Goal: Task Accomplishment & Management: Manage account settings

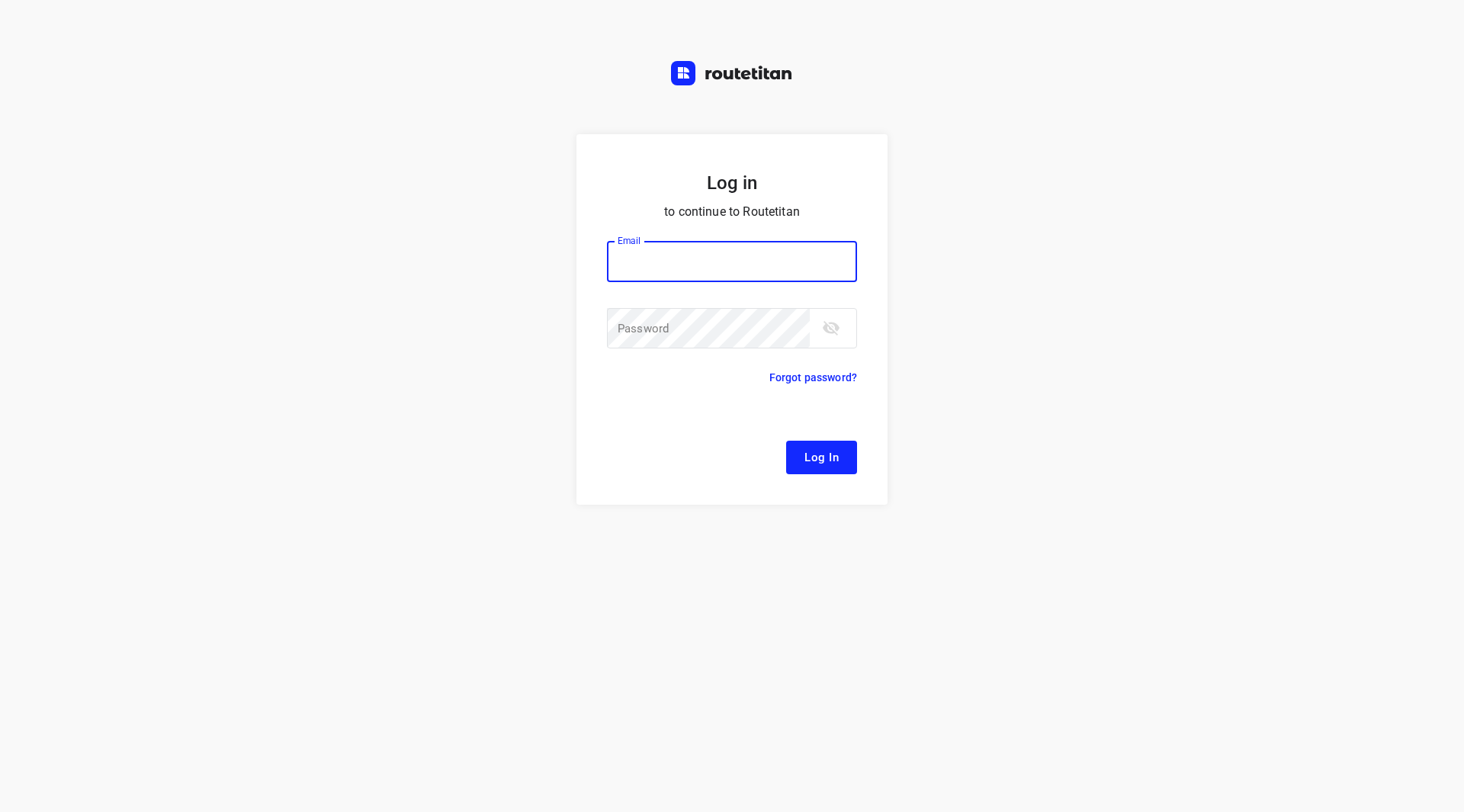
click at [657, 259] on input "email" at bounding box center [731, 262] width 250 height 41
type input "[EMAIL_ADDRESS][DOMAIN_NAME]"
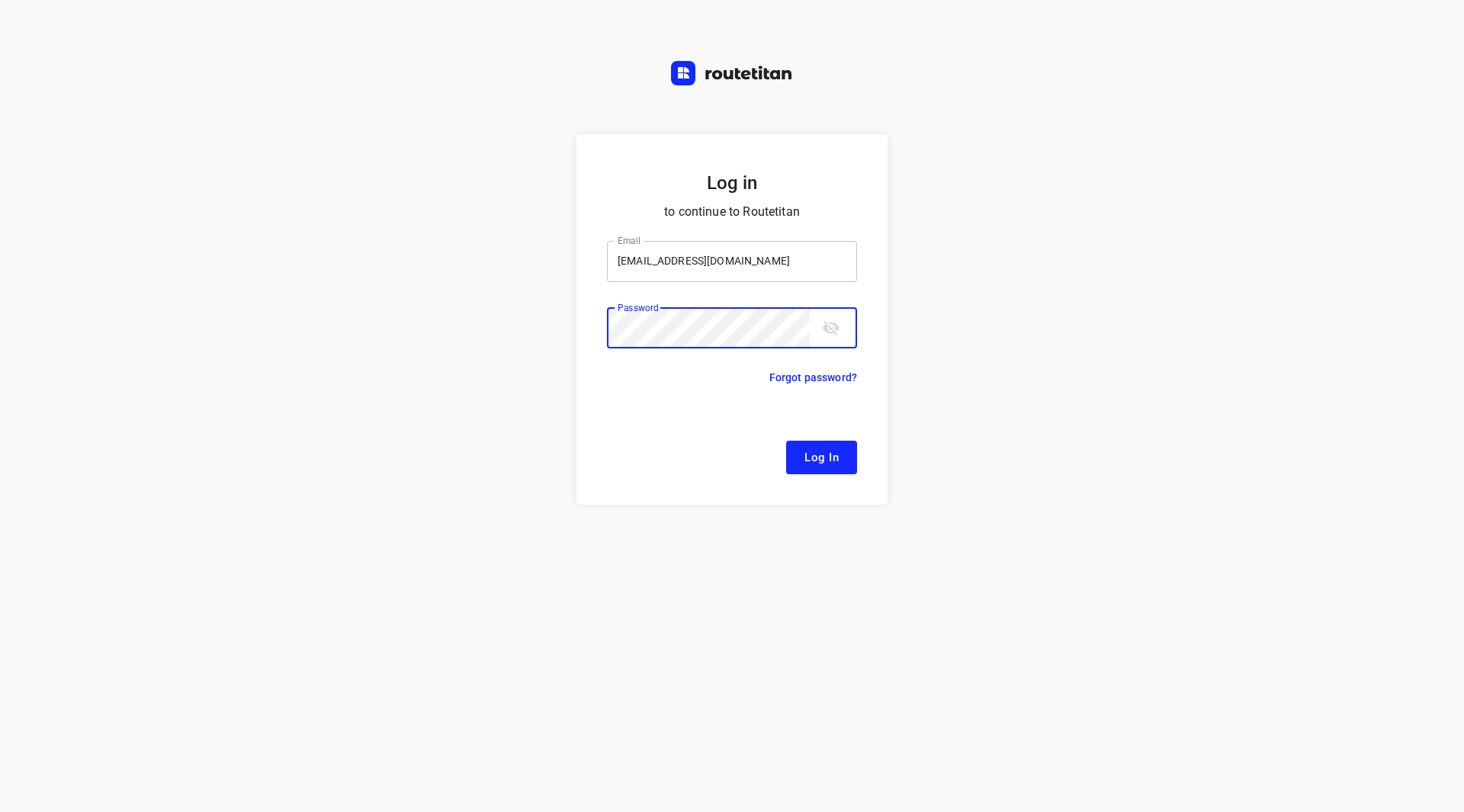
click at [786, 441] on button "Log In" at bounding box center [821, 458] width 71 height 33
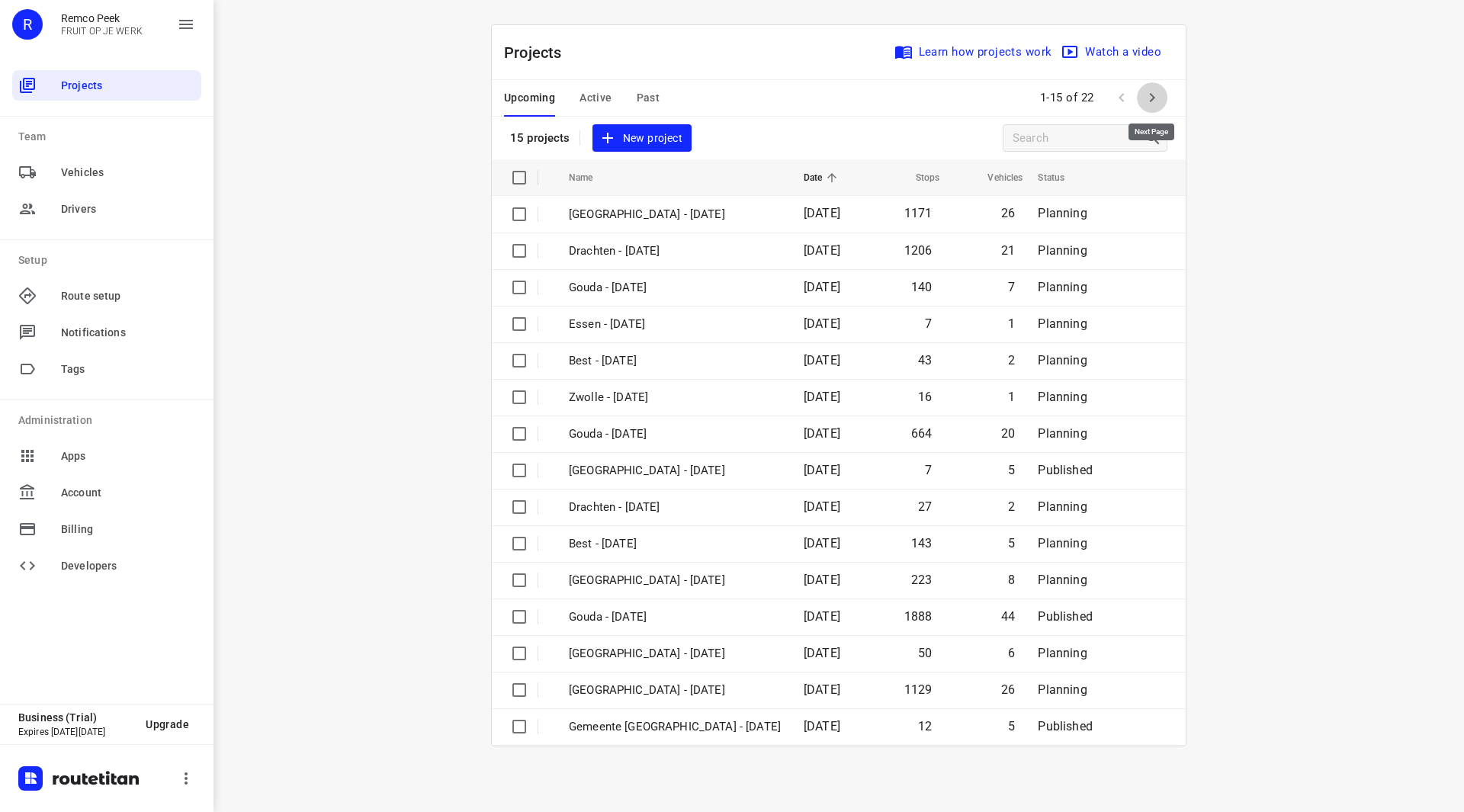
click at [1153, 86] on button "button" at bounding box center [1152, 98] width 30 height 30
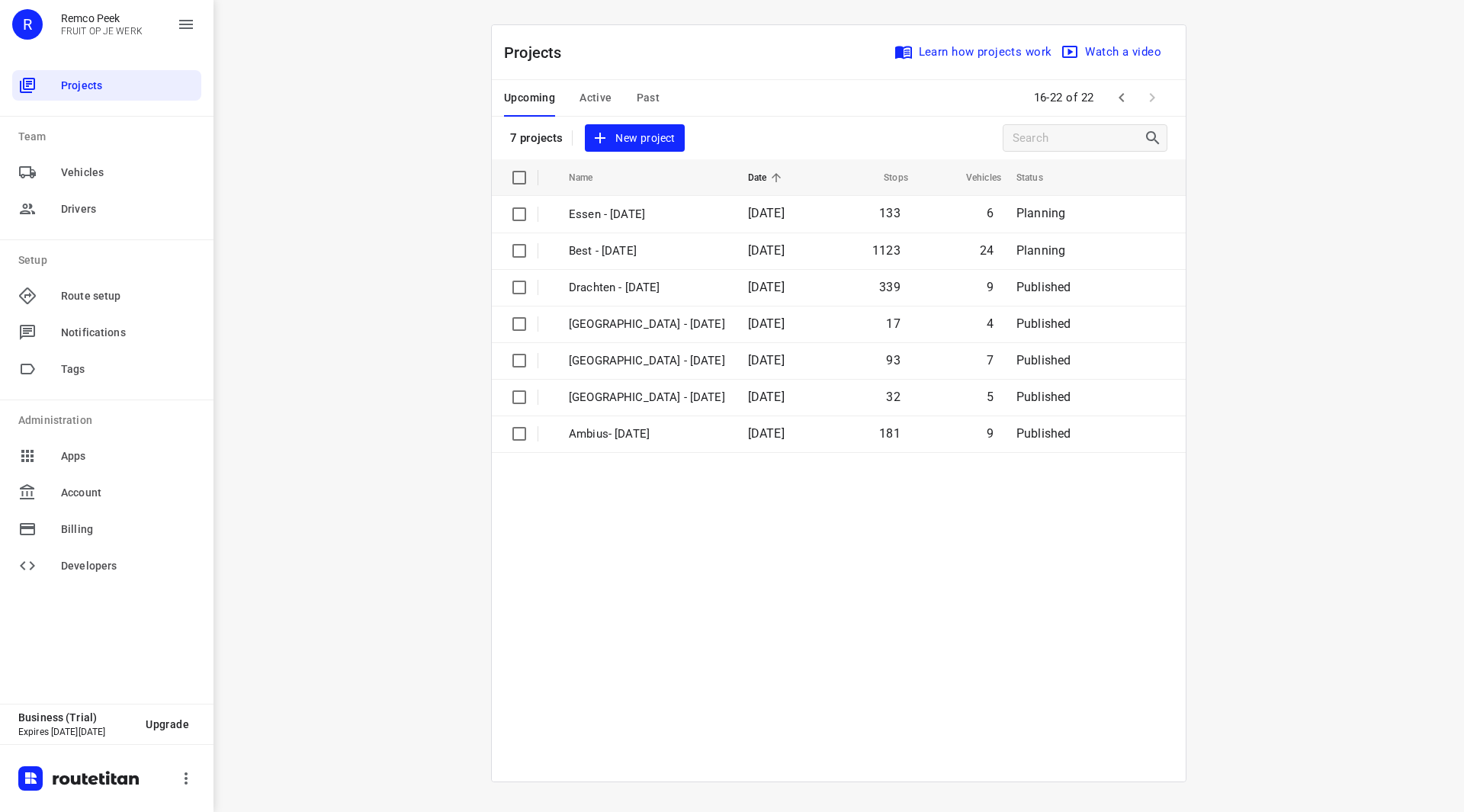
click at [607, 103] on span "Active" at bounding box center [596, 98] width 32 height 19
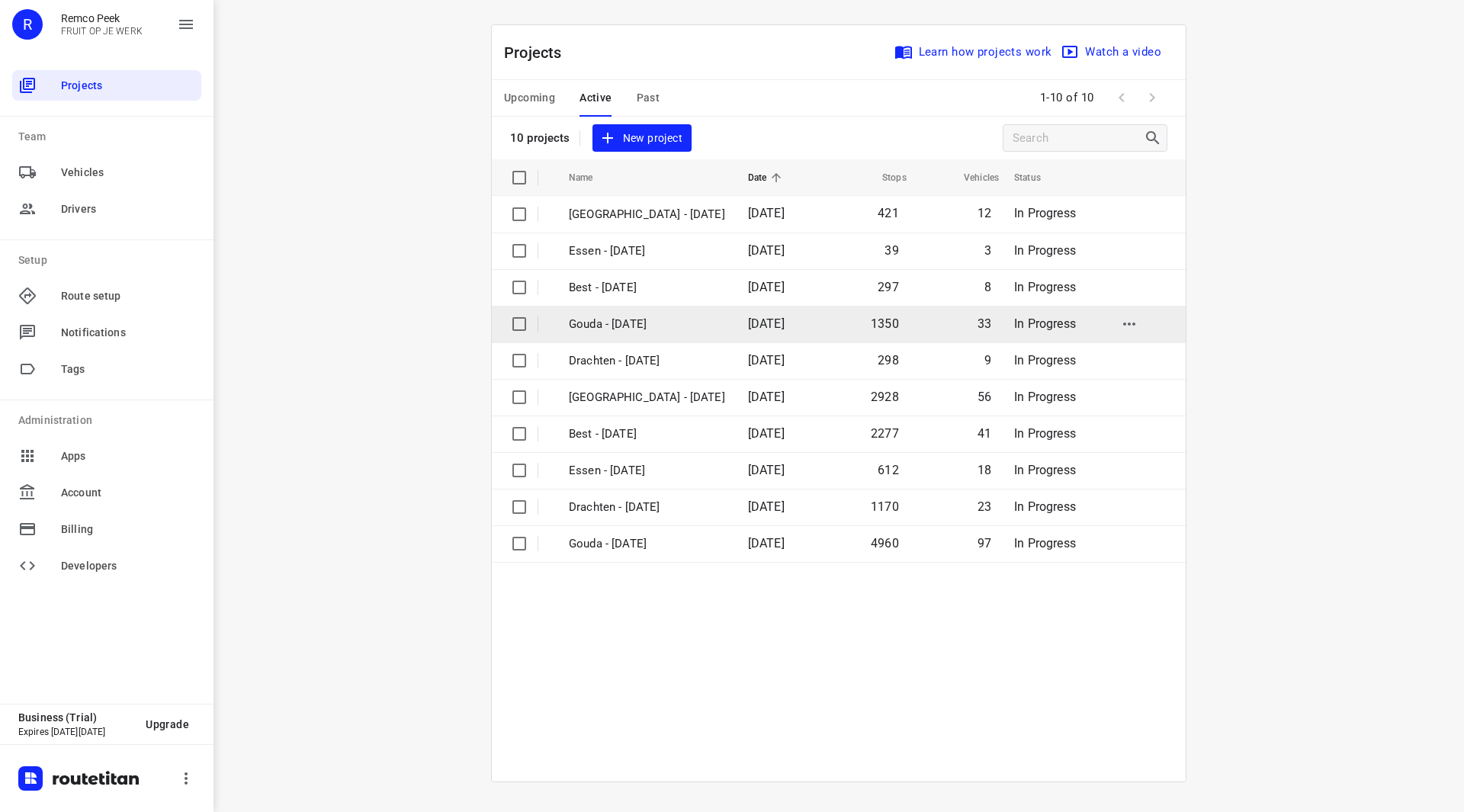
click at [620, 324] on p "Gouda - Tuesday" at bounding box center [646, 324] width 156 height 17
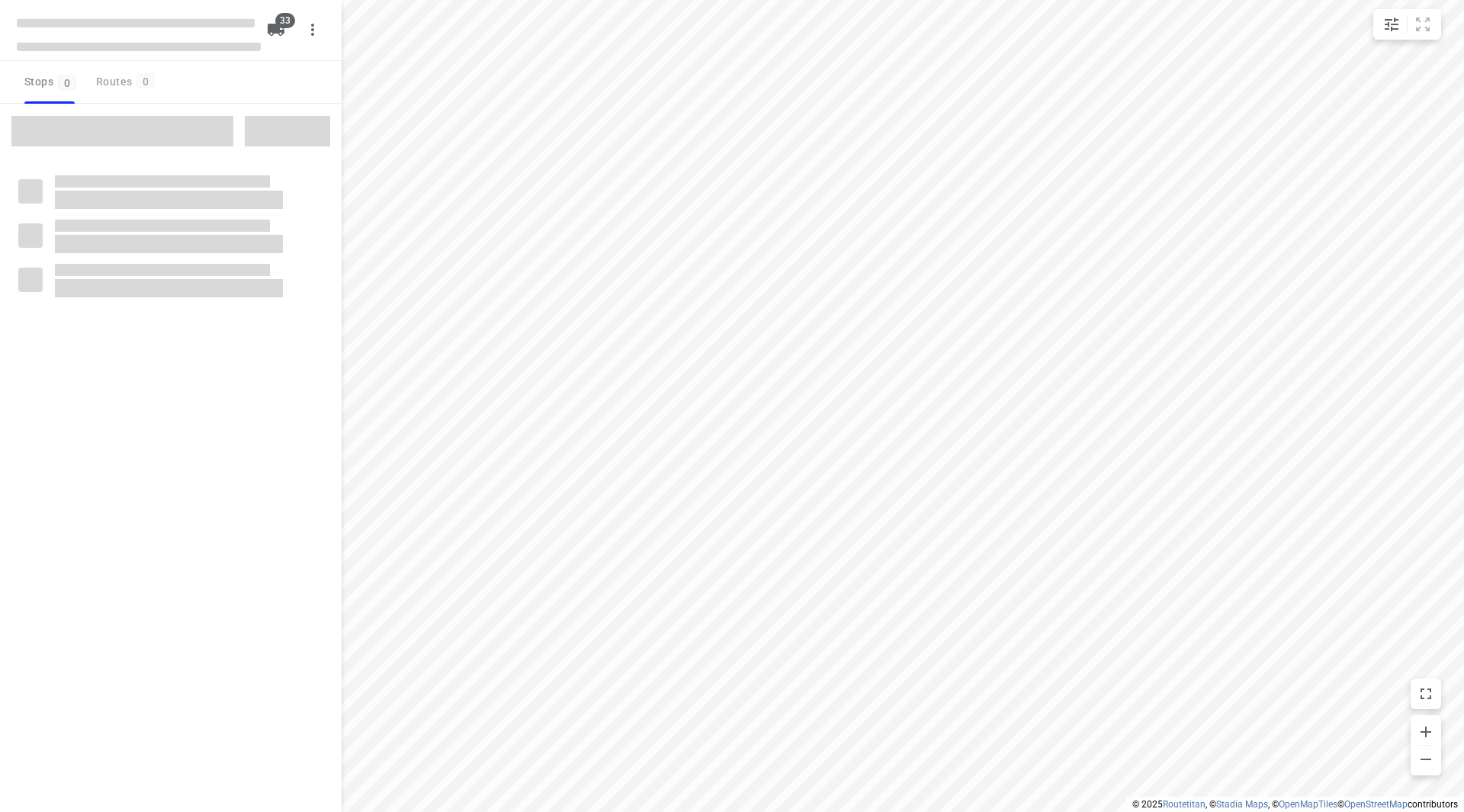
checkbox input "true"
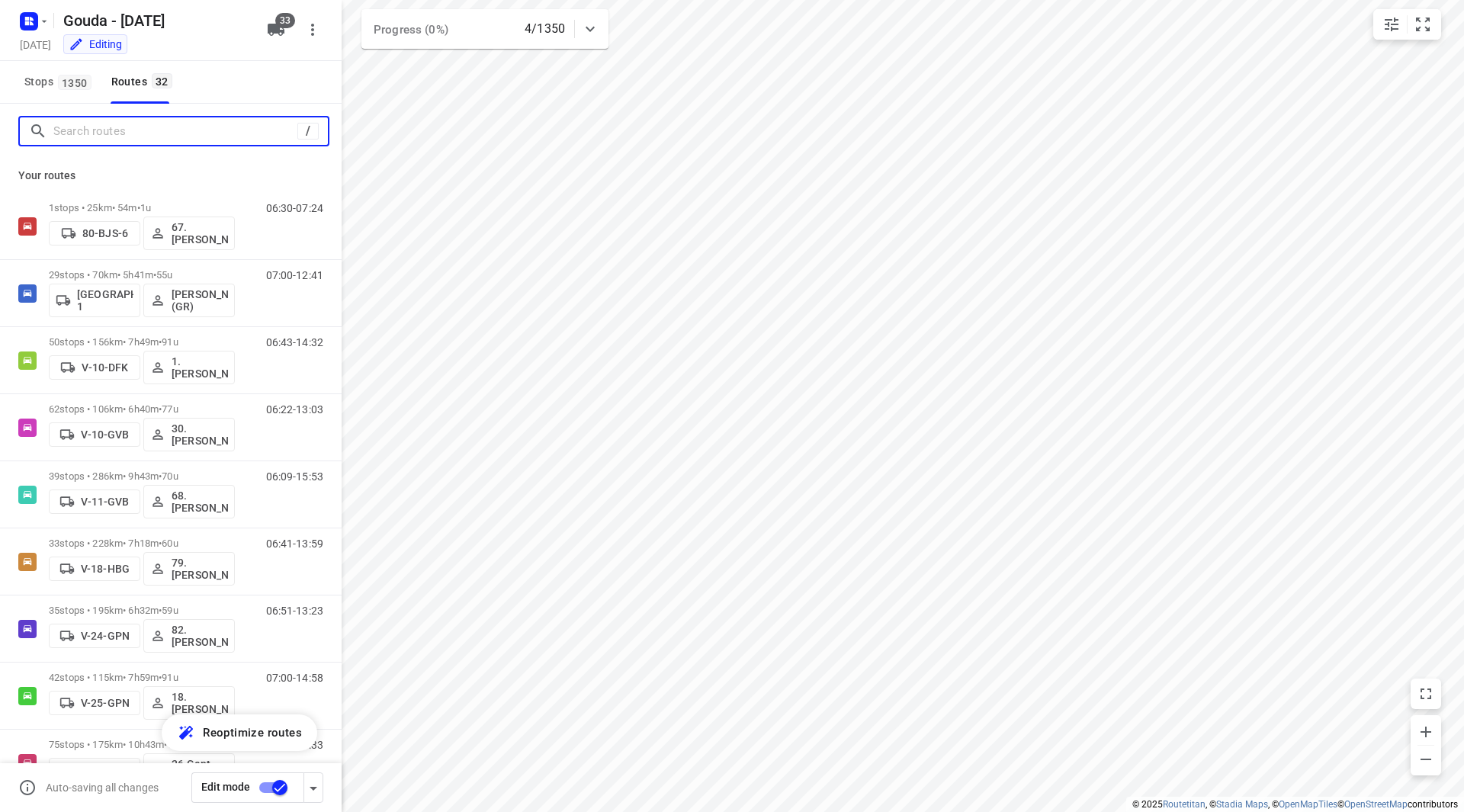
click at [208, 140] on input "Search routes" at bounding box center [175, 132] width 244 height 24
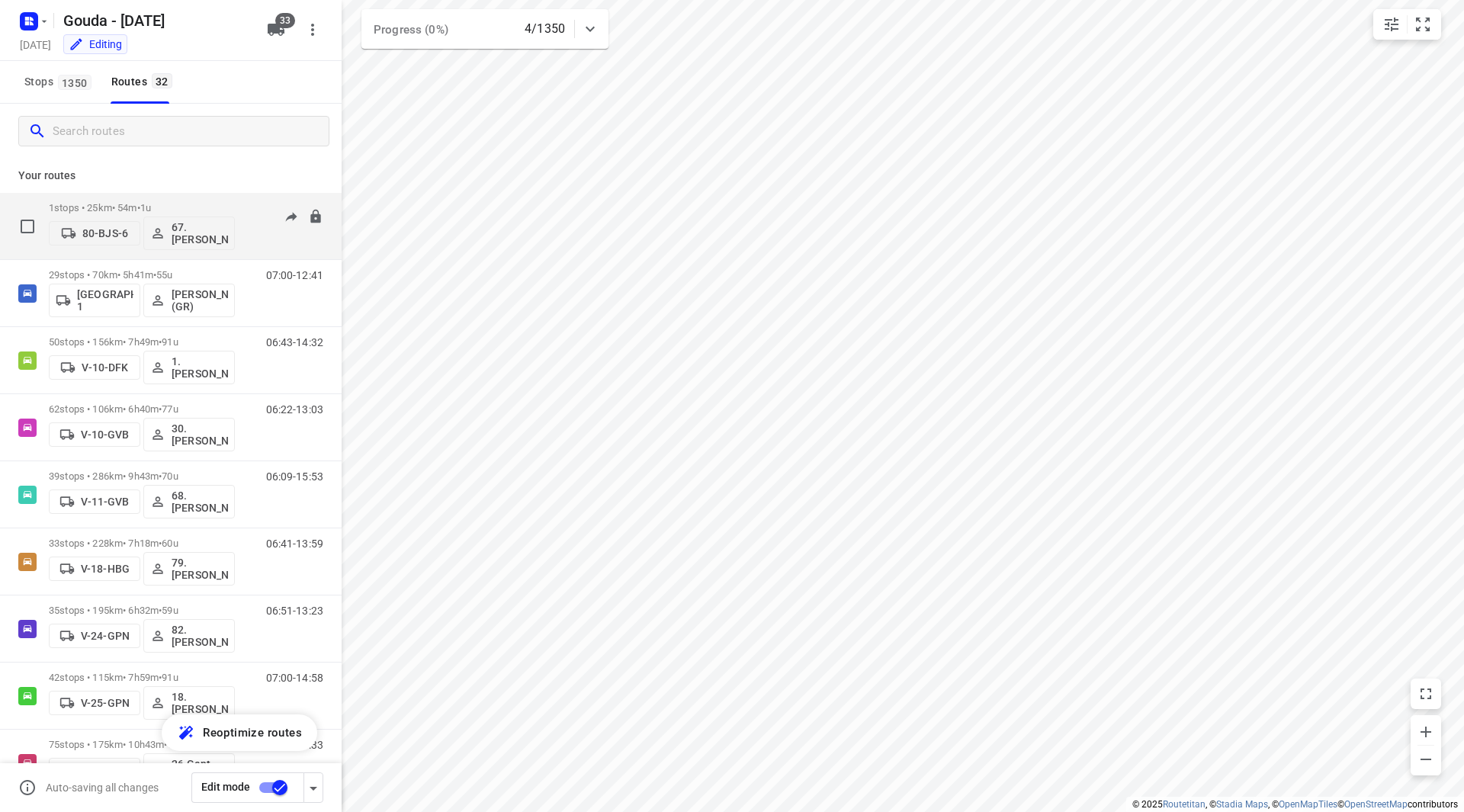
click at [186, 199] on div "1 stops • 25km • 54m • 1u 80-BJS-6 67. Rob de Jong" at bounding box center [142, 226] width 186 height 63
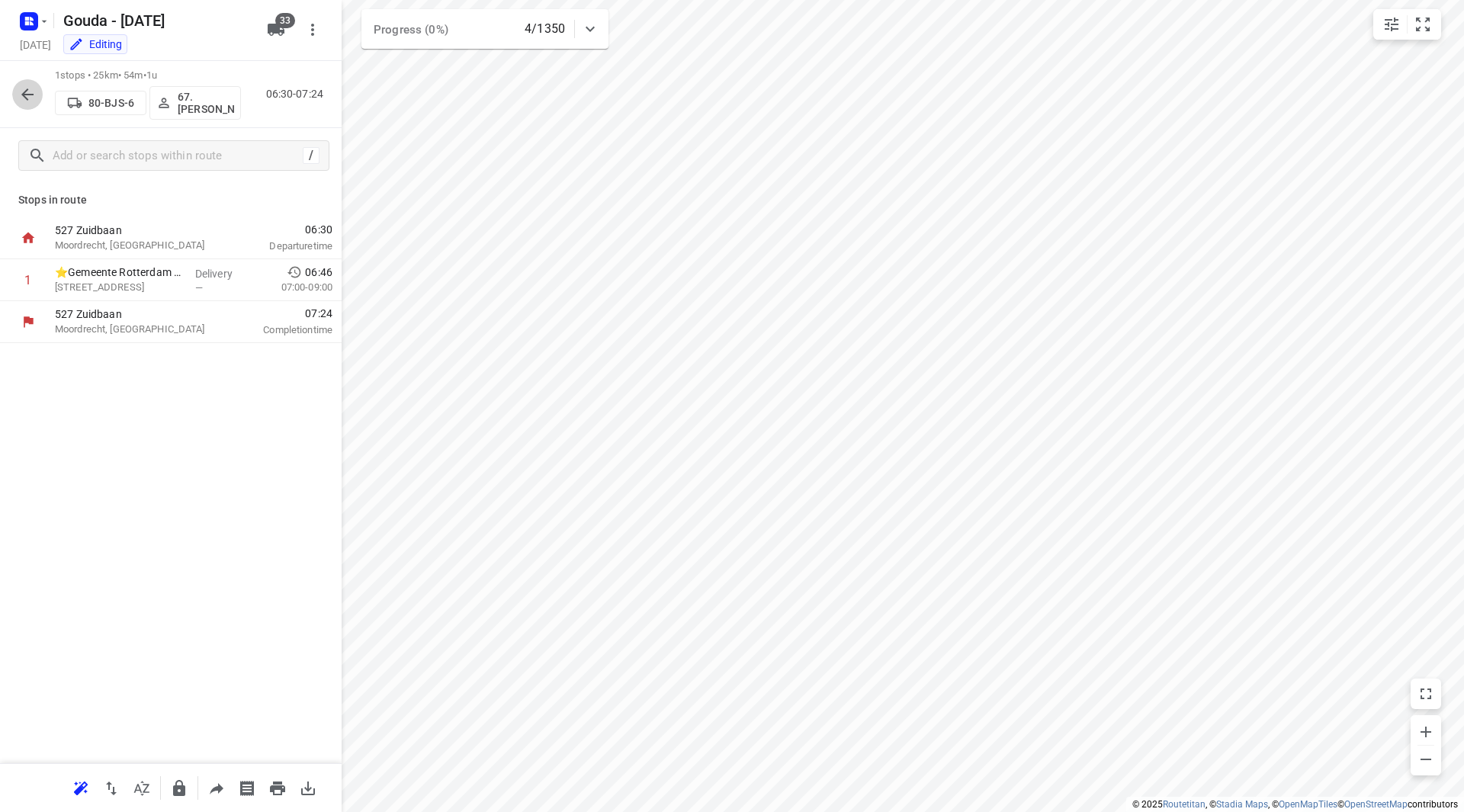
click at [29, 99] on icon "button" at bounding box center [27, 94] width 18 height 18
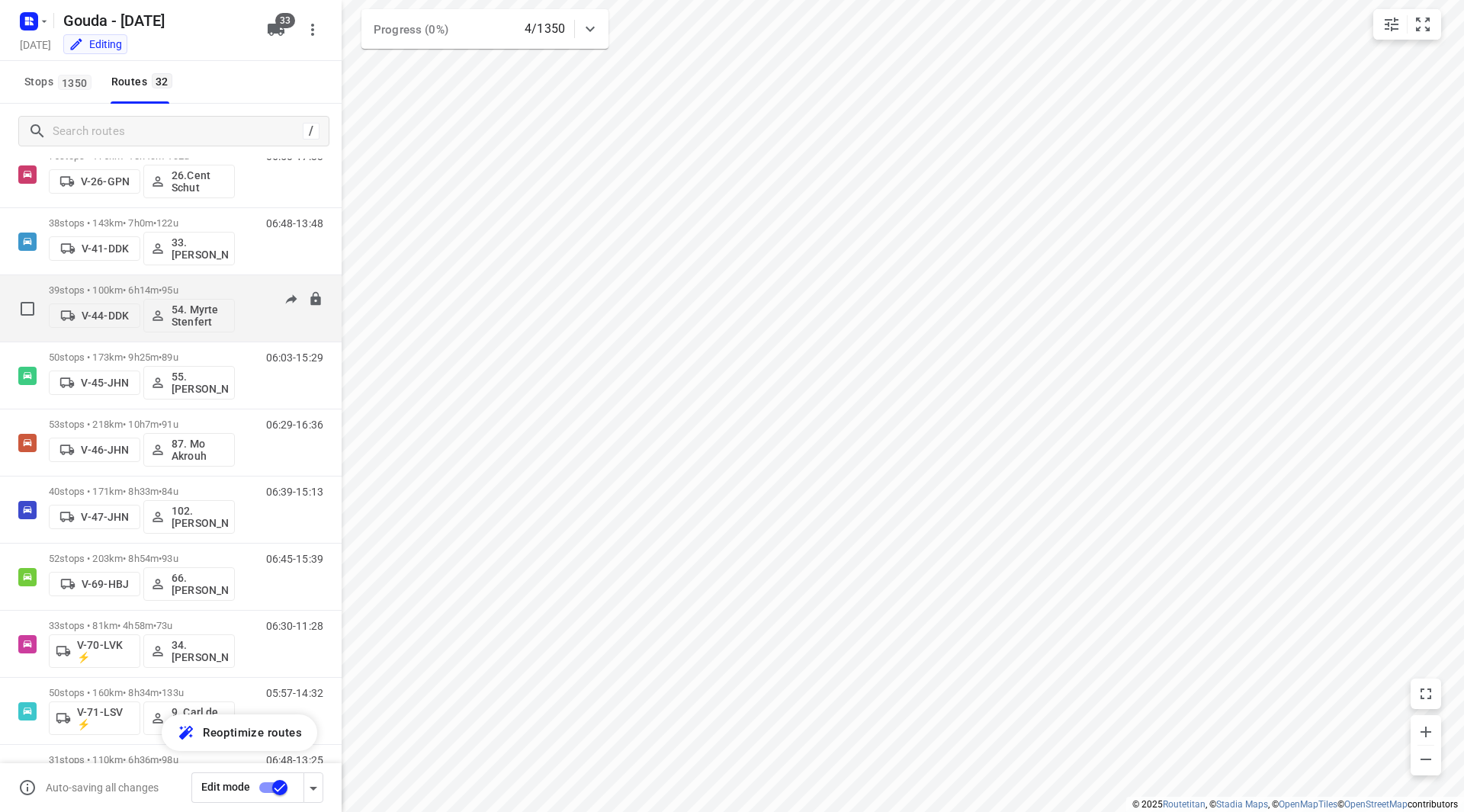
scroll to position [610, 0]
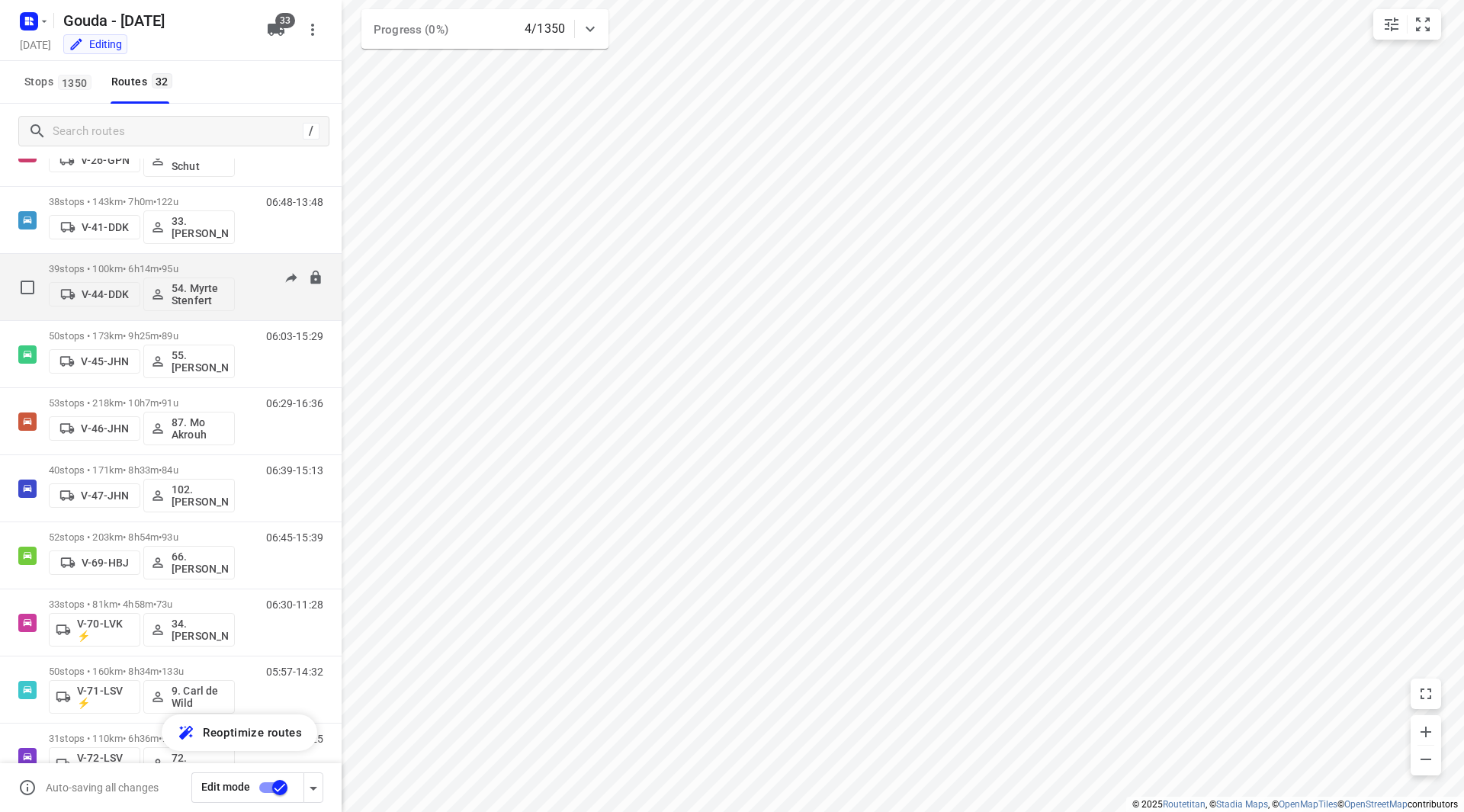
click at [217, 260] on div "39 stops • 100km • 6h14m • 95u V-44-DDK 54. Myrte Stenfert" at bounding box center [142, 287] width 186 height 63
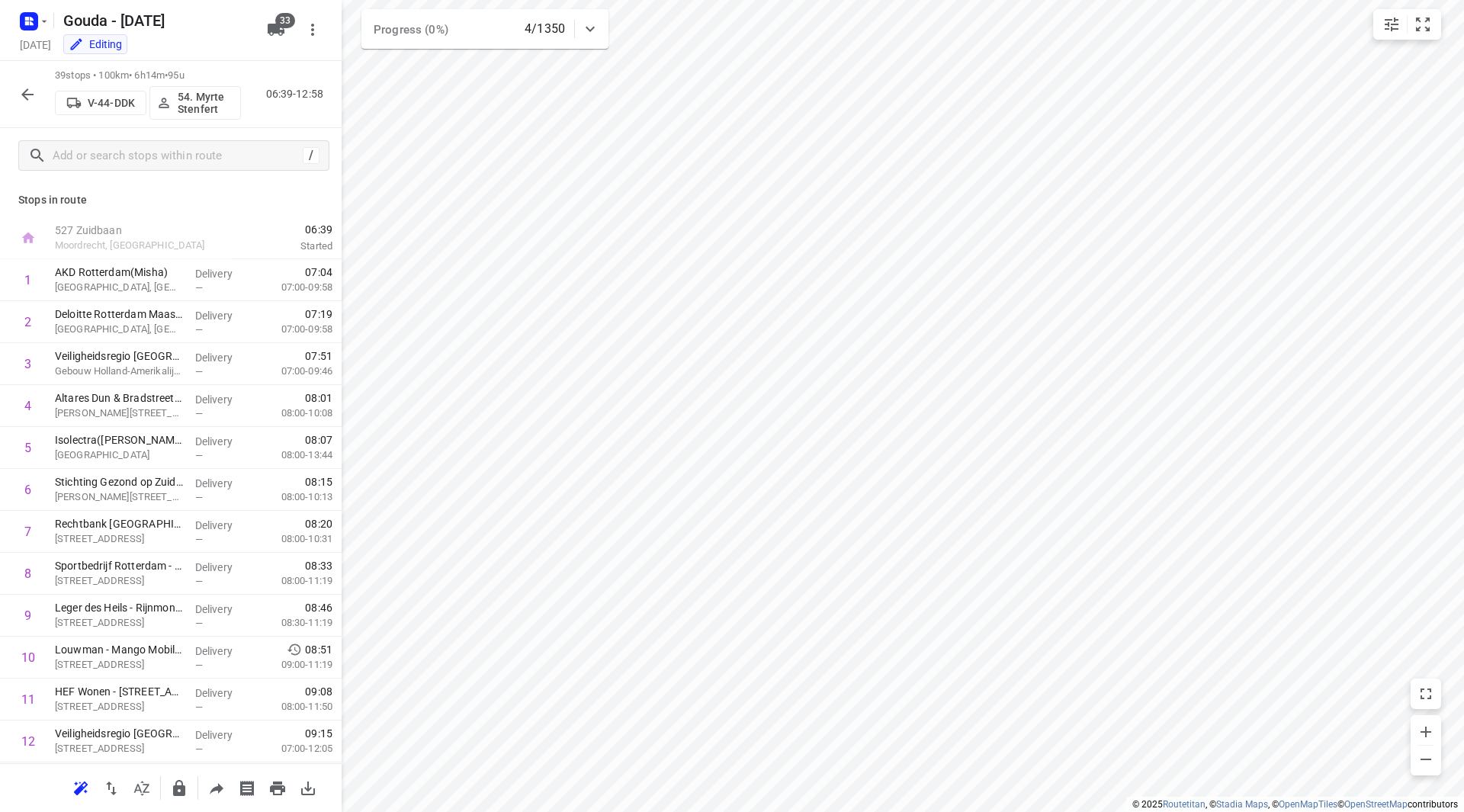
click at [32, 86] on icon "button" at bounding box center [27, 94] width 18 height 18
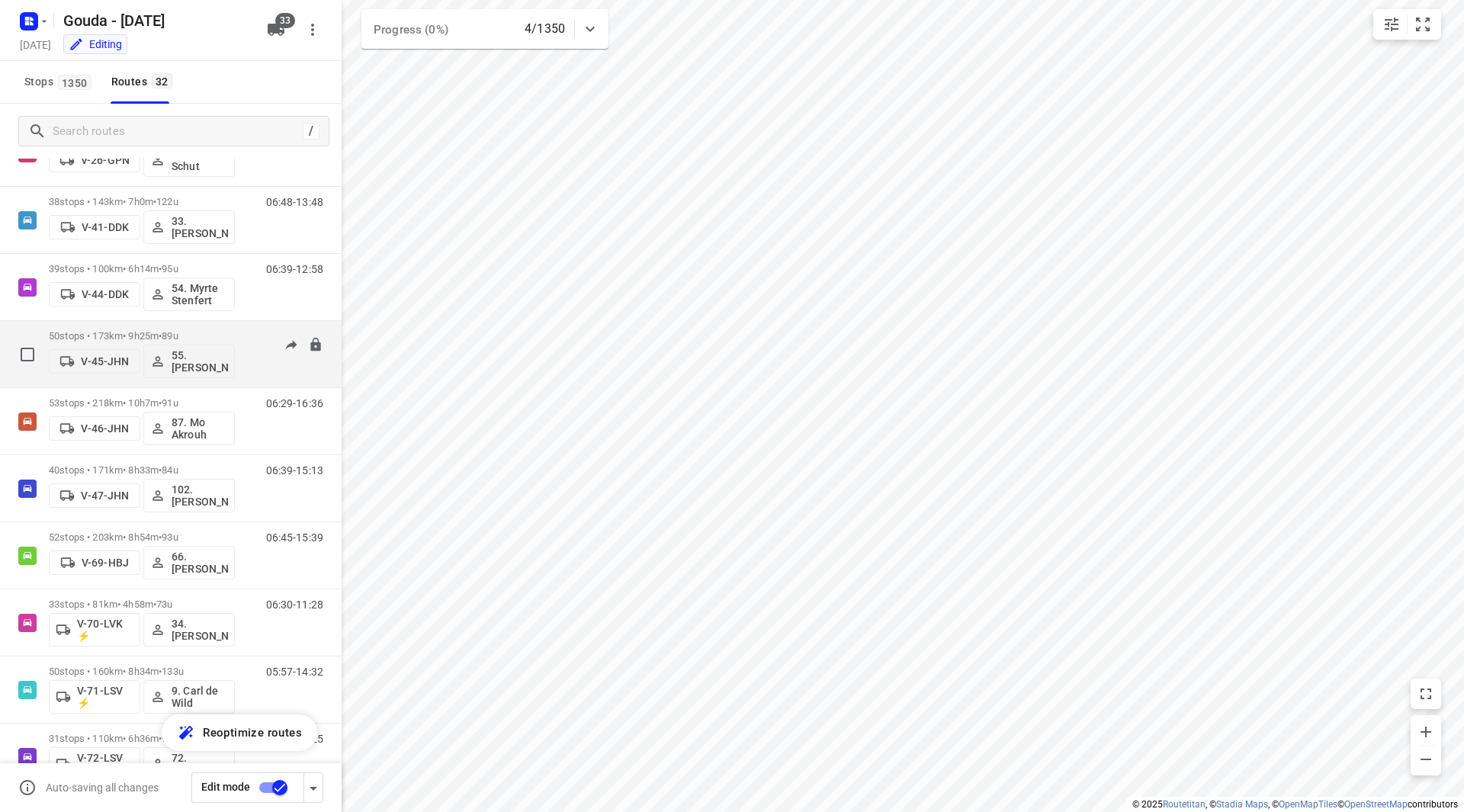
click at [197, 327] on div "50 stops • 173km • 9h25m • 89u V-45-JHN 55. Nico de Groot" at bounding box center [142, 354] width 186 height 63
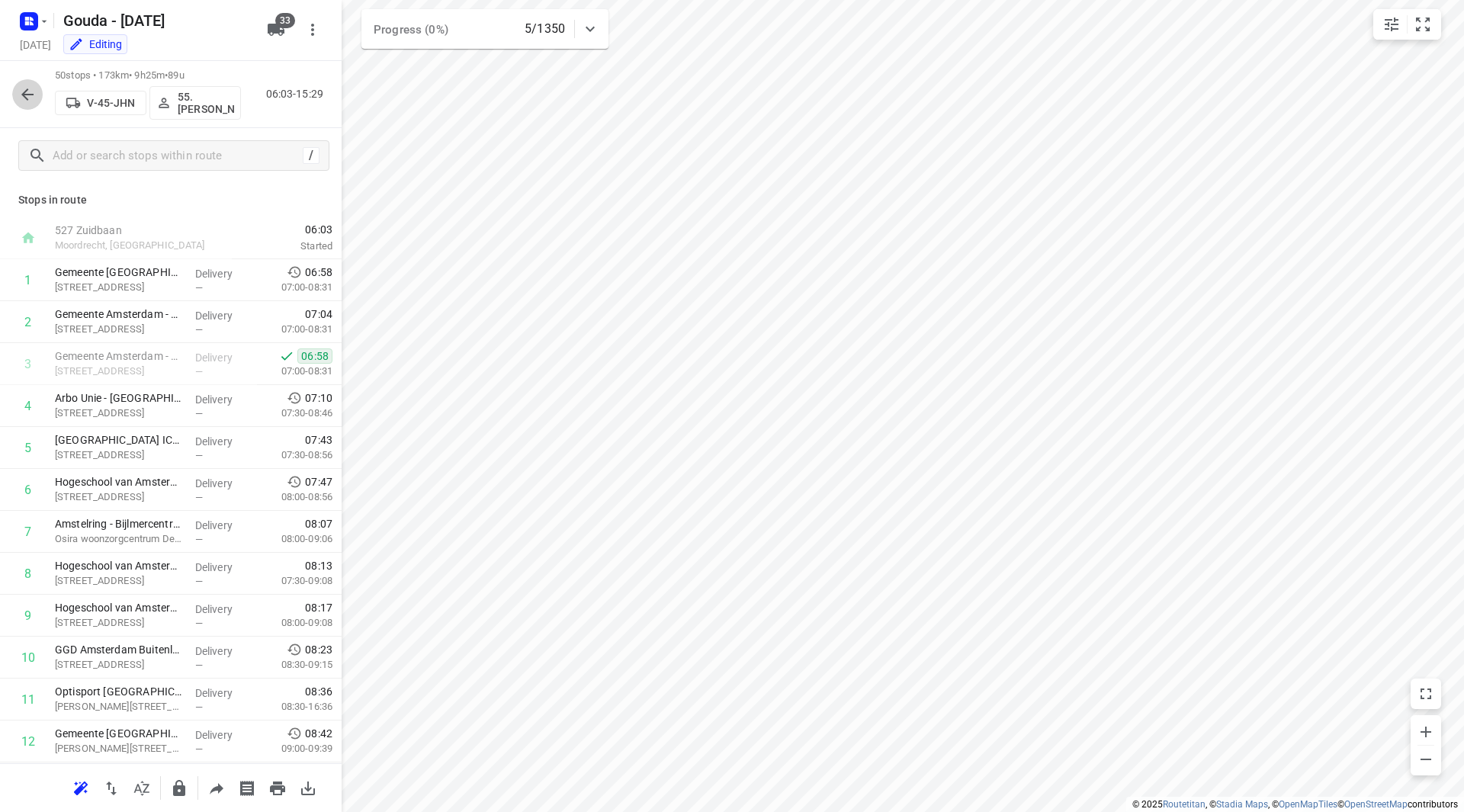
click at [33, 91] on icon "button" at bounding box center [27, 94] width 18 height 18
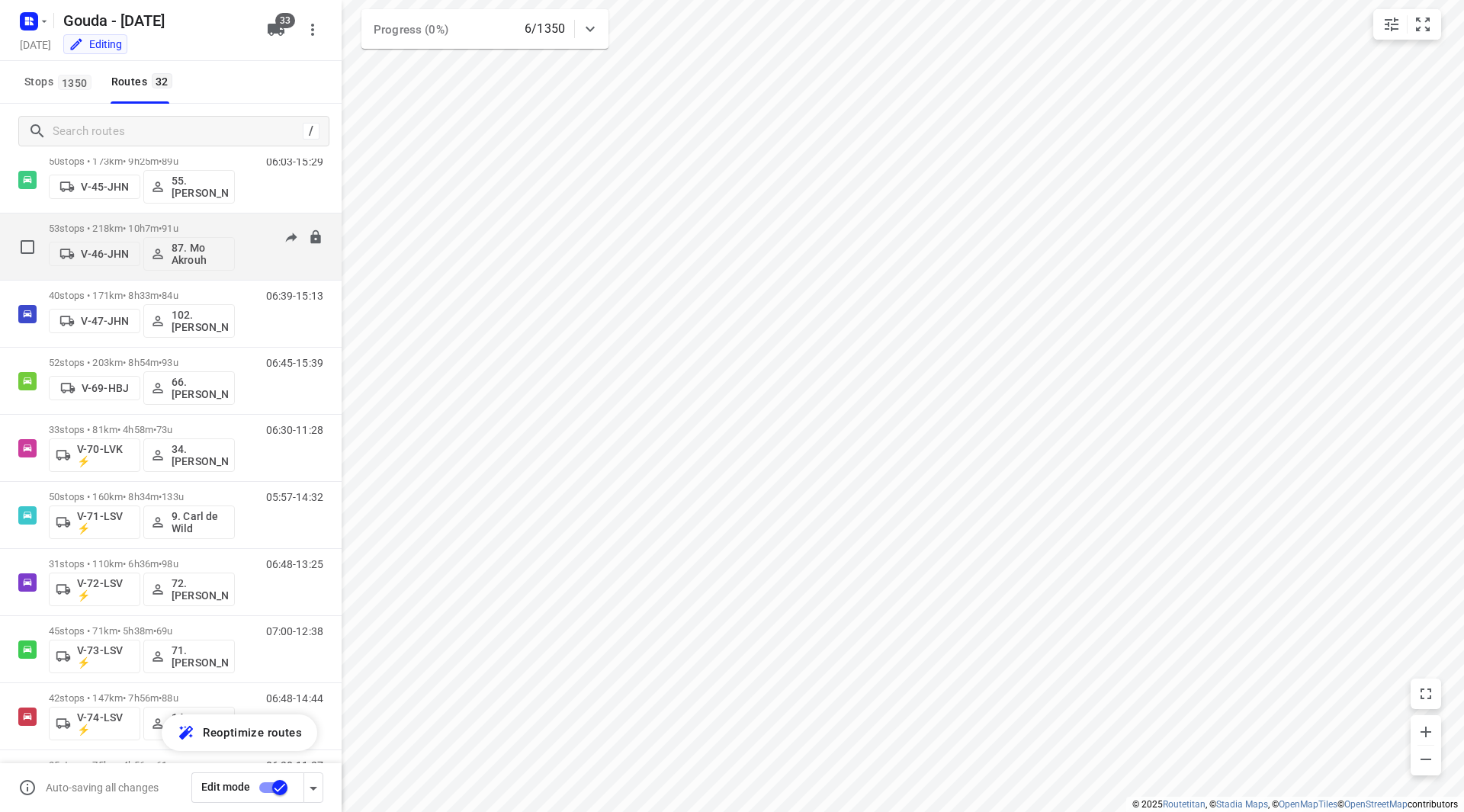
scroll to position [762, 0]
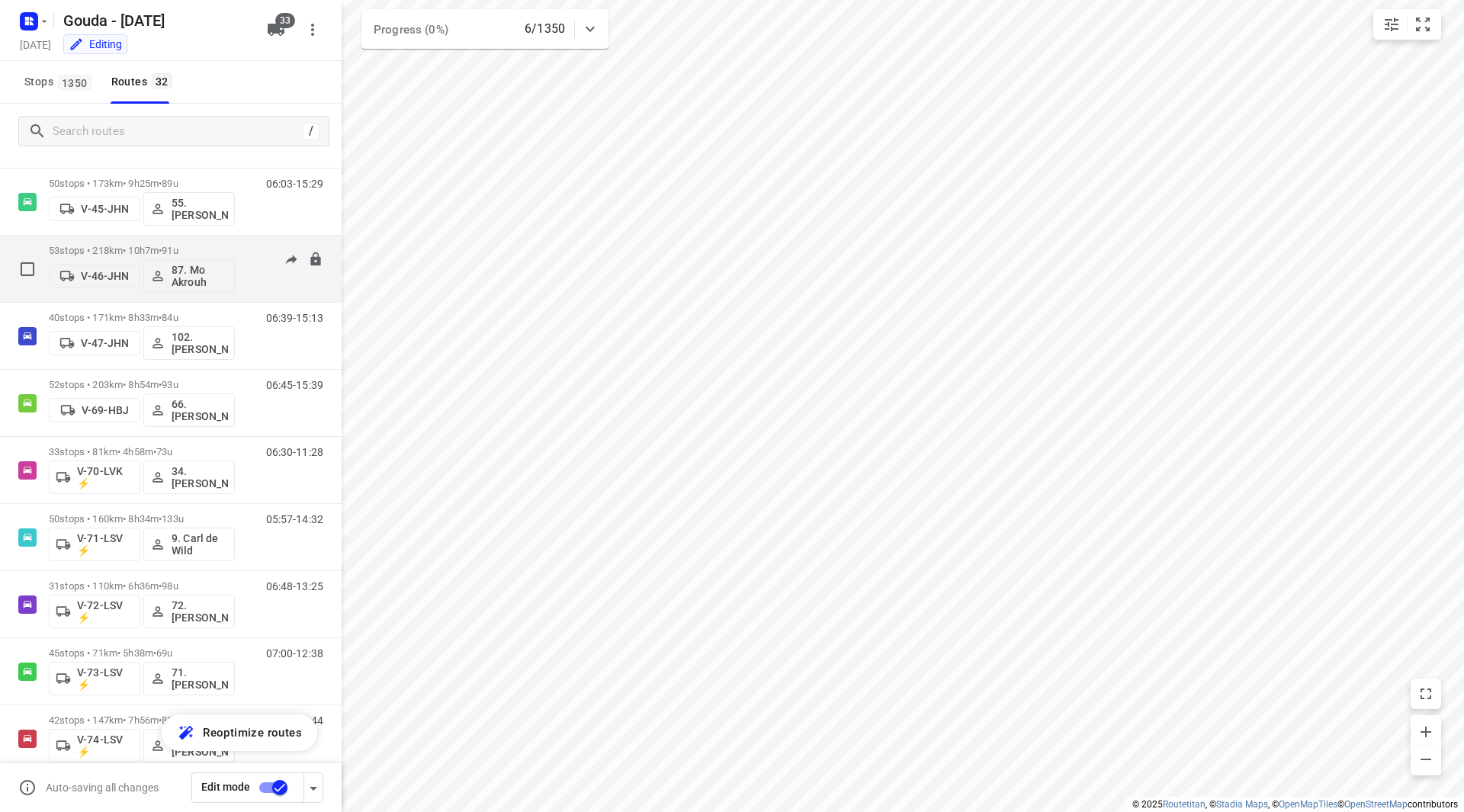
click at [224, 243] on div "53 stops • 218km • 10h7m • 91u V-46-JHN 87. Mo Akrouh" at bounding box center [142, 269] width 186 height 63
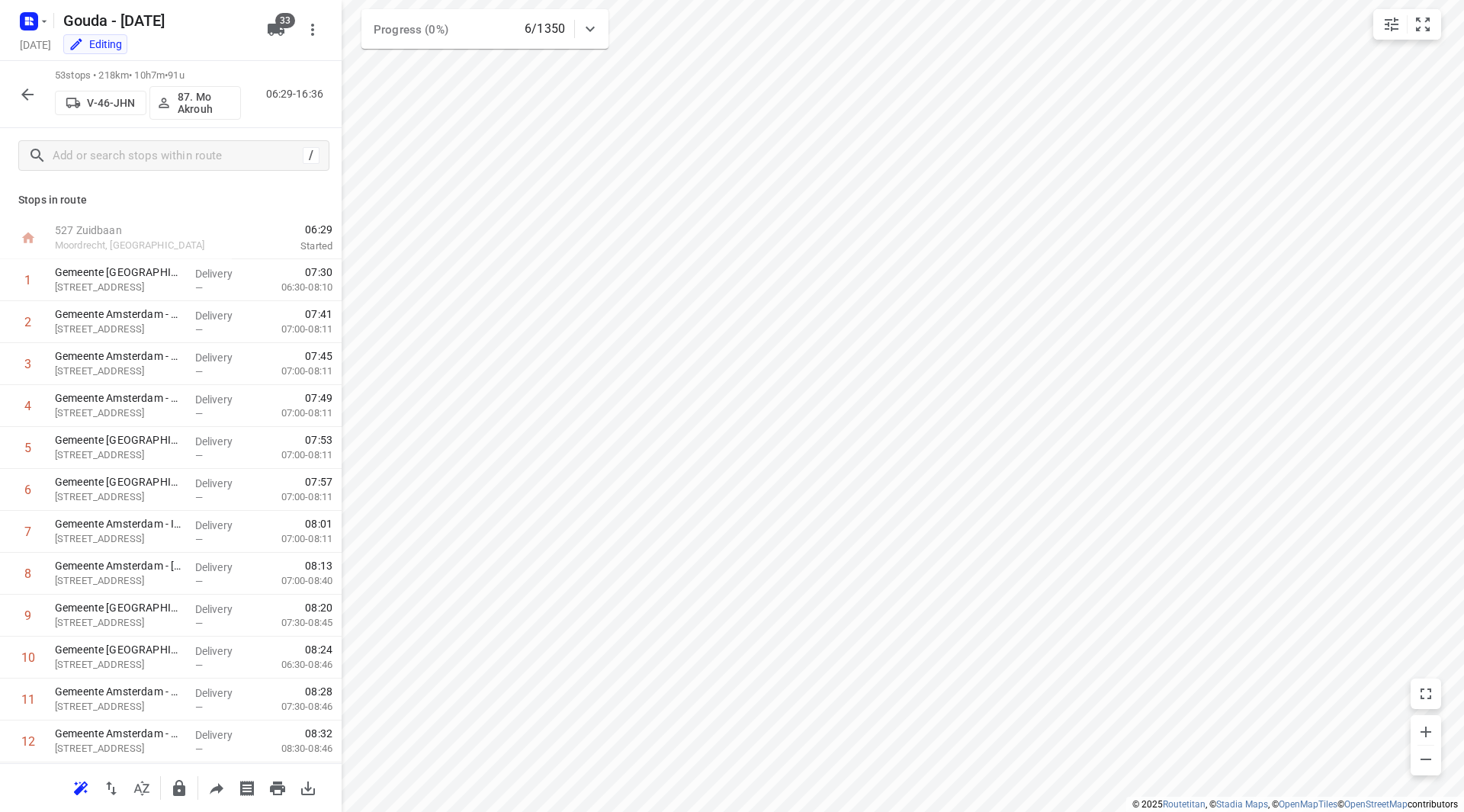
click at [27, 89] on icon "button" at bounding box center [27, 94] width 18 height 18
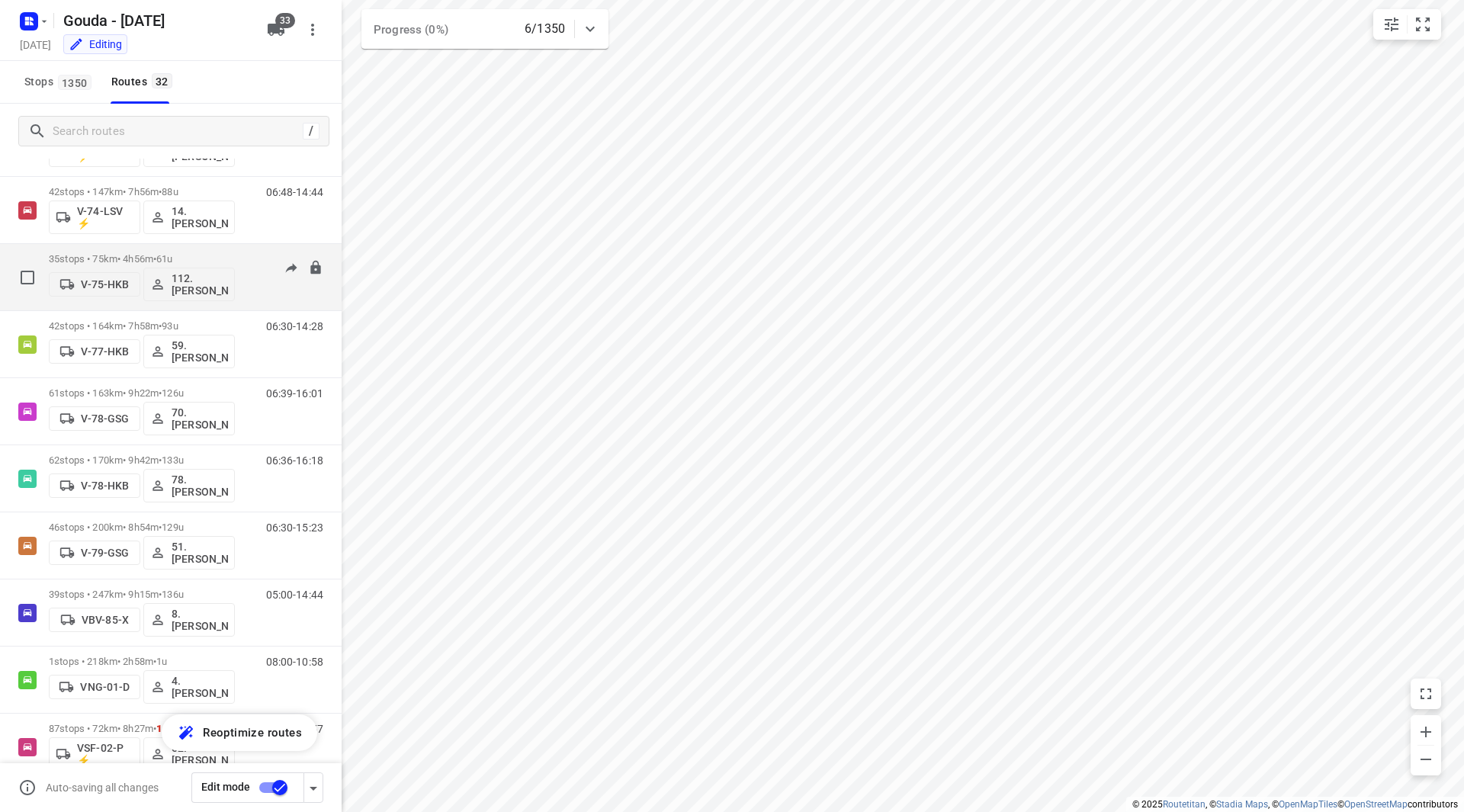
scroll to position [1297, 0]
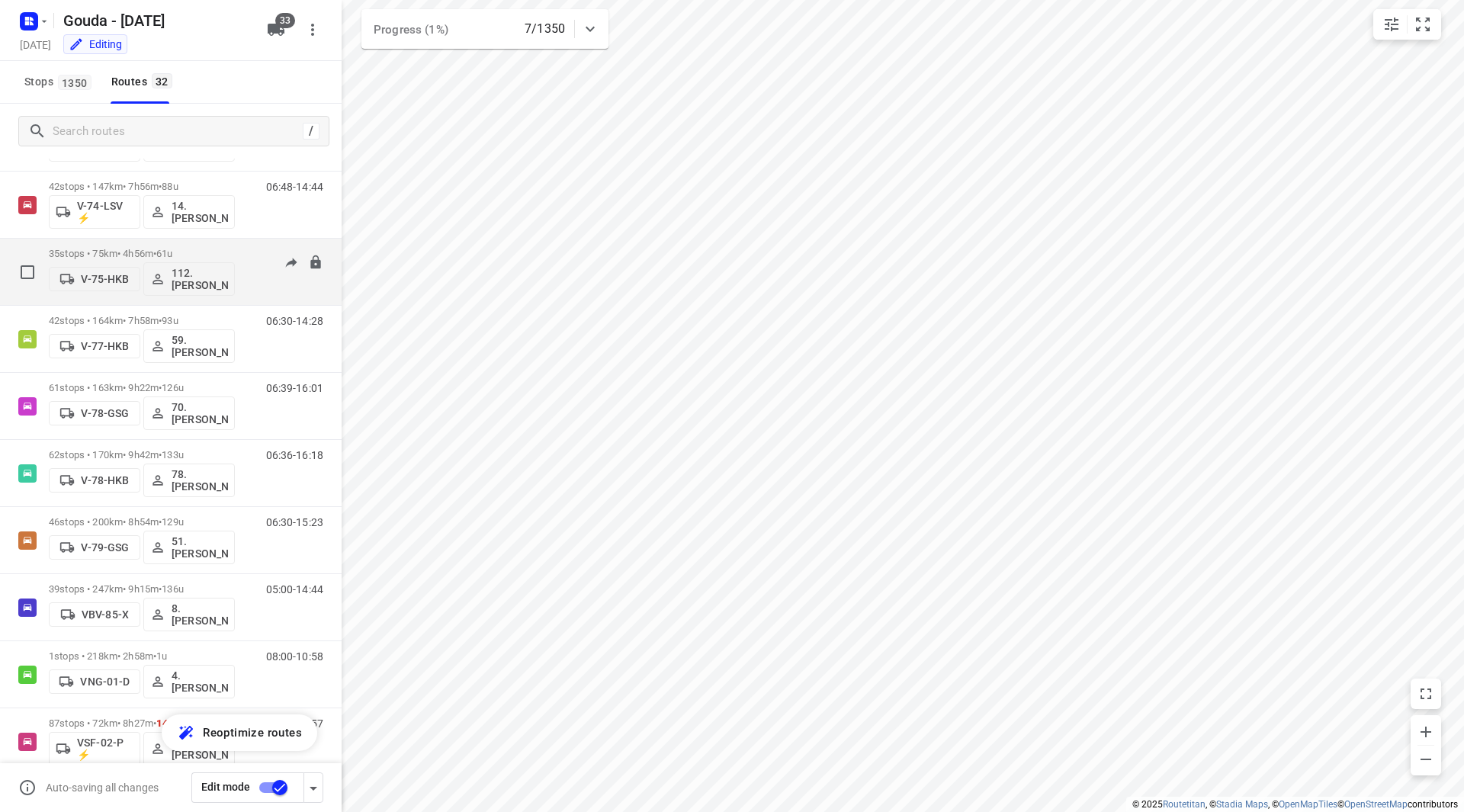
click at [208, 247] on p "35 stops • 75km • 4h56m • 61u" at bounding box center [142, 253] width 186 height 11
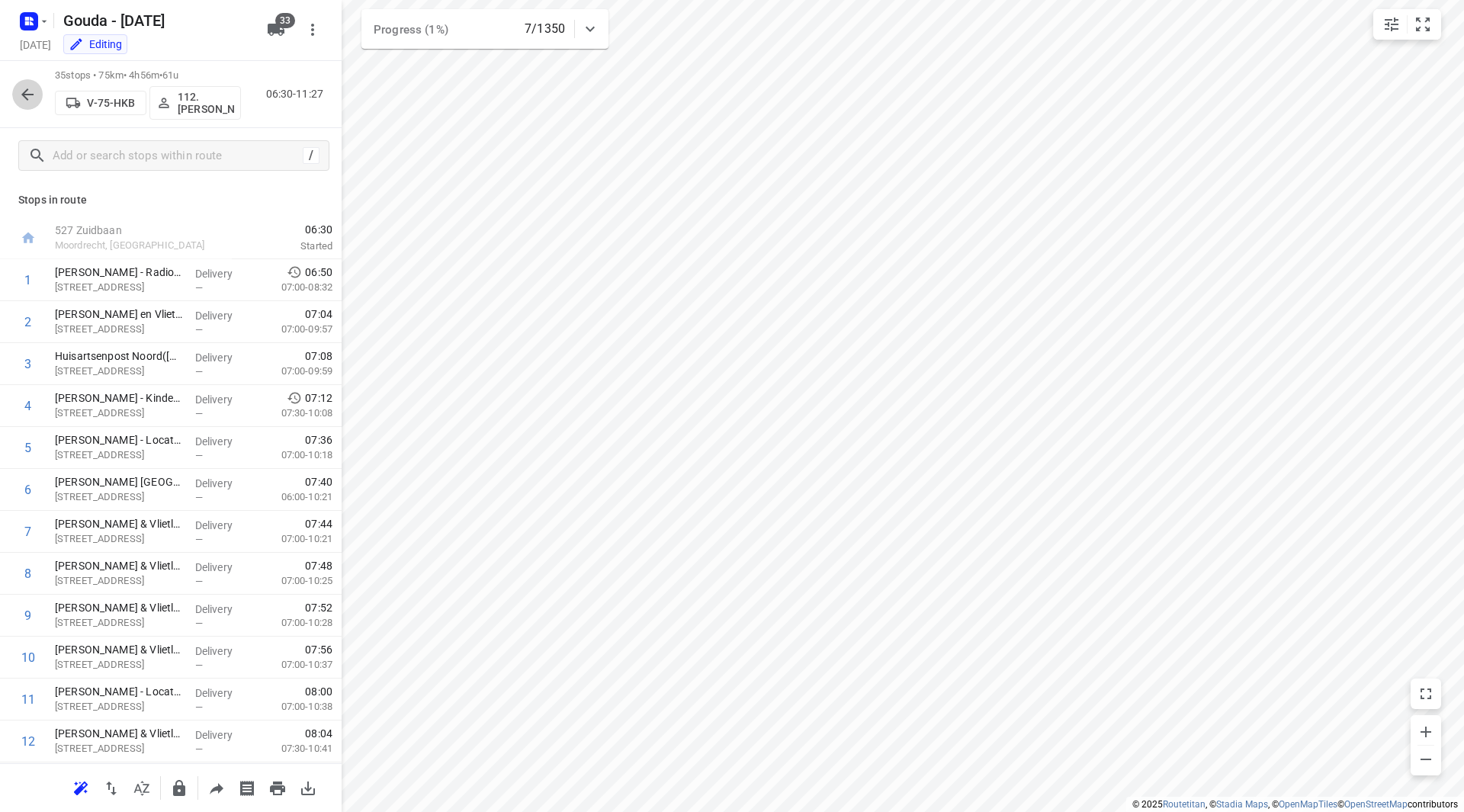
click at [32, 95] on icon "button" at bounding box center [27, 94] width 18 height 18
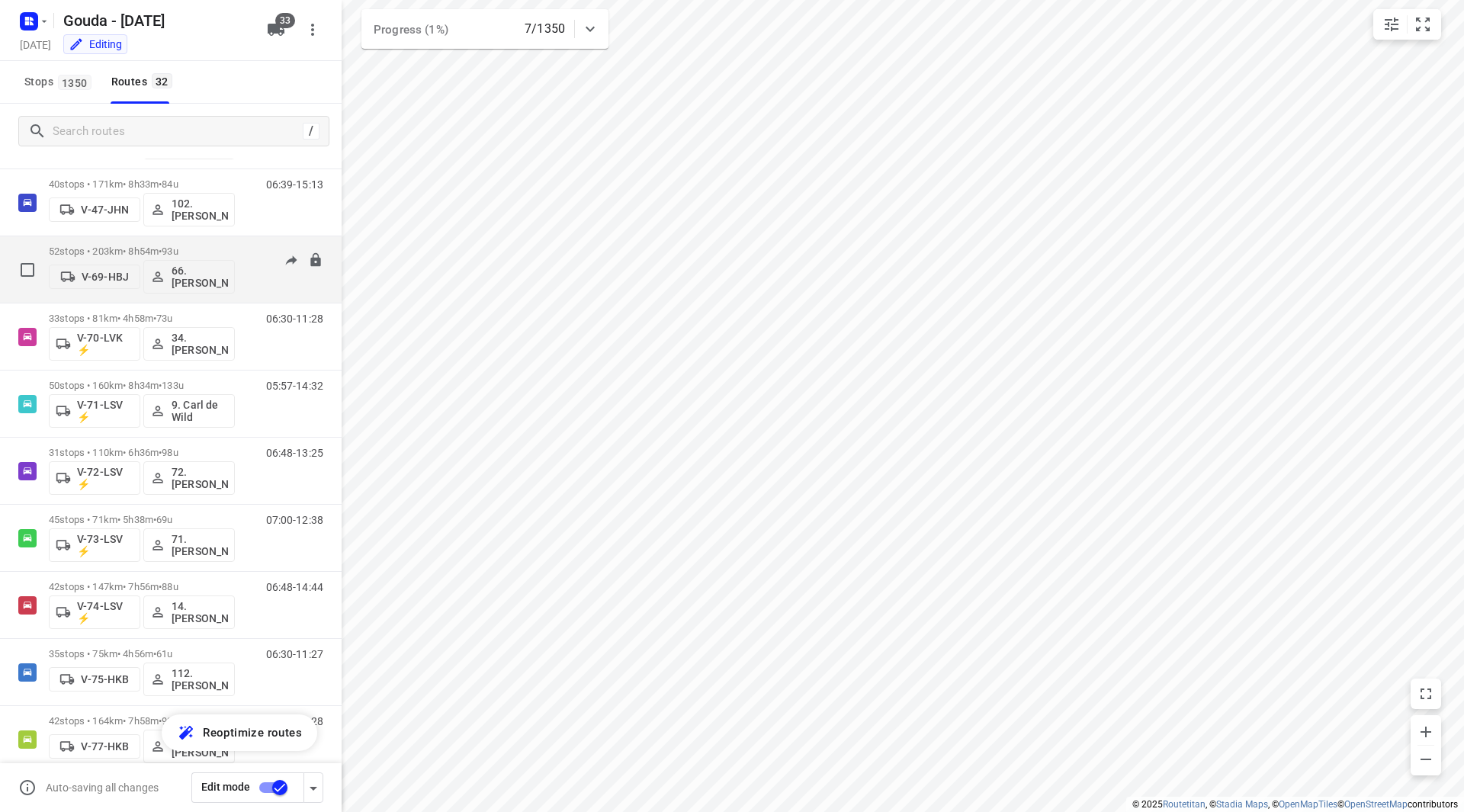
scroll to position [1067, 0]
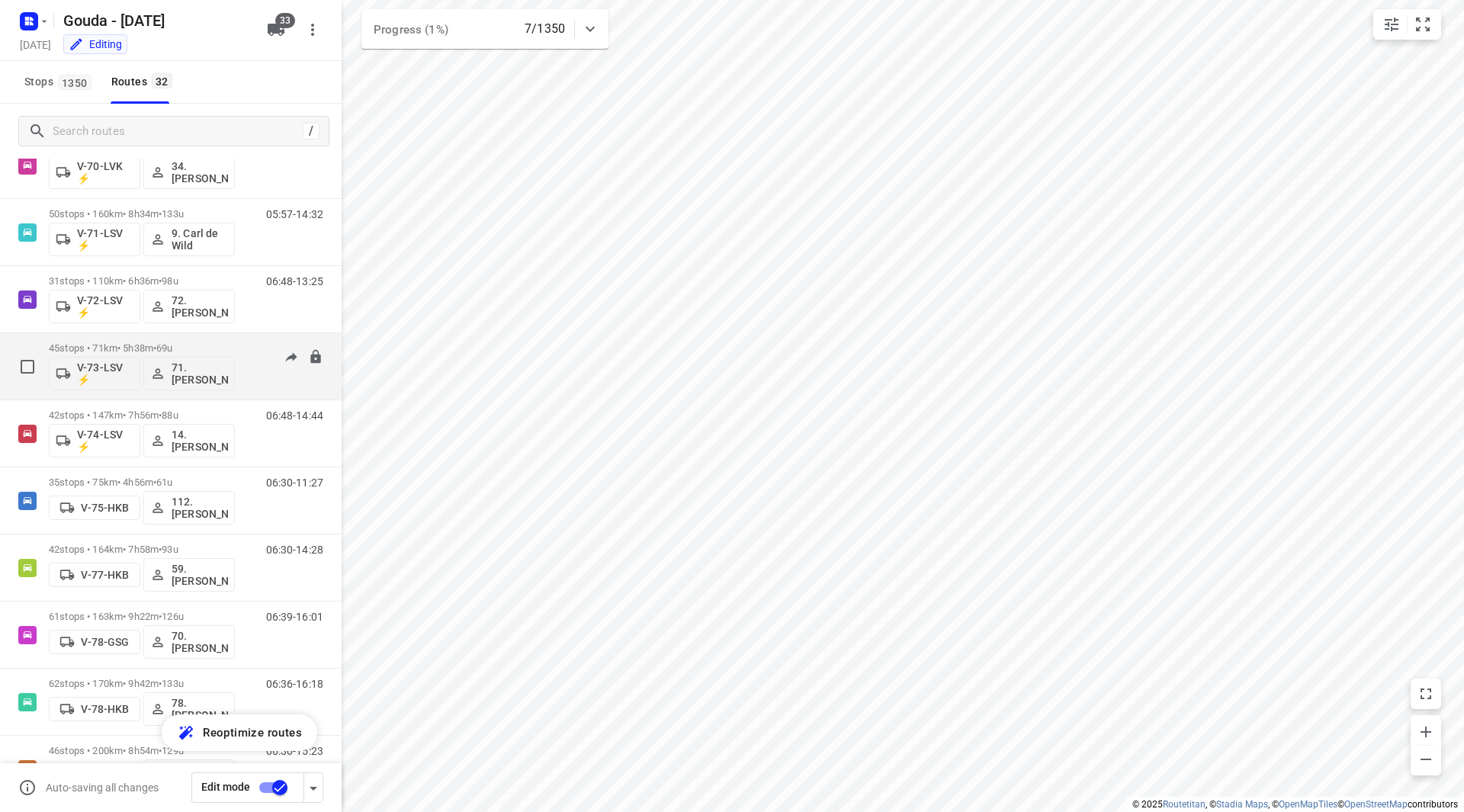
click at [205, 340] on div "45 stops • 71km • 5h38m • 69u V-73-LSV ⚡ 71. Ronald Oudijk" at bounding box center [142, 366] width 186 height 63
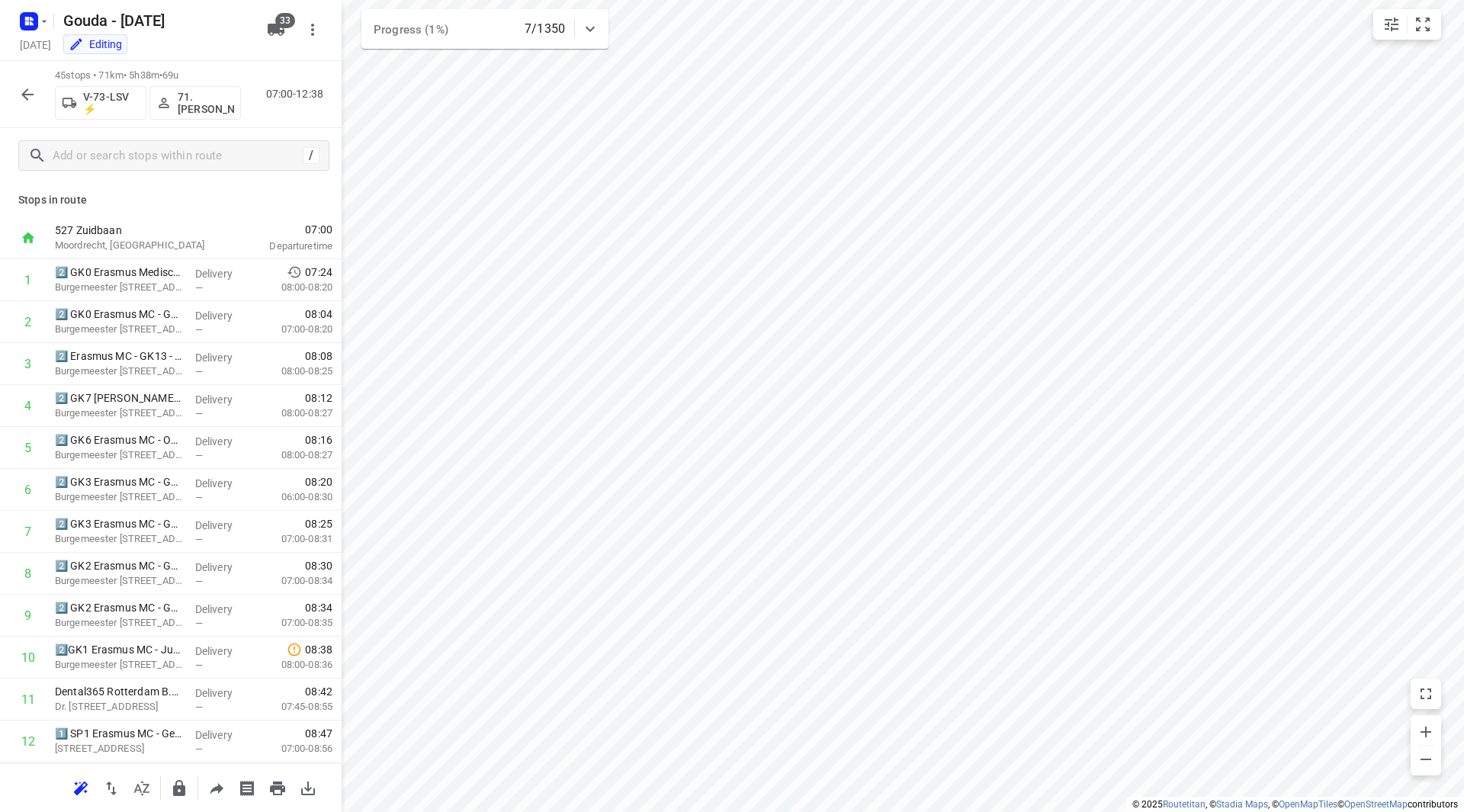
click at [24, 98] on icon "button" at bounding box center [27, 94] width 18 height 18
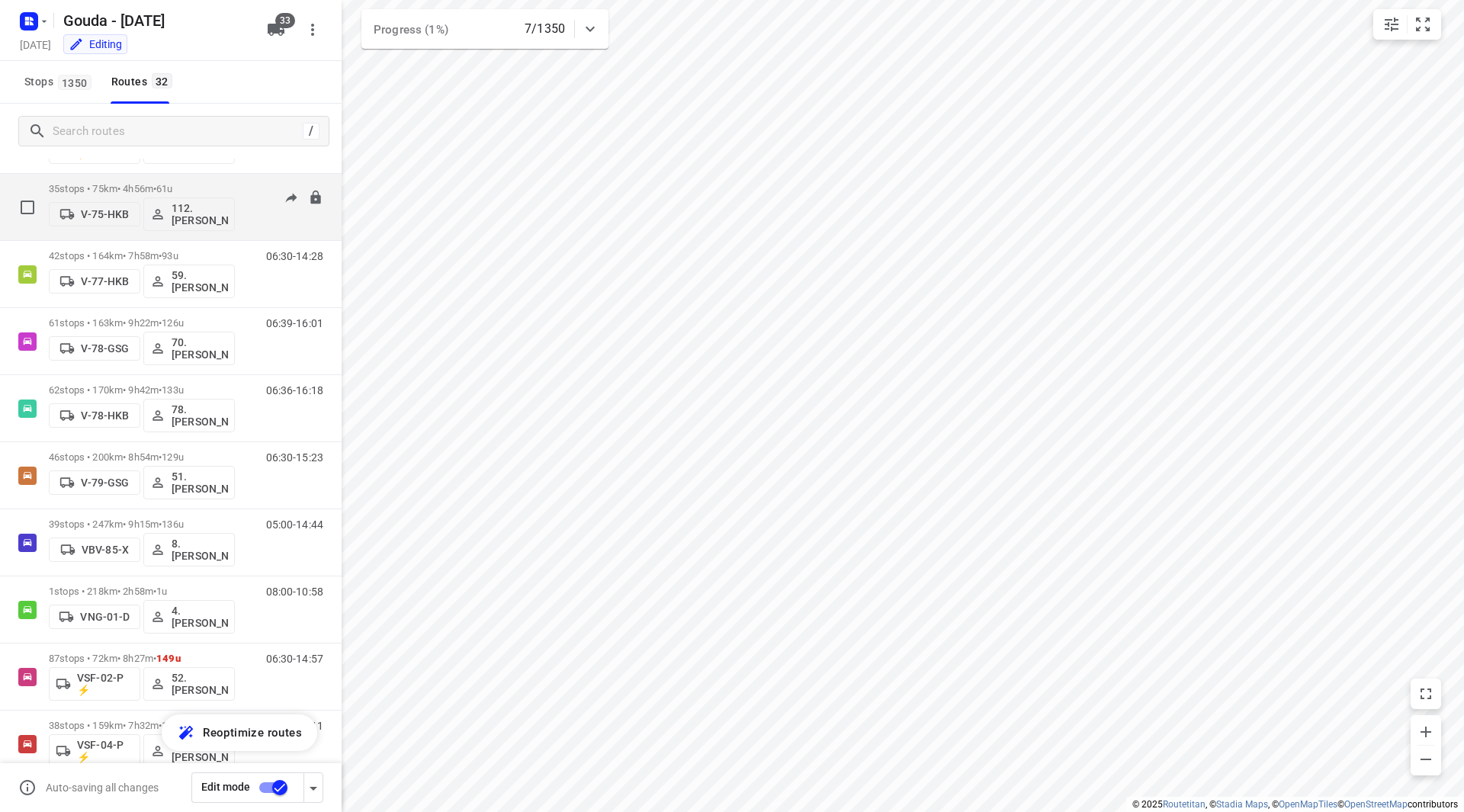
scroll to position [1373, 0]
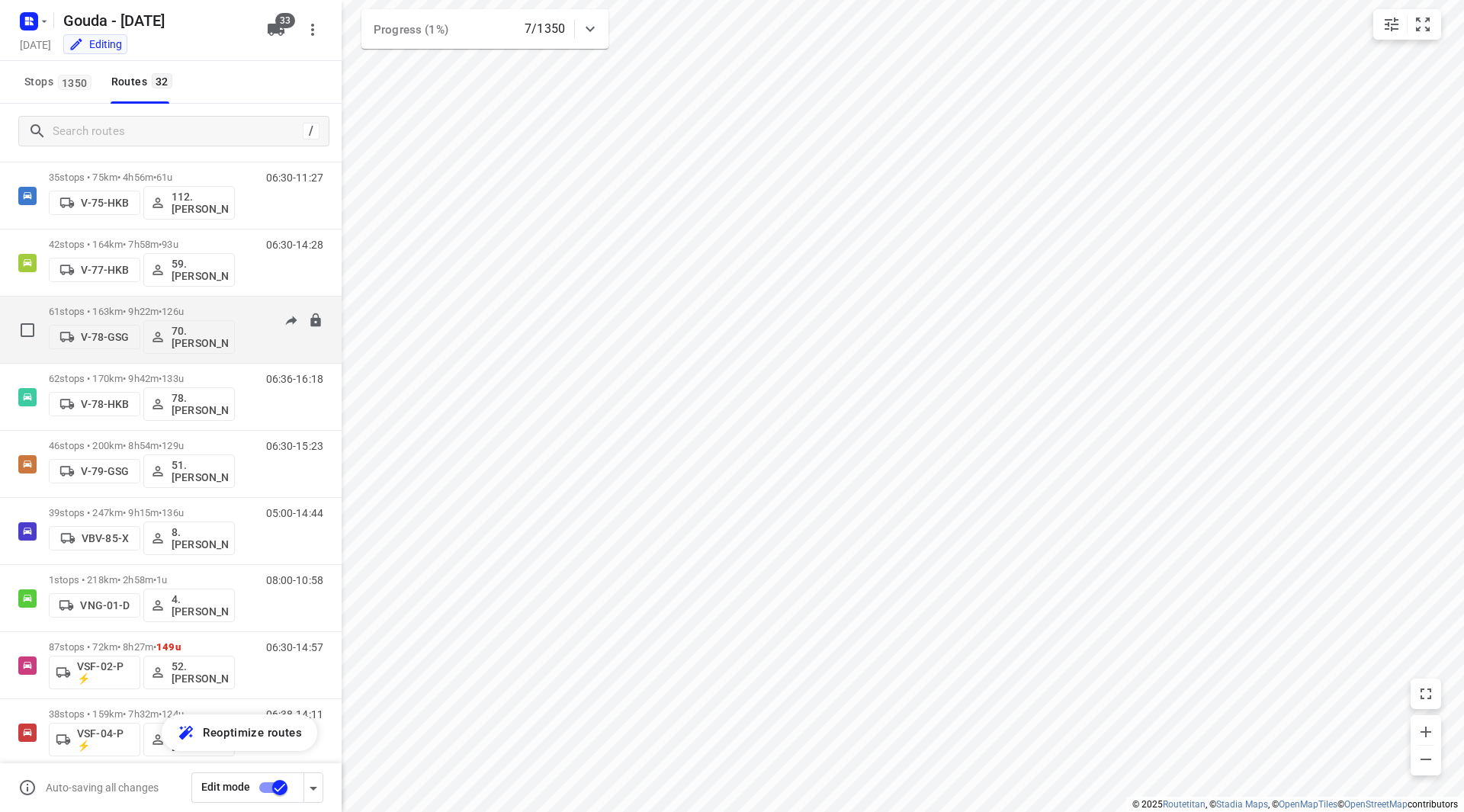
click at [208, 307] on p "61 stops • 163km • 9h22m • 126u" at bounding box center [142, 312] width 186 height 11
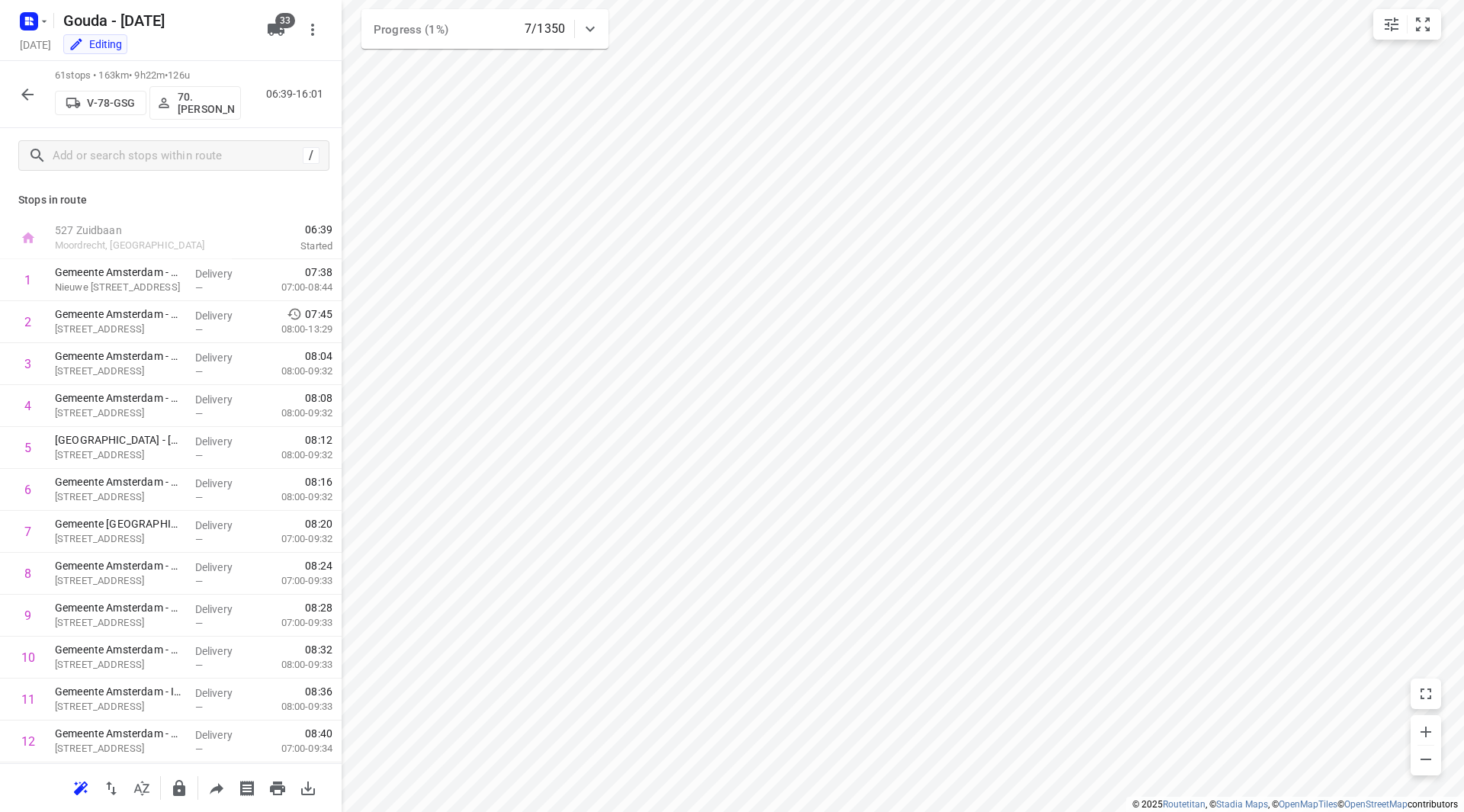
click at [28, 90] on icon "button" at bounding box center [27, 94] width 18 height 18
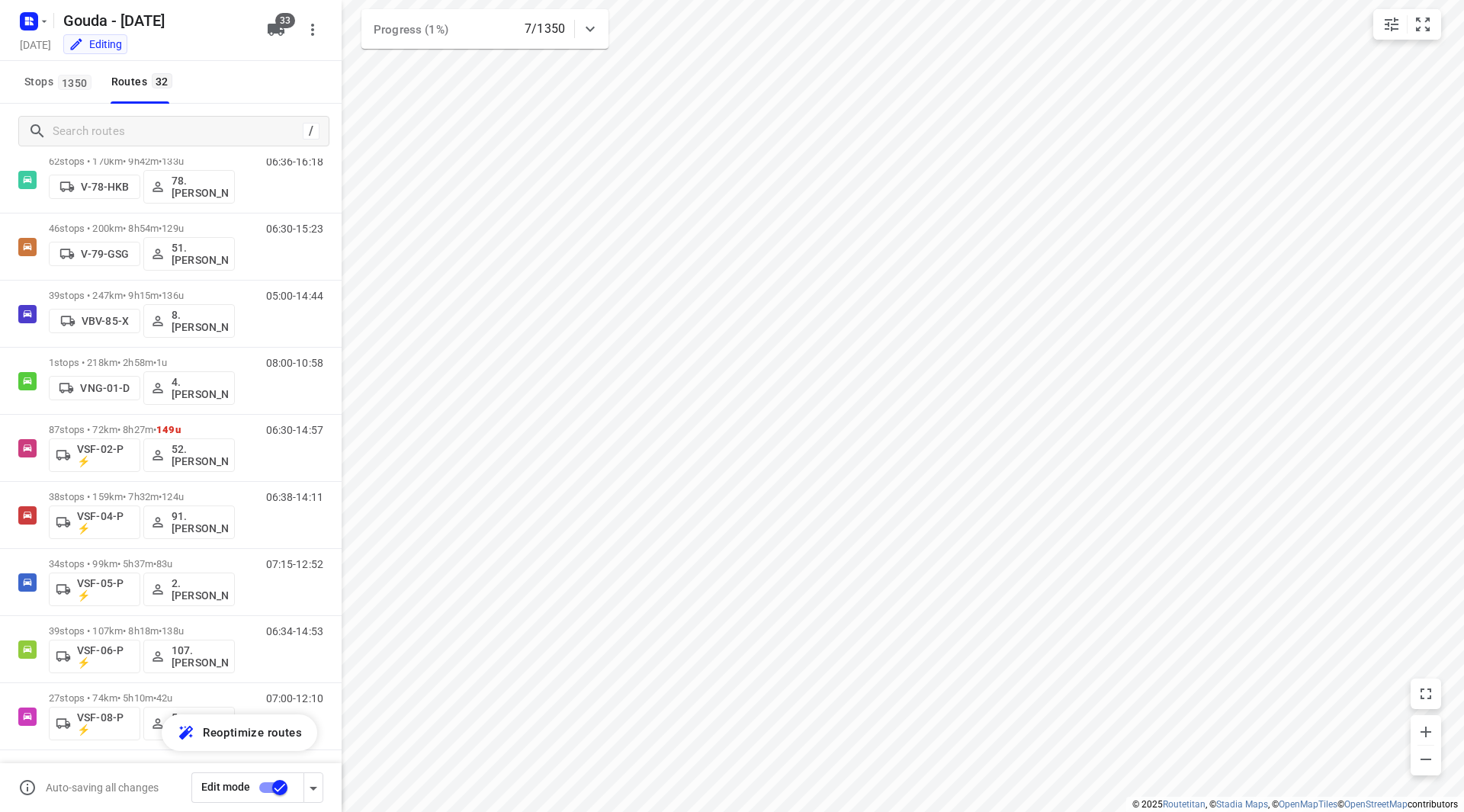
scroll to position [1592, 0]
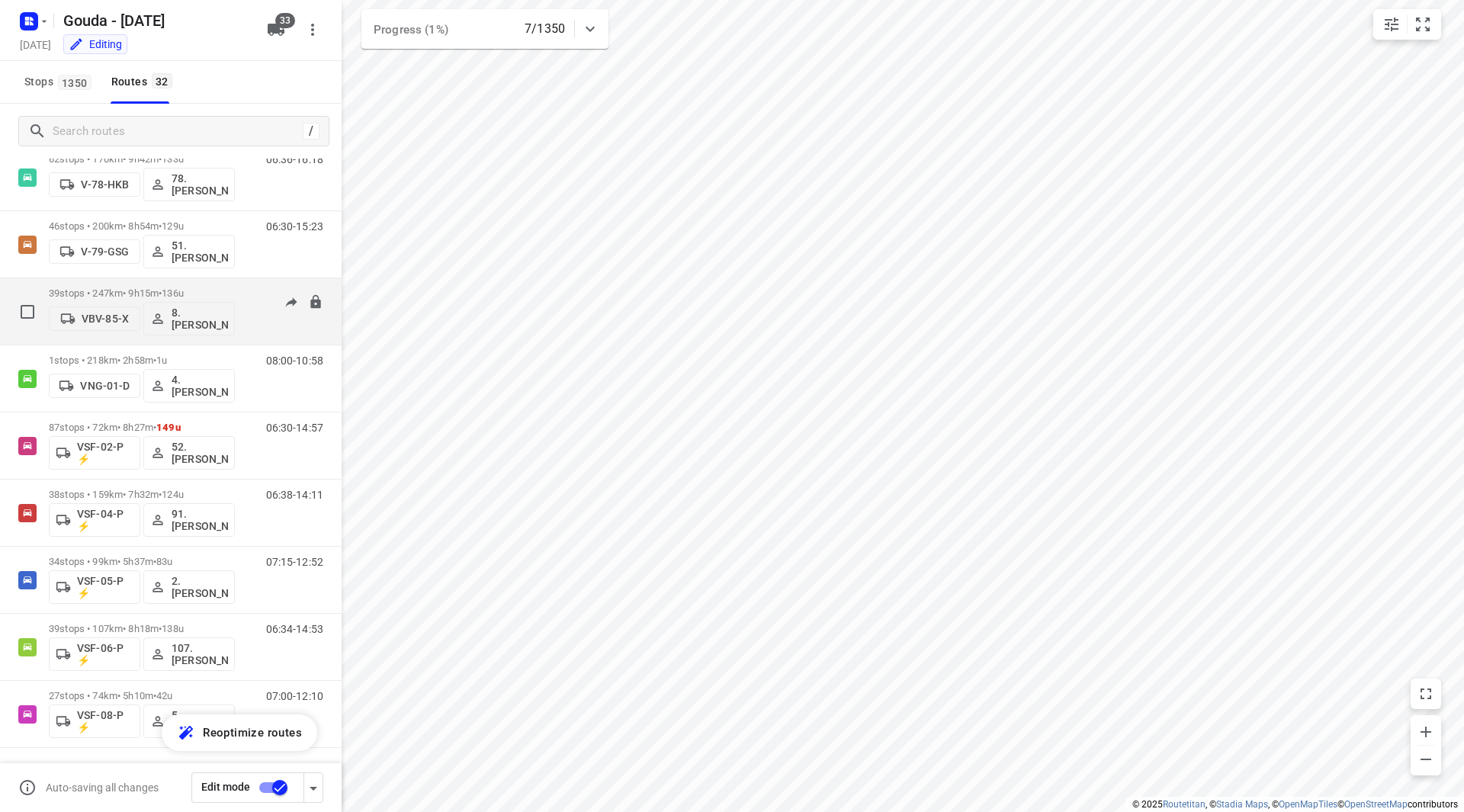
click at [209, 289] on p "39 stops • 247km • 9h15m • 136u" at bounding box center [142, 293] width 186 height 11
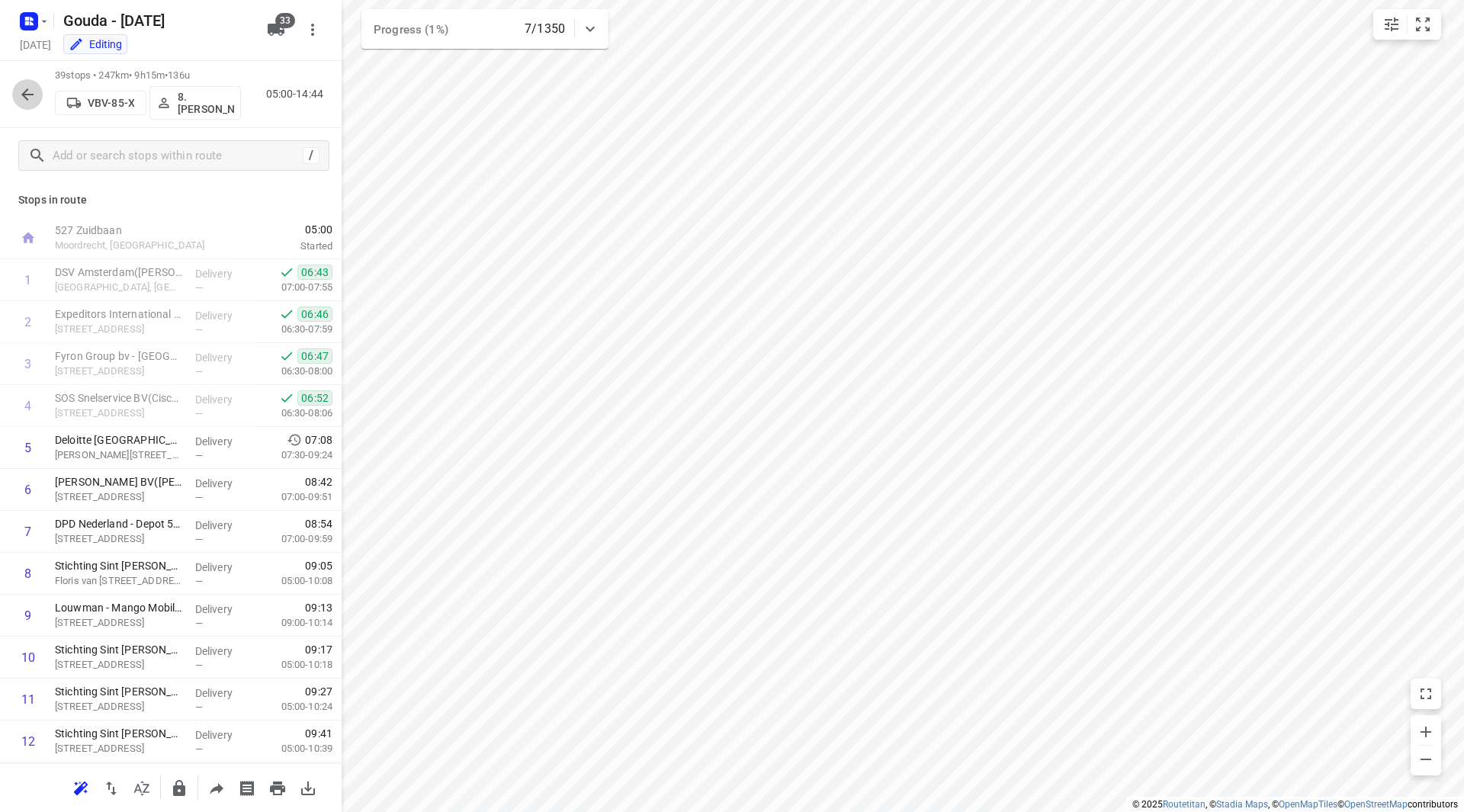
click at [27, 93] on icon "button" at bounding box center [27, 94] width 18 height 18
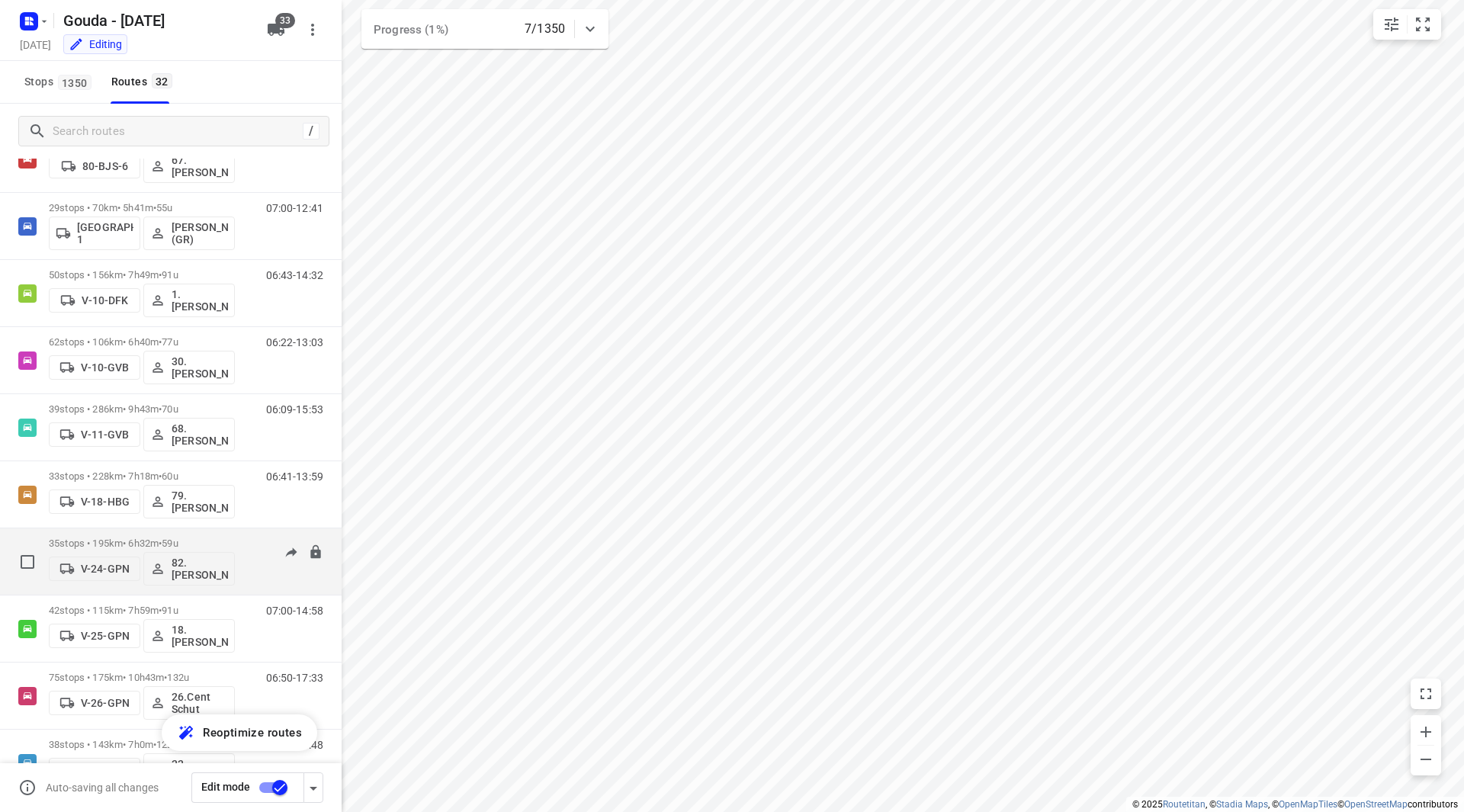
scroll to position [0, 0]
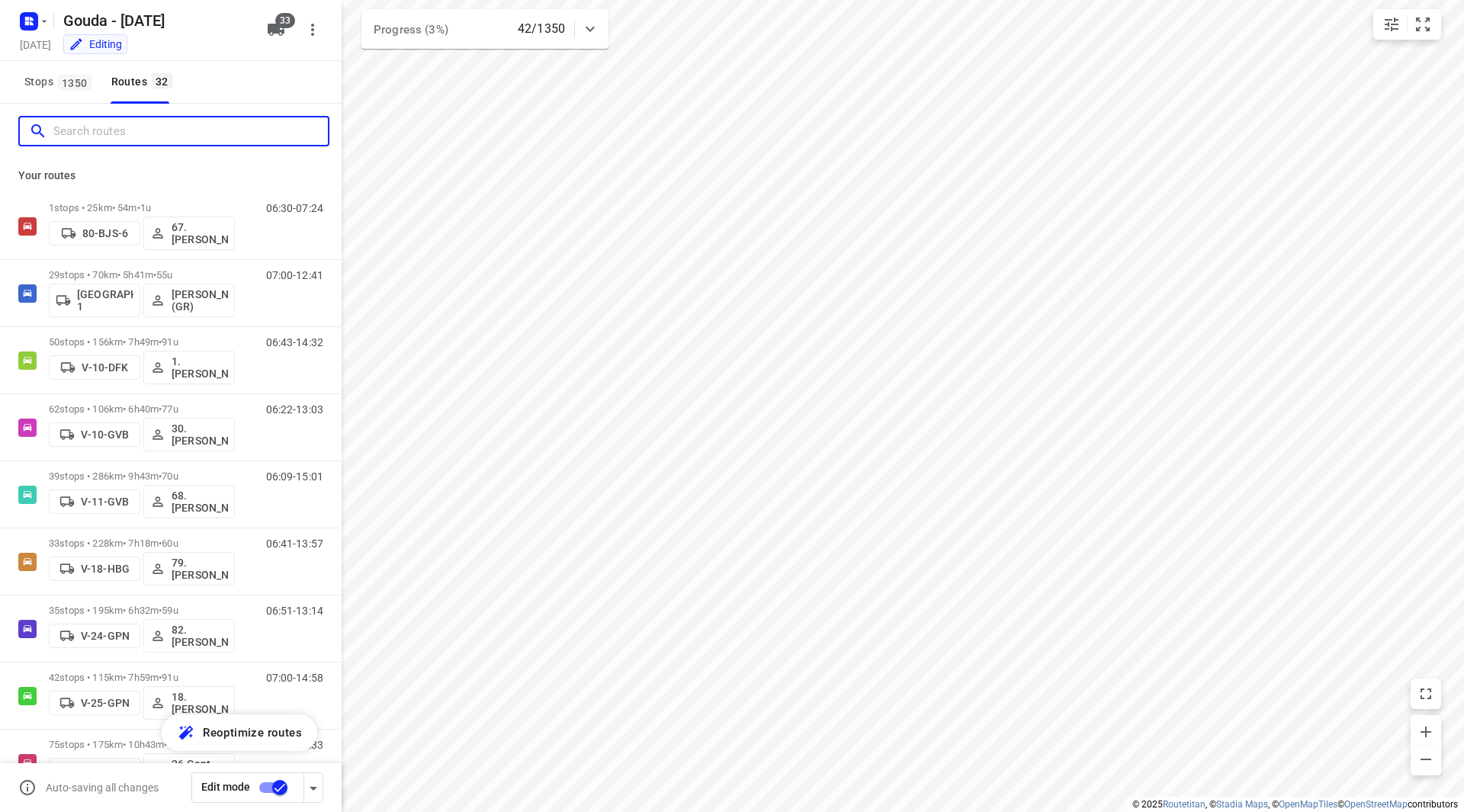
click at [126, 136] on input "Search routes" at bounding box center [190, 132] width 274 height 24
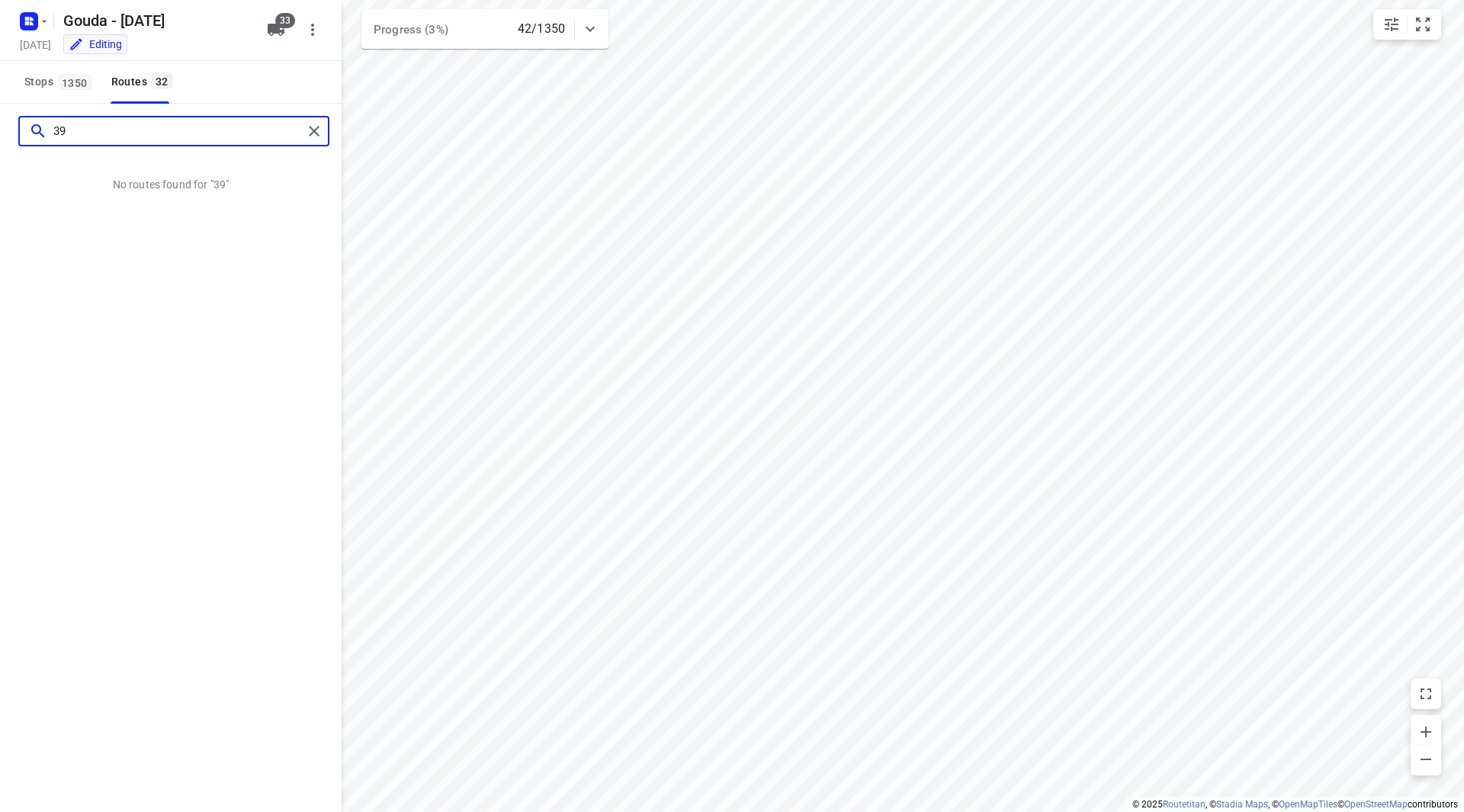
type input "3"
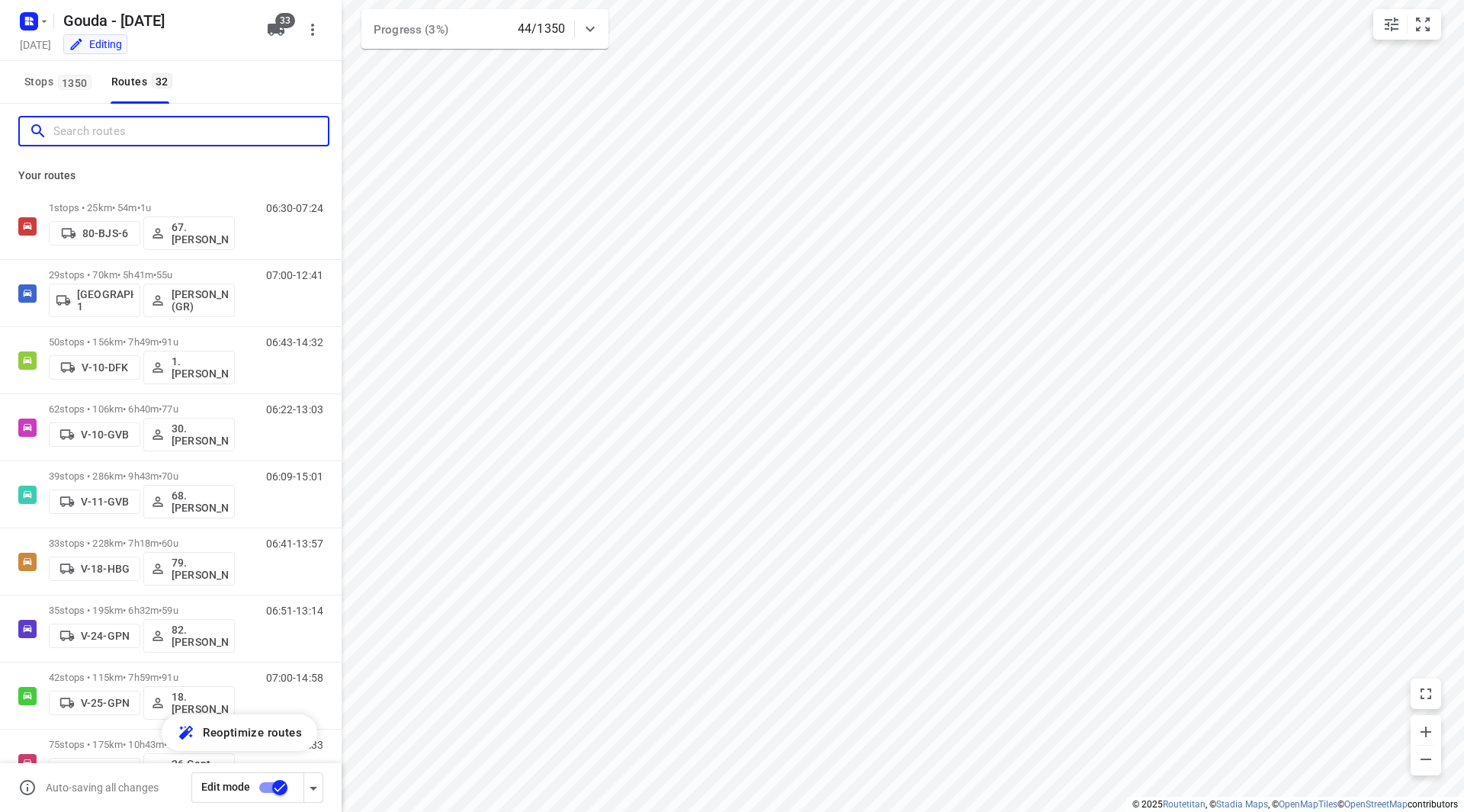
click at [190, 133] on input "Search routes" at bounding box center [190, 132] width 274 height 24
click at [171, 129] on input "Search routes" at bounding box center [190, 132] width 274 height 24
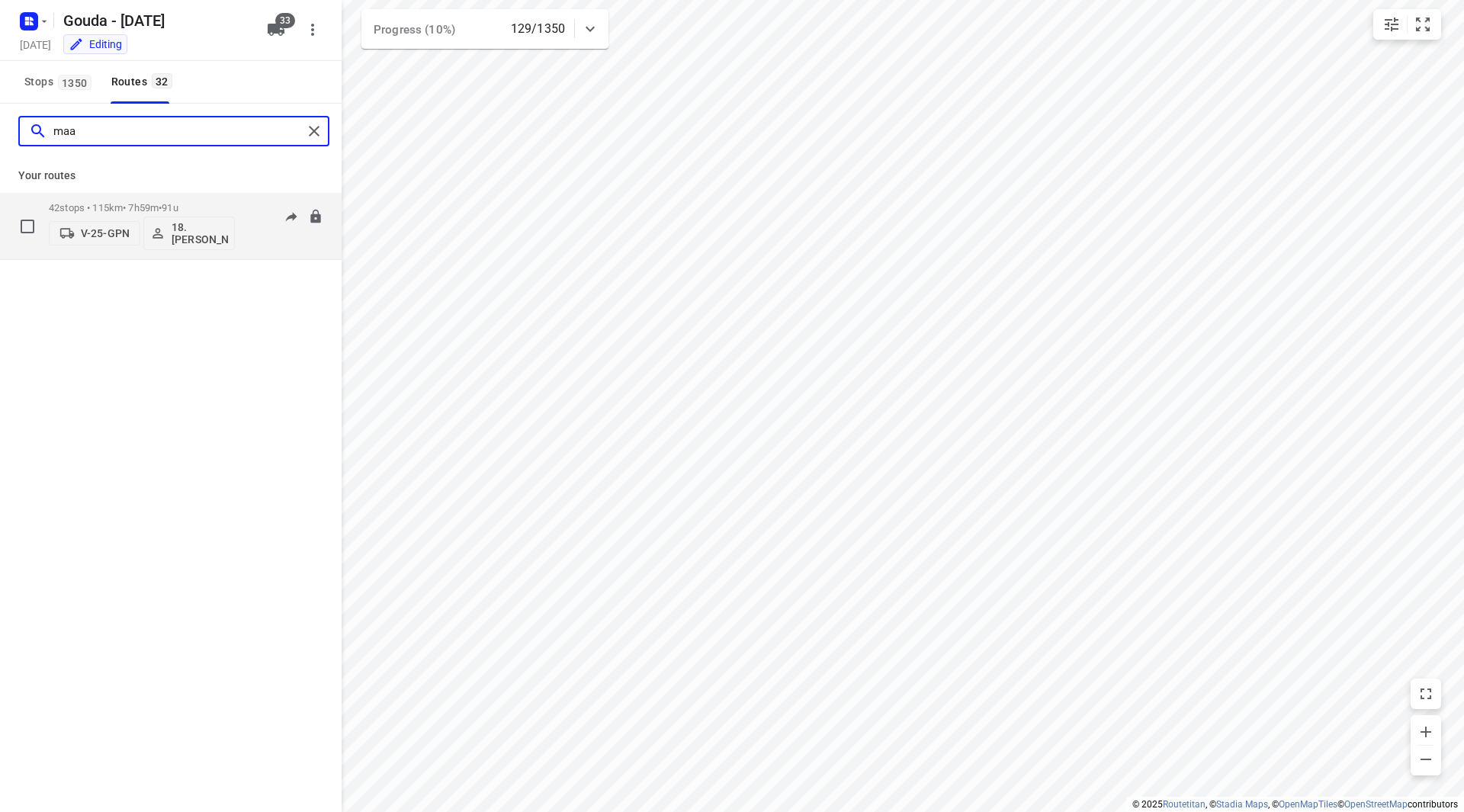
type input "maa"
click at [224, 196] on div "42 stops • 115km • 7h59m • 91u V-25-GPN 18.Maarten Smit" at bounding box center [142, 226] width 186 height 63
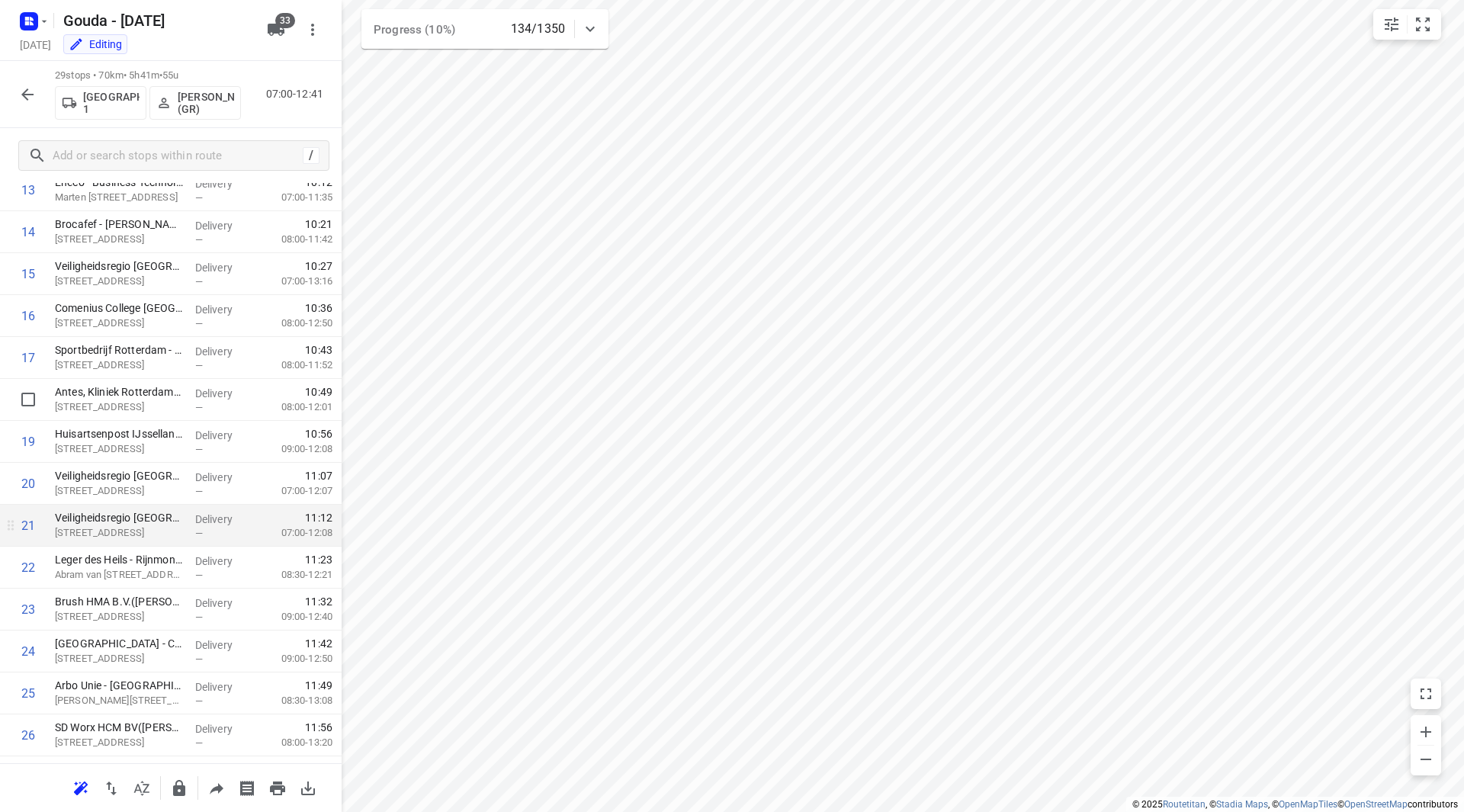
scroll to position [686, 0]
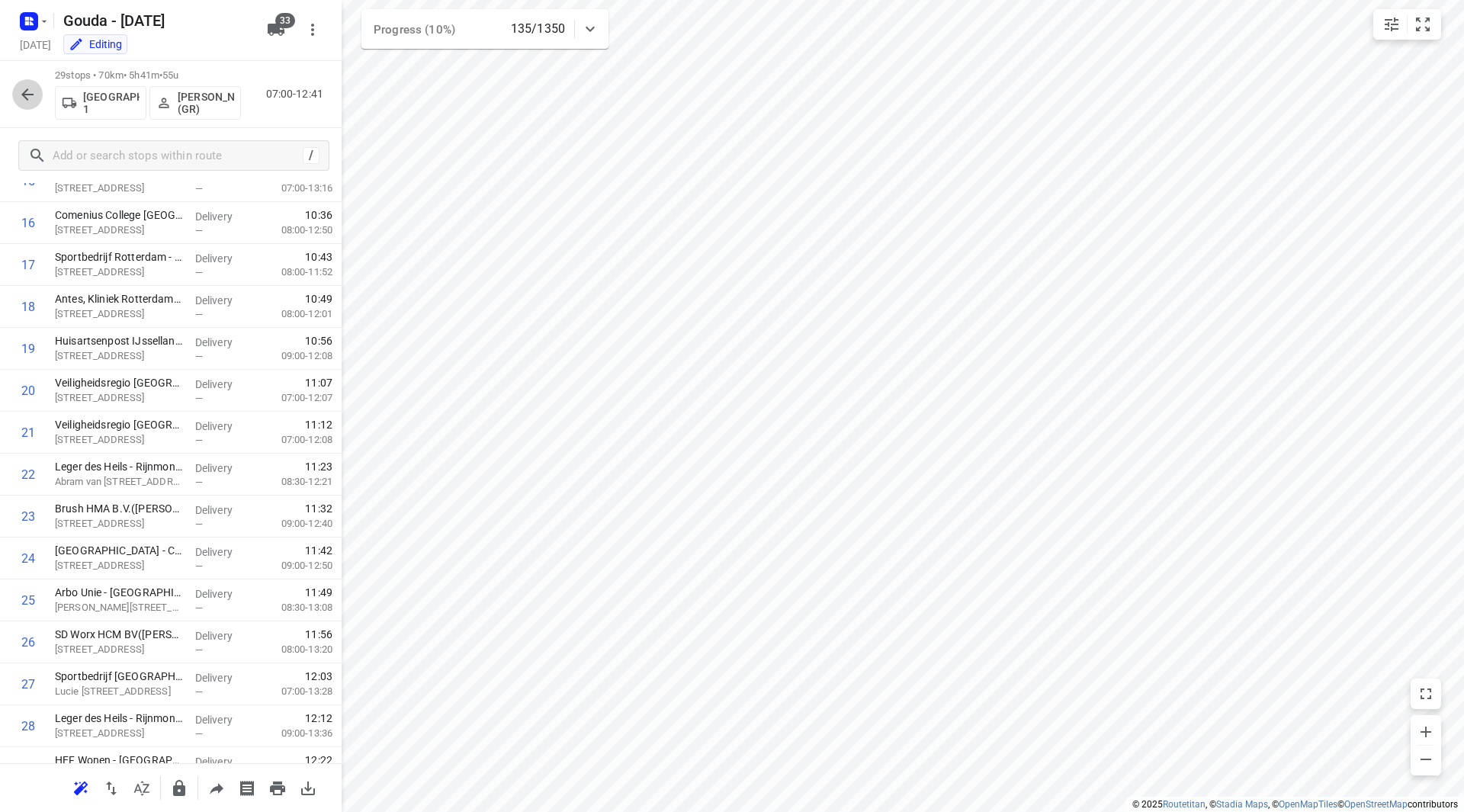
click at [29, 100] on icon "button" at bounding box center [27, 94] width 18 height 18
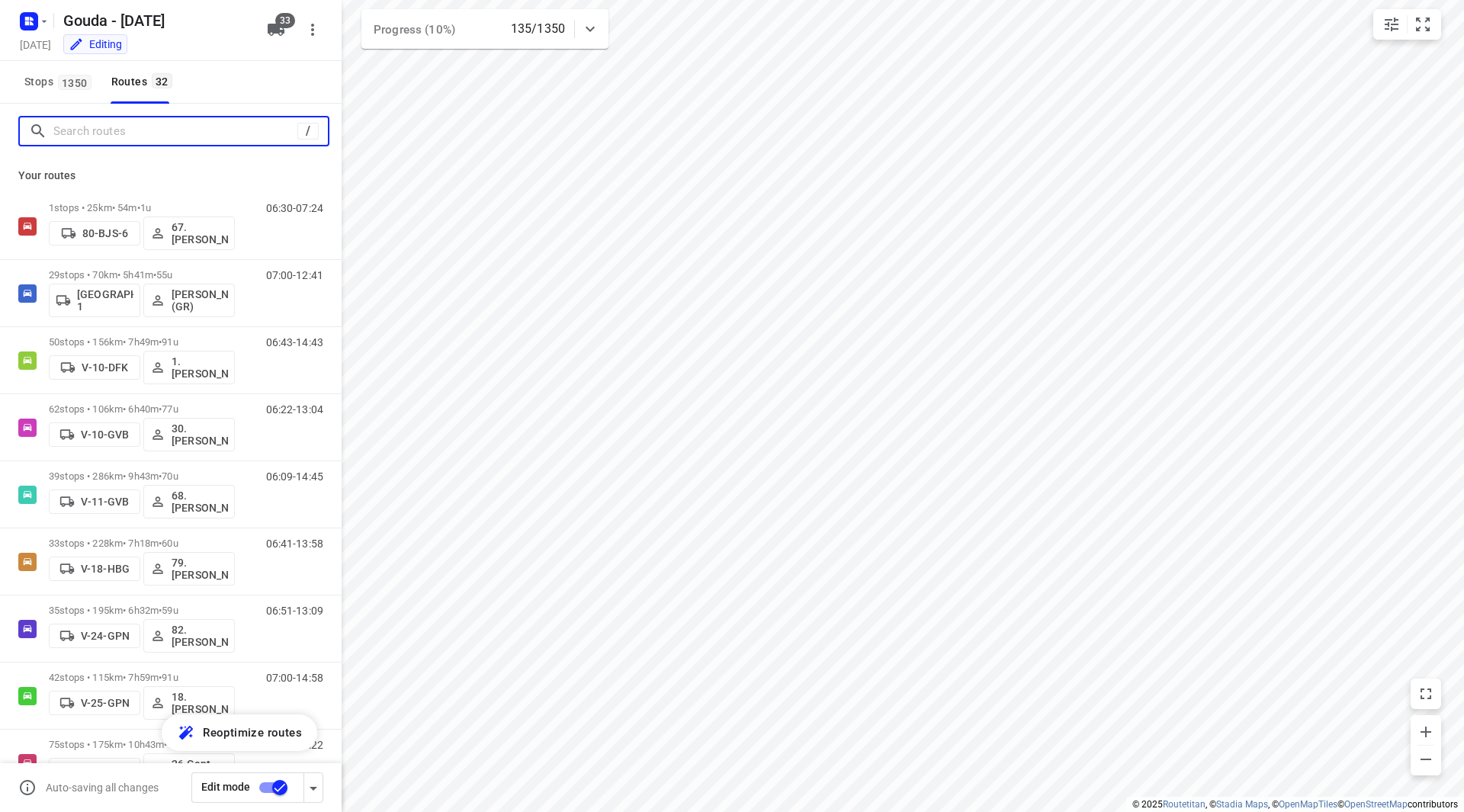
click at [121, 140] on input "Search routes" at bounding box center [175, 132] width 244 height 24
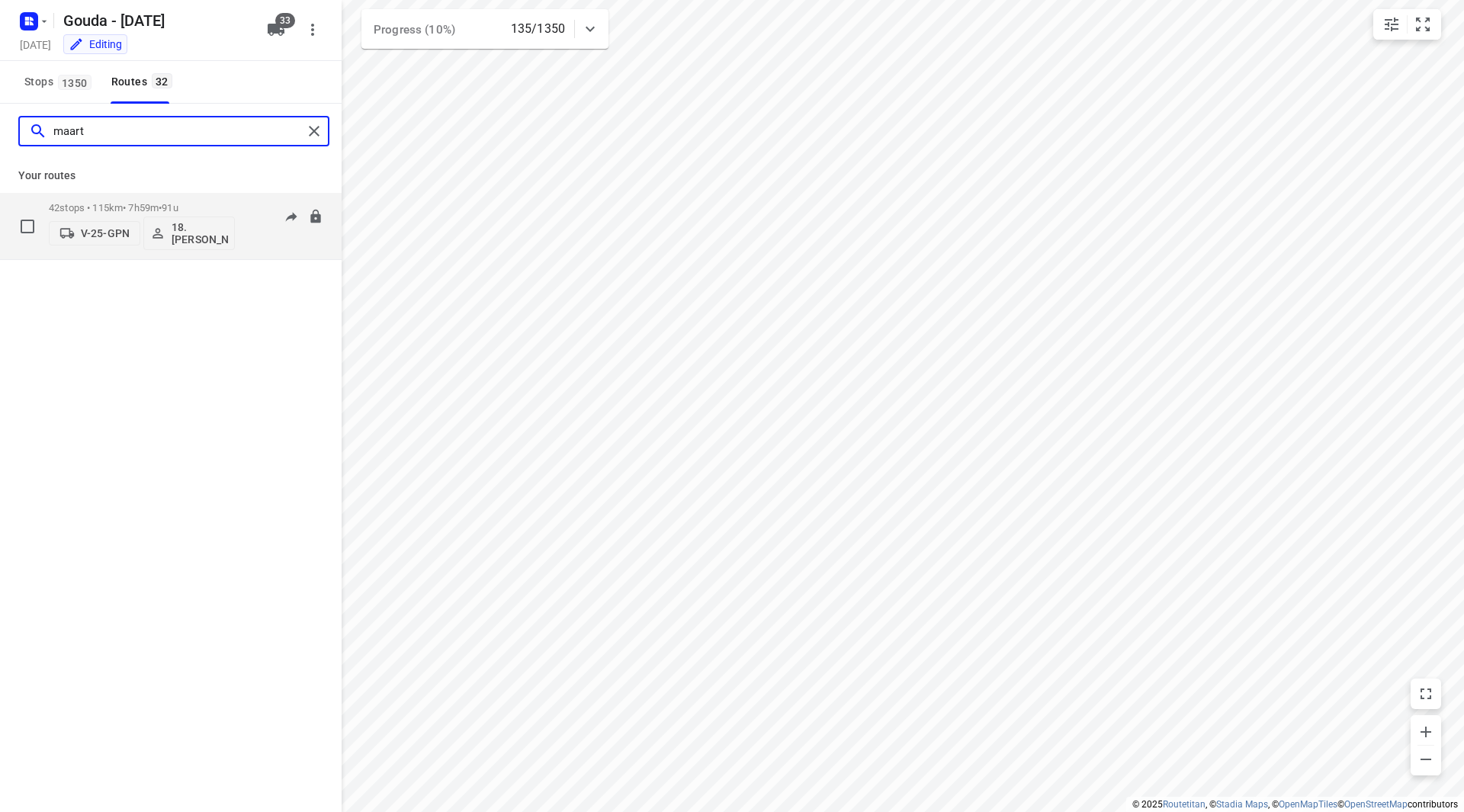
type input "maart"
click at [216, 213] on div "V-25-GPN 18.Maarten Smit" at bounding box center [142, 232] width 186 height 36
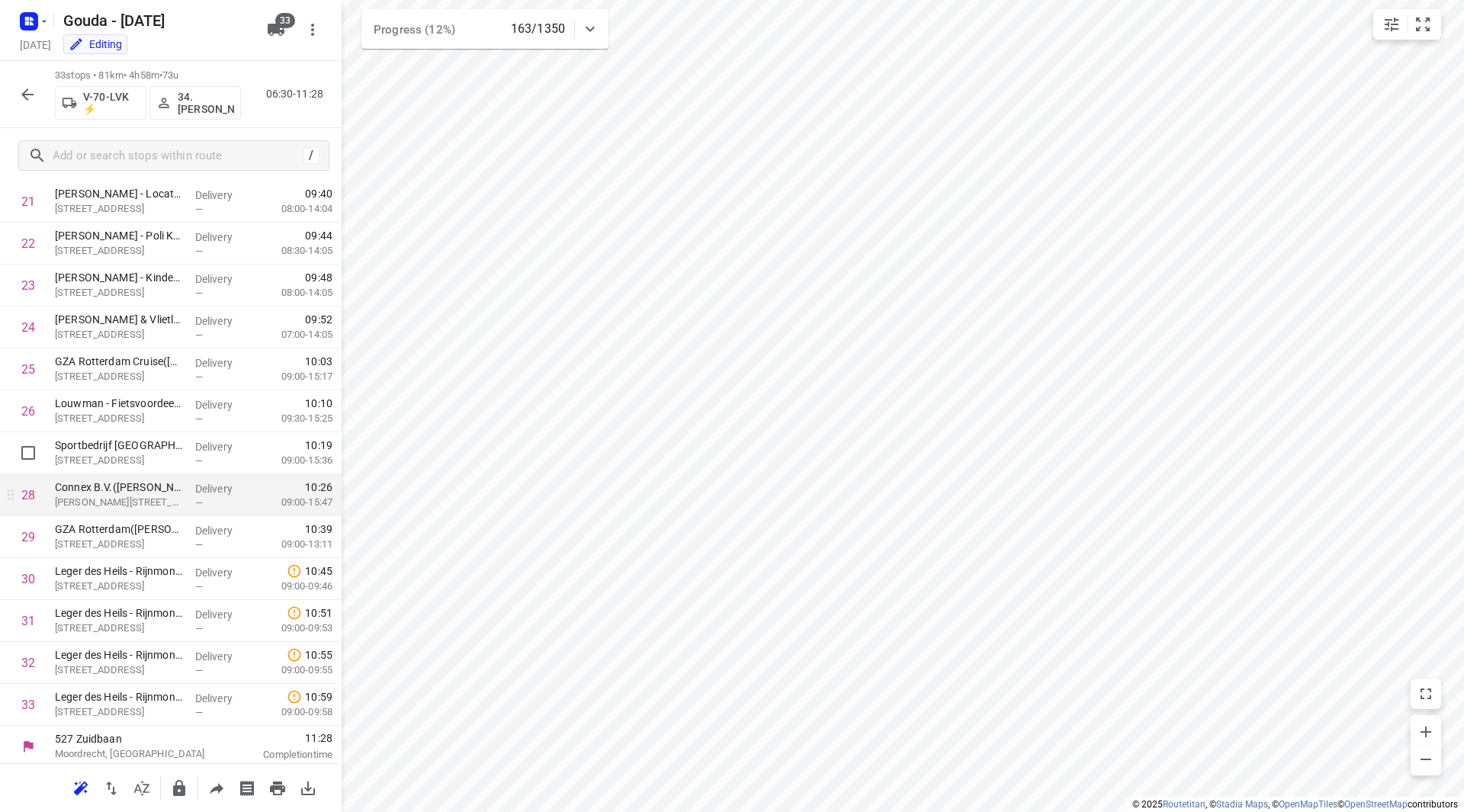
scroll to position [921, 0]
click at [16, 89] on button "button" at bounding box center [27, 94] width 30 height 30
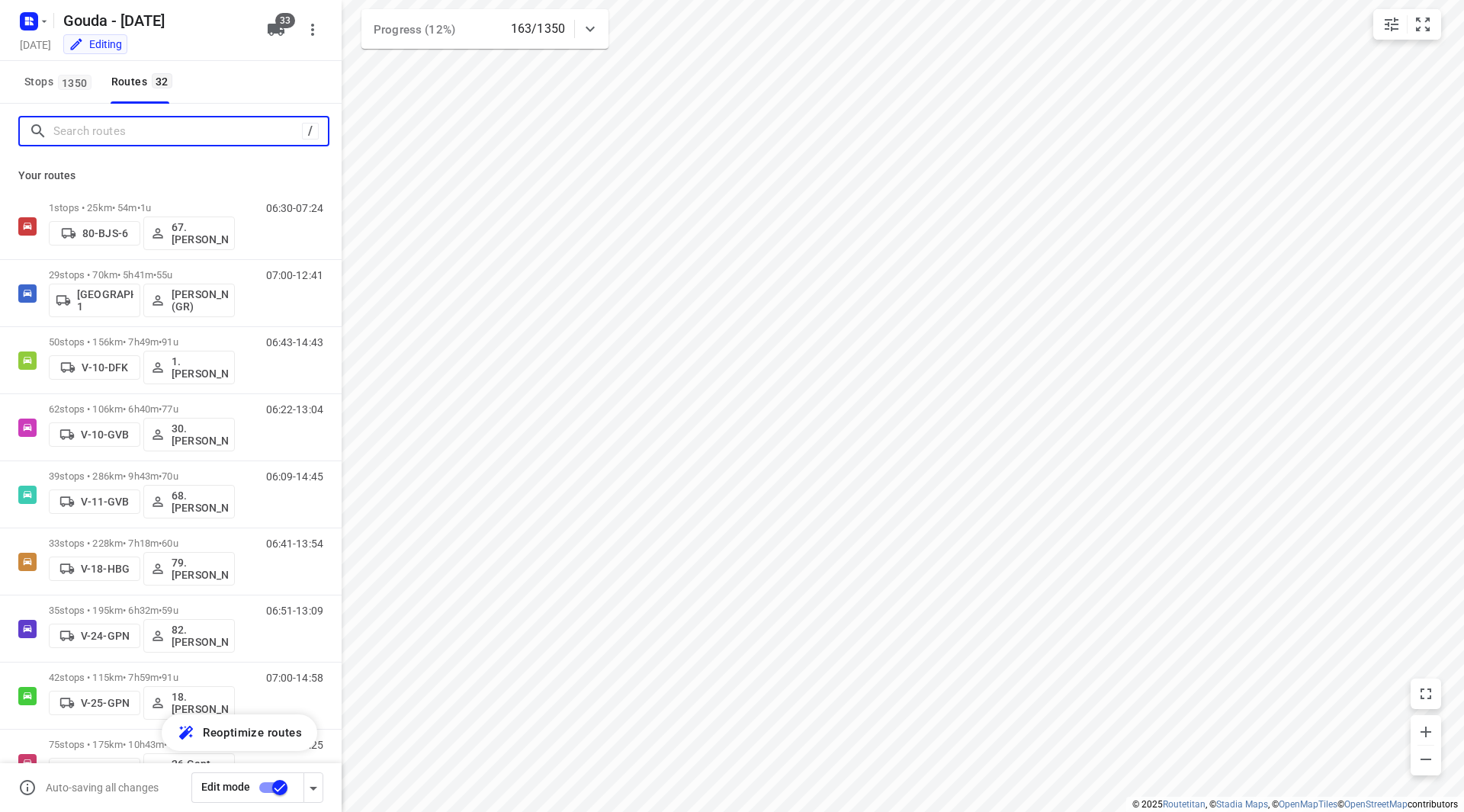
click at [155, 136] on input "Search routes" at bounding box center [177, 132] width 248 height 24
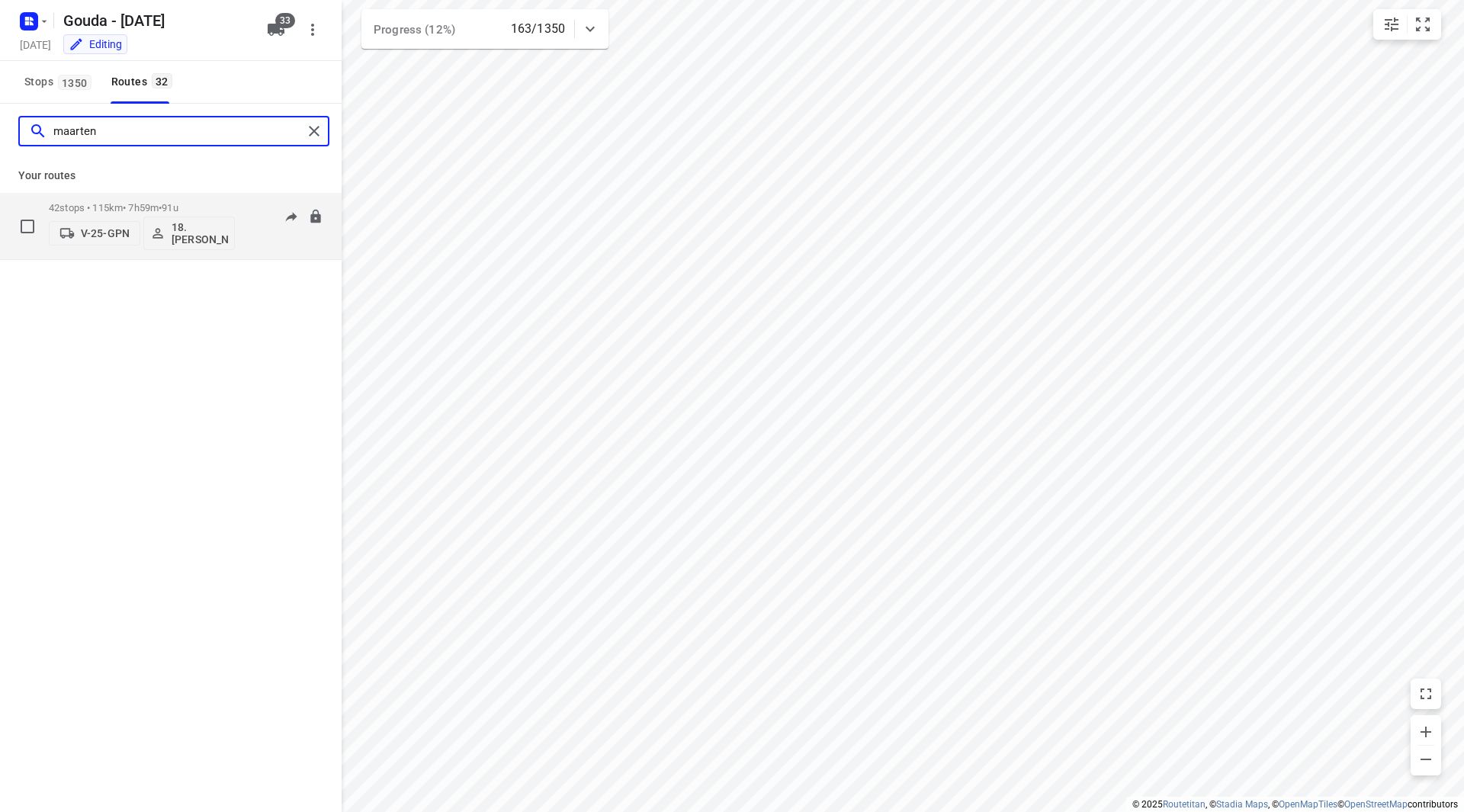
type input "maarten"
click at [178, 208] on span "91u" at bounding box center [170, 208] width 16 height 11
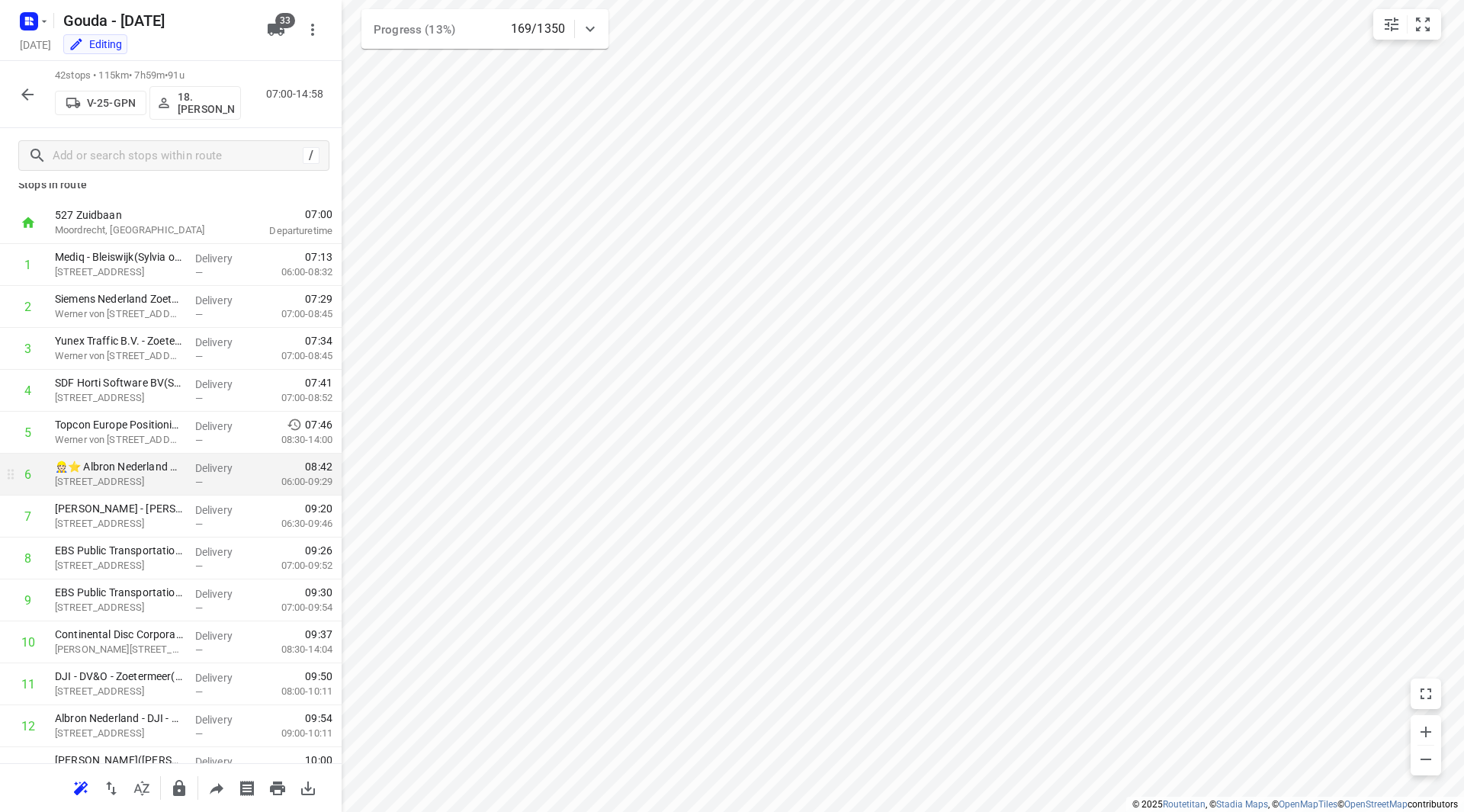
scroll to position [0, 0]
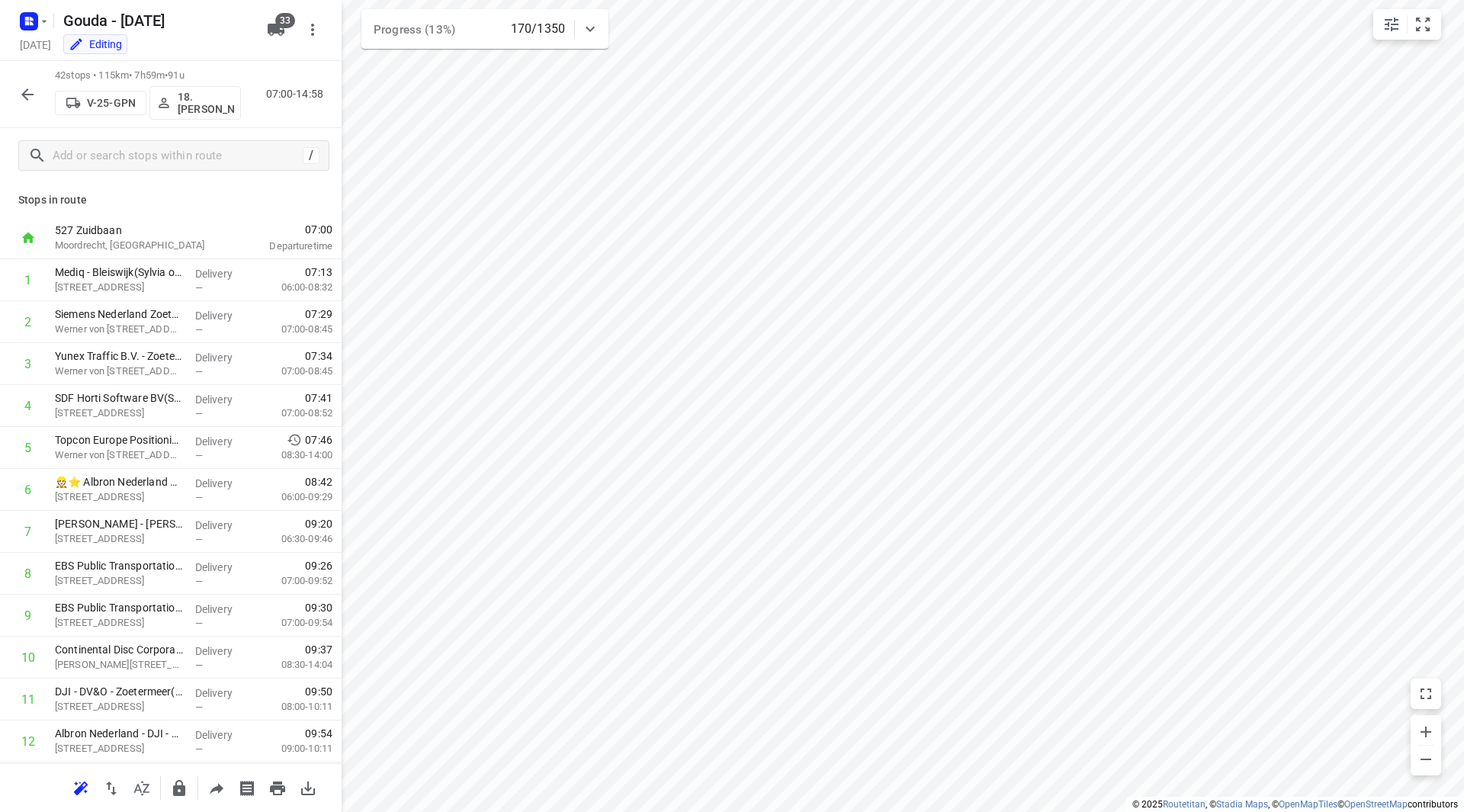
click at [203, 98] on p "18.Maarten Smit" at bounding box center [205, 102] width 56 height 25
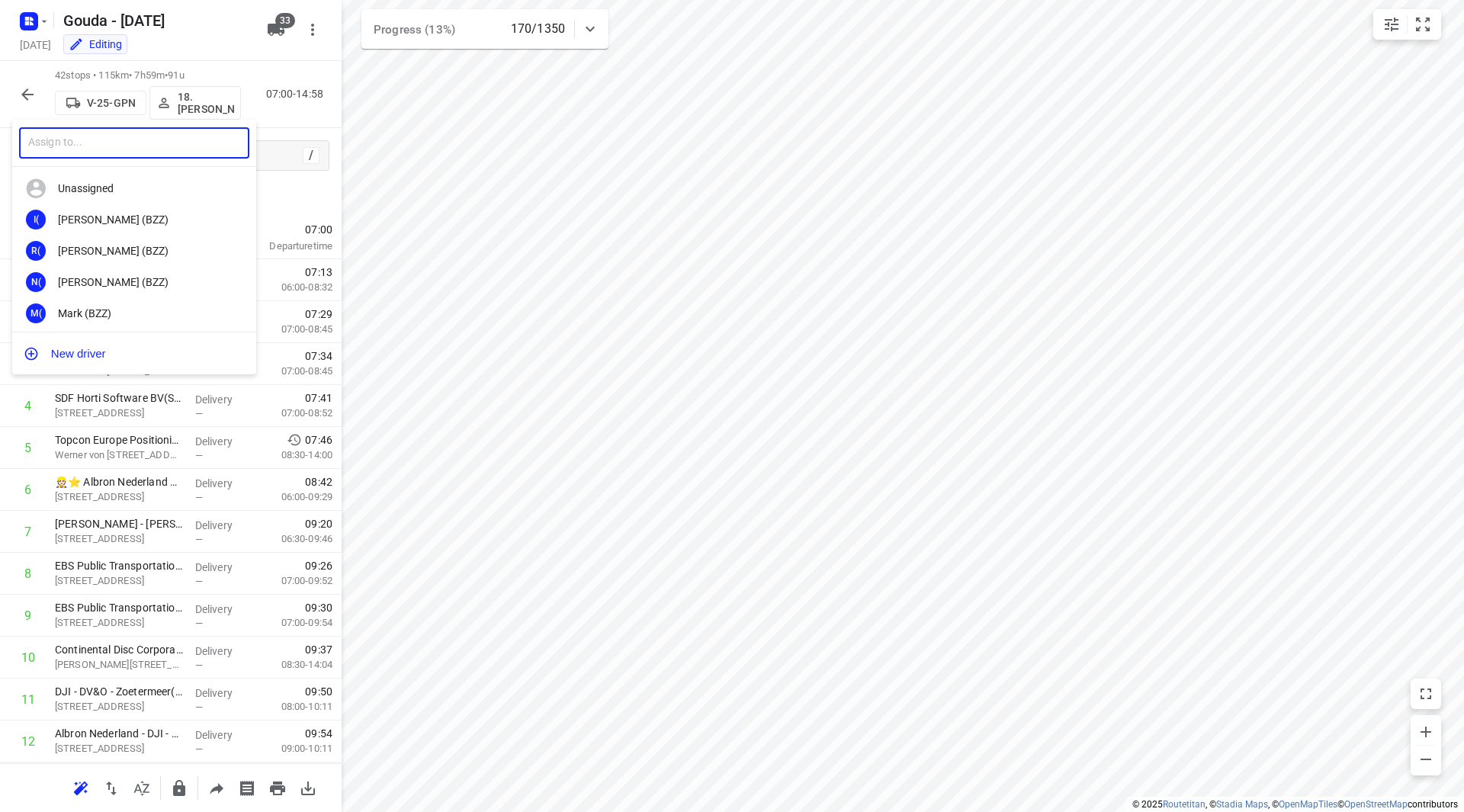
click at [204, 144] on input "text" at bounding box center [134, 143] width 230 height 31
type input "moustafa"
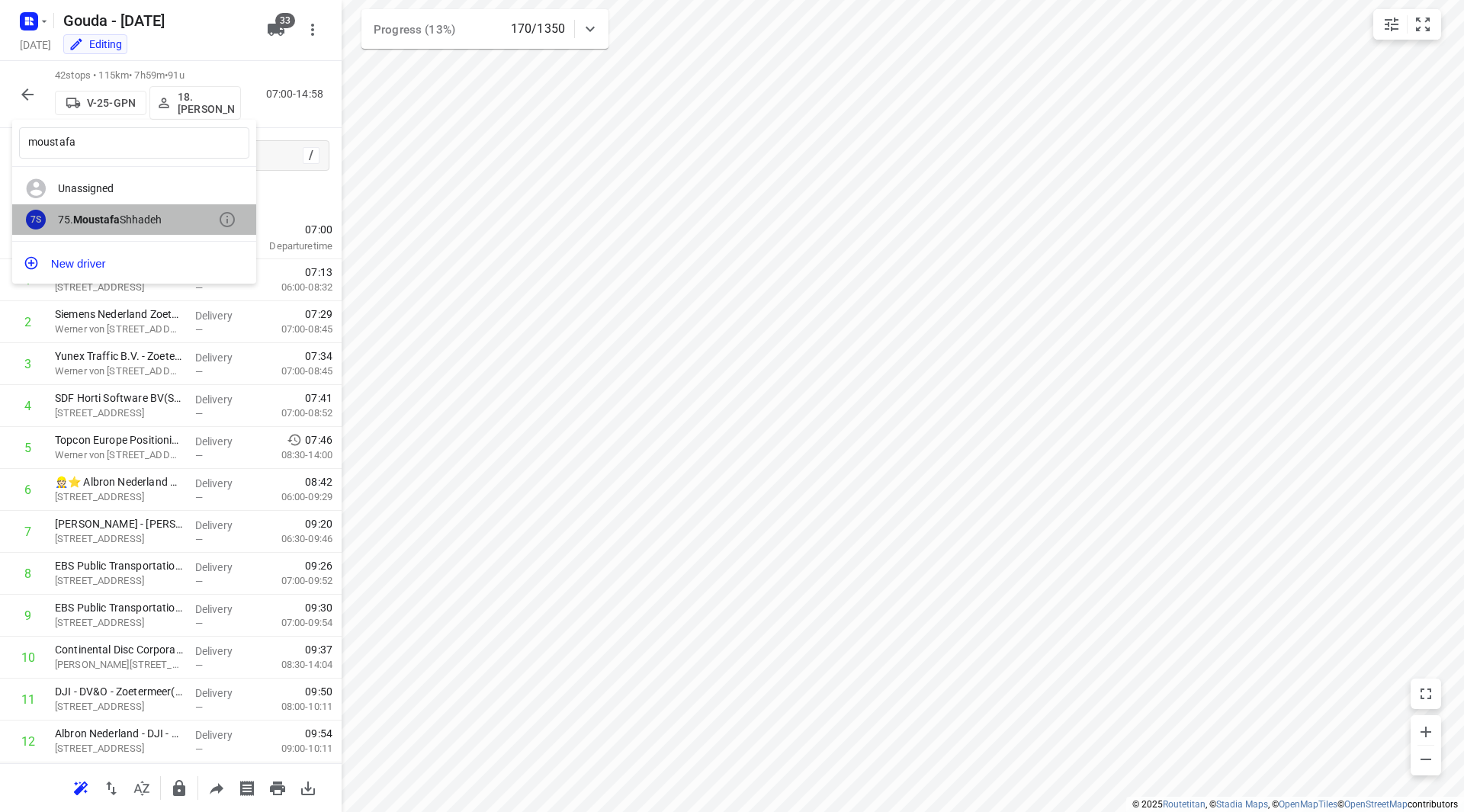
click at [126, 211] on div "7S 75. Moustafa Shhadeh" at bounding box center [134, 220] width 244 height 31
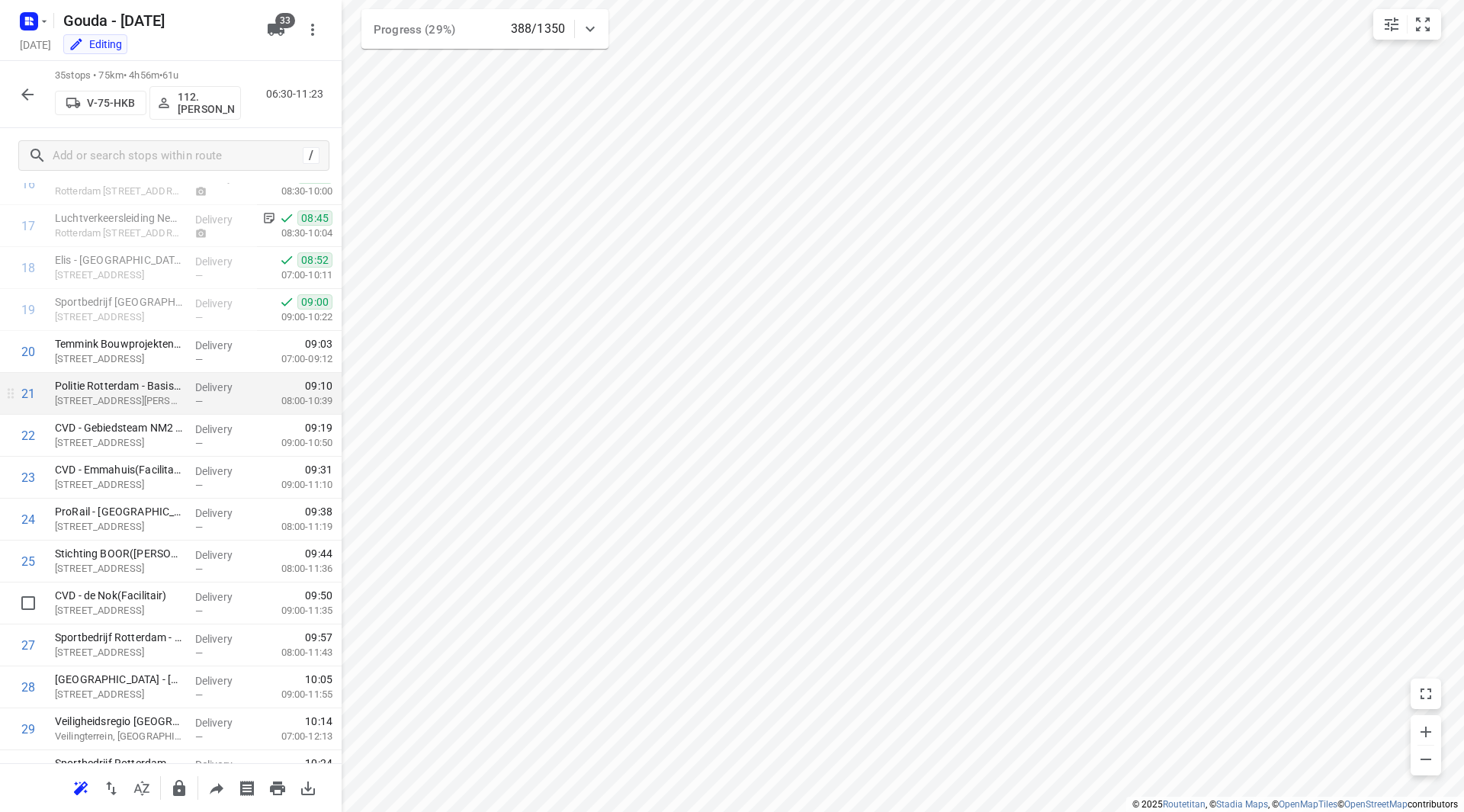
scroll to position [548, 0]
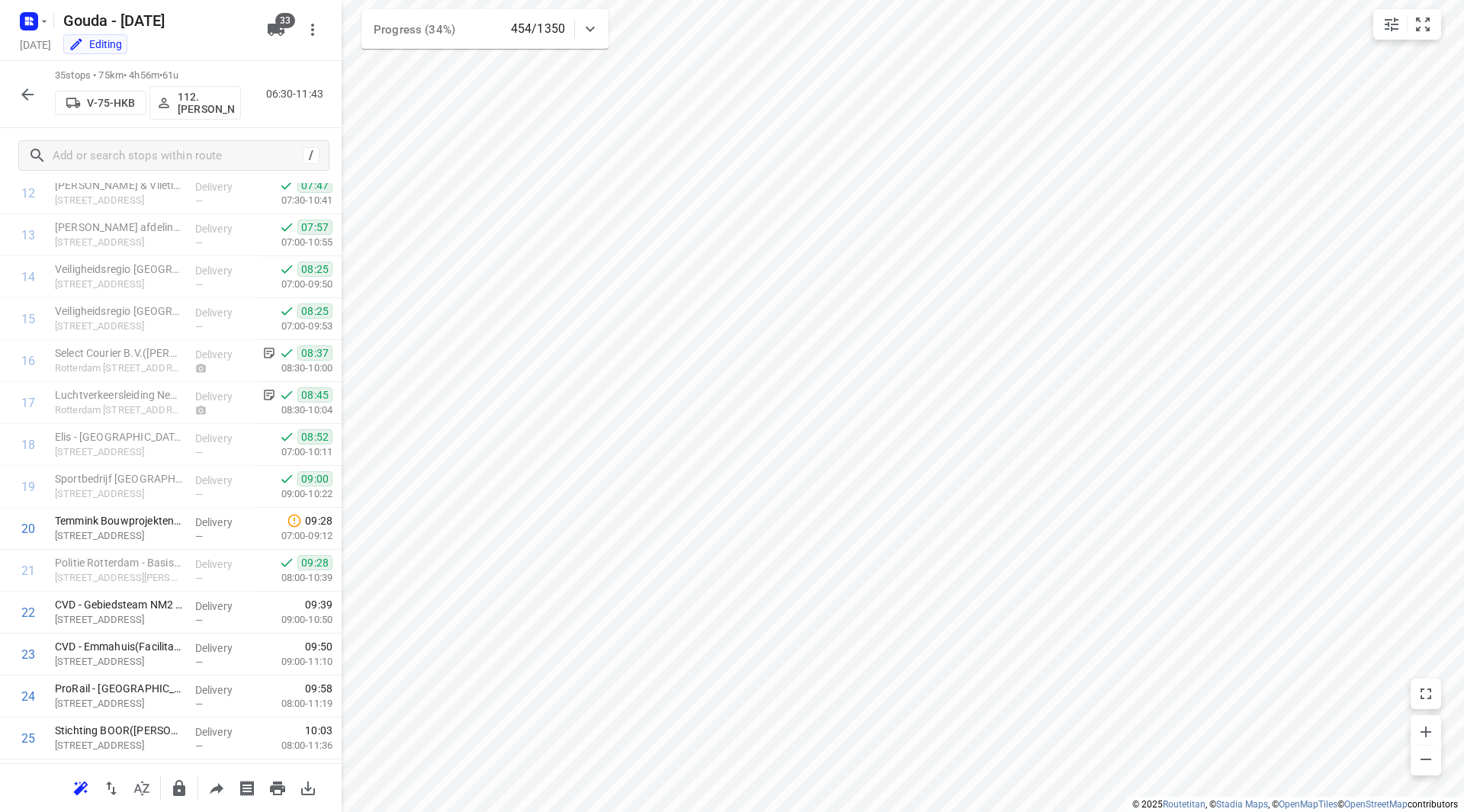
click at [26, 96] on icon "button" at bounding box center [27, 94] width 18 height 18
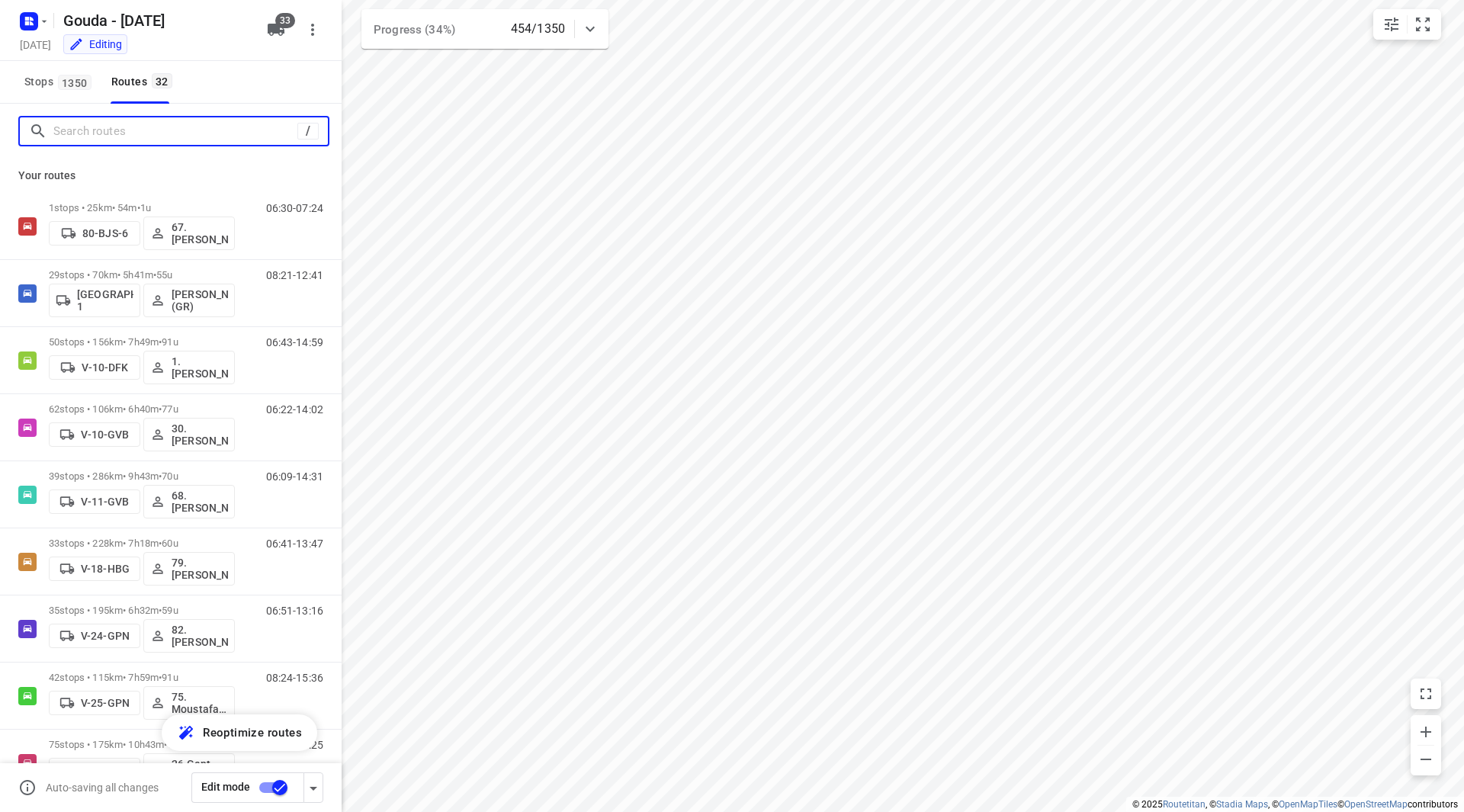
click at [102, 141] on input "Search routes" at bounding box center [175, 132] width 244 height 24
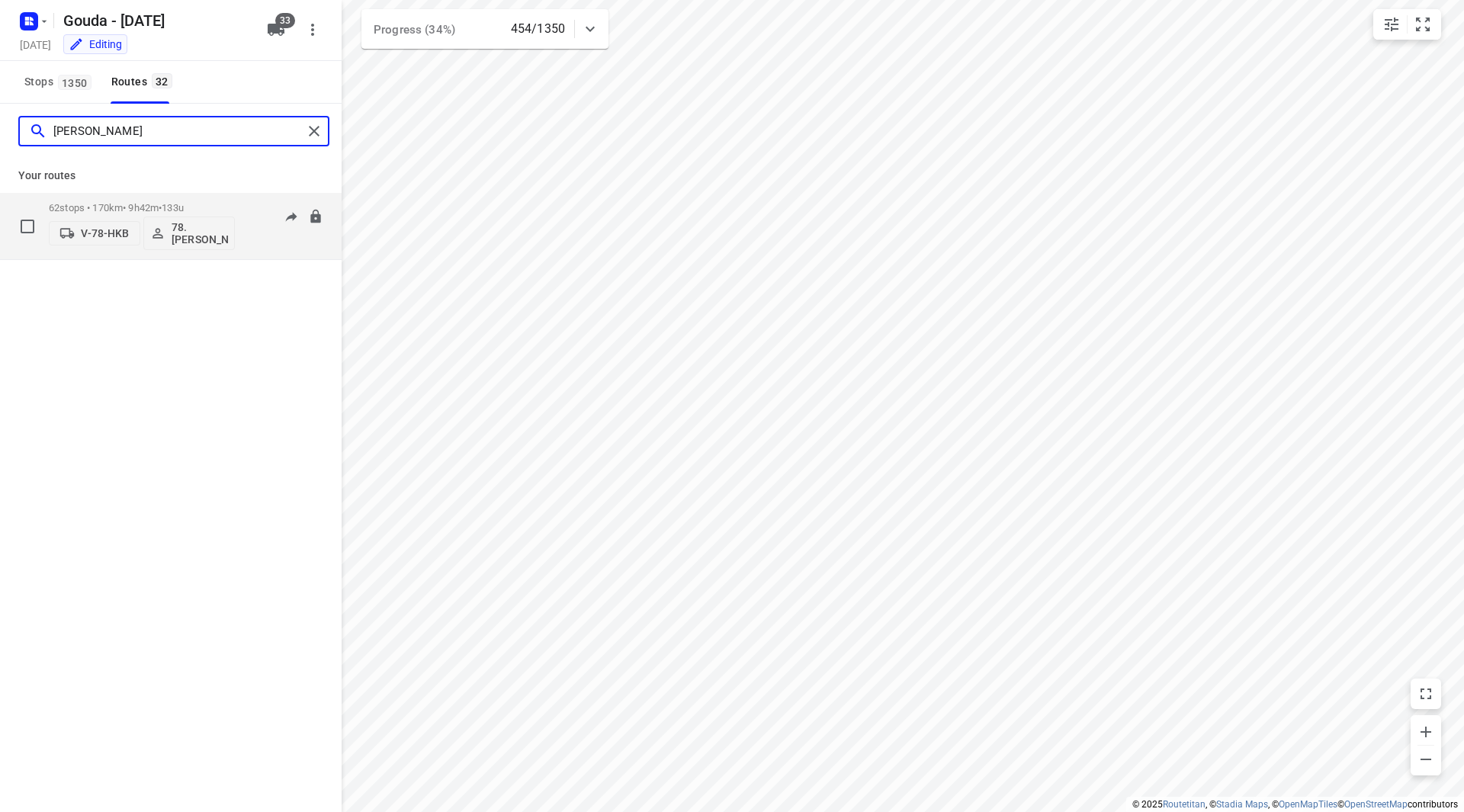
type input "jesse"
click at [216, 197] on div "62 stops • 170km • 9h42m • 133u V-78-HKB 78.Jesse Bekkering" at bounding box center [142, 226] width 186 height 63
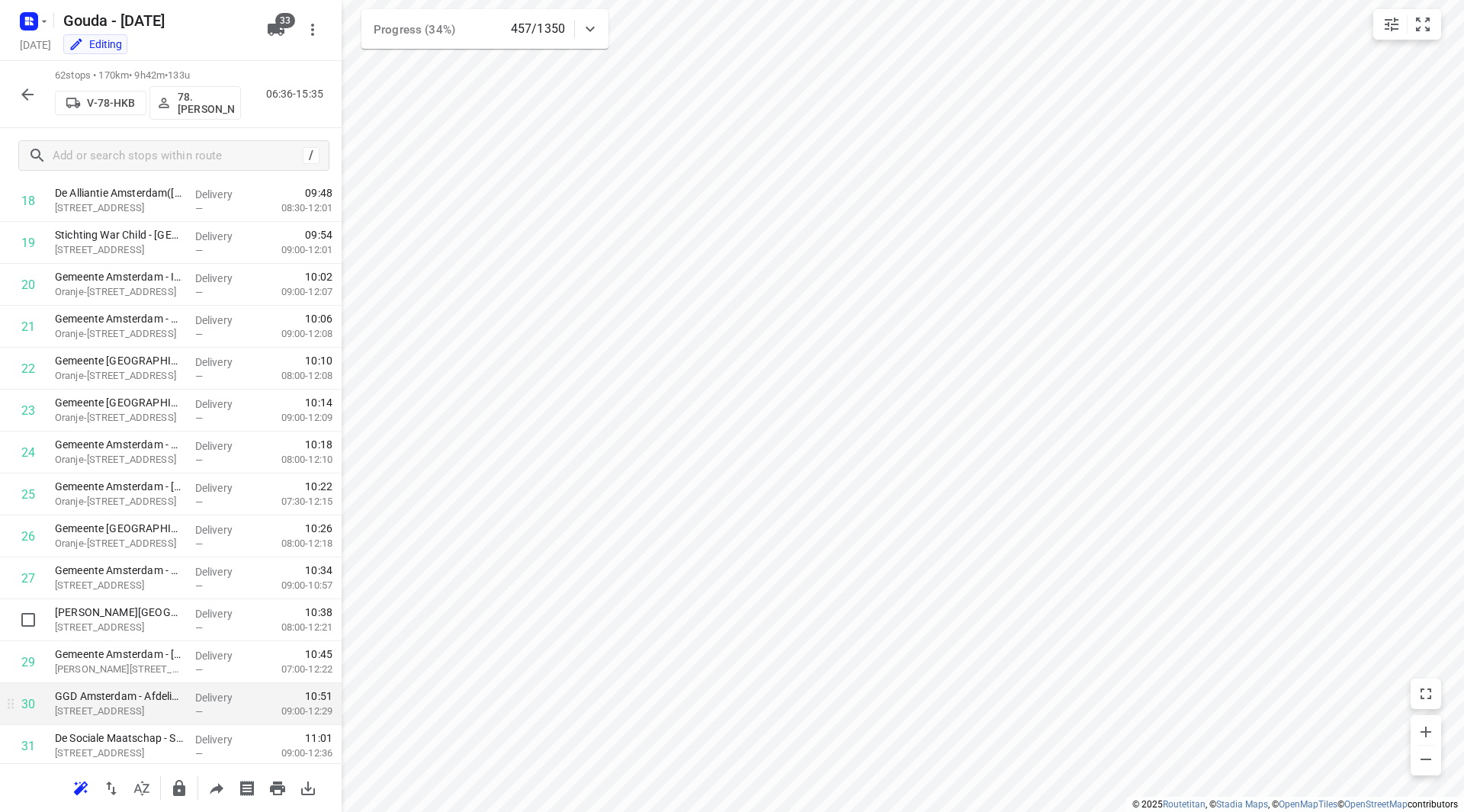
scroll to position [839, 0]
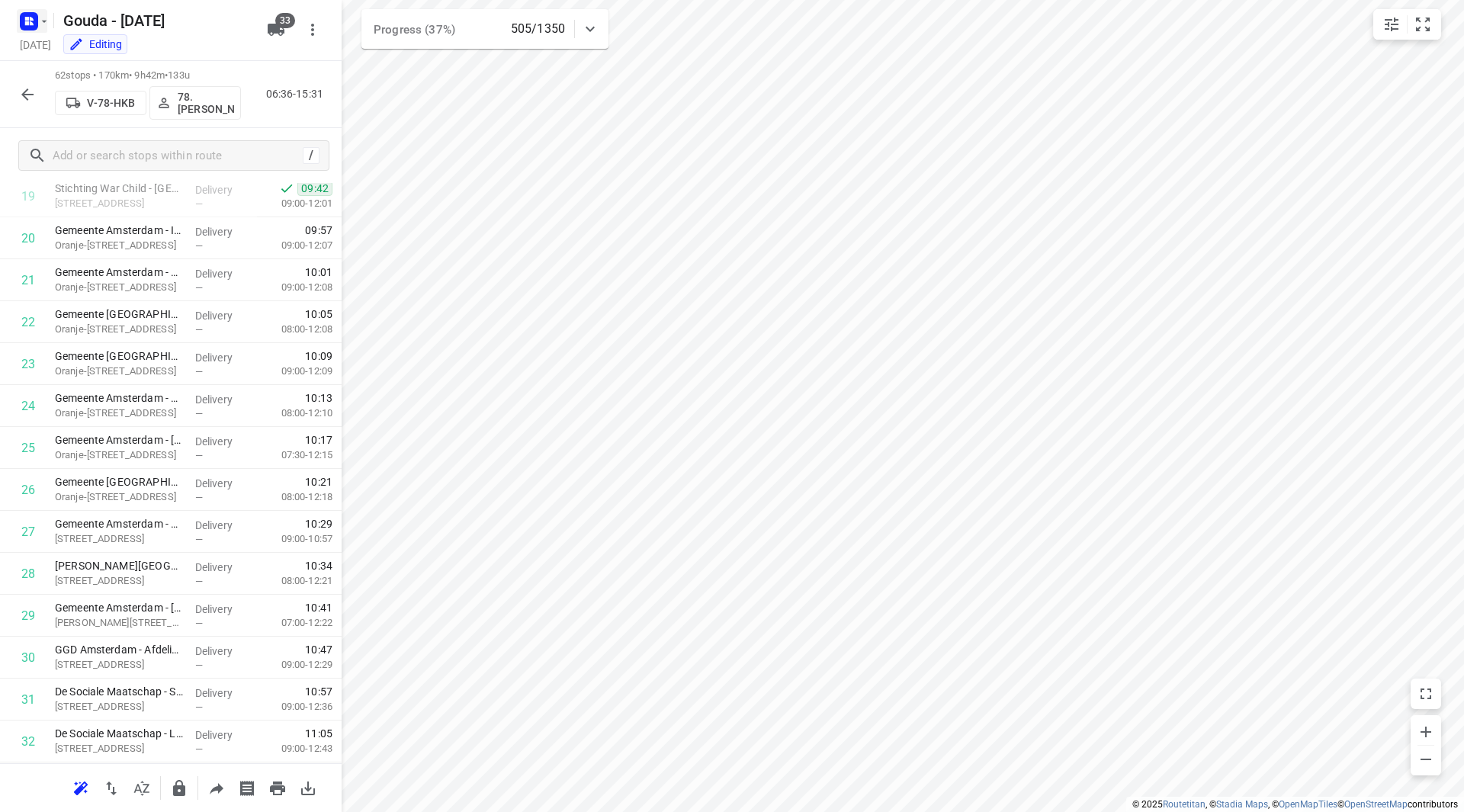
click at [37, 19] on rect "button" at bounding box center [29, 21] width 18 height 18
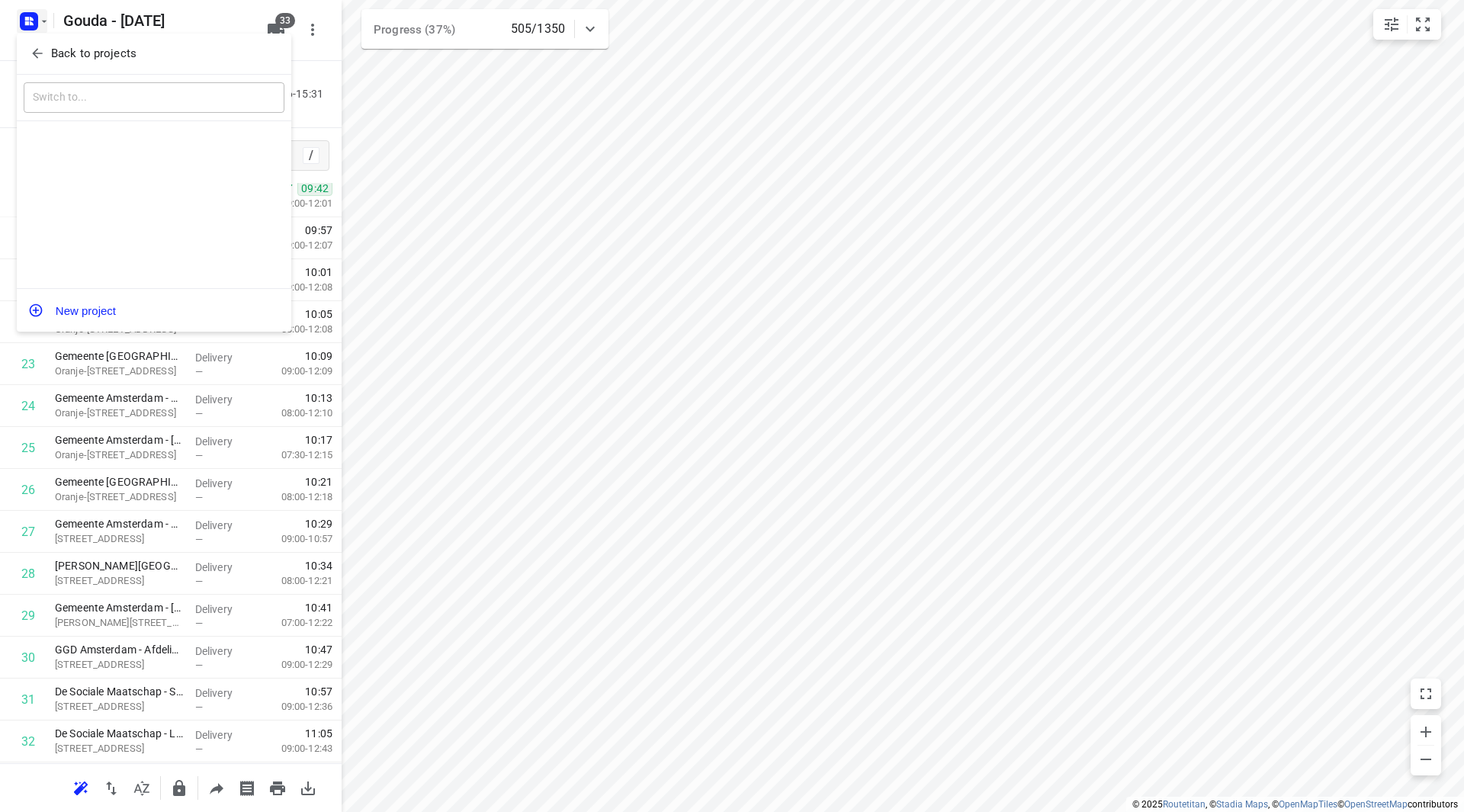
click at [37, 47] on icon "button" at bounding box center [36, 53] width 15 height 15
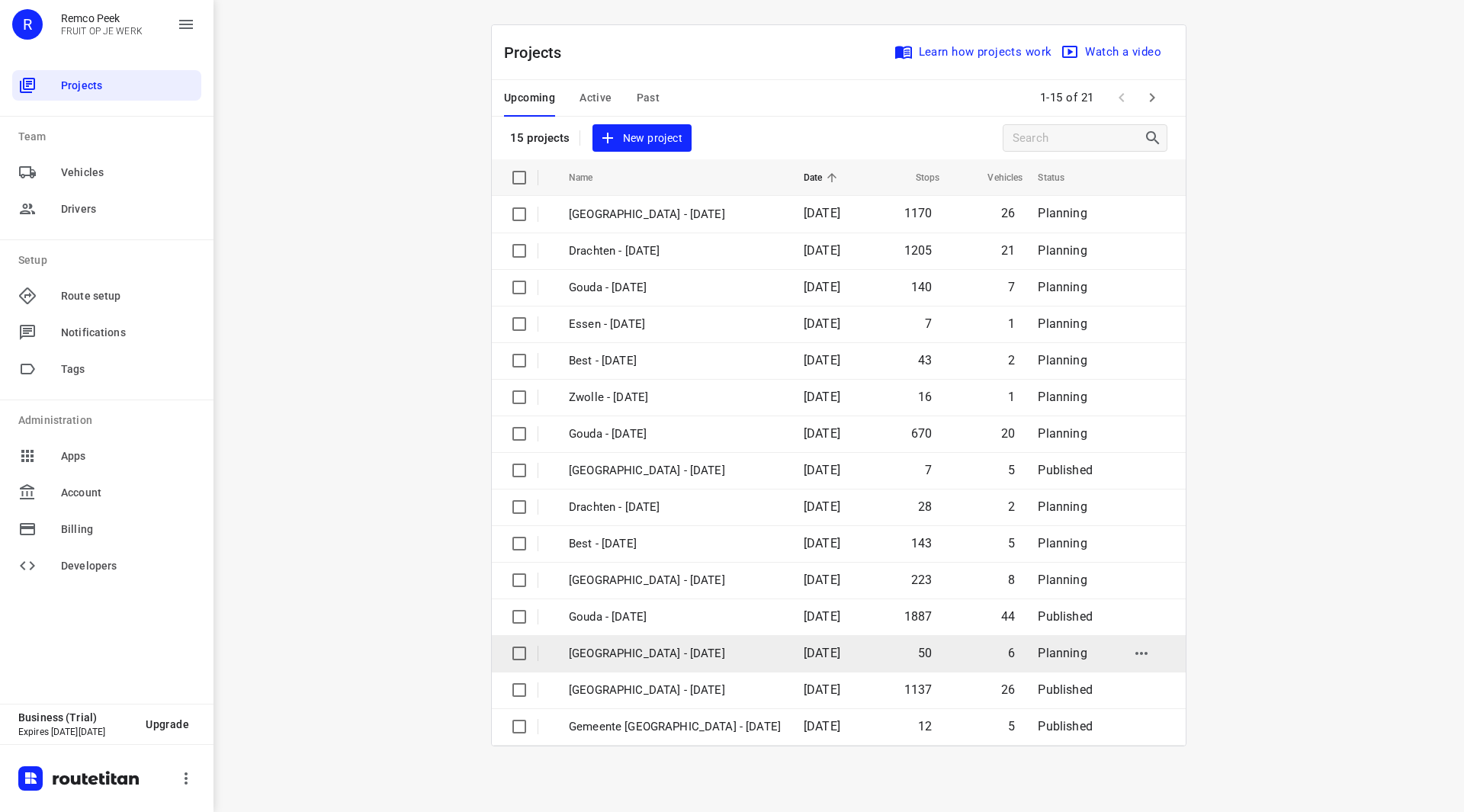
click at [663, 648] on p "[GEOGRAPHIC_DATA] - [DATE]" at bounding box center [674, 653] width 212 height 17
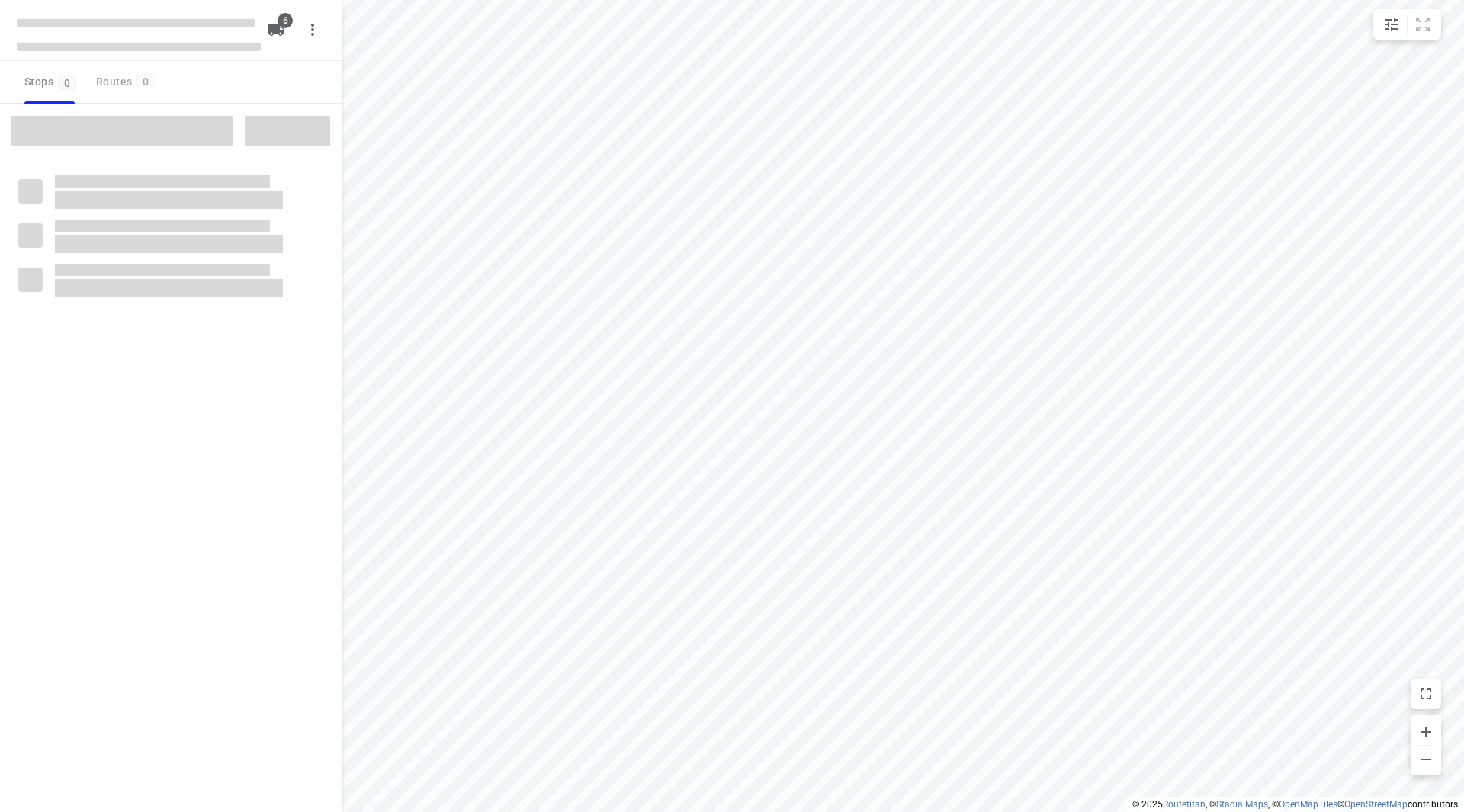
checkbox input "true"
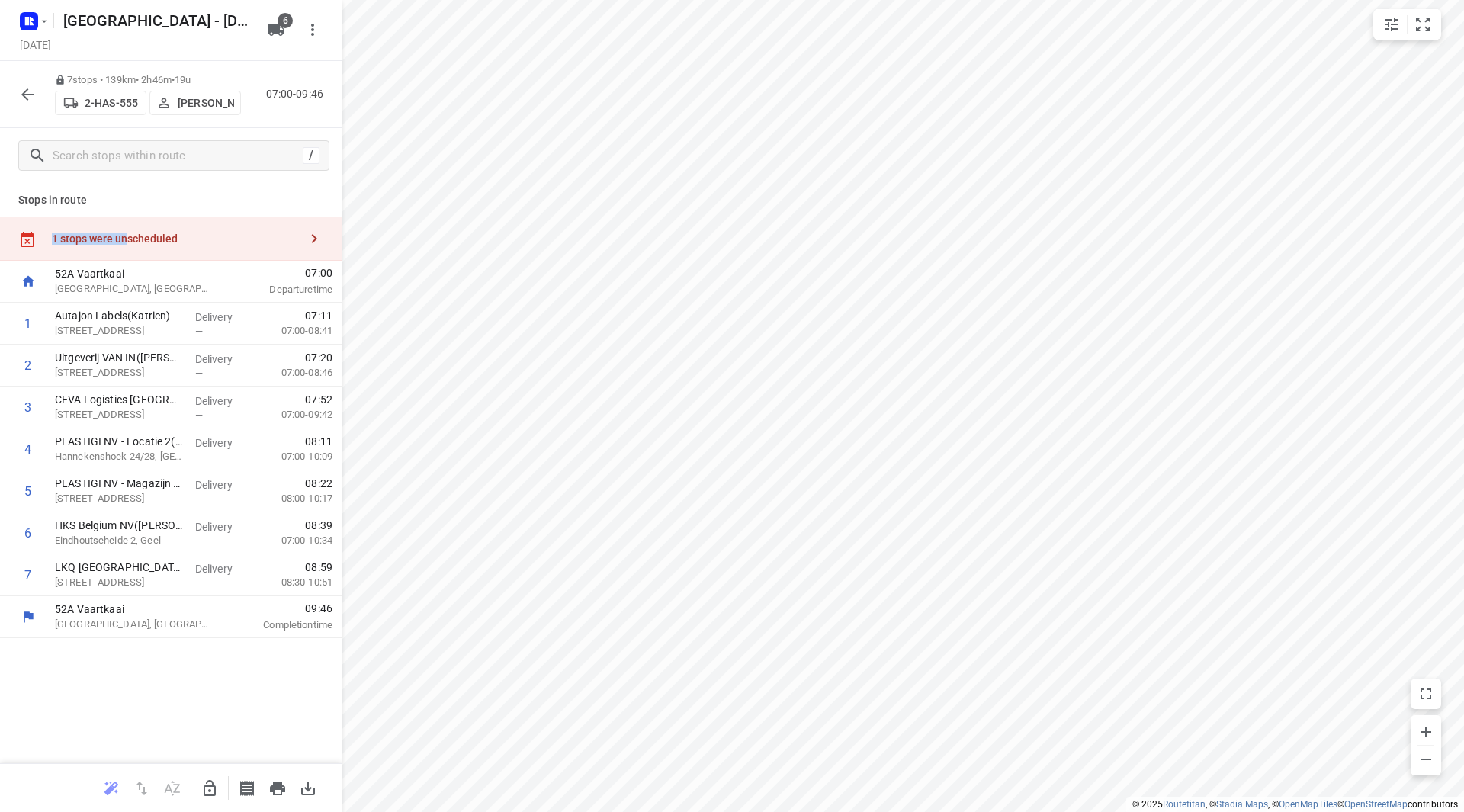
click at [131, 212] on div "Stops in route 1 stops were unscheduled 52A Vaartkaai Antwerpen, Belgium 07:00 …" at bounding box center [171, 473] width 342 height 580
click at [159, 222] on div "1 stops were unscheduled" at bounding box center [171, 239] width 342 height 44
click at [33, 91] on icon "button" at bounding box center [27, 94] width 18 height 18
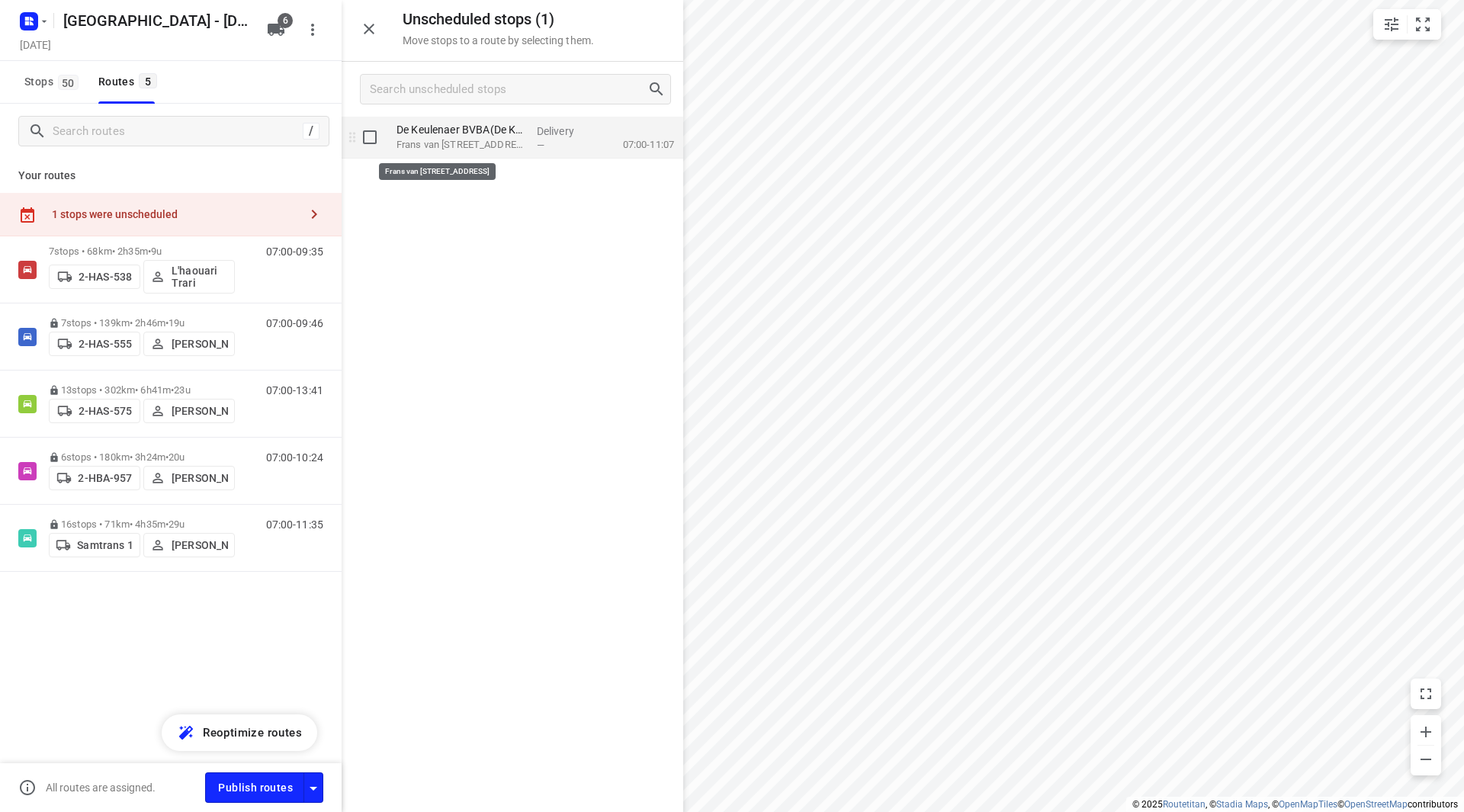
click at [489, 144] on p "Frans van Schevensteenstraat 53, Wijnegem" at bounding box center [461, 144] width 128 height 15
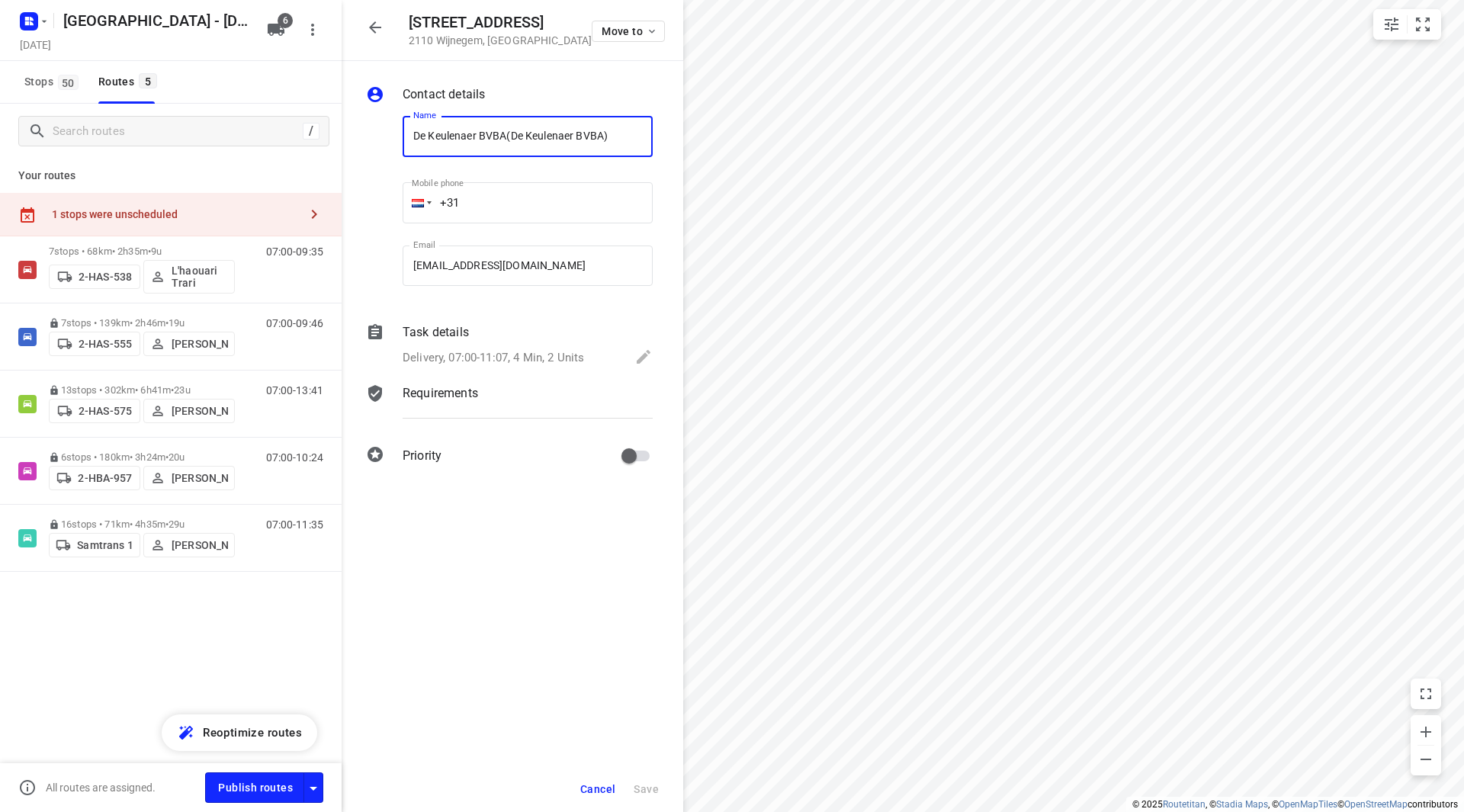
click at [520, 358] on p "Delivery, 07:00-11:07, 4 Min, 2 Units" at bounding box center [493, 358] width 182 height 17
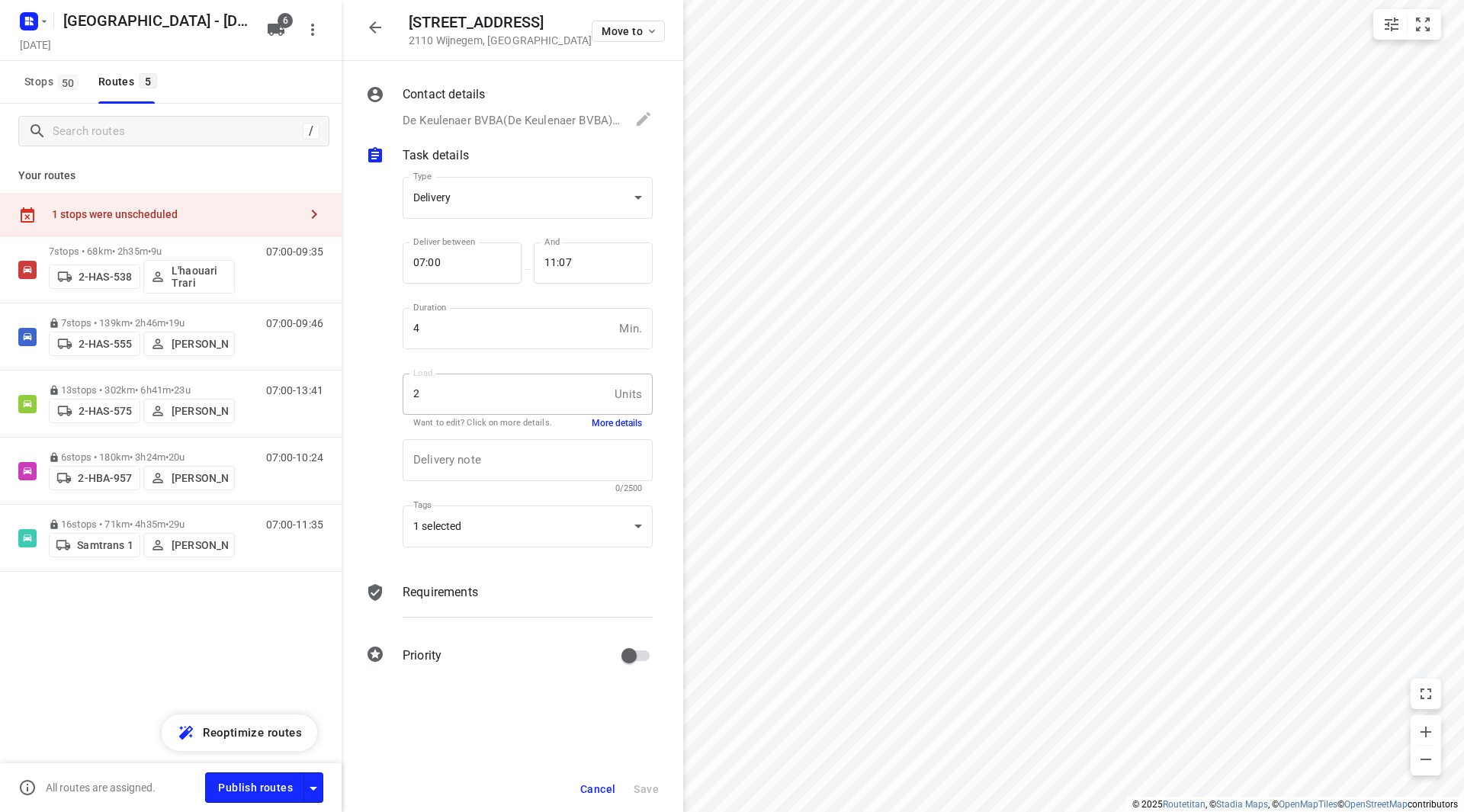
click at [615, 421] on button "More details" at bounding box center [616, 423] width 50 height 13
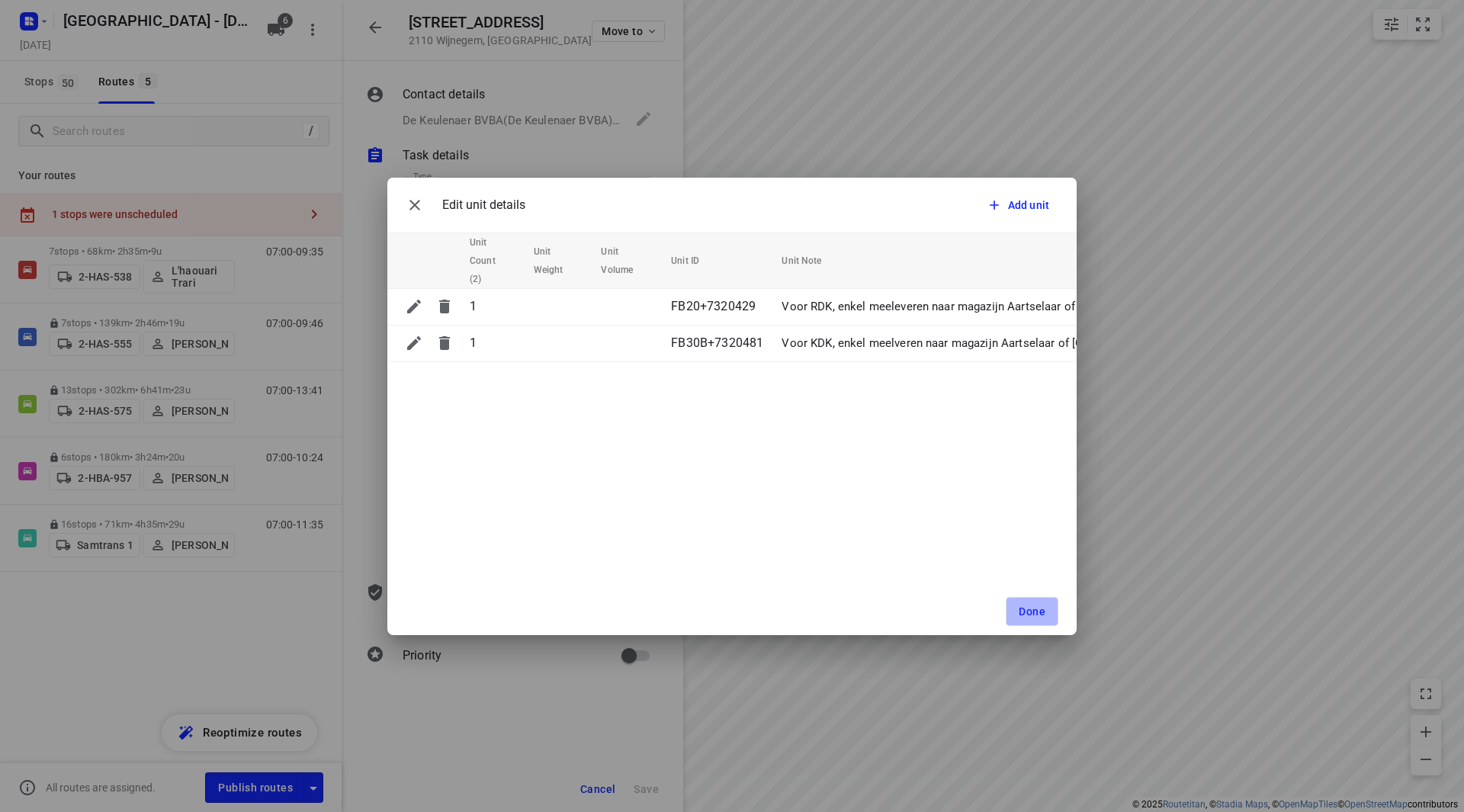
click at [1034, 623] on button "Done" at bounding box center [1032, 611] width 52 height 29
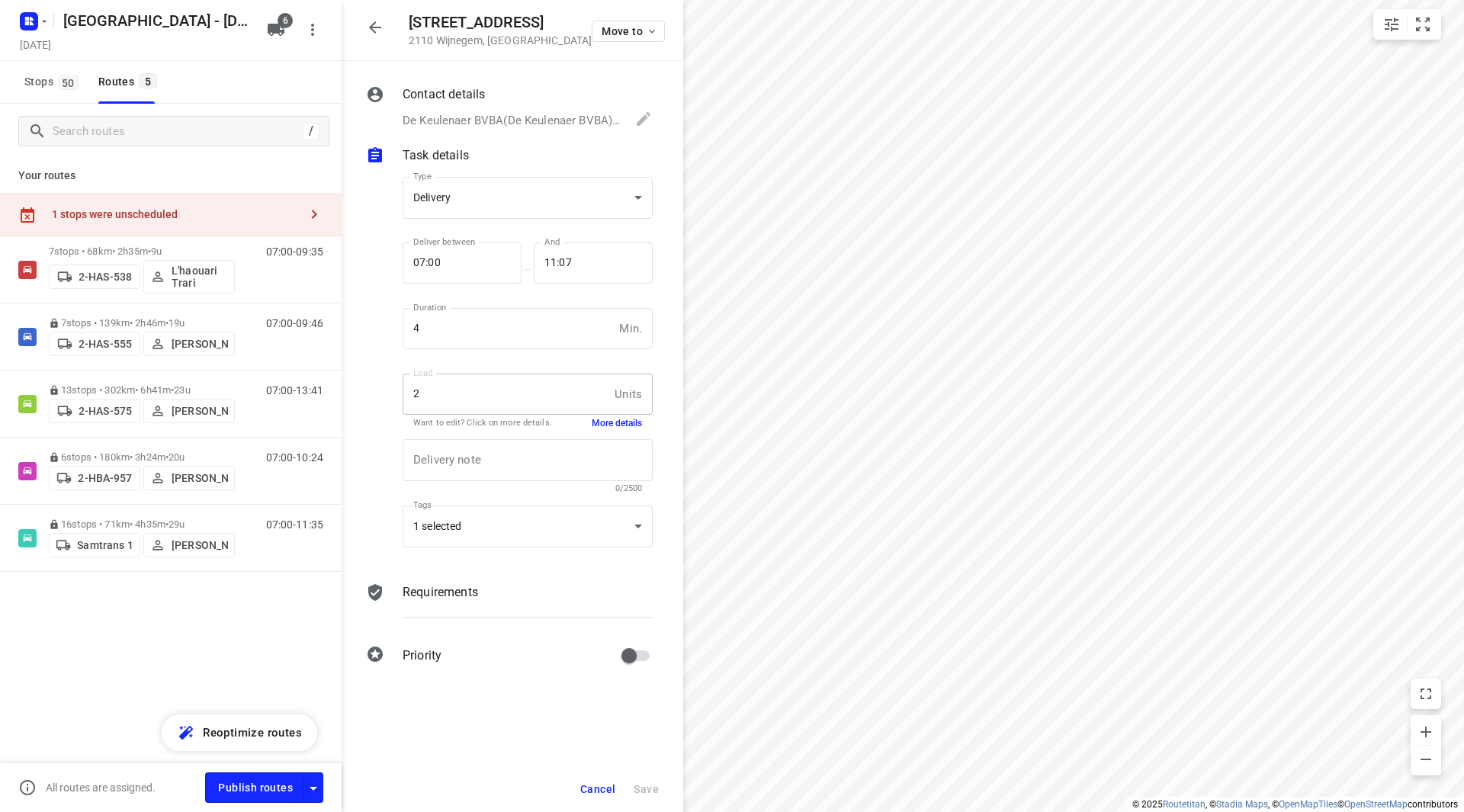
click at [598, 789] on span "Cancel" at bounding box center [598, 788] width 35 height 12
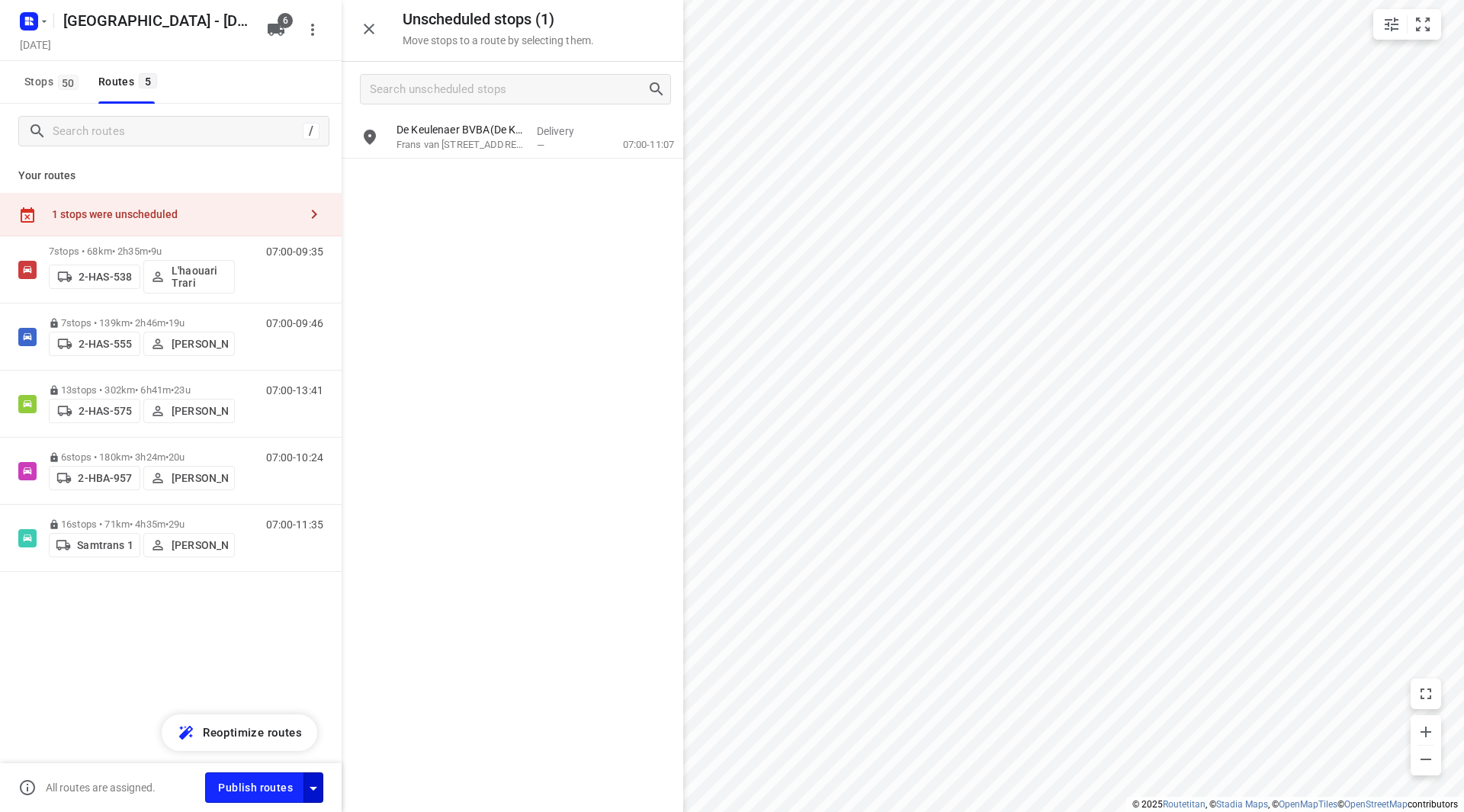
drag, startPoint x: 327, startPoint y: 785, endPoint x: 317, endPoint y: 786, distance: 10.0
click at [327, 786] on div "Publish routes" at bounding box center [274, 787] width 136 height 29
click at [317, 786] on icon "button" at bounding box center [313, 788] width 18 height 18
click at [287, 634] on input "Fulfill the stops in any order" at bounding box center [281, 636] width 87 height 29
checkbox input "true"
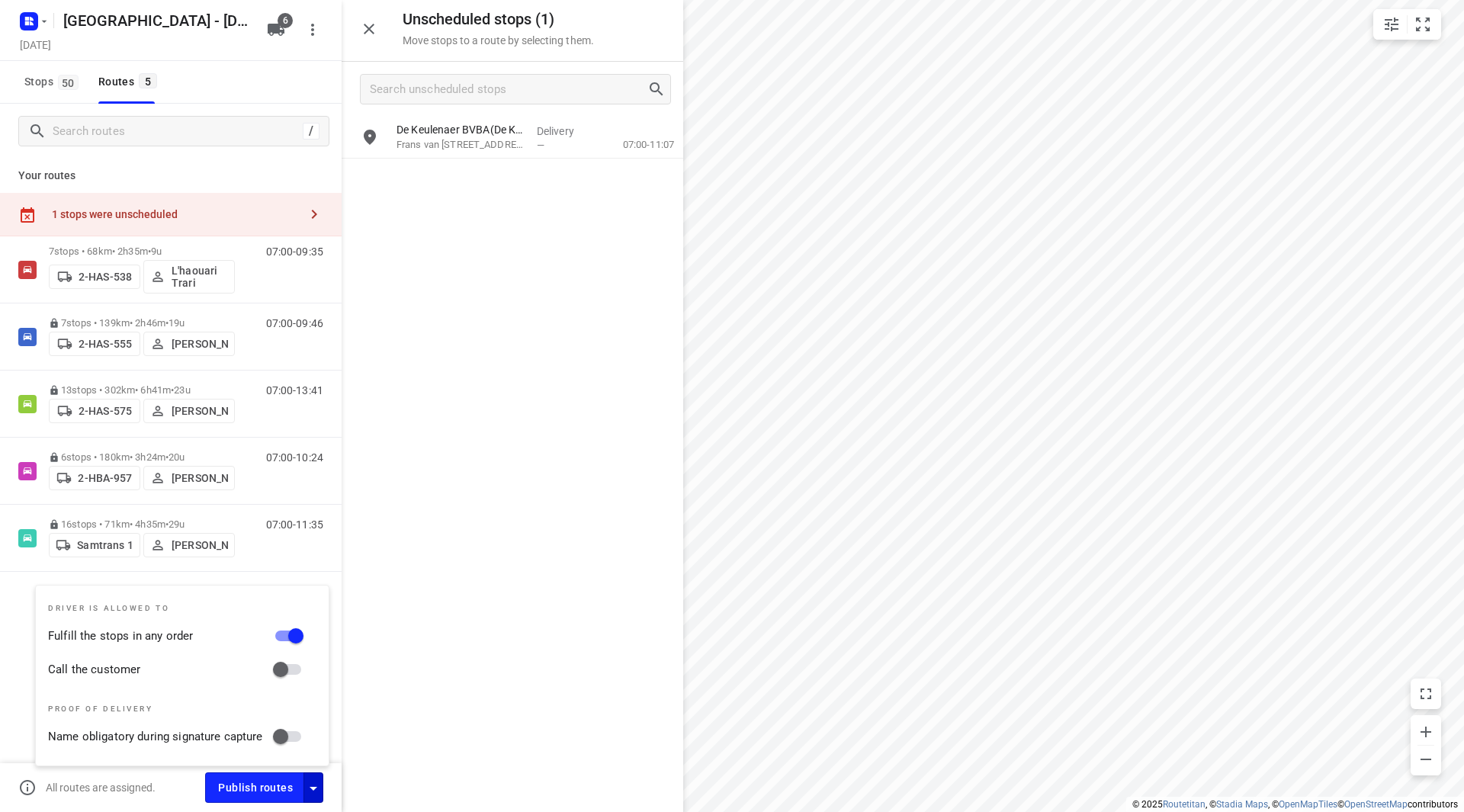
click at [289, 676] on input "Call the customer" at bounding box center [281, 669] width 87 height 29
checkbox input "true"
click at [266, 782] on span "Publish routes" at bounding box center [255, 788] width 75 height 19
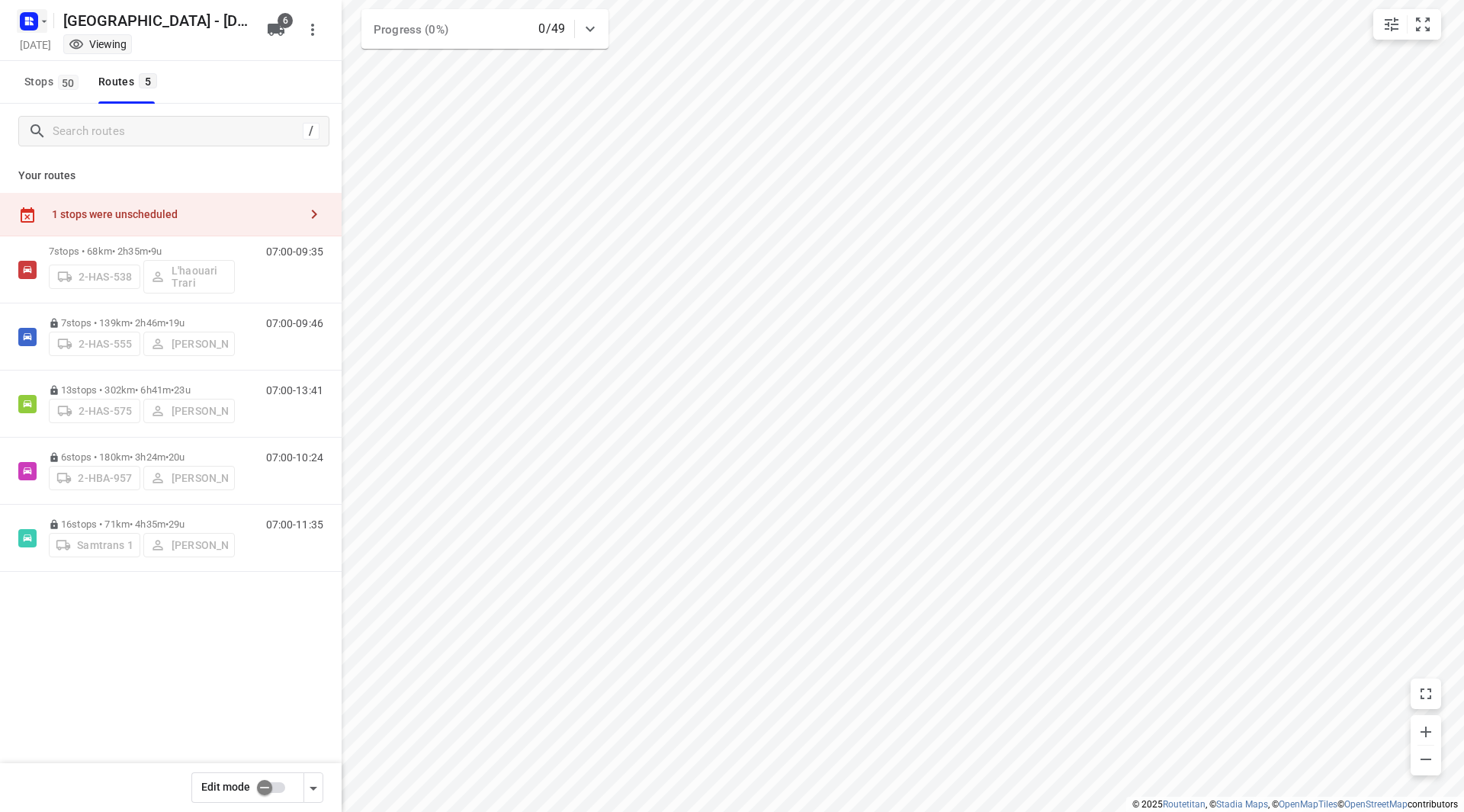
click at [48, 17] on icon "button" at bounding box center [44, 21] width 12 height 12
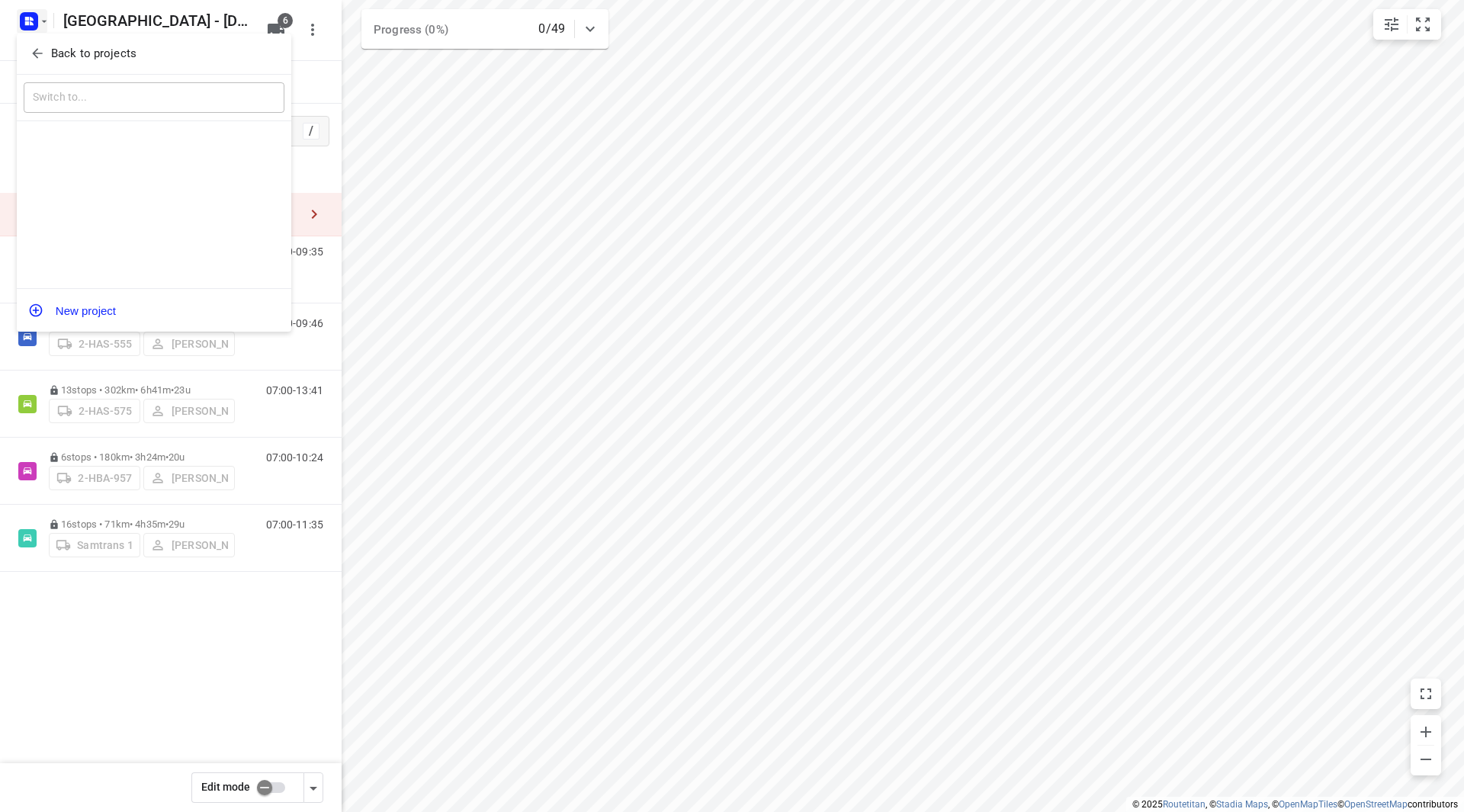
click at [49, 42] on button "Back to projects" at bounding box center [154, 54] width 261 height 25
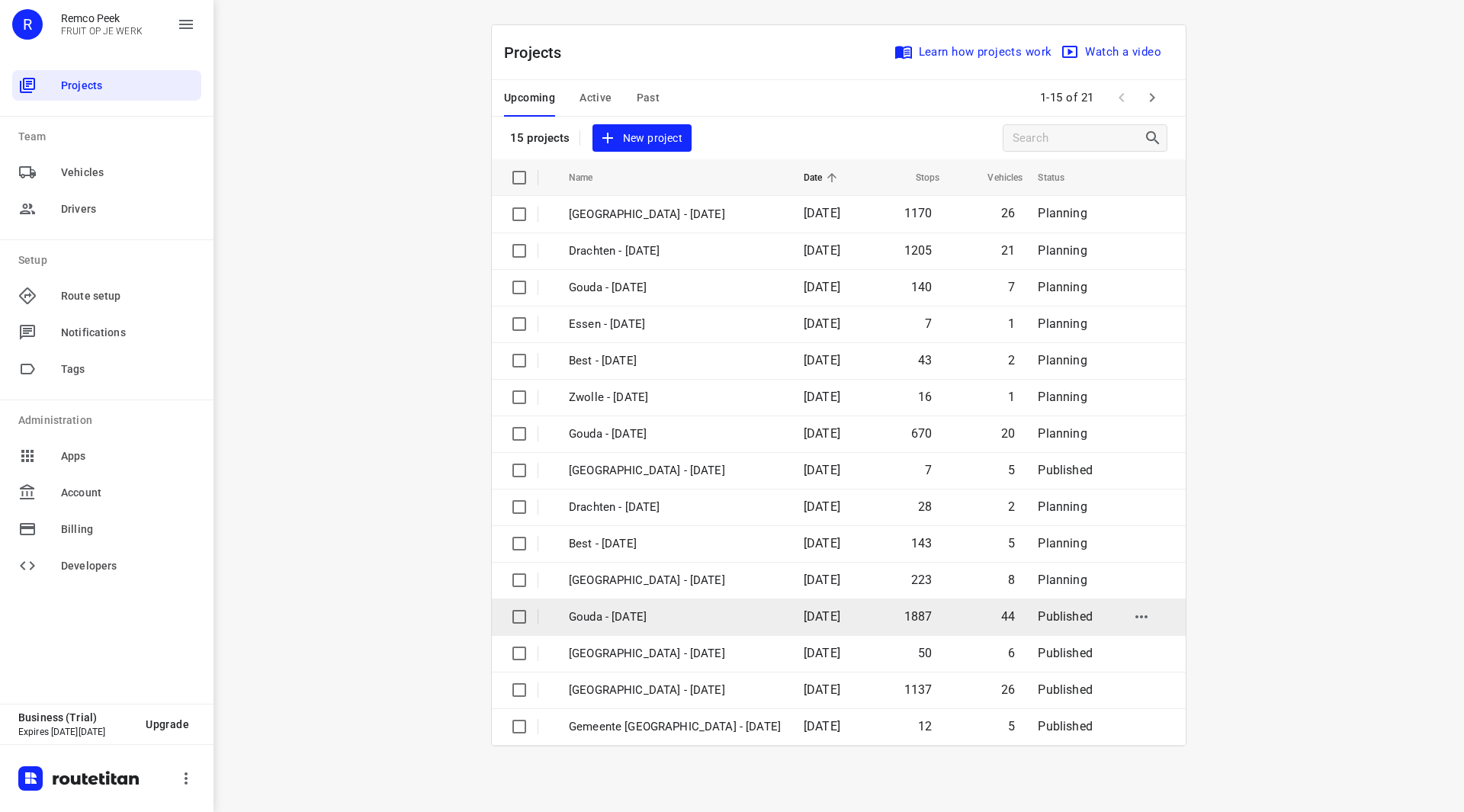
click at [642, 615] on p "Gouda - [DATE]" at bounding box center [674, 617] width 212 height 17
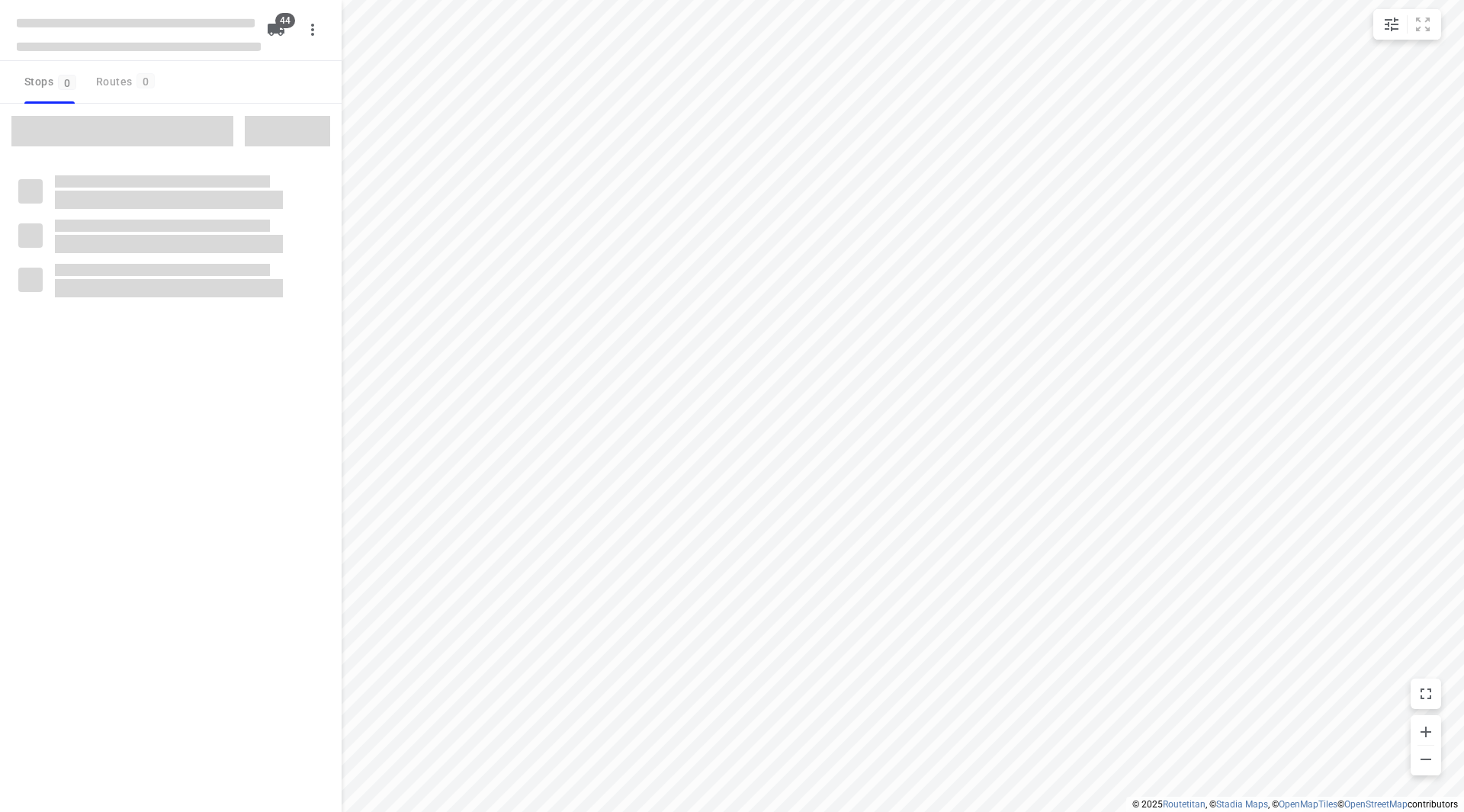
checkbox input "true"
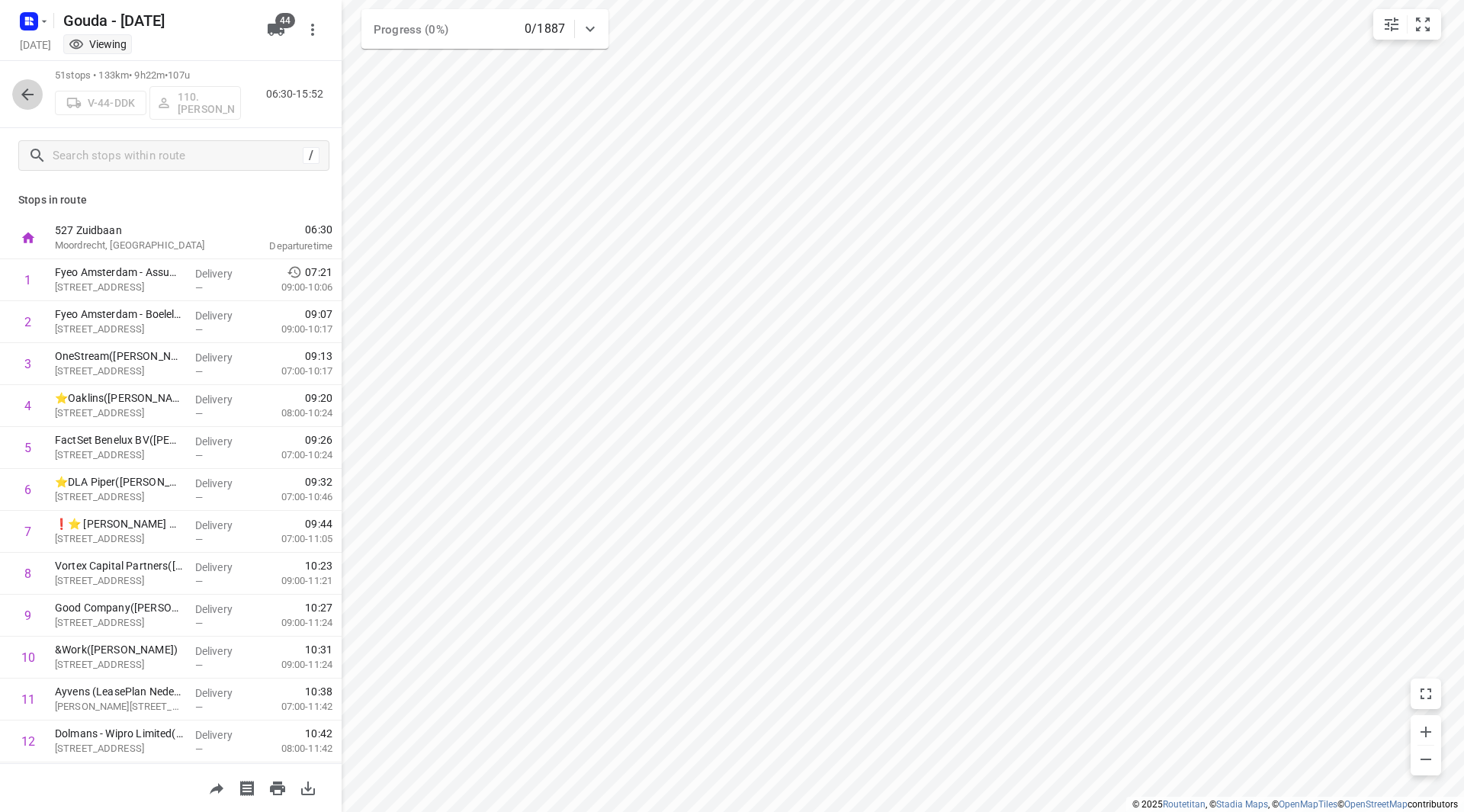
click at [21, 100] on icon "button" at bounding box center [27, 94] width 18 height 18
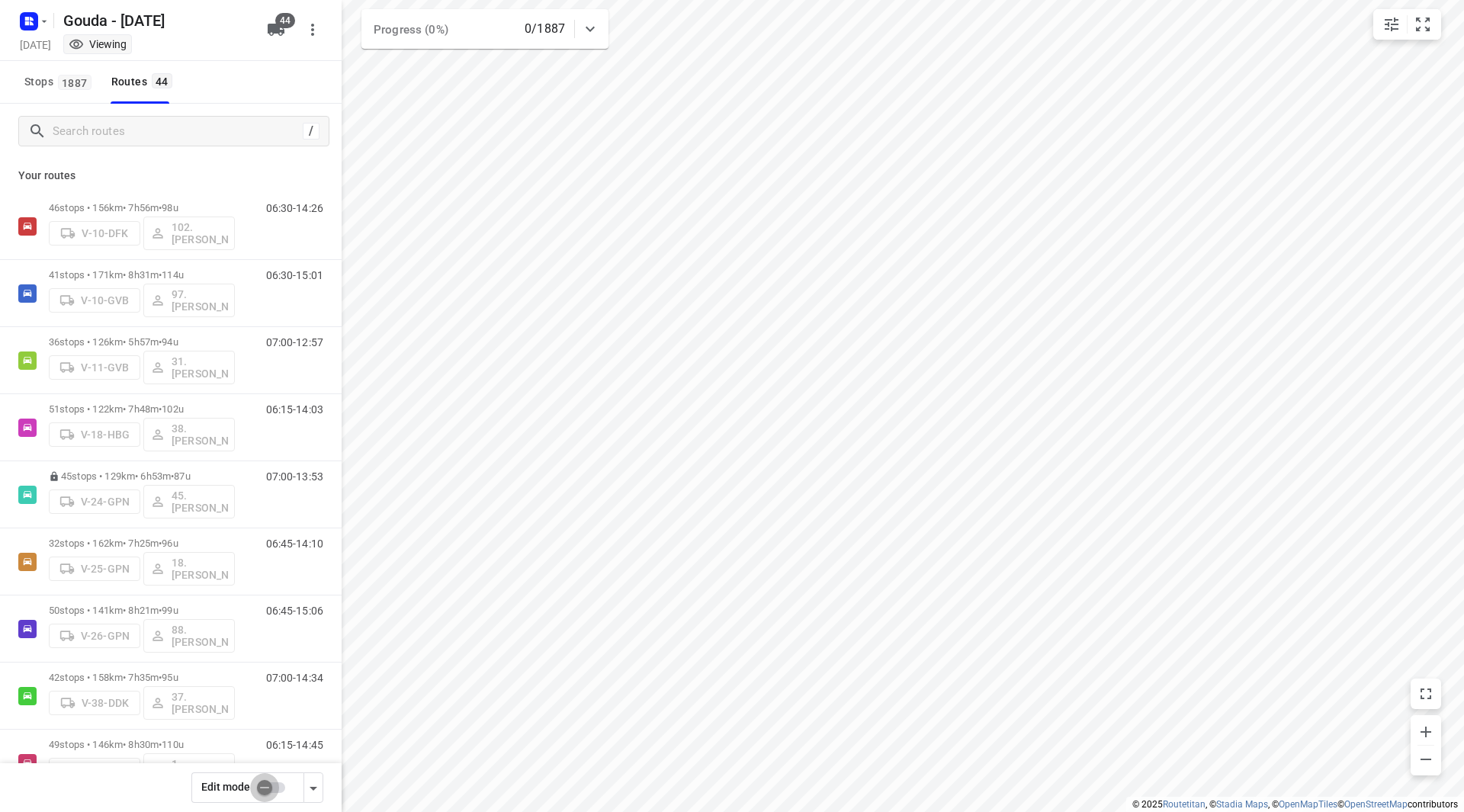
click at [268, 789] on input "checkbox" at bounding box center [265, 787] width 87 height 29
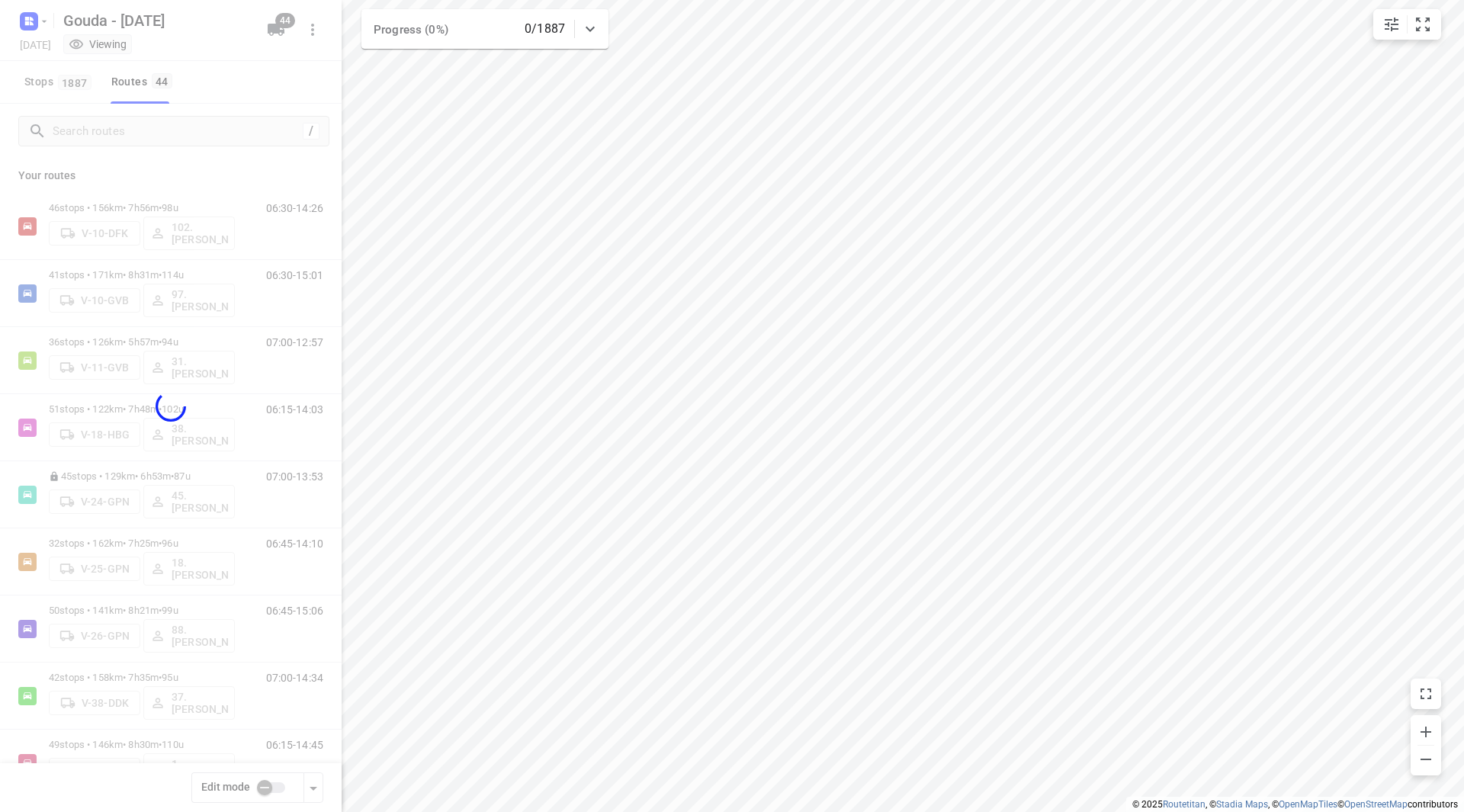
checkbox input "true"
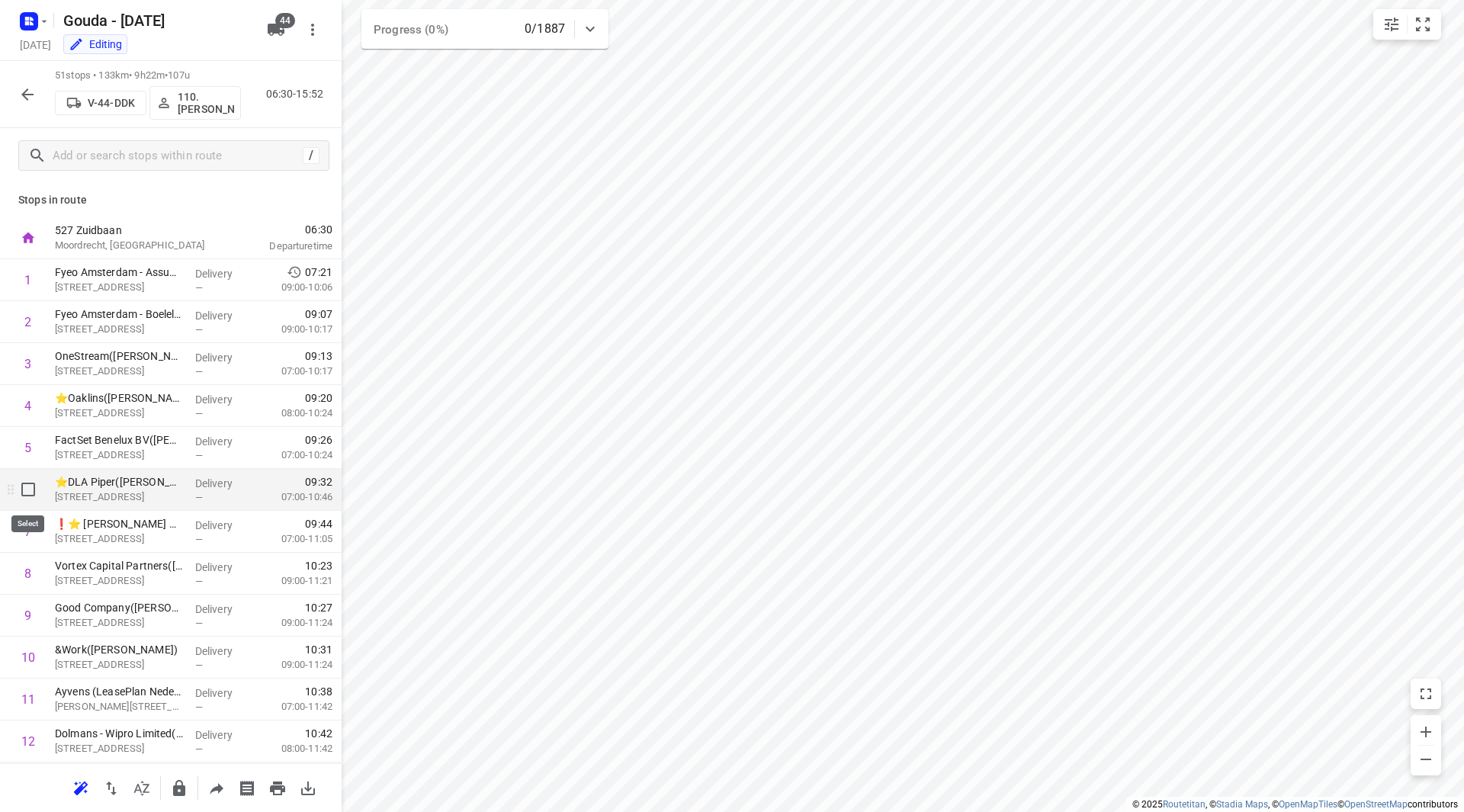
click at [29, 490] on input "checkbox" at bounding box center [28, 489] width 30 height 30
checkbox input "true"
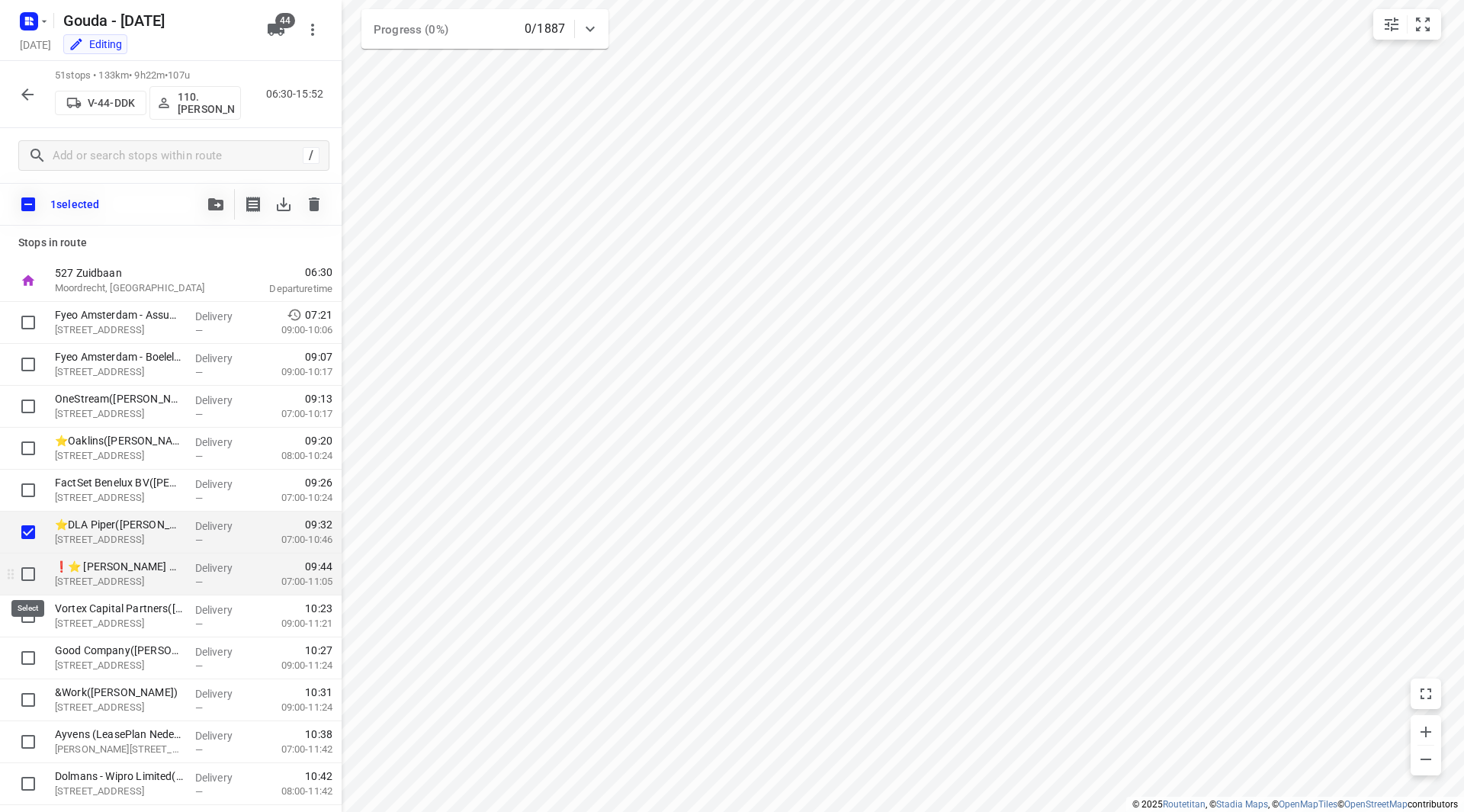
click at [24, 573] on input "checkbox" at bounding box center [28, 574] width 30 height 30
checkbox input "true"
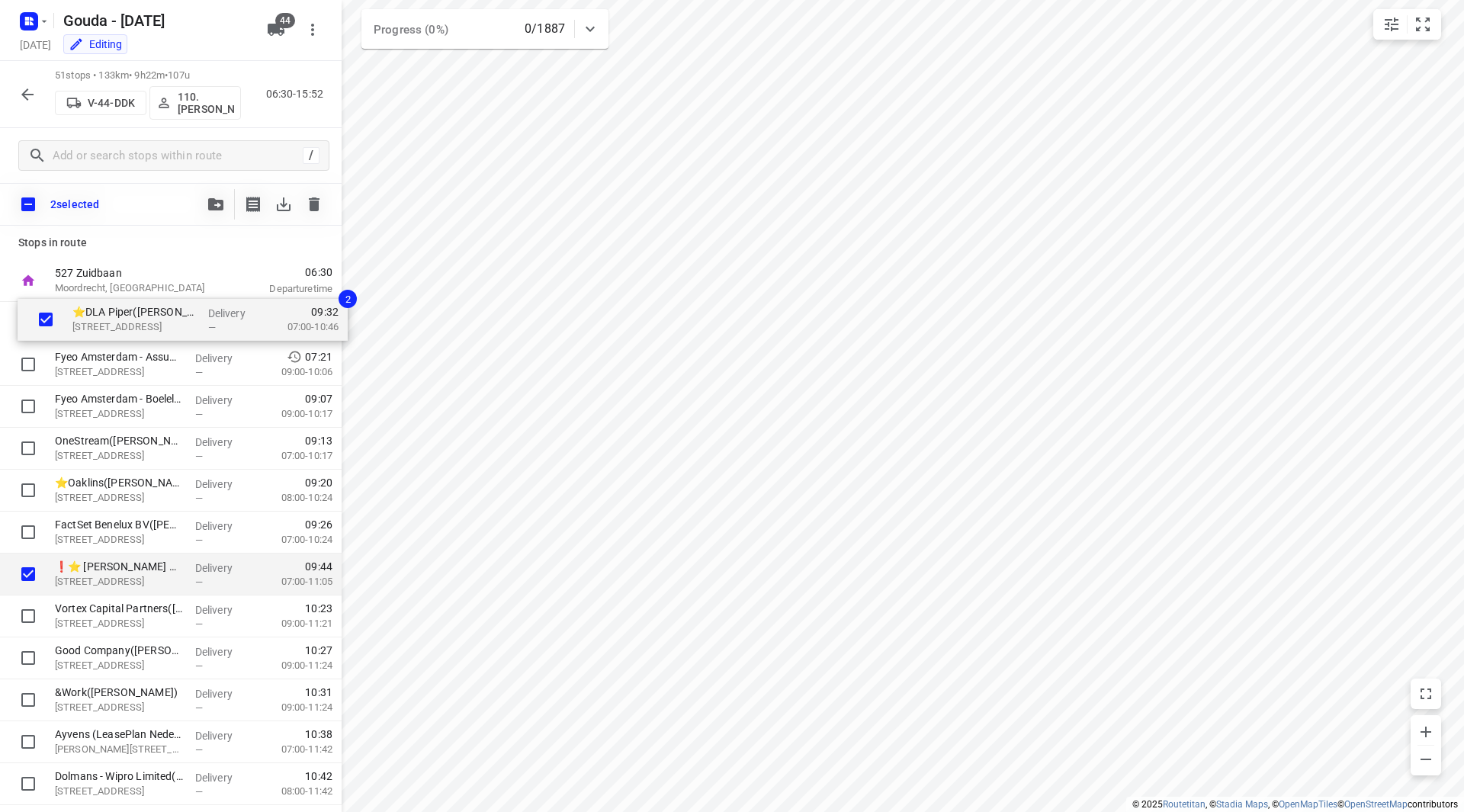
drag, startPoint x: 102, startPoint y: 540, endPoint x: 121, endPoint y: 335, distance: 205.9
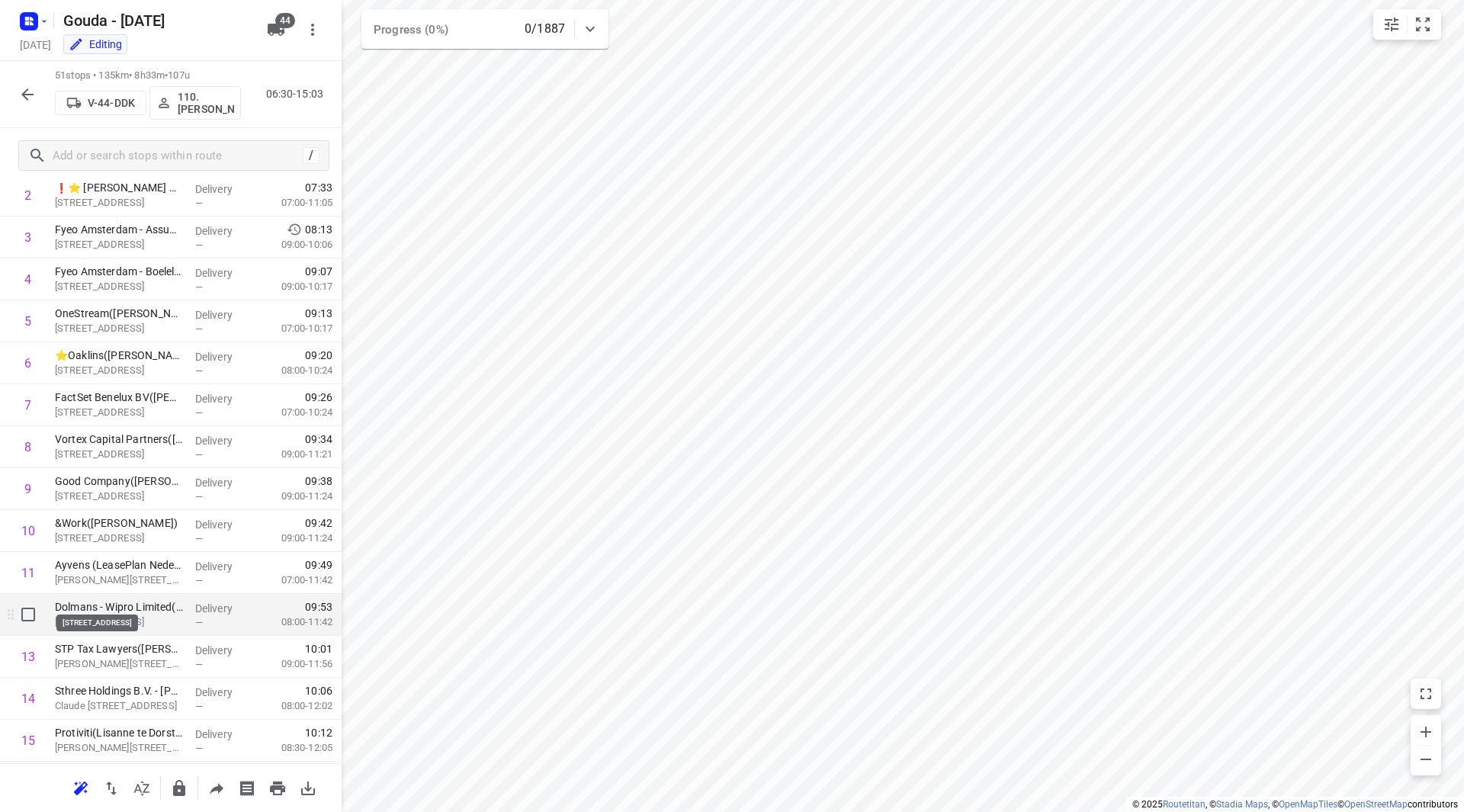
scroll to position [152, 0]
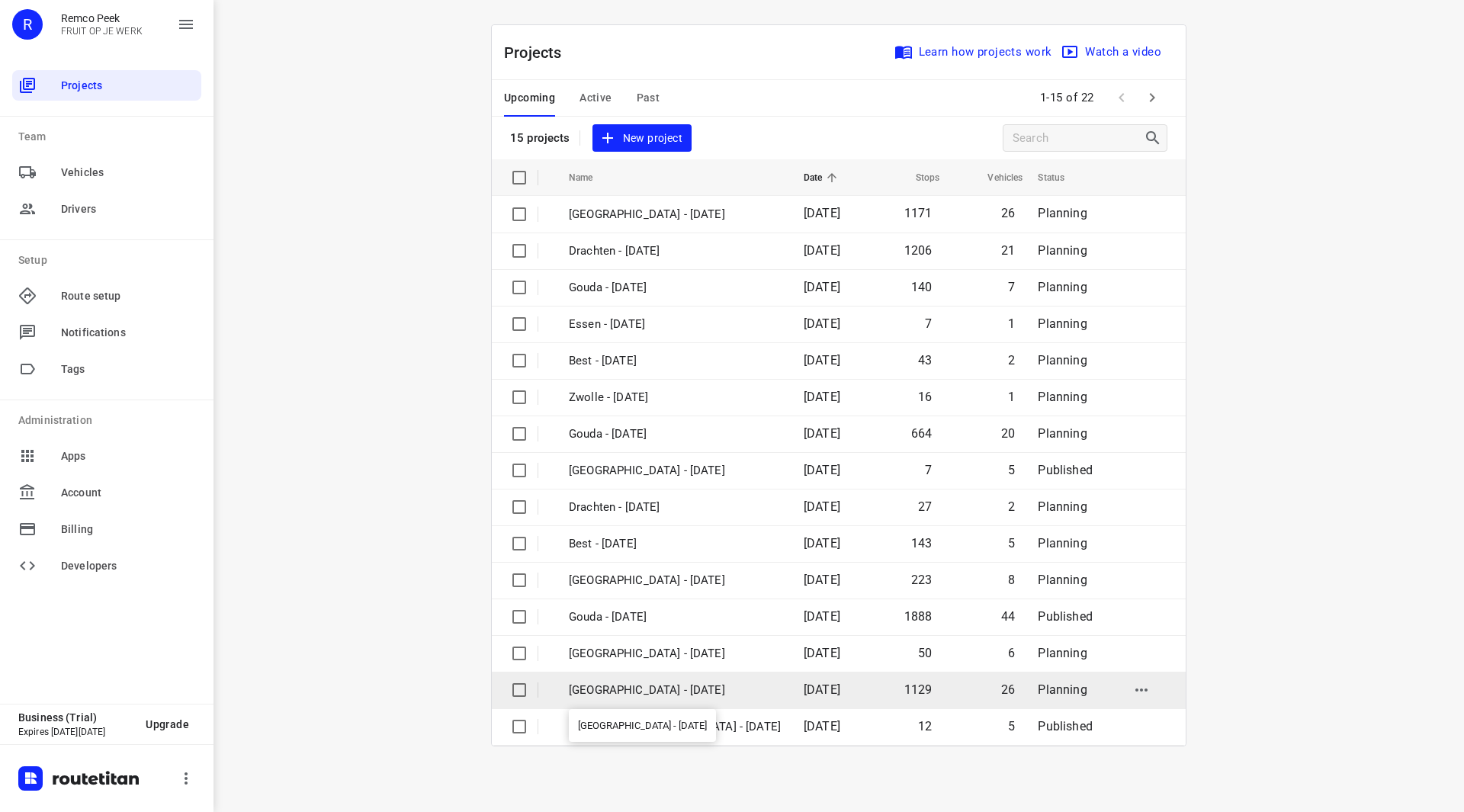
click at [635, 690] on p "[GEOGRAPHIC_DATA] - [DATE]" at bounding box center [674, 691] width 212 height 17
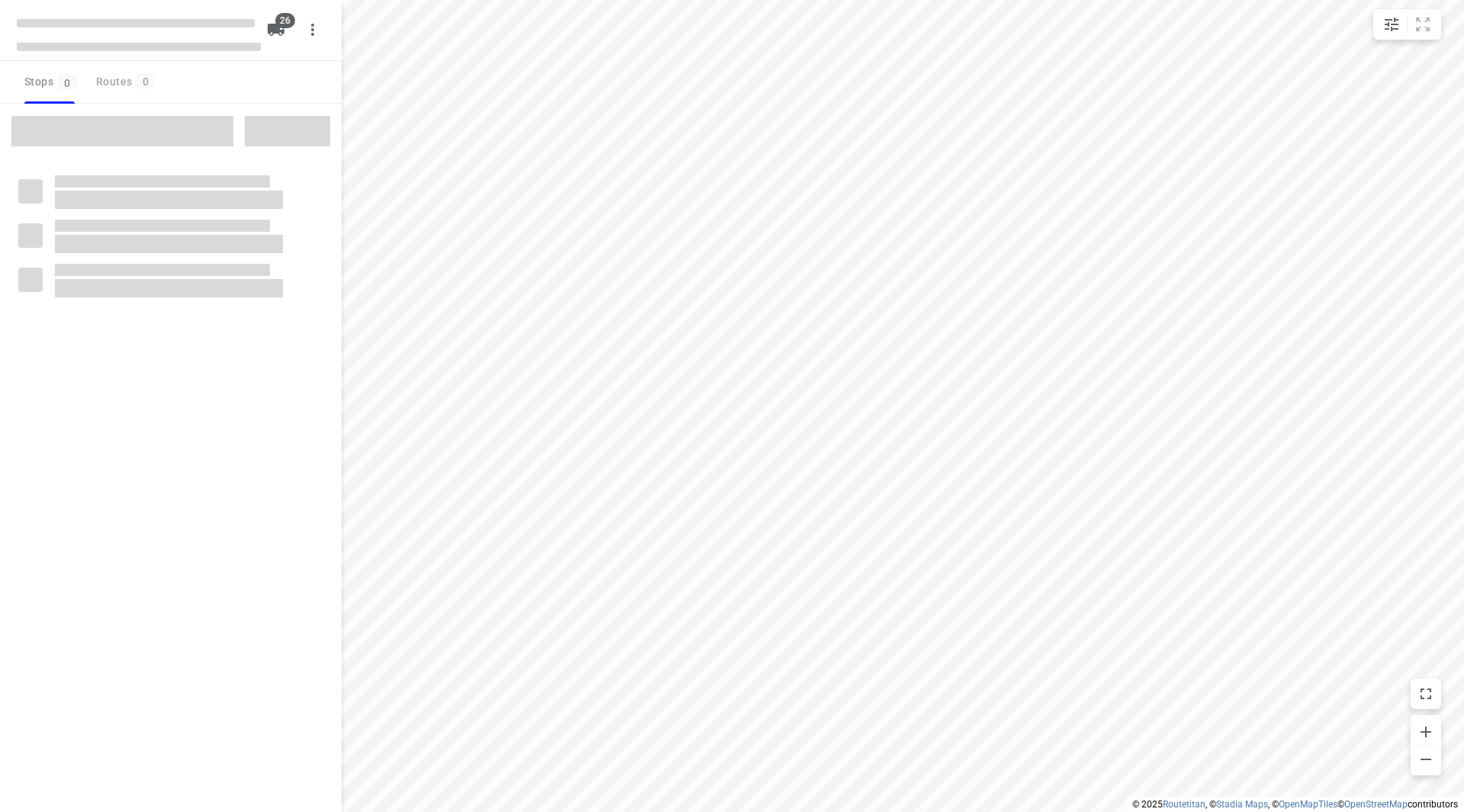
checkbox input "true"
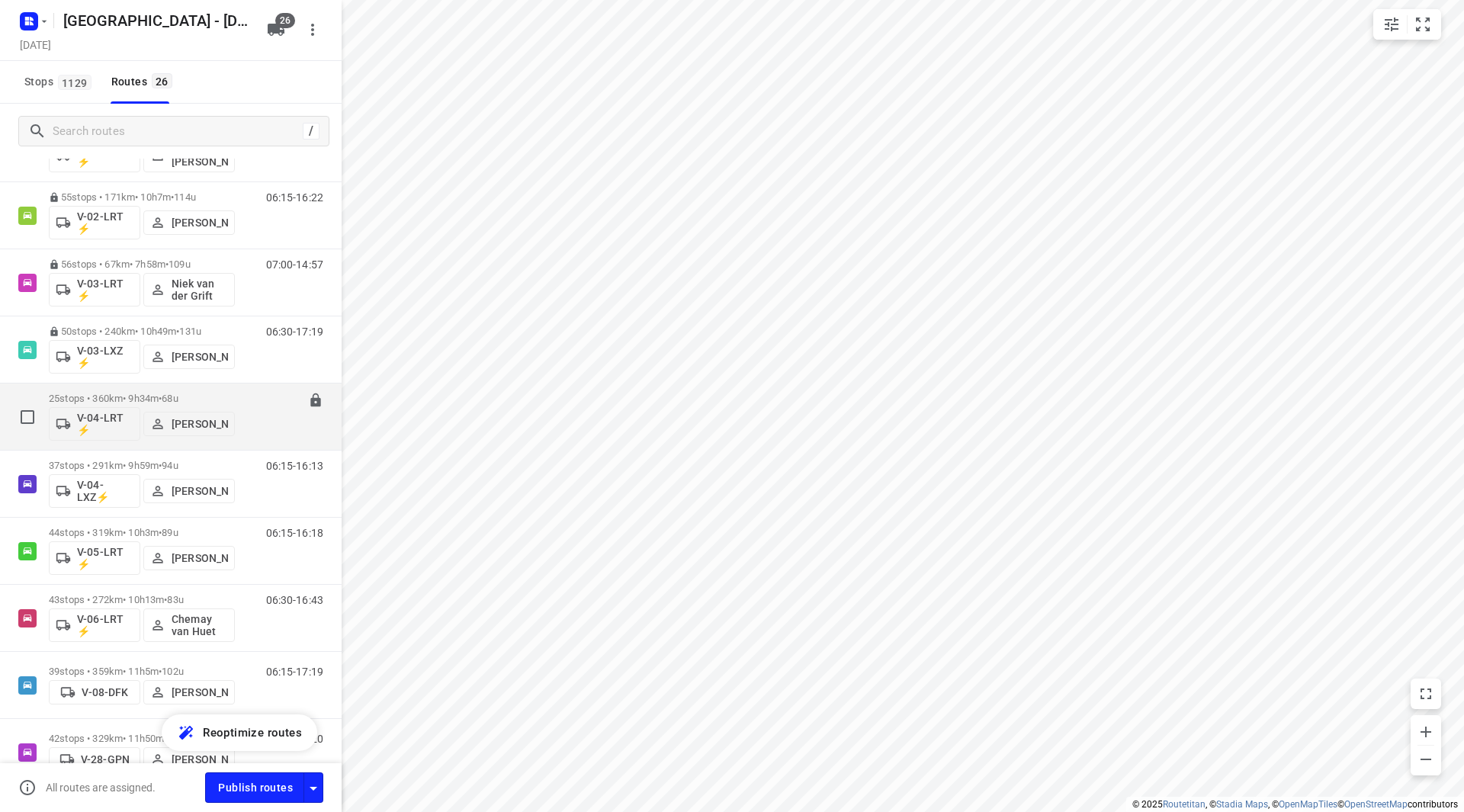
scroll to position [211, 0]
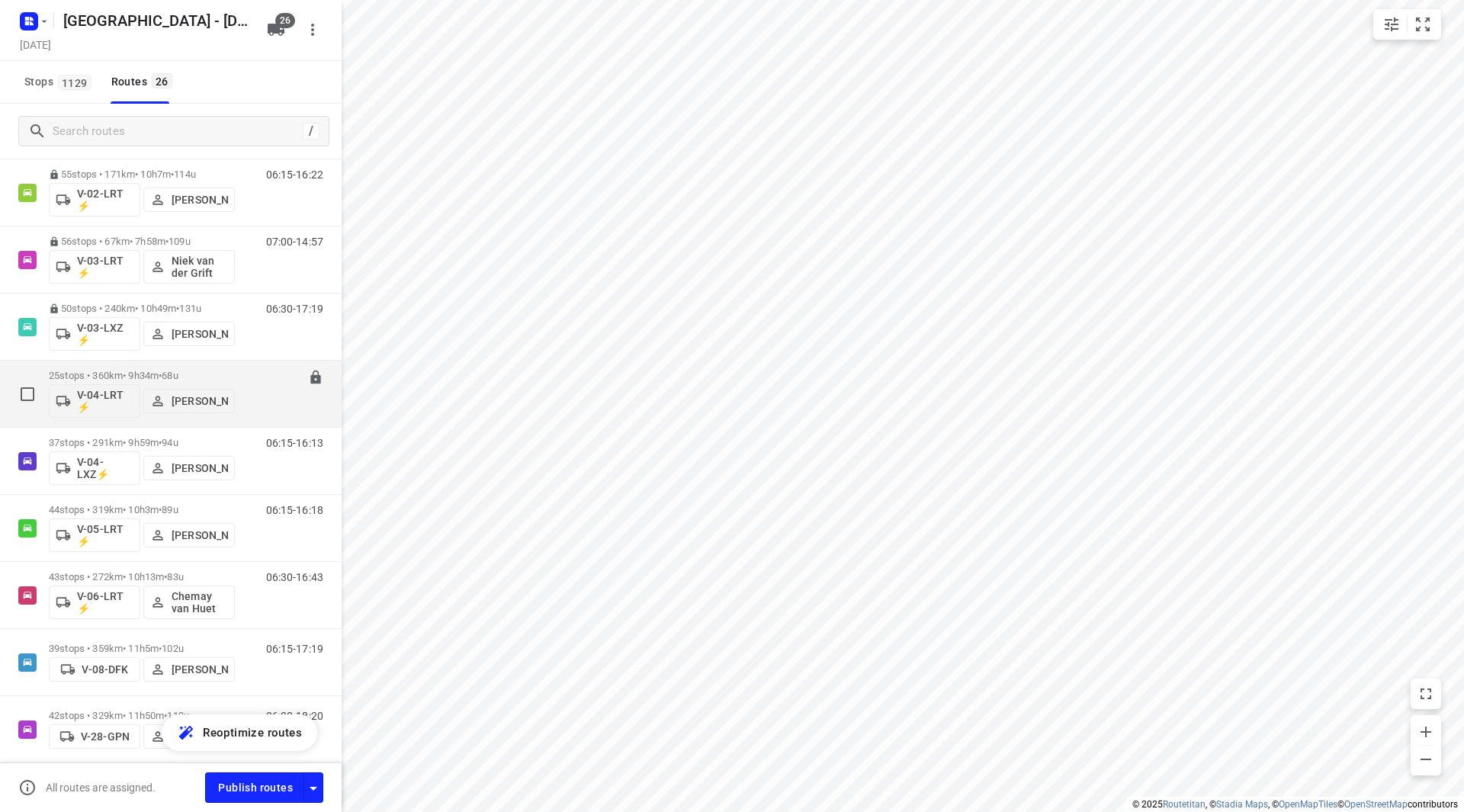
click at [178, 373] on span "68u" at bounding box center [170, 375] width 16 height 11
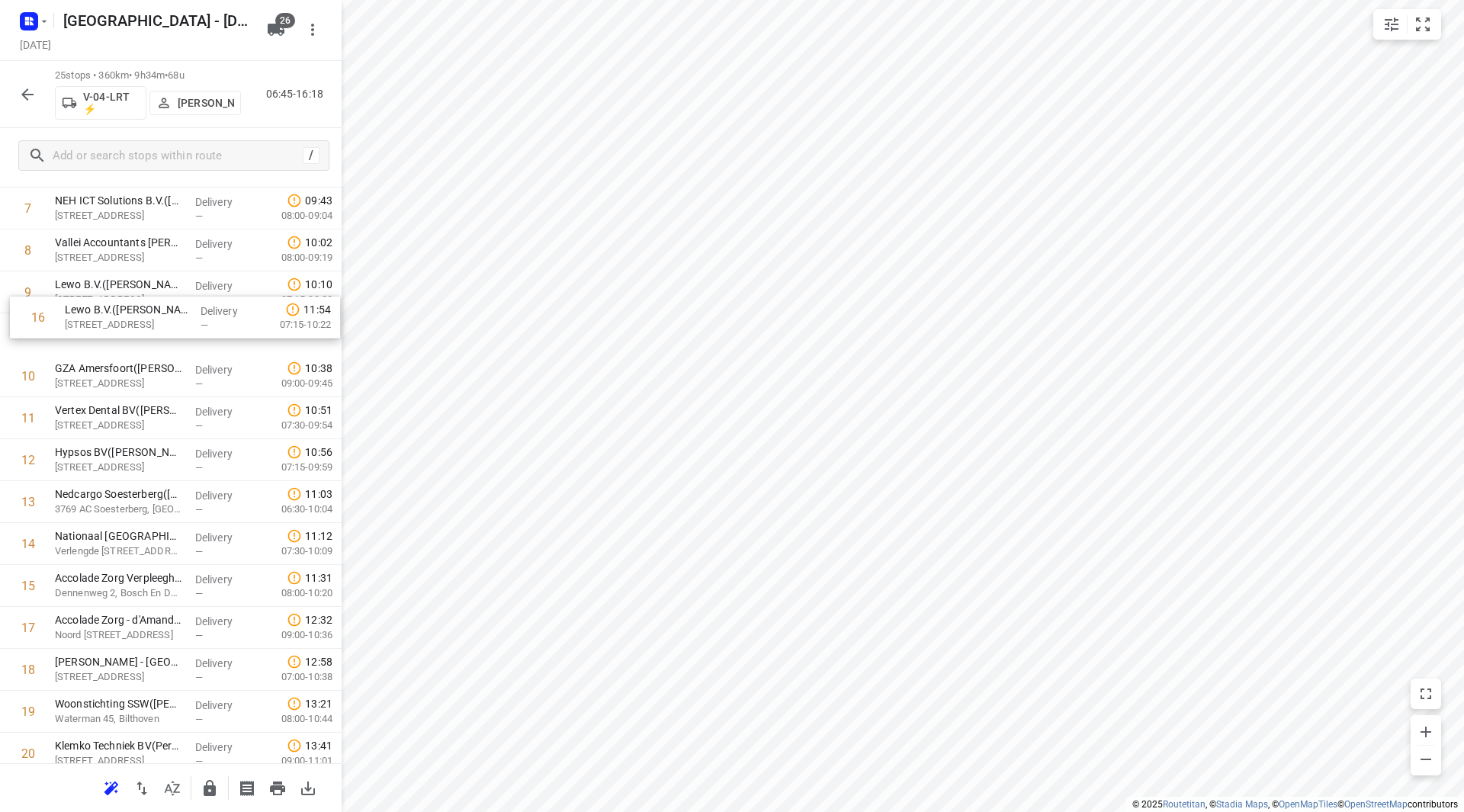
scroll to position [366, 0]
drag, startPoint x: 194, startPoint y: 471, endPoint x: 197, endPoint y: 327, distance: 144.0
click at [197, 327] on div "1 ⭐Apleona Netherlands B.V. - Facility Management - Rieteweg 21([GEOGRAPHIC_DAT…" at bounding box center [171, 460] width 342 height 1048
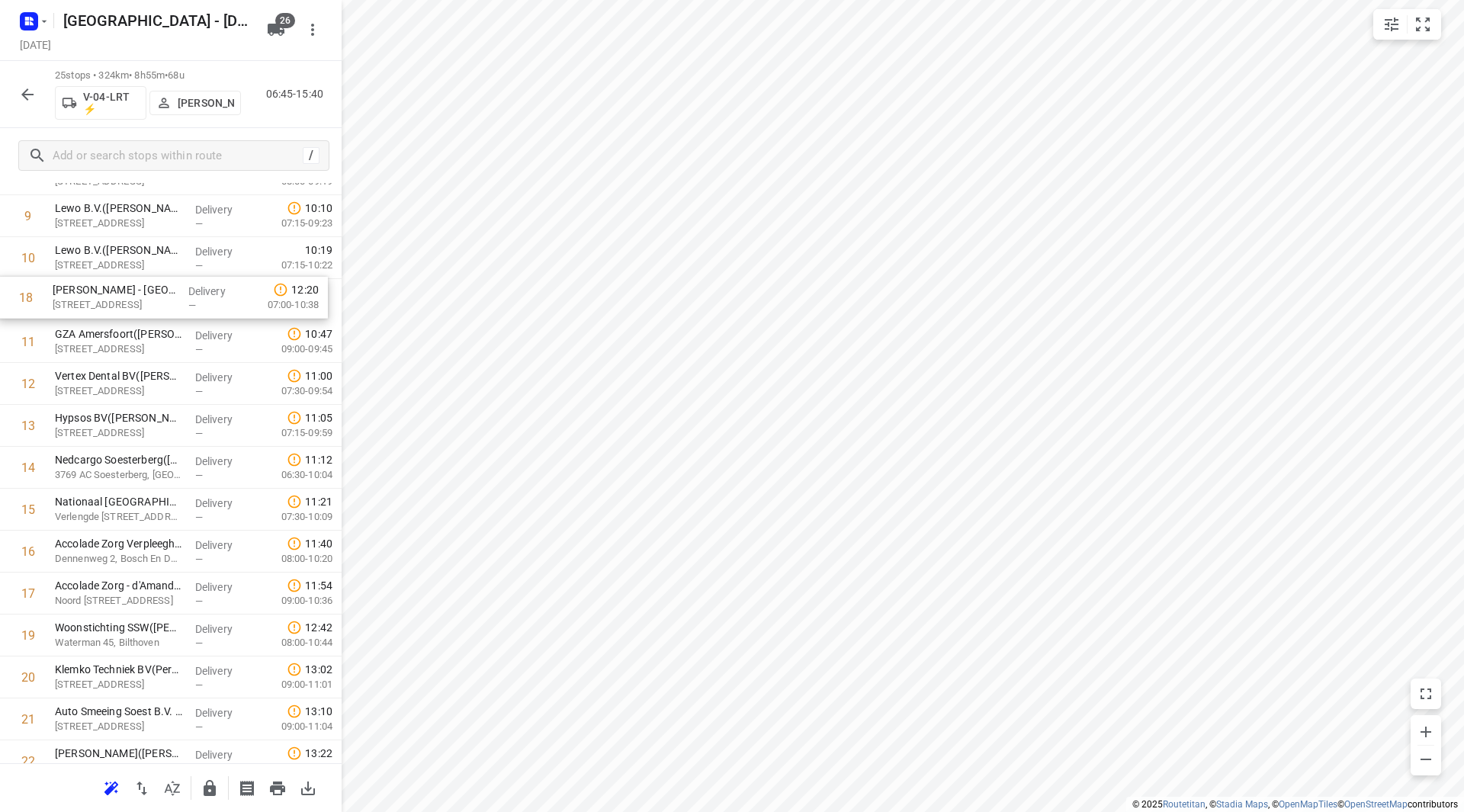
scroll to position [427, 0]
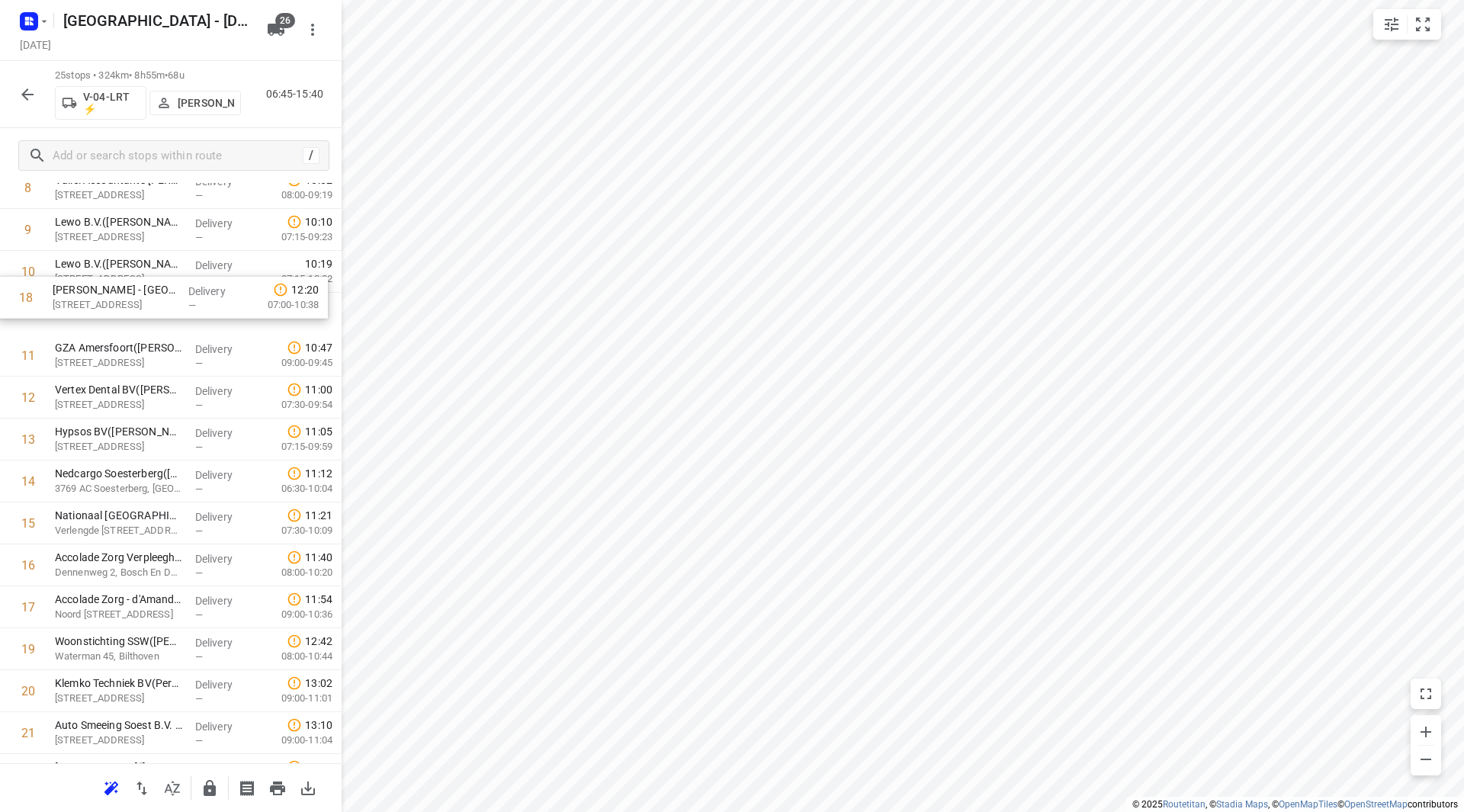
drag, startPoint x: 138, startPoint y: 596, endPoint x: 136, endPoint y: 297, distance: 299.0
click at [136, 297] on div "1 ⭐Apleona Netherlands B.V. - Facility Management - Rieteweg 21([GEOGRAPHIC_DAT…" at bounding box center [171, 397] width 342 height 1048
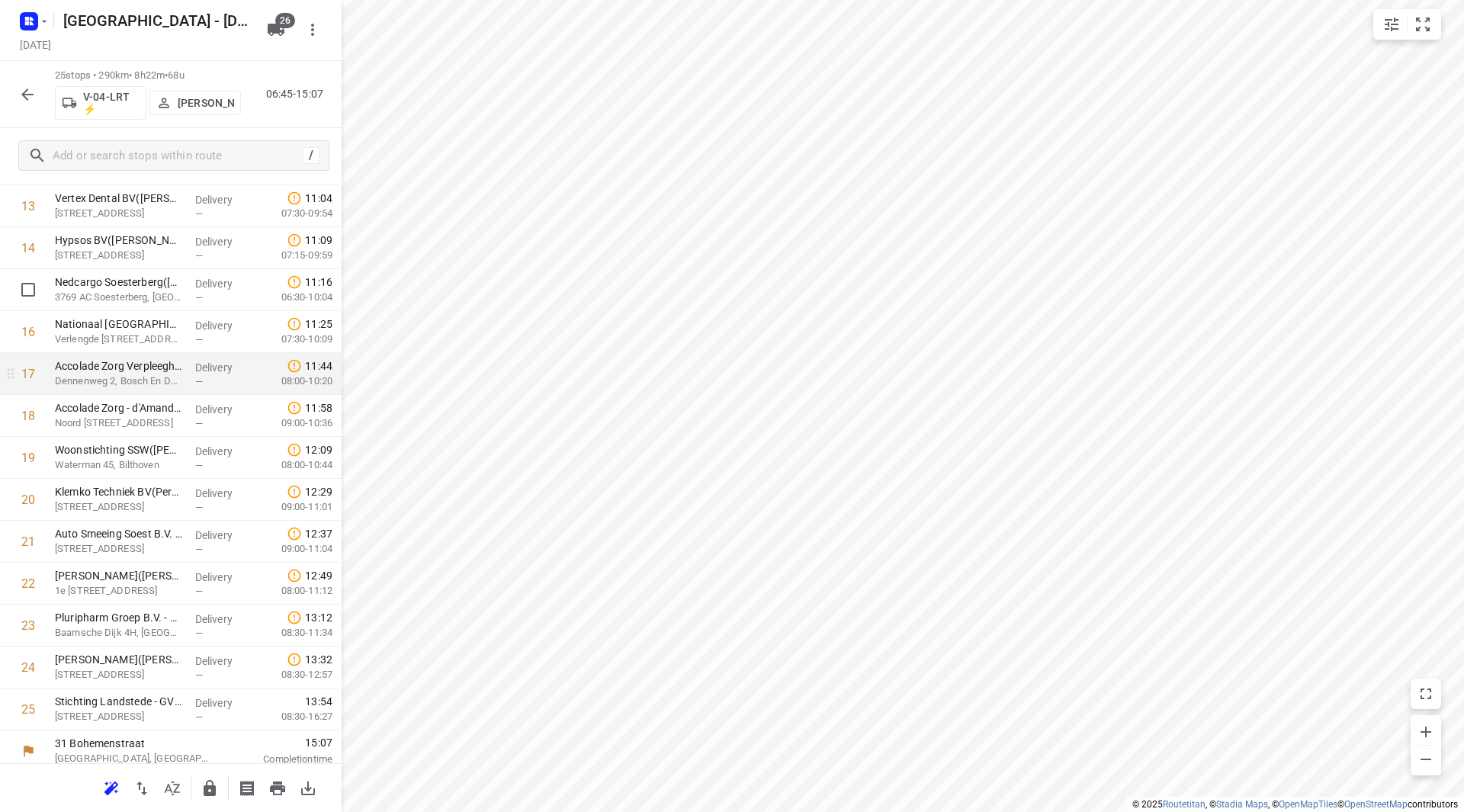
scroll to position [630, 0]
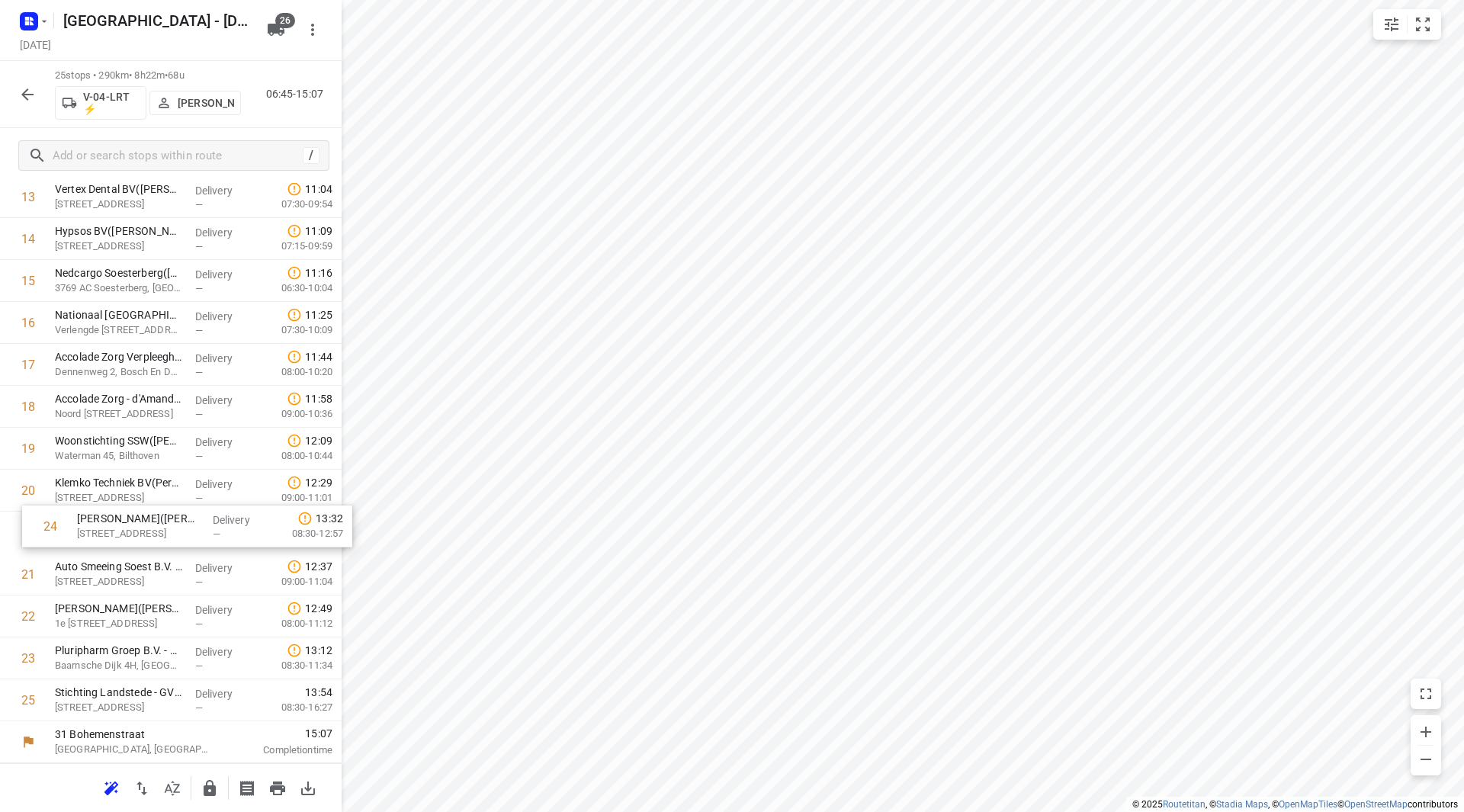
drag, startPoint x: 115, startPoint y: 660, endPoint x: 119, endPoint y: 483, distance: 177.0
click at [120, 484] on div "1 ⭐Apleona Netherlands B.V. - Facility Management - Rieteweg 21([GEOGRAPHIC_DAT…" at bounding box center [171, 197] width 342 height 1048
click at [213, 782] on icon "button" at bounding box center [209, 788] width 12 height 16
click at [30, 95] on icon "button" at bounding box center [27, 94] width 18 height 18
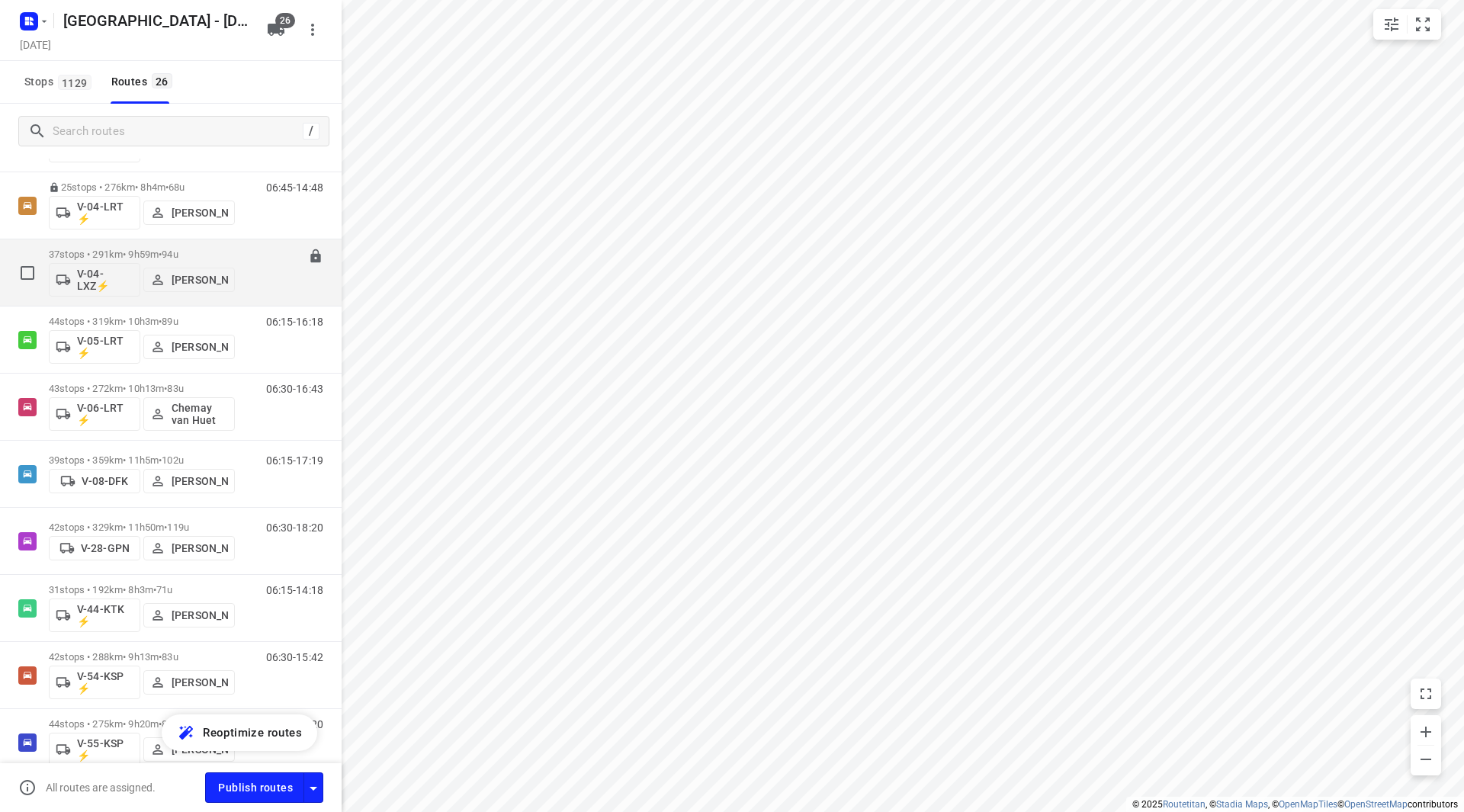
scroll to position [305, 0]
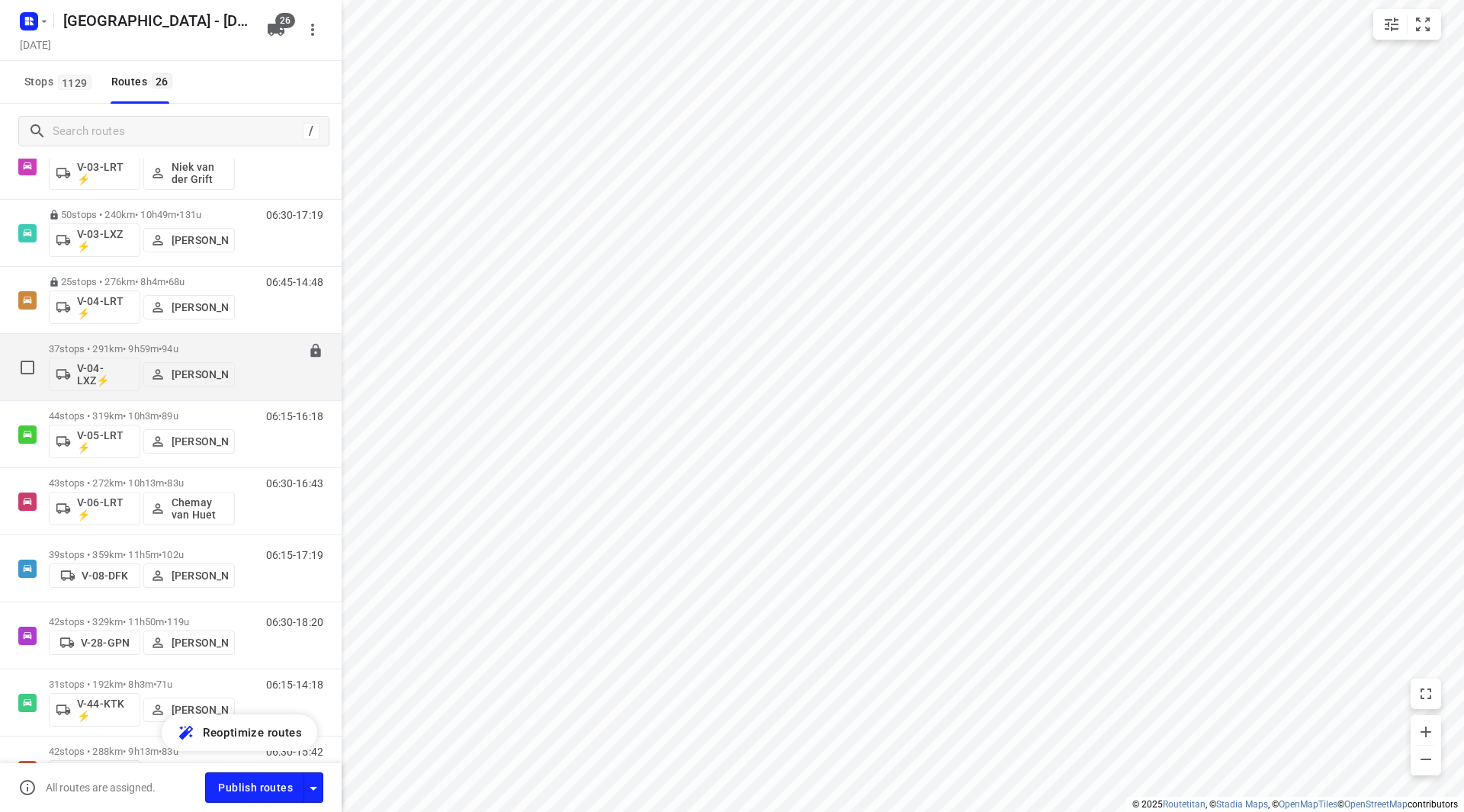
click at [205, 348] on p "37 stops • 291km • 9h59m • 94u" at bounding box center [142, 349] width 186 height 11
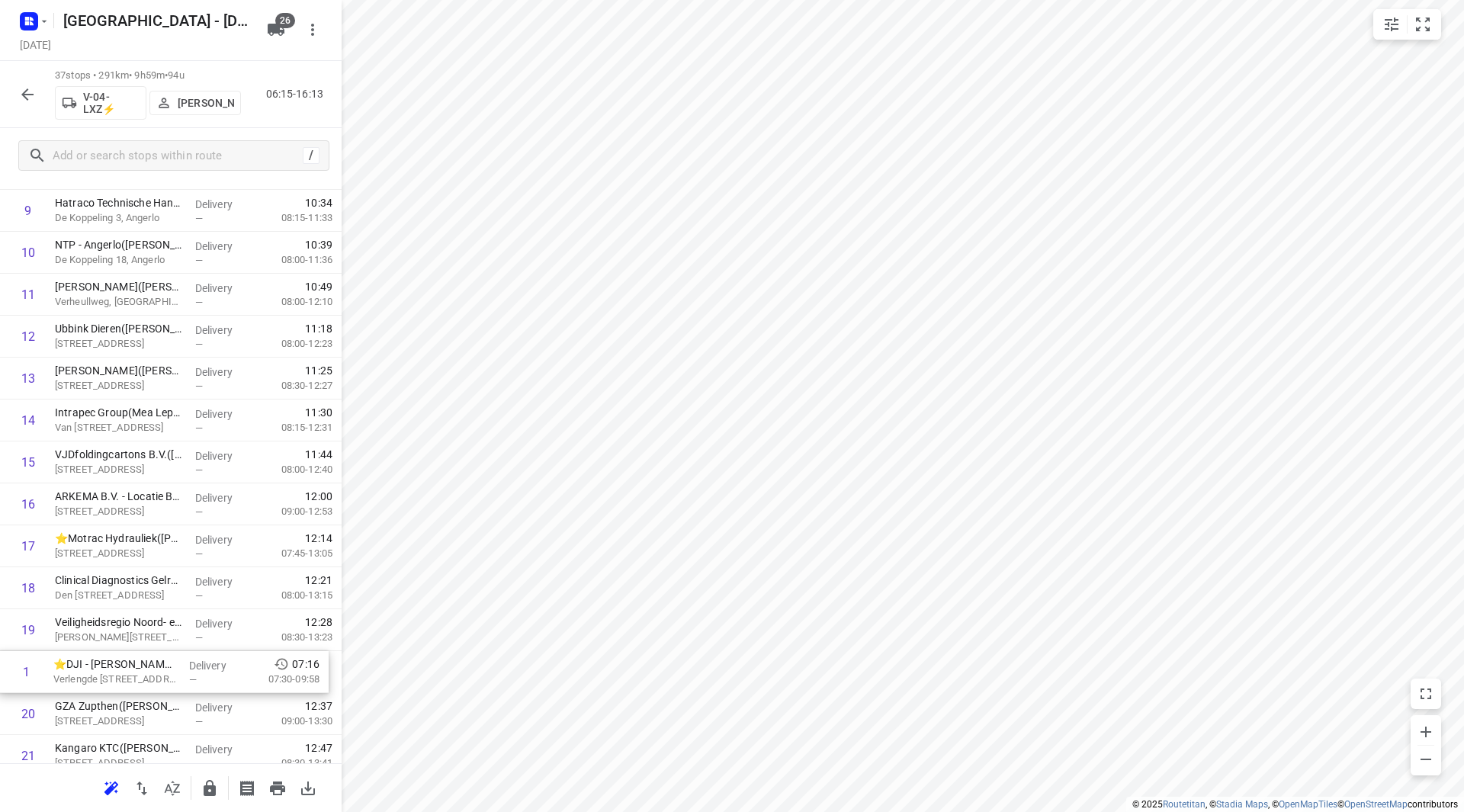
scroll to position [409, 0]
drag, startPoint x: 168, startPoint y: 244, endPoint x: 158, endPoint y: 560, distance: 316.2
click at [158, 560] on div "1 ⭐DJI - PI Zutphen(Dennis Smalbrugge) Verlengde Ooyerhoekseweg 21, Zutphen Del…" at bounding box center [171, 668] width 342 height 1552
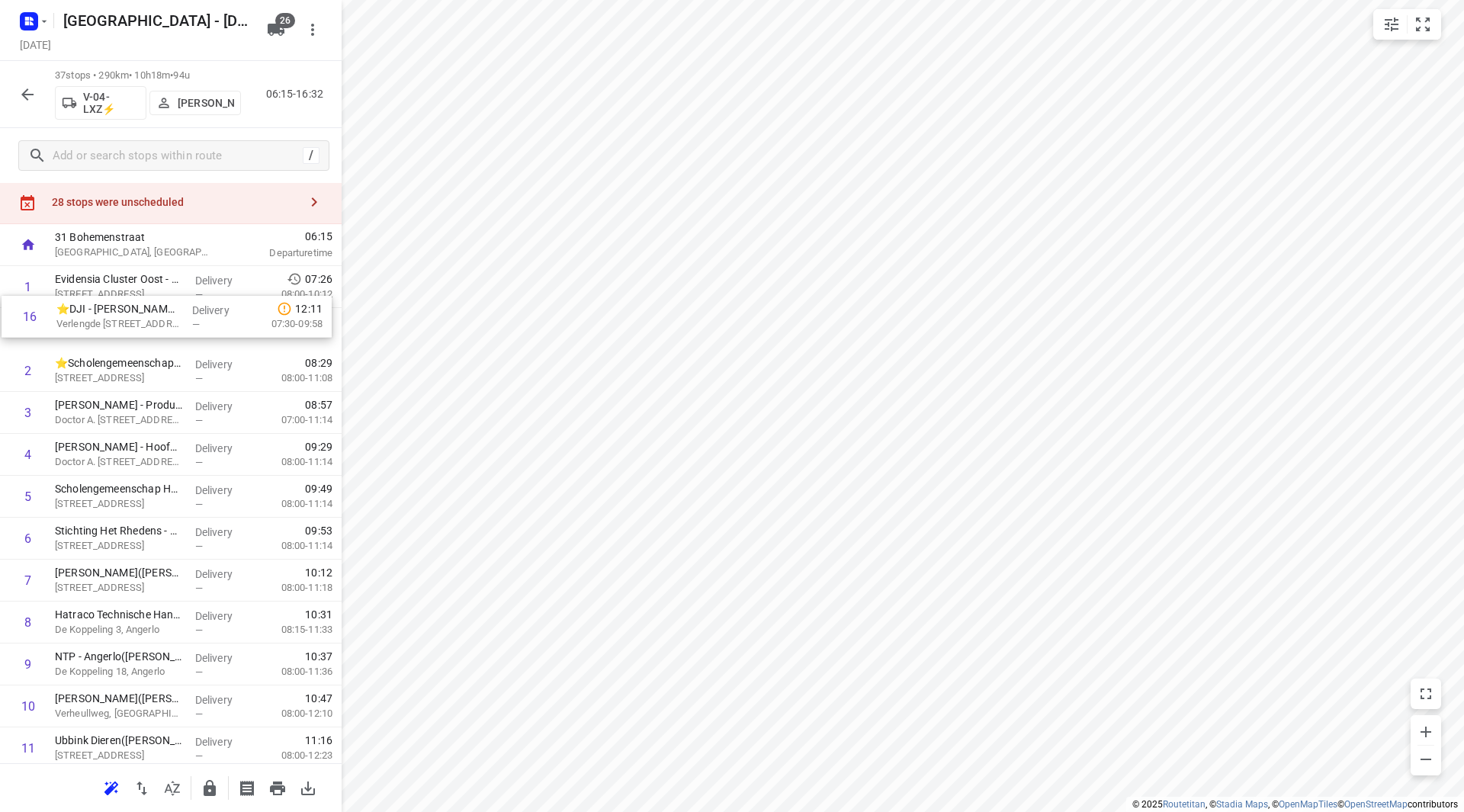
scroll to position [33, 0]
drag, startPoint x: 120, startPoint y: 696, endPoint x: 115, endPoint y: 346, distance: 350.0
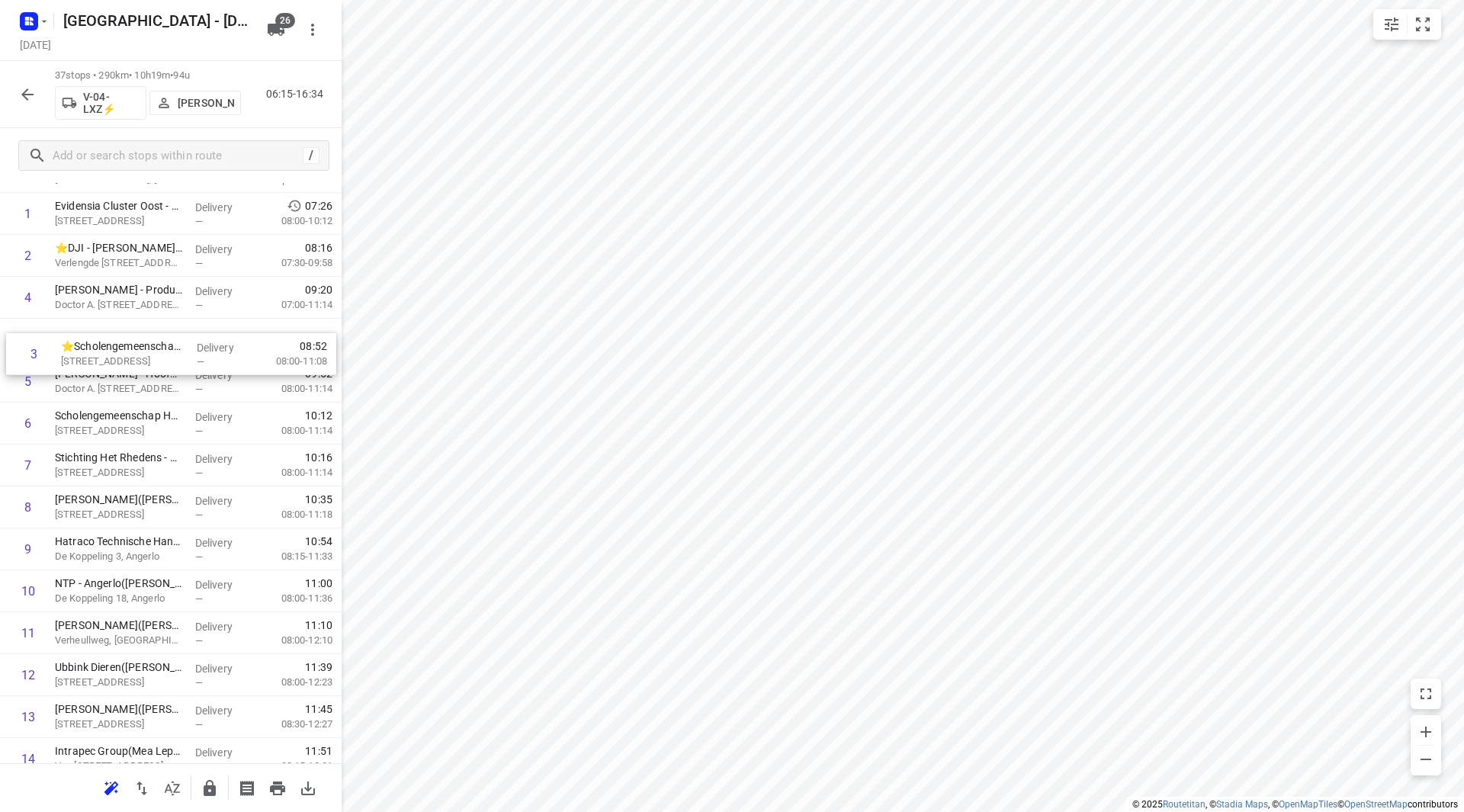
scroll to position [109, 0]
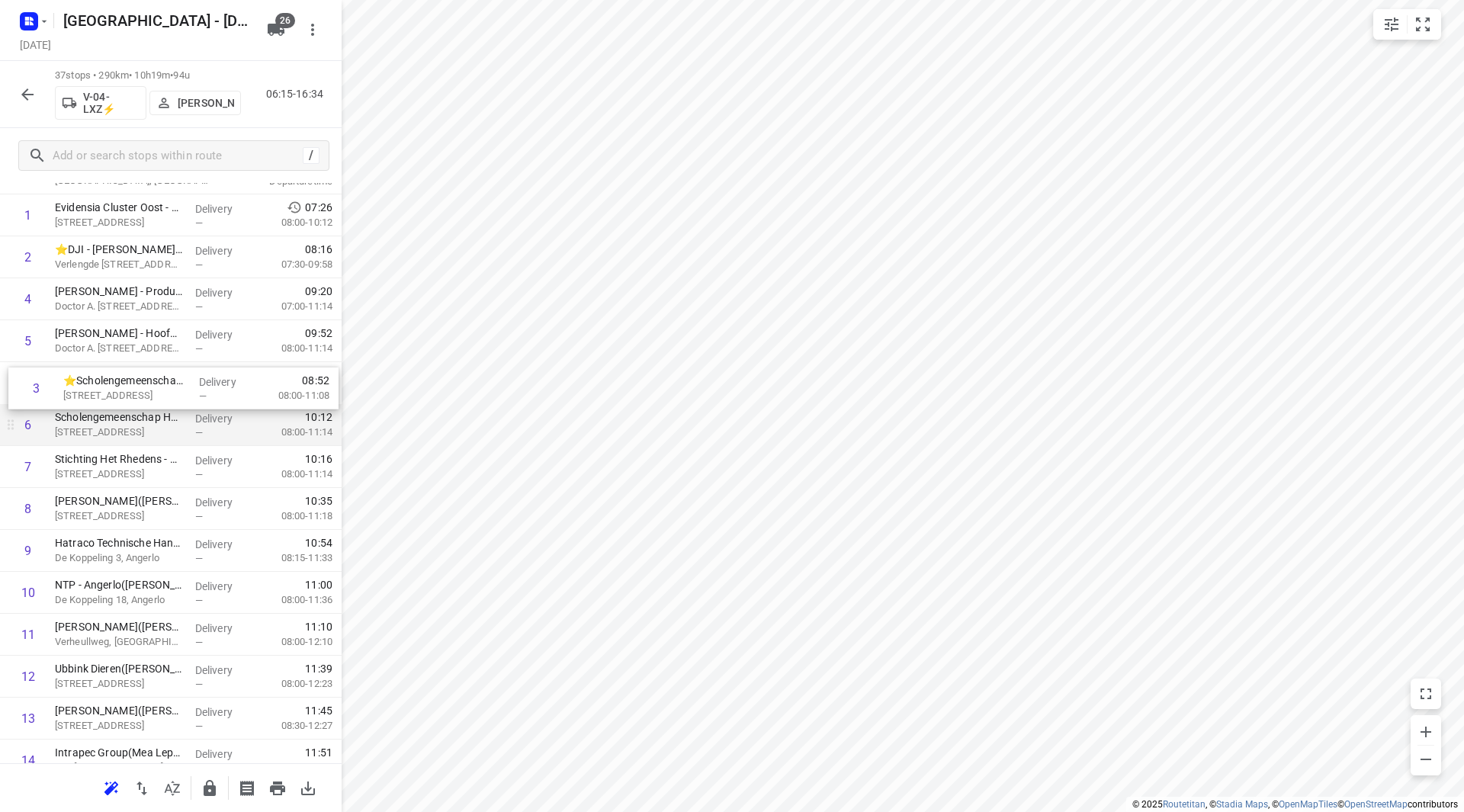
drag, startPoint x: 148, startPoint y: 315, endPoint x: 153, endPoint y: 408, distance: 93.1
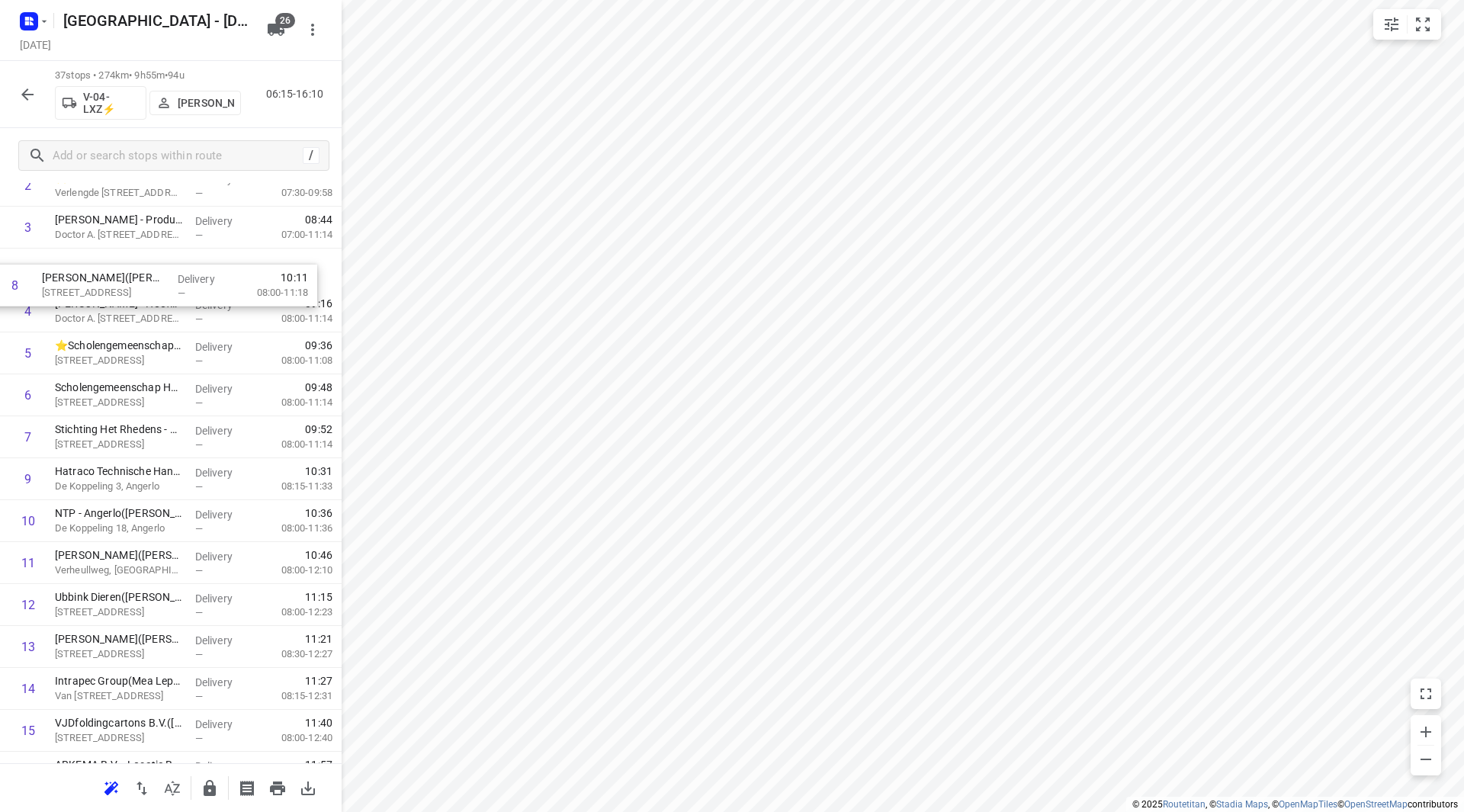
scroll to position [163, 0]
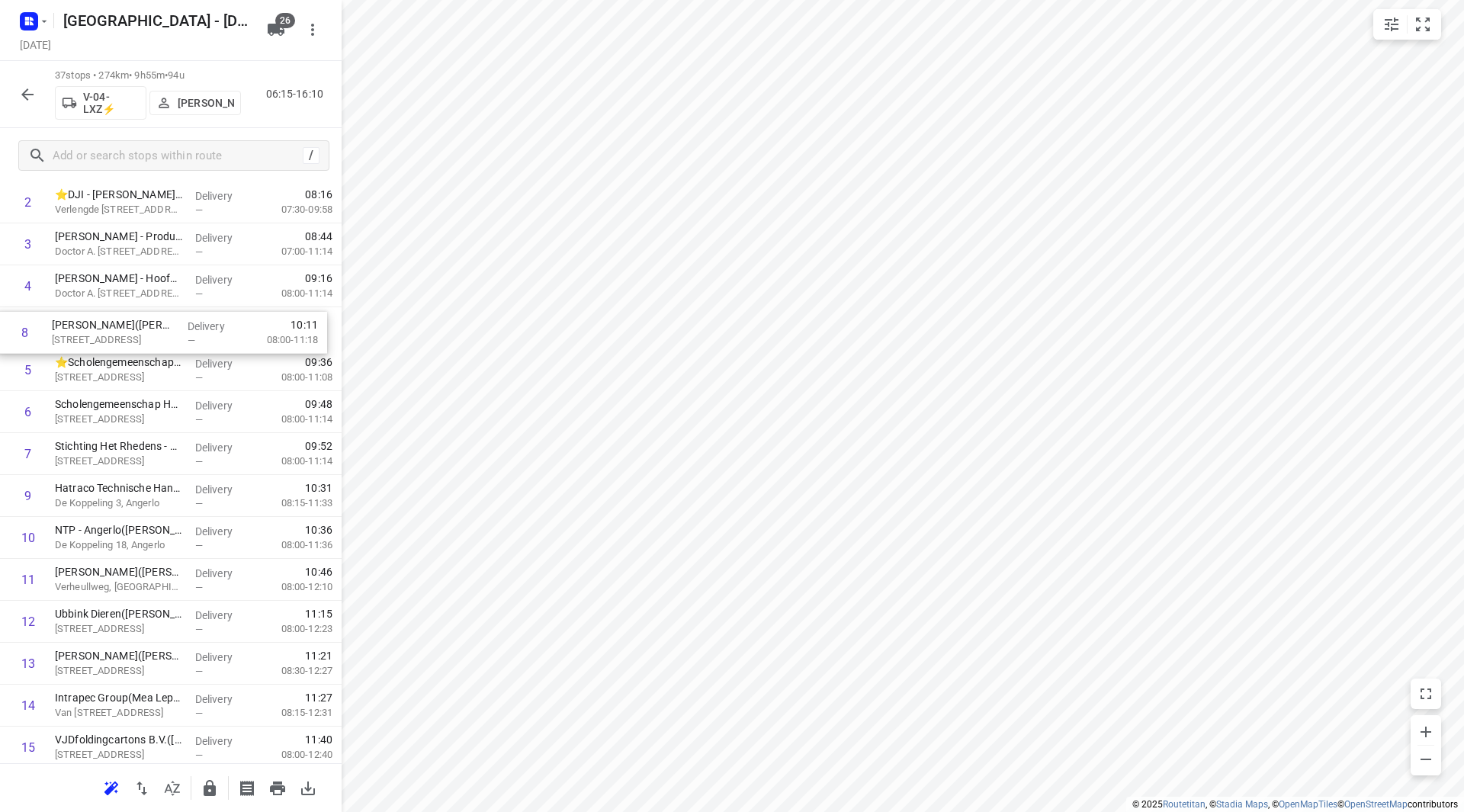
drag, startPoint x: 167, startPoint y: 364, endPoint x: 158, endPoint y: 331, distance: 34.2
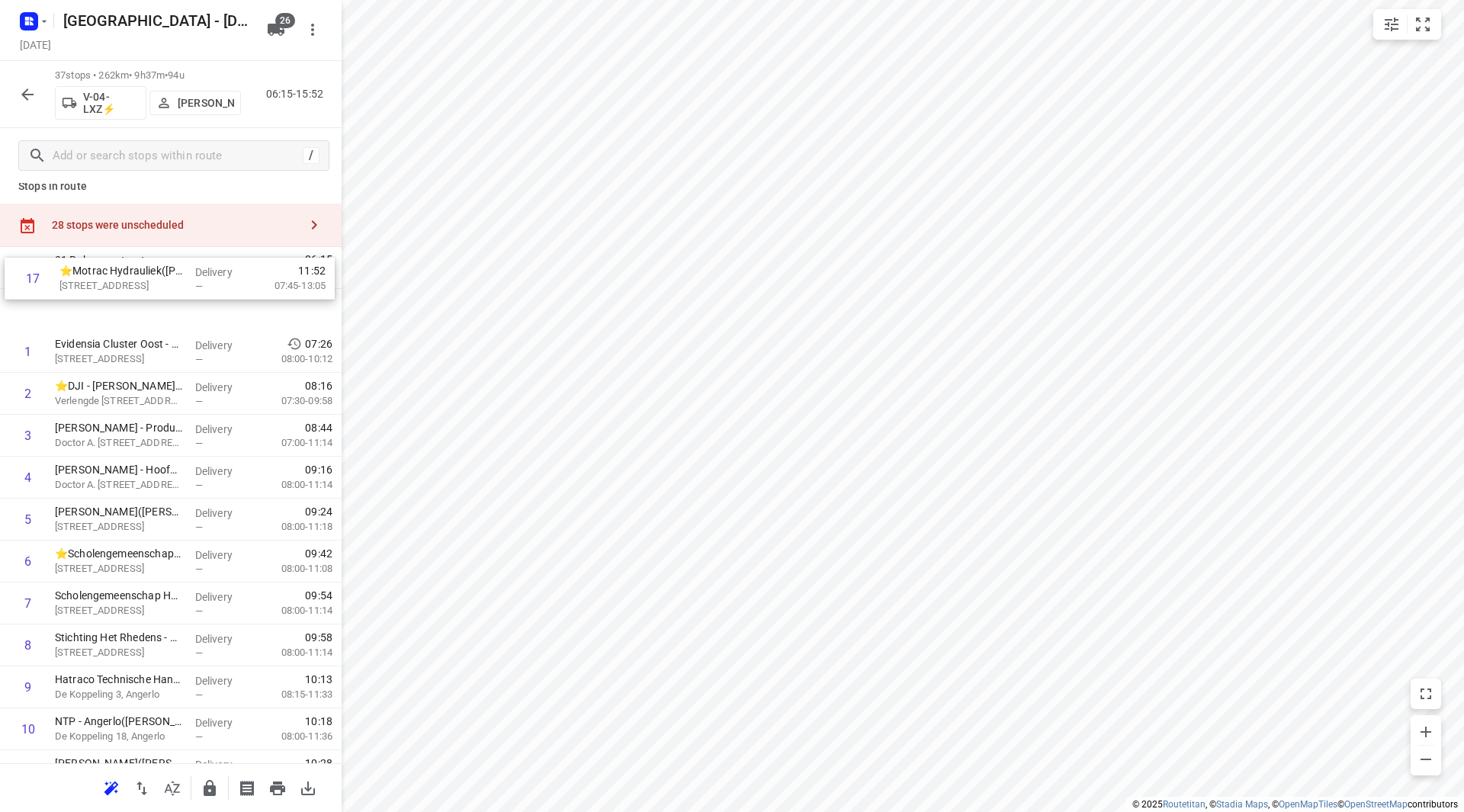
scroll to position [0, 0]
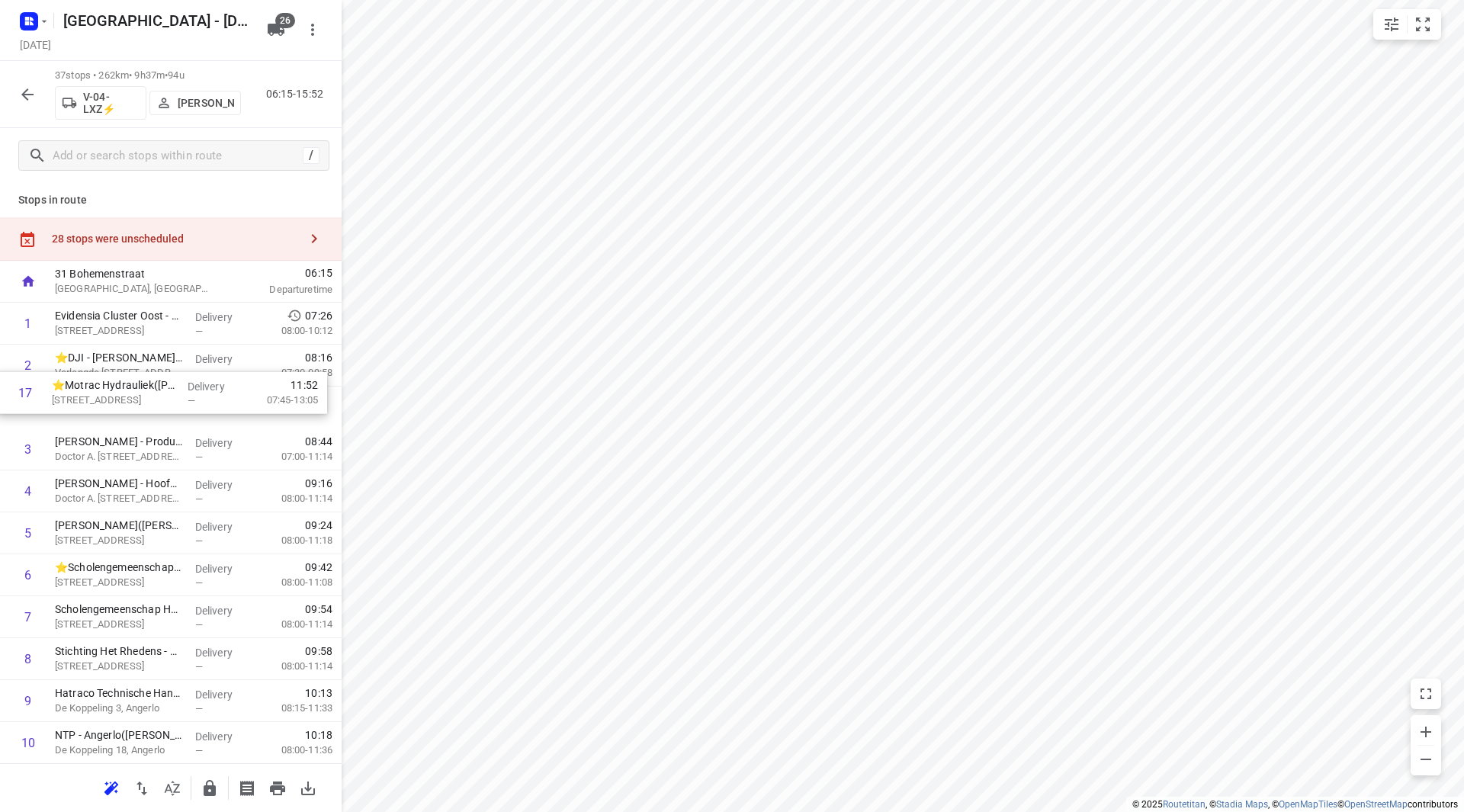
drag, startPoint x: 137, startPoint y: 452, endPoint x: 134, endPoint y: 389, distance: 63.1
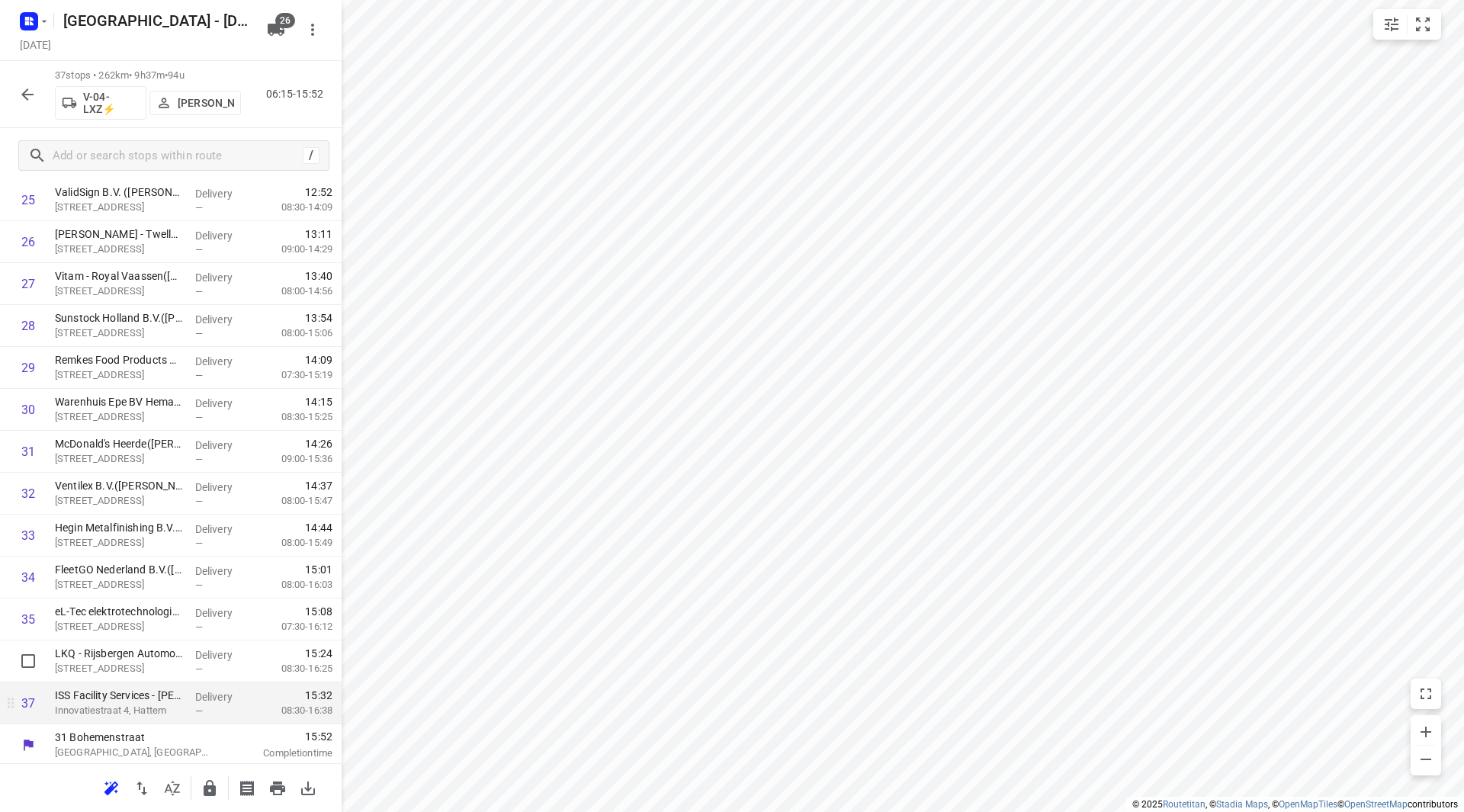
scroll to position [1133, 0]
click at [214, 785] on icon "button" at bounding box center [209, 788] width 12 height 16
click at [33, 98] on icon "button" at bounding box center [27, 94] width 18 height 18
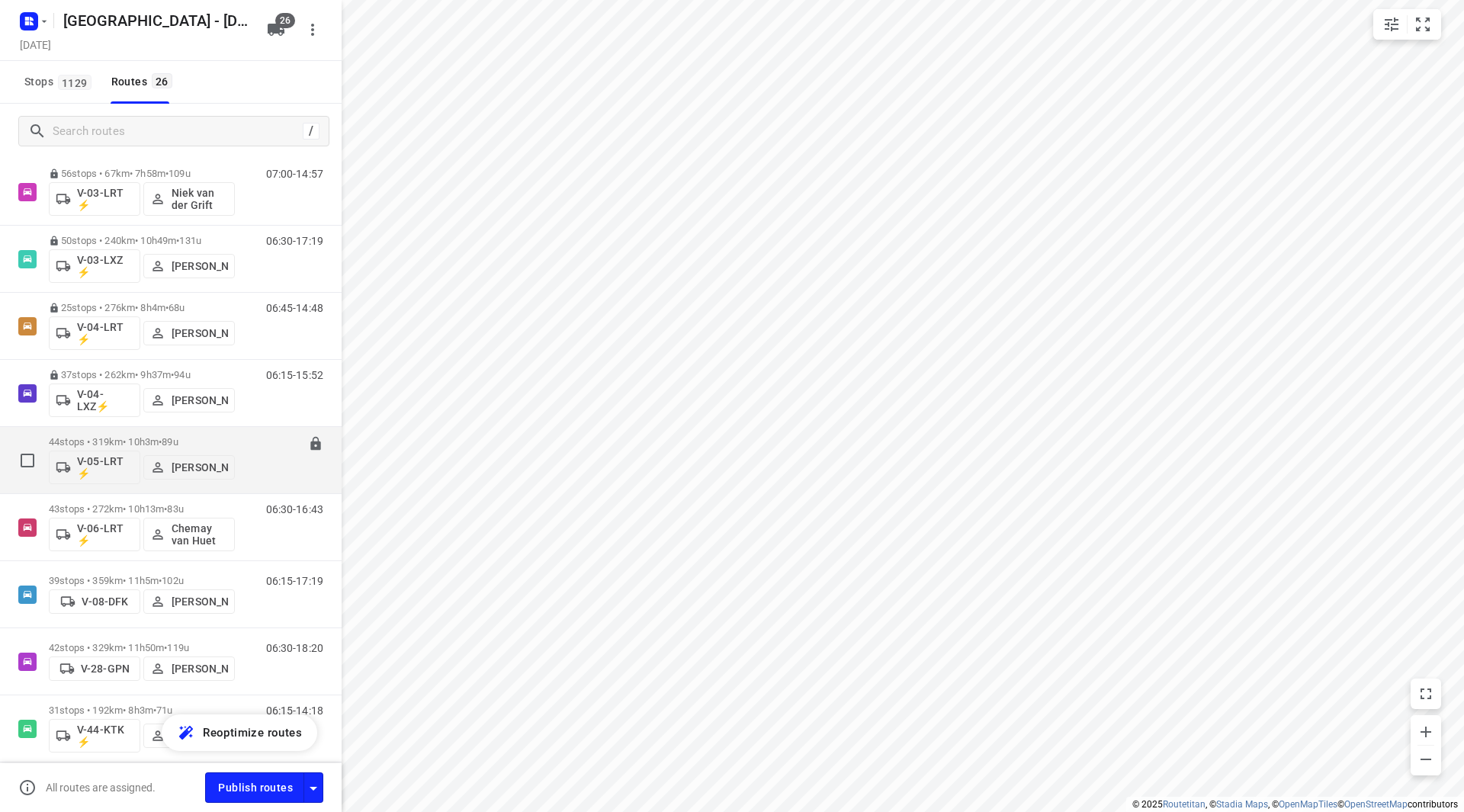
scroll to position [305, 0]
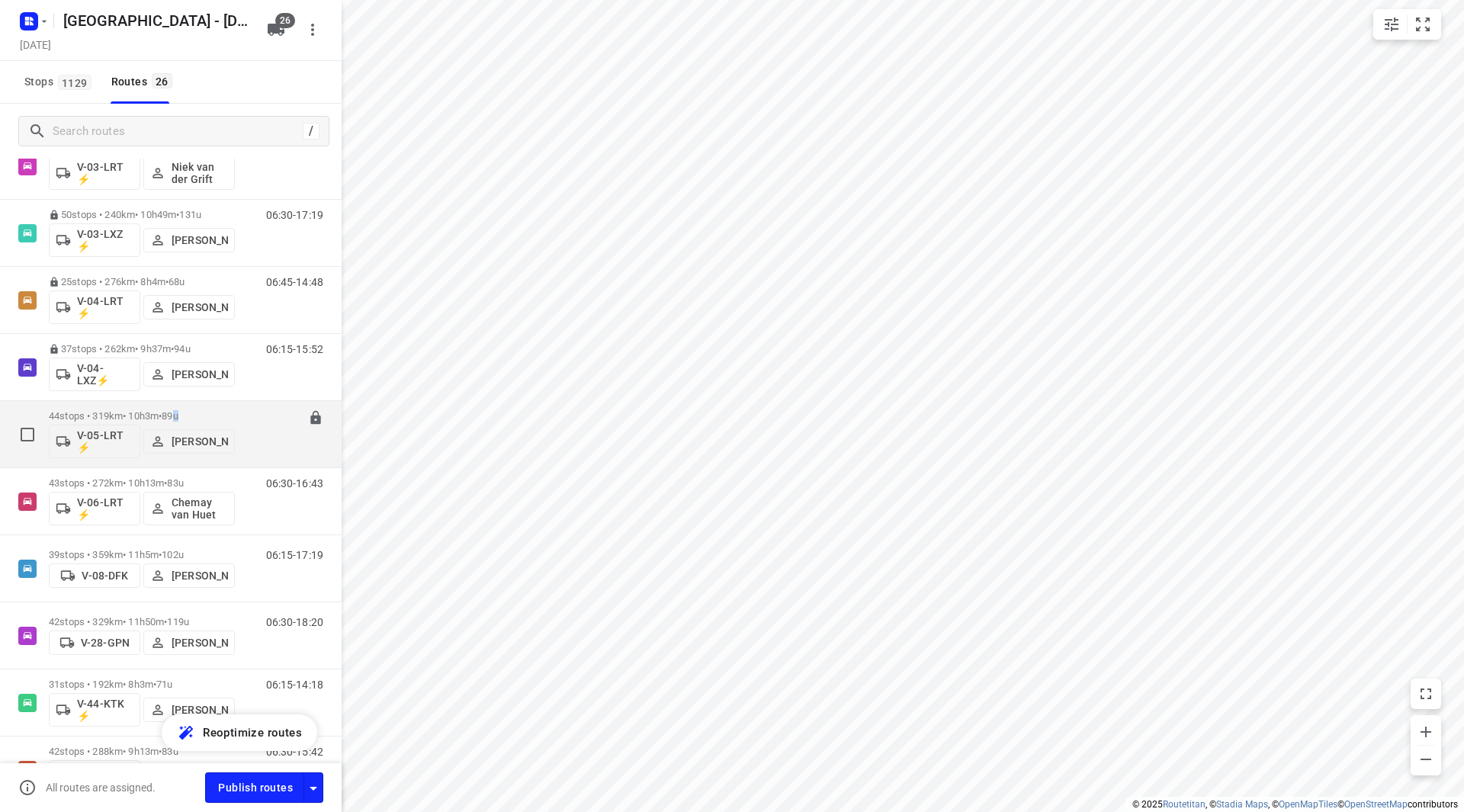
click at [178, 416] on span "89u" at bounding box center [170, 416] width 16 height 11
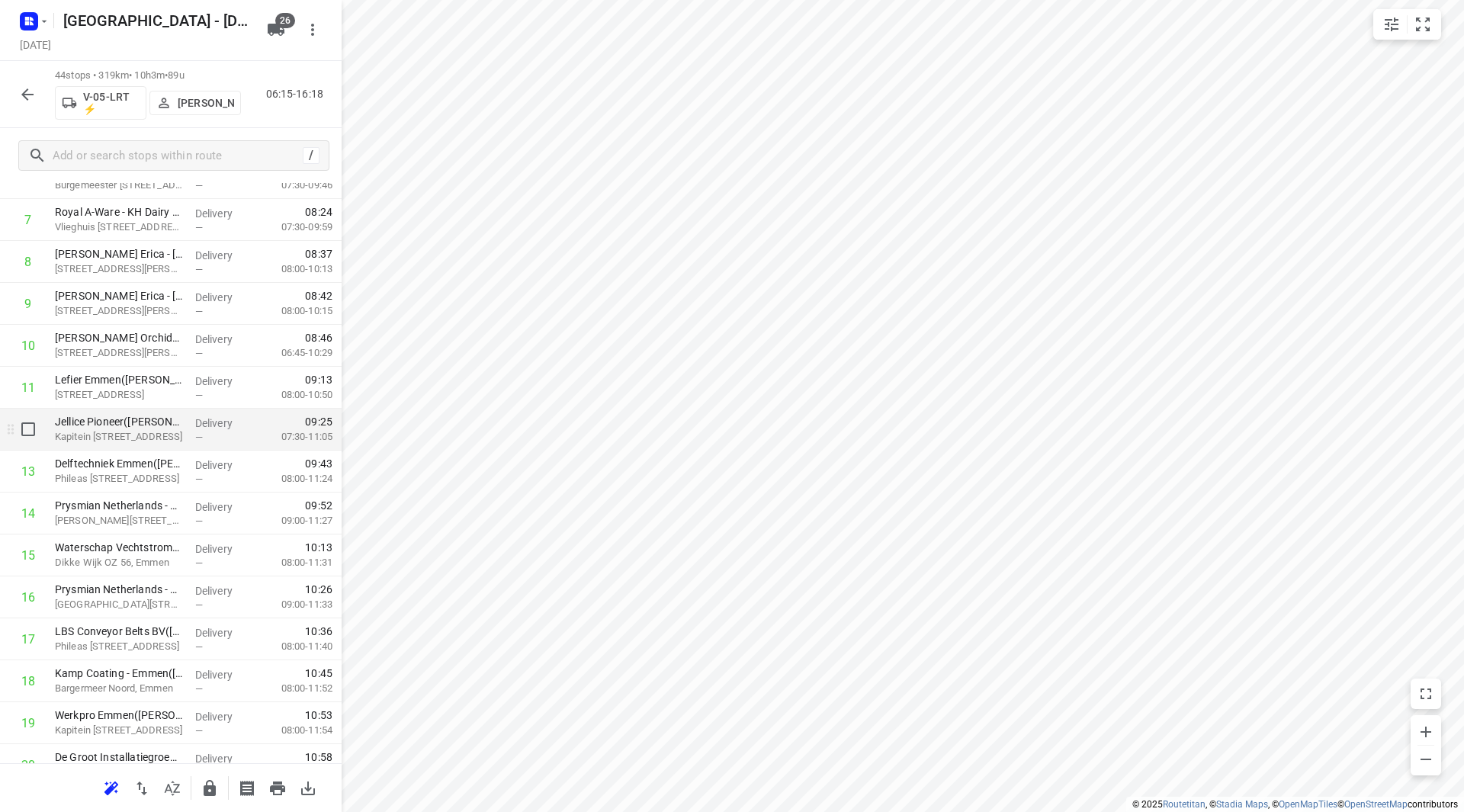
scroll to position [381, 0]
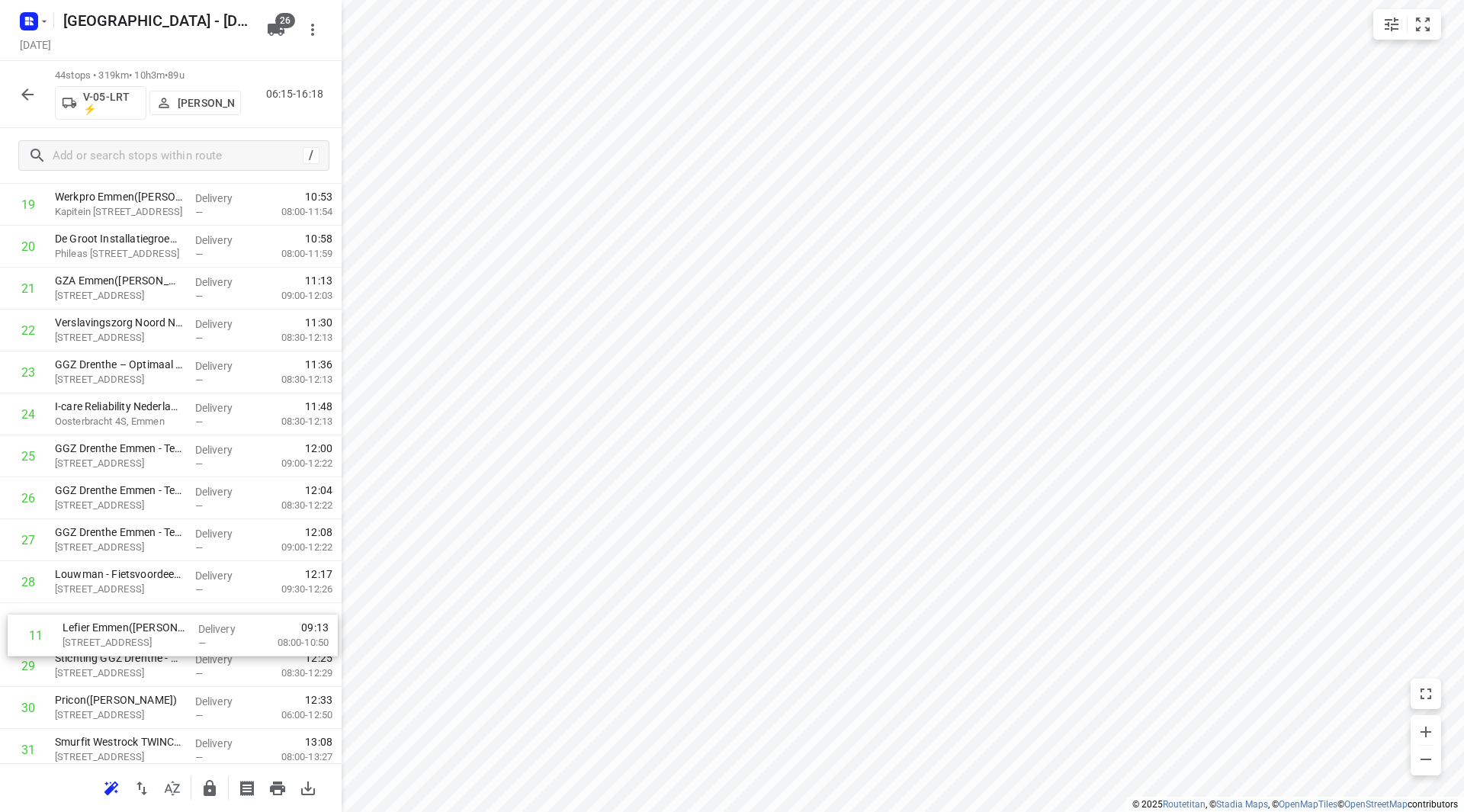
drag, startPoint x: 175, startPoint y: 350, endPoint x: 178, endPoint y: 620, distance: 270.0
click at [178, 620] on div "1 ⭐ Intergas Verwarming BV(Luciëne Warmolts) Europark Allee 2, Coevorden Delive…" at bounding box center [171, 393] width 342 height 1845
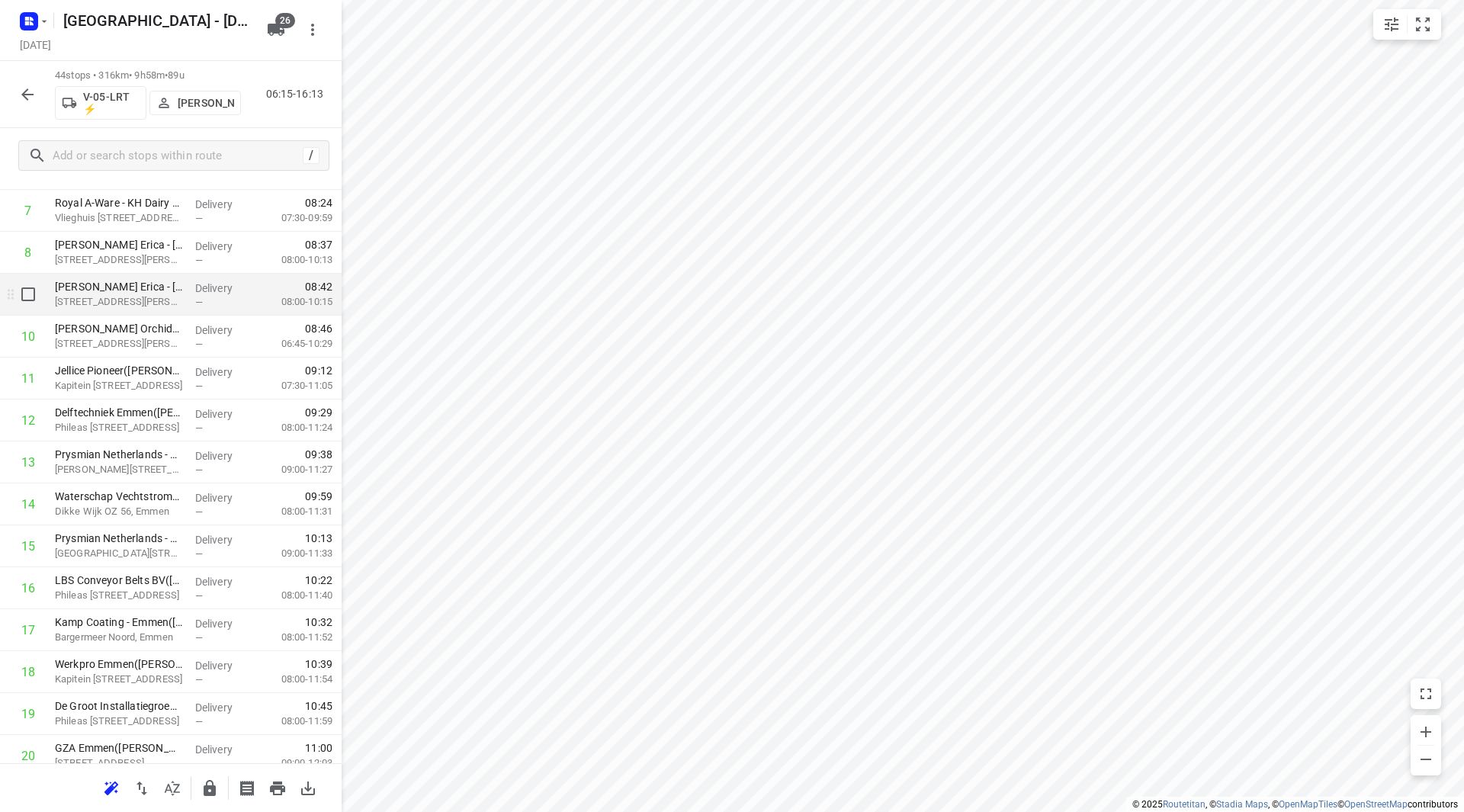
scroll to position [299, 0]
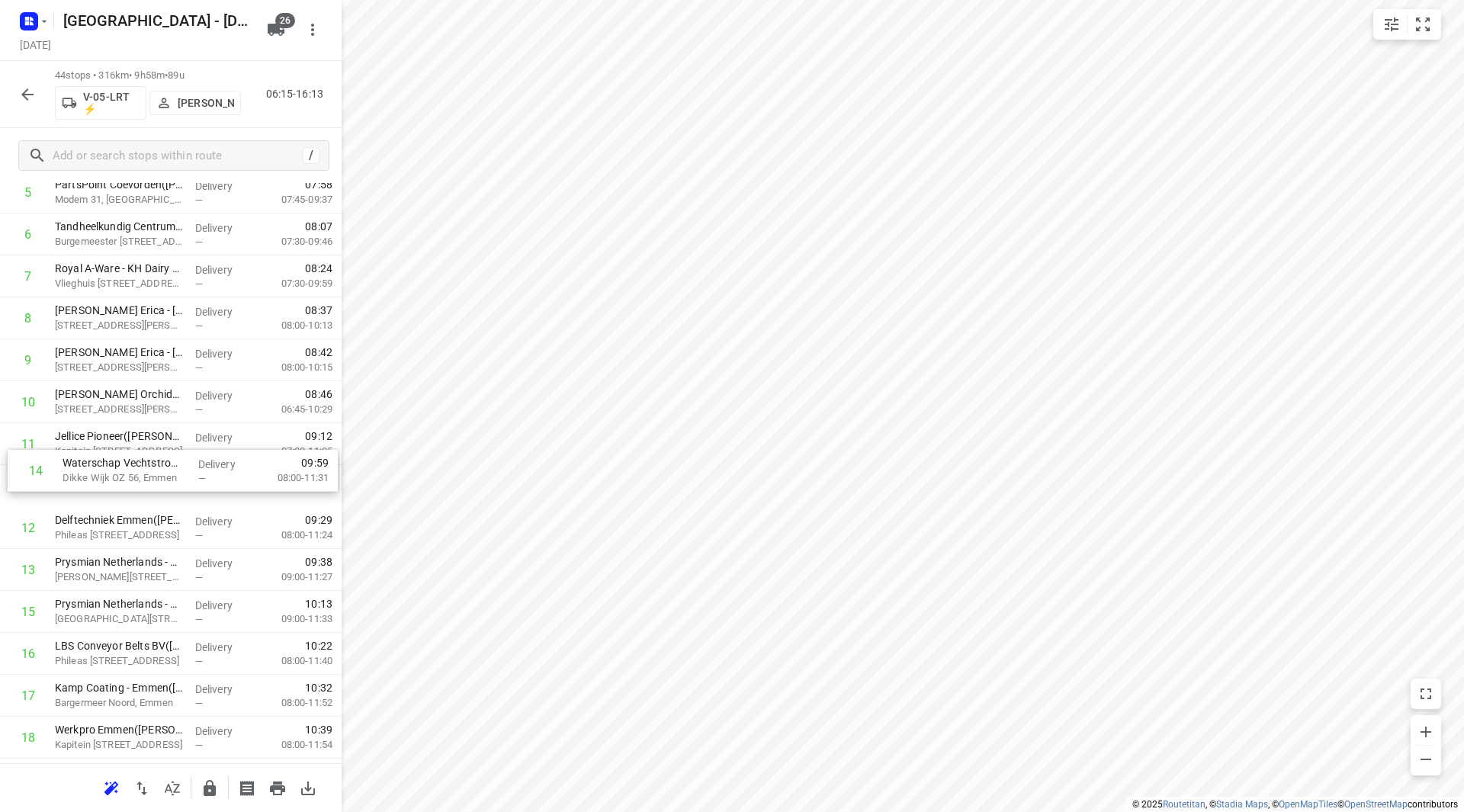
drag, startPoint x: 132, startPoint y: 496, endPoint x: 128, endPoint y: 437, distance: 59.1
drag, startPoint x: 115, startPoint y: 487, endPoint x: 121, endPoint y: 622, distance: 135.1
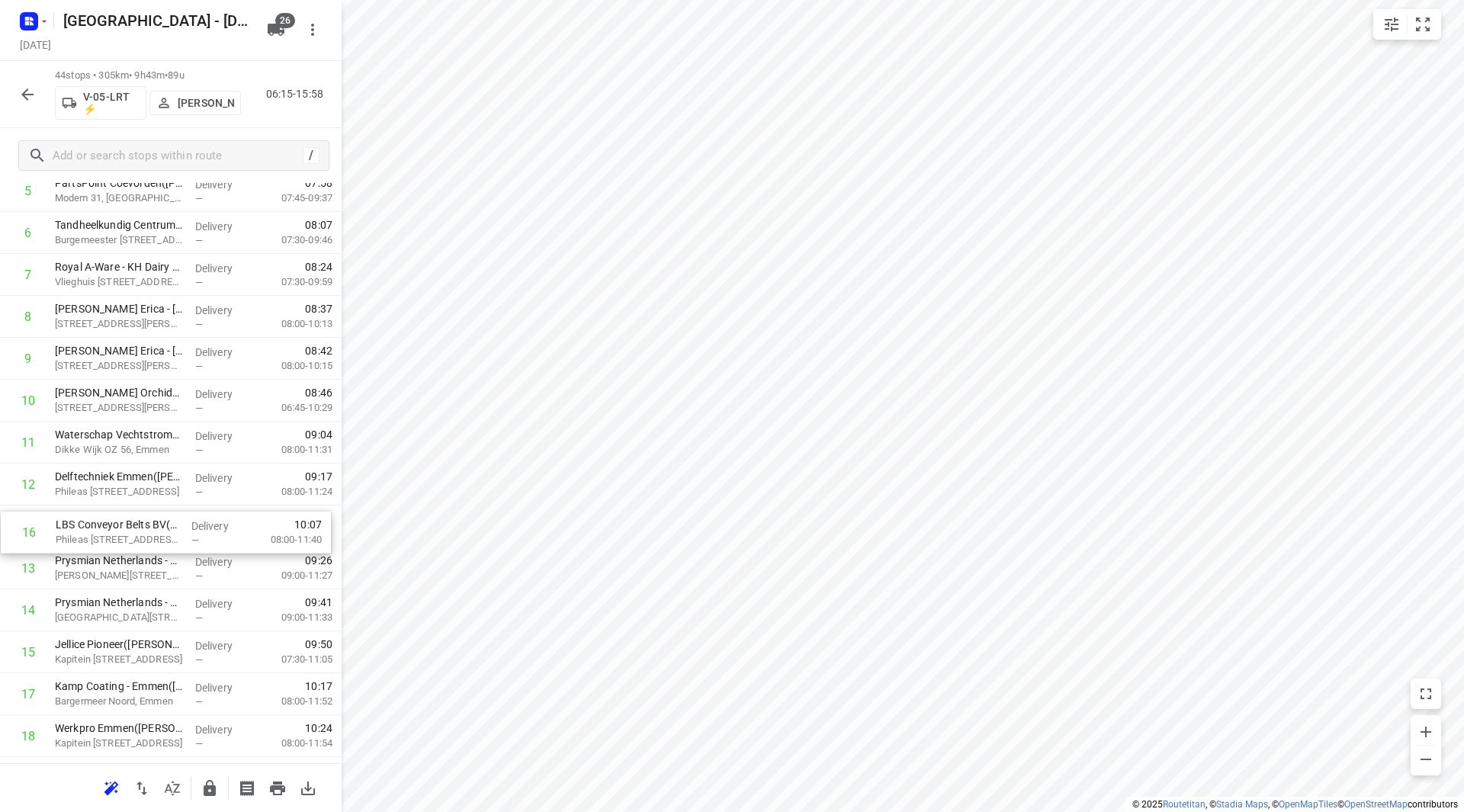
drag, startPoint x: 130, startPoint y: 646, endPoint x: 131, endPoint y: 518, distance: 128.0
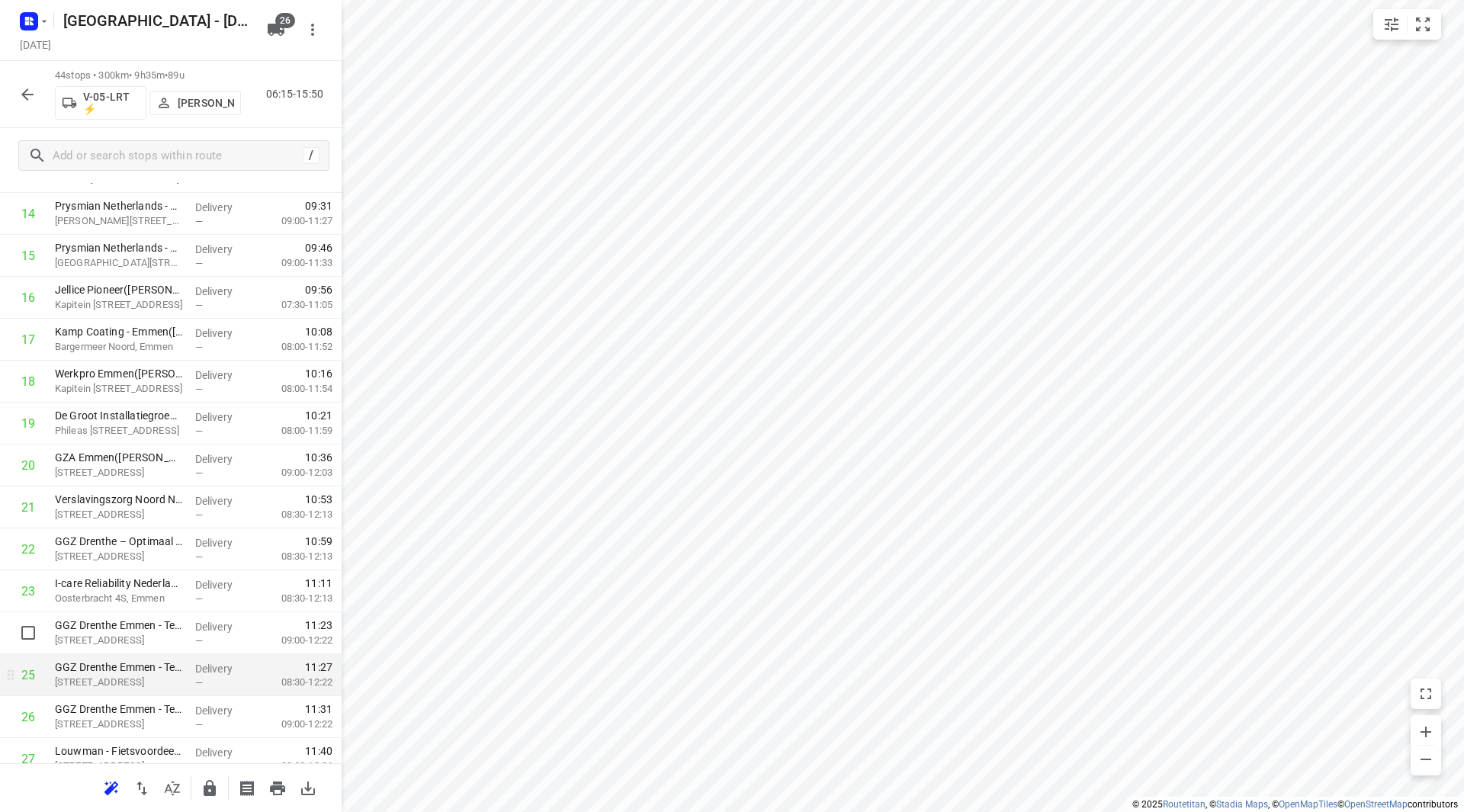
scroll to position [682, 0]
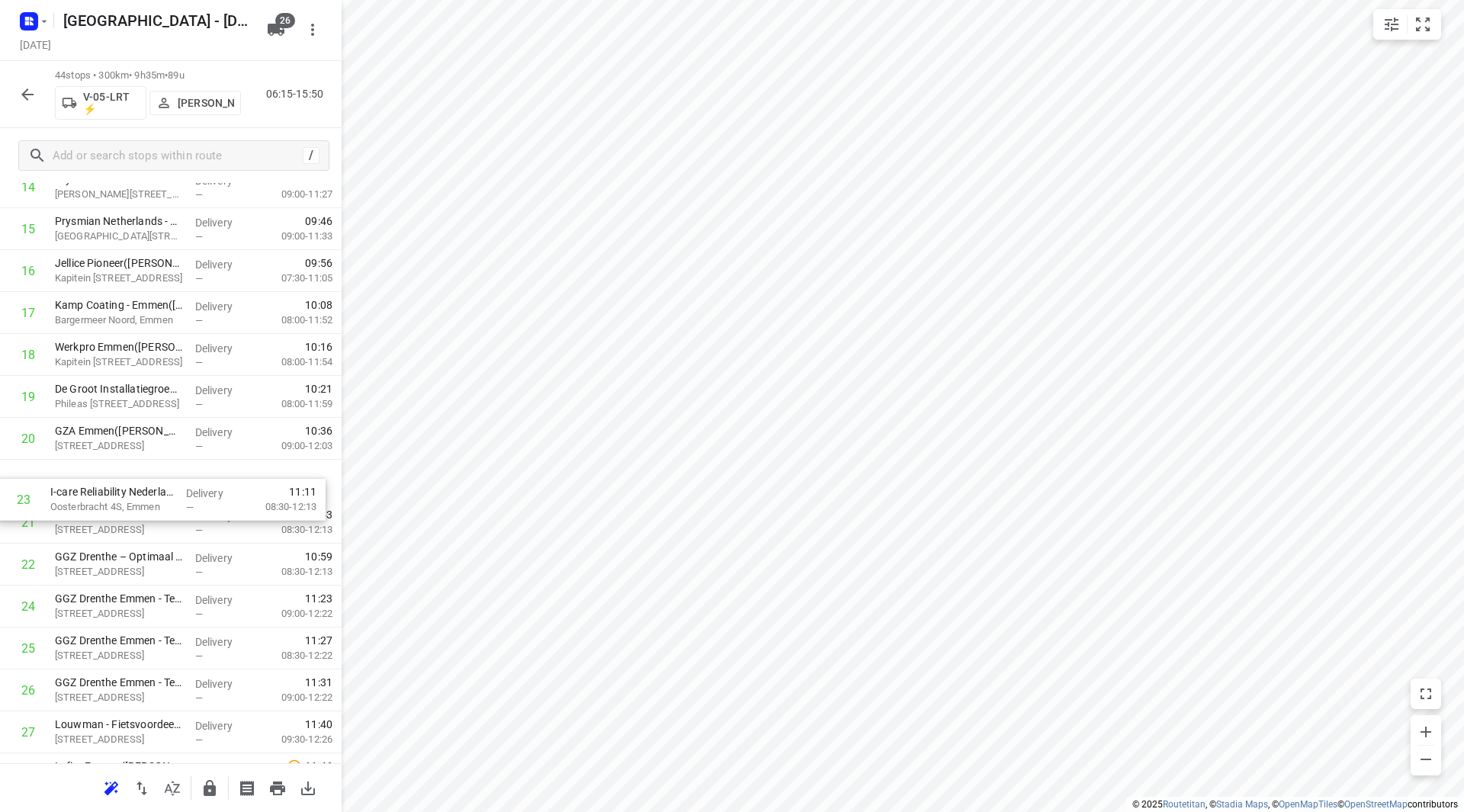
drag, startPoint x: 178, startPoint y: 563, endPoint x: 171, endPoint y: 482, distance: 81.3
click at [171, 482] on div "1 ⭐ Intergas Verwarming BV(Luciëne Warmolts) Europark Allee 2, Coevorden Delive…" at bounding box center [171, 543] width 342 height 1845
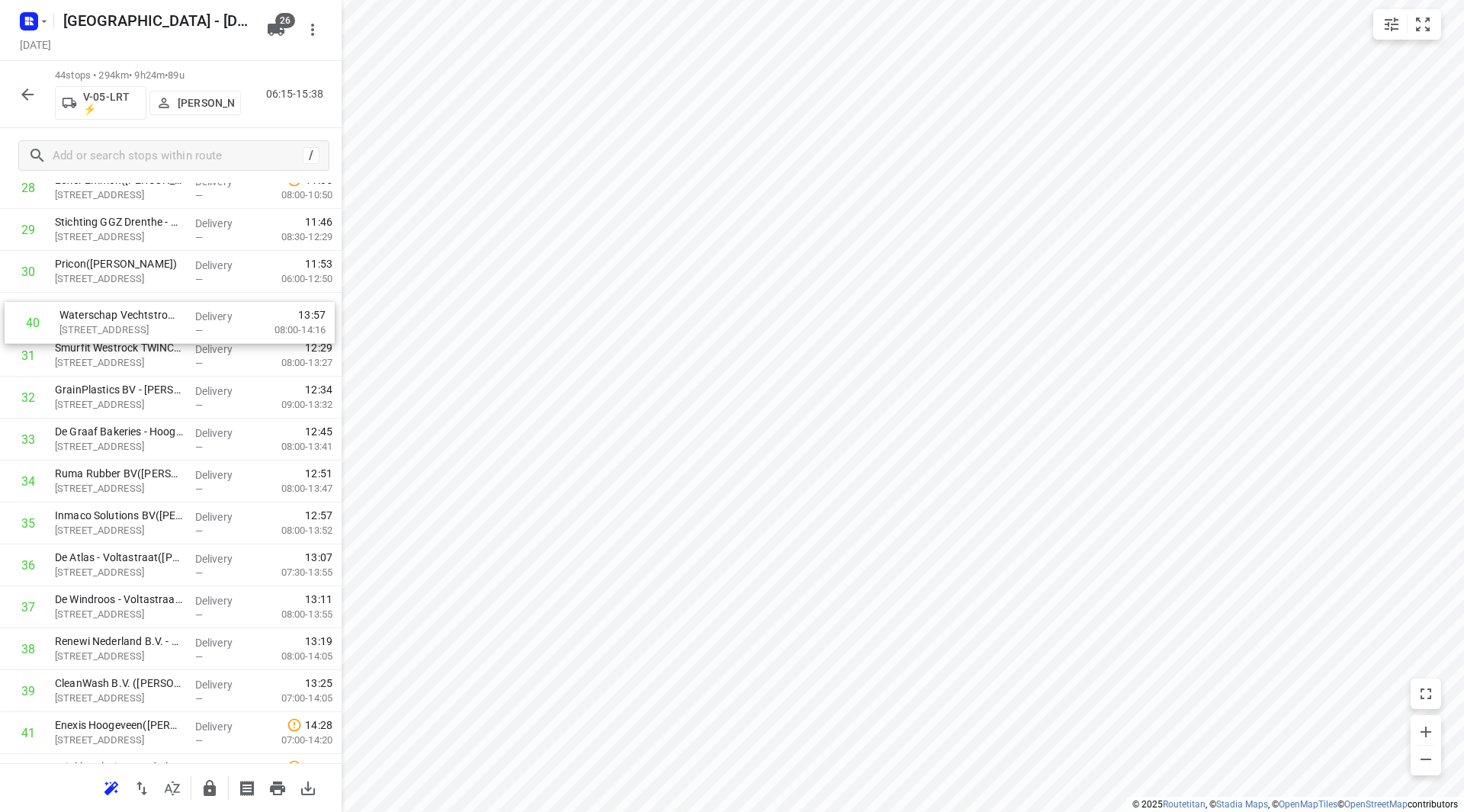
scroll to position [1260, 0]
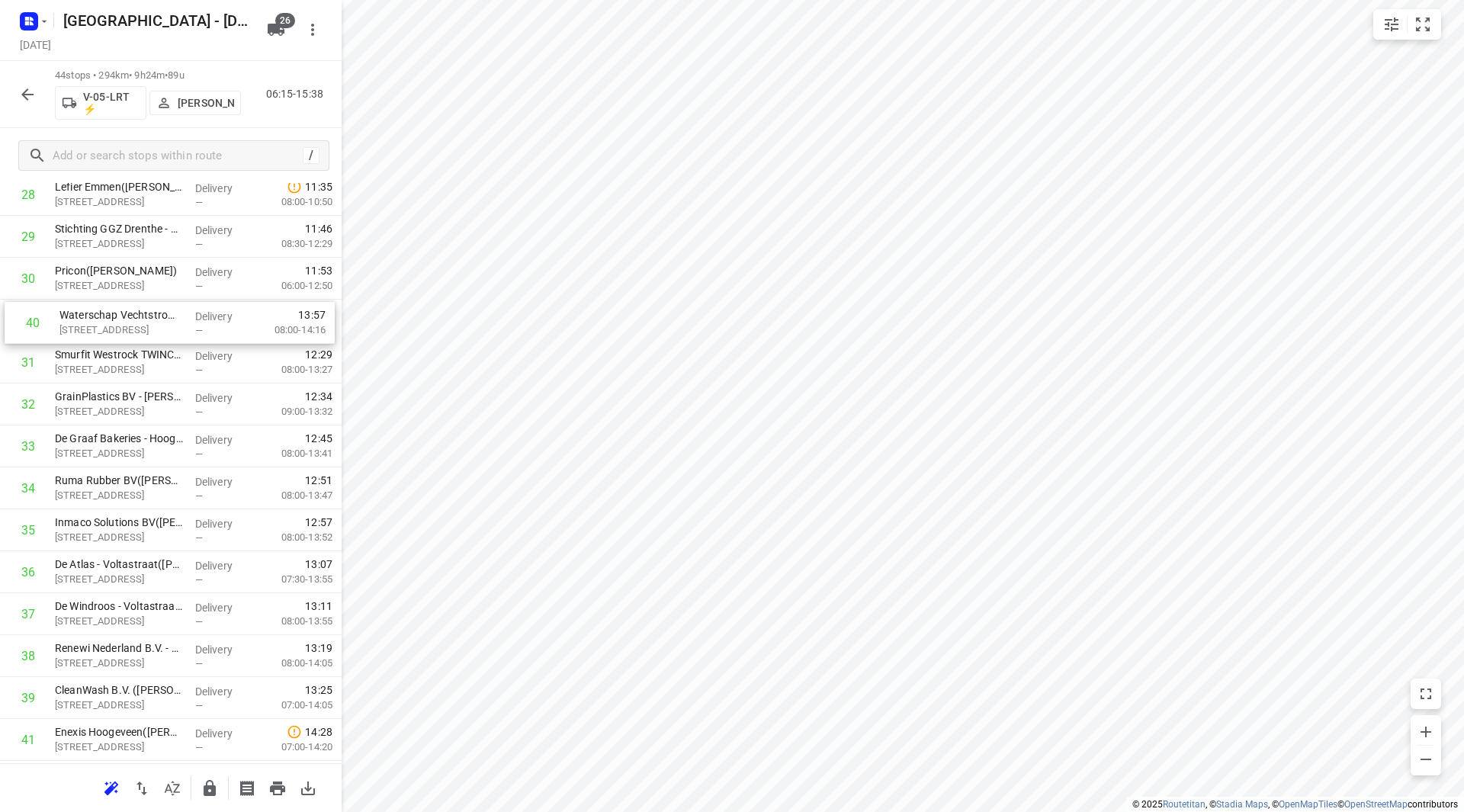
drag, startPoint x: 90, startPoint y: 528, endPoint x: 94, endPoint y: 308, distance: 220.0
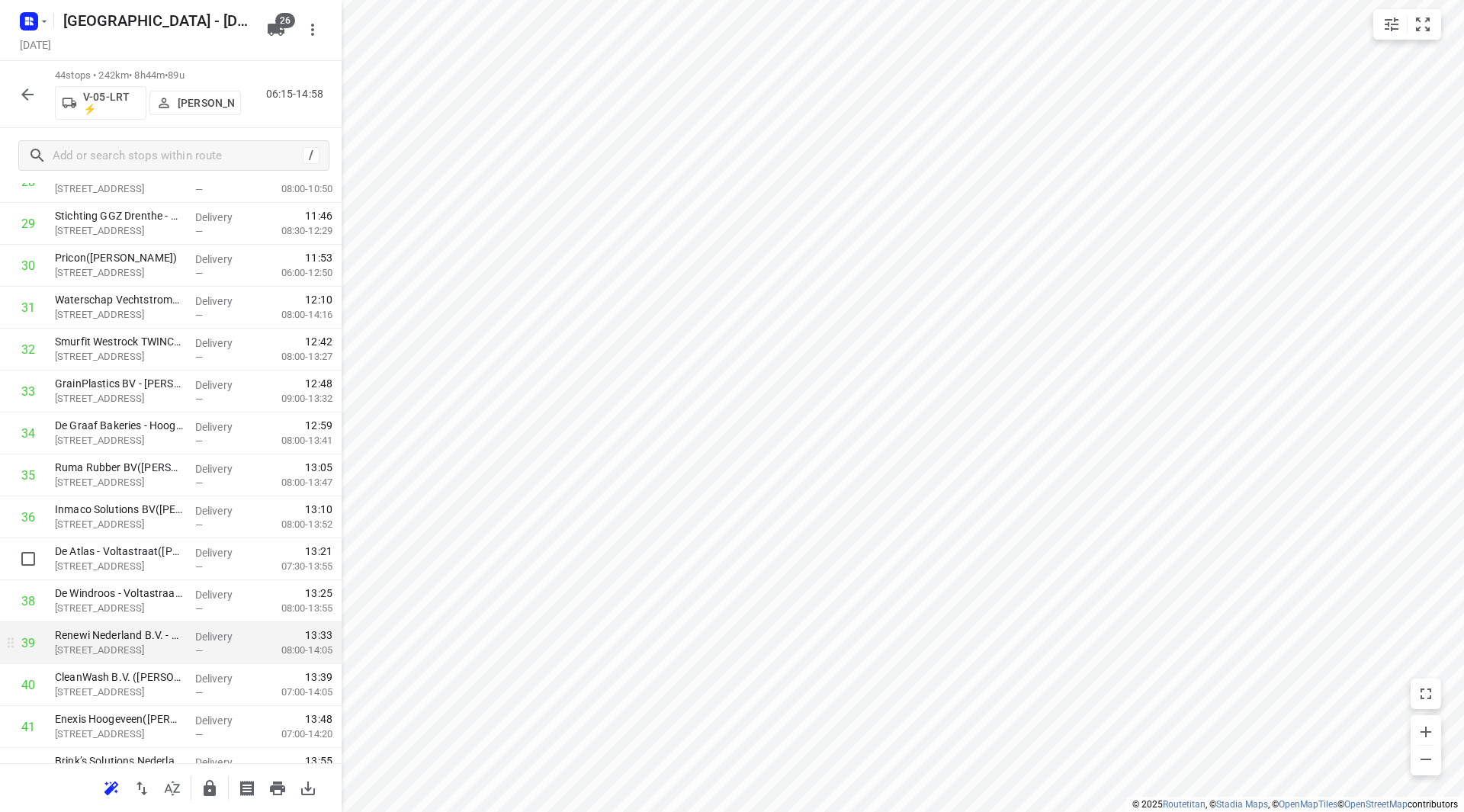
scroll to position [1350, 0]
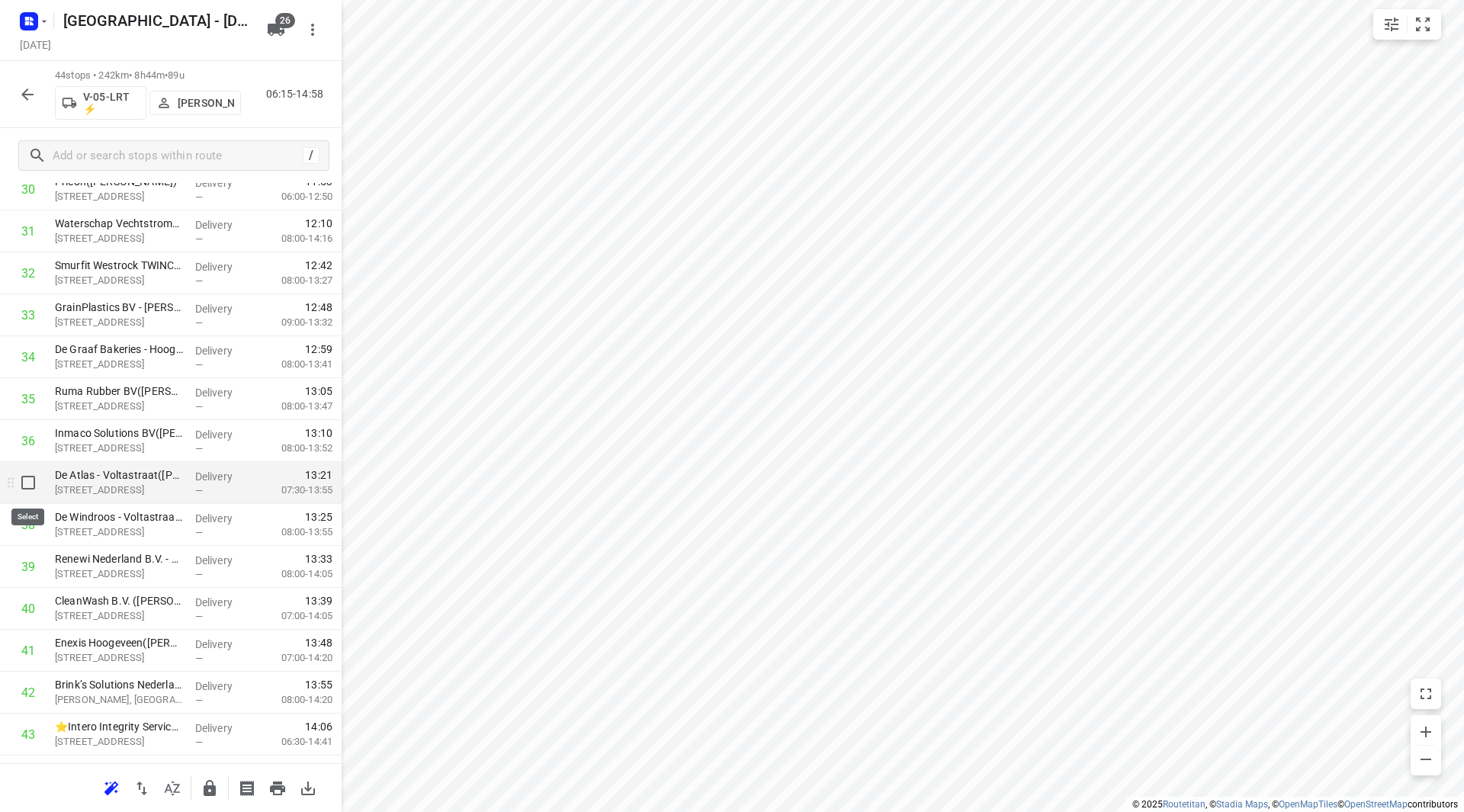
click at [29, 482] on input "checkbox" at bounding box center [28, 482] width 30 height 30
checkbox input "true"
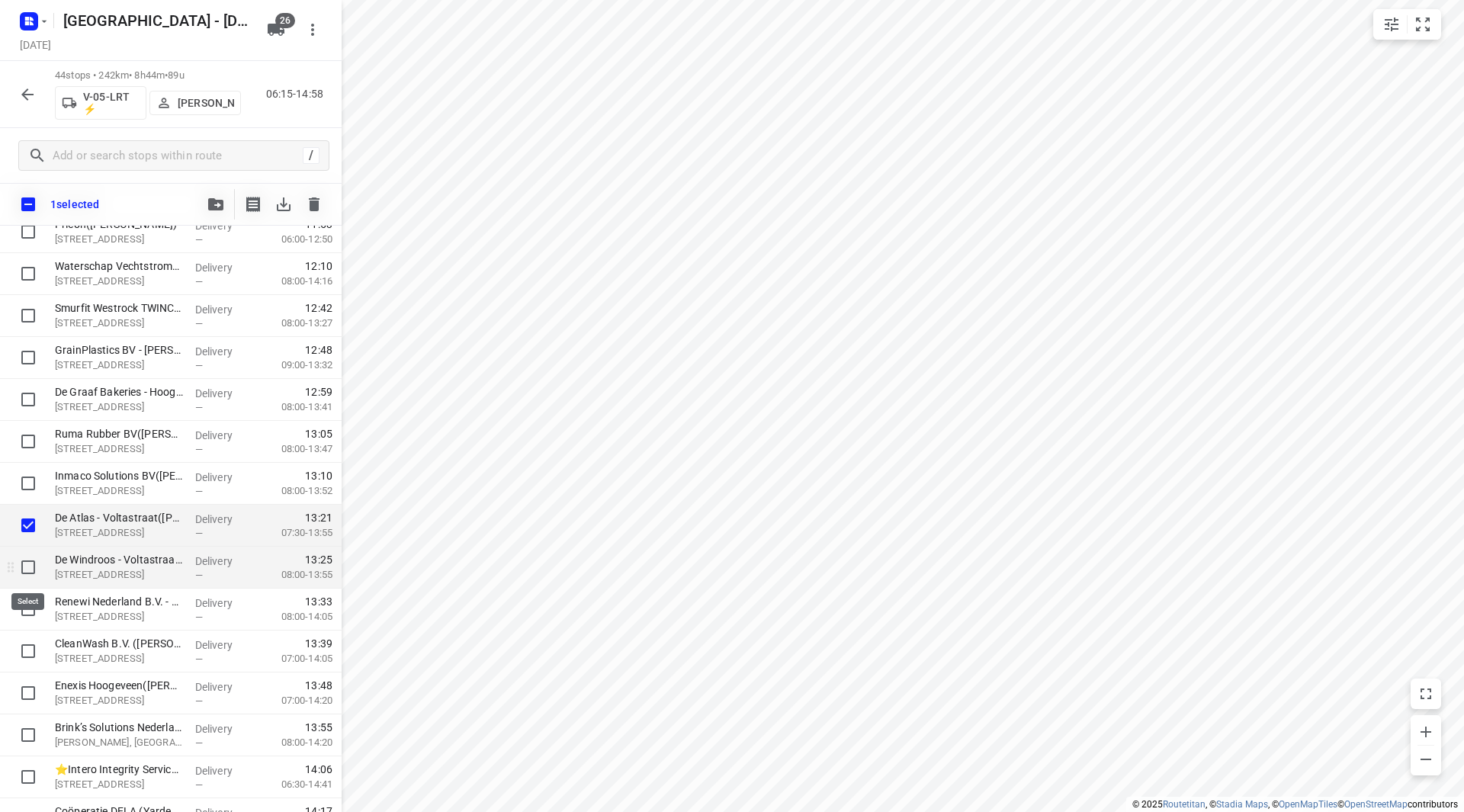
click at [30, 565] on input "checkbox" at bounding box center [28, 567] width 30 height 30
checkbox input "true"
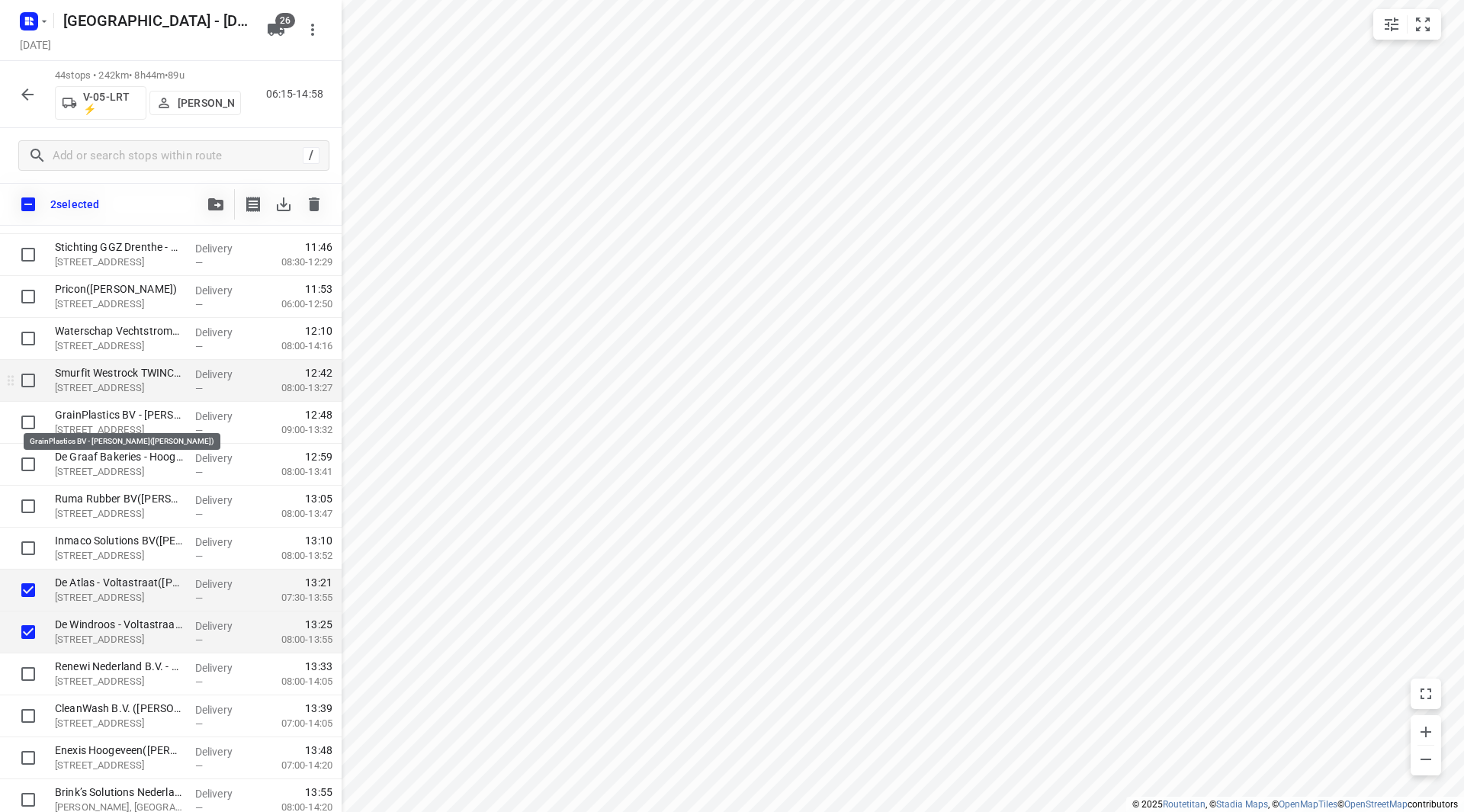
scroll to position [1274, 0]
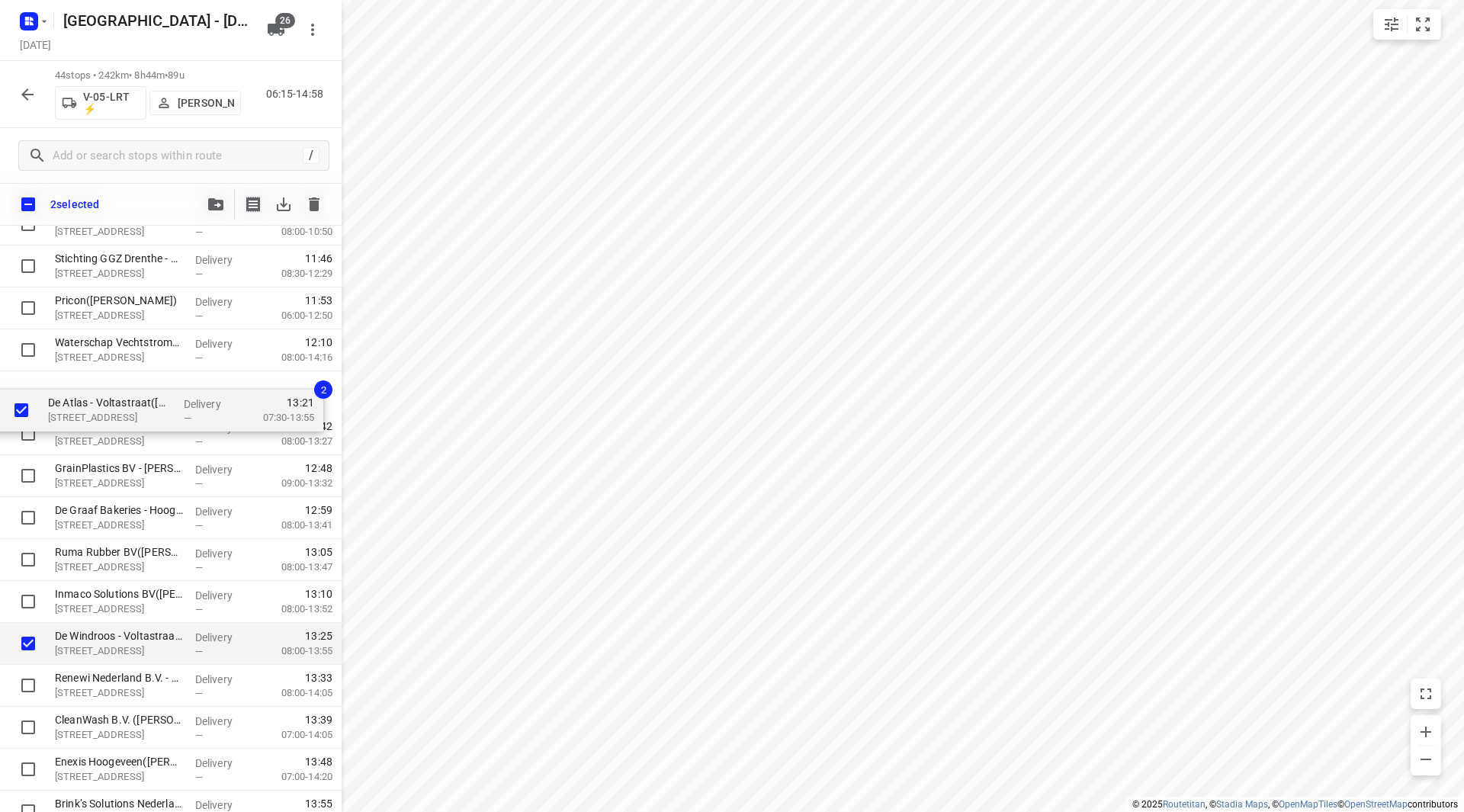
drag, startPoint x: 108, startPoint y: 604, endPoint x: 105, endPoint y: 386, distance: 218.0
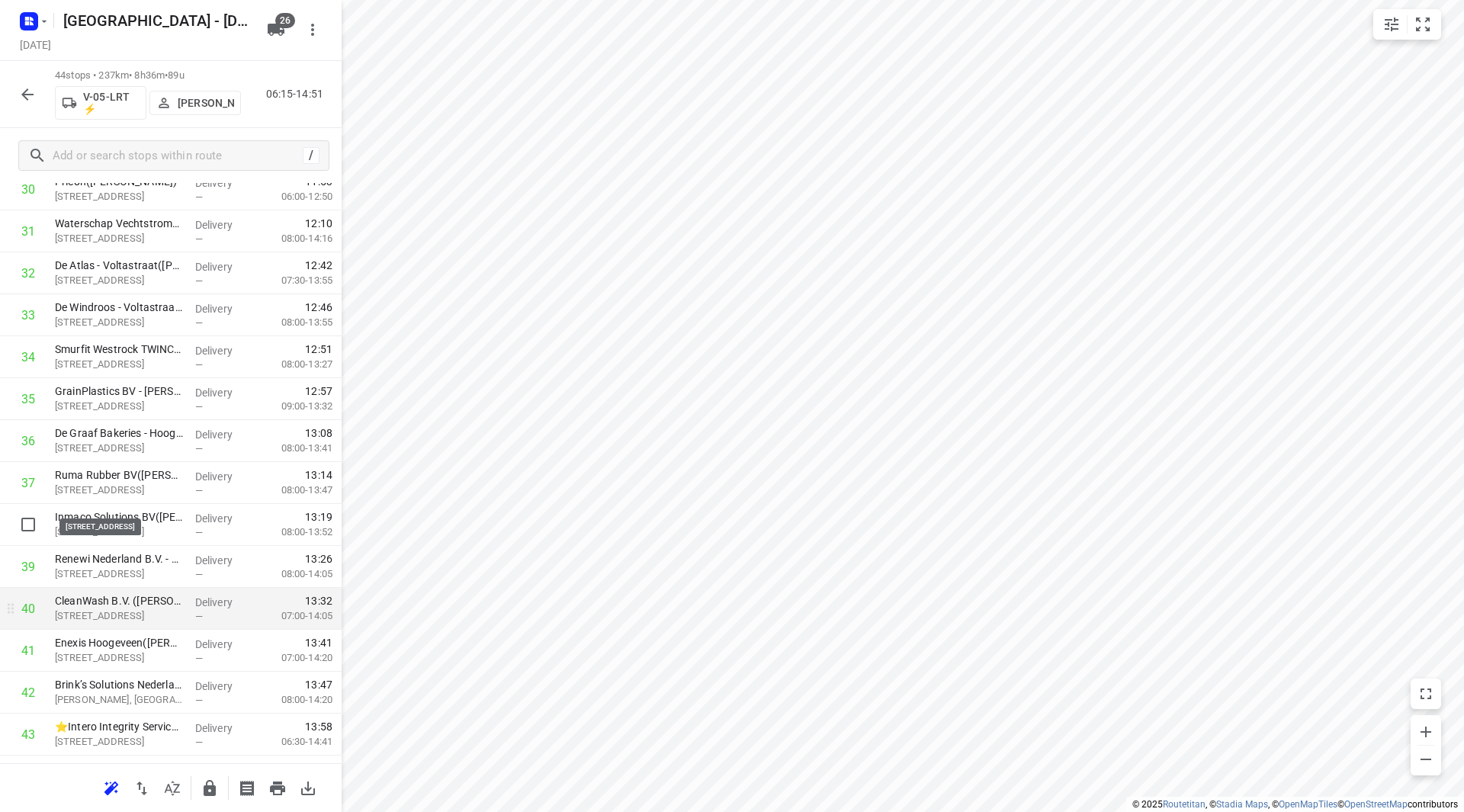
scroll to position [1427, 0]
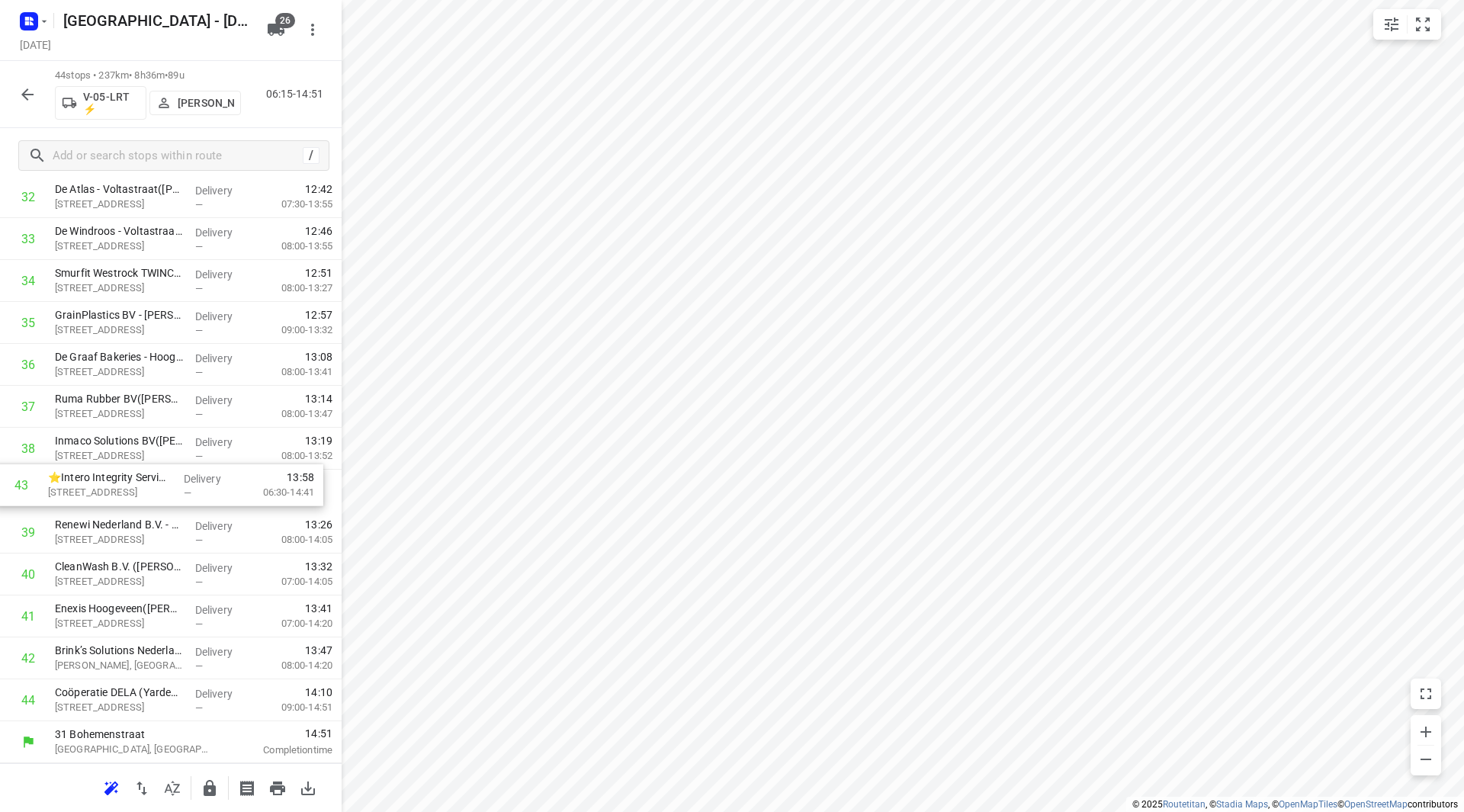
drag, startPoint x: 134, startPoint y: 661, endPoint x: 127, endPoint y: 478, distance: 183.1
click at [210, 783] on icon "button" at bounding box center [209, 788] width 18 height 18
click at [25, 79] on div at bounding box center [27, 94] width 30 height 30
click at [26, 99] on icon "button" at bounding box center [27, 94] width 18 height 18
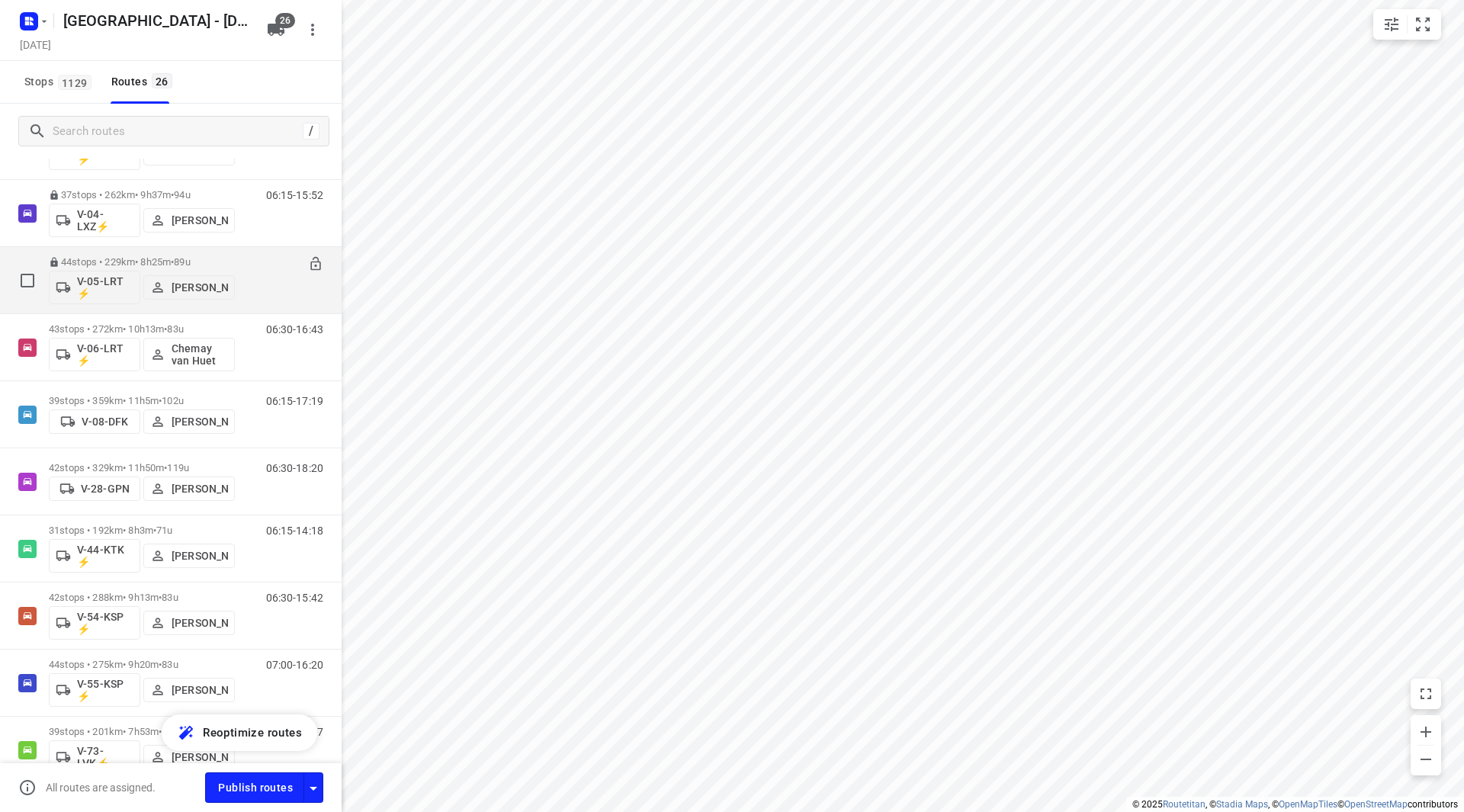
scroll to position [458, 0]
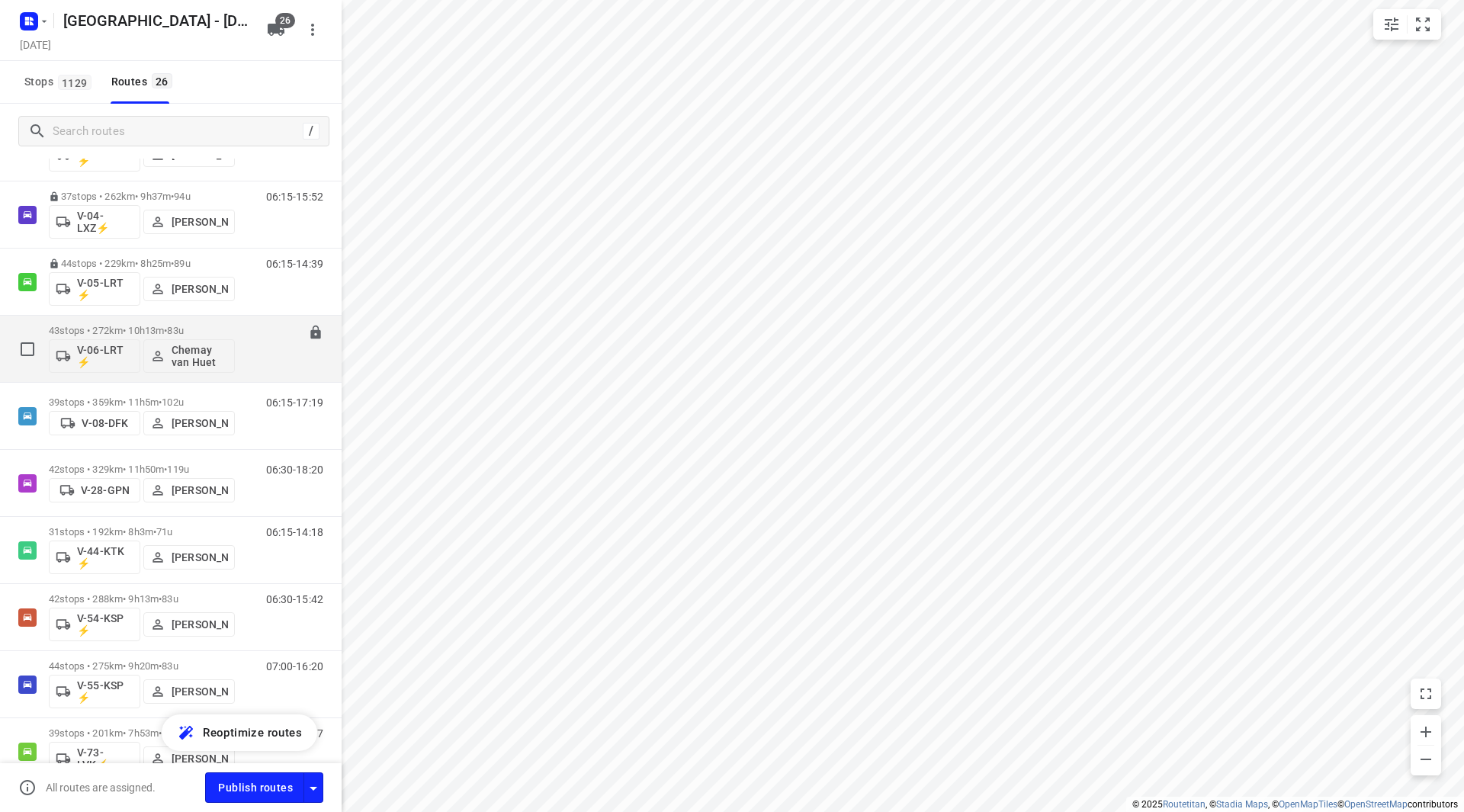
click at [207, 331] on p "43 stops • 272km • 10h13m • 83u" at bounding box center [142, 331] width 186 height 11
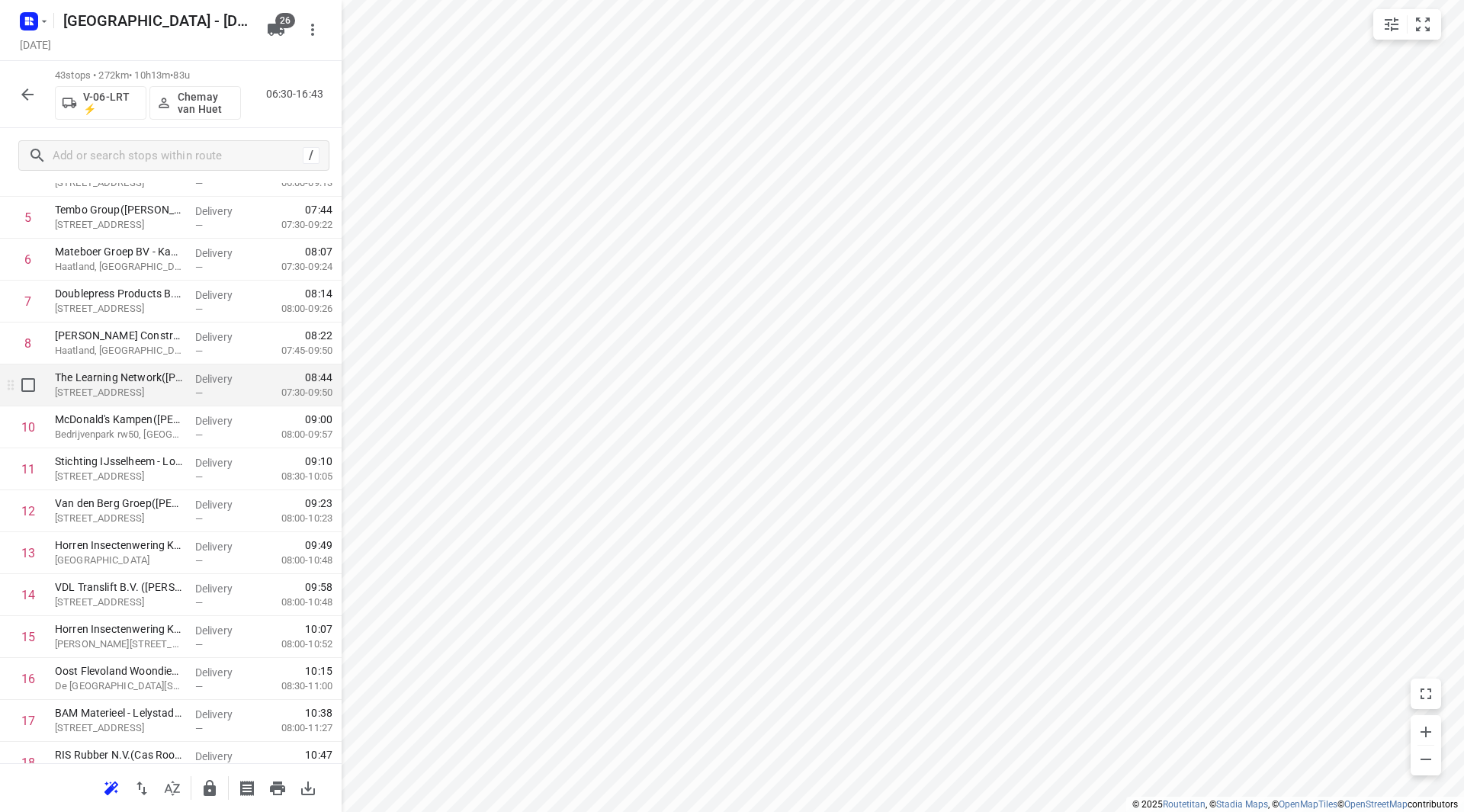
scroll to position [305, 0]
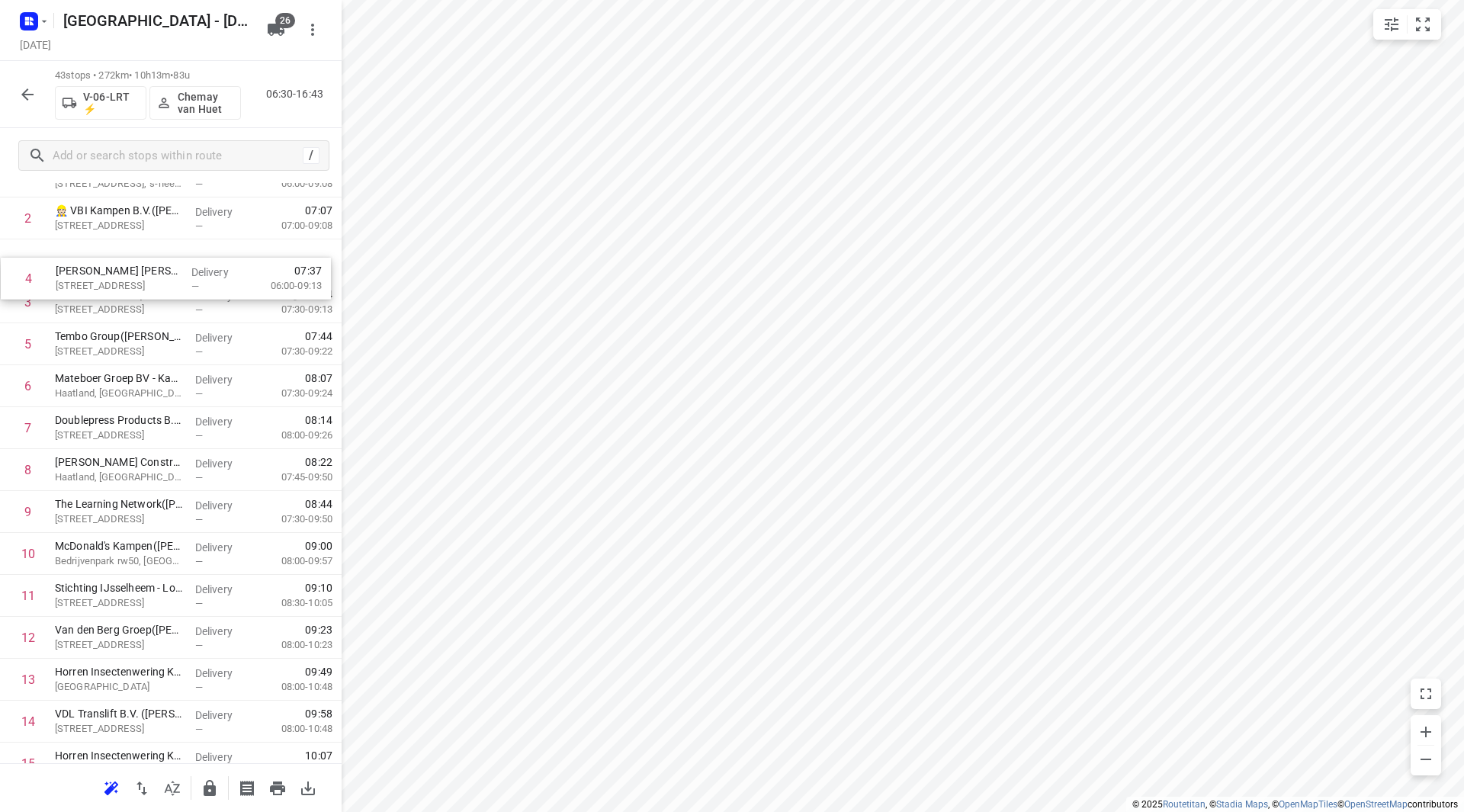
drag, startPoint x: 119, startPoint y: 280, endPoint x: 122, endPoint y: 247, distance: 33.1
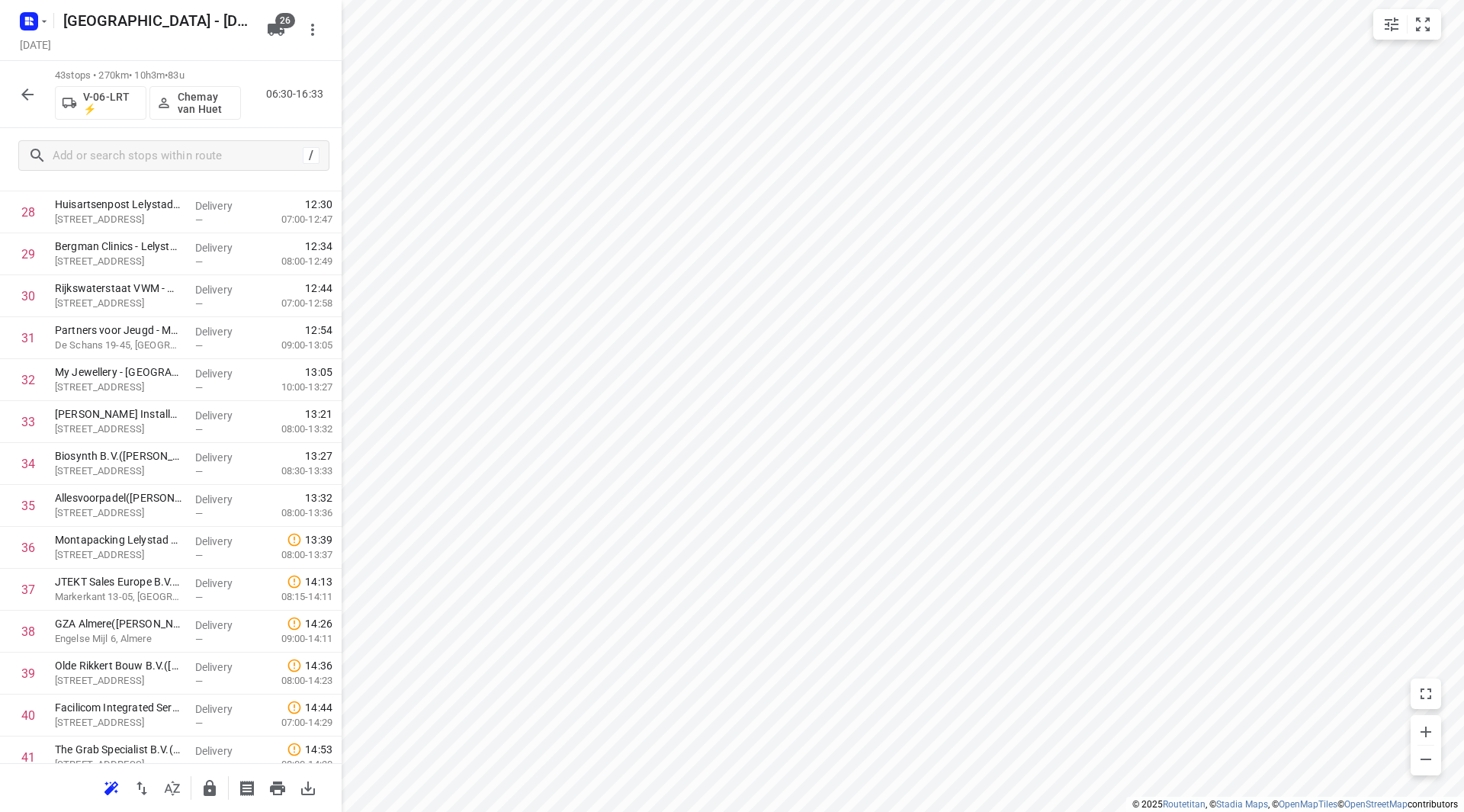
scroll to position [1315, 0]
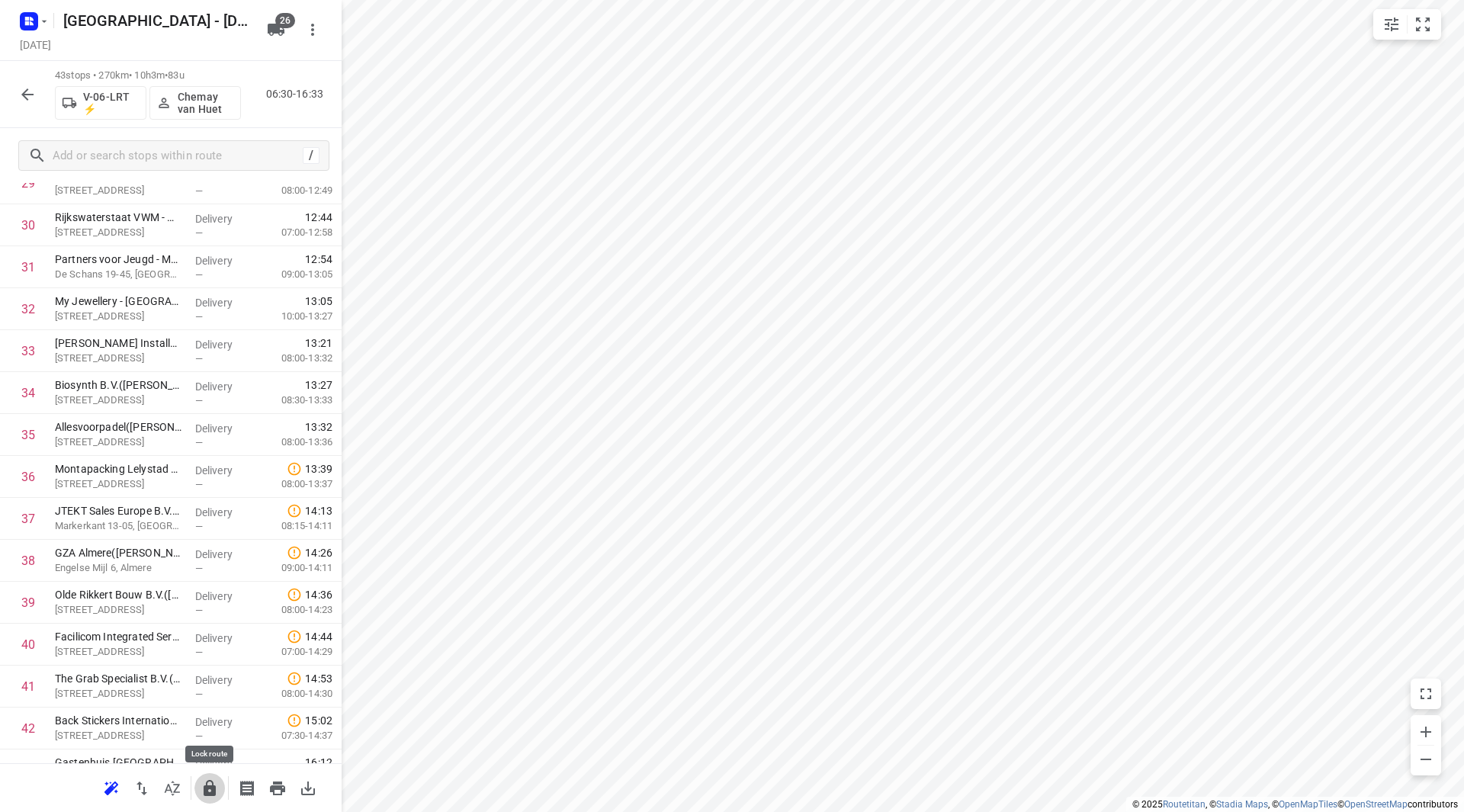
click at [205, 784] on icon "button" at bounding box center [209, 788] width 18 height 18
click at [29, 94] on icon "button" at bounding box center [27, 94] width 12 height 12
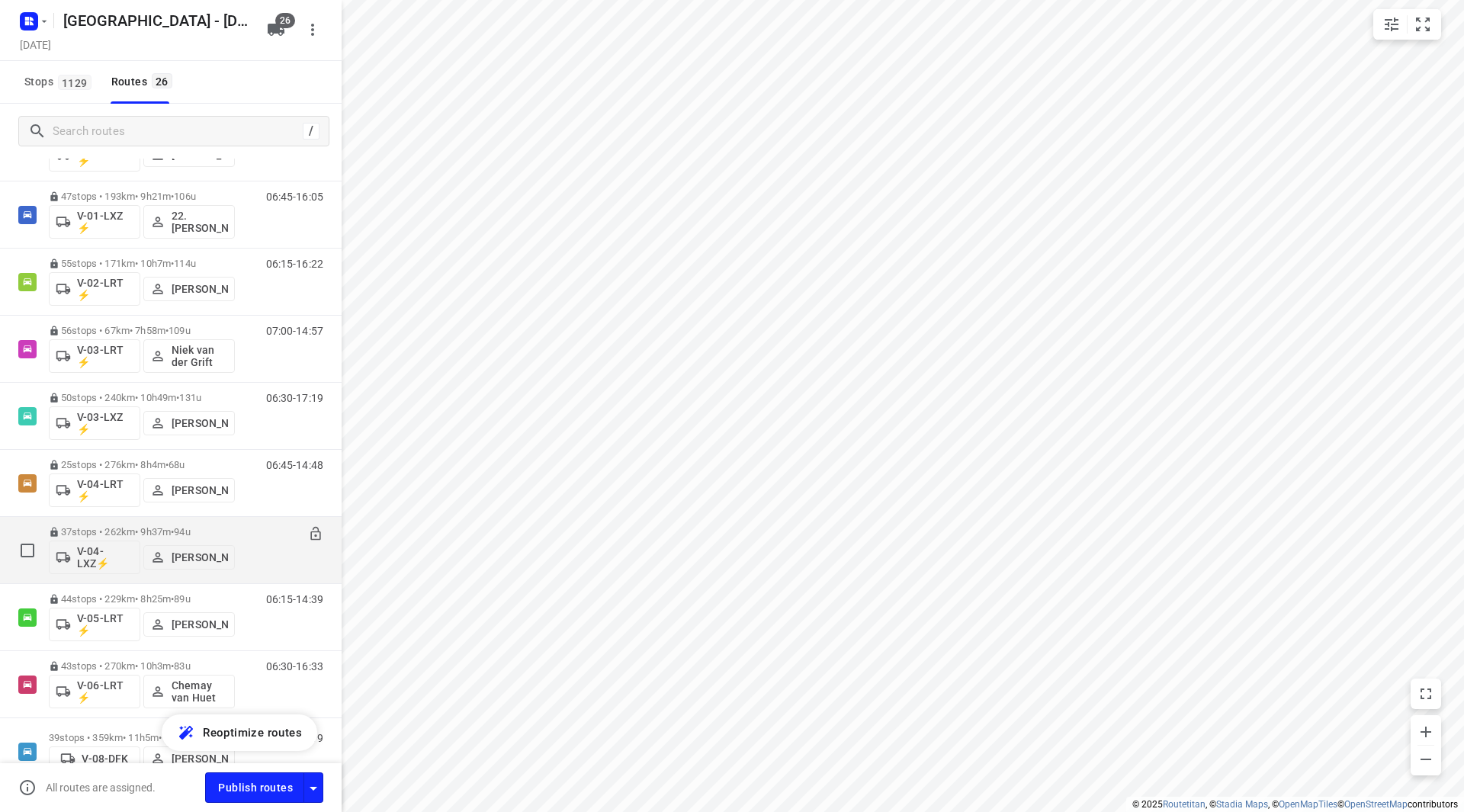
scroll to position [305, 0]
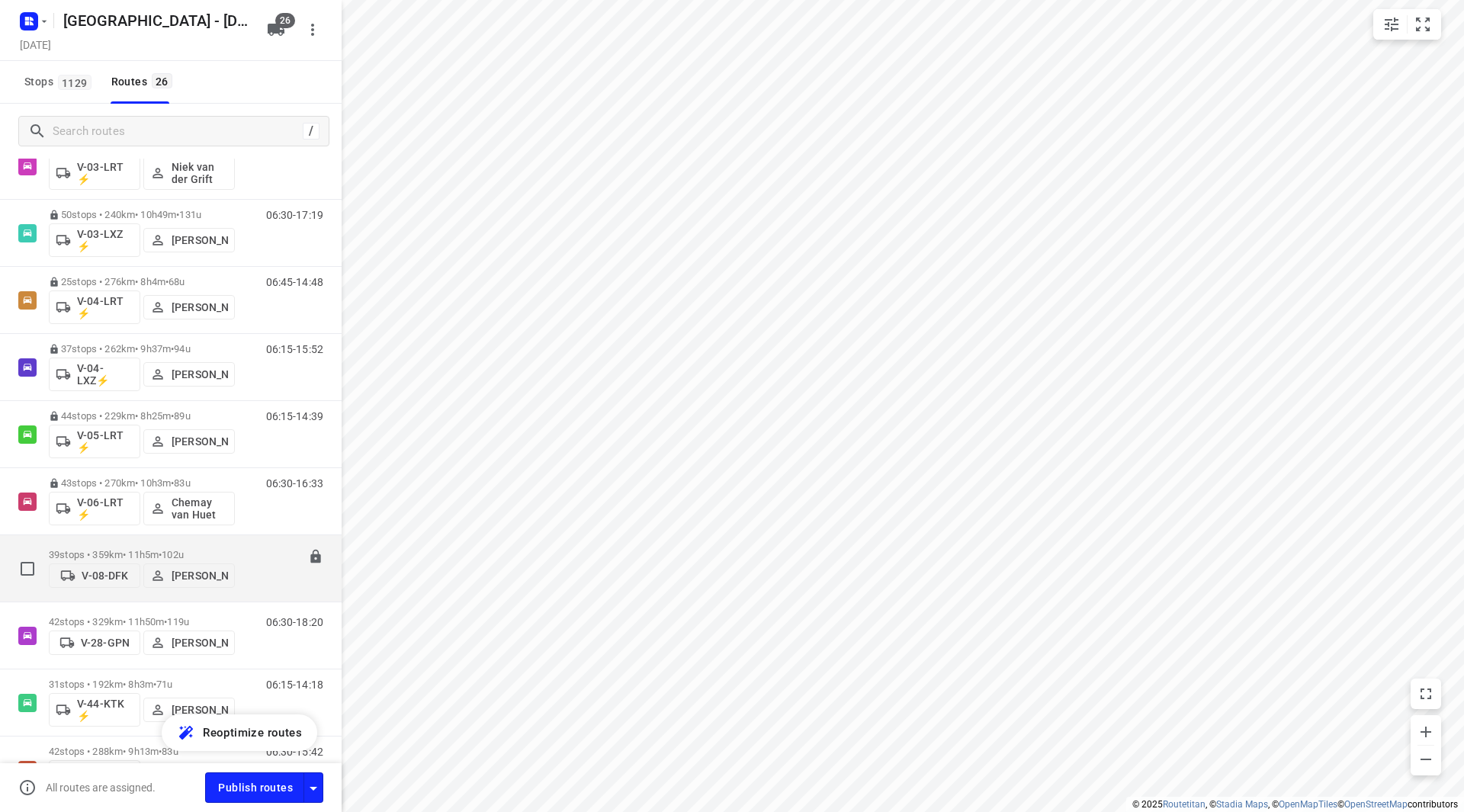
click at [201, 549] on p "39 stops • 359km • 11h5m • 102u" at bounding box center [142, 554] width 186 height 11
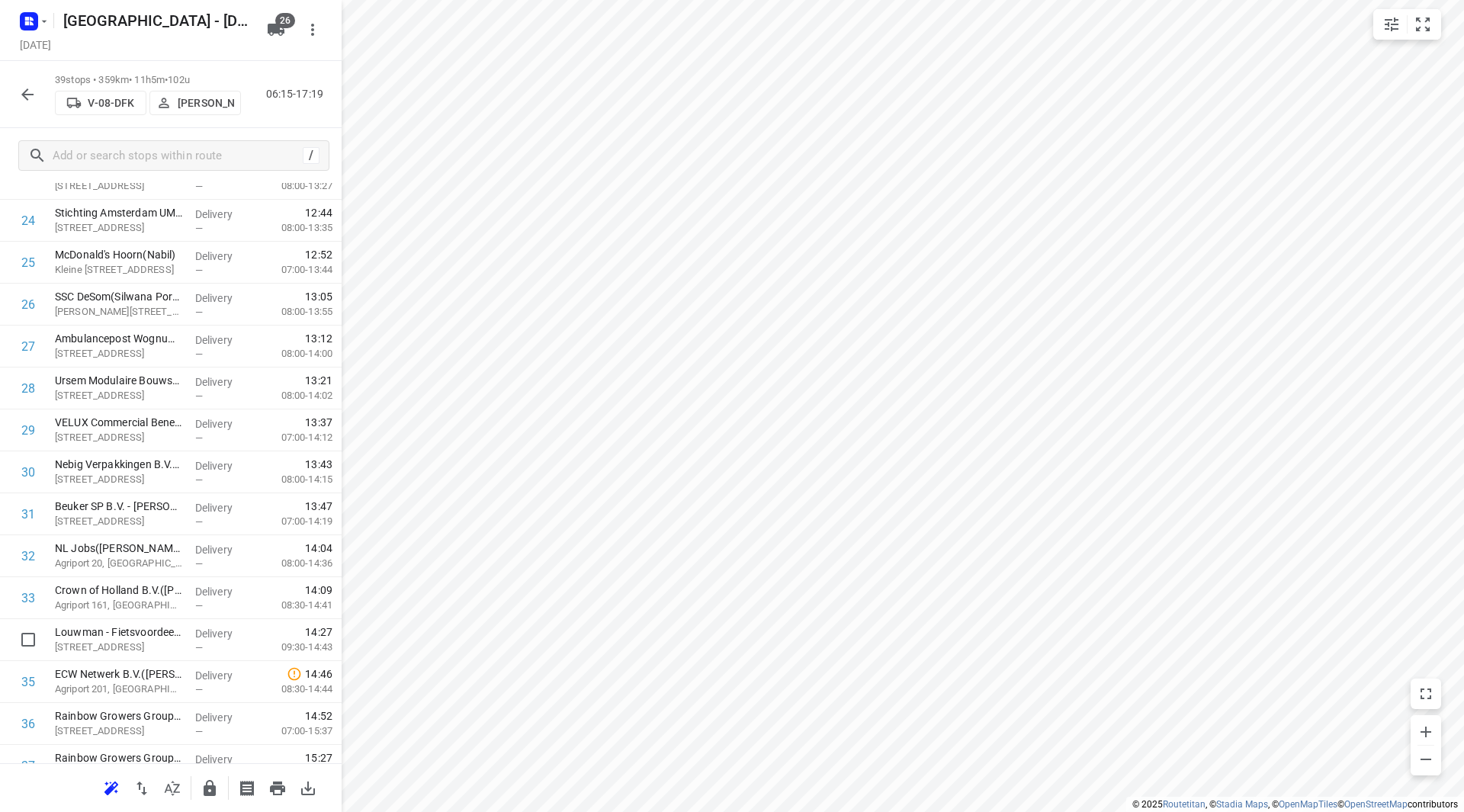
scroll to position [1069, 0]
drag, startPoint x: 140, startPoint y: 643, endPoint x: 140, endPoint y: 431, distance: 212.0
click at [140, 431] on div "1 Rijkswaterstaat - Naviduct Krabbersgat(Arthur Zijlstra) Markerwaarddijk 98, L…" at bounding box center [171, 52] width 342 height 1635
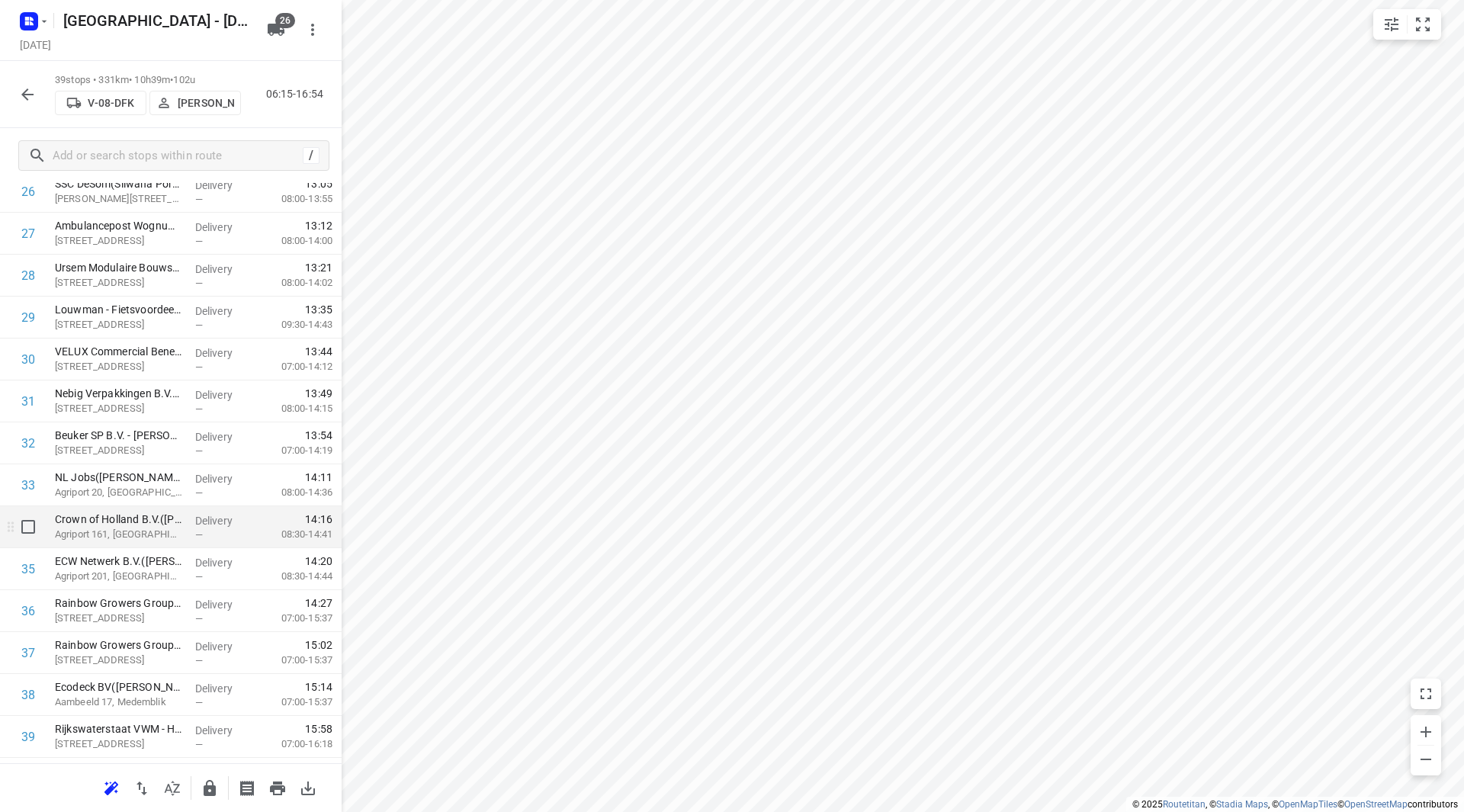
scroll to position [1217, 0]
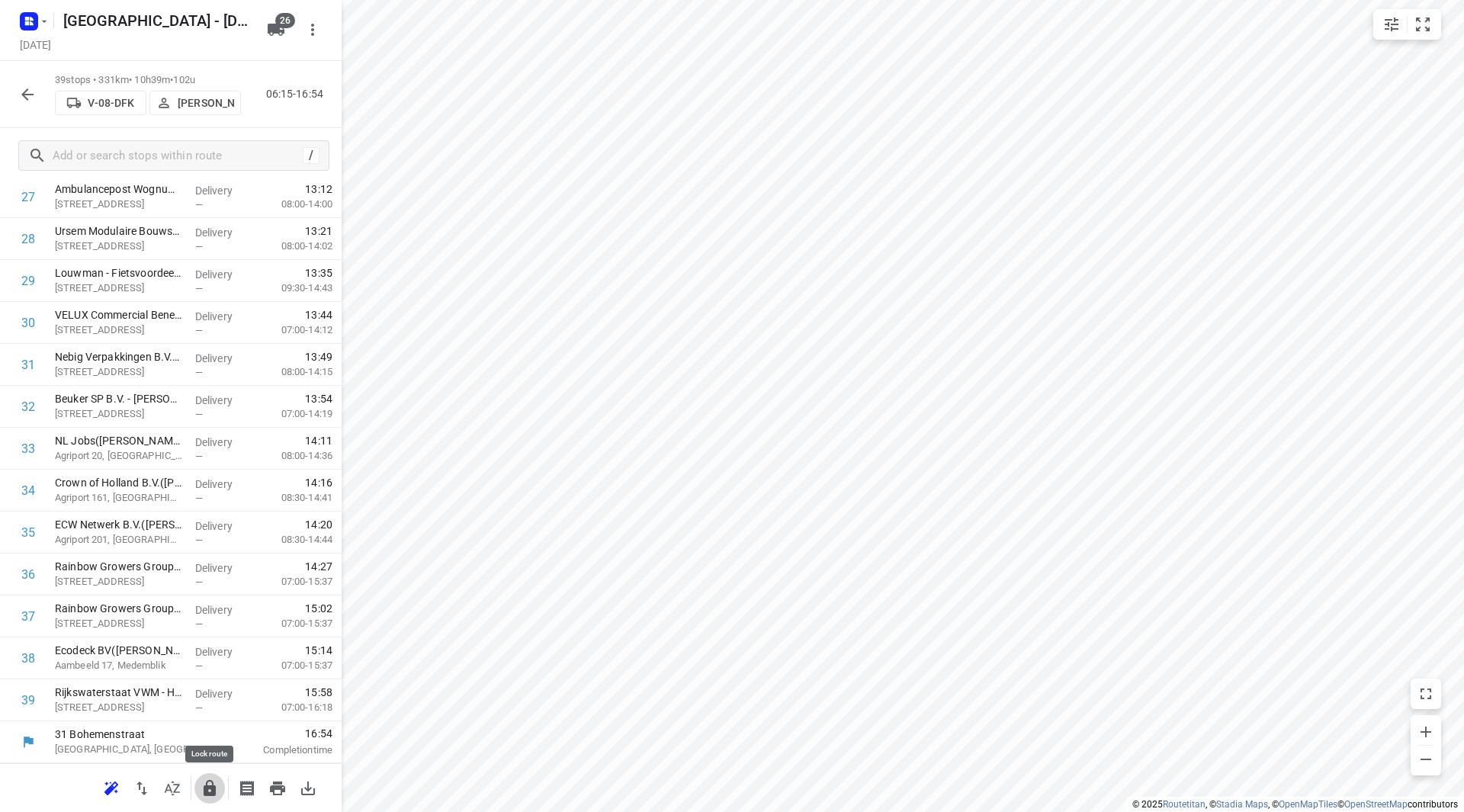
click at [204, 785] on icon "button" at bounding box center [209, 788] width 12 height 16
click at [23, 92] on icon "button" at bounding box center [27, 94] width 18 height 18
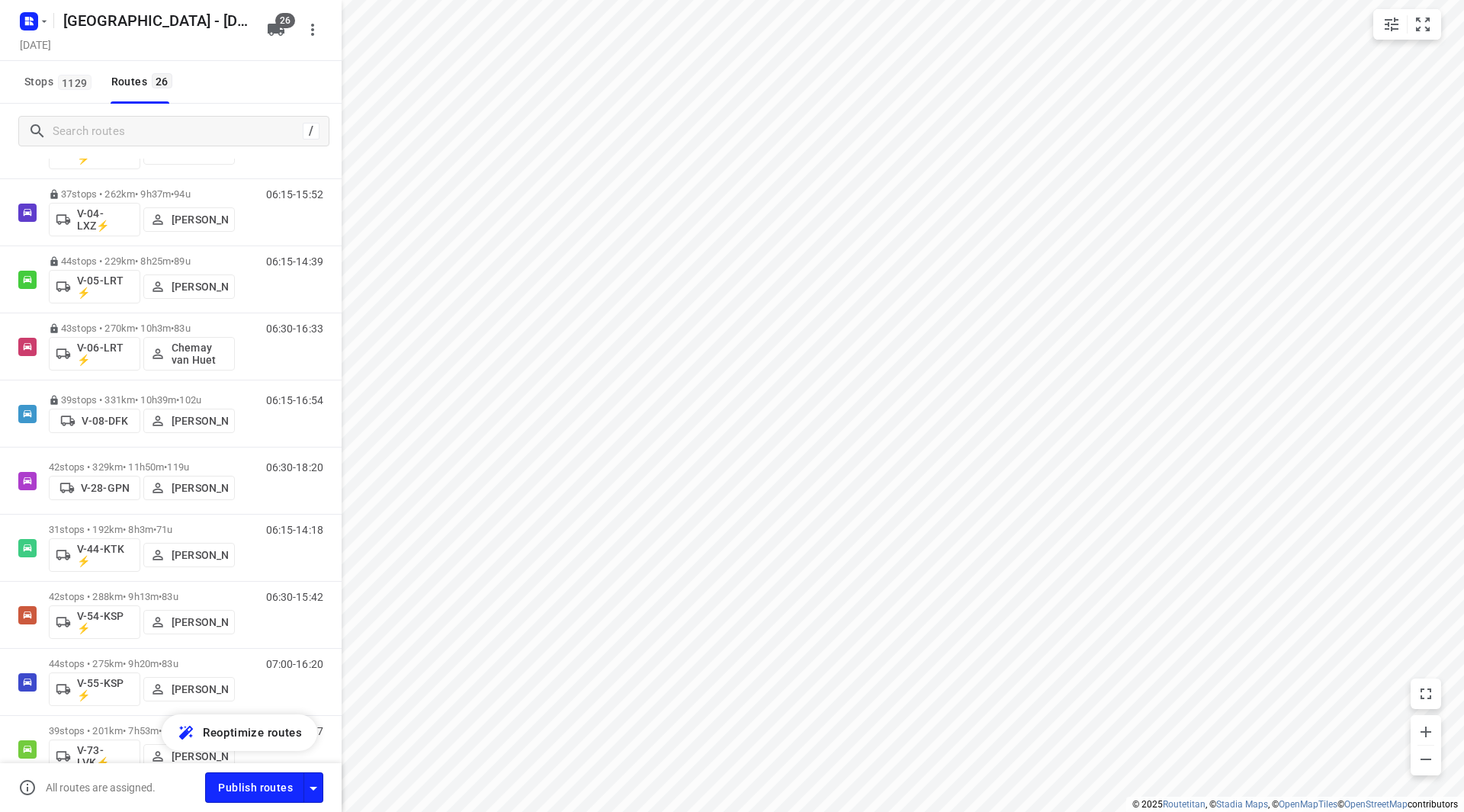
scroll to position [515, 0]
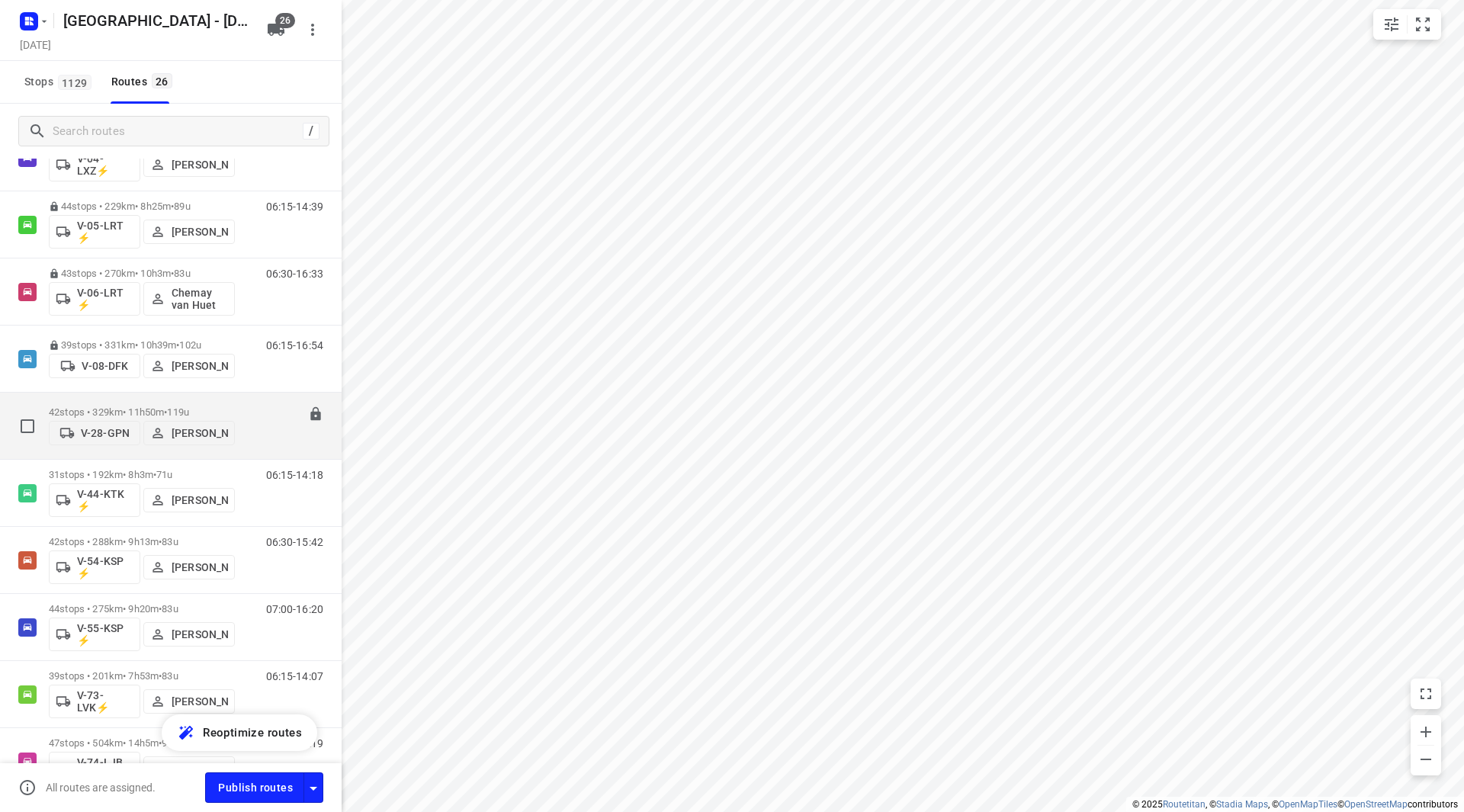
click at [182, 399] on div "42 stops • 329km • 11h50m • 119u V-28-GPN Frank Louwdijk" at bounding box center [142, 426] width 186 height 54
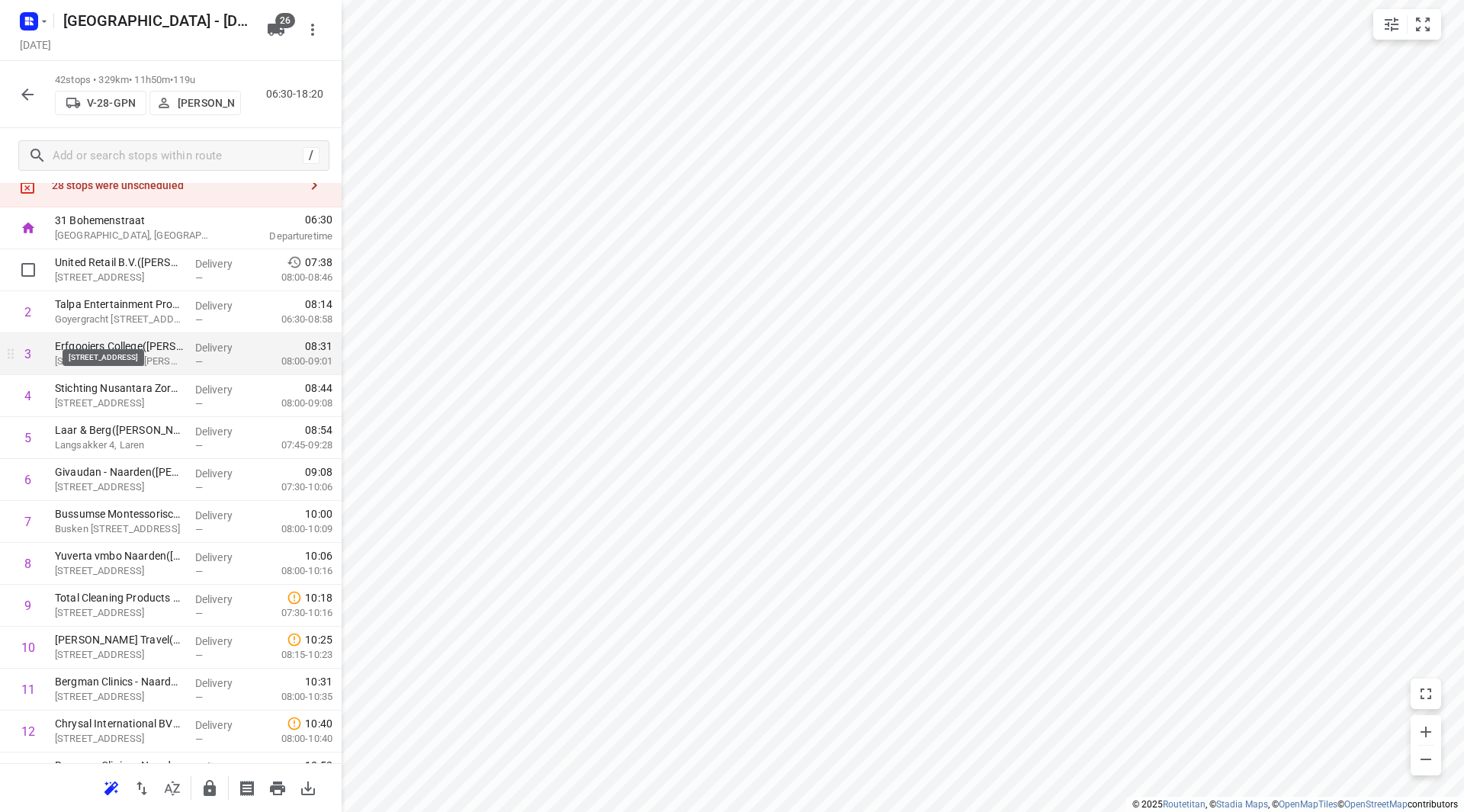
scroll to position [76, 0]
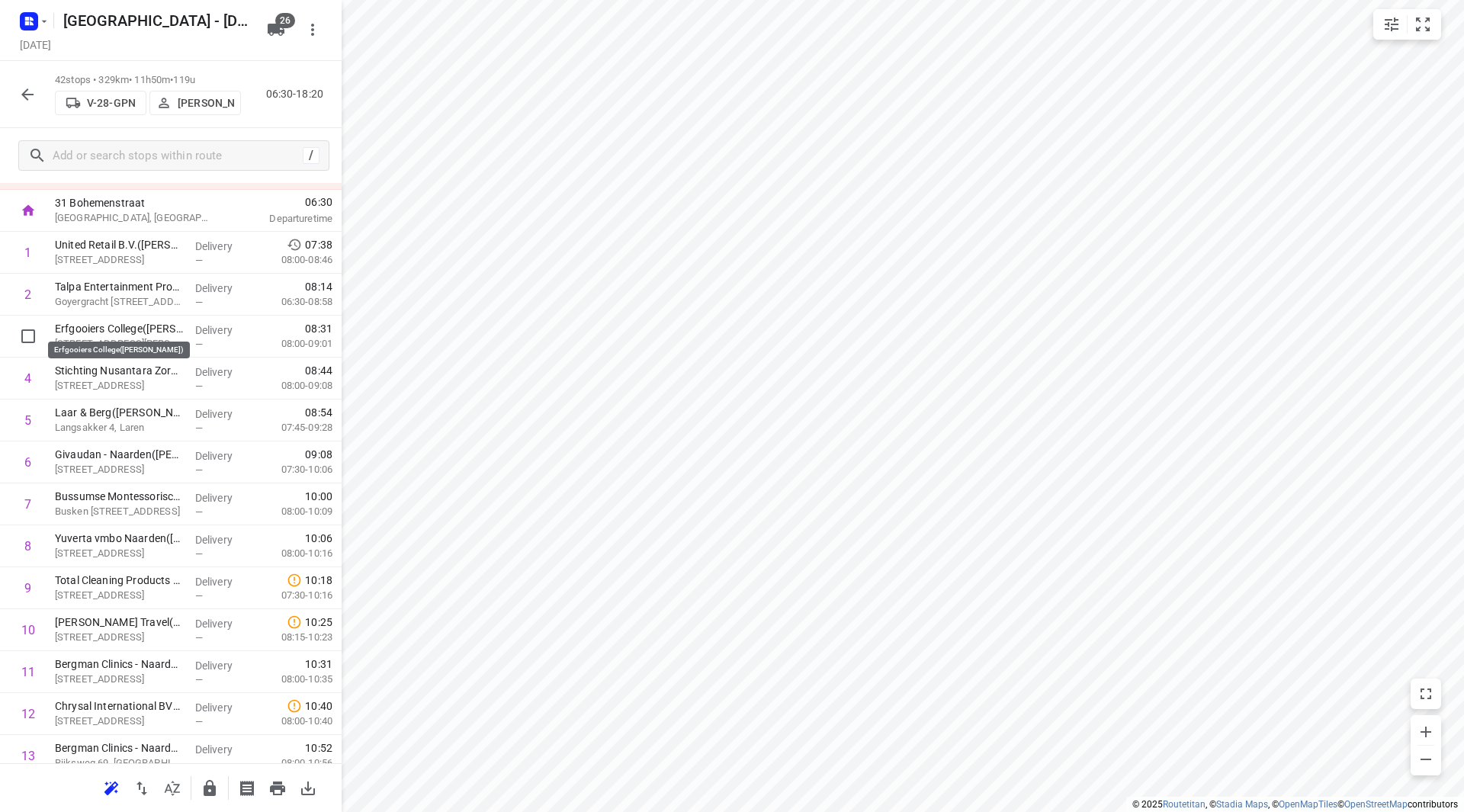
drag, startPoint x: 151, startPoint y: 320, endPoint x: 145, endPoint y: 271, distance: 49.4
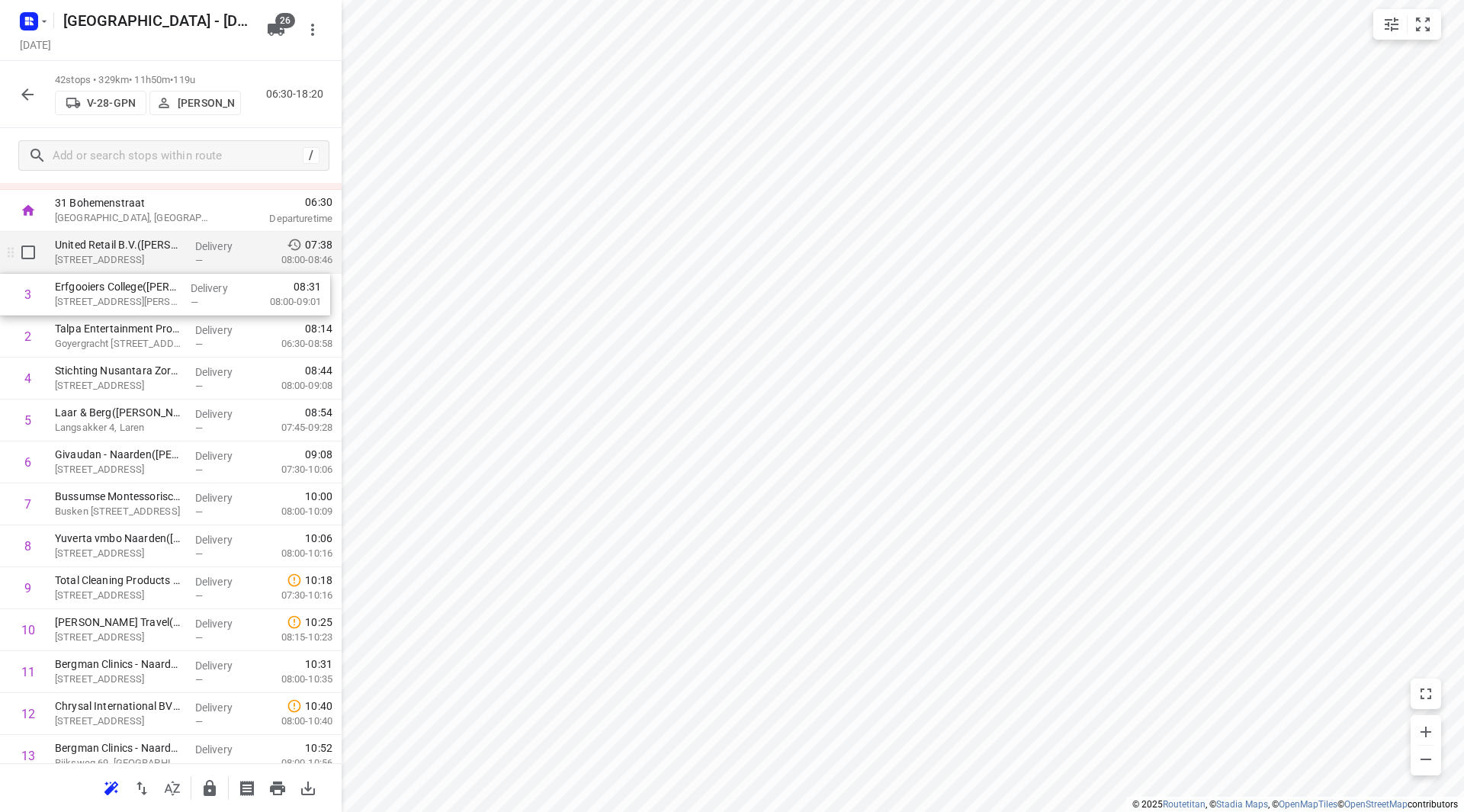
scroll to position [71, 0]
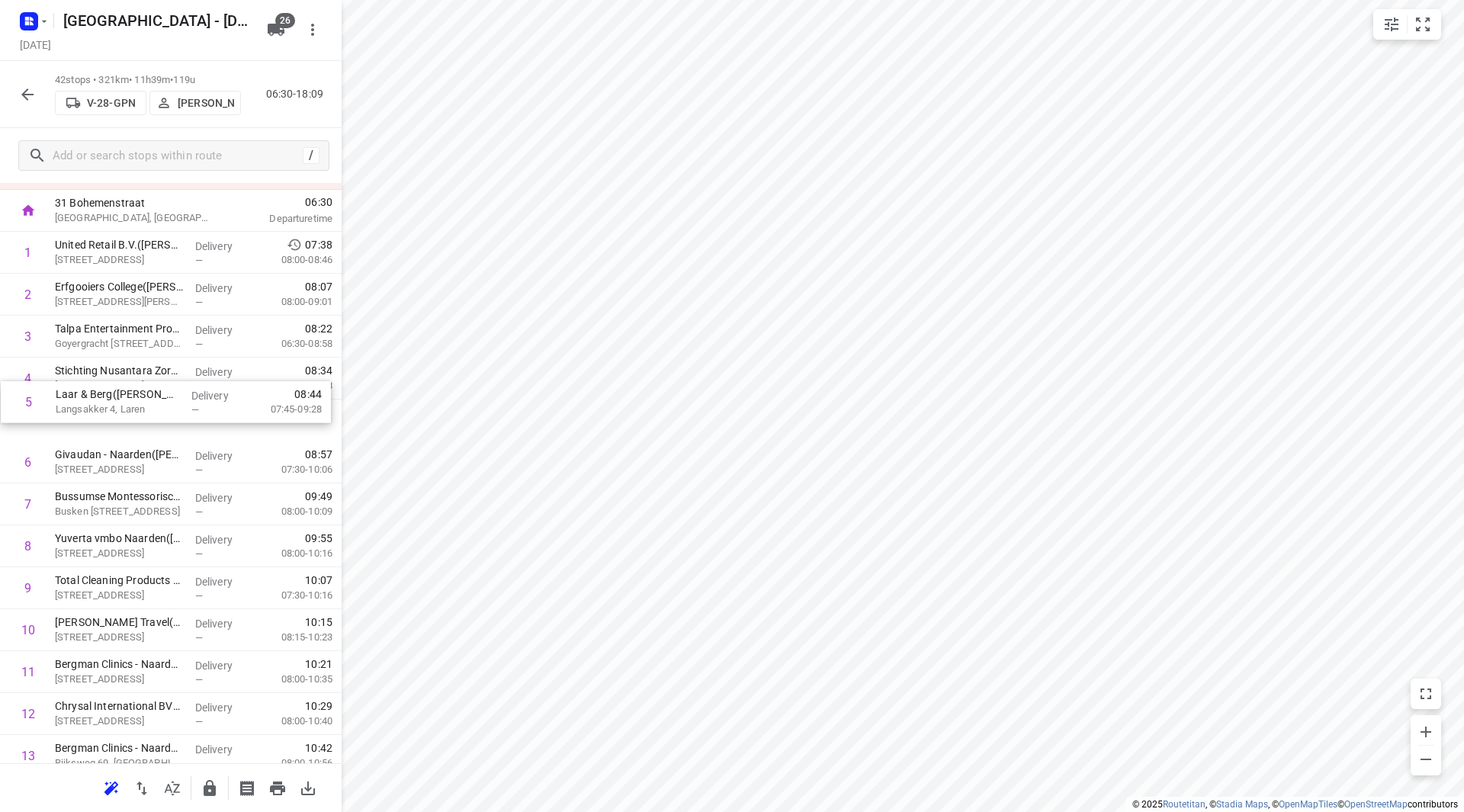
drag, startPoint x: 165, startPoint y: 415, endPoint x: 163, endPoint y: 371, distance: 44.0
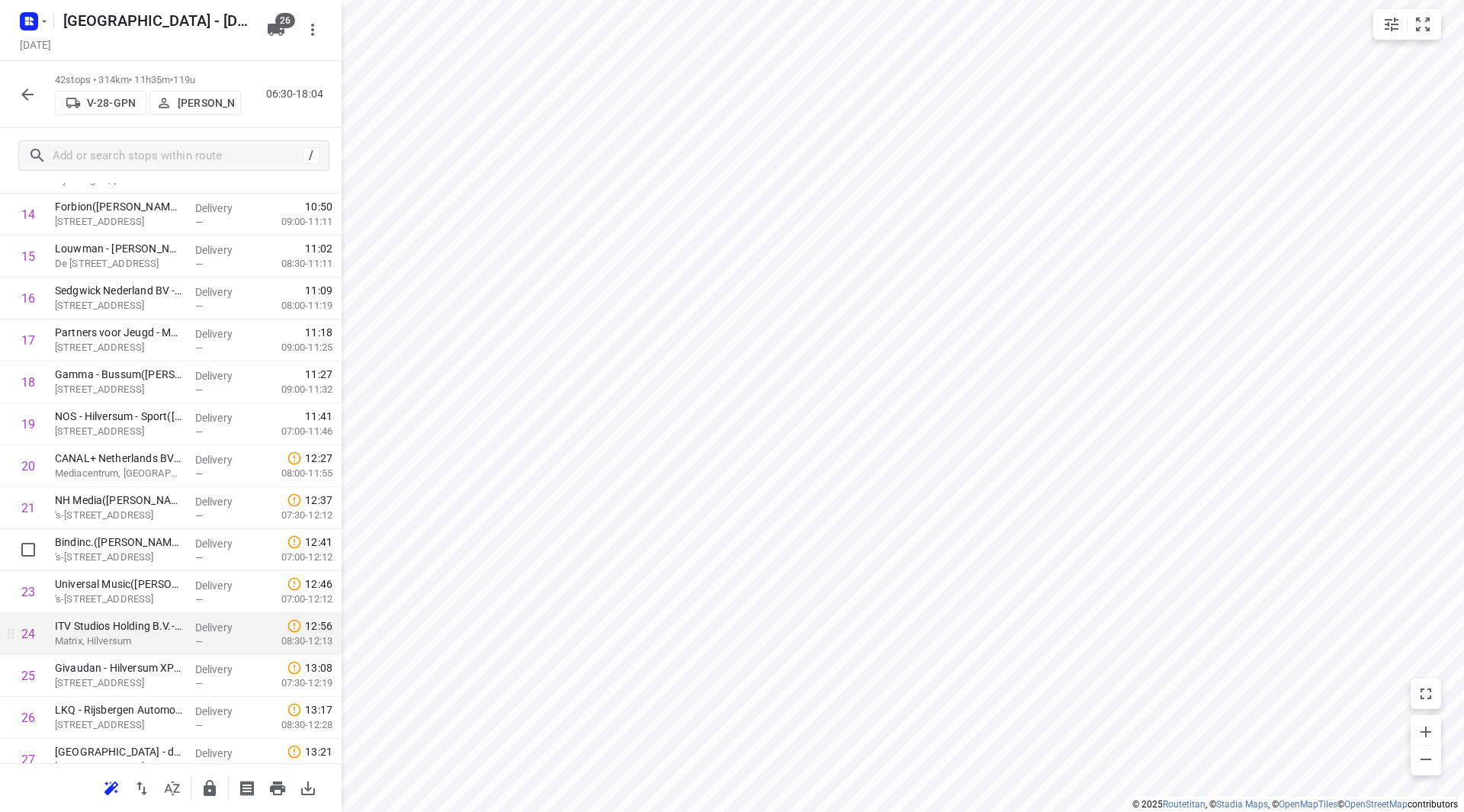
scroll to position [681, 0]
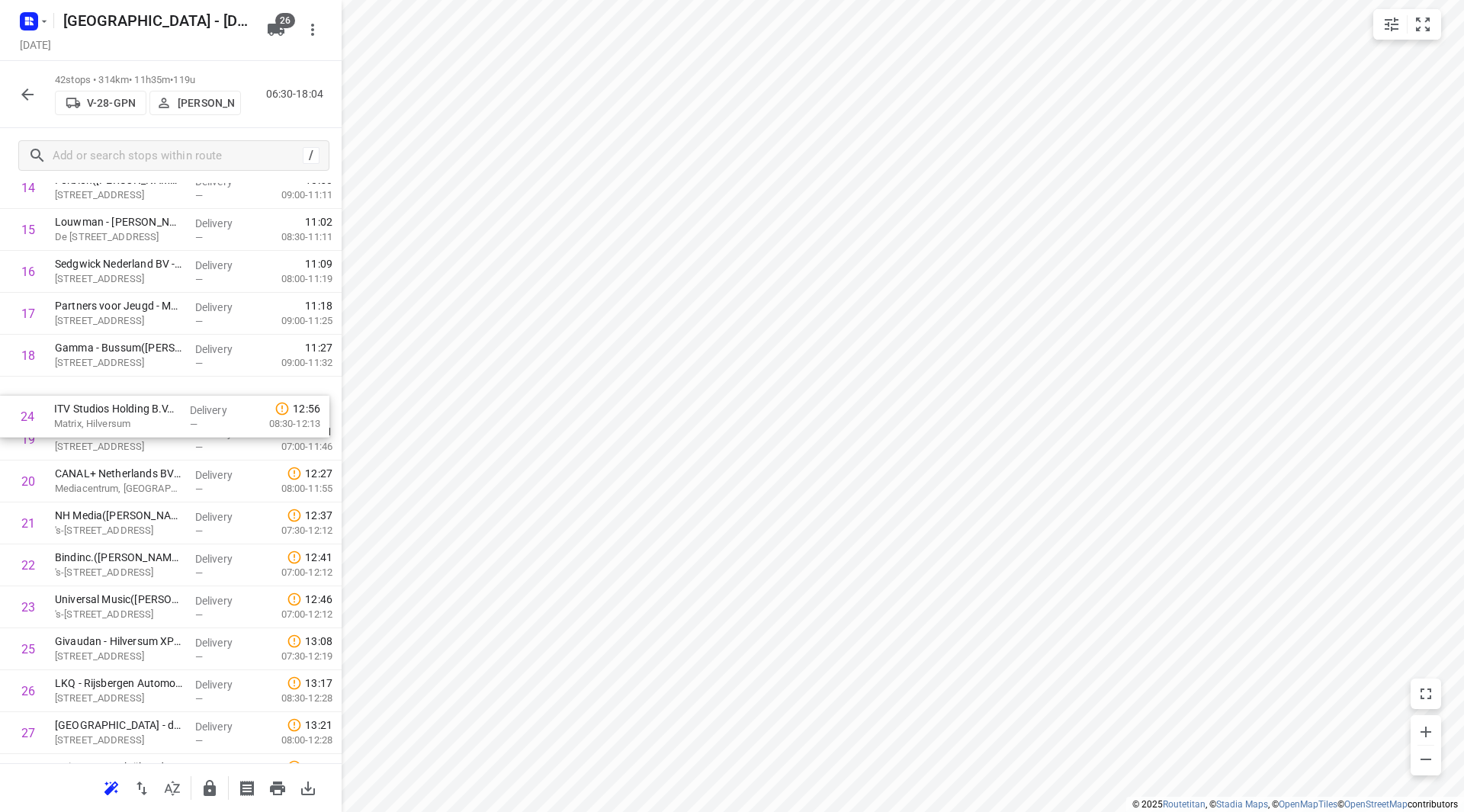
drag, startPoint x: 128, startPoint y: 619, endPoint x: 128, endPoint y: 414, distance: 205.0
click at [128, 415] on div "1 United Retail B.V.(Suzanne Lettink) Huizermaatweg 480, Huizen Delivery — 07:3…" at bounding box center [171, 502] width 342 height 1761
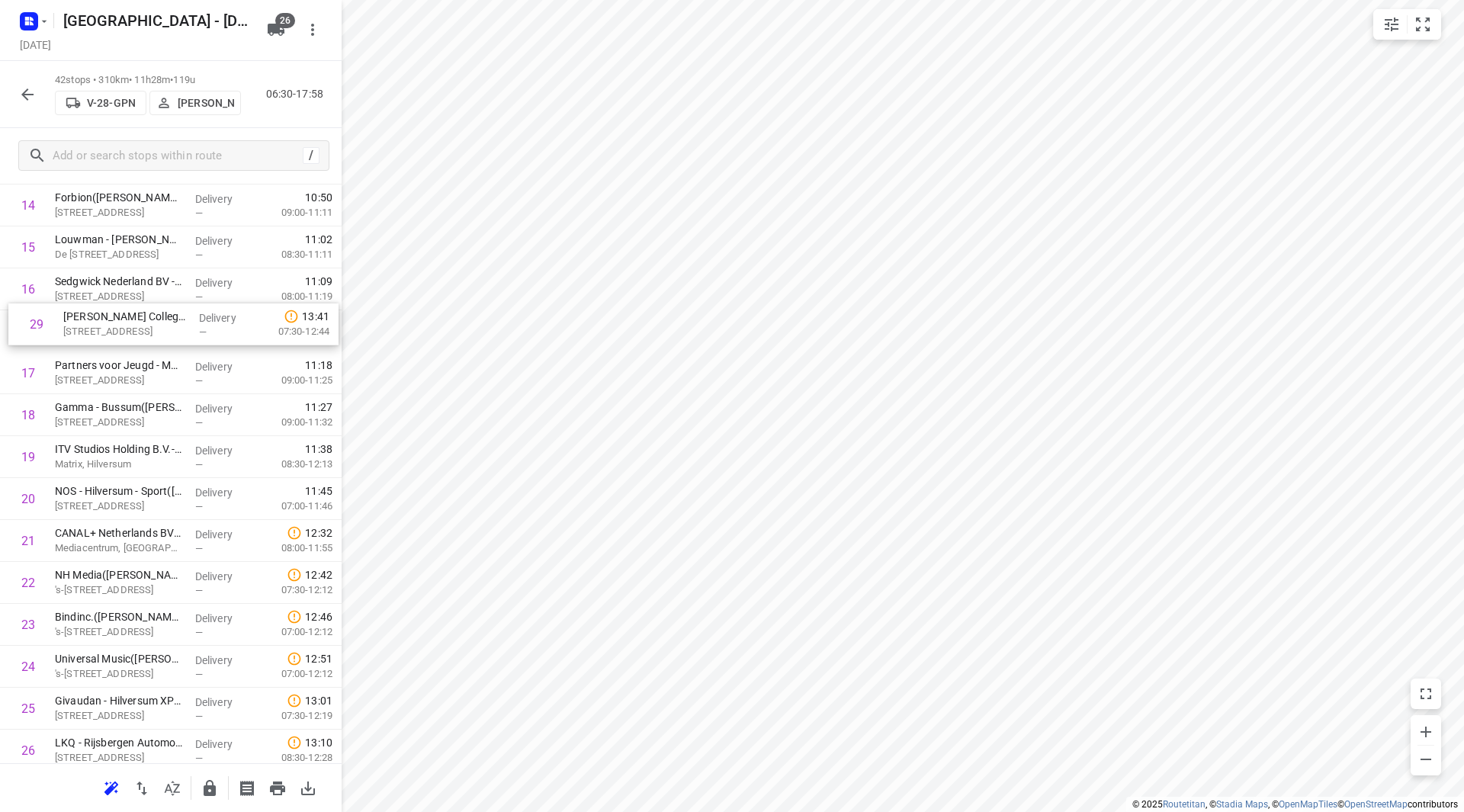
scroll to position [663, 0]
drag, startPoint x: 140, startPoint y: 429, endPoint x: 141, endPoint y: 310, distance: 119.0
click at [141, 310] on div "1 United Retail B.V.(Suzanne Lettink) Huizermaatweg 480, Huizen Delivery — 07:3…" at bounding box center [171, 519] width 342 height 1761
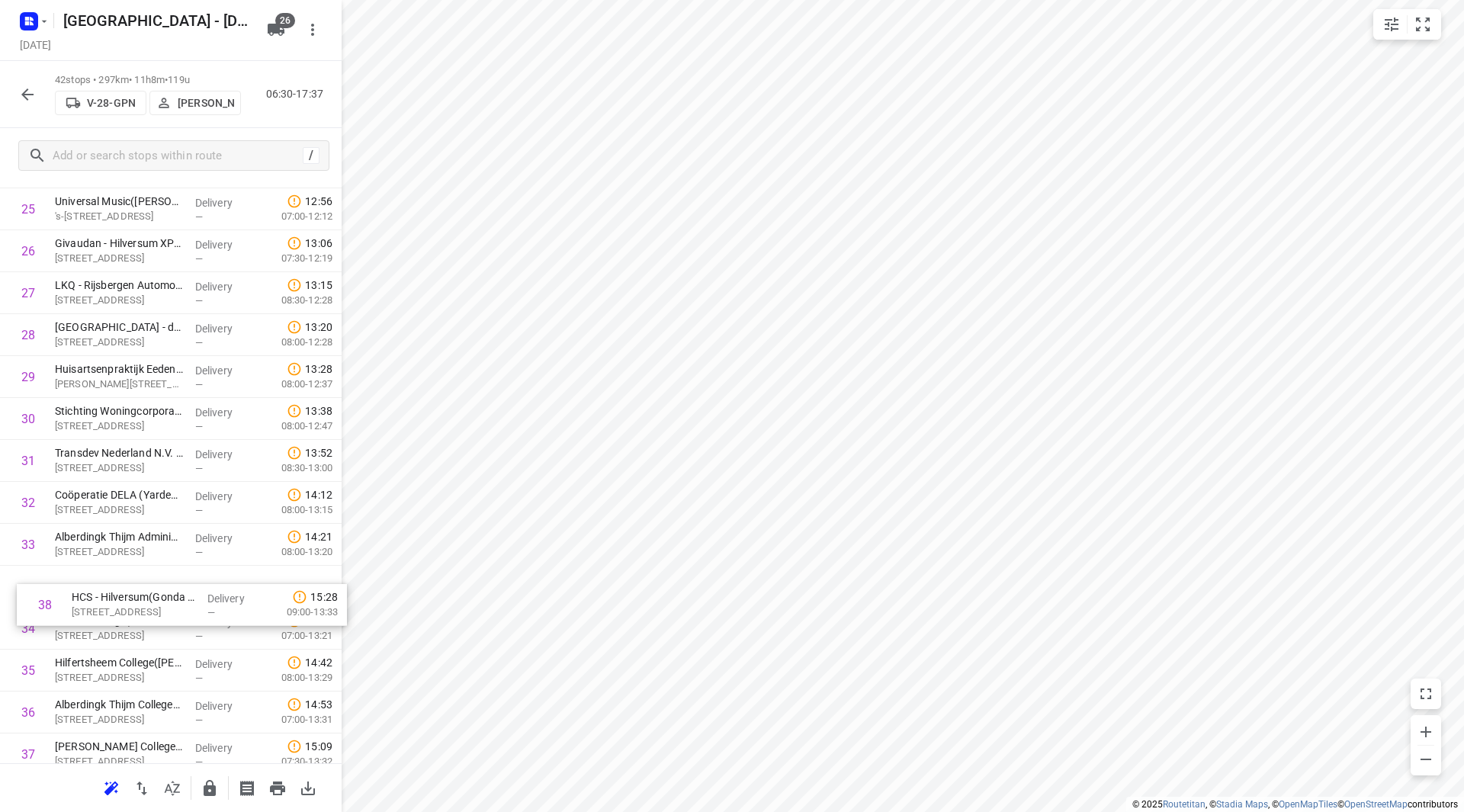
scroll to position [1123, 0]
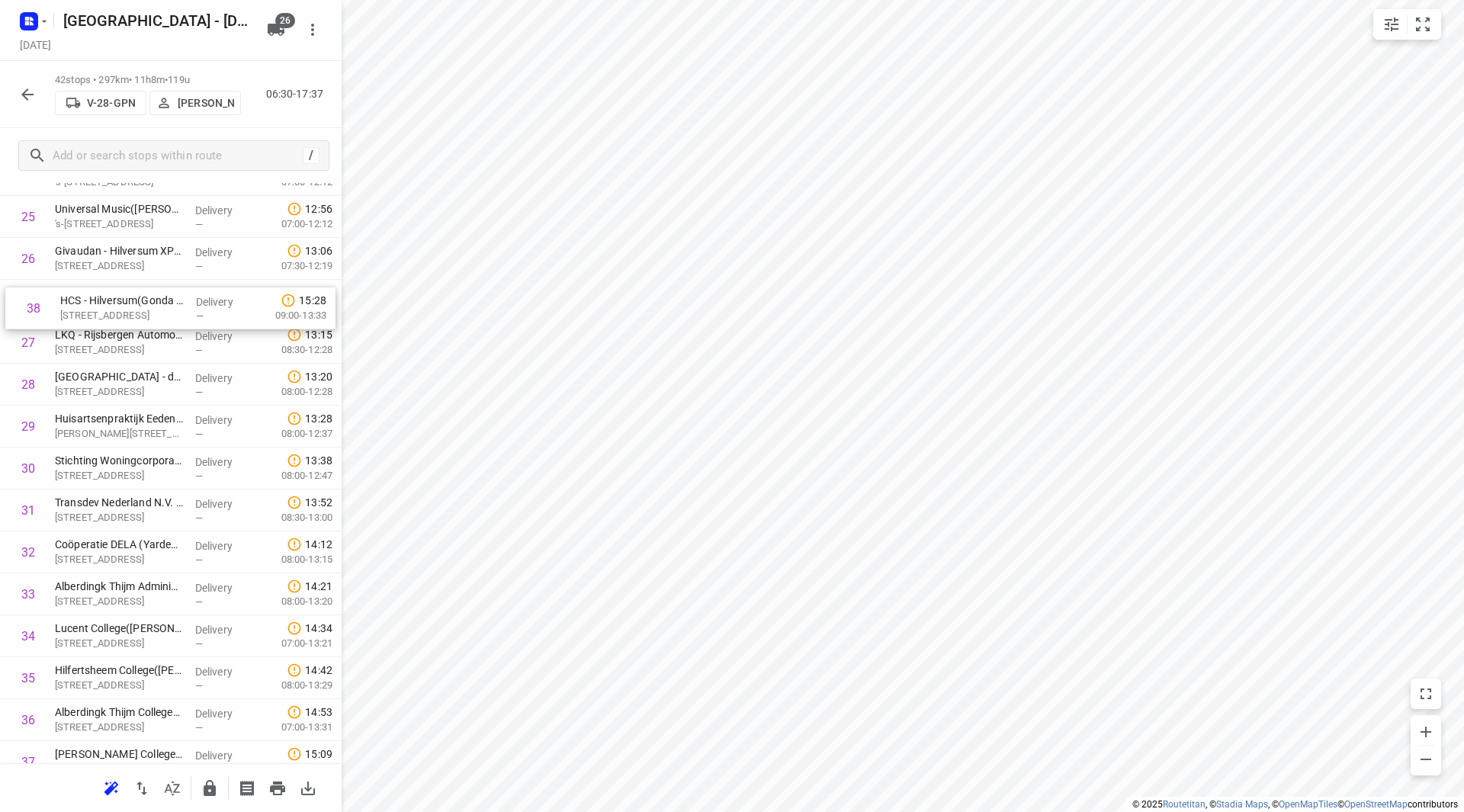
drag, startPoint x: 98, startPoint y: 755, endPoint x: 105, endPoint y: 296, distance: 459.1
click at [105, 296] on div "1 United Retail B.V.(Suzanne Lettink) Huizermaatweg 480, Huizen Delivery — 07:3…" at bounding box center [171, 70] width 342 height 1761
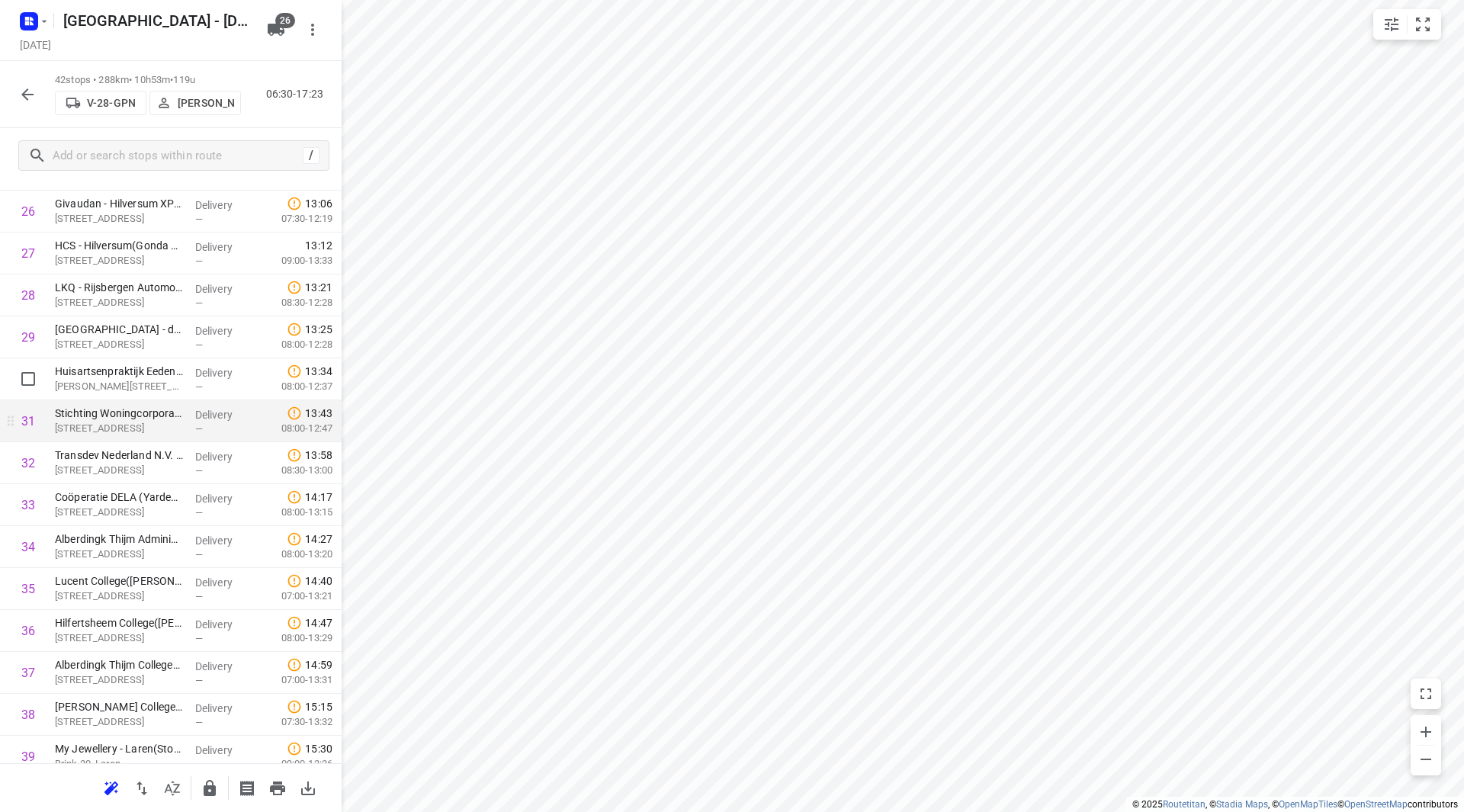
scroll to position [1186, 0]
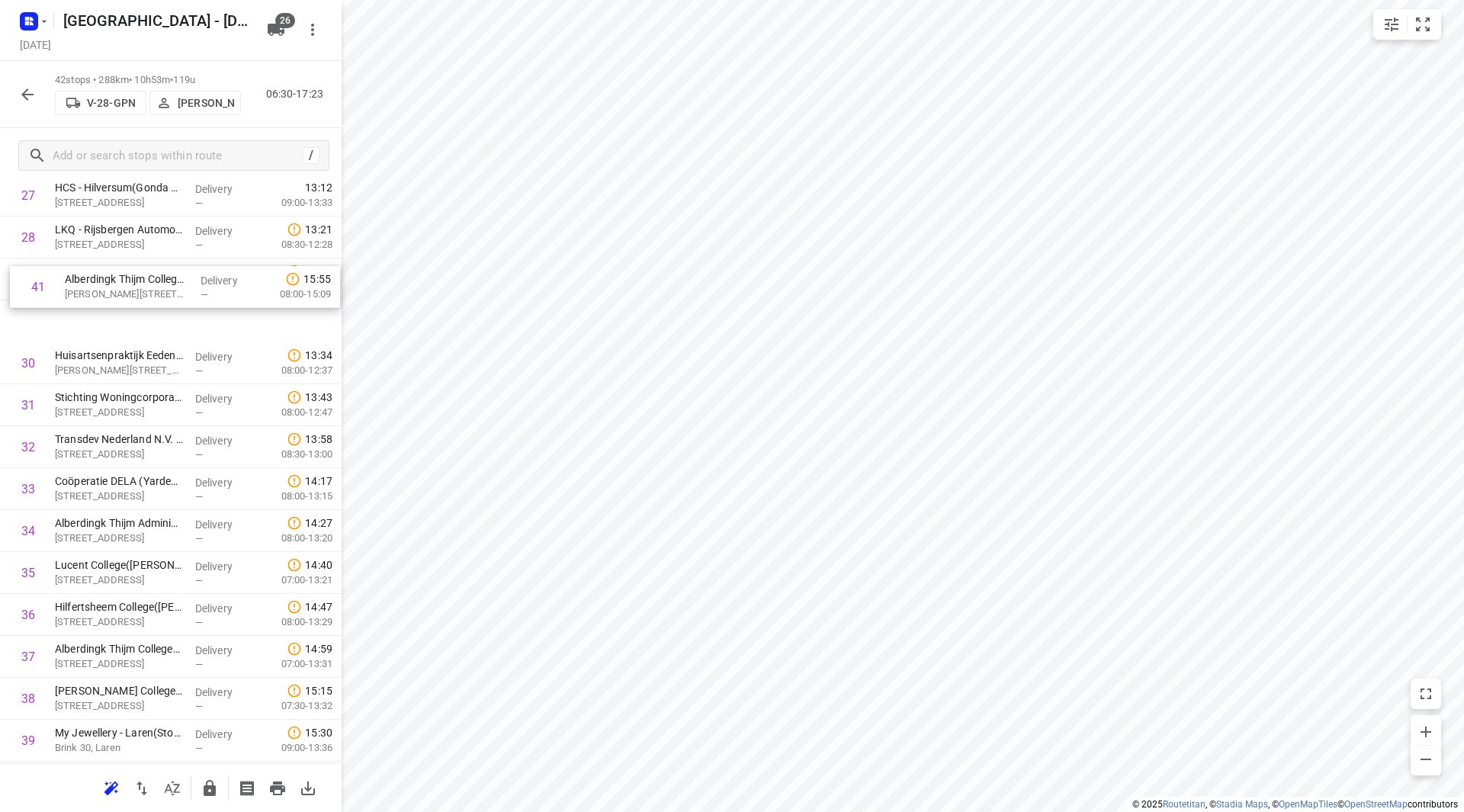
drag, startPoint x: 102, startPoint y: 672, endPoint x: 107, endPoint y: 307, distance: 365.0
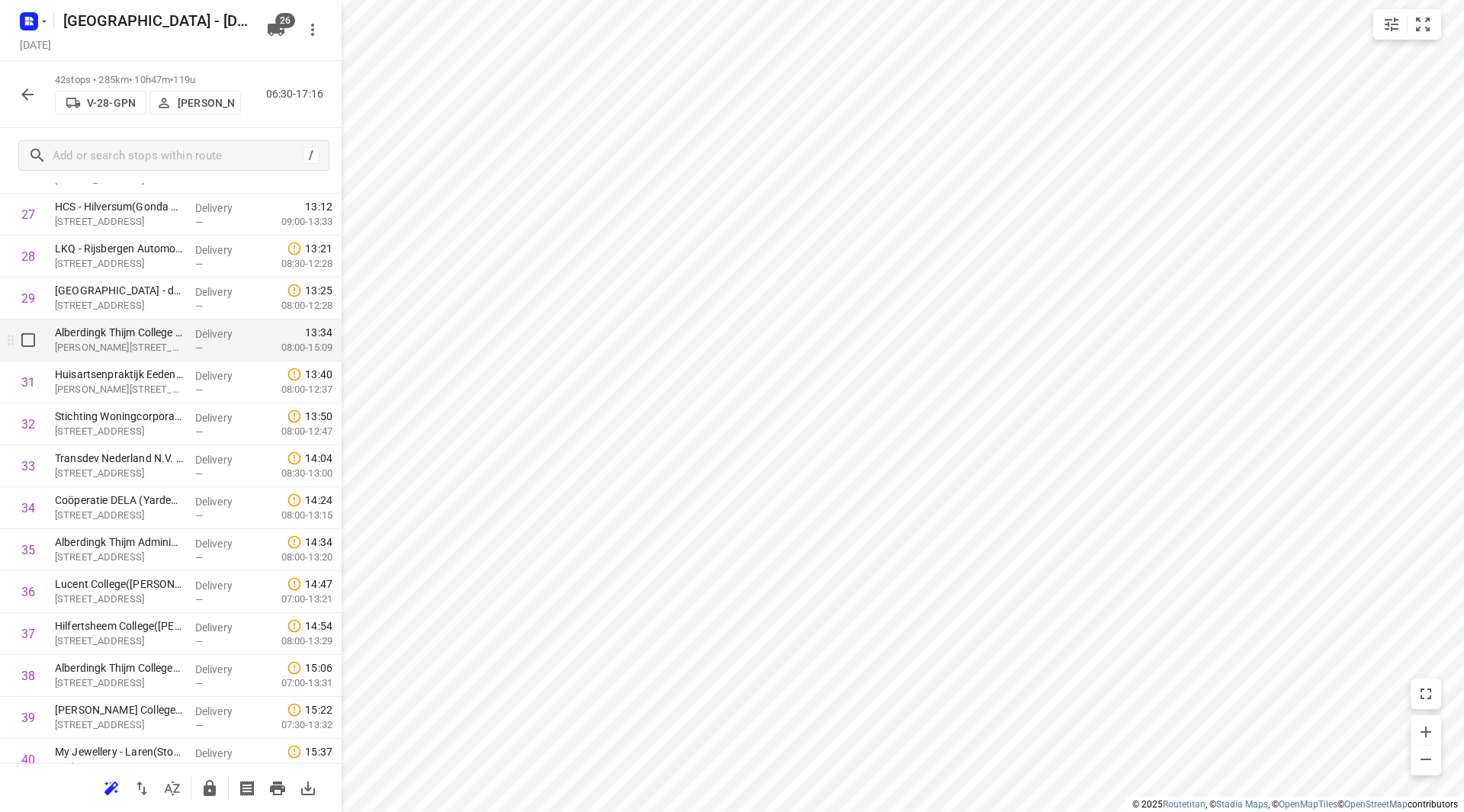
scroll to position [1190, 0]
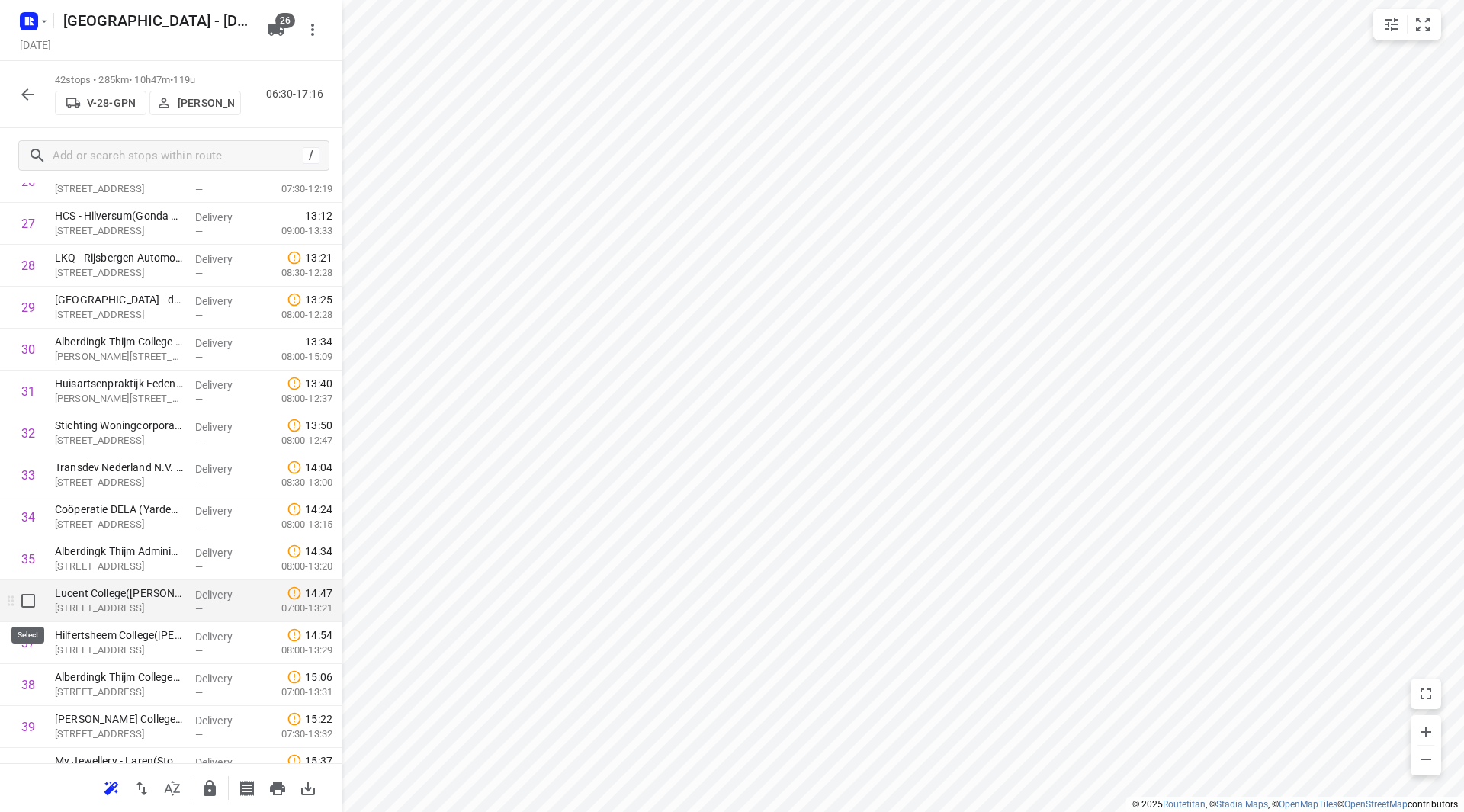
click at [35, 600] on input "checkbox" at bounding box center [28, 600] width 30 height 30
checkbox input "true"
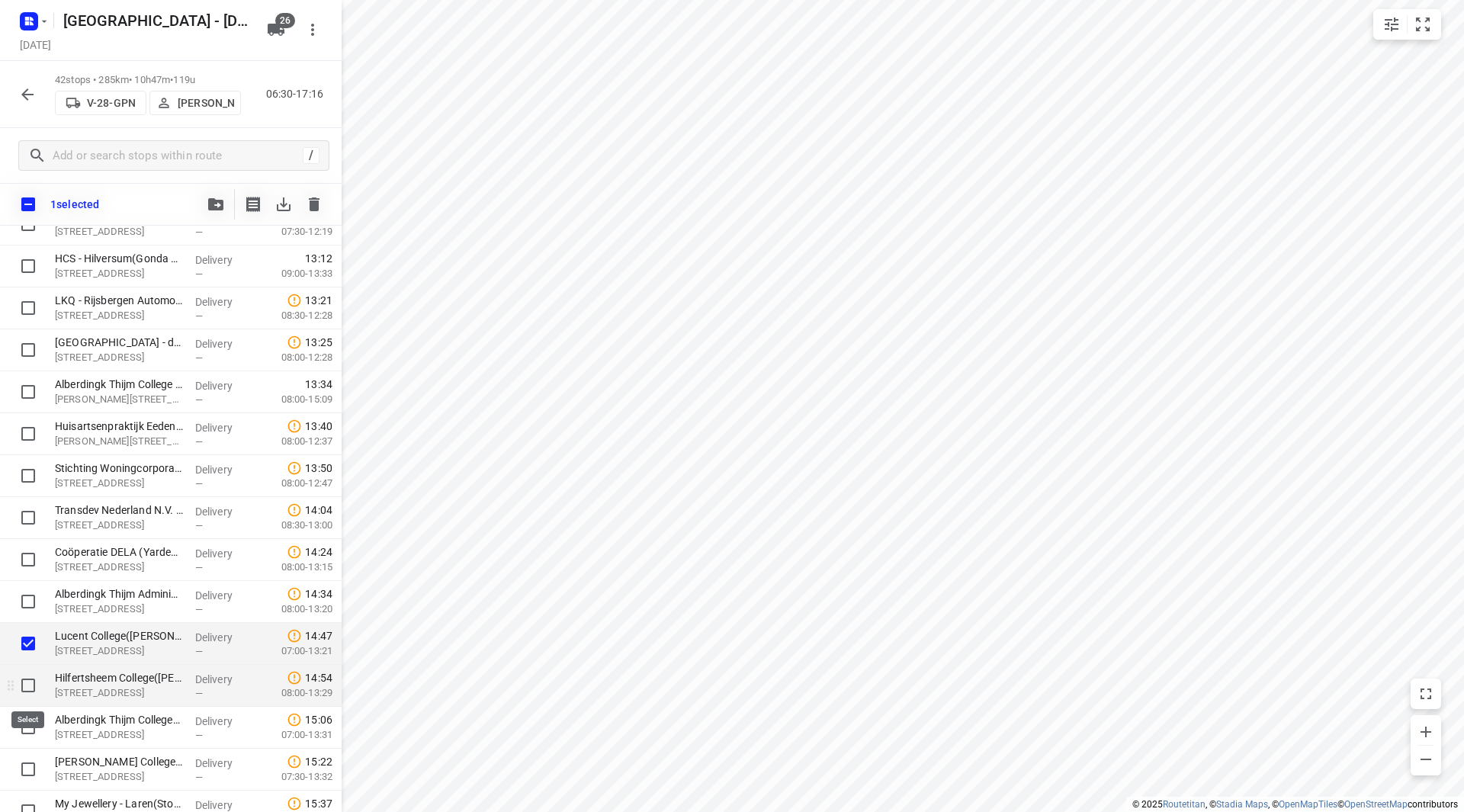
click at [28, 680] on input "checkbox" at bounding box center [28, 685] width 30 height 30
checkbox input "true"
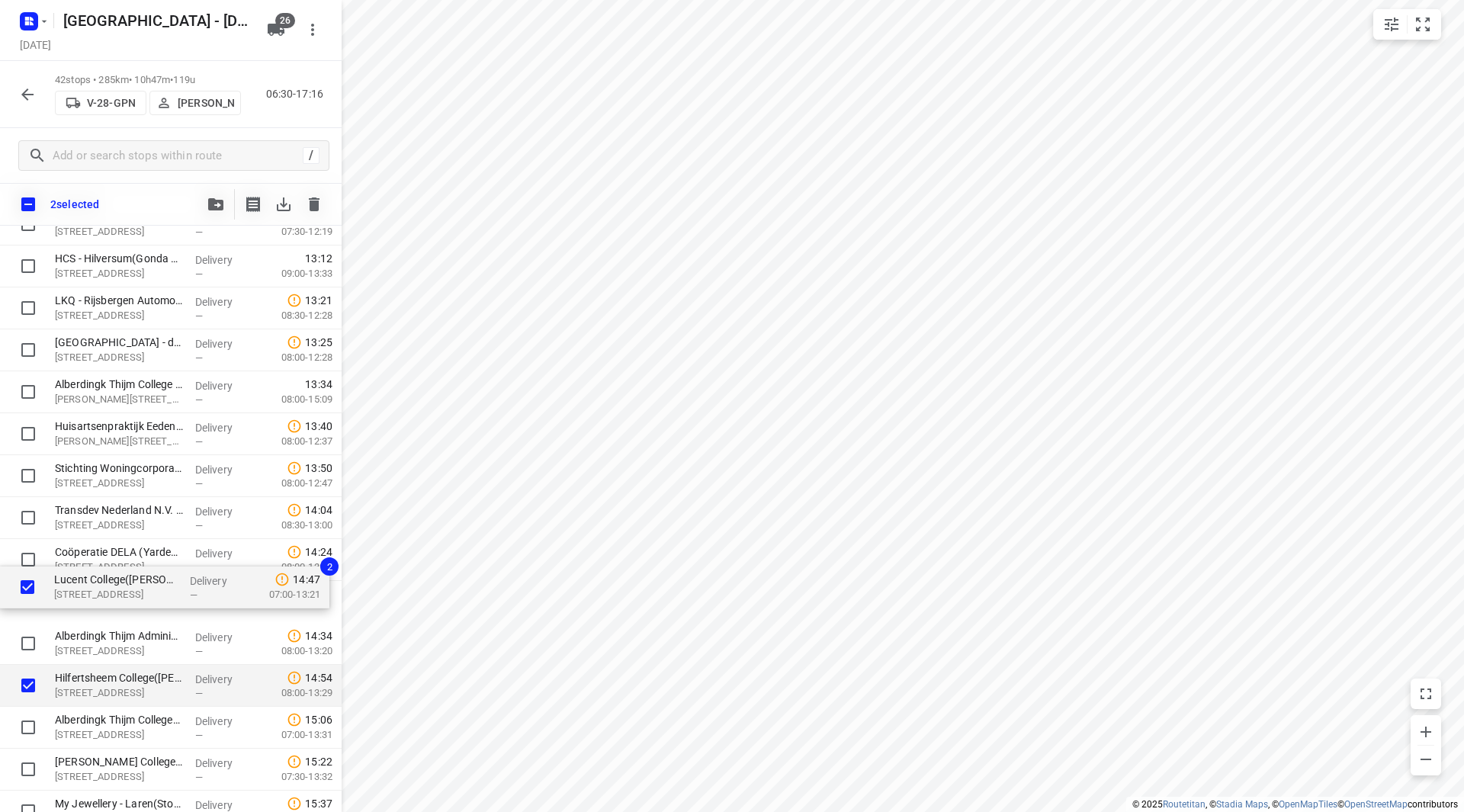
drag, startPoint x: 114, startPoint y: 642, endPoint x: 109, endPoint y: 542, distance: 100.1
click at [109, 542] on div "United Retail B.V.(Suzanne Lettink) Huizermaatweg 480, Huizen Delivery — 07:38 …" at bounding box center [171, 36] width 342 height 1761
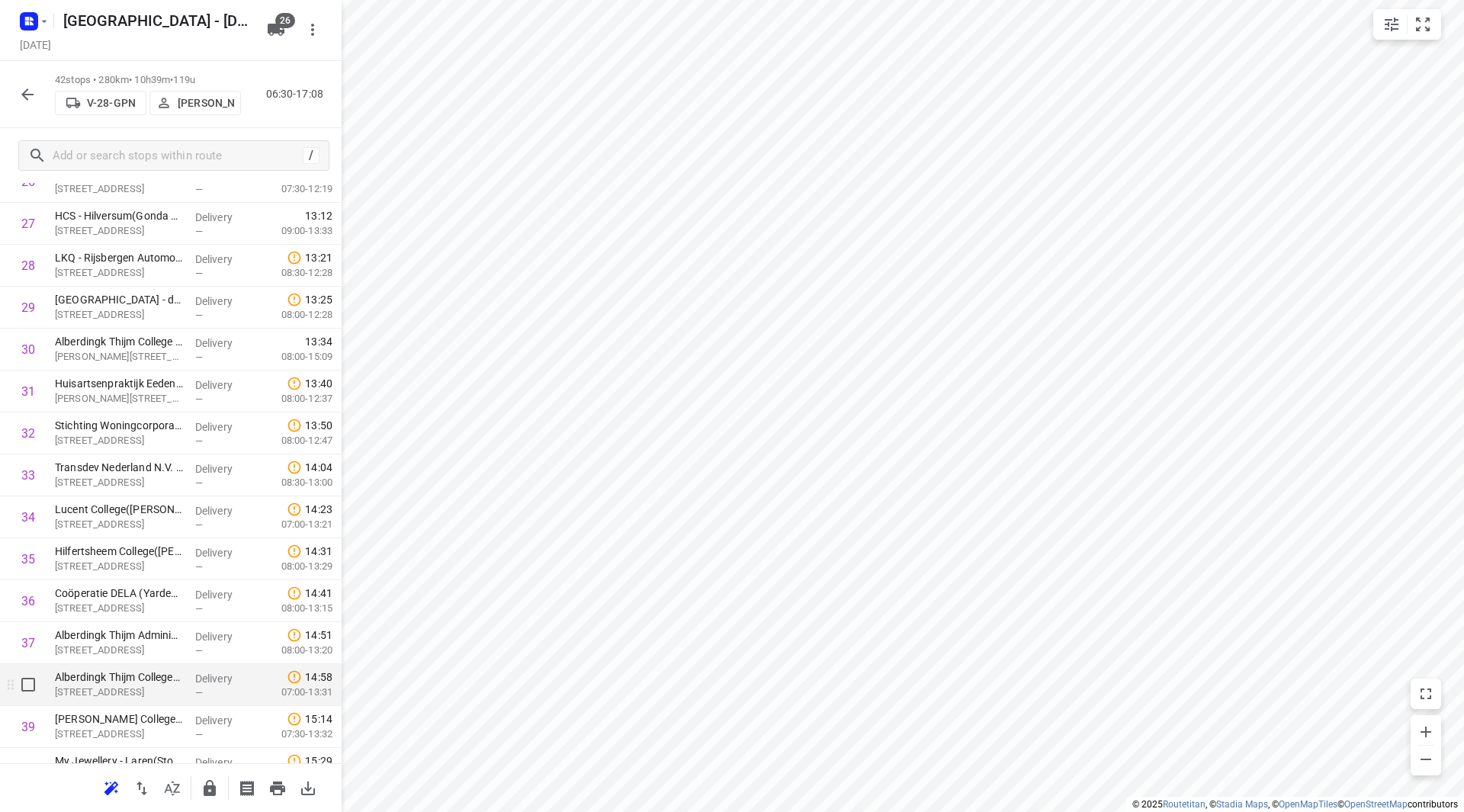
scroll to position [1342, 0]
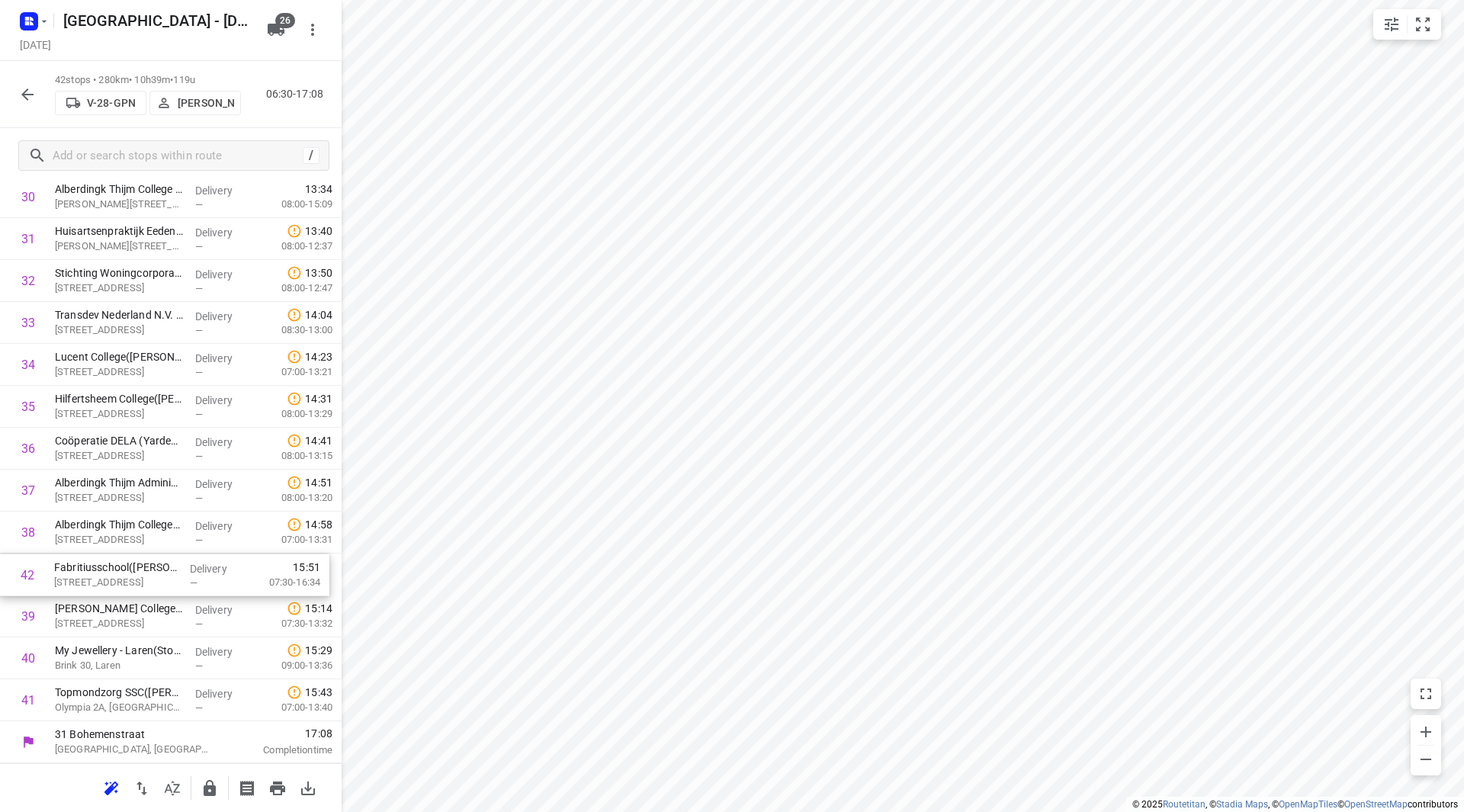
drag, startPoint x: 140, startPoint y: 704, endPoint x: 140, endPoint y: 585, distance: 119.0
drag, startPoint x: 100, startPoint y: 683, endPoint x: 98, endPoint y: 617, distance: 66.0
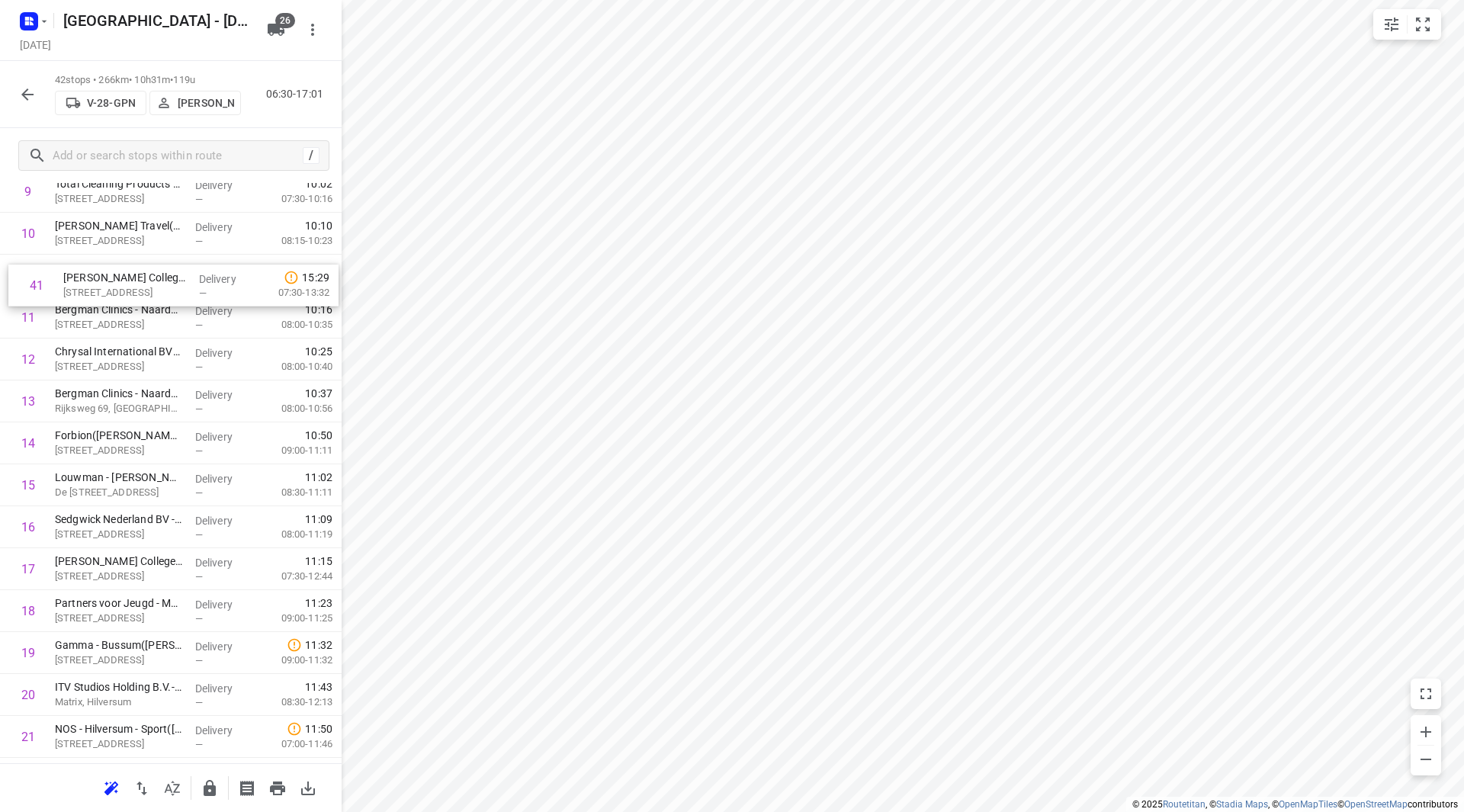
scroll to position [453, 0]
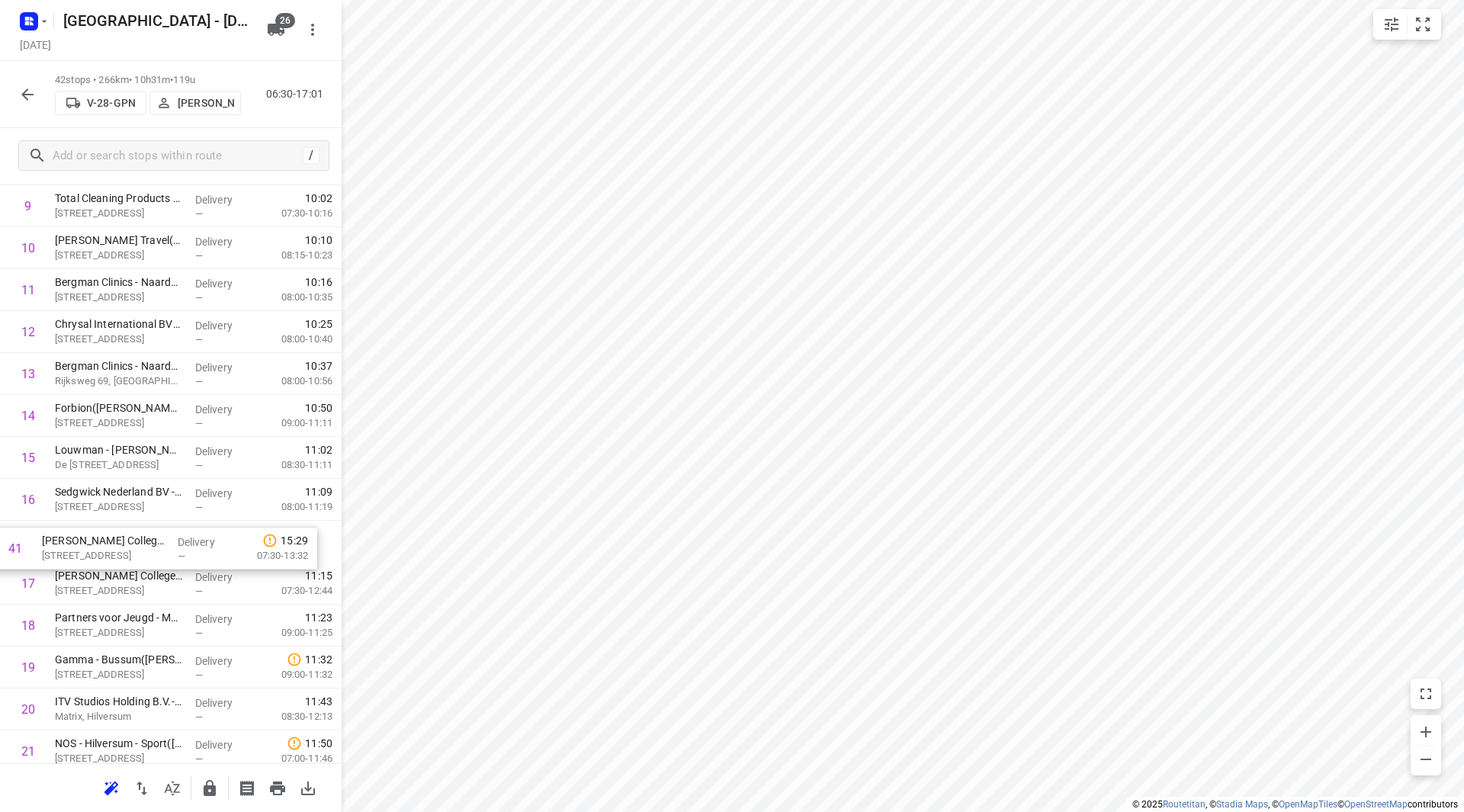
drag, startPoint x: 136, startPoint y: 653, endPoint x: 115, endPoint y: 537, distance: 117.9
click at [123, 533] on div "1 United Retail B.V.(Suzanne Lettink) Huizermaatweg 480, Huizen Delivery — 07:3…" at bounding box center [171, 730] width 342 height 1761
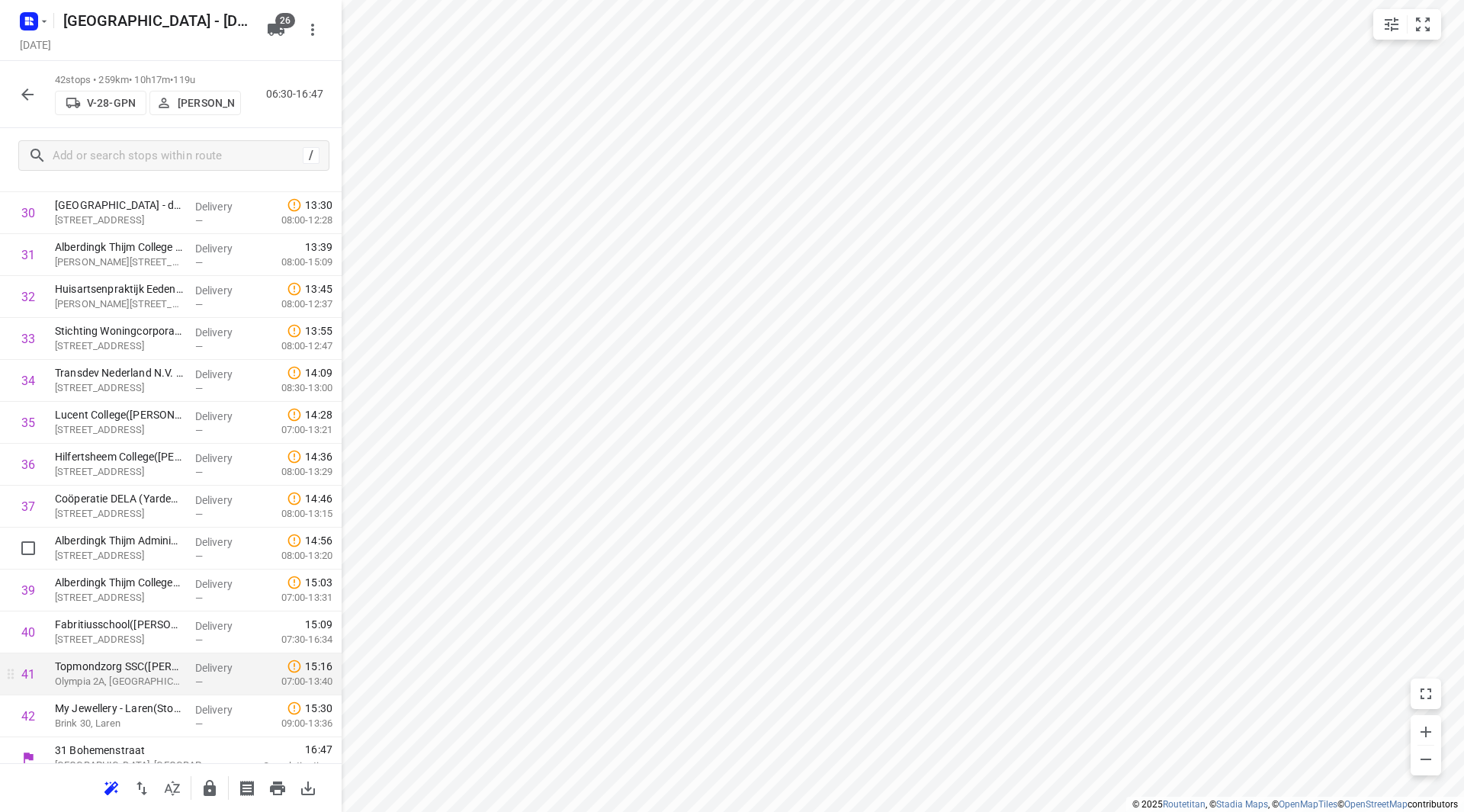
scroll to position [1342, 0]
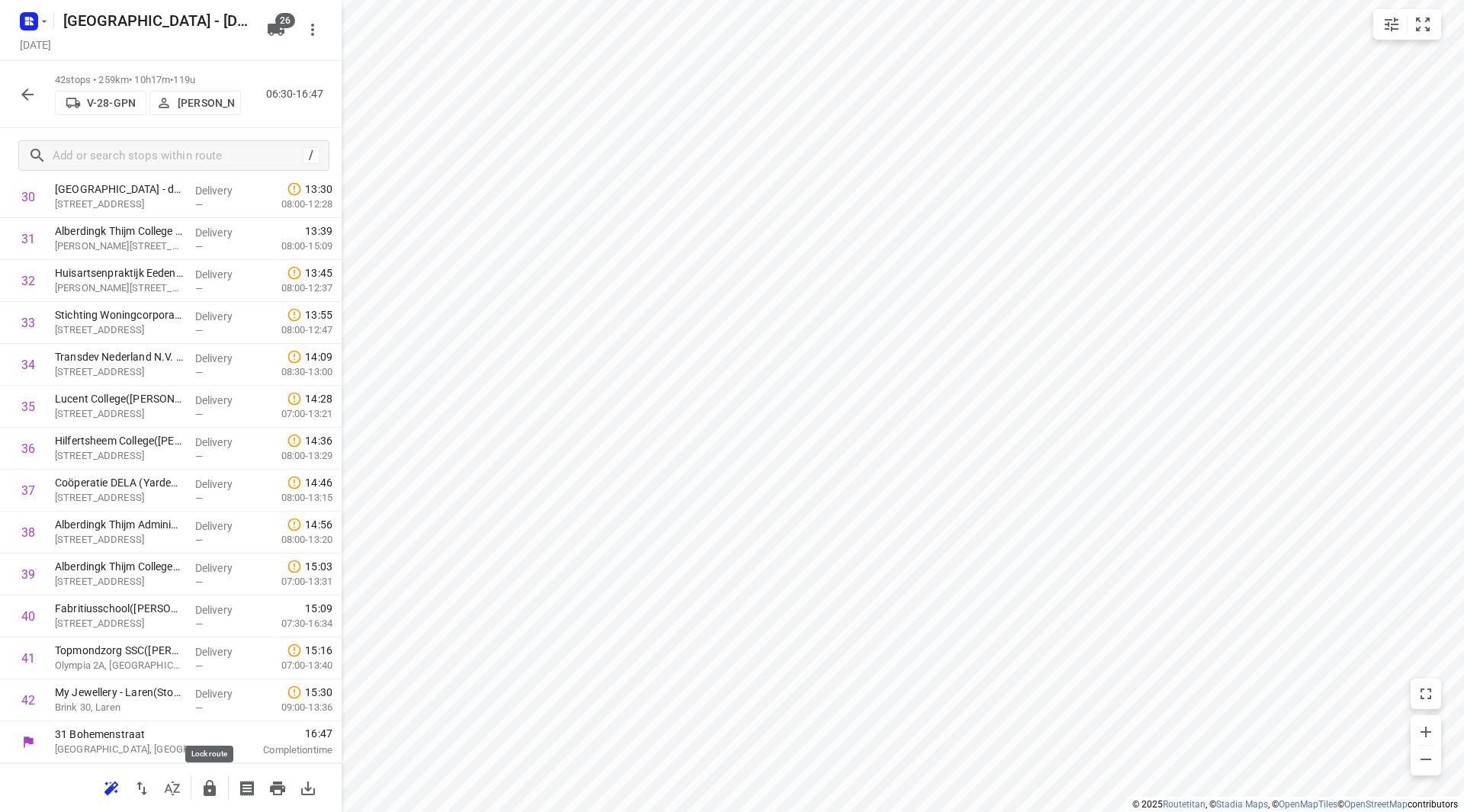
click at [218, 785] on icon "button" at bounding box center [209, 788] width 18 height 18
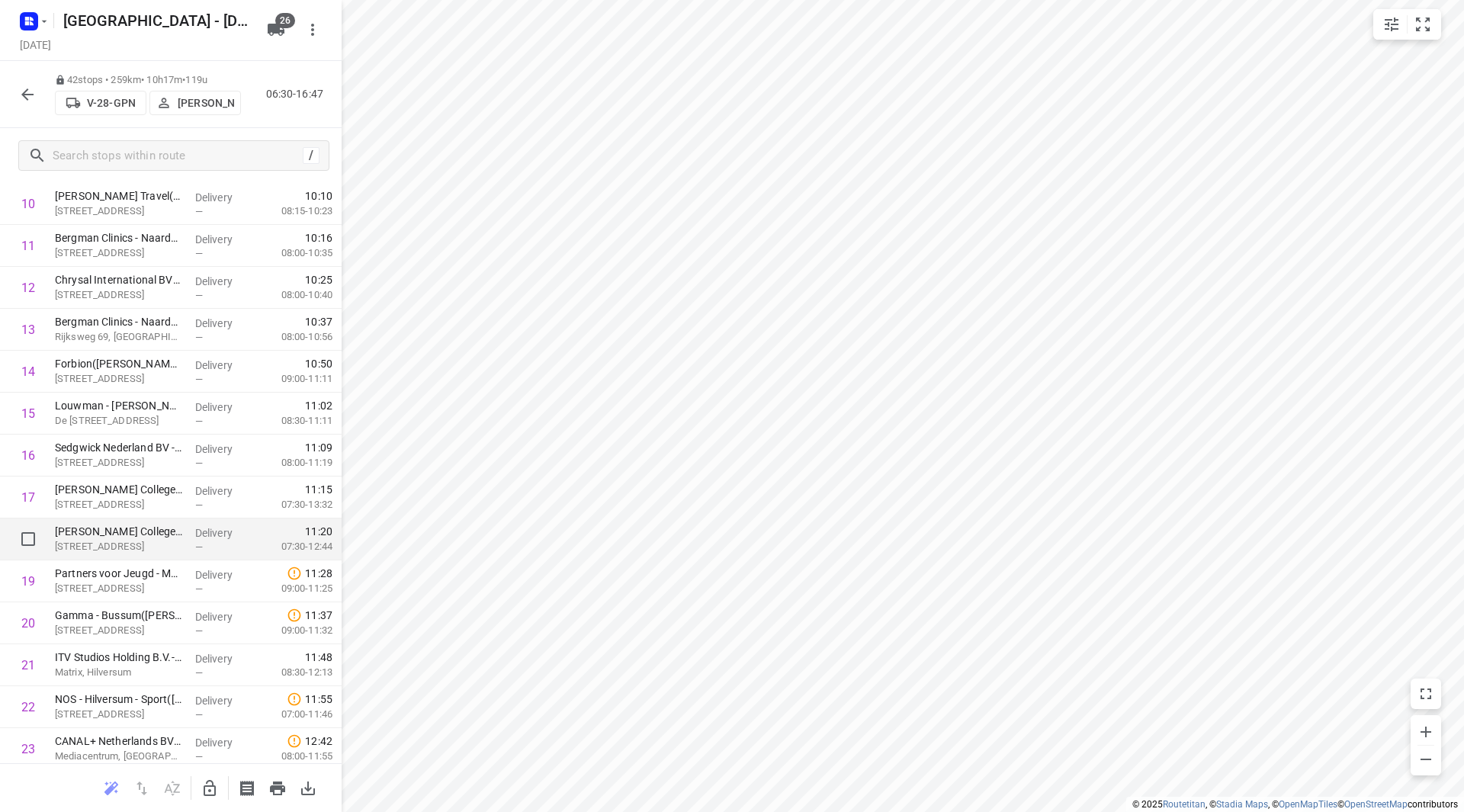
scroll to position [504, 0]
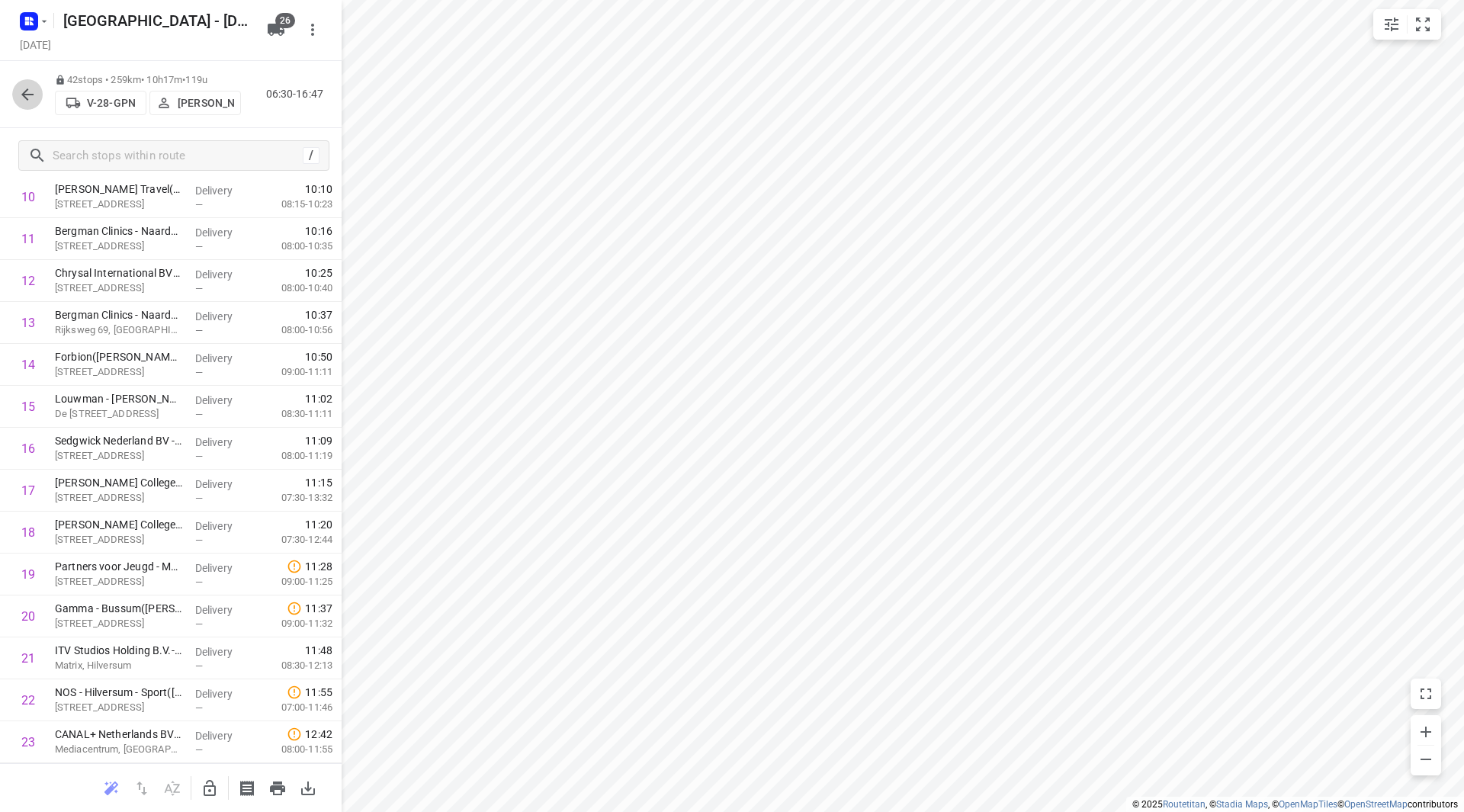
click at [24, 93] on icon "button" at bounding box center [27, 94] width 18 height 18
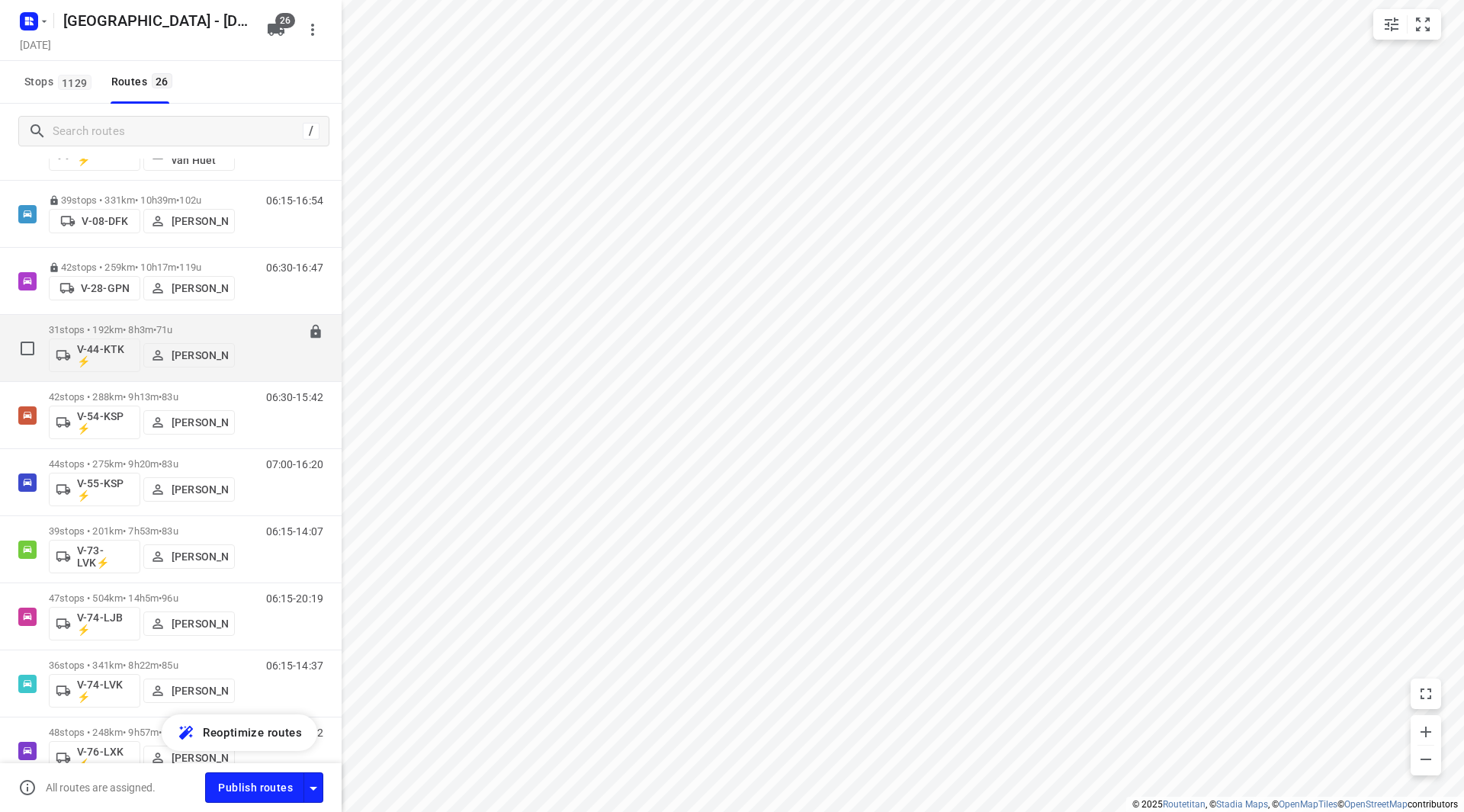
scroll to position [686, 0]
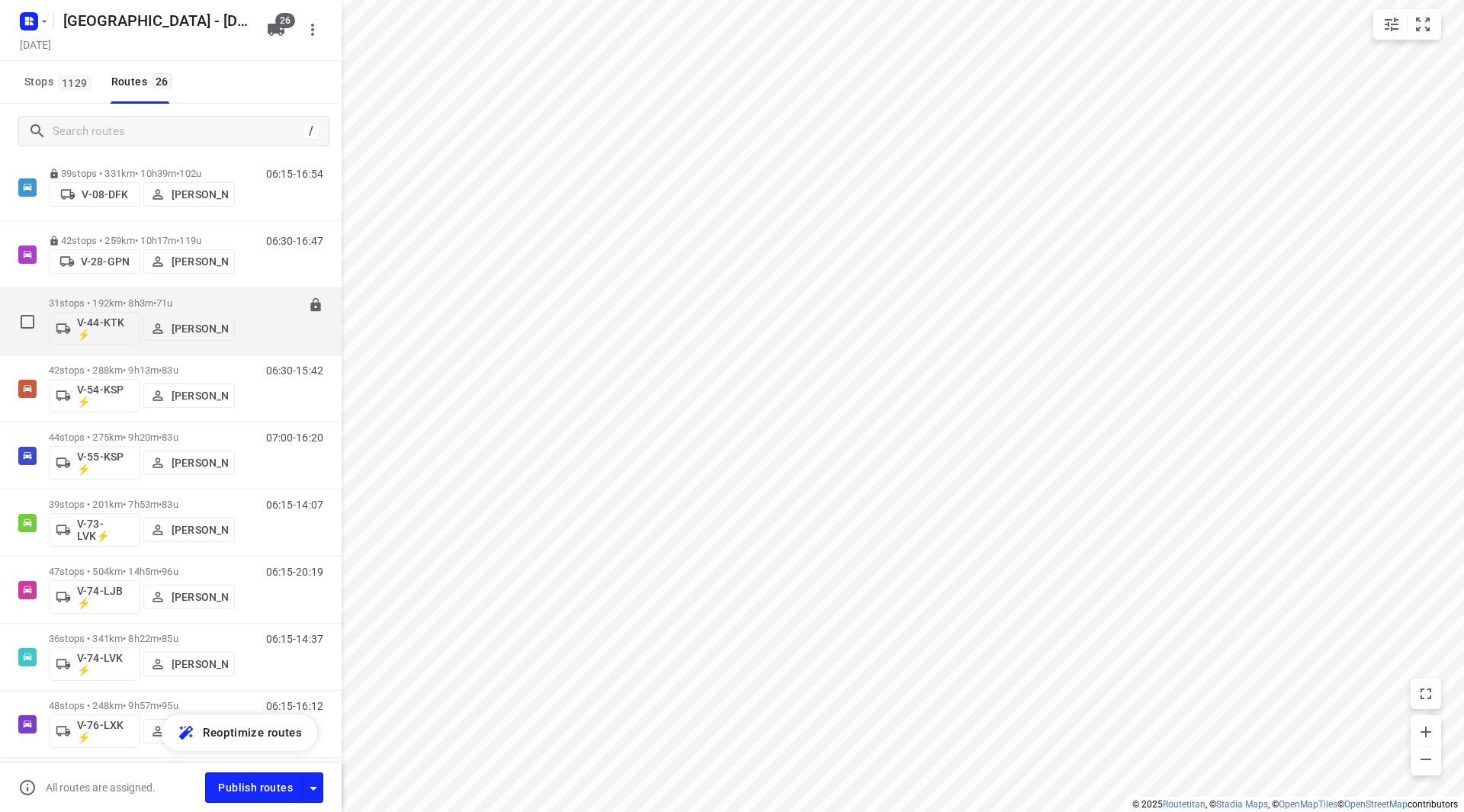
click at [194, 293] on div "31 stops • 192km • 8h3m • 71u V-44-KTK ⚡ Gera van de Vreugde" at bounding box center [142, 321] width 186 height 63
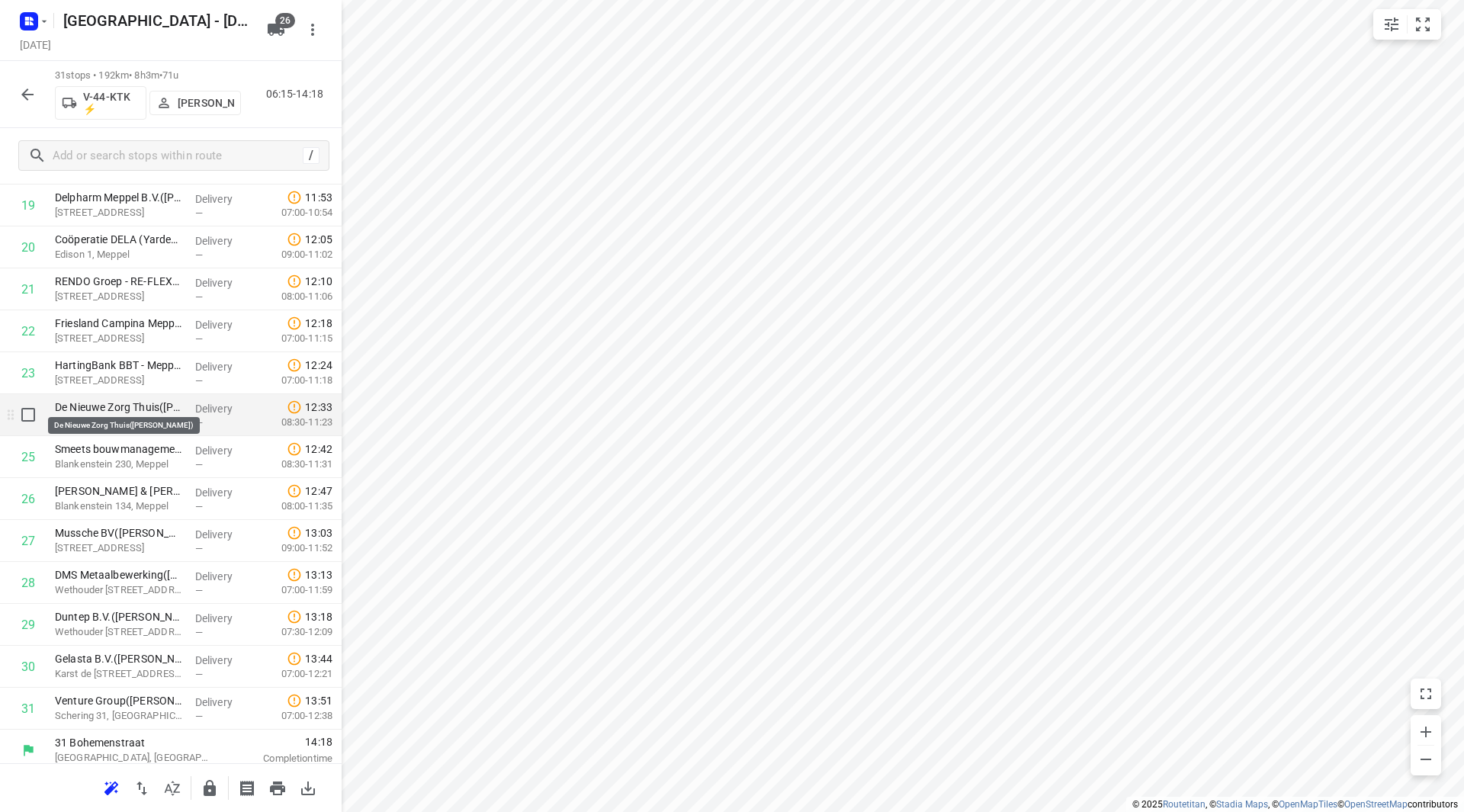
scroll to position [881, 0]
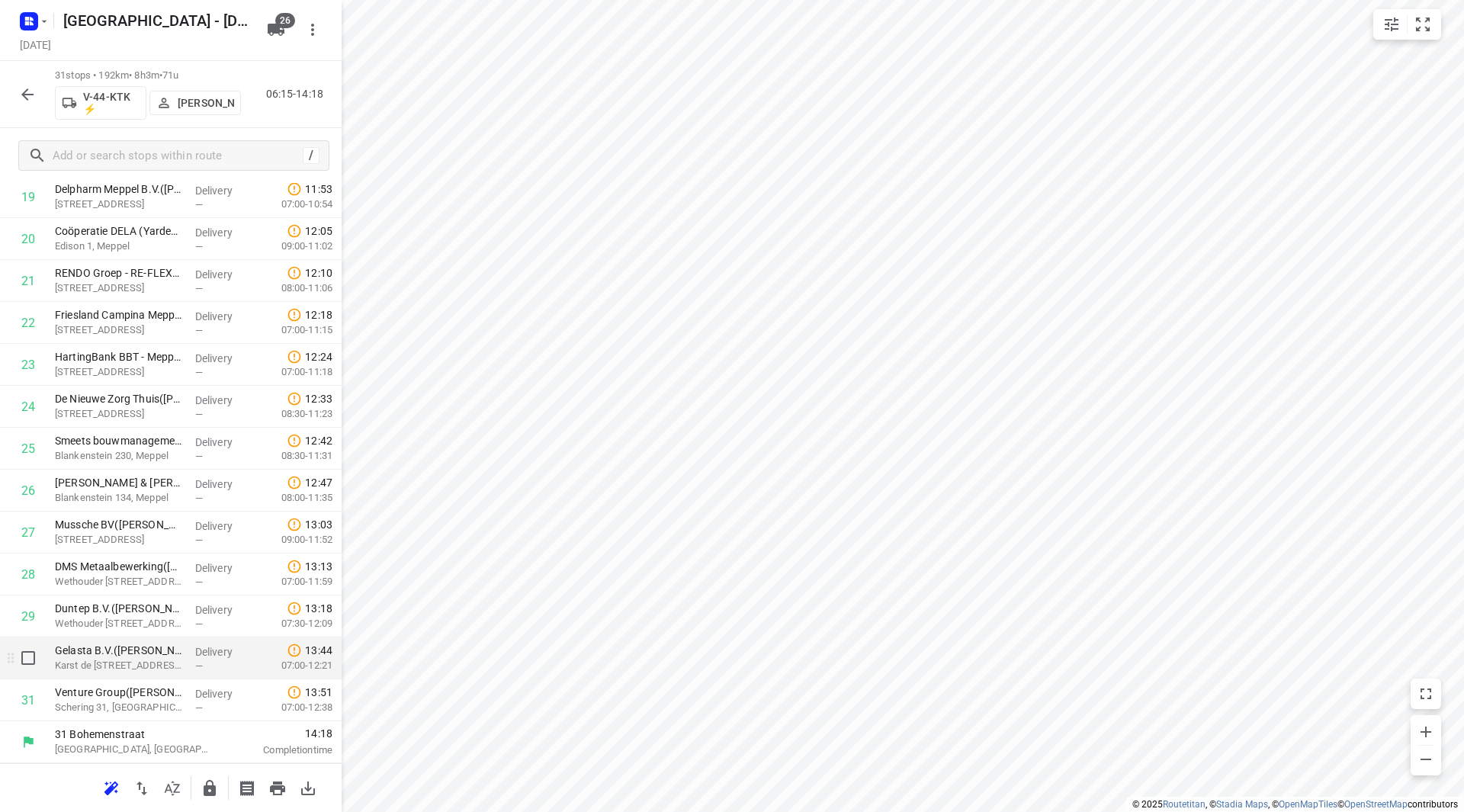
click at [29, 656] on input "checkbox" at bounding box center [28, 658] width 30 height 30
checkbox input "true"
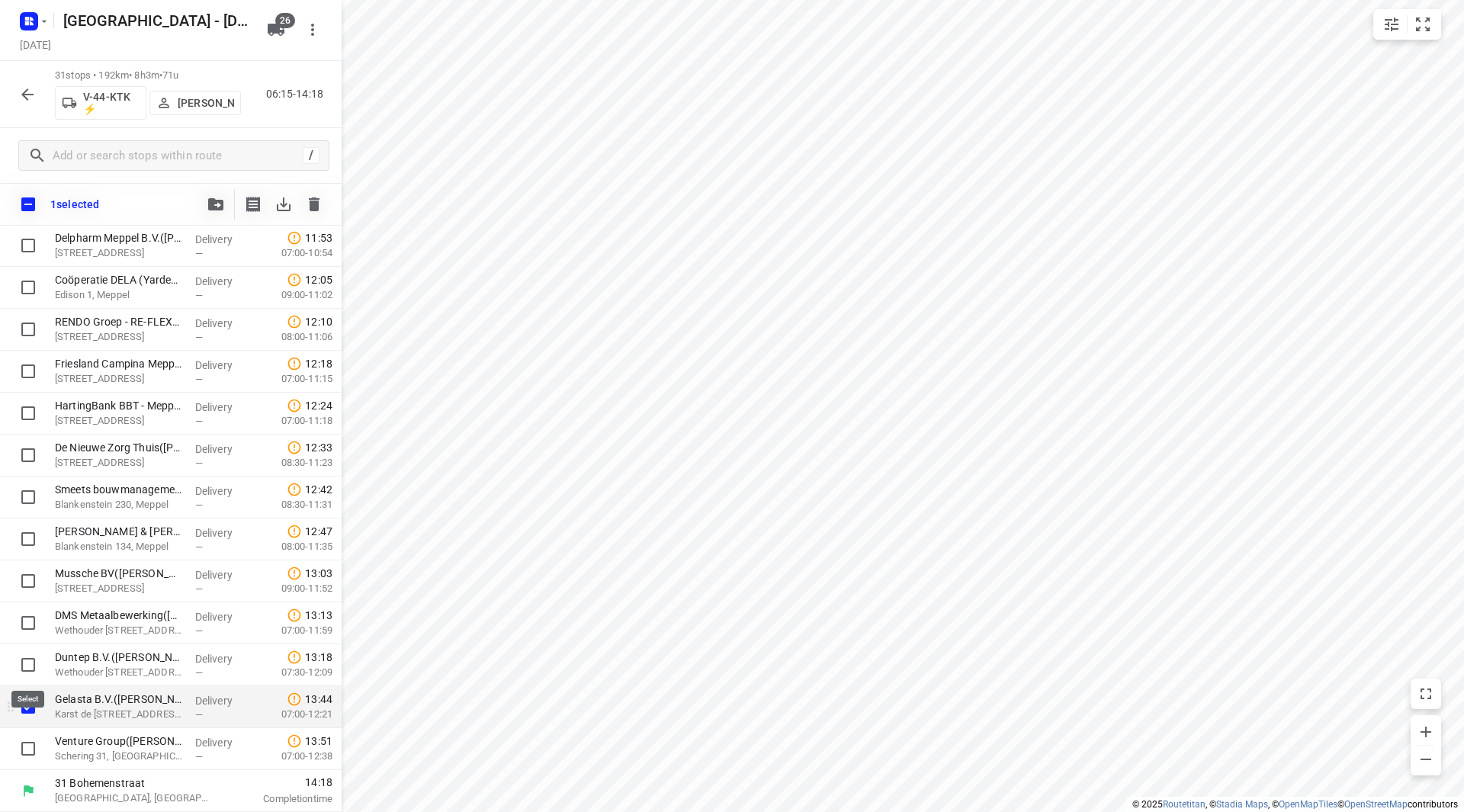
scroll to position [875, 0]
drag, startPoint x: 20, startPoint y: 752, endPoint x: 29, endPoint y: 752, distance: 9.0
click at [22, 752] on input "checkbox" at bounding box center [28, 749] width 30 height 30
checkbox input "true"
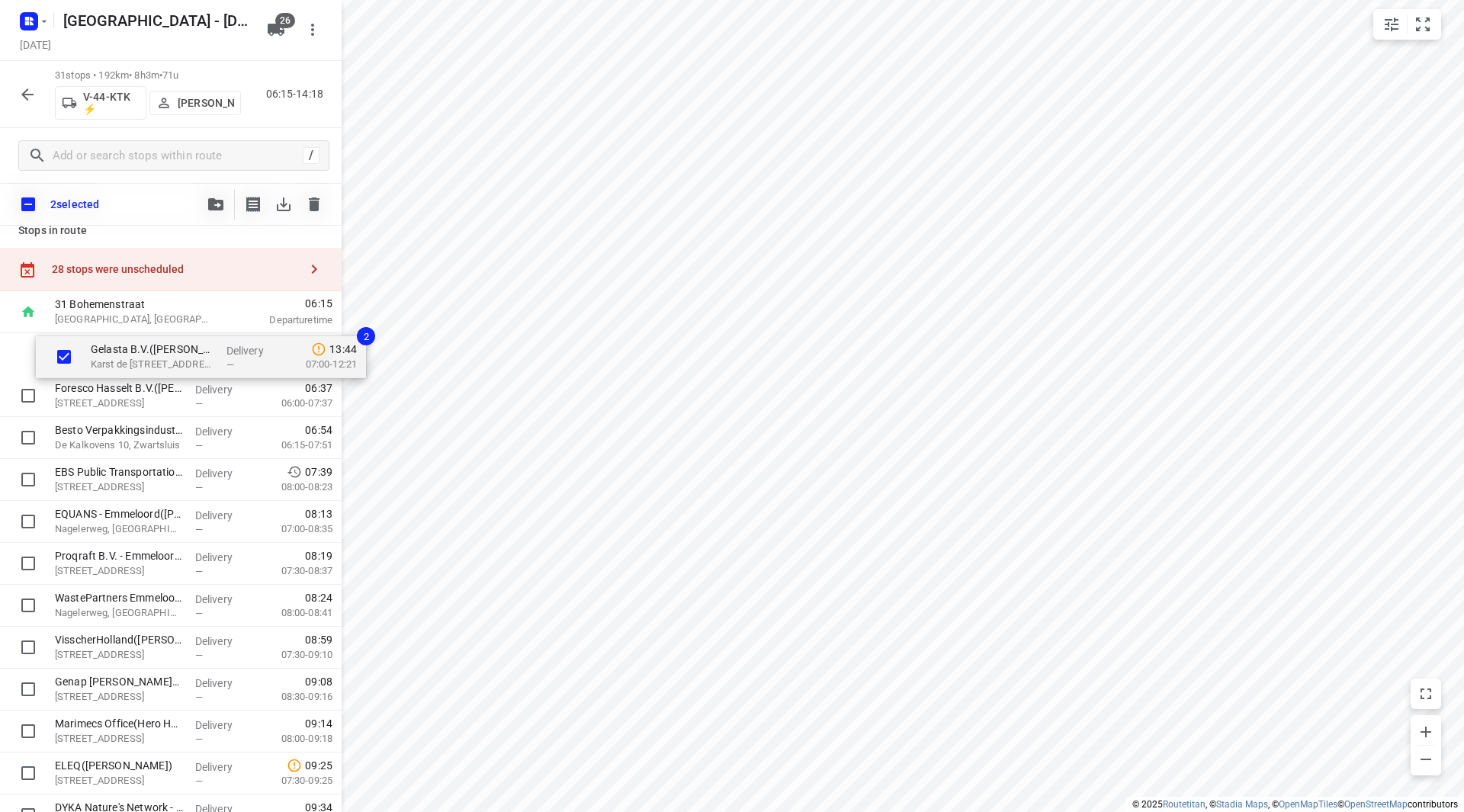
scroll to position [11, 0]
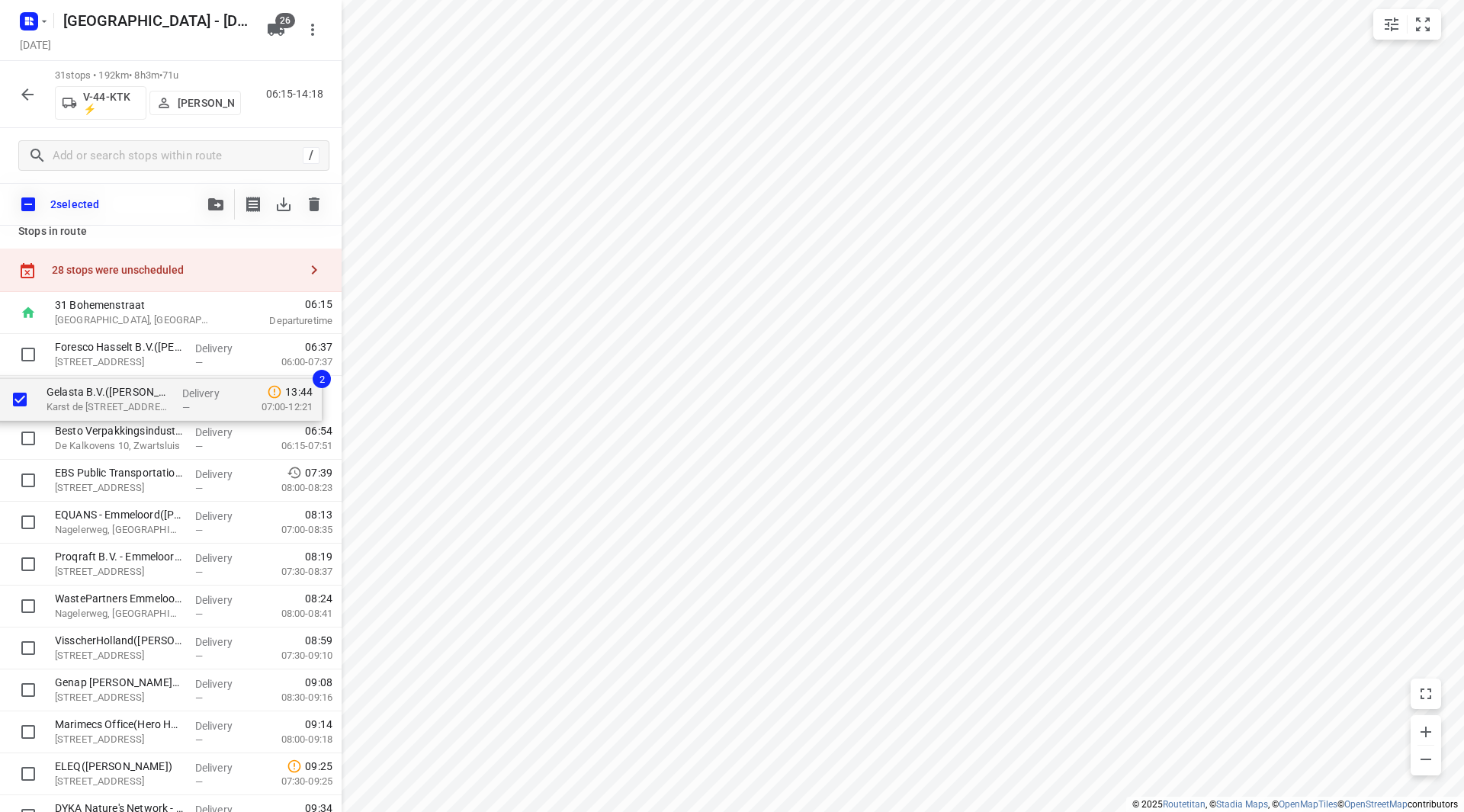
drag, startPoint x: 96, startPoint y: 676, endPoint x: 82, endPoint y: 400, distance: 276.4
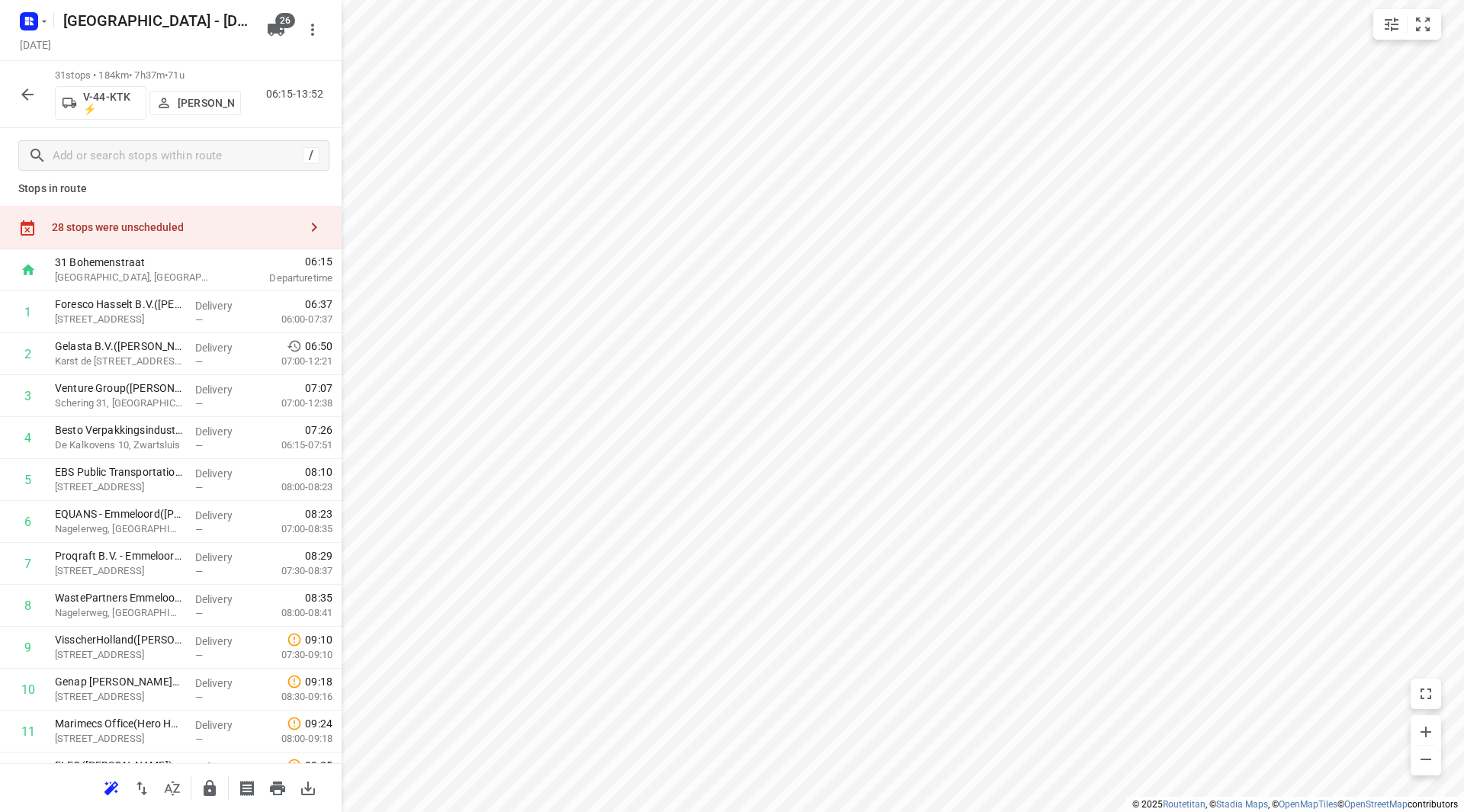
click at [220, 785] on button "button" at bounding box center [209, 788] width 30 height 30
click at [17, 102] on button "button" at bounding box center [27, 94] width 30 height 30
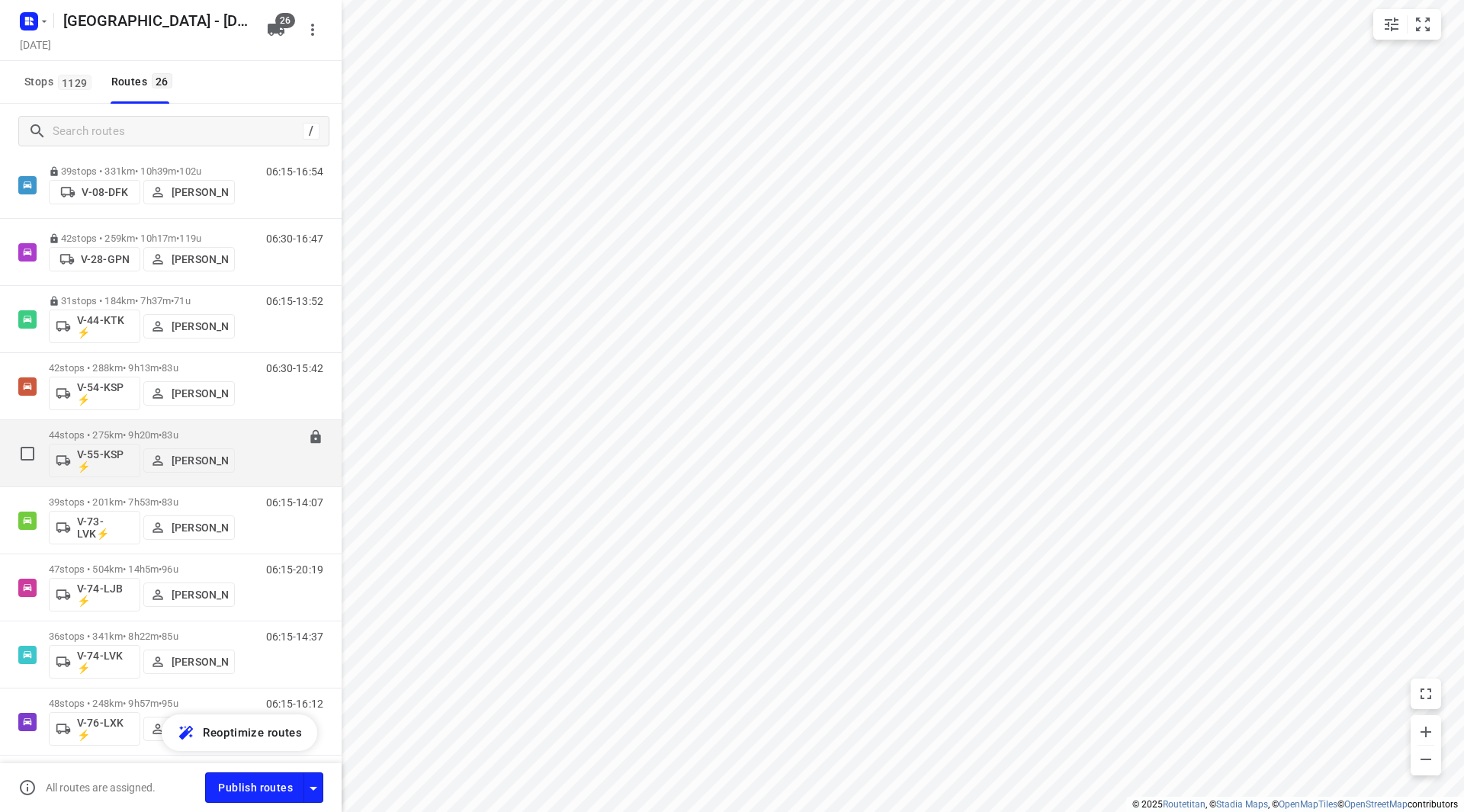
scroll to position [762, 0]
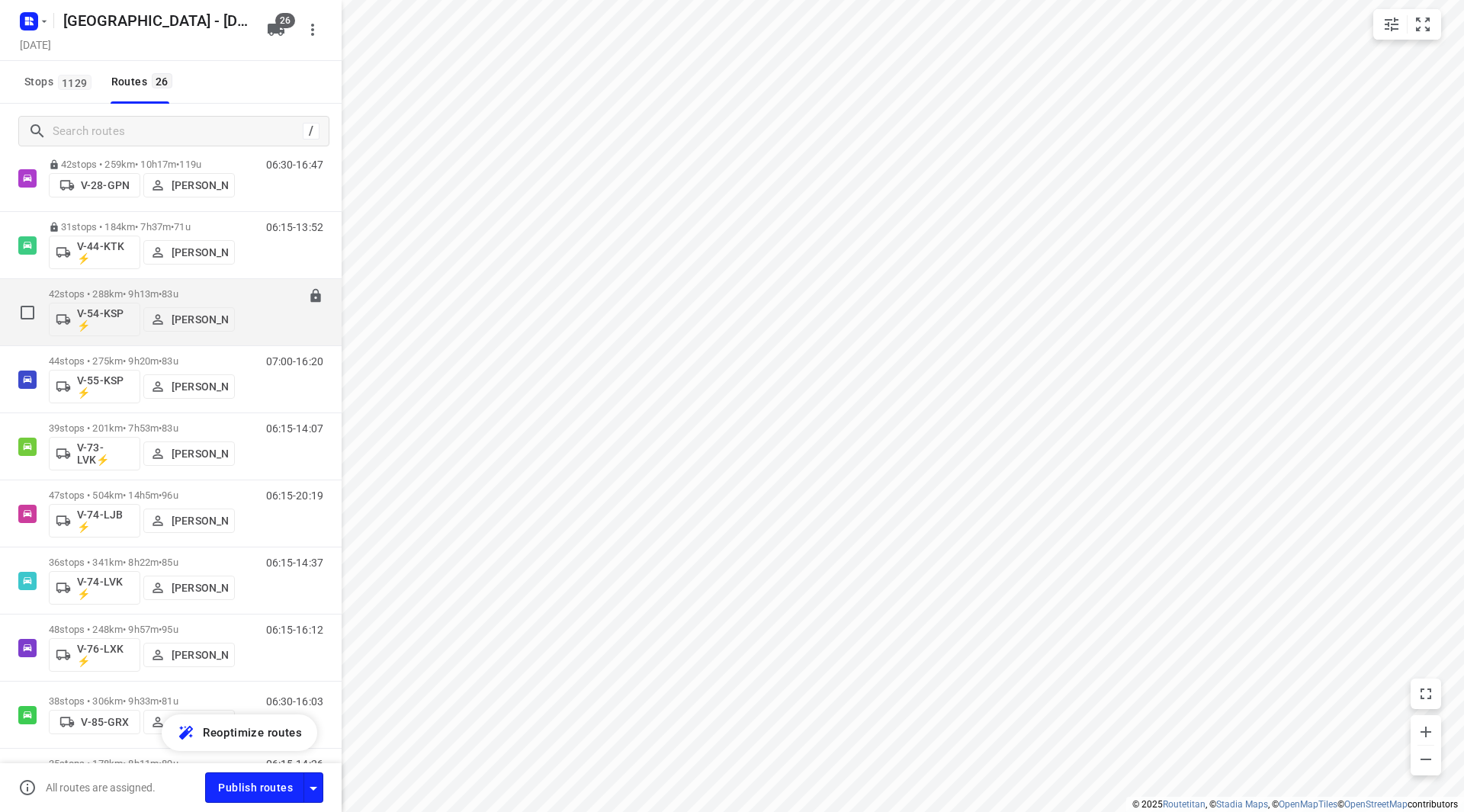
click at [210, 287] on div "42 stops • 288km • 9h13m • 83u V-54-KSP ⚡ Siemen Hiemstra" at bounding box center [142, 312] width 186 height 63
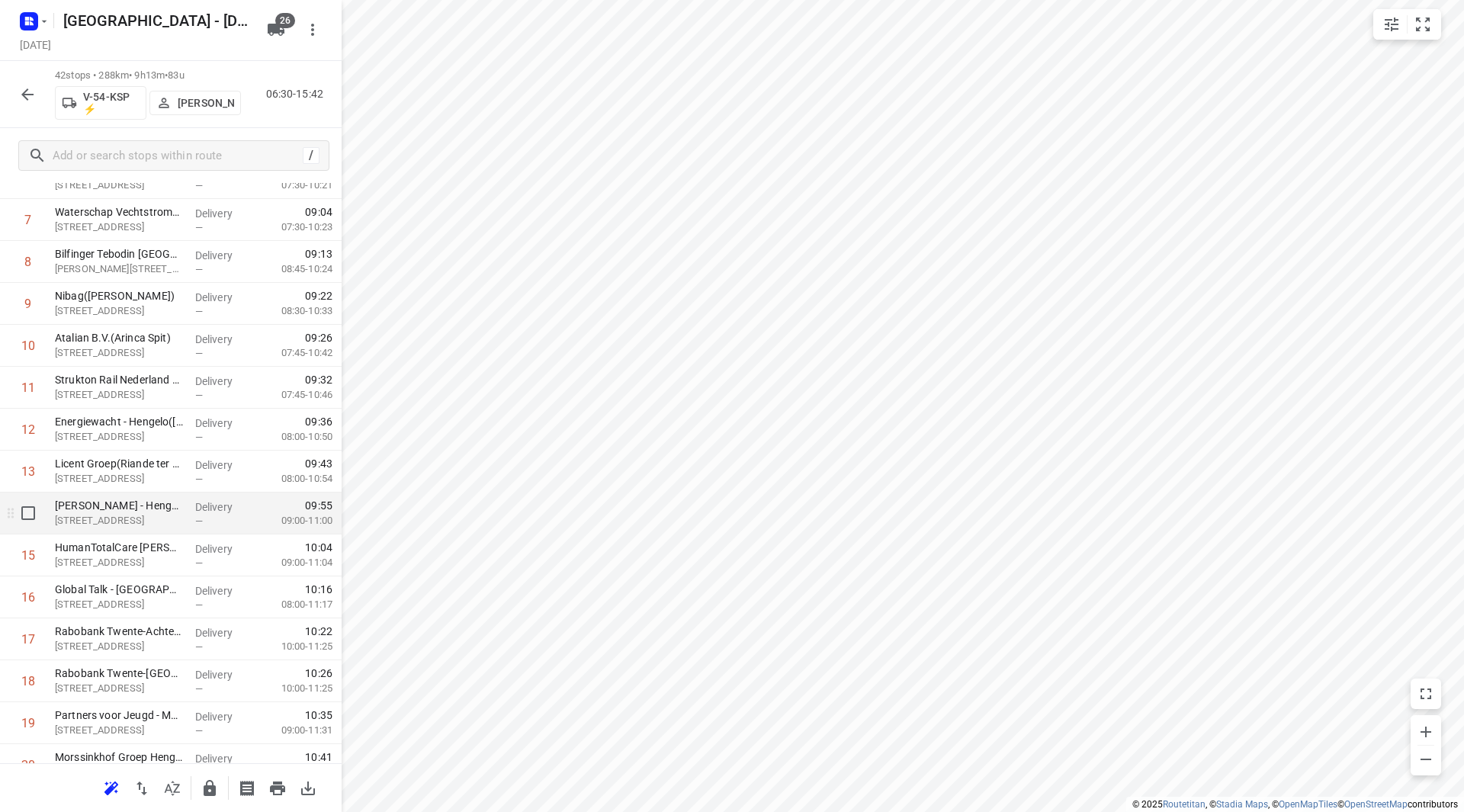
scroll to position [381, 0]
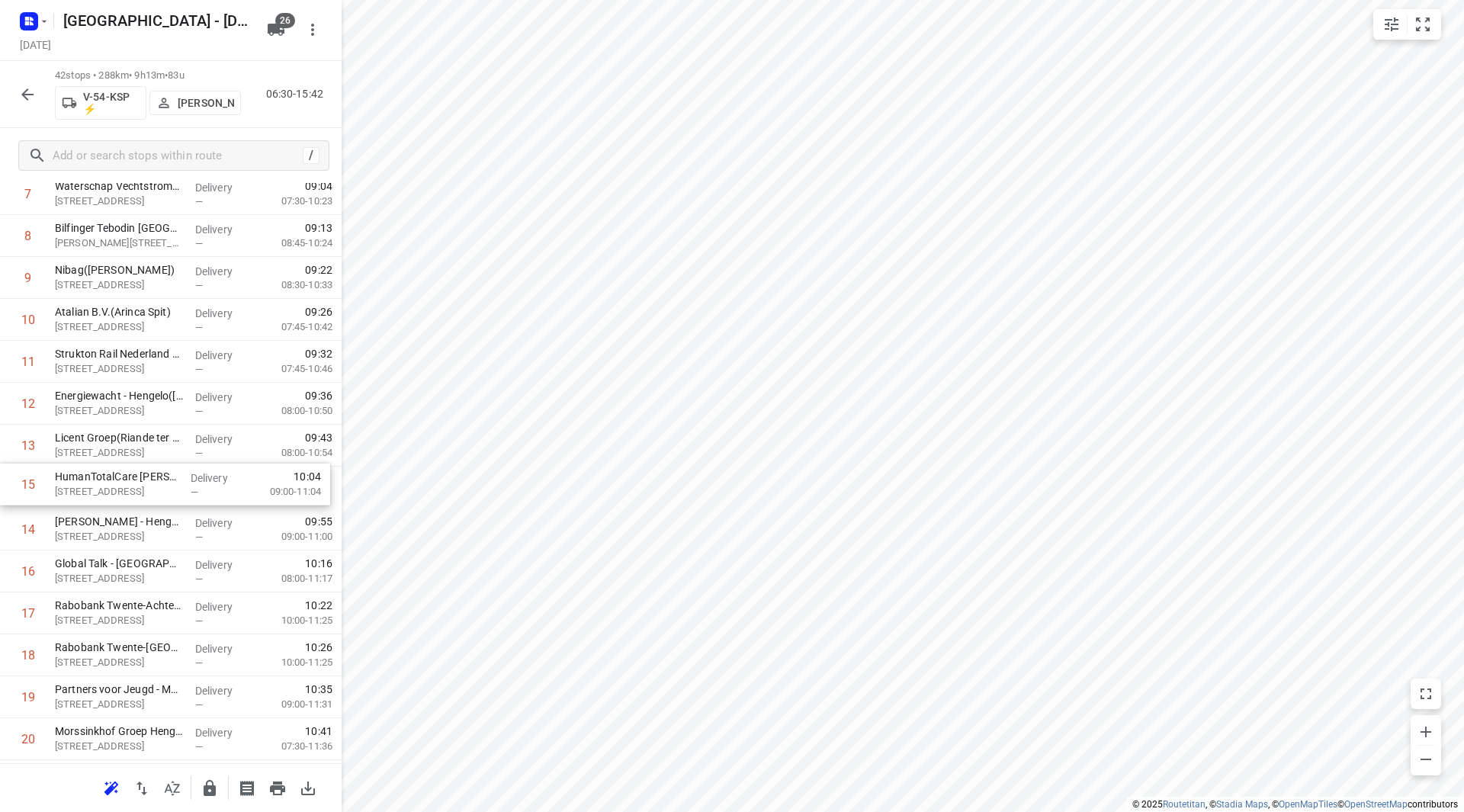
drag, startPoint x: 201, startPoint y: 531, endPoint x: 202, endPoint y: 477, distance: 54.0
click at [202, 477] on div "1 Haarhuis Advanced Constructions B.V.(Robin Praag) De Haar, Tubbergen Delivery…" at bounding box center [171, 802] width 342 height 1761
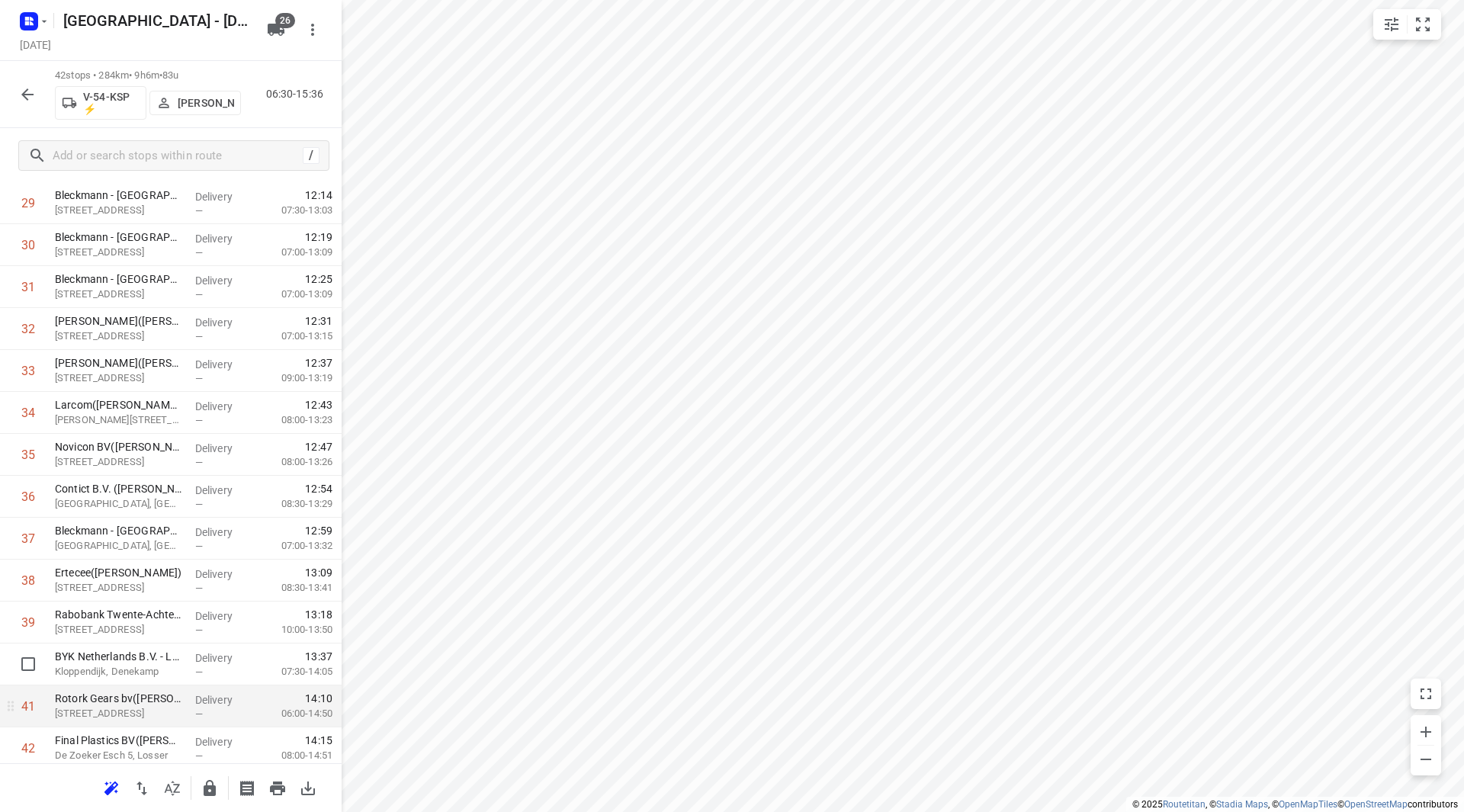
scroll to position [1342, 0]
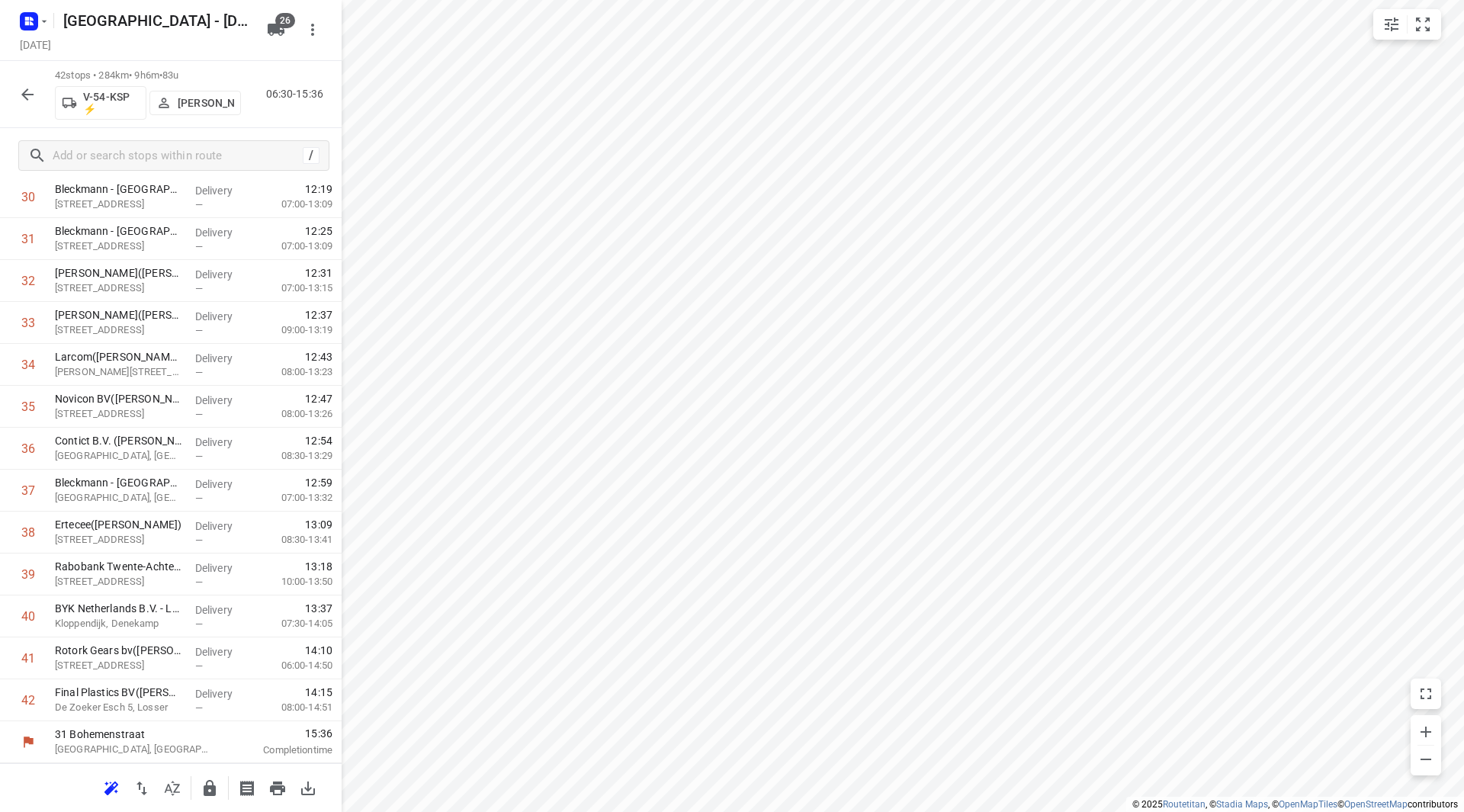
click at [216, 779] on icon "button" at bounding box center [209, 788] width 18 height 18
click at [21, 103] on icon "button" at bounding box center [27, 94] width 18 height 18
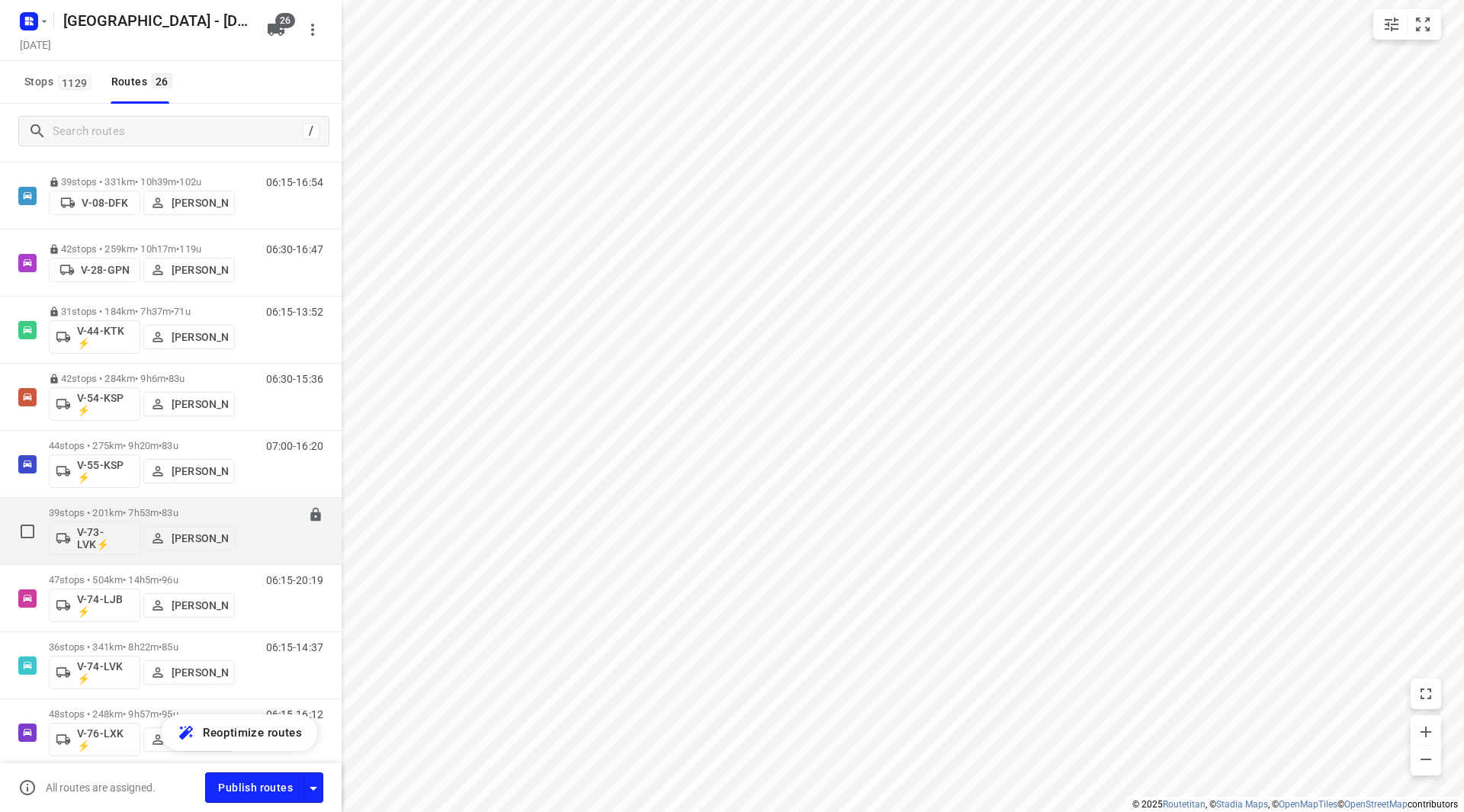
scroll to position [762, 0]
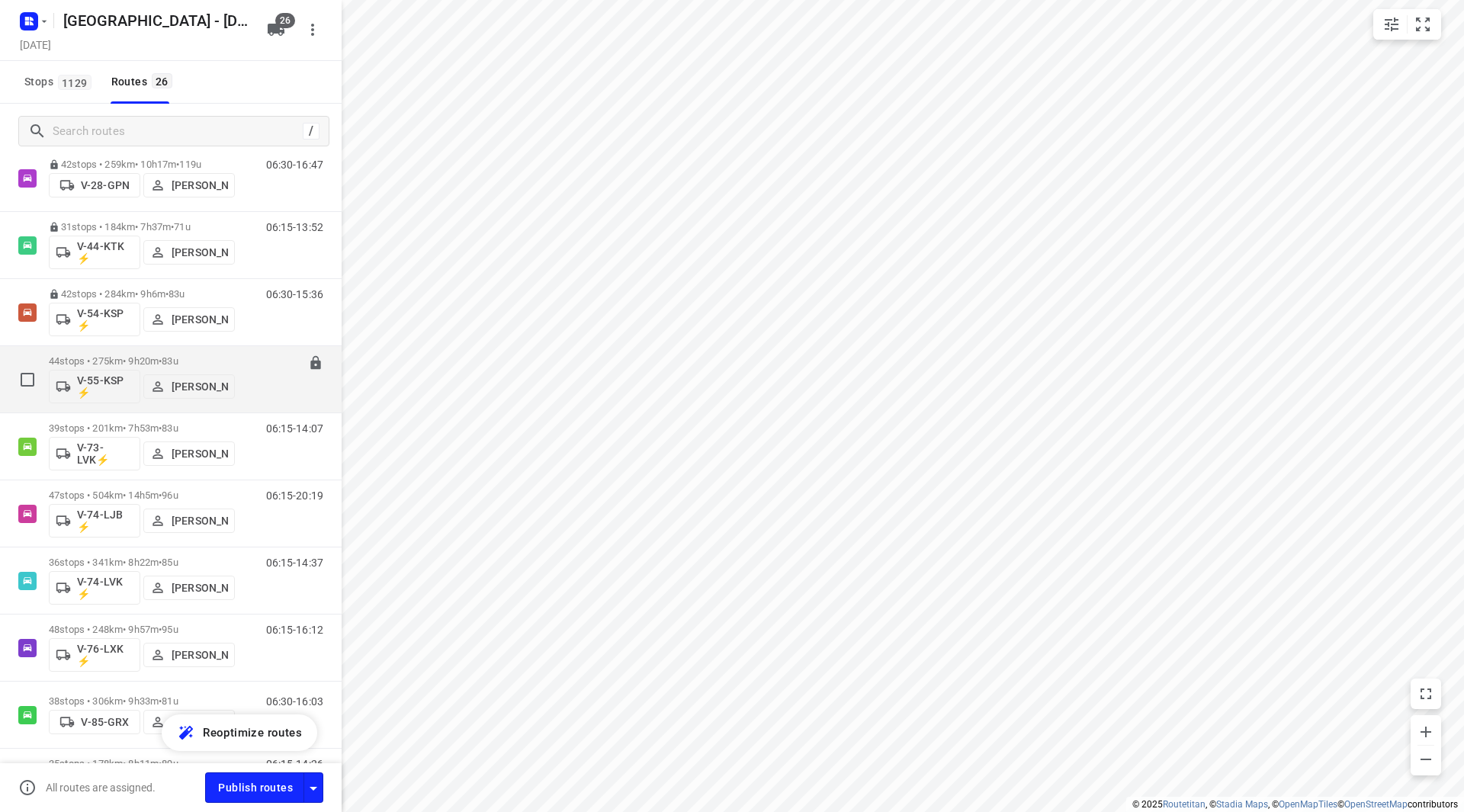
click at [224, 357] on p "44 stops • 275km • 9h20m • 83u" at bounding box center [142, 361] width 186 height 11
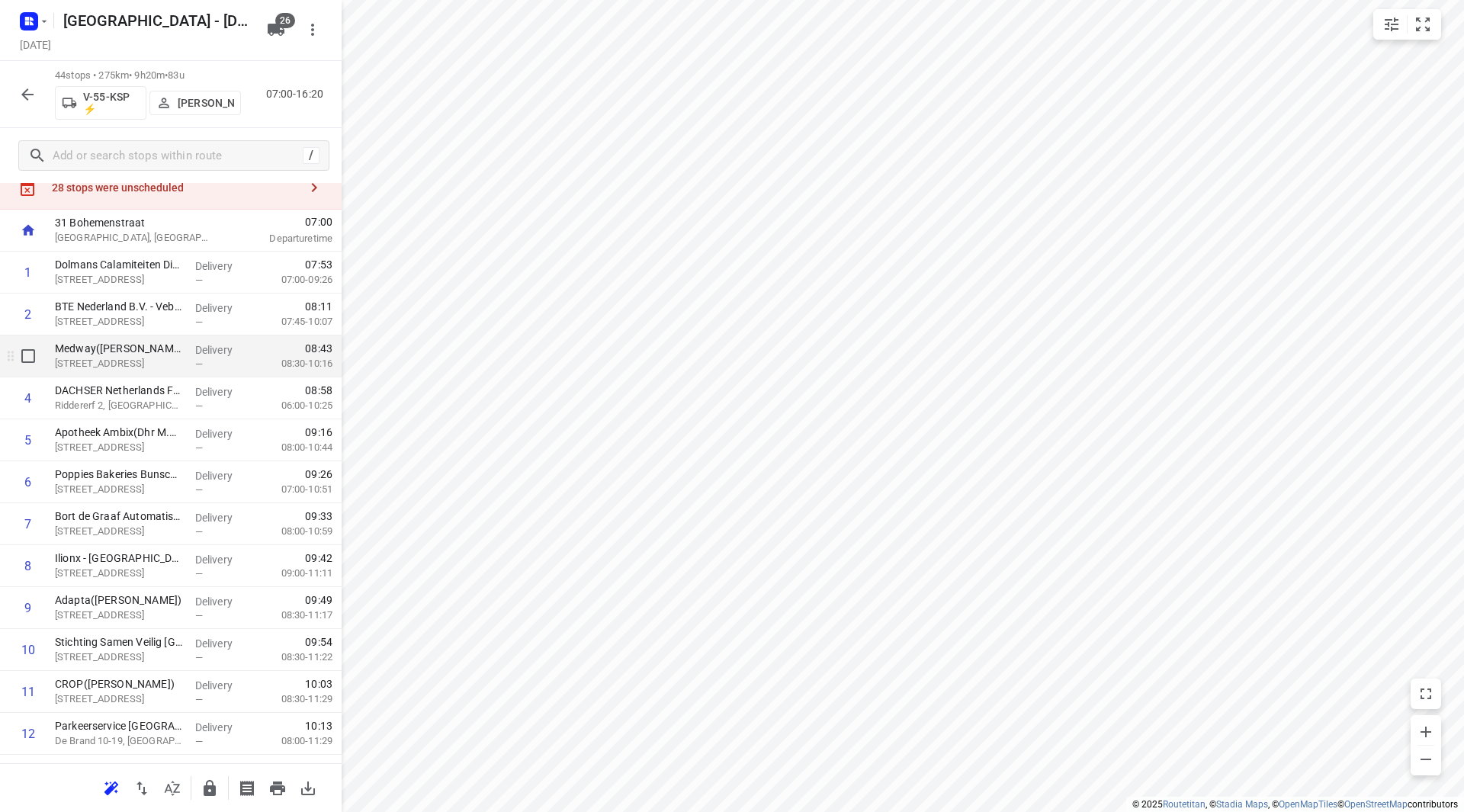
scroll to position [76, 0]
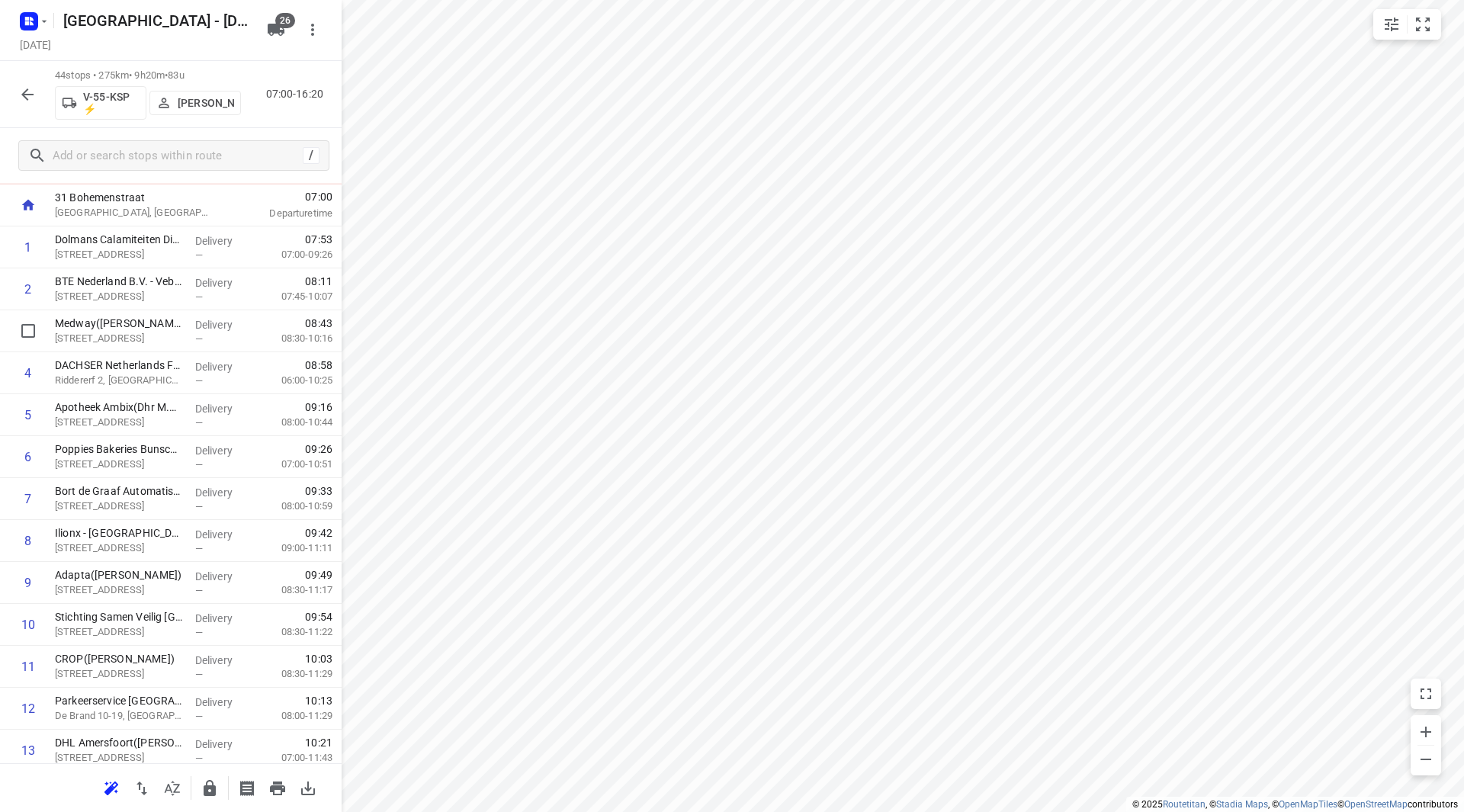
drag, startPoint x: 159, startPoint y: 336, endPoint x: 155, endPoint y: 292, distance: 44.2
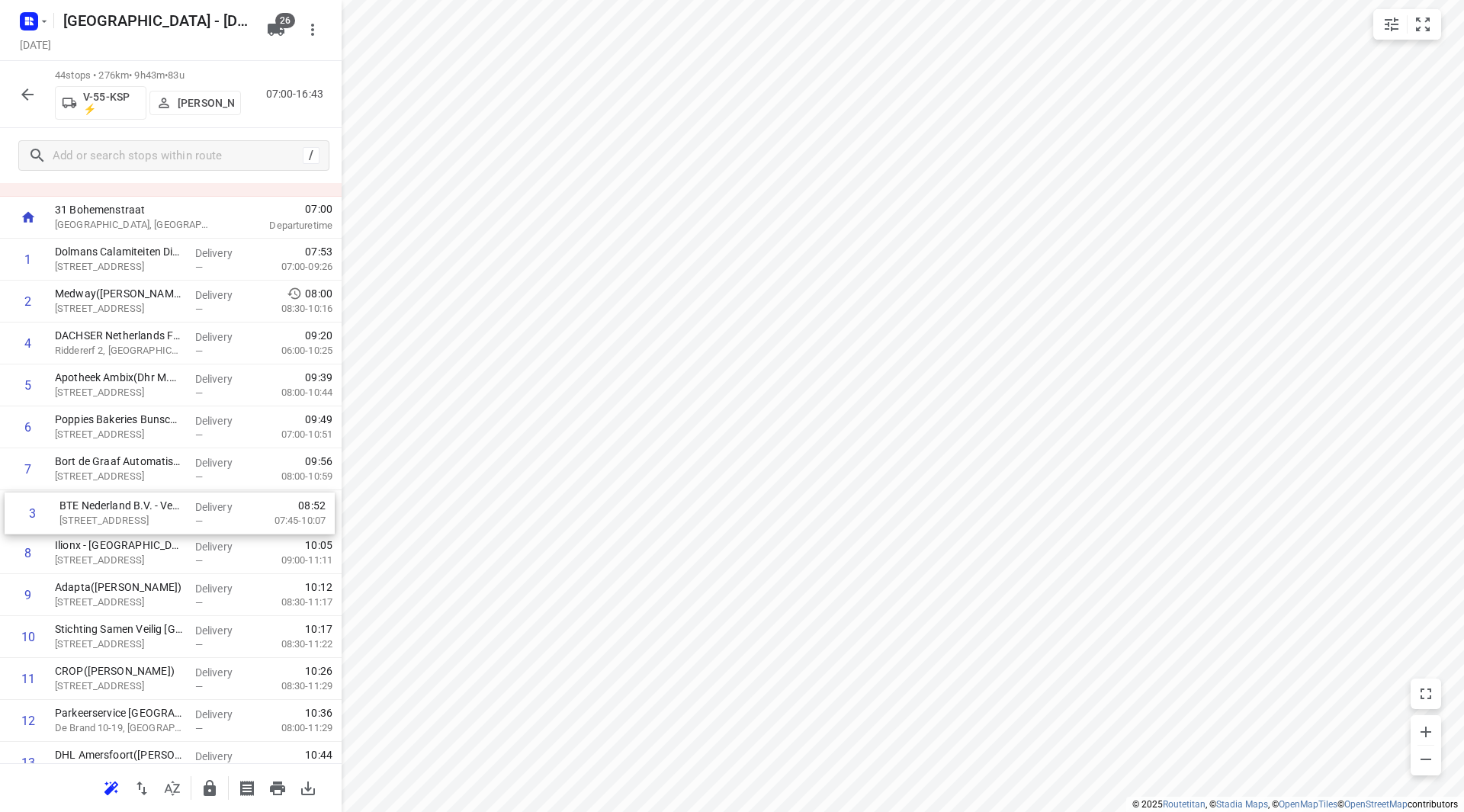
drag, startPoint x: 157, startPoint y: 351, endPoint x: 164, endPoint y: 525, distance: 174.1
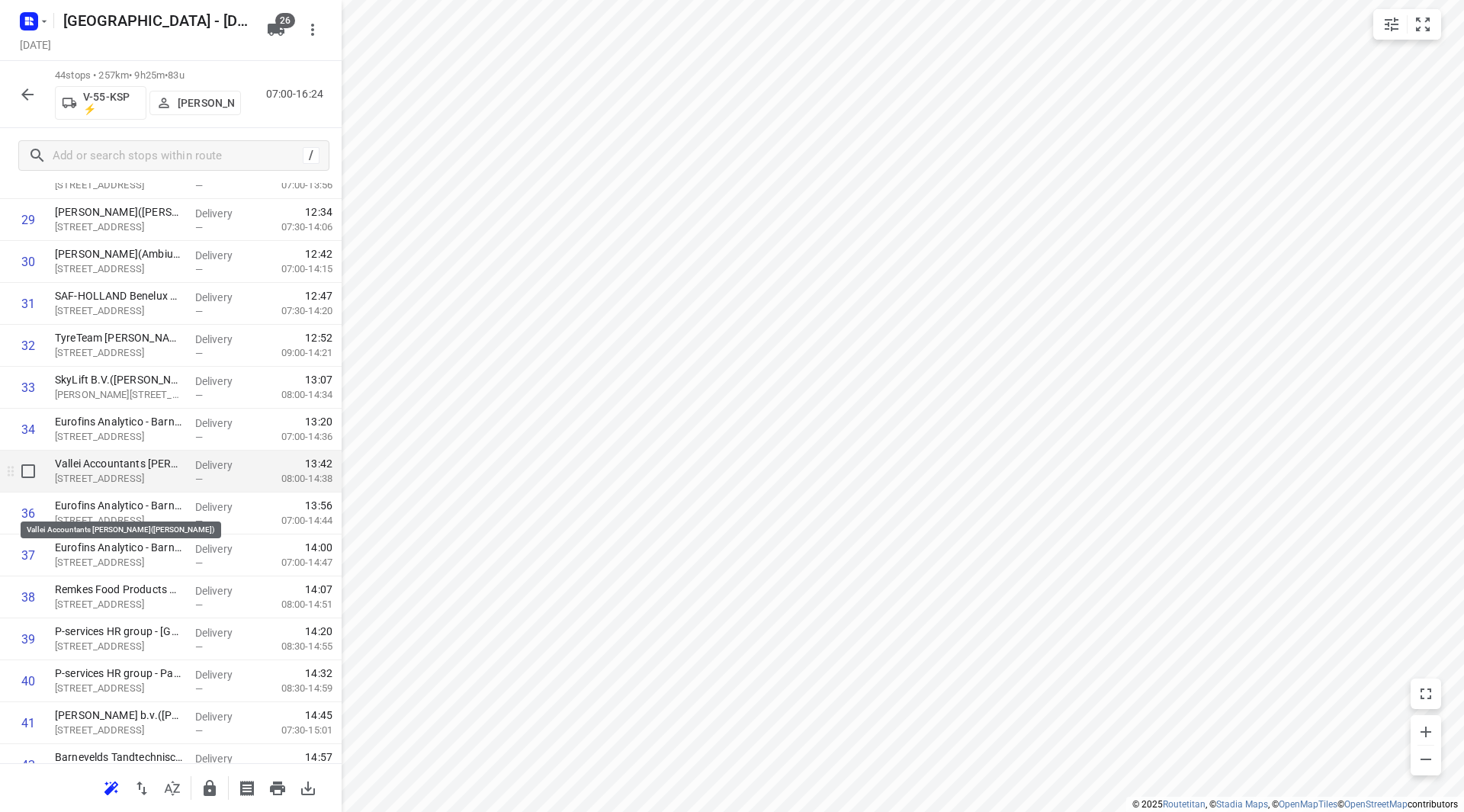
scroll to position [1284, 0]
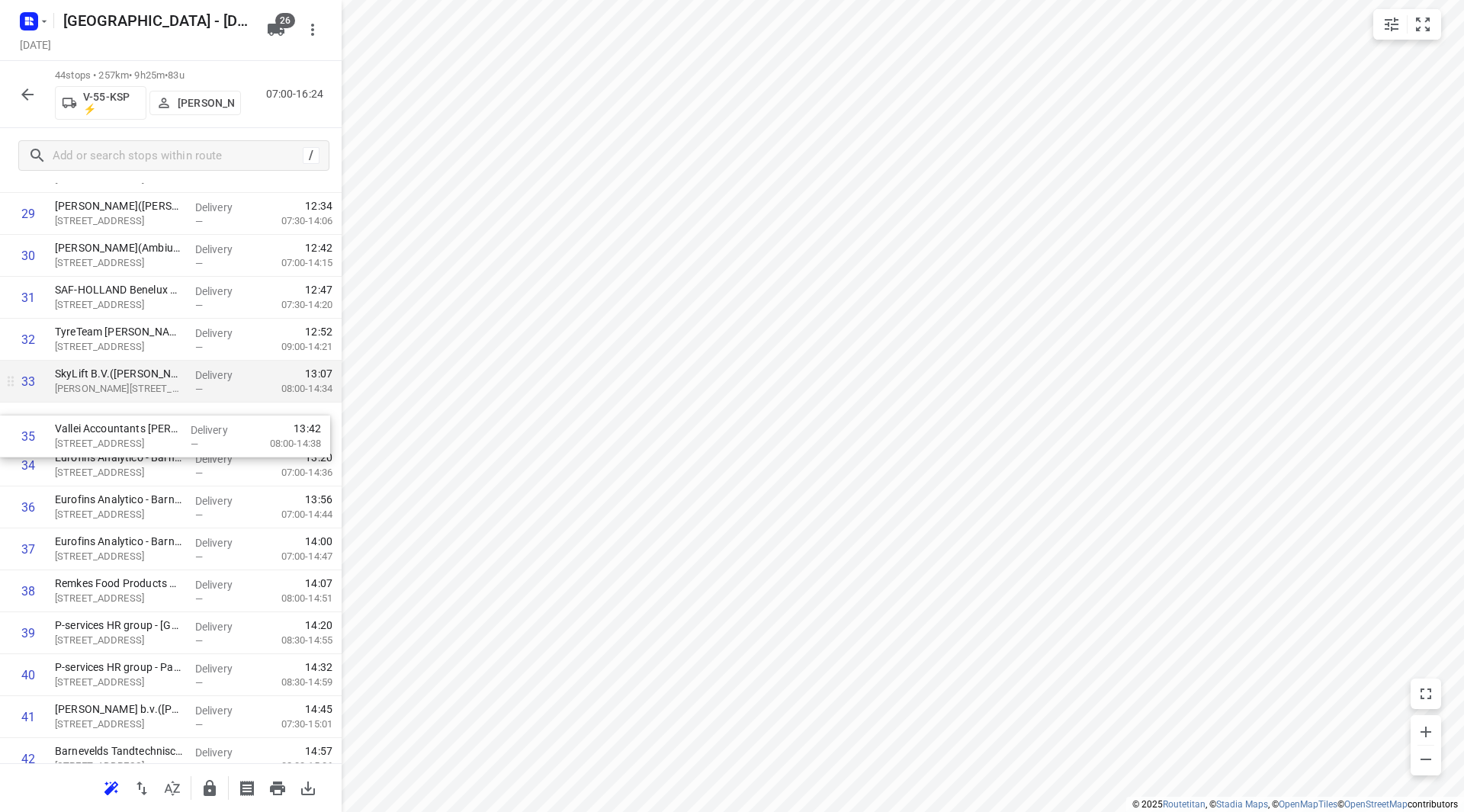
drag, startPoint x: 175, startPoint y: 407, endPoint x: 176, endPoint y: 400, distance: 7.1
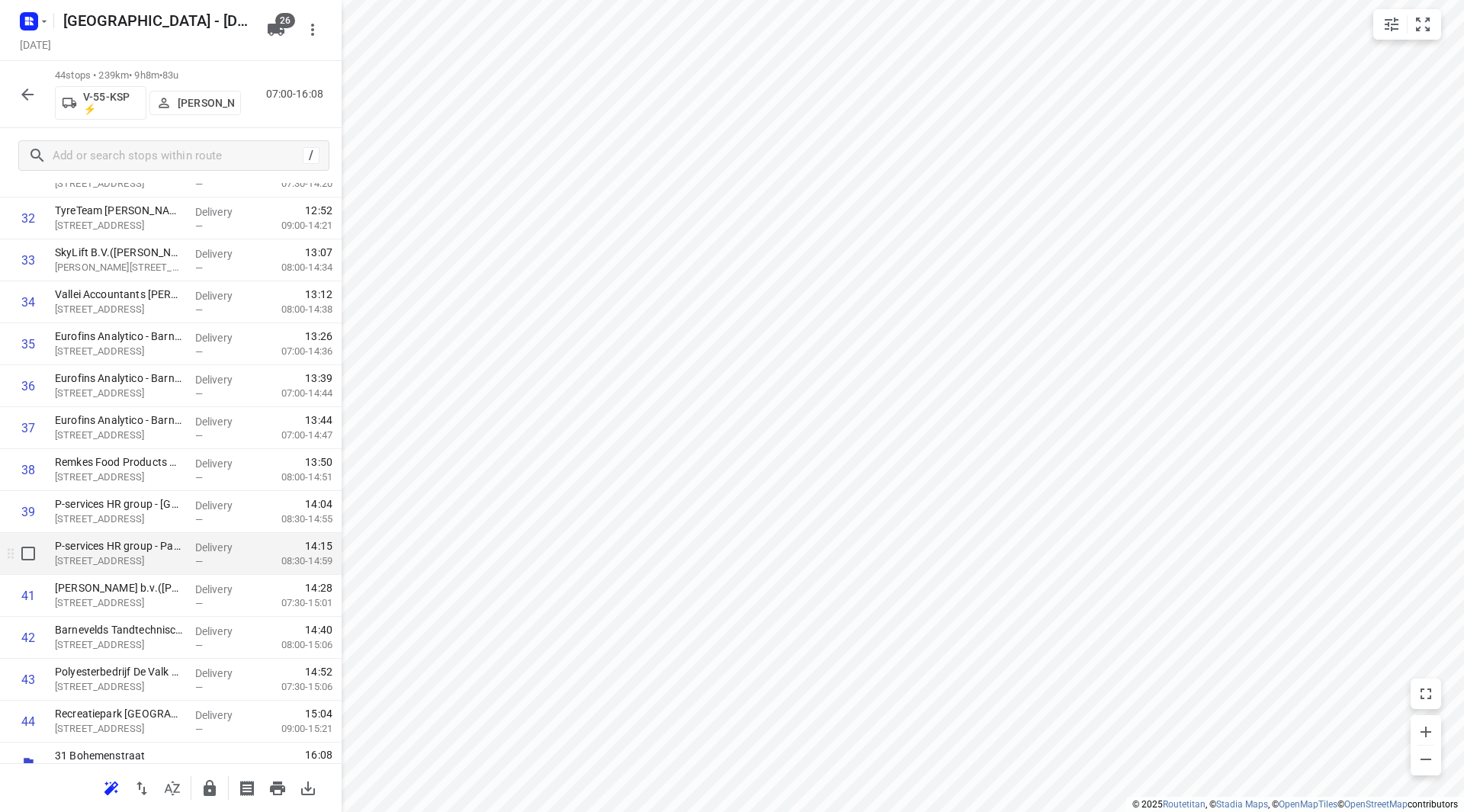
scroll to position [1427, 0]
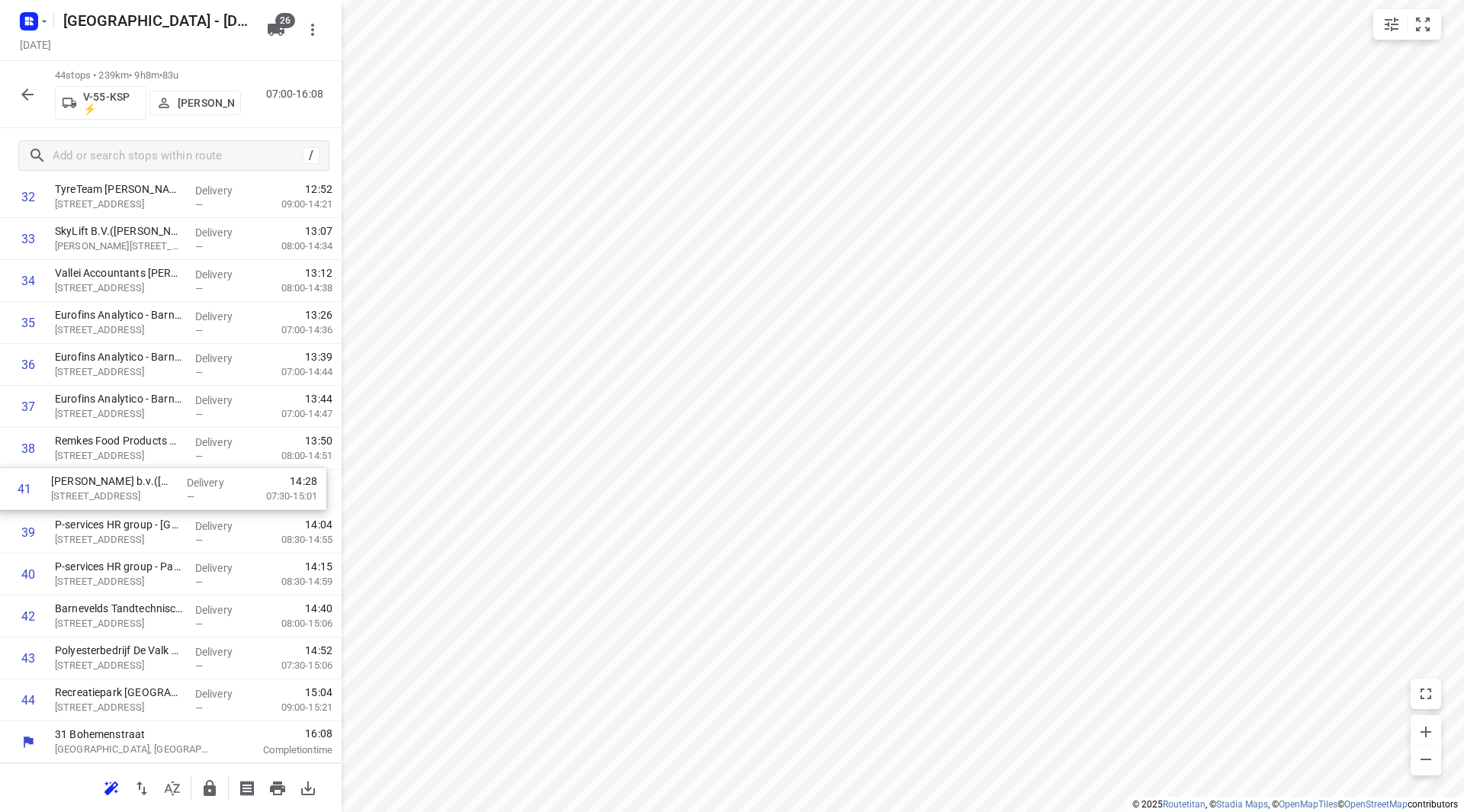
drag, startPoint x: 129, startPoint y: 578, endPoint x: 126, endPoint y: 487, distance: 91.0
drag, startPoint x: 141, startPoint y: 611, endPoint x: 140, endPoint y: 521, distance: 90.0
click at [208, 785] on icon "button" at bounding box center [209, 788] width 12 height 16
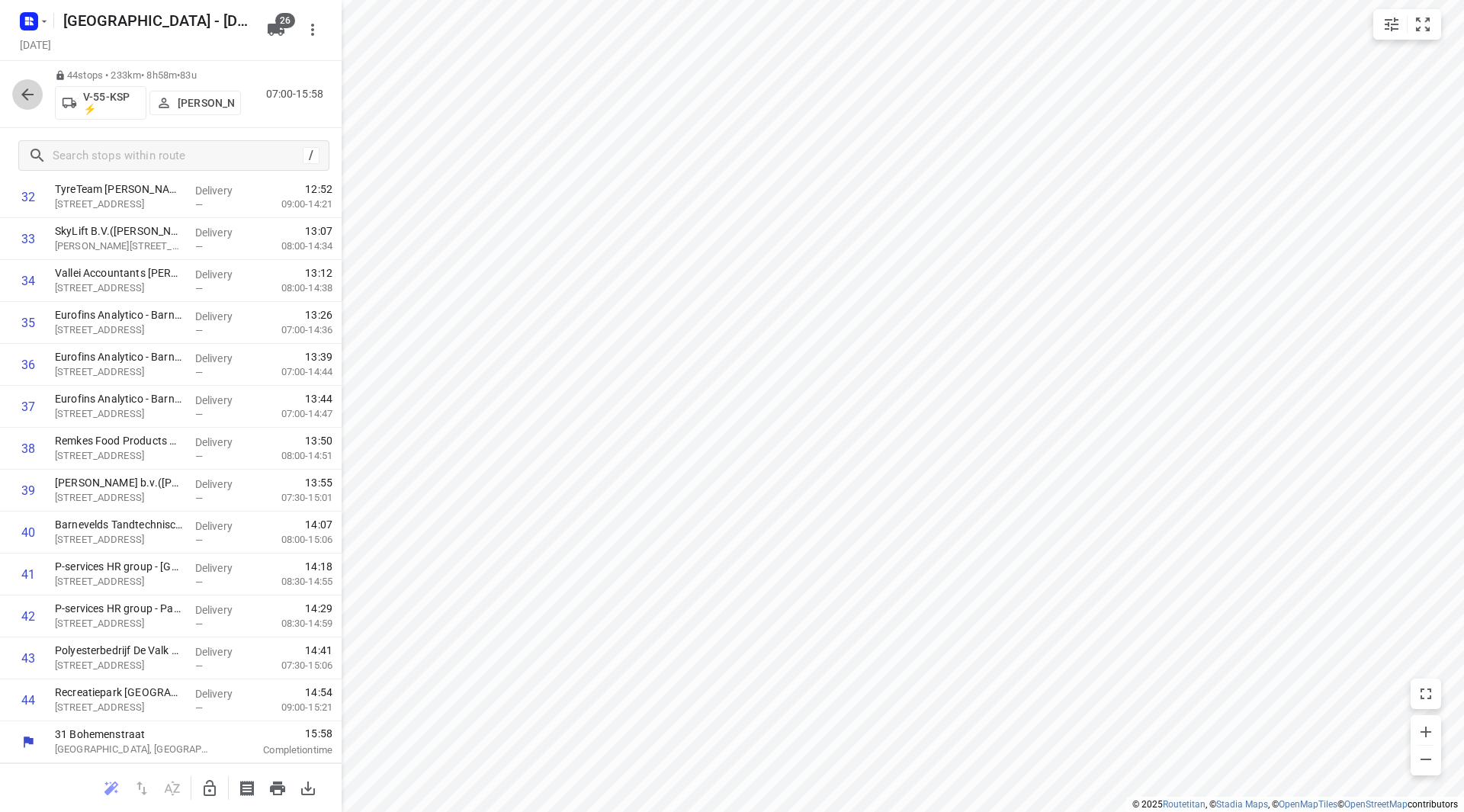
click at [27, 96] on icon "button" at bounding box center [27, 94] width 18 height 18
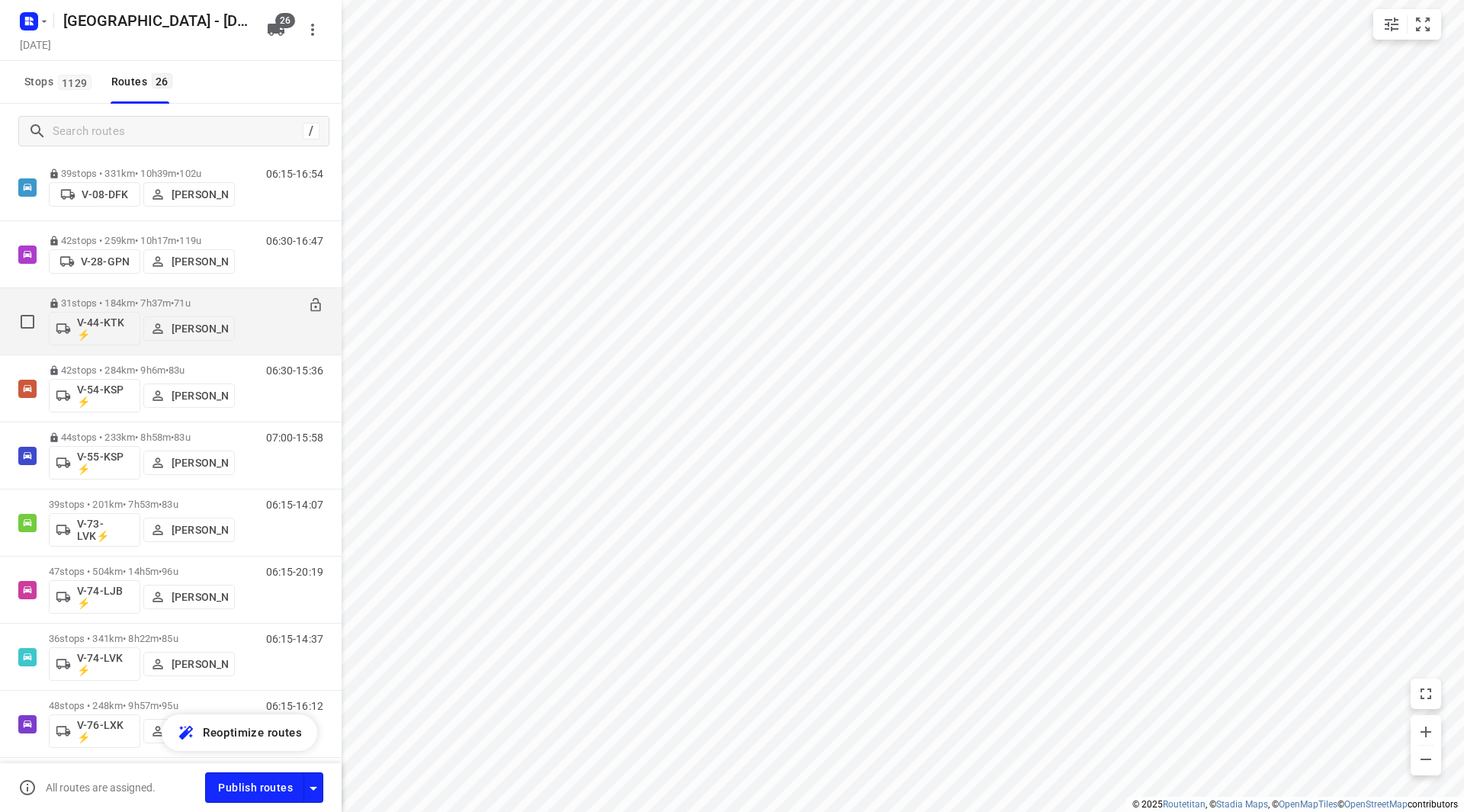
scroll to position [839, 0]
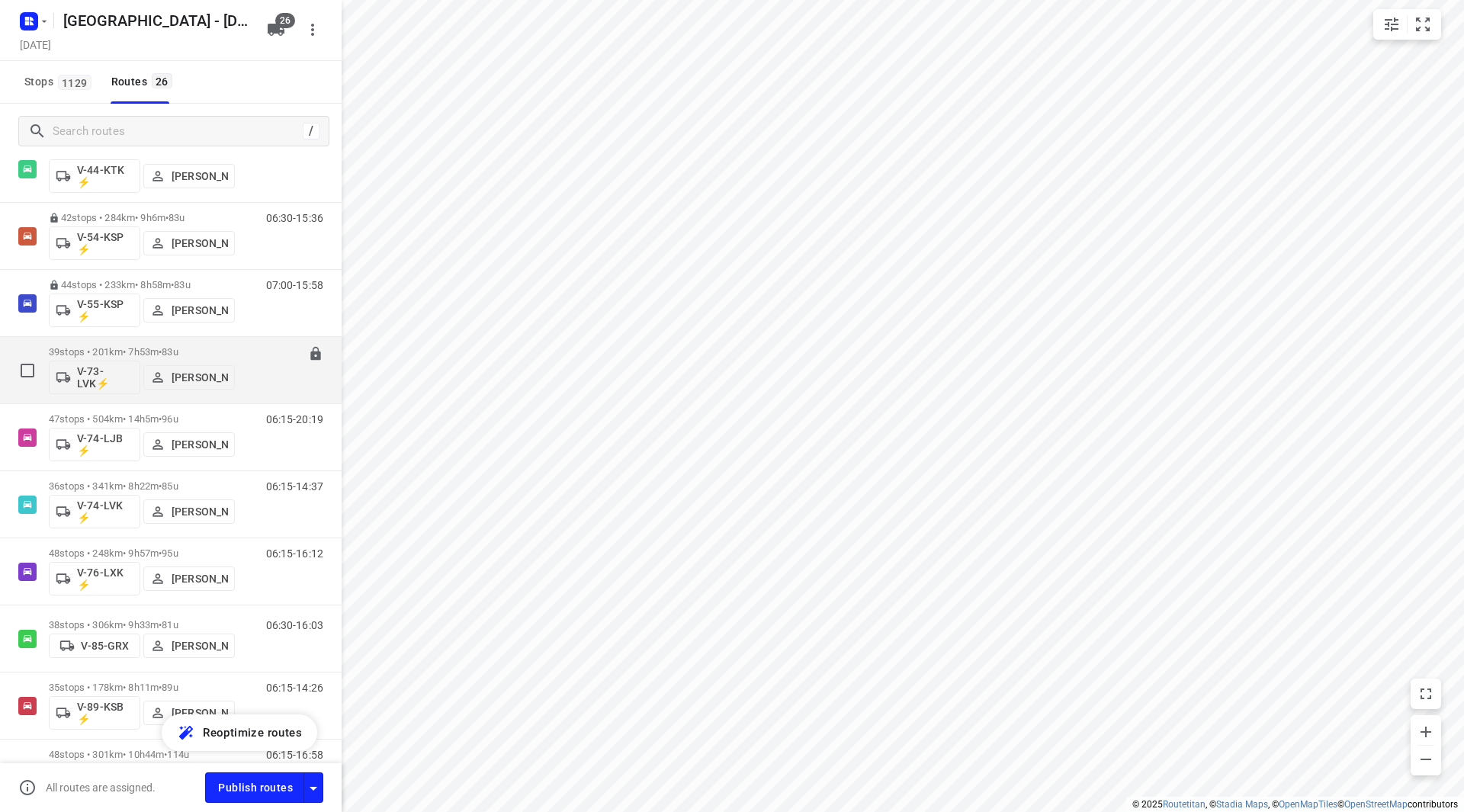
click at [152, 345] on div "39 stops • 201km • 7h53m • 83u V-73-LVK⚡ Bas Geertsema" at bounding box center [142, 370] width 186 height 63
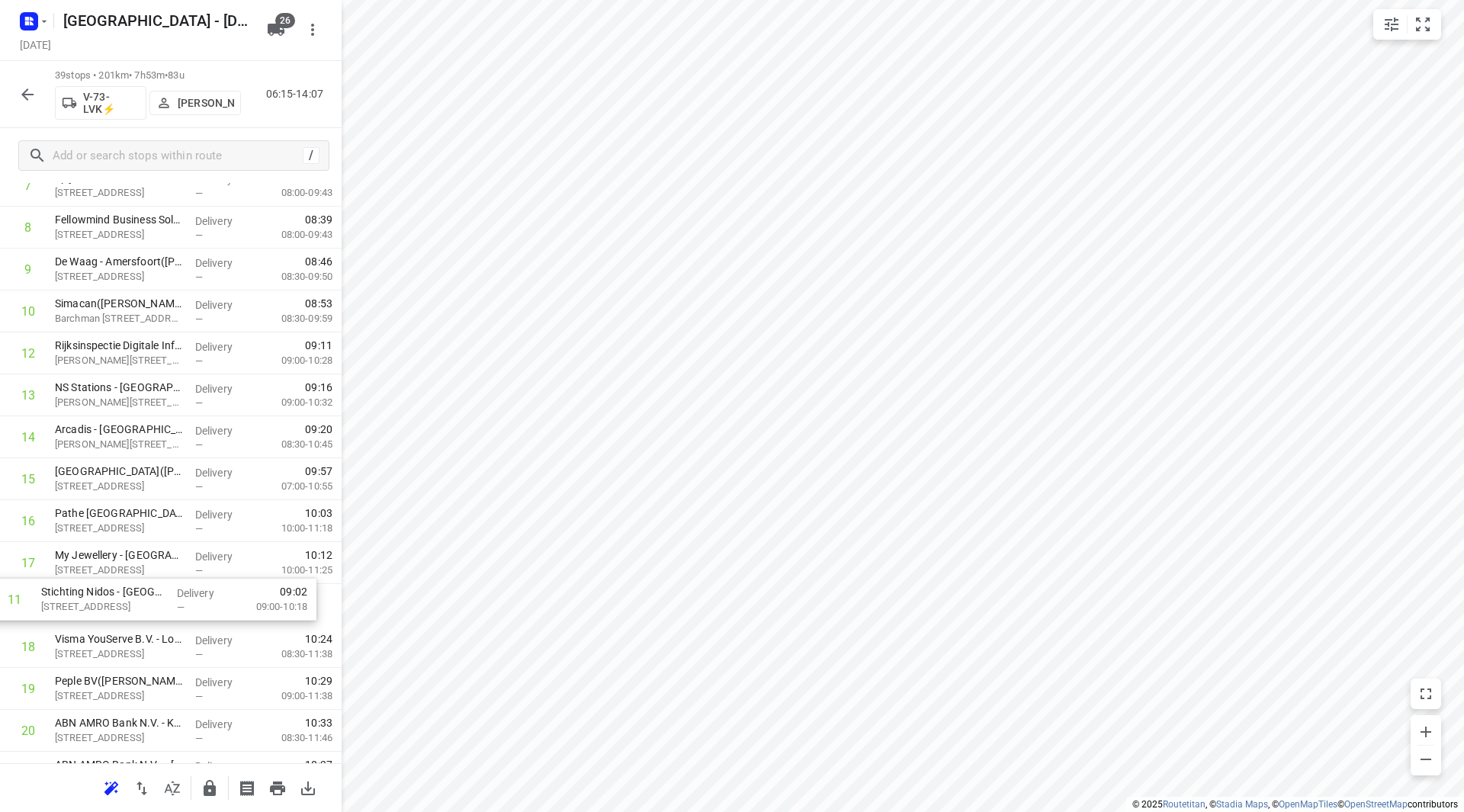
scroll to position [406, 0]
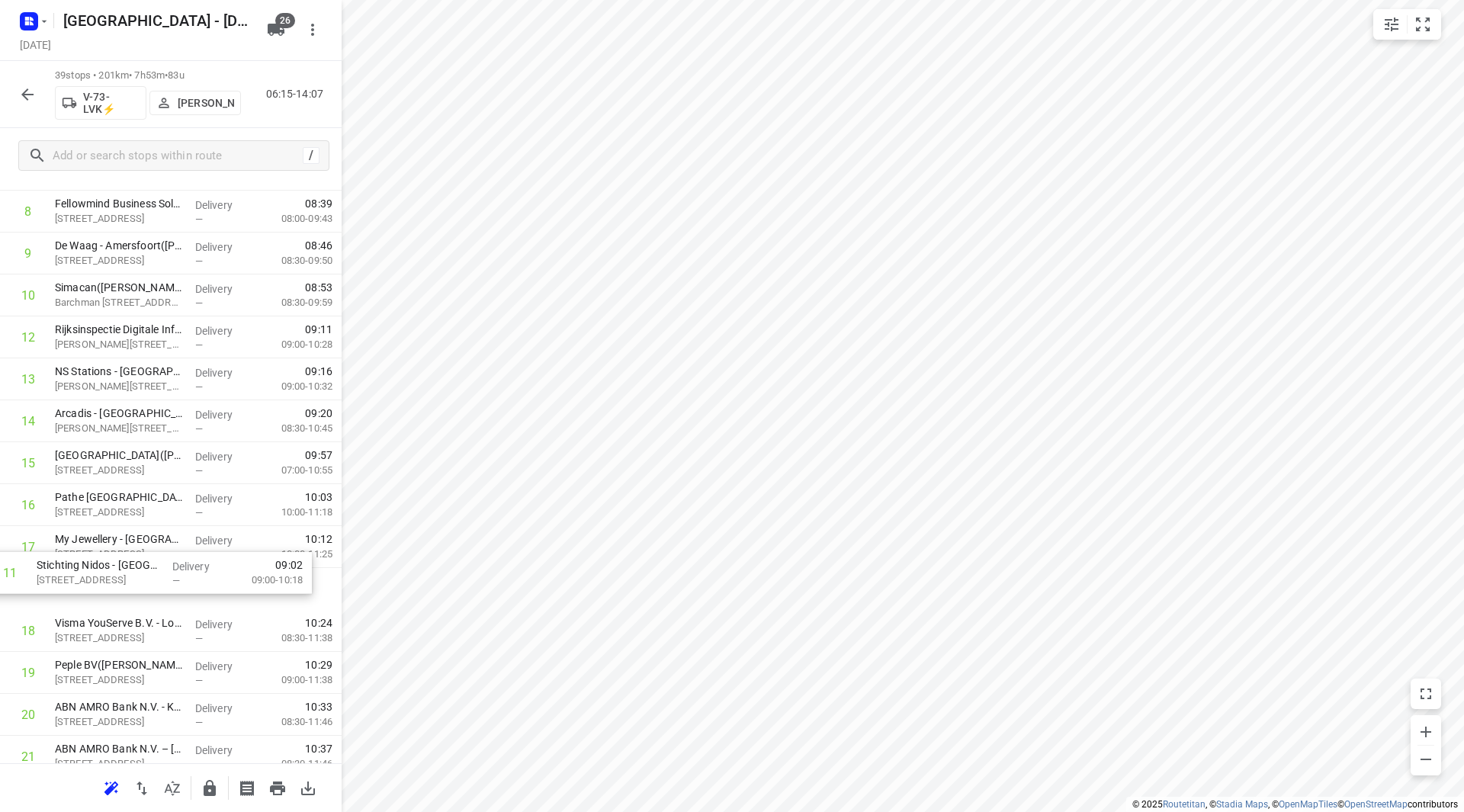
drag, startPoint x: 88, startPoint y: 435, endPoint x: 76, endPoint y: 592, distance: 157.5
click at [72, 592] on div "1 van Dorp Amersfoort(Gijs Folmer) Maanlander 45, Amersfoort Delivery — 07:14 0…" at bounding box center [171, 714] width 342 height 1635
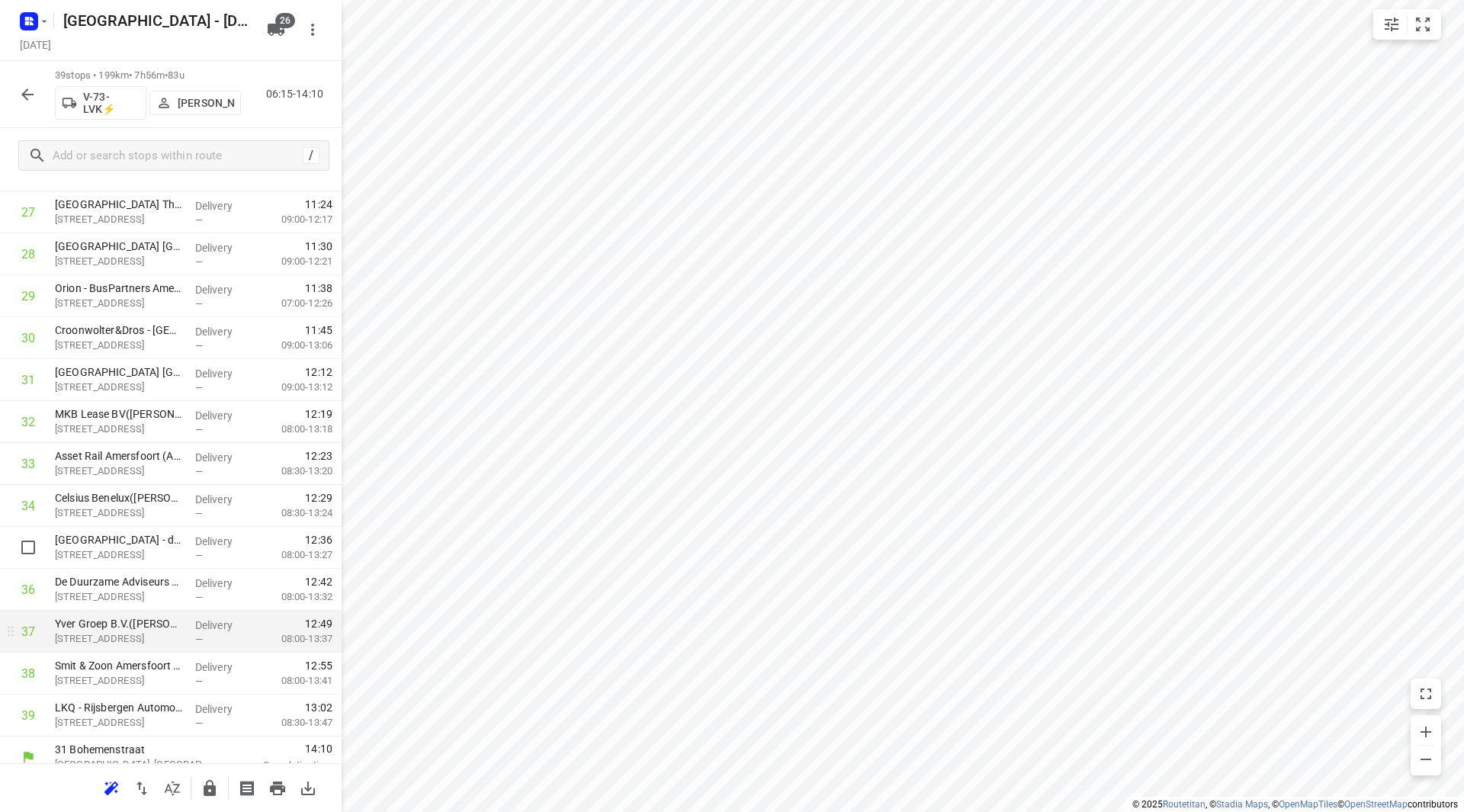
scroll to position [1217, 0]
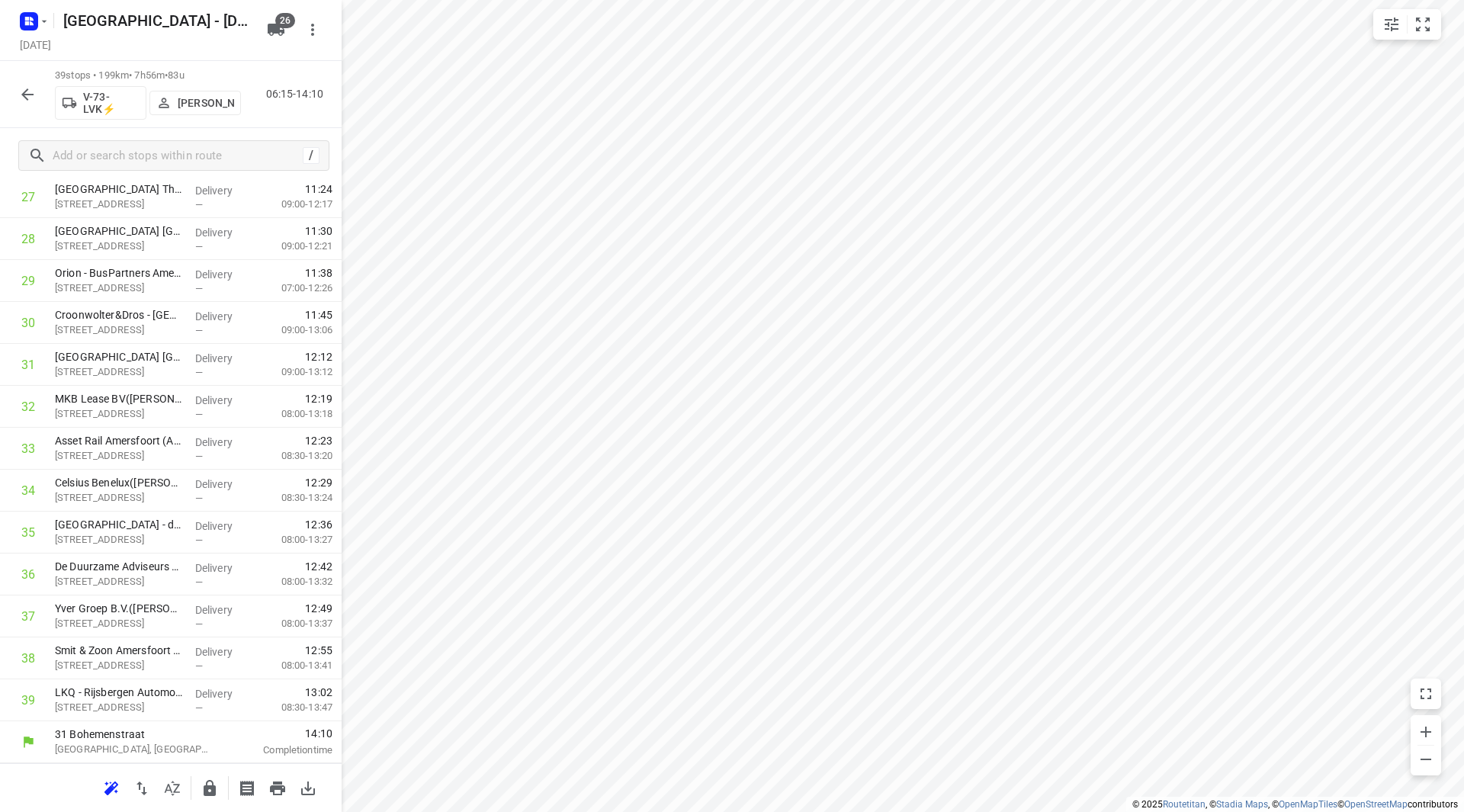
click at [208, 785] on icon "button" at bounding box center [209, 788] width 12 height 16
click at [29, 86] on icon "button" at bounding box center [27, 94] width 18 height 18
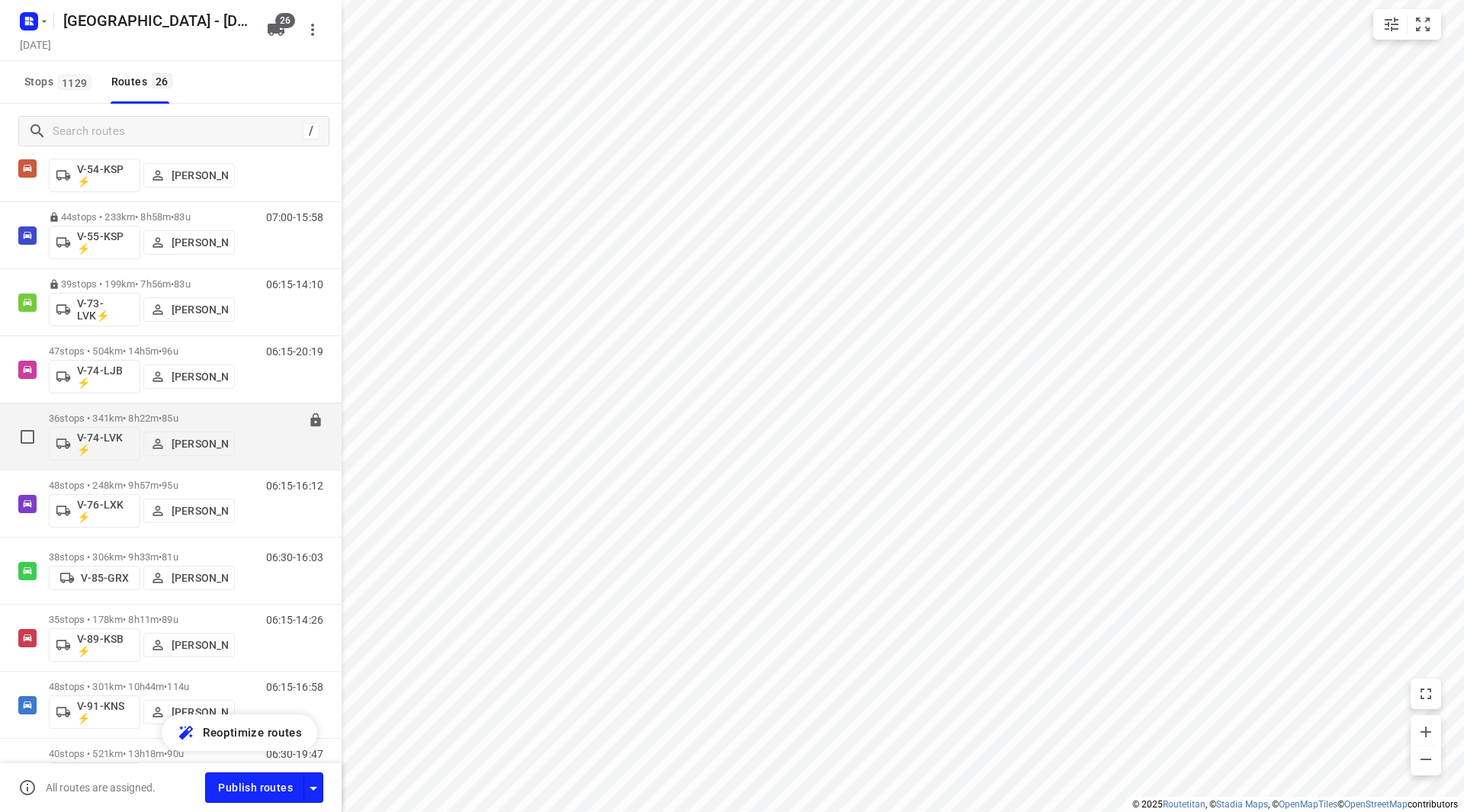
scroll to position [898, 0]
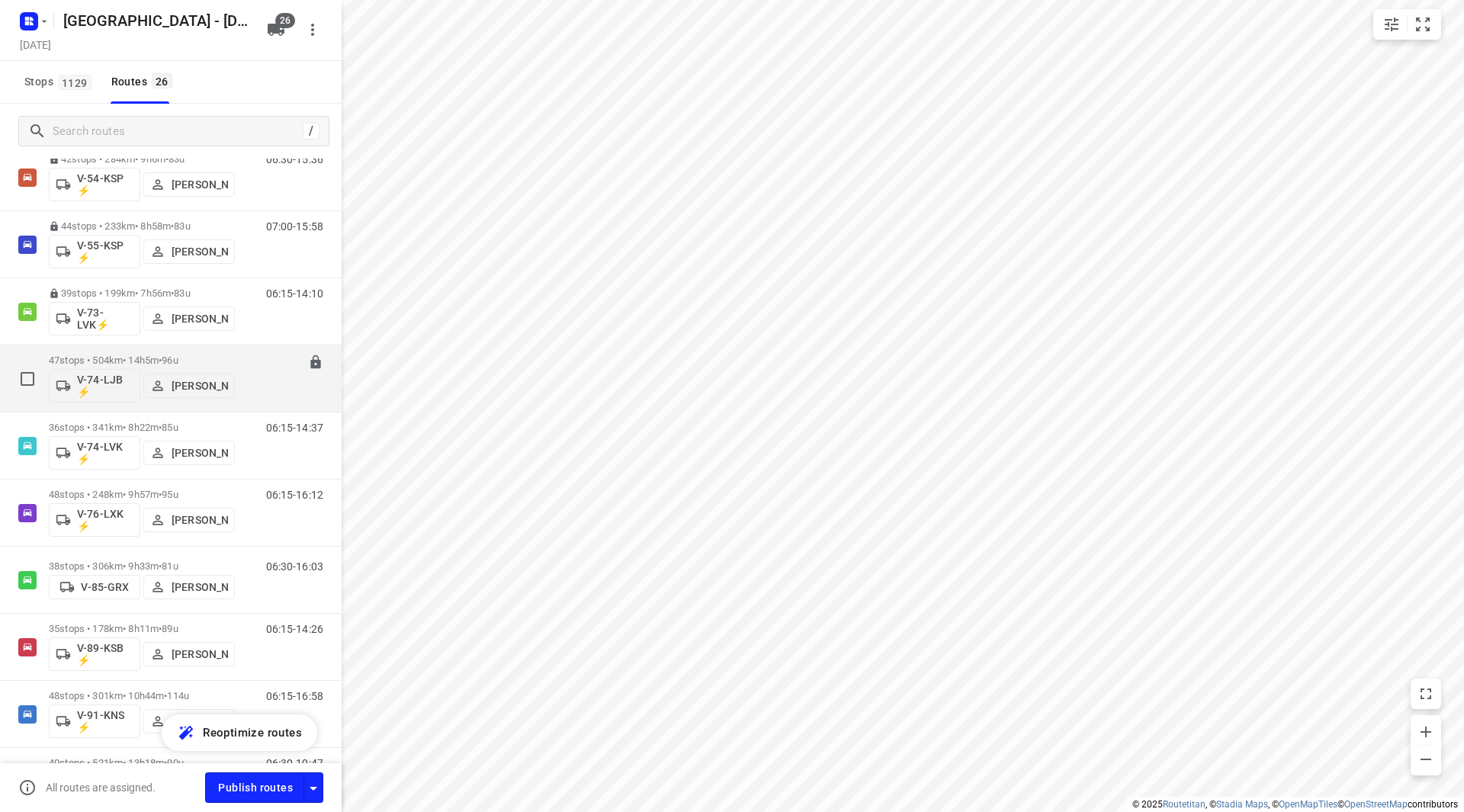
click at [205, 366] on p "47 stops • 504km • 14h5m • 96u" at bounding box center [142, 360] width 186 height 11
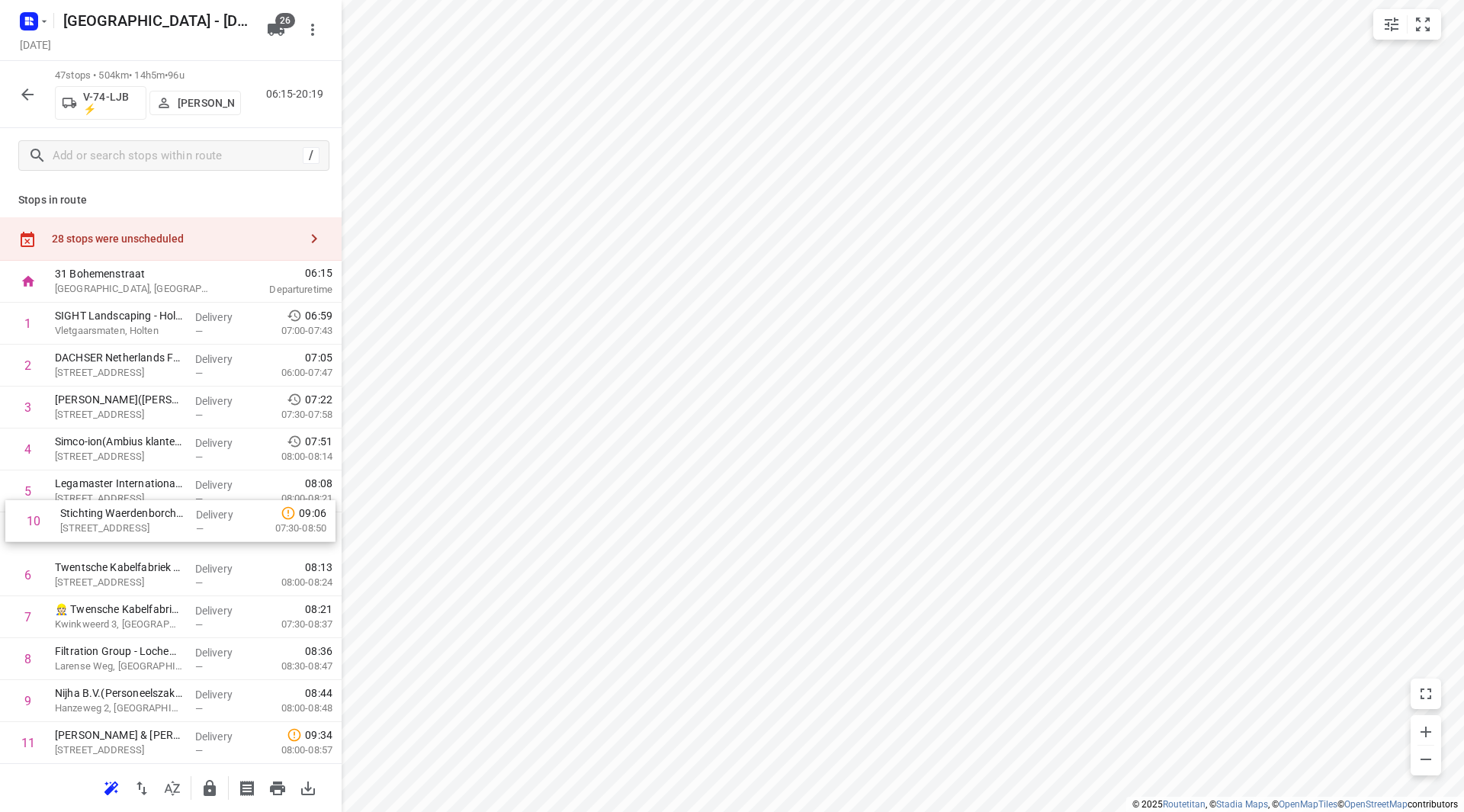
scroll to position [2, 0]
drag, startPoint x: 118, startPoint y: 717, endPoint x: 128, endPoint y: 414, distance: 303.2
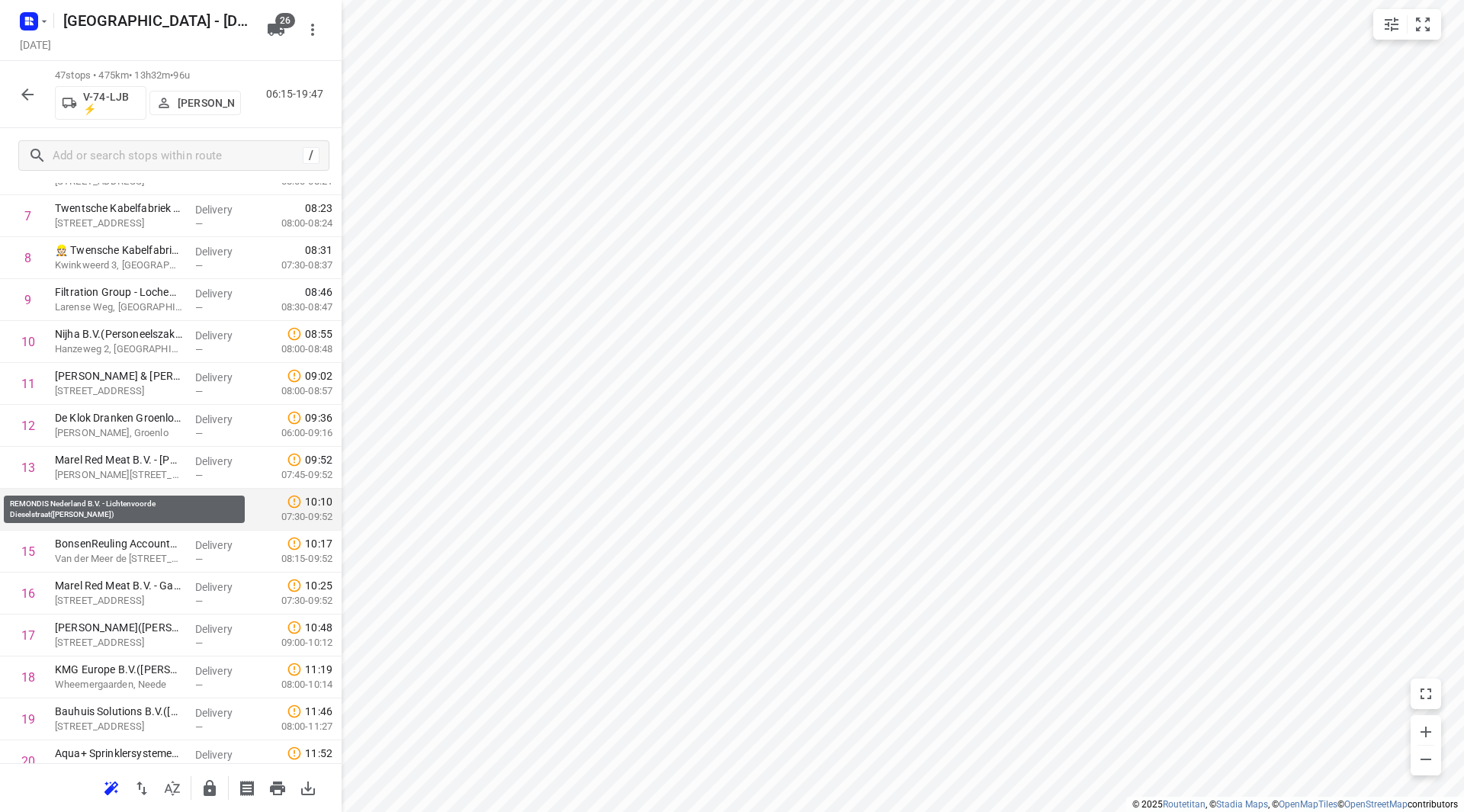
scroll to position [384, 0]
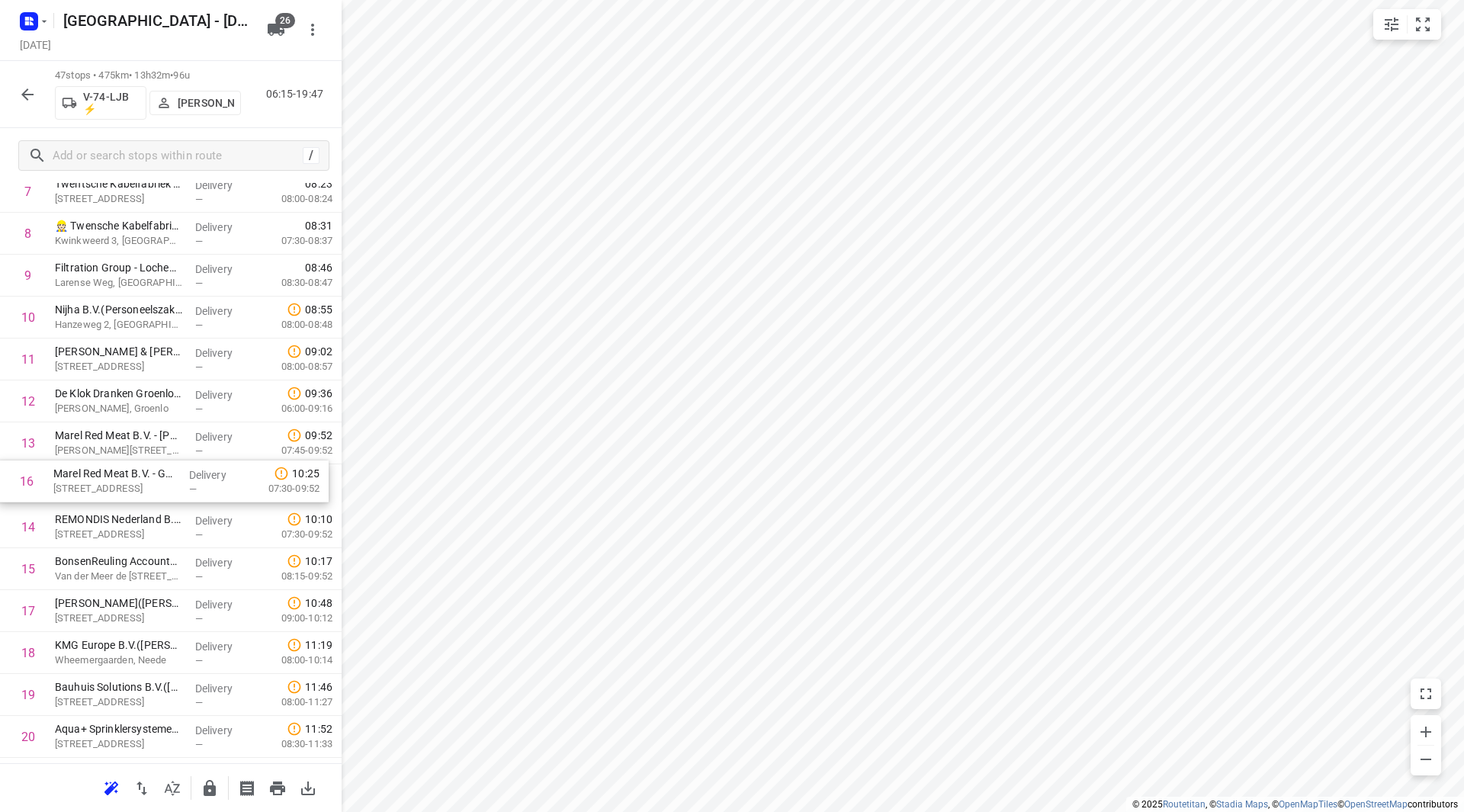
drag, startPoint x: 130, startPoint y: 572, endPoint x: 128, endPoint y: 479, distance: 93.0
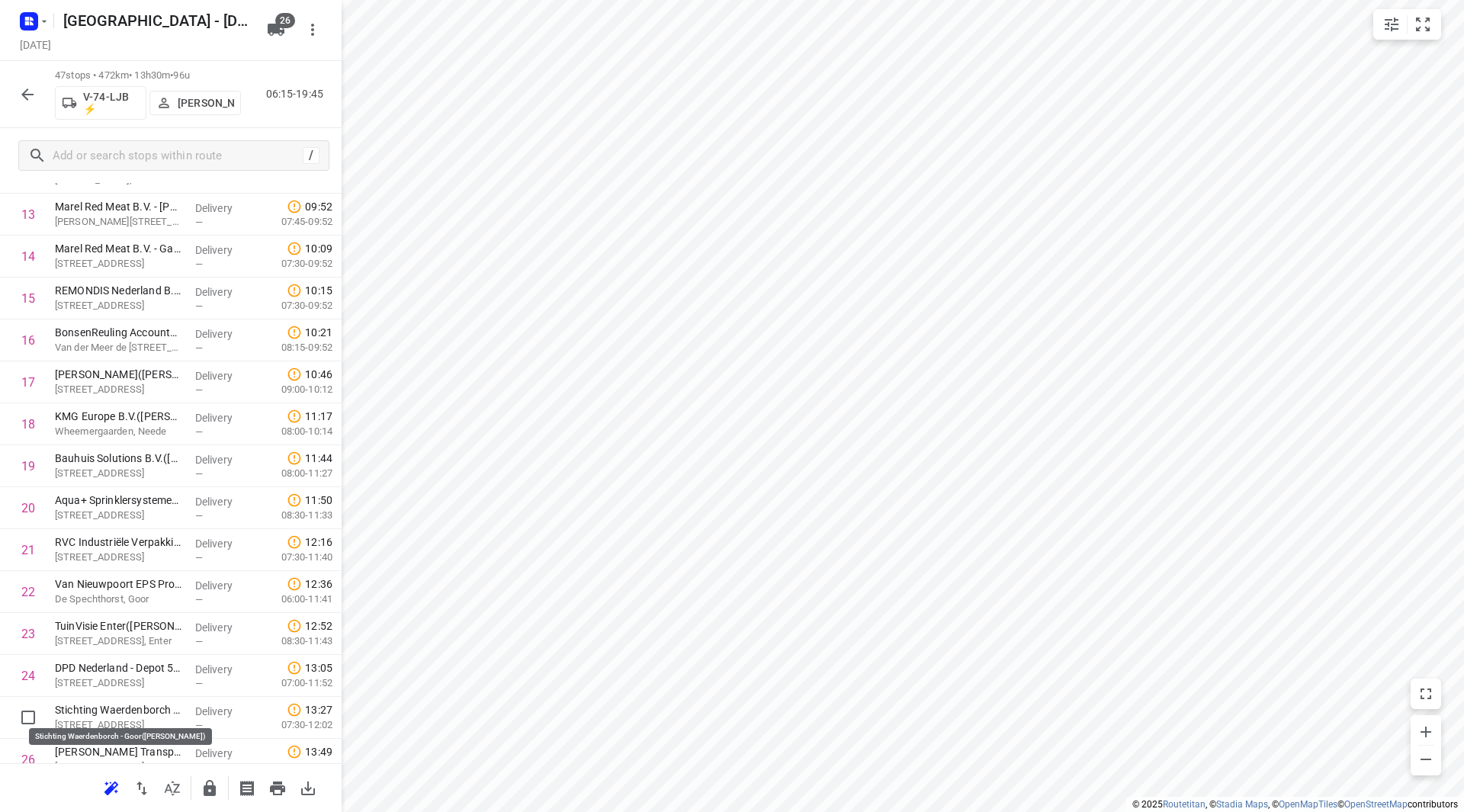
scroll to position [615, 0]
drag, startPoint x: 94, startPoint y: 710, endPoint x: 109, endPoint y: 497, distance: 213.5
click at [100, 497] on div "1 SIGHT Landscaping - Holten(Robin Hannink) Vletgaarsmaten, Holten Delivery — 0…" at bounding box center [171, 672] width 342 height 1971
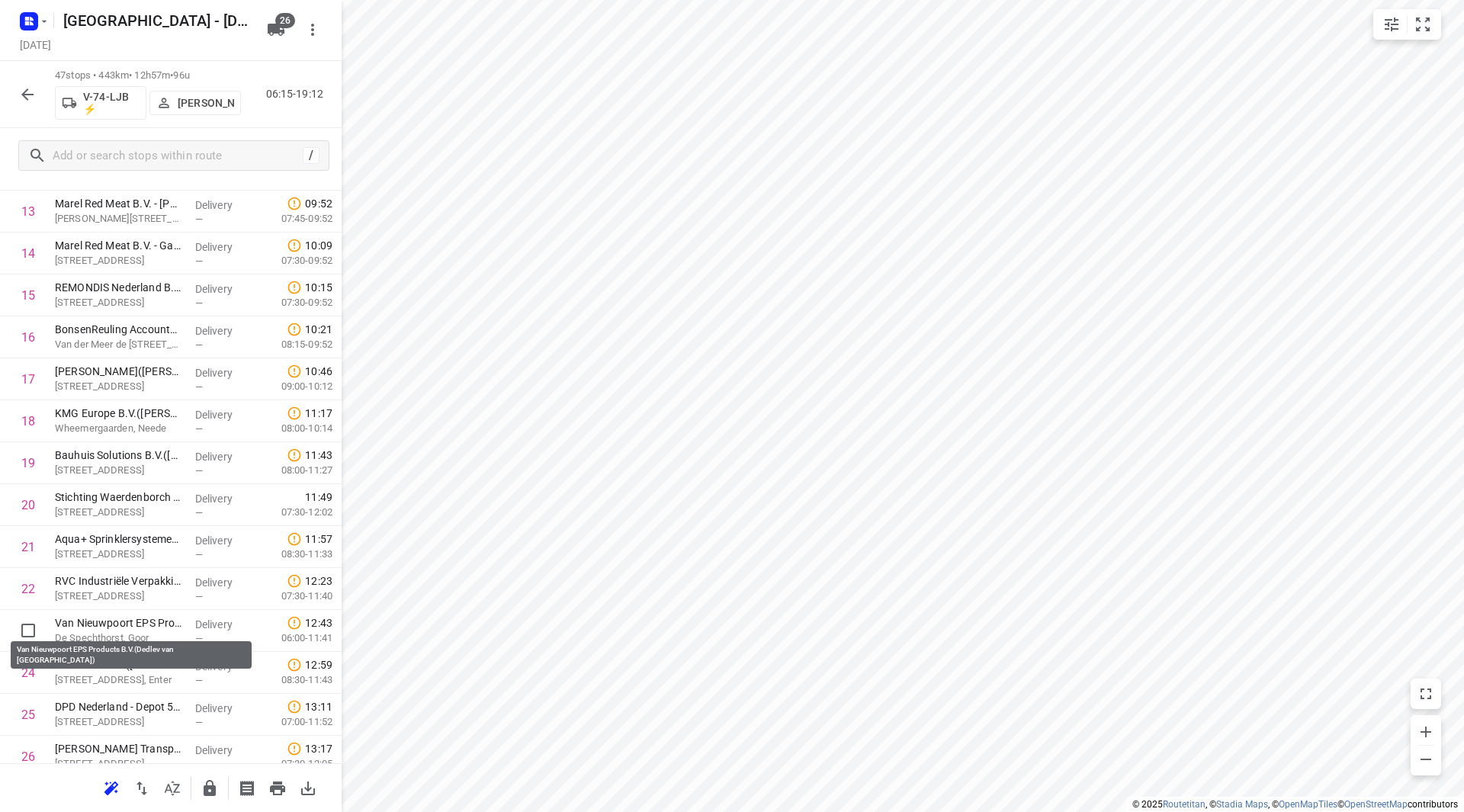
scroll to position [616, 0]
drag, startPoint x: 138, startPoint y: 629, endPoint x: 140, endPoint y: 583, distance: 46.0
click at [140, 583] on div "1 SIGHT Landscaping - Holten(Robin Hannink) Vletgaarsmaten, Holten Delivery — 0…" at bounding box center [171, 672] width 342 height 1971
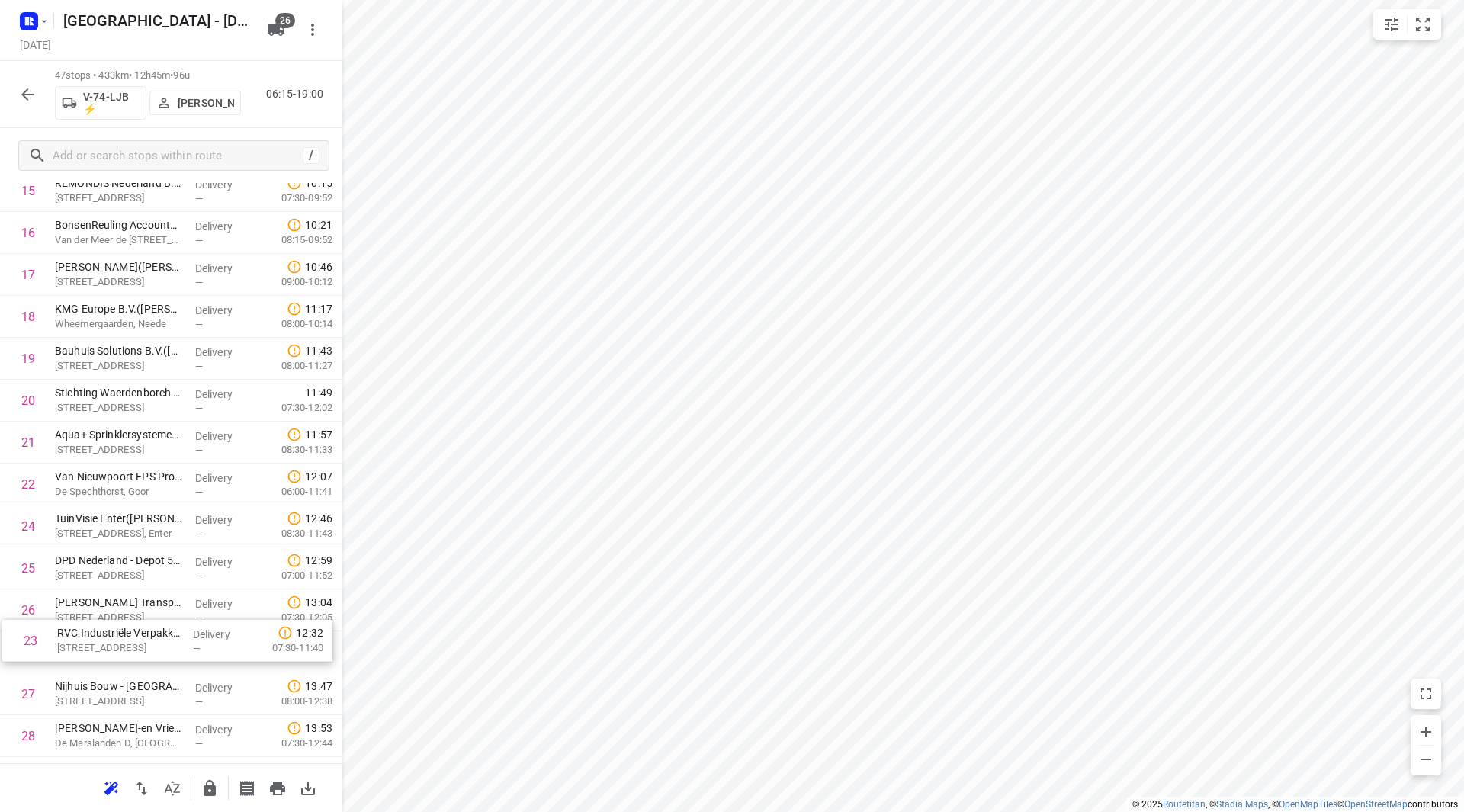
scroll to position [734, 0]
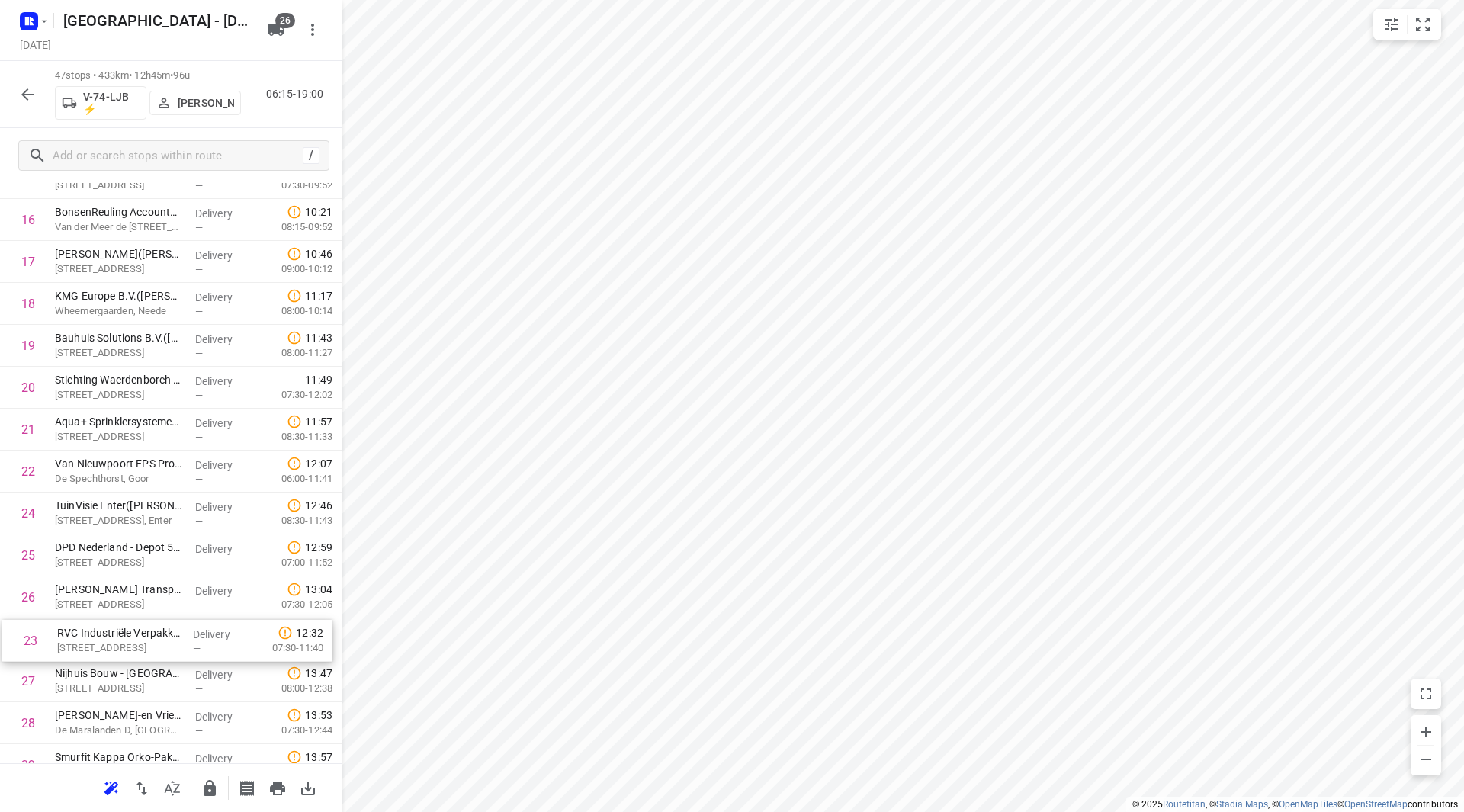
drag, startPoint x: 125, startPoint y: 556, endPoint x: 127, endPoint y: 640, distance: 84.0
click at [127, 644] on div "1 SIGHT Landscaping - Holten(Robin Hannink) Vletgaarsmaten, Holten Delivery — 0…" at bounding box center [171, 555] width 342 height 1971
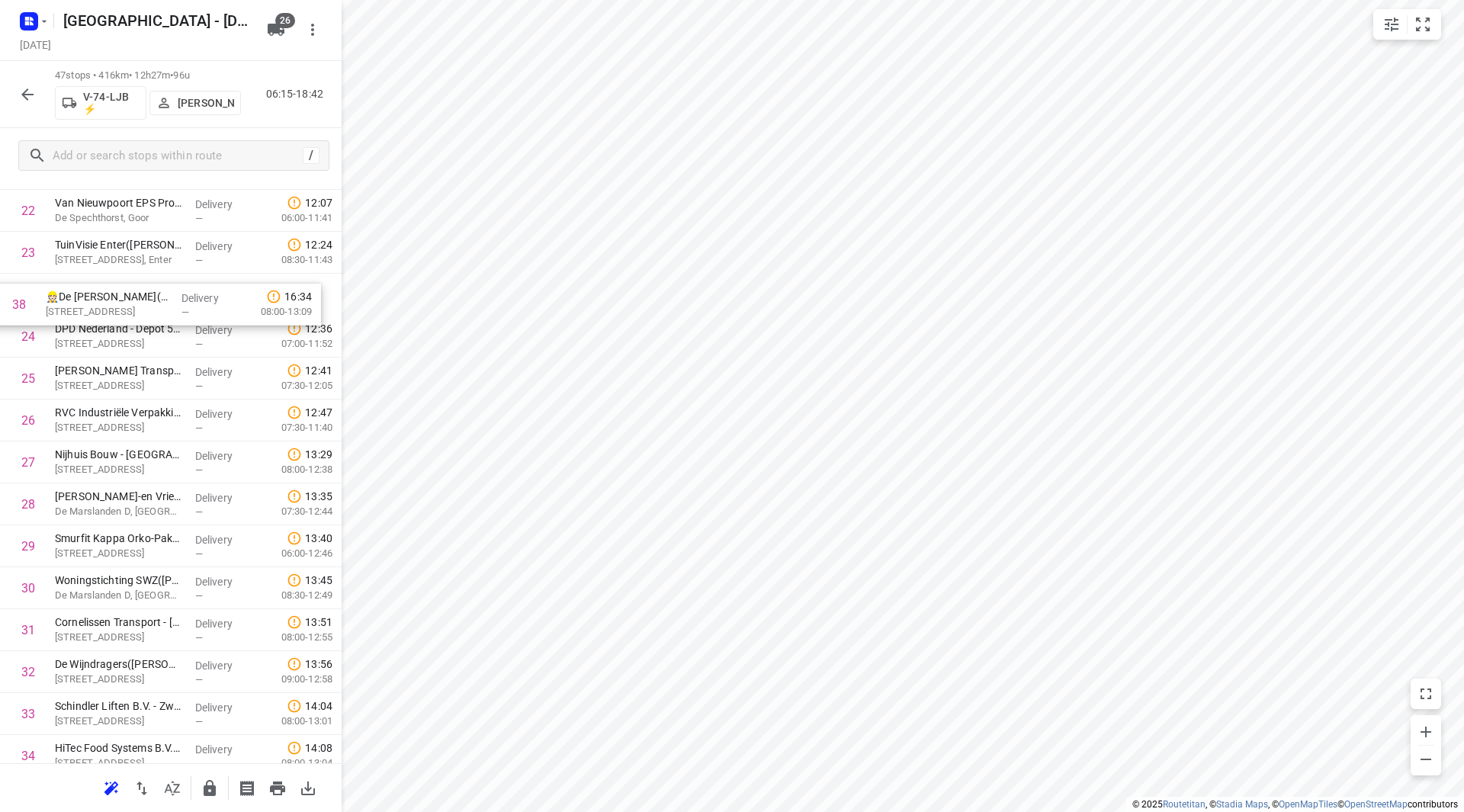
drag, startPoint x: 94, startPoint y: 689, endPoint x: 90, endPoint y: 297, distance: 392.0
click at [90, 297] on div "1 SIGHT Landscaping - Holten(Robin Hannink) Vletgaarsmaten, Holten Delivery — 0…" at bounding box center [171, 294] width 342 height 1971
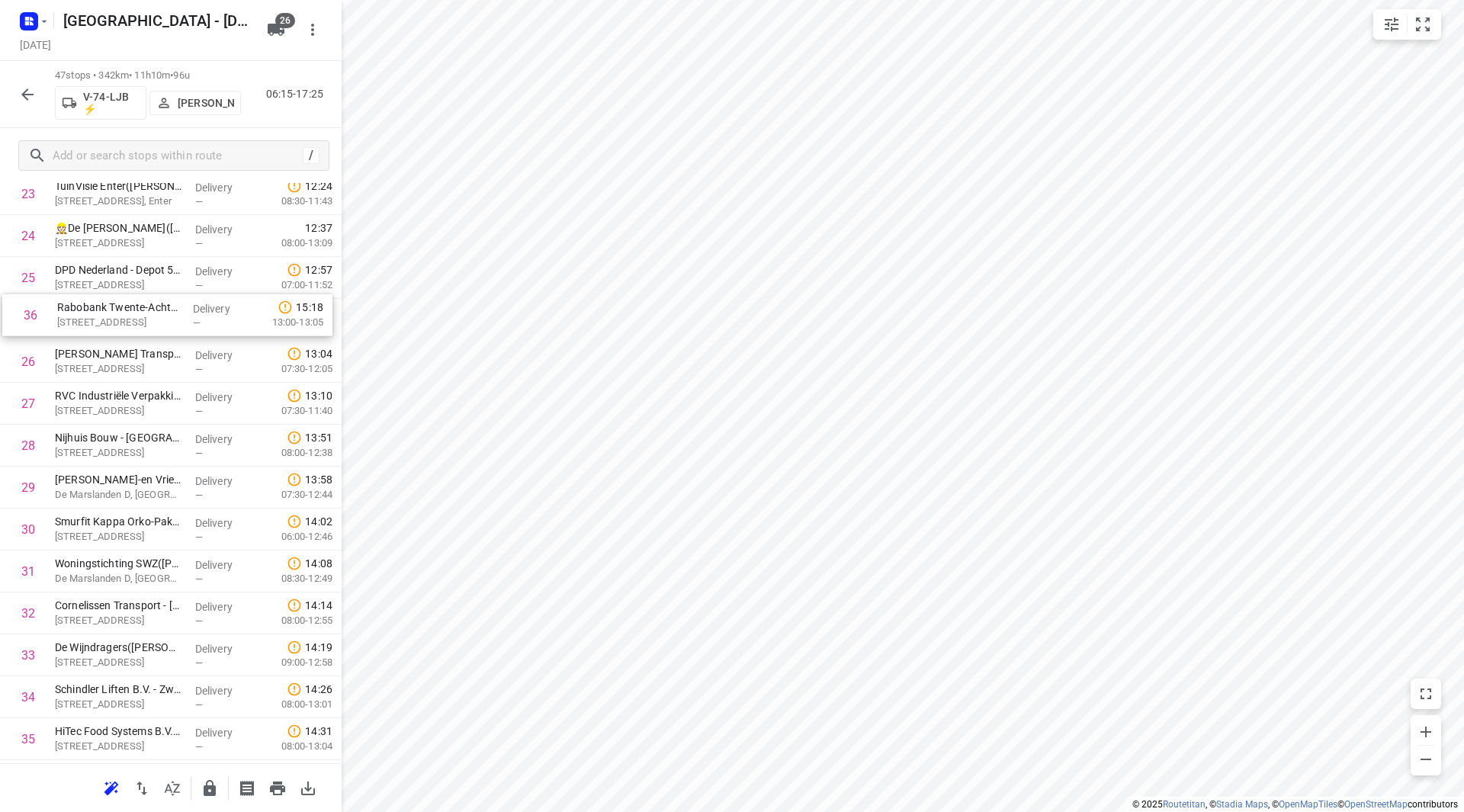
drag, startPoint x: 83, startPoint y: 742, endPoint x: 81, endPoint y: 327, distance: 415.0
click at [81, 327] on div "1 SIGHT Landscaping - Holten(Robin Hannink) Vletgaarsmaten, Holten Delivery — 0…" at bounding box center [171, 236] width 342 height 1971
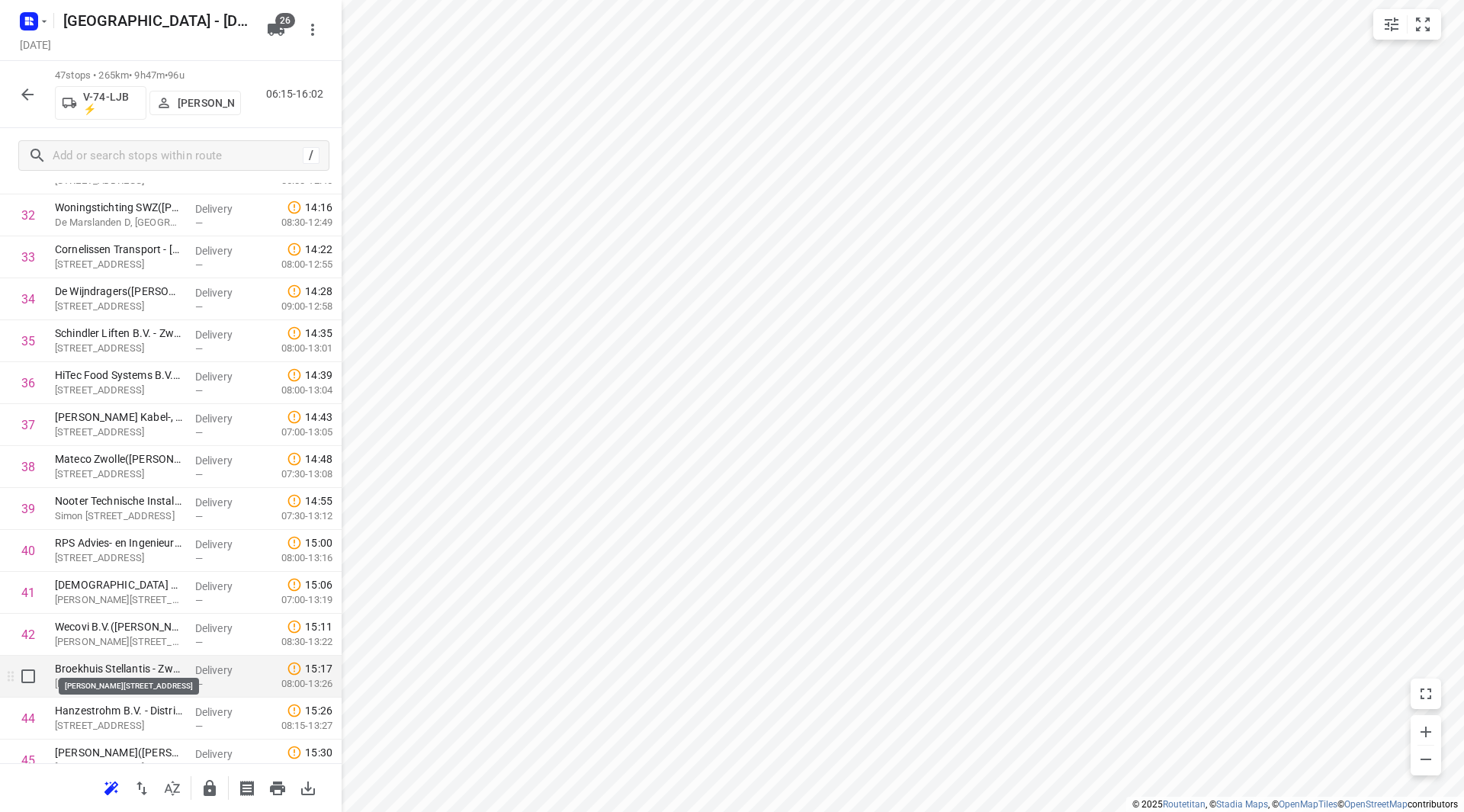
scroll to position [1433, 0]
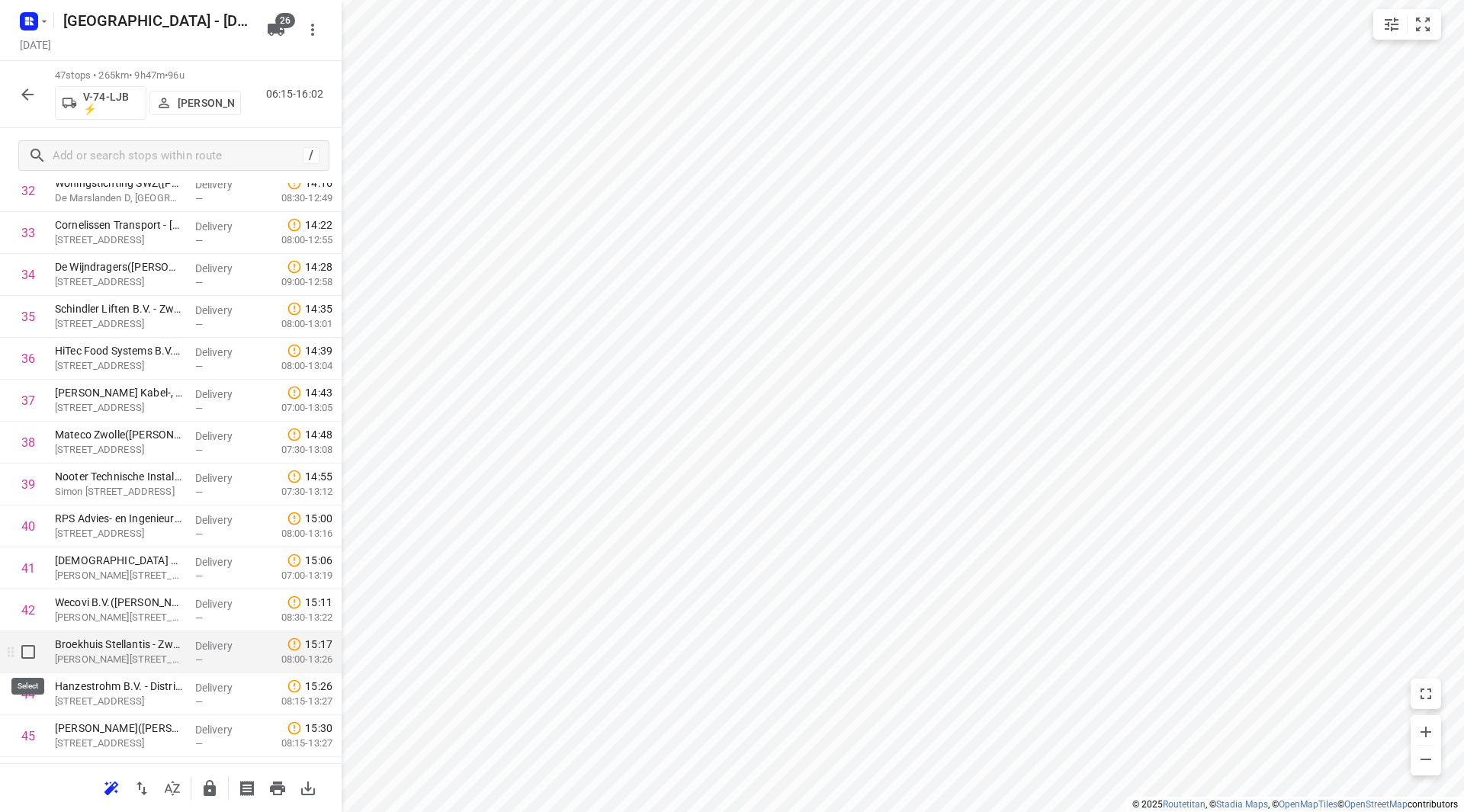
click at [33, 655] on input "checkbox" at bounding box center [28, 652] width 30 height 30
checkbox input "true"
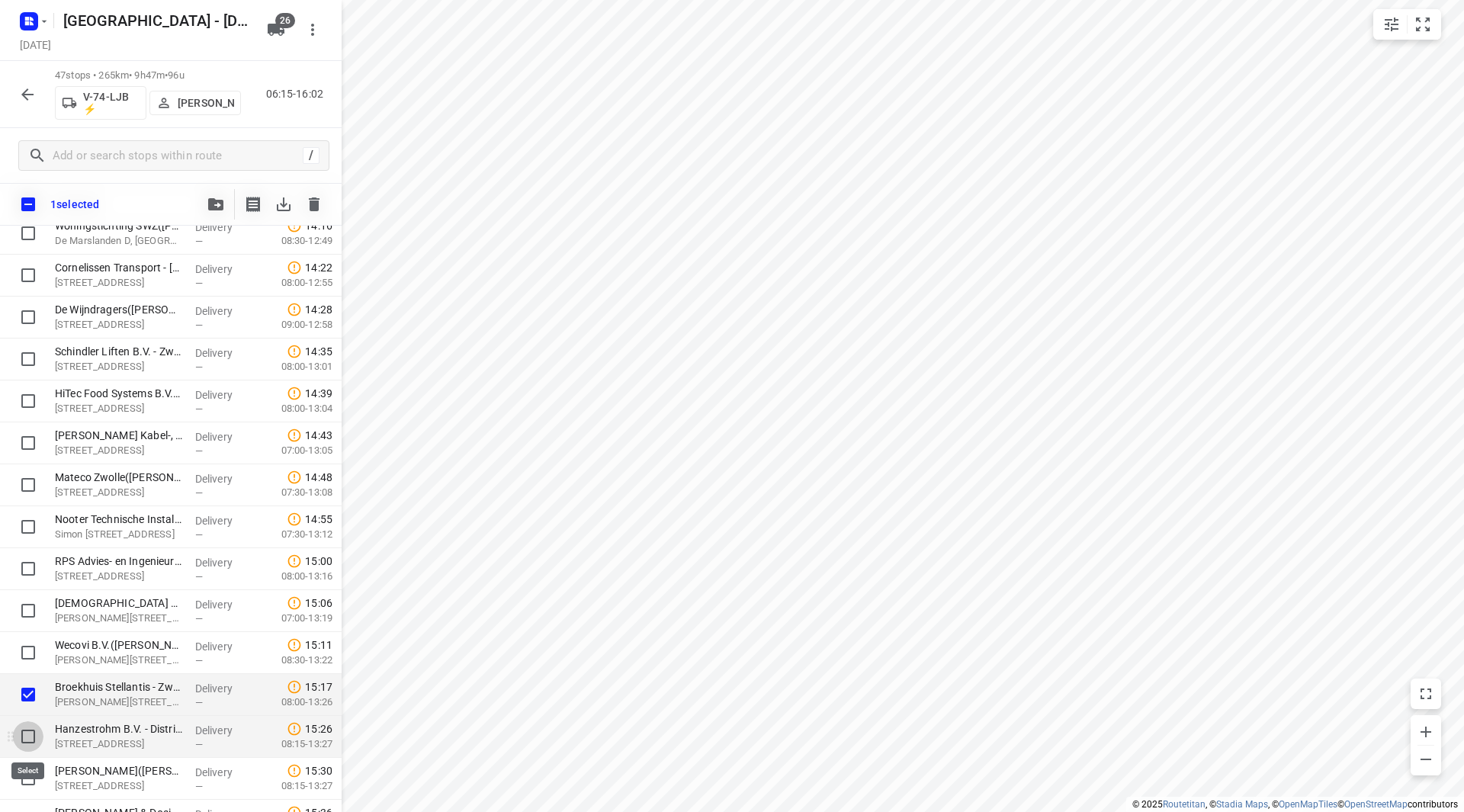
click at [17, 730] on input "checkbox" at bounding box center [28, 737] width 30 height 30
checkbox input "true"
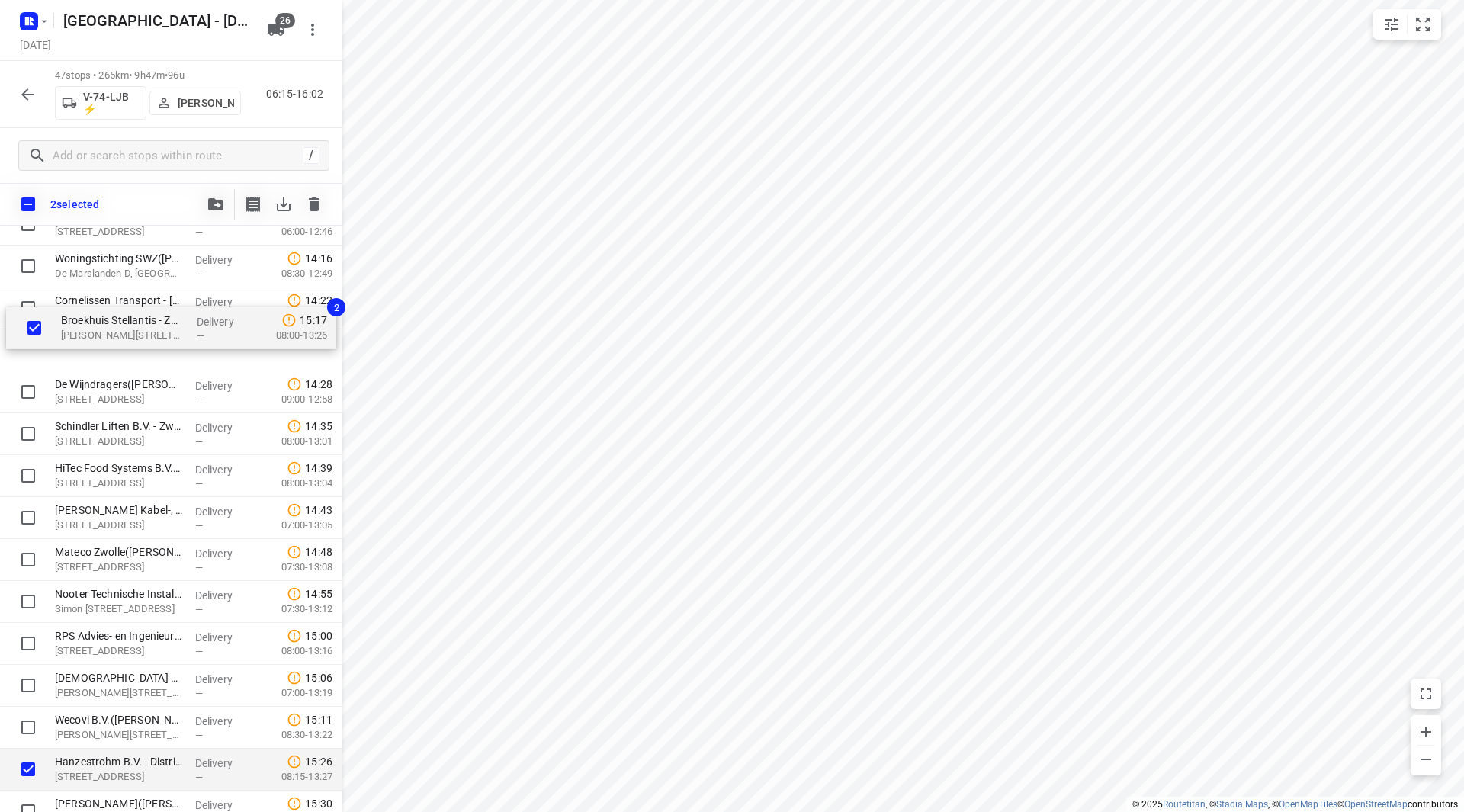
scroll to position [1380, 0]
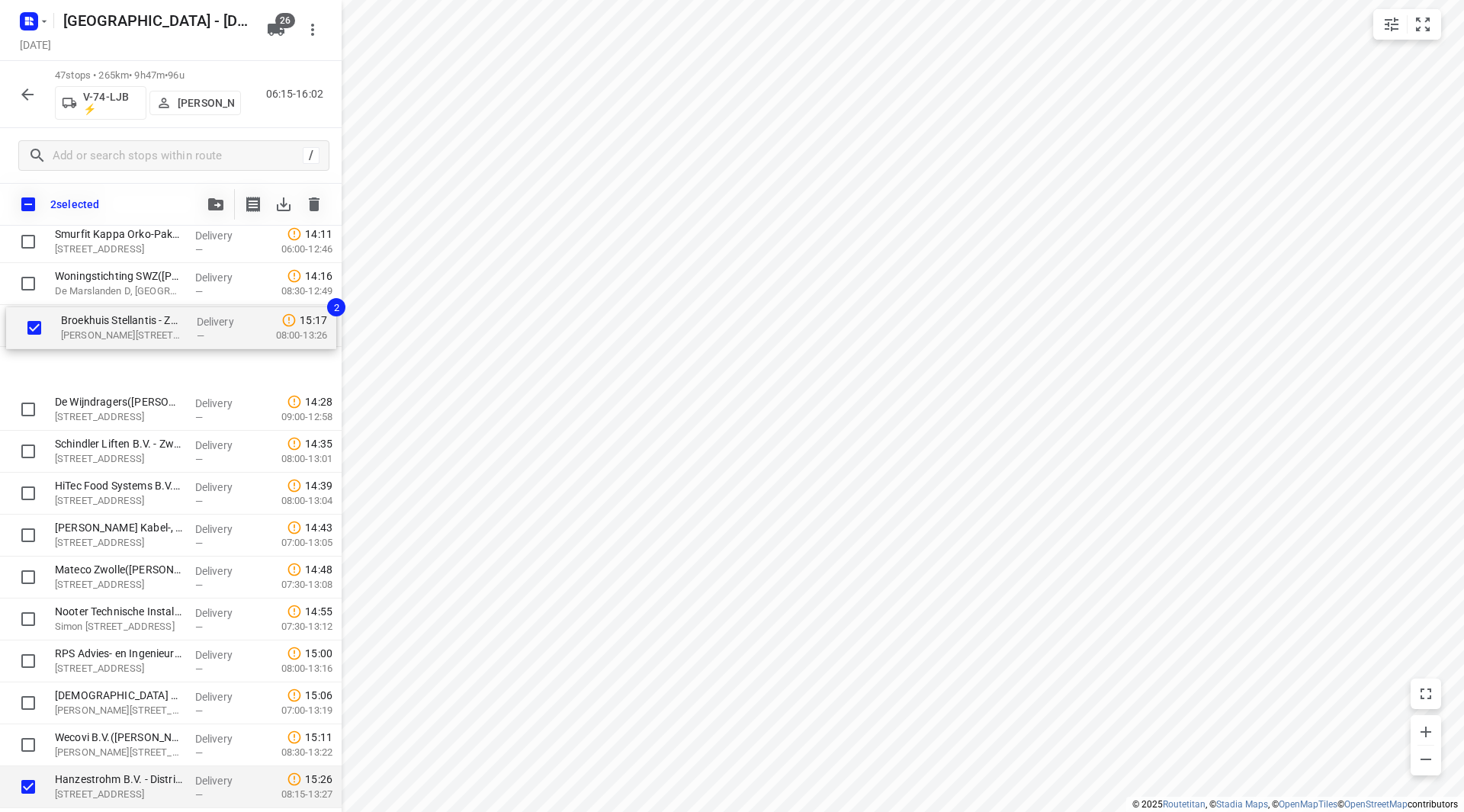
drag, startPoint x: 90, startPoint y: 701, endPoint x: 98, endPoint y: 331, distance: 370.1
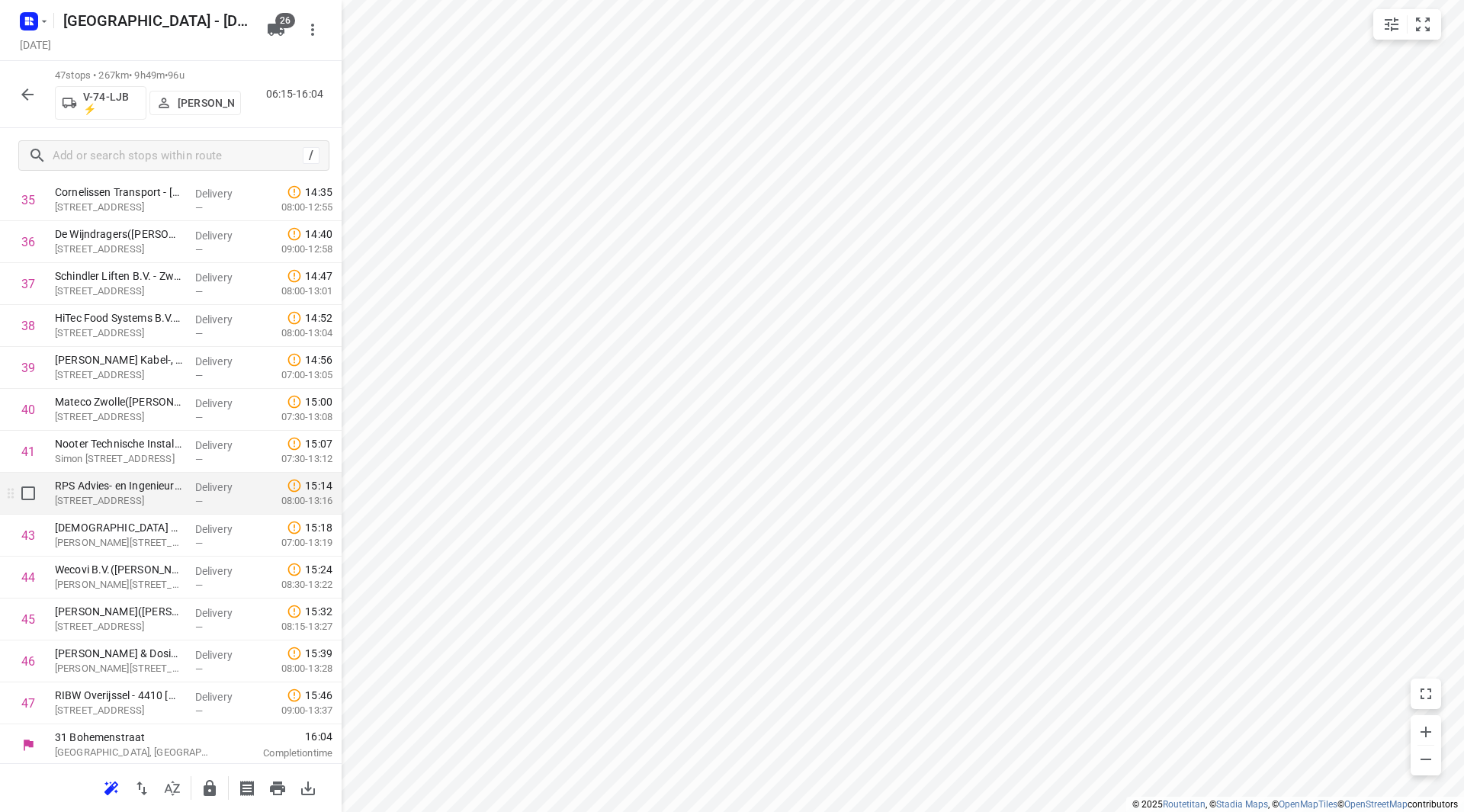
scroll to position [1553, 0]
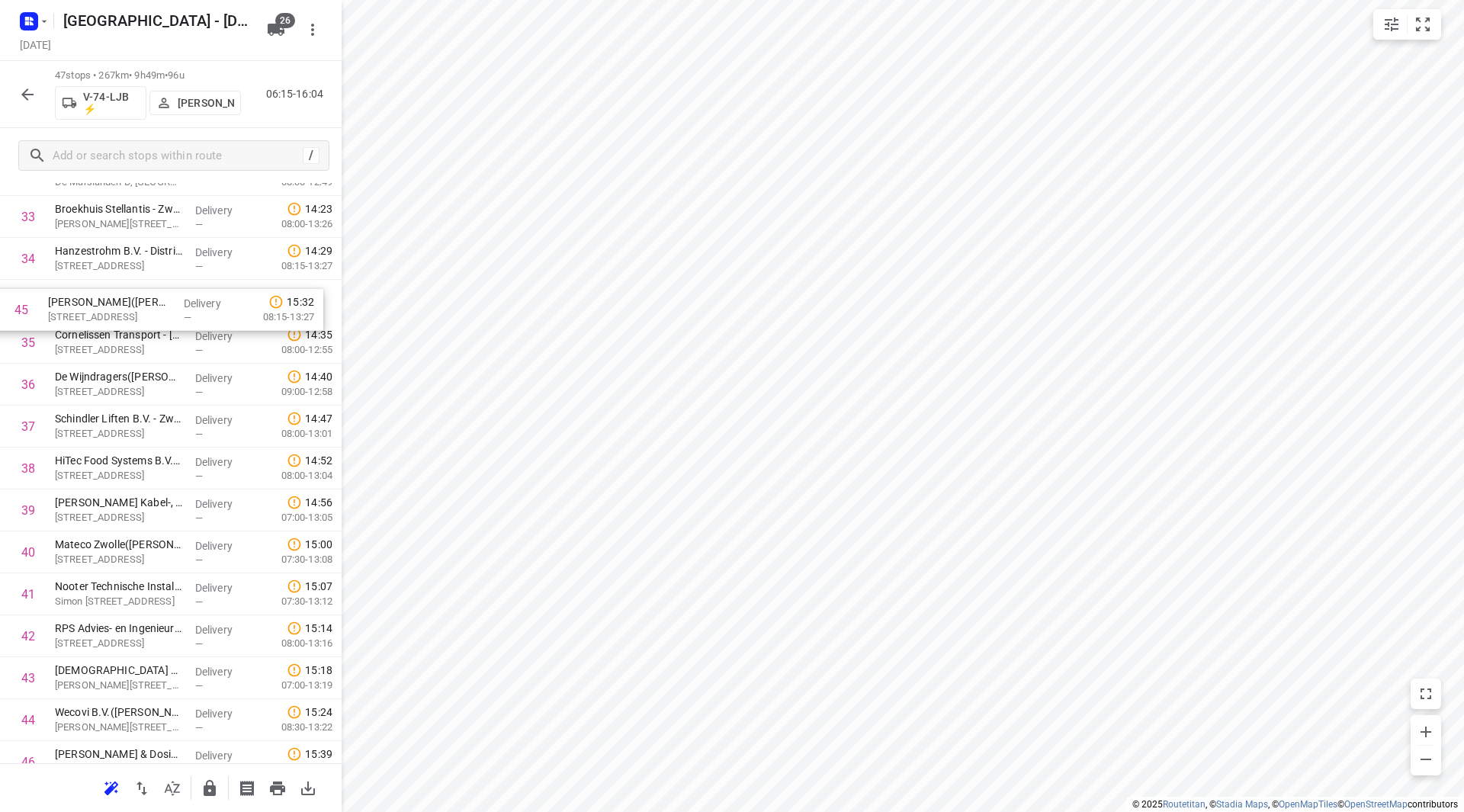
drag, startPoint x: 117, startPoint y: 496, endPoint x: 102, endPoint y: 301, distance: 195.6
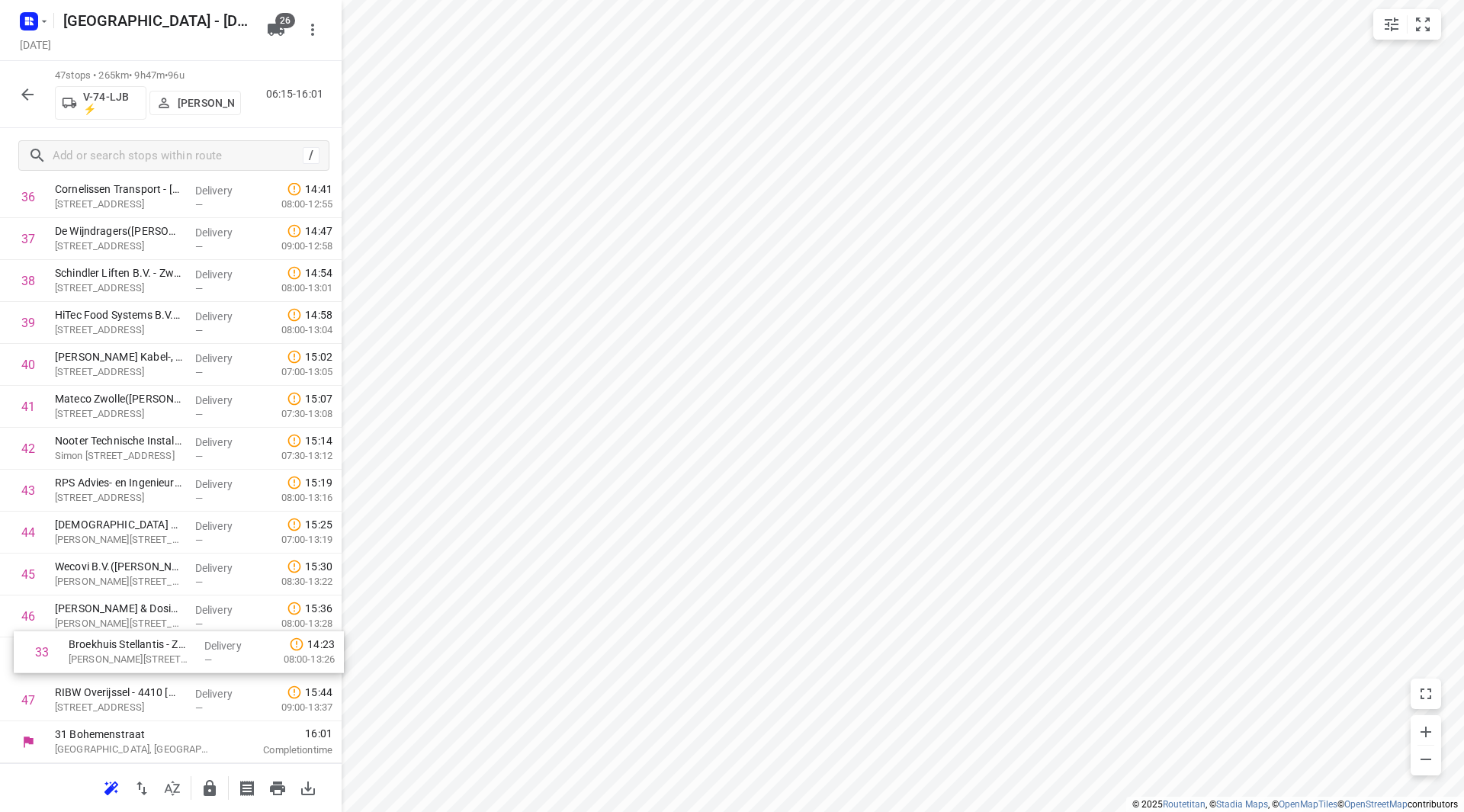
drag, startPoint x: 134, startPoint y: 438, endPoint x: 149, endPoint y: 653, distance: 215.5
click at [208, 785] on icon "button" at bounding box center [209, 788] width 12 height 16
click at [13, 82] on div at bounding box center [27, 94] width 30 height 30
click at [22, 91] on icon "button" at bounding box center [27, 94] width 18 height 18
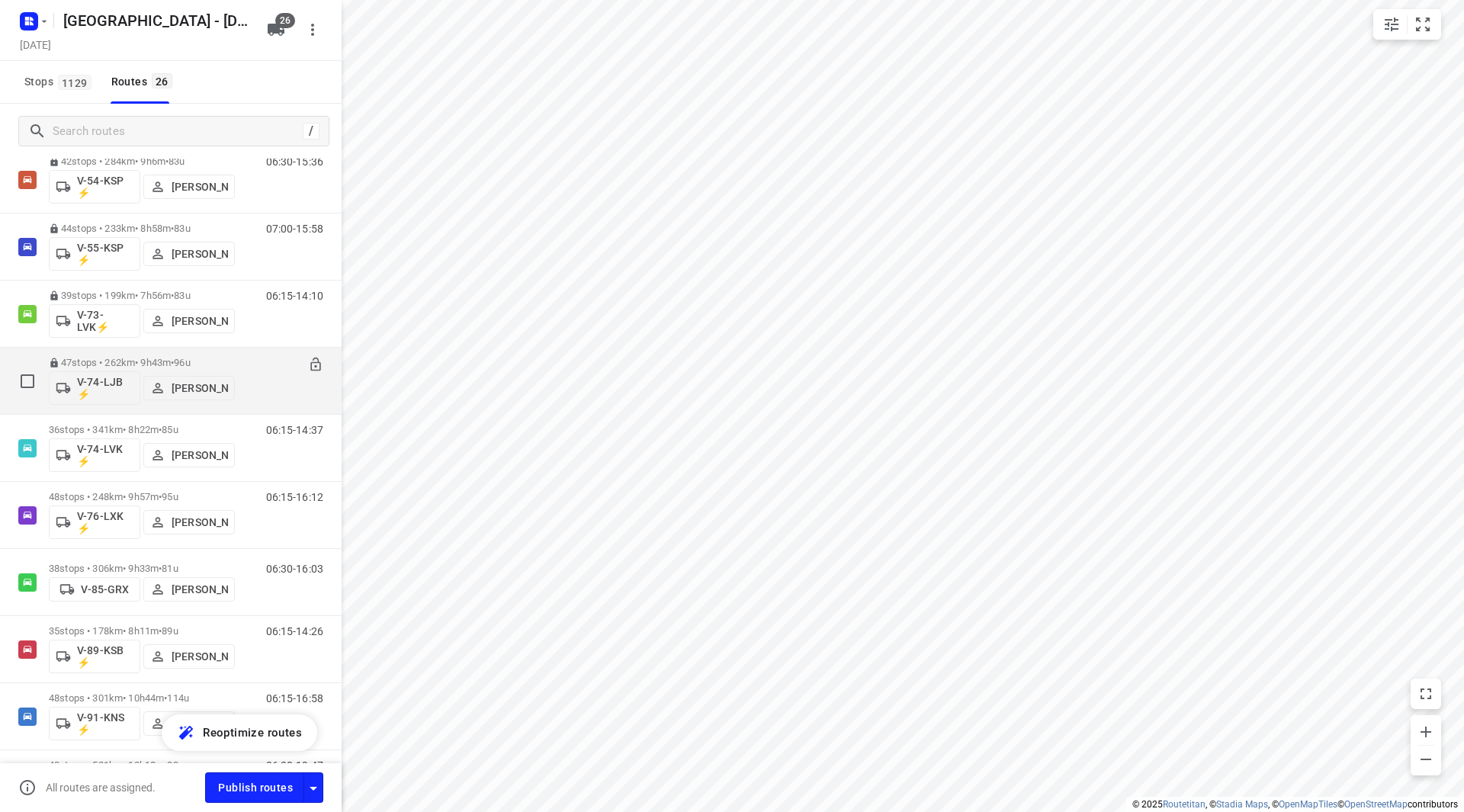
scroll to position [991, 0]
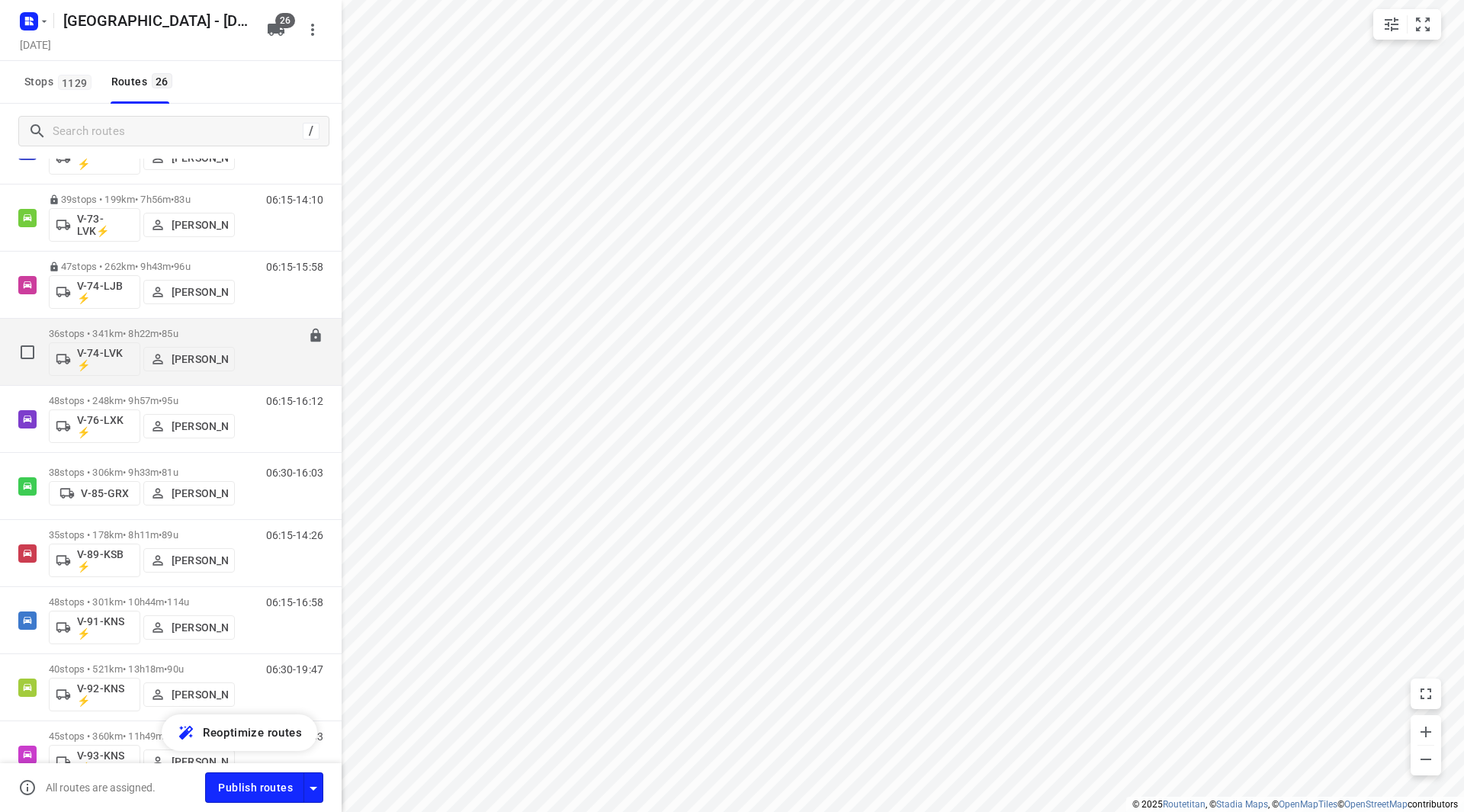
click at [194, 330] on p "36 stops • 341km • 8h22m • 85u" at bounding box center [142, 333] width 186 height 11
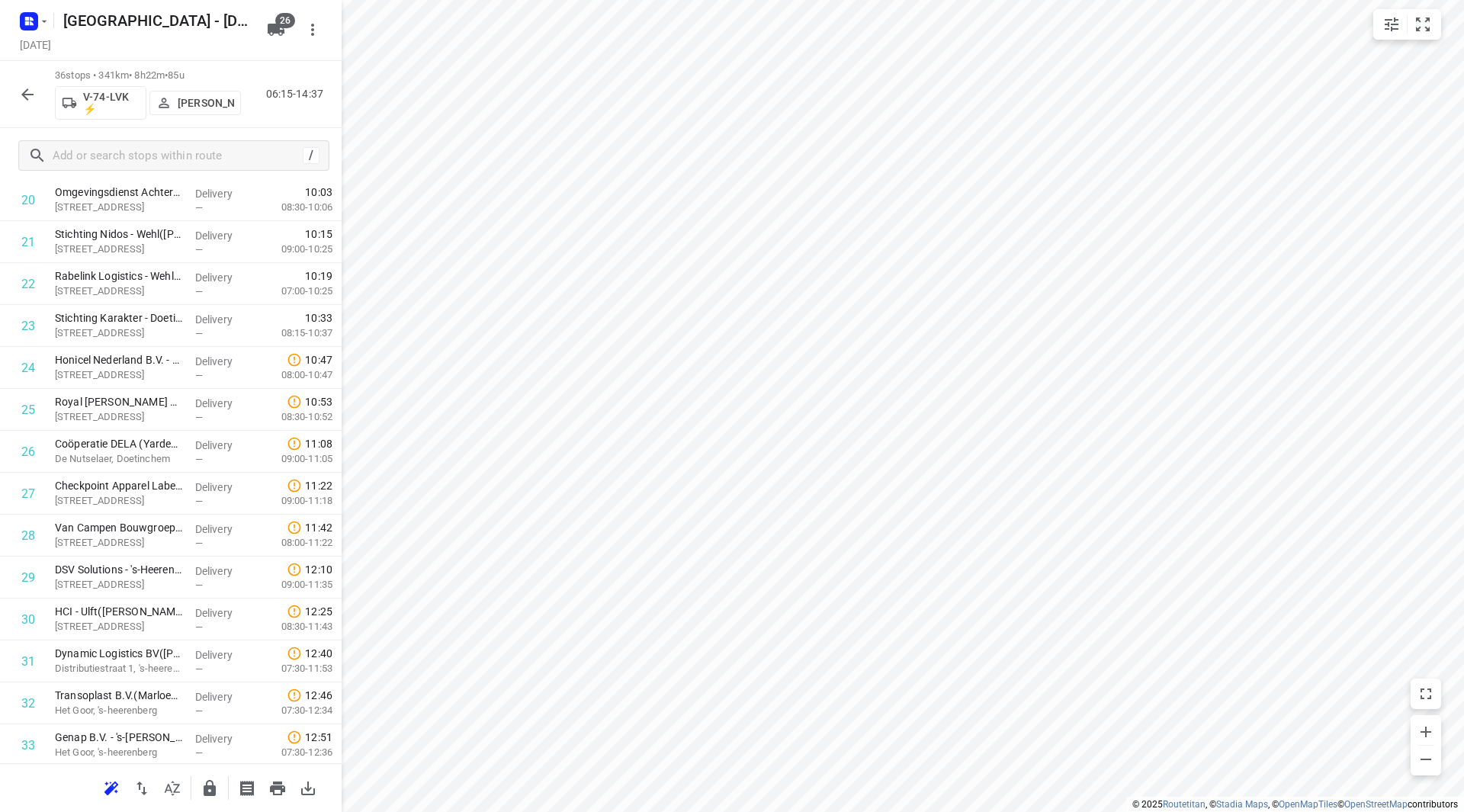
scroll to position [1091, 0]
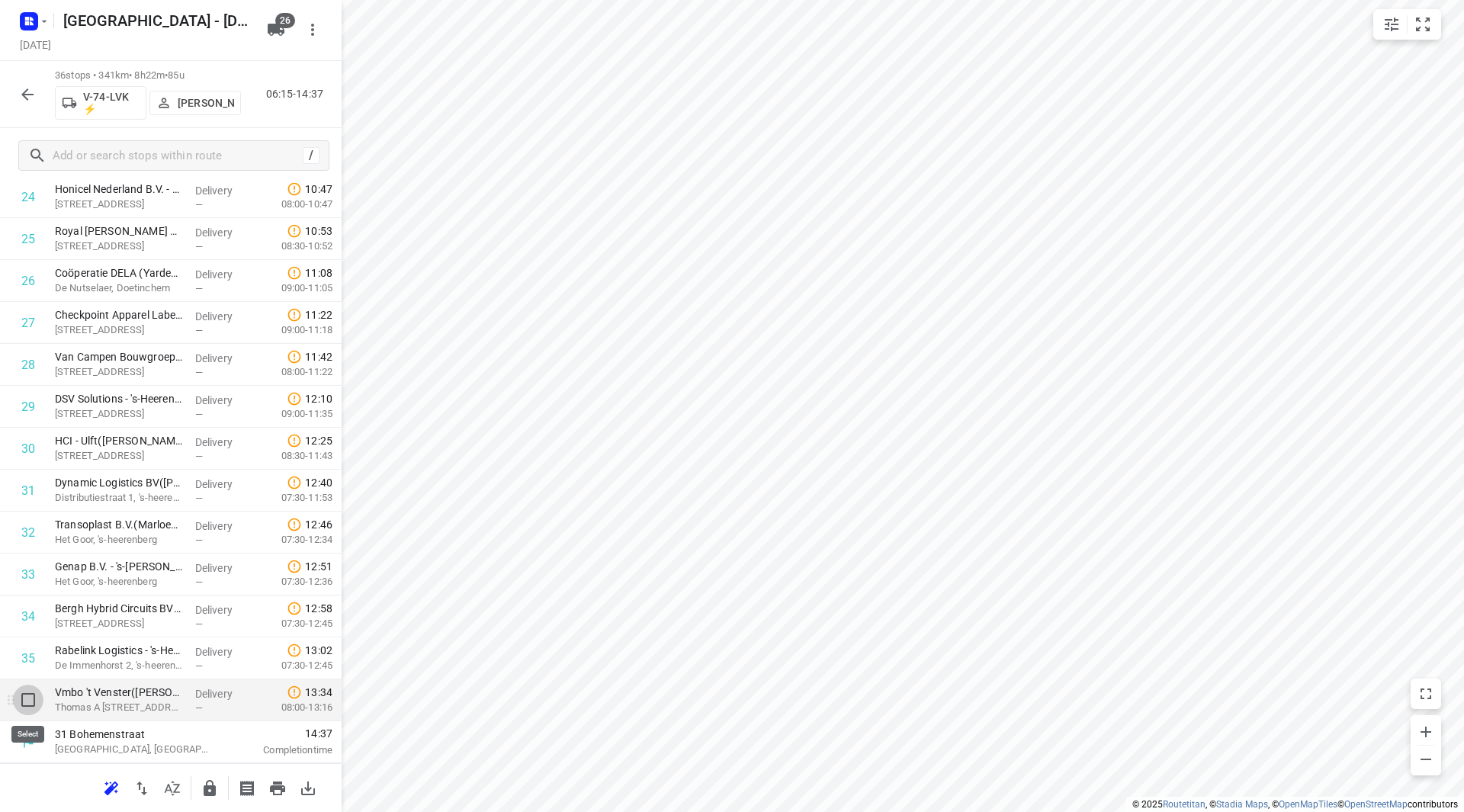
click at [29, 702] on input "checkbox" at bounding box center [28, 699] width 30 height 30
checkbox input "true"
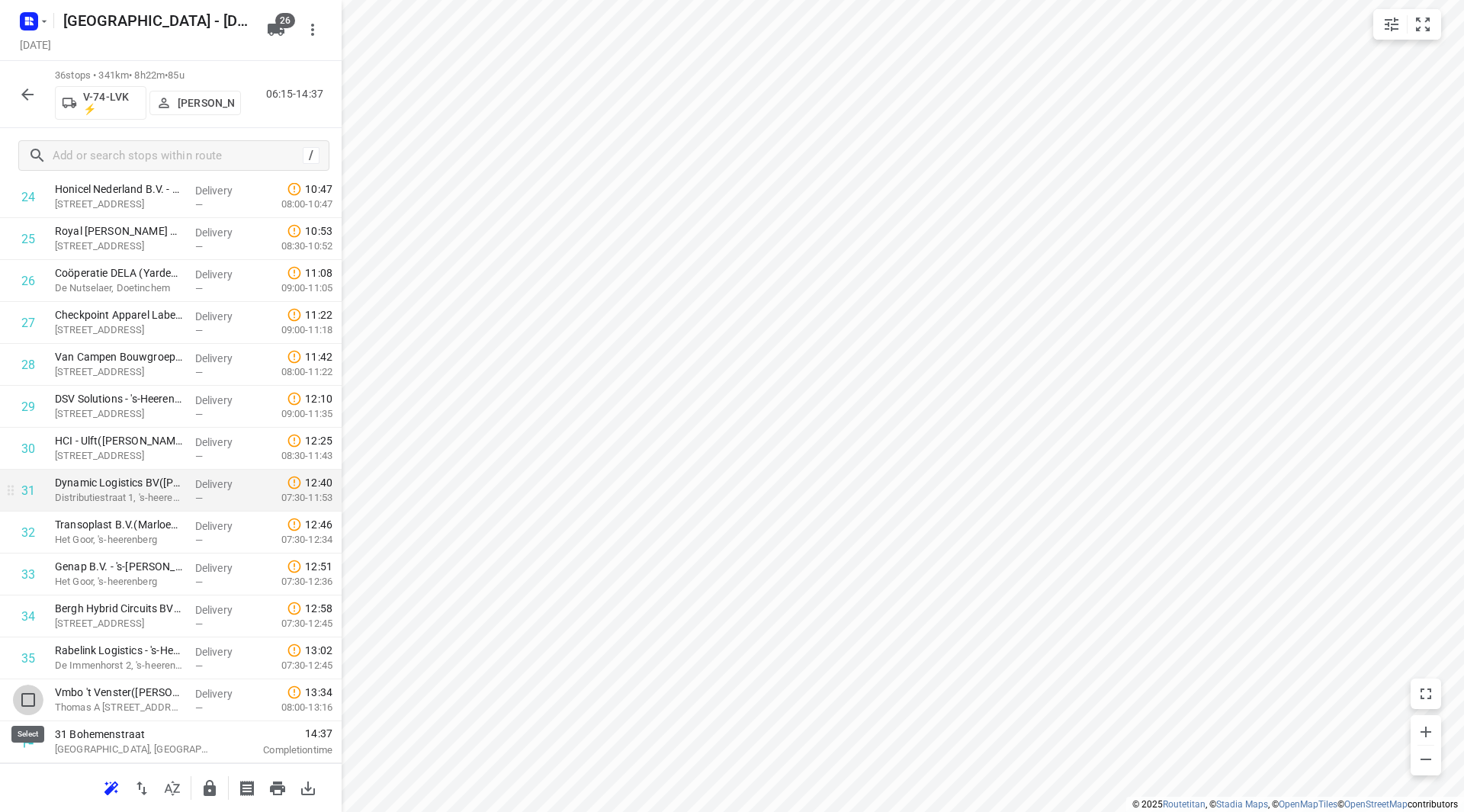
scroll to position [1085, 0]
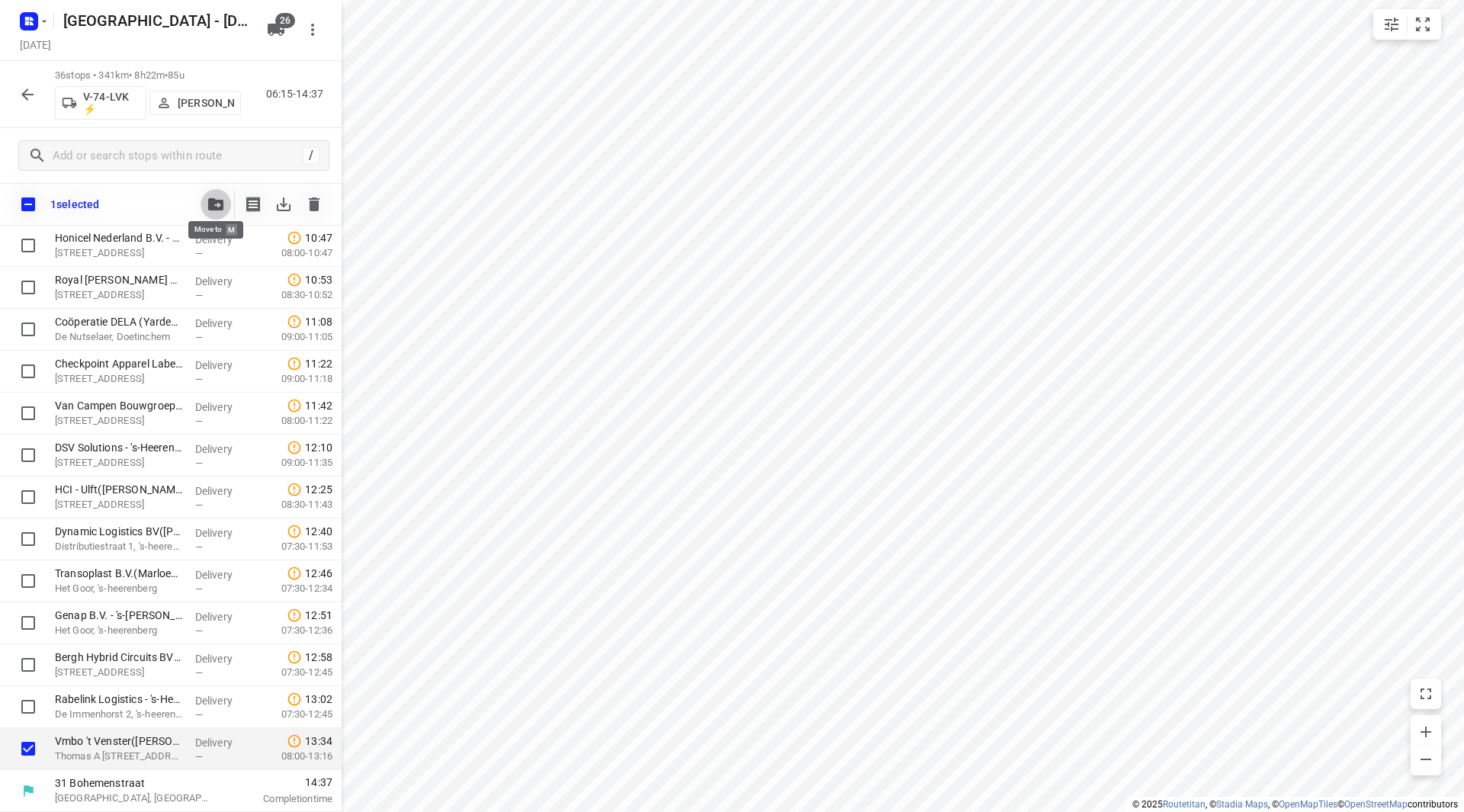
click at [215, 206] on icon "button" at bounding box center [215, 204] width 15 height 12
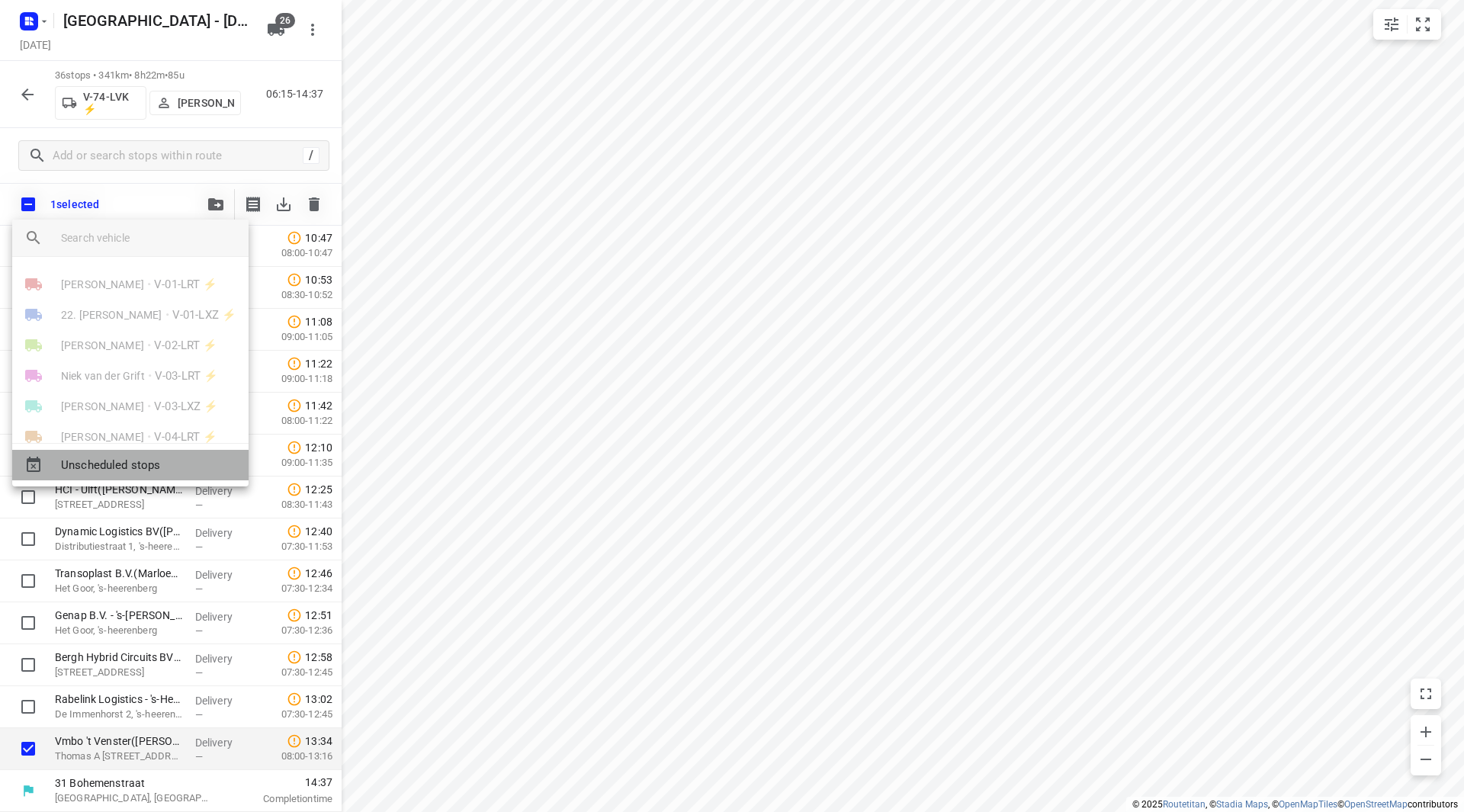
click at [158, 465] on span "Unscheduled stops" at bounding box center [148, 465] width 175 height 17
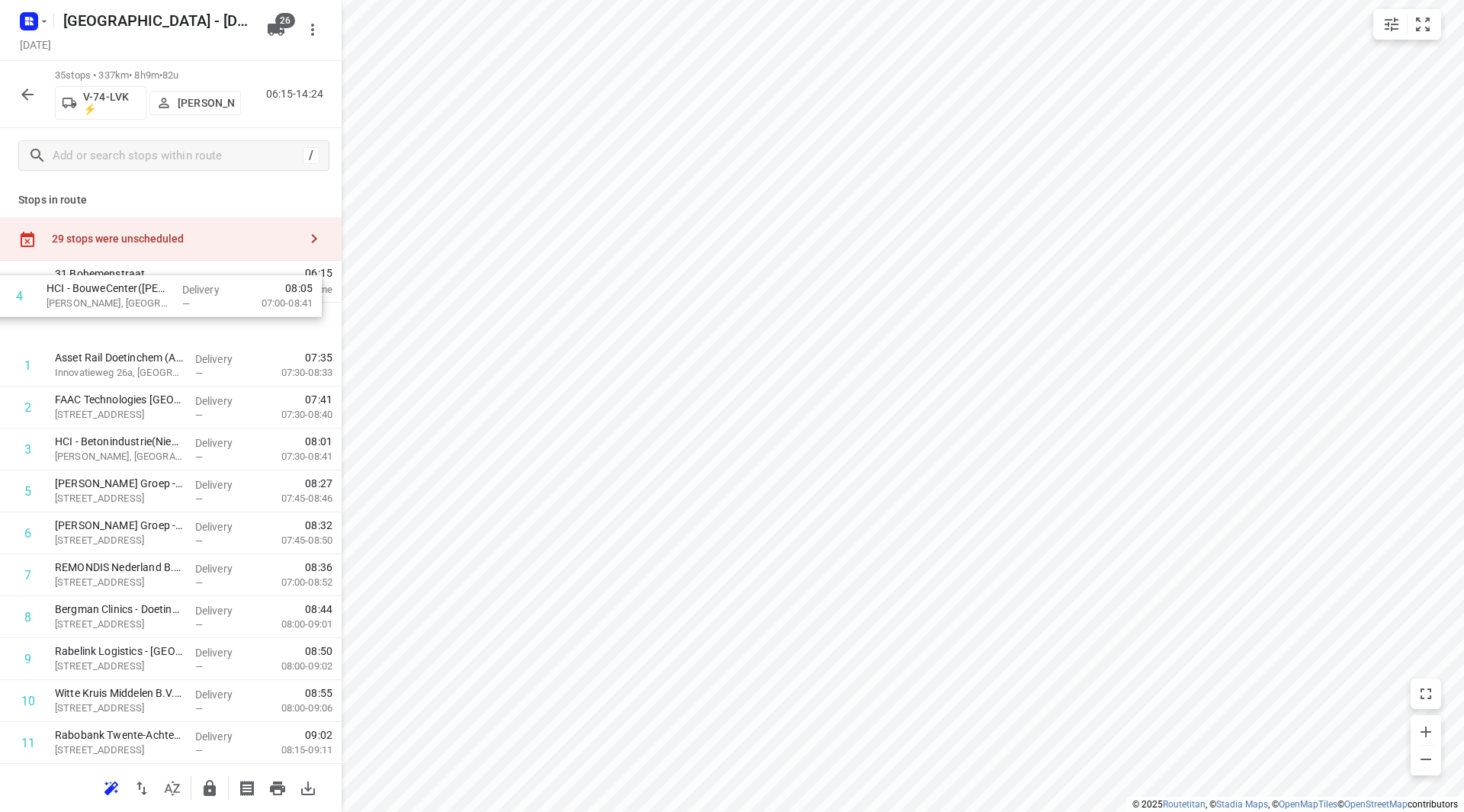
scroll to position [0, 0]
drag, startPoint x: 132, startPoint y: 303, endPoint x: 121, endPoint y: 332, distance: 31.0
drag, startPoint x: 130, startPoint y: 232, endPoint x: 131, endPoint y: 370, distance: 138.0
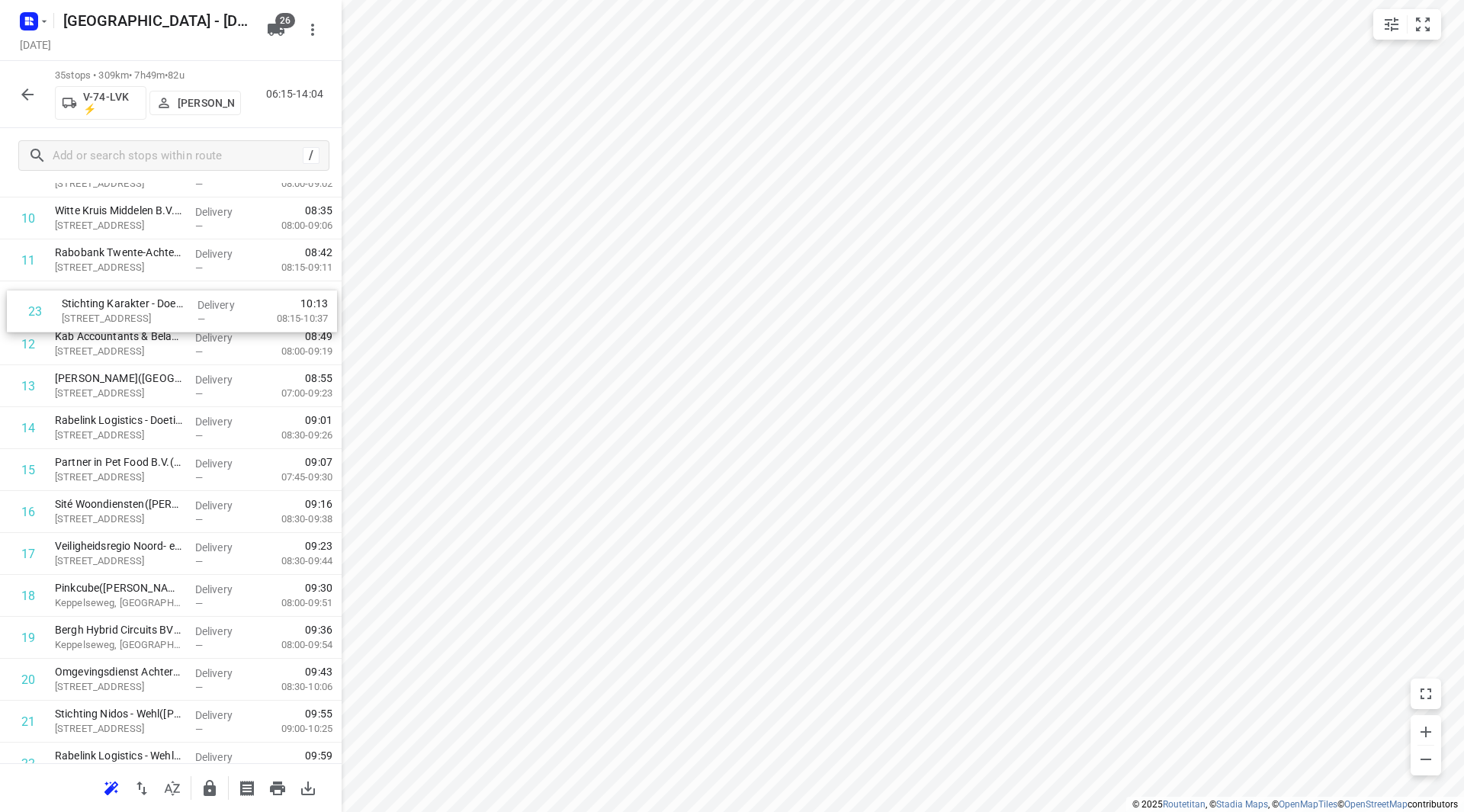
scroll to position [468, 0]
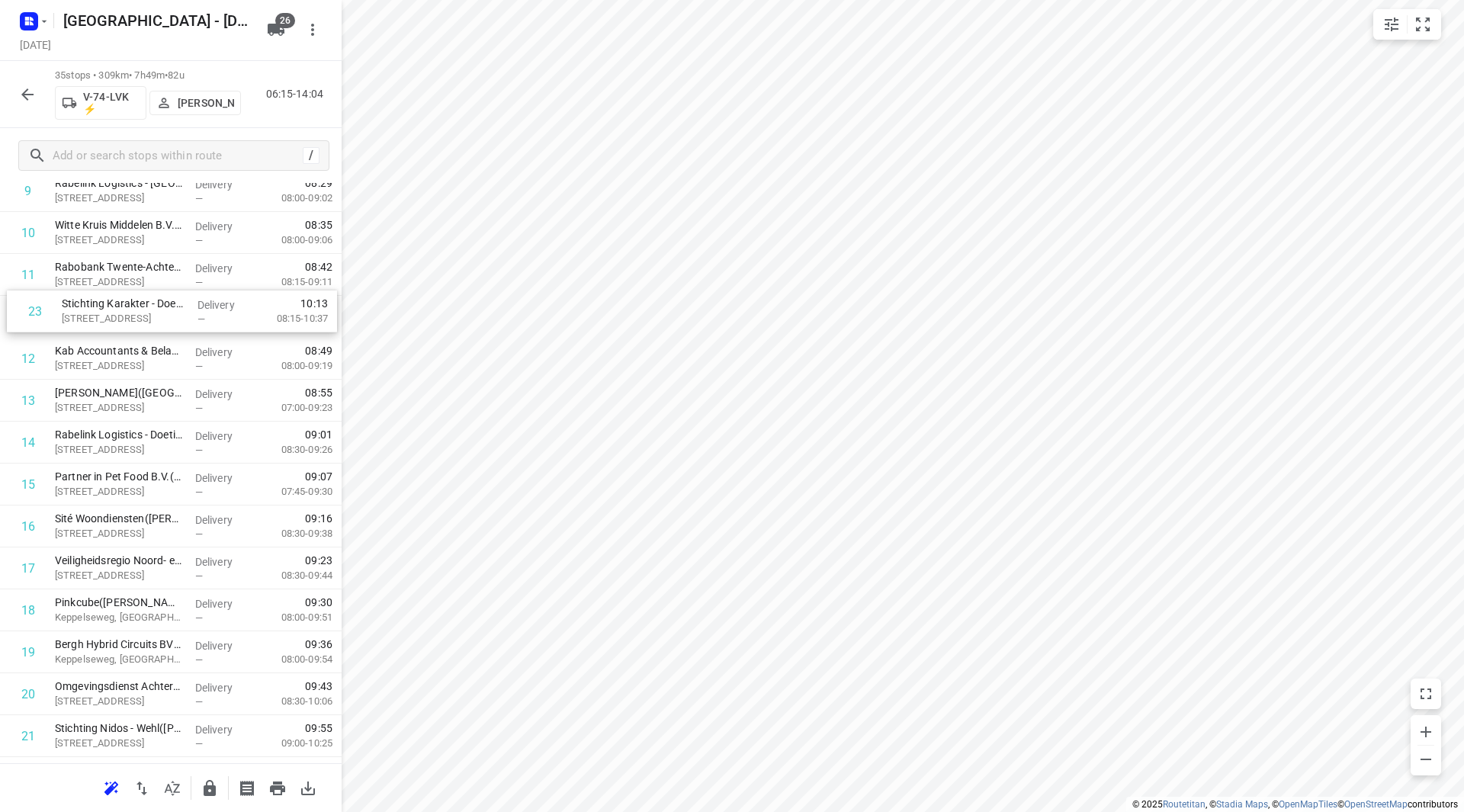
drag, startPoint x: 159, startPoint y: 417, endPoint x: 159, endPoint y: 317, distance: 100.0
click at [159, 316] on div "1 HCI - BouweCenter(Nienke Vleemingh) Winkelskamp, Hengelo Delivery — 07:30 07:…" at bounding box center [171, 568] width 342 height 1468
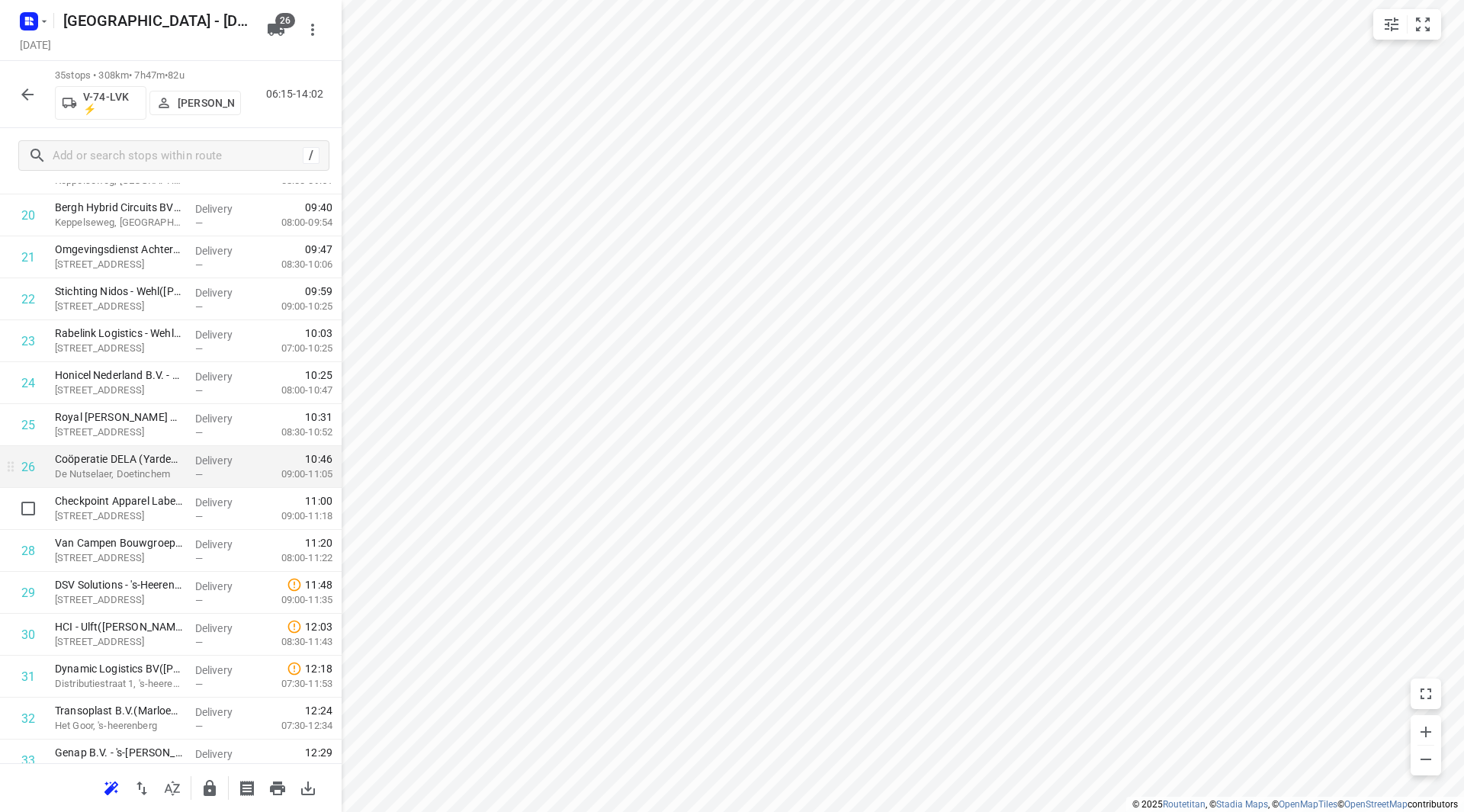
scroll to position [925, 0]
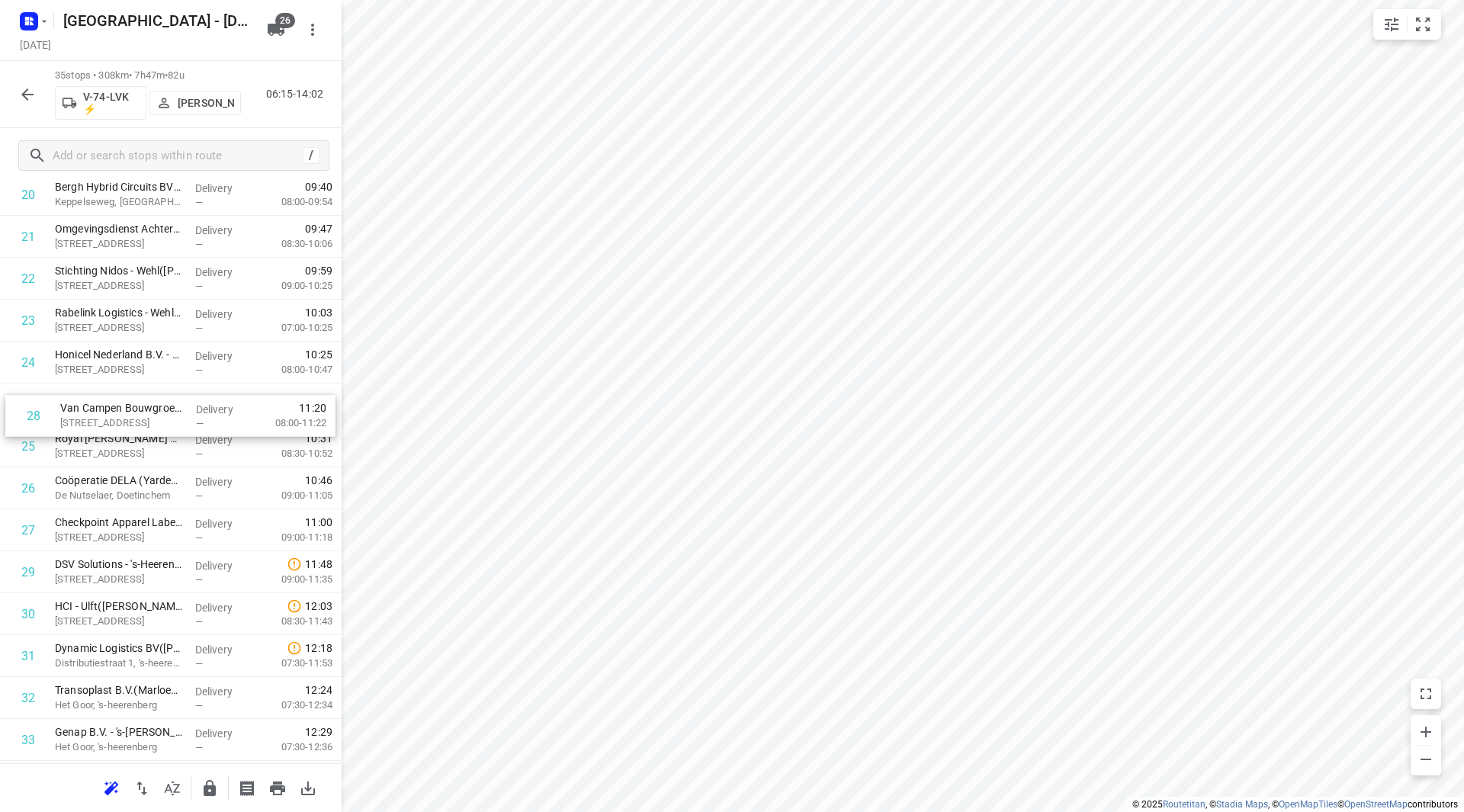
drag, startPoint x: 113, startPoint y: 530, endPoint x: 113, endPoint y: 400, distance: 130.0
click at [113, 400] on div "1 HCI - BouweCenter(Nienke Vleemingh) Winkelskamp, Hengelo Delivery — 07:30 07:…" at bounding box center [171, 110] width 342 height 1468
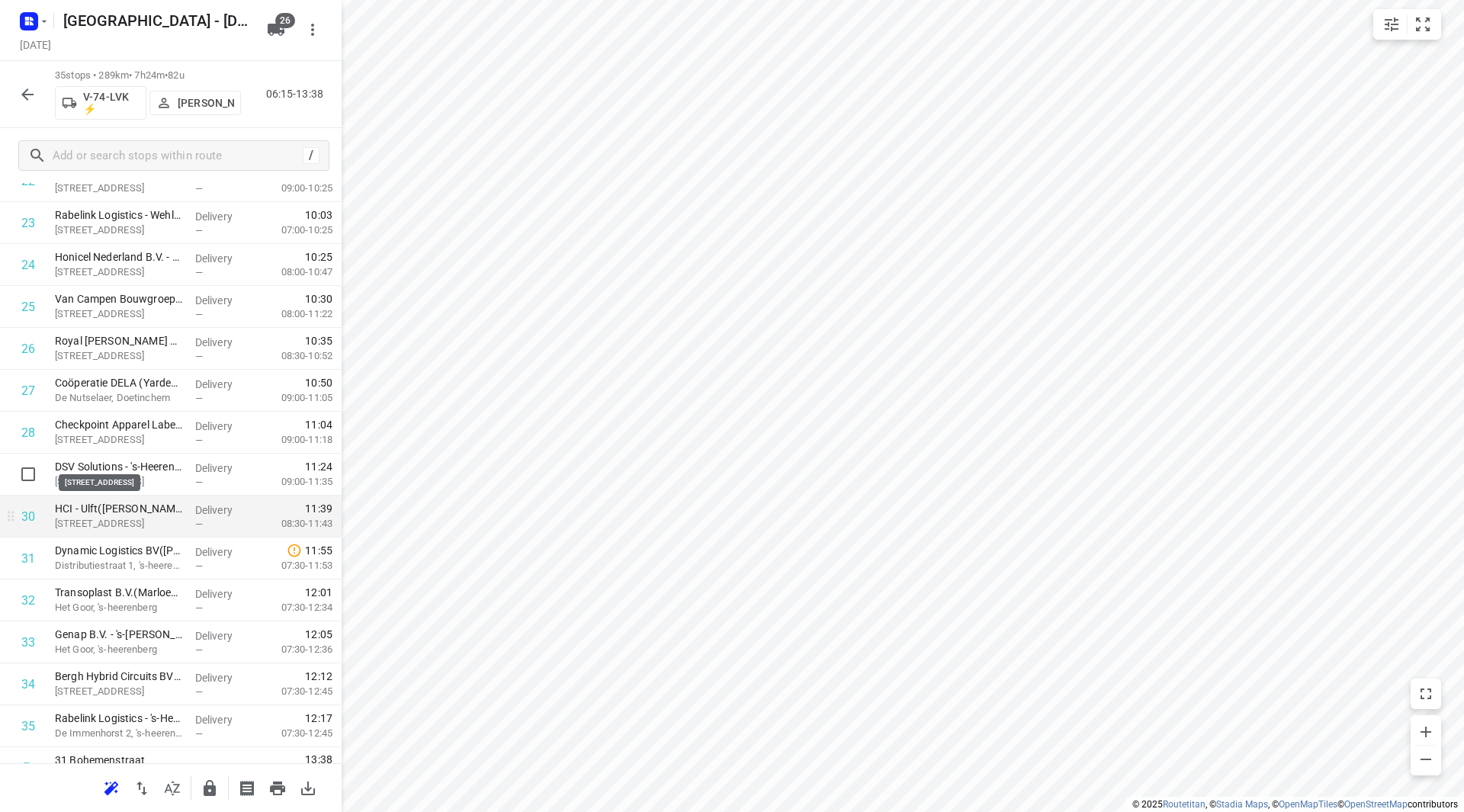
scroll to position [1049, 0]
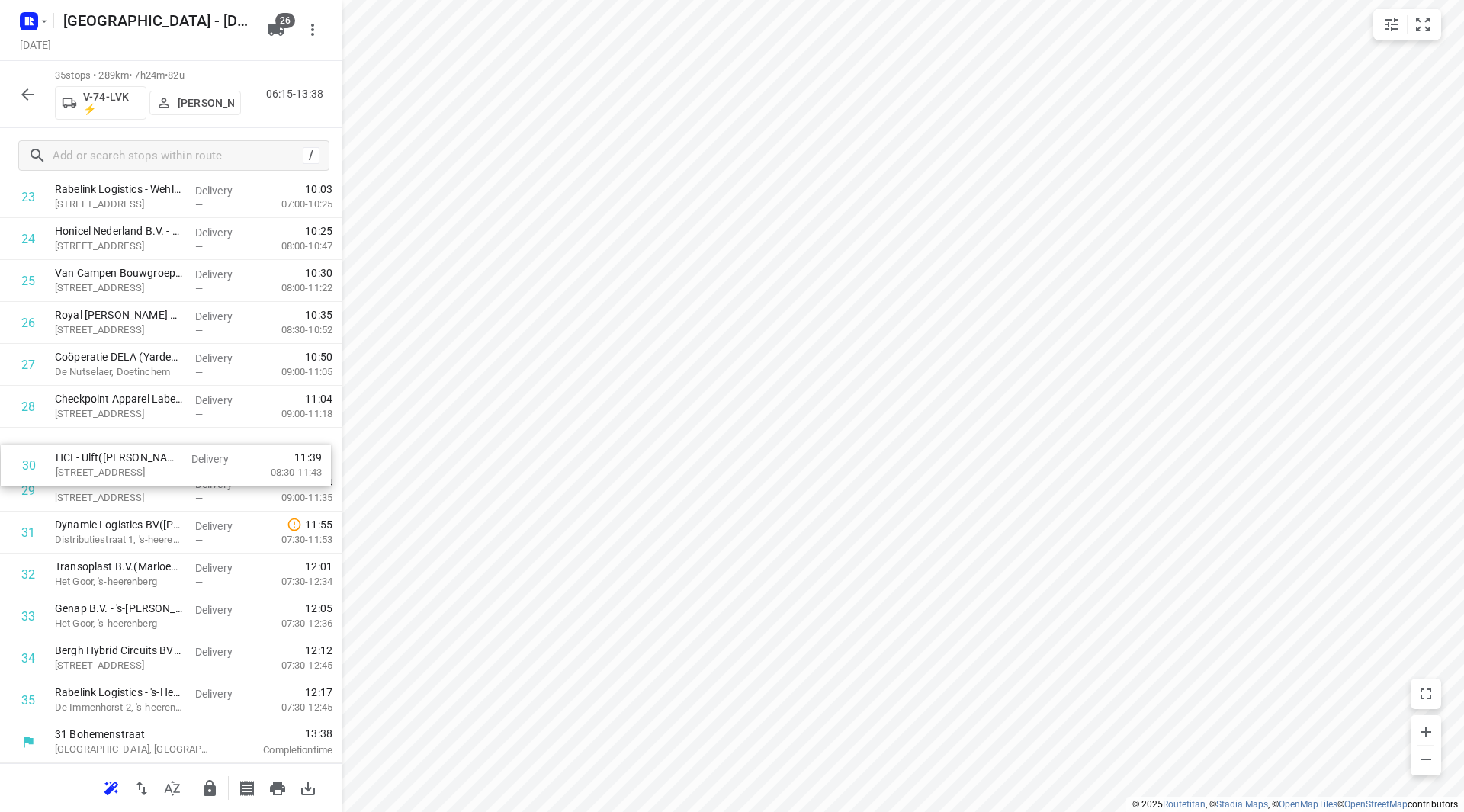
drag, startPoint x: 165, startPoint y: 487, endPoint x: 166, endPoint y: 450, distance: 37.0
click at [208, 785] on button "button" at bounding box center [209, 788] width 30 height 30
click at [17, 87] on button "button" at bounding box center [27, 94] width 30 height 30
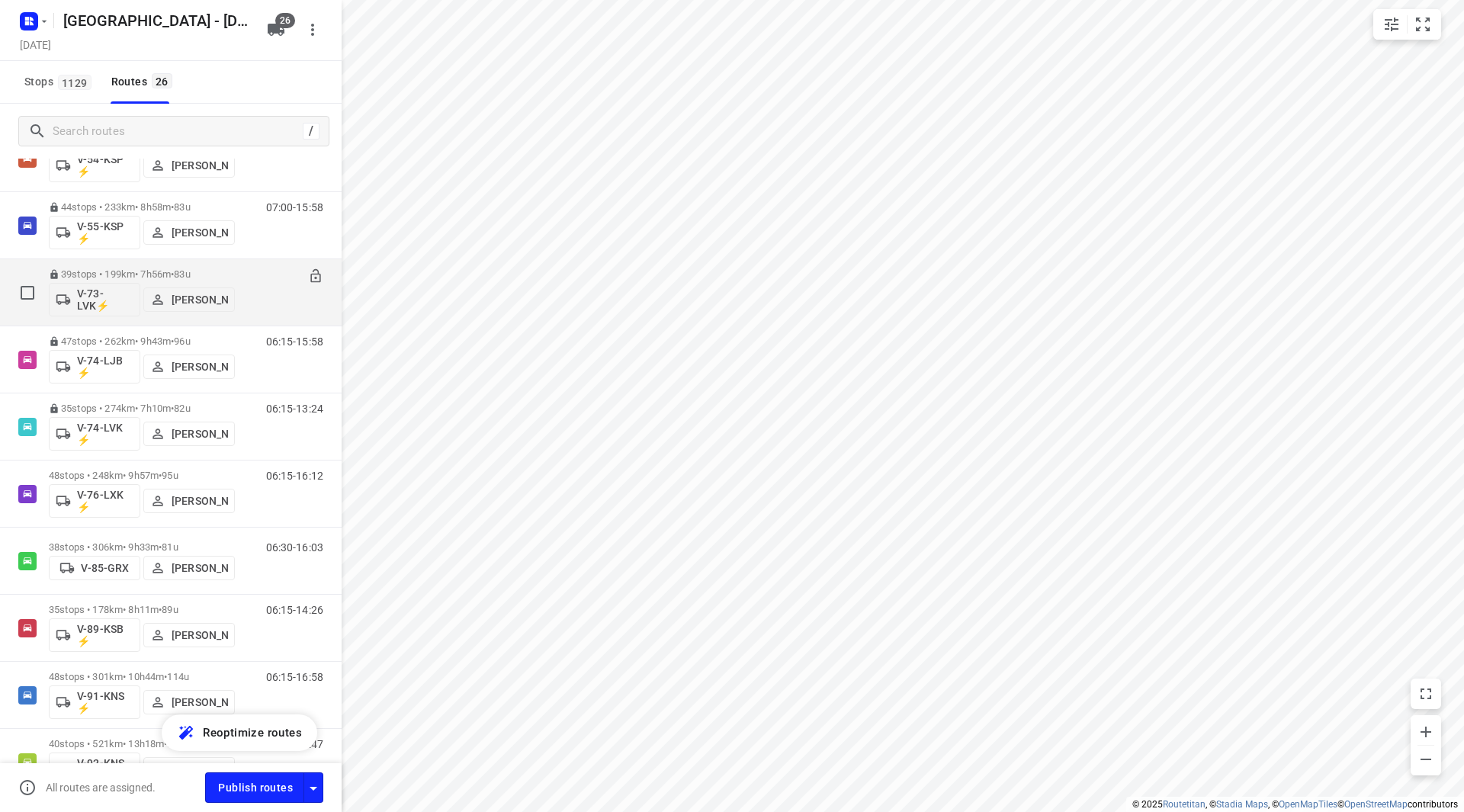
scroll to position [991, 0]
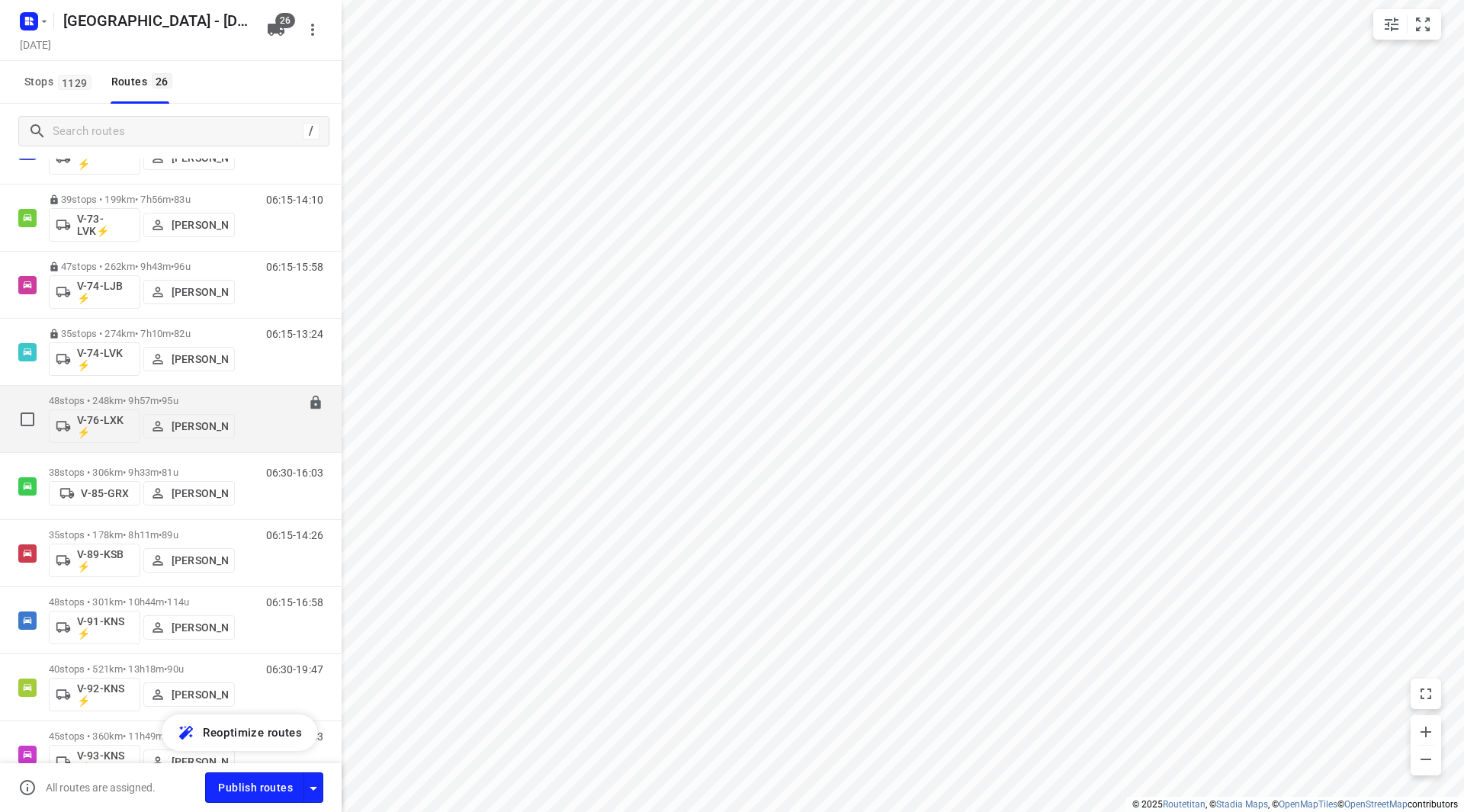
click at [214, 397] on p "48 stops • 248km • 9h57m • 95u" at bounding box center [142, 400] width 186 height 11
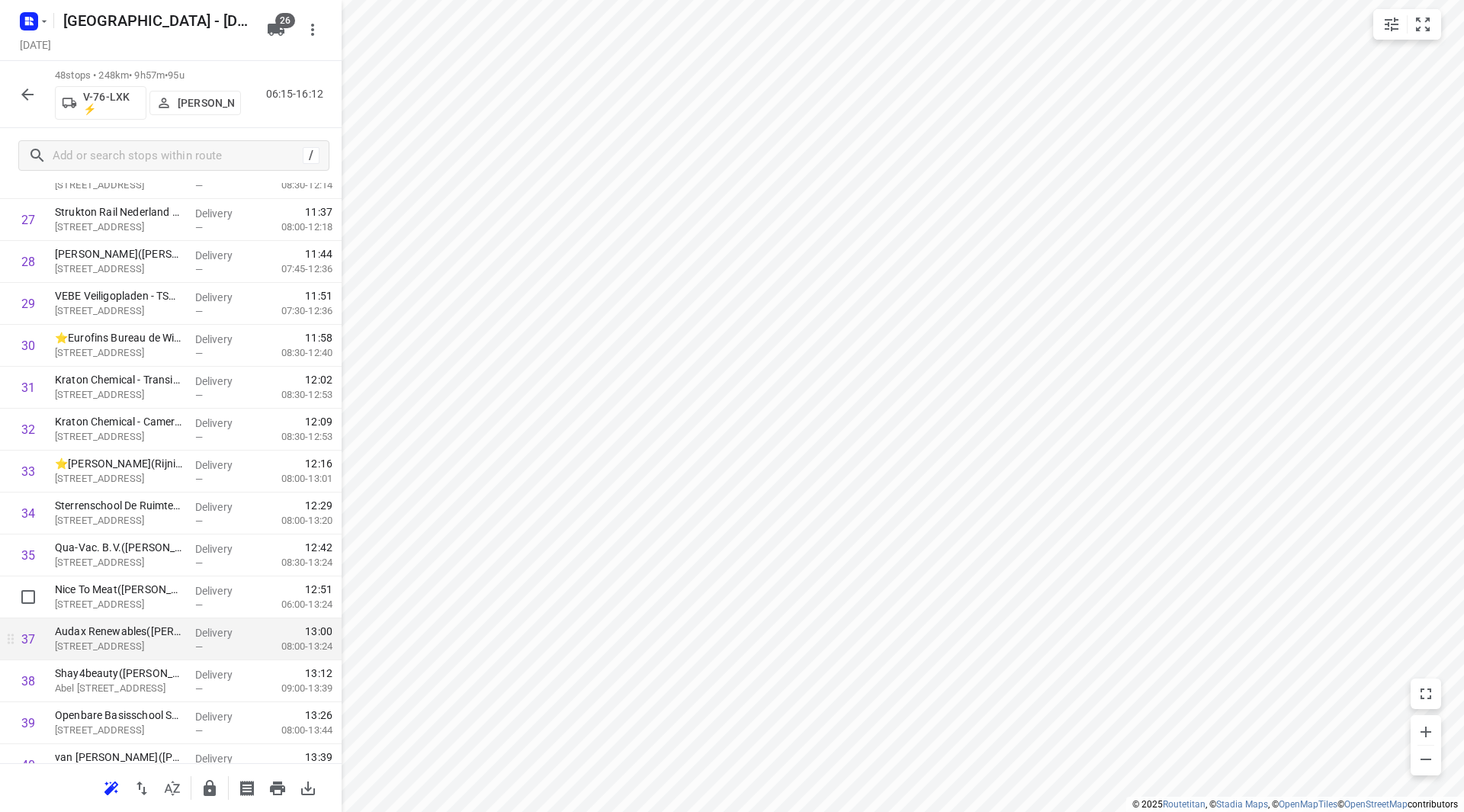
scroll to position [1220, 0]
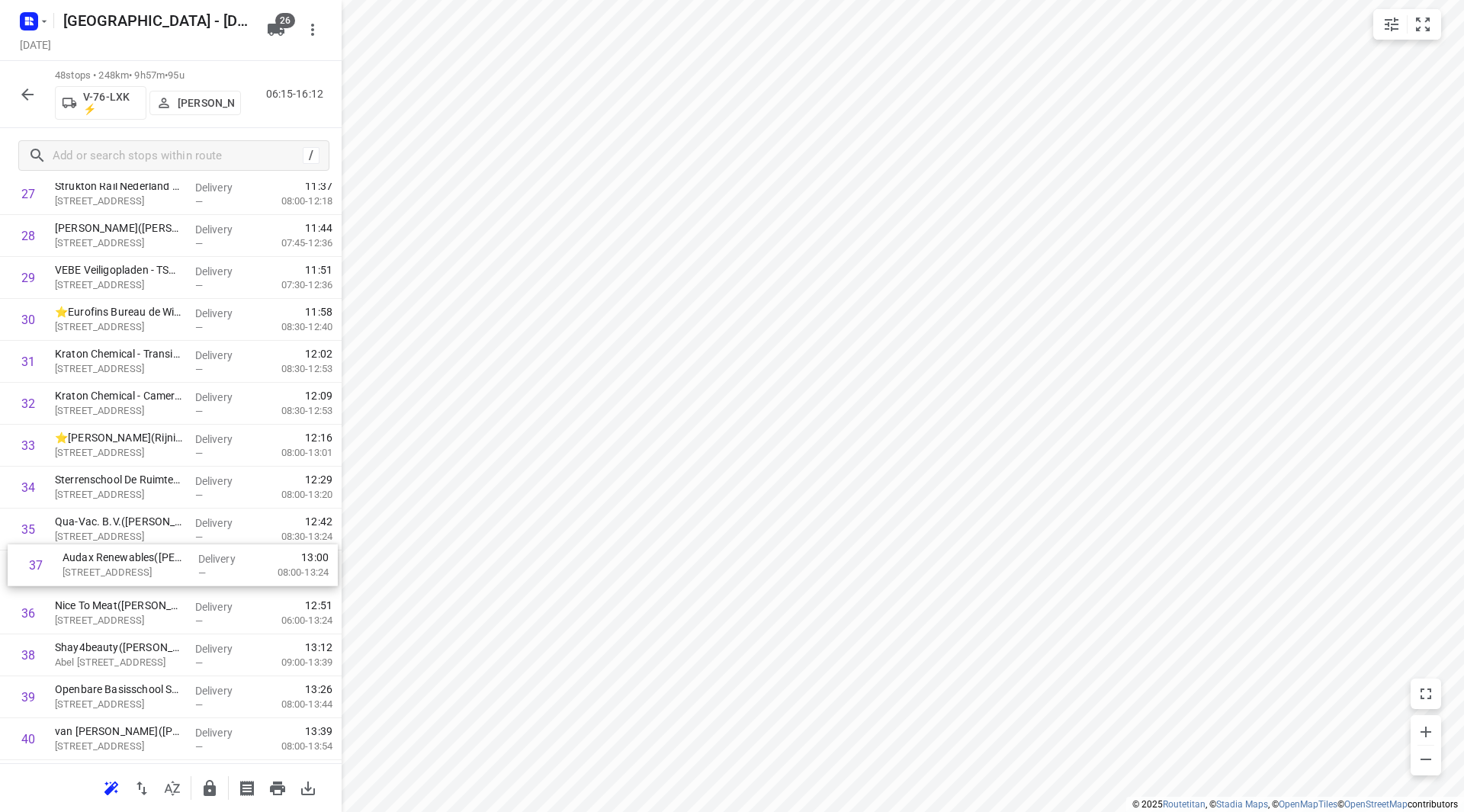
drag, startPoint x: 94, startPoint y: 622, endPoint x: 102, endPoint y: 568, distance: 54.6
click at [102, 568] on div "1 Rijkswaterstaat - Nijkerkersluis(Arthur Zijlstra) Berencamperweg 24, Nijkerk …" at bounding box center [171, 89] width 342 height 2013
drag, startPoint x: 138, startPoint y: 486, endPoint x: 148, endPoint y: 573, distance: 87.6
click at [148, 572] on div "1 Rijkswaterstaat - Nijkerkersluis(Arthur Zijlstra) Berencamperweg 24, Nijkerk …" at bounding box center [171, 89] width 342 height 2013
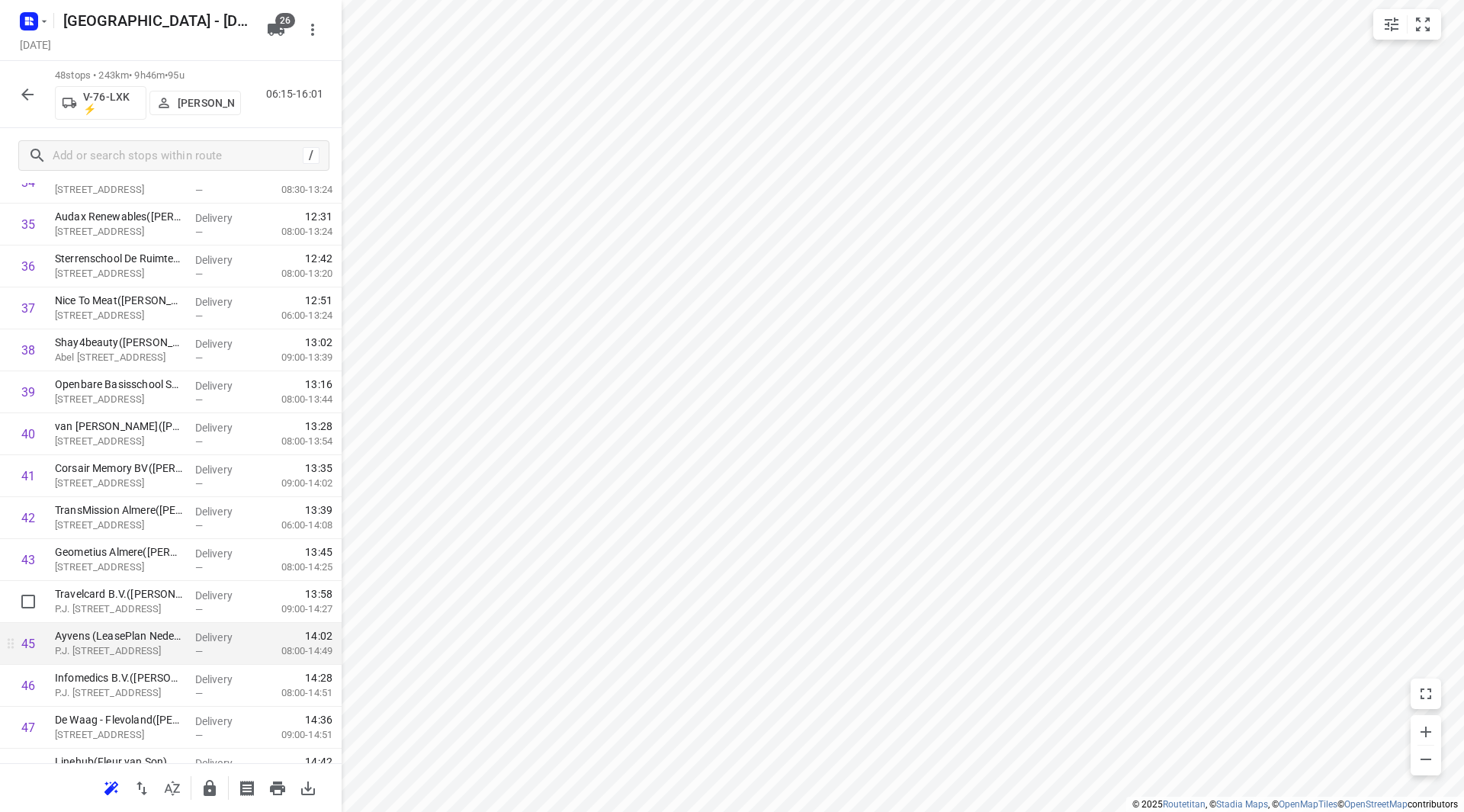
scroll to position [1594, 0]
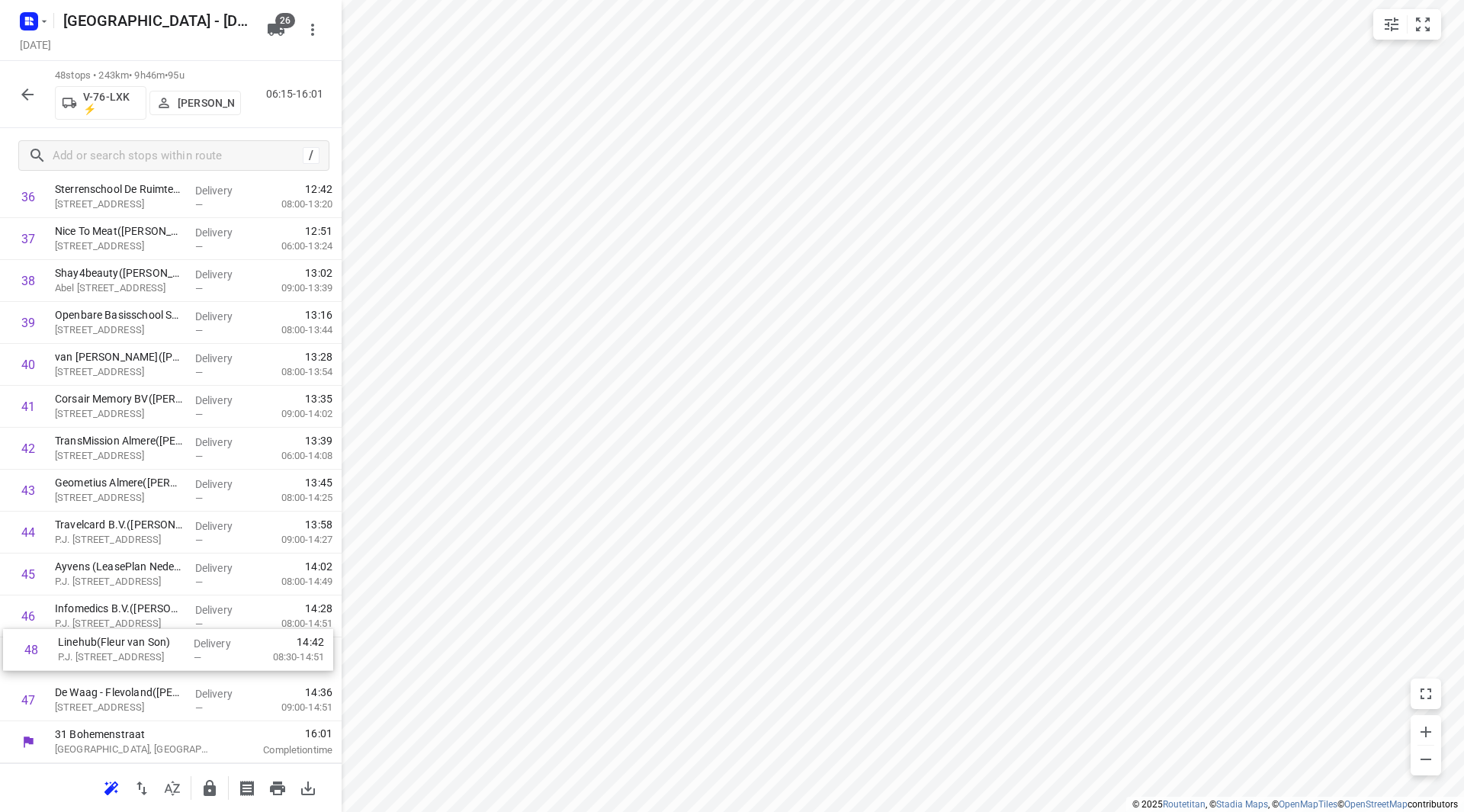
drag, startPoint x: 129, startPoint y: 696, endPoint x: 134, endPoint y: 644, distance: 52.2
click at [209, 784] on icon "button" at bounding box center [209, 788] width 18 height 18
click at [16, 85] on button "button" at bounding box center [27, 94] width 30 height 30
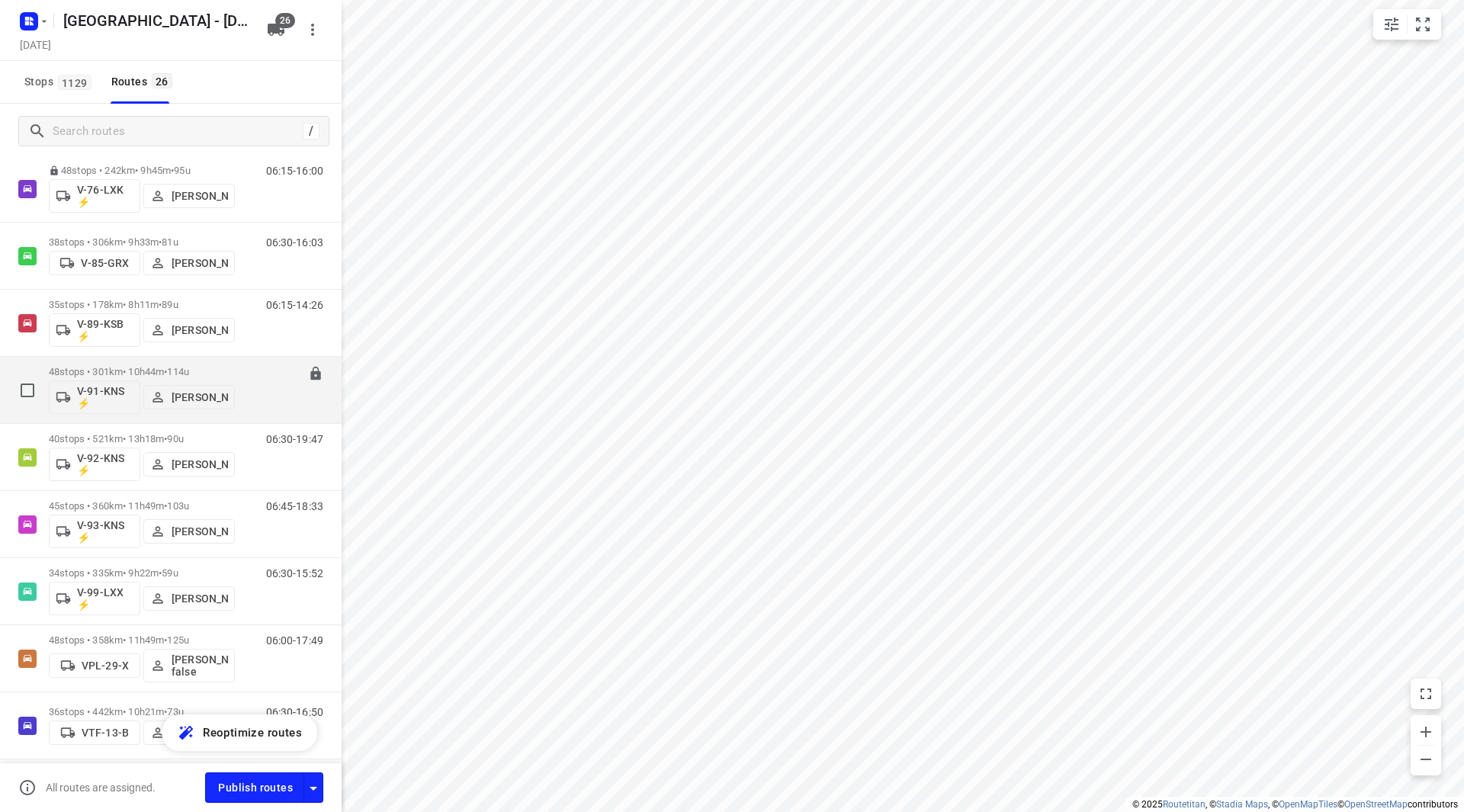
scroll to position [1126, 0]
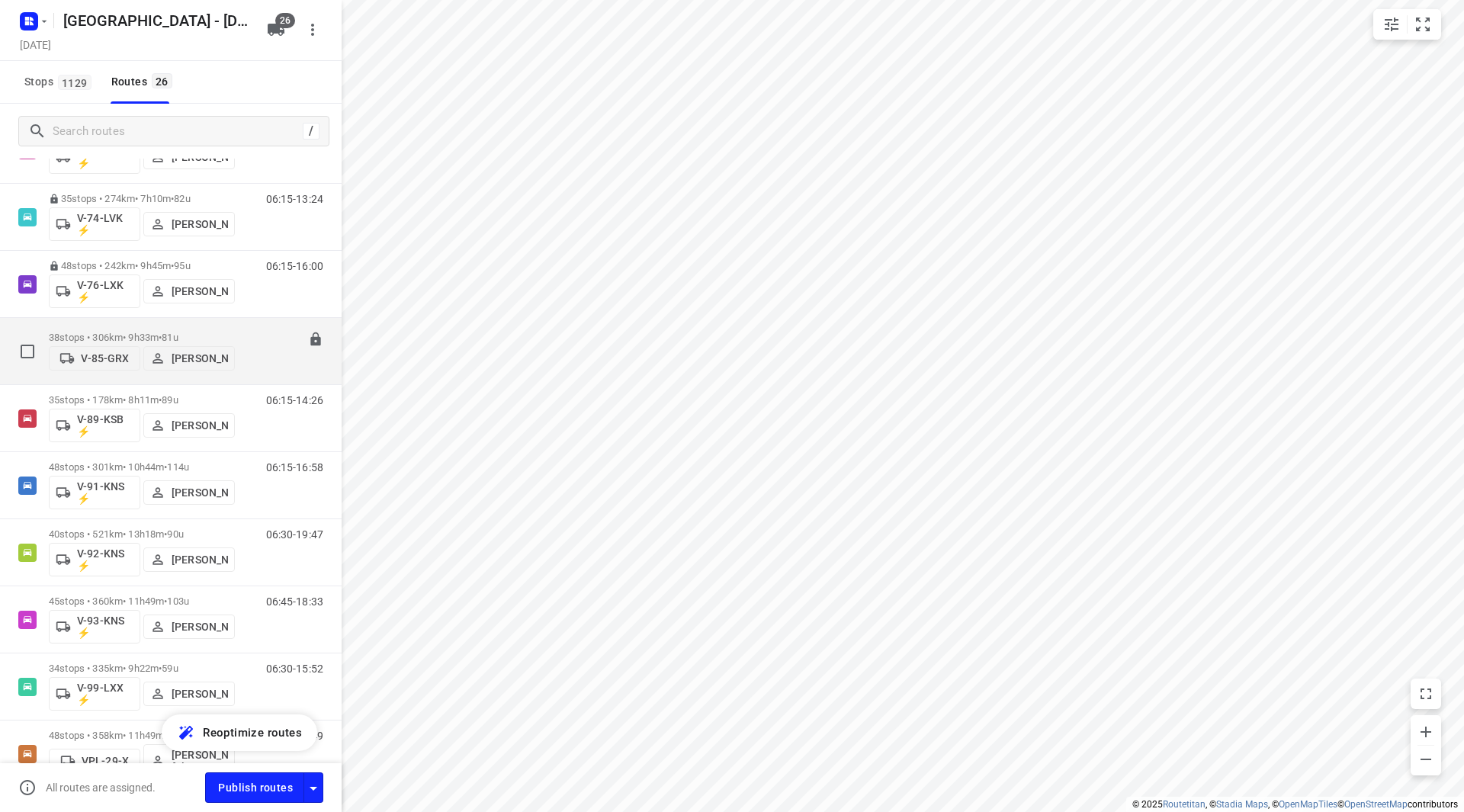
click at [205, 325] on div "38 stops • 306km • 9h33m • 81u V-85-GRX Tom Van Essen" at bounding box center [142, 351] width 186 height 54
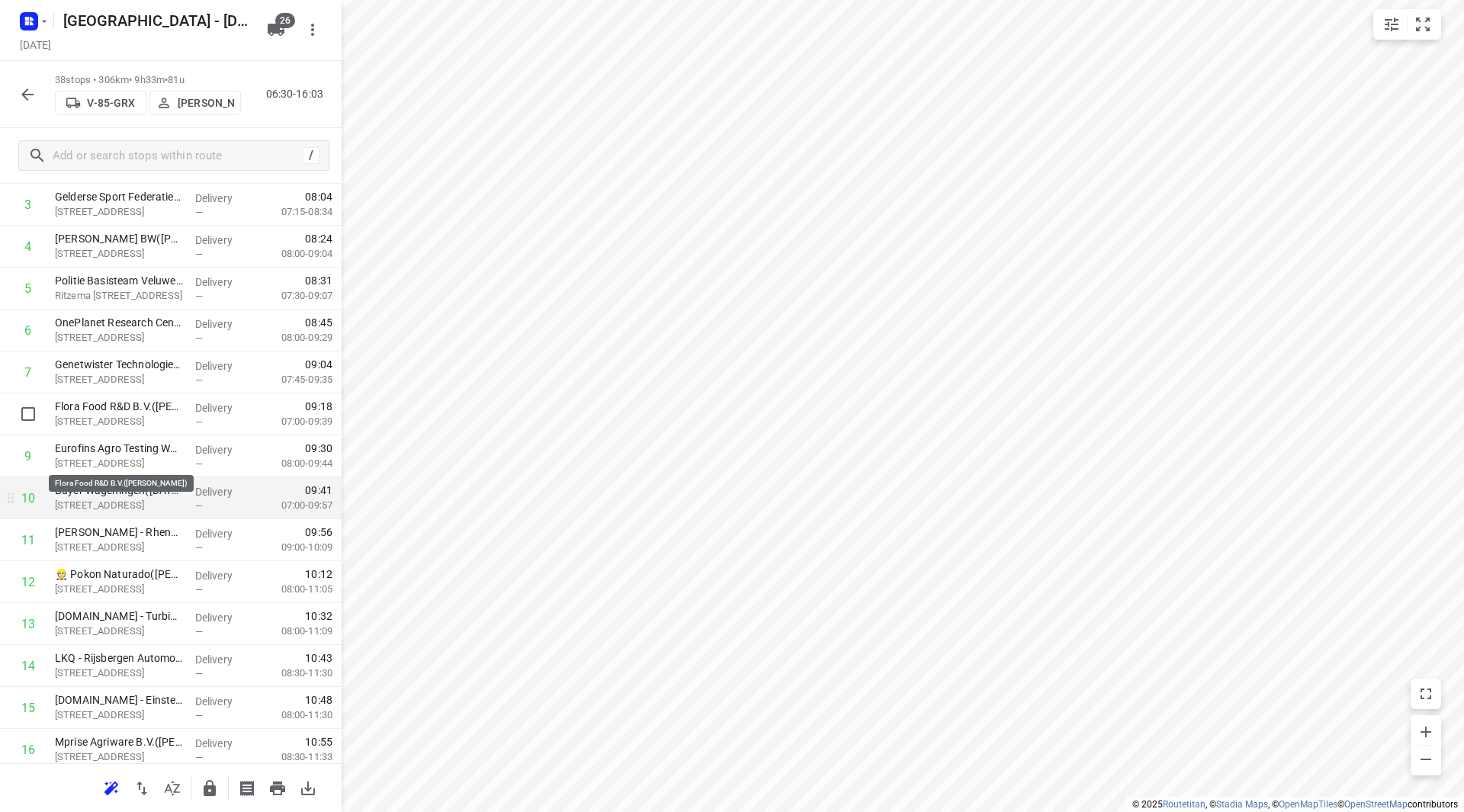
scroll to position [228, 0]
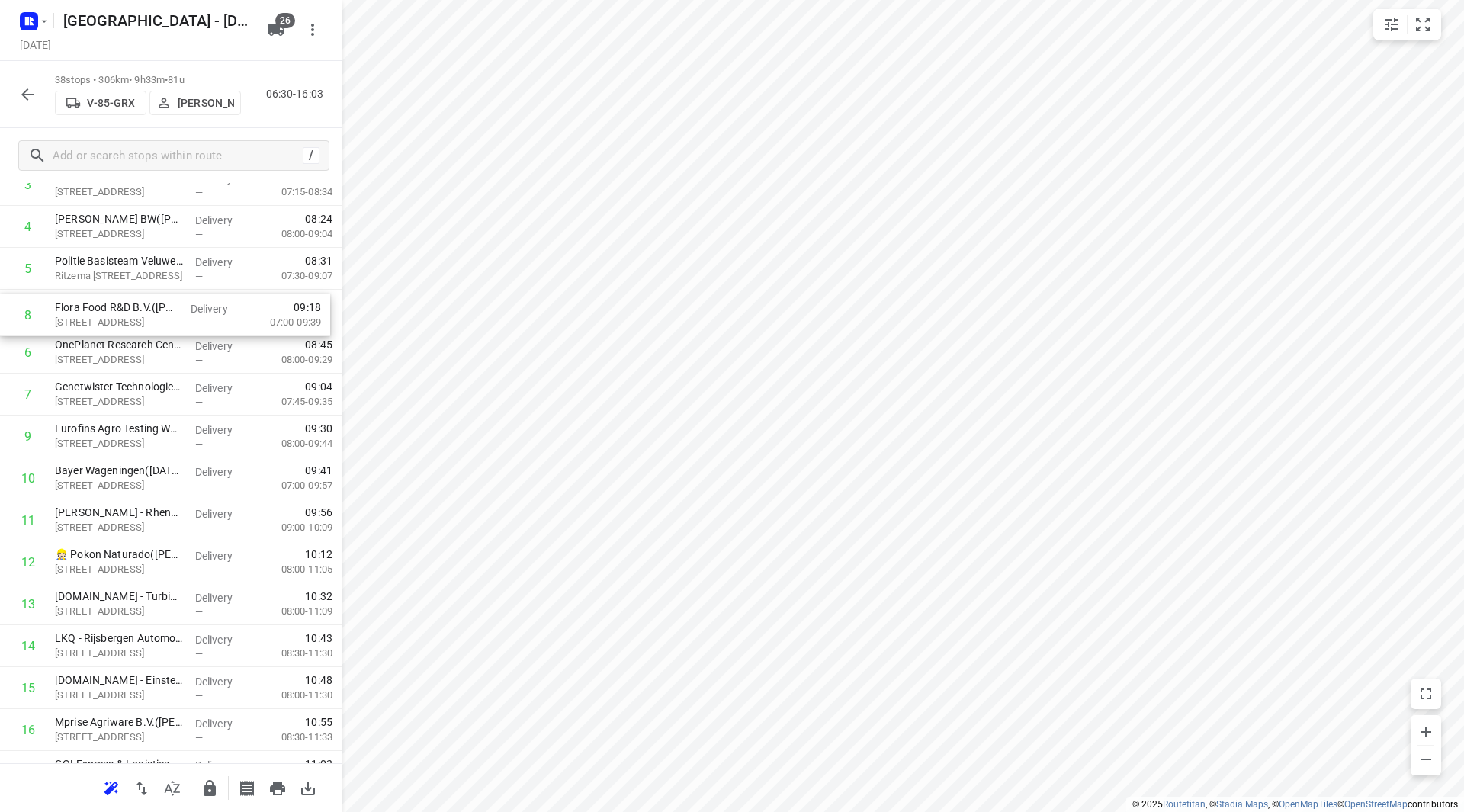
drag, startPoint x: 198, startPoint y: 372, endPoint x: 198, endPoint y: 292, distance: 80.0
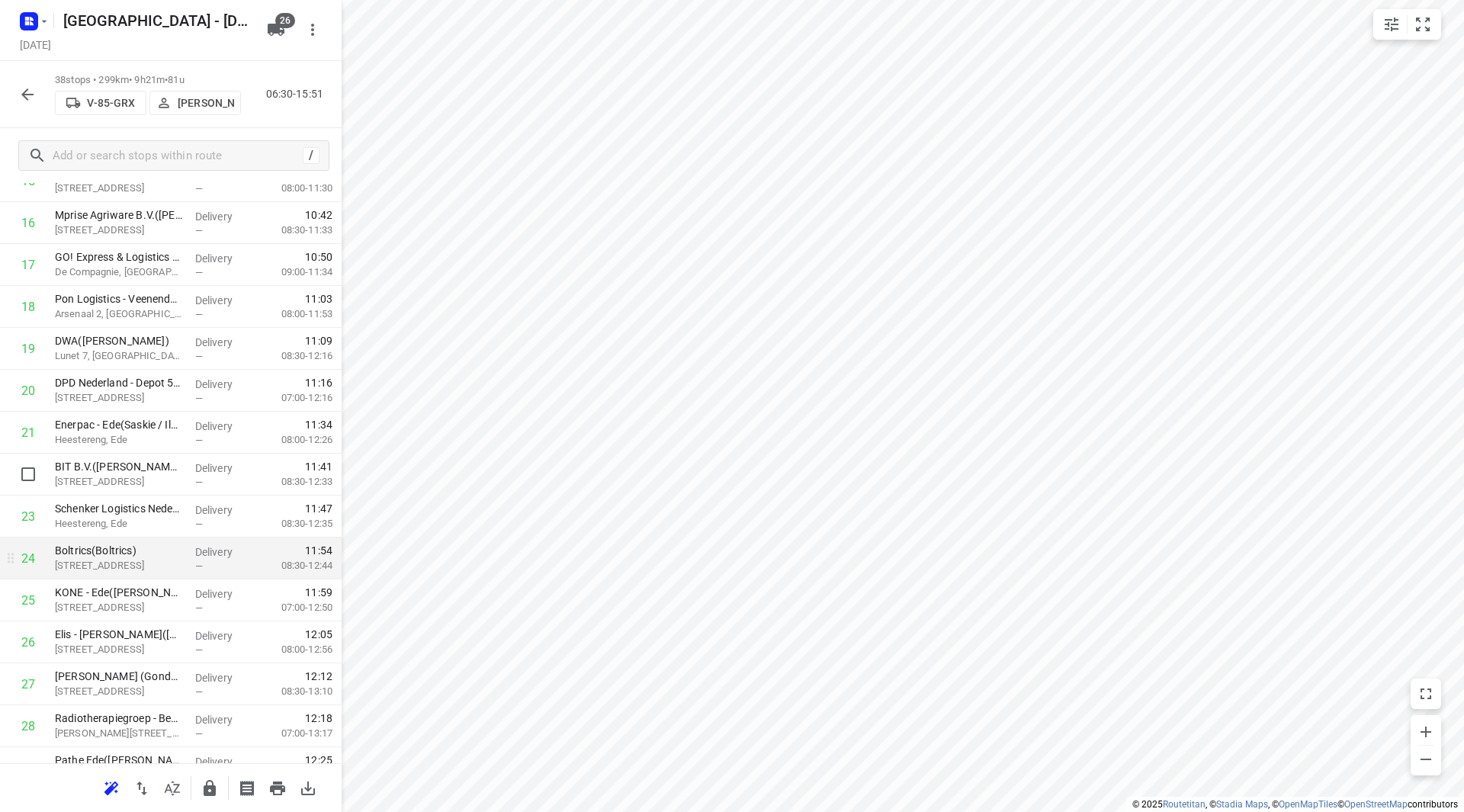
scroll to position [753, 0]
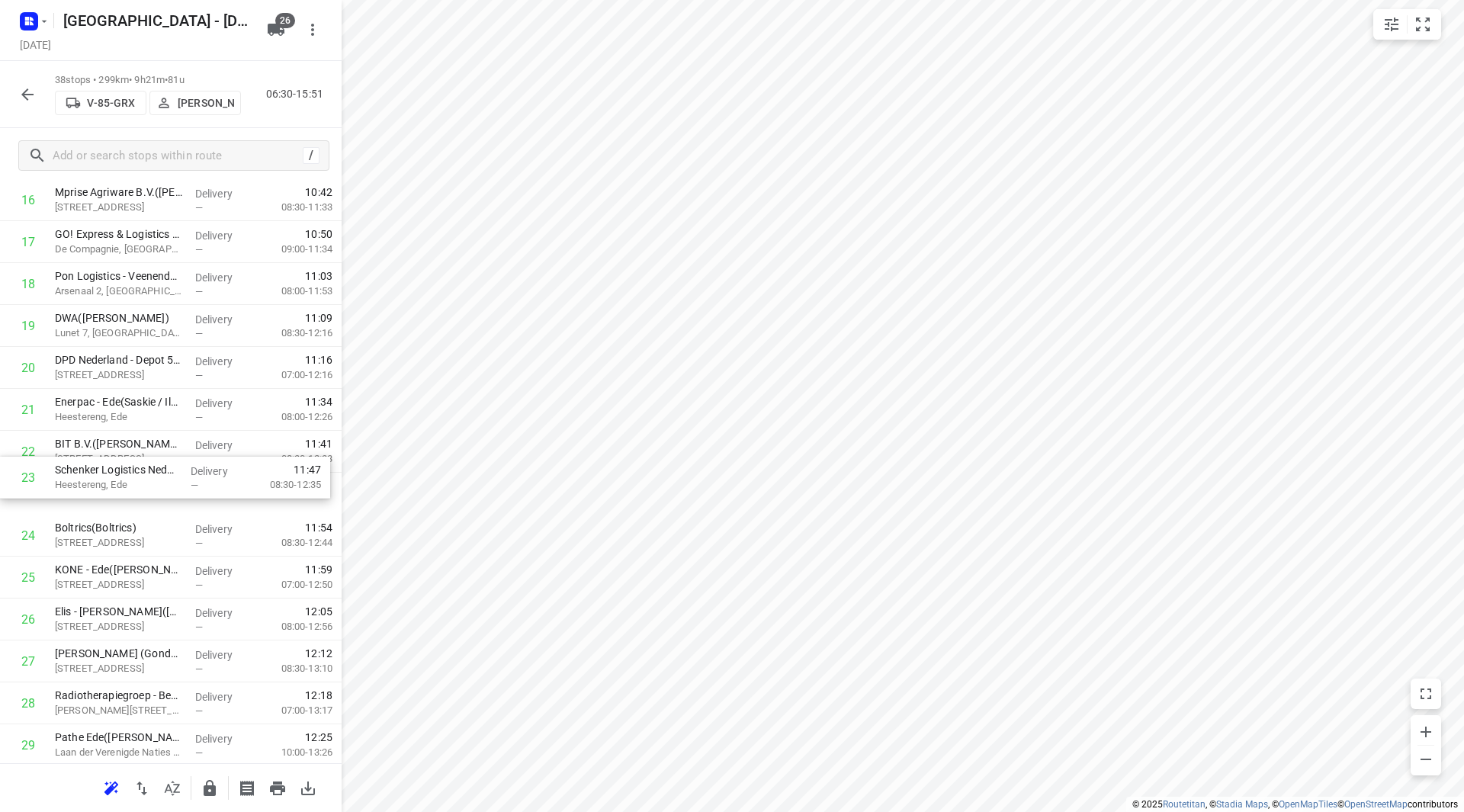
drag, startPoint x: 219, startPoint y: 496, endPoint x: 216, endPoint y: 449, distance: 47.1
click at [216, 449] on div "1 Rijkswaterstaat VWM - Verkeerscentrale Noord-Oost Nederland(Arthur Zijlstra) …" at bounding box center [171, 347] width 342 height 1594
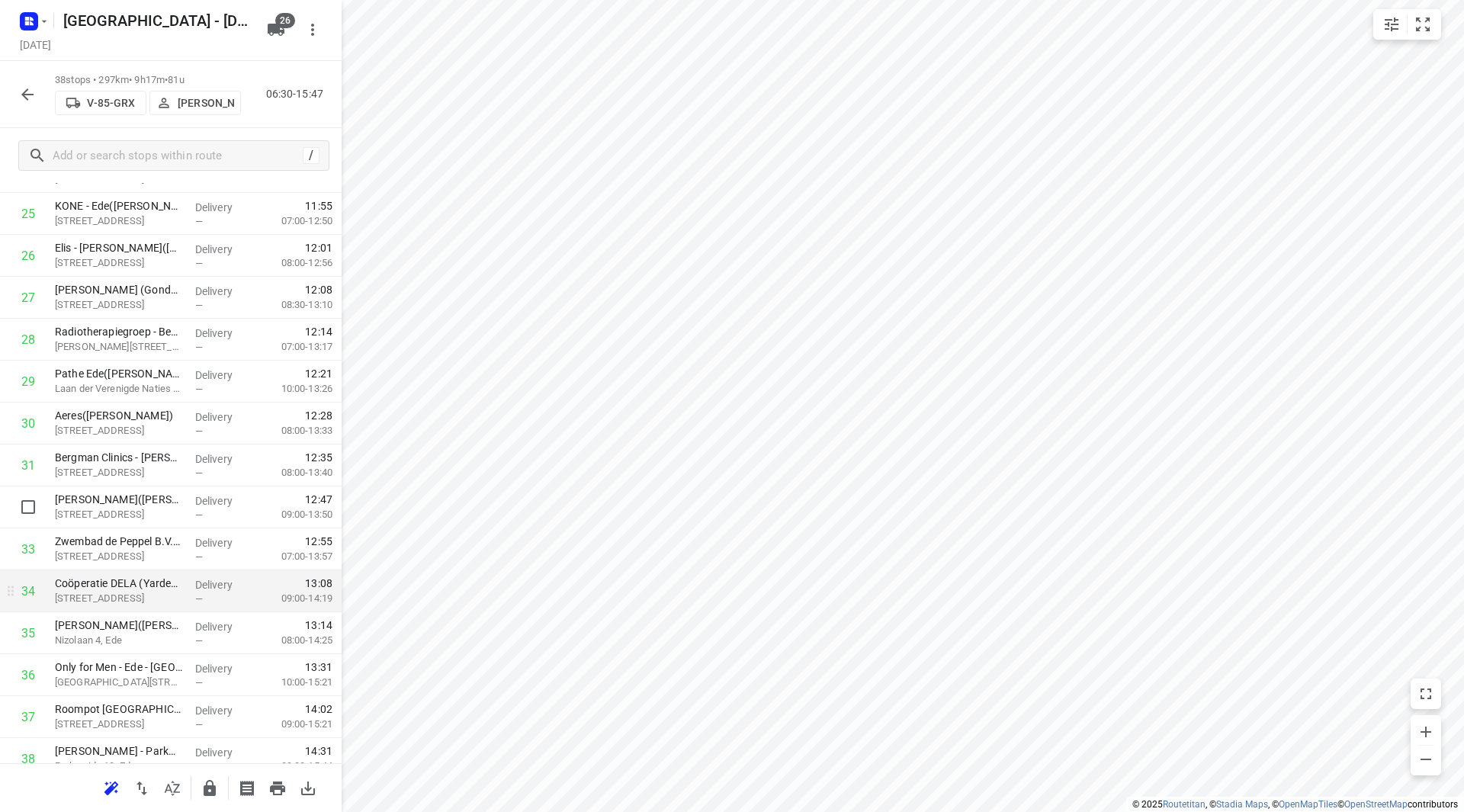
scroll to position [1175, 0]
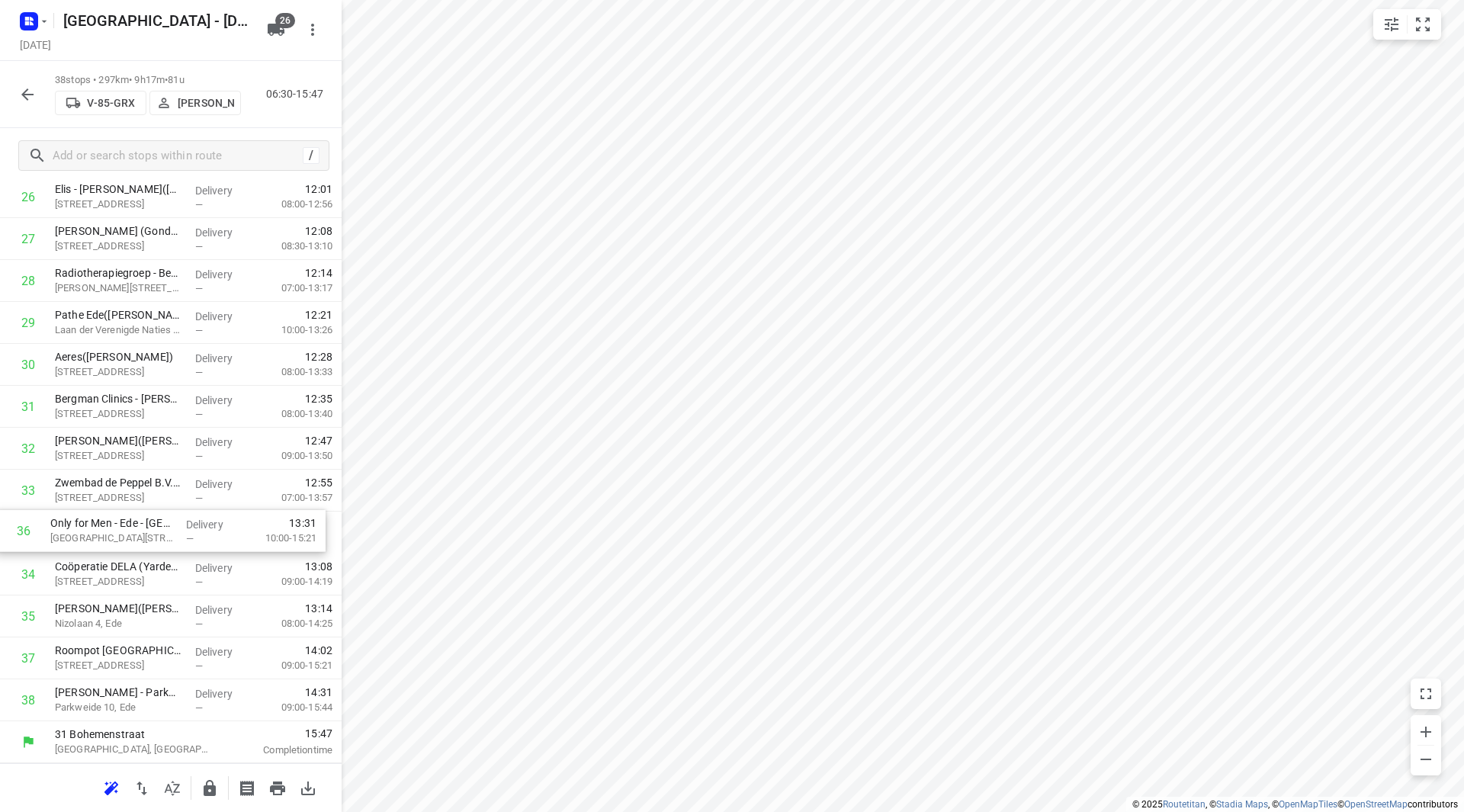
drag, startPoint x: 131, startPoint y: 625, endPoint x: 130, endPoint y: 535, distance: 90.0
drag, startPoint x: 115, startPoint y: 685, endPoint x: 121, endPoint y: 653, distance: 32.6
click at [217, 785] on icon "button" at bounding box center [209, 788] width 18 height 18
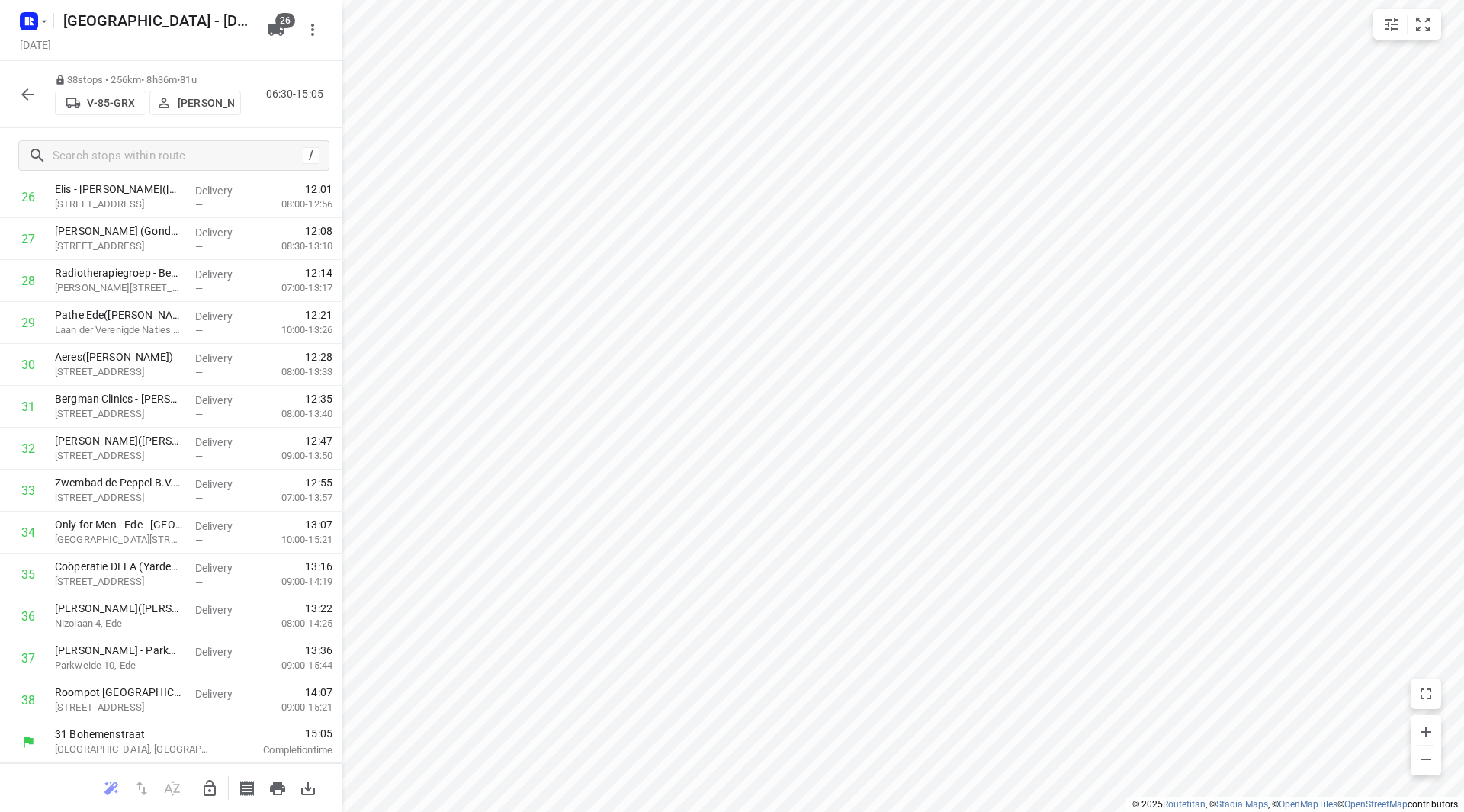
click at [28, 88] on button "button" at bounding box center [27, 94] width 30 height 30
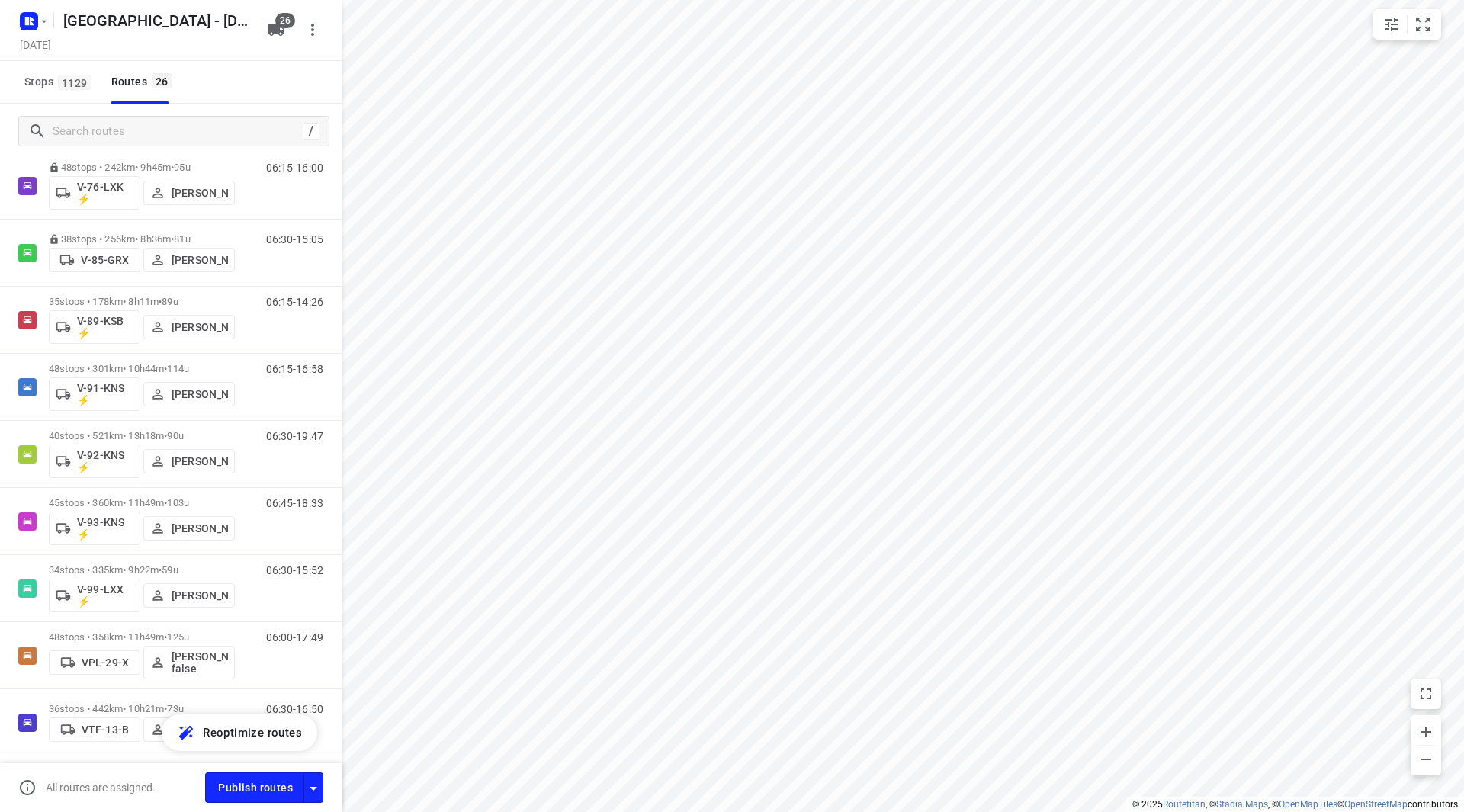
scroll to position [1278, 0]
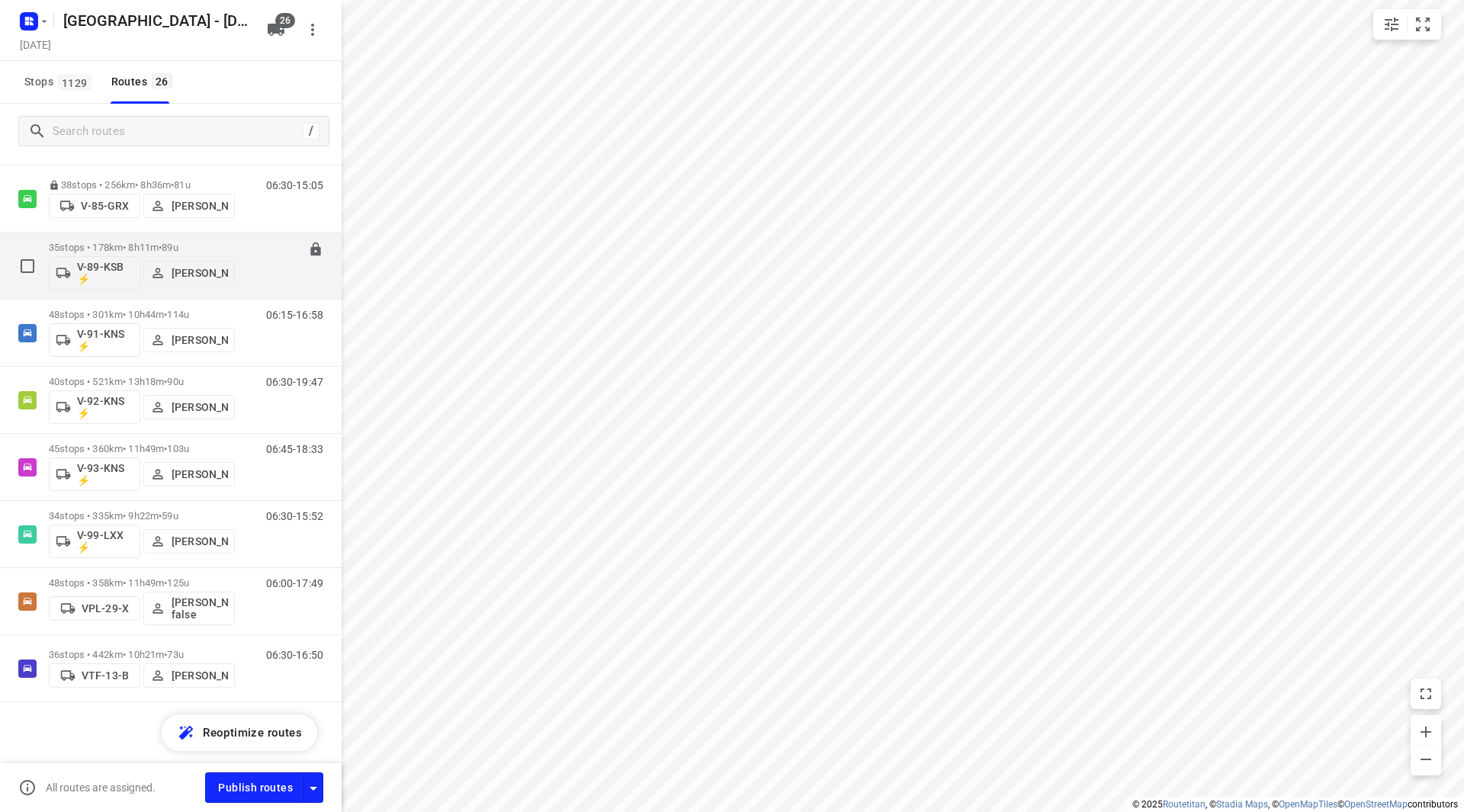
click at [178, 242] on span "89u" at bounding box center [170, 247] width 16 height 11
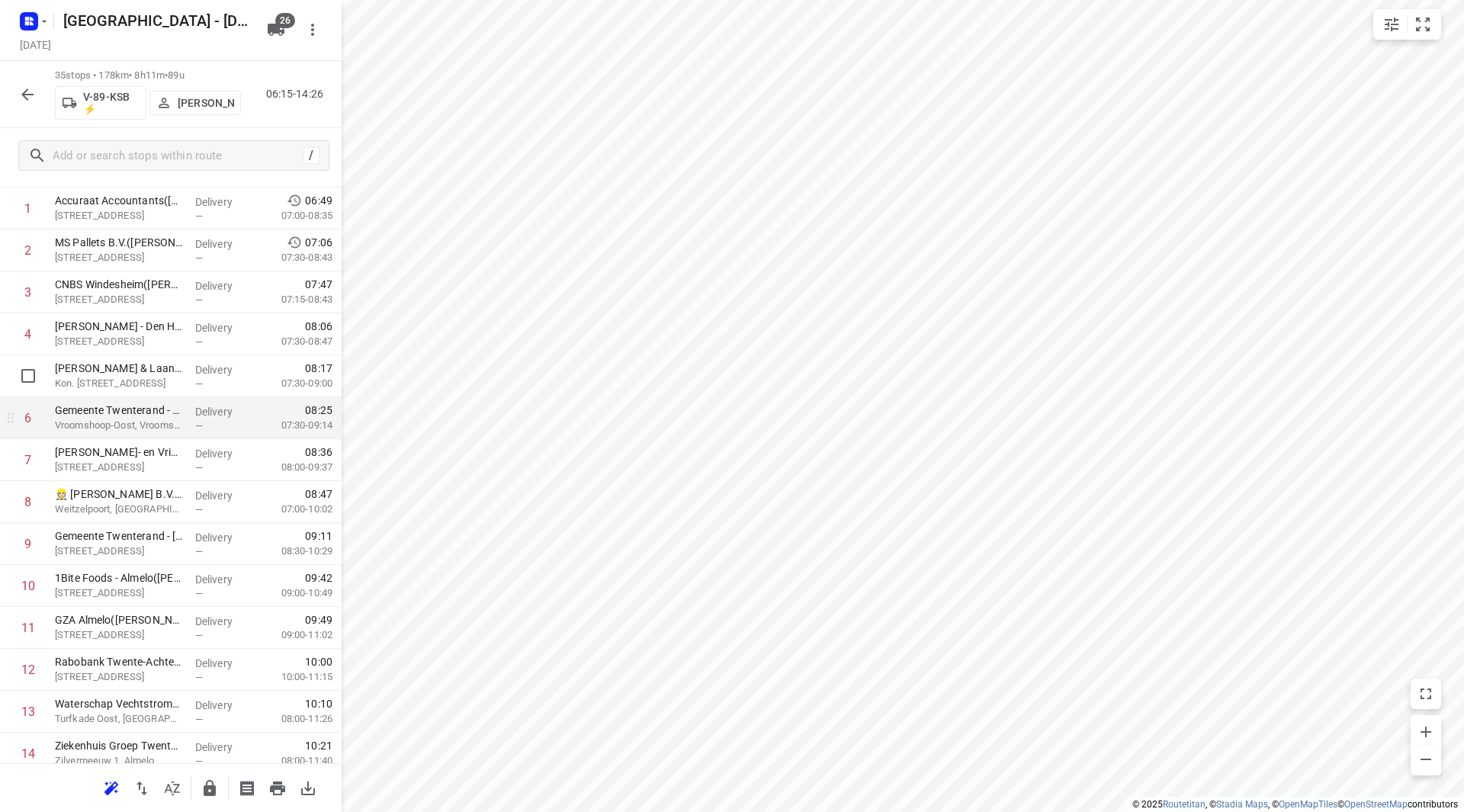
scroll to position [152, 0]
drag, startPoint x: 197, startPoint y: 305, endPoint x: 191, endPoint y: 299, distance: 8.5
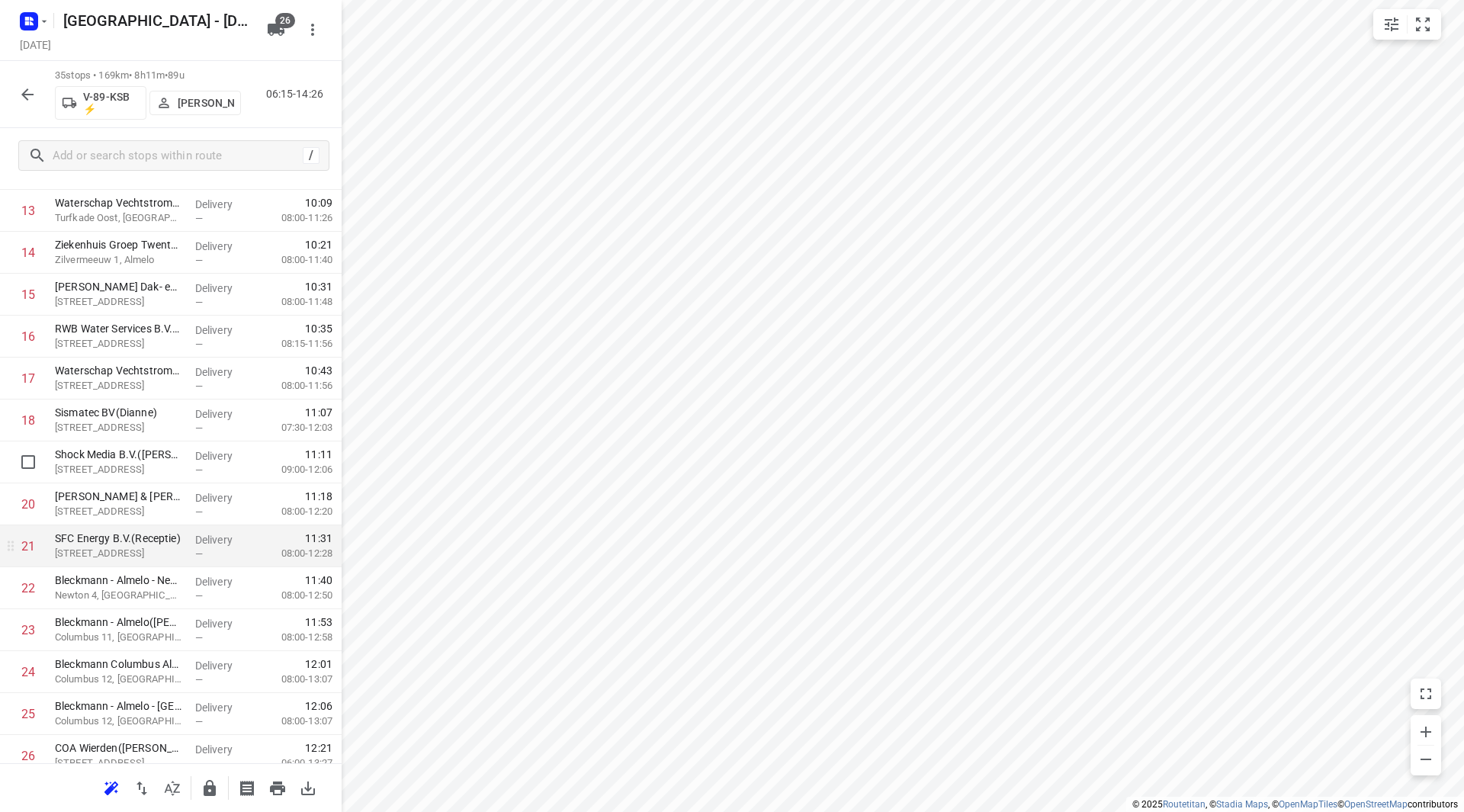
scroll to position [643, 0]
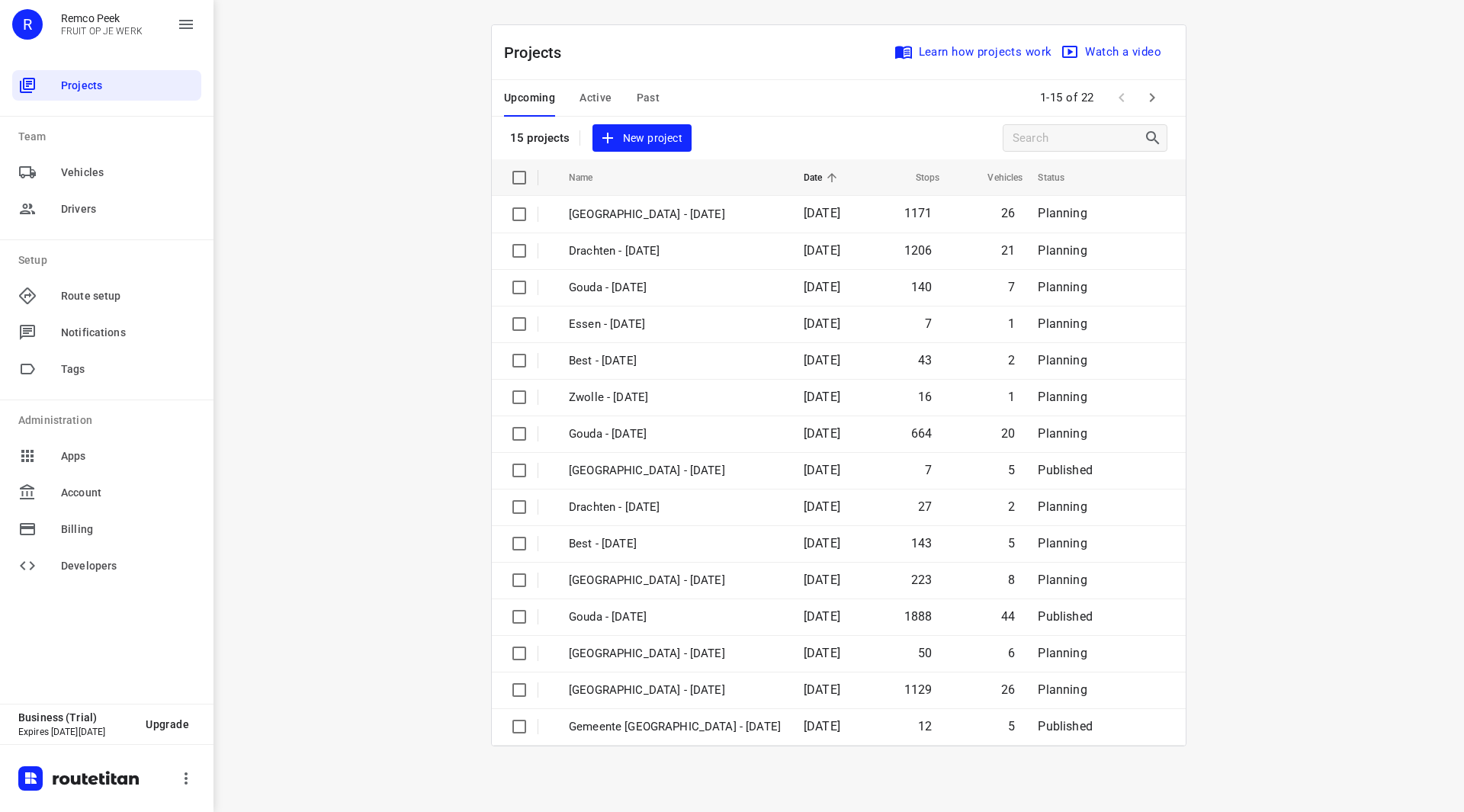
click at [1161, 109] on button "button" at bounding box center [1152, 98] width 30 height 30
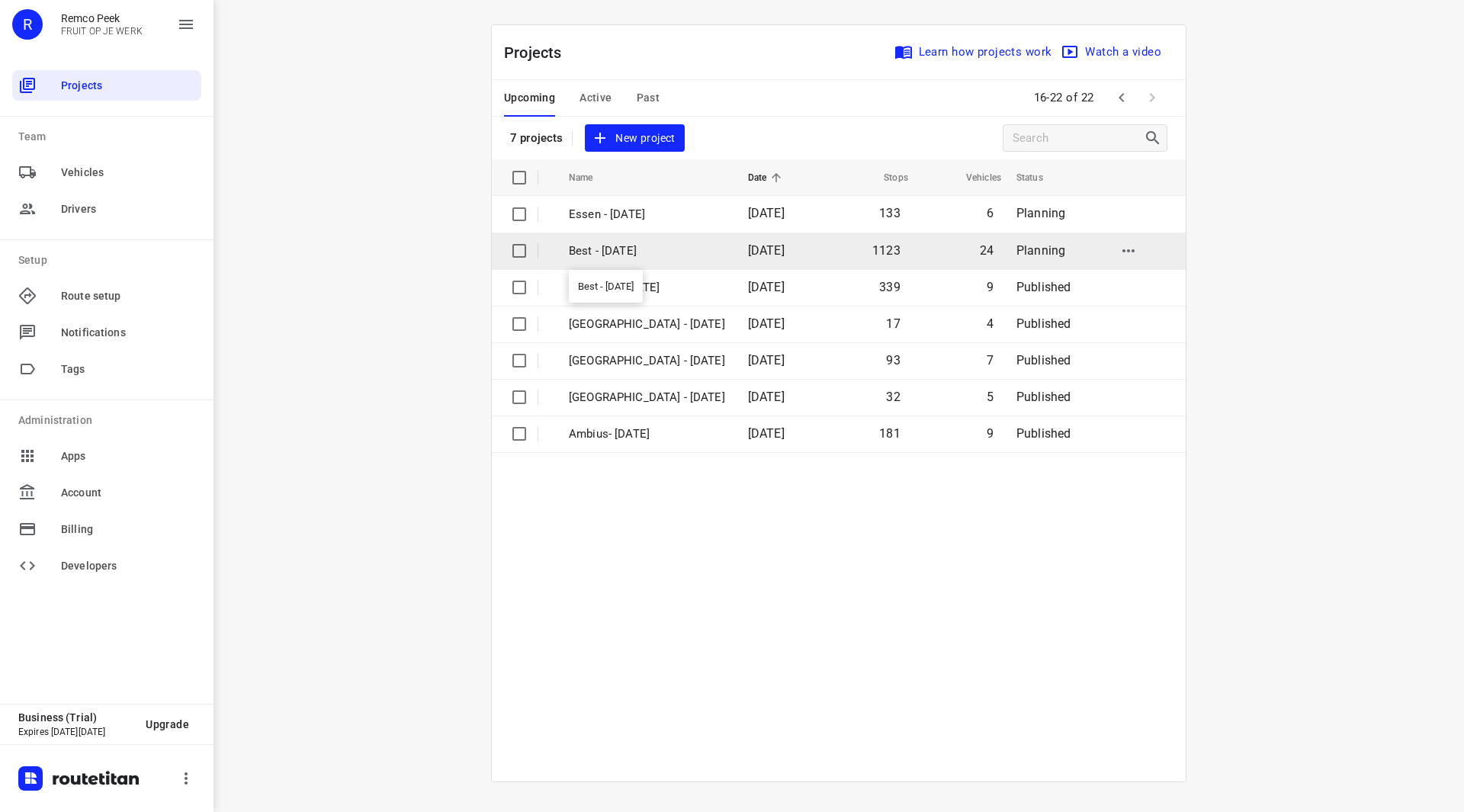
click at [669, 251] on p "Best - [DATE]" at bounding box center [646, 251] width 156 height 17
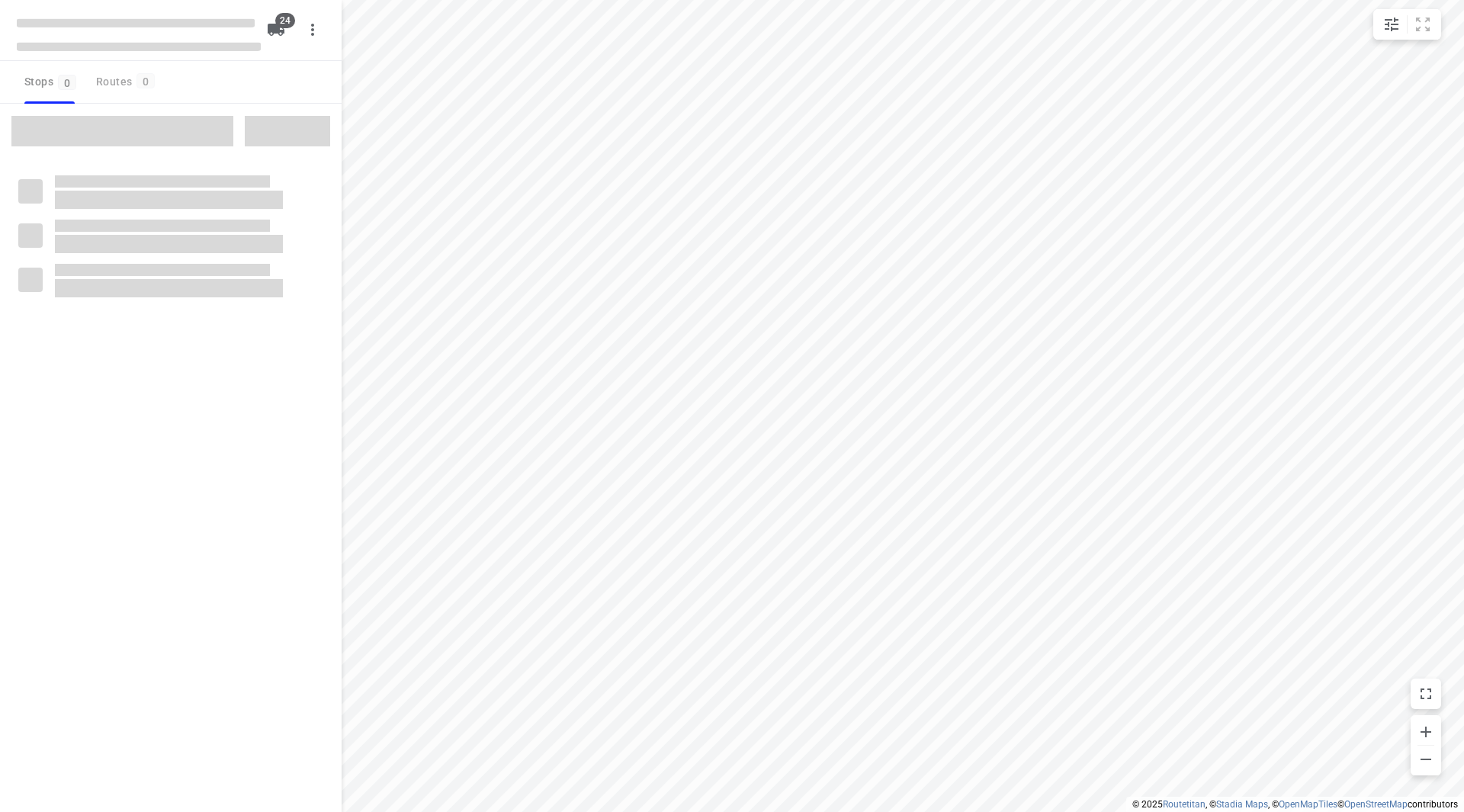
checkbox input "true"
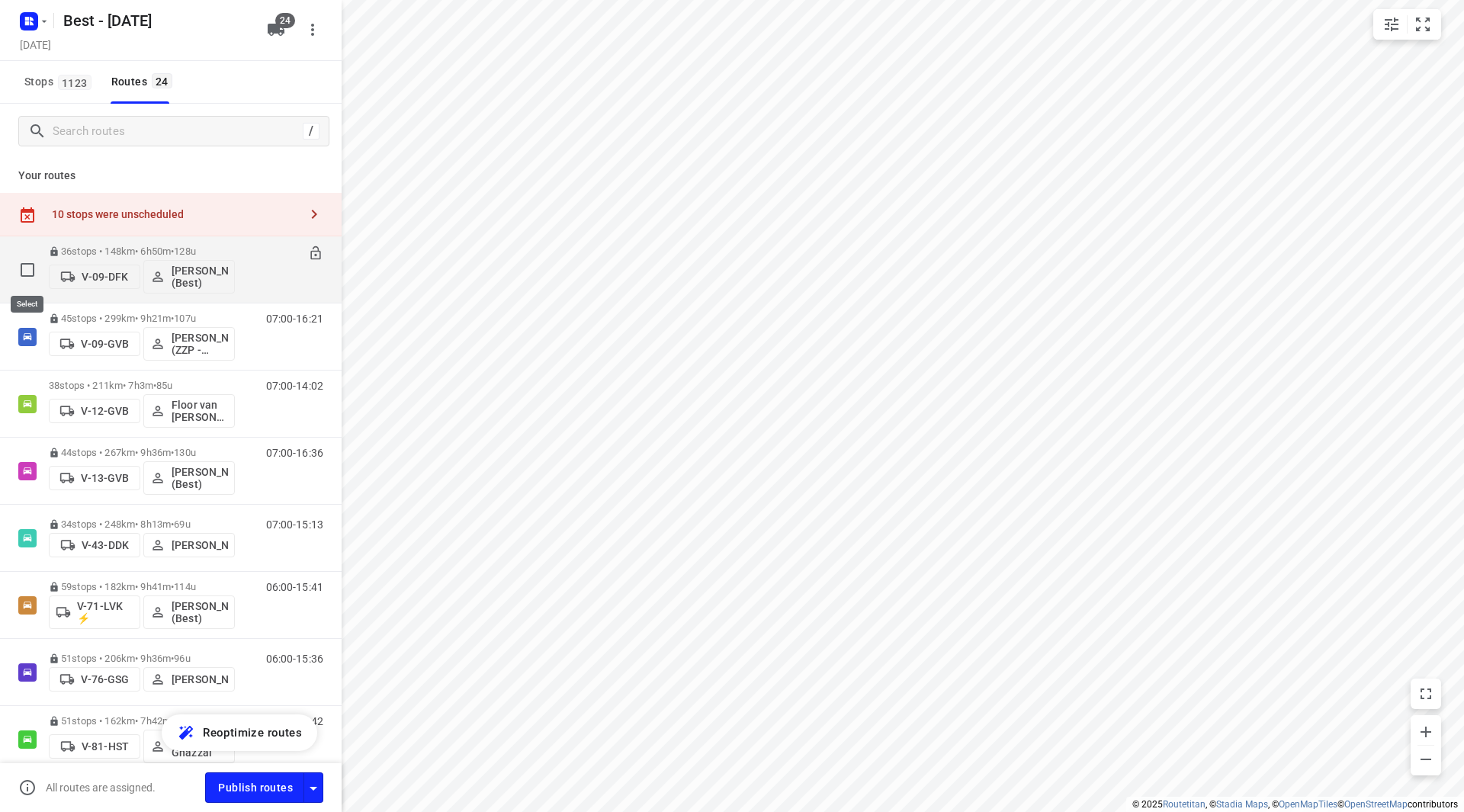
click at [29, 273] on input "checkbox" at bounding box center [27, 270] width 30 height 30
checkbox input "true"
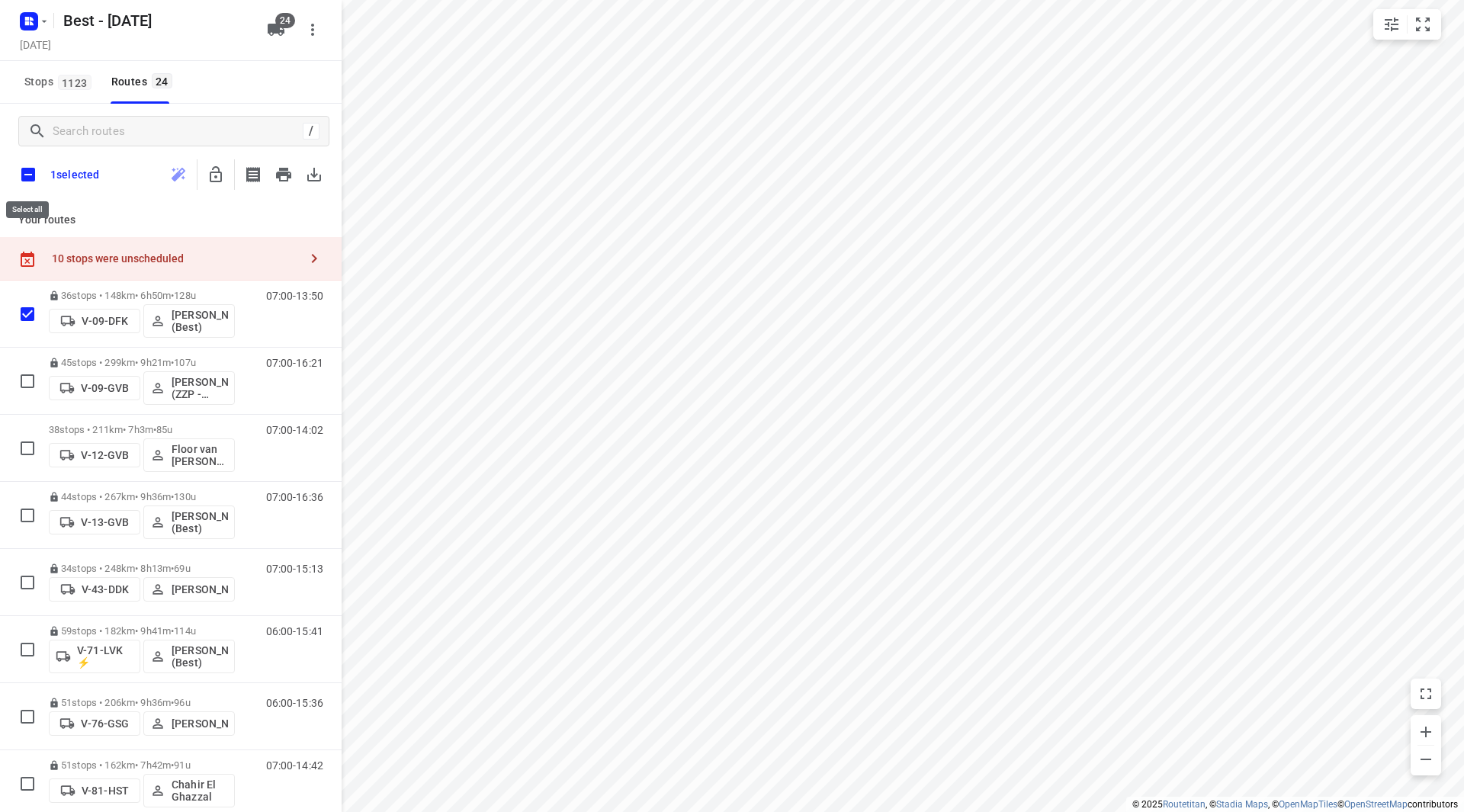
click at [25, 174] on input "checkbox" at bounding box center [28, 174] width 32 height 32
checkbox input "true"
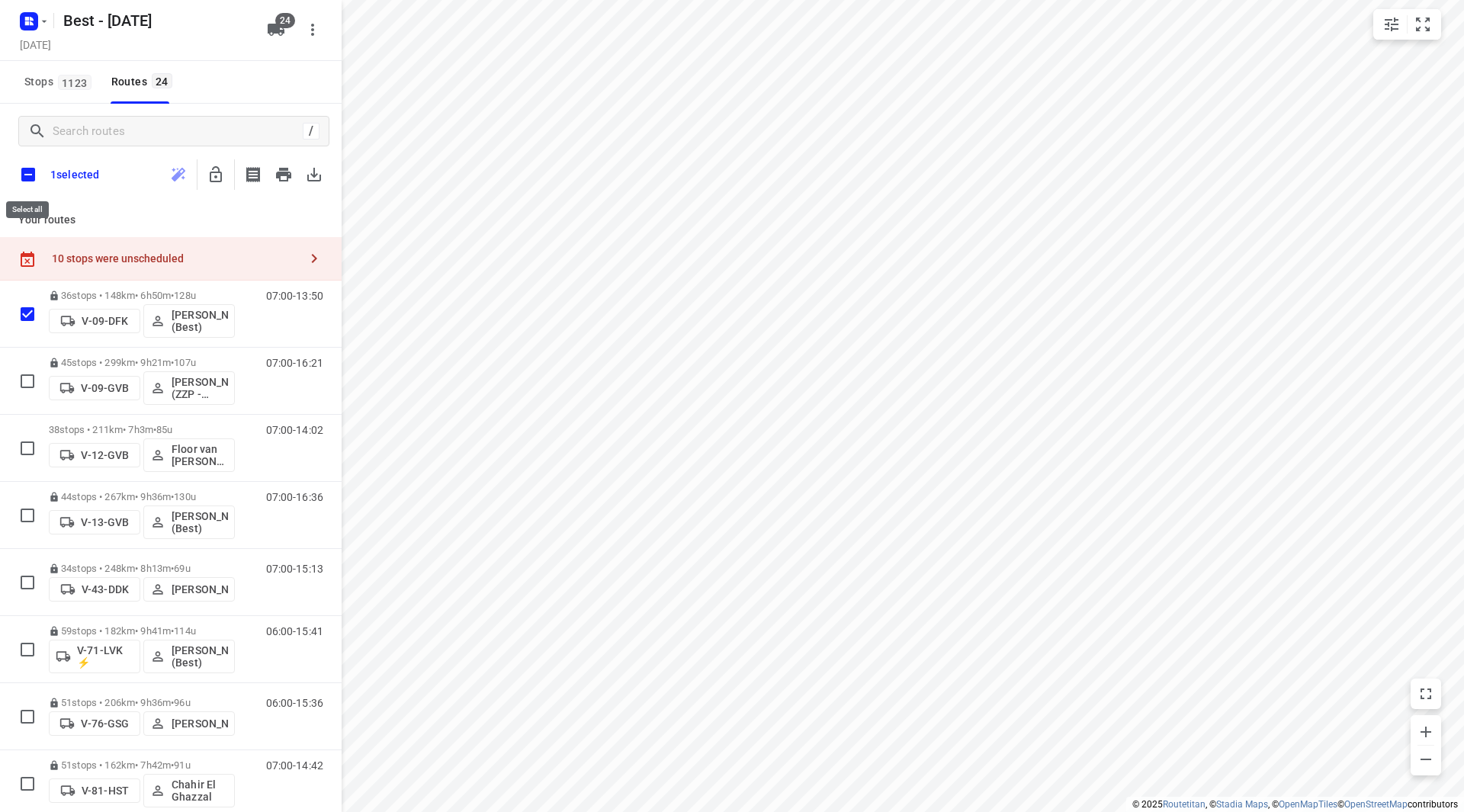
checkbox input "true"
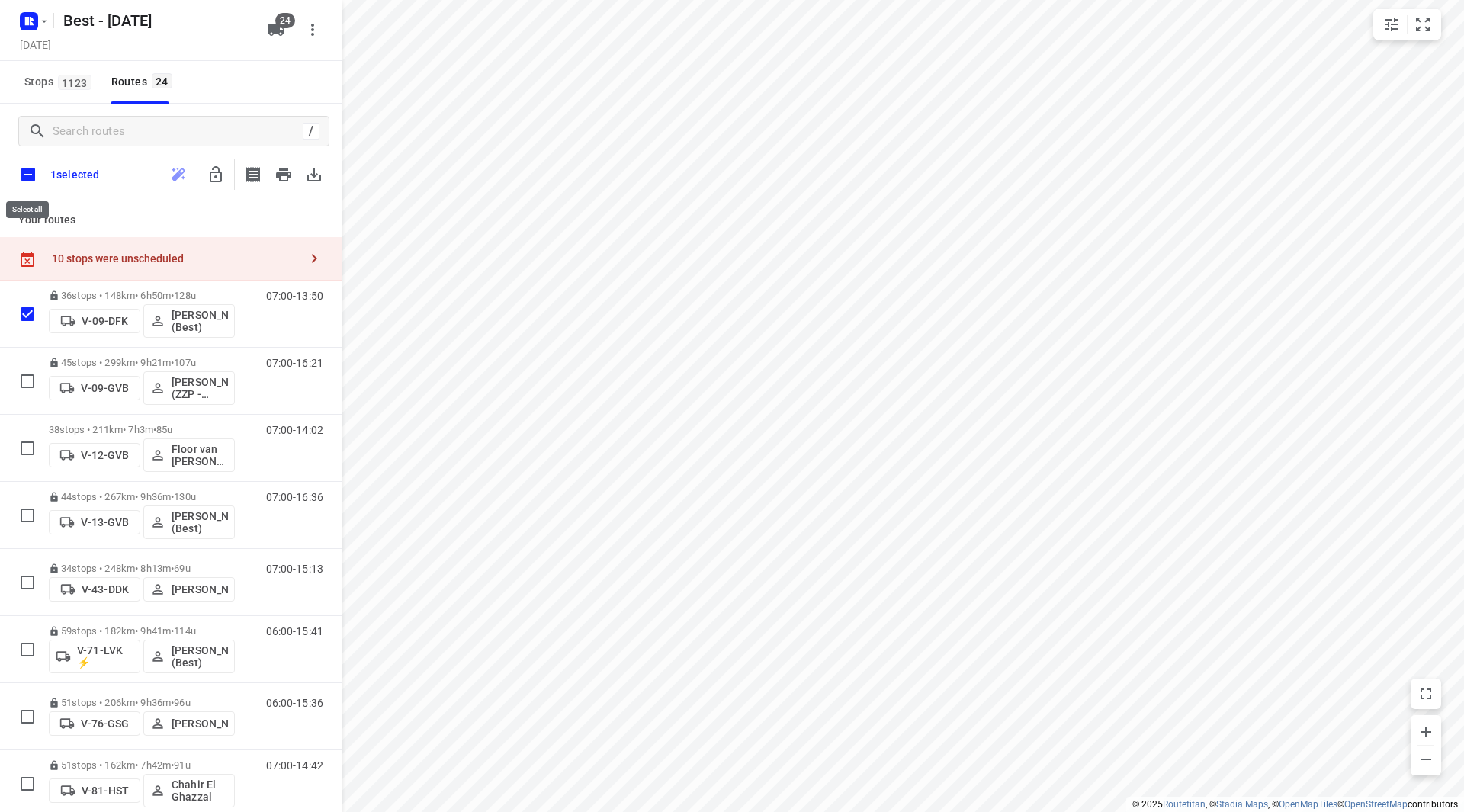
checkbox input "true"
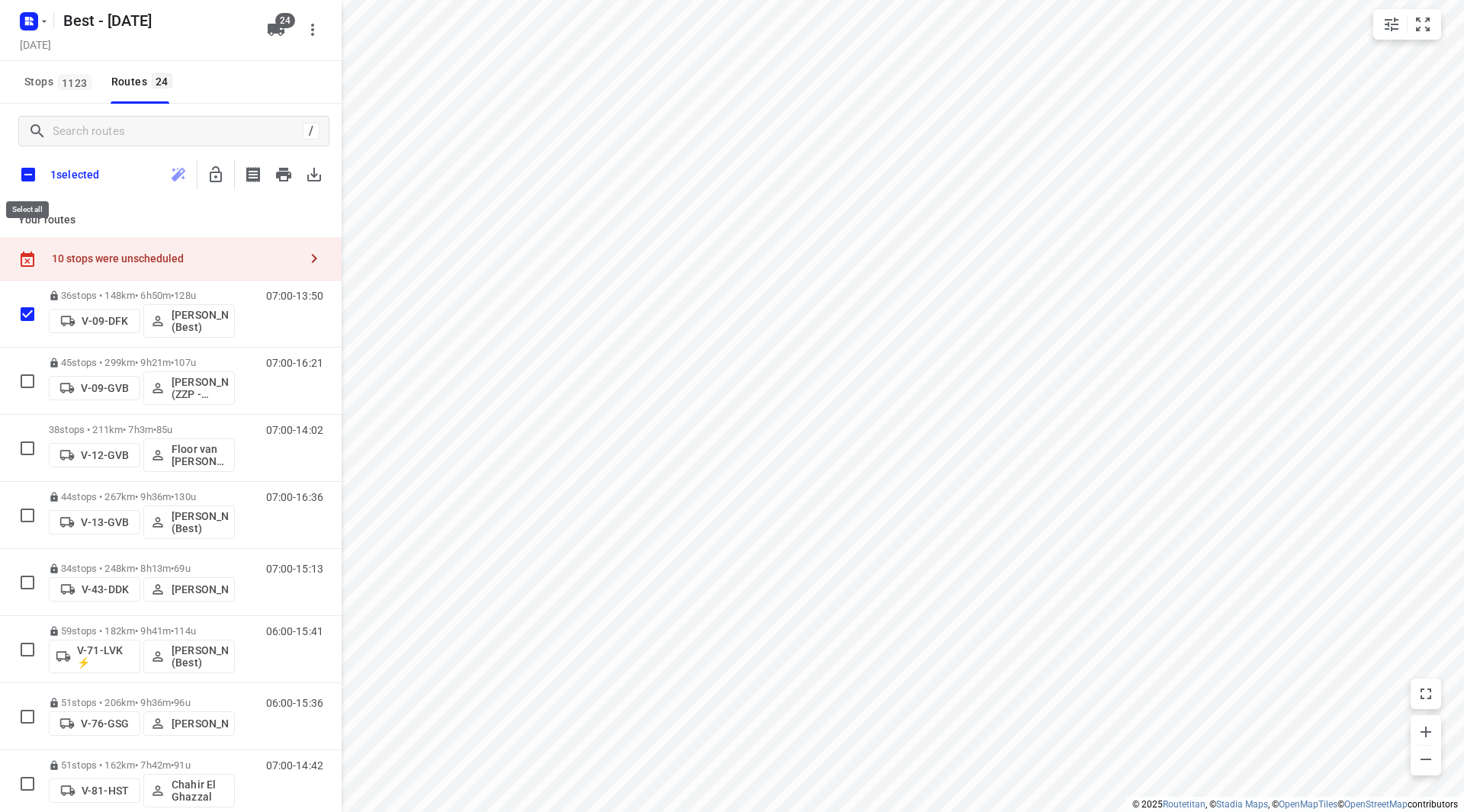
checkbox input "true"
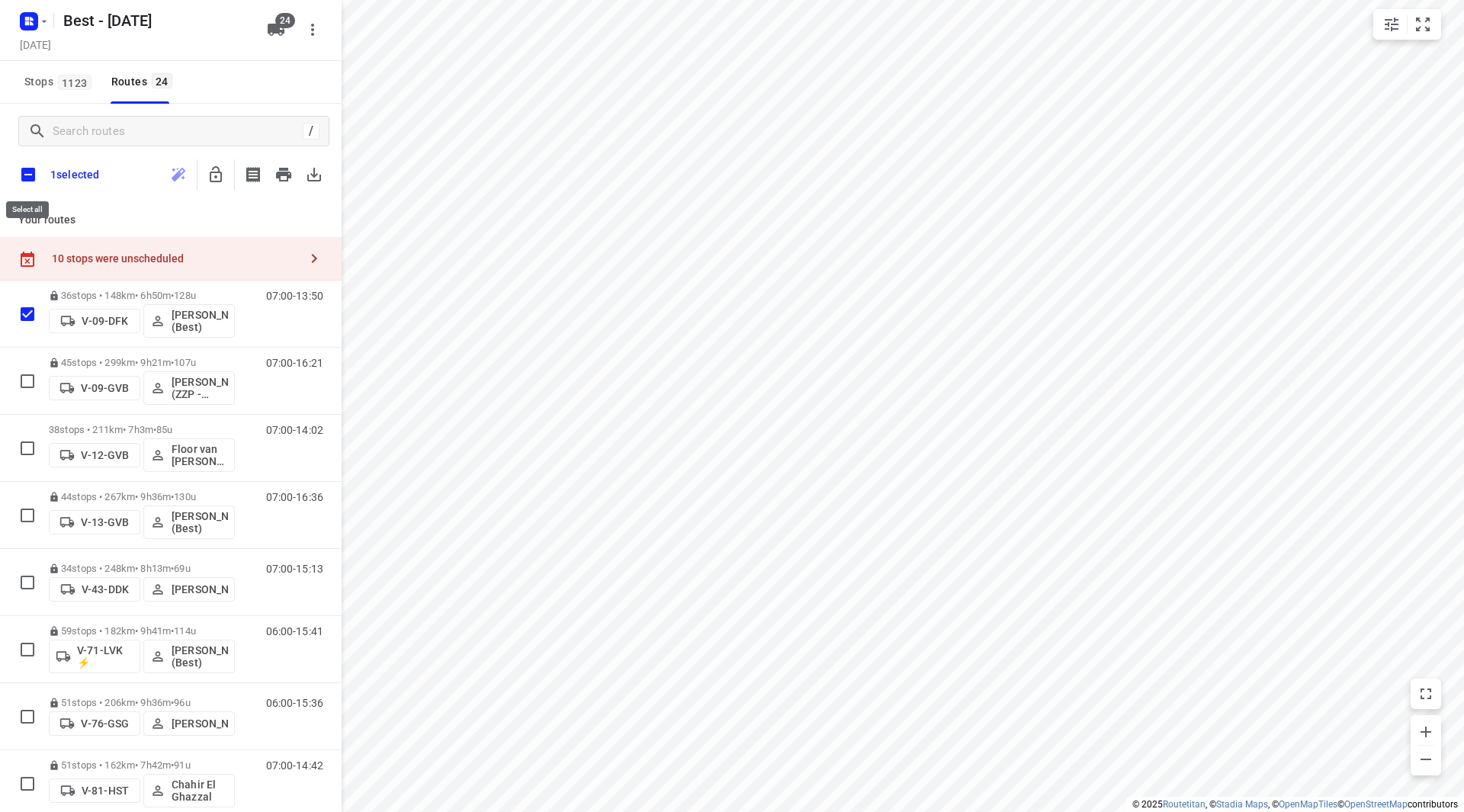
checkbox input "true"
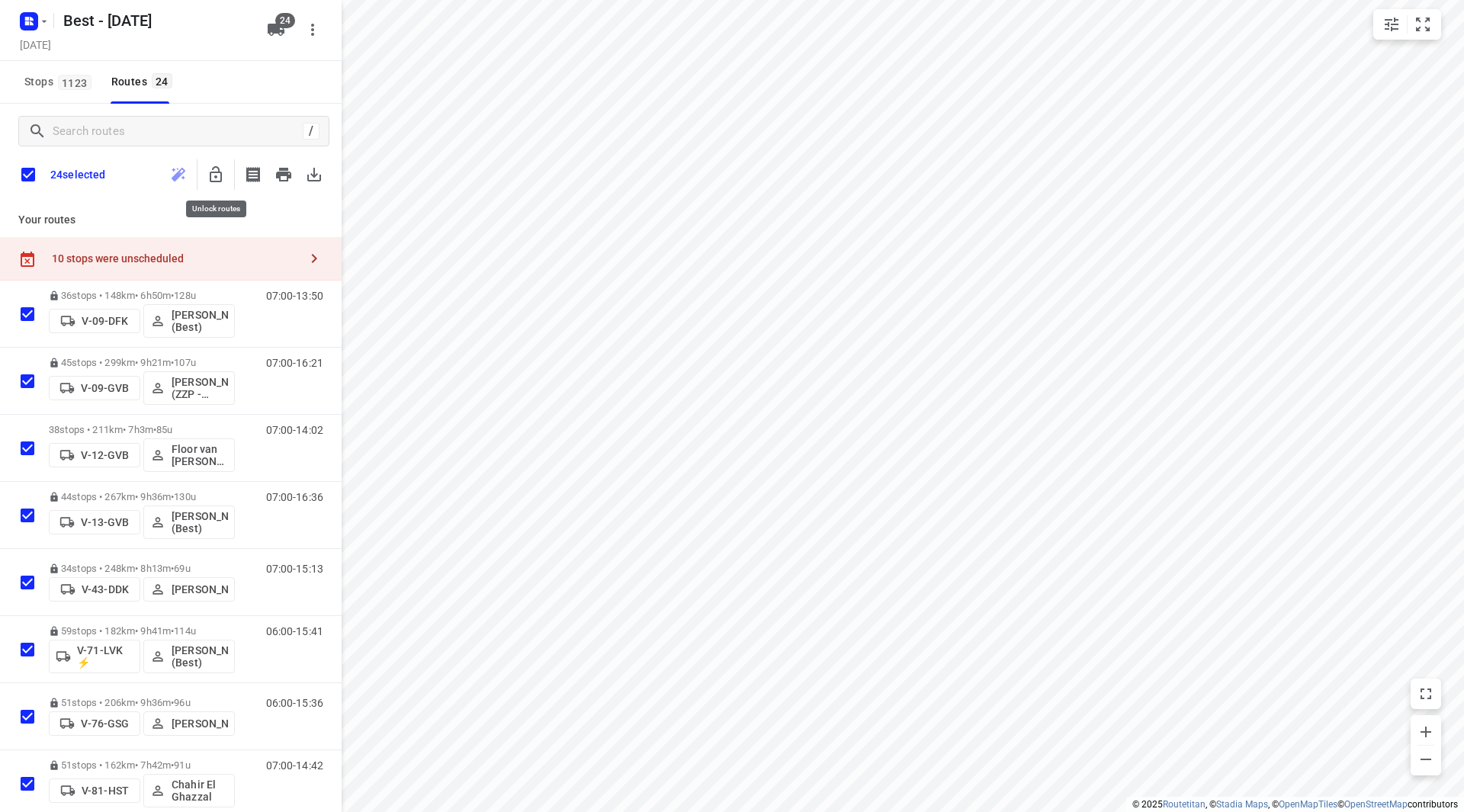
click at [219, 176] on icon "button" at bounding box center [216, 174] width 18 height 18
click at [31, 174] on input "checkbox" at bounding box center [28, 174] width 32 height 32
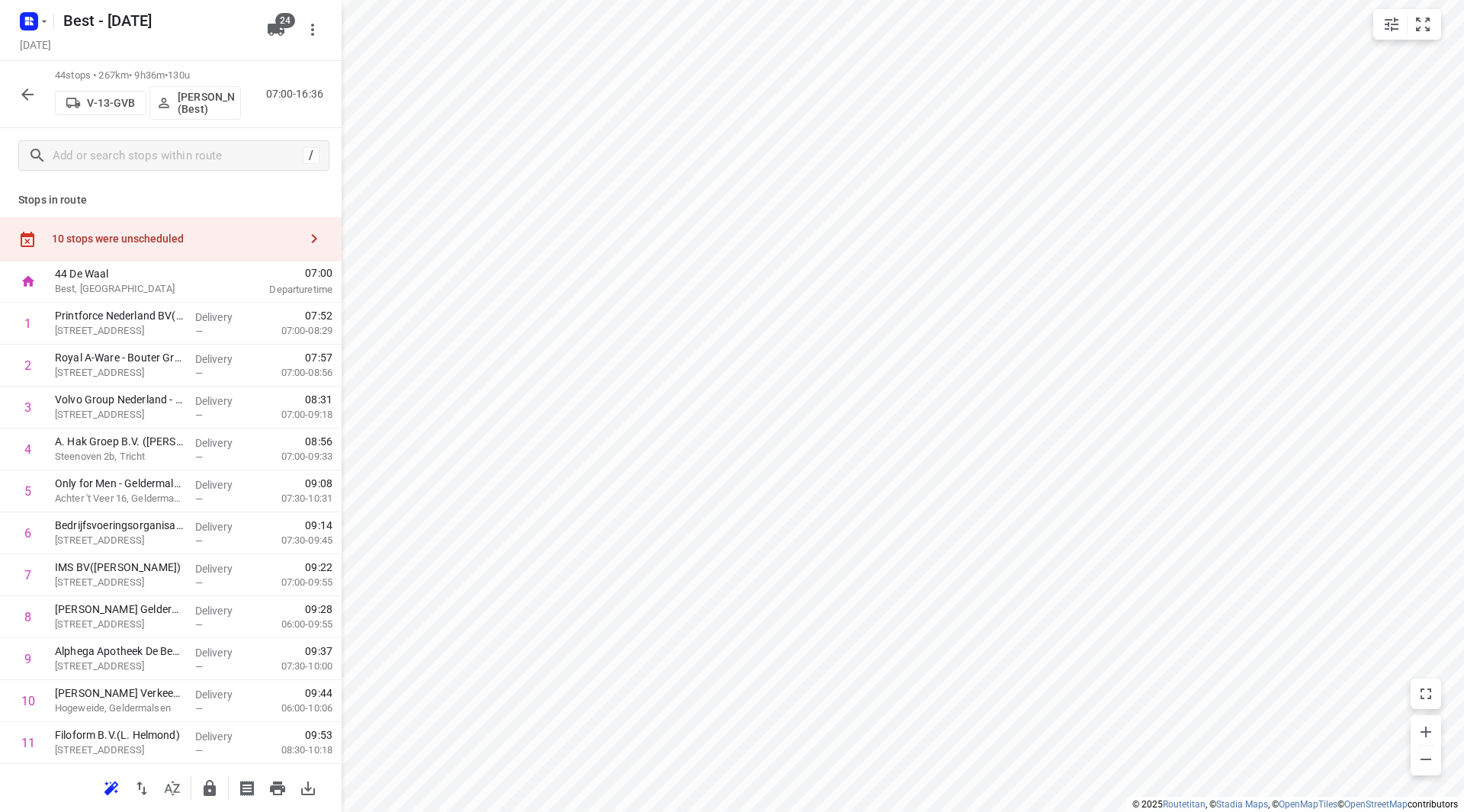
click at [214, 232] on div "10 stops were unscheduled" at bounding box center [175, 238] width 247 height 12
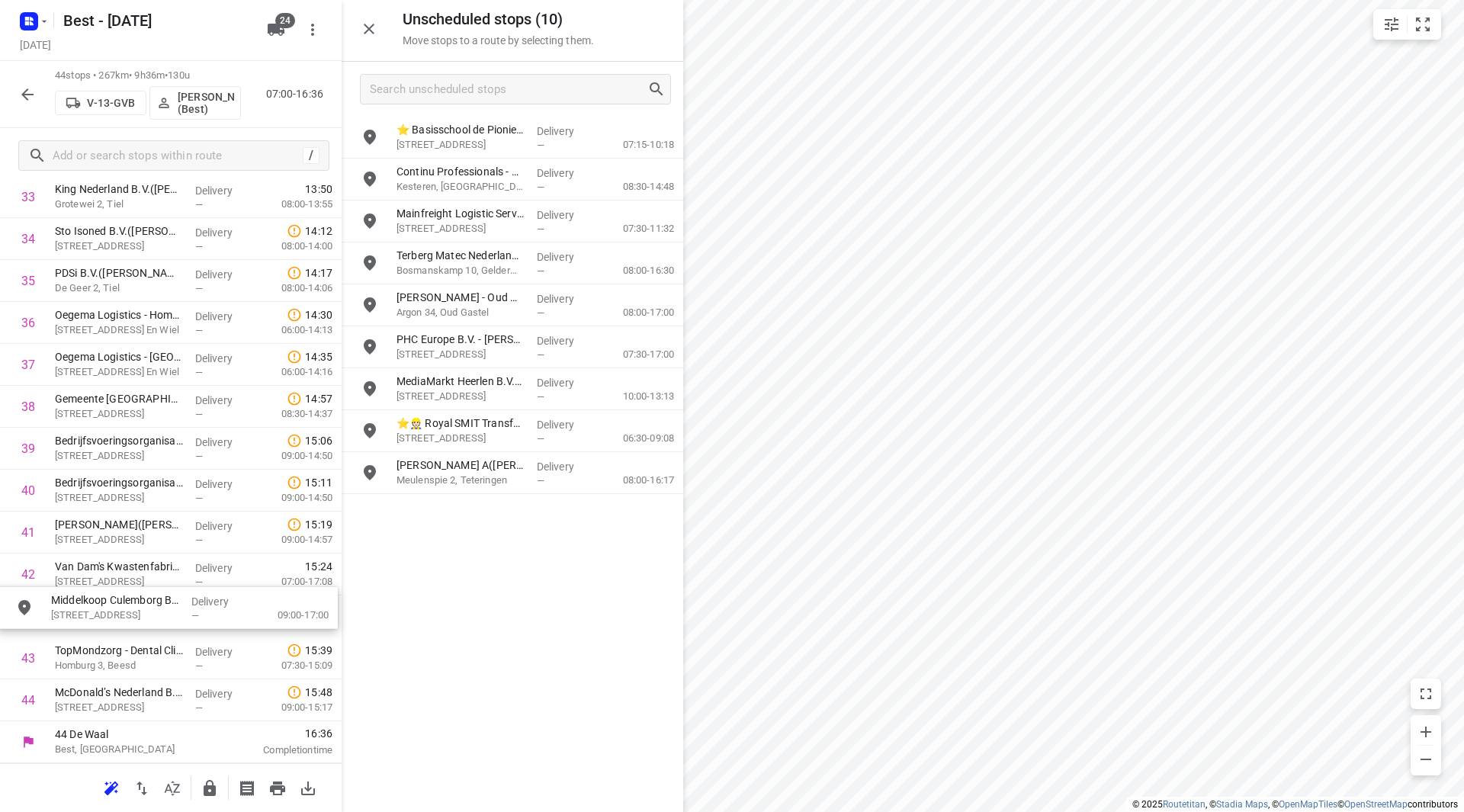
drag, startPoint x: 481, startPoint y: 435, endPoint x: 131, endPoint y: 611, distance: 391.8
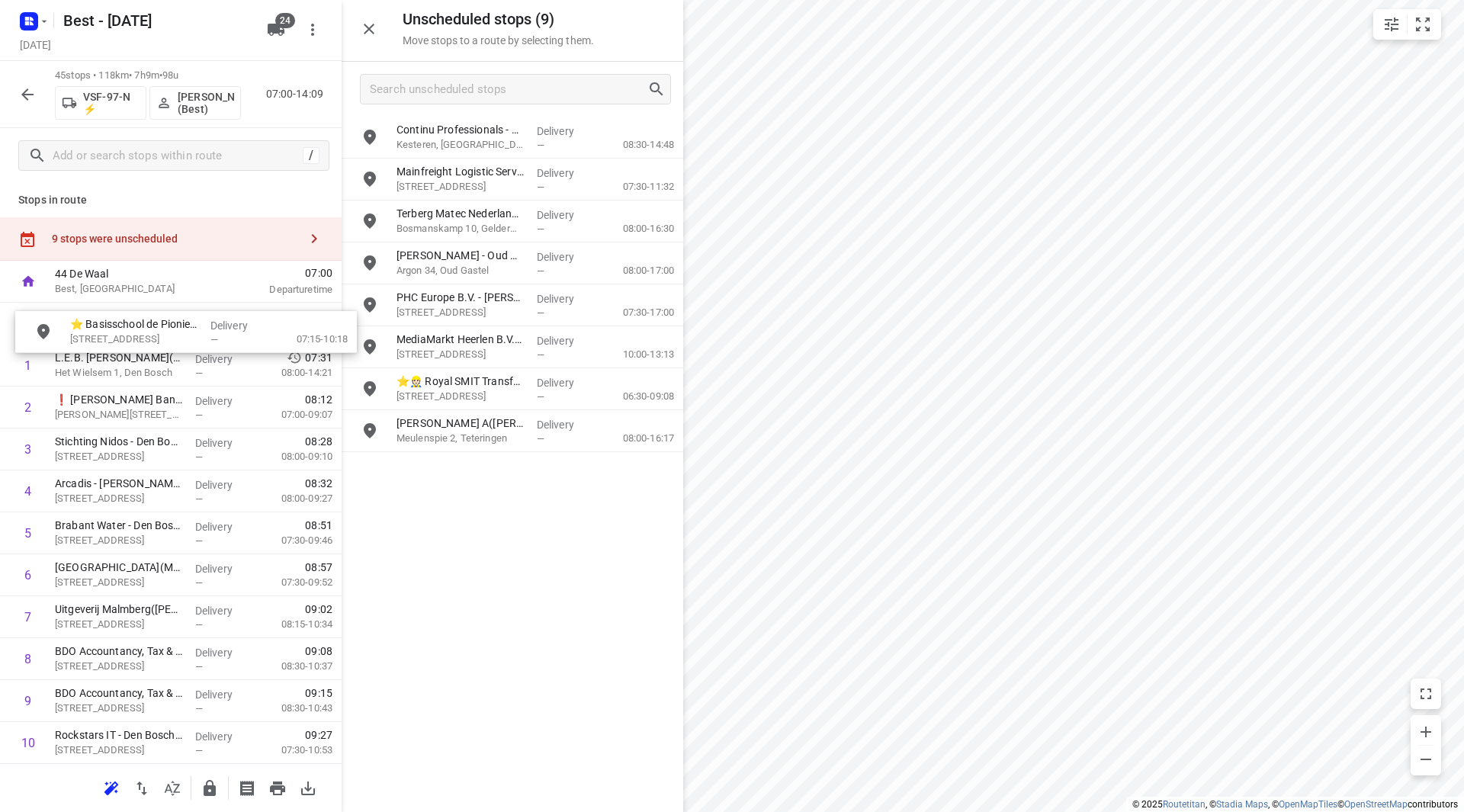
drag, startPoint x: 470, startPoint y: 138, endPoint x: 163, endPoint y: 327, distance: 360.5
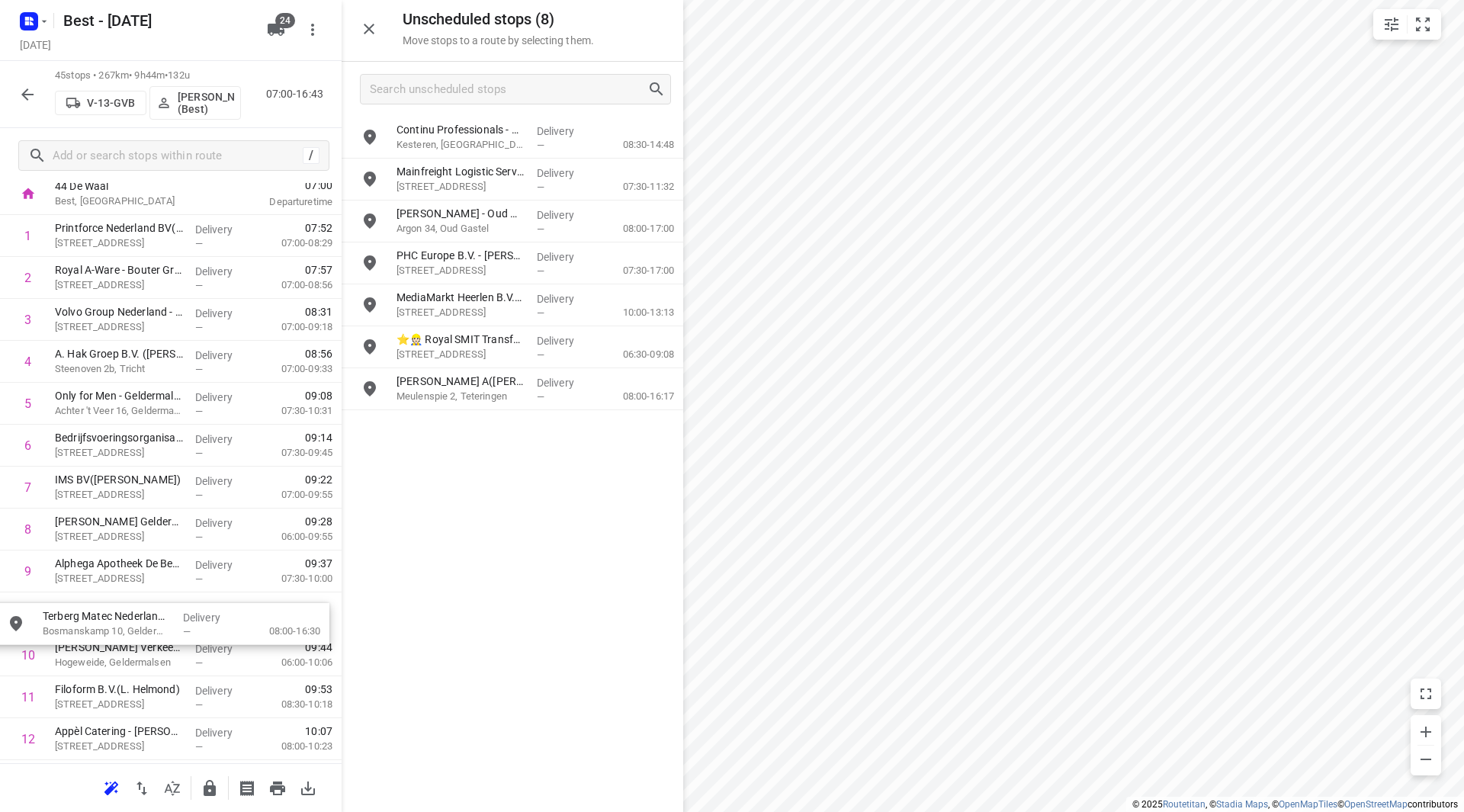
scroll to position [89, 0]
drag, startPoint x: 414, startPoint y: 228, endPoint x: 63, endPoint y: 601, distance: 512.2
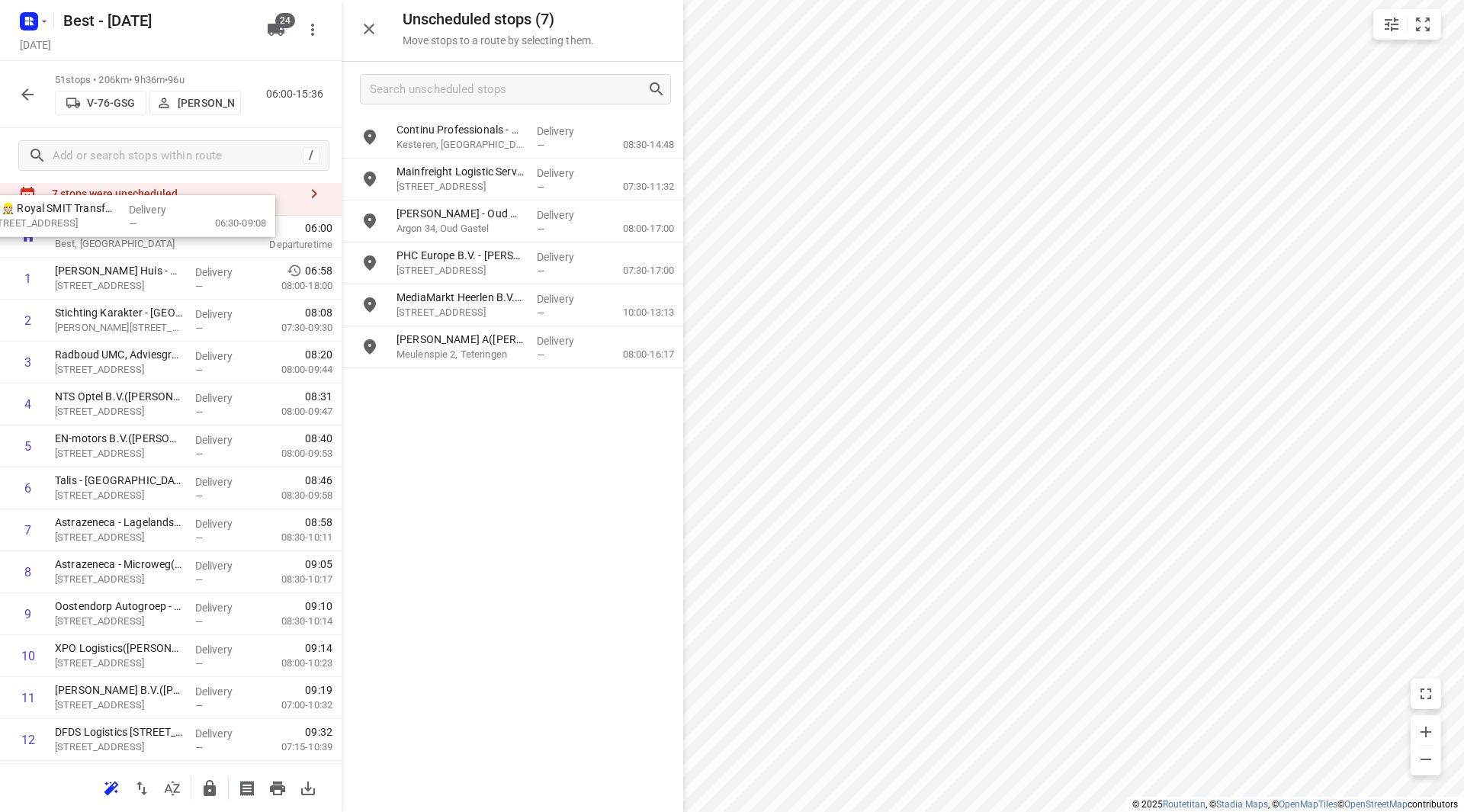
scroll to position [0, 0]
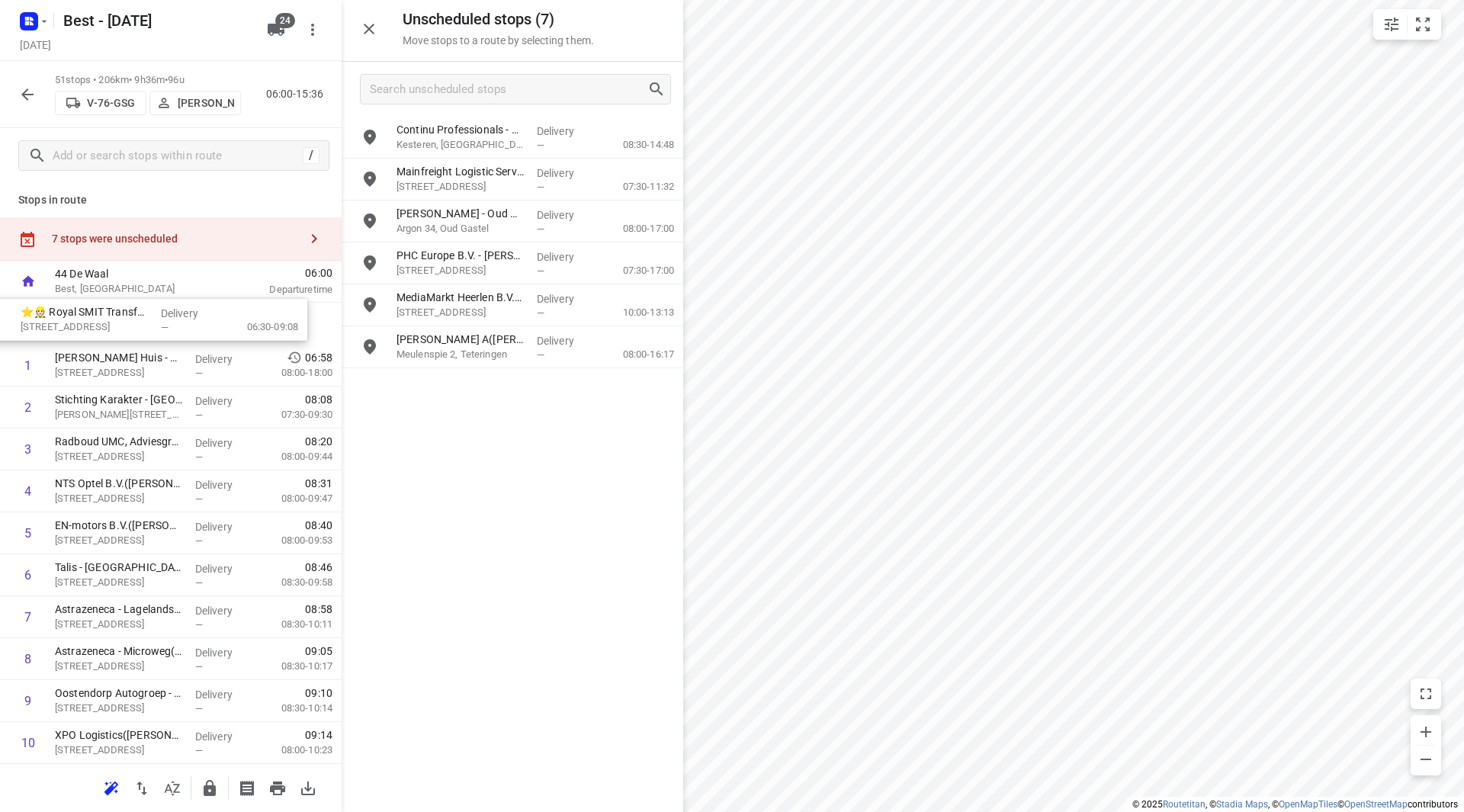
drag, startPoint x: 480, startPoint y: 347, endPoint x: 117, endPoint y: 328, distance: 363.5
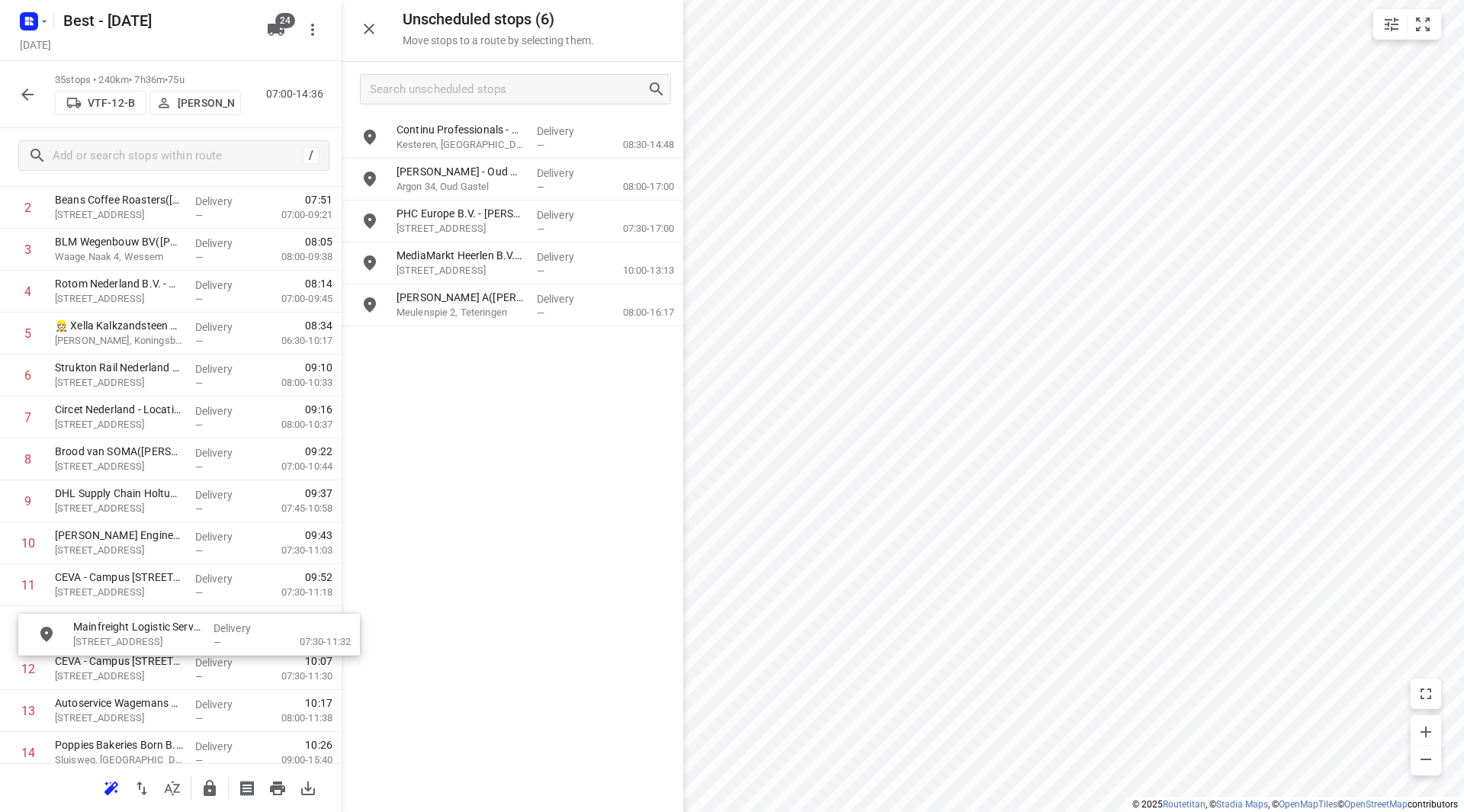
drag, startPoint x: 460, startPoint y: 188, endPoint x: 125, endPoint y: 640, distance: 562.6
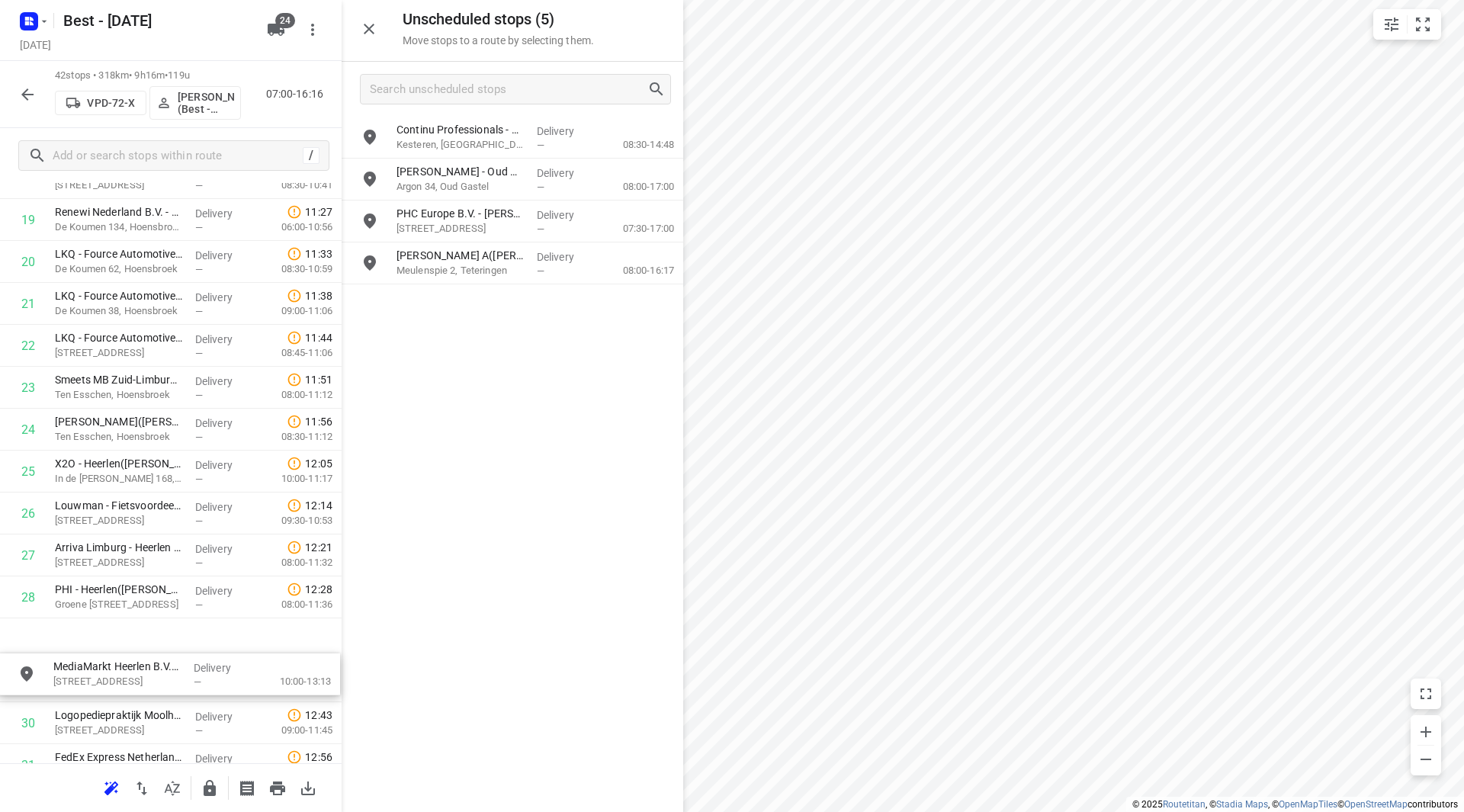
scroll to position [878, 0]
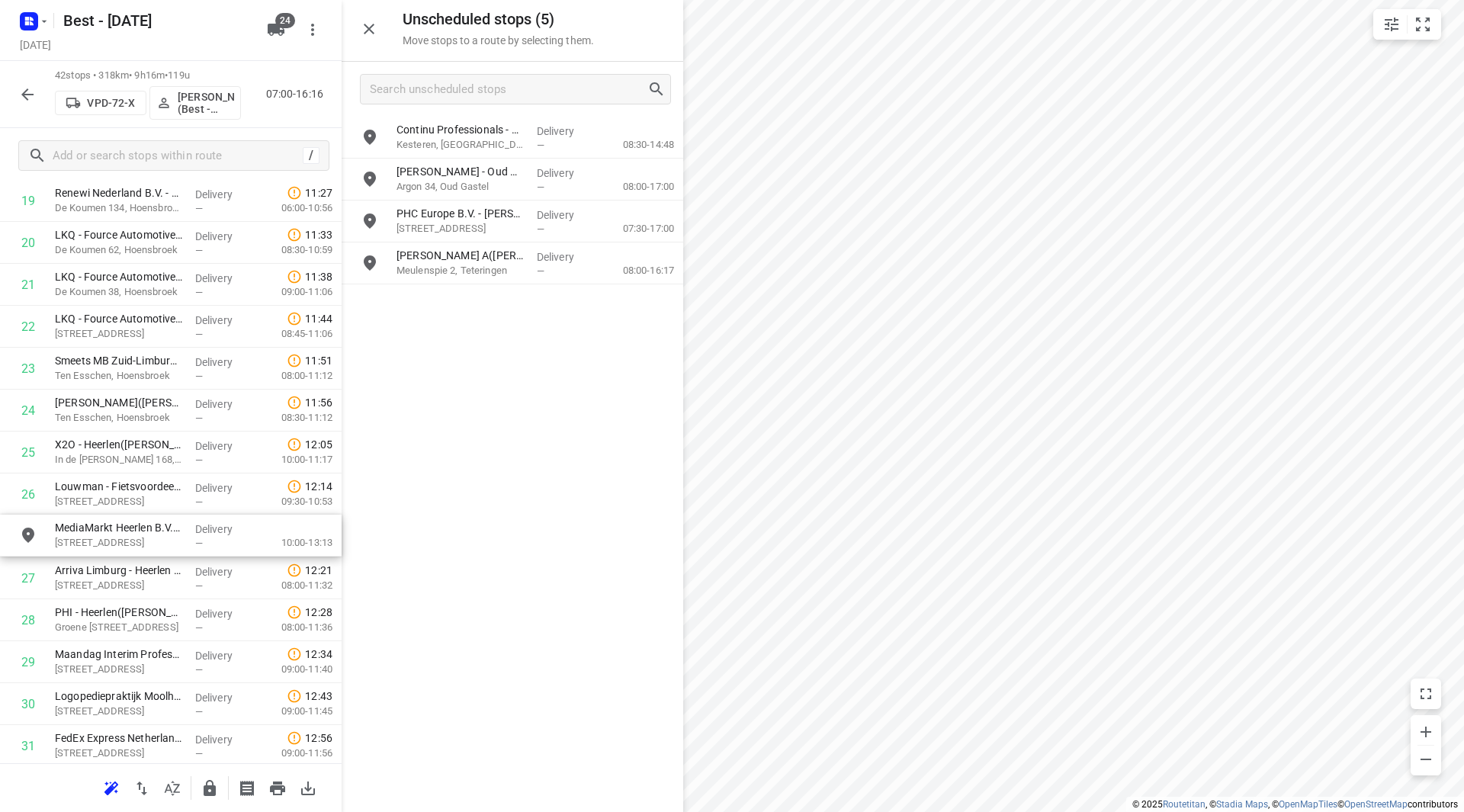
drag, startPoint x: 485, startPoint y: 260, endPoint x: 134, endPoint y: 535, distance: 445.9
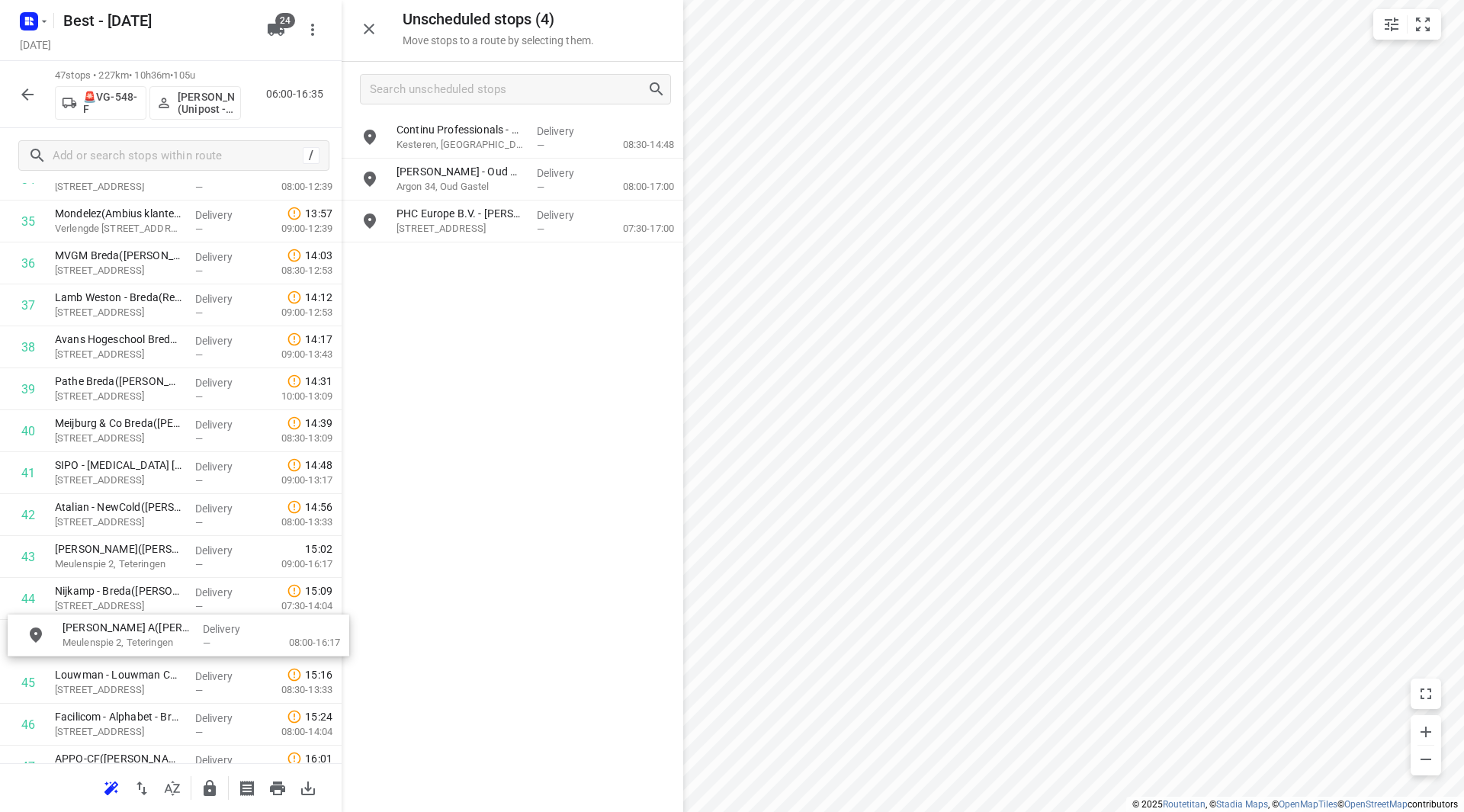
scroll to position [1529, 0]
drag, startPoint x: 469, startPoint y: 259, endPoint x: 118, endPoint y: 599, distance: 488.7
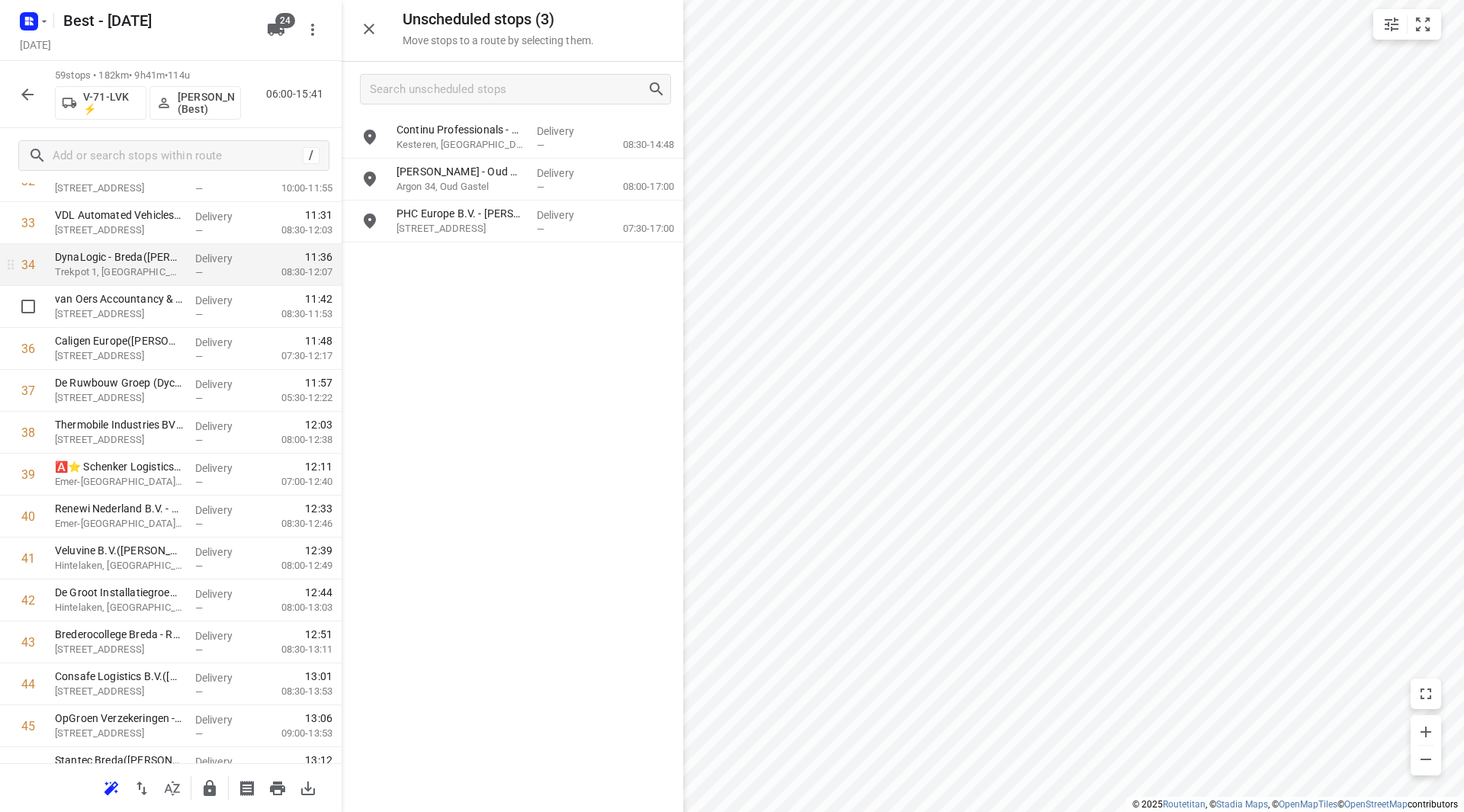
scroll to position [1376, 0]
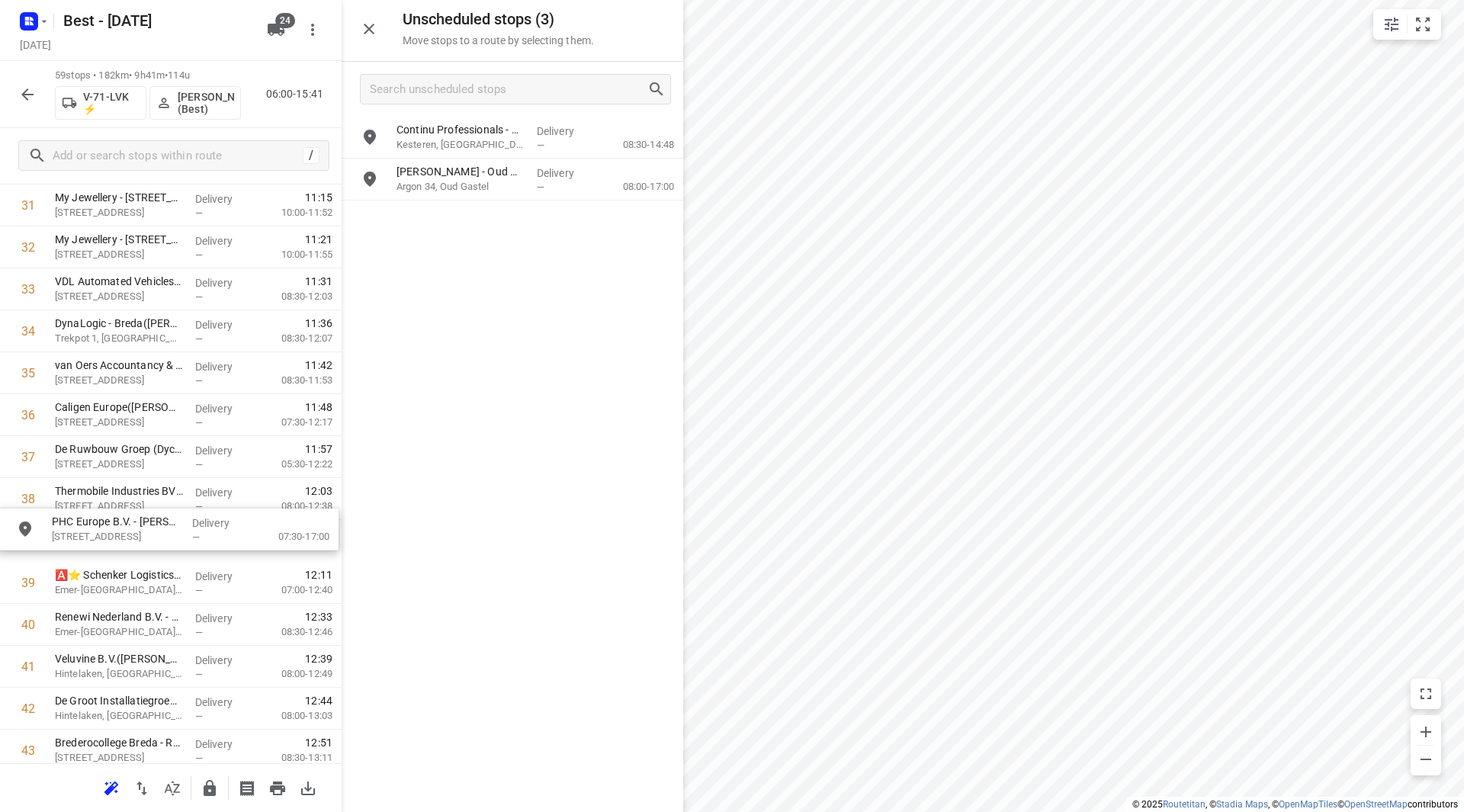
drag, startPoint x: 484, startPoint y: 236, endPoint x: 155, endPoint y: 540, distance: 447.9
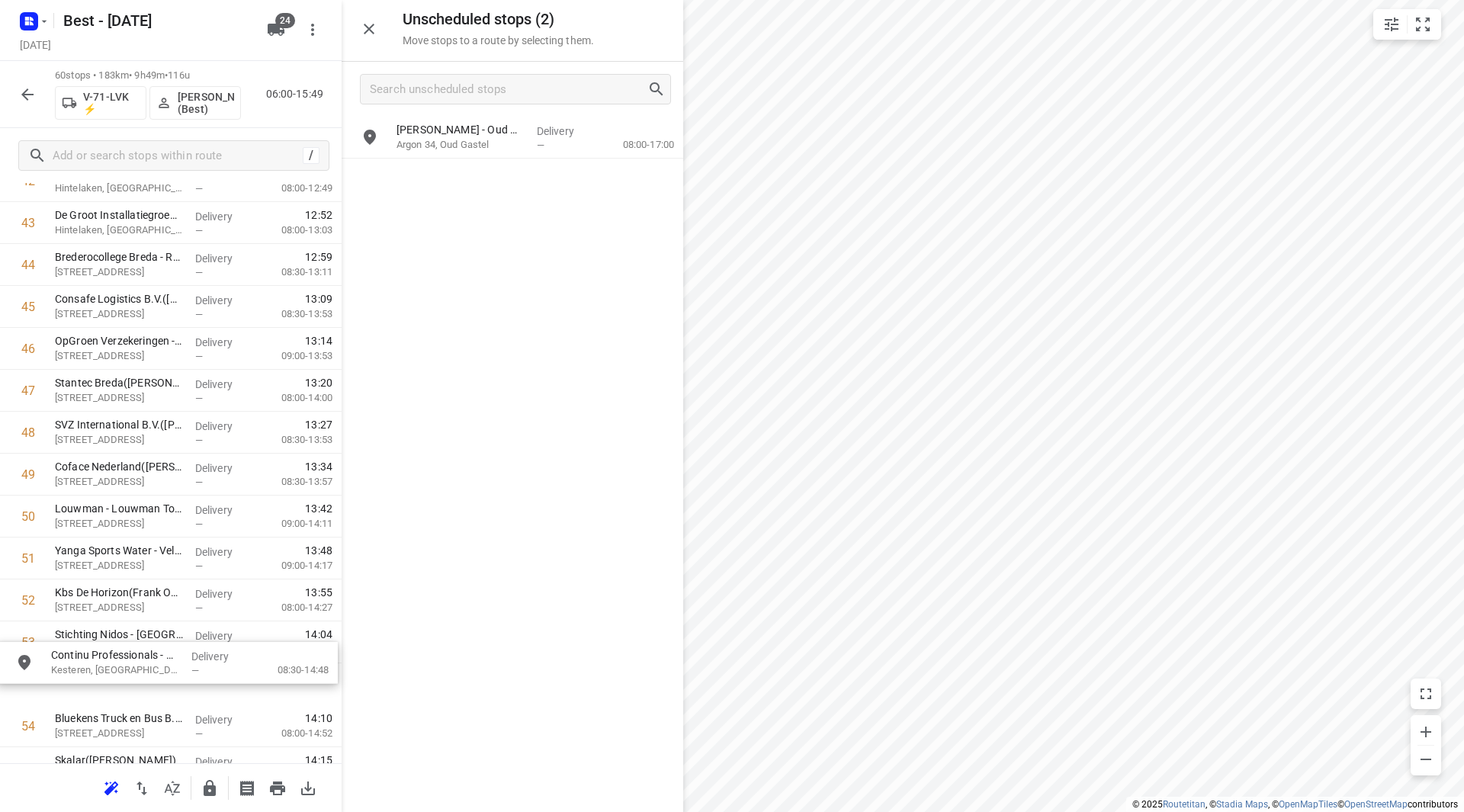
scroll to position [1890, 0]
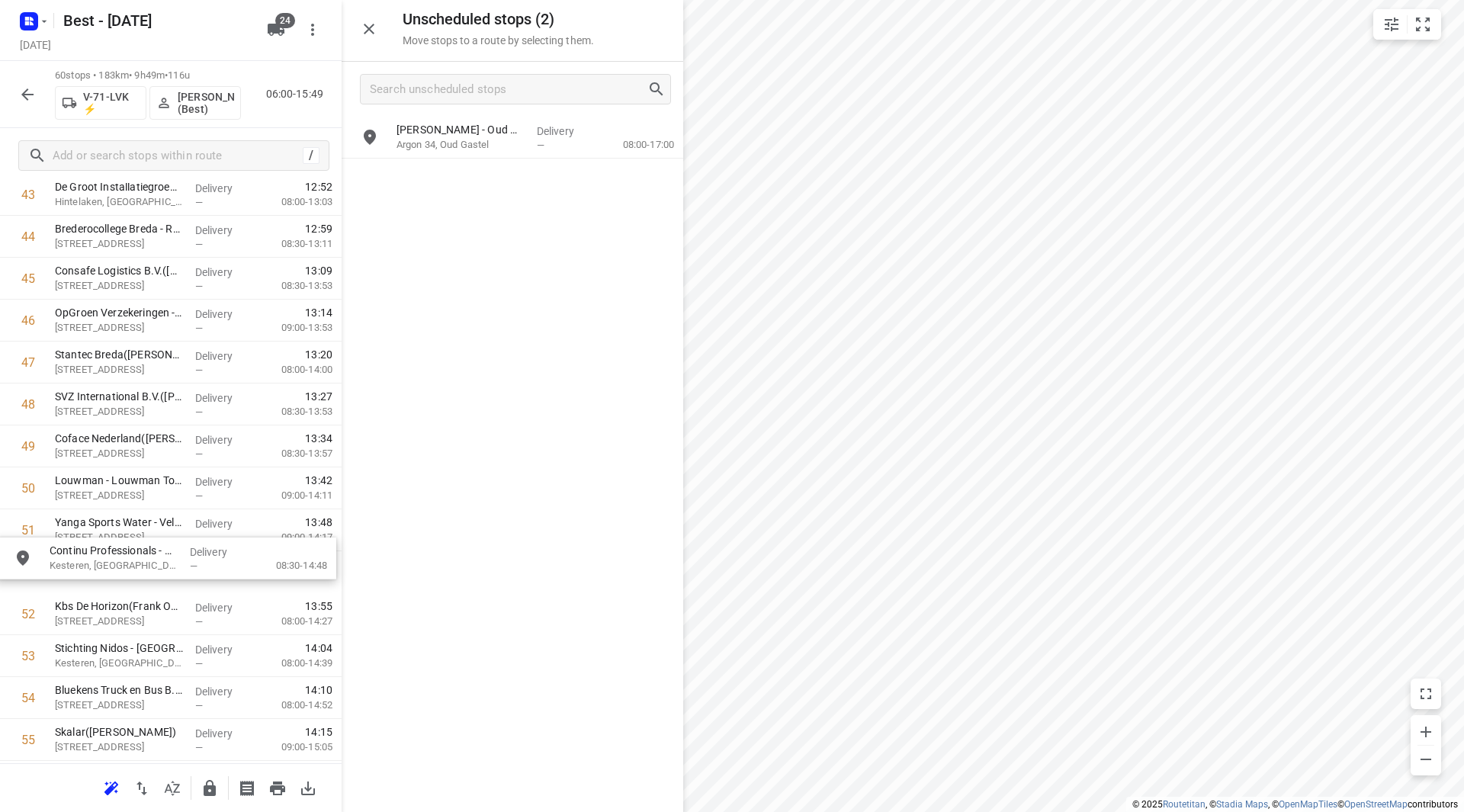
drag, startPoint x: 477, startPoint y: 137, endPoint x: 125, endPoint y: 565, distance: 554.2
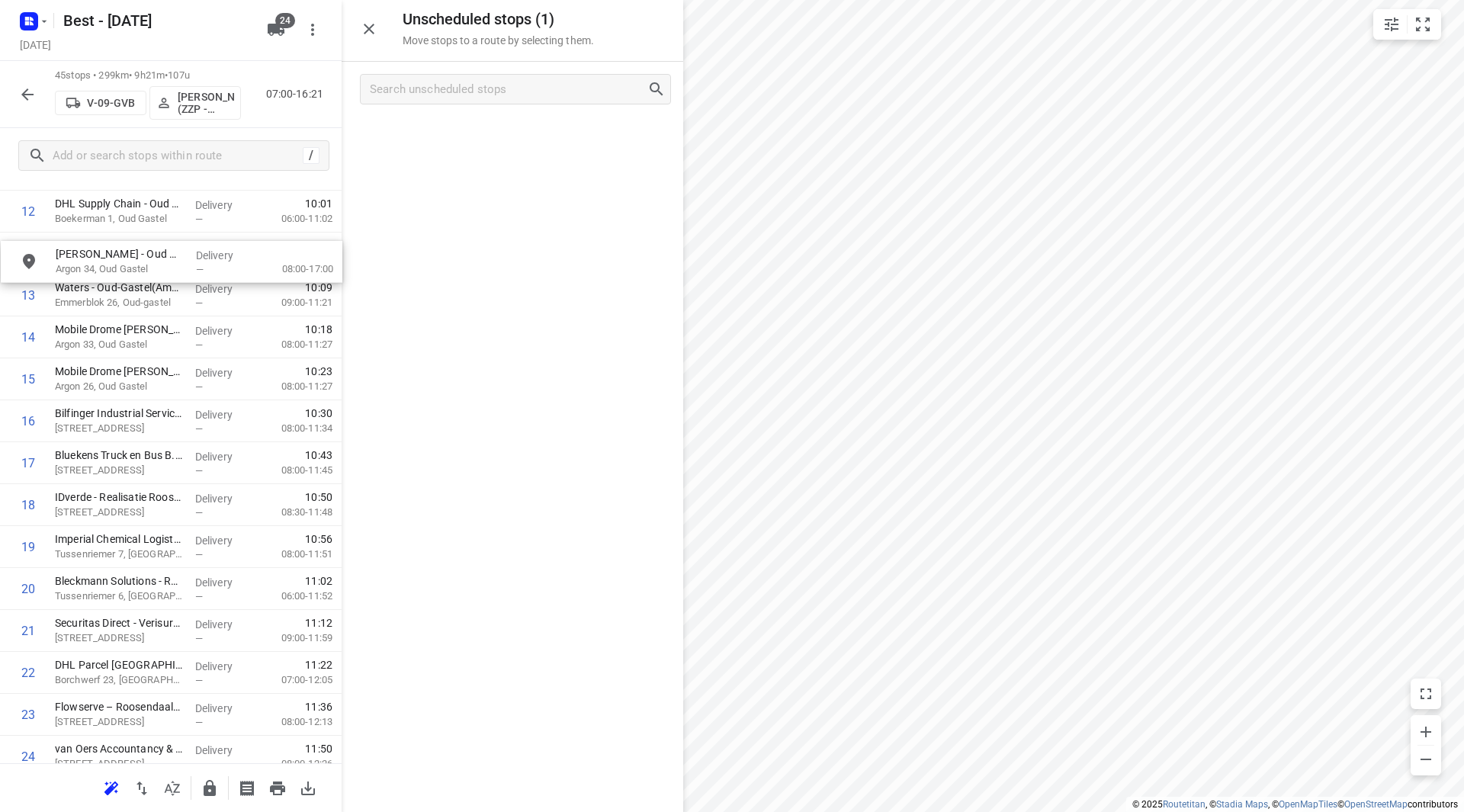
scroll to position [548, 0]
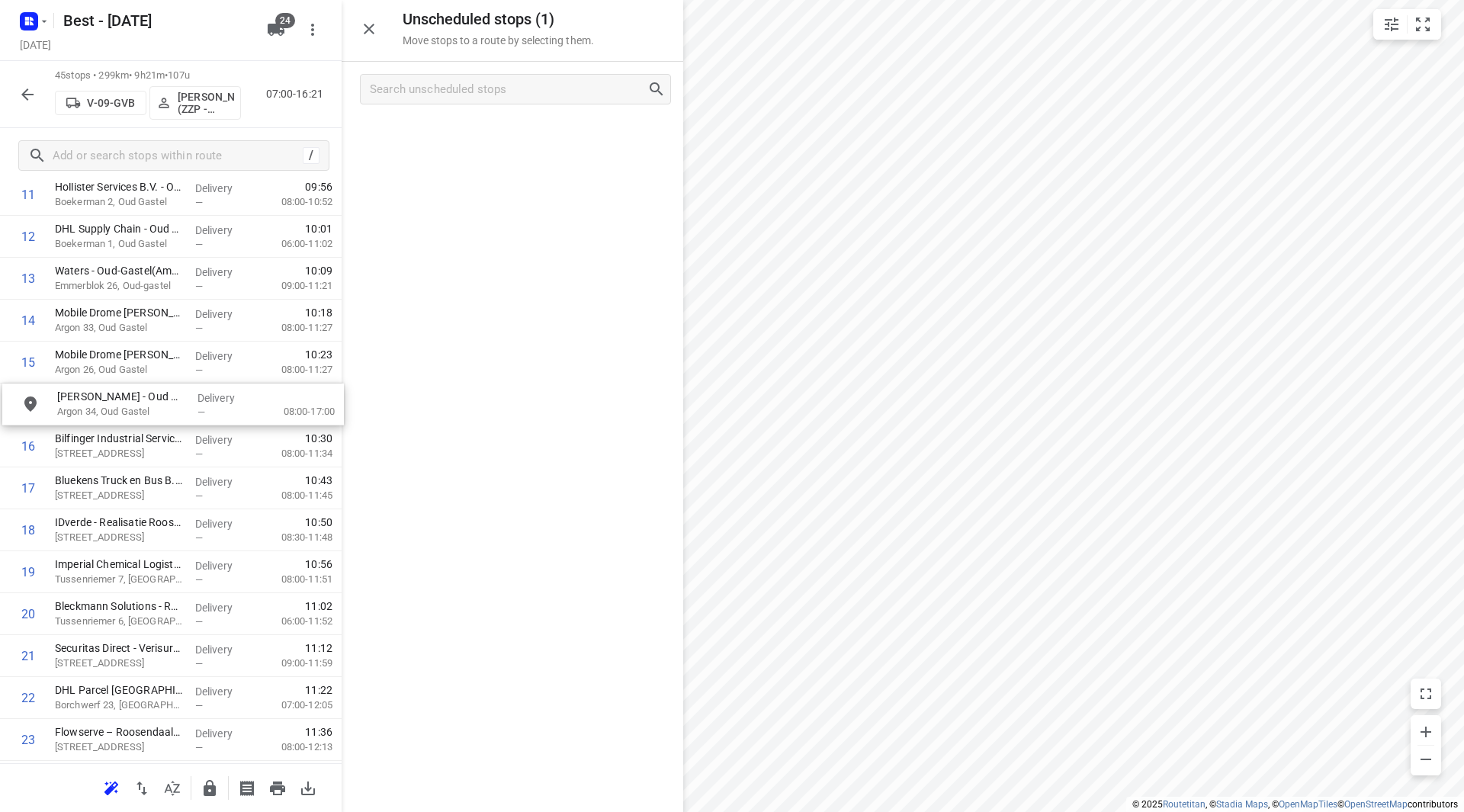
drag, startPoint x: 491, startPoint y: 139, endPoint x: 148, endPoint y: 408, distance: 435.9
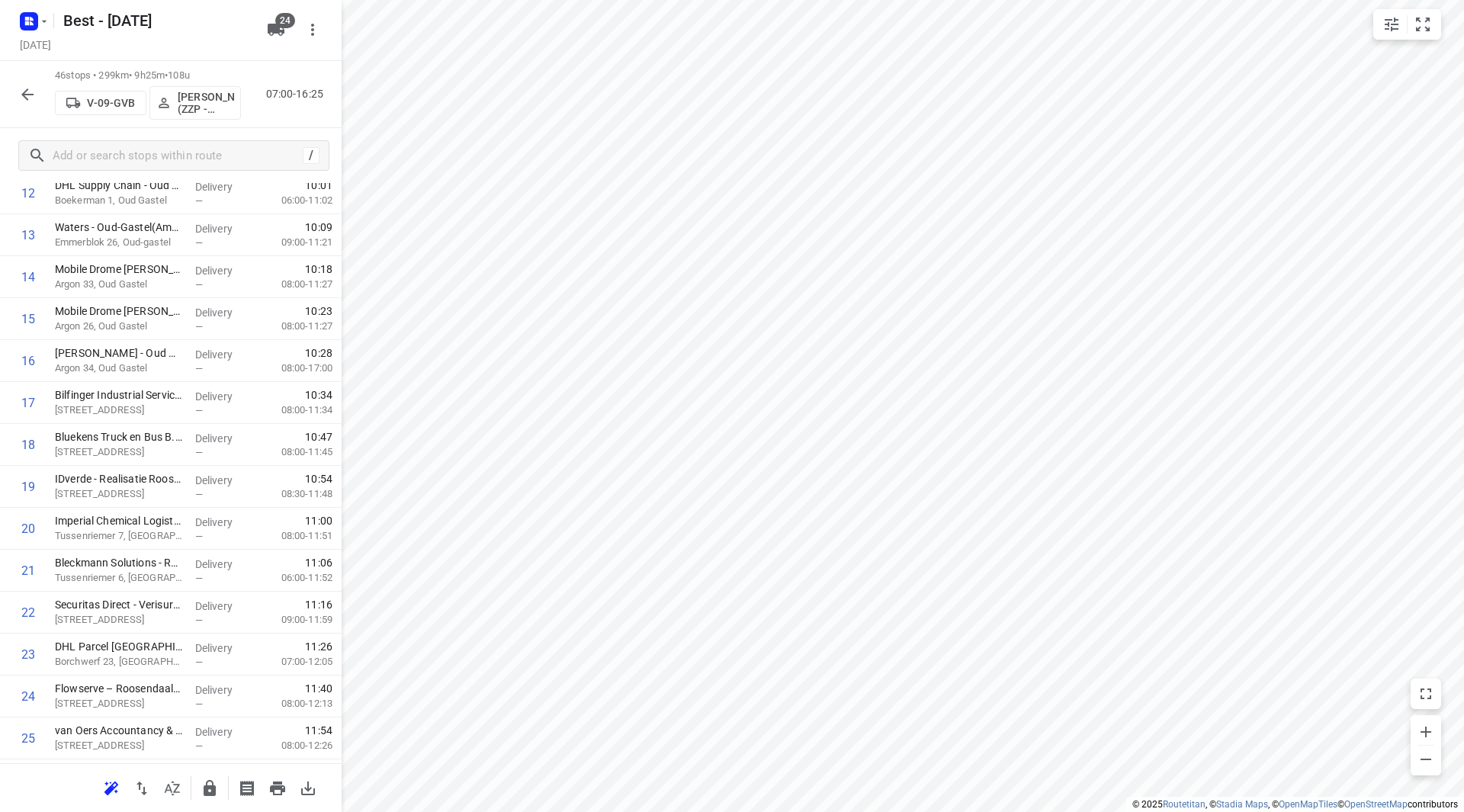
click at [26, 82] on button "button" at bounding box center [27, 94] width 30 height 30
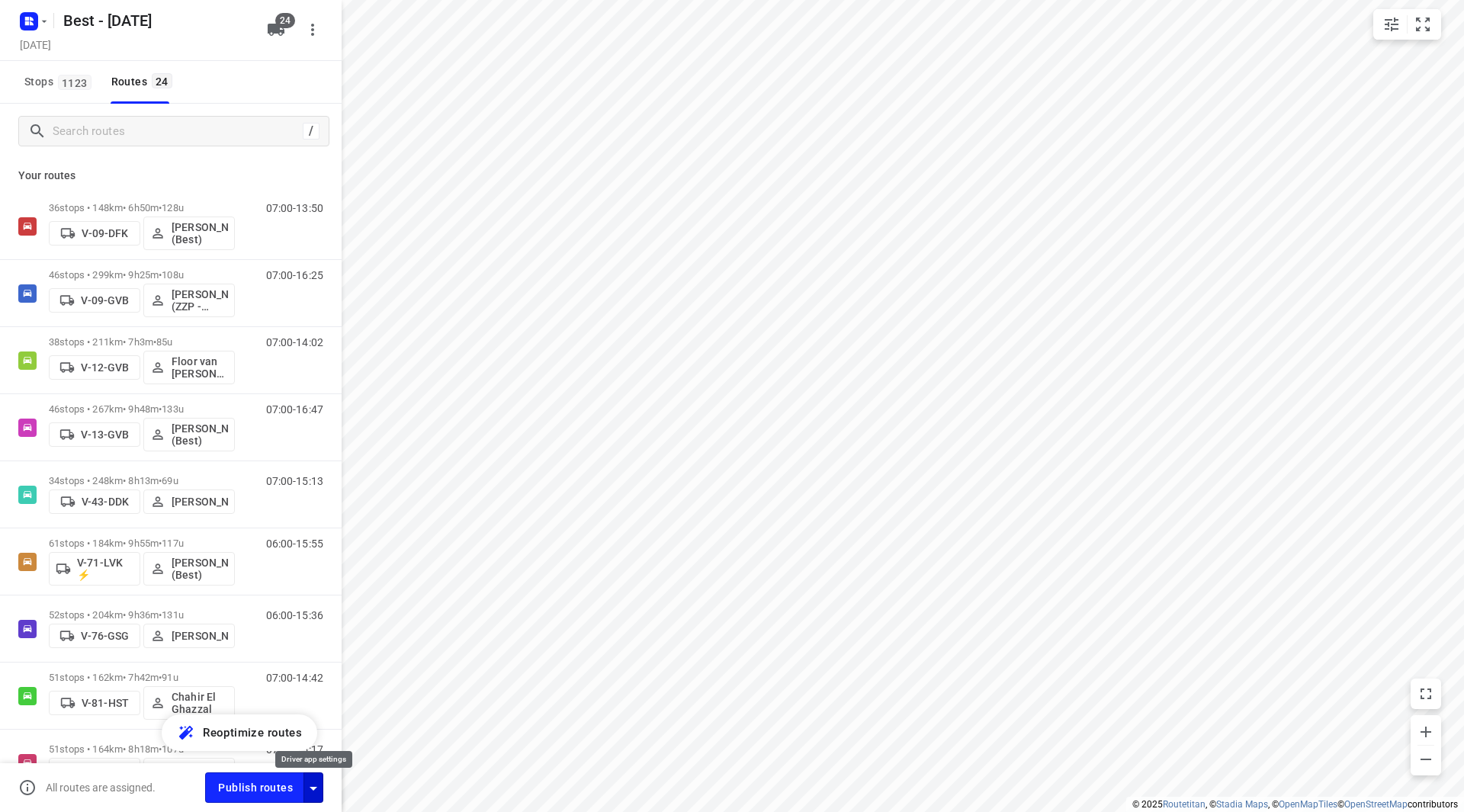
drag, startPoint x: 311, startPoint y: 782, endPoint x: 319, endPoint y: 783, distance: 8.1
click at [313, 782] on icon "button" at bounding box center [313, 788] width 18 height 18
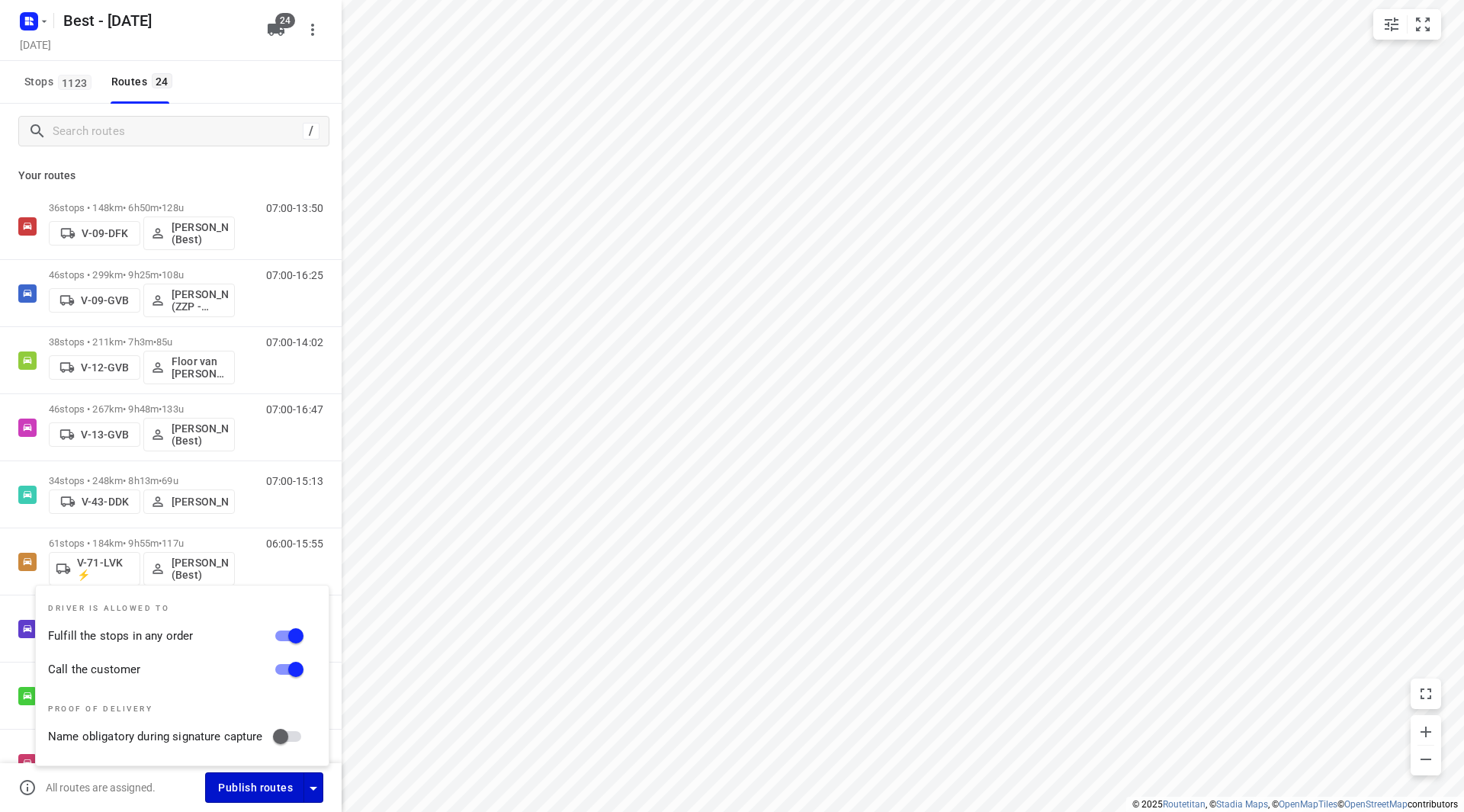
click at [274, 776] on button "Publish routes" at bounding box center [255, 787] width 99 height 29
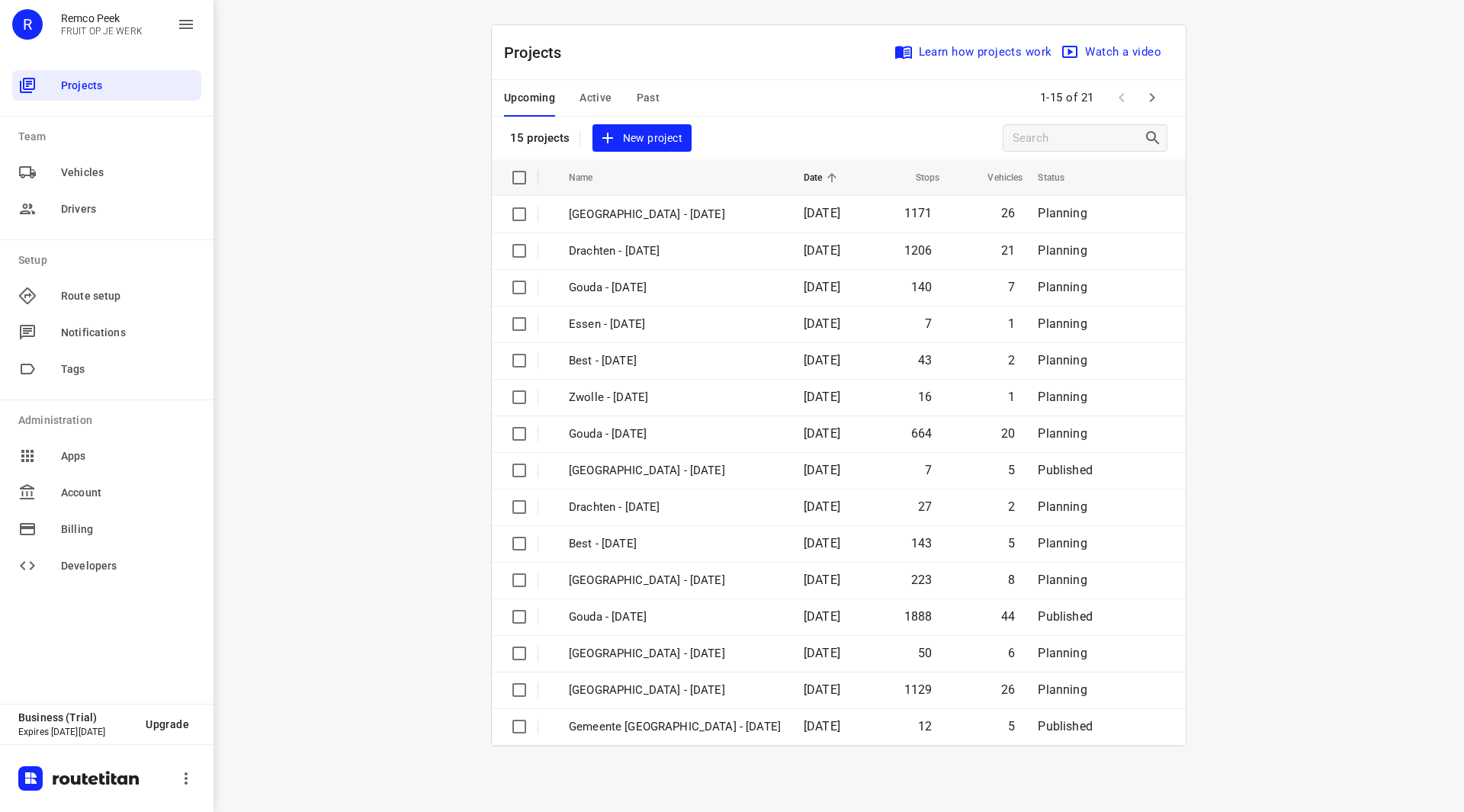
click at [590, 97] on span "Active" at bounding box center [596, 98] width 32 height 19
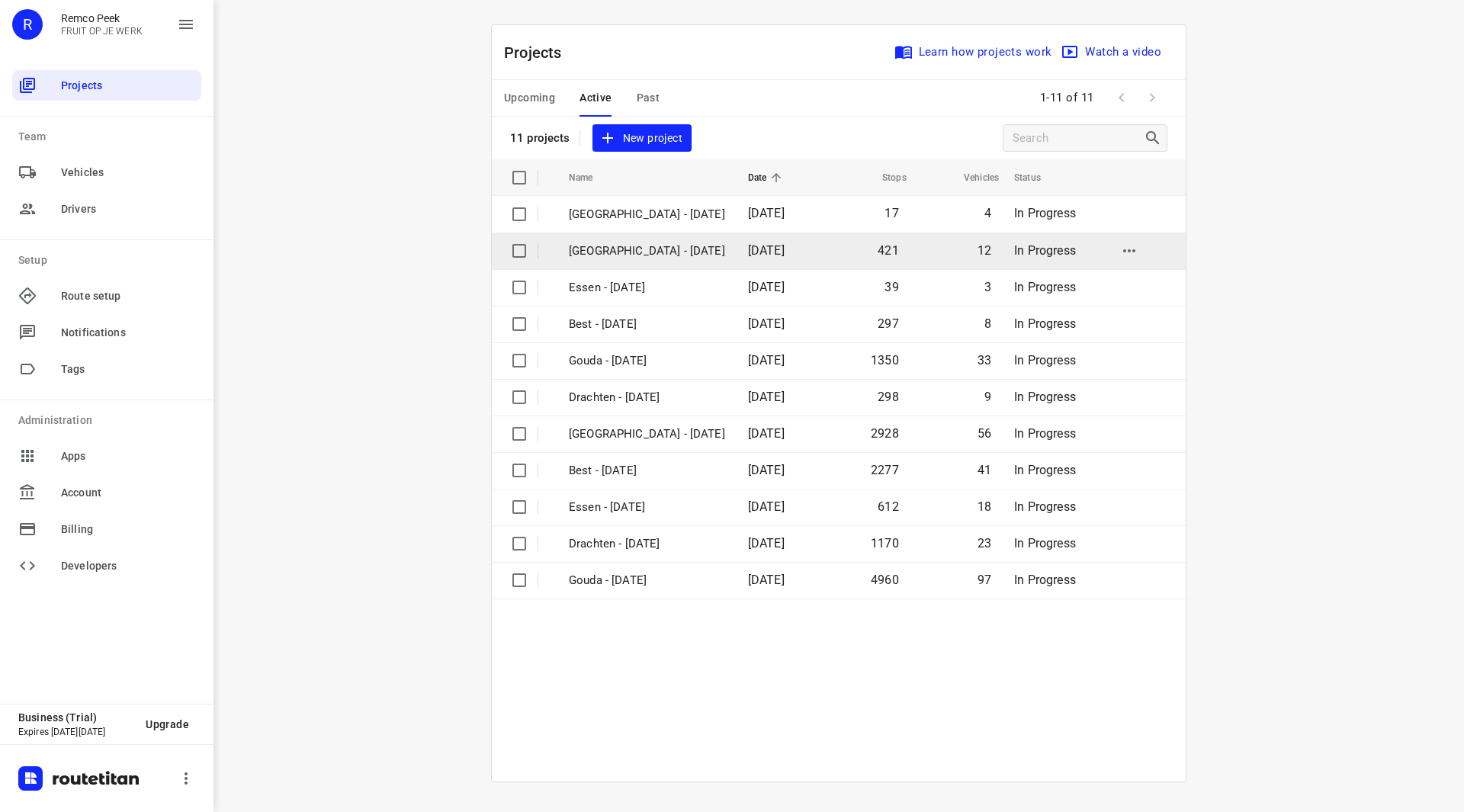
click at [627, 245] on p "Zwolle - Tuesday" at bounding box center [646, 251] width 156 height 17
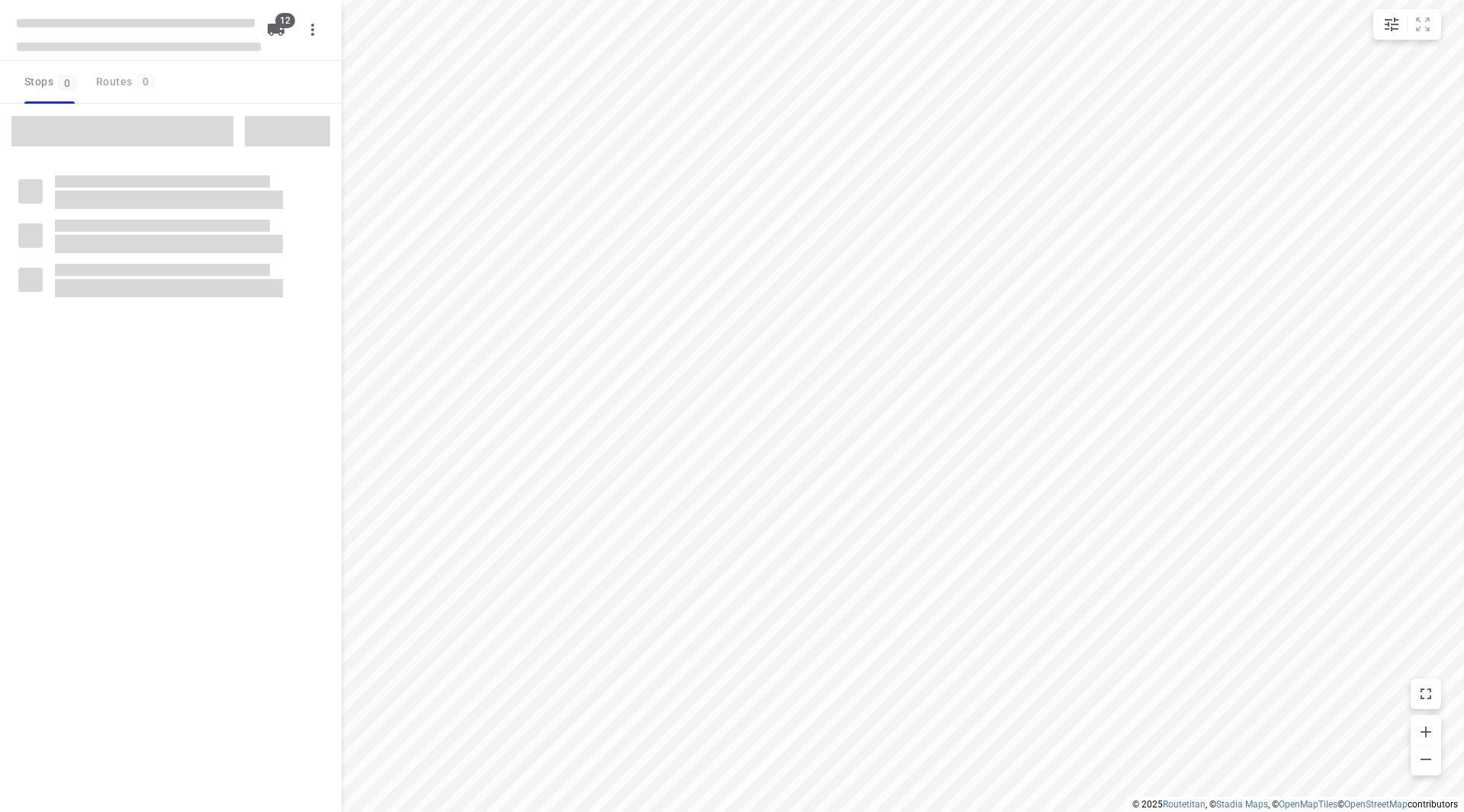
checkbox input "true"
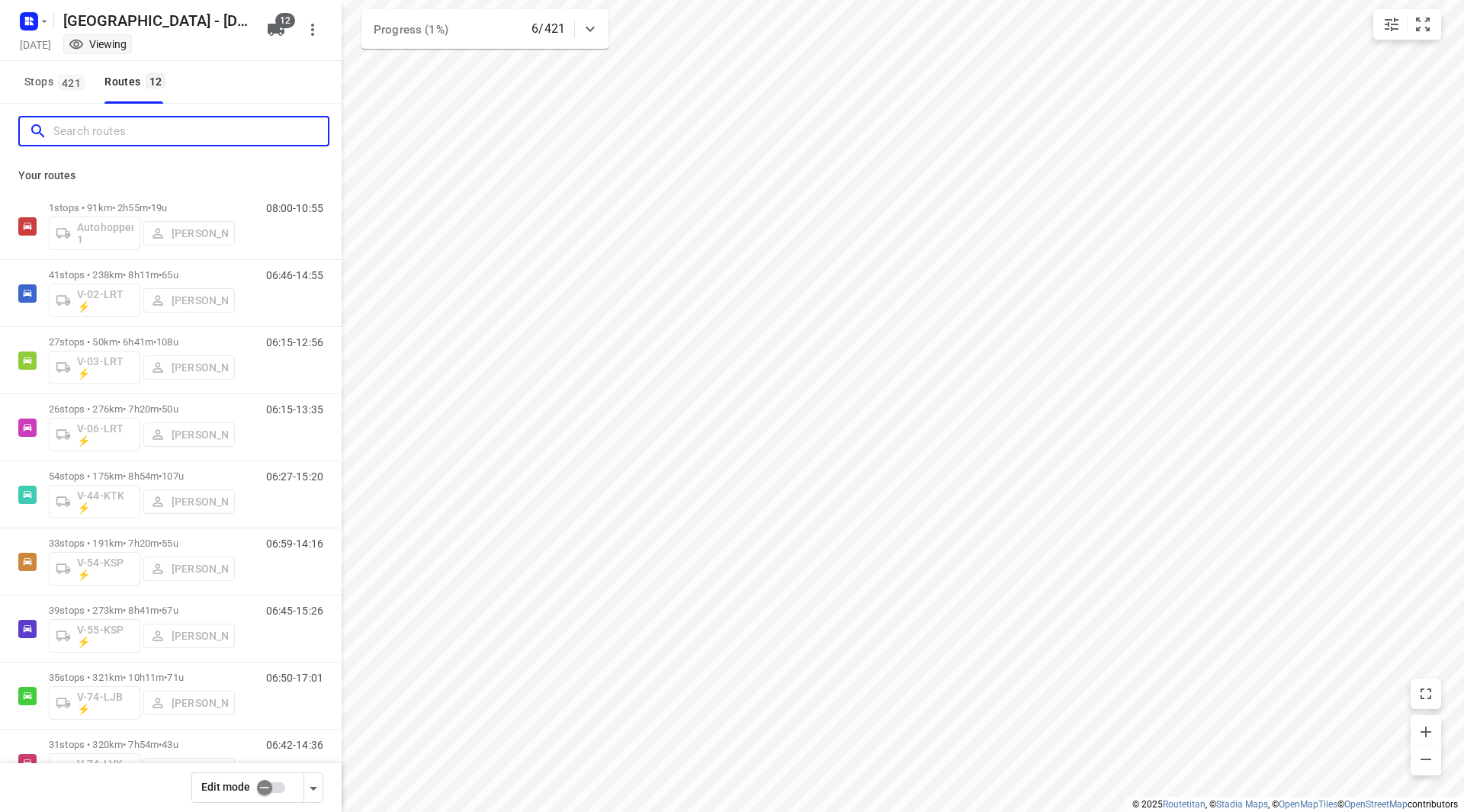
click at [140, 129] on input "Search routes" at bounding box center [190, 132] width 274 height 24
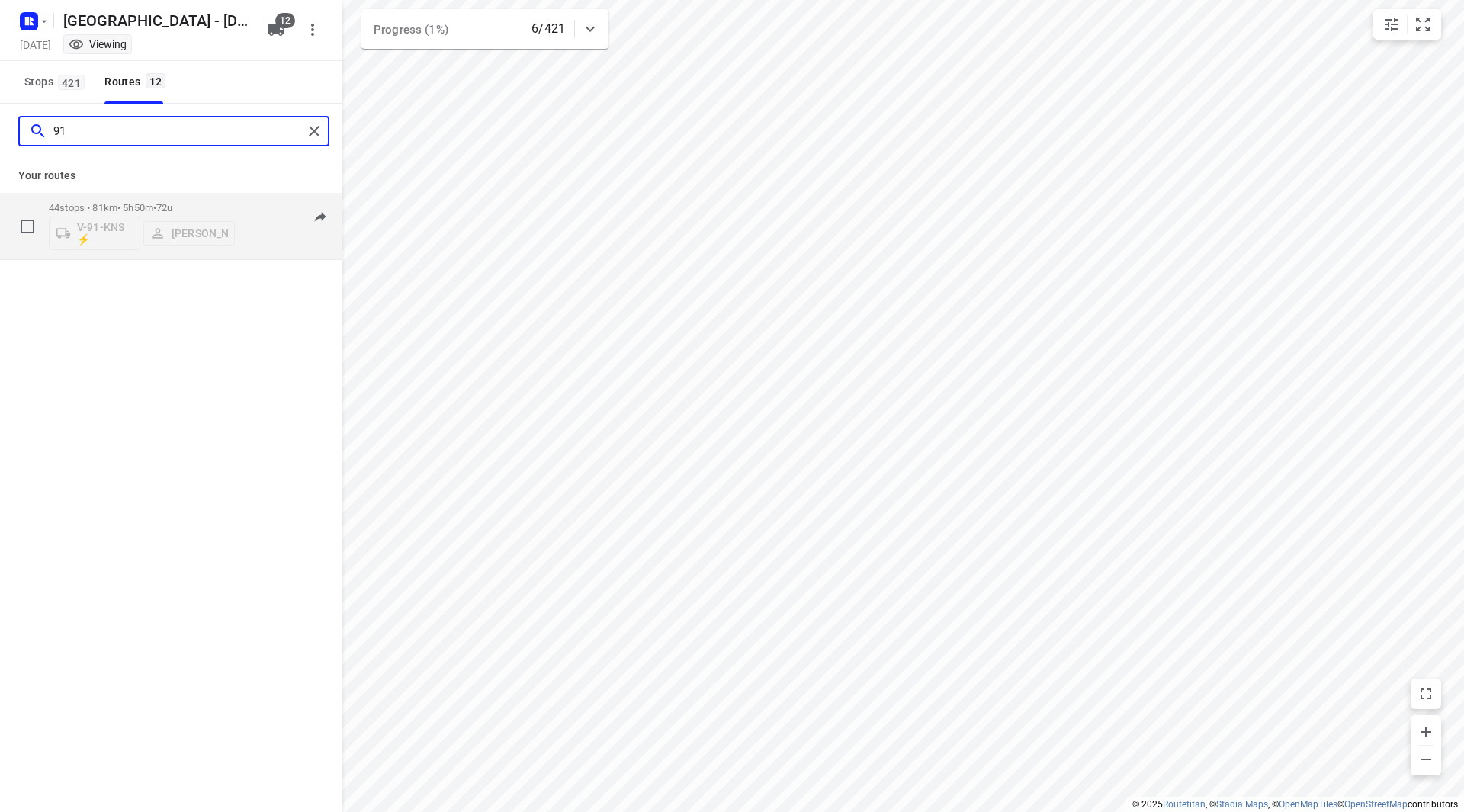
type input "91"
click at [139, 251] on div "44 stops • 81km • 5h50m • 72u V-91-KNS ⚡ Harco Wattimena" at bounding box center [142, 226] width 186 height 63
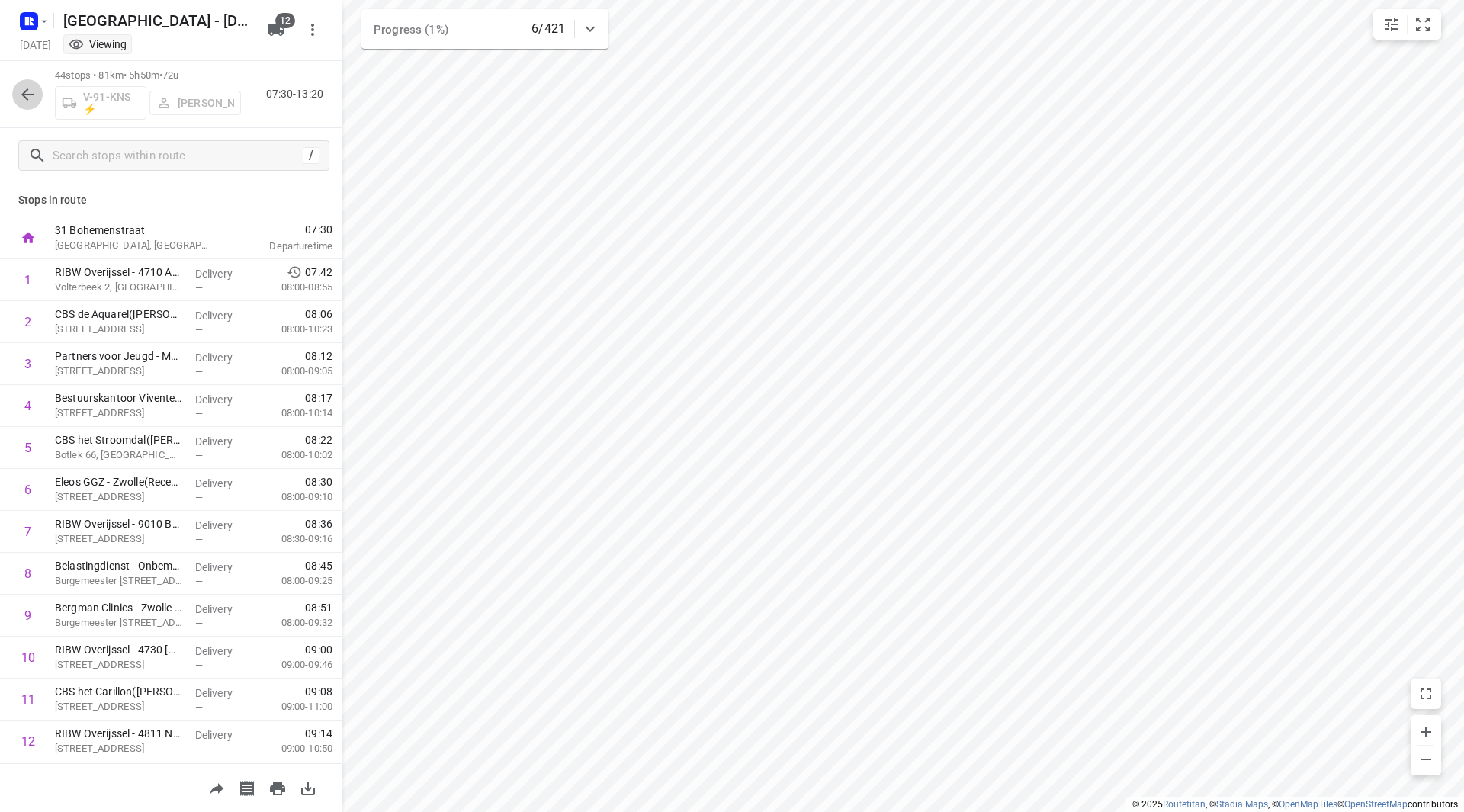
click at [19, 93] on icon "button" at bounding box center [27, 94] width 18 height 18
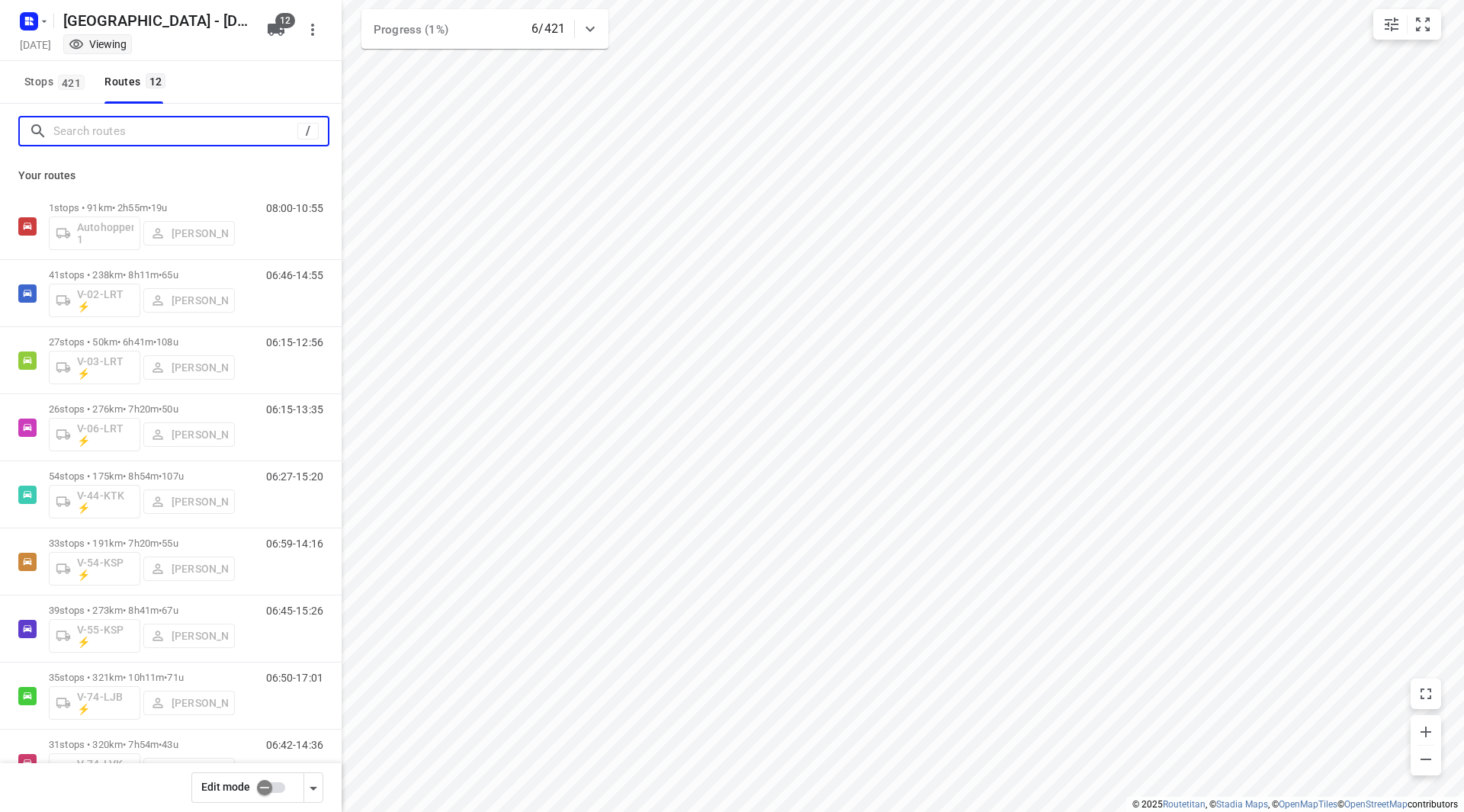
click at [155, 136] on input "Search routes" at bounding box center [175, 132] width 244 height 24
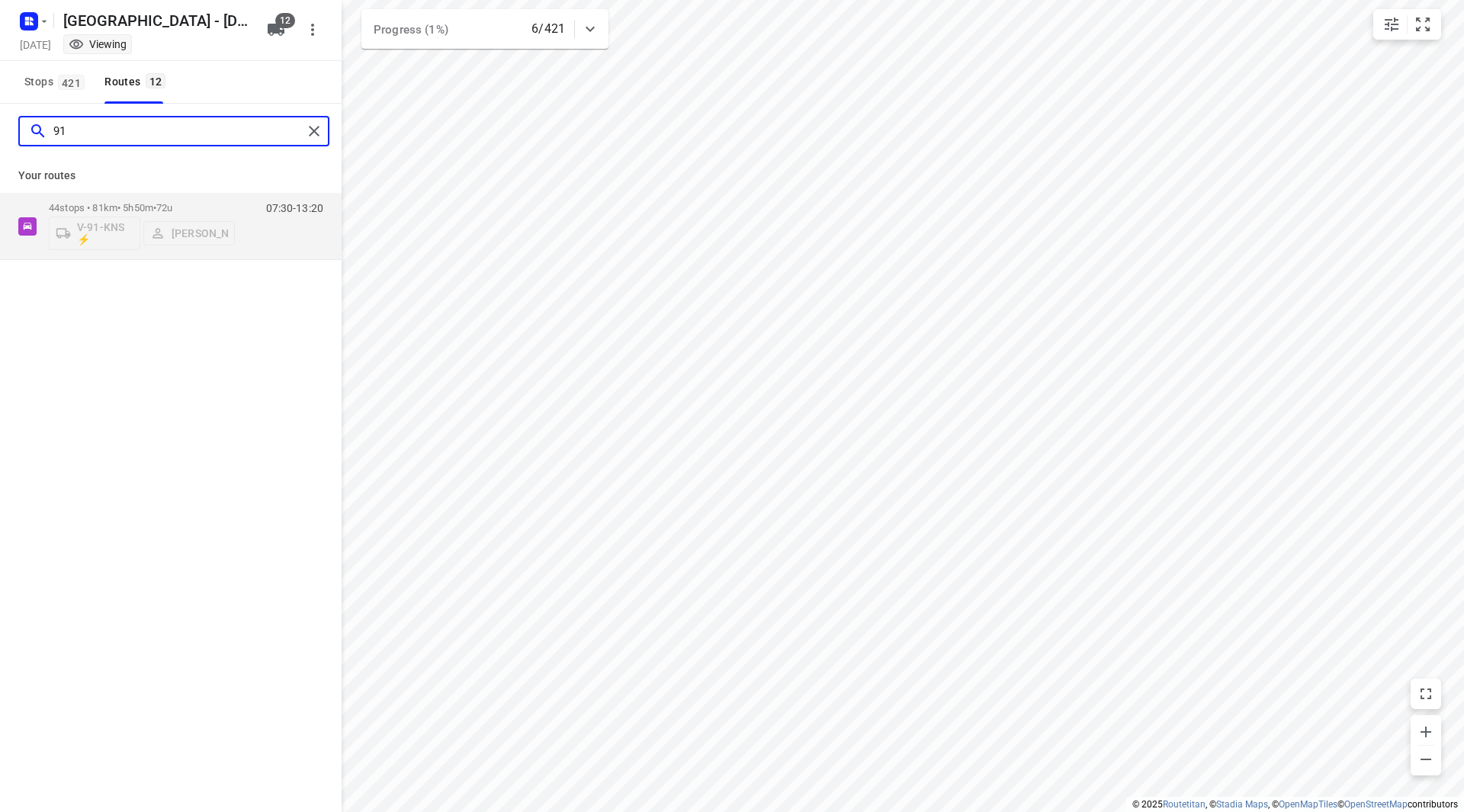
type input "9"
type input "5"
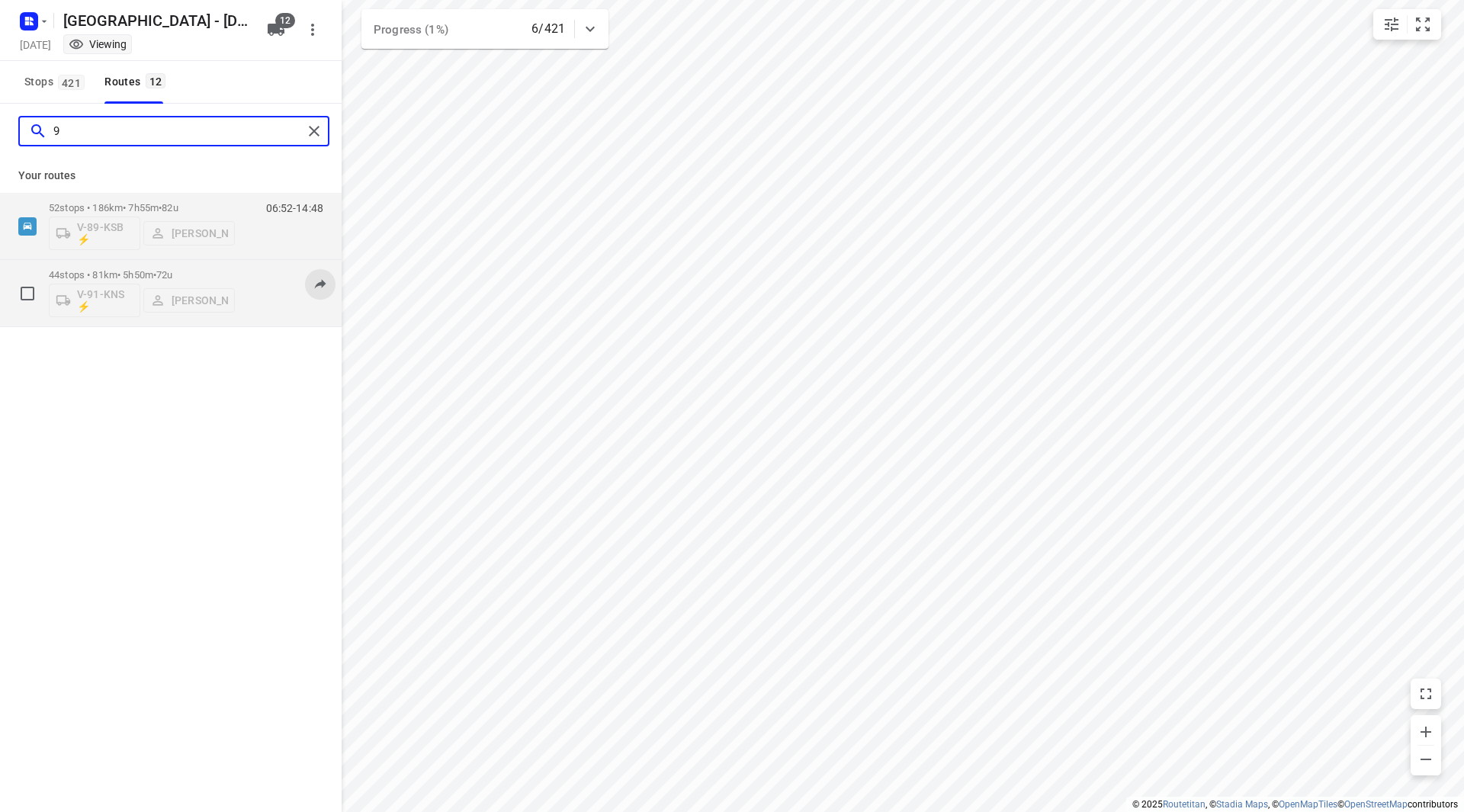
type input "9"
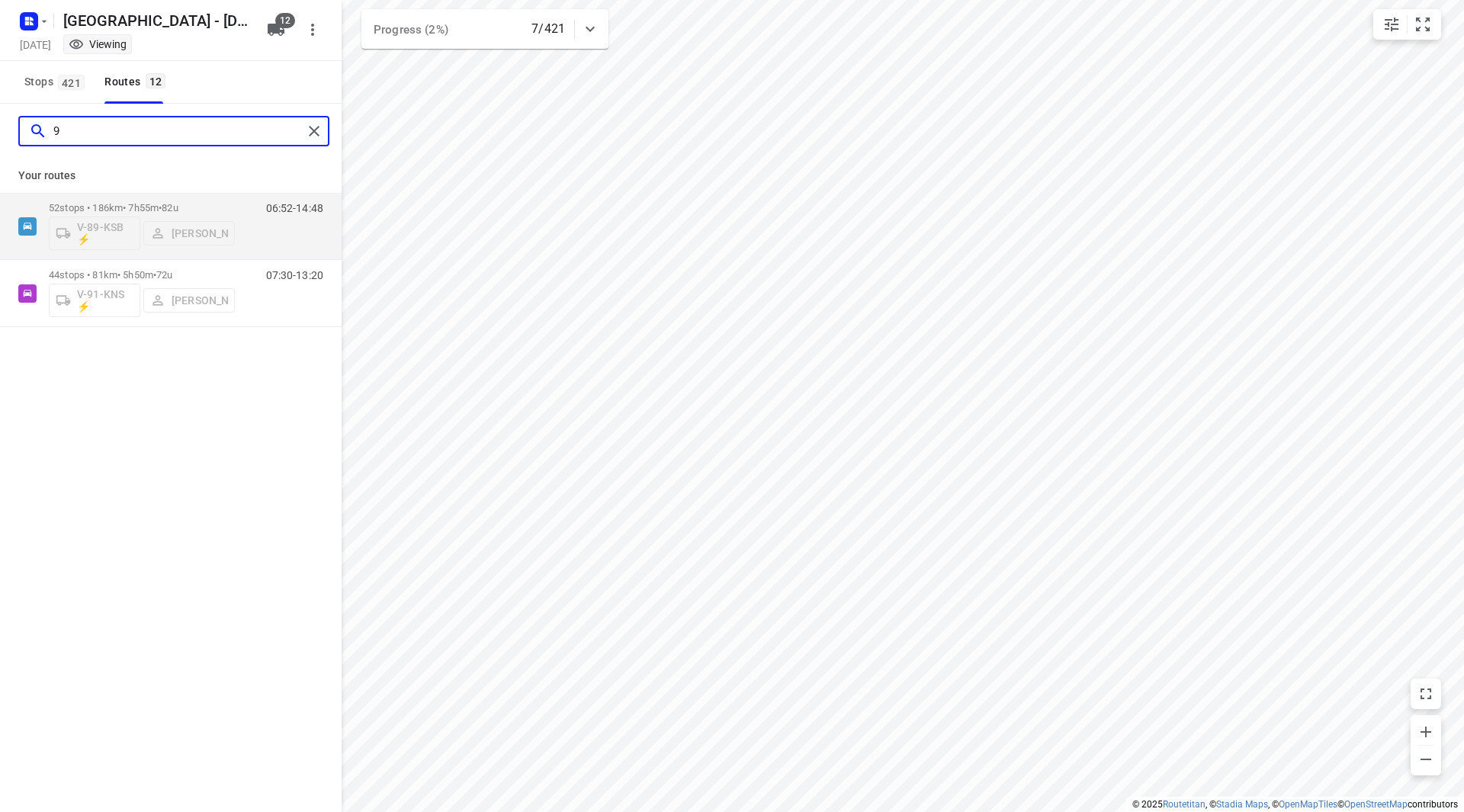
drag, startPoint x: 94, startPoint y: 136, endPoint x: 72, endPoint y: 132, distance: 22.4
click at [42, 132] on div "9" at bounding box center [166, 132] width 274 height 24
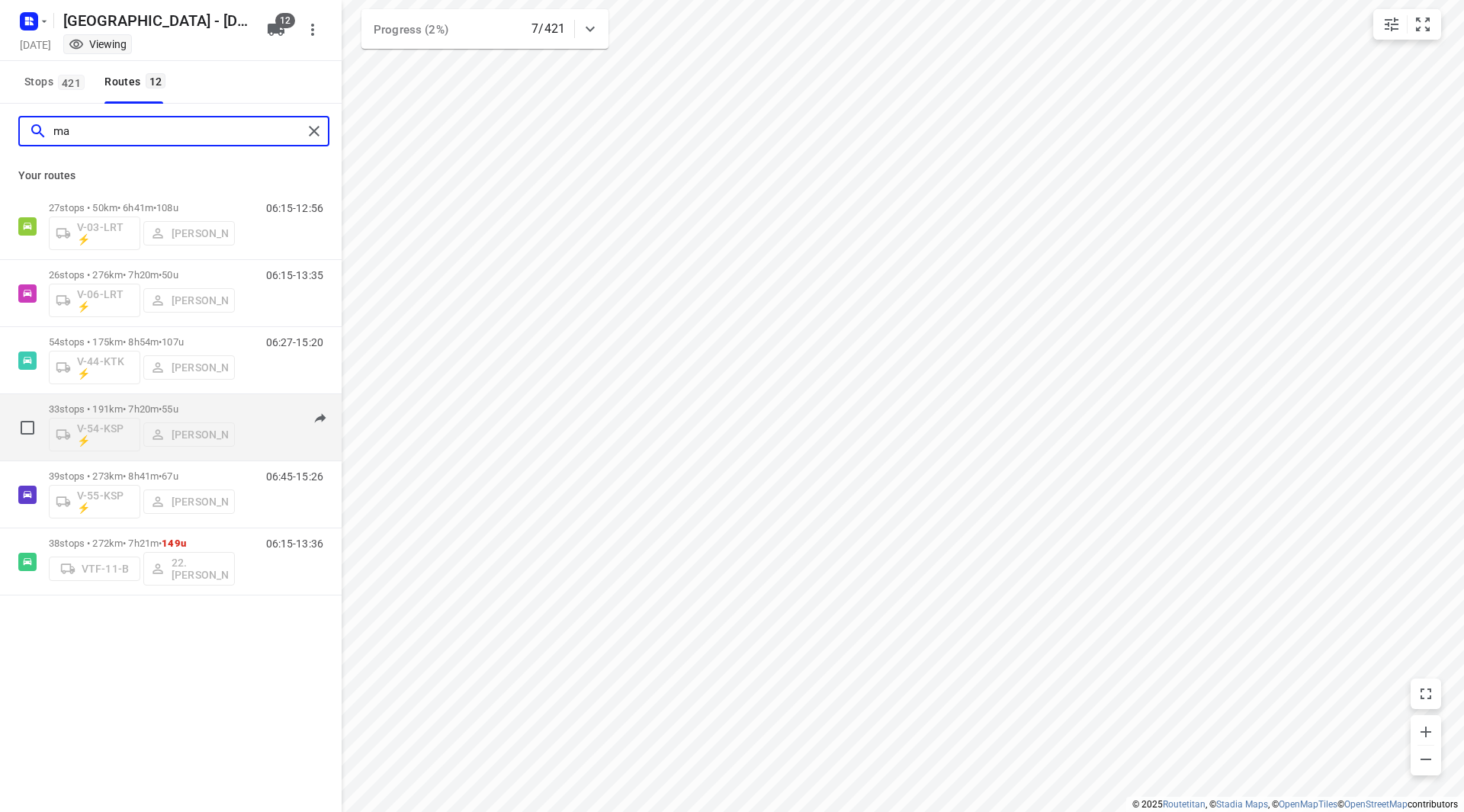
type input "ma"
click at [237, 407] on div "33 stops • 191km • 7h20m • 55u V-54-KSP ⚡ Mats Waalkens 06:59-14:16" at bounding box center [195, 427] width 293 height 63
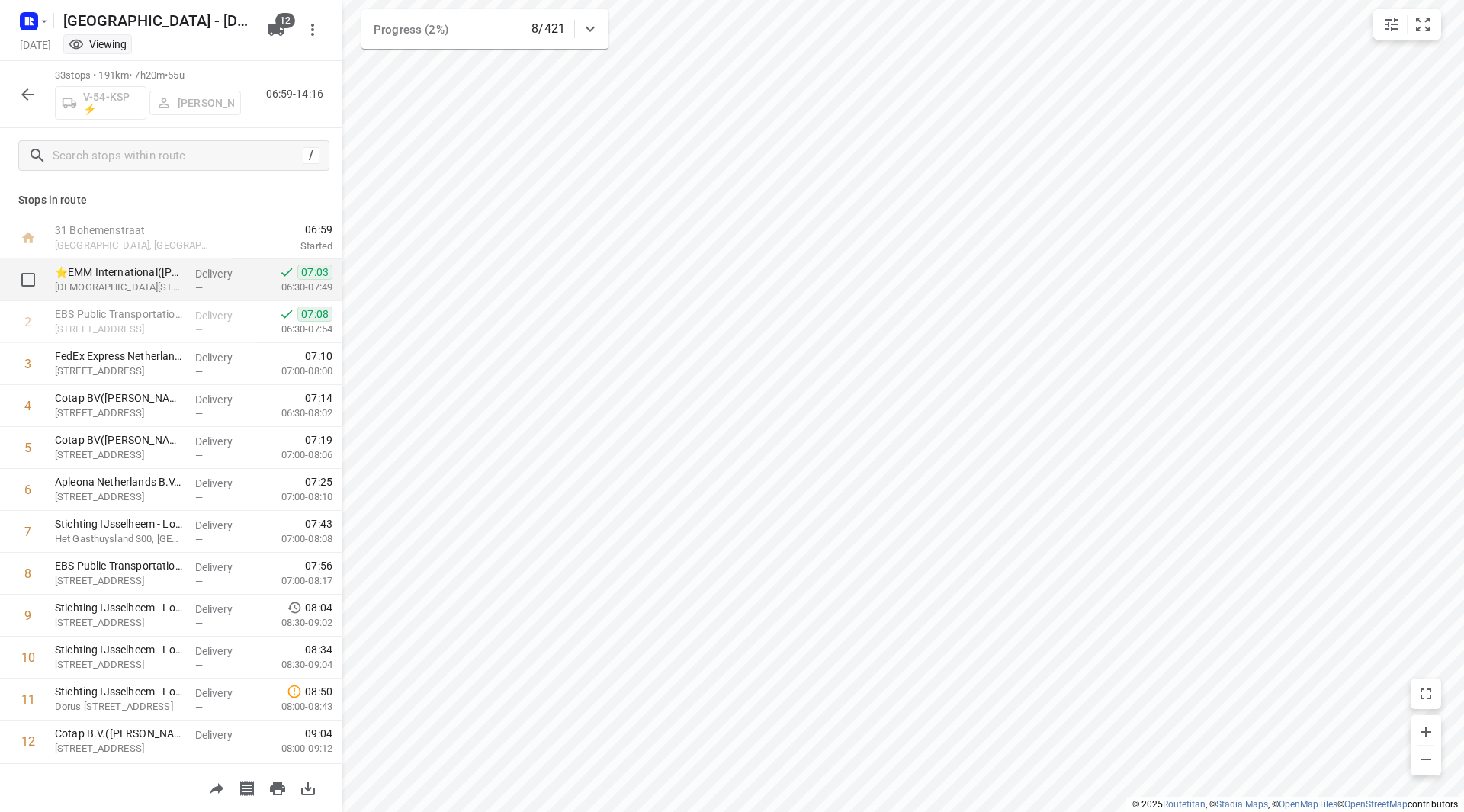
click at [174, 262] on div "⭐EMM International(Mariska Helmich / Bianca Sterken) Bohemenstraat 19, Zwolle" at bounding box center [119, 280] width 140 height 42
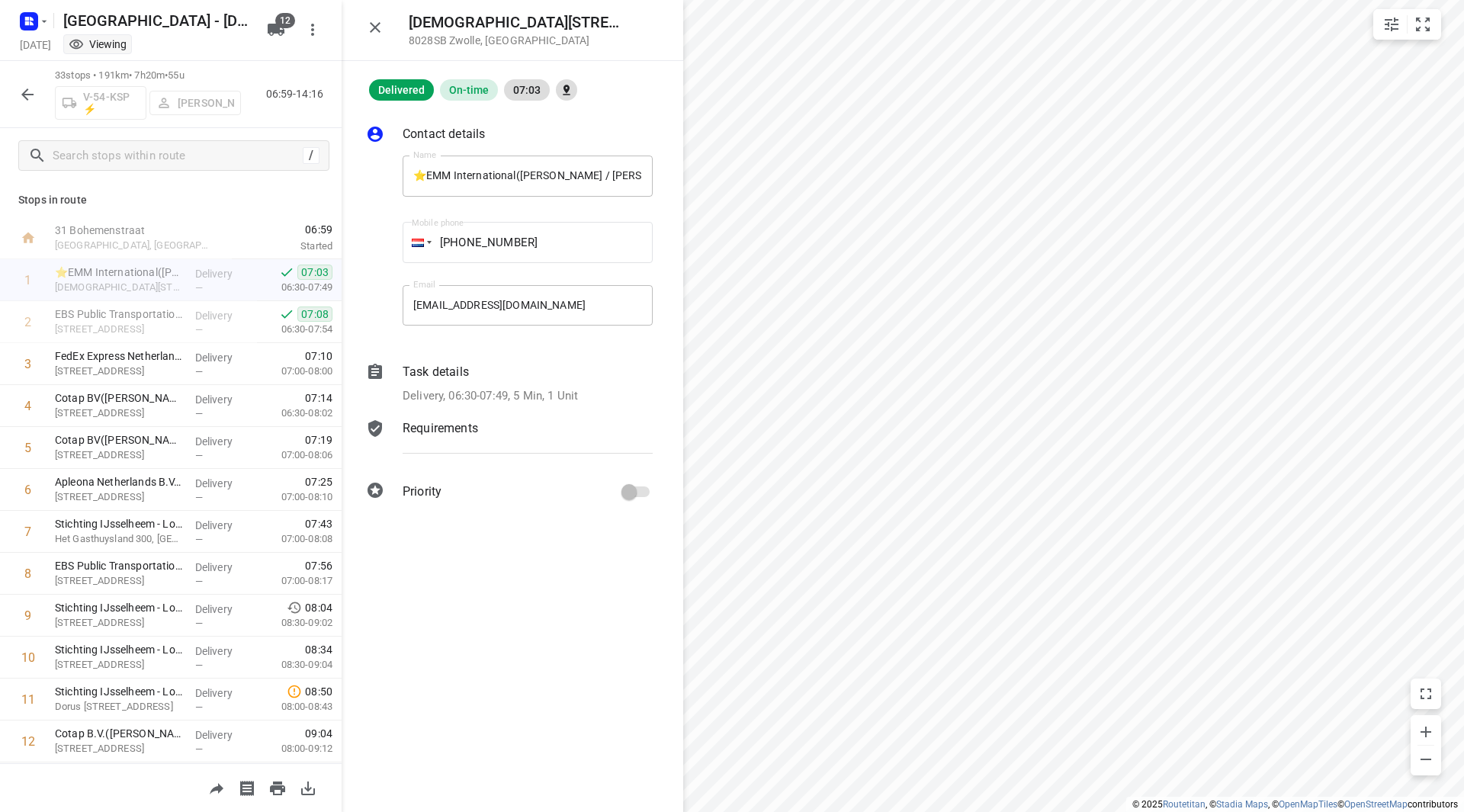
click at [515, 382] on div "Task details Delivery, 06:30-07:49, 5 Min, 1 Unit" at bounding box center [527, 384] width 256 height 48
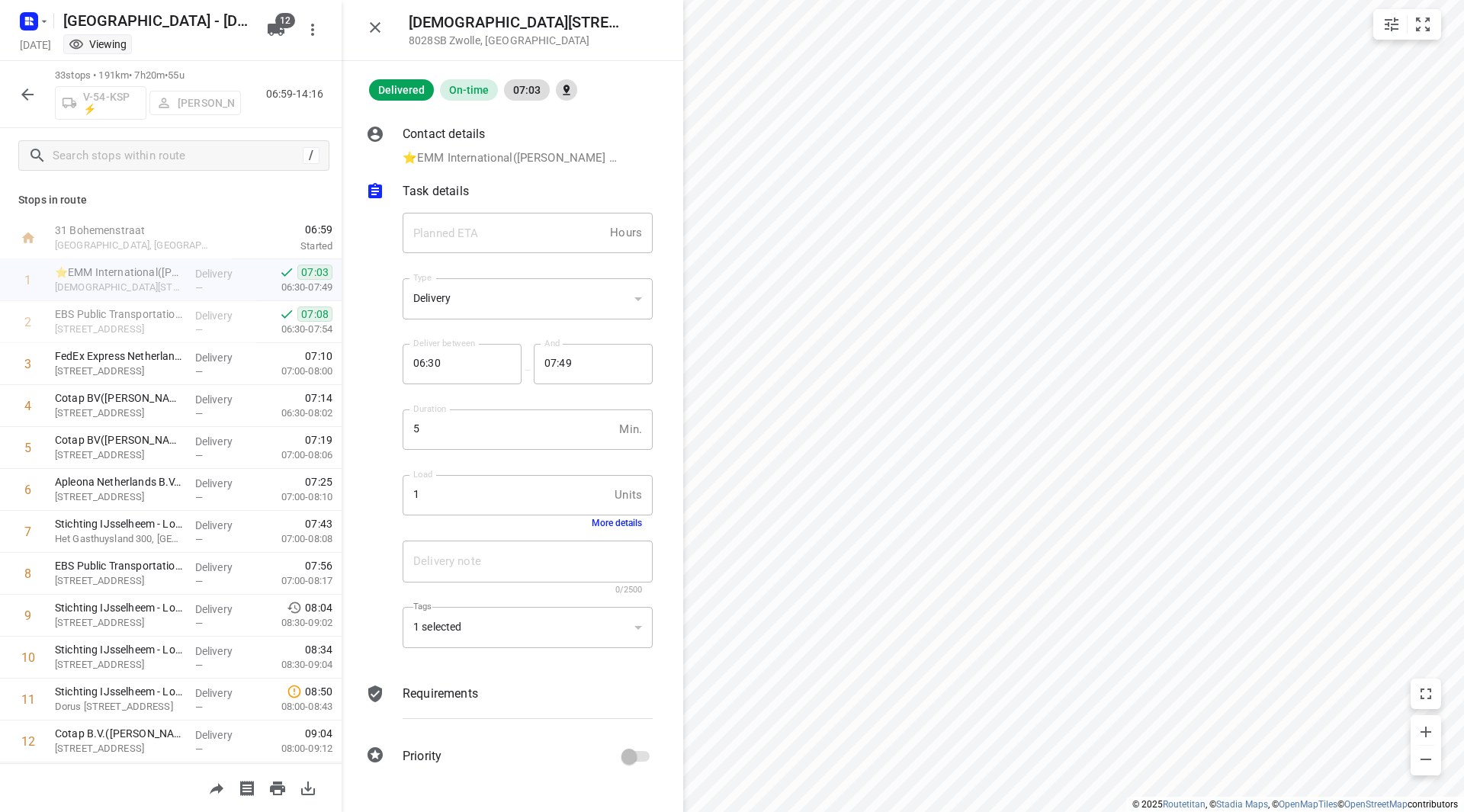
click at [627, 527] on button "More details" at bounding box center [616, 523] width 50 height 10
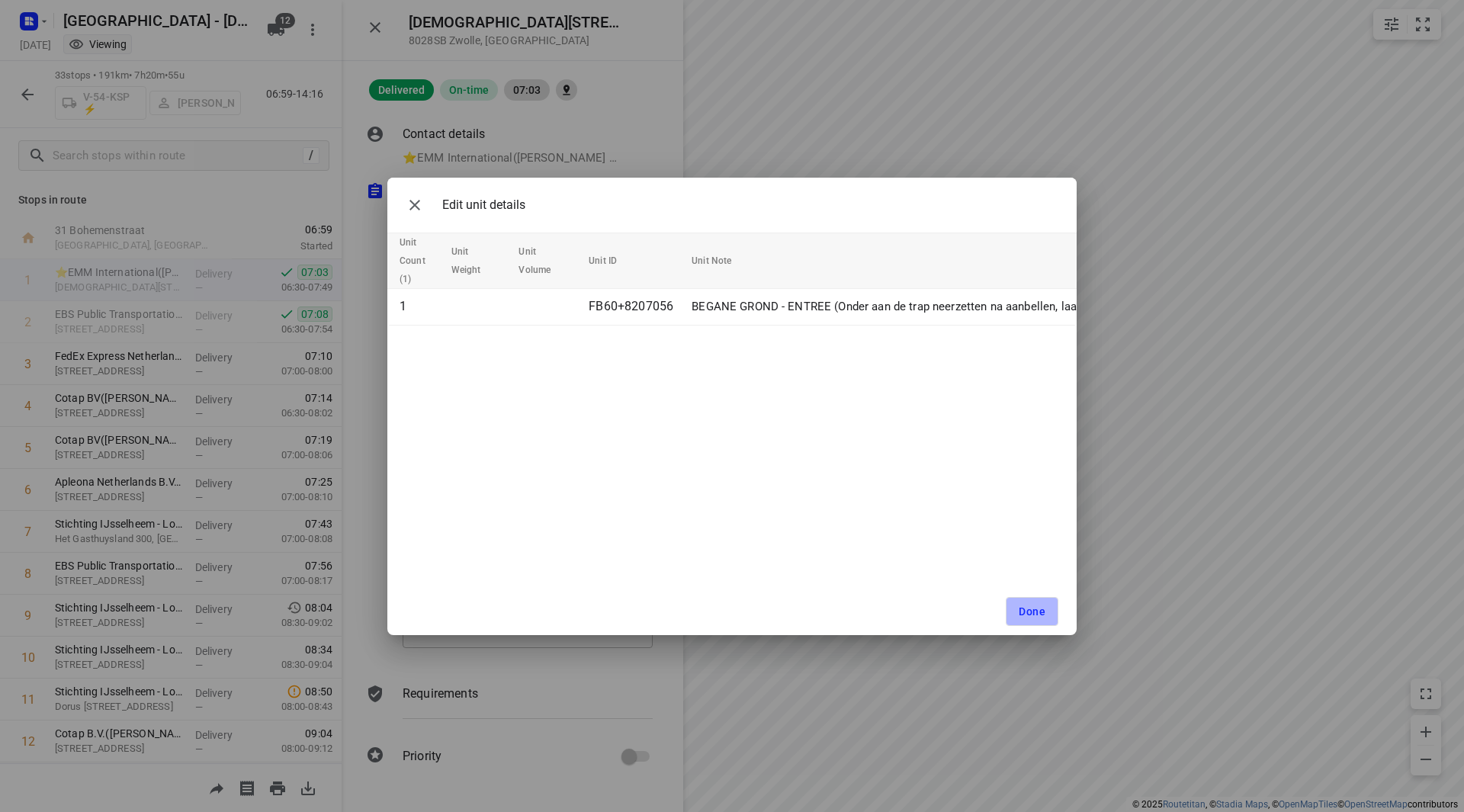
click at [1018, 611] on button "Done" at bounding box center [1032, 611] width 52 height 29
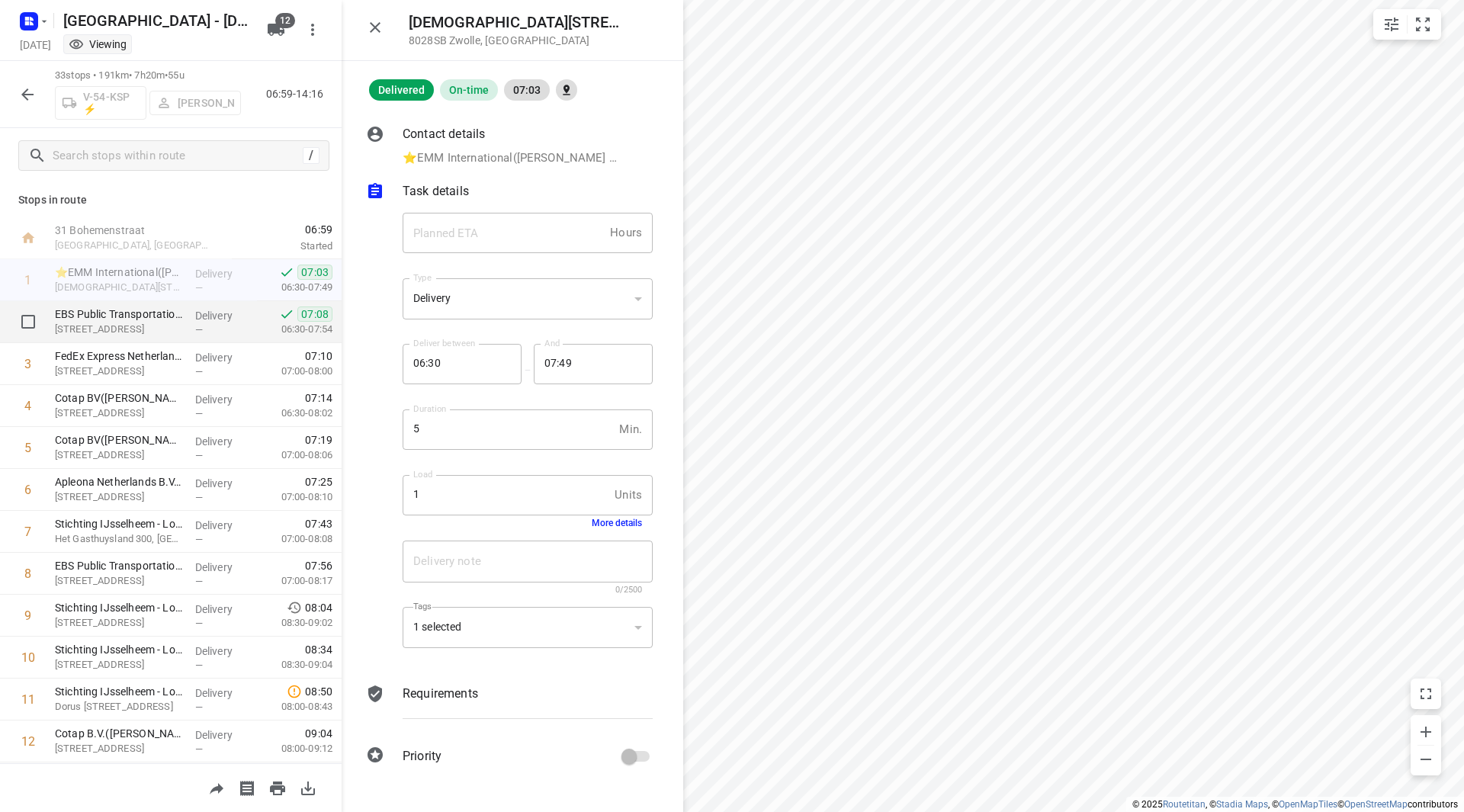
click at [90, 324] on p "Mindenstraat 11, Zwolle" at bounding box center [119, 329] width 128 height 15
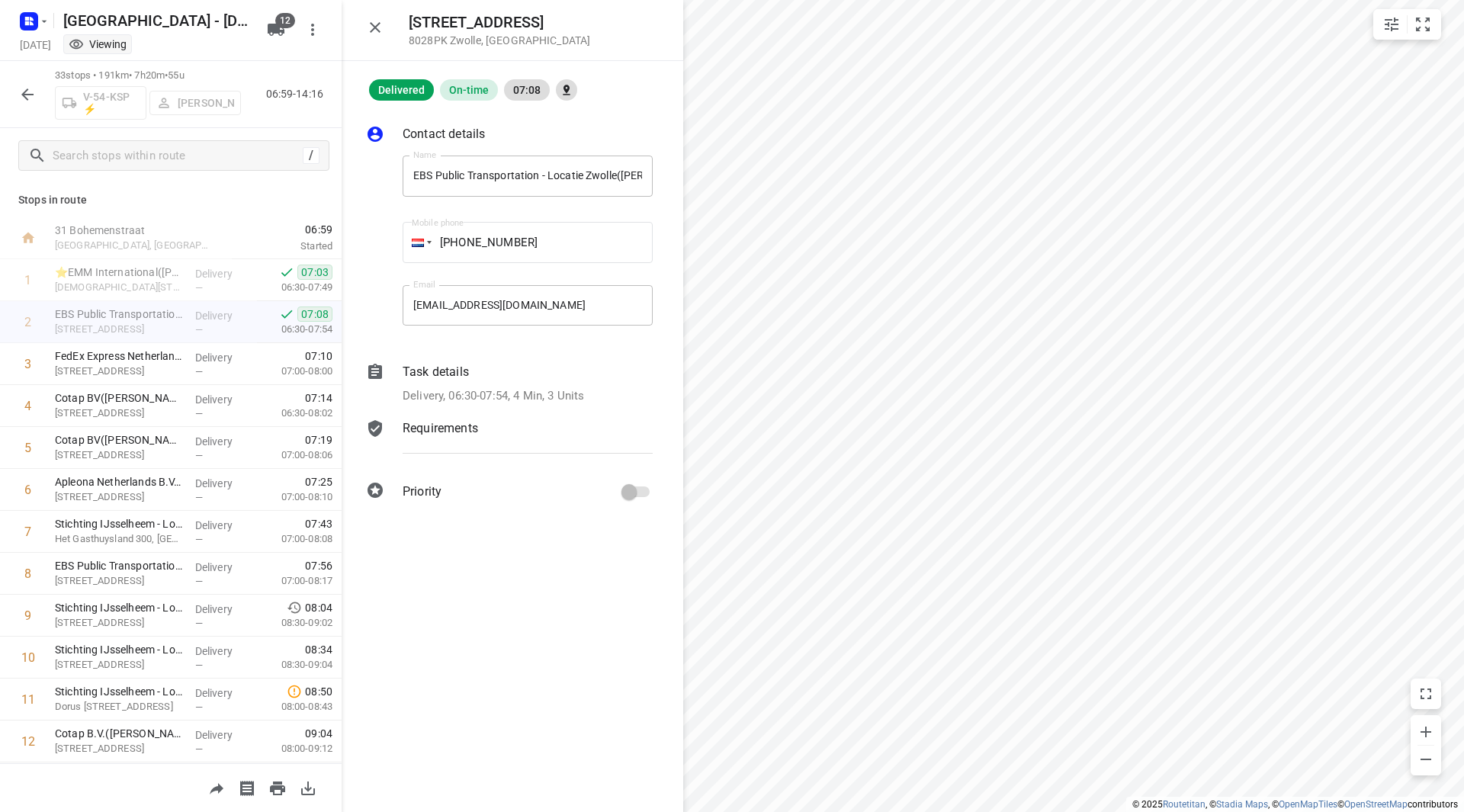
click at [519, 371] on div "Task details" at bounding box center [527, 372] width 250 height 18
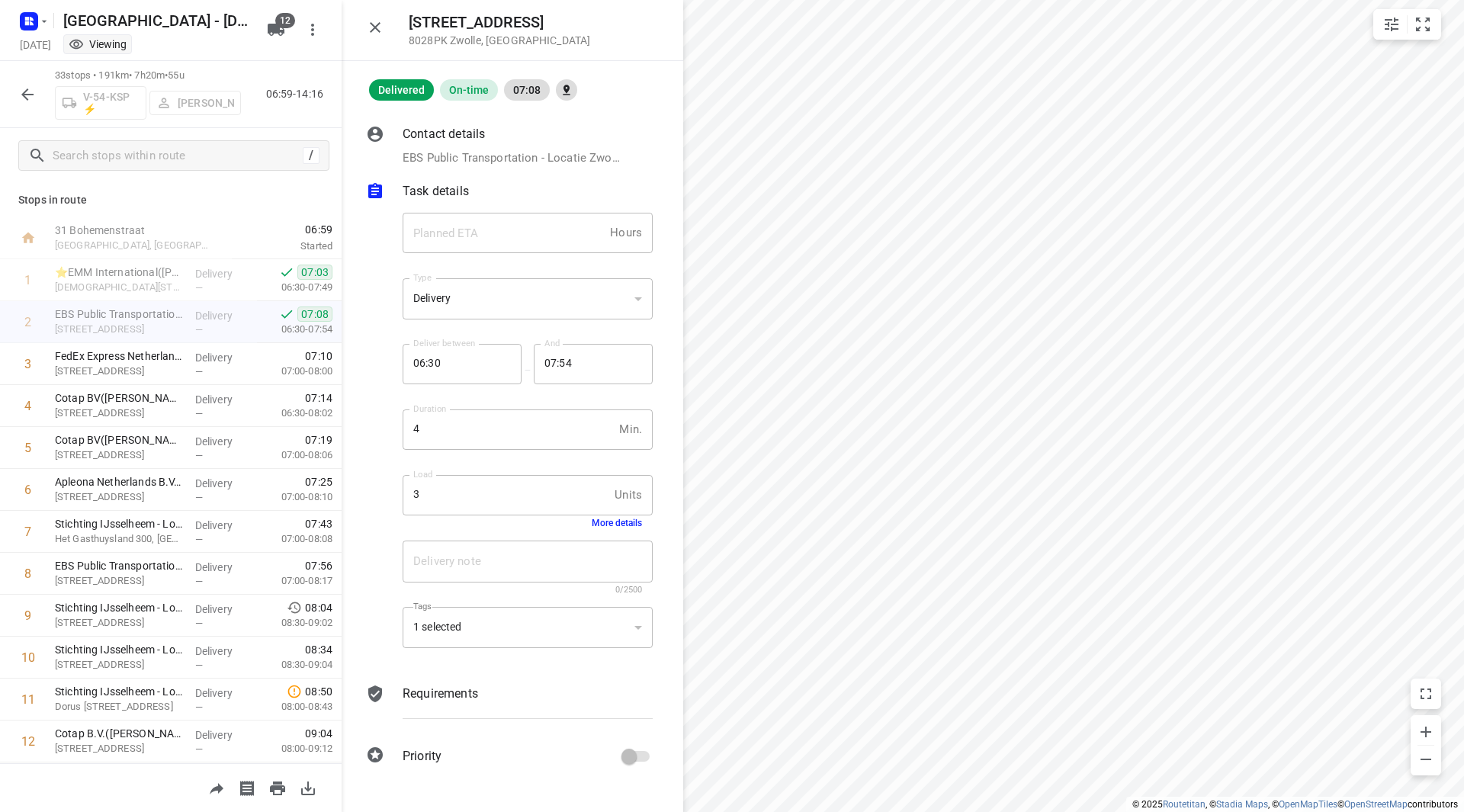
click at [612, 526] on button "More details" at bounding box center [616, 523] width 50 height 10
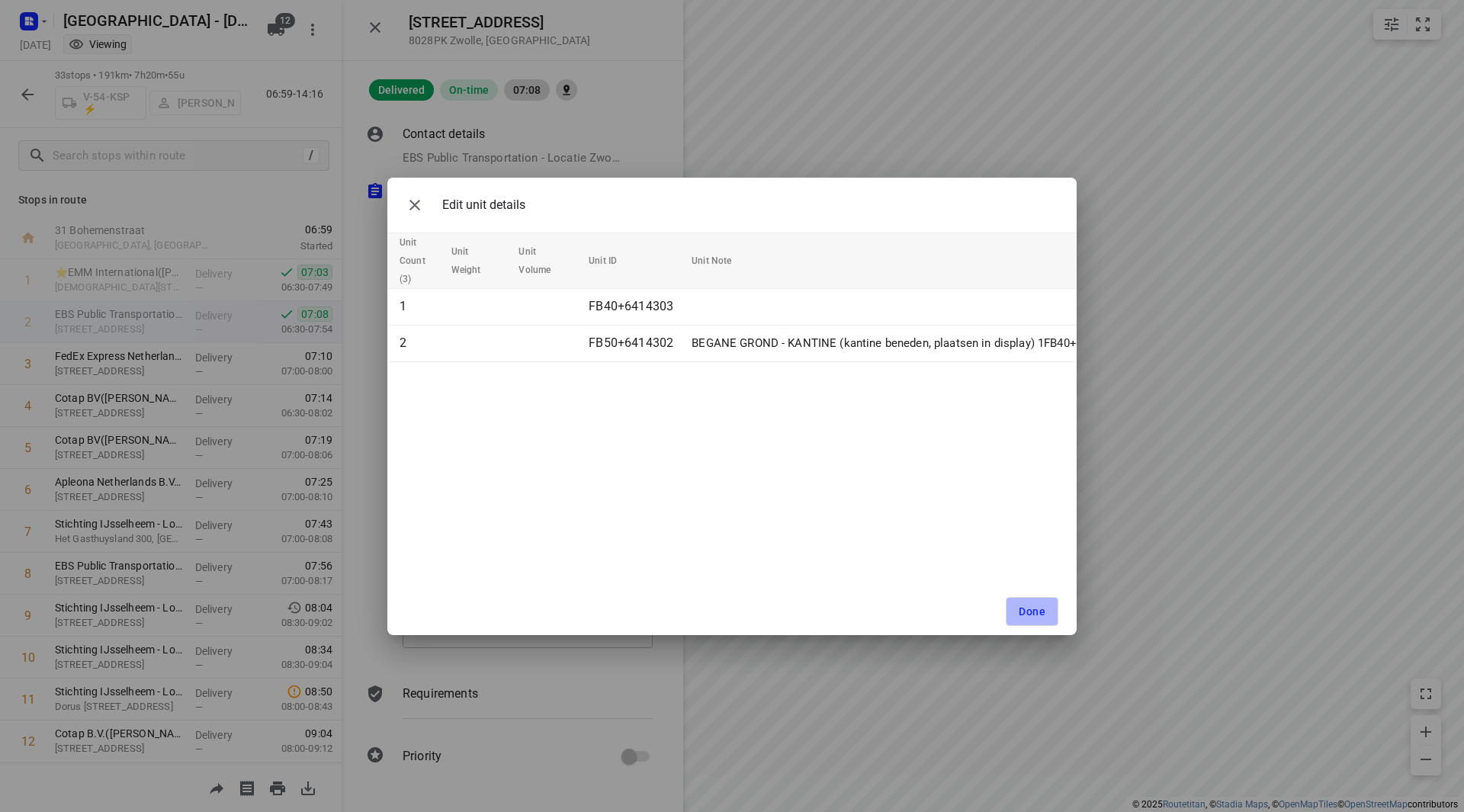
click at [1040, 612] on span "Done" at bounding box center [1033, 611] width 27 height 12
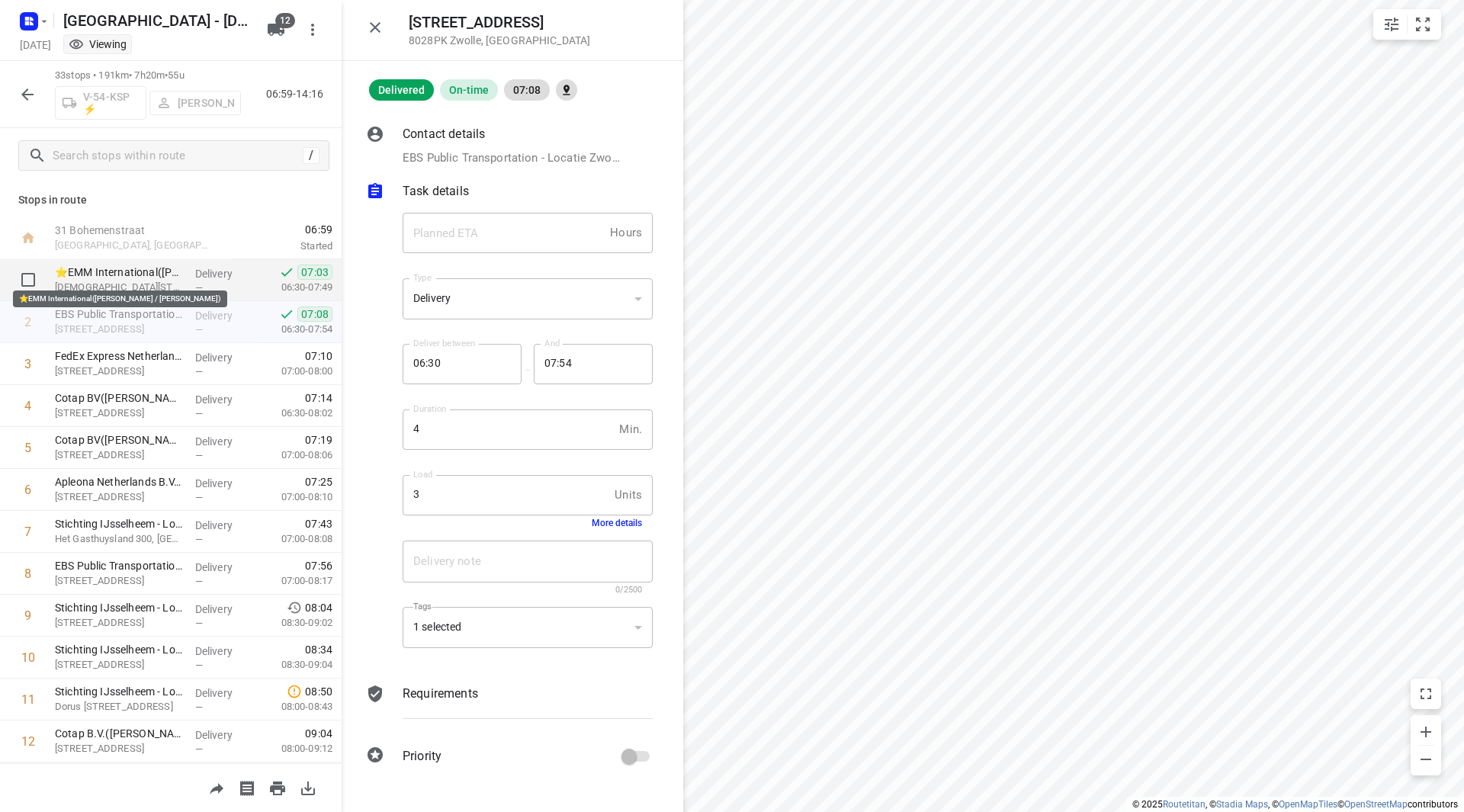
click at [137, 266] on p "⭐EMM International(Mariska Helmich / Bianca Sterken)" at bounding box center [119, 272] width 128 height 15
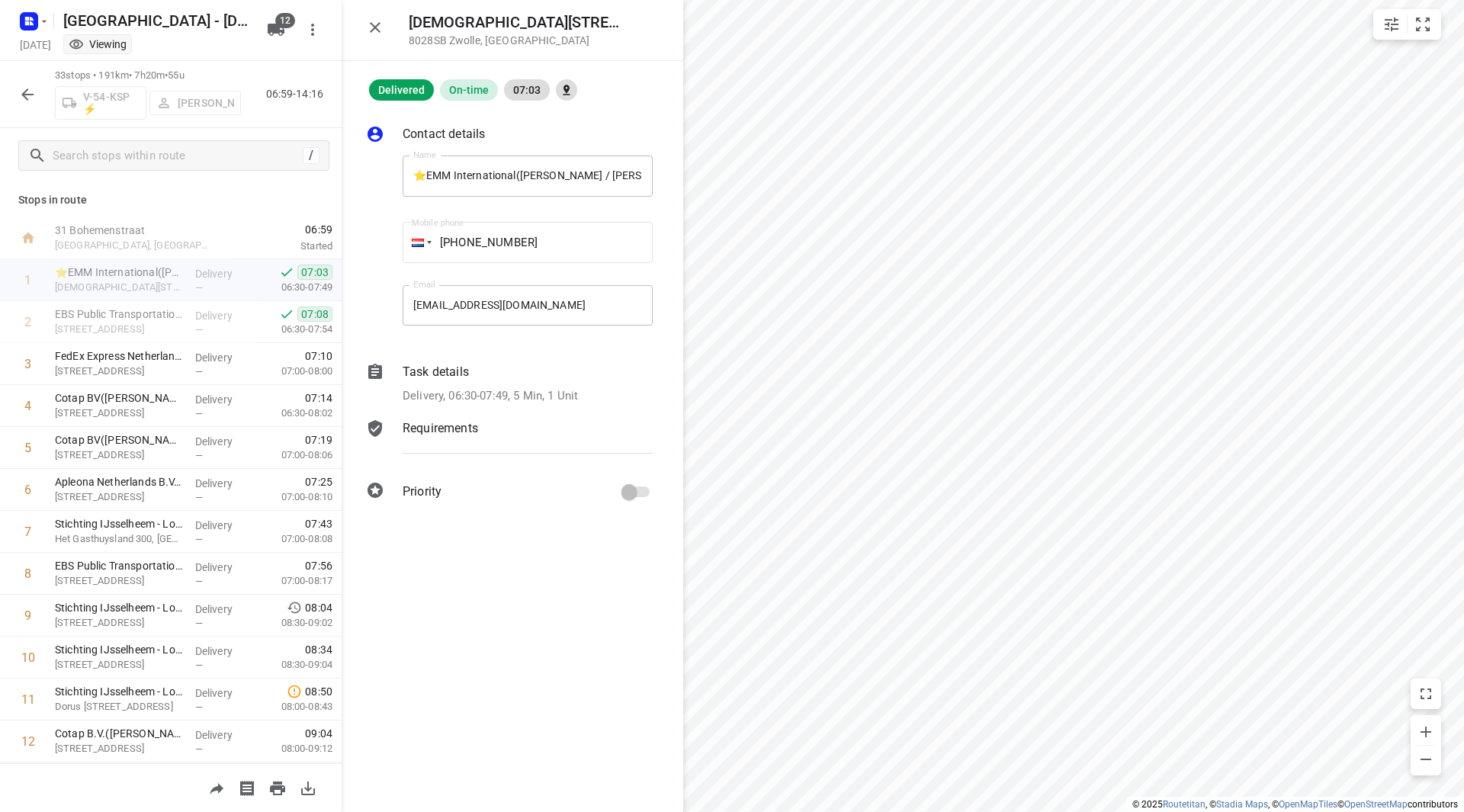
click at [490, 371] on div "Task details" at bounding box center [527, 372] width 250 height 18
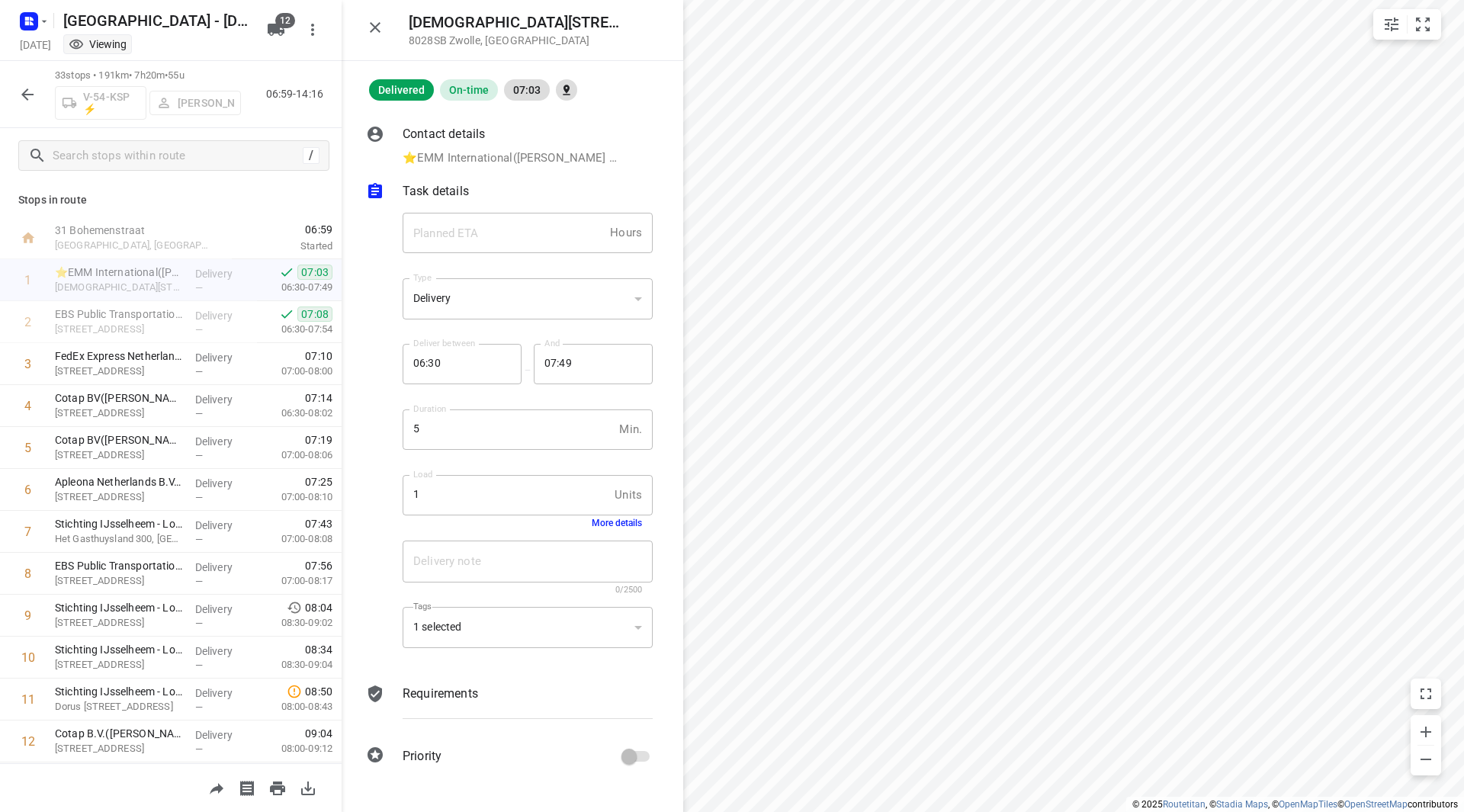
click at [611, 527] on button "More details" at bounding box center [616, 523] width 50 height 10
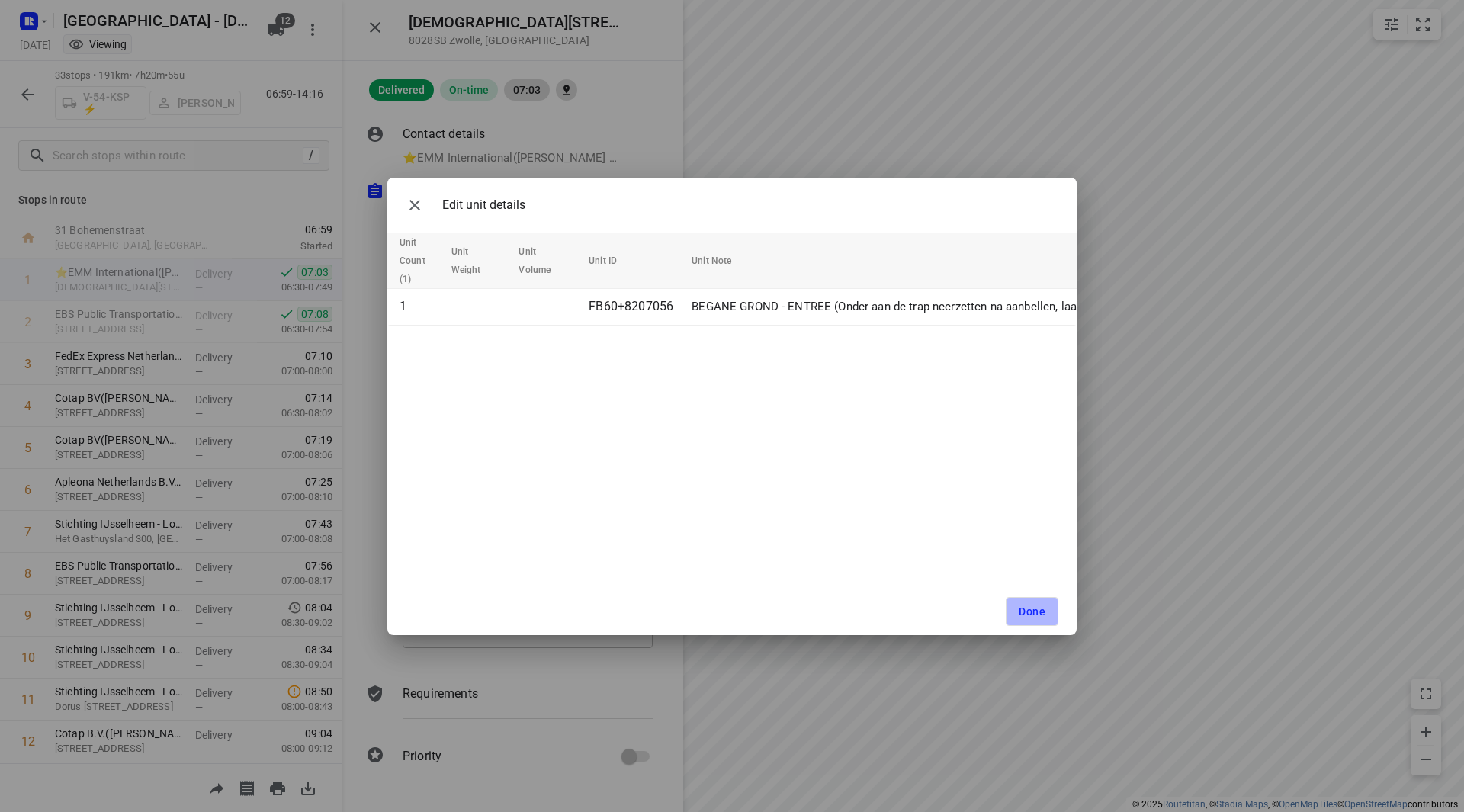
click at [1046, 614] on button "Done" at bounding box center [1032, 611] width 52 height 29
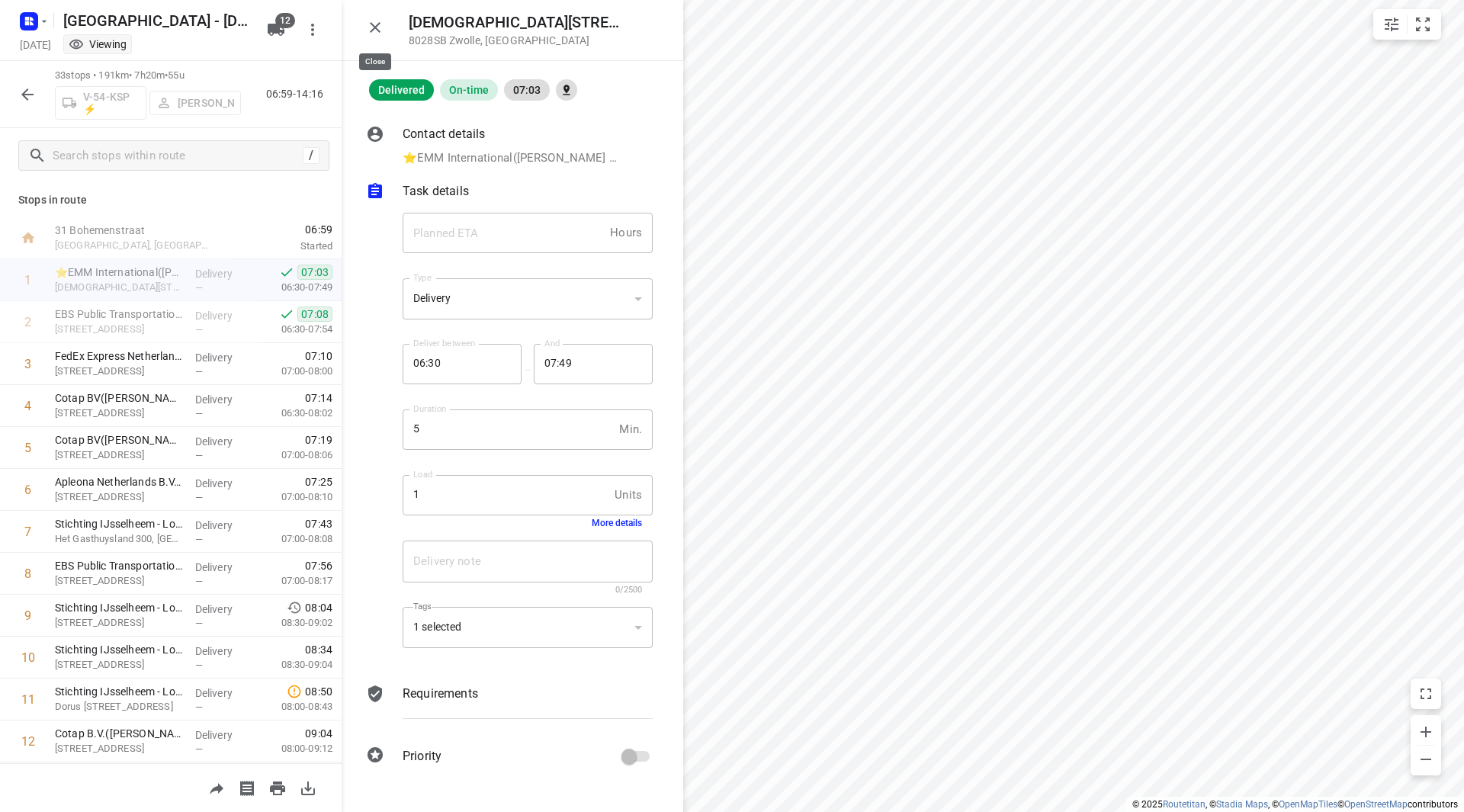
click at [377, 26] on icon "button" at bounding box center [374, 27] width 10 height 10
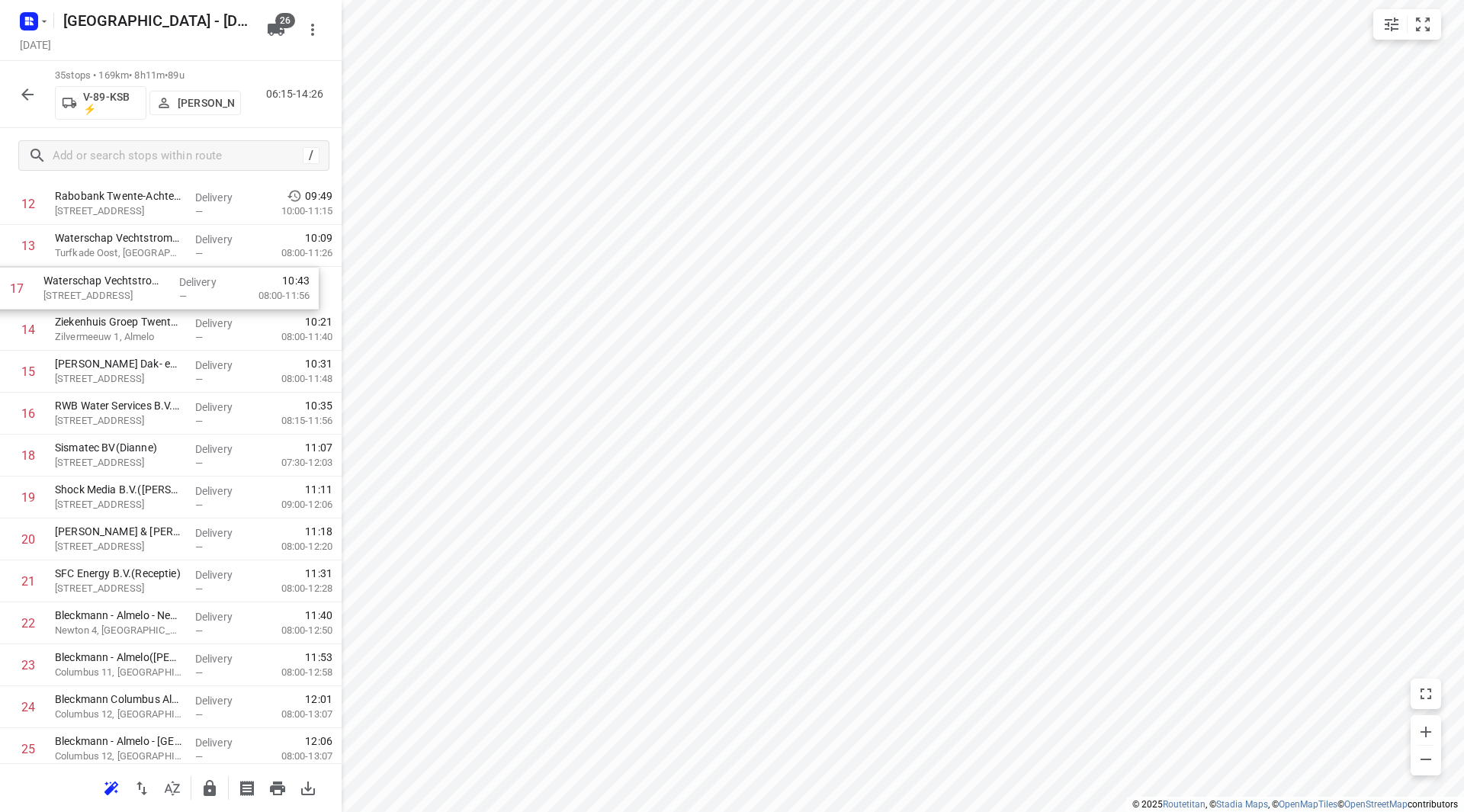
scroll to position [558, 0]
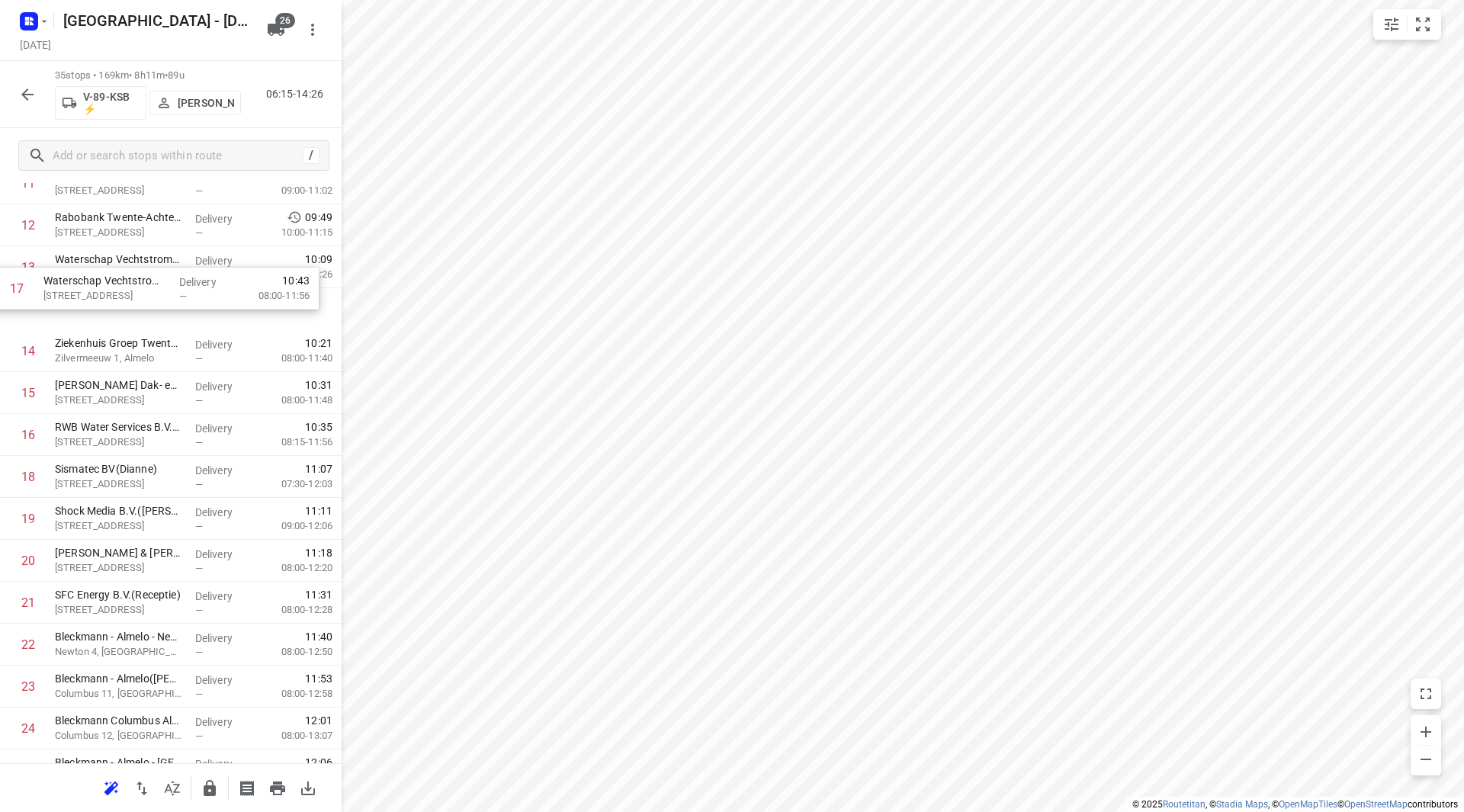
drag, startPoint x: 91, startPoint y: 356, endPoint x: 90, endPoint y: 291, distance: 65.0
click at [86, 287] on div "1 Accuraat Accountants([GEOGRAPHIC_DATA]) [STREET_ADDRESS] Delivery — 06:49 07:…" at bounding box center [171, 477] width 342 height 1468
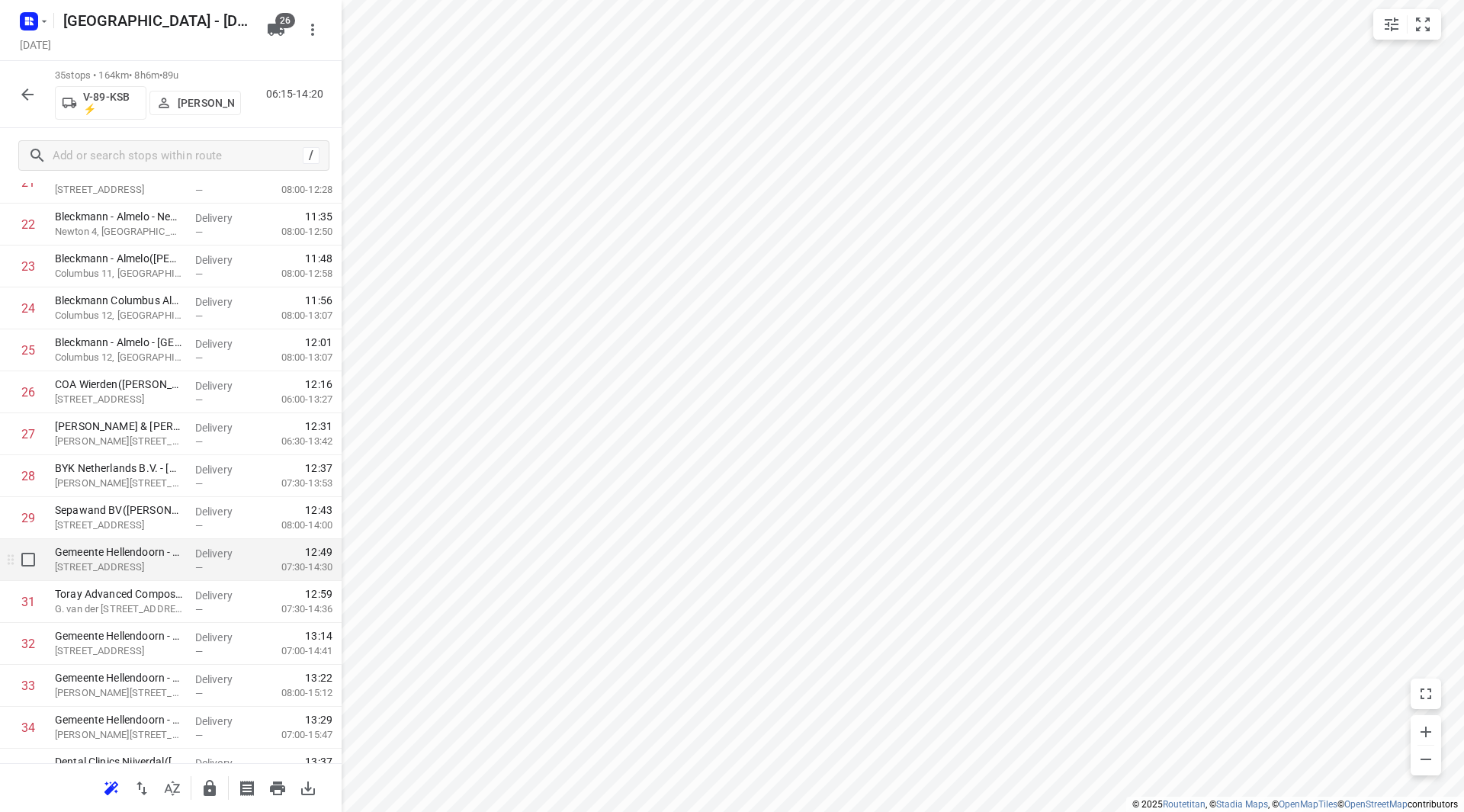
scroll to position [973, 0]
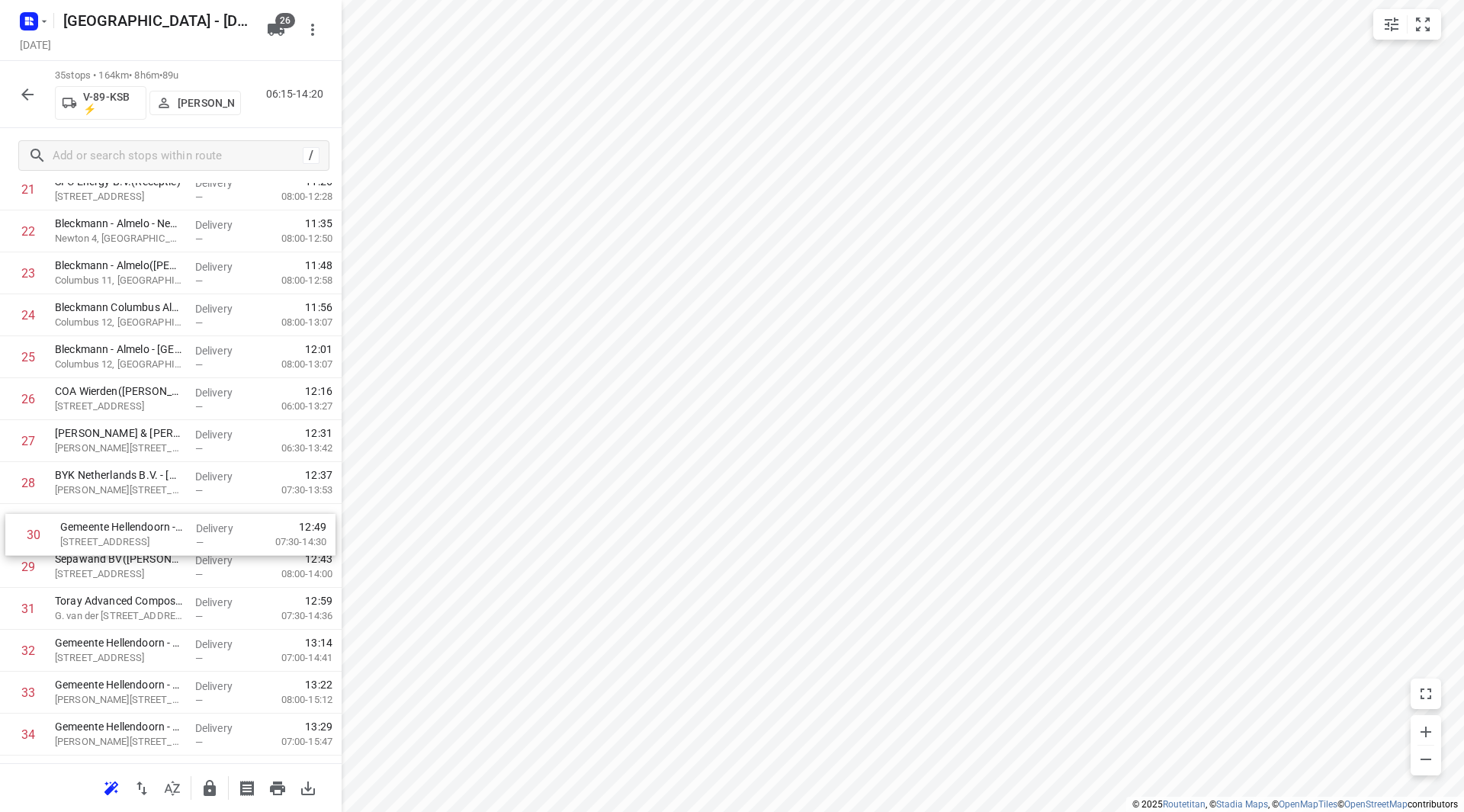
drag, startPoint x: 93, startPoint y: 551, endPoint x: 94, endPoint y: 533, distance: 18.0
click at [94, 533] on div "1 Accuraat Accountants([GEOGRAPHIC_DATA]) [STREET_ADDRESS] Delivery — 06:49 07:…" at bounding box center [171, 63] width 342 height 1468
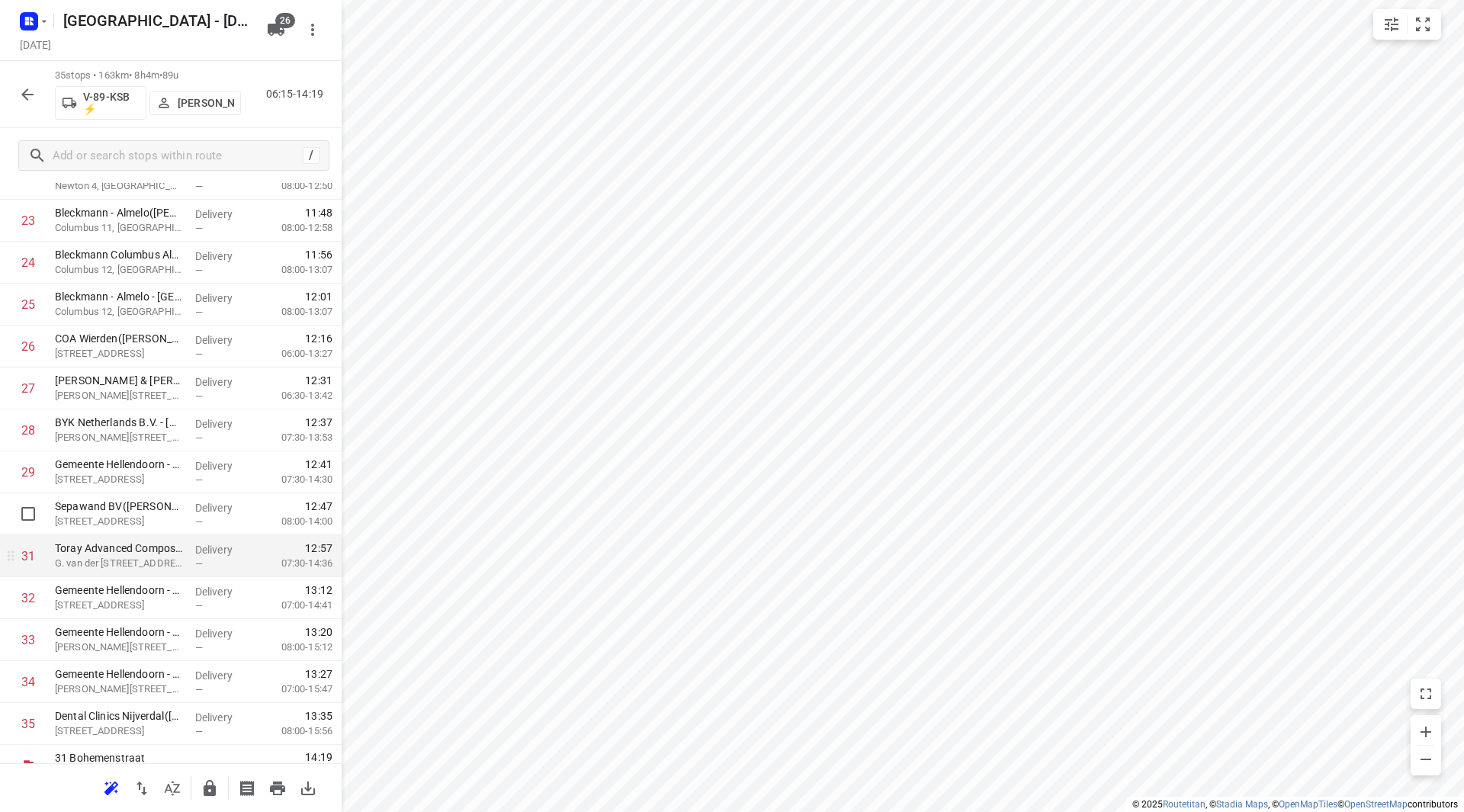
scroll to position [1049, 0]
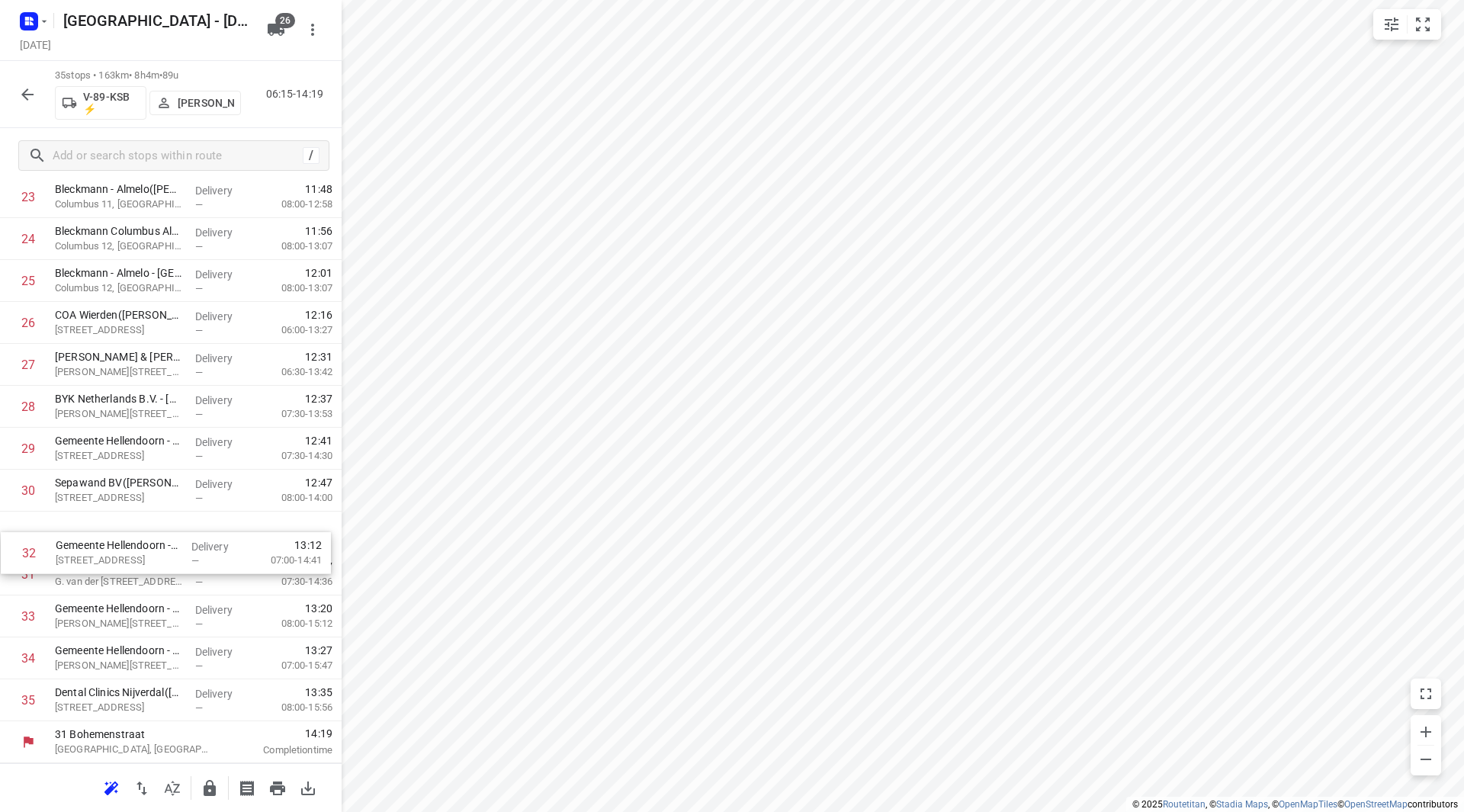
drag, startPoint x: 74, startPoint y: 569, endPoint x: 76, endPoint y: 543, distance: 26.1
drag, startPoint x: 67, startPoint y: 565, endPoint x: 65, endPoint y: 703, distance: 138.0
drag, startPoint x: 123, startPoint y: 628, endPoint x: 116, endPoint y: 572, distance: 56.4
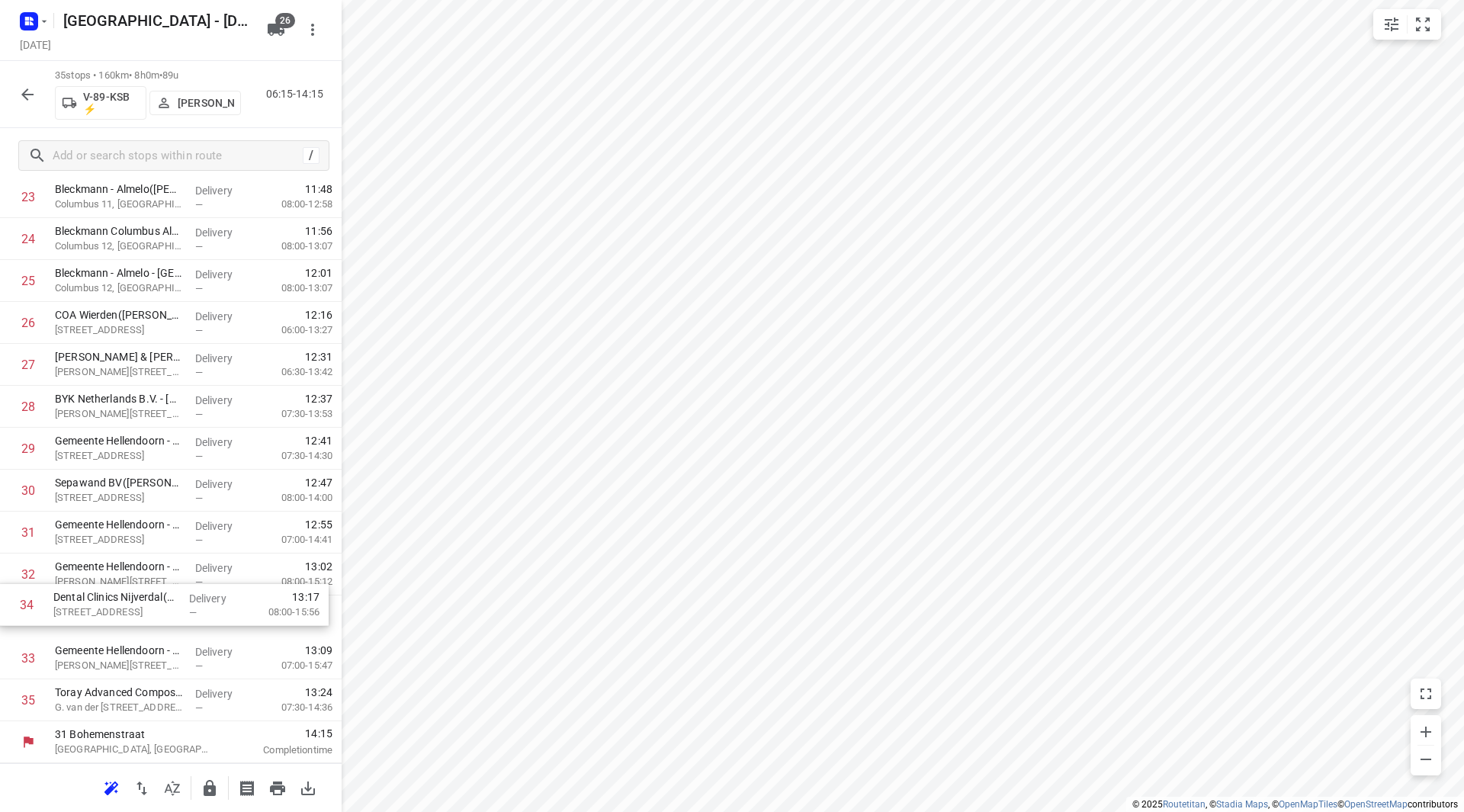
click at [205, 787] on icon "button" at bounding box center [209, 788] width 12 height 16
click at [19, 91] on icon "button" at bounding box center [27, 94] width 18 height 18
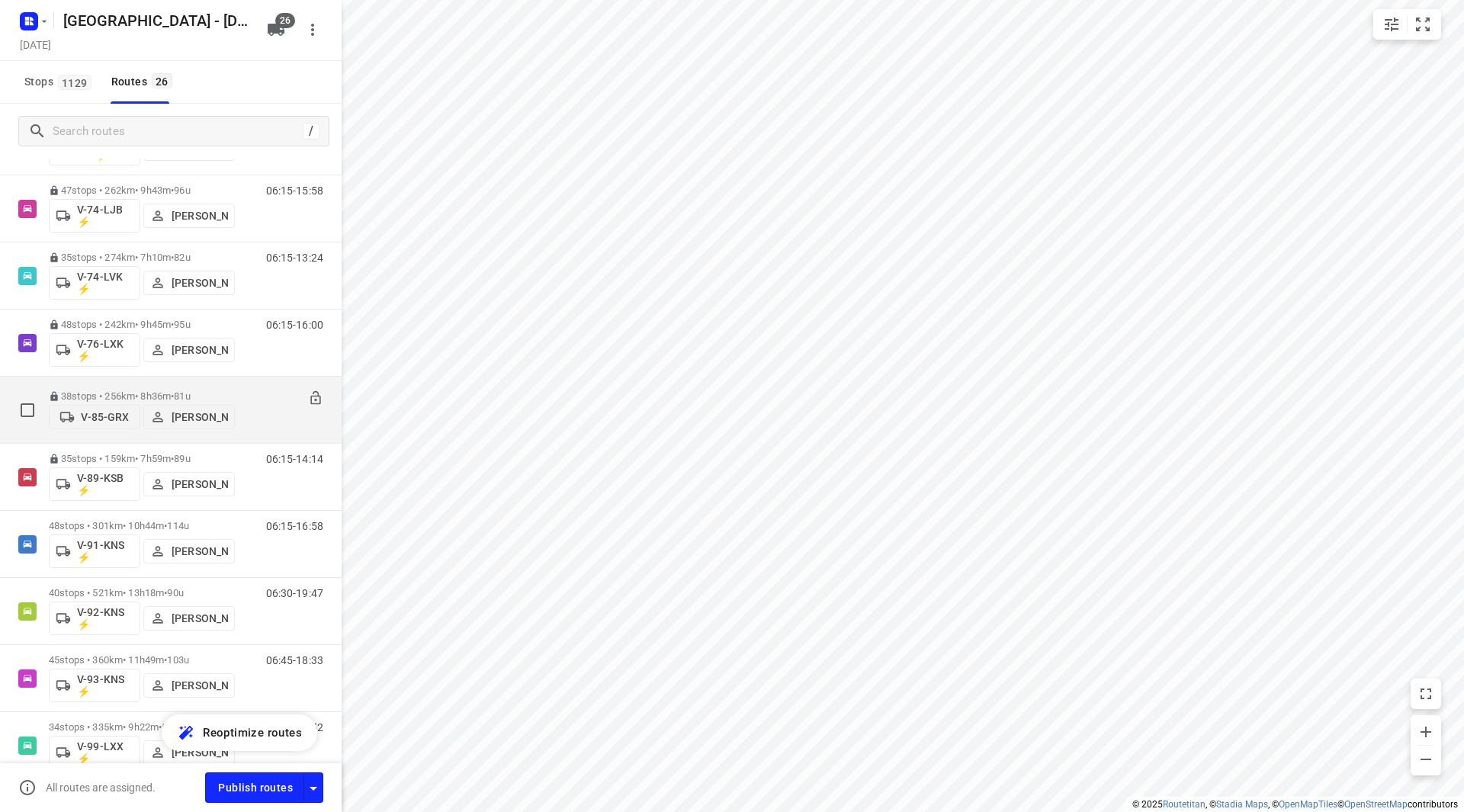
scroll to position [1278, 0]
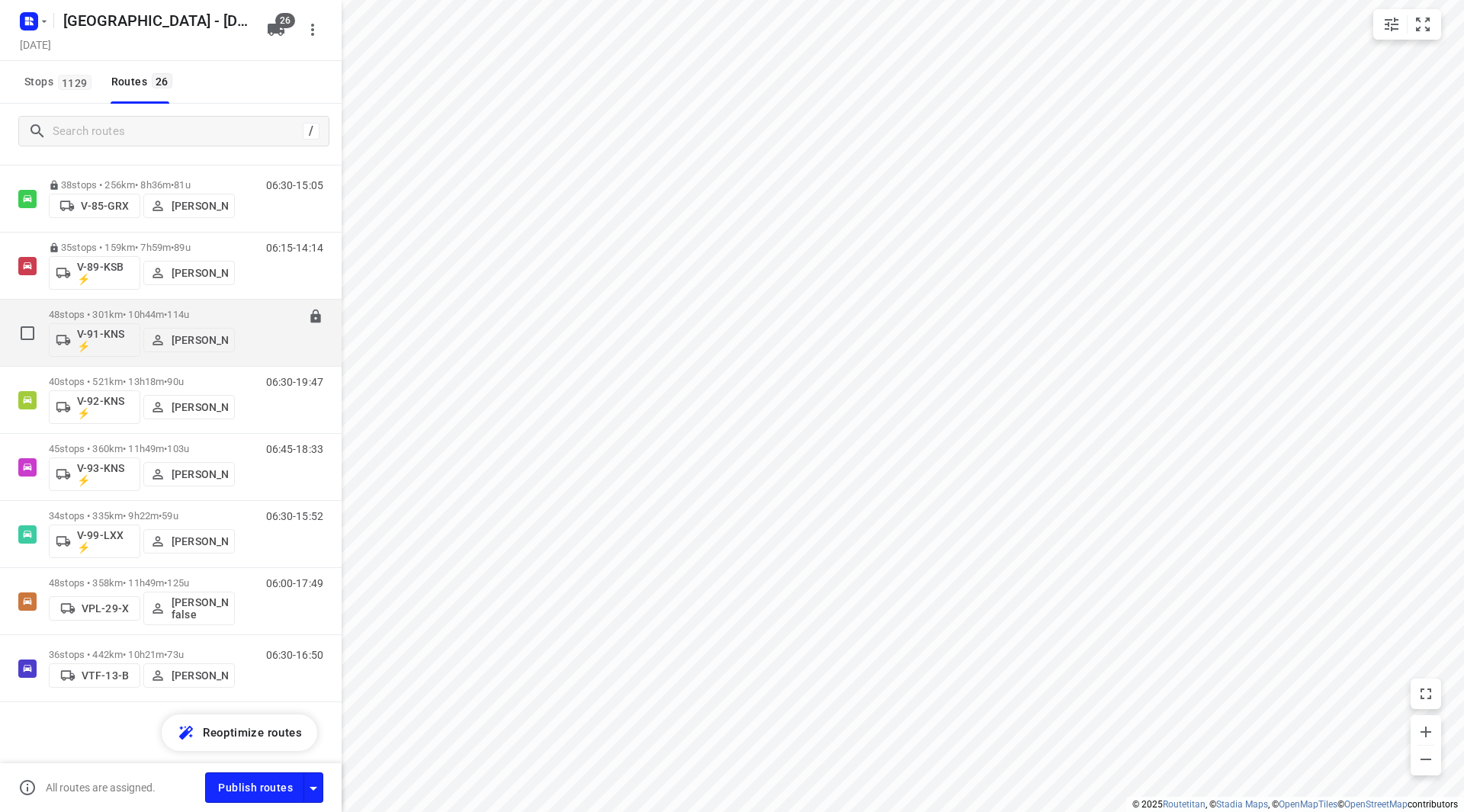
click at [185, 305] on div "48 stops • 301km • 10h44m • 114u V-91-KNS ⚡ [PERSON_NAME]" at bounding box center [142, 333] width 186 height 63
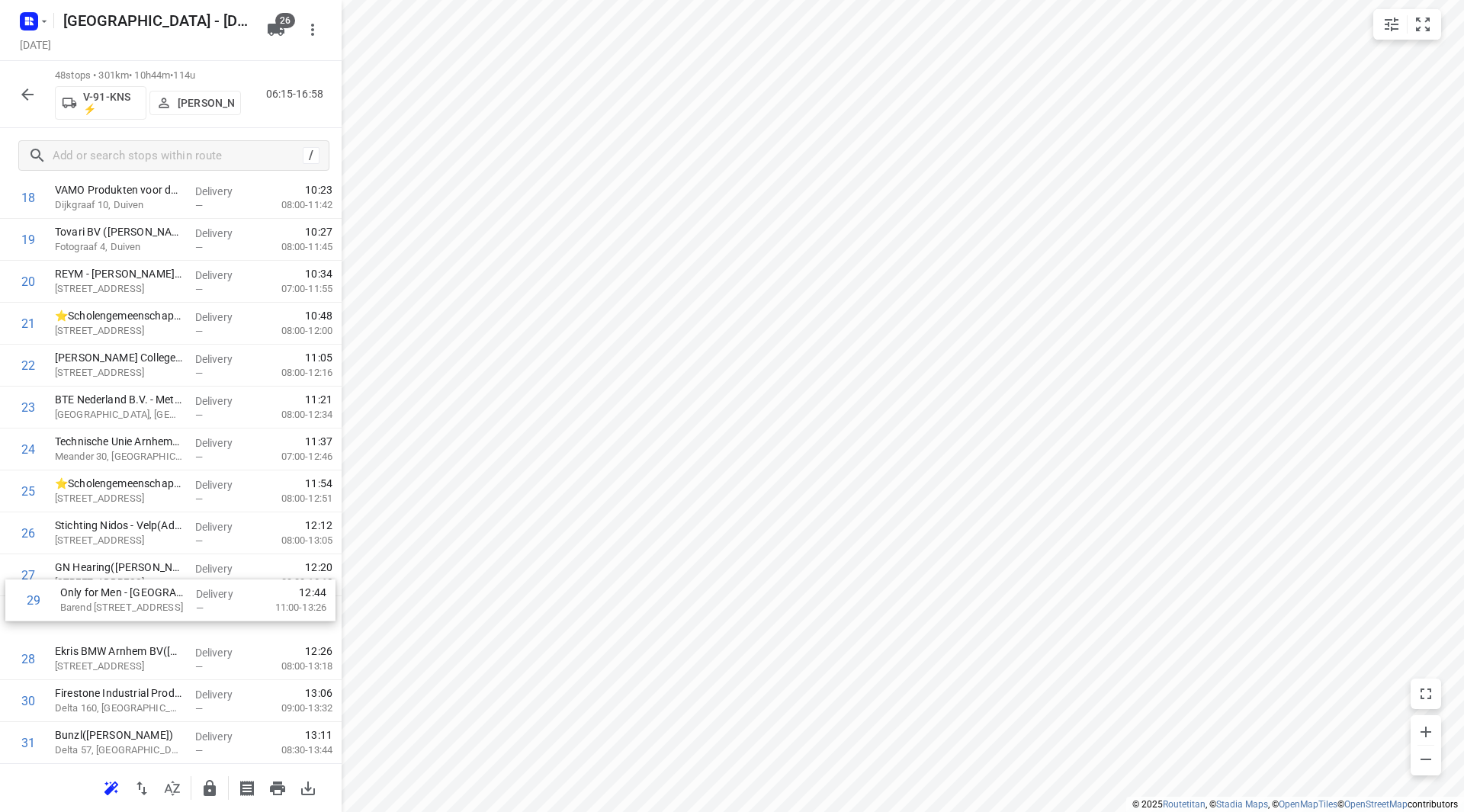
scroll to position [840, 0]
drag, startPoint x: 117, startPoint y: 573, endPoint x: 116, endPoint y: 307, distance: 266.0
click at [116, 307] on div "1 Alpha Deuren International - [STREET_ADDRESS]([PERSON_NAME]) [STREET_ADDRESS]…" at bounding box center [171, 469] width 342 height 2013
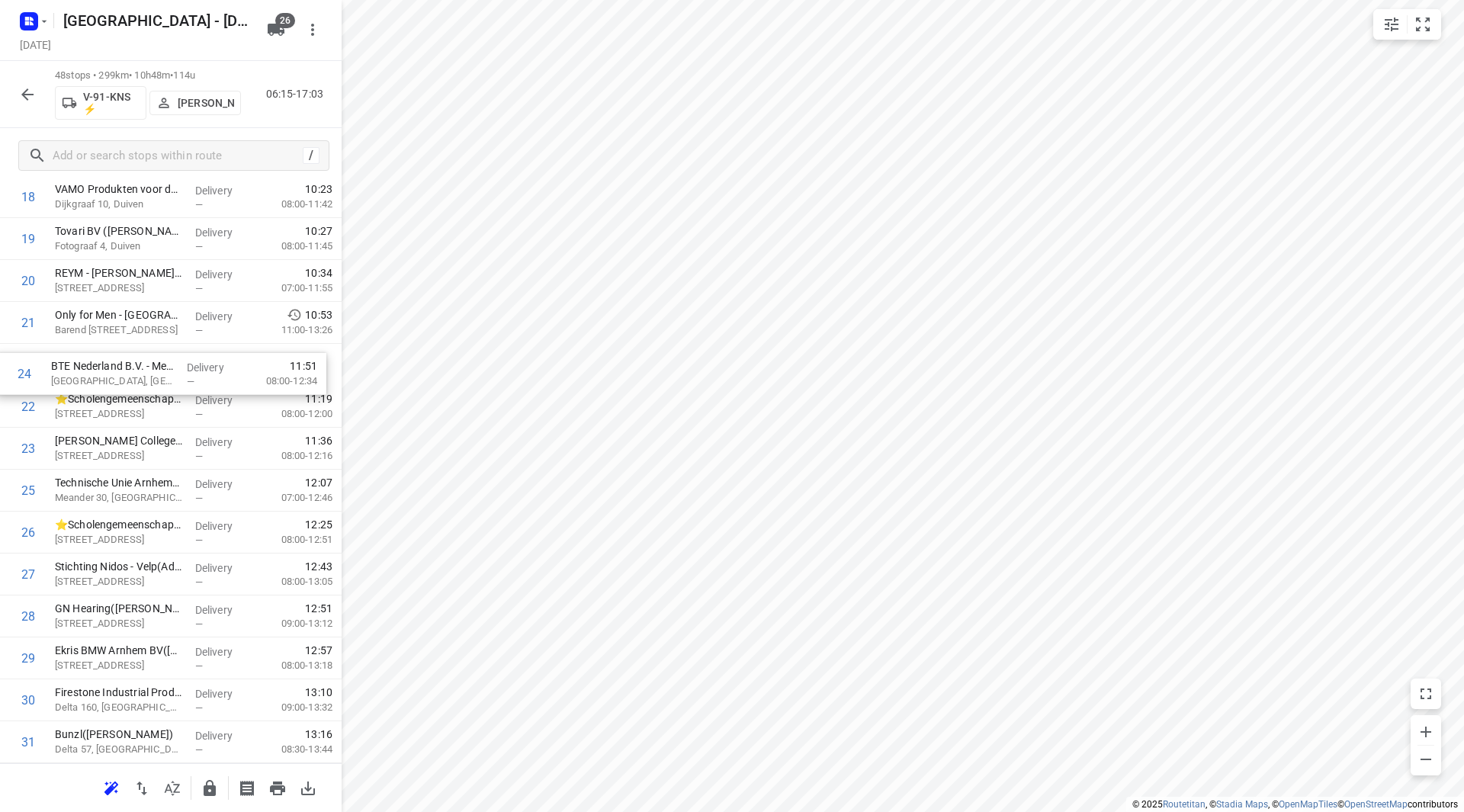
drag, startPoint x: 125, startPoint y: 456, endPoint x: 125, endPoint y: 369, distance: 87.0
click at [125, 369] on div "1 Alpha Deuren International - [STREET_ADDRESS]([PERSON_NAME]) [STREET_ADDRESS]…" at bounding box center [171, 469] width 342 height 2013
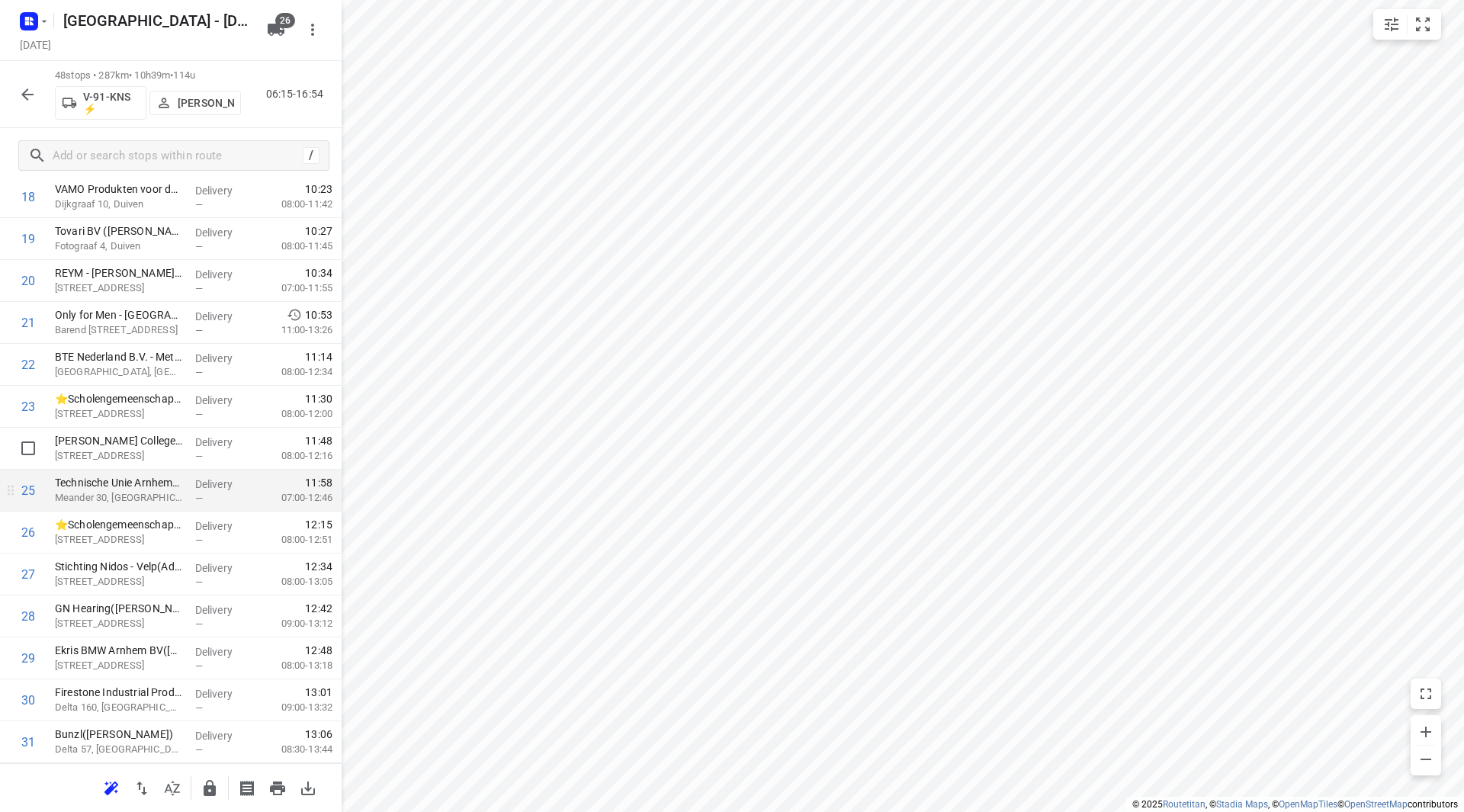
scroll to position [916, 0]
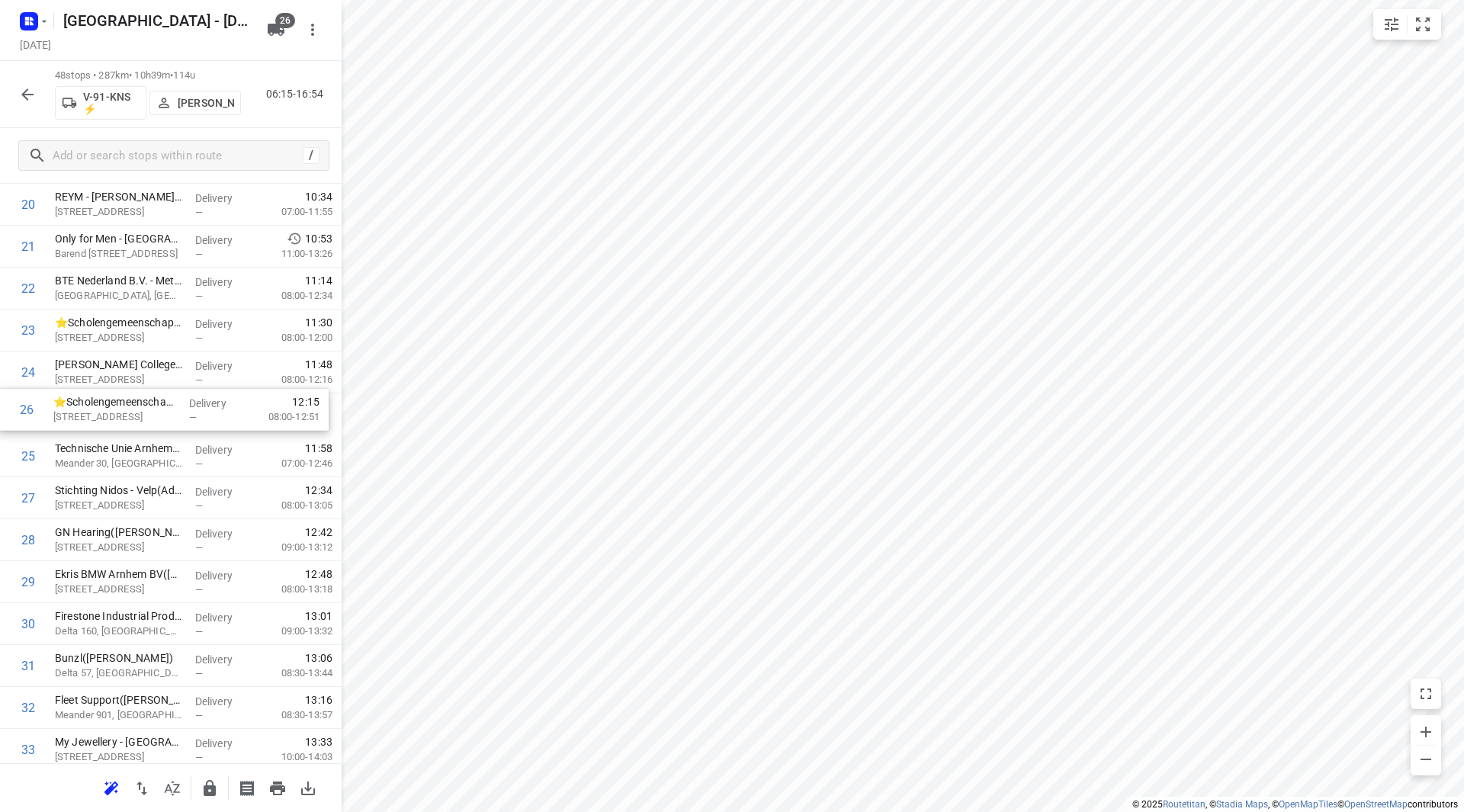
drag, startPoint x: 147, startPoint y: 458, endPoint x: 145, endPoint y: 408, distance: 50.0
click at [145, 408] on div "1 Alpha Deuren International - Eekhegstraat 4A(Monique Hagen) Eekhegstraat 4, D…" at bounding box center [171, 393] width 342 height 2013
drag, startPoint x: 132, startPoint y: 419, endPoint x: 129, endPoint y: 369, distance: 50.1
click at [129, 368] on div "1 Alpha Deuren International - Eekhegstraat 4A(Monique Hagen) Eekhegstraat 4, D…" at bounding box center [171, 393] width 342 height 2013
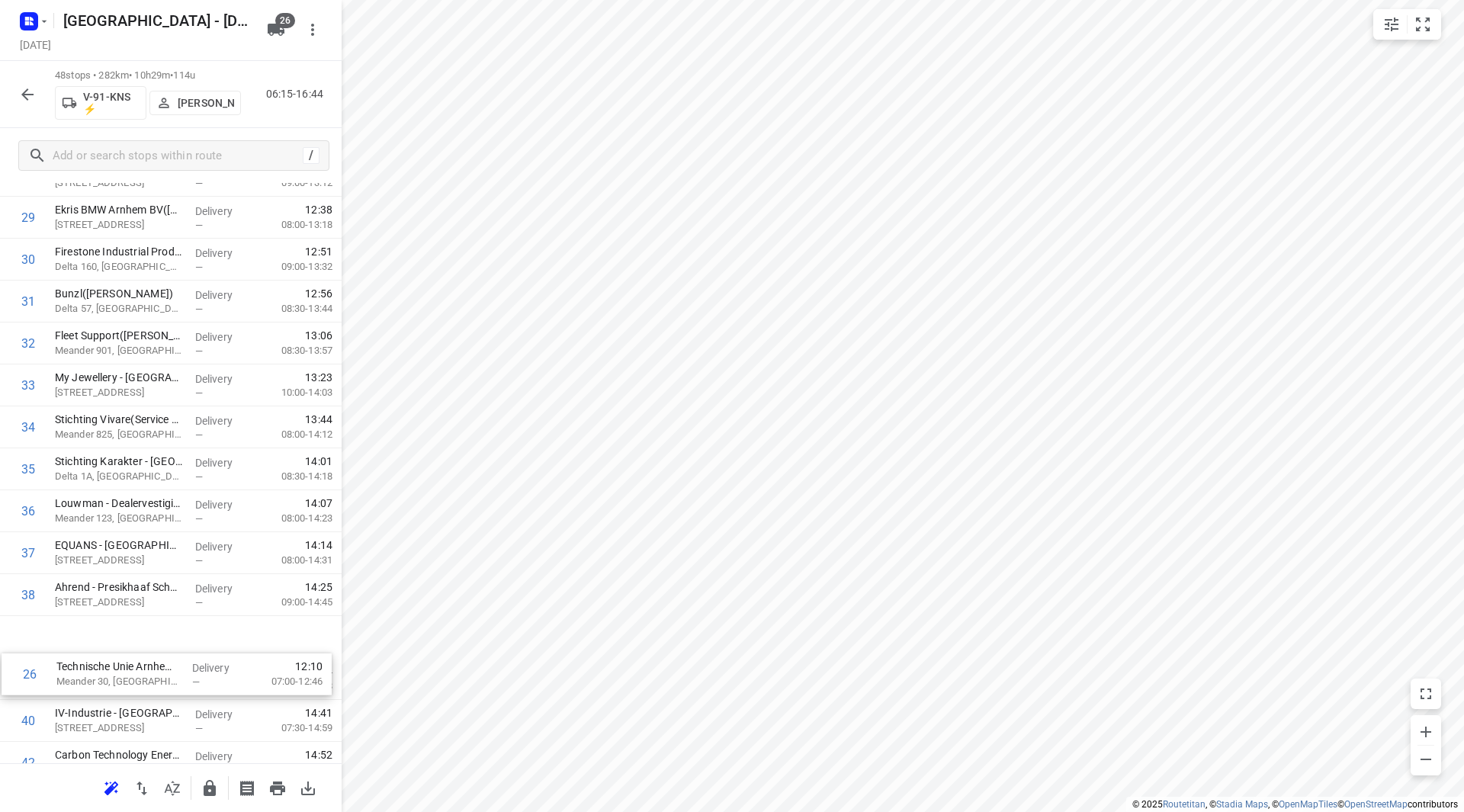
scroll to position [1243, 0]
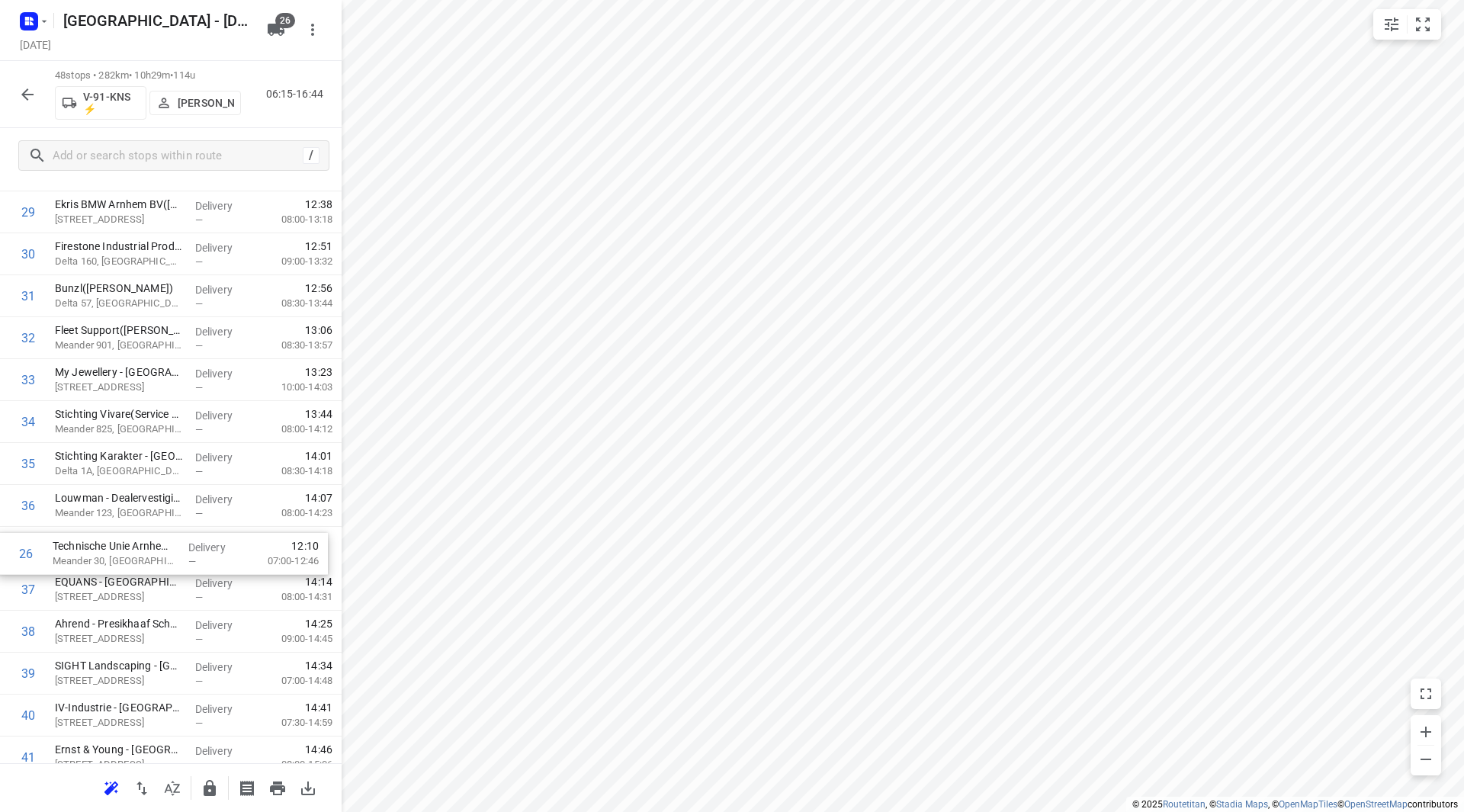
drag, startPoint x: 145, startPoint y: 372, endPoint x: 142, endPoint y: 546, distance: 174.0
click at [142, 546] on div "1 Alpha Deuren International - Eekhegstraat 4A(Monique Hagen) Eekhegstraat 4, D…" at bounding box center [171, 66] width 342 height 2013
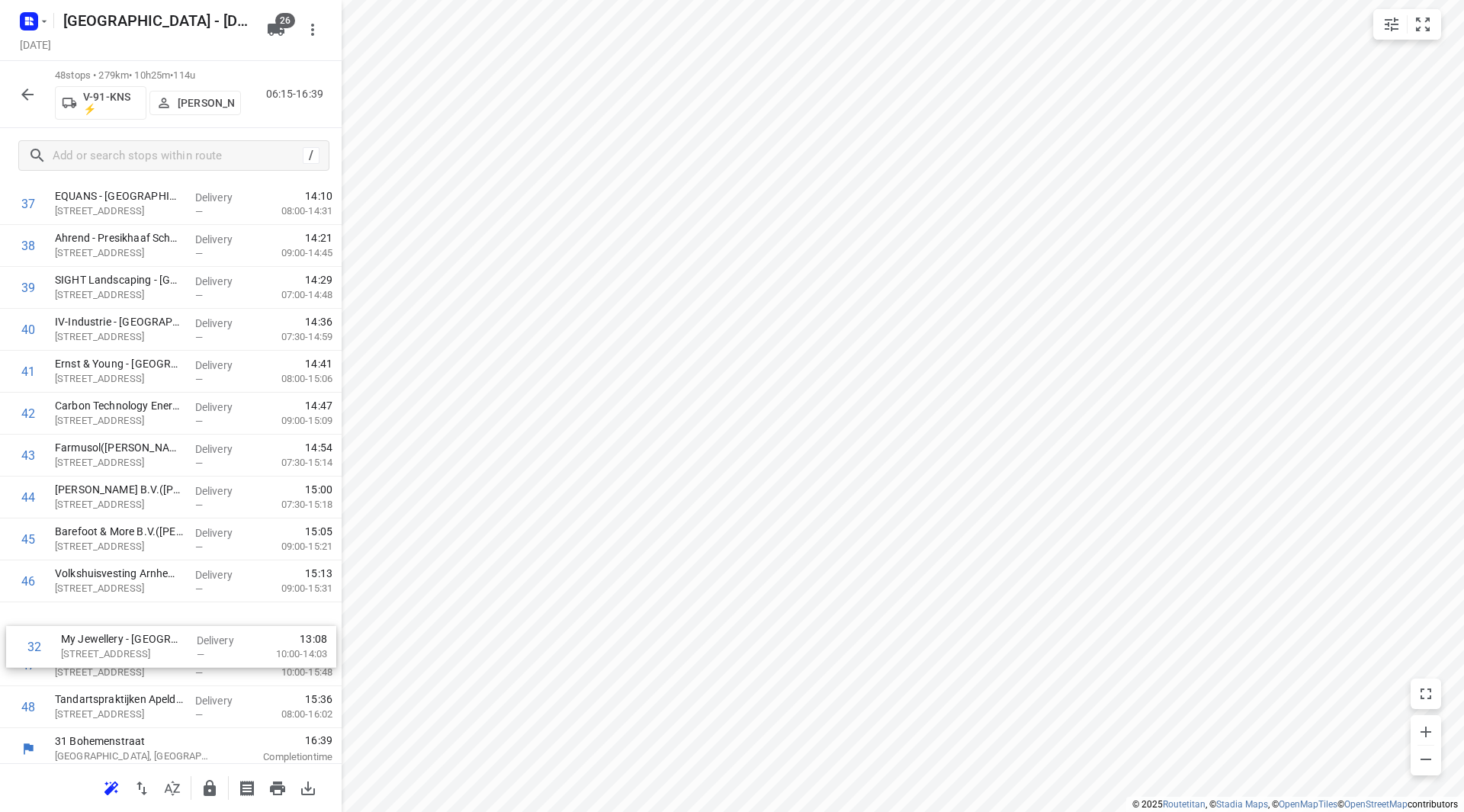
scroll to position [1594, 0]
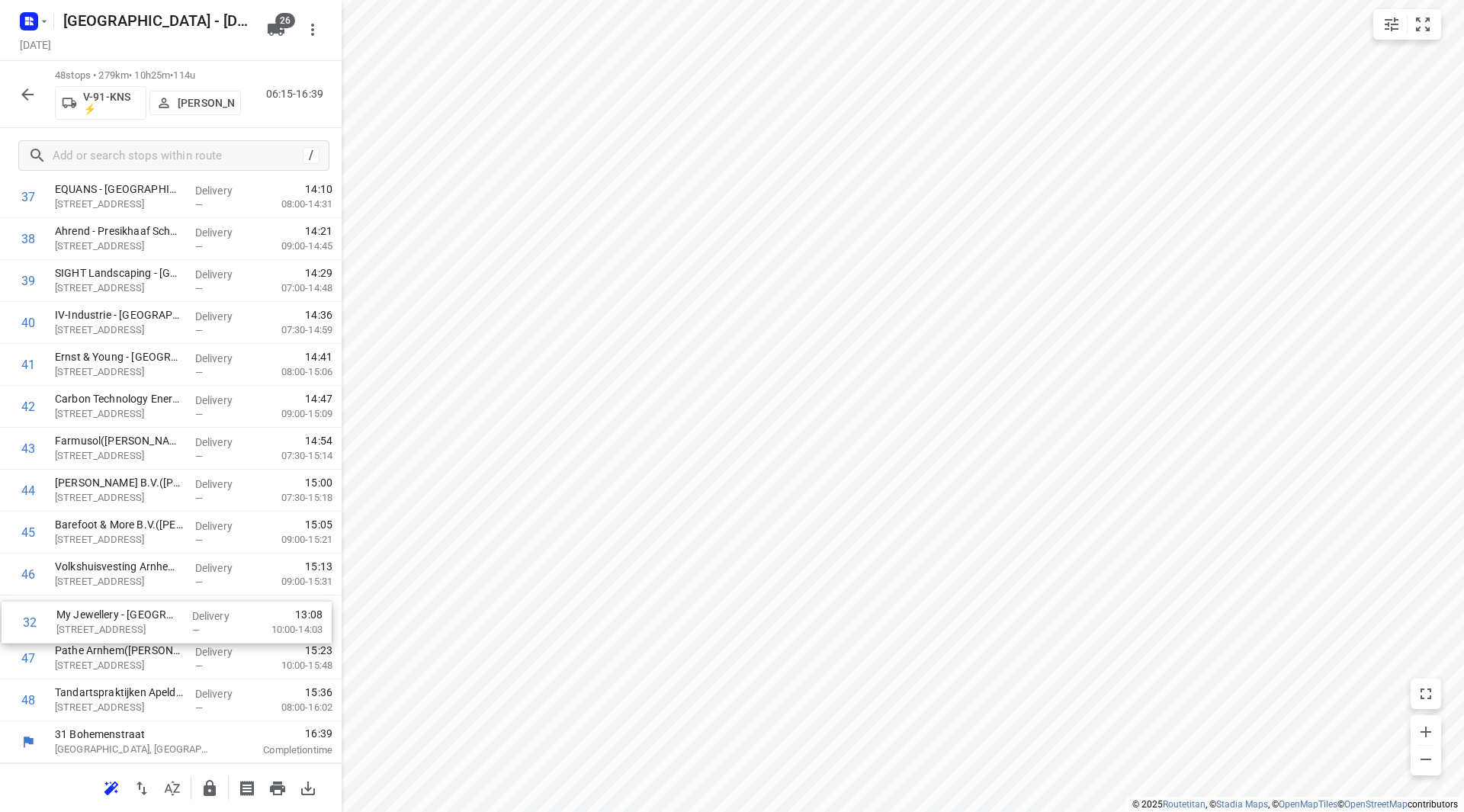
drag, startPoint x: 162, startPoint y: 373, endPoint x: 163, endPoint y: 616, distance: 243.0
click at [207, 787] on icon "button" at bounding box center [209, 788] width 12 height 16
click at [41, 94] on button "button" at bounding box center [27, 94] width 30 height 30
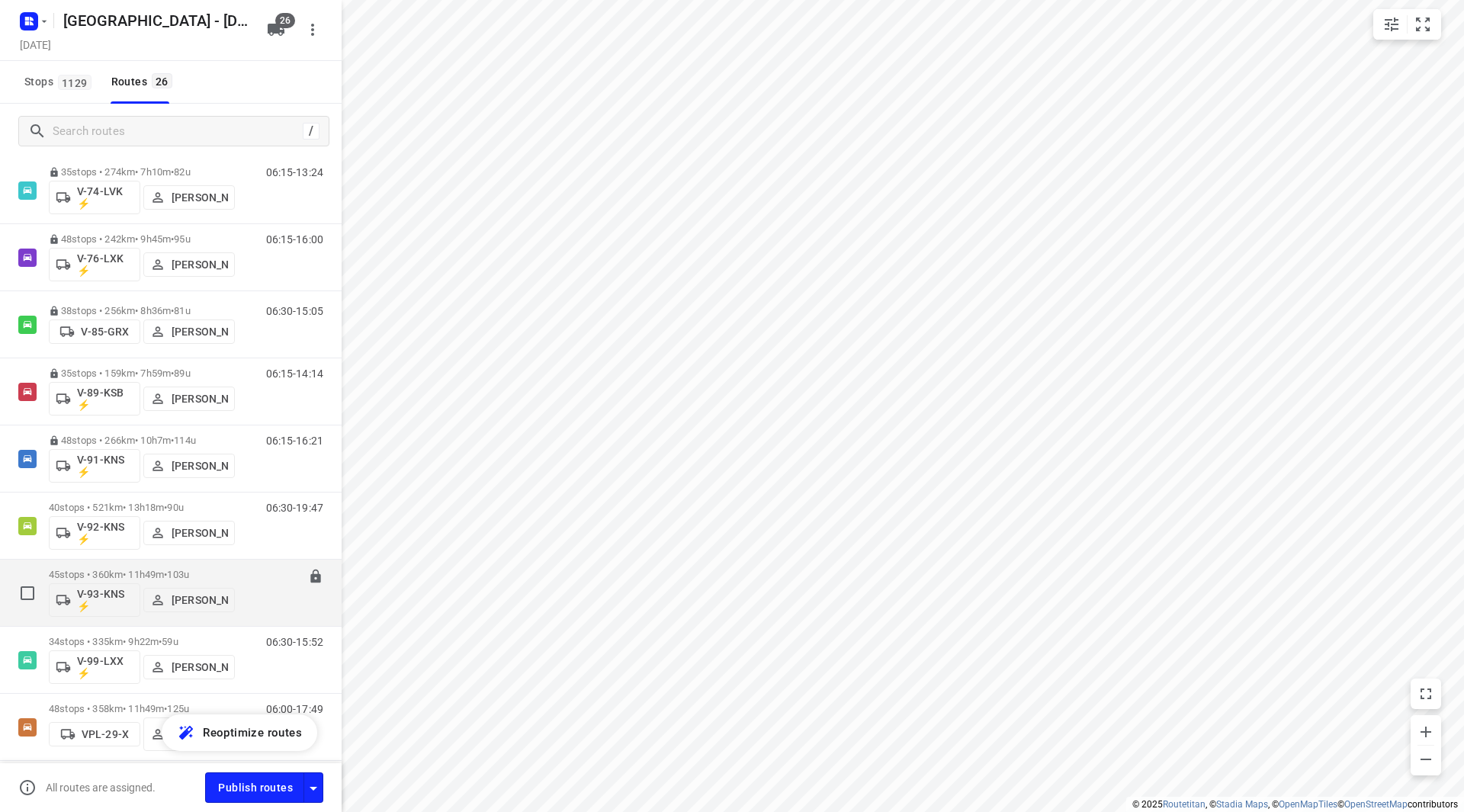
scroll to position [1278, 0]
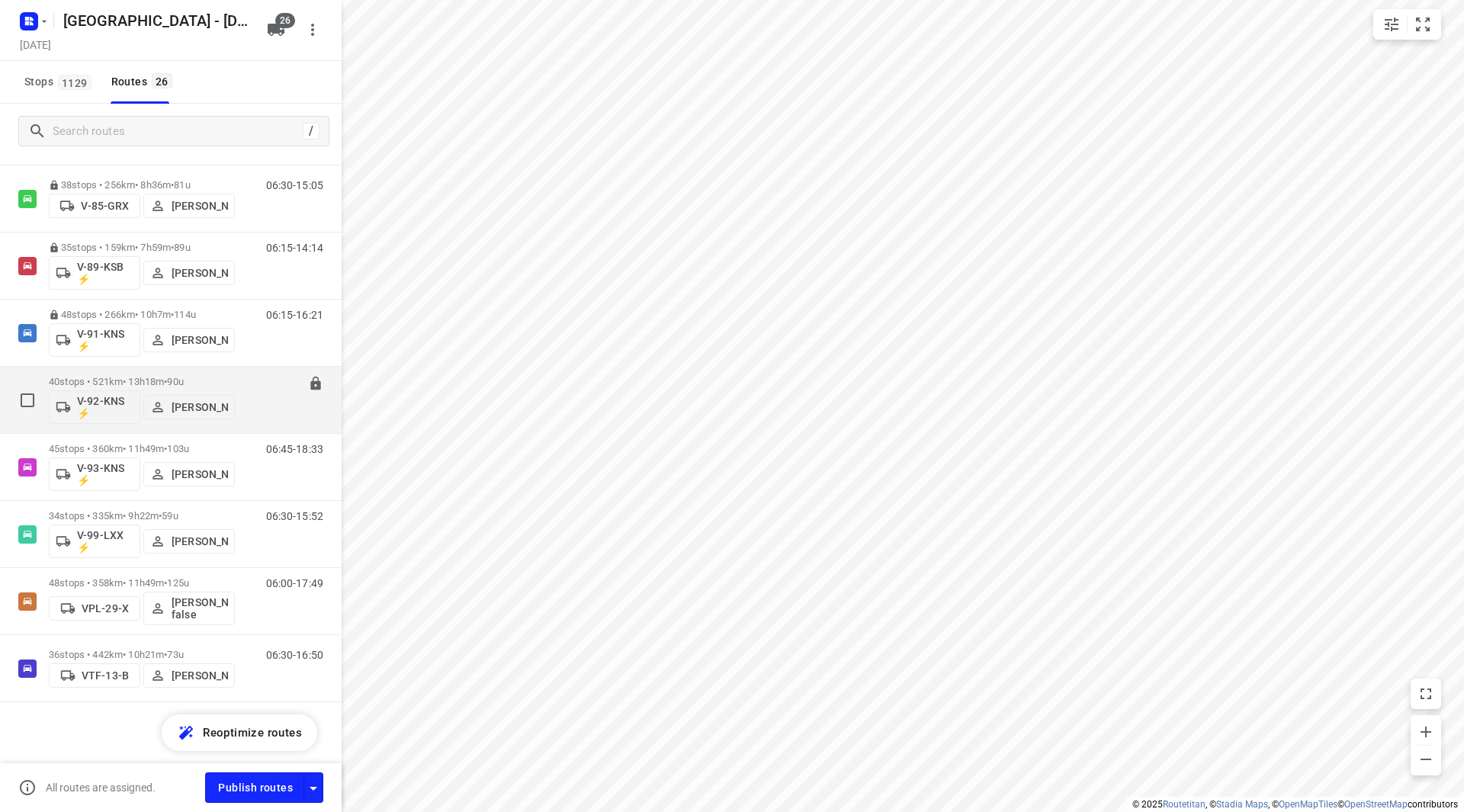
click at [183, 380] on span "90u" at bounding box center [175, 381] width 16 height 11
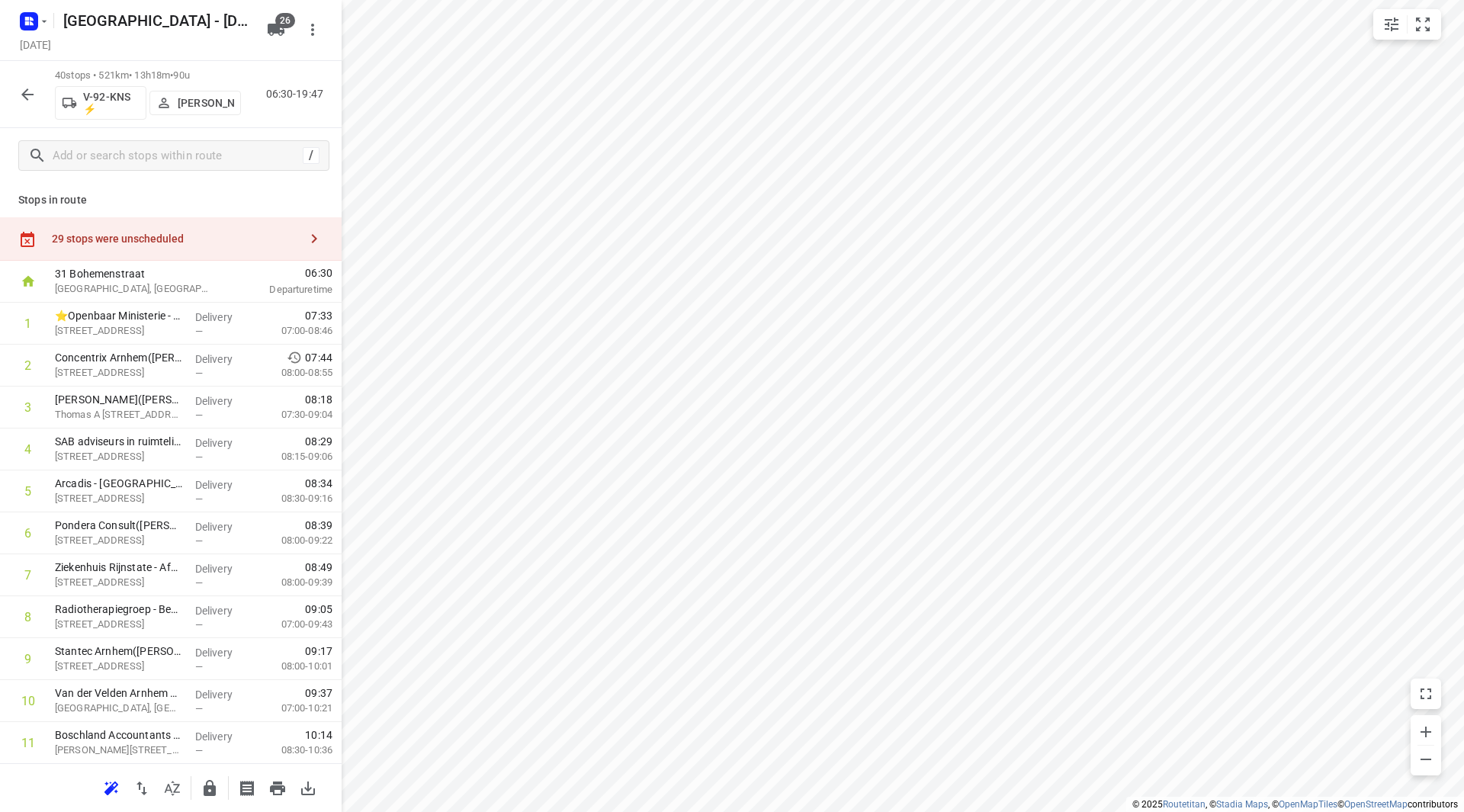
click at [202, 236] on div "29 stops were unscheduled" at bounding box center [175, 238] width 247 height 12
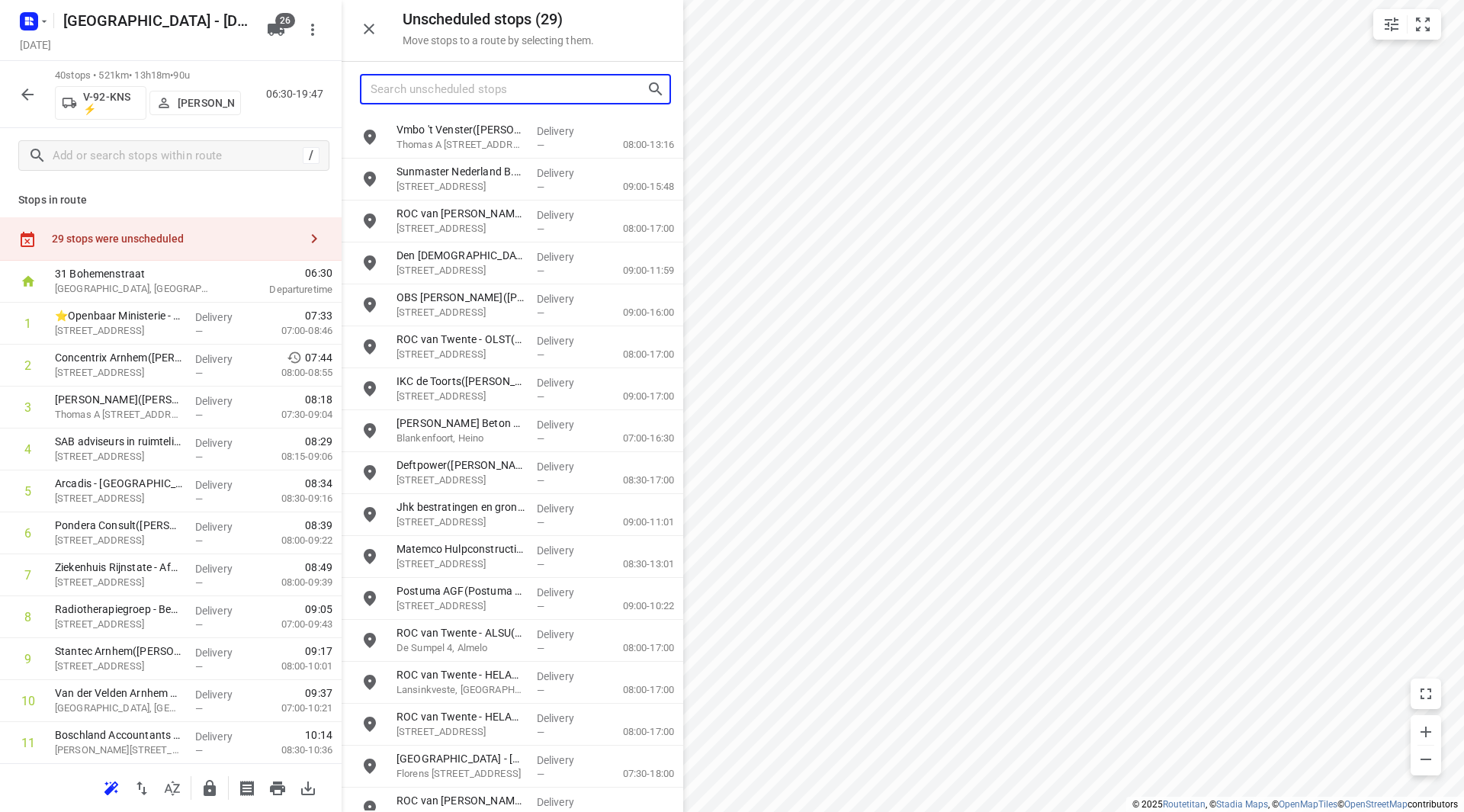
click at [446, 93] on input "Search unscheduled stops" at bounding box center [508, 90] width 276 height 24
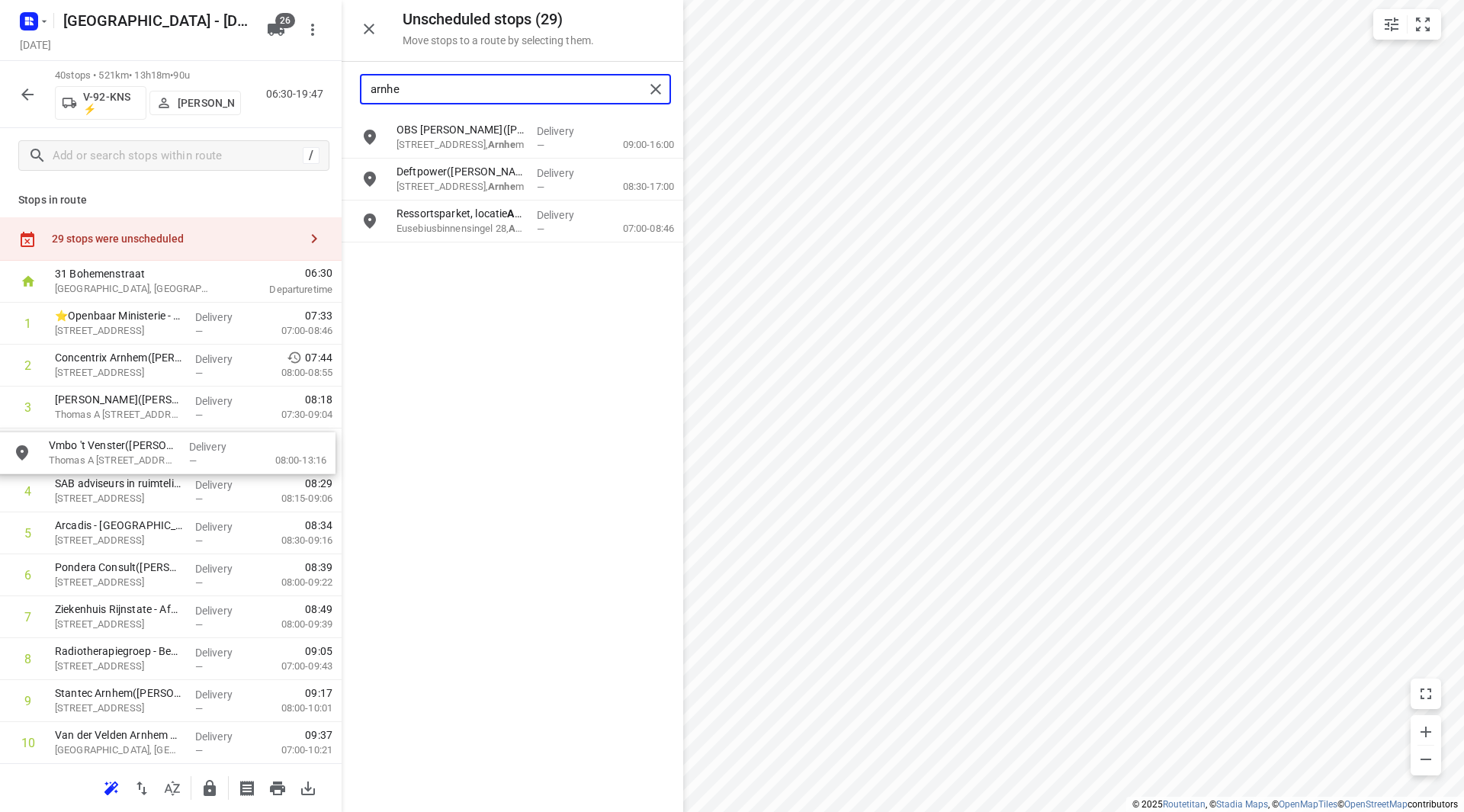
drag, startPoint x: 471, startPoint y: 136, endPoint x: 117, endPoint y: 446, distance: 470.5
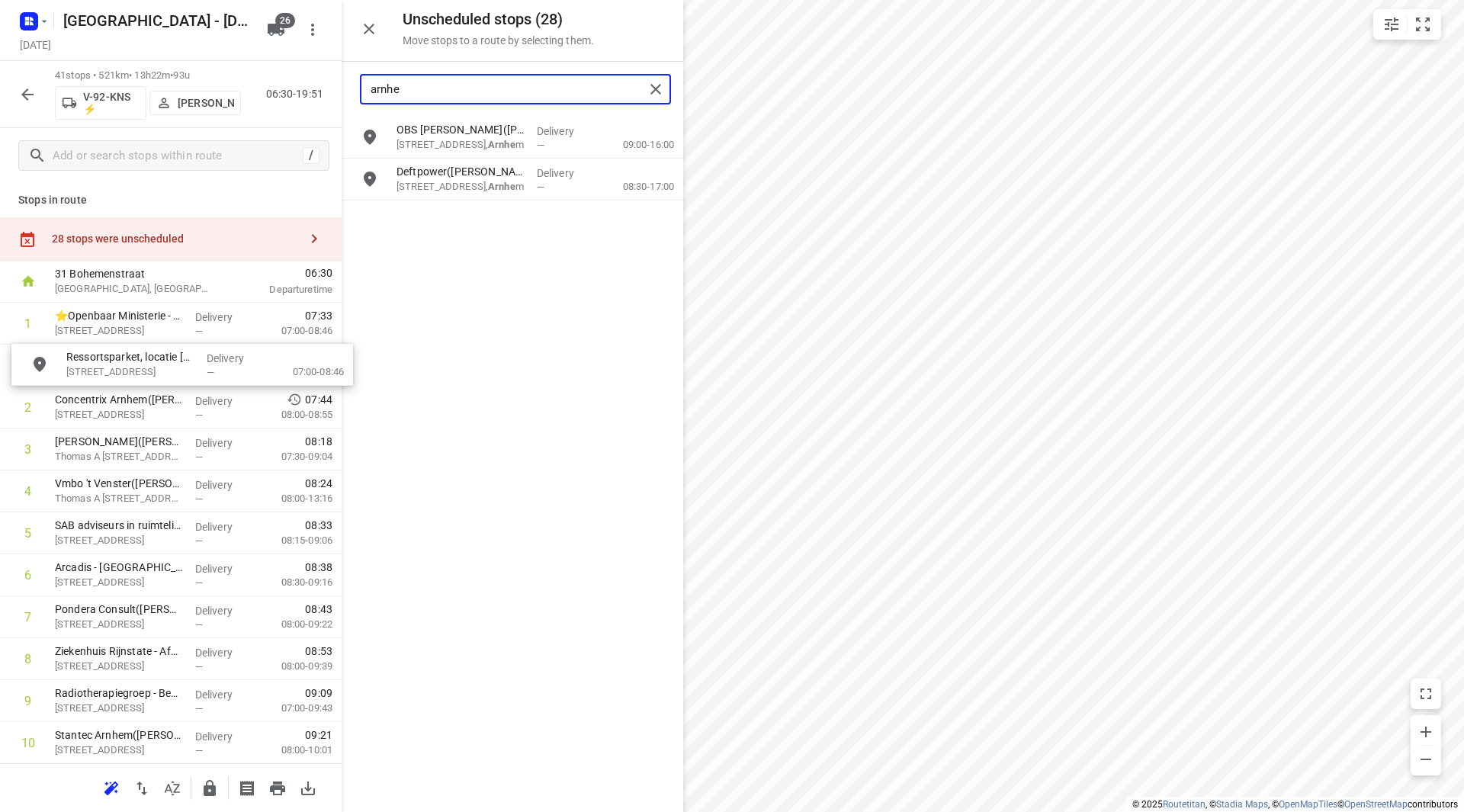
drag, startPoint x: 476, startPoint y: 224, endPoint x: 134, endPoint y: 366, distance: 370.3
type input "arnhe"
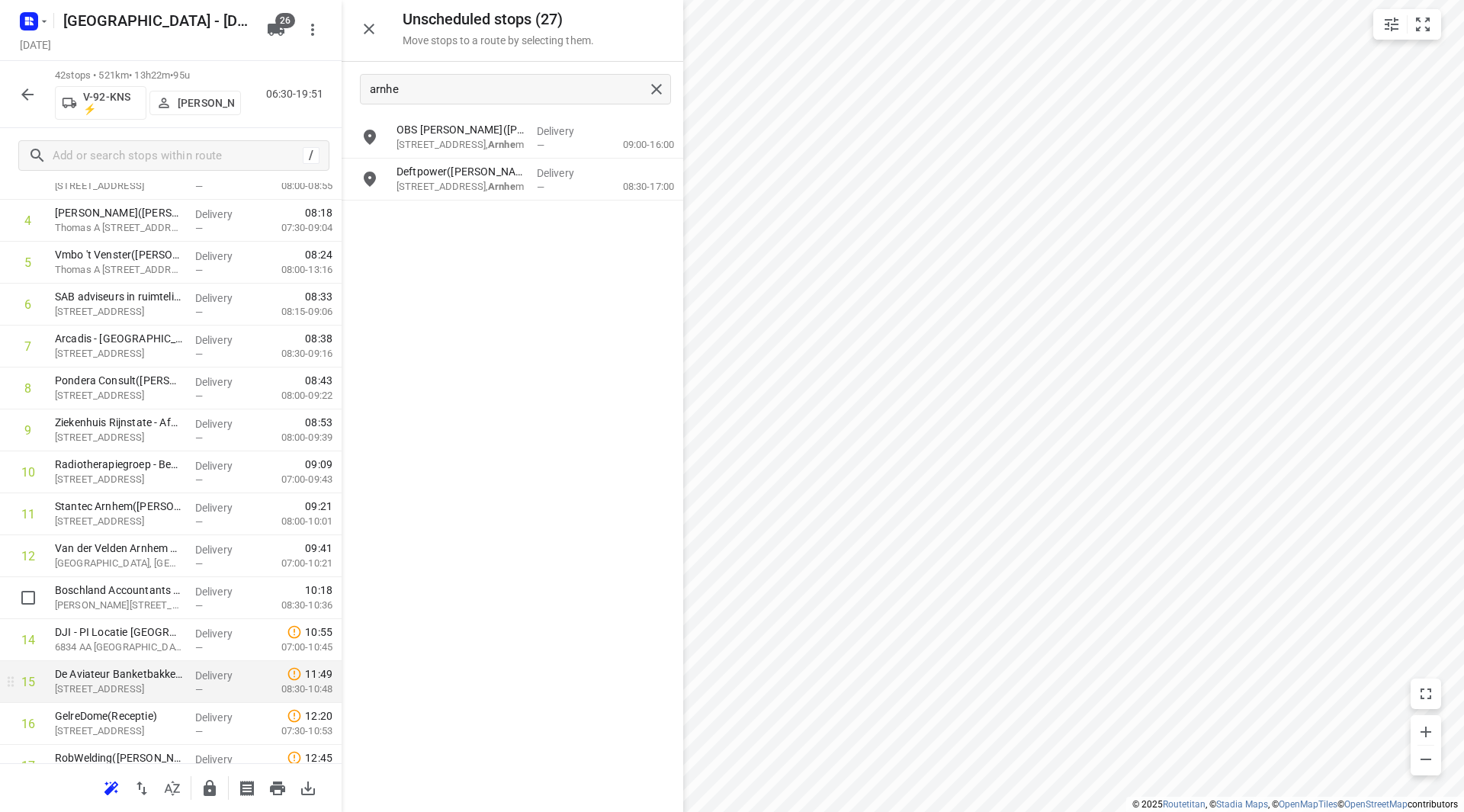
scroll to position [305, 0]
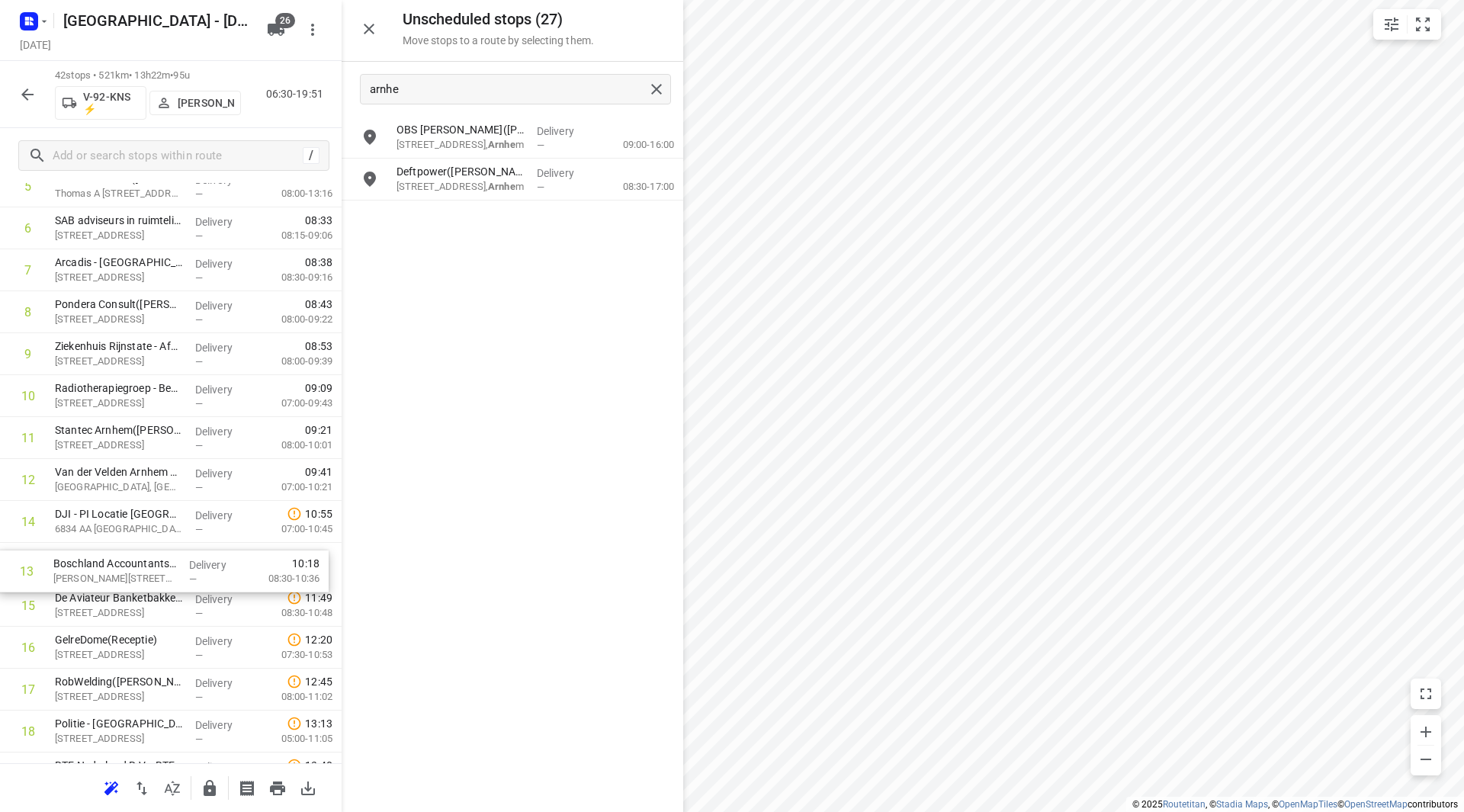
drag, startPoint x: 177, startPoint y: 523, endPoint x: 176, endPoint y: 579, distance: 56.0
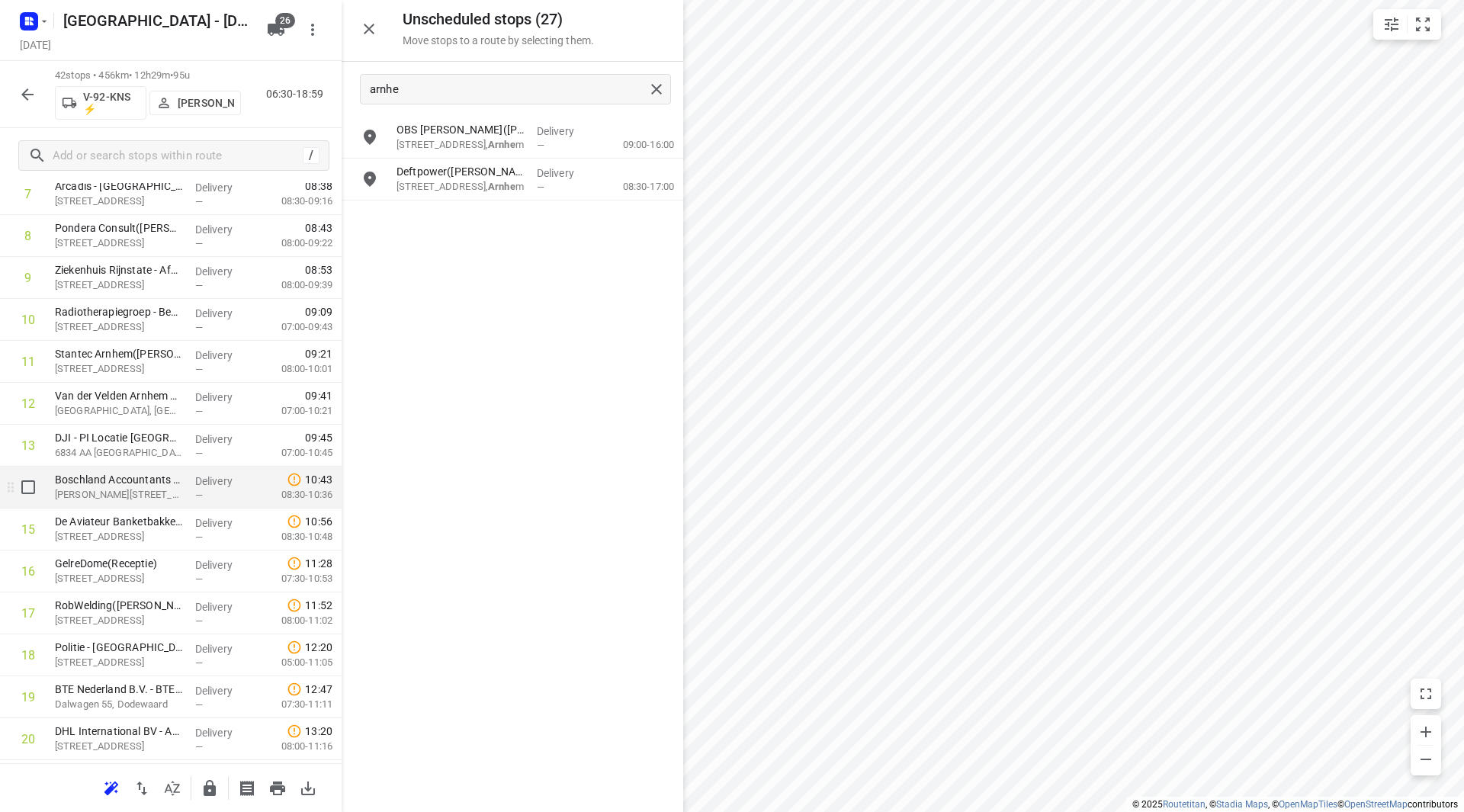
scroll to position [458, 0]
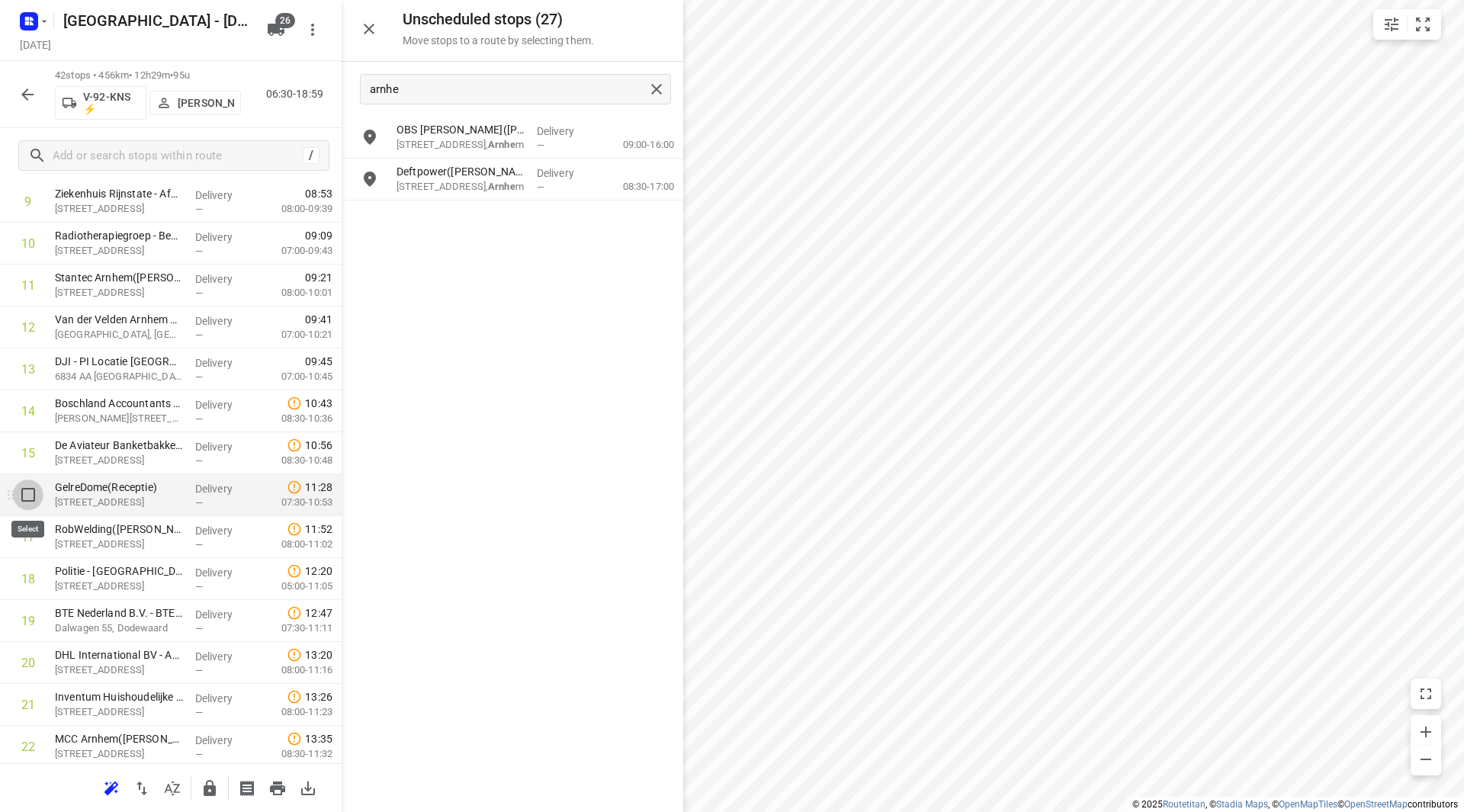
click at [34, 497] on input "checkbox" at bounding box center [28, 495] width 30 height 30
checkbox input "true"
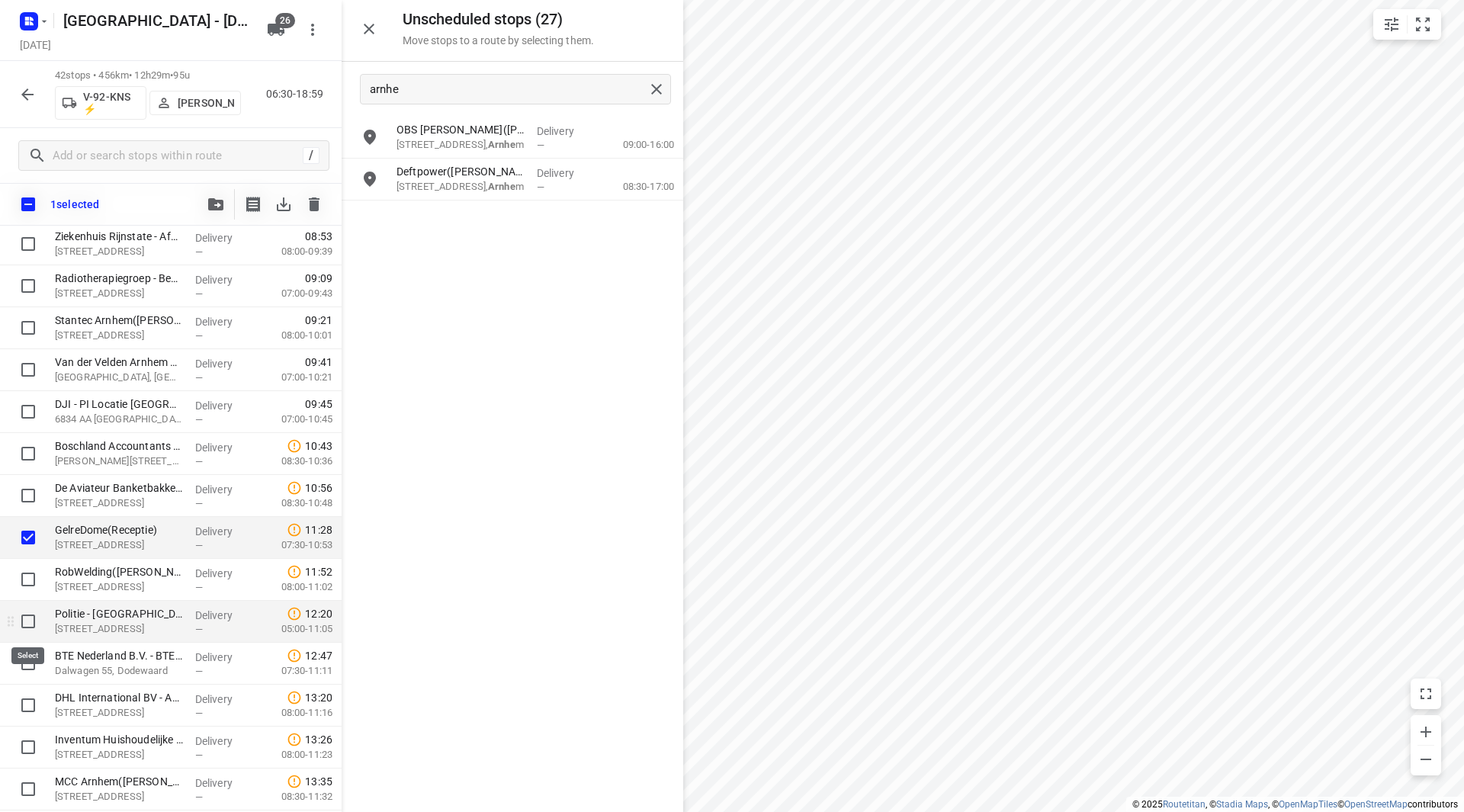
click at [25, 617] on input "checkbox" at bounding box center [28, 621] width 30 height 30
checkbox input "true"
click at [29, 705] on input "checkbox" at bounding box center [28, 705] width 30 height 30
checkbox input "true"
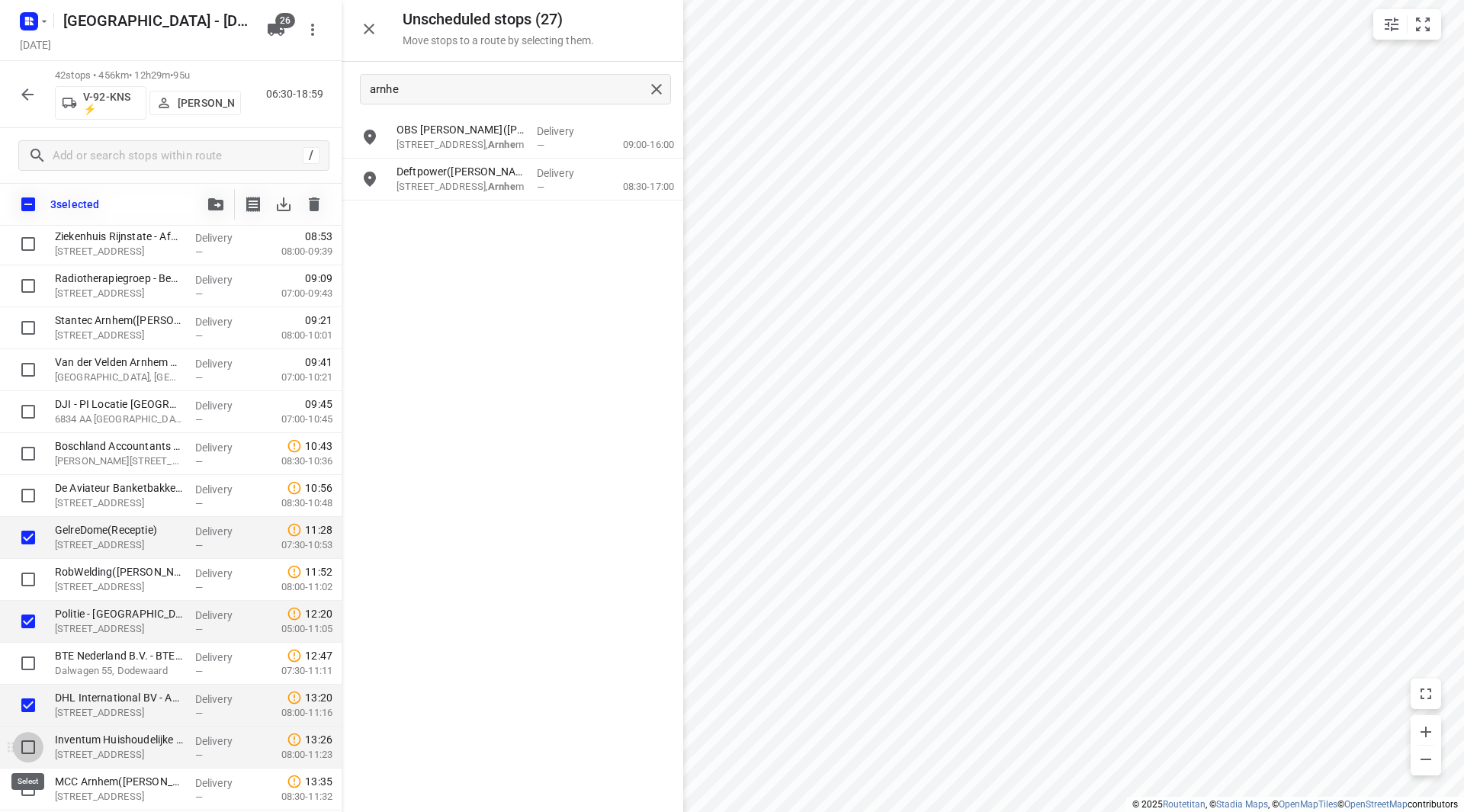
click at [29, 748] on input "checkbox" at bounding box center [28, 747] width 30 height 30
checkbox input "true"
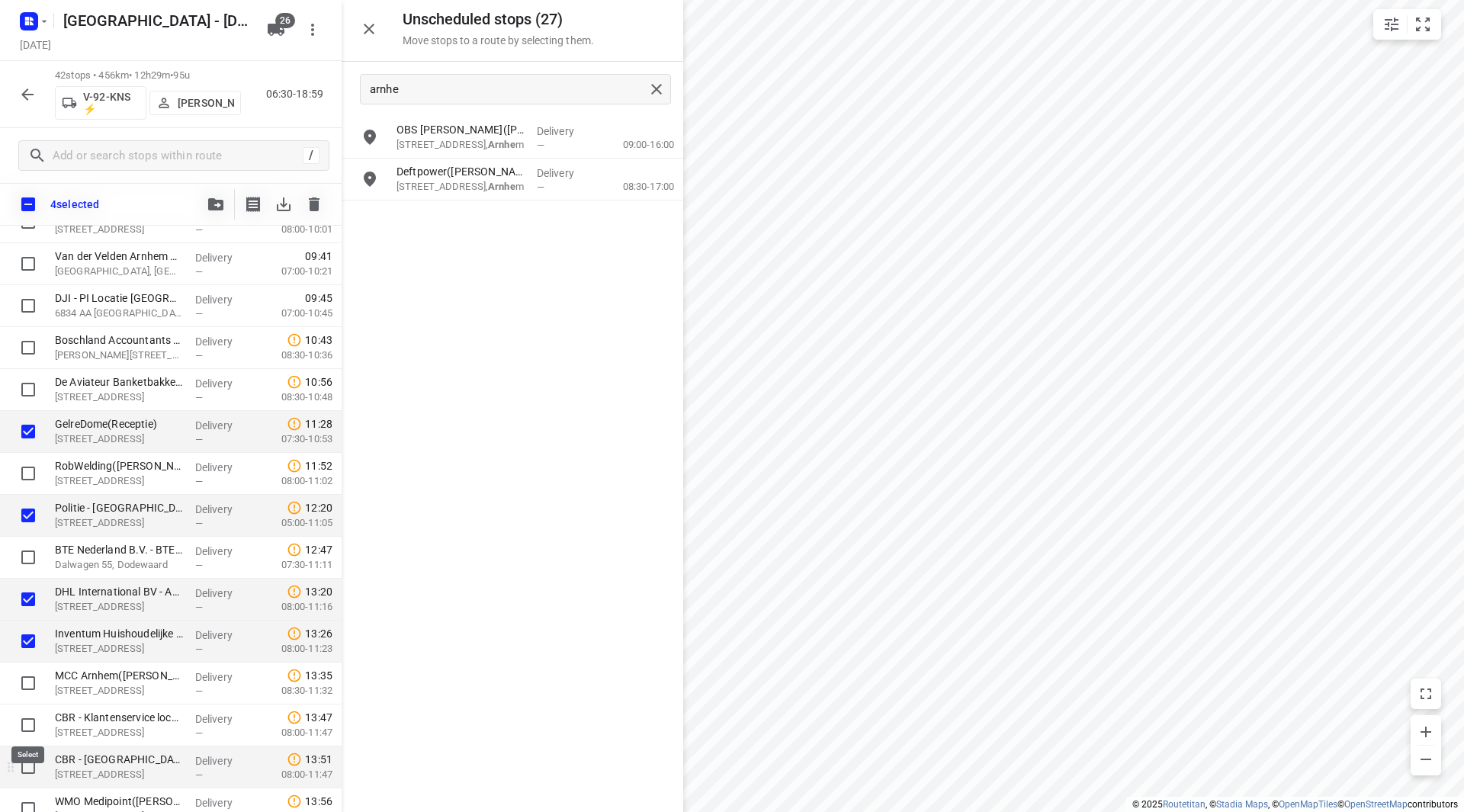
scroll to position [610, 0]
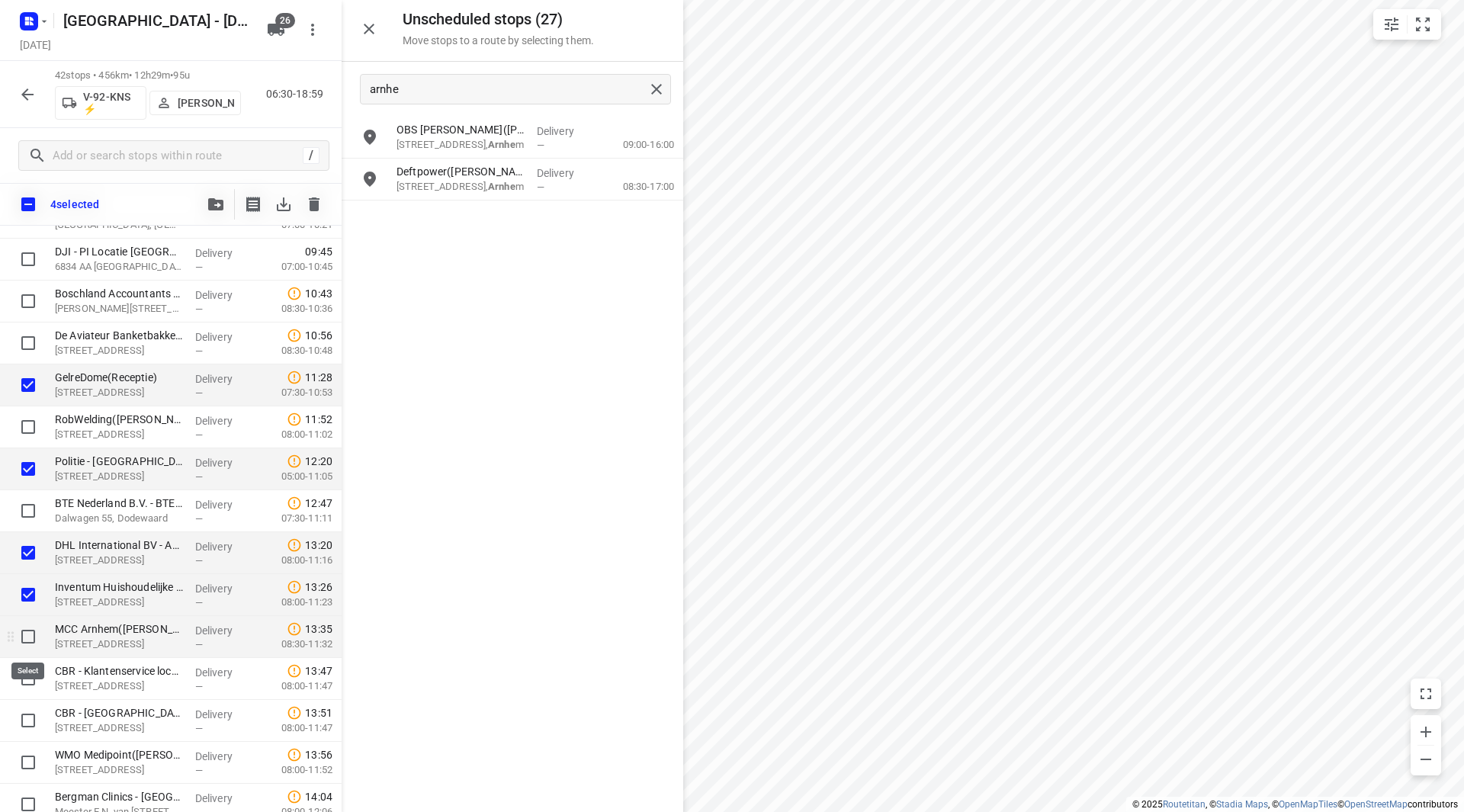
click at [29, 636] on input "checkbox" at bounding box center [28, 637] width 30 height 30
checkbox input "true"
click at [27, 673] on input "checkbox" at bounding box center [28, 678] width 30 height 30
checkbox input "true"
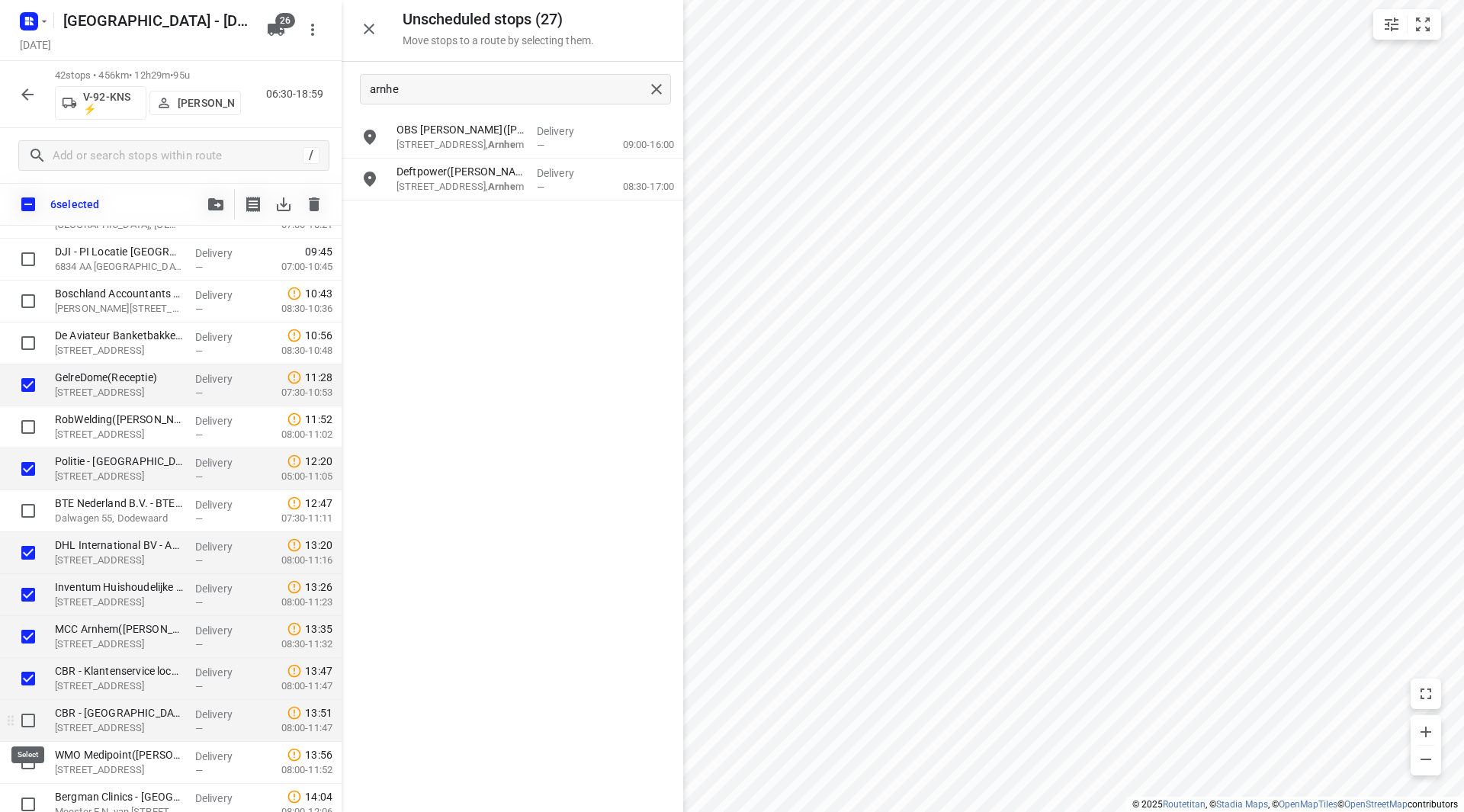
click at [29, 708] on input "checkbox" at bounding box center [28, 720] width 30 height 30
checkbox input "true"
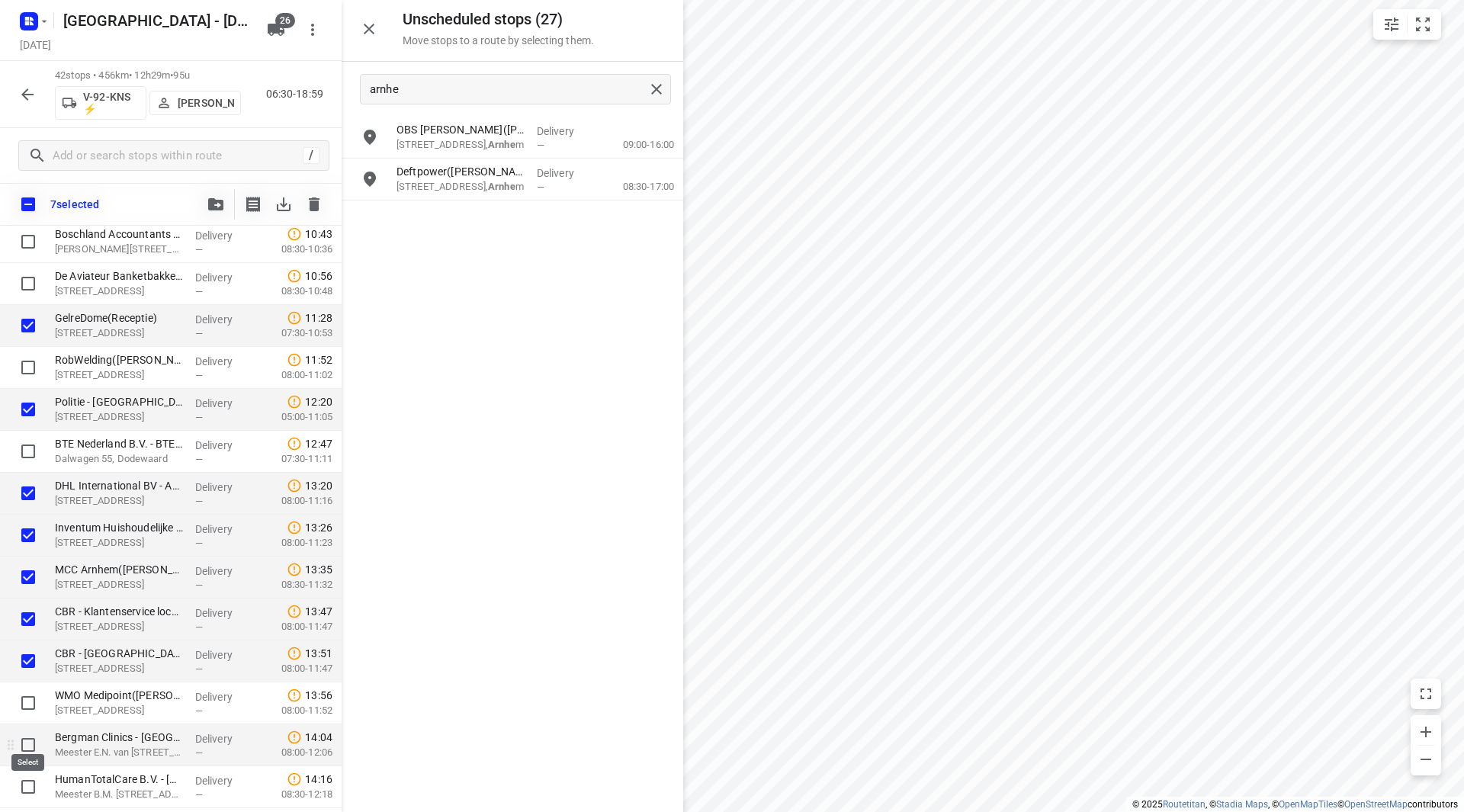
scroll to position [686, 0]
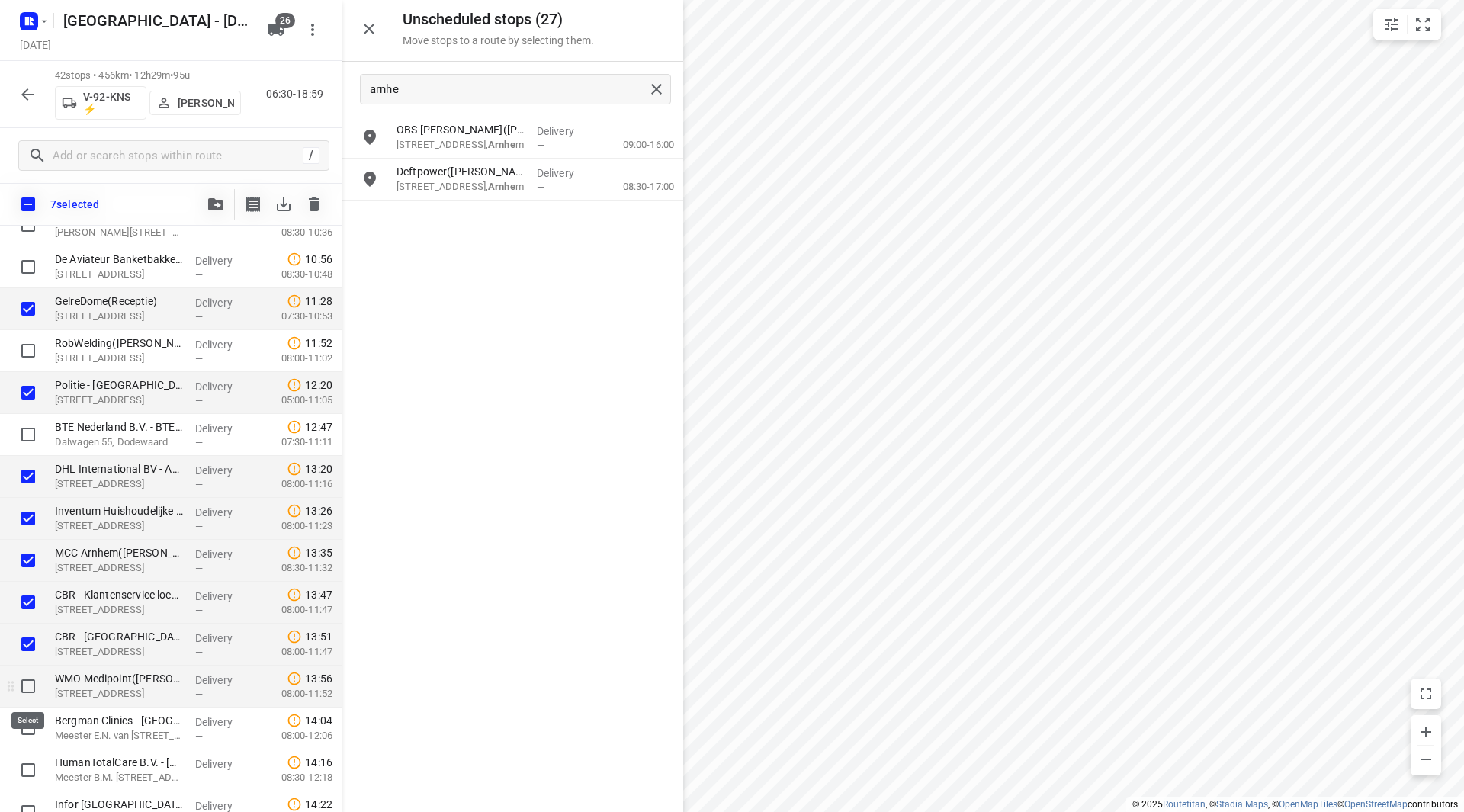
click at [31, 687] on input "checkbox" at bounding box center [28, 686] width 30 height 30
checkbox input "true"
click at [25, 737] on input "checkbox" at bounding box center [28, 728] width 30 height 30
checkbox input "true"
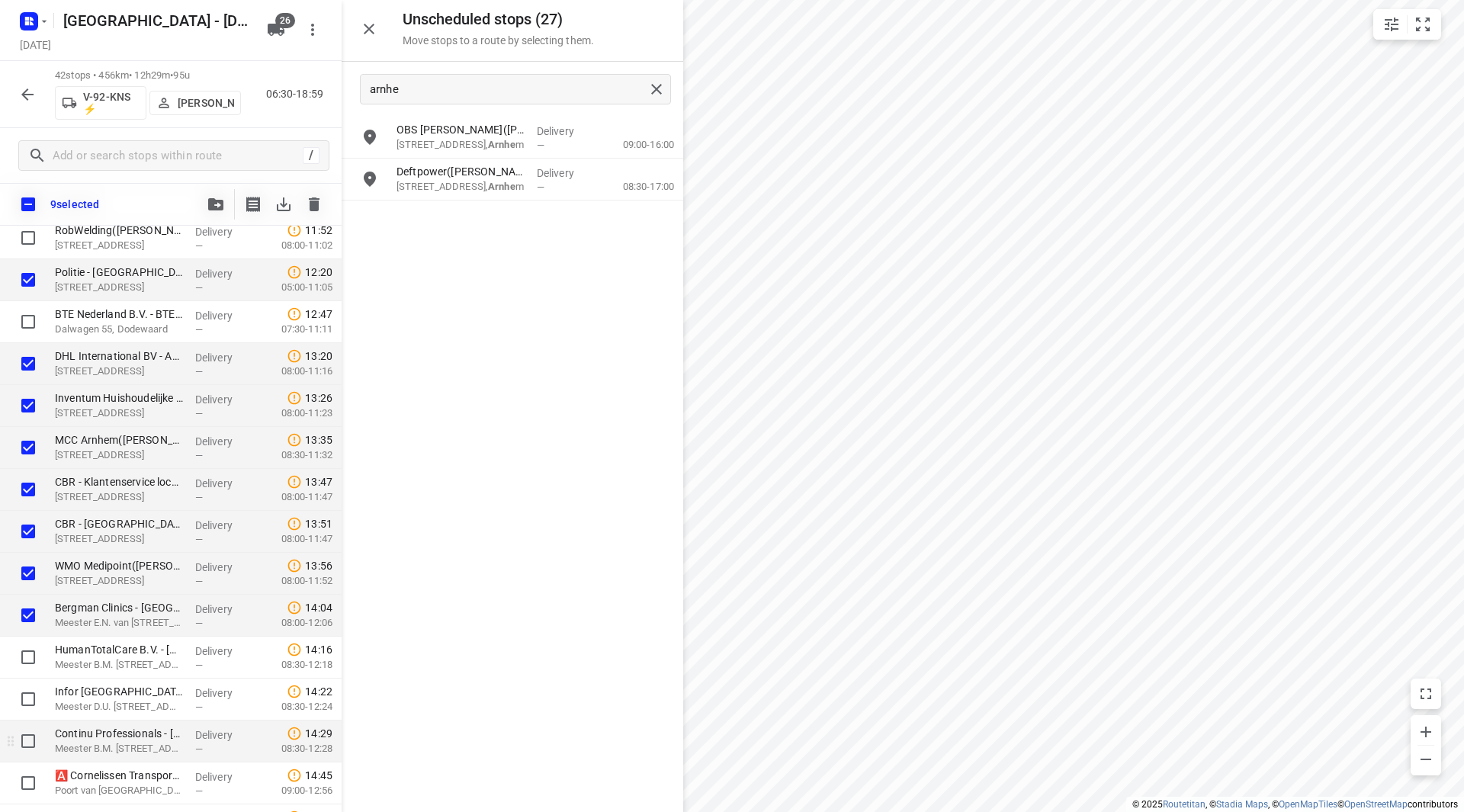
scroll to position [839, 0]
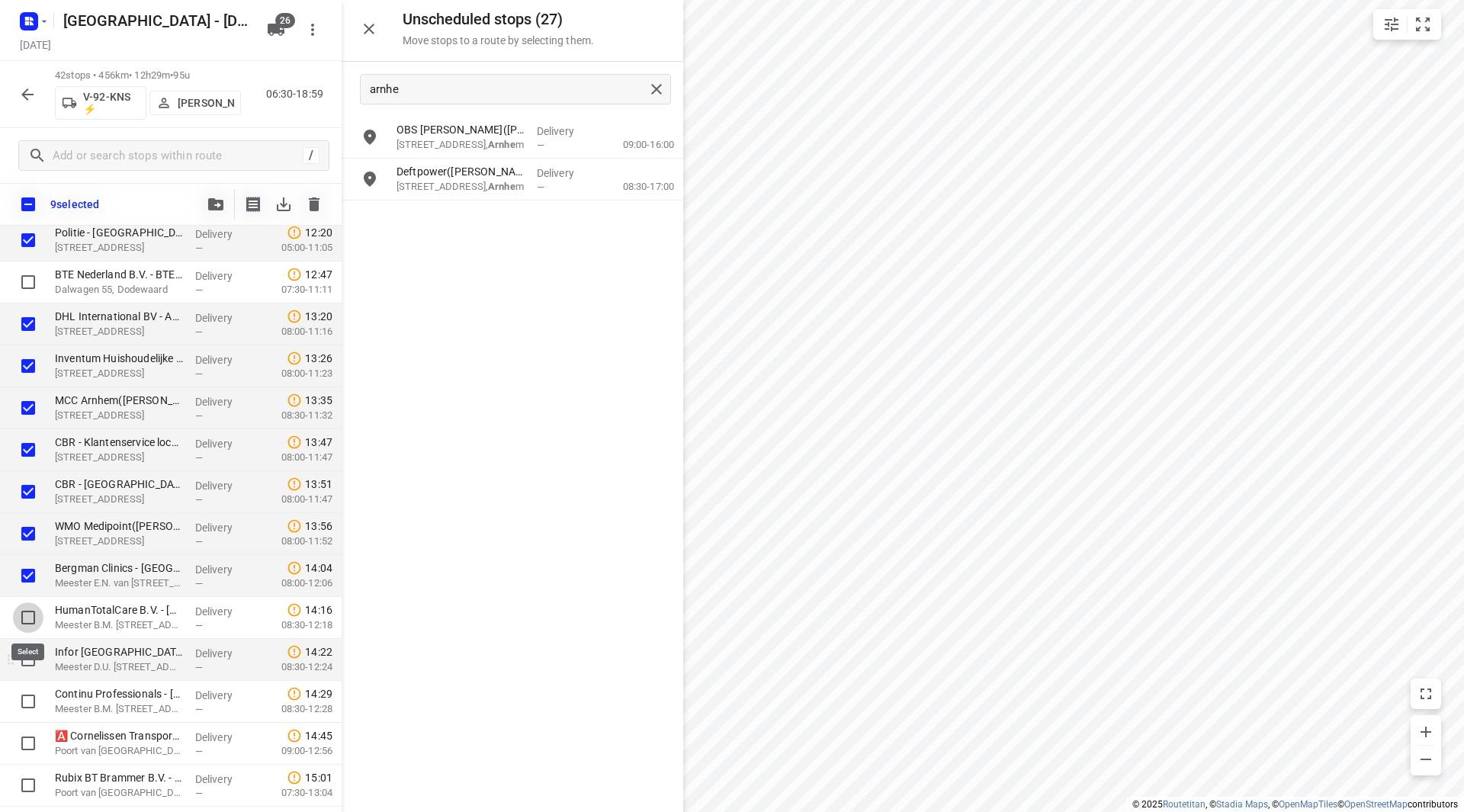
drag, startPoint x: 33, startPoint y: 616, endPoint x: 36, endPoint y: 644, distance: 28.2
click at [33, 615] on input "checkbox" at bounding box center [28, 618] width 30 height 30
checkbox input "true"
click at [34, 656] on input "checkbox" at bounding box center [28, 659] width 30 height 30
checkbox input "true"
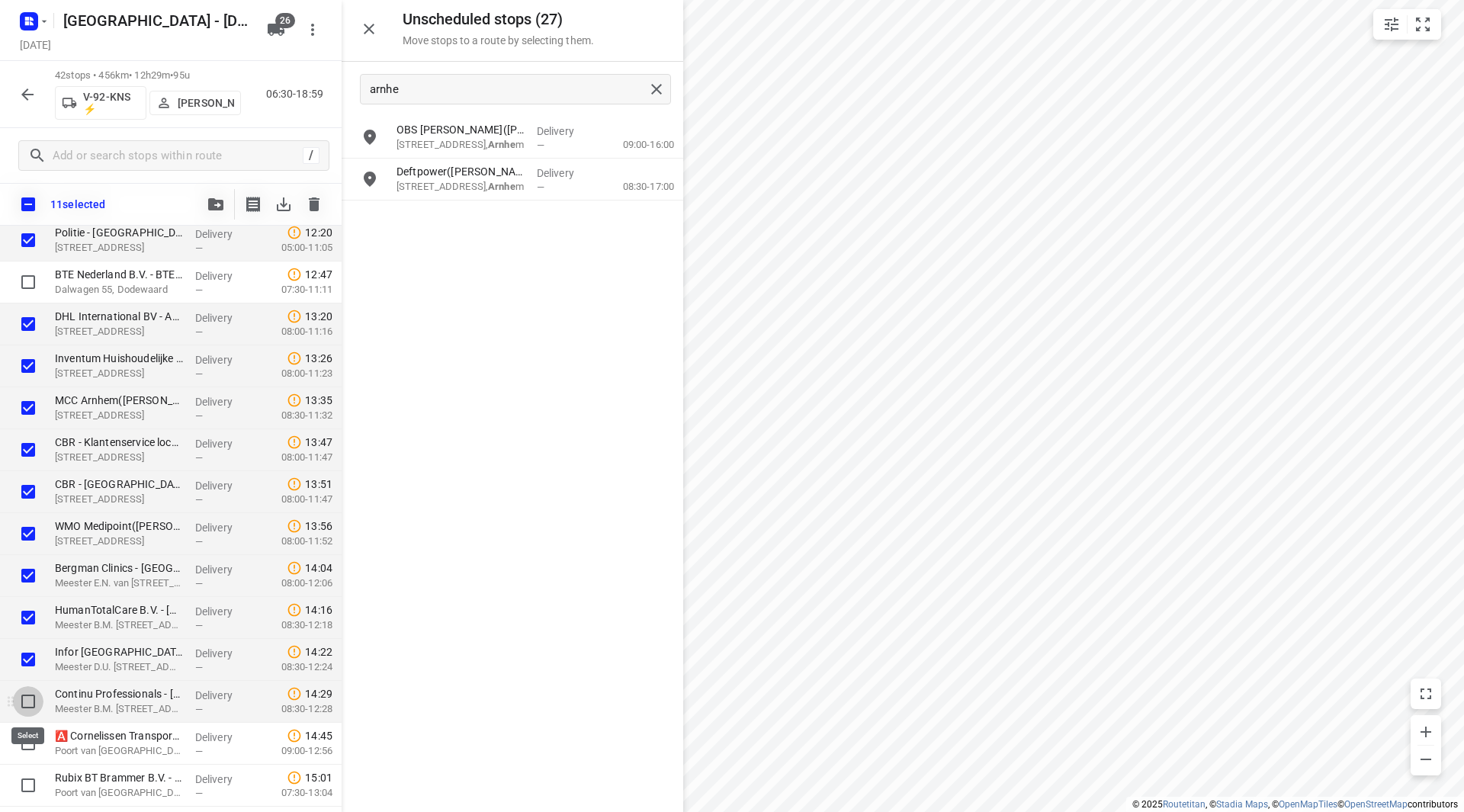
click at [25, 693] on input "checkbox" at bounding box center [28, 701] width 30 height 30
checkbox input "true"
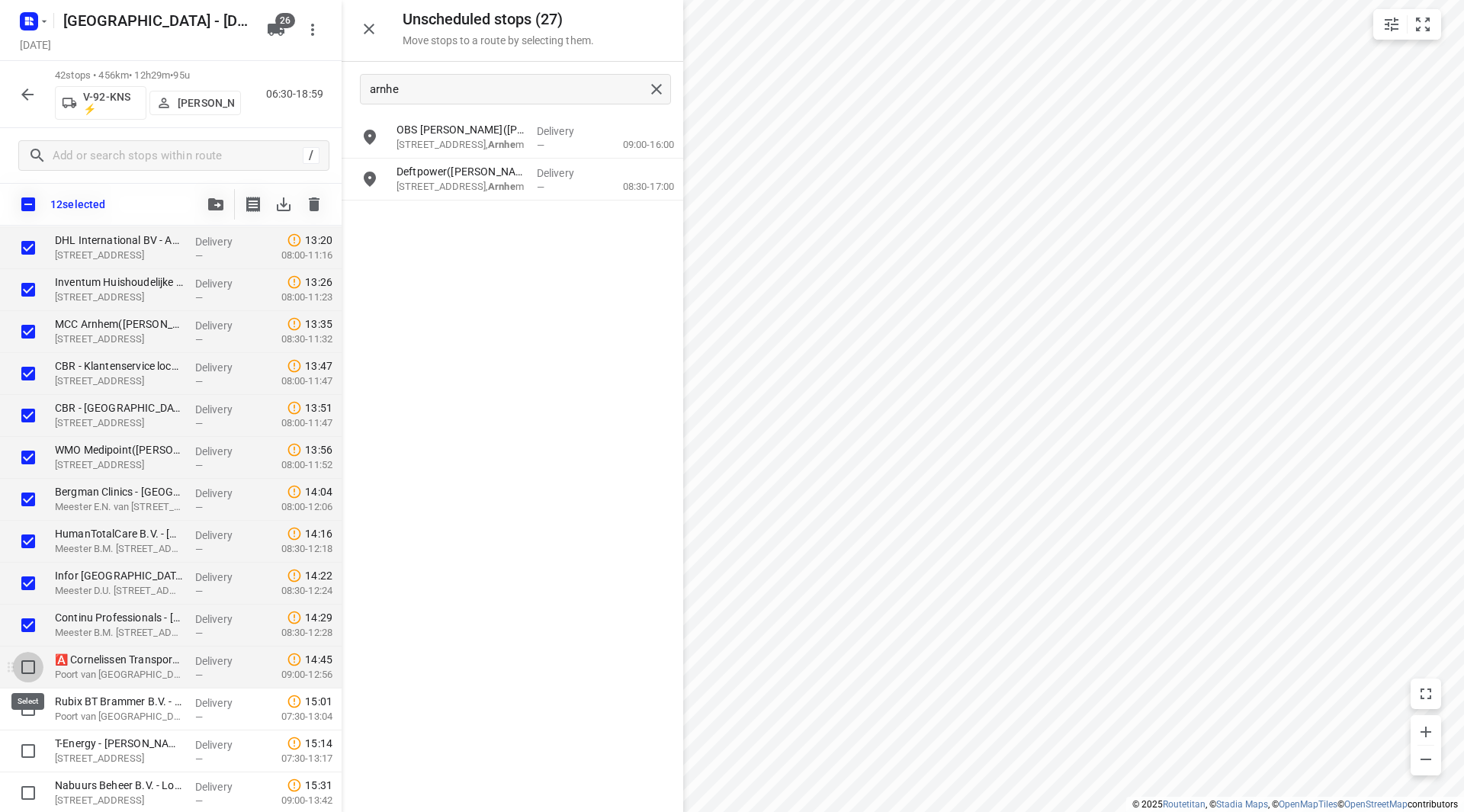
drag, startPoint x: 29, startPoint y: 664, endPoint x: 18, endPoint y: 700, distance: 37.6
click at [29, 664] on input "checkbox" at bounding box center [28, 667] width 30 height 30
checkbox input "true"
drag, startPoint x: 21, startPoint y: 710, endPoint x: 23, endPoint y: 745, distance: 35.1
click at [21, 713] on input "checkbox" at bounding box center [28, 709] width 30 height 30
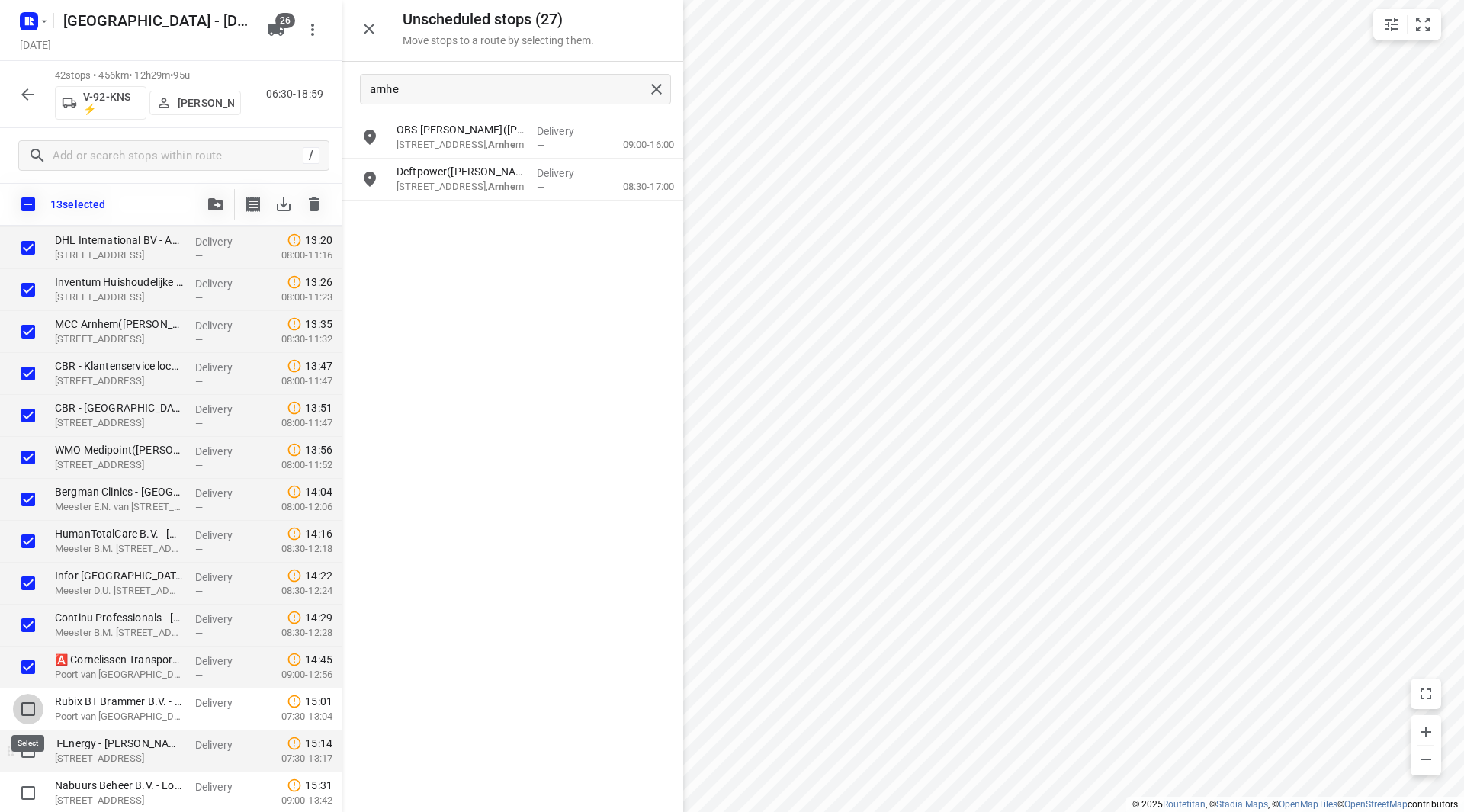
checkbox input "true"
click at [25, 754] on input "checkbox" at bounding box center [28, 751] width 30 height 30
checkbox input "true"
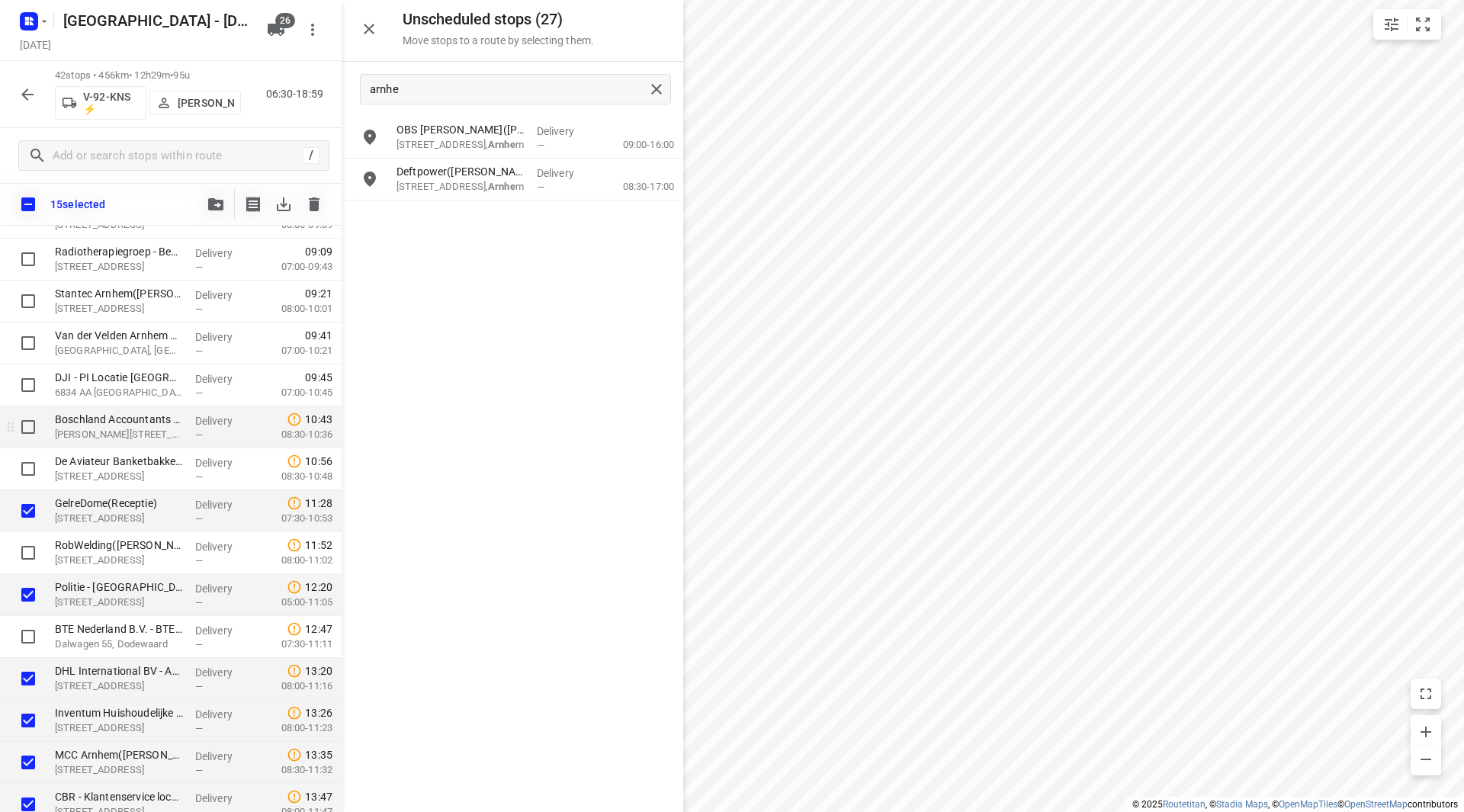
scroll to position [458, 0]
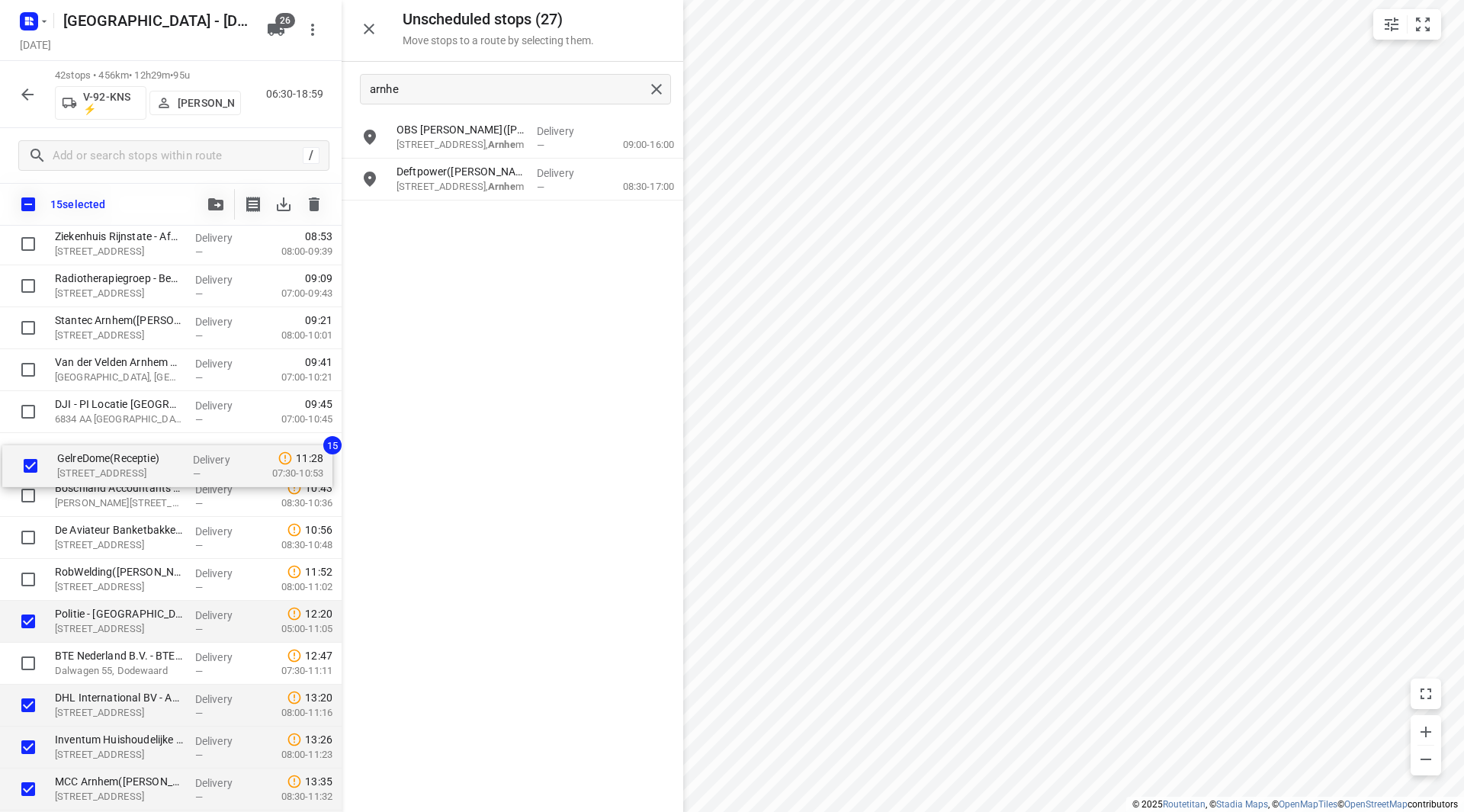
drag, startPoint x: 95, startPoint y: 508, endPoint x: 95, endPoint y: 458, distance: 50.0
click at [96, 458] on div "⭐Openbaar Ministerie - Arnhem(Bart van der Hagen) Eusebiusbinnensingel 28, Arnh…" at bounding box center [171, 768] width 342 height 1761
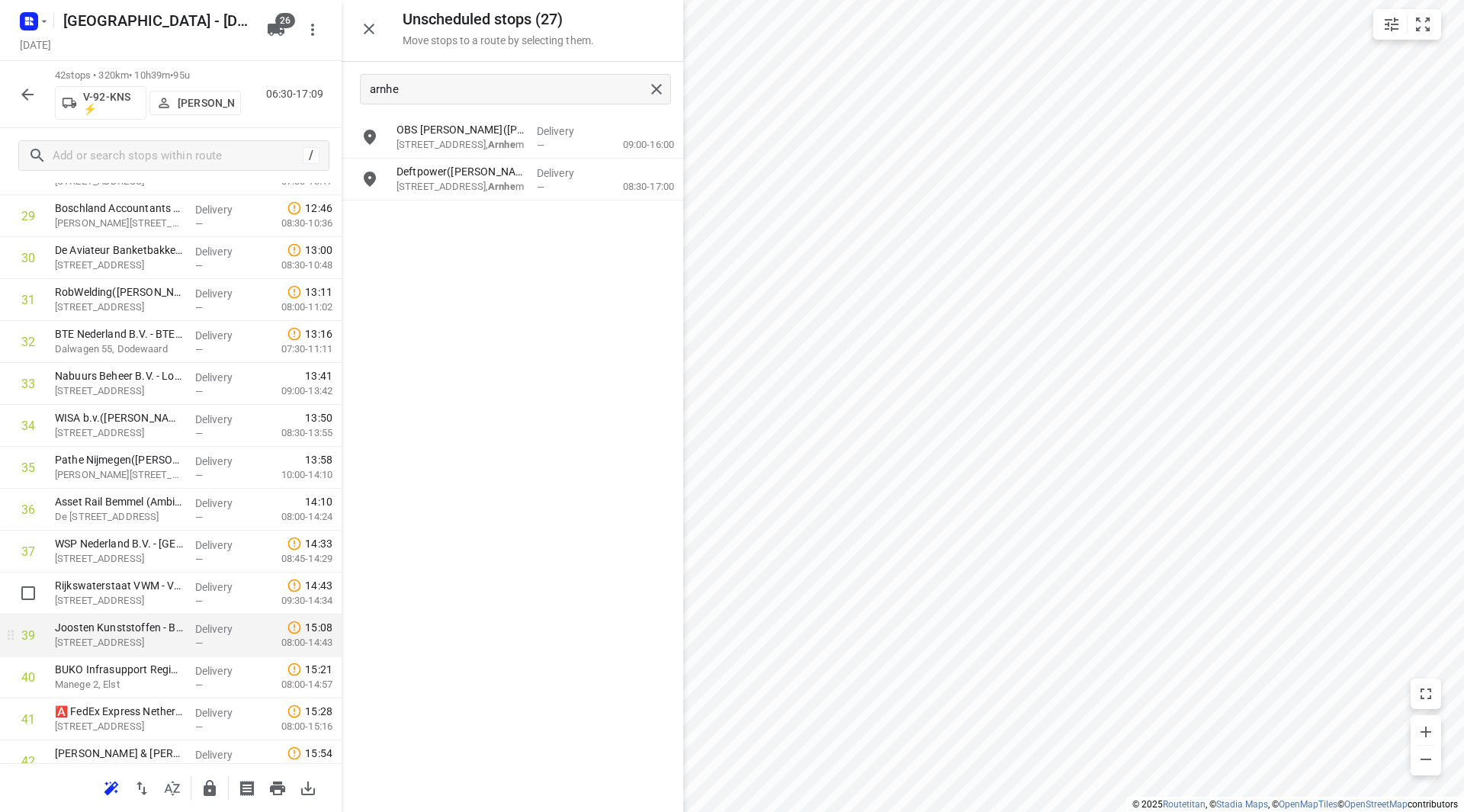
scroll to position [1297, 0]
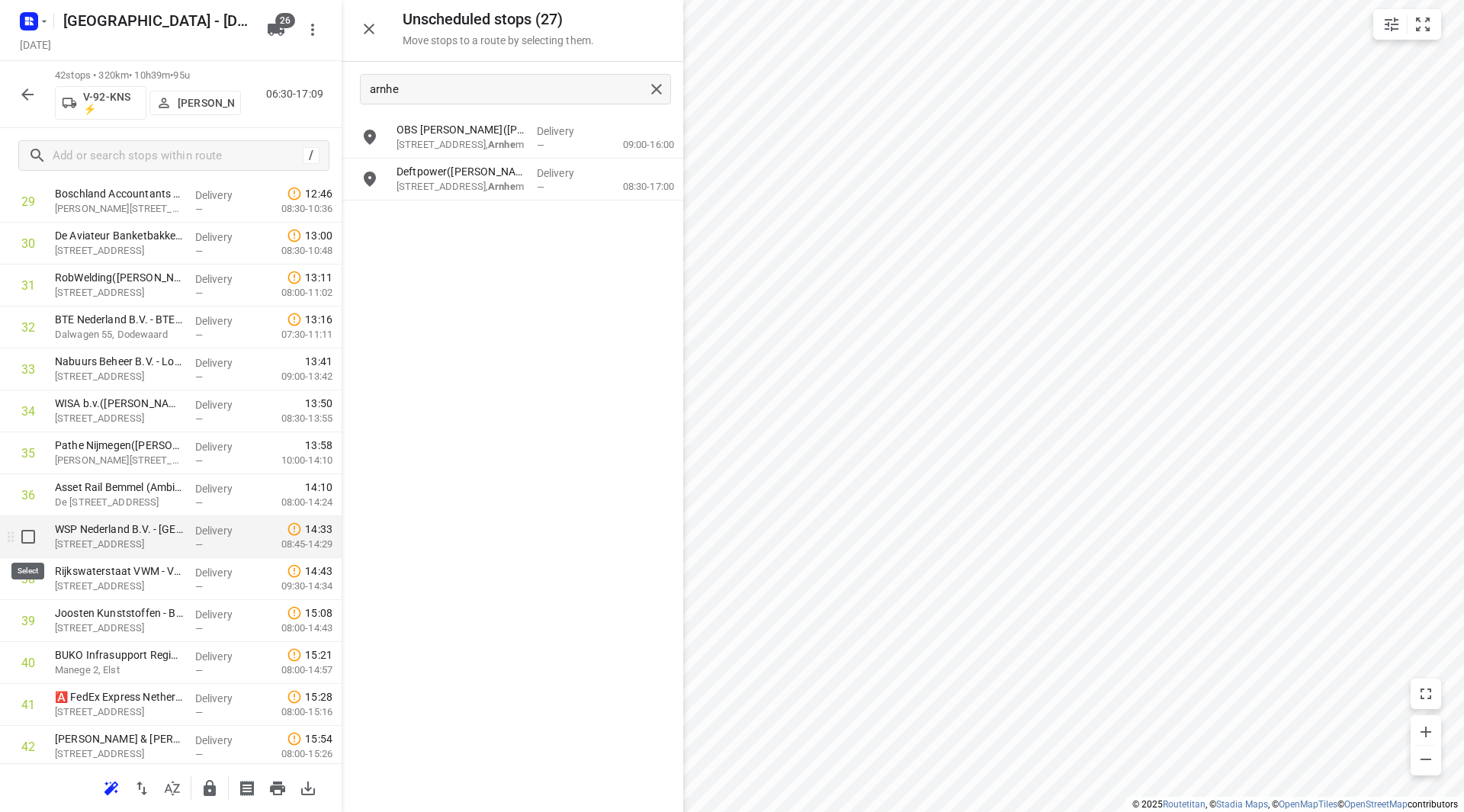
click at [27, 535] on input "checkbox" at bounding box center [28, 537] width 30 height 30
checkbox input "true"
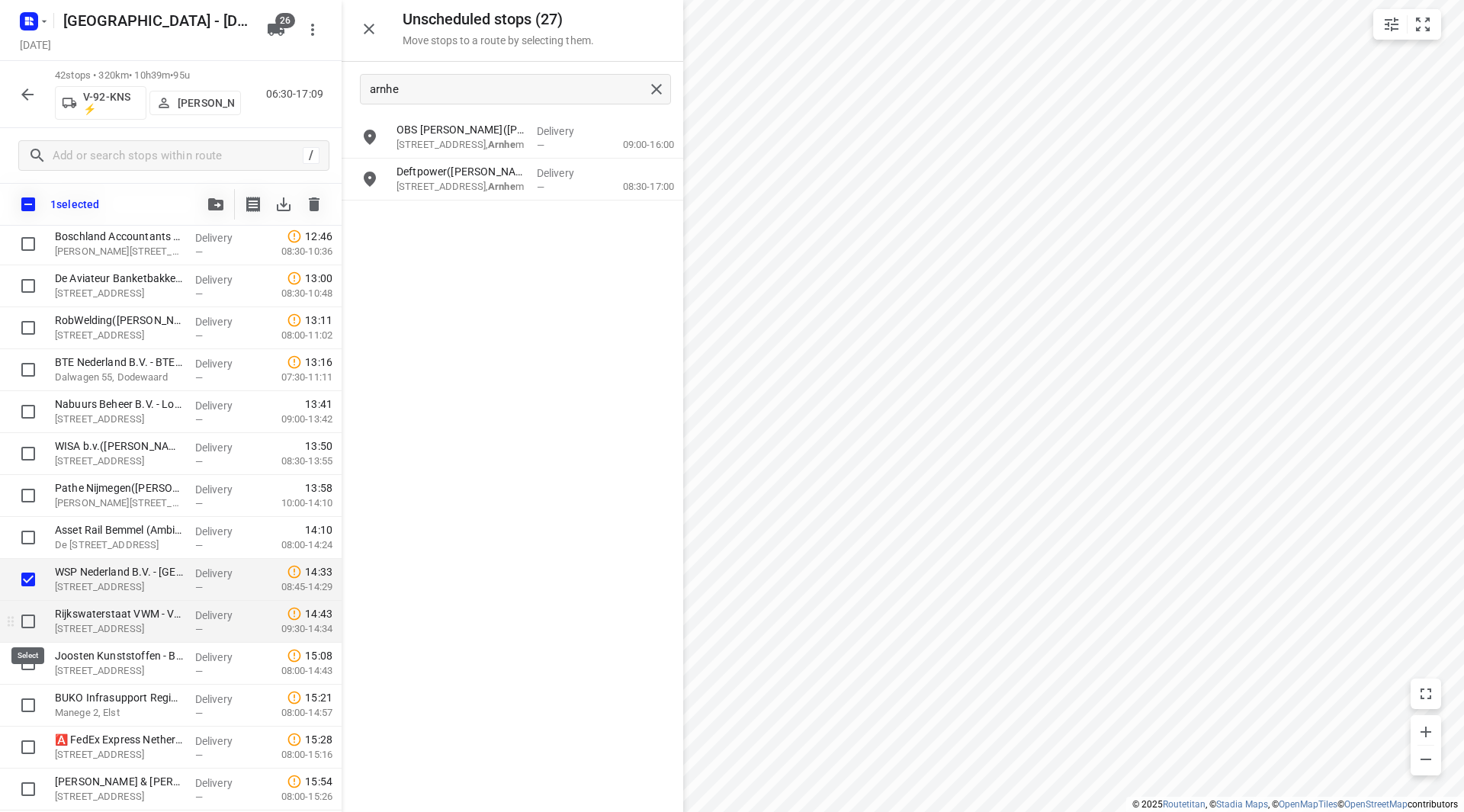
click at [34, 630] on input "checkbox" at bounding box center [28, 621] width 30 height 30
checkbox input "true"
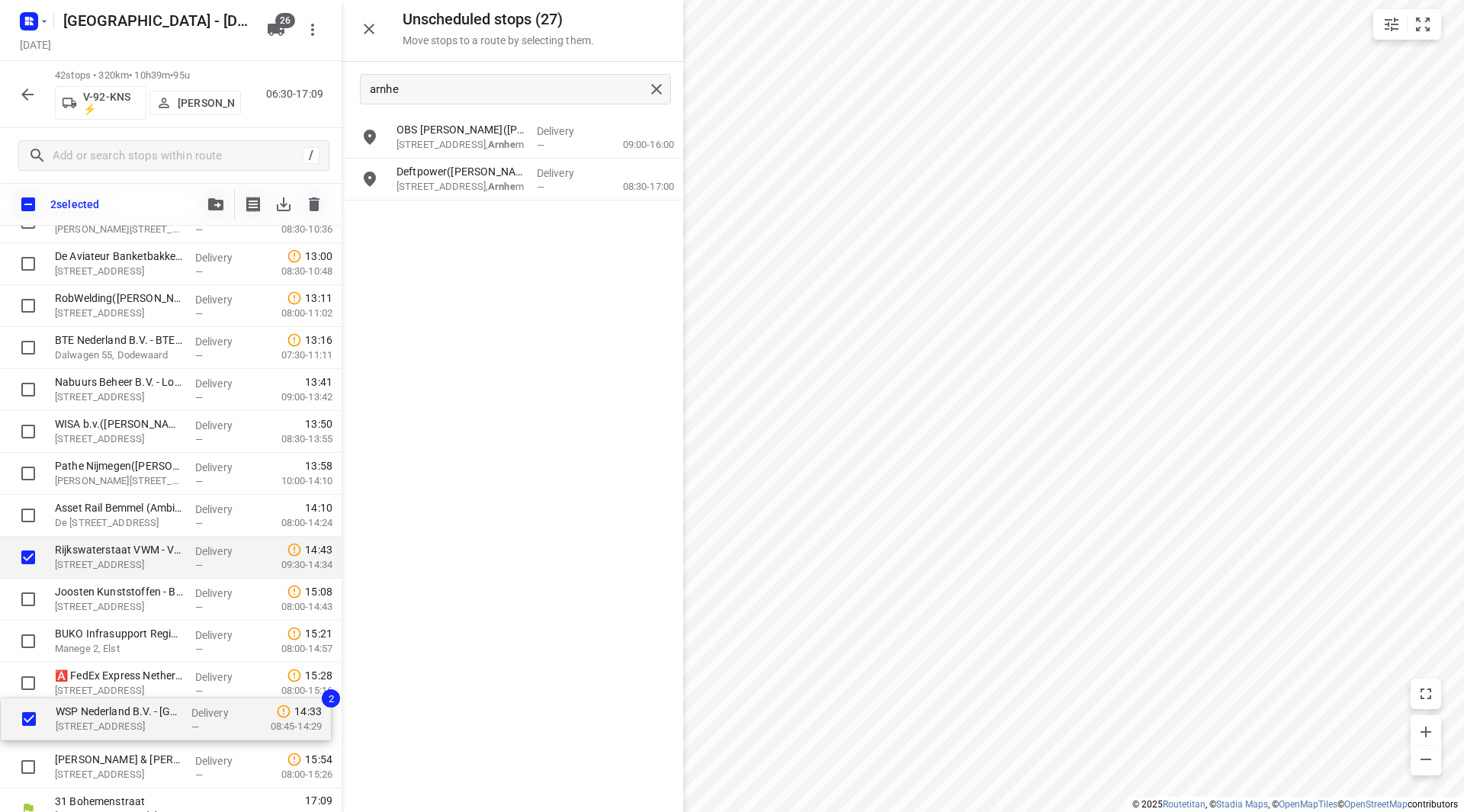
scroll to position [1336, 0]
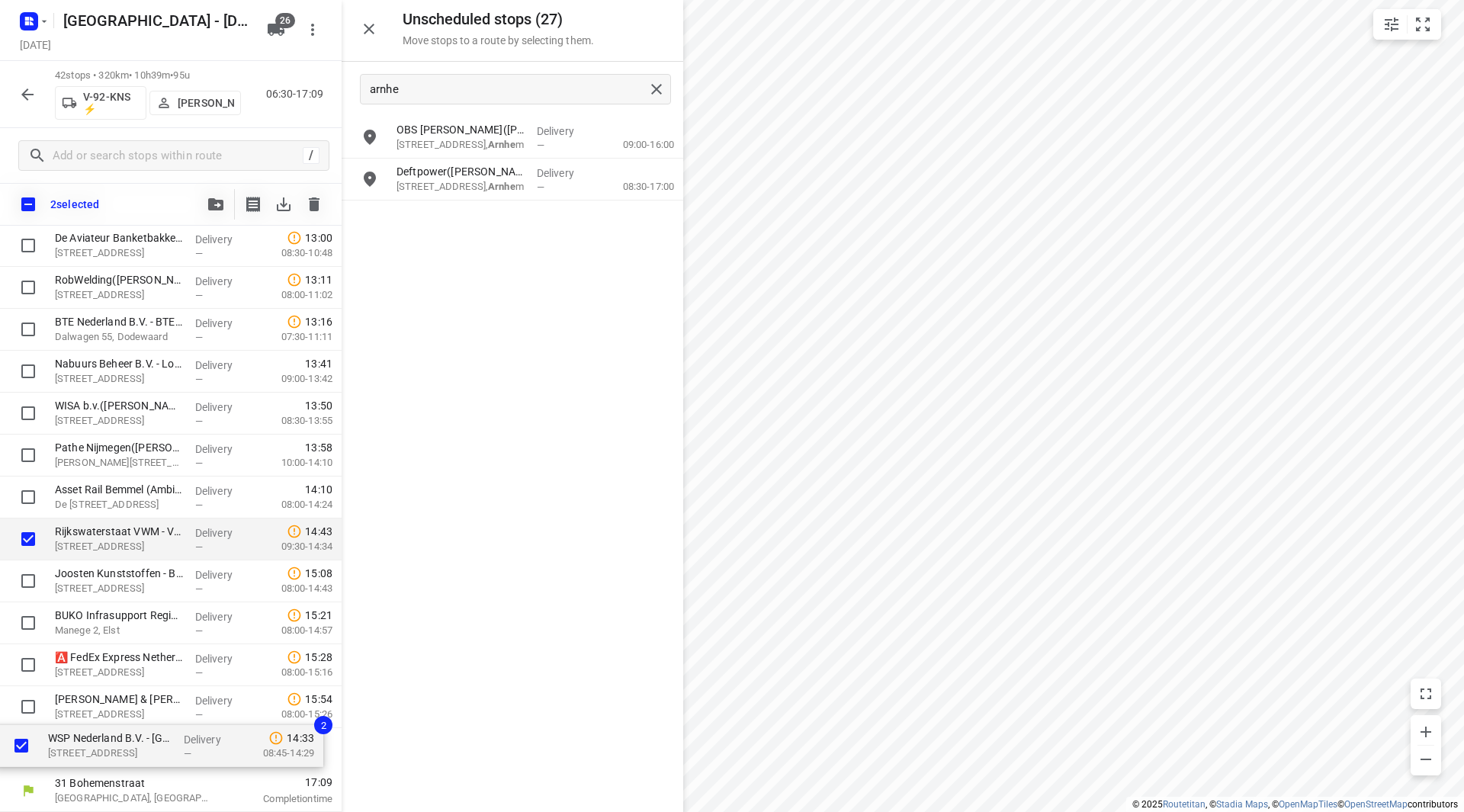
drag, startPoint x: 115, startPoint y: 579, endPoint x: 113, endPoint y: 762, distance: 183.0
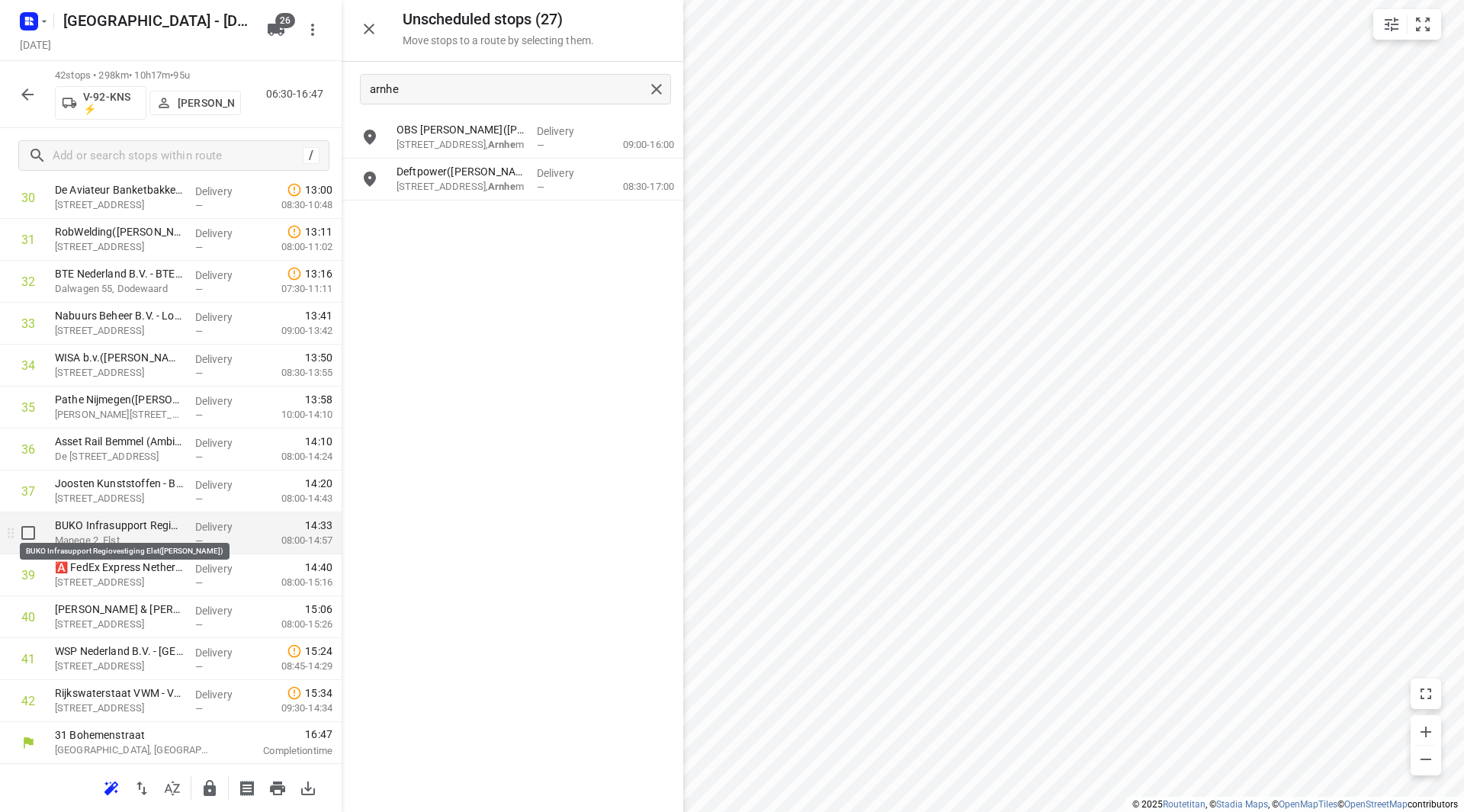
scroll to position [1342, 0]
click at [208, 795] on icon "button" at bounding box center [209, 788] width 18 height 18
click at [21, 79] on div at bounding box center [27, 94] width 30 height 30
click at [26, 93] on icon "button" at bounding box center [27, 94] width 18 height 18
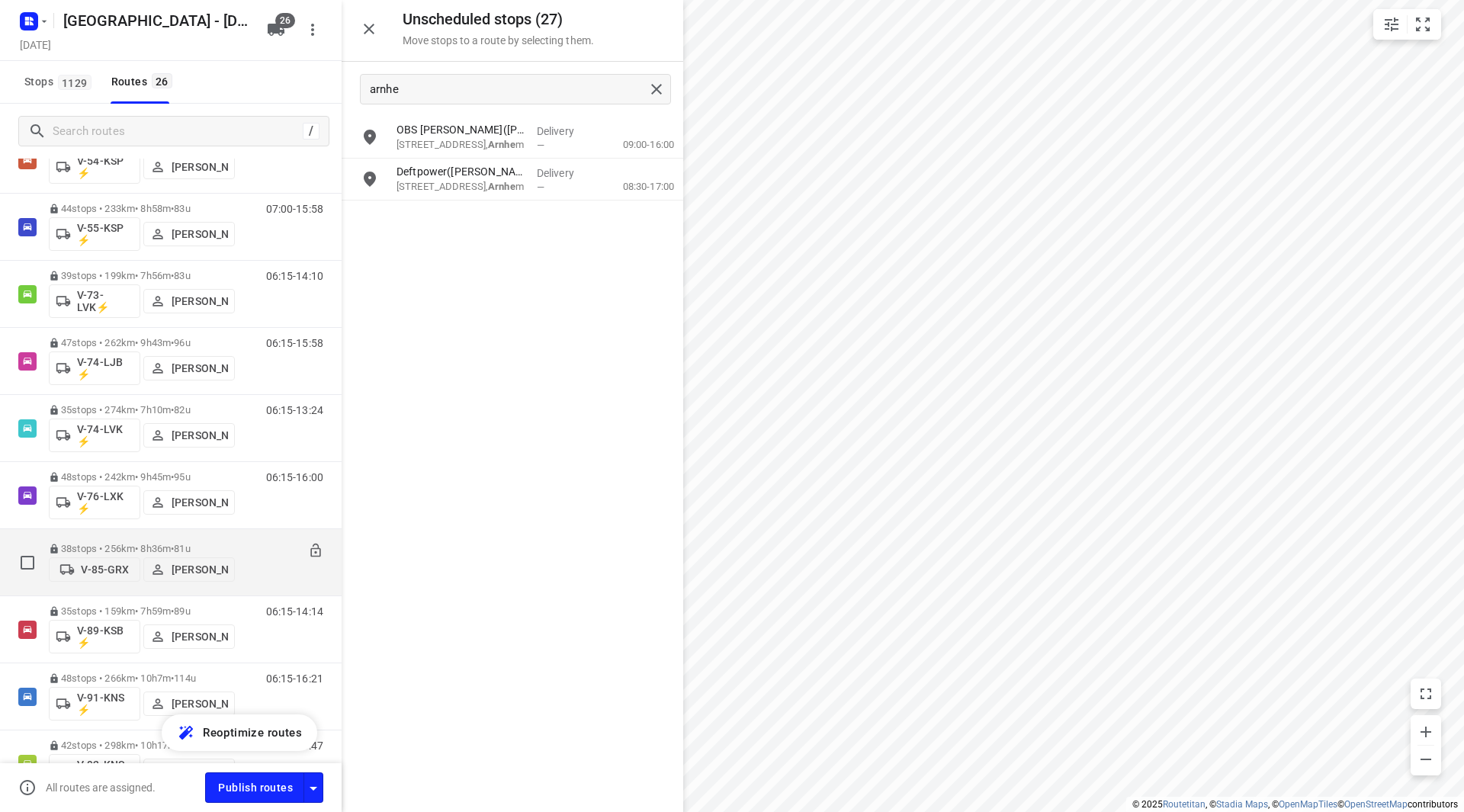
scroll to position [1278, 0]
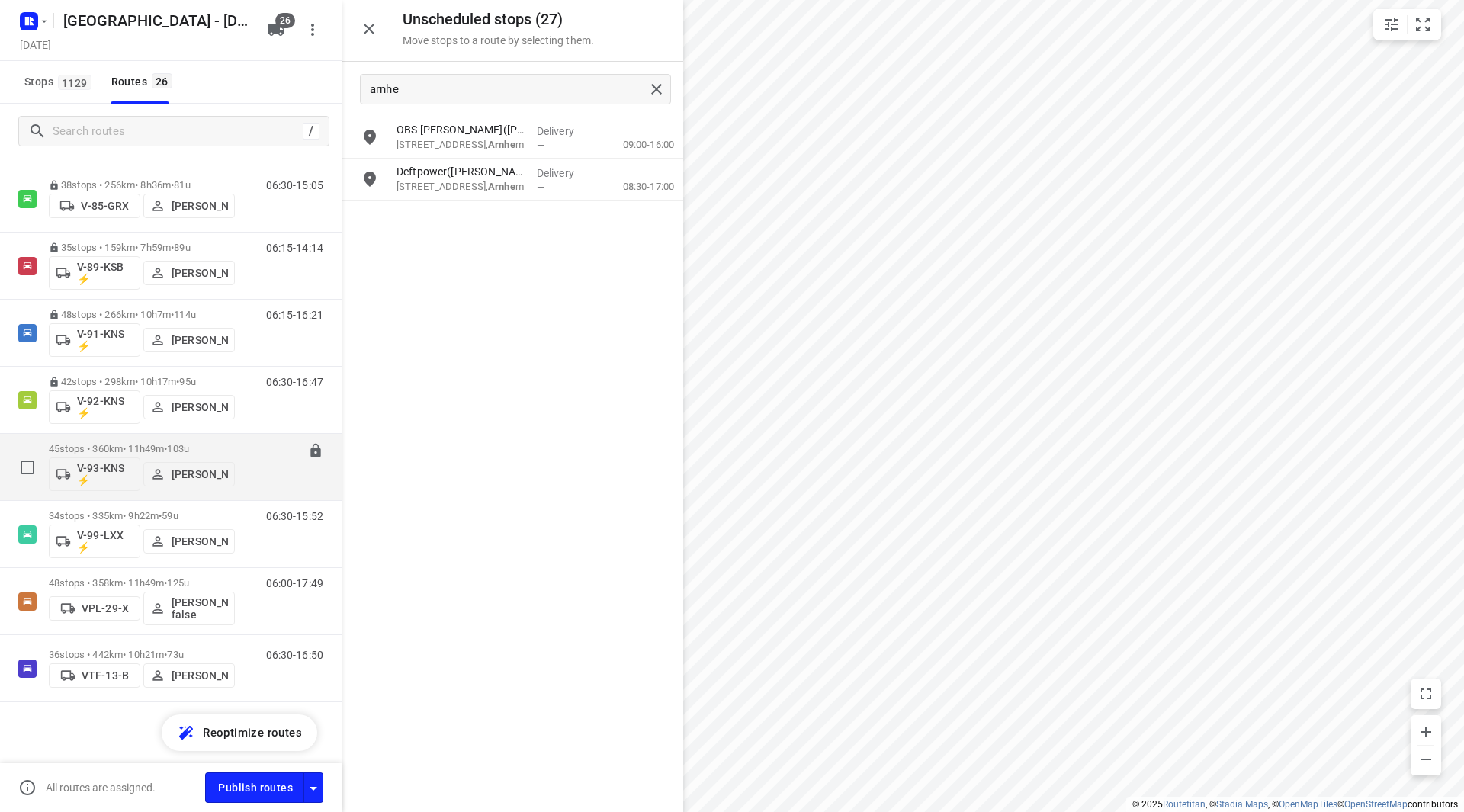
click at [206, 444] on p "45 stops • 360km • 11h49m • 103u" at bounding box center [142, 449] width 186 height 11
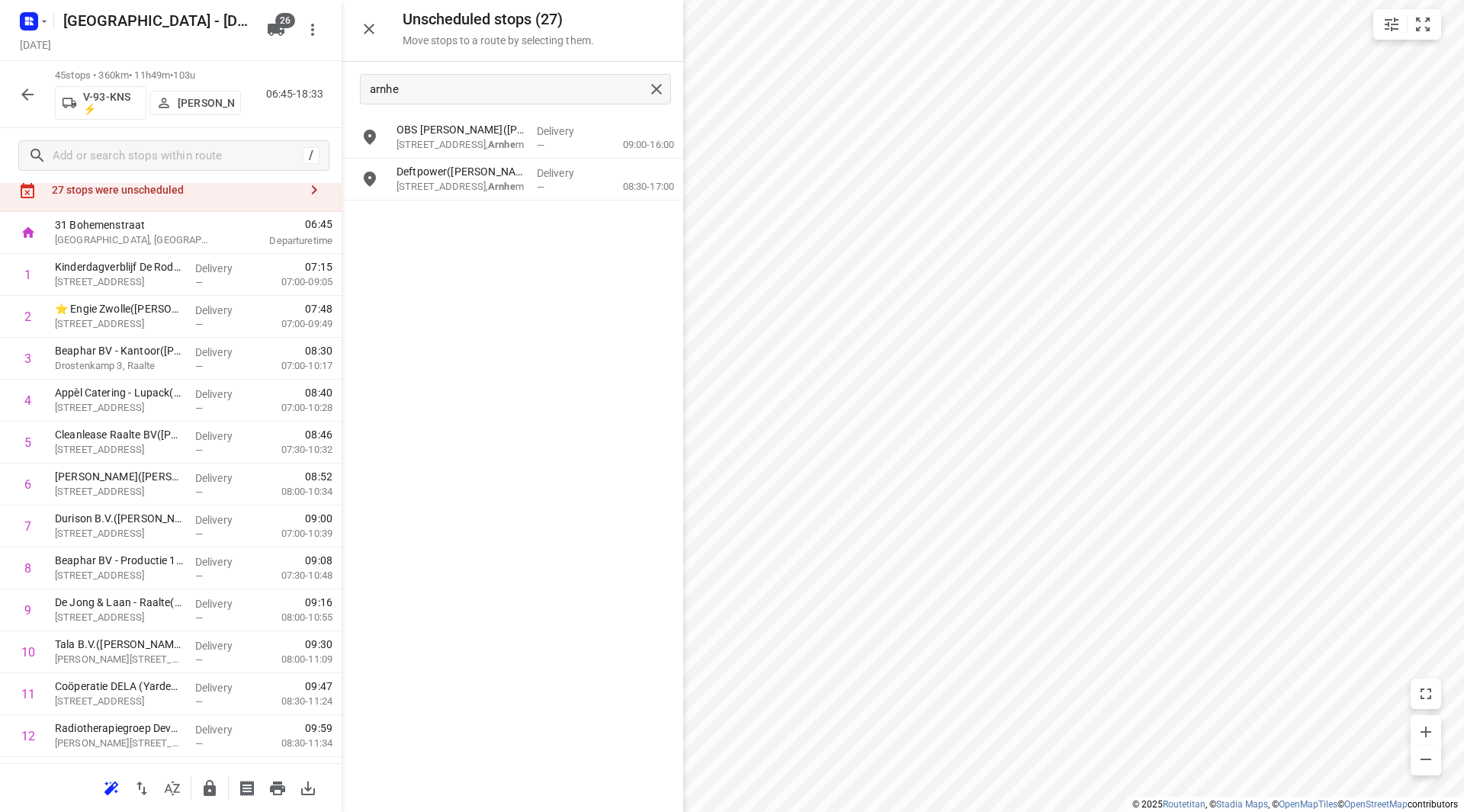
scroll to position [0, 0]
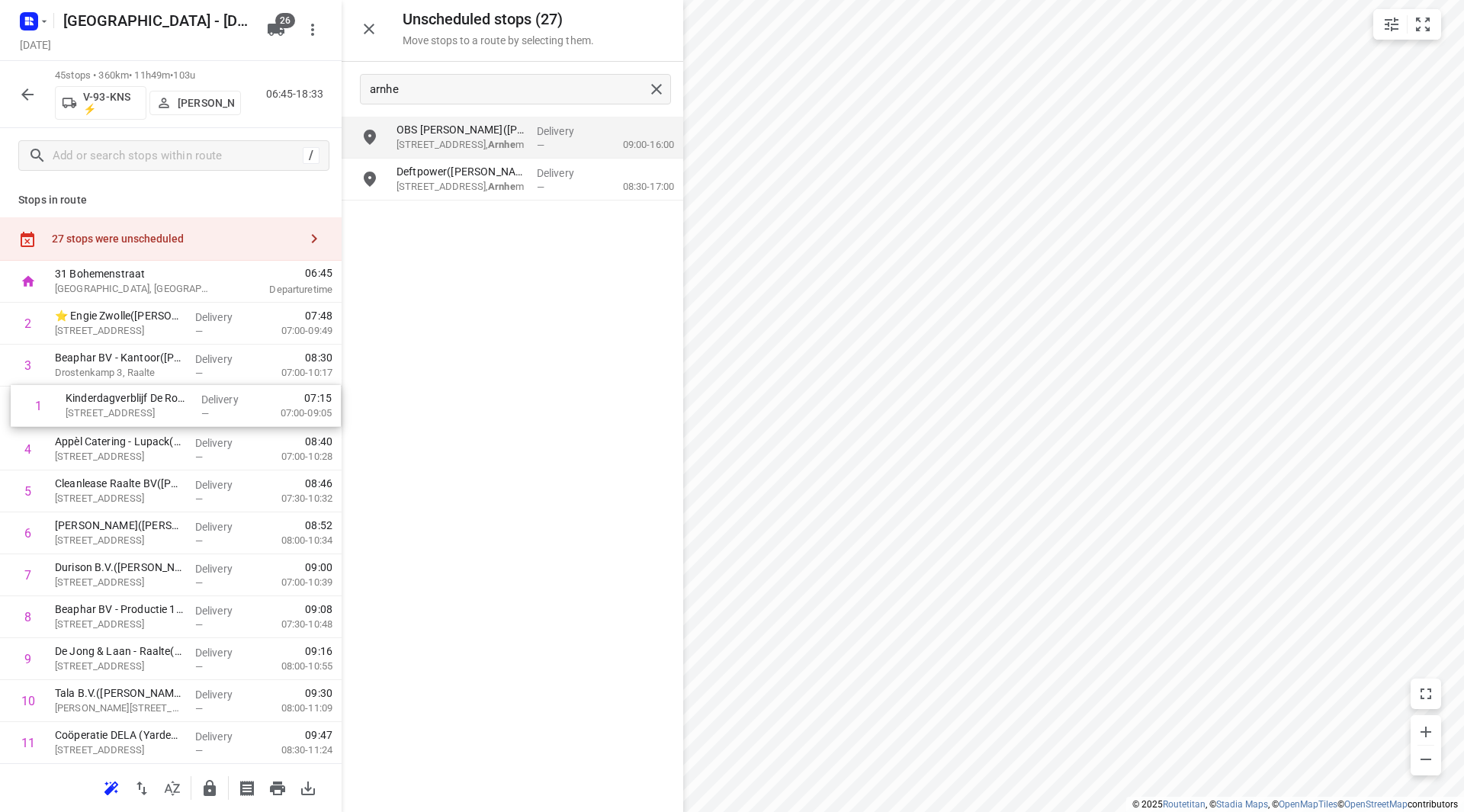
drag, startPoint x: 99, startPoint y: 316, endPoint x: 110, endPoint y: 409, distance: 93.6
drag, startPoint x: 474, startPoint y: 84, endPoint x: 358, endPoint y: 70, distance: 116.8
click at [358, 70] on div "arnhe" at bounding box center [512, 89] width 342 height 55
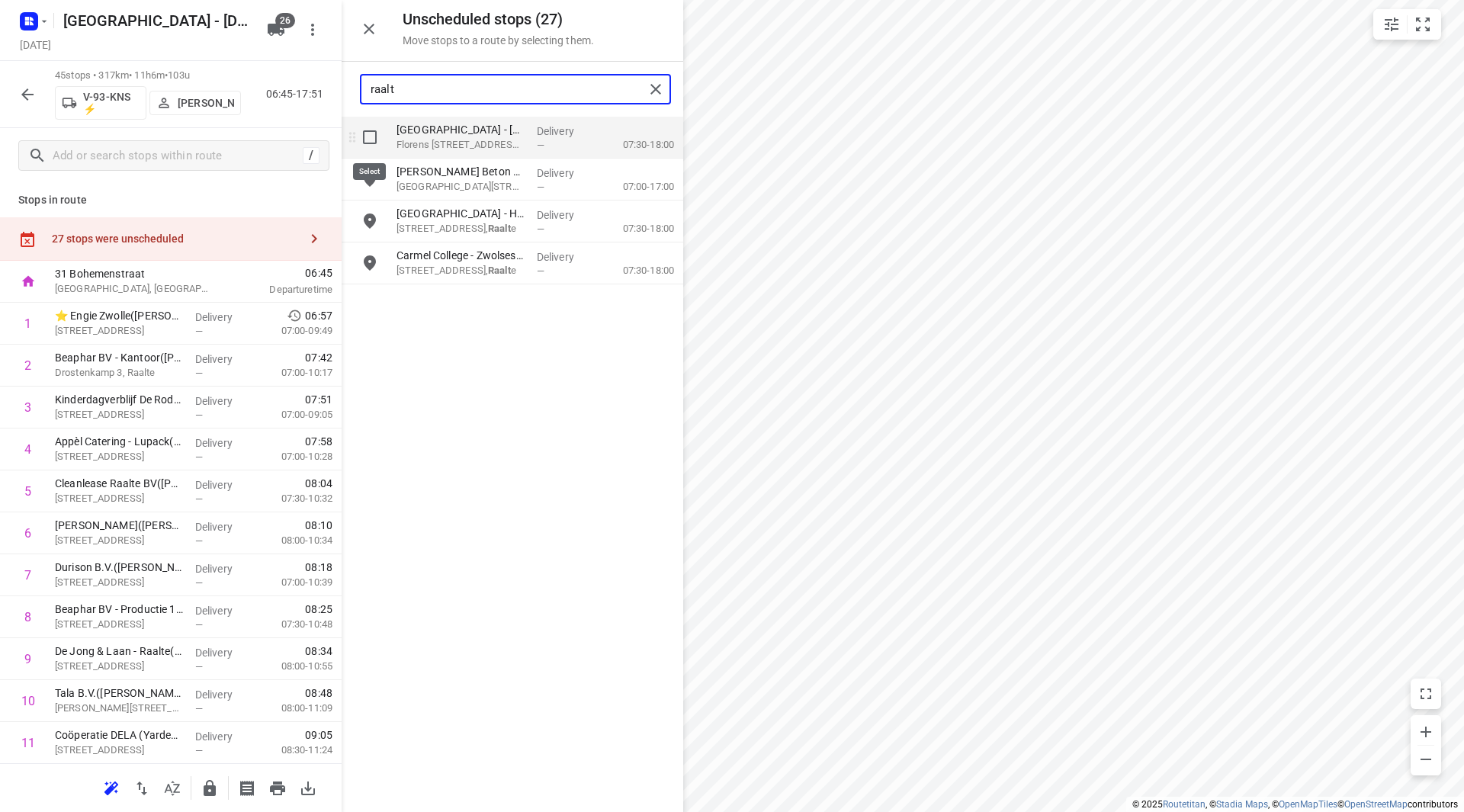
type input "raalt"
click at [366, 136] on input "grid" at bounding box center [370, 137] width 30 height 30
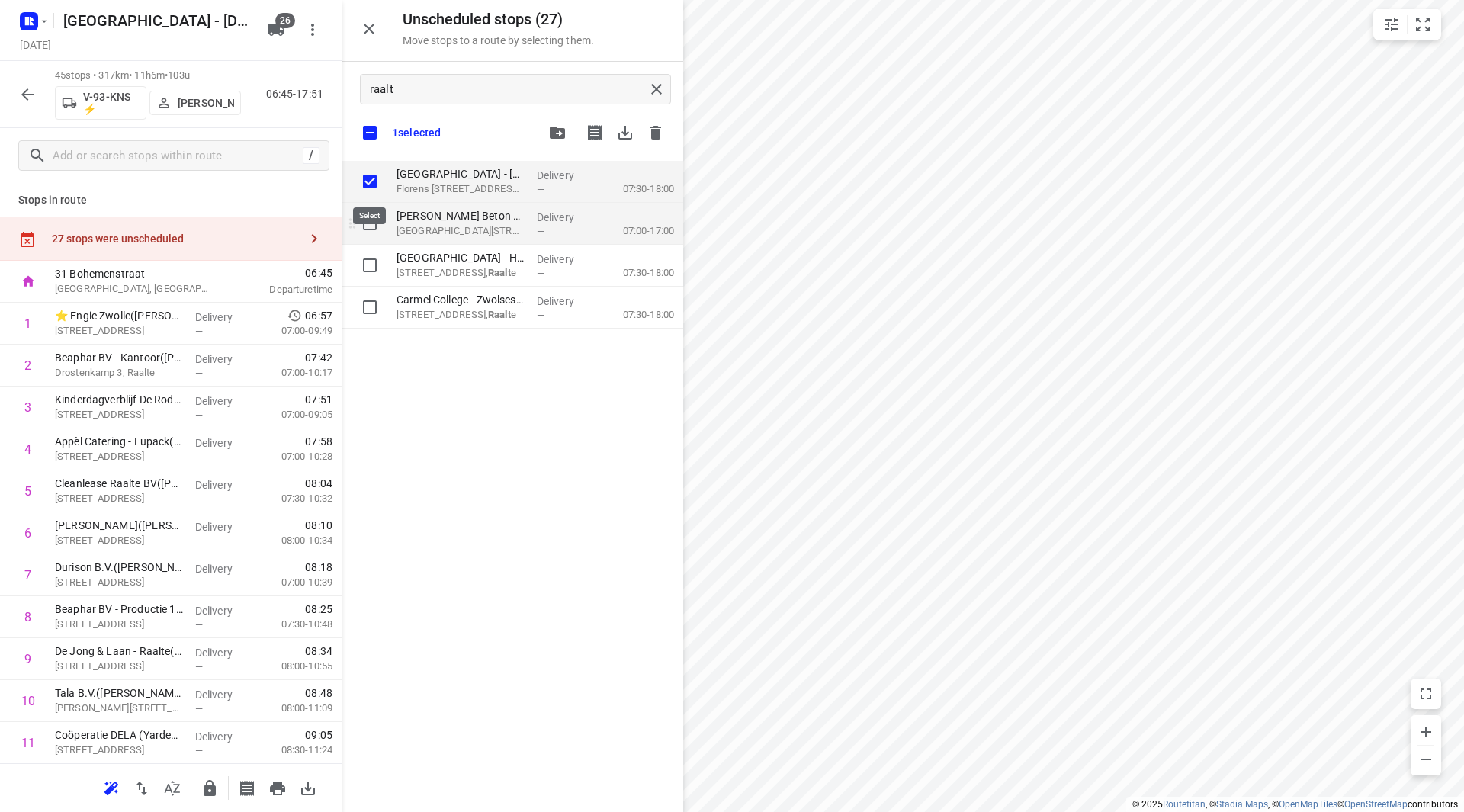
checkbox input "true"
click at [377, 224] on input "grid" at bounding box center [370, 223] width 30 height 30
checkbox input "true"
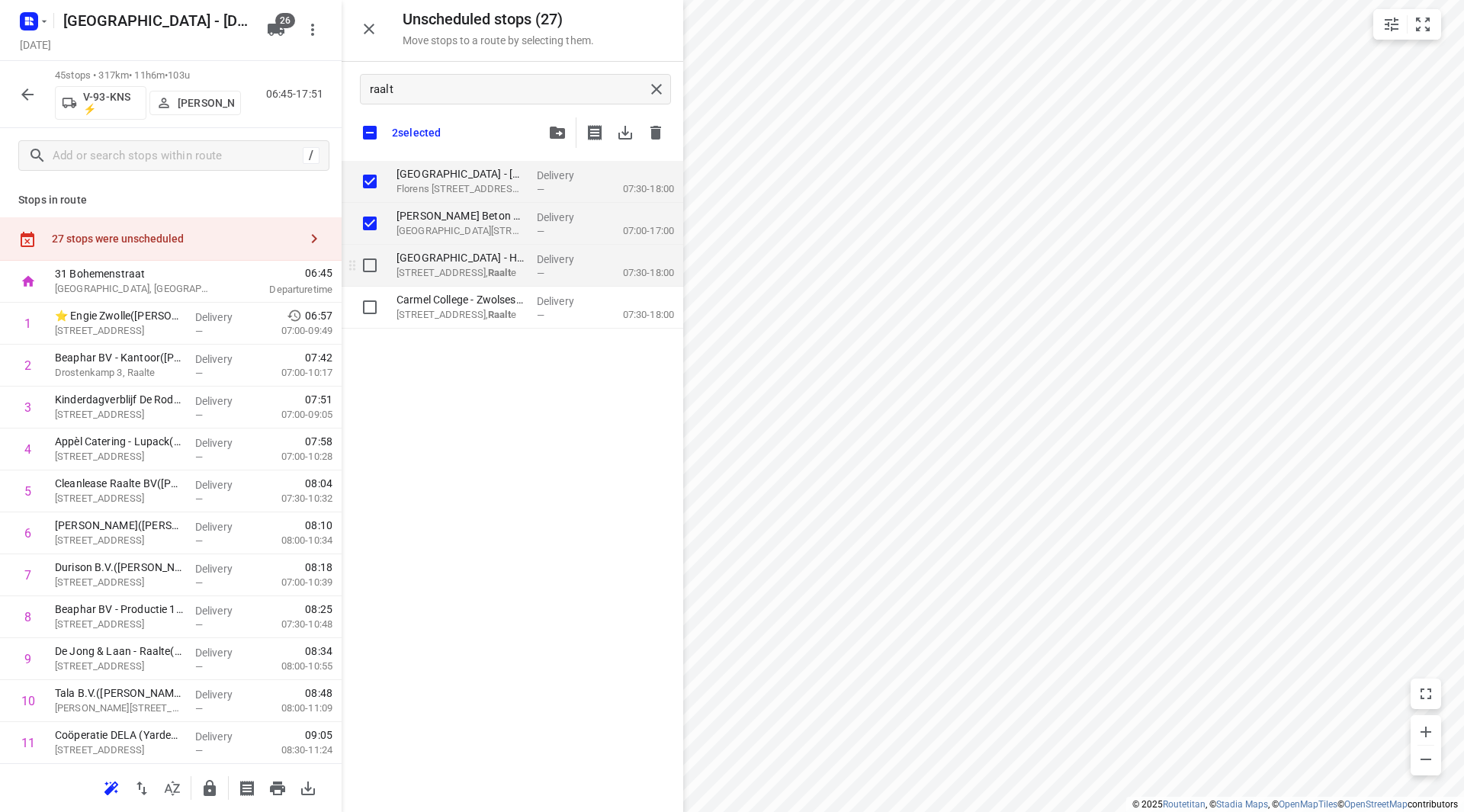
click at [377, 262] on input "grid" at bounding box center [370, 265] width 30 height 30
checkbox input "true"
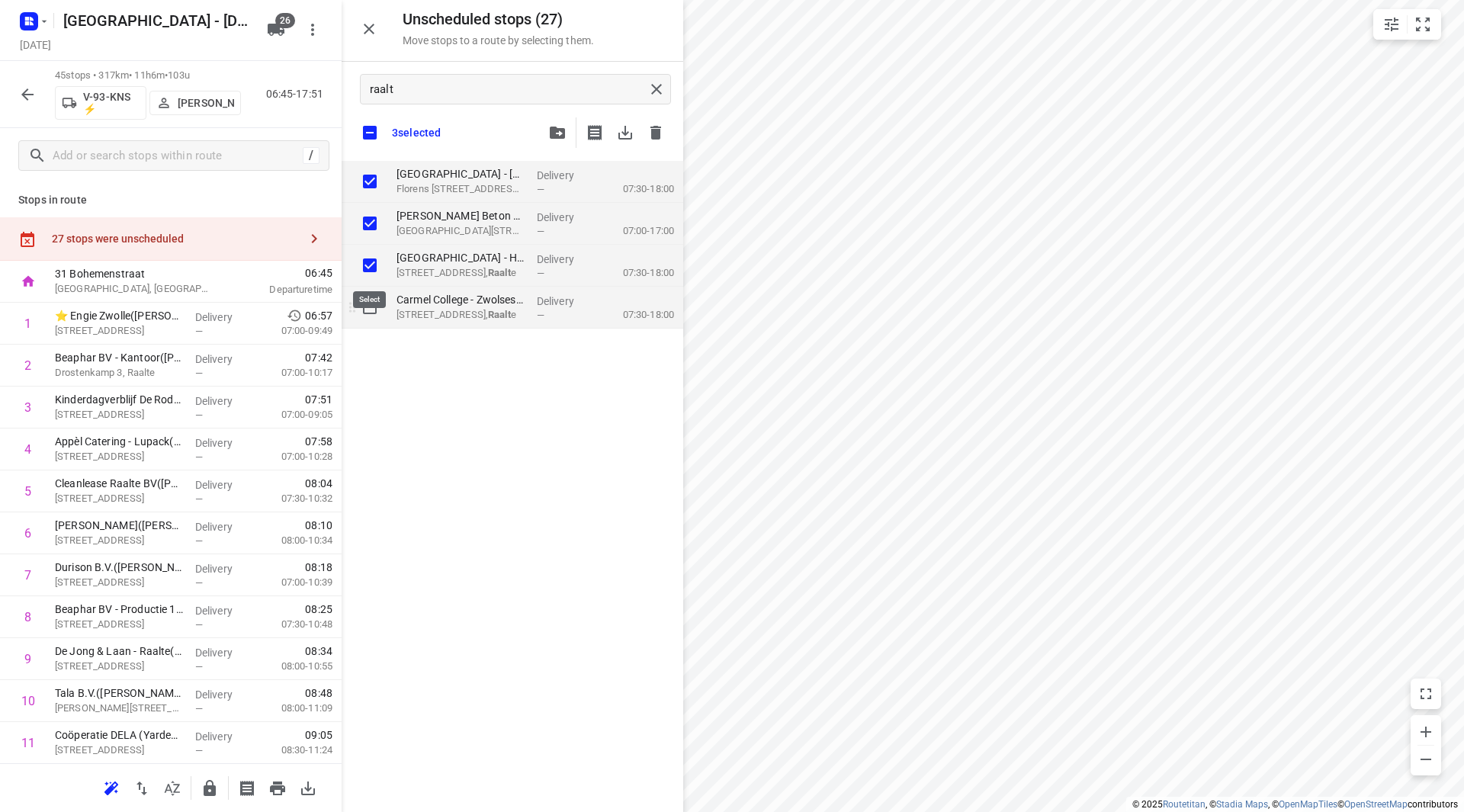
click at [369, 305] on input "grid" at bounding box center [370, 307] width 30 height 30
checkbox input "true"
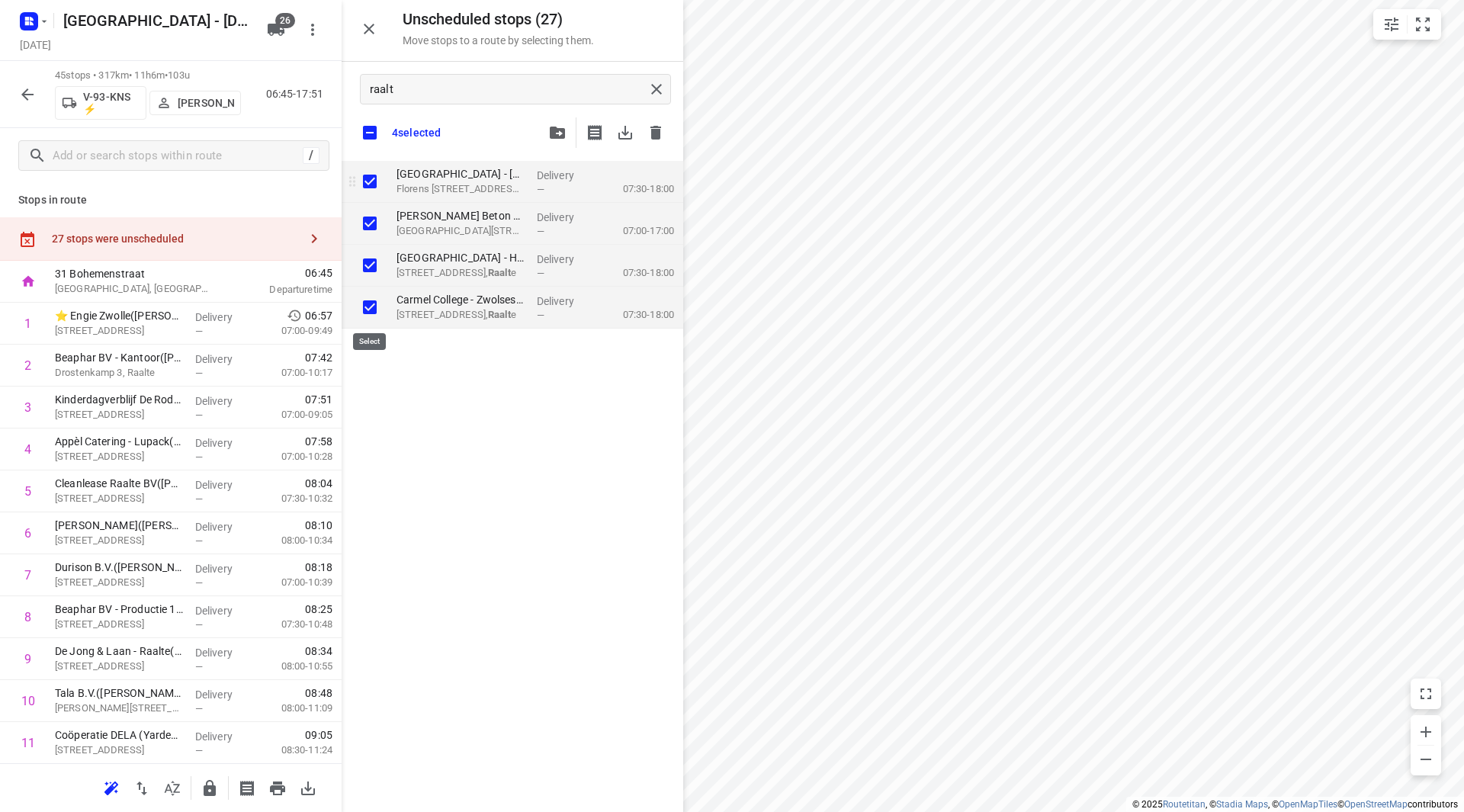
checkbox input "true"
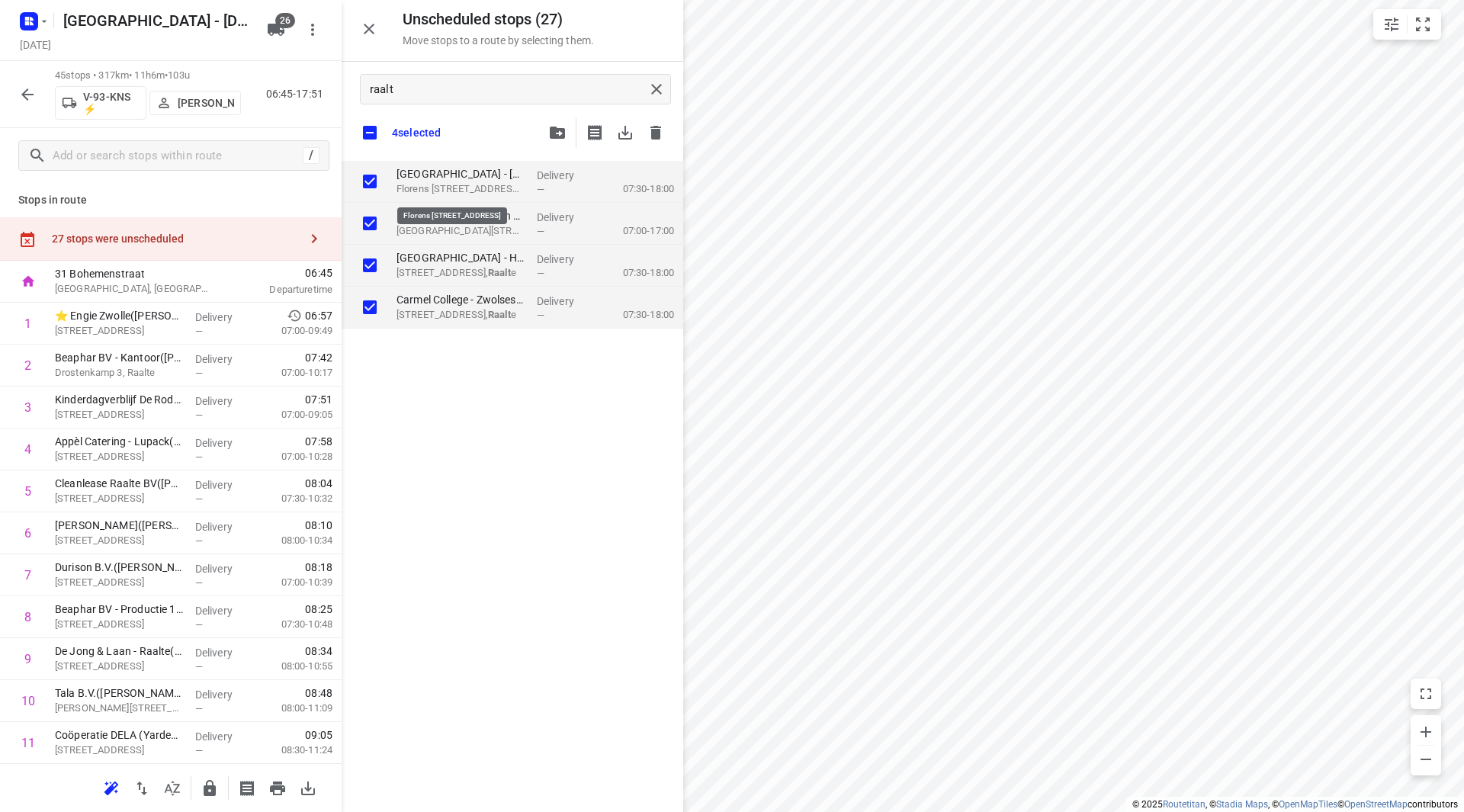
checkbox input "true"
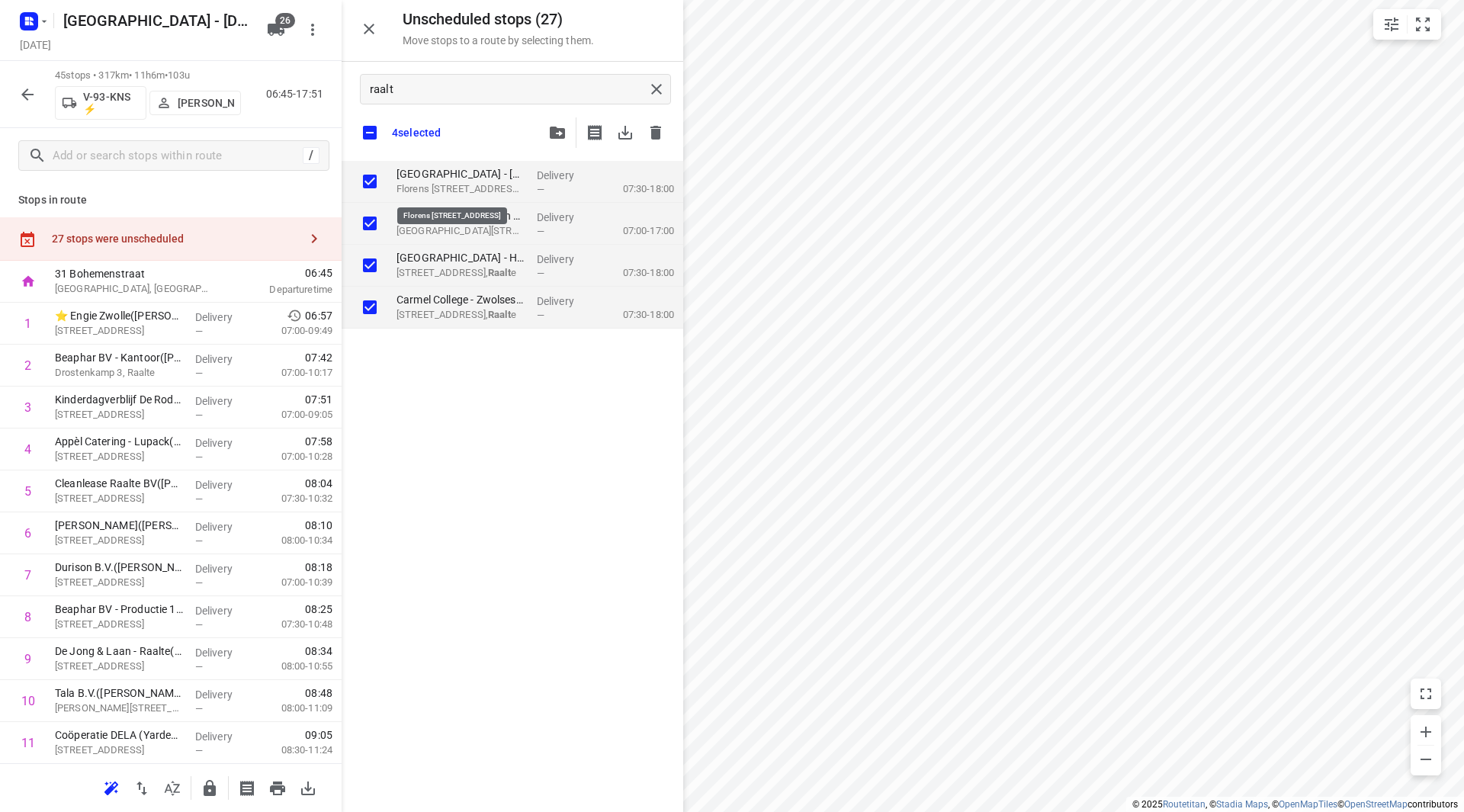
checkbox input "true"
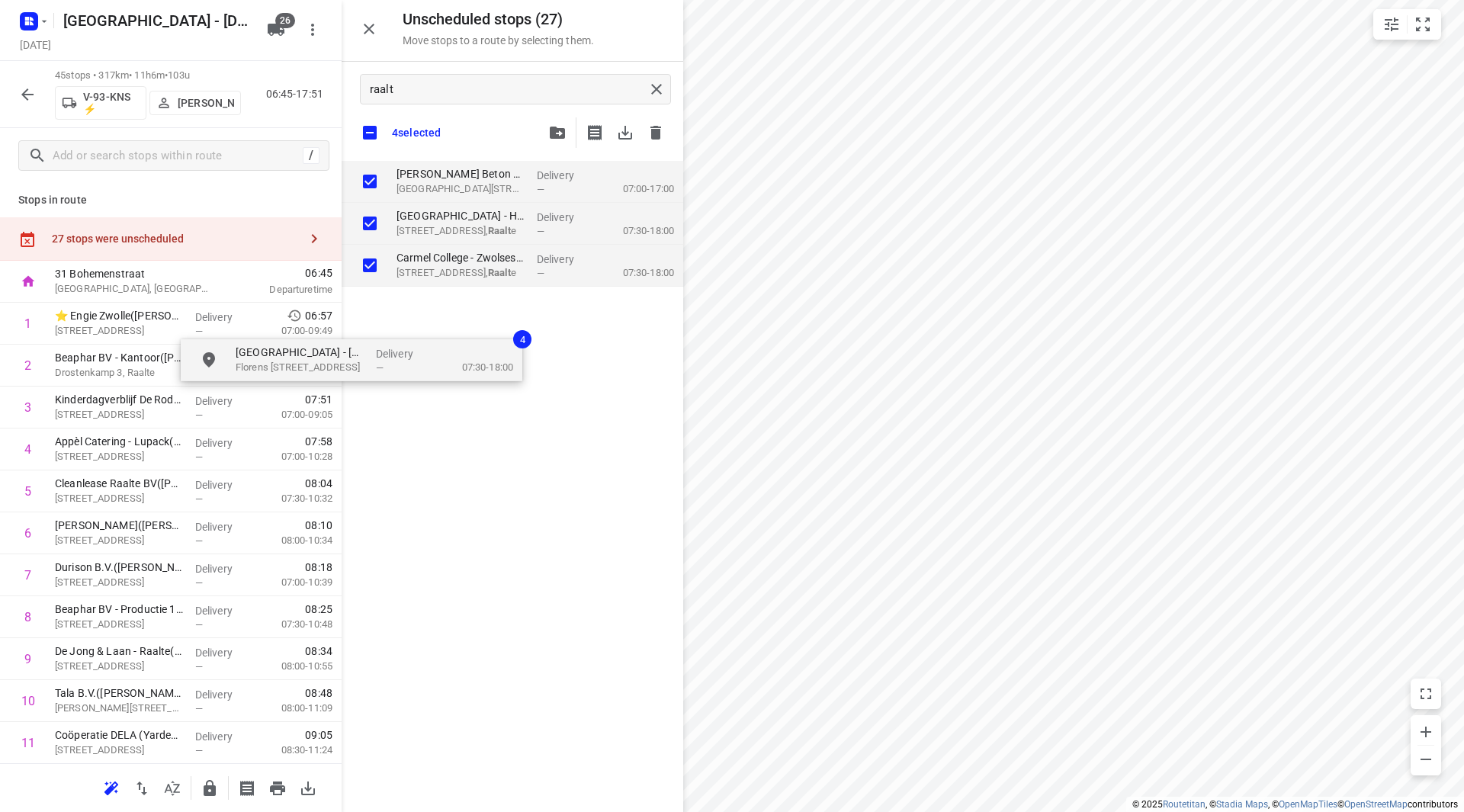
checkbox input "true"
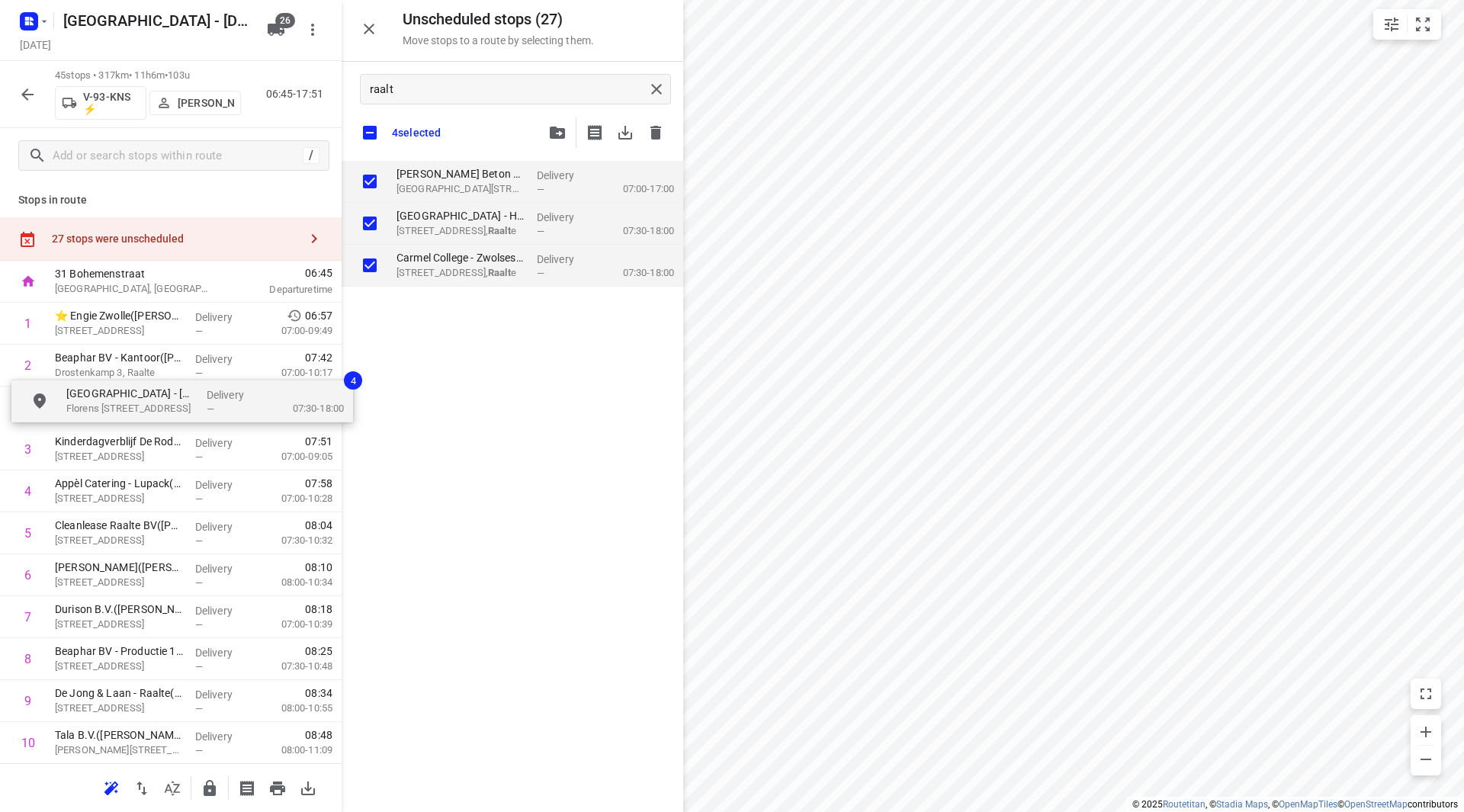
drag, startPoint x: 413, startPoint y: 206, endPoint x: 133, endPoint y: 398, distance: 339.5
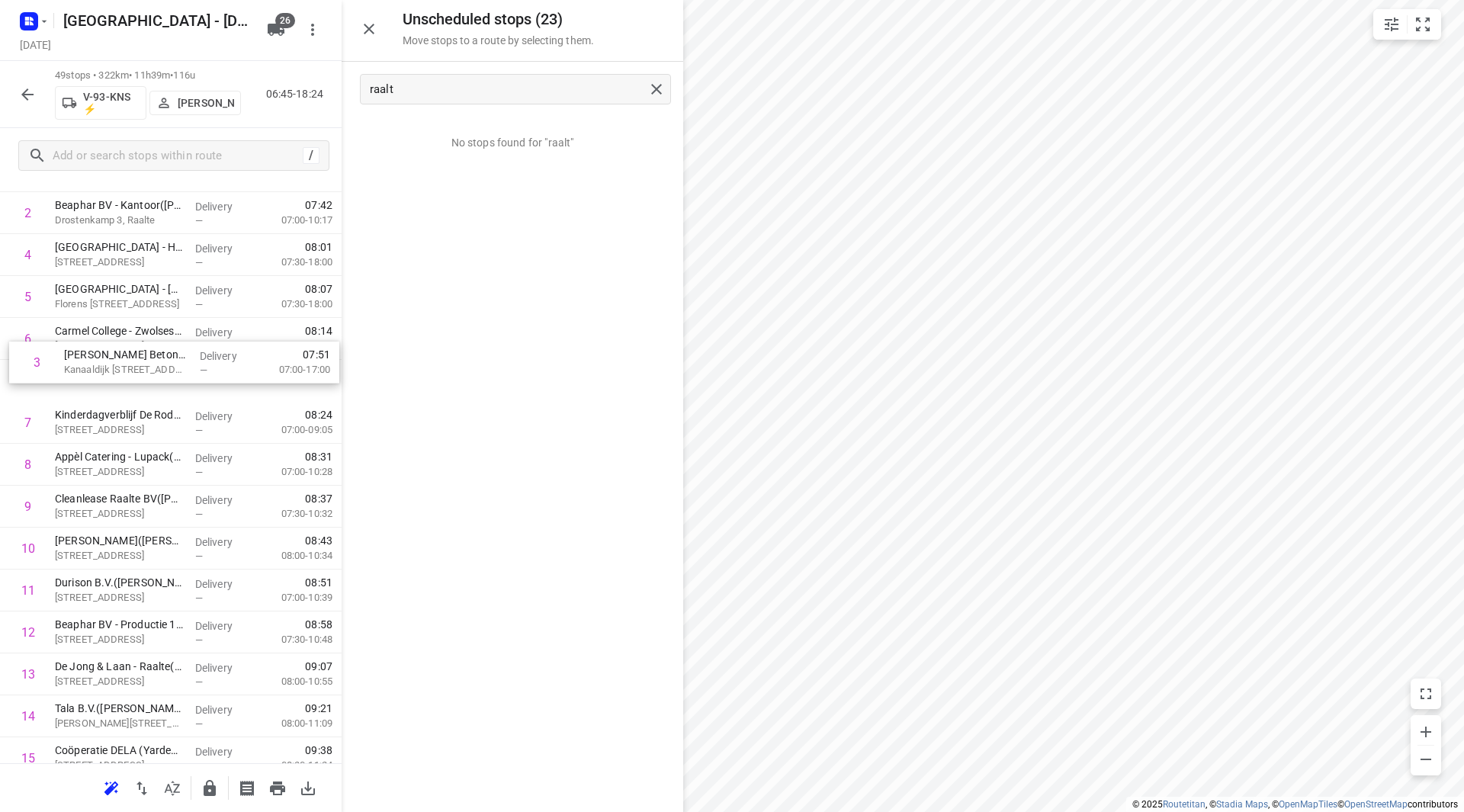
scroll to position [151, 0]
drag, startPoint x: 133, startPoint y: 261, endPoint x: 158, endPoint y: 477, distance: 217.4
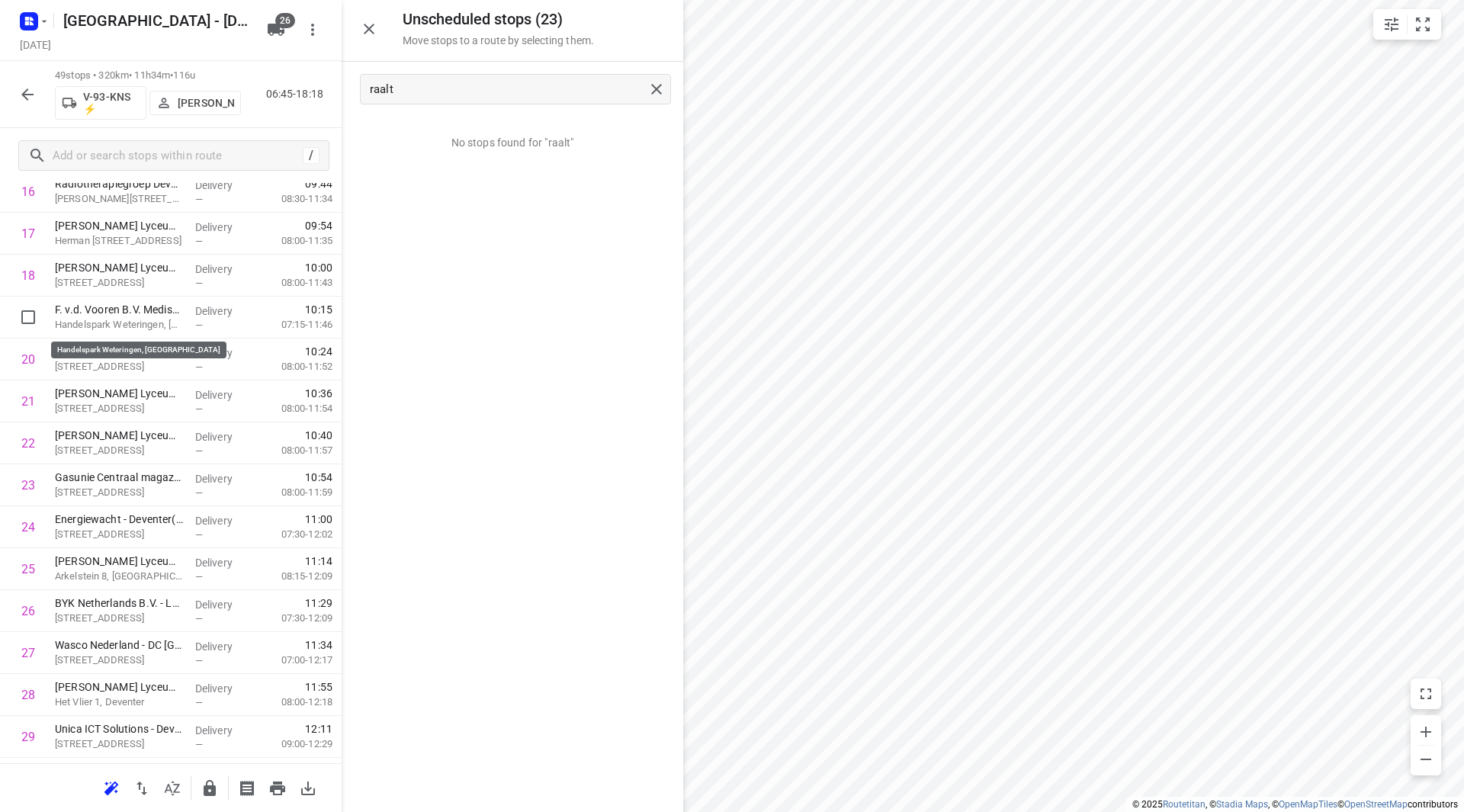
scroll to position [762, 0]
drag, startPoint x: 343, startPoint y: 429, endPoint x: 342, endPoint y: 501, distance: 72.0
click at [342, 501] on div "No stops found for "raalt"" at bounding box center [512, 464] width 342 height 695
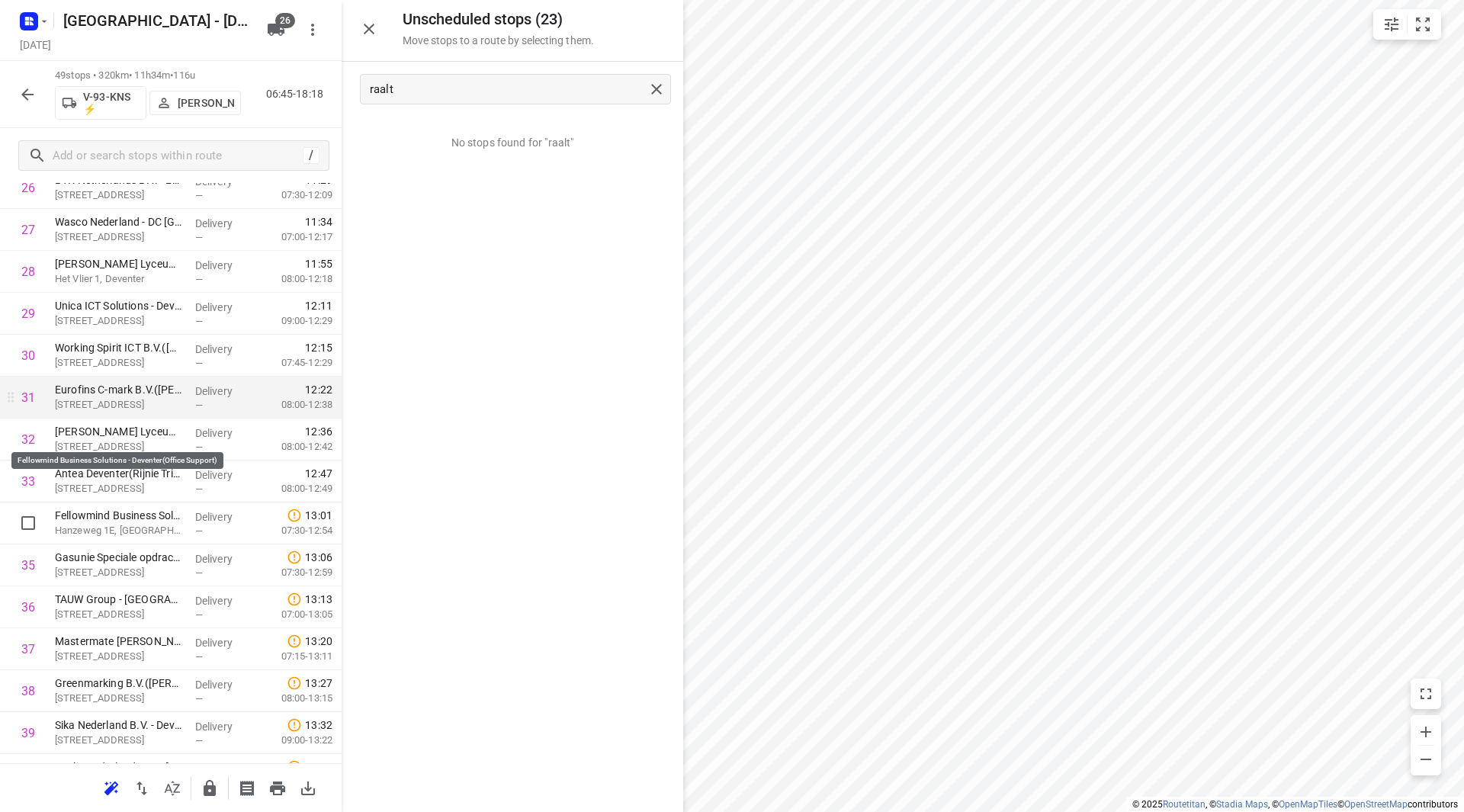
scroll to position [1178, 0]
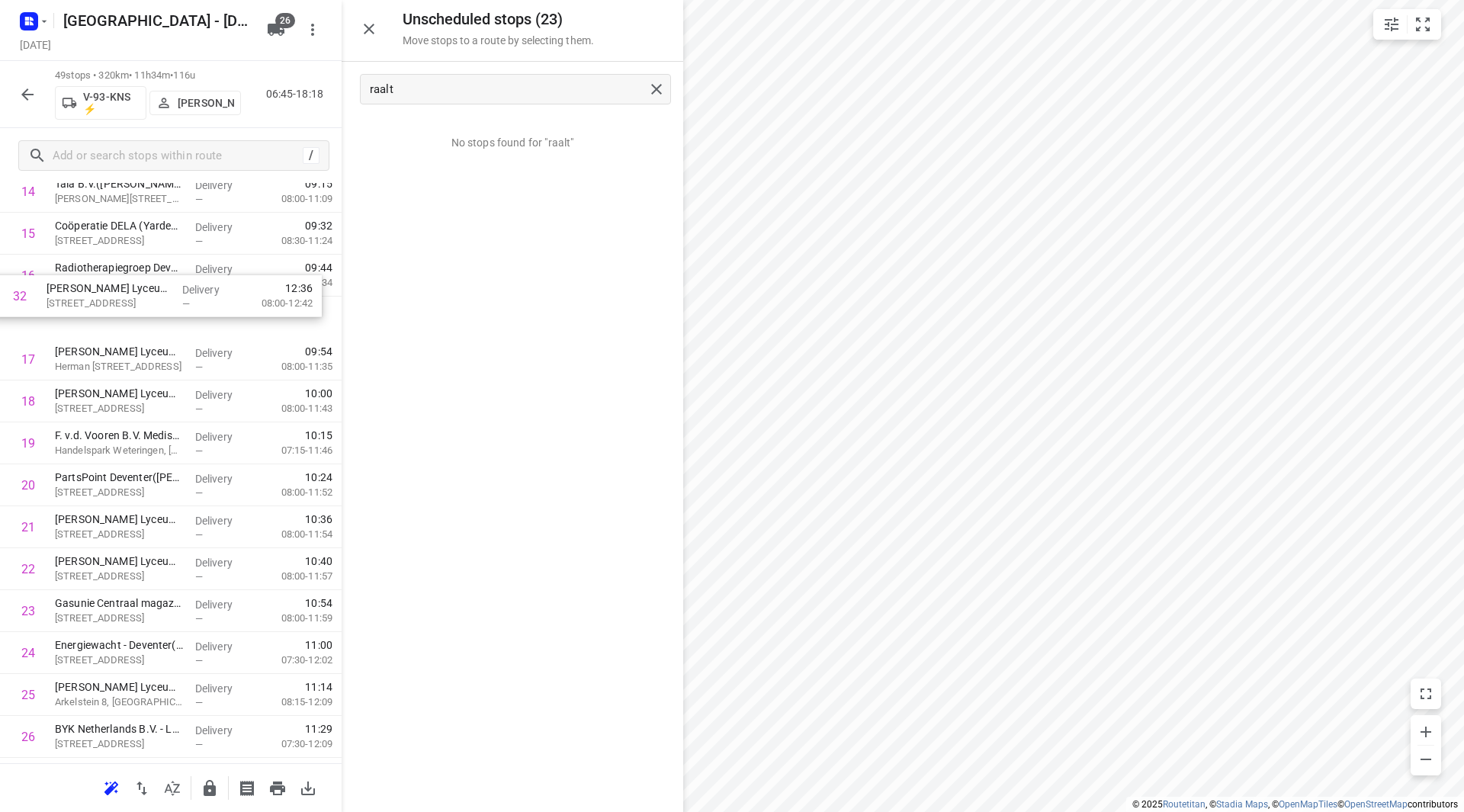
drag, startPoint x: 98, startPoint y: 446, endPoint x: 93, endPoint y: 316, distance: 130.1
click at [93, 316] on div "1 ⭐ Engie Zwolle(Olga Stokvis) Grote Voort 291, Zwolle Delivery — 06:57 07:00-0…" at bounding box center [171, 653] width 342 height 2055
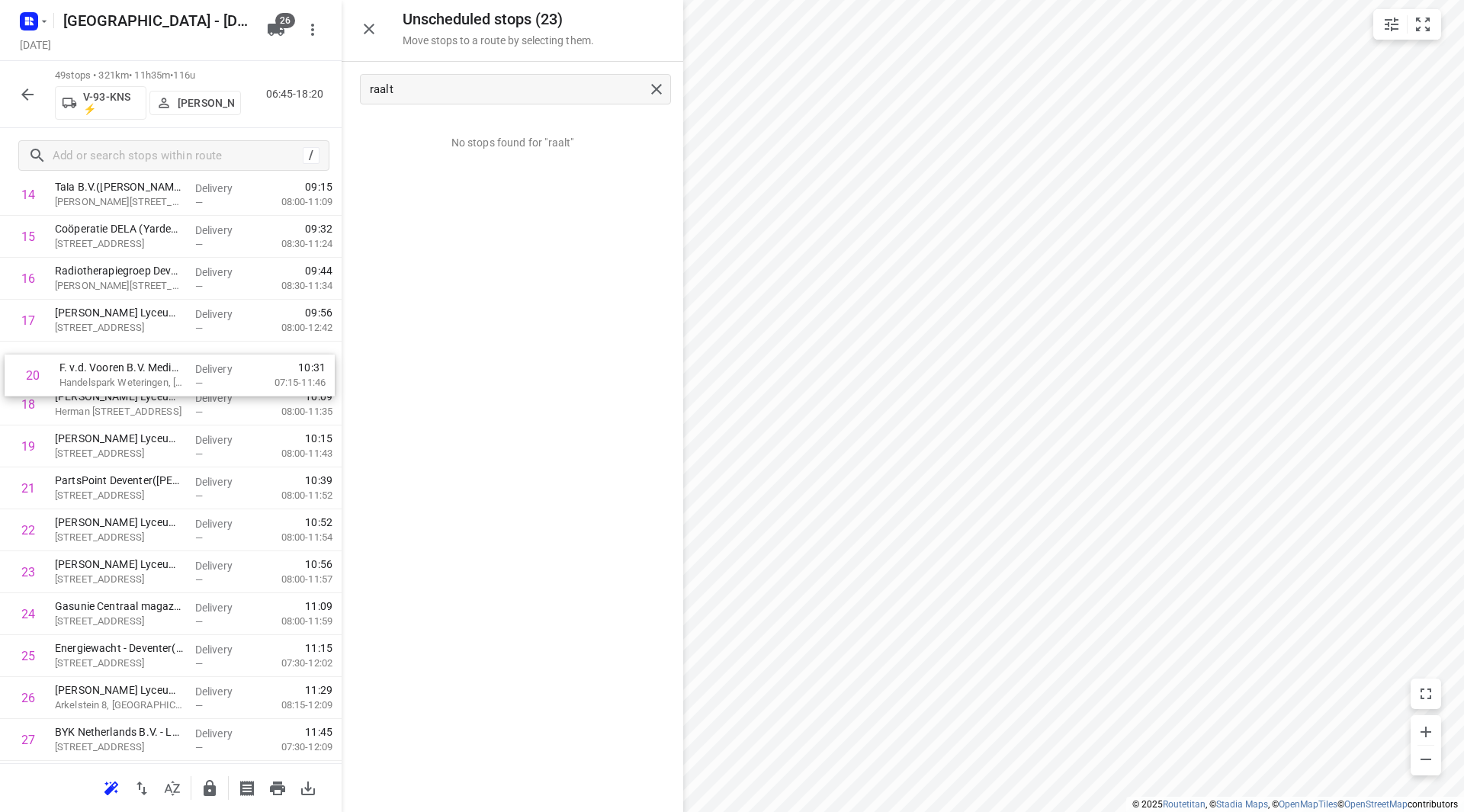
drag, startPoint x: 104, startPoint y: 431, endPoint x: 109, endPoint y: 354, distance: 77.2
click at [109, 354] on div "1 ⭐ Engie Zwolle(Olga Stokvis) Grote Voort 291, Zwolle Delivery — 06:57 07:00-0…" at bounding box center [171, 656] width 342 height 2055
click at [30, 403] on input "checkbox" at bounding box center [28, 404] width 30 height 30
checkbox input "true"
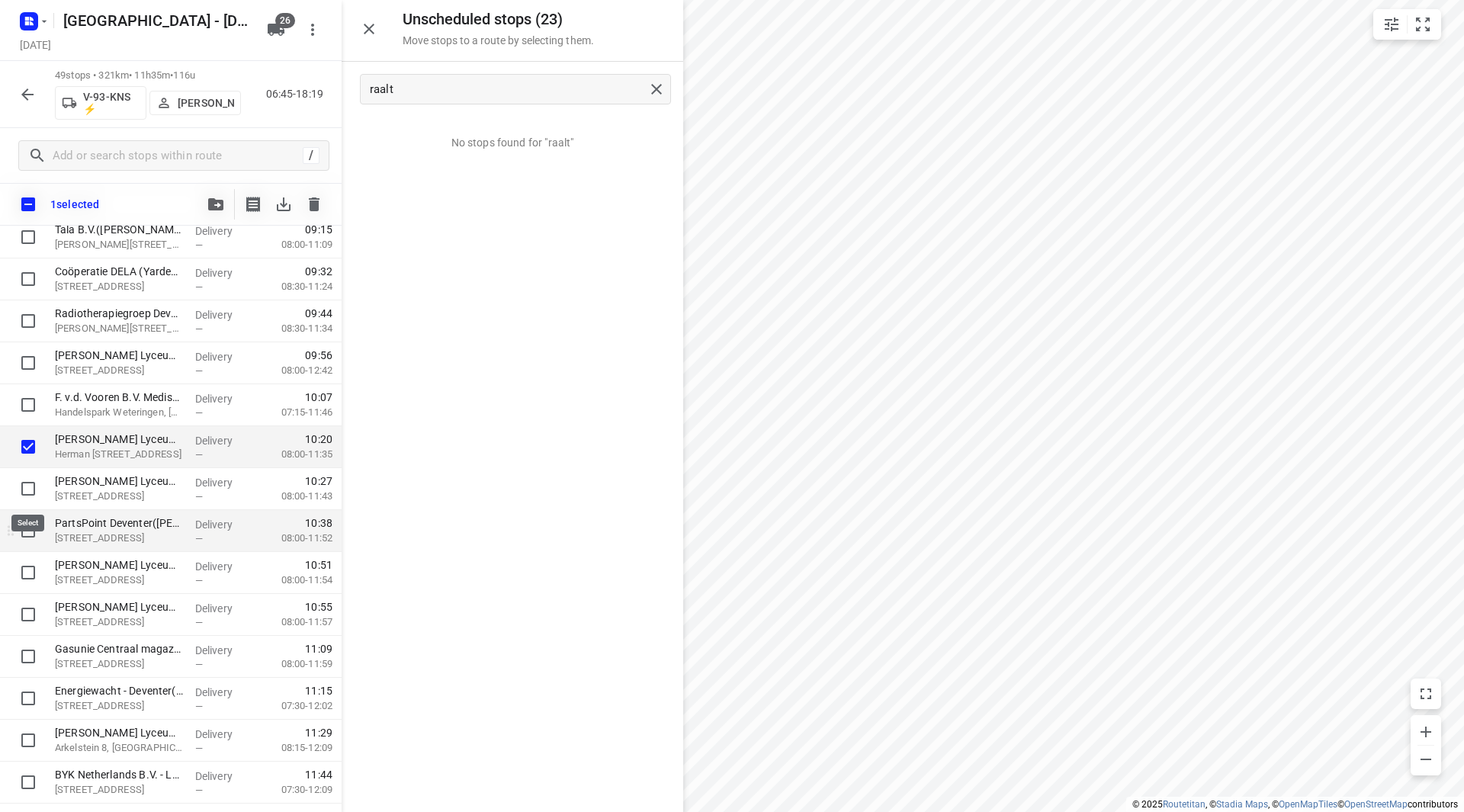
drag, startPoint x: 35, startPoint y: 485, endPoint x: 33, endPoint y: 519, distance: 34.1
click at [35, 485] on input "checkbox" at bounding box center [28, 488] width 30 height 30
checkbox input "true"
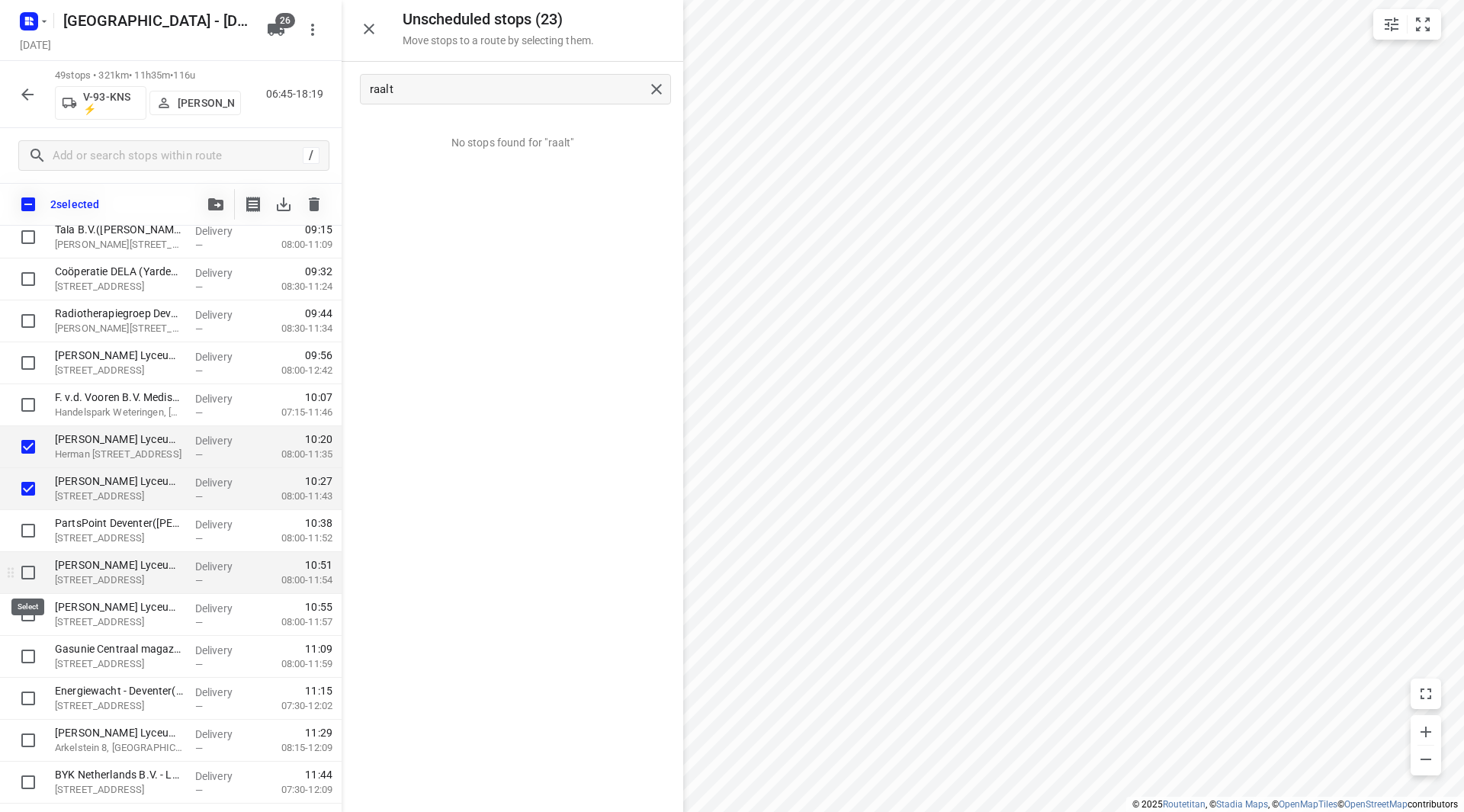
drag, startPoint x: 25, startPoint y: 563, endPoint x: 25, endPoint y: 572, distance: 9.0
click at [25, 564] on input "checkbox" at bounding box center [28, 573] width 30 height 30
checkbox input "true"
click at [33, 611] on input "checkbox" at bounding box center [28, 615] width 30 height 30
checkbox input "true"
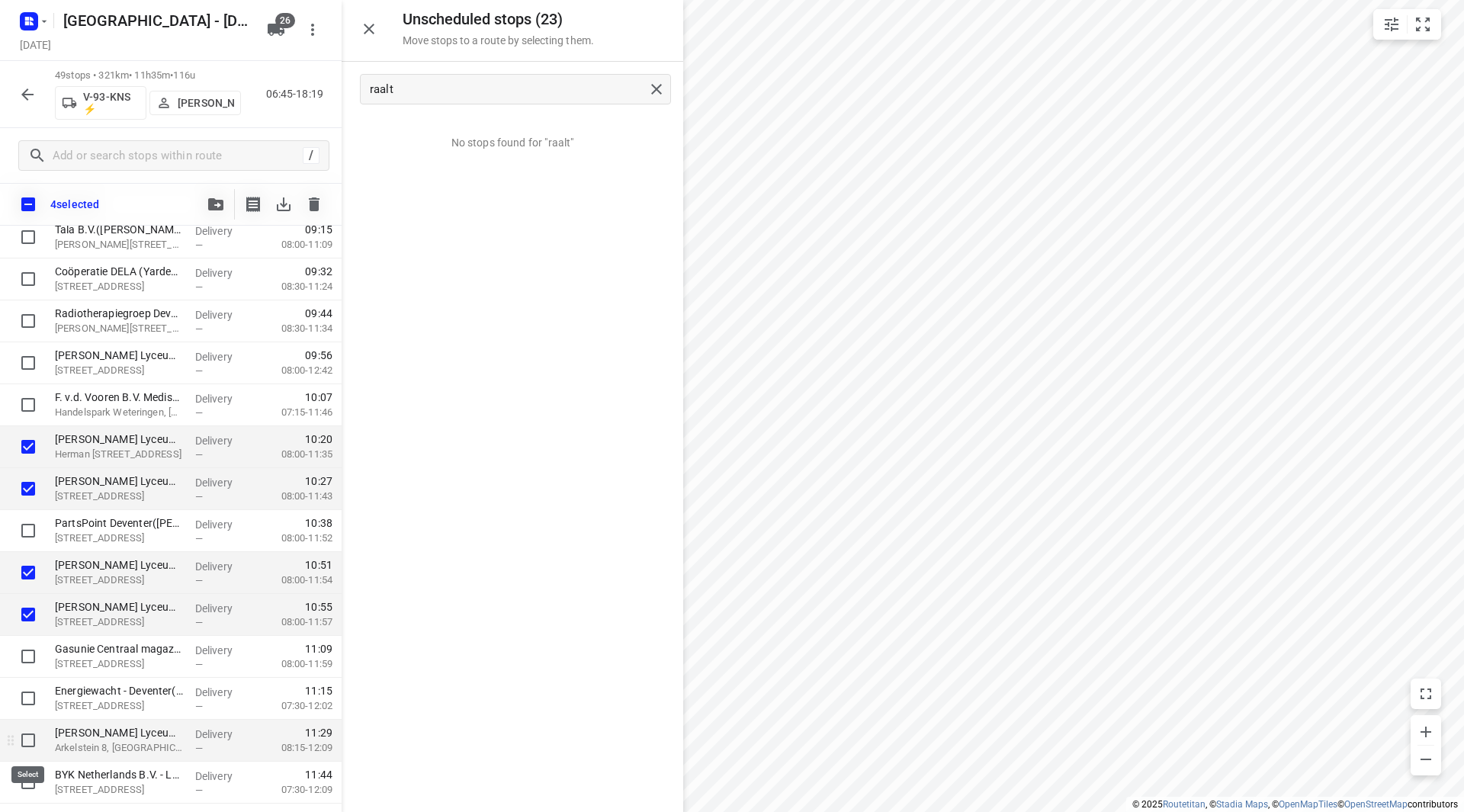
click at [29, 740] on input "checkbox" at bounding box center [28, 740] width 30 height 30
checkbox input "true"
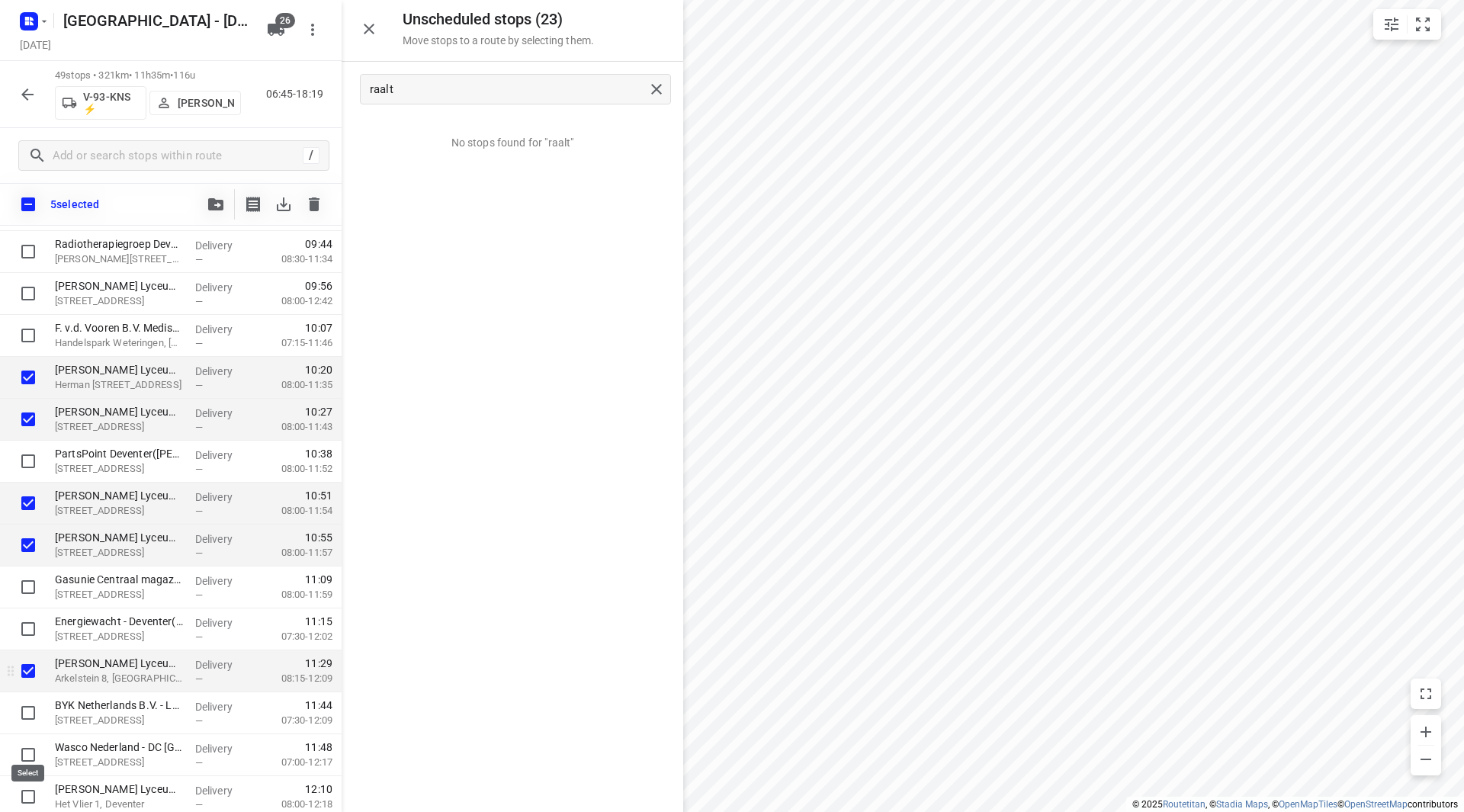
scroll to position [826, 0]
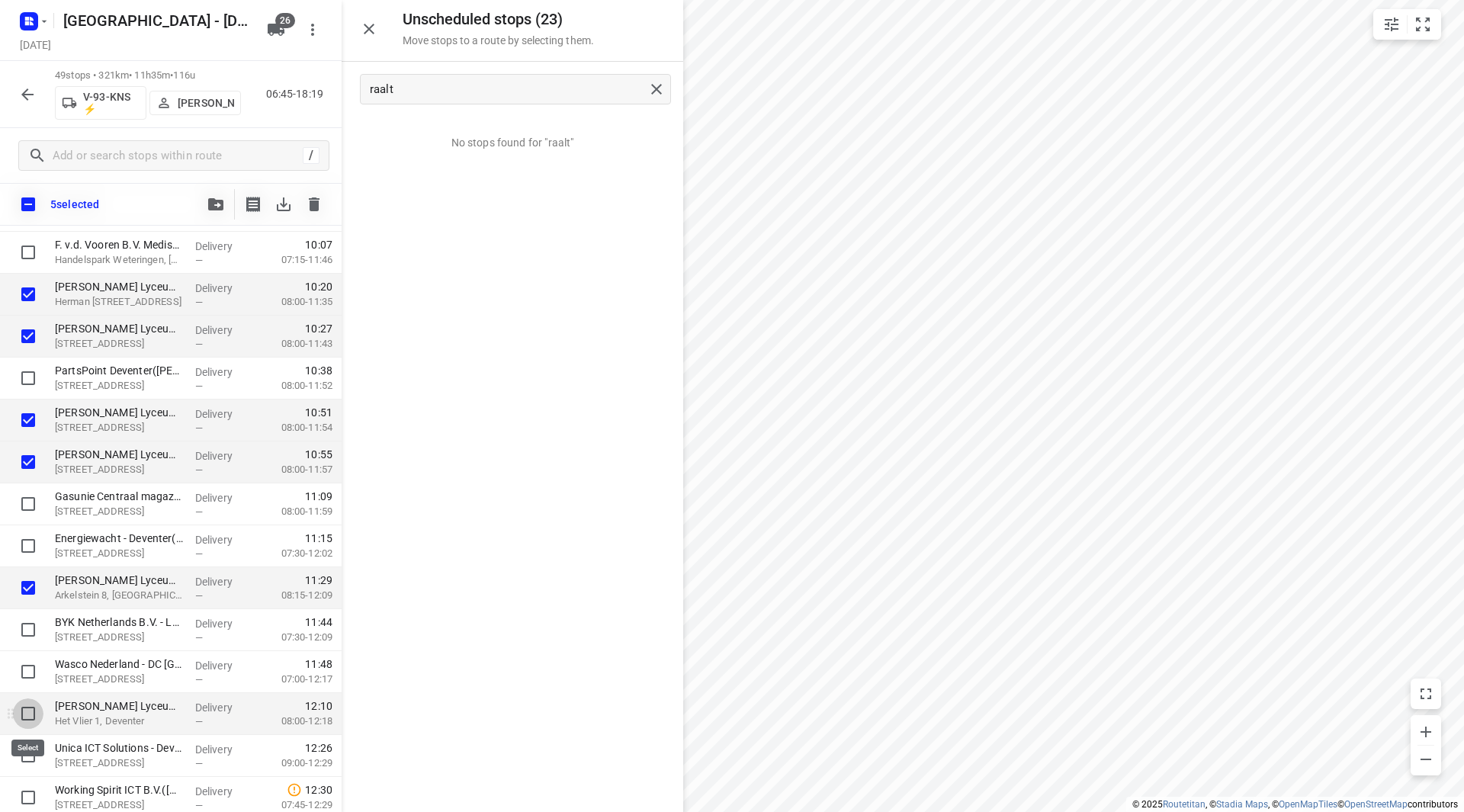
click at [32, 714] on input "checkbox" at bounding box center [28, 714] width 30 height 30
checkbox input "true"
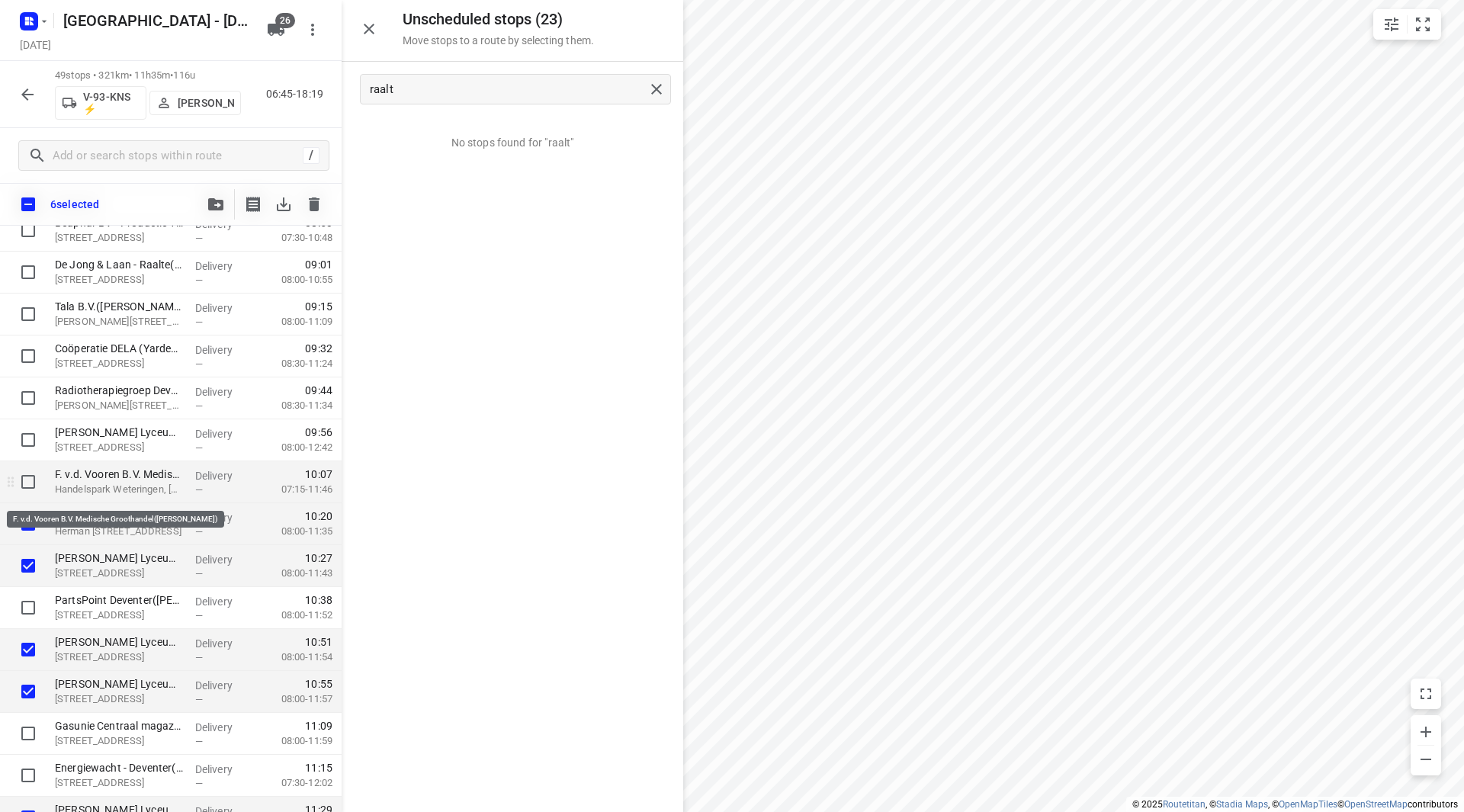
scroll to position [522, 0]
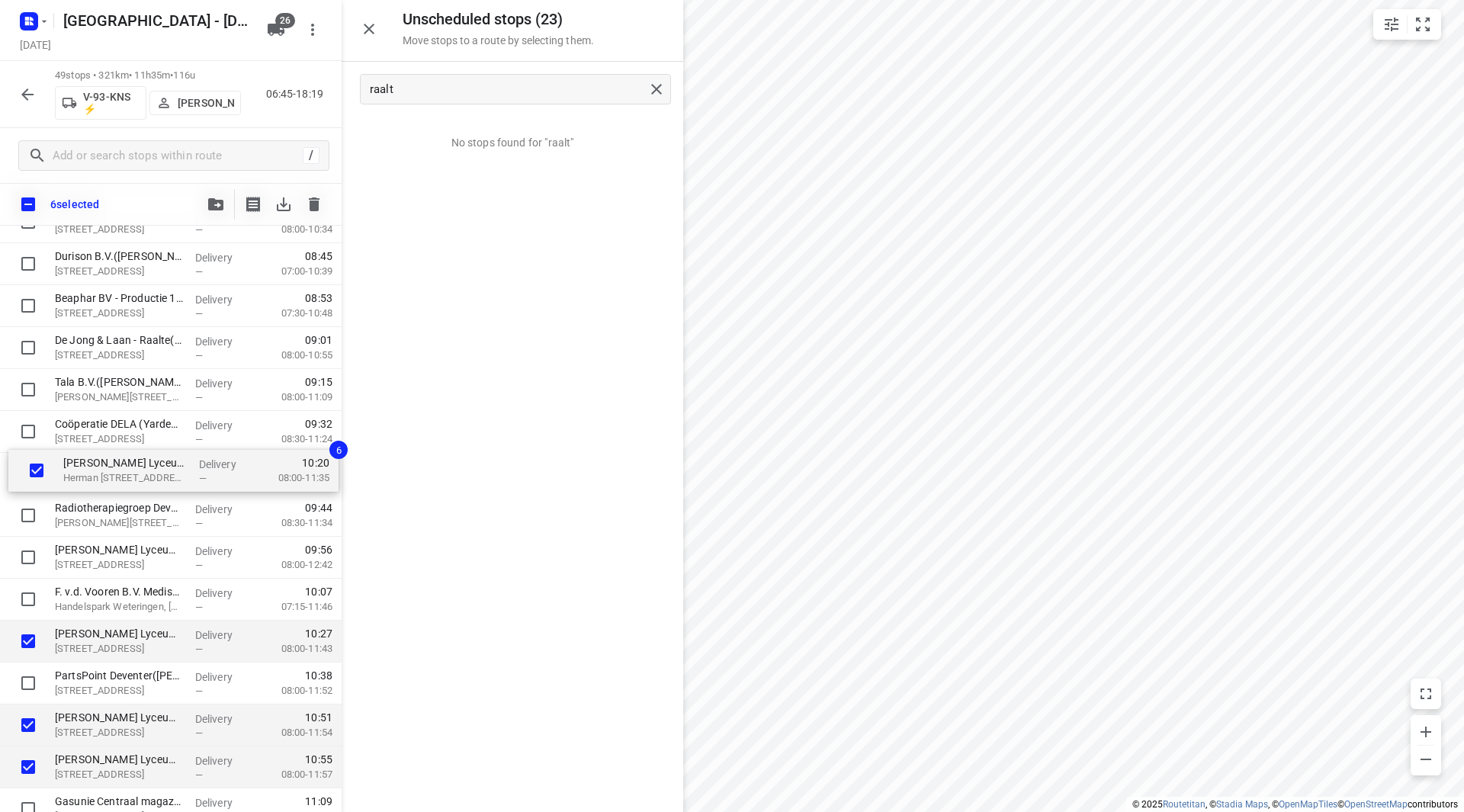
drag, startPoint x: 100, startPoint y: 606, endPoint x: 109, endPoint y: 477, distance: 129.3
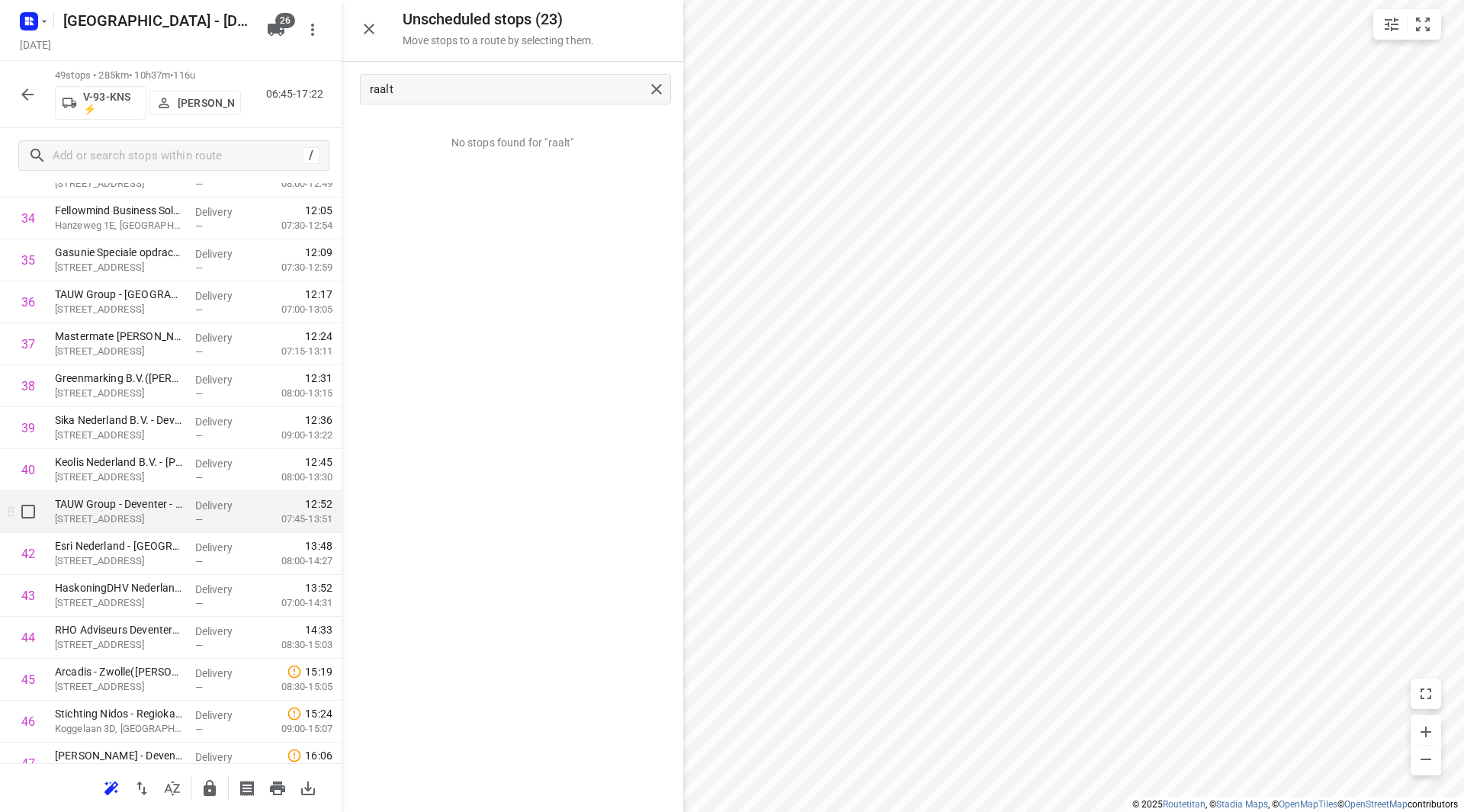
scroll to position [1513, 0]
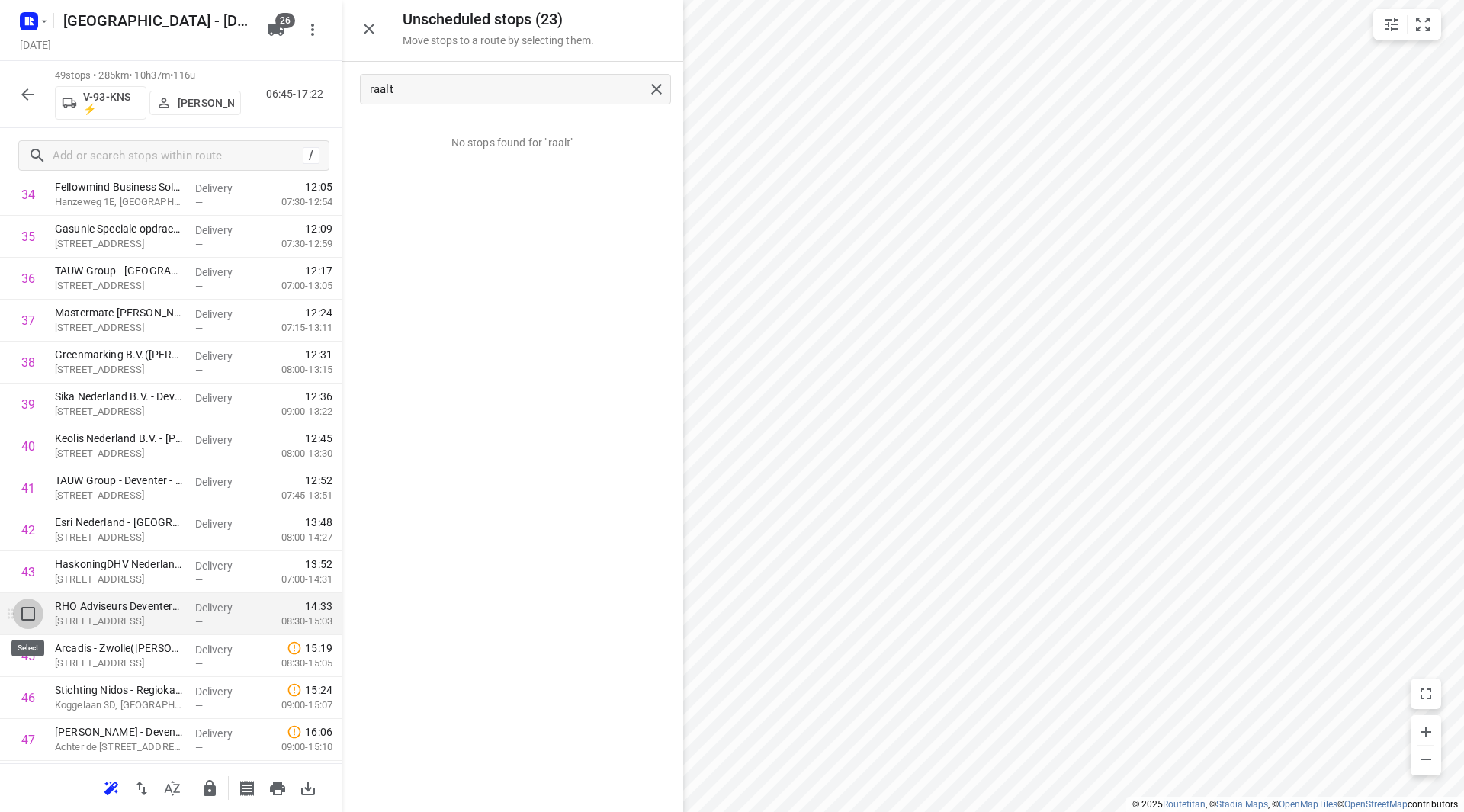
click at [22, 609] on input "checkbox" at bounding box center [28, 614] width 30 height 30
checkbox input "true"
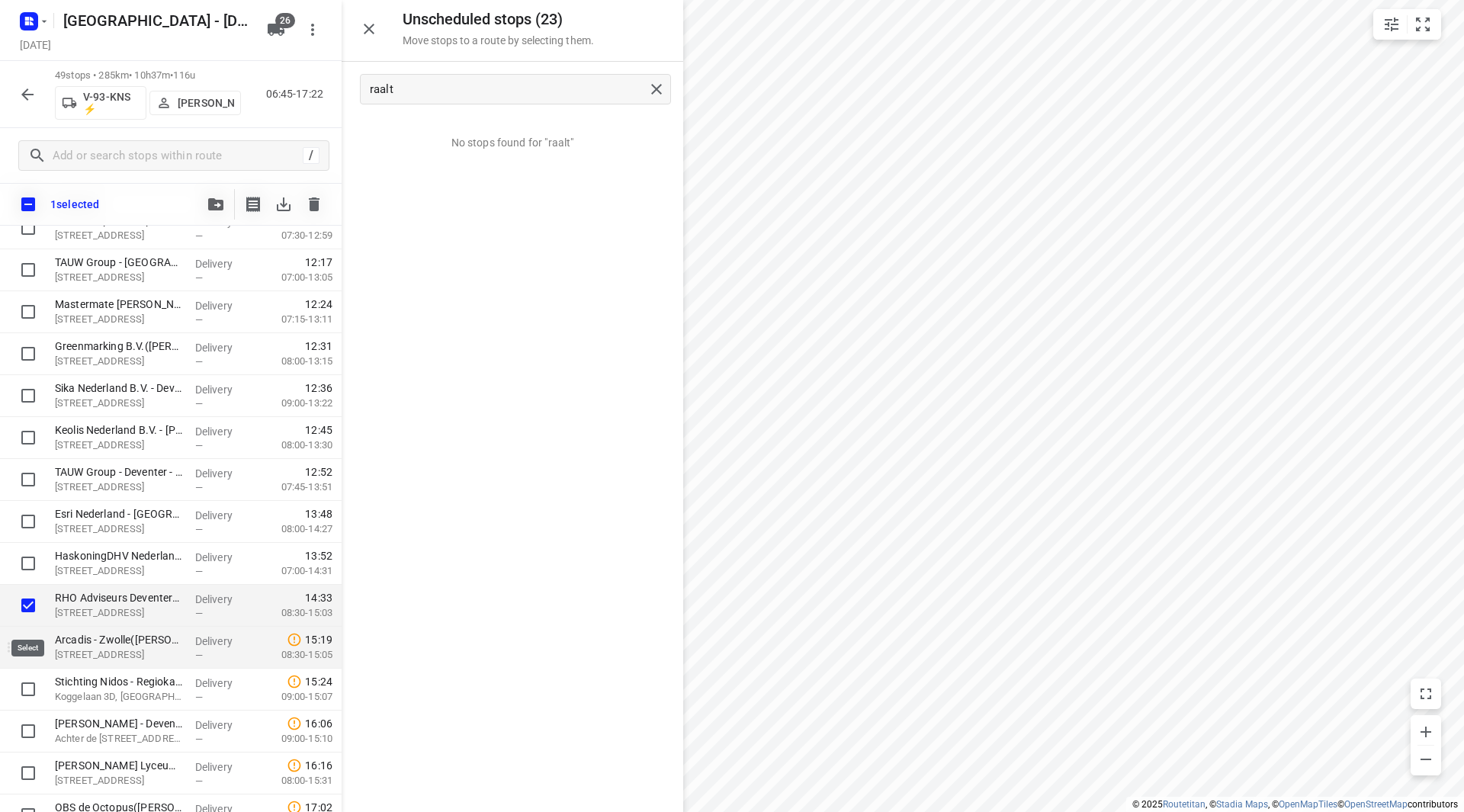
scroll to position [1589, 0]
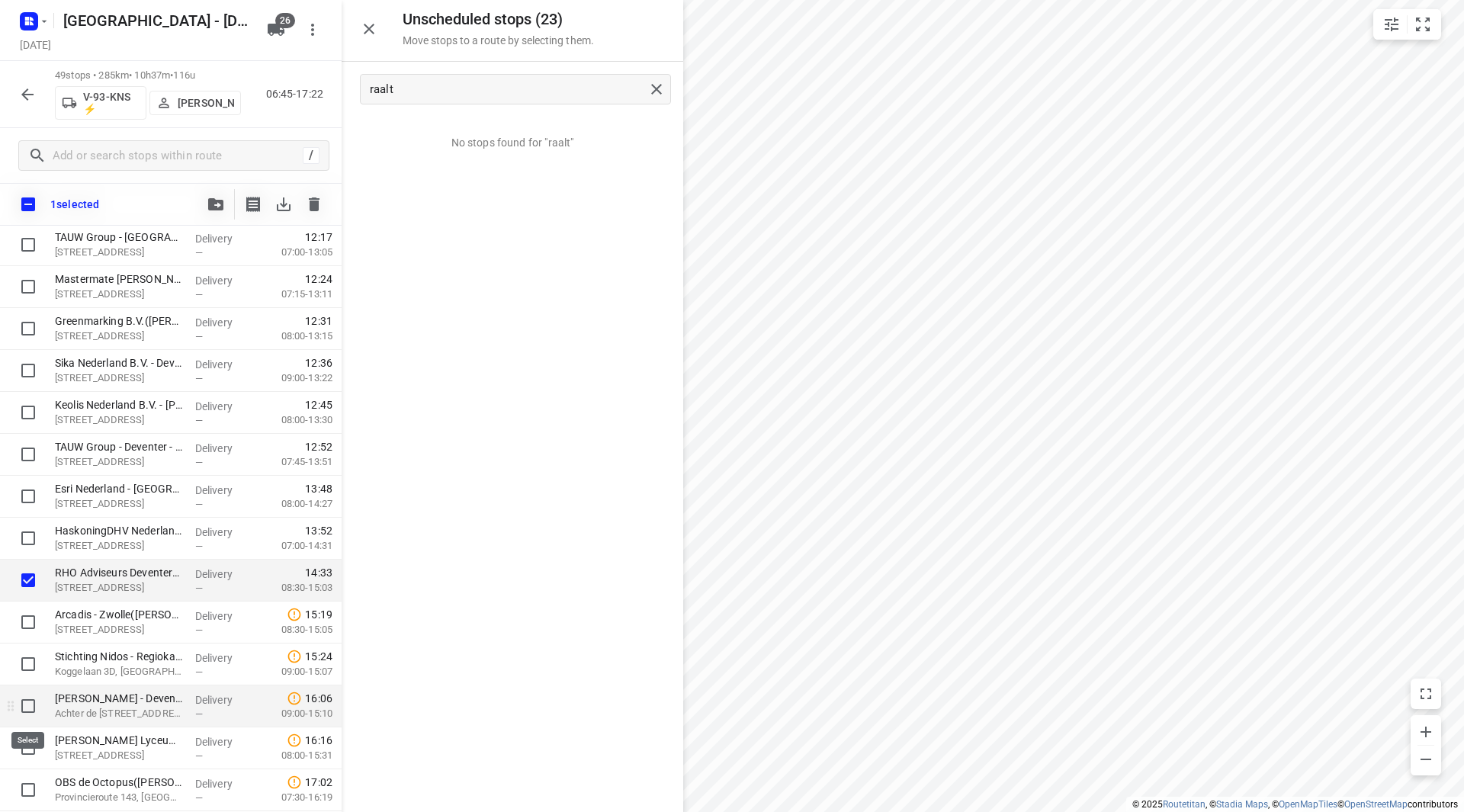
click at [25, 707] on input "checkbox" at bounding box center [28, 706] width 30 height 30
checkbox input "true"
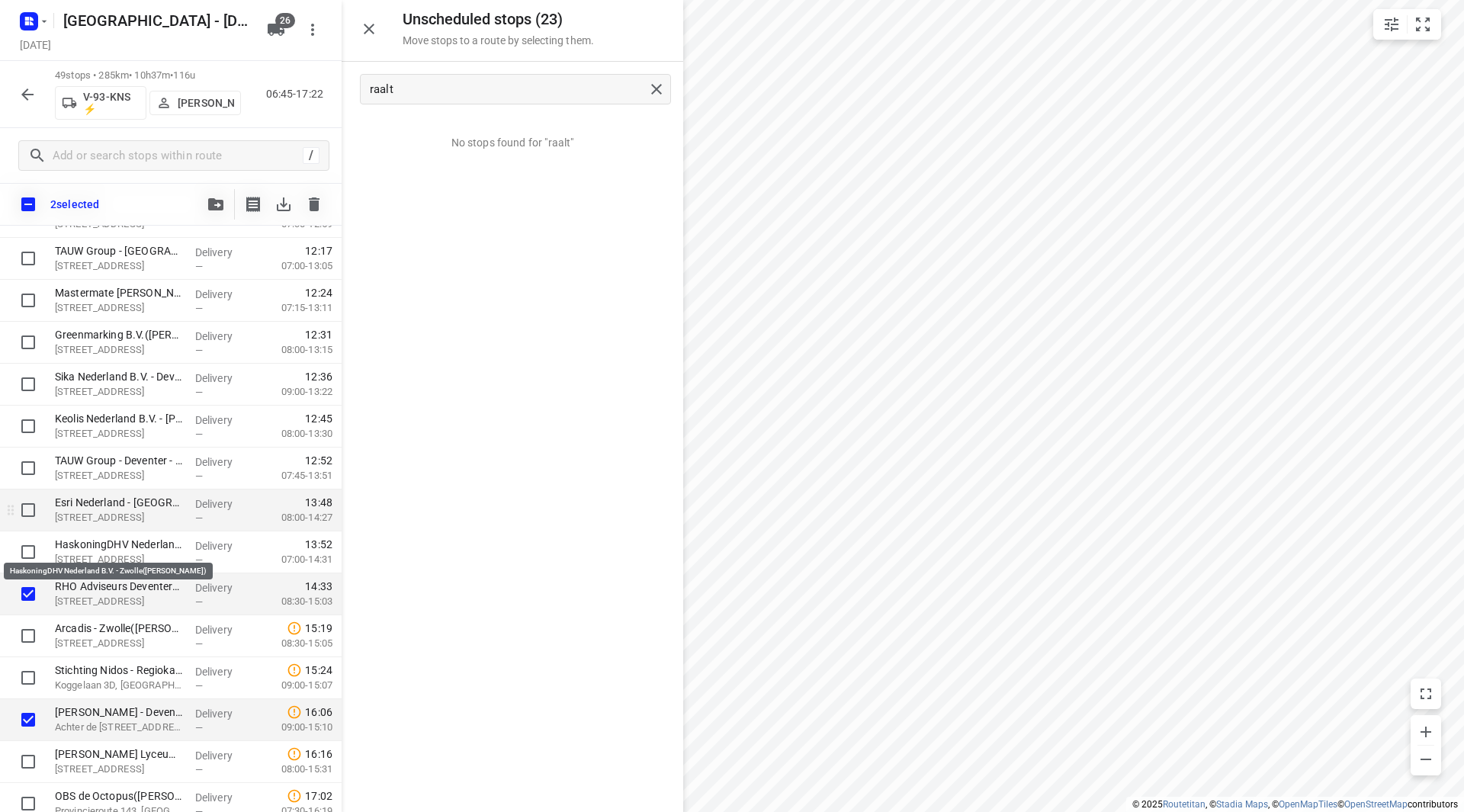
scroll to position [1554, 0]
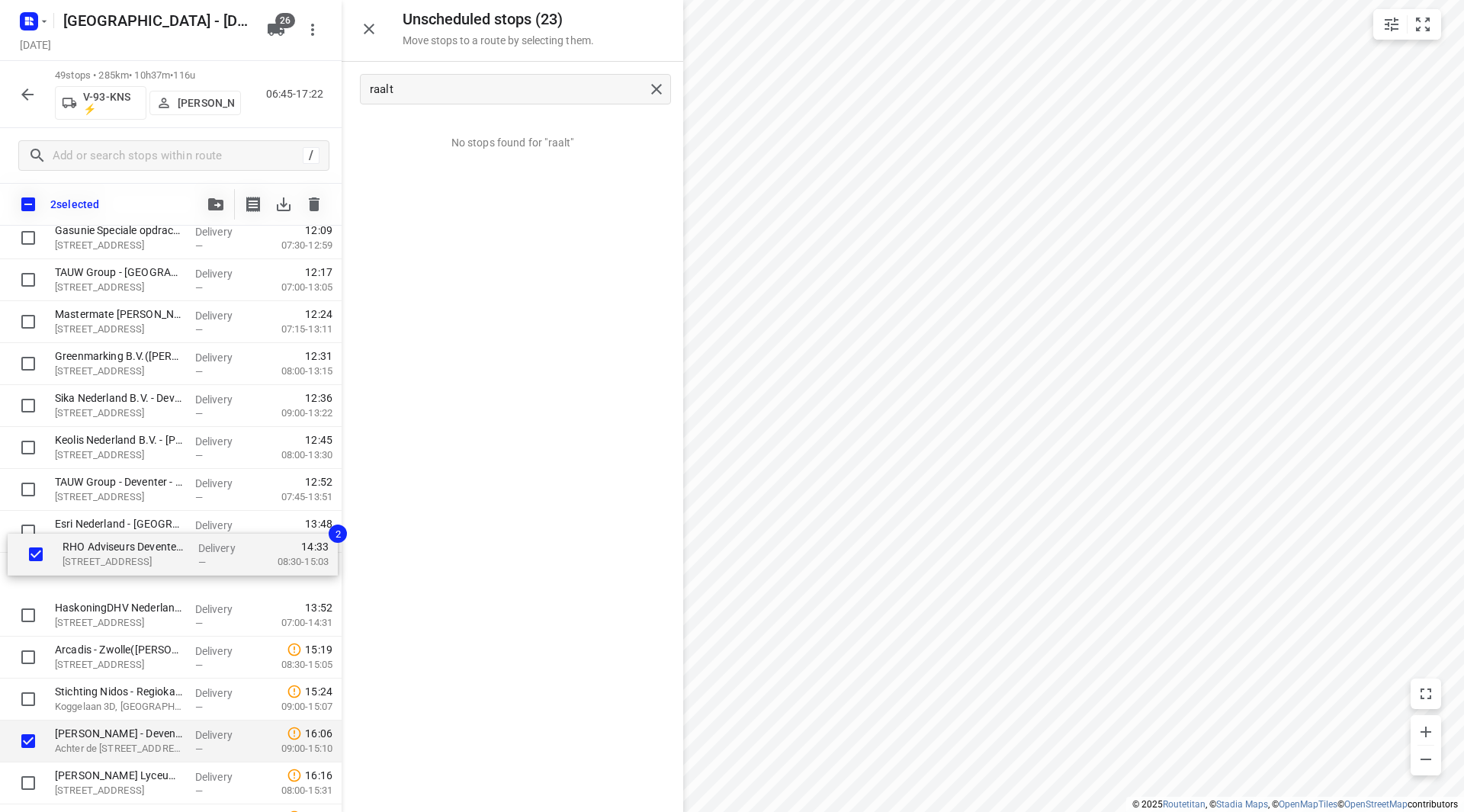
drag, startPoint x: 102, startPoint y: 621, endPoint x: 109, endPoint y: 544, distance: 77.3
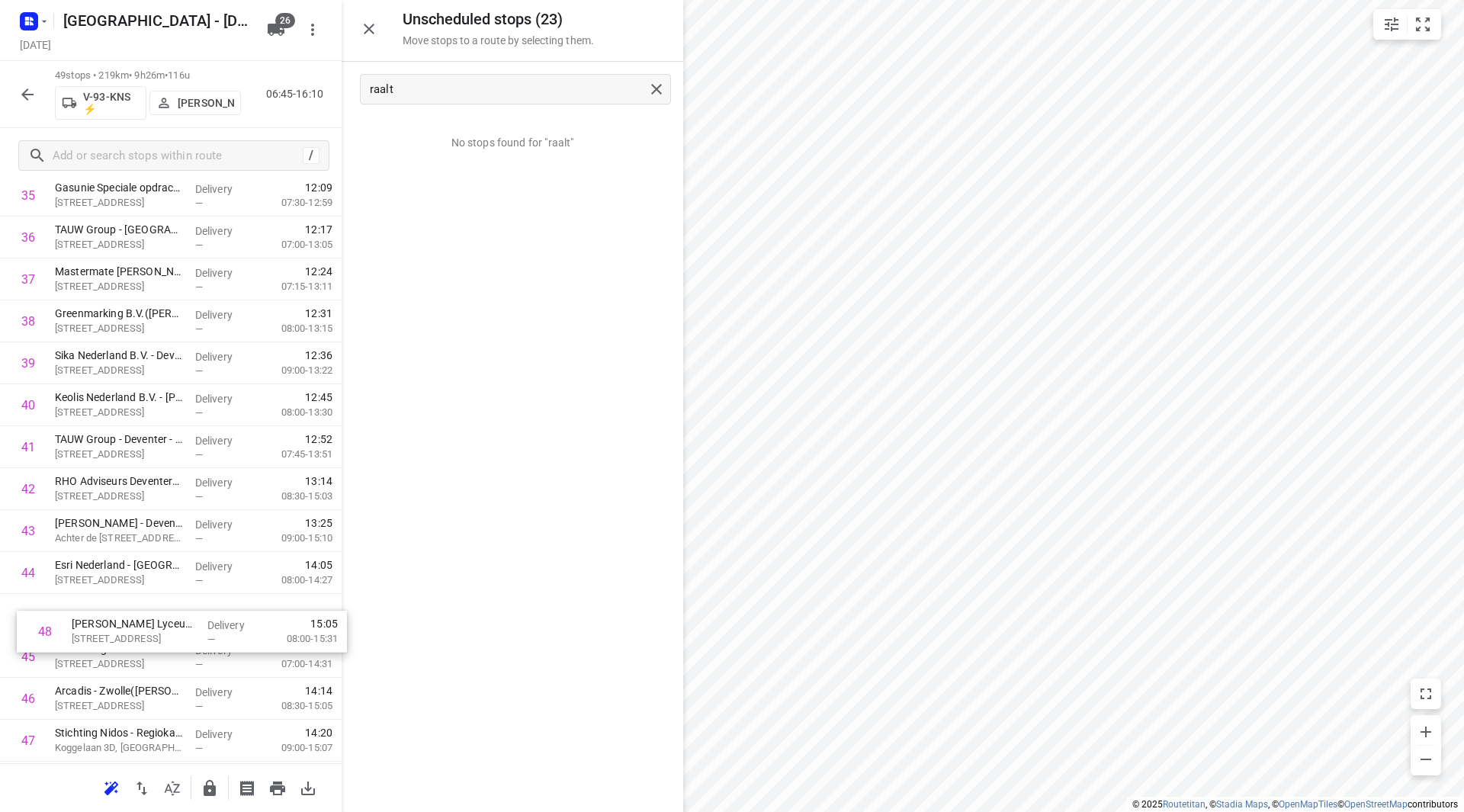
scroll to position [1557, 0]
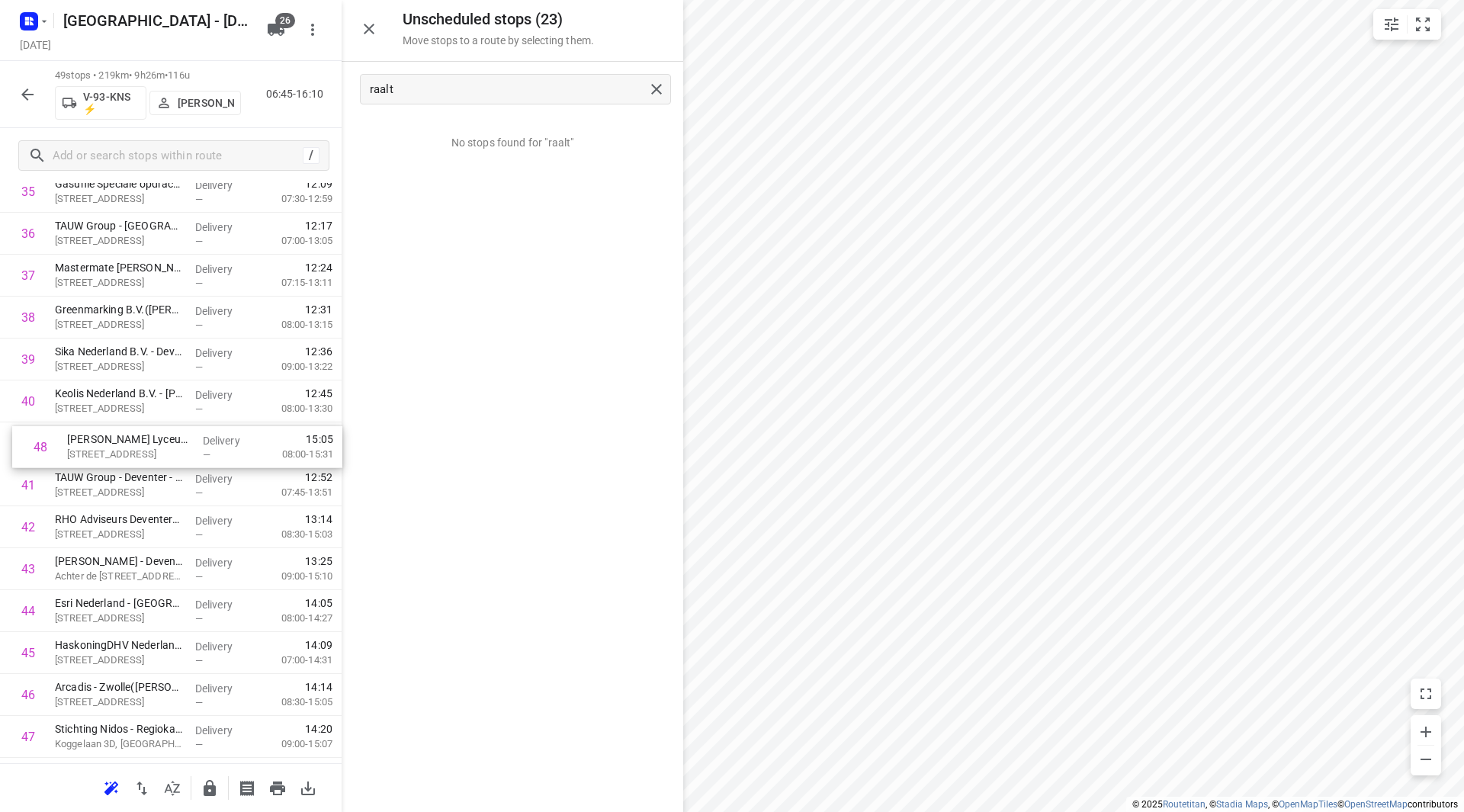
drag, startPoint x: 128, startPoint y: 620, endPoint x: 115, endPoint y: 431, distance: 189.4
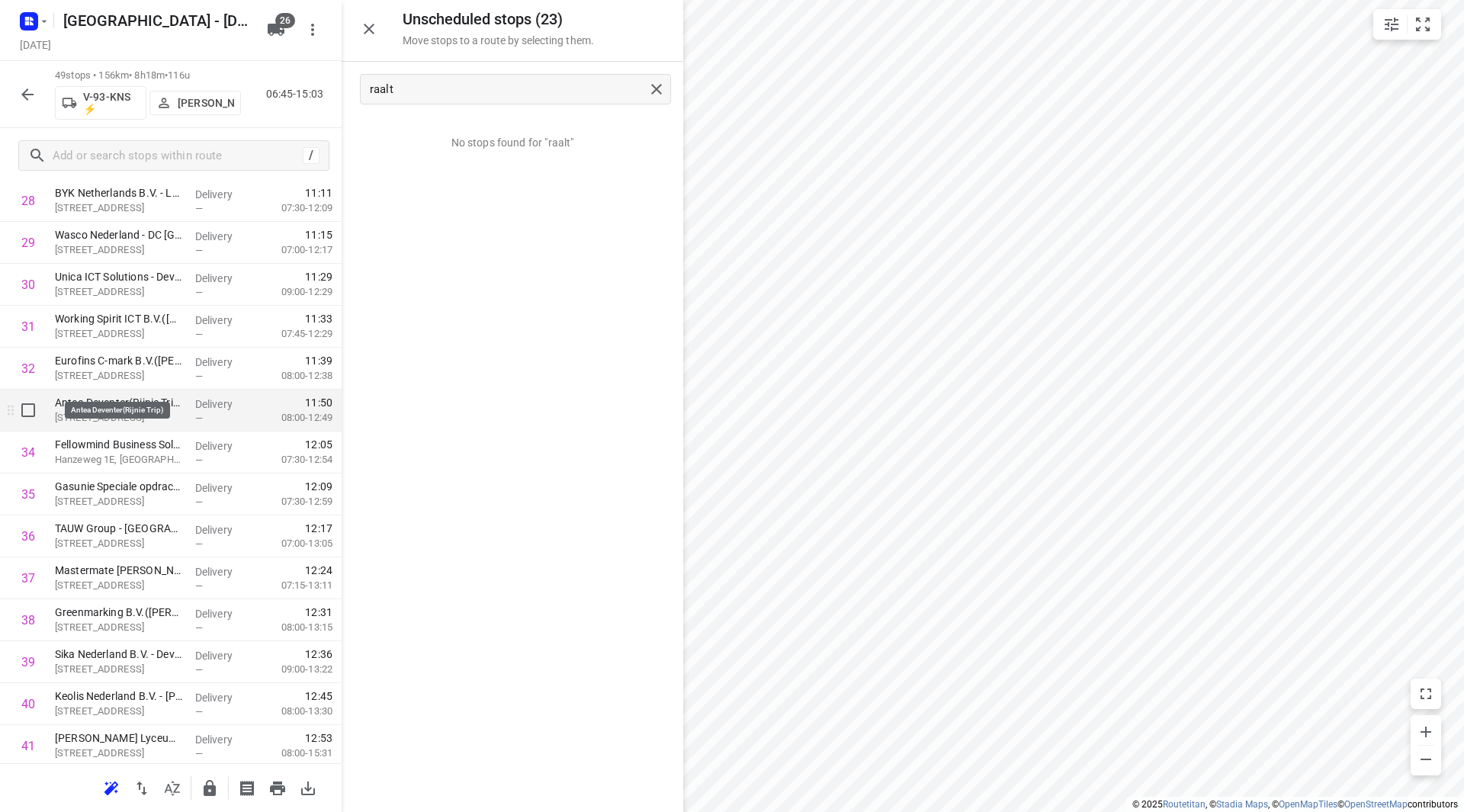
scroll to position [1331, 0]
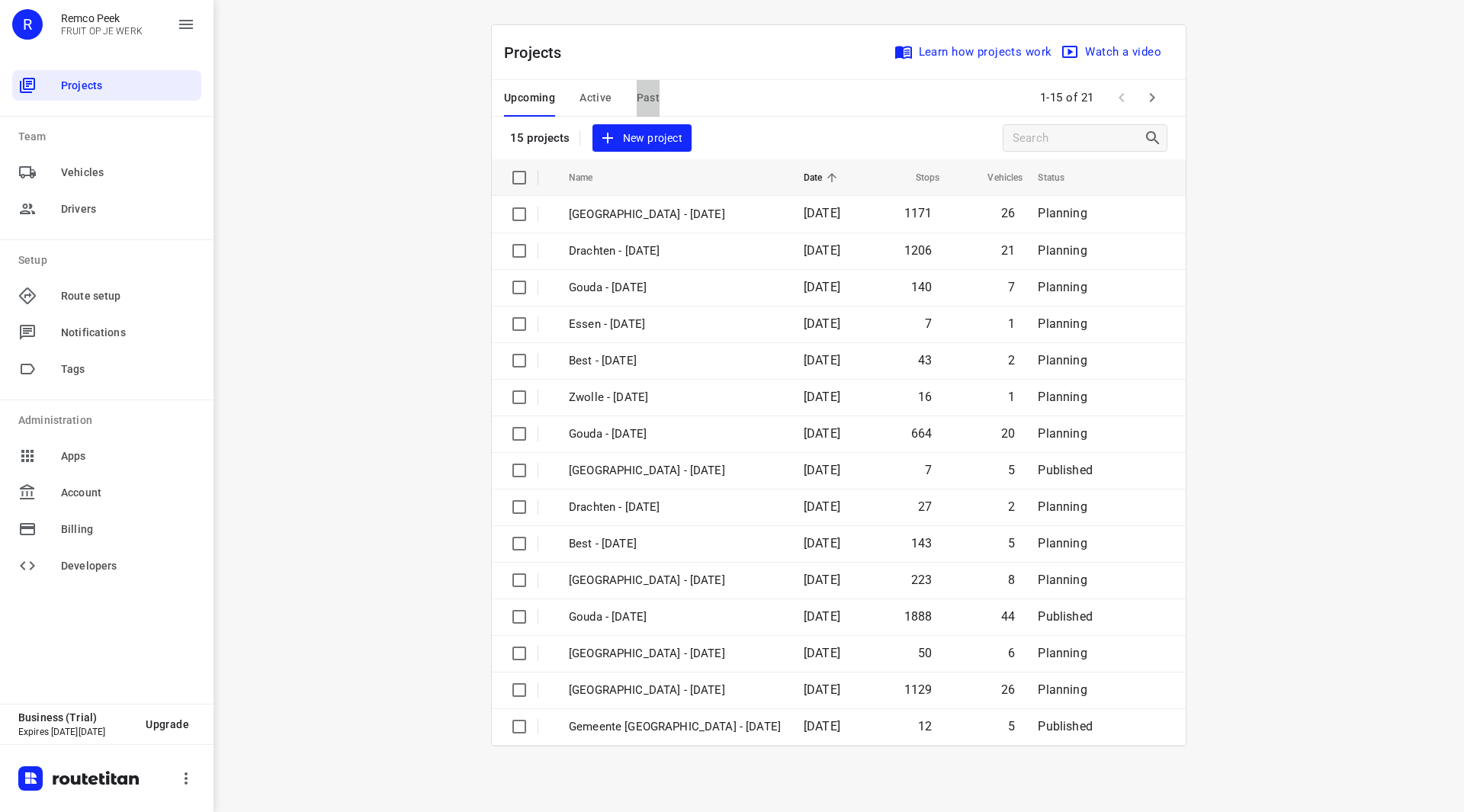
click at [652, 100] on span "Past" at bounding box center [649, 98] width 24 height 19
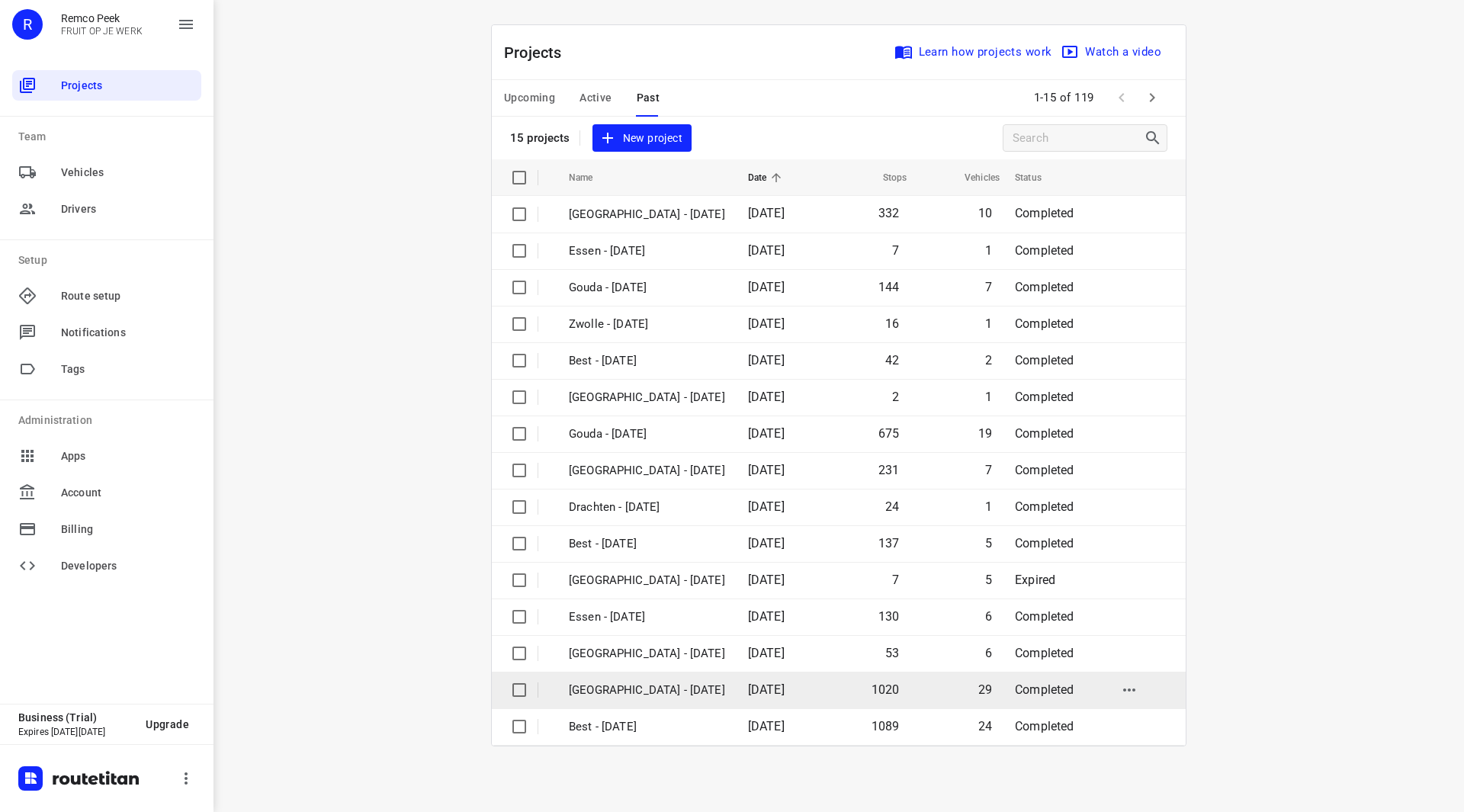
click at [635, 695] on p "[GEOGRAPHIC_DATA] - [DATE]" at bounding box center [646, 691] width 156 height 17
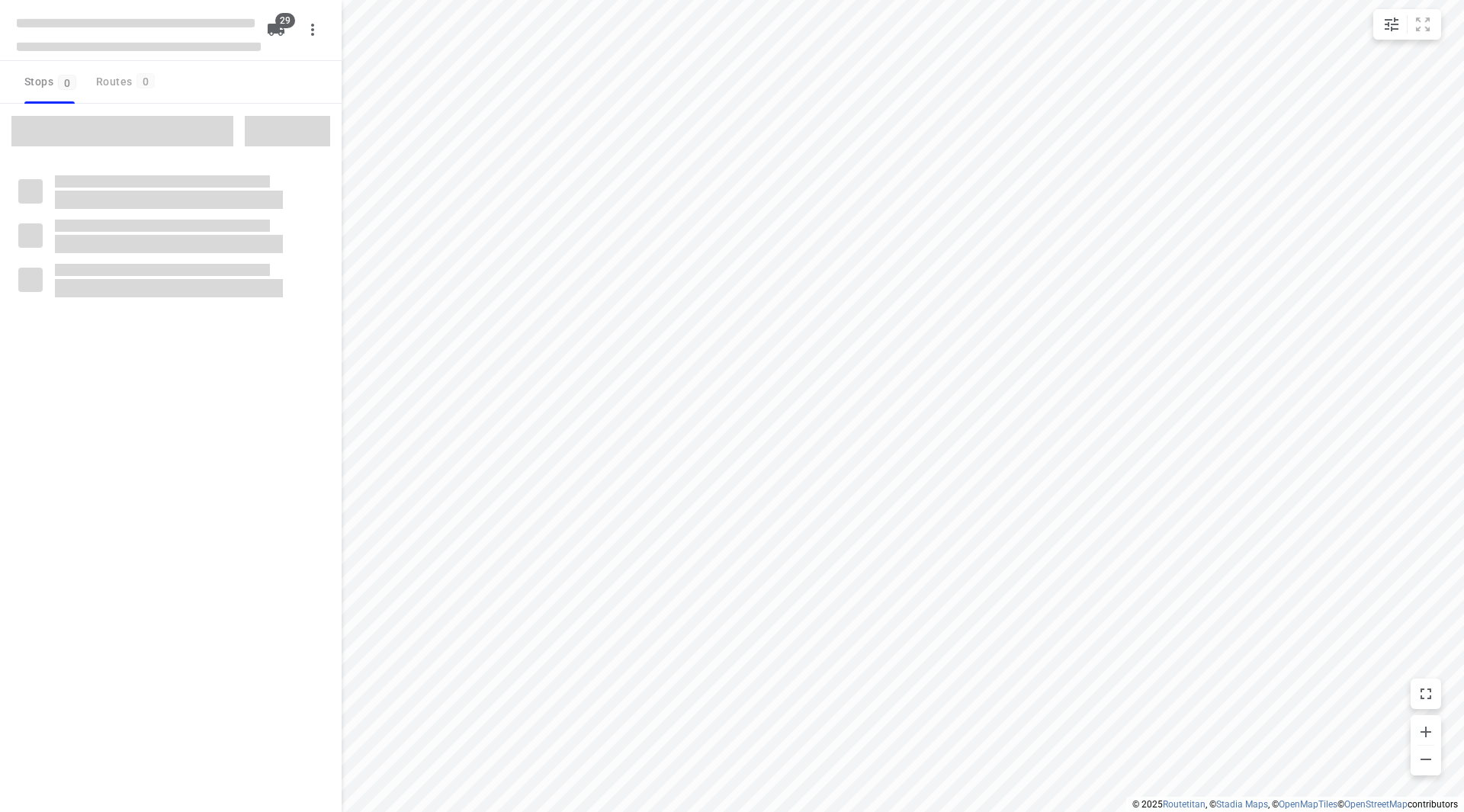
type input "distance"
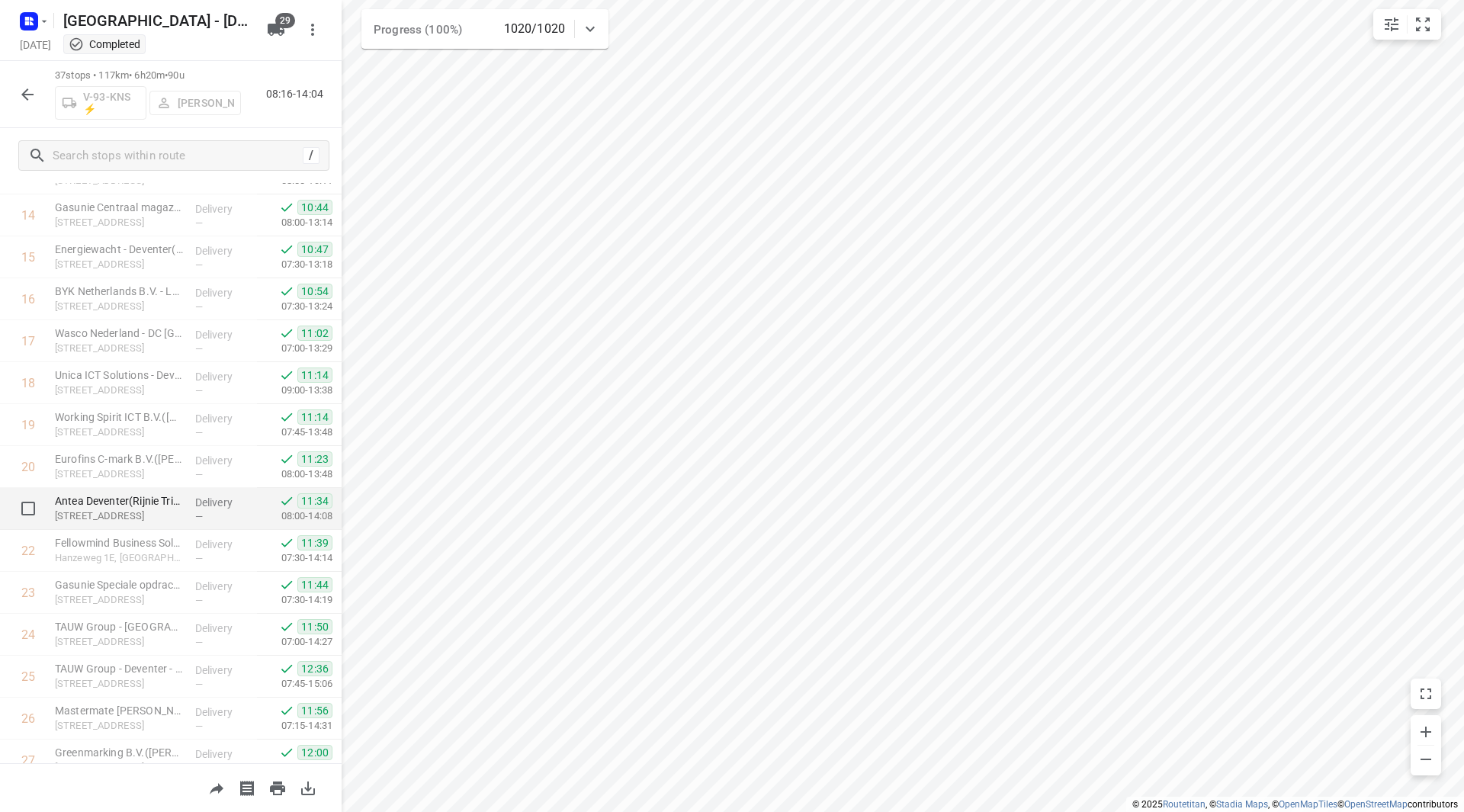
scroll to position [686, 0]
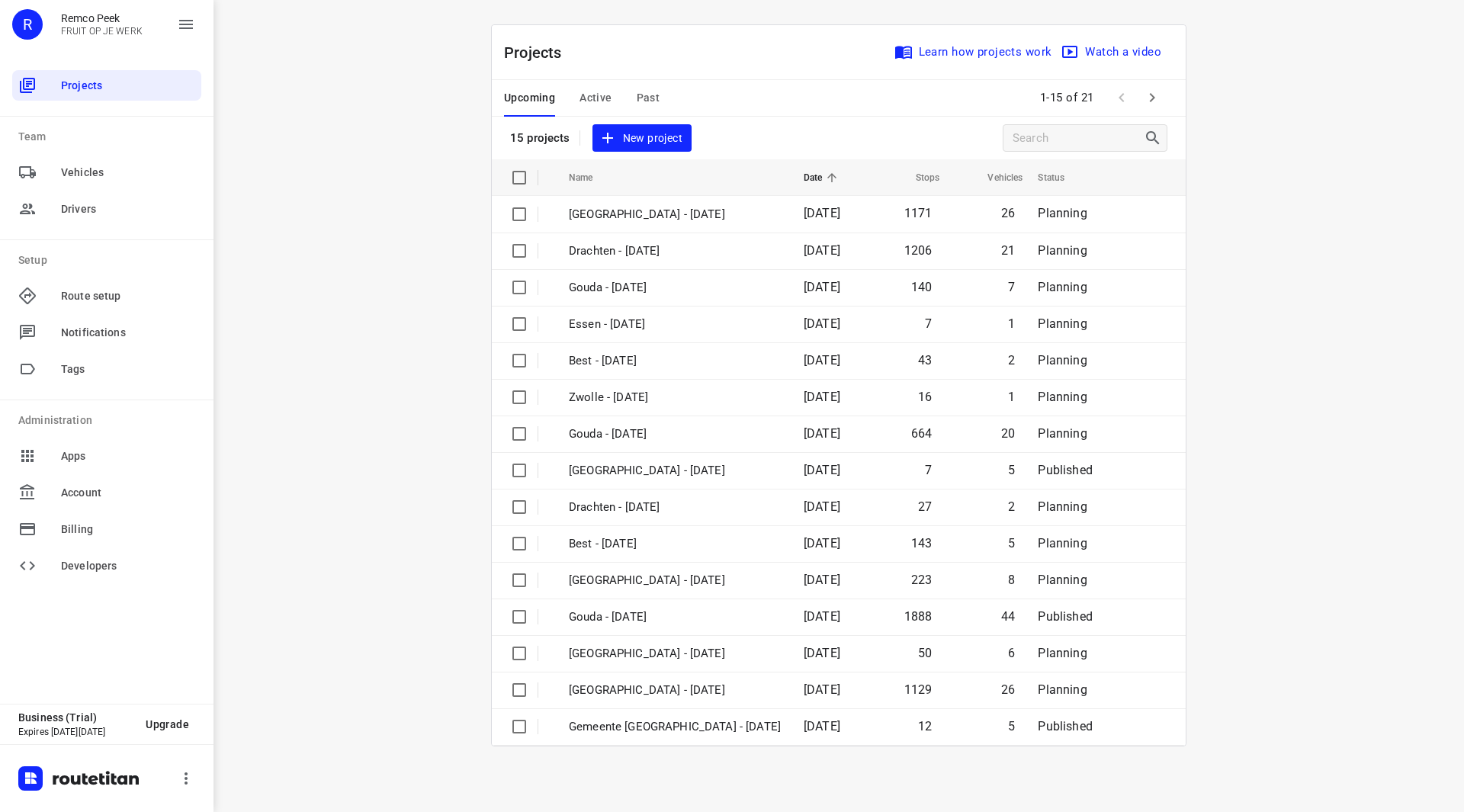
click at [585, 97] on span "Active" at bounding box center [596, 98] width 32 height 19
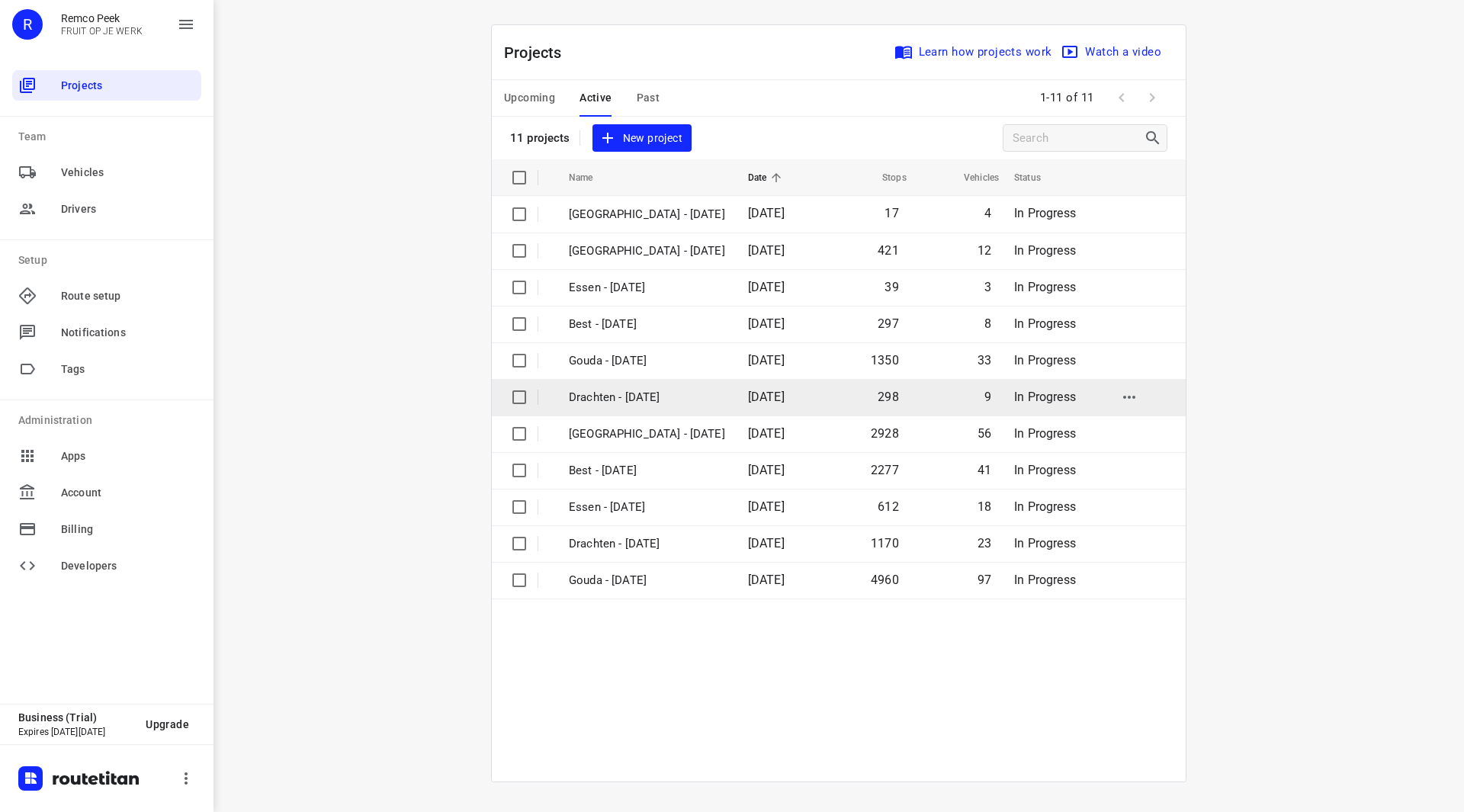
click at [624, 399] on p "Drachten - [DATE]" at bounding box center [646, 397] width 156 height 17
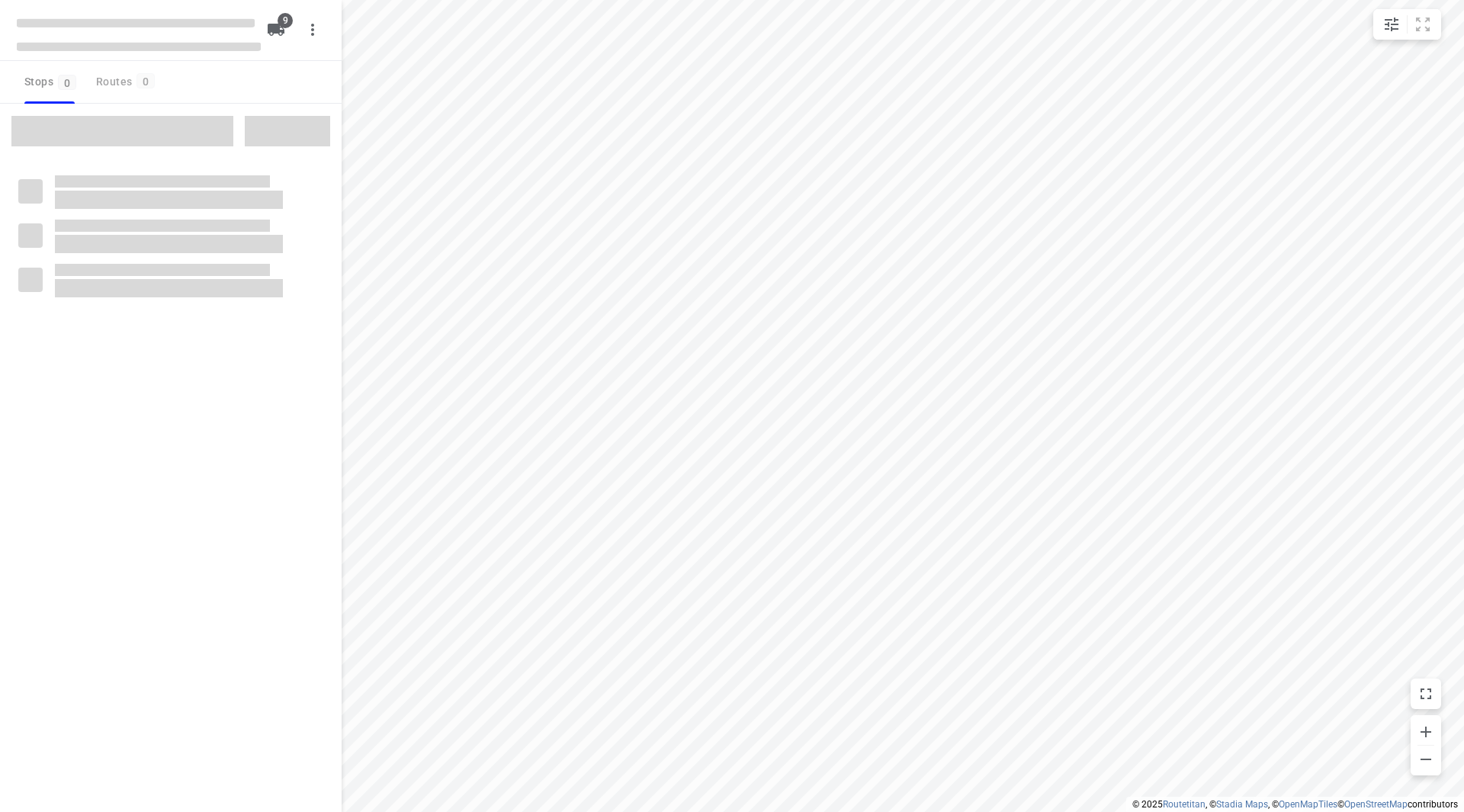
checkbox input "true"
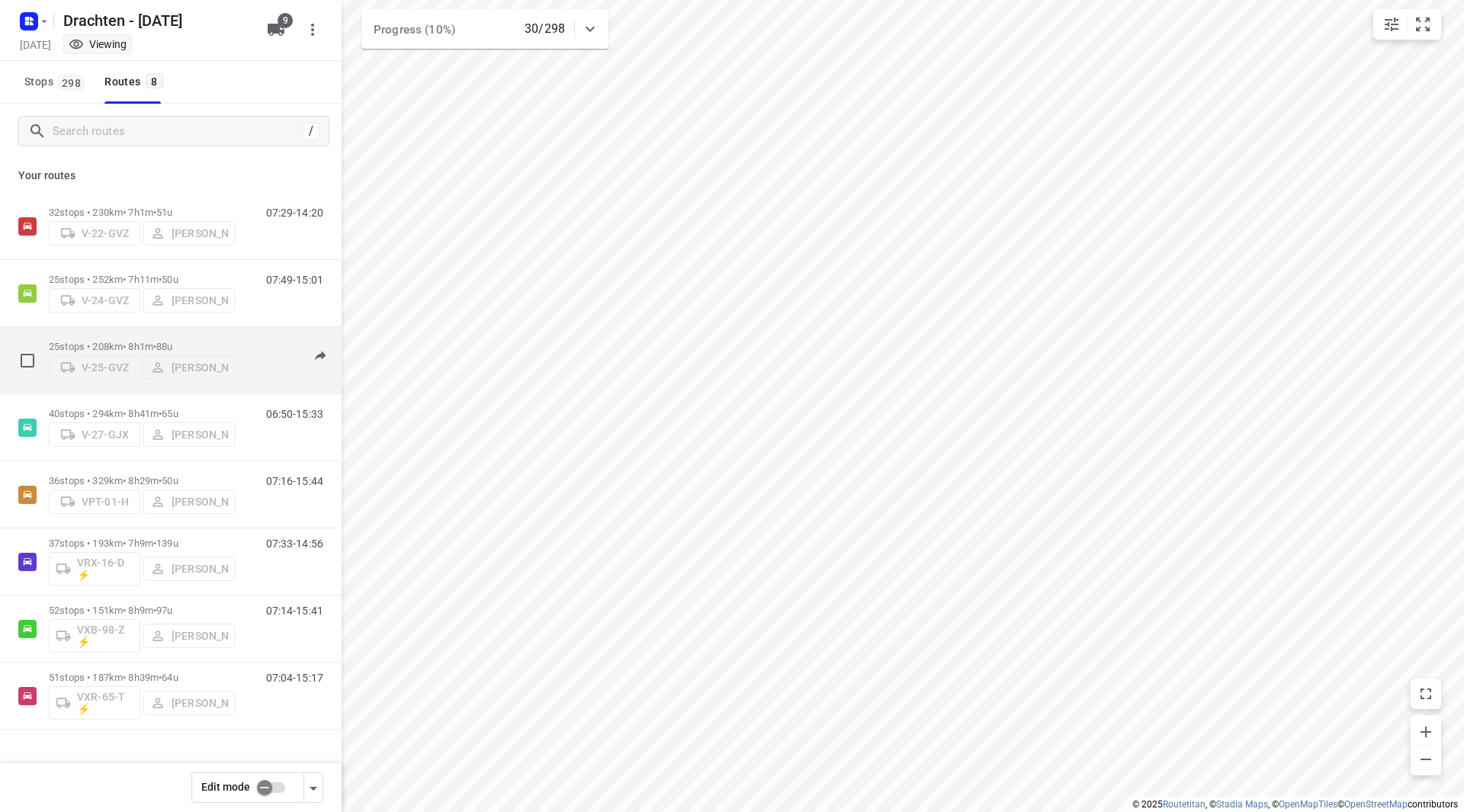
click at [208, 333] on div "25 stops • 208km • 8h1m • 88u V-25-GVZ [PERSON_NAME]" at bounding box center [142, 360] width 186 height 54
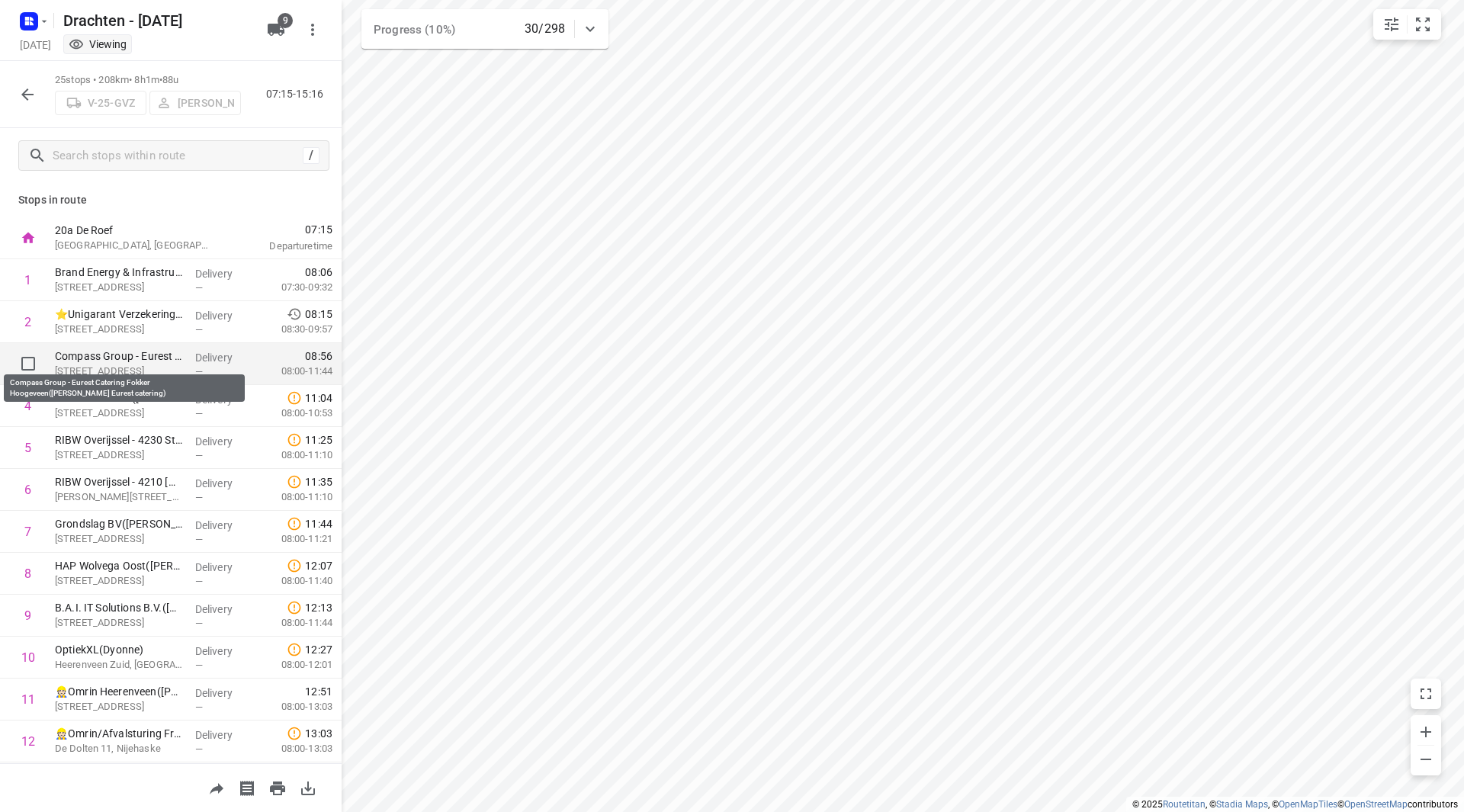
click at [155, 357] on p "Compass Group - Eurest Catering Fokker Hoogeveen([PERSON_NAME] Eurest catering)" at bounding box center [119, 355] width 128 height 15
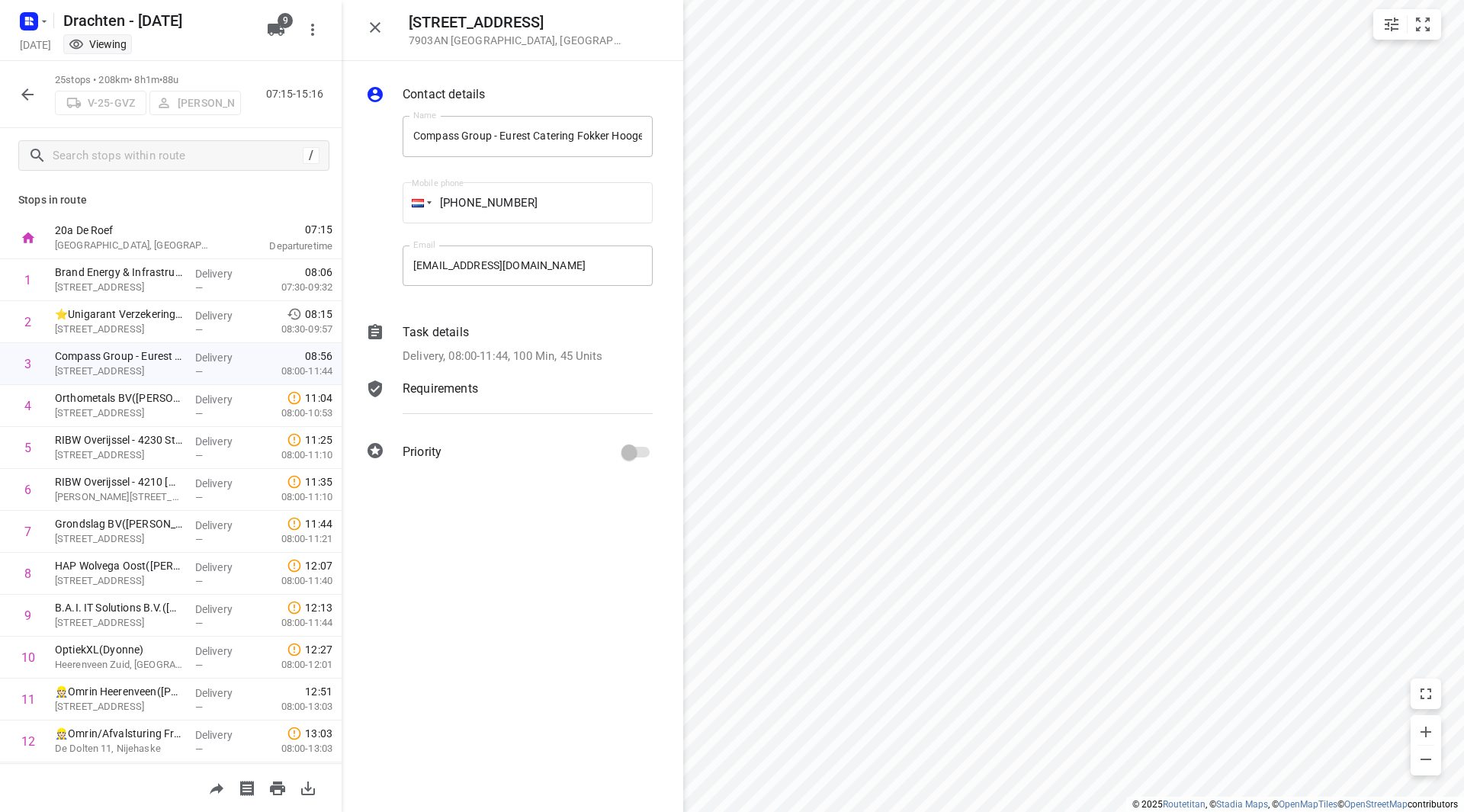
click at [485, 347] on p "Delivery, 08:00-11:44, 100 Min, 45 Units" at bounding box center [503, 356] width 201 height 17
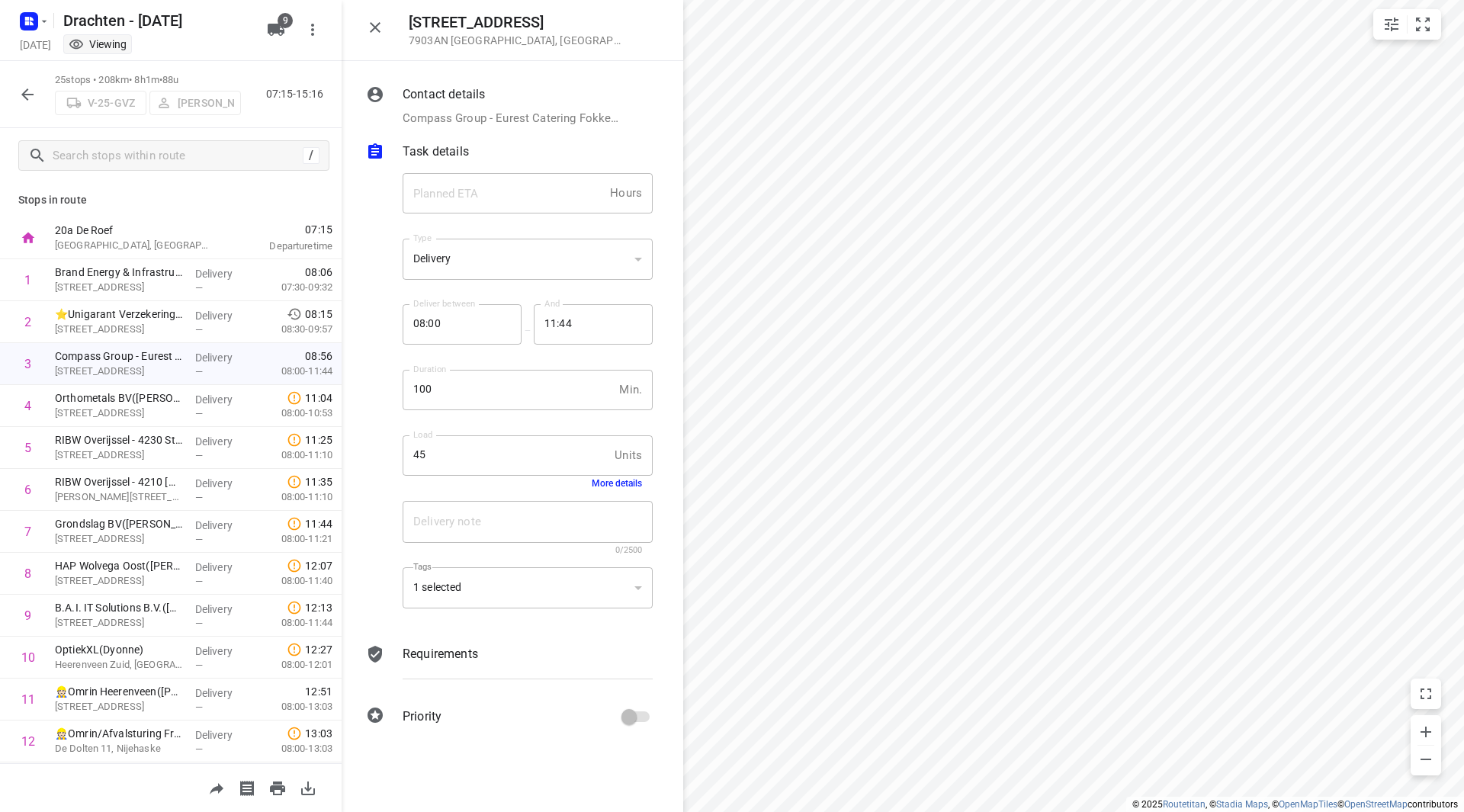
click at [605, 484] on button "More details" at bounding box center [616, 483] width 50 height 10
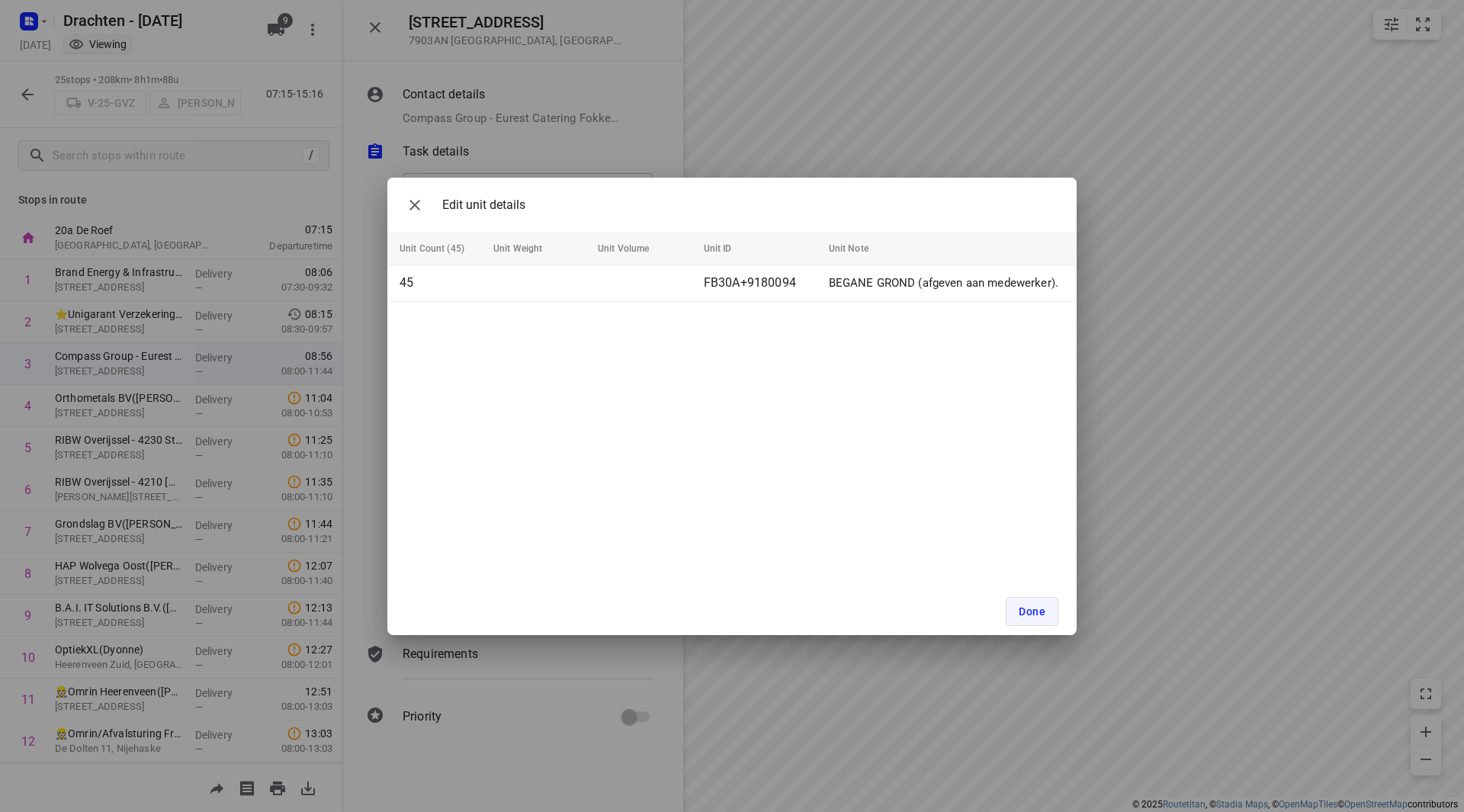
click at [1027, 616] on span "Done" at bounding box center [1033, 611] width 27 height 12
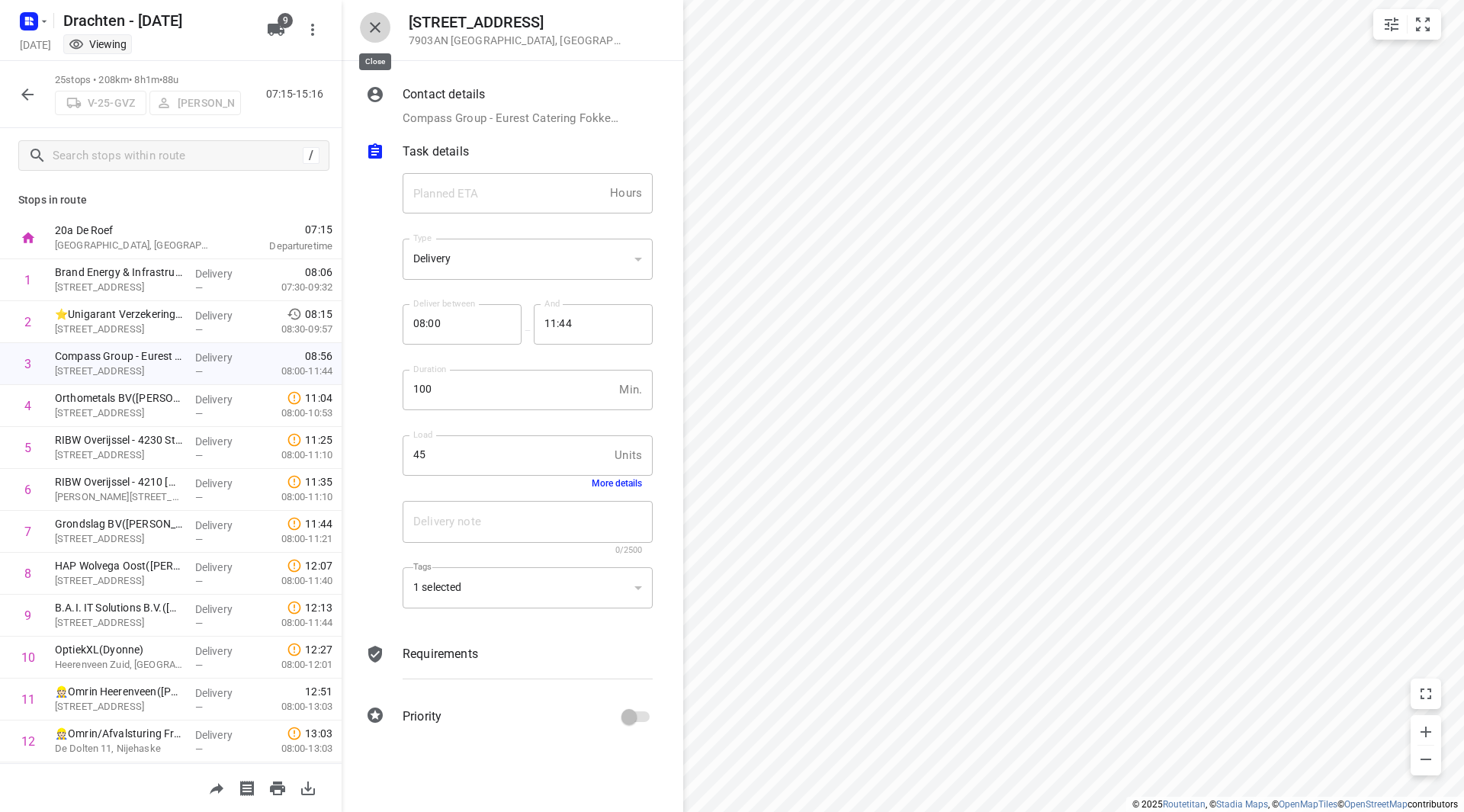
click at [367, 24] on icon "button" at bounding box center [375, 27] width 18 height 18
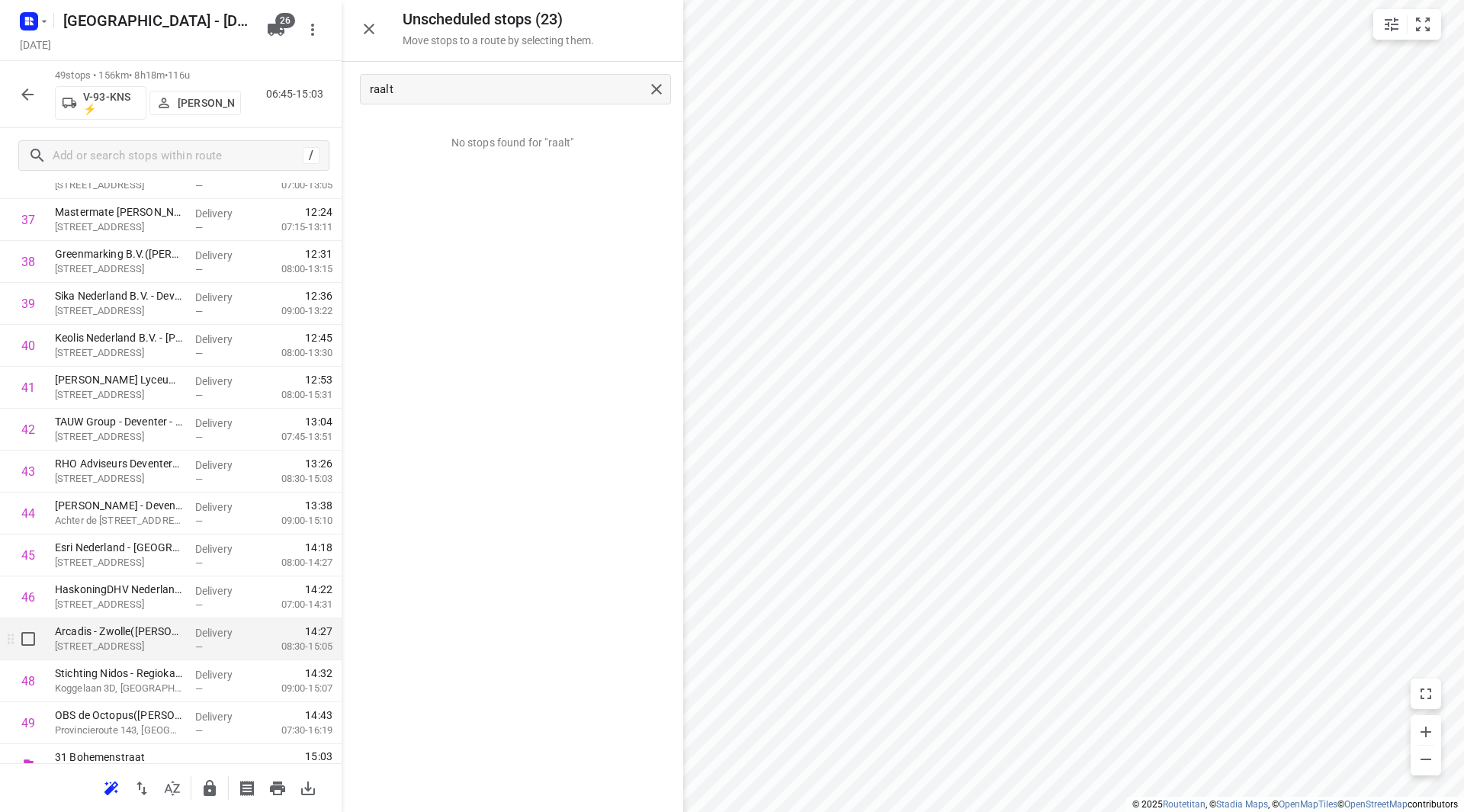
scroll to position [1636, 0]
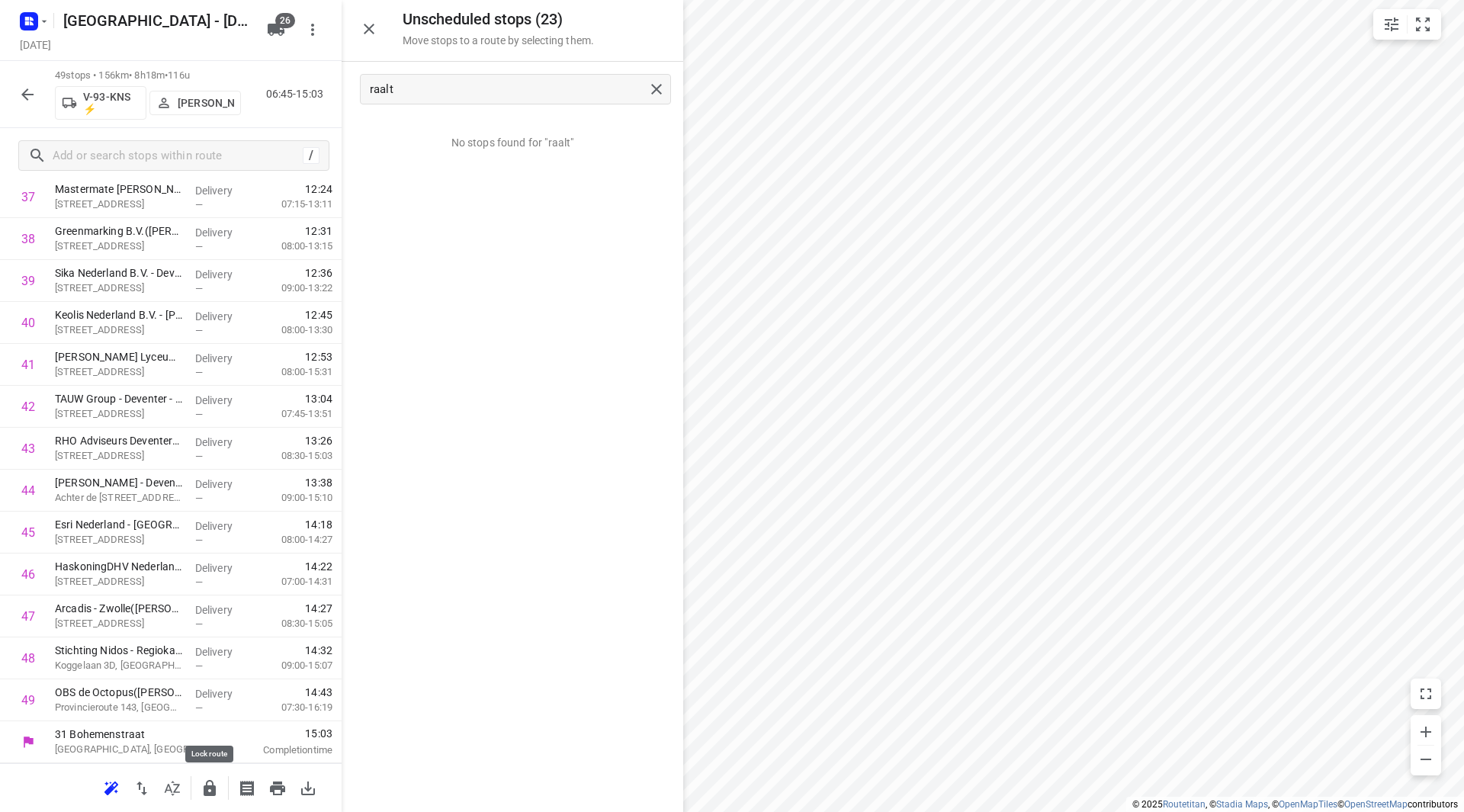
click at [209, 793] on icon "button" at bounding box center [209, 788] width 12 height 16
click at [21, 82] on button "button" at bounding box center [27, 94] width 30 height 30
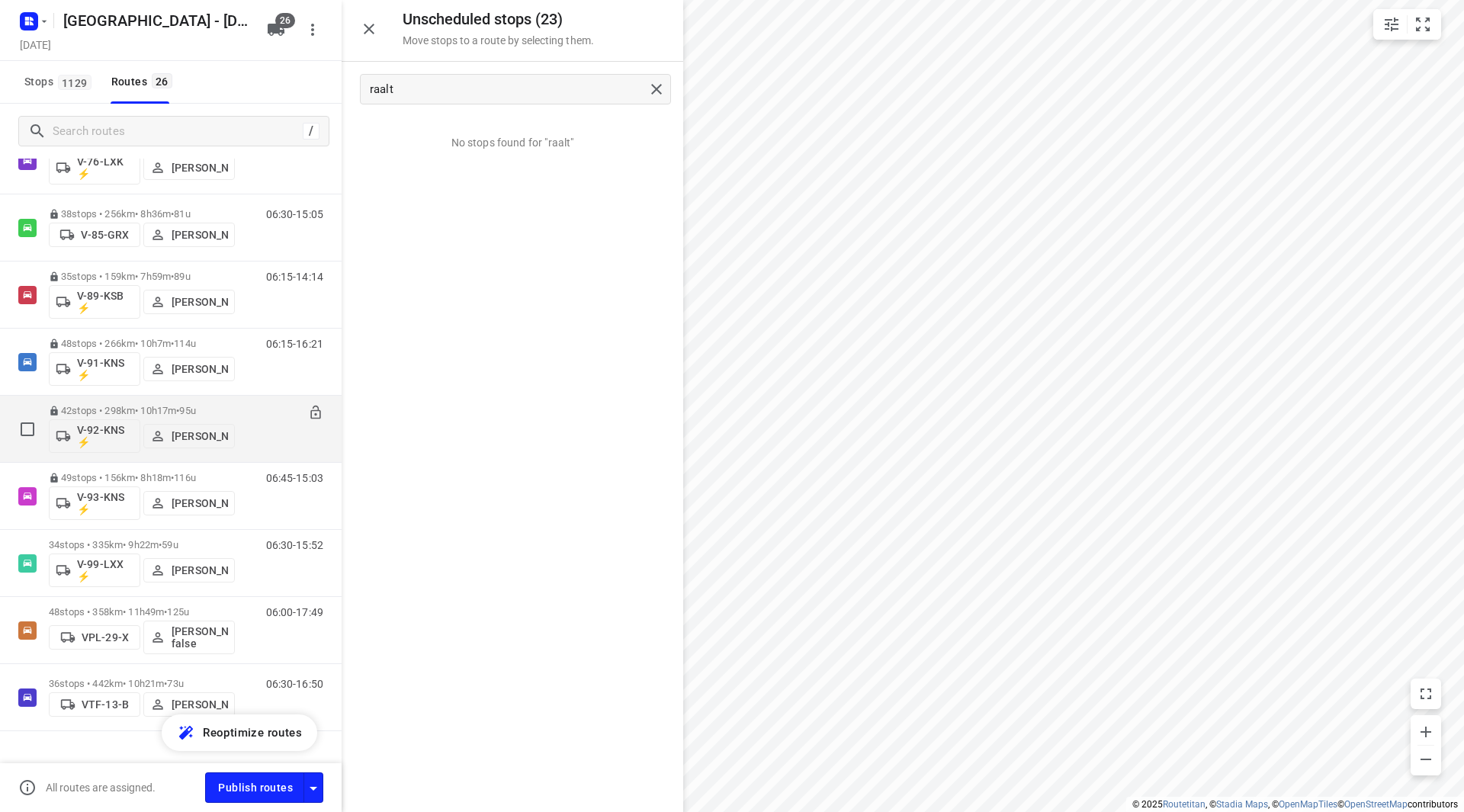
scroll to position [1278, 0]
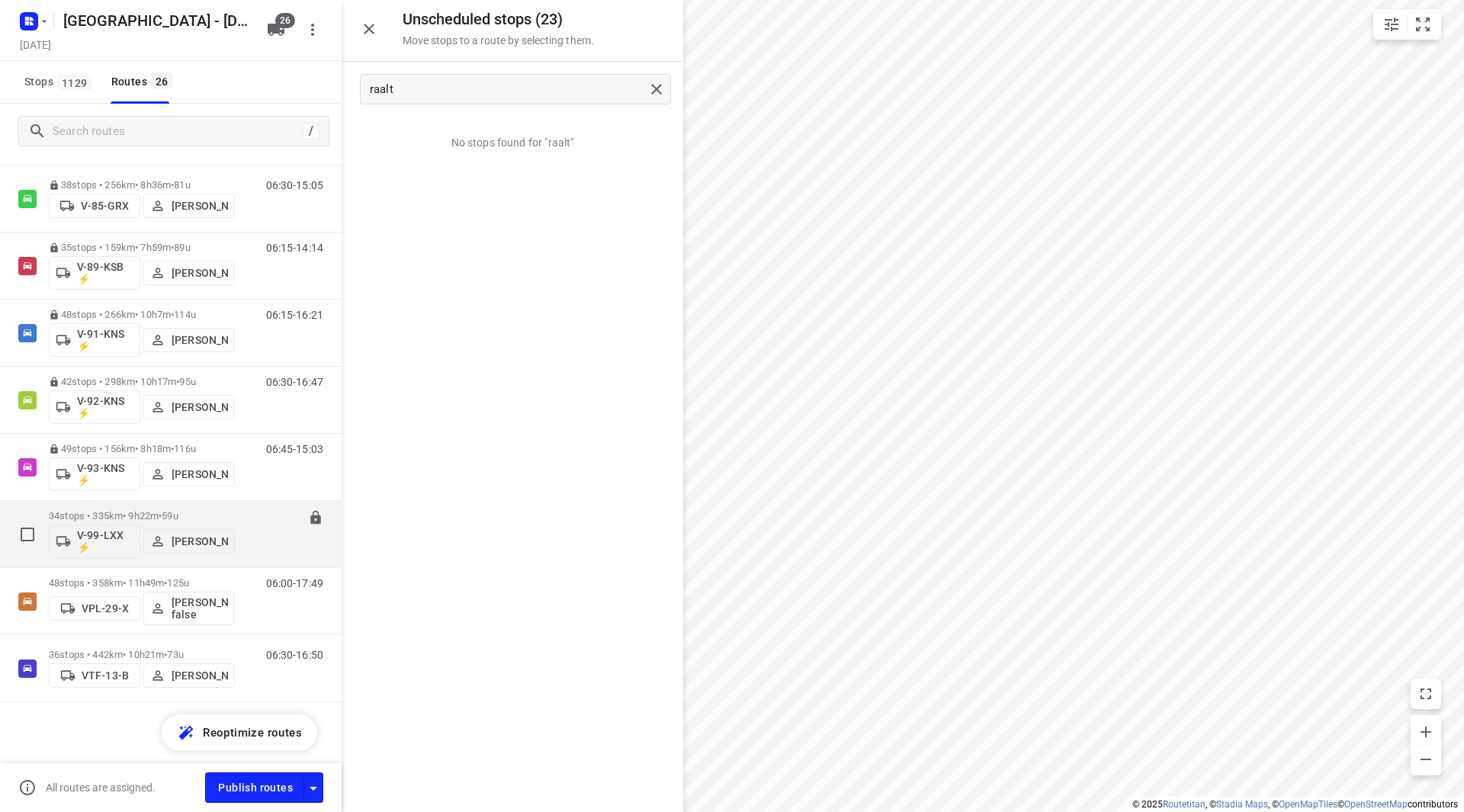
click at [178, 510] on span "59u" at bounding box center [170, 515] width 16 height 11
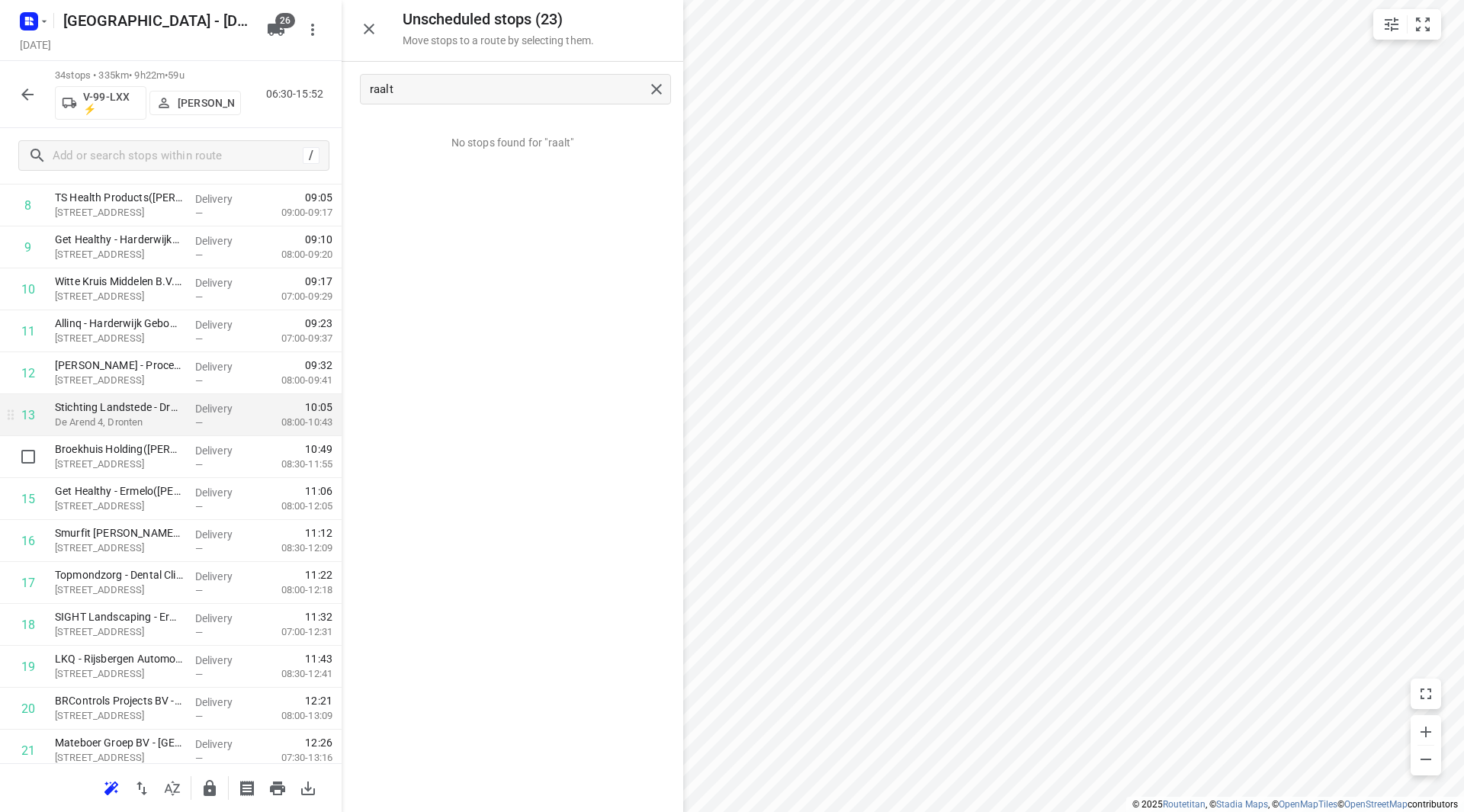
scroll to position [458, 0]
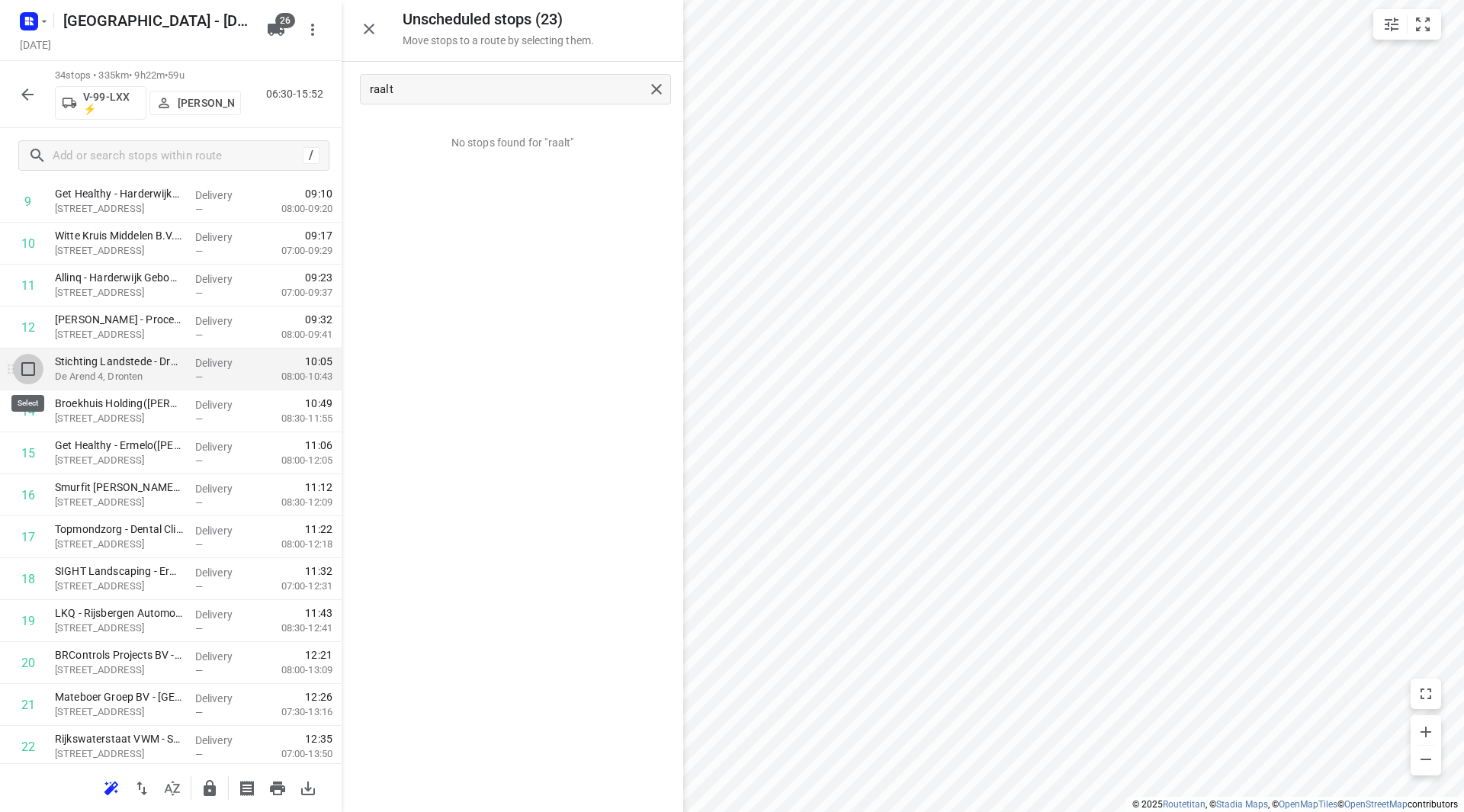
click at [20, 366] on input "checkbox" at bounding box center [28, 369] width 30 height 30
checkbox input "true"
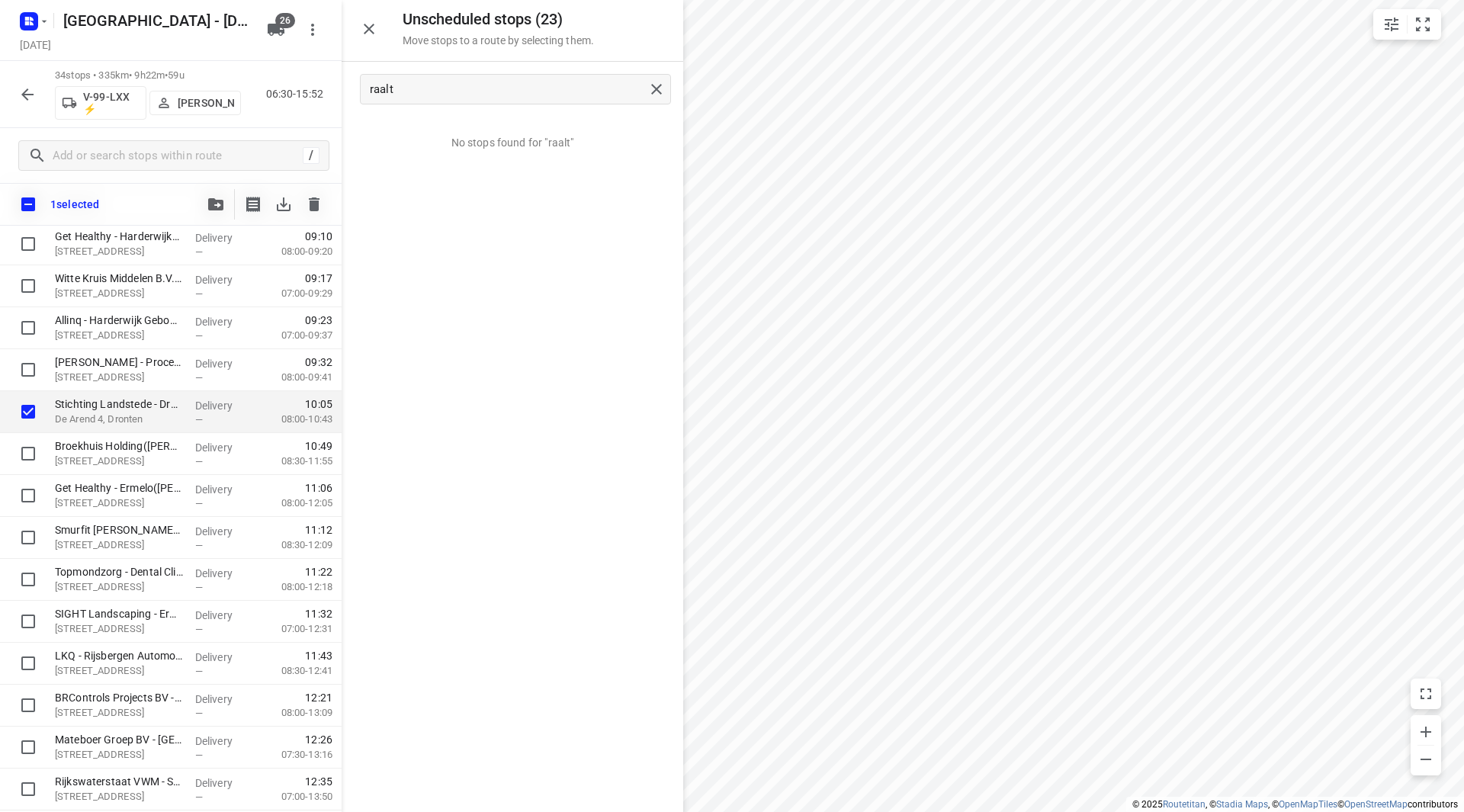
click at [213, 213] on button "button" at bounding box center [216, 204] width 30 height 30
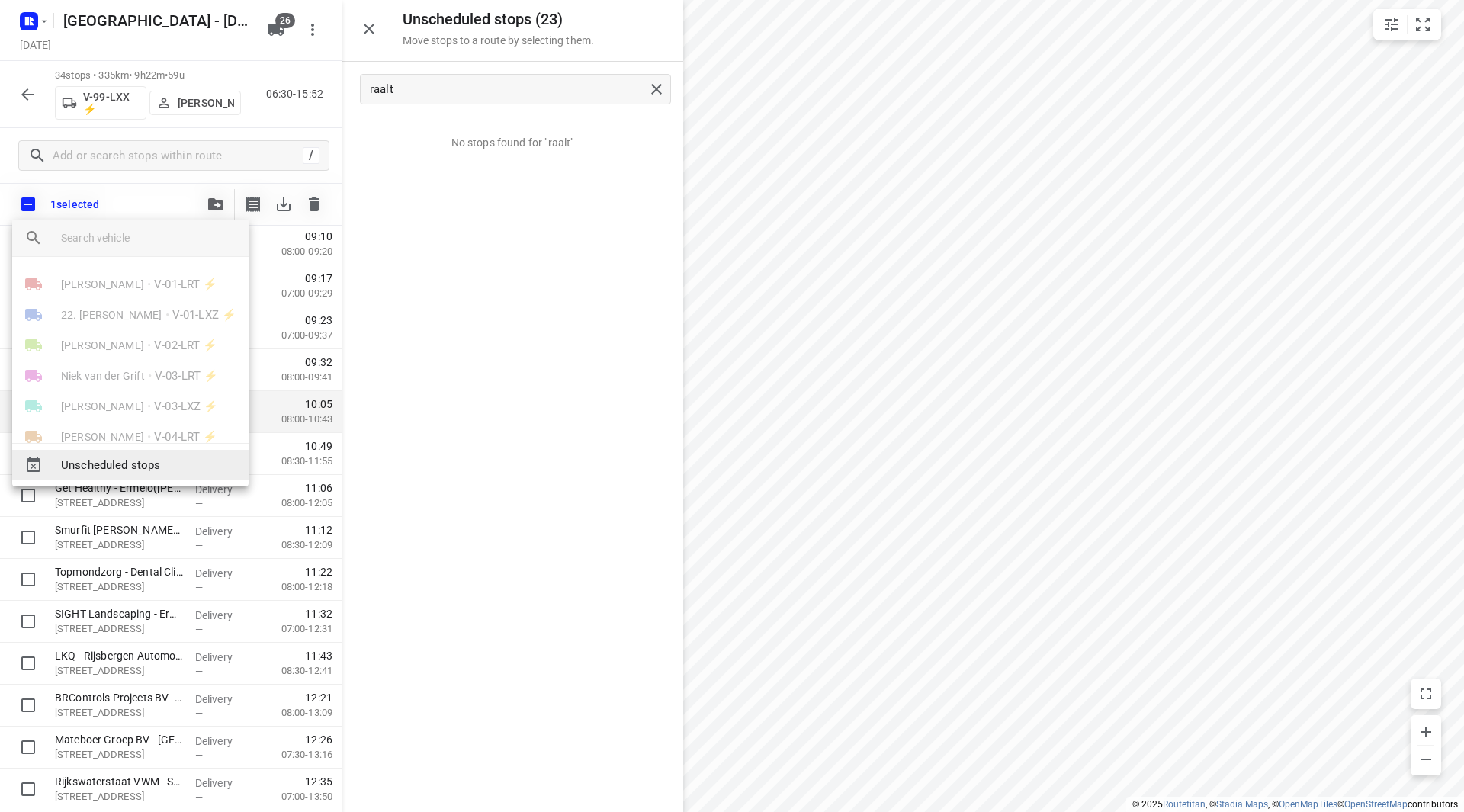
click at [155, 464] on span "Unscheduled stops" at bounding box center [148, 465] width 175 height 17
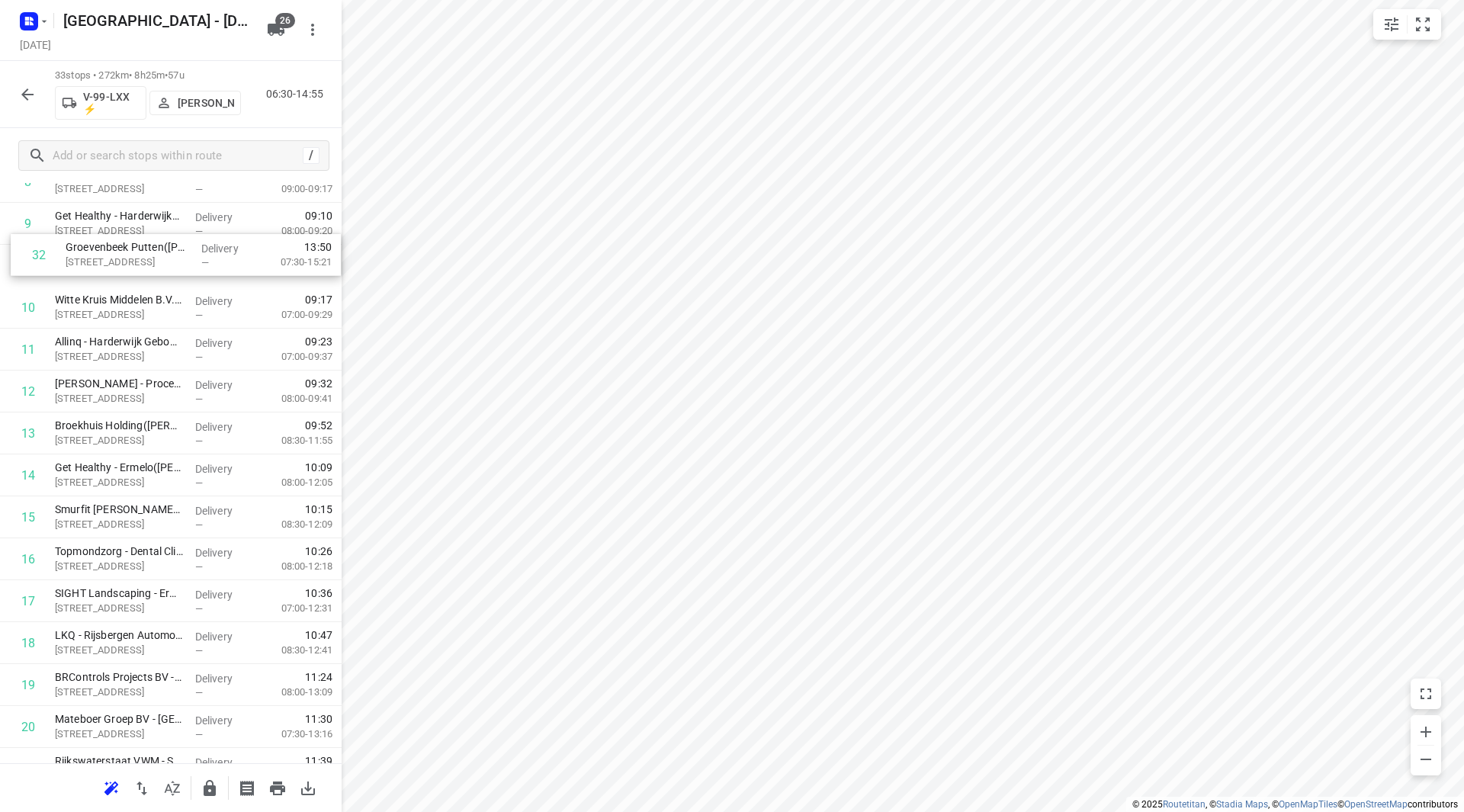
scroll to position [434, 0]
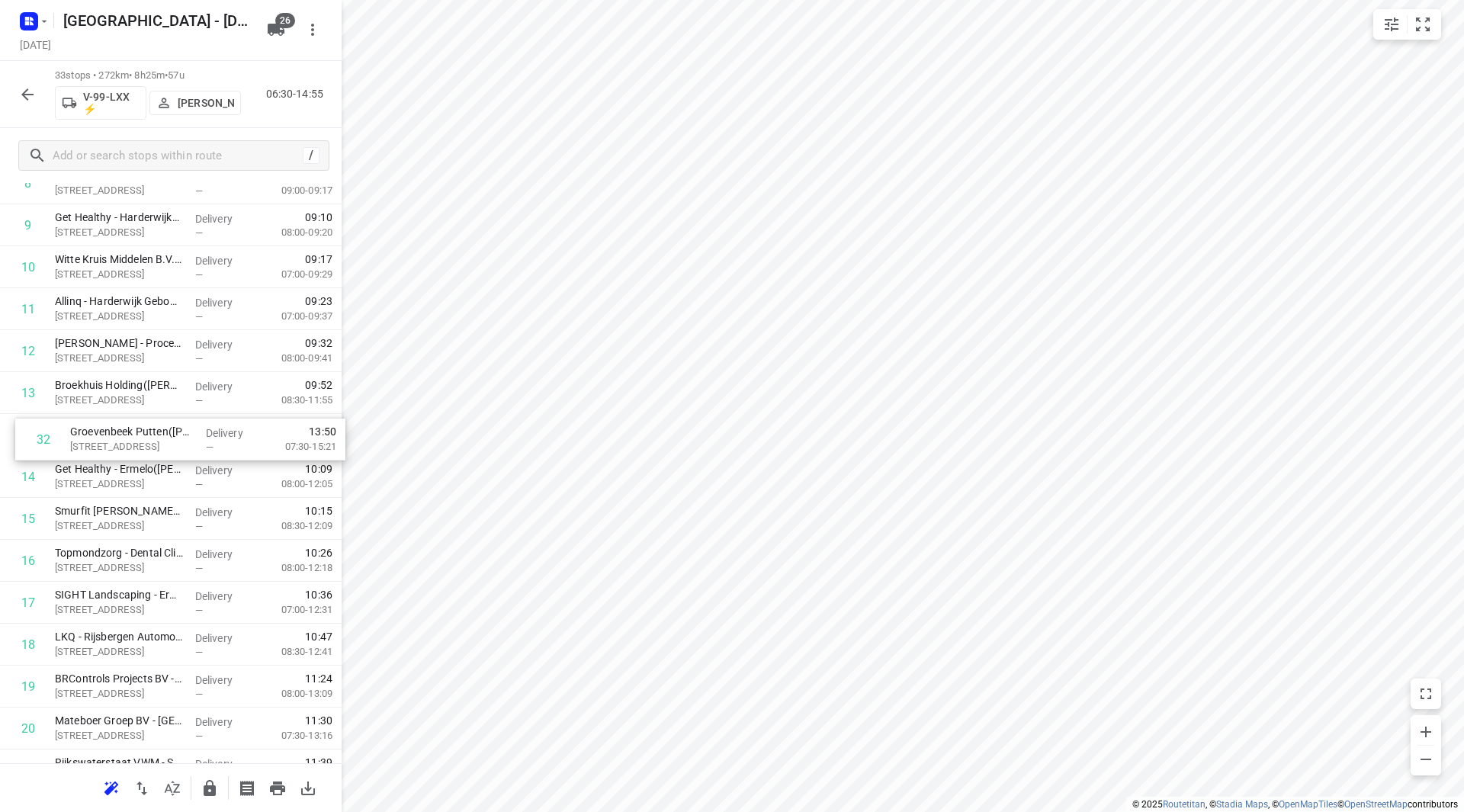
drag, startPoint x: 111, startPoint y: 657, endPoint x: 128, endPoint y: 425, distance: 232.6
click at [128, 426] on div "1 EBS Public Transportation - [GEOGRAPHIC_DATA] Harderwijk([PERSON_NAME]) [PERS…" at bounding box center [171, 561] width 342 height 1384
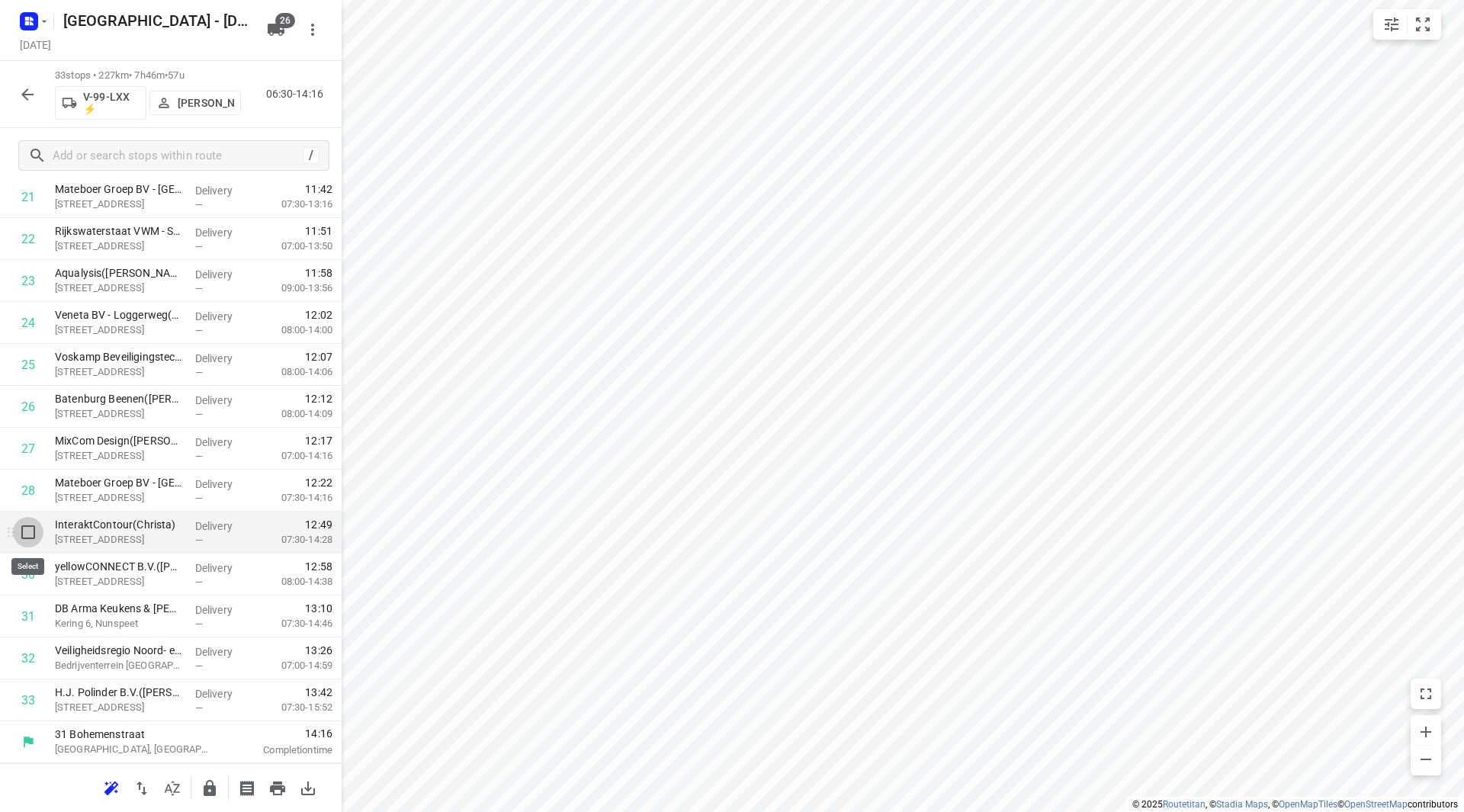
click at [29, 534] on input "checkbox" at bounding box center [28, 532] width 30 height 30
checkbox input "true"
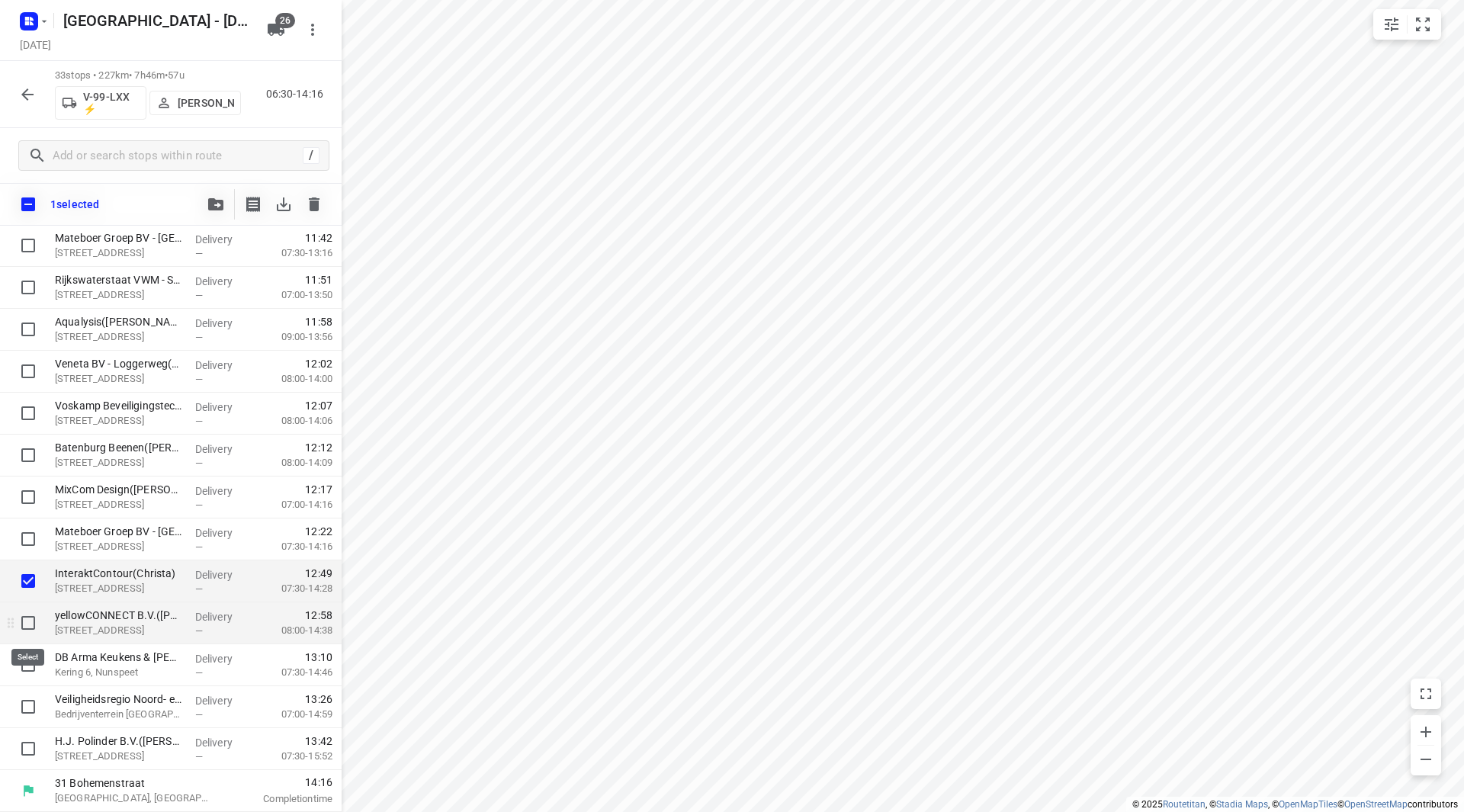
click at [26, 624] on input "checkbox" at bounding box center [28, 622] width 30 height 30
checkbox input "true"
click at [29, 665] on input "checkbox" at bounding box center [28, 665] width 30 height 30
checkbox input "true"
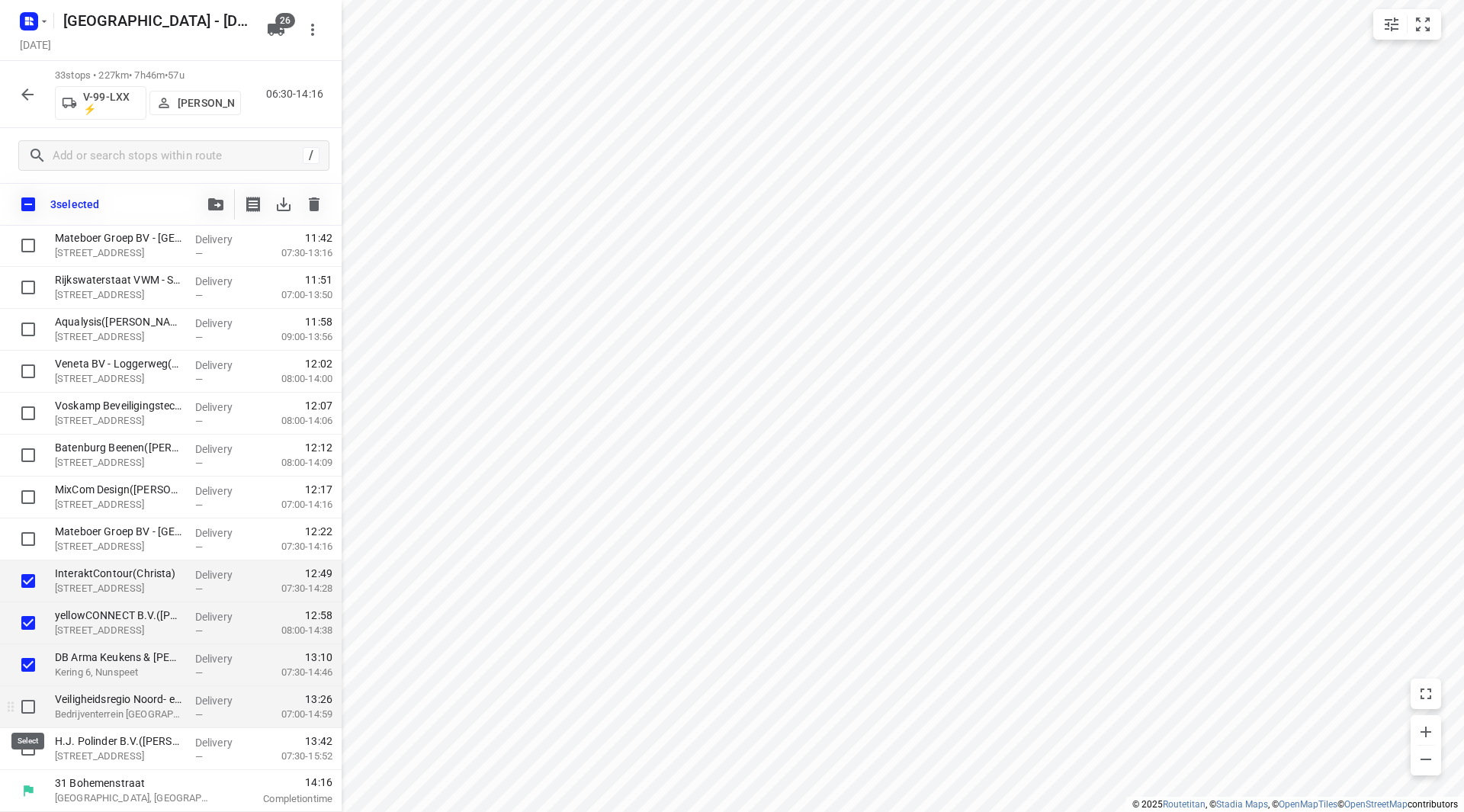
click at [29, 696] on input "checkbox" at bounding box center [28, 707] width 30 height 30
checkbox input "true"
click at [25, 746] on input "checkbox" at bounding box center [28, 749] width 30 height 30
checkbox input "true"
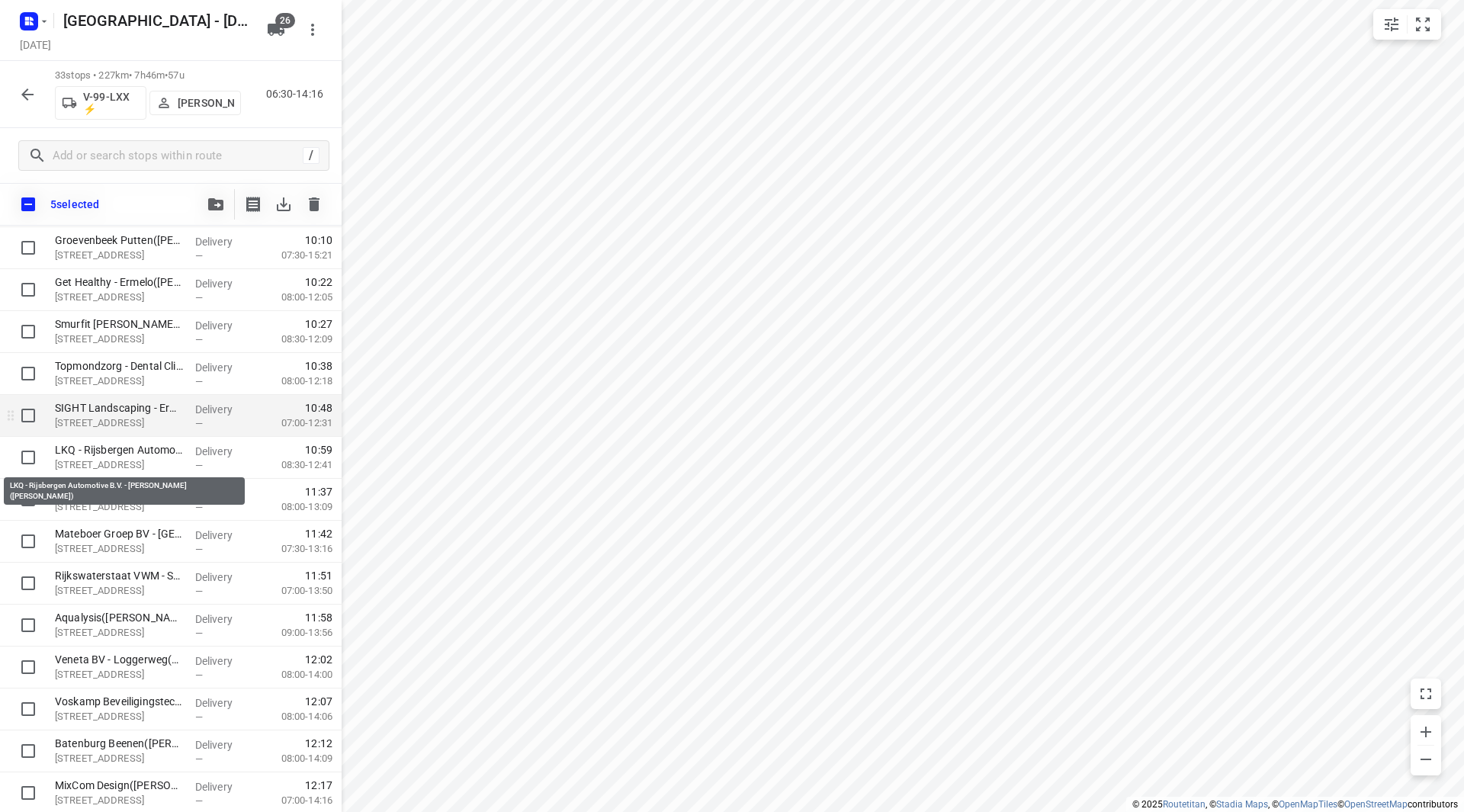
scroll to position [654, 0]
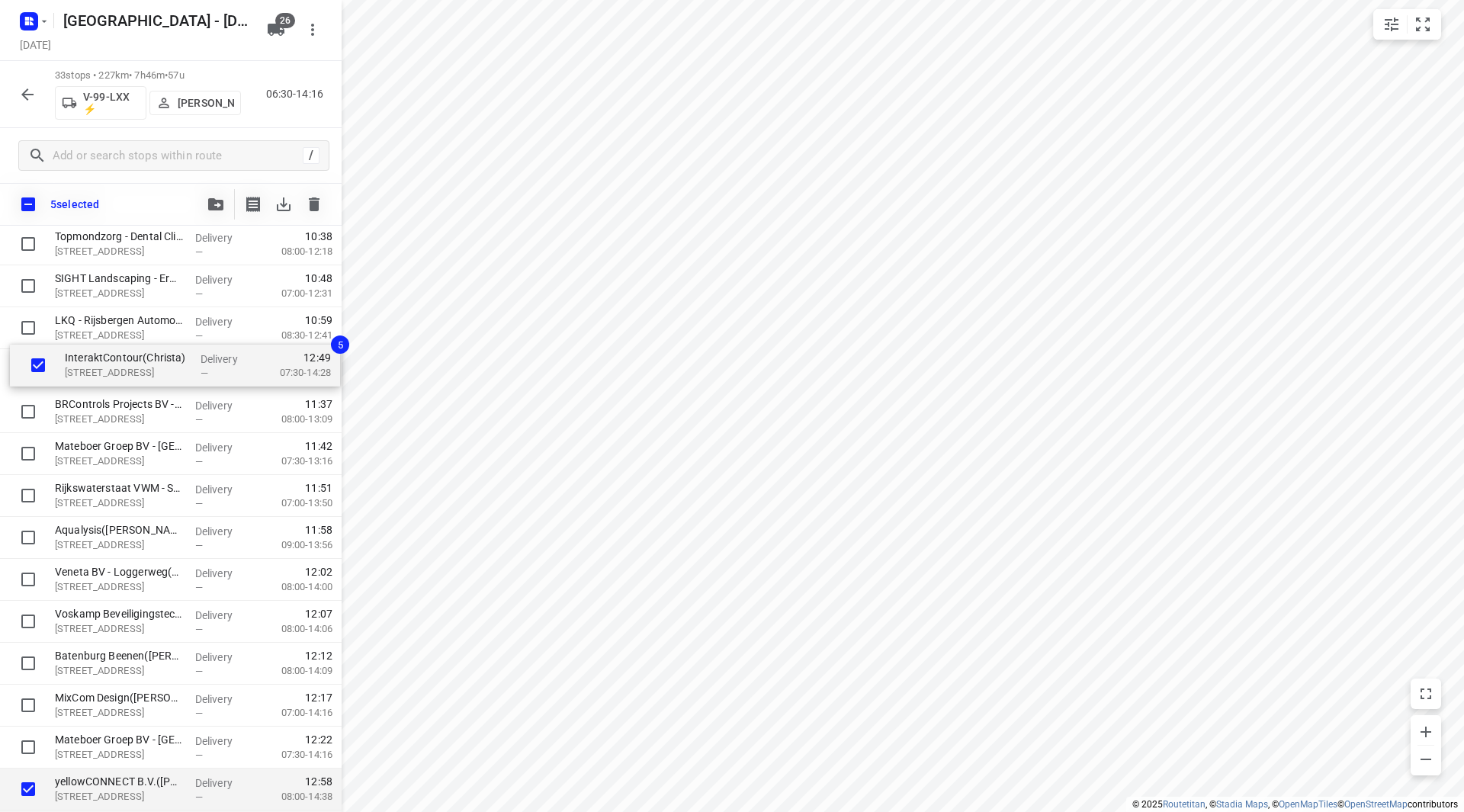
drag, startPoint x: 94, startPoint y: 742, endPoint x: 98, endPoint y: 383, distance: 359.0
click at [99, 381] on div "EBS Public Transportation - Locatie Harderwijk(Ron van Haasteren) Van Leeuwenho…" at bounding box center [171, 244] width 342 height 1384
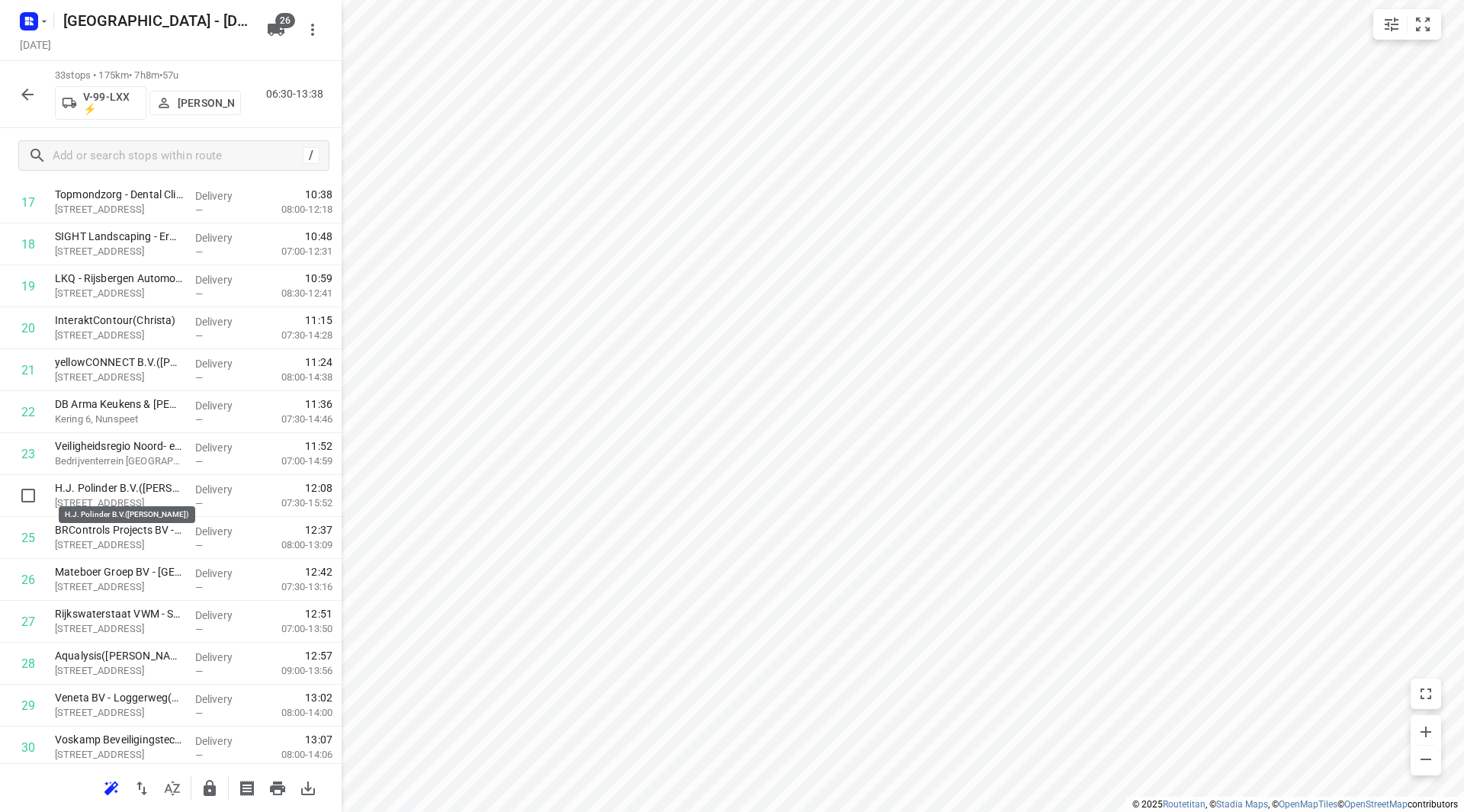
drag, startPoint x: 109, startPoint y: 487, endPoint x: 105, endPoint y: 445, distance: 42.2
click at [105, 445] on div "1 EBS Public Transportation - Locatie Harderwijk(Ron van Haasteren) Van Leeuwen…" at bounding box center [171, 202] width 342 height 1384
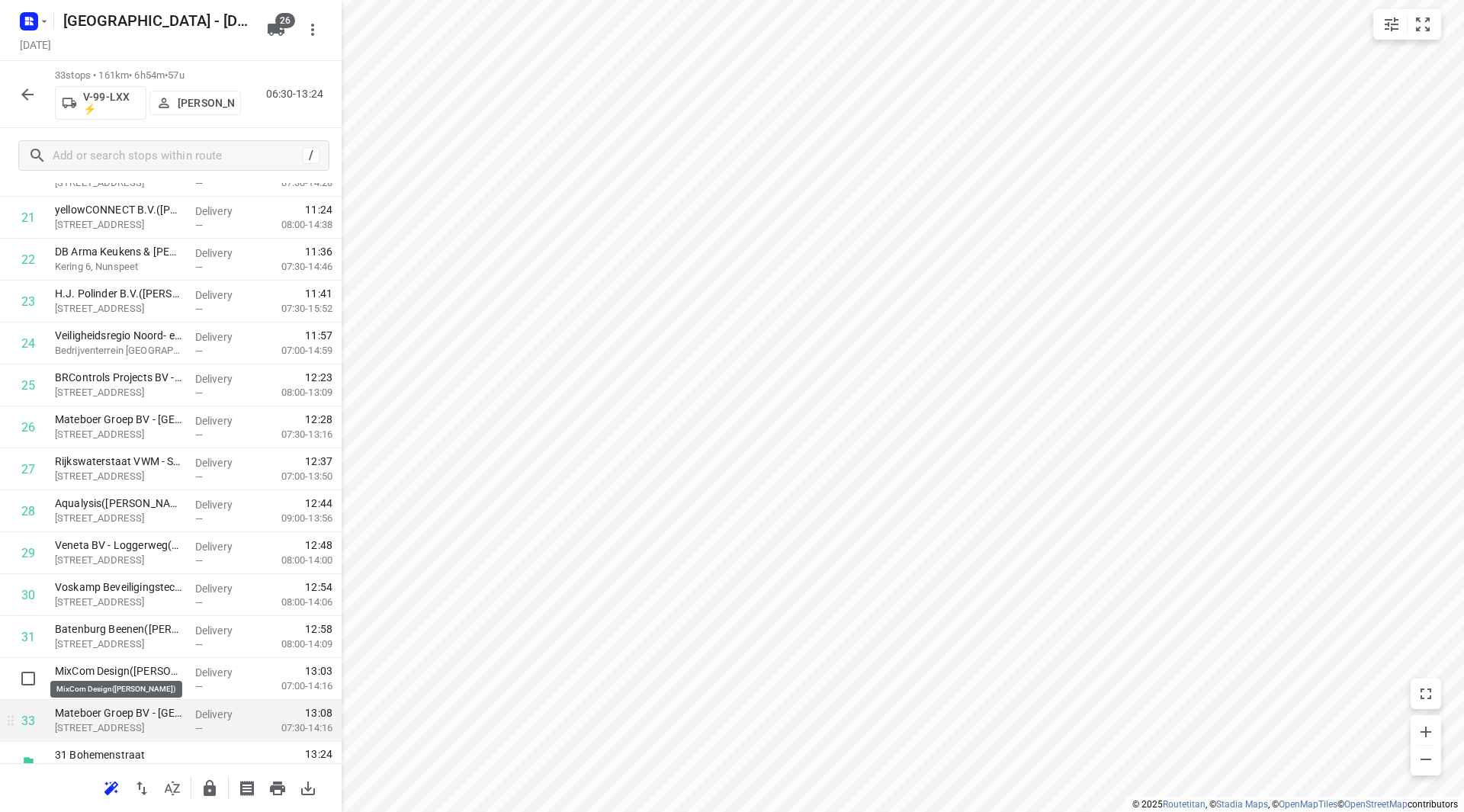
scroll to position [965, 0]
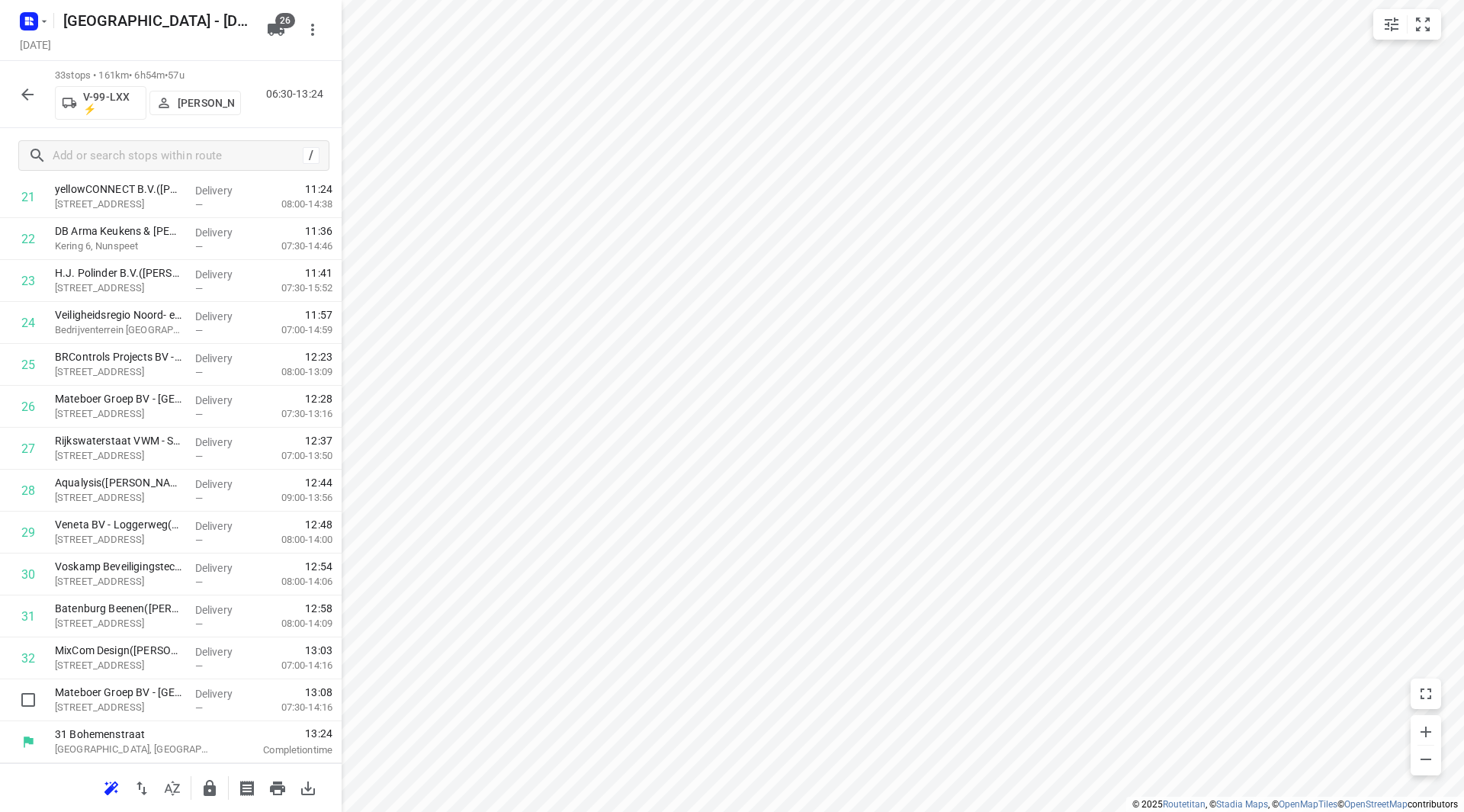
drag, startPoint x: 143, startPoint y: 710, endPoint x: 211, endPoint y: 790, distance: 105.0
click at [211, 790] on icon "button" at bounding box center [209, 788] width 12 height 16
click at [24, 94] on icon "button" at bounding box center [27, 94] width 12 height 12
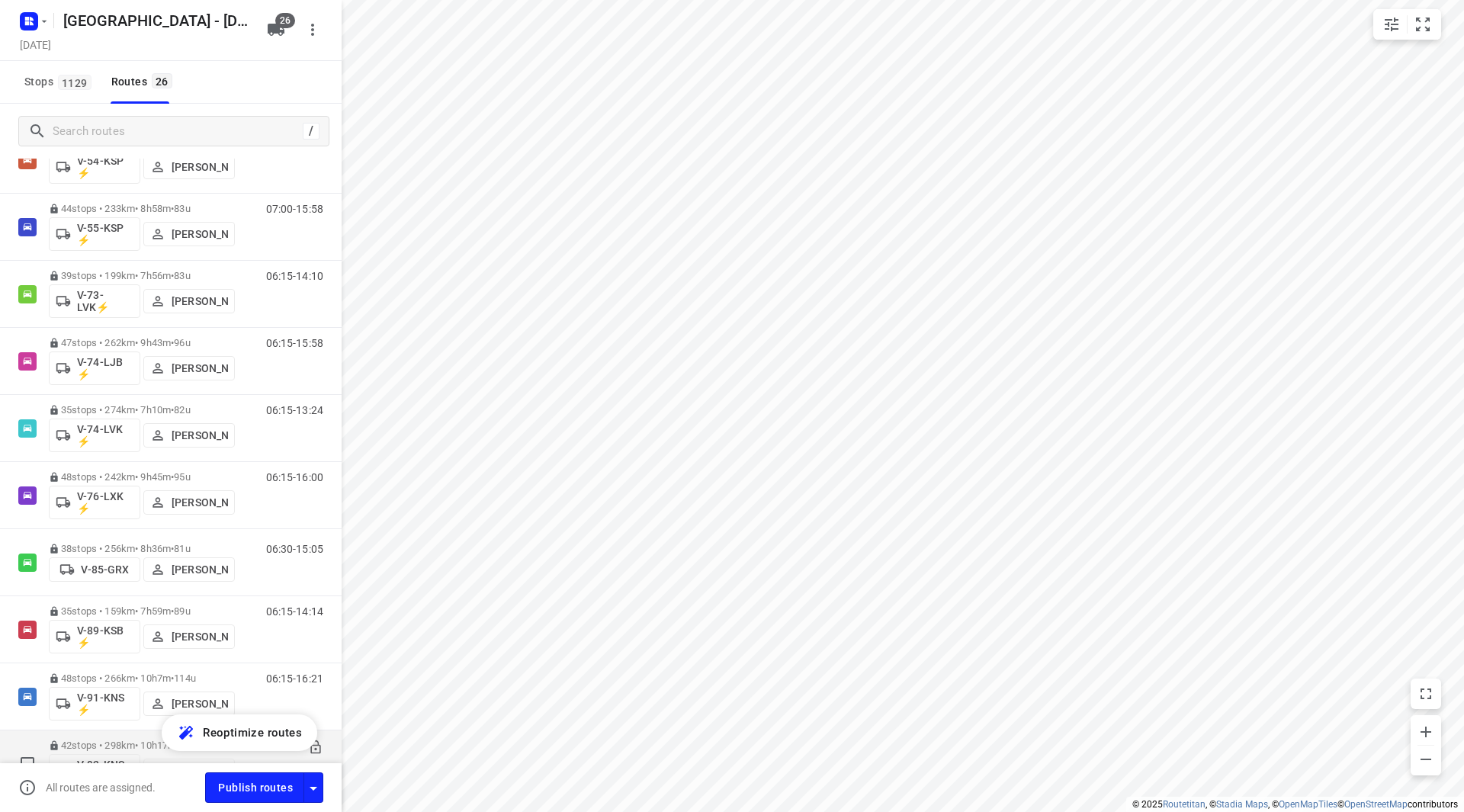
scroll to position [1278, 0]
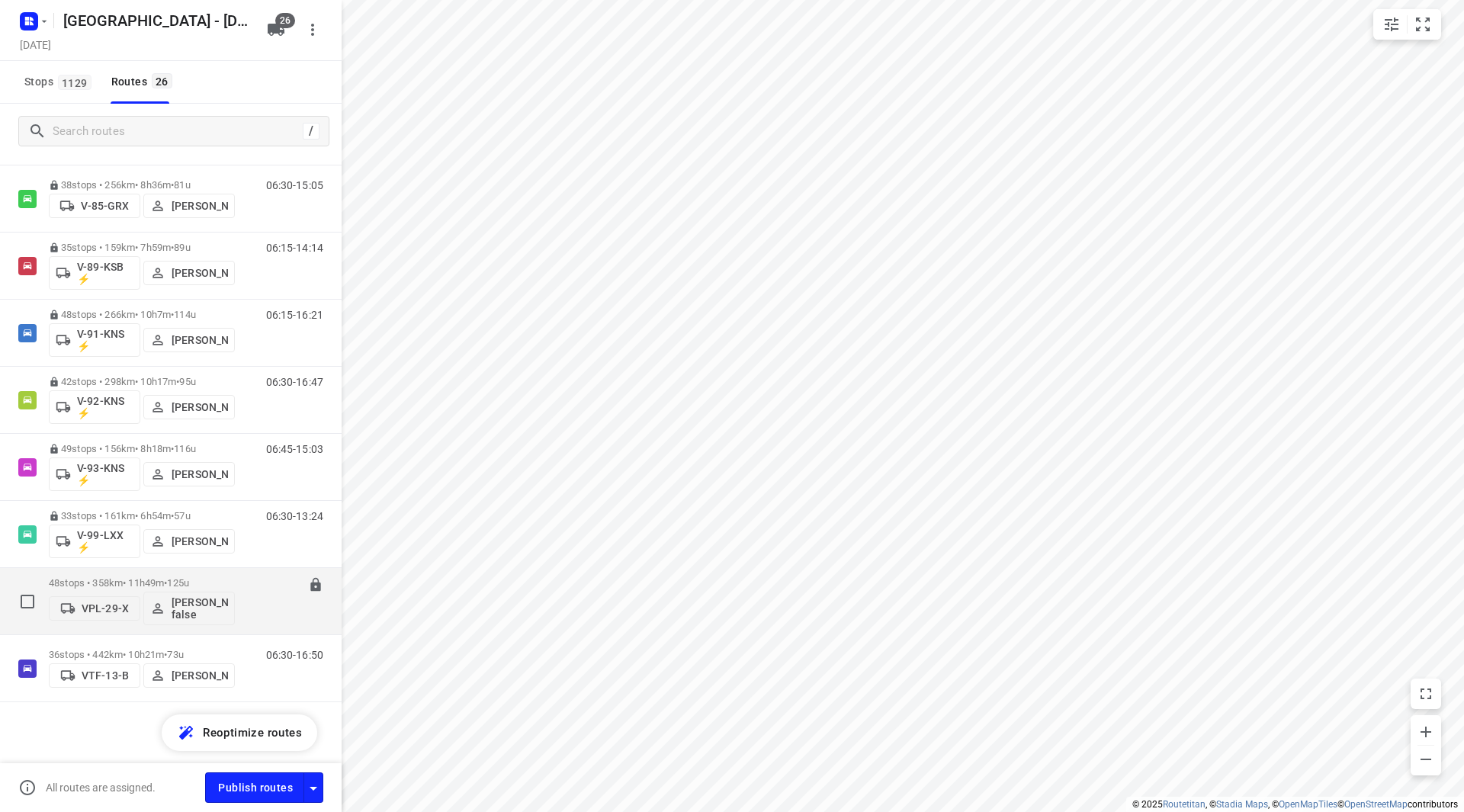
click at [189, 583] on span "125u" at bounding box center [178, 583] width 22 height 11
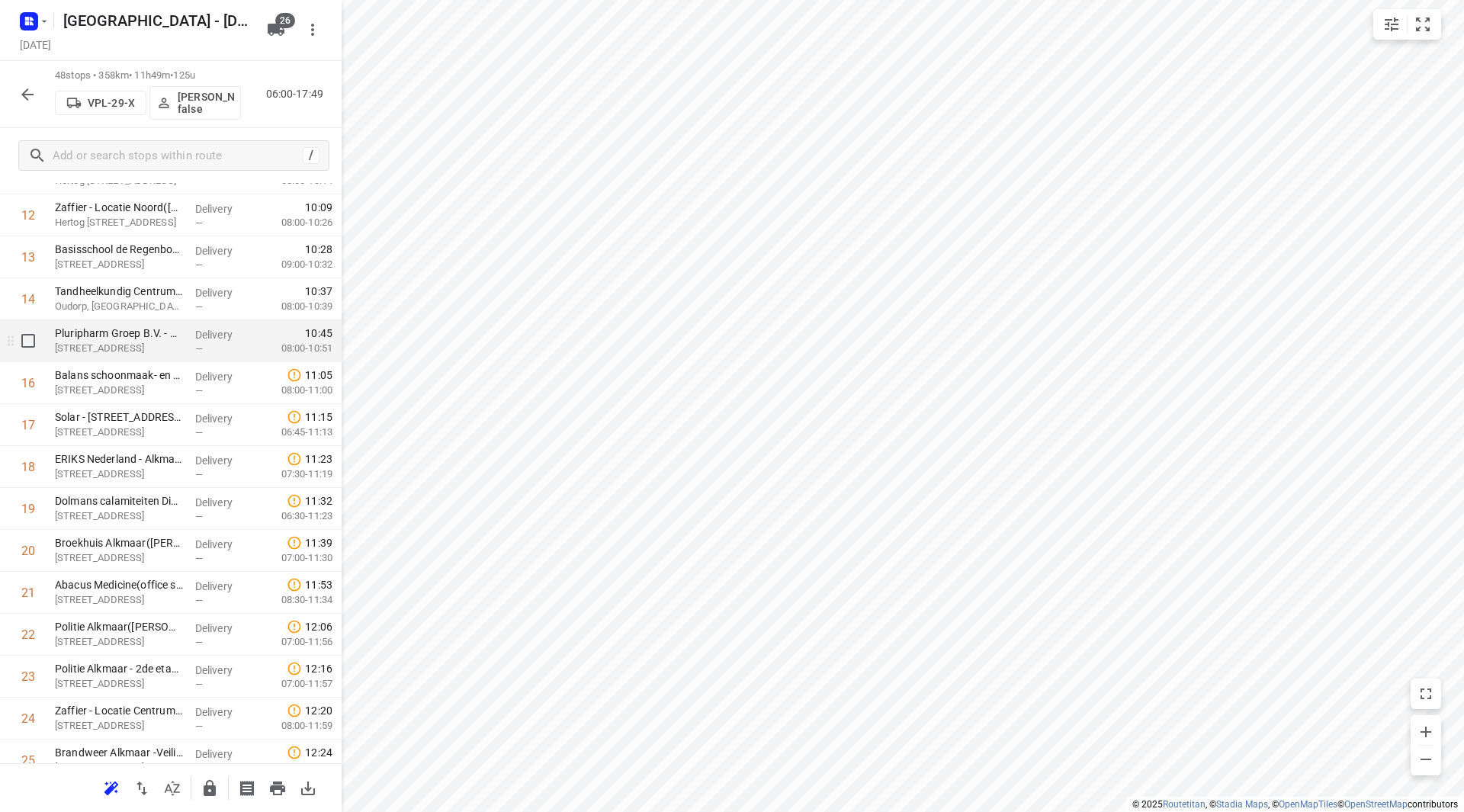
scroll to position [534, 0]
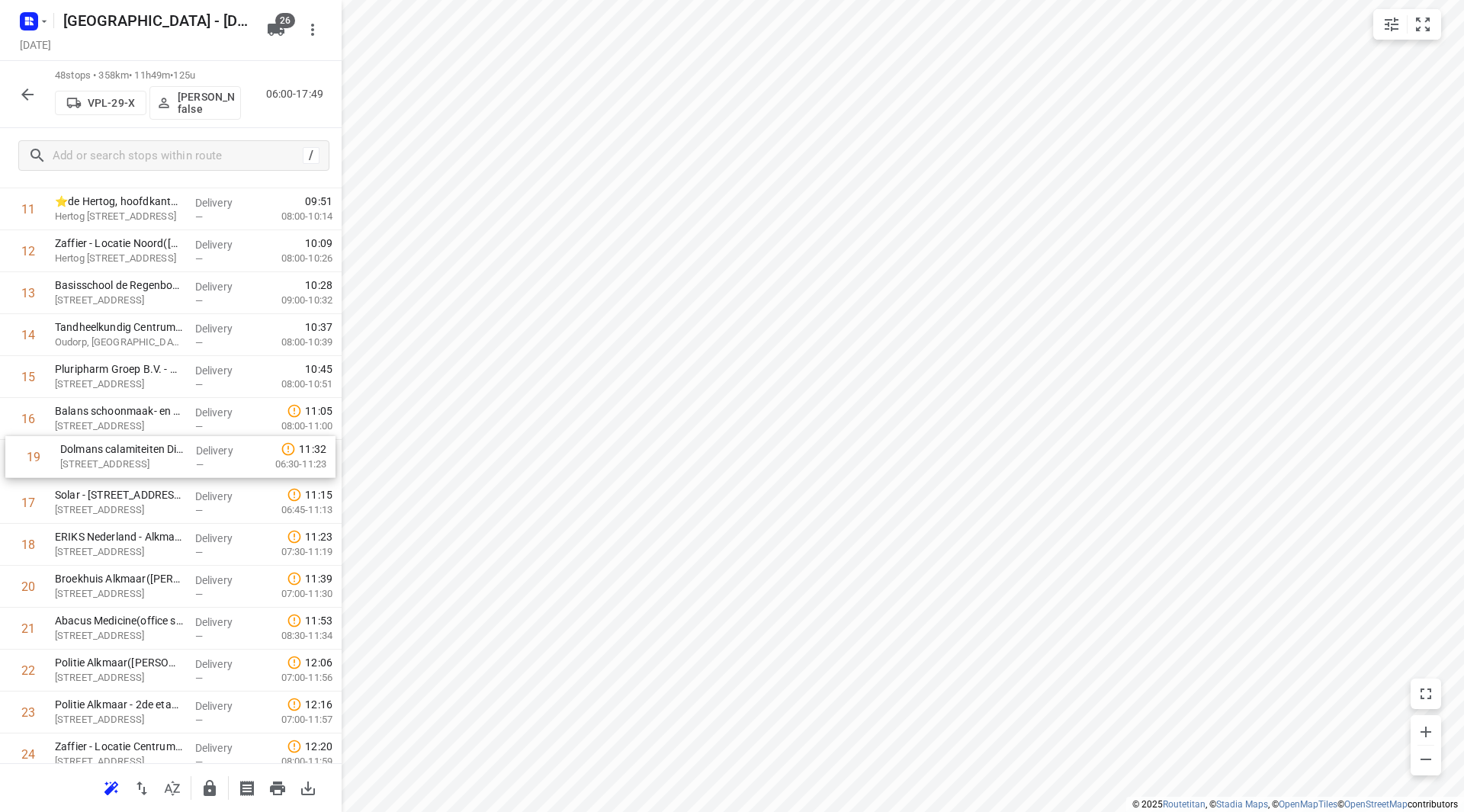
drag, startPoint x: 98, startPoint y: 552, endPoint x: 102, endPoint y: 472, distance: 80.1
click at [102, 472] on div "1 Giant ICT B.V.(Claudia Bleijswijk) J. Duikerweg 1a, Heerhugowaard Delivery — …" at bounding box center [171, 776] width 342 height 2013
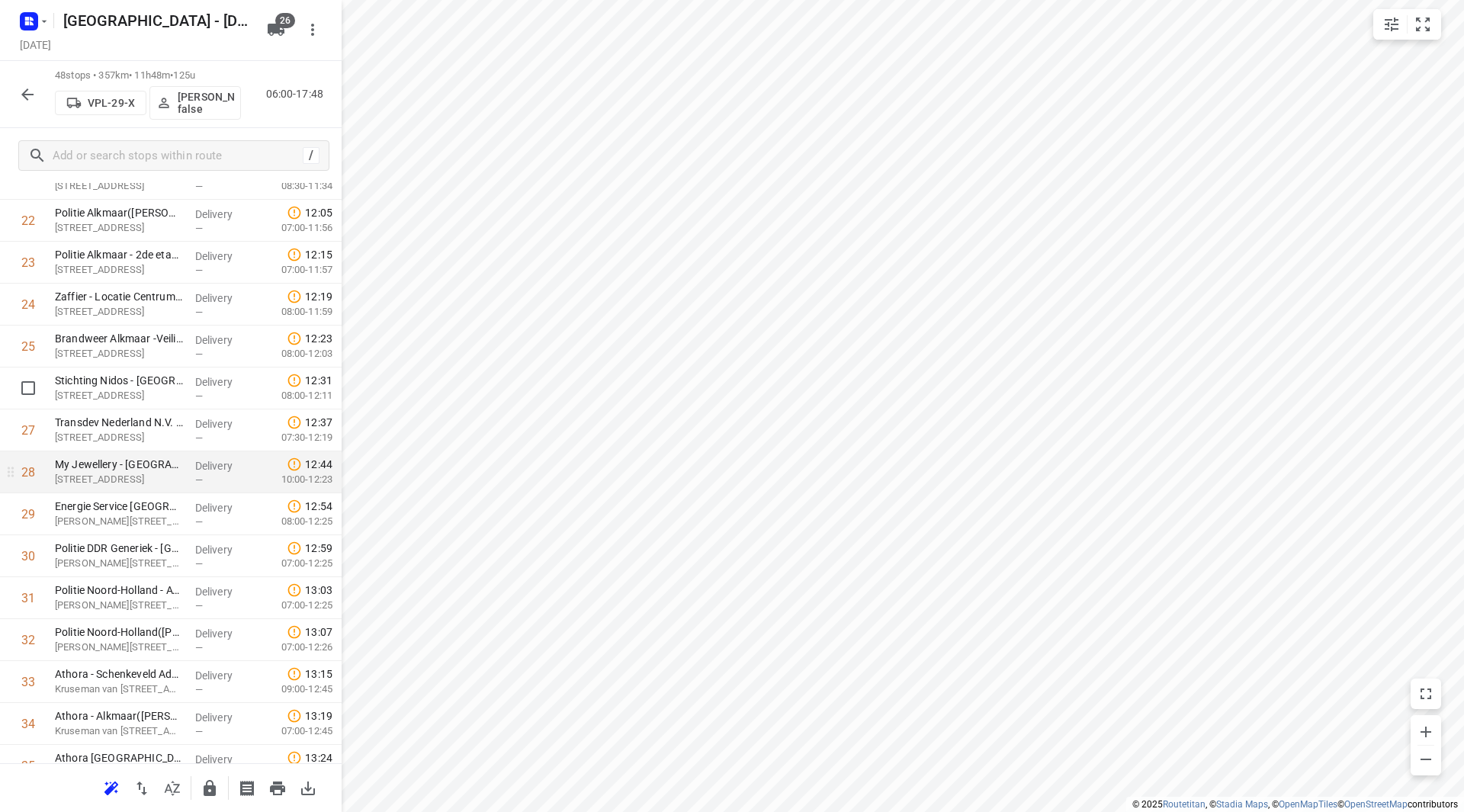
scroll to position [991, 0]
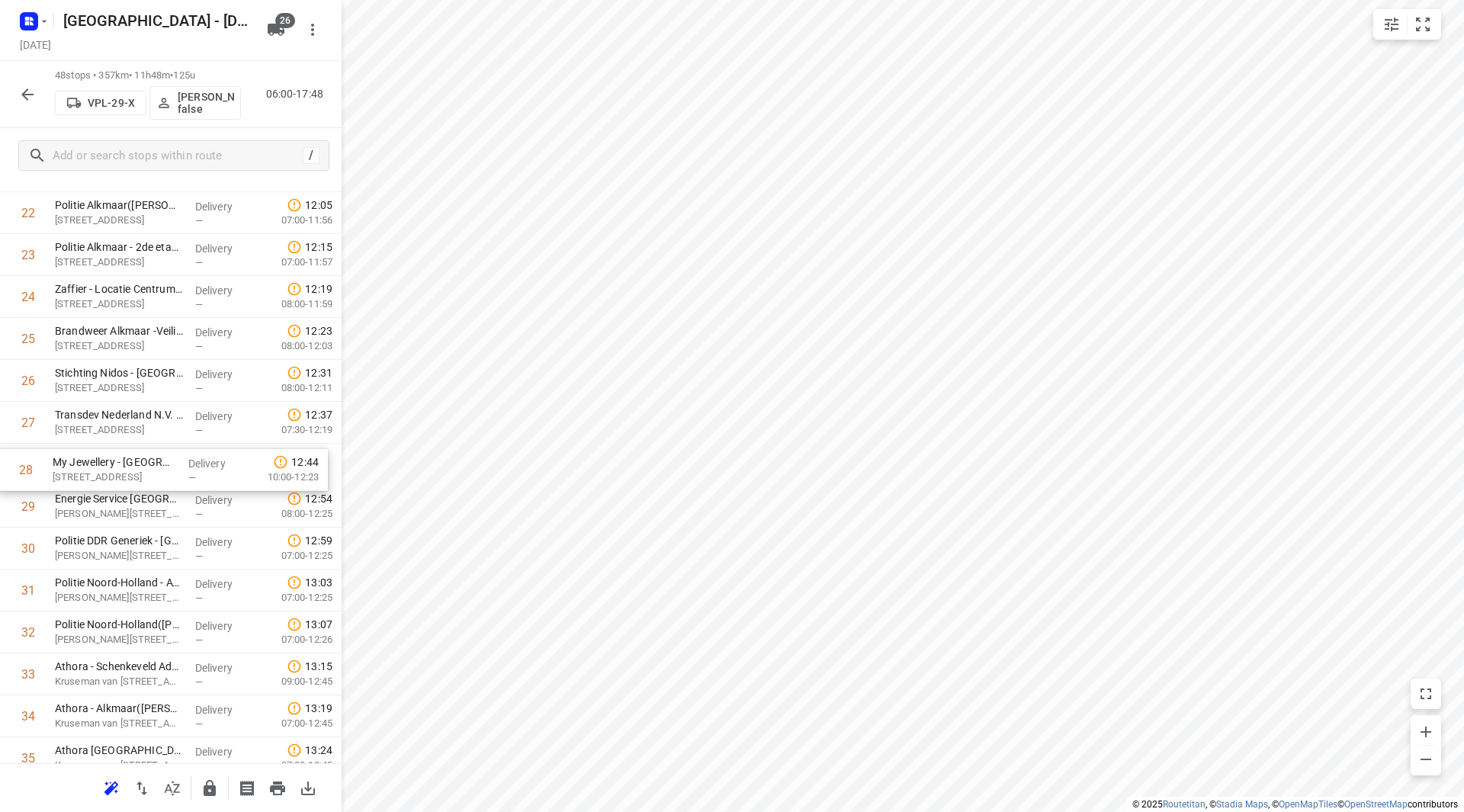
click at [182, 456] on div "1 Giant ICT B.V.(Claudia Bleijswijk) J. Duikerweg 1a, Heerhugowaard Delivery — …" at bounding box center [171, 318] width 342 height 2013
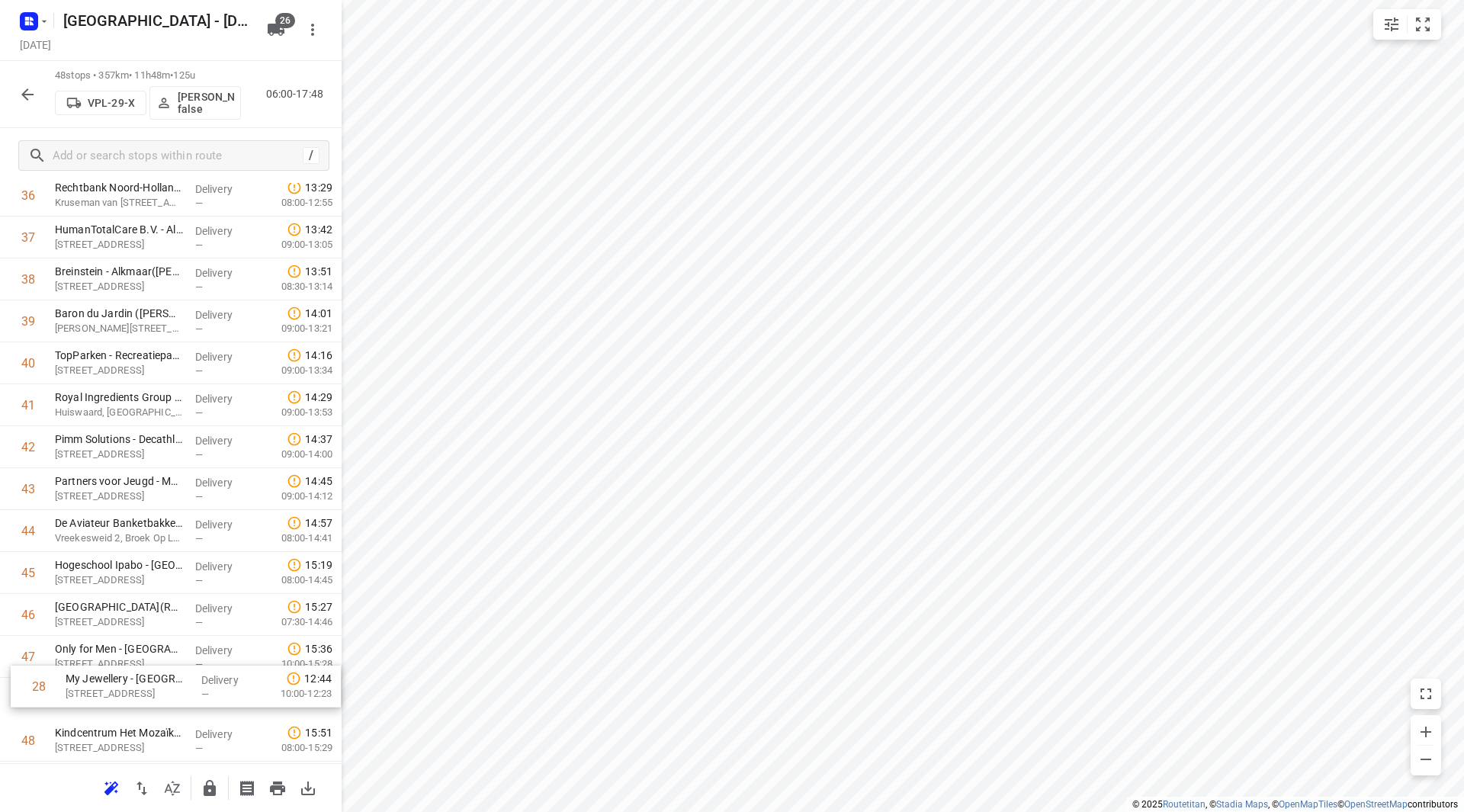
scroll to position [1594, 0]
drag, startPoint x: 66, startPoint y: 457, endPoint x: 74, endPoint y: 671, distance: 214.1
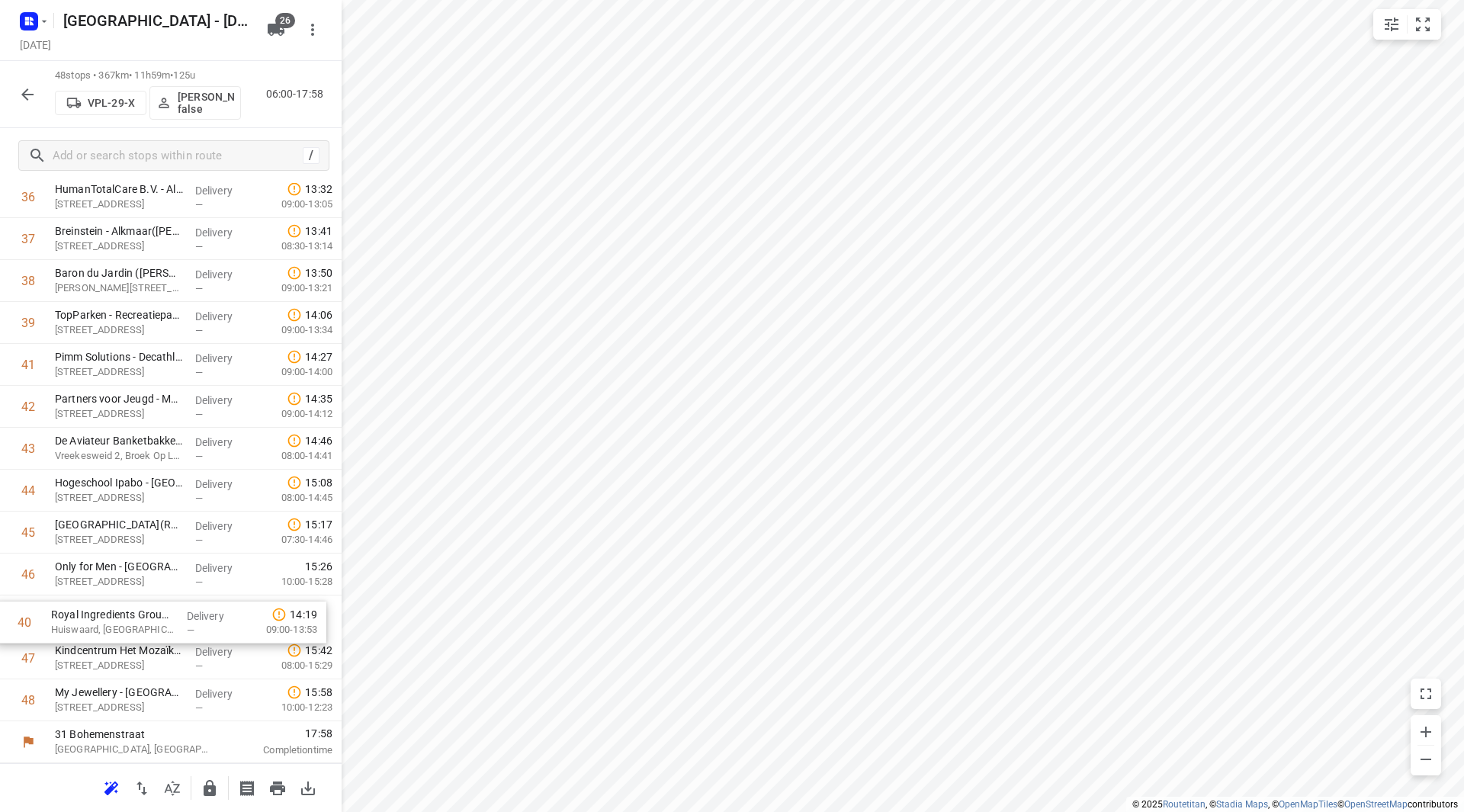
drag, startPoint x: 204, startPoint y: 523, endPoint x: 201, endPoint y: 634, distance: 111.0
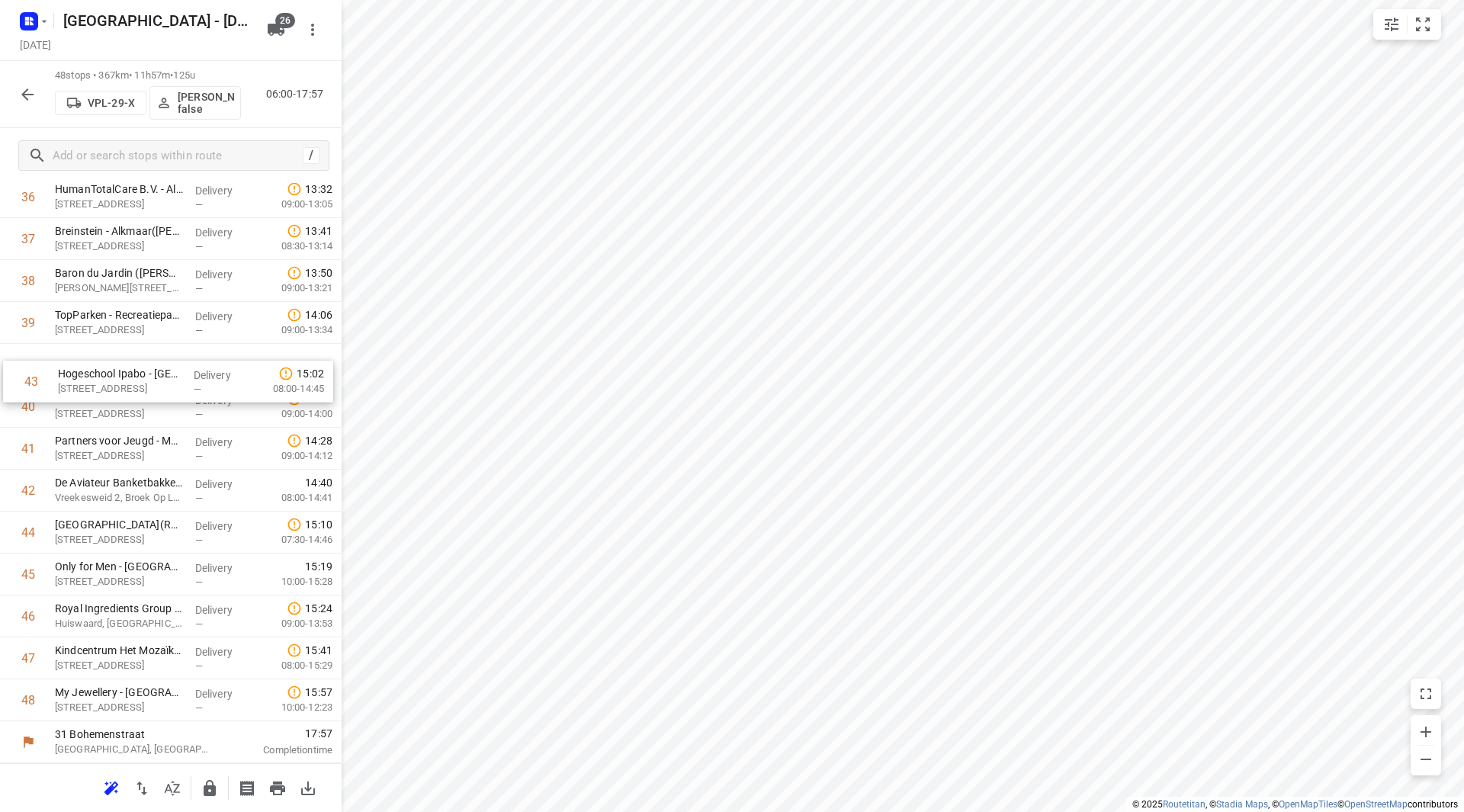
drag, startPoint x: 102, startPoint y: 496, endPoint x: 104, endPoint y: 366, distance: 130.0
drag, startPoint x: 104, startPoint y: 506, endPoint x: 107, endPoint y: 404, distance: 102.0
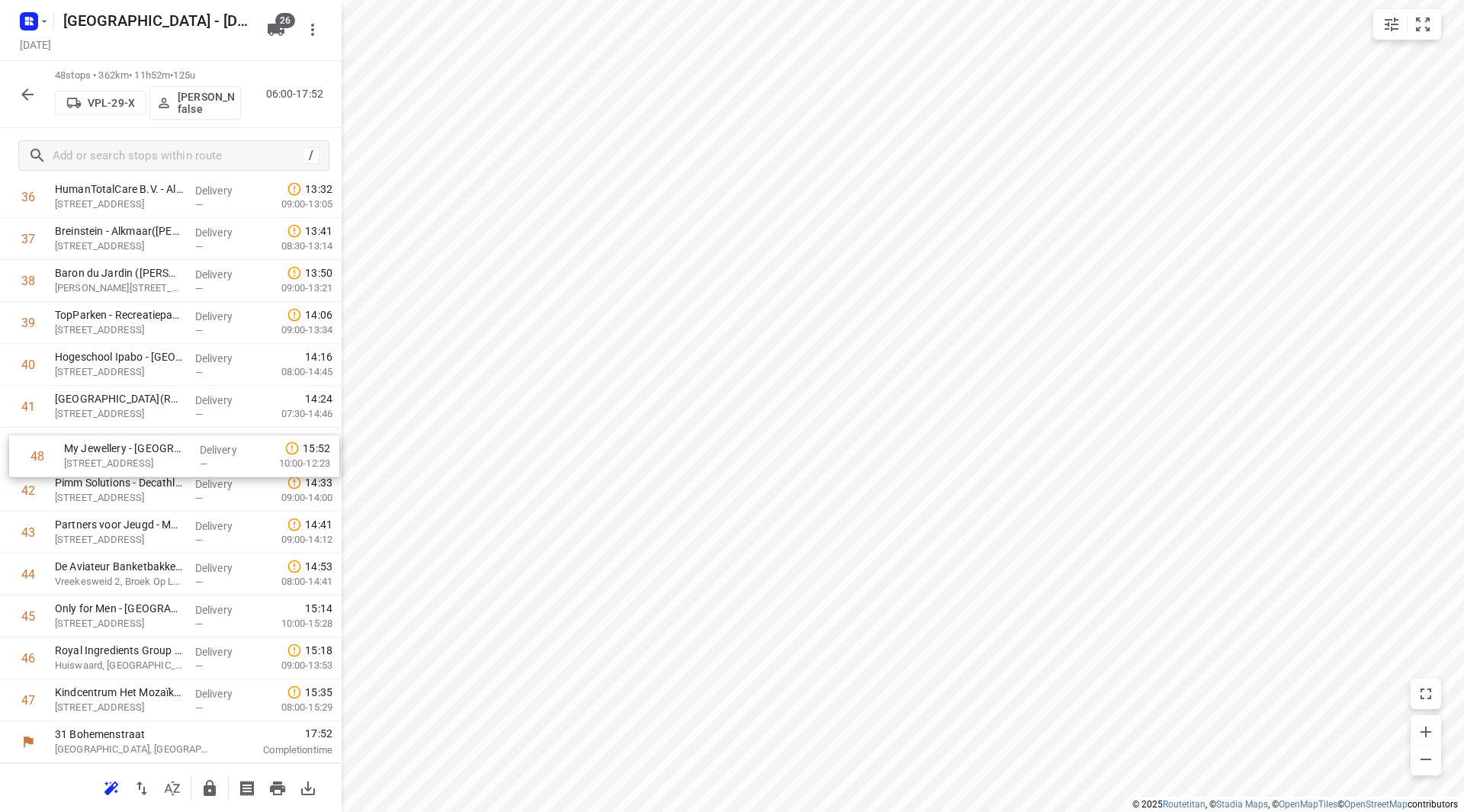
drag, startPoint x: 117, startPoint y: 701, endPoint x: 126, endPoint y: 440, distance: 261.2
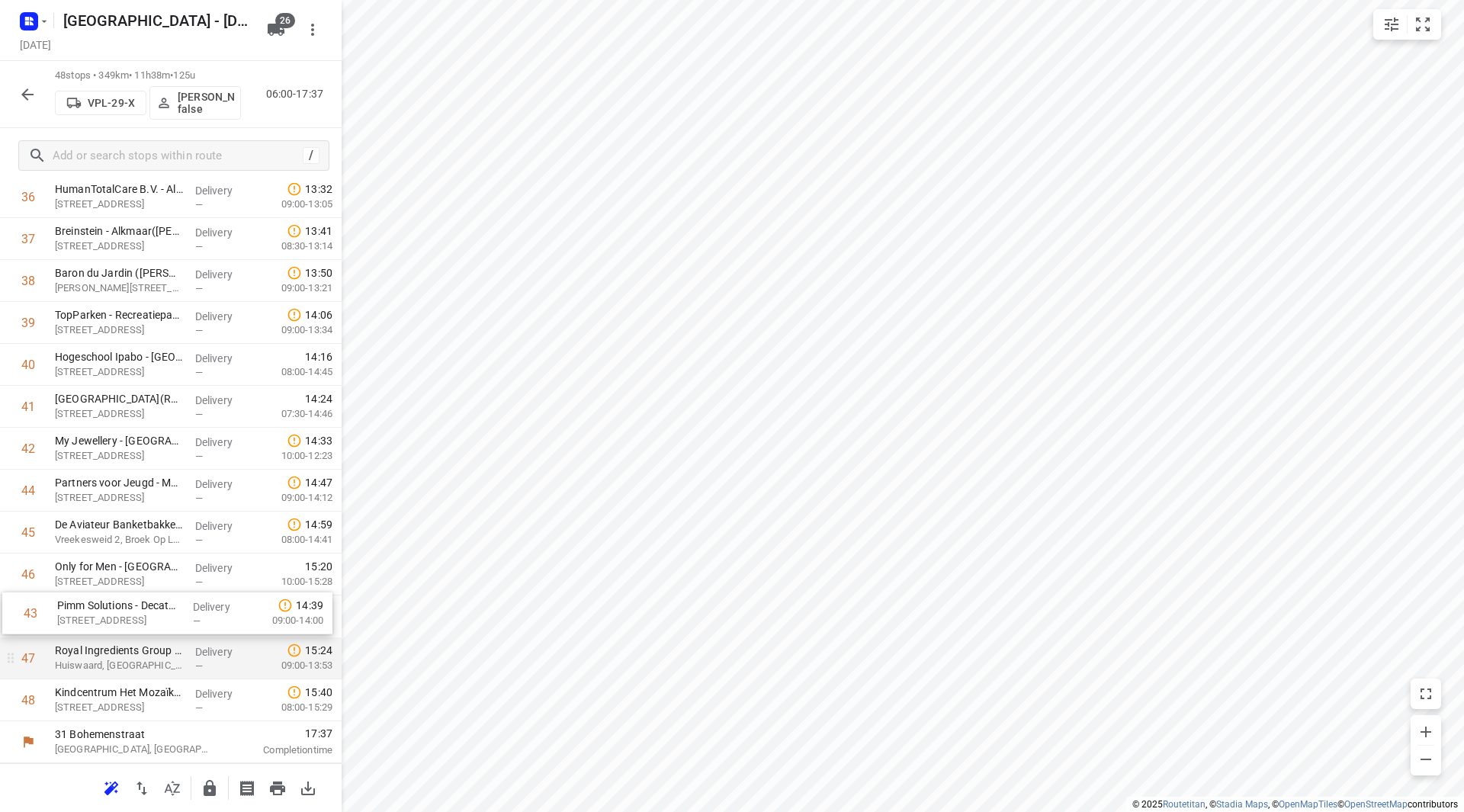
drag, startPoint x: 144, startPoint y: 508, endPoint x: 145, endPoint y: 644, distance: 136.0
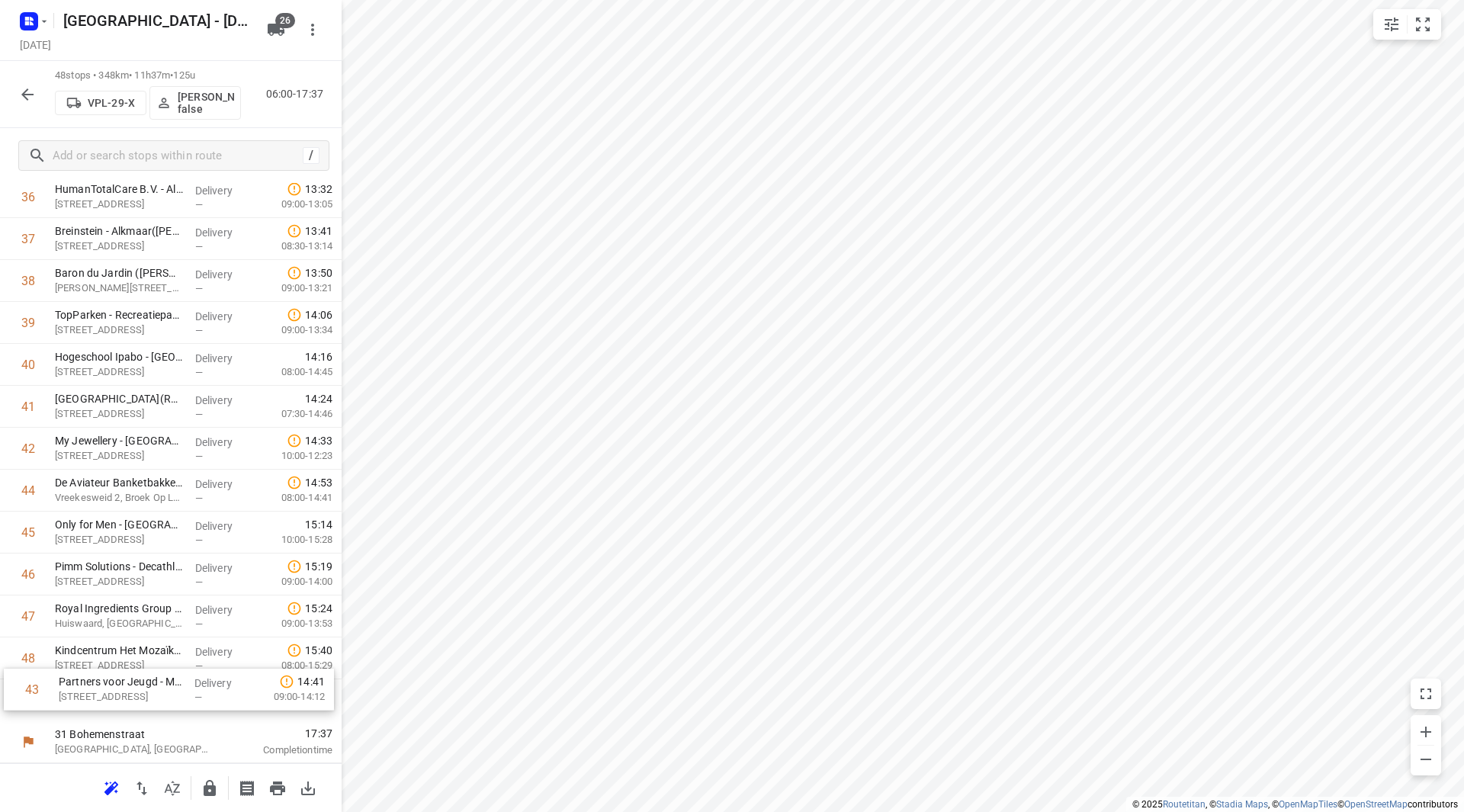
drag, startPoint x: 160, startPoint y: 557, endPoint x: 164, endPoint y: 649, distance: 92.1
drag, startPoint x: 104, startPoint y: 483, endPoint x: 102, endPoint y: 653, distance: 170.0
click at [207, 789] on icon "button" at bounding box center [209, 788] width 12 height 16
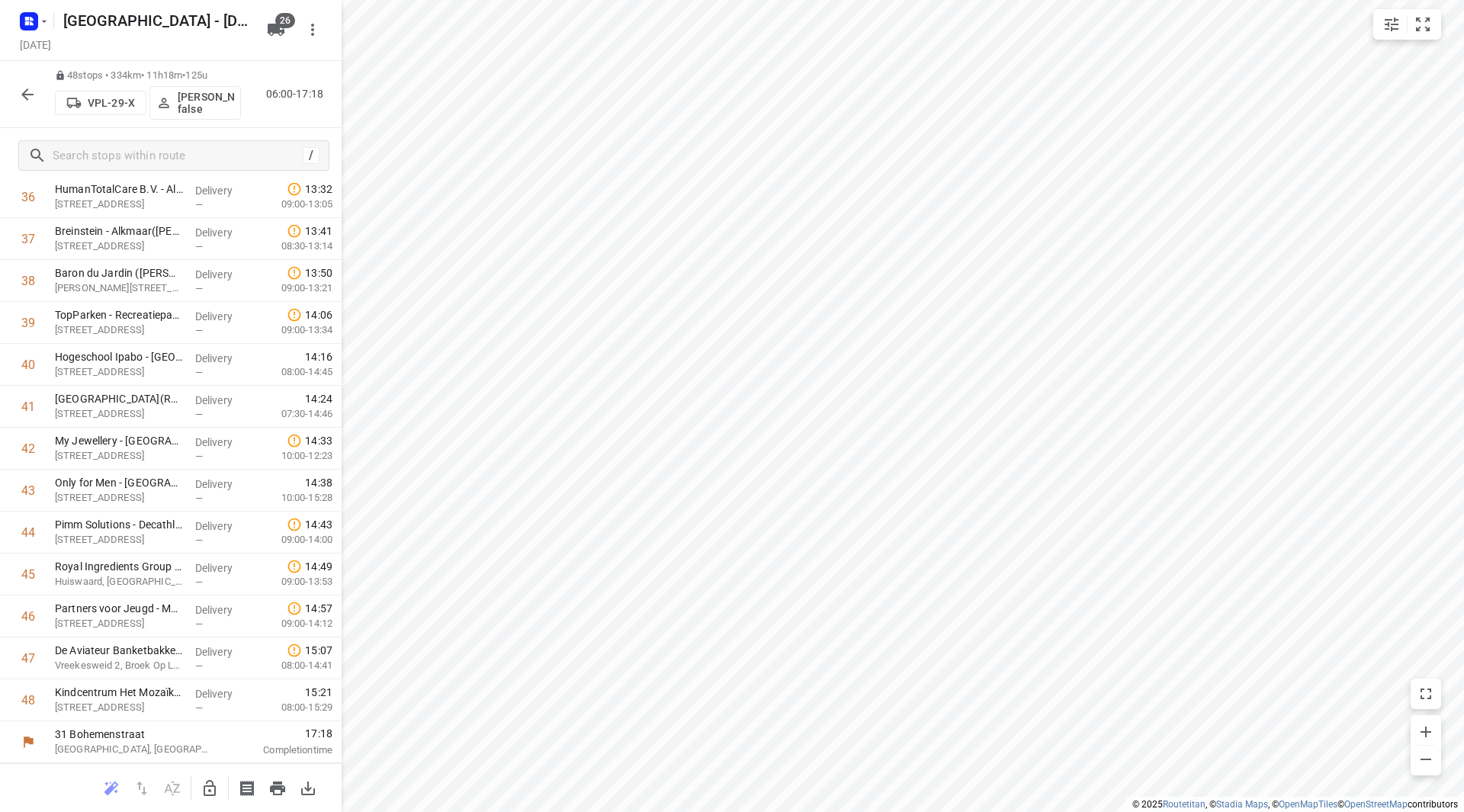
click at [28, 89] on icon "button" at bounding box center [27, 94] width 12 height 12
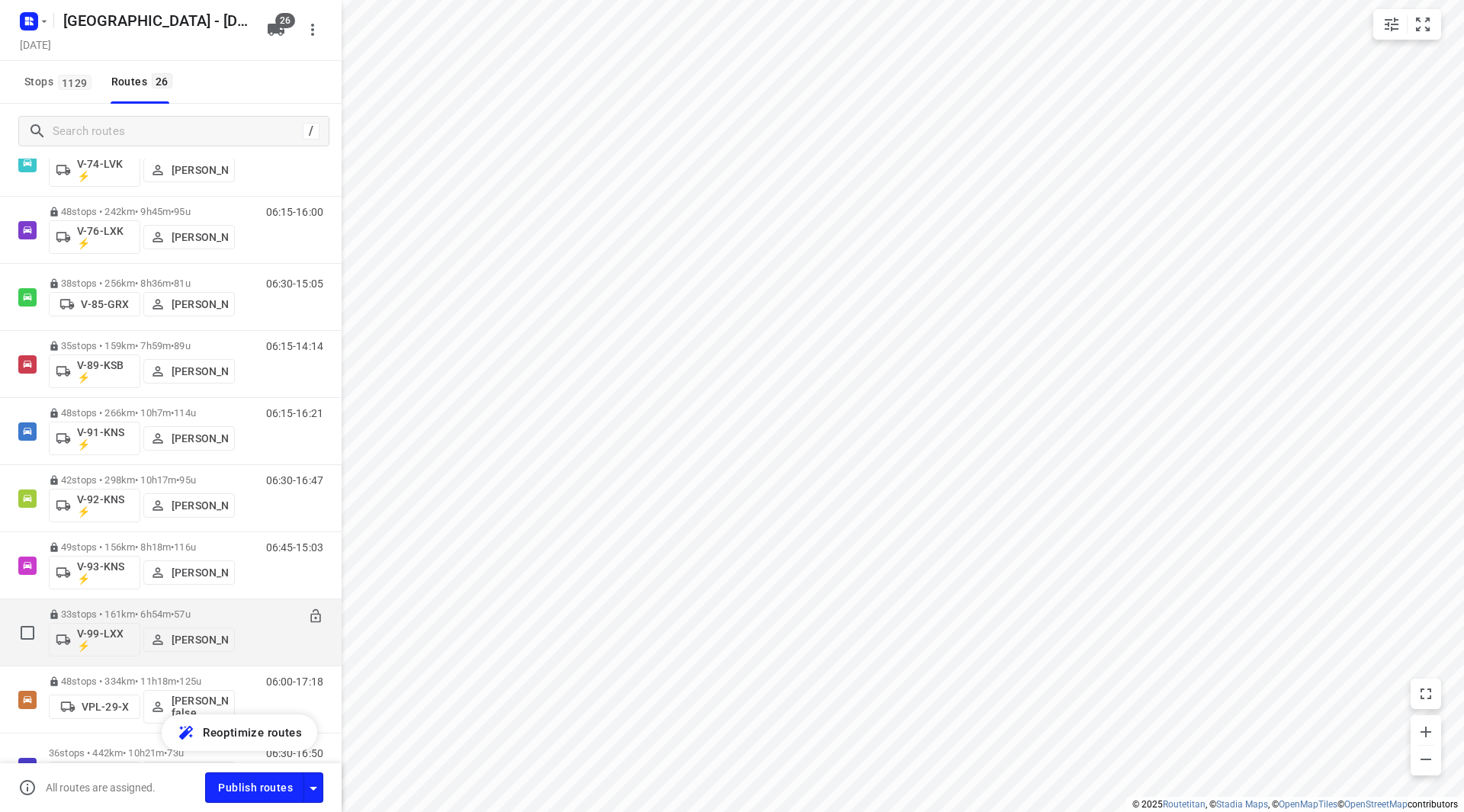
scroll to position [1278, 0]
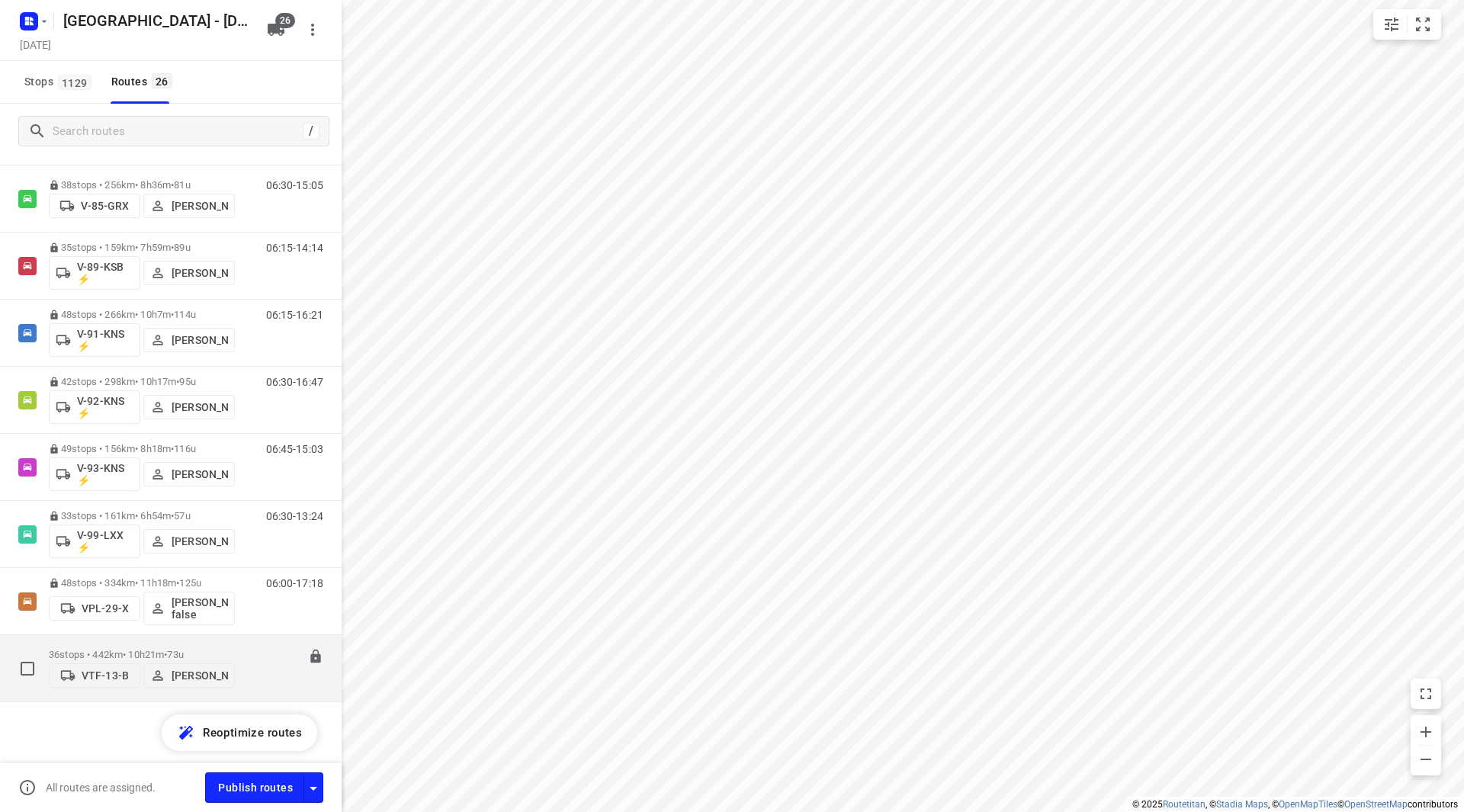
click at [159, 642] on div "36 stops • 442km • 10h21m • 73u VTF-13-B Robert Hoogeveen" at bounding box center [142, 668] width 186 height 54
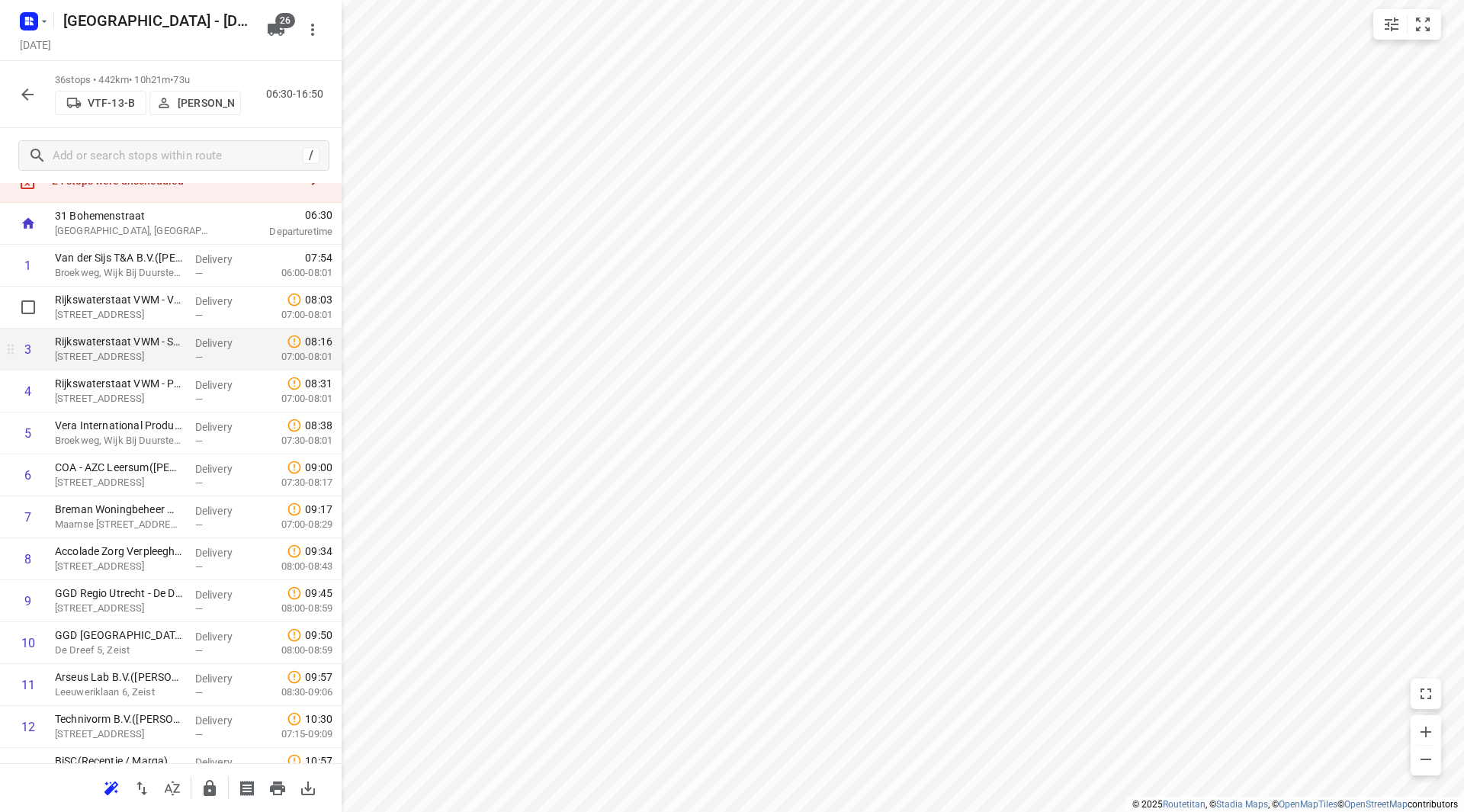
scroll to position [76, 0]
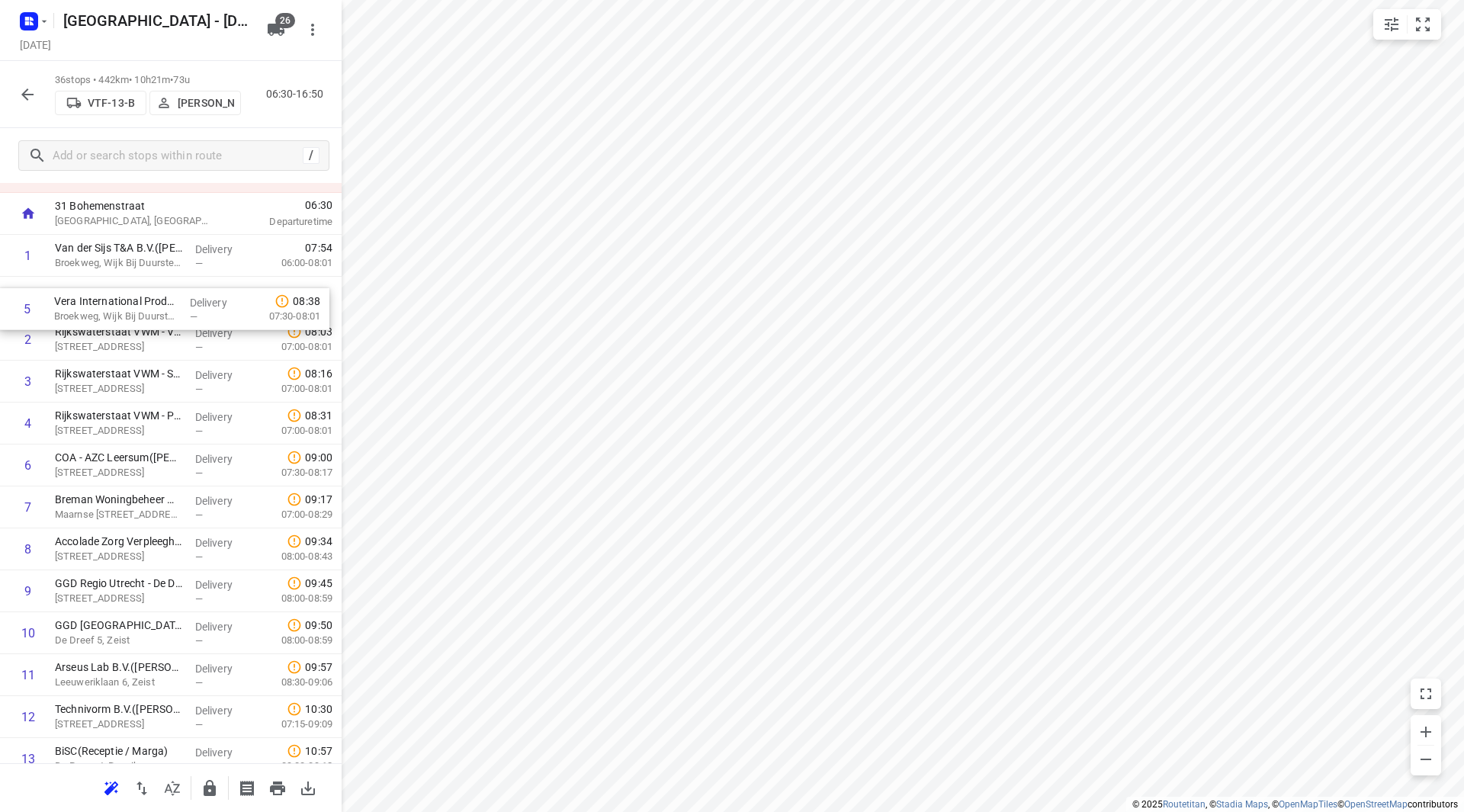
drag, startPoint x: 104, startPoint y: 416, endPoint x: 103, endPoint y: 302, distance: 114.0
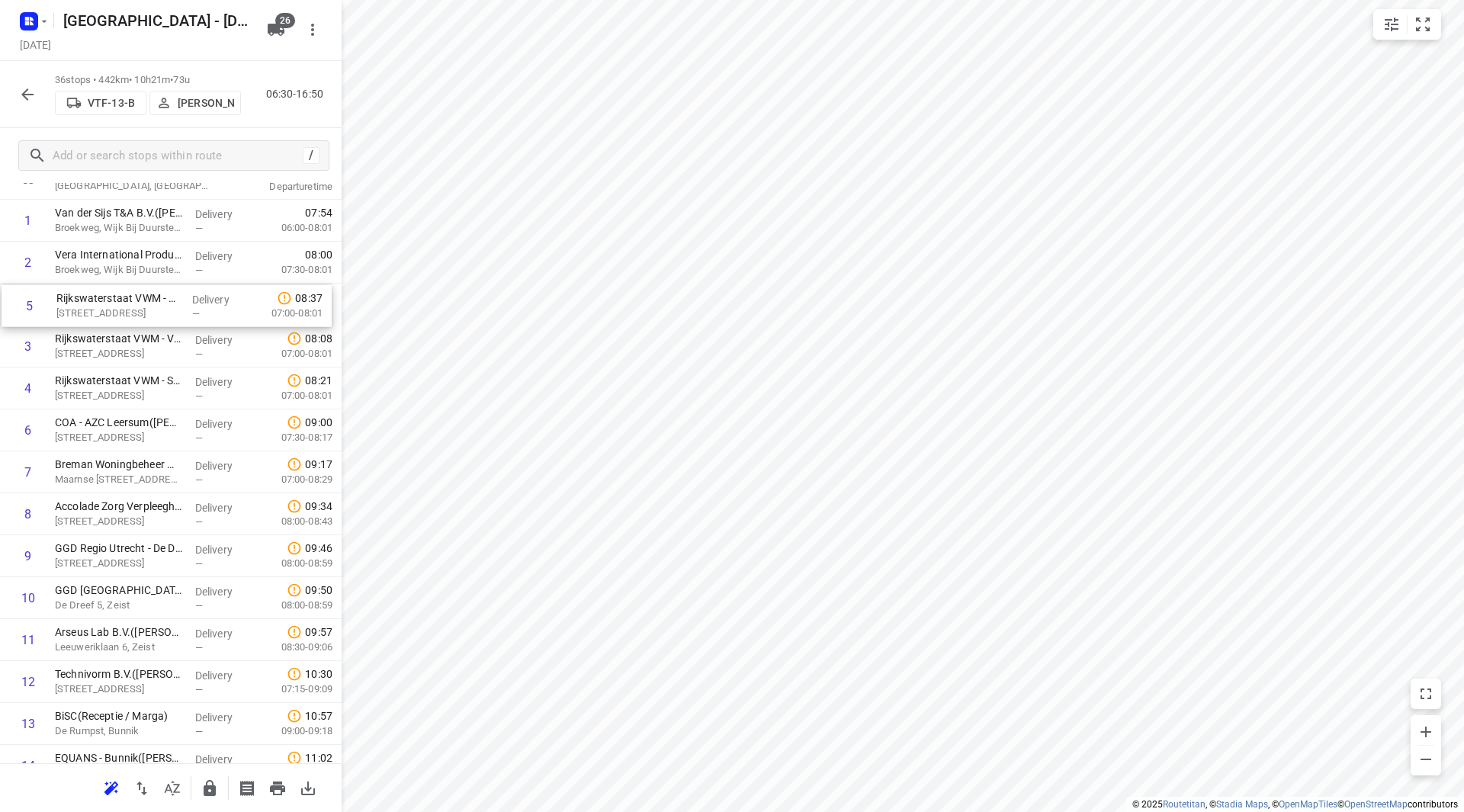
drag, startPoint x: 113, startPoint y: 354, endPoint x: 116, endPoint y: 300, distance: 54.1
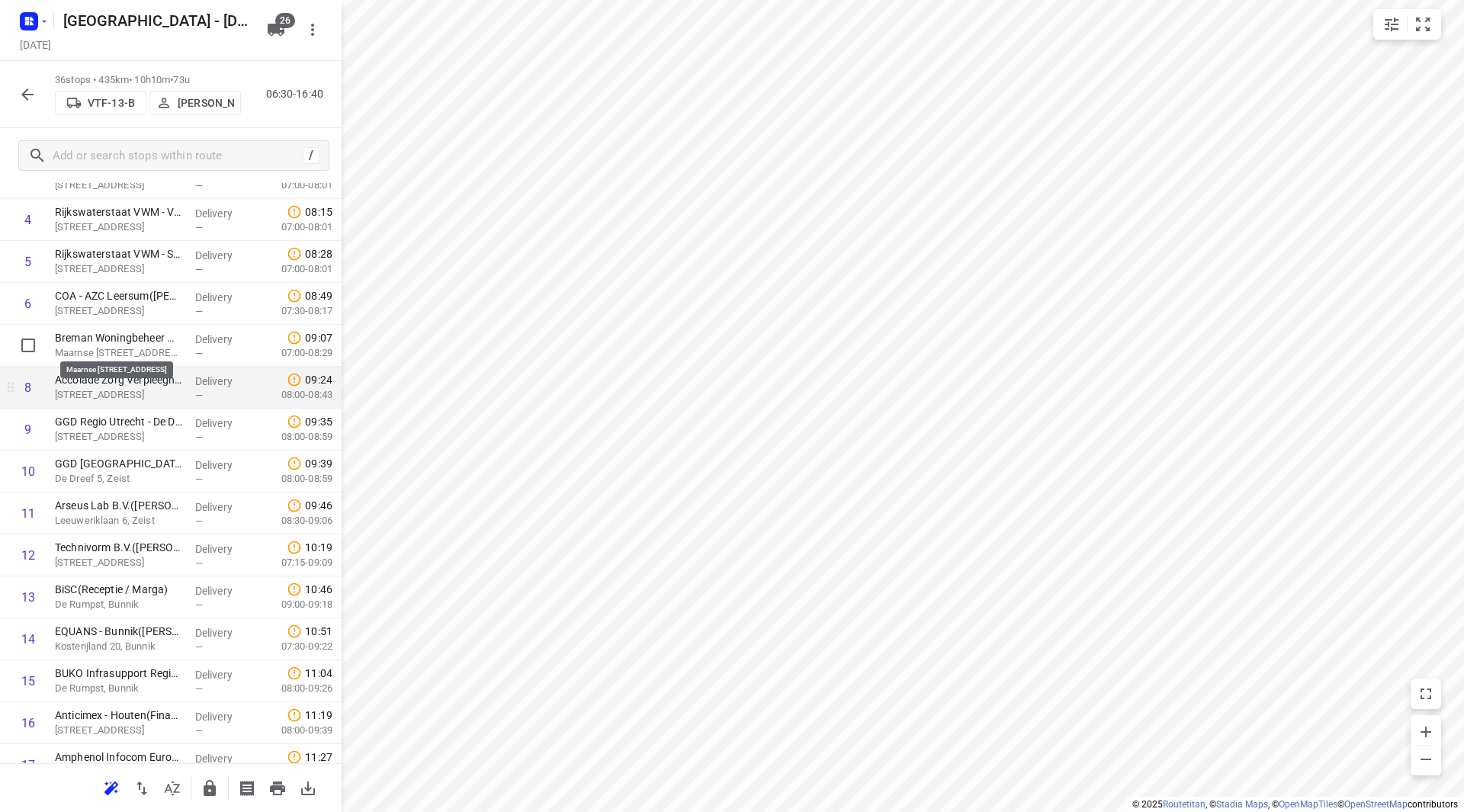
scroll to position [255, 0]
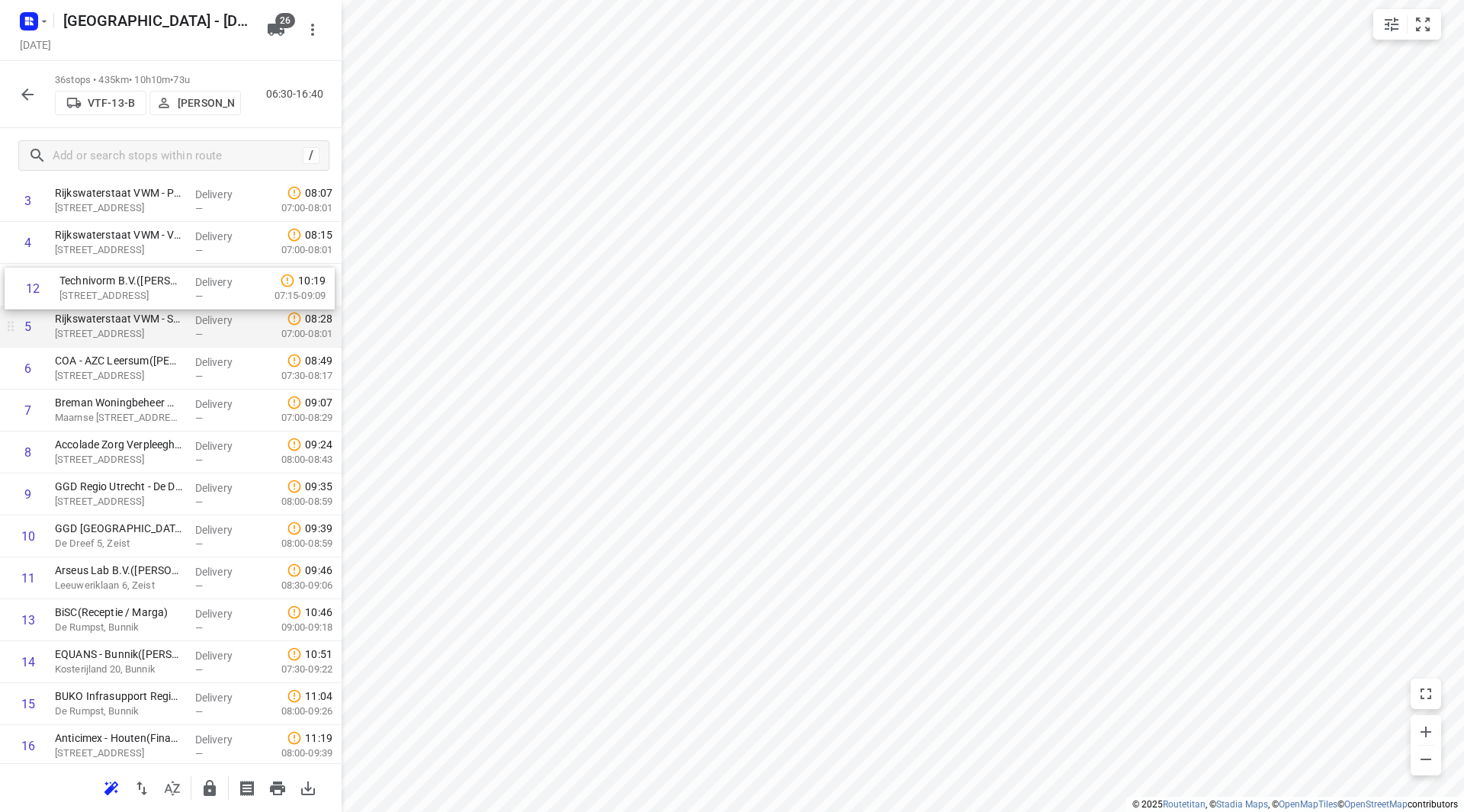
drag, startPoint x: 110, startPoint y: 525, endPoint x: 113, endPoint y: 316, distance: 209.0
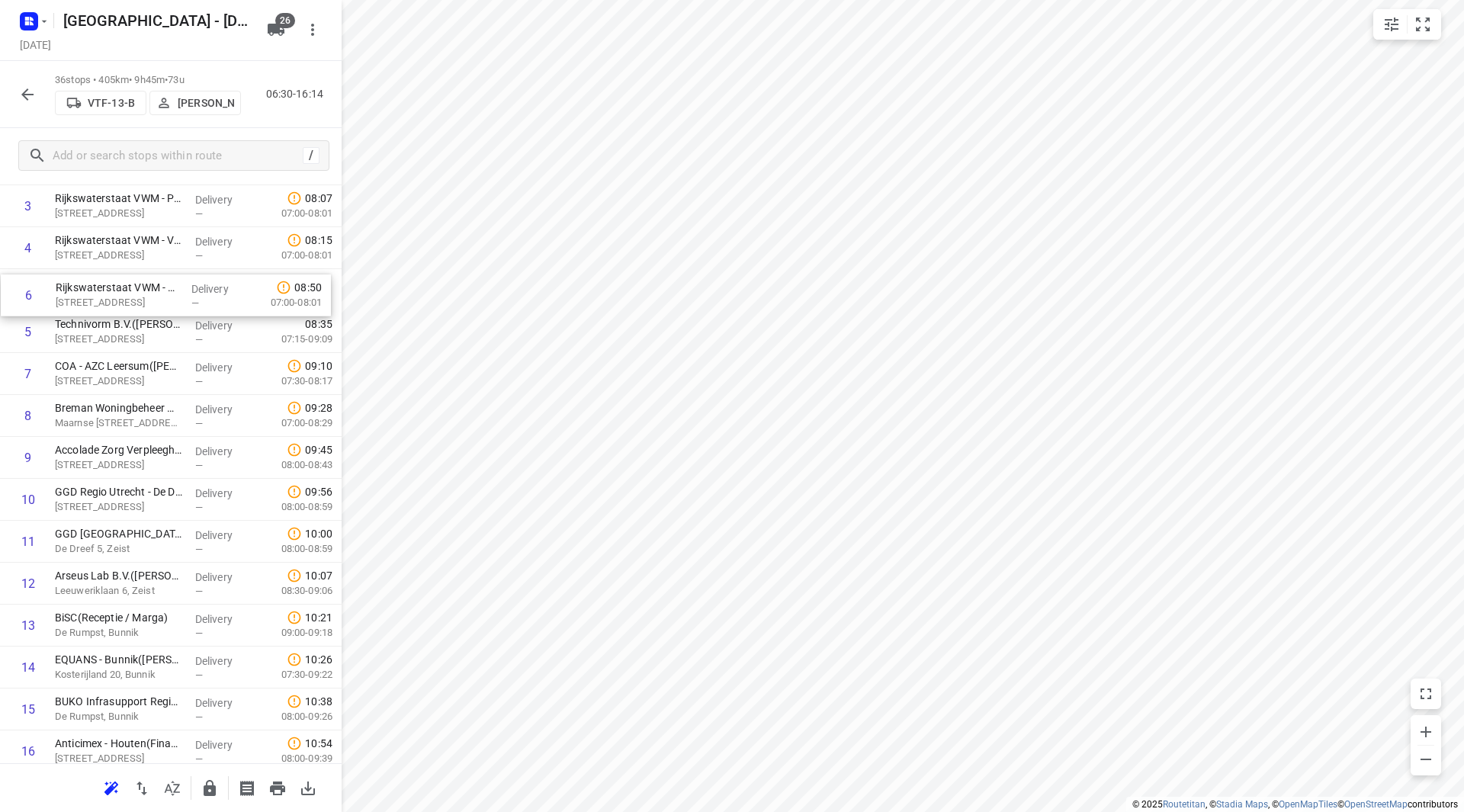
drag, startPoint x: 98, startPoint y: 332, endPoint x: 100, endPoint y: 295, distance: 37.1
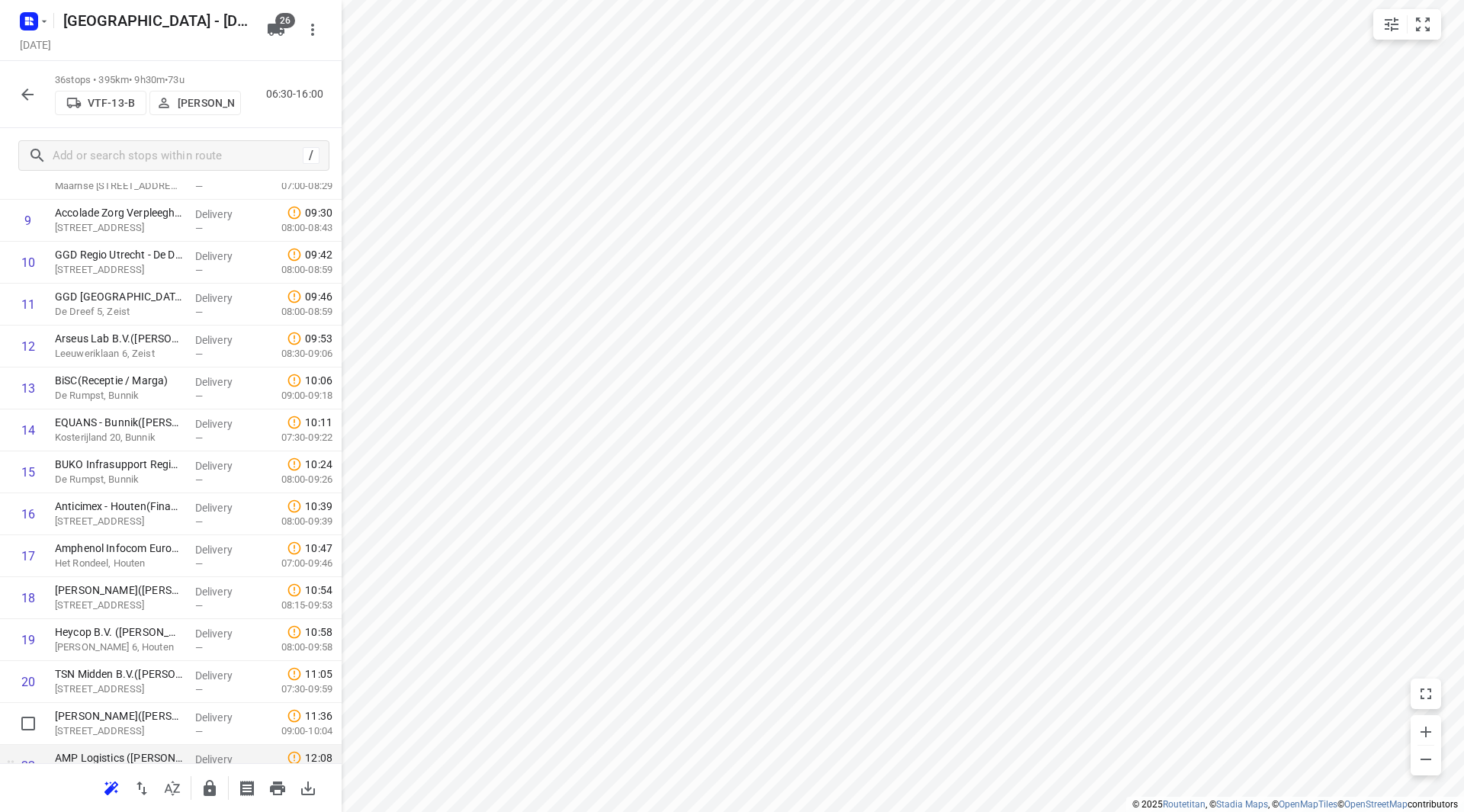
scroll to position [504, 0]
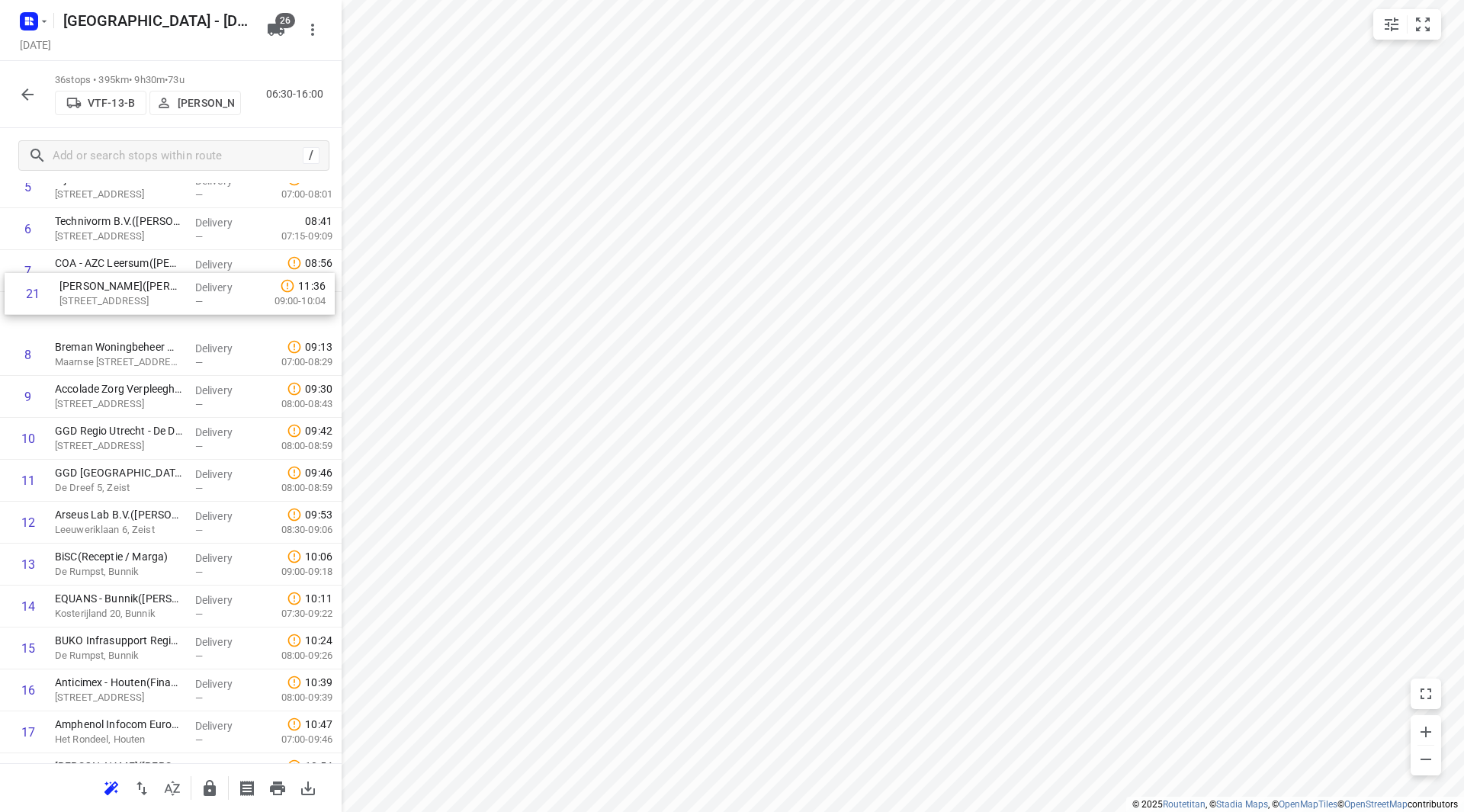
drag, startPoint x: 115, startPoint y: 676, endPoint x: 116, endPoint y: 327, distance: 349.0
click at [116, 325] on div "1 Van der Sijs T&A B.V.(Michiel Muhlenbaumer) Broekweg, Wijk Bij Duurstede Deli…" at bounding box center [171, 753] width 342 height 1510
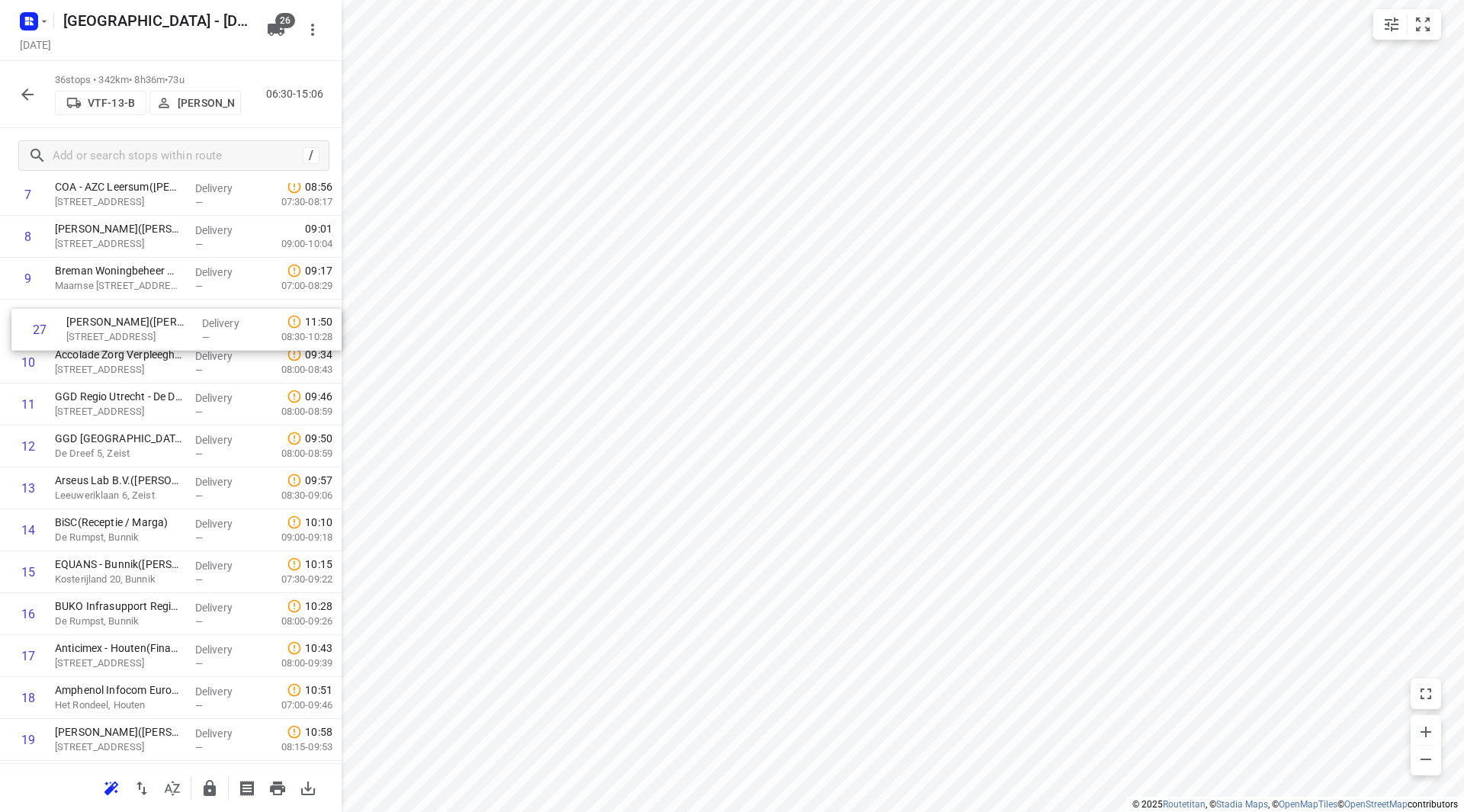
drag, startPoint x: 143, startPoint y: 507, endPoint x: 158, endPoint y: 334, distance: 173.6
click at [157, 334] on div "1 Van der Sijs T&A B.V.(Michiel Muhlenbaumer) Broekweg, Wijk Bij Duurstede Deli…" at bounding box center [171, 677] width 342 height 1510
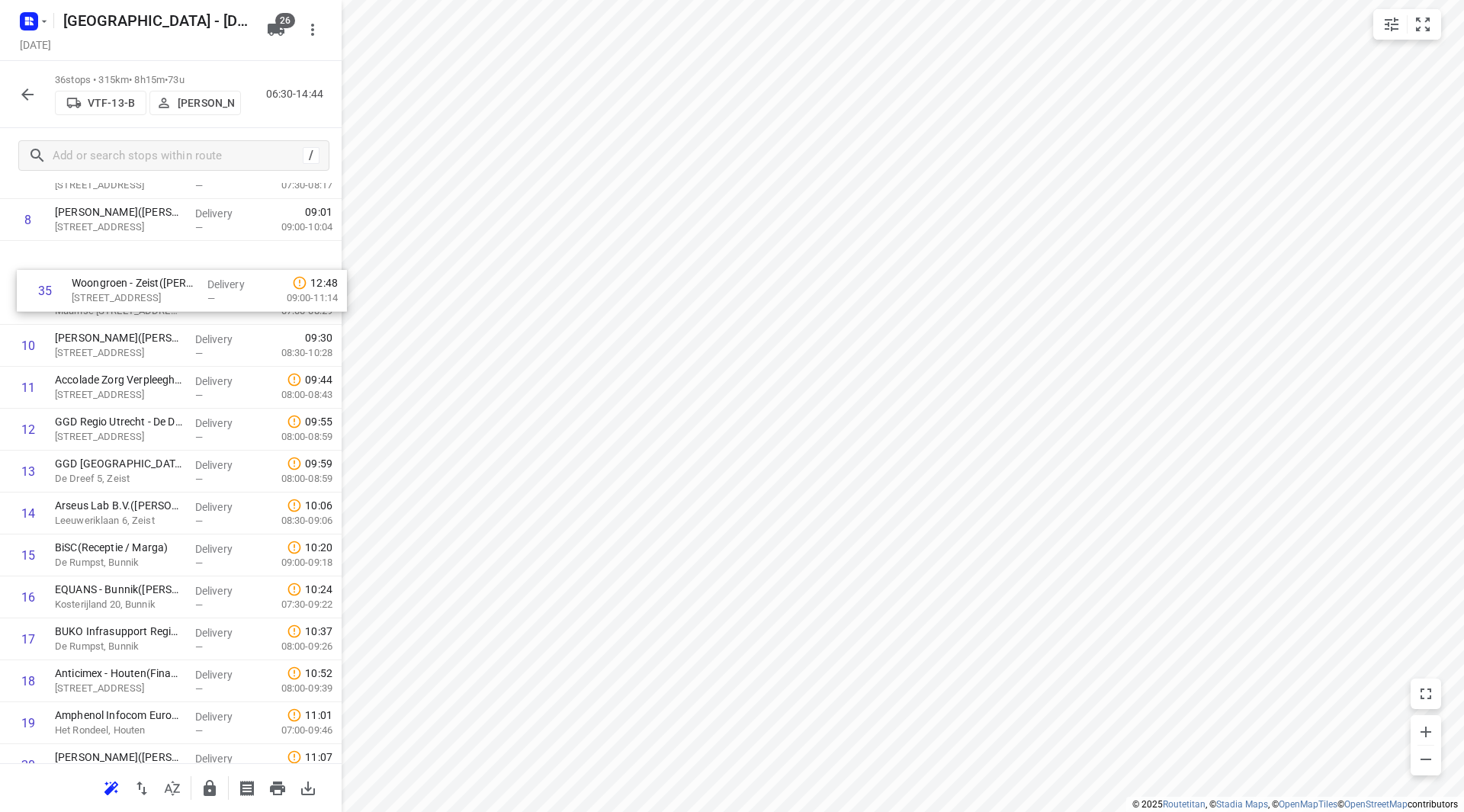
scroll to position [370, 0]
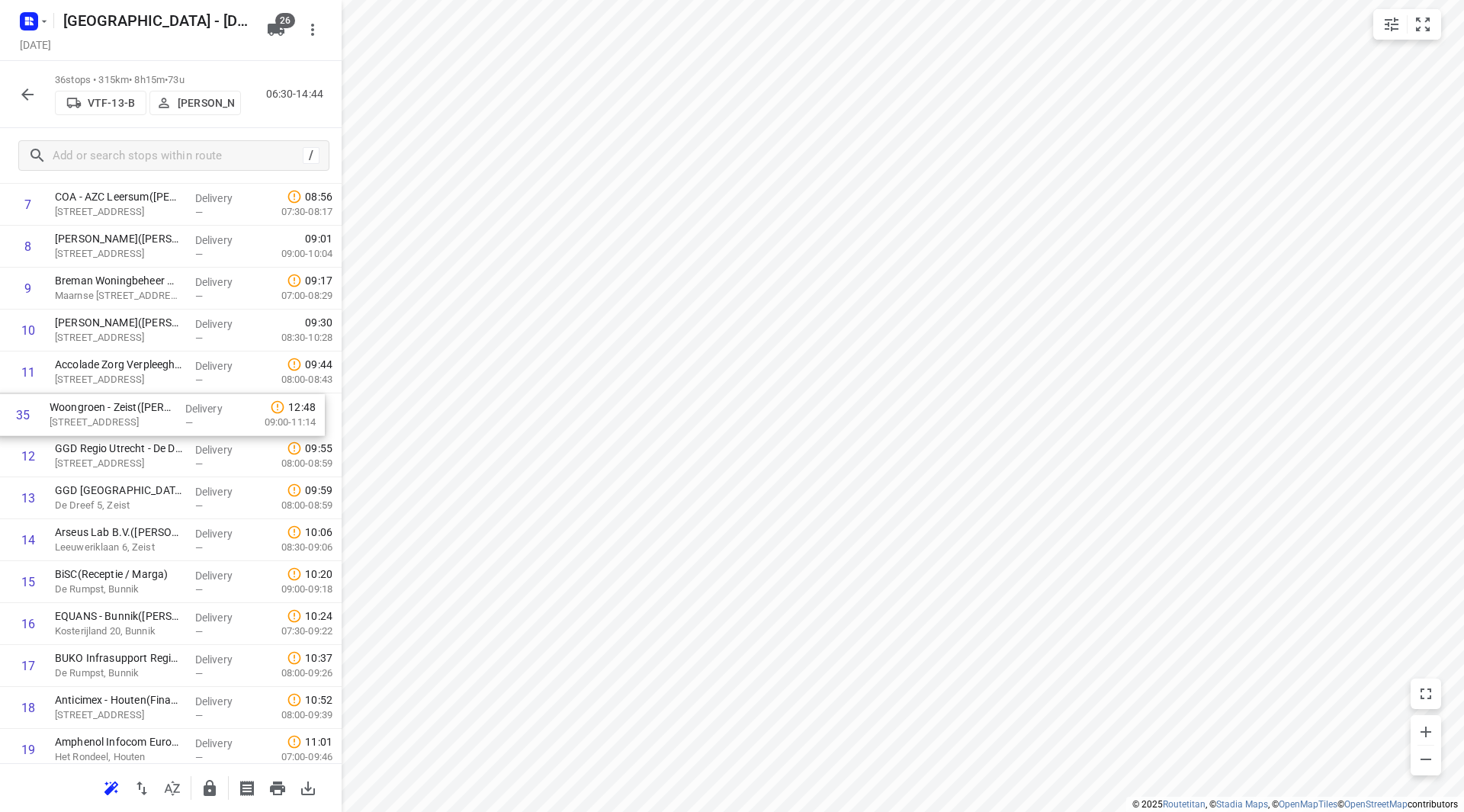
drag, startPoint x: 89, startPoint y: 689, endPoint x: 85, endPoint y: 414, distance: 275.0
click at [85, 414] on div "1 Van der Sijs T&A B.V.(Michiel Muhlenbaumer) Broekweg, Wijk Bij Duurstede Deli…" at bounding box center [171, 687] width 342 height 1510
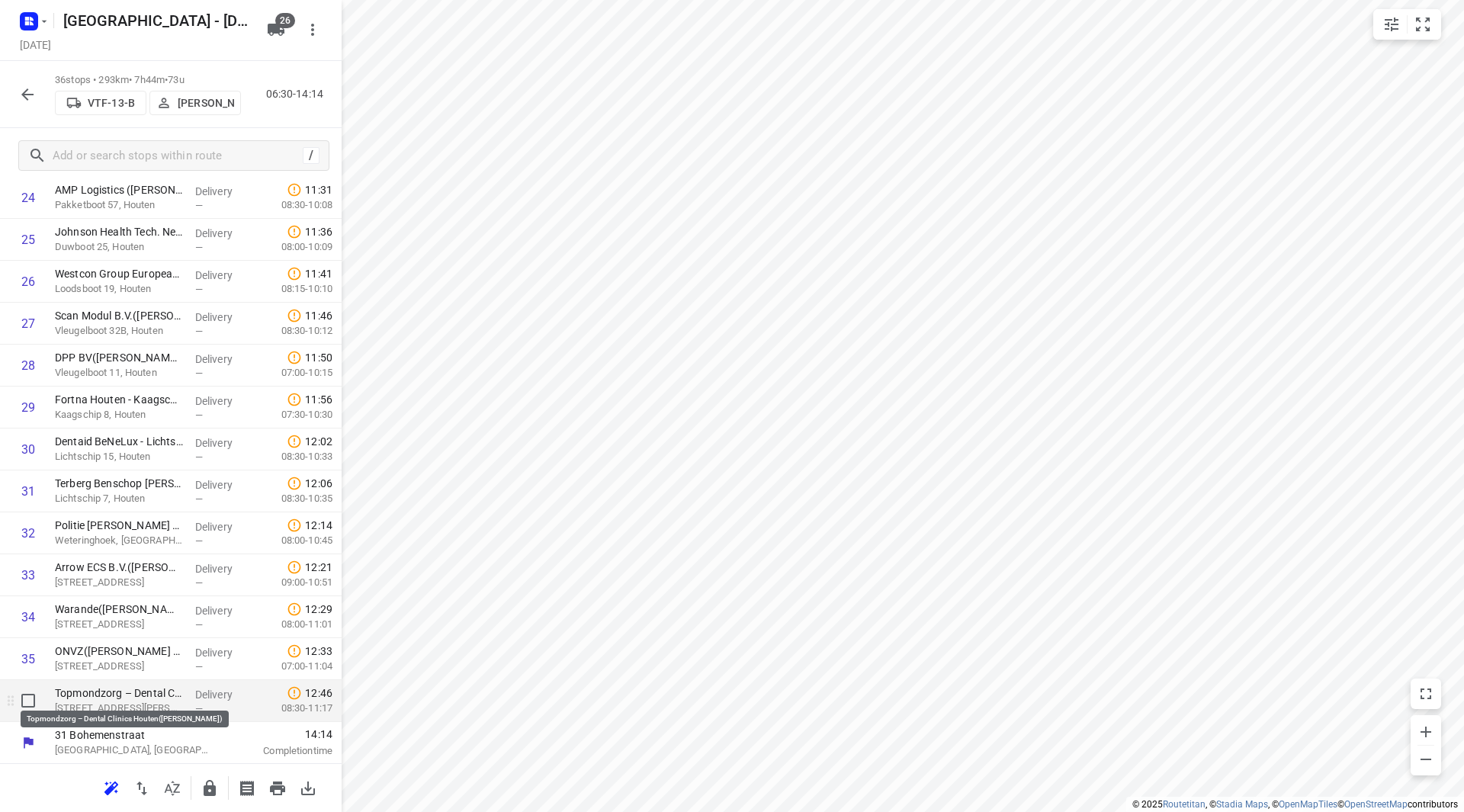
scroll to position [1091, 0]
click at [204, 786] on icon "button" at bounding box center [209, 788] width 18 height 18
click at [26, 86] on icon "button" at bounding box center [27, 94] width 18 height 18
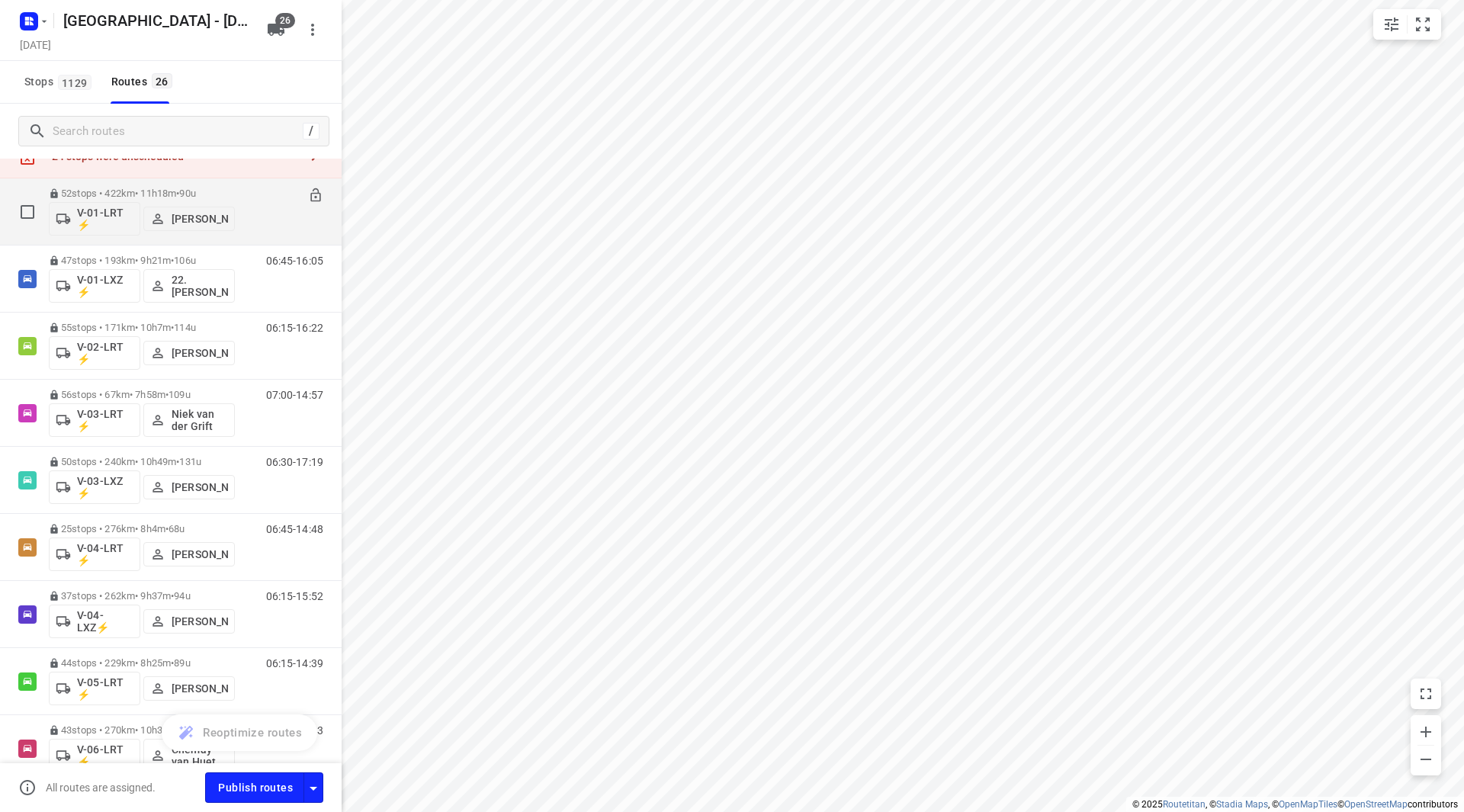
scroll to position [0, 0]
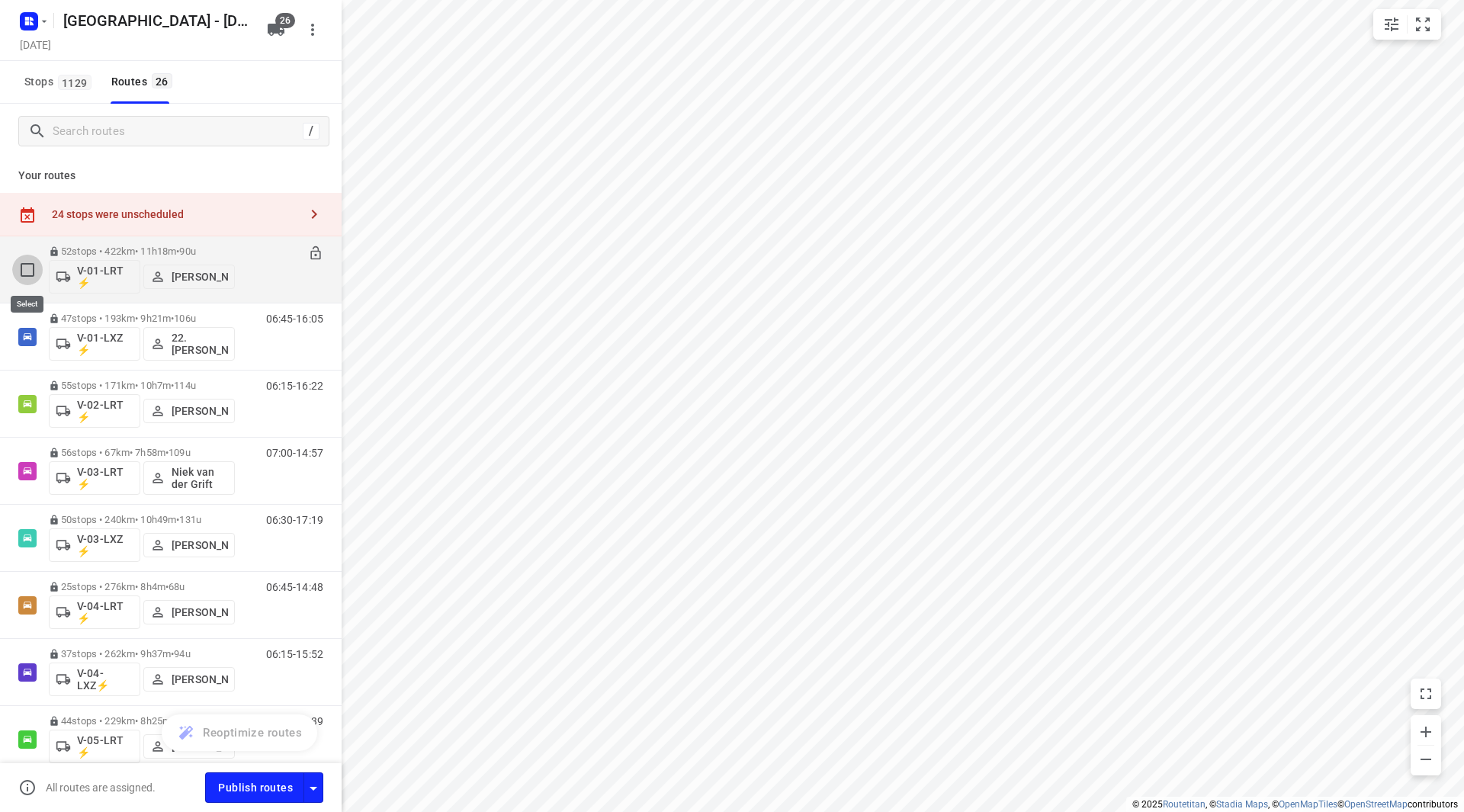
click at [32, 271] on input "checkbox" at bounding box center [27, 270] width 30 height 30
checkbox input "true"
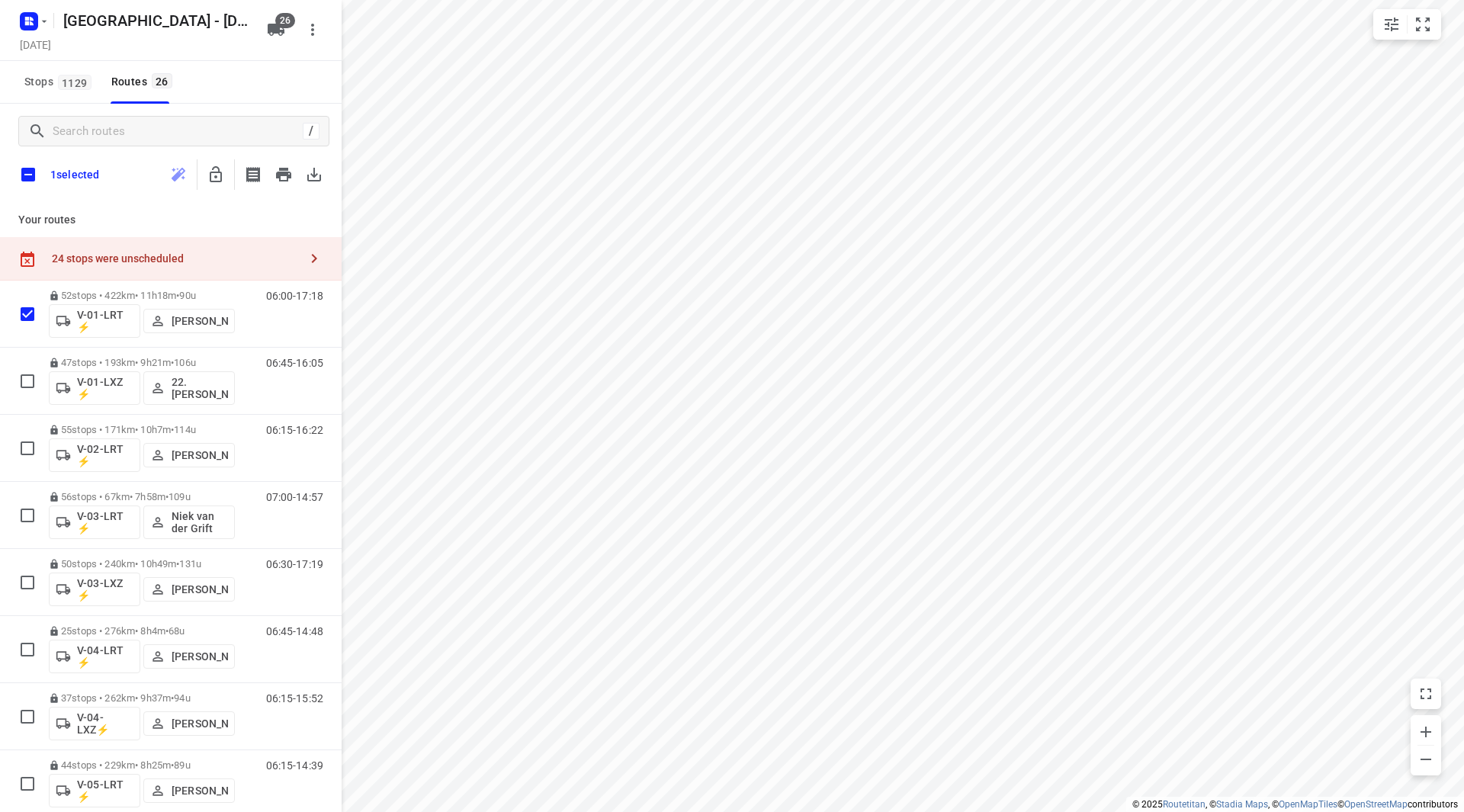
click at [31, 180] on input "checkbox" at bounding box center [28, 174] width 32 height 32
checkbox input "true"
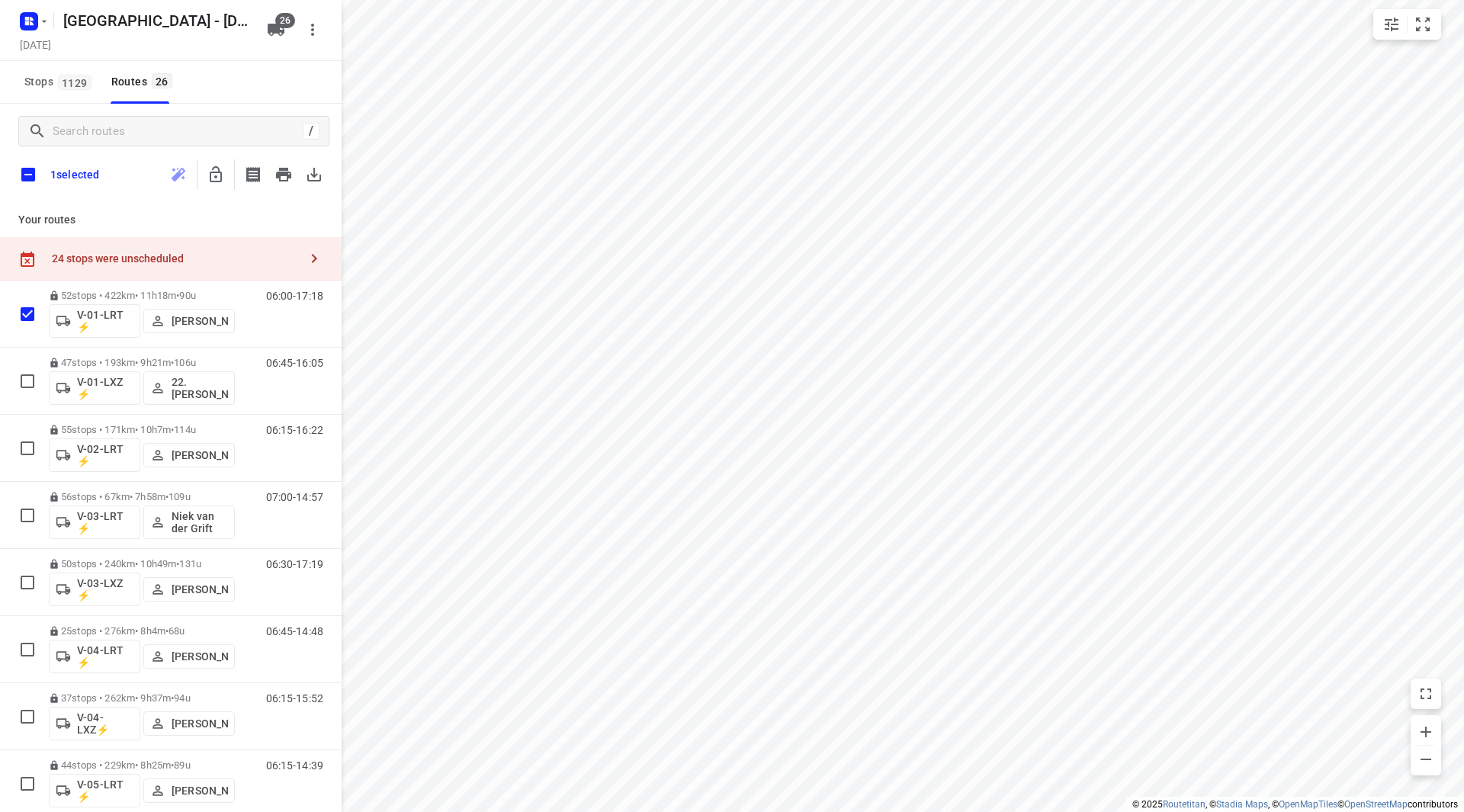
checkbox input "true"
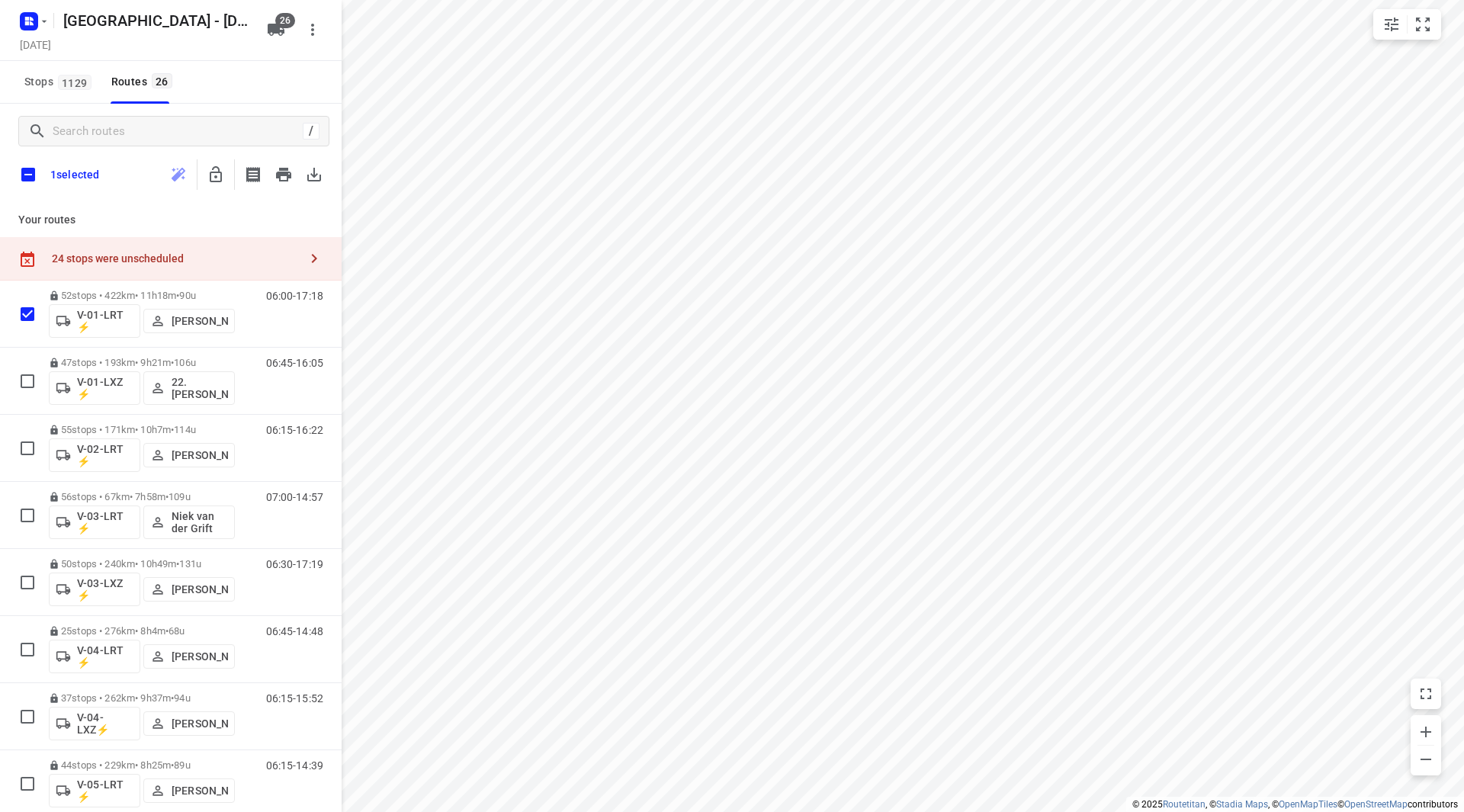
checkbox input "true"
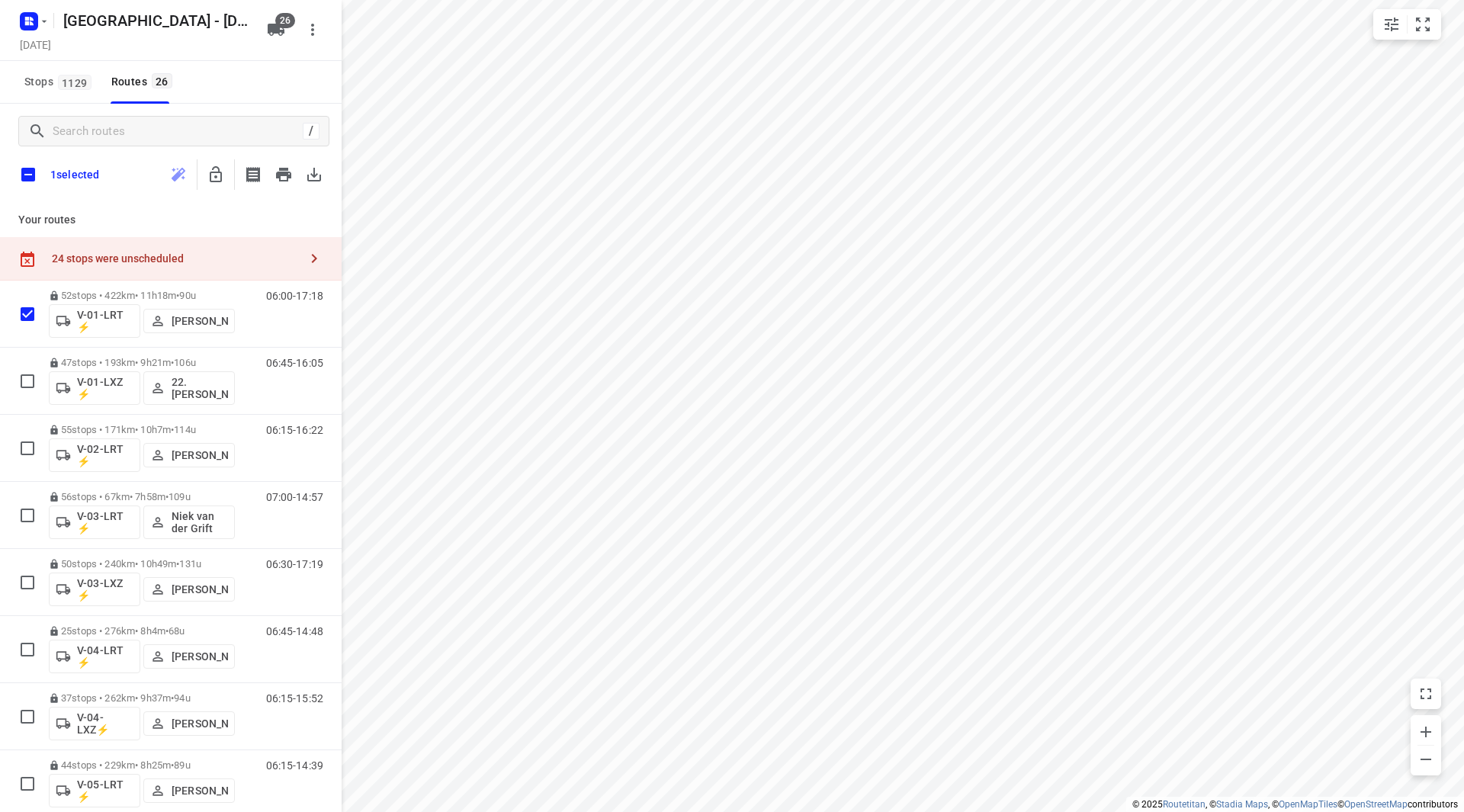
checkbox input "true"
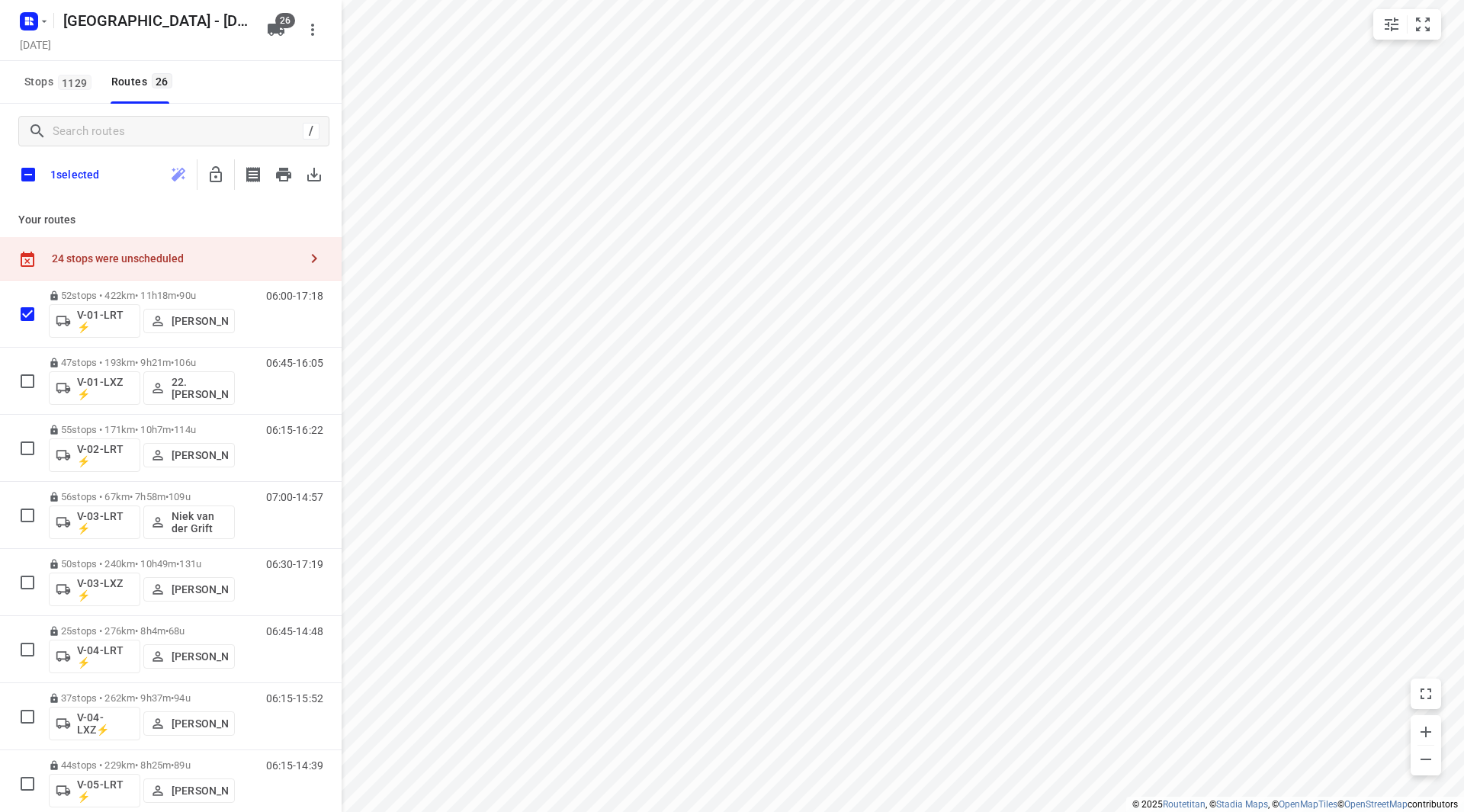
checkbox input "true"
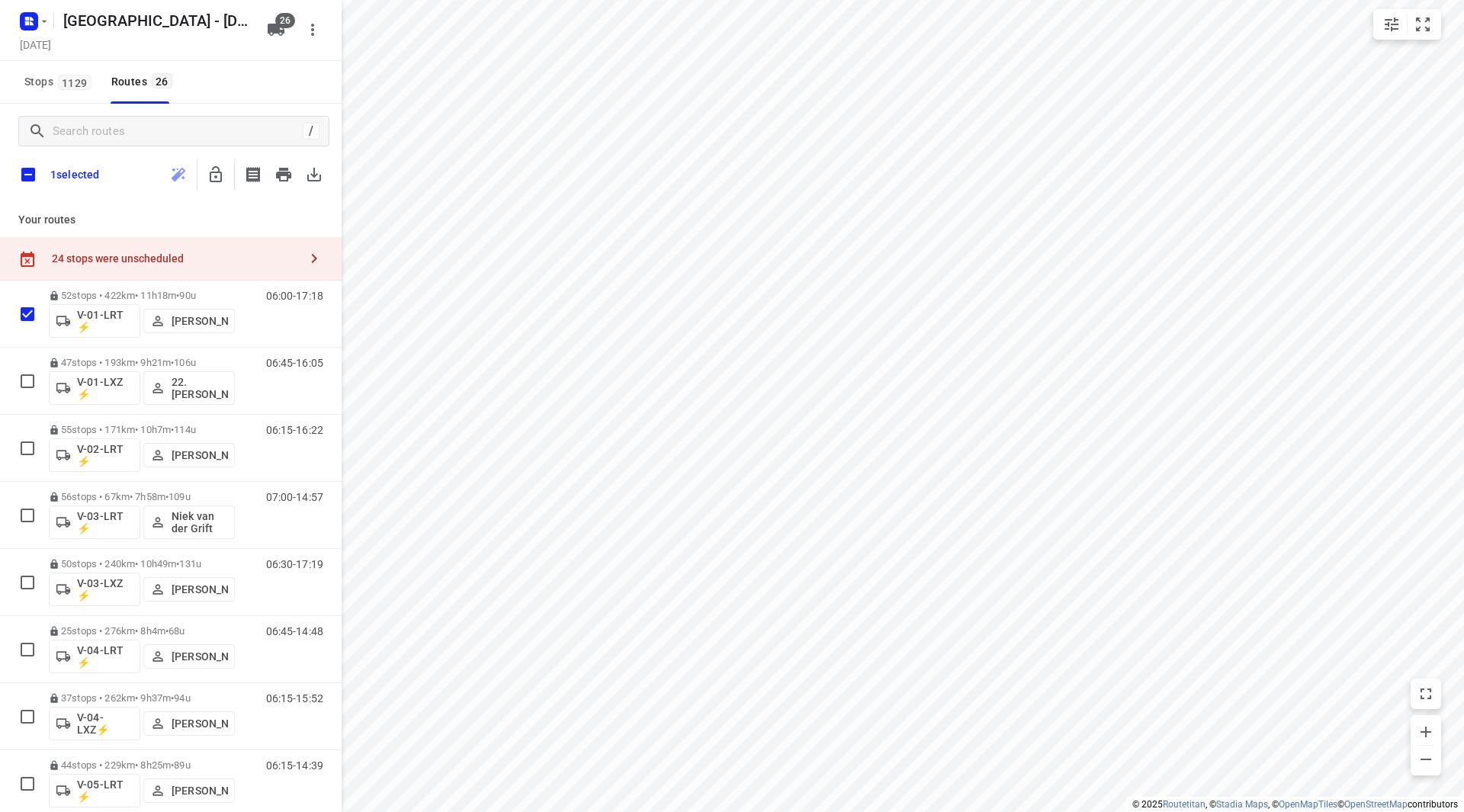
checkbox input "true"
click at [222, 178] on icon "button" at bounding box center [215, 174] width 12 height 16
click at [26, 175] on input "checkbox" at bounding box center [28, 174] width 32 height 32
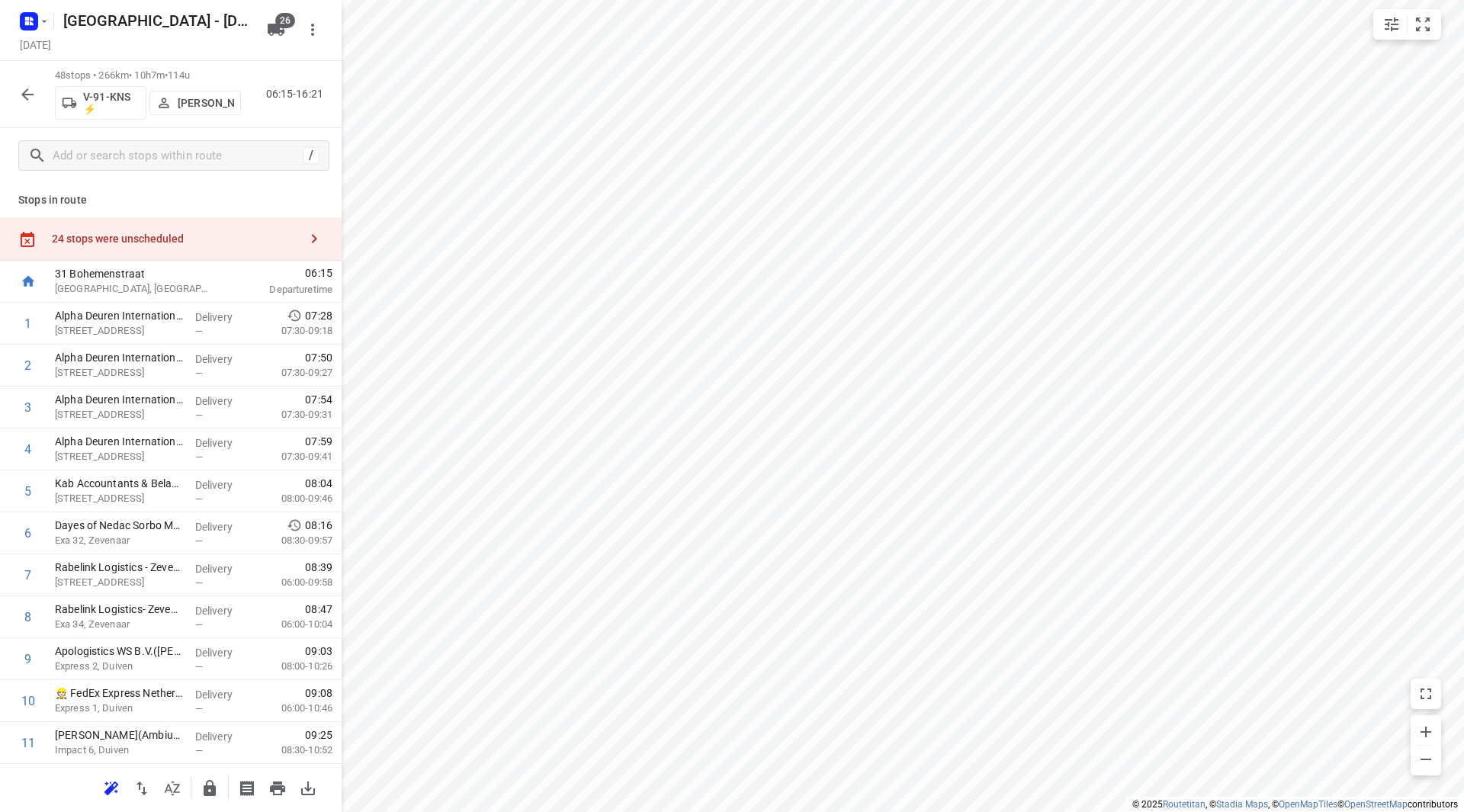
click at [213, 246] on div "24 stops were unscheduled" at bounding box center [171, 239] width 342 height 44
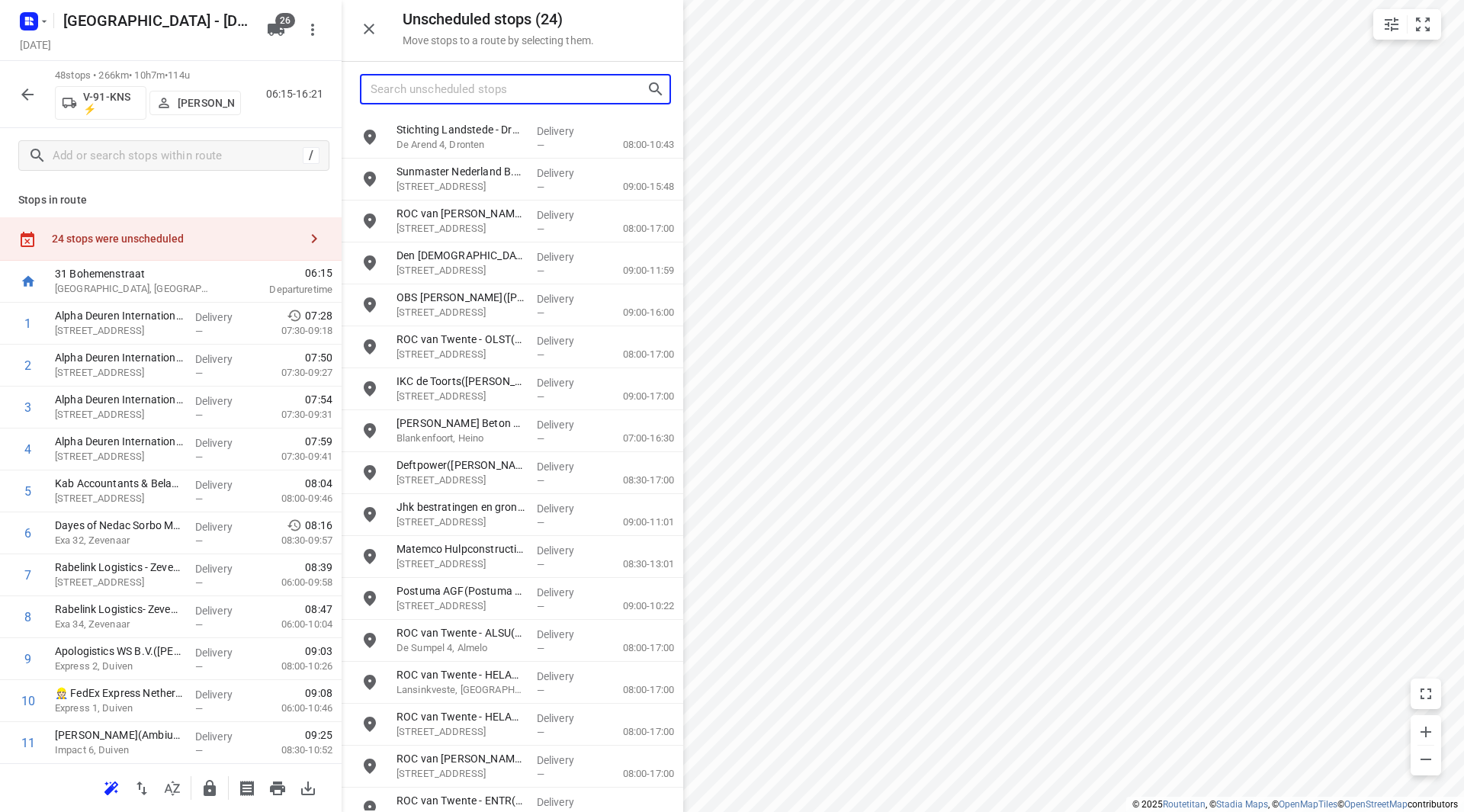
click at [466, 89] on input "Search unscheduled stops" at bounding box center [508, 90] width 276 height 24
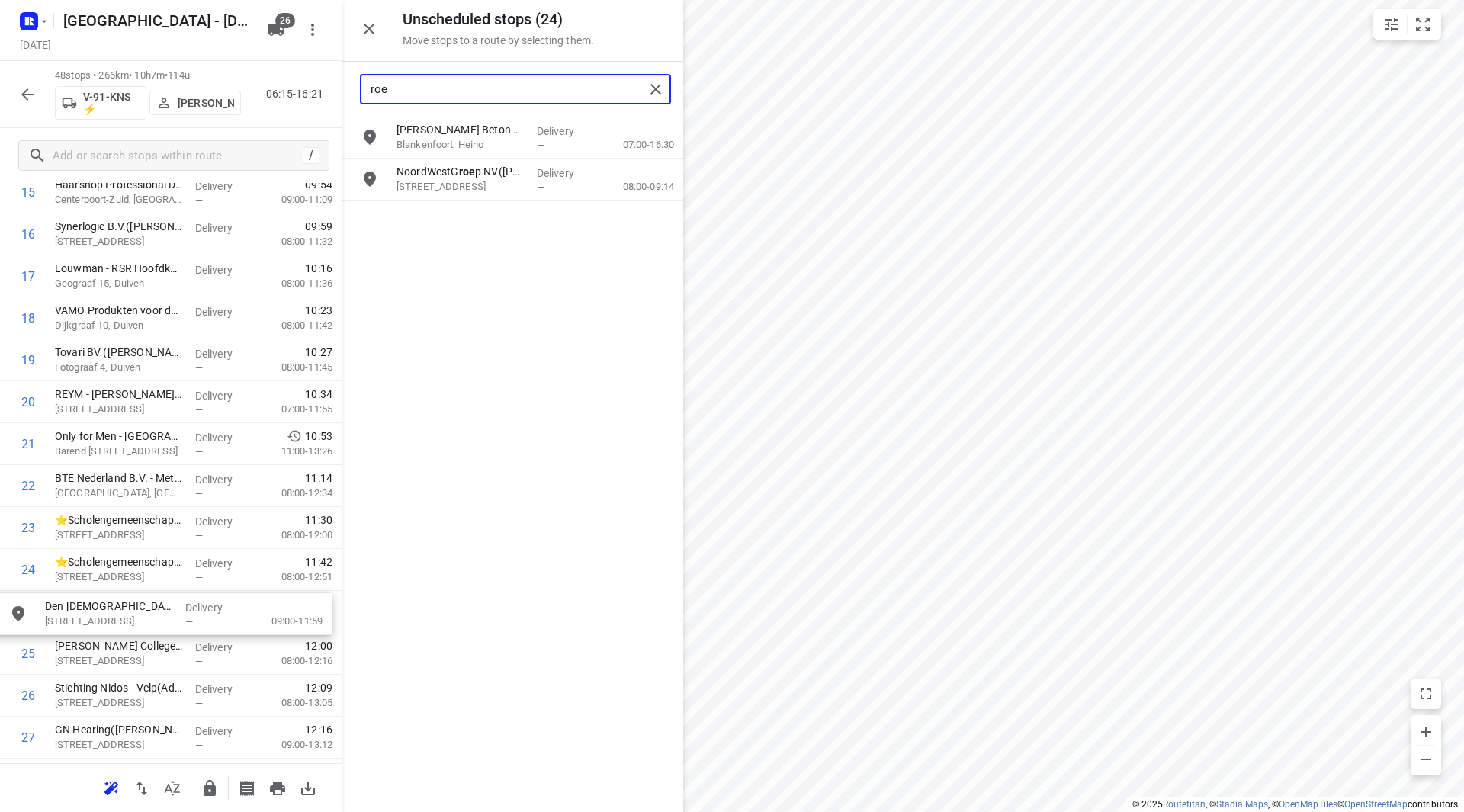
scroll to position [722, 0]
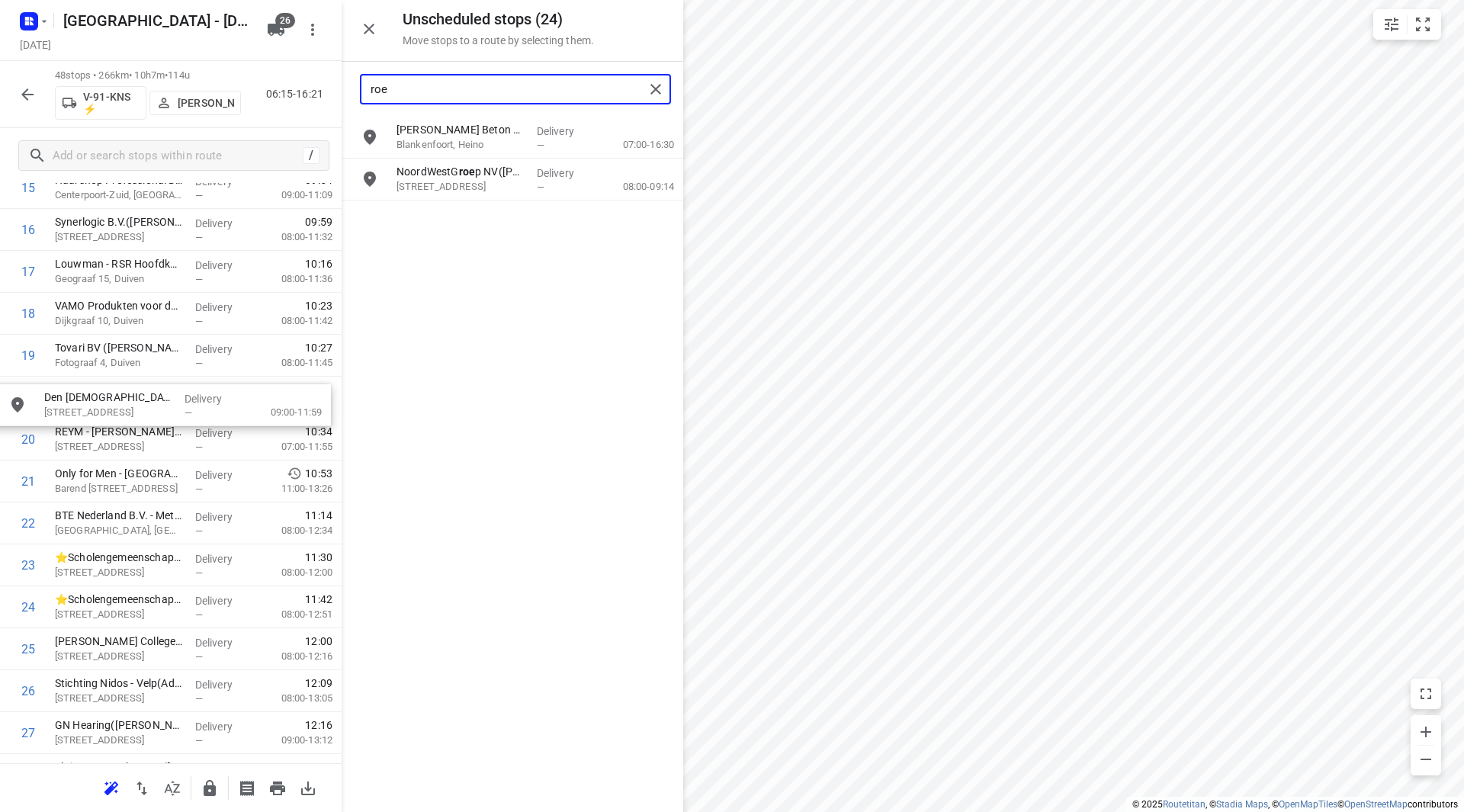
drag, startPoint x: 449, startPoint y: 141, endPoint x: 113, endPoint y: 406, distance: 427.9
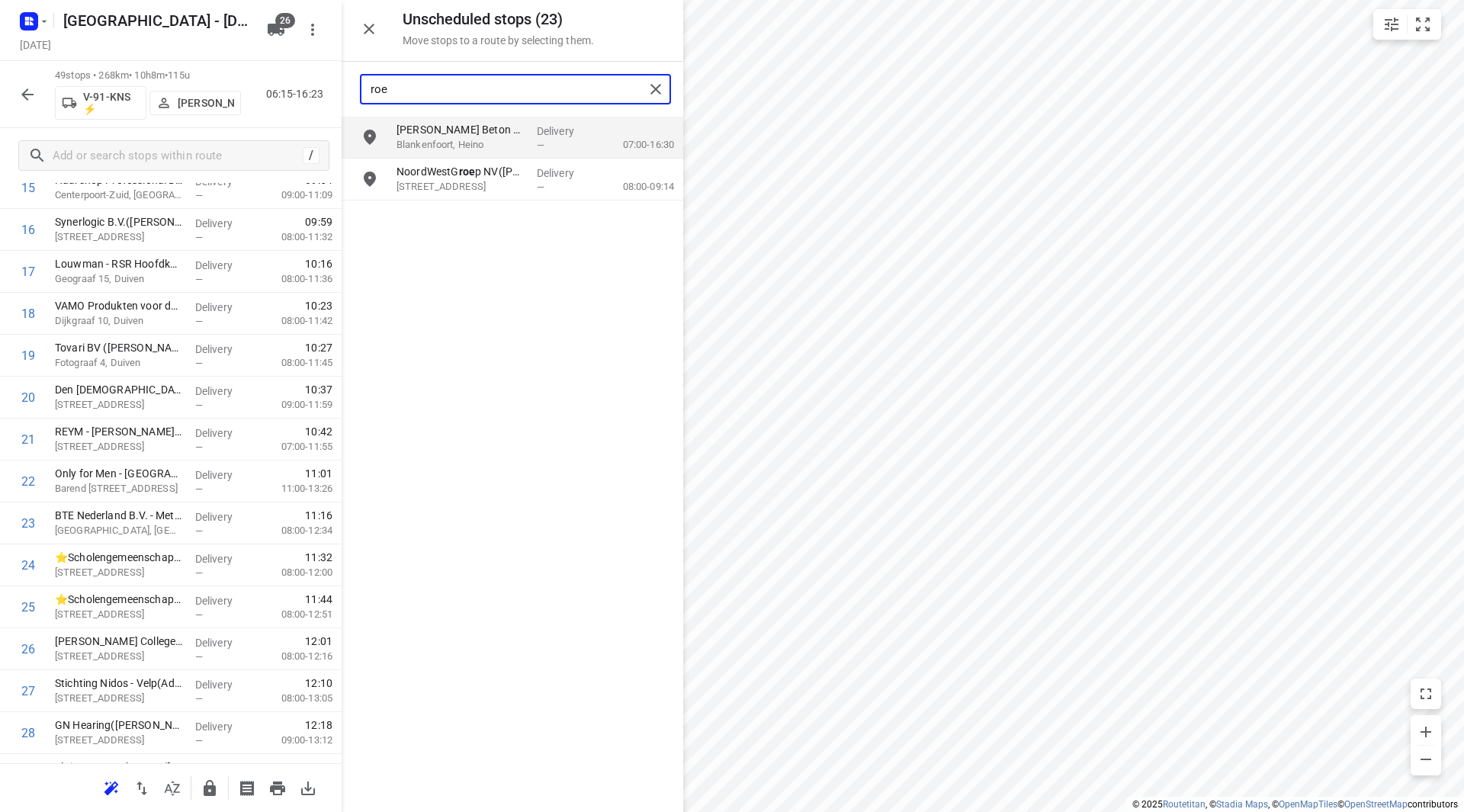
drag, startPoint x: 434, startPoint y: 89, endPoint x: 339, endPoint y: 84, distance: 95.1
click at [339, 84] on div "Unscheduled stops ( 23 ) Move stops to a route by selecting them. roe Van den B…" at bounding box center [171, 406] width 342 height 812
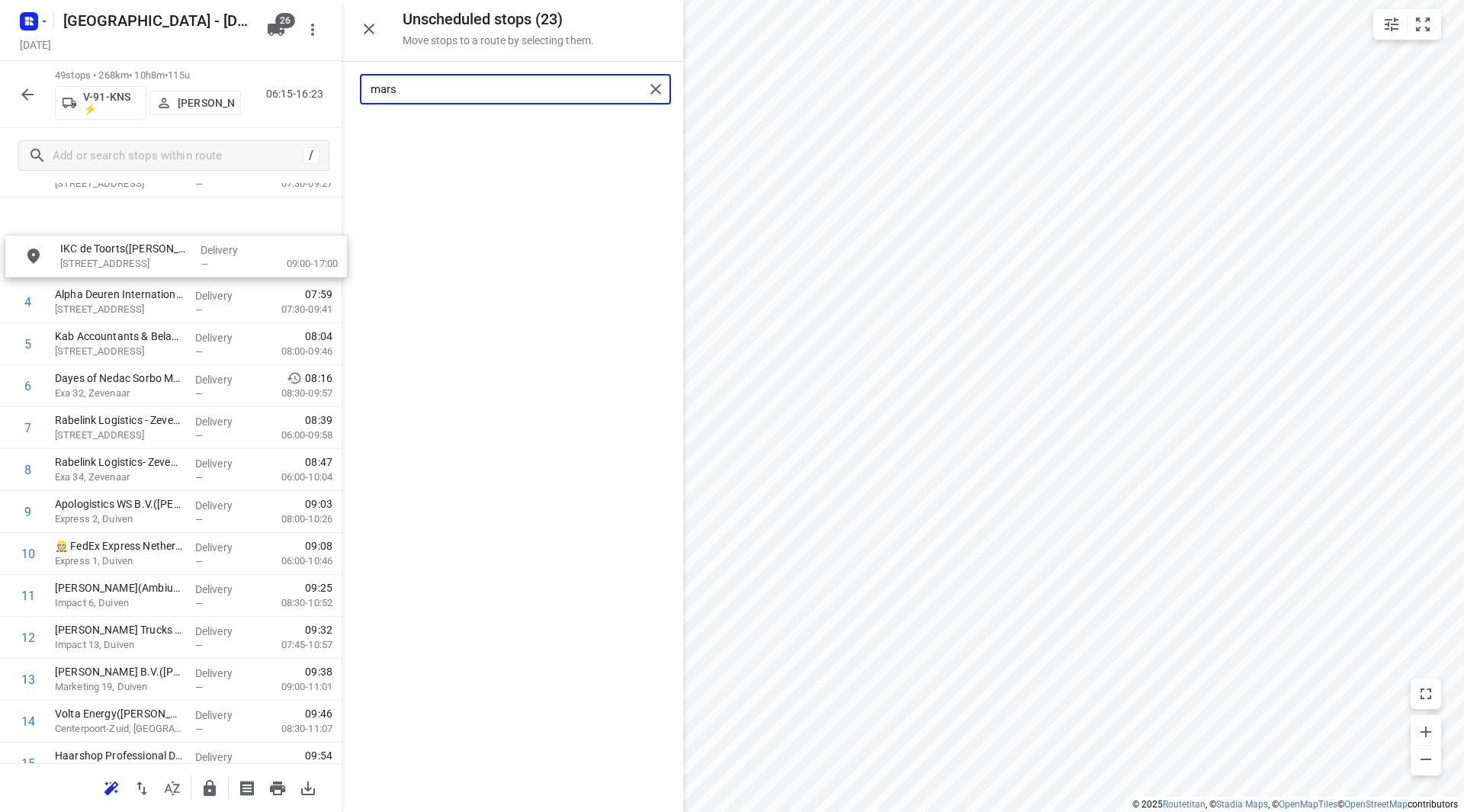
scroll to position [89, 0]
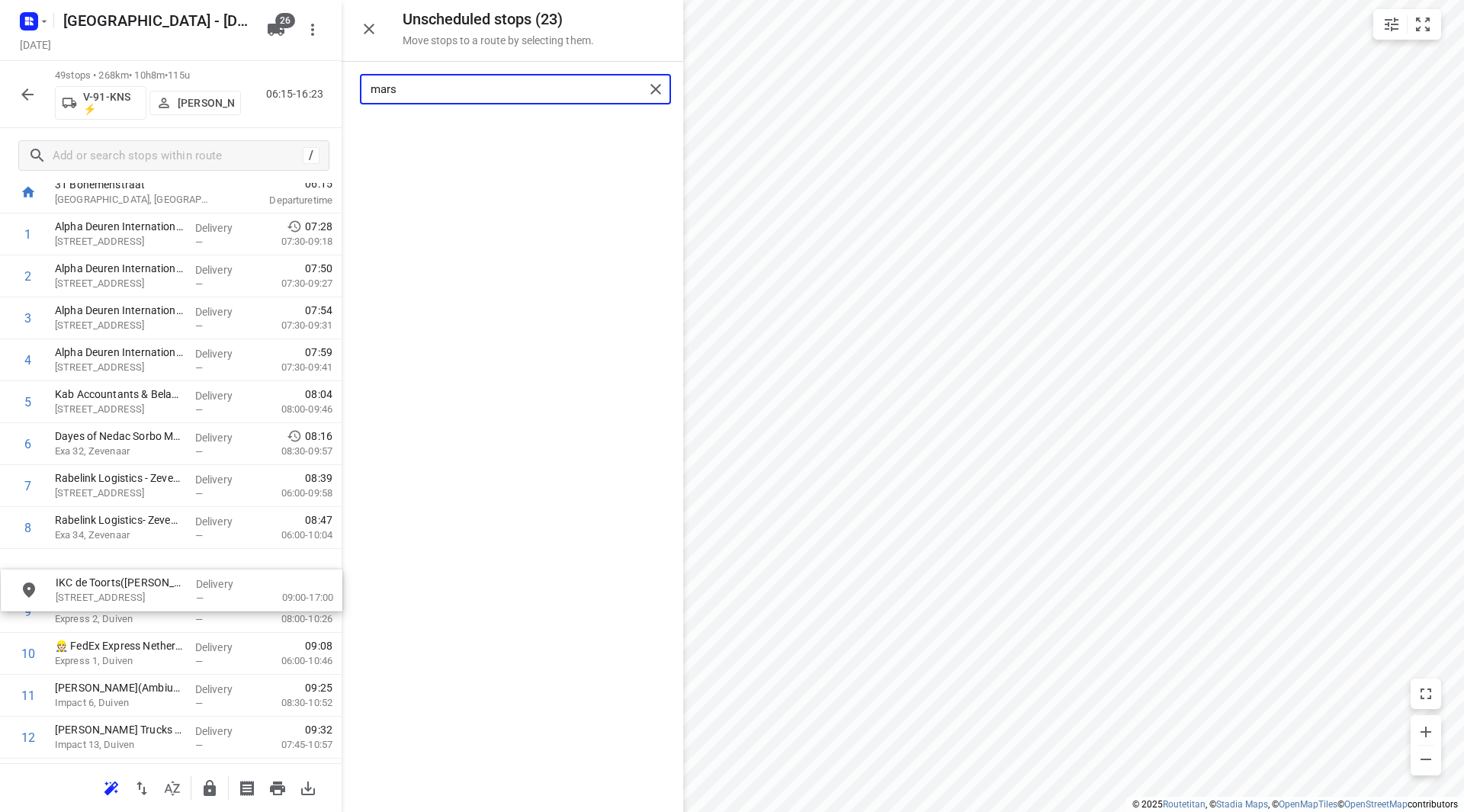
drag, startPoint x: 443, startPoint y: 147, endPoint x: 94, endPoint y: 584, distance: 559.3
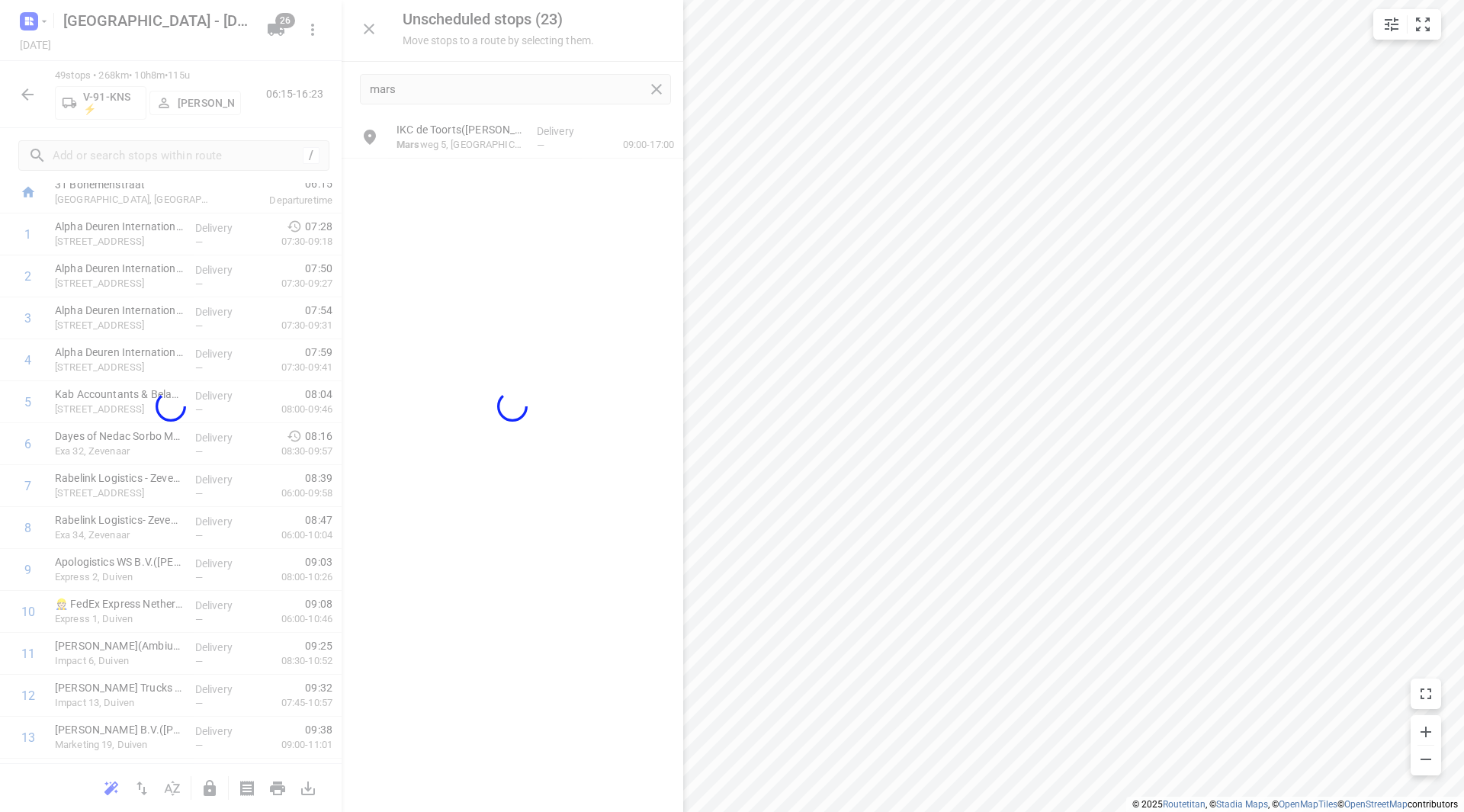
click at [614, 394] on div at bounding box center [512, 406] width 342 height 812
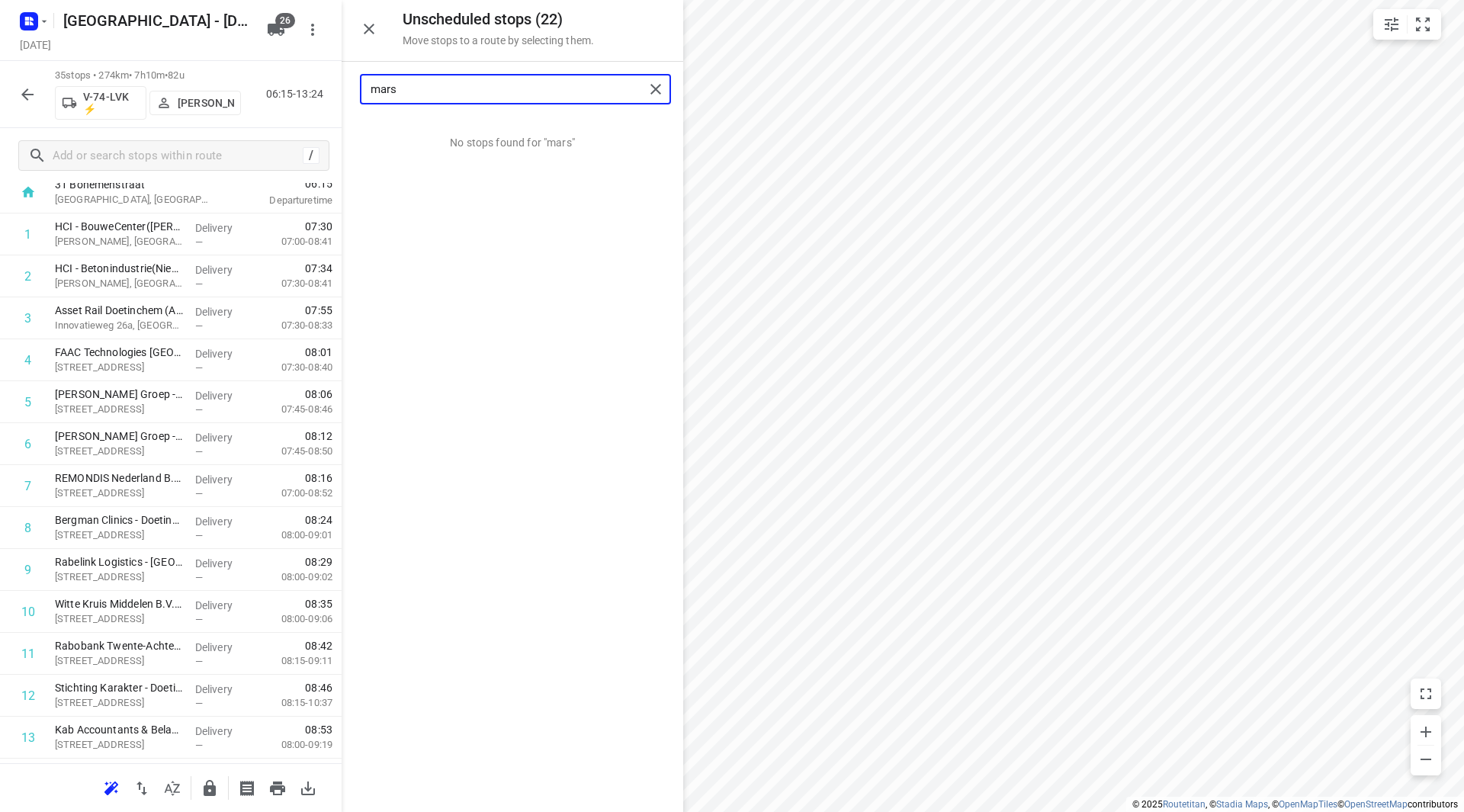
drag, startPoint x: 365, startPoint y: 89, endPoint x: 327, endPoint y: 86, distance: 38.1
click at [327, 86] on div "Unscheduled stops ( 22 ) Move stops to a route by selecting them. mars No stops…" at bounding box center [171, 406] width 342 height 812
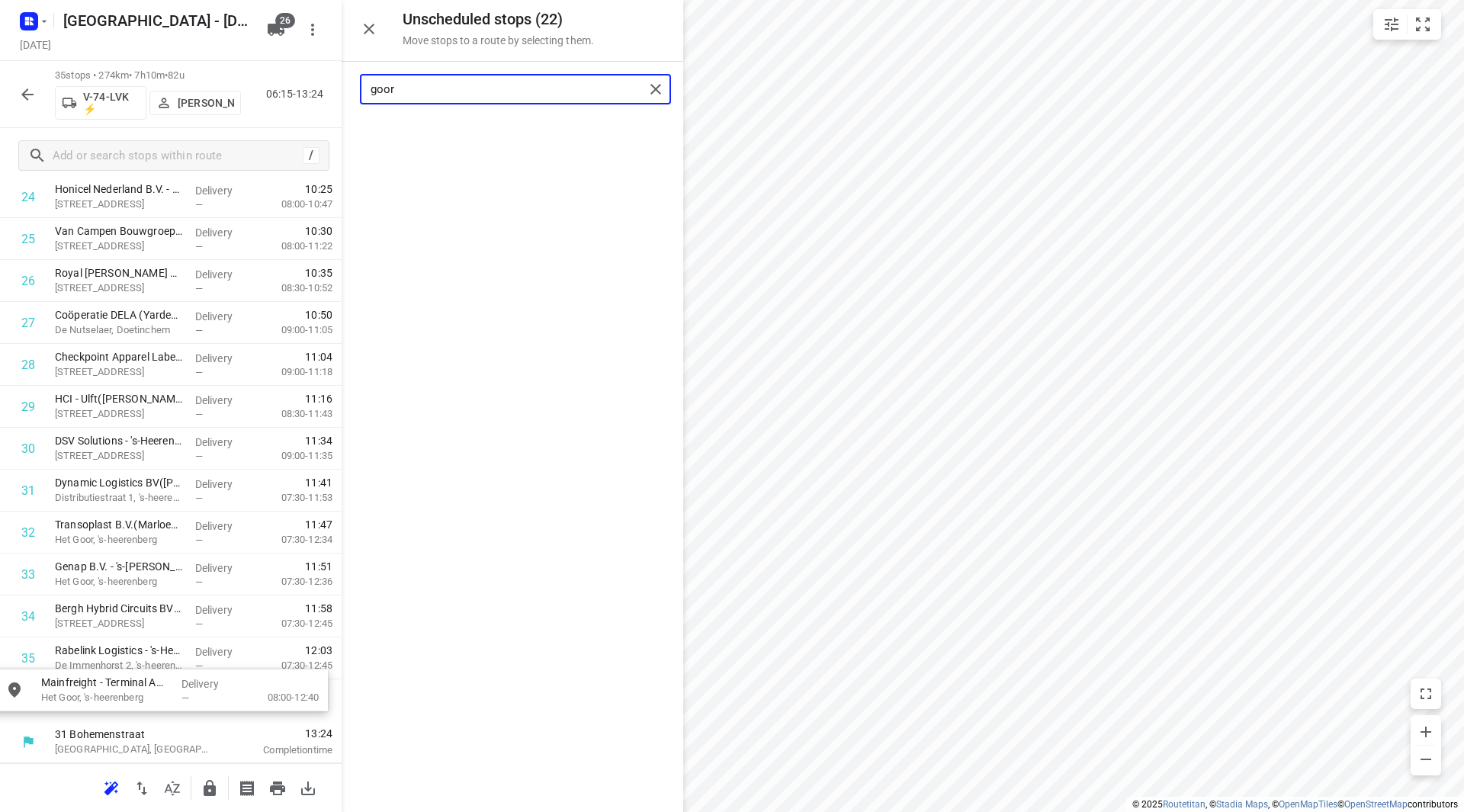
scroll to position [1092, 0]
drag, startPoint x: 440, startPoint y: 128, endPoint x: 96, endPoint y: 694, distance: 662.3
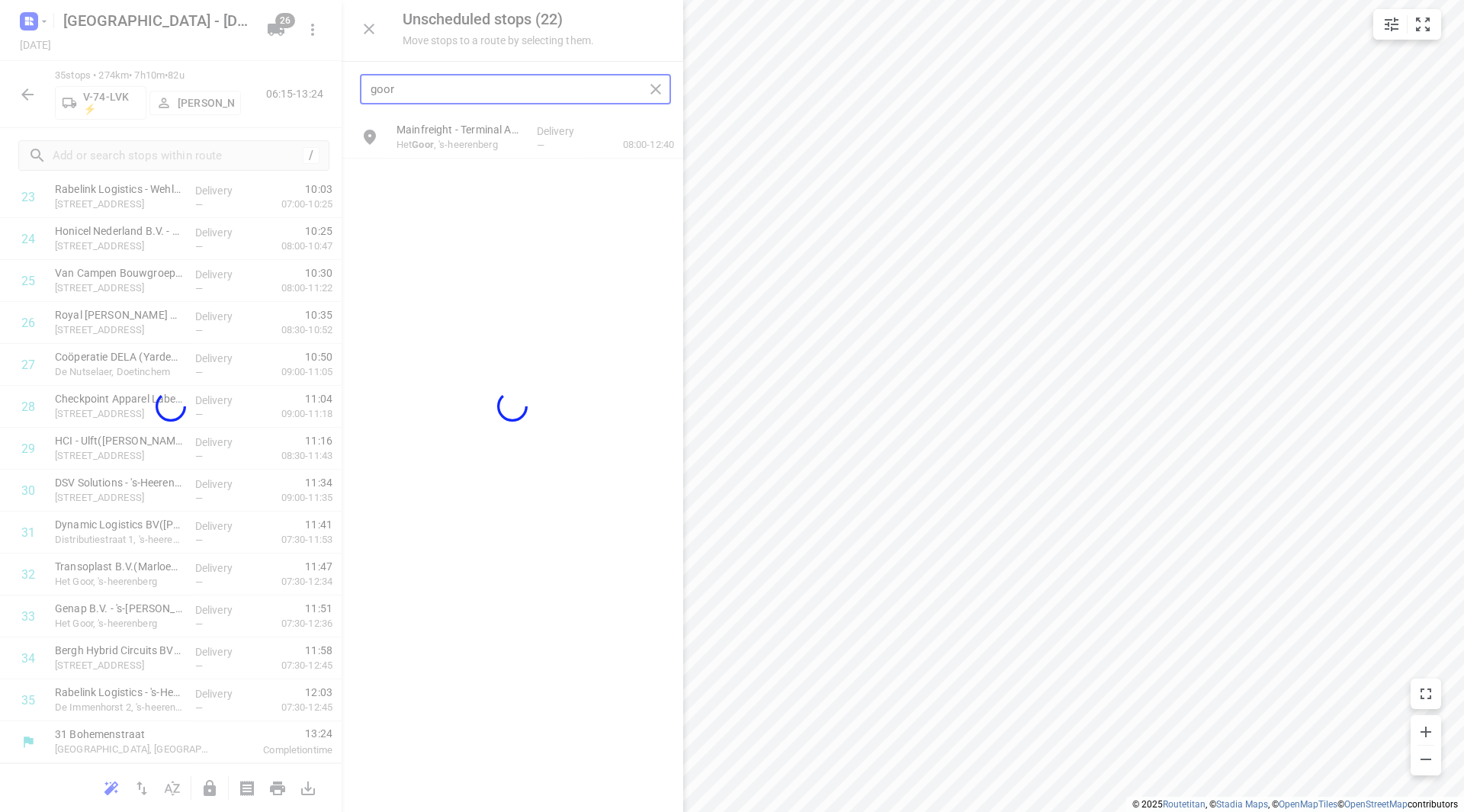
scroll to position [1049, 0]
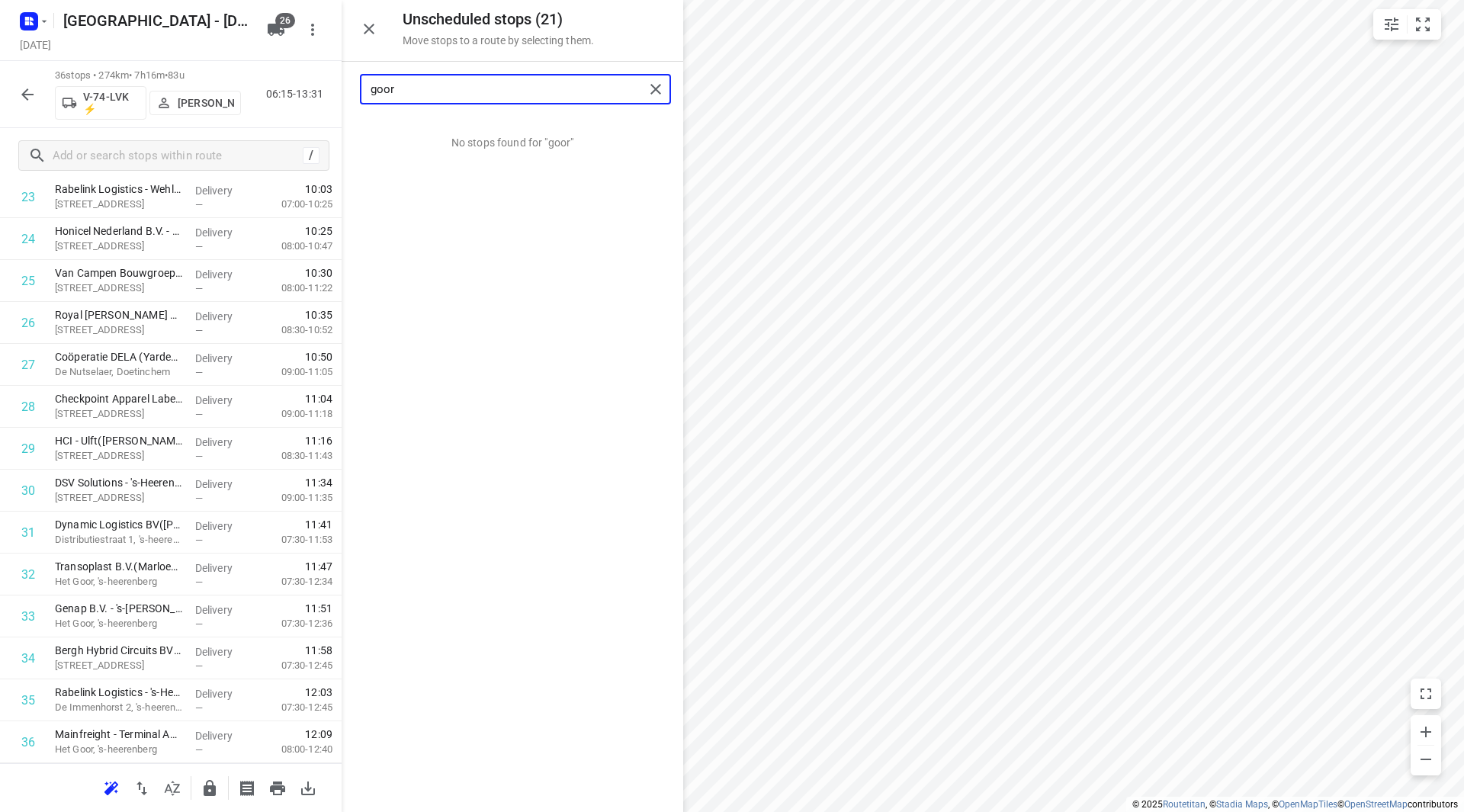
drag, startPoint x: 431, startPoint y: 91, endPoint x: 326, endPoint y: 91, distance: 105.0
click at [326, 91] on div "Unscheduled stops ( 21 ) Move stops to a route by selecting them. goor No stops…" at bounding box center [171, 406] width 342 height 812
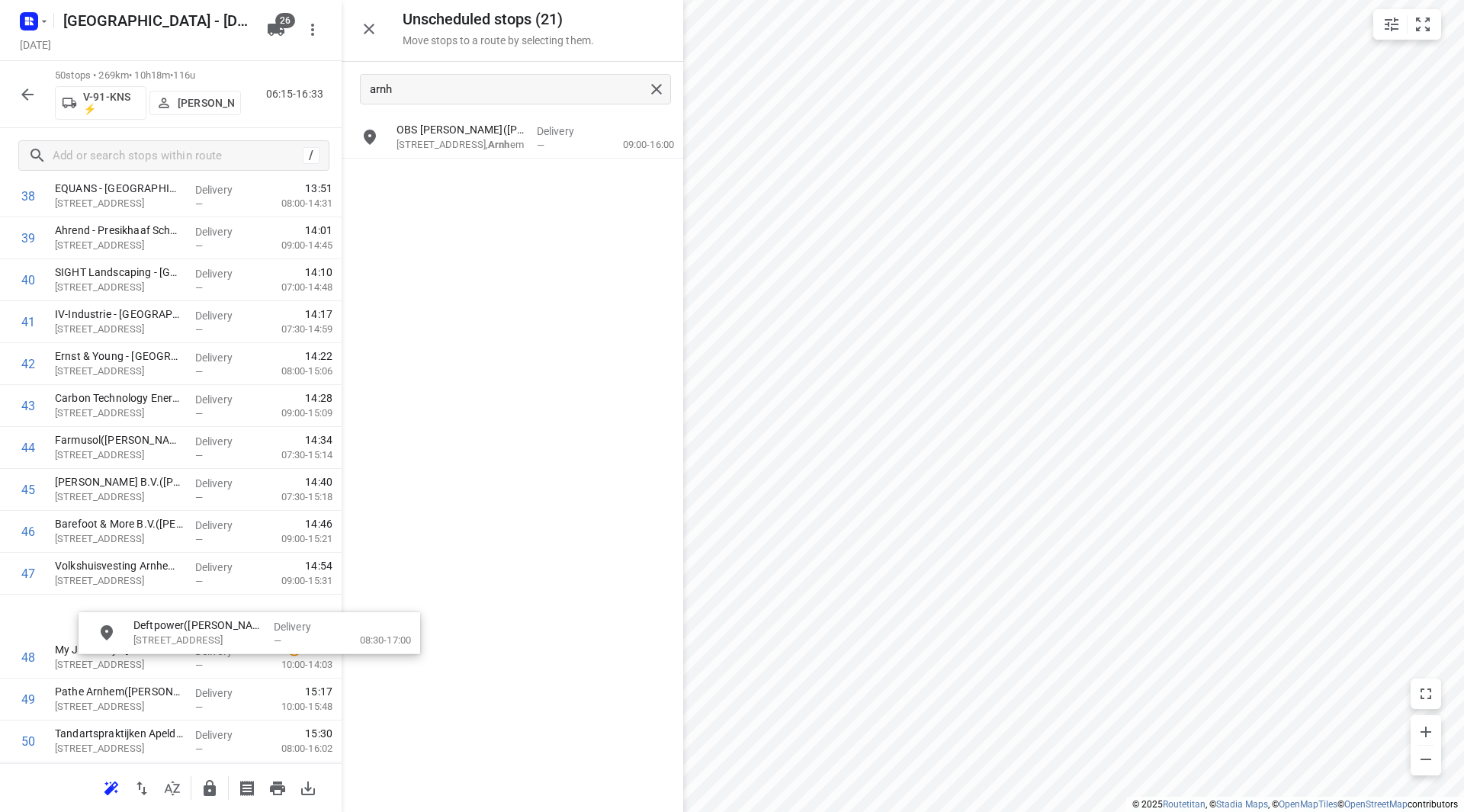
scroll to position [1687, 1]
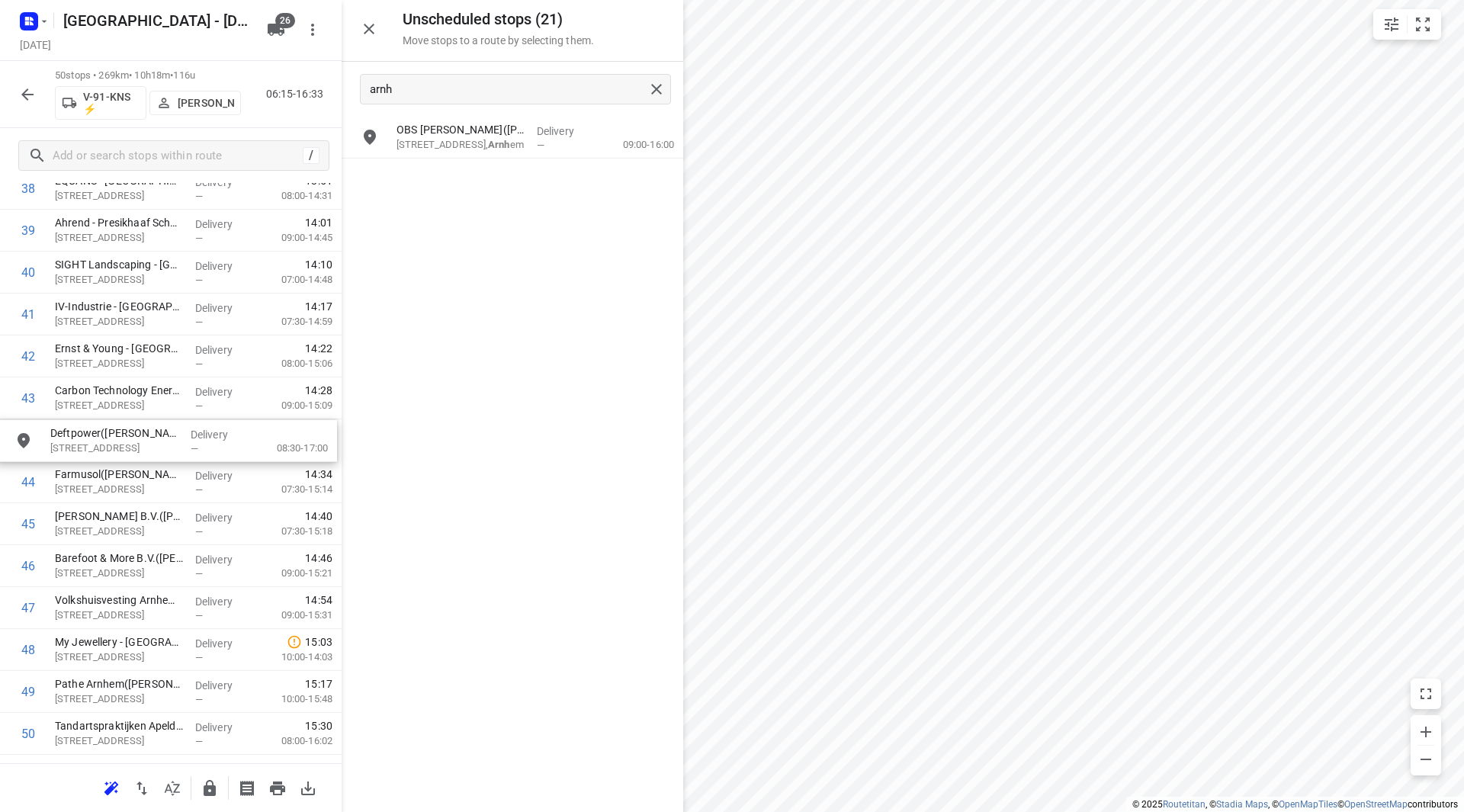
drag, startPoint x: 477, startPoint y: 172, endPoint x: 122, endPoint y: 433, distance: 440.6
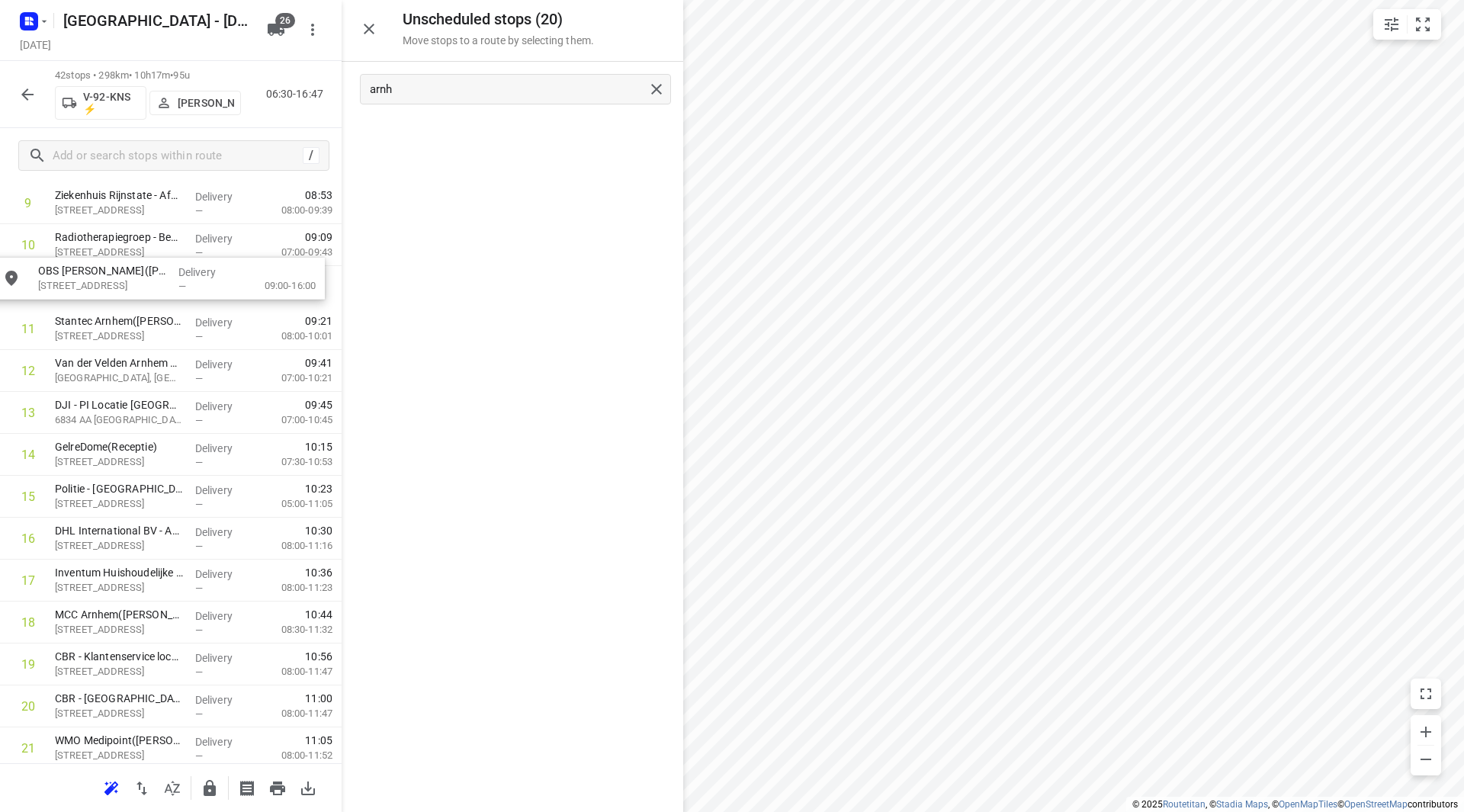
scroll to position [453, 0]
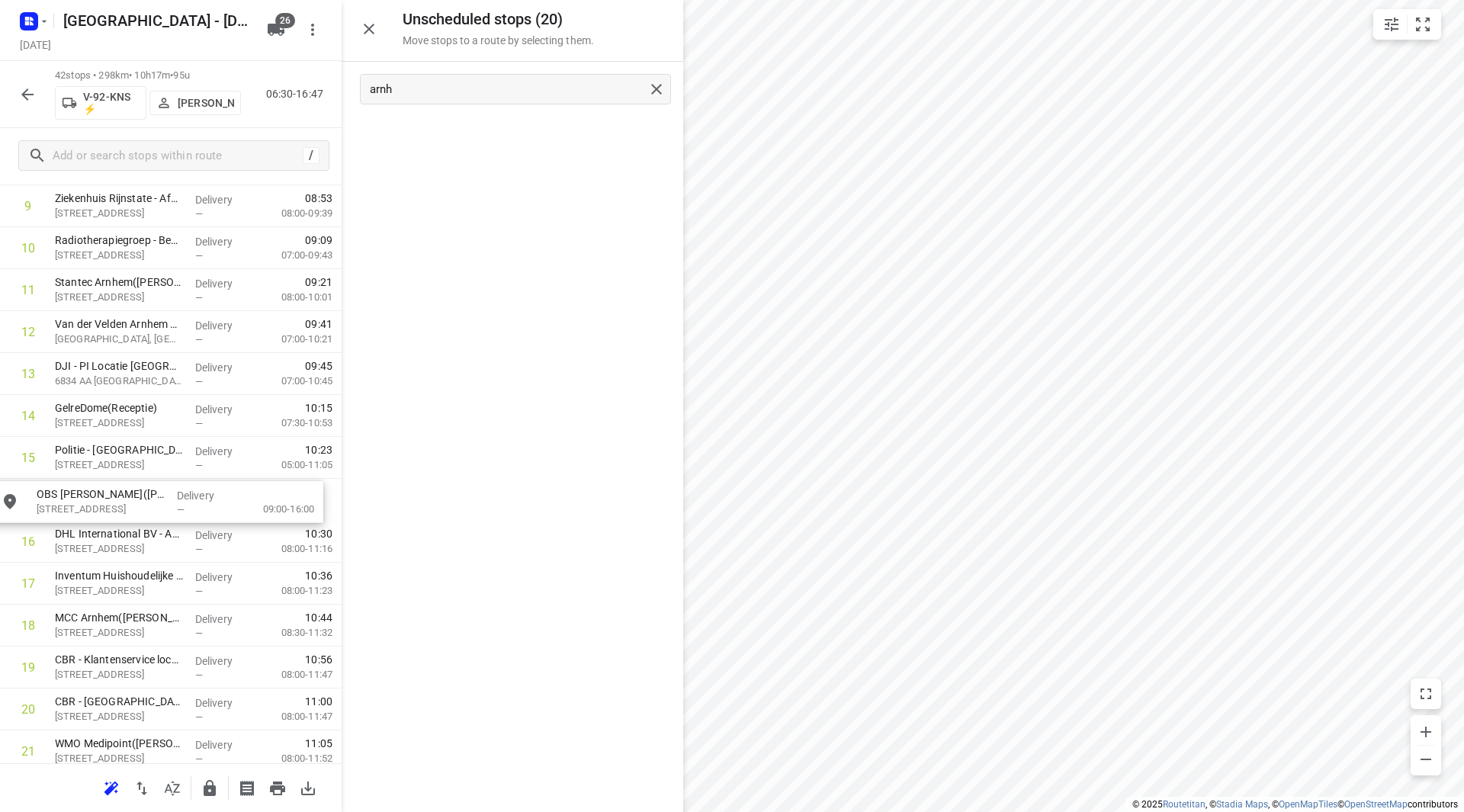
drag, startPoint x: 489, startPoint y: 125, endPoint x: 130, endPoint y: 498, distance: 517.7
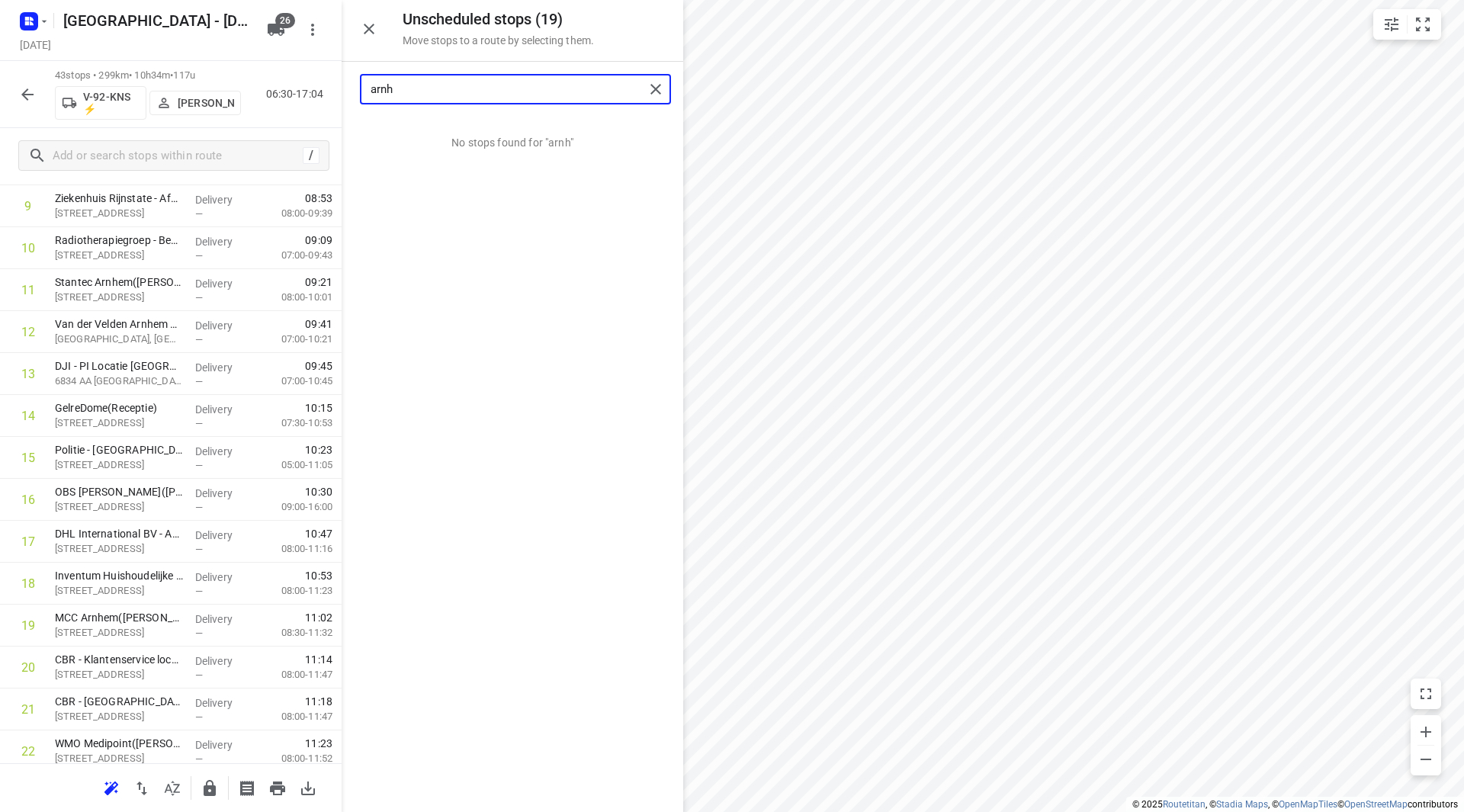
drag, startPoint x: 420, startPoint y: 89, endPoint x: 315, endPoint y: 85, distance: 105.1
click at [314, 85] on div "Unscheduled stops ( 19 ) Move stops to a route by selecting them. arnh No stops…" at bounding box center [171, 406] width 342 height 812
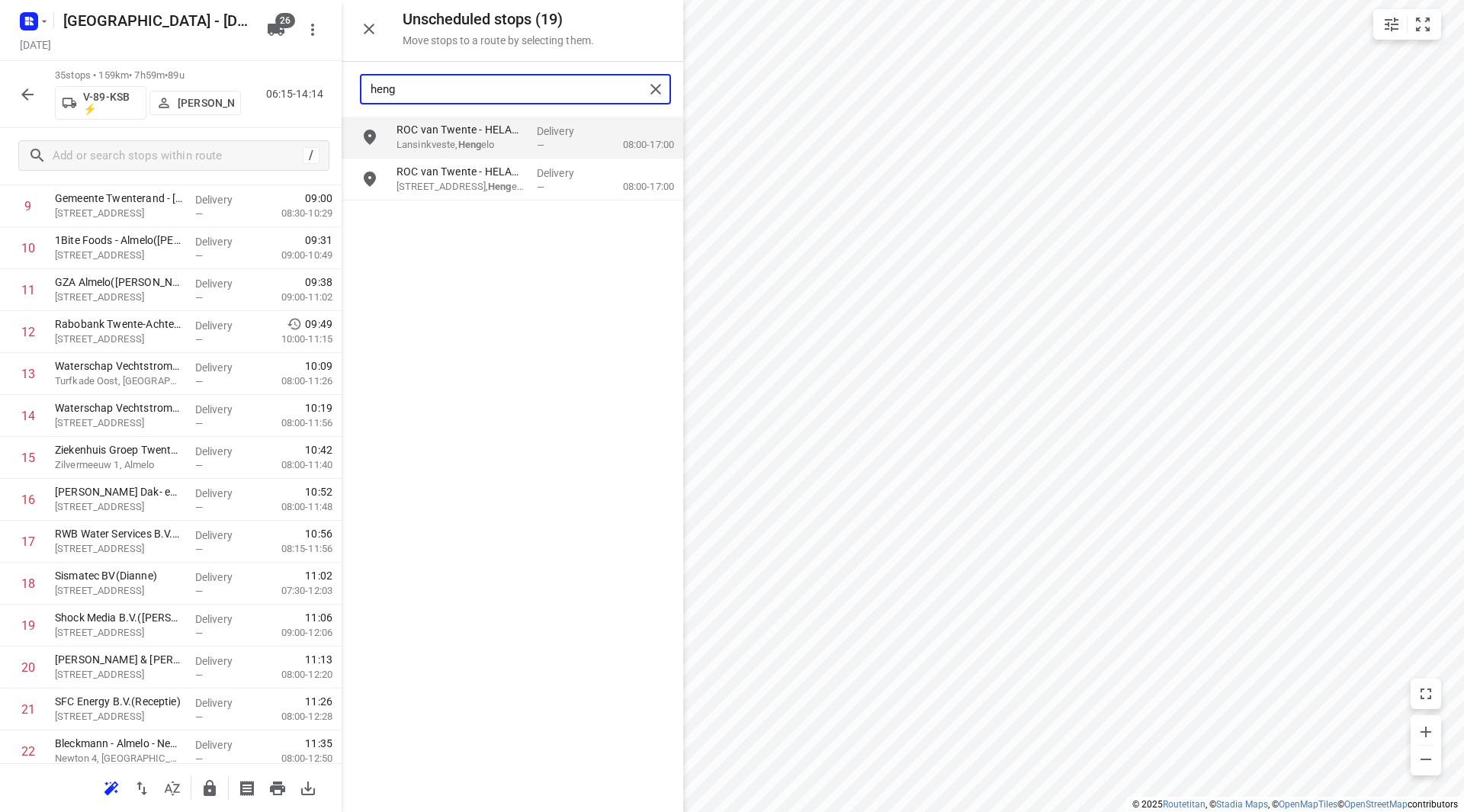
drag, startPoint x: 408, startPoint y: 90, endPoint x: 345, endPoint y: 79, distance: 64.0
click at [345, 79] on div "heng" at bounding box center [512, 89] width 342 height 55
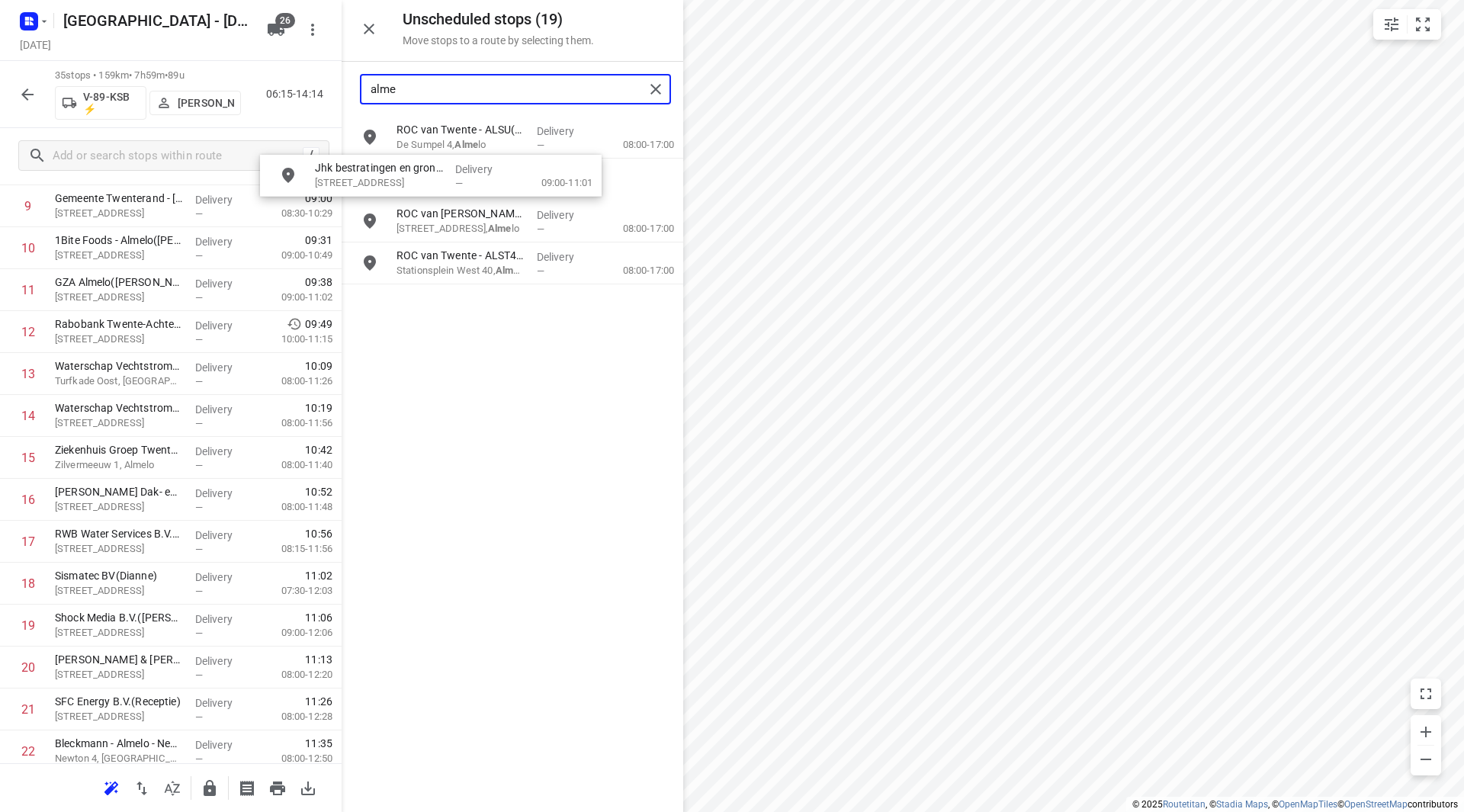
scroll to position [445, 0]
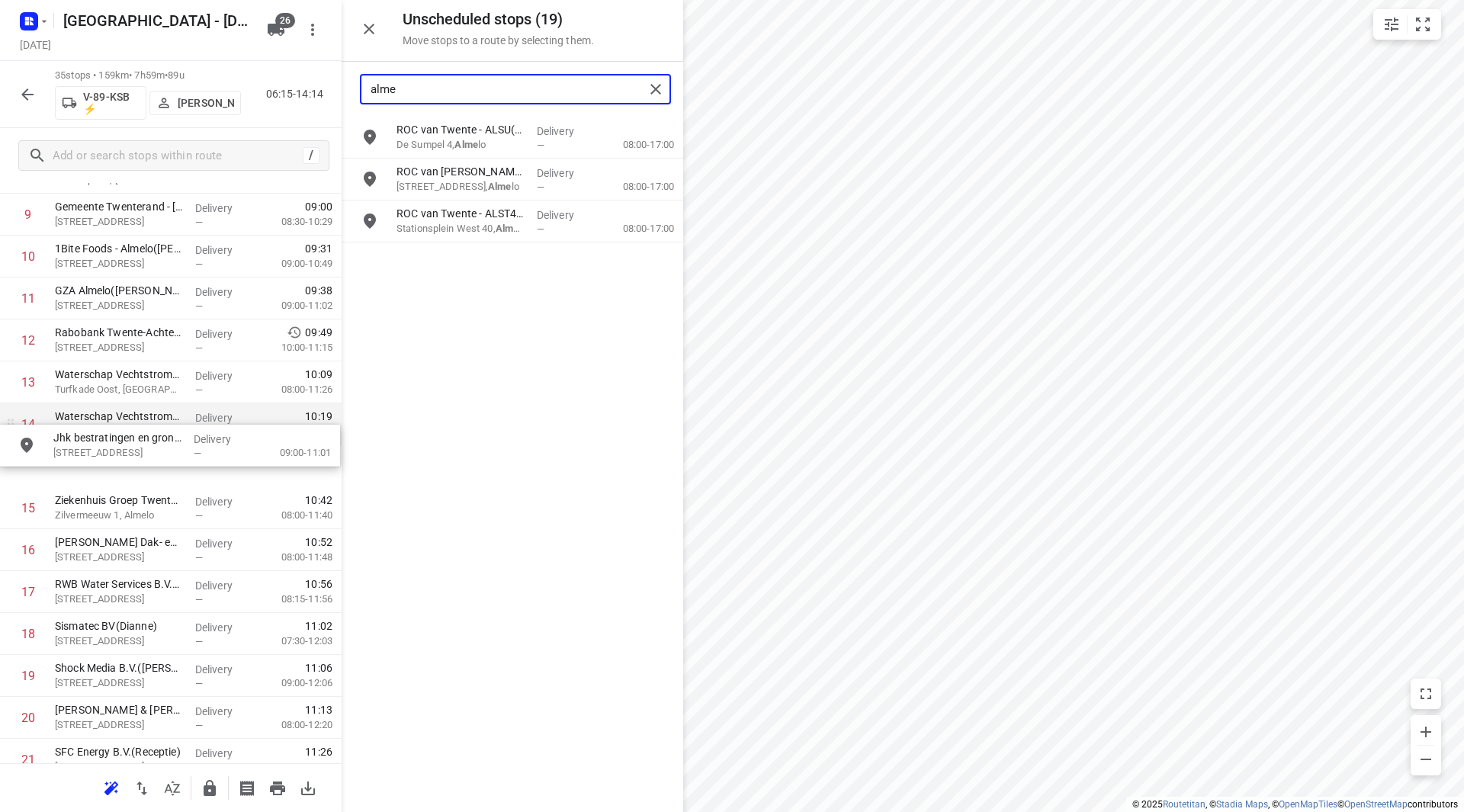
drag, startPoint x: 429, startPoint y: 147, endPoint x: 79, endPoint y: 446, distance: 460.3
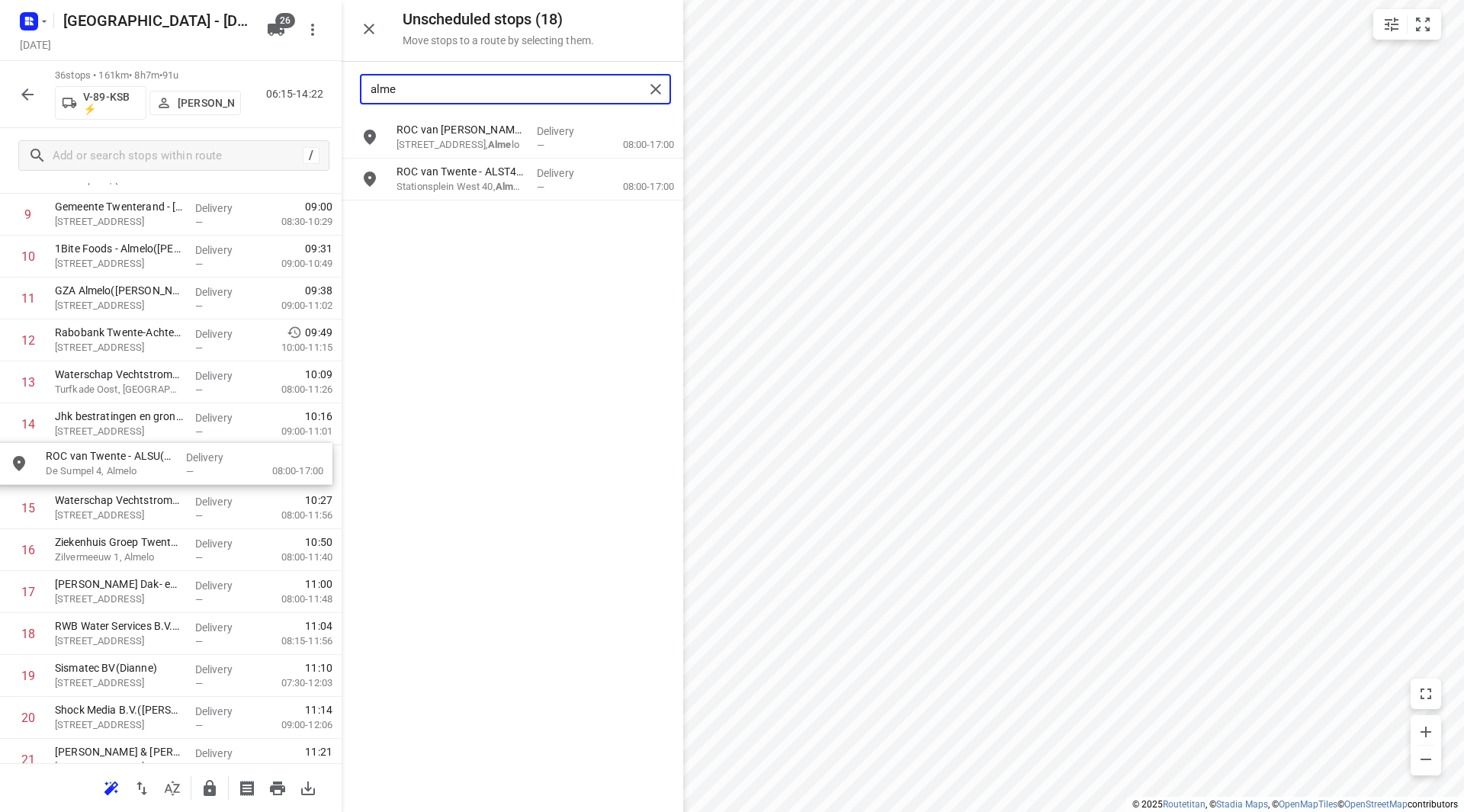
scroll to position [439, 0]
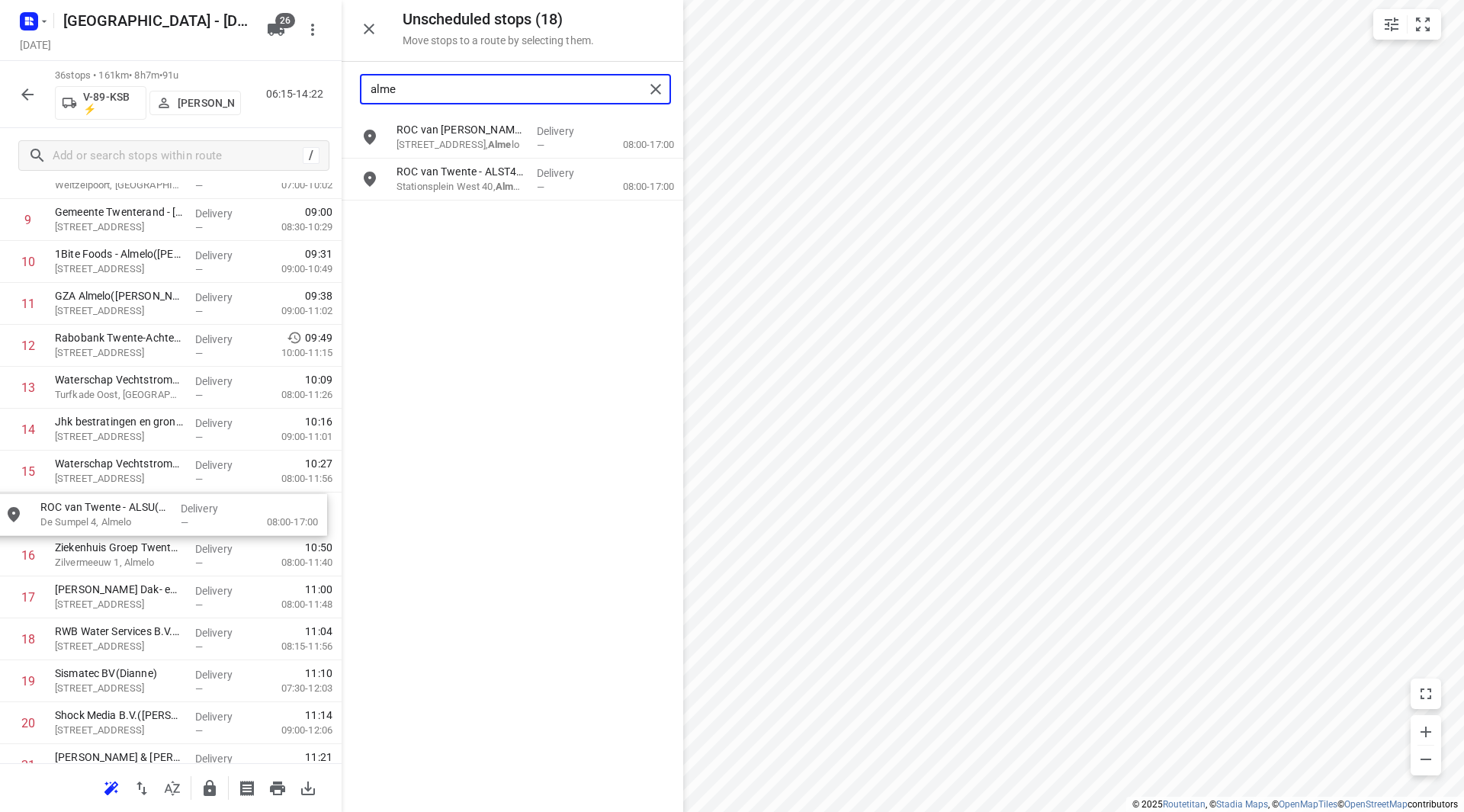
drag, startPoint x: 466, startPoint y: 132, endPoint x: 104, endPoint y: 511, distance: 524.1
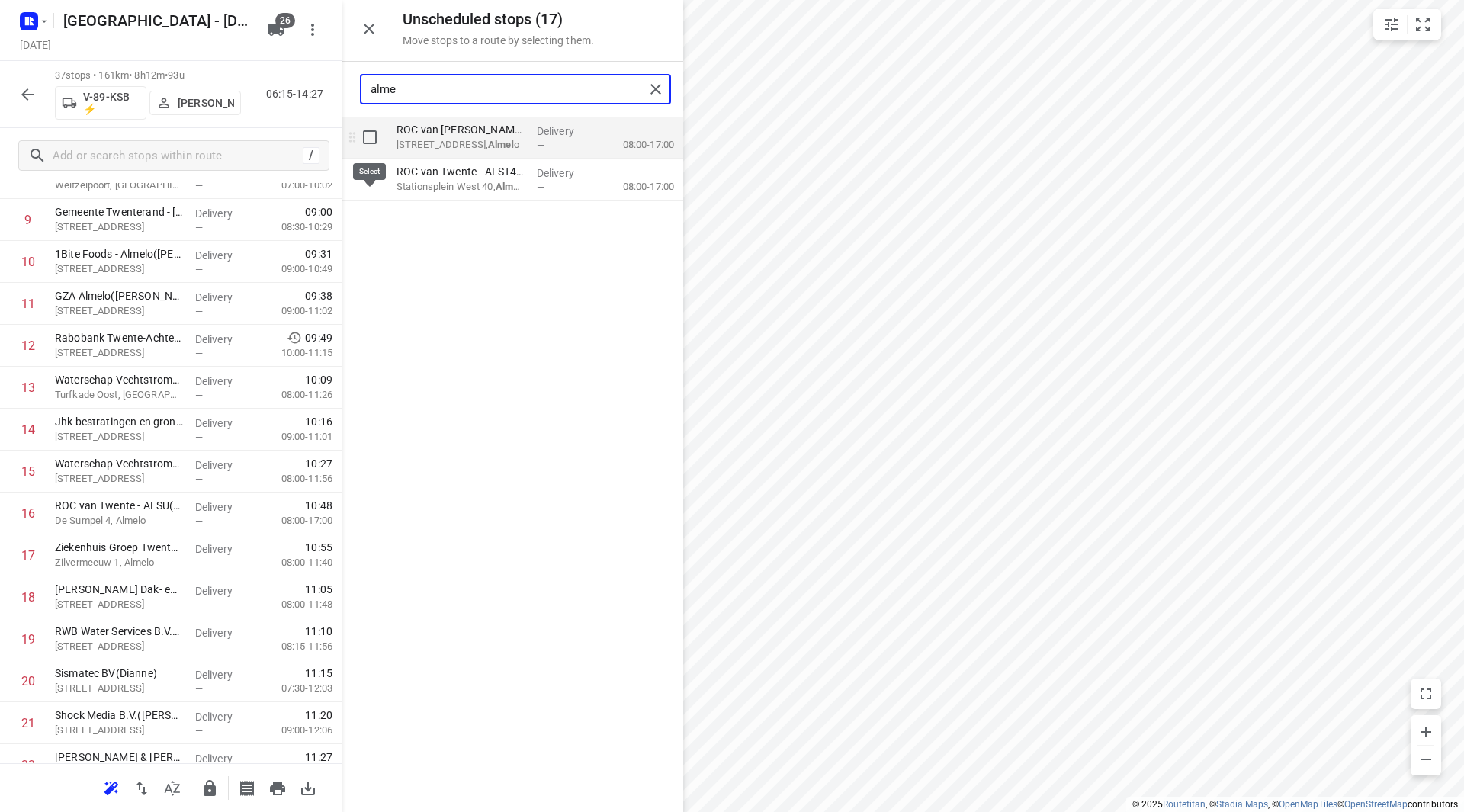
type input "alme"
click at [370, 133] on input "grid" at bounding box center [370, 137] width 30 height 30
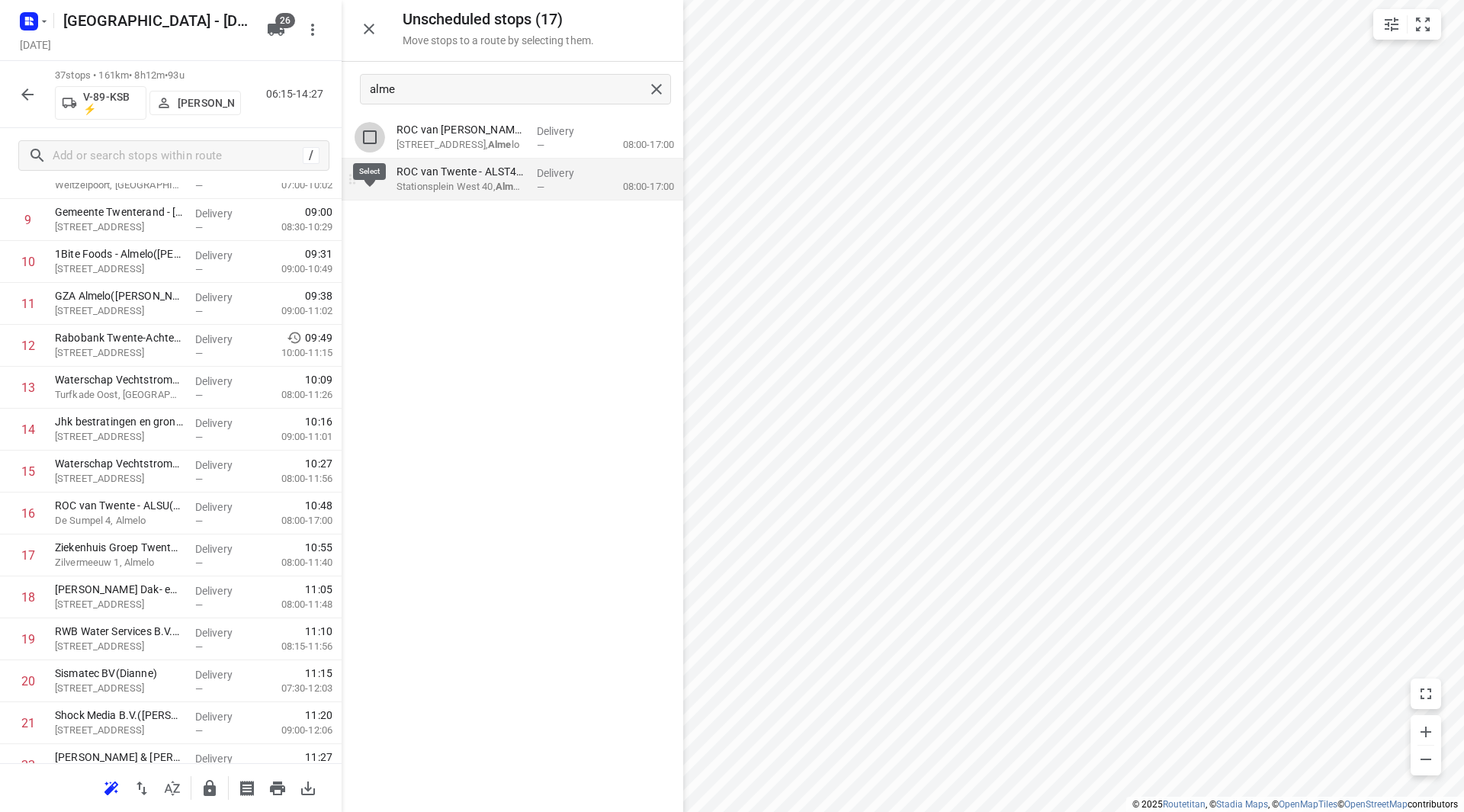
checkbox input "true"
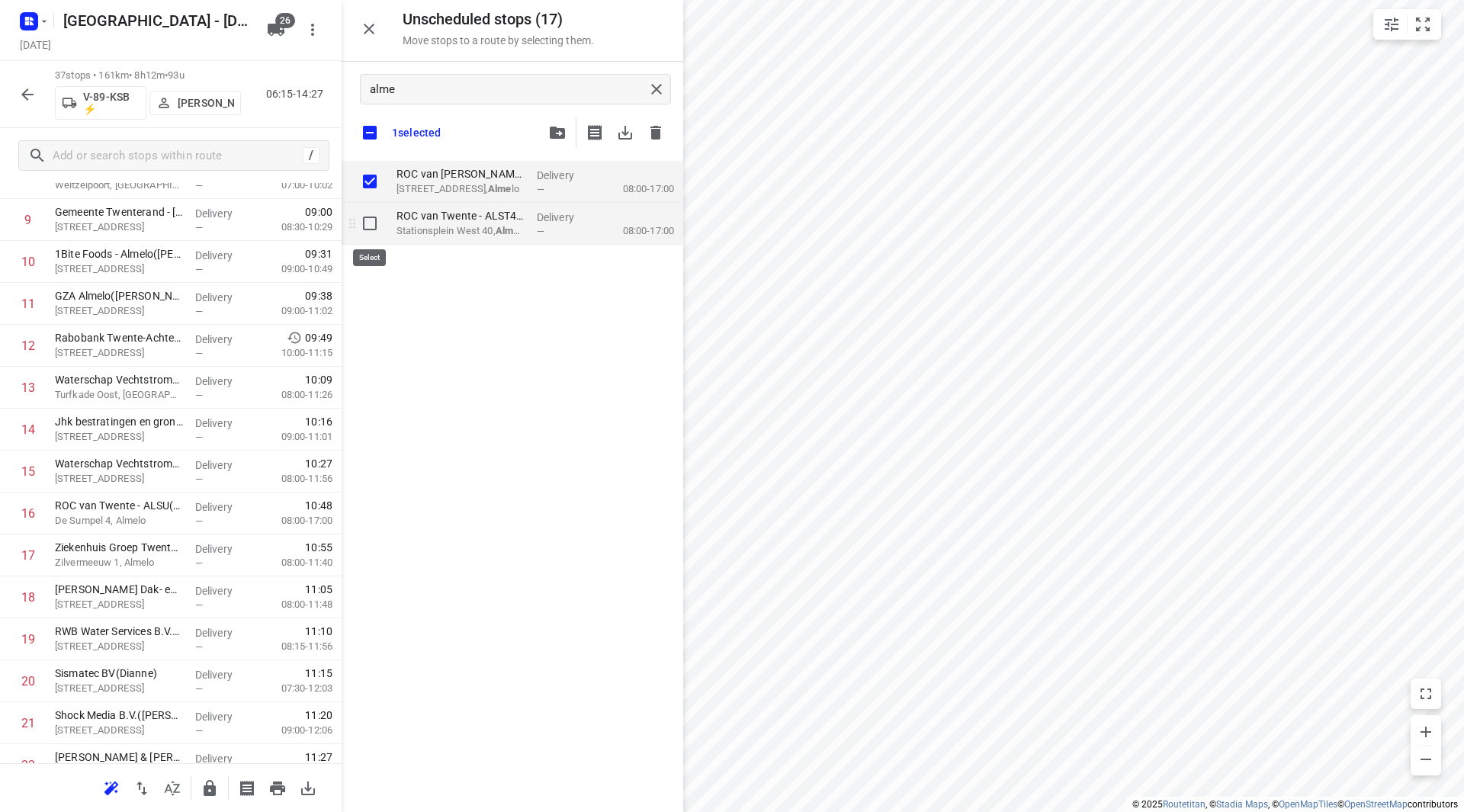
click at [367, 219] on input "grid" at bounding box center [370, 223] width 30 height 30
checkbox input "true"
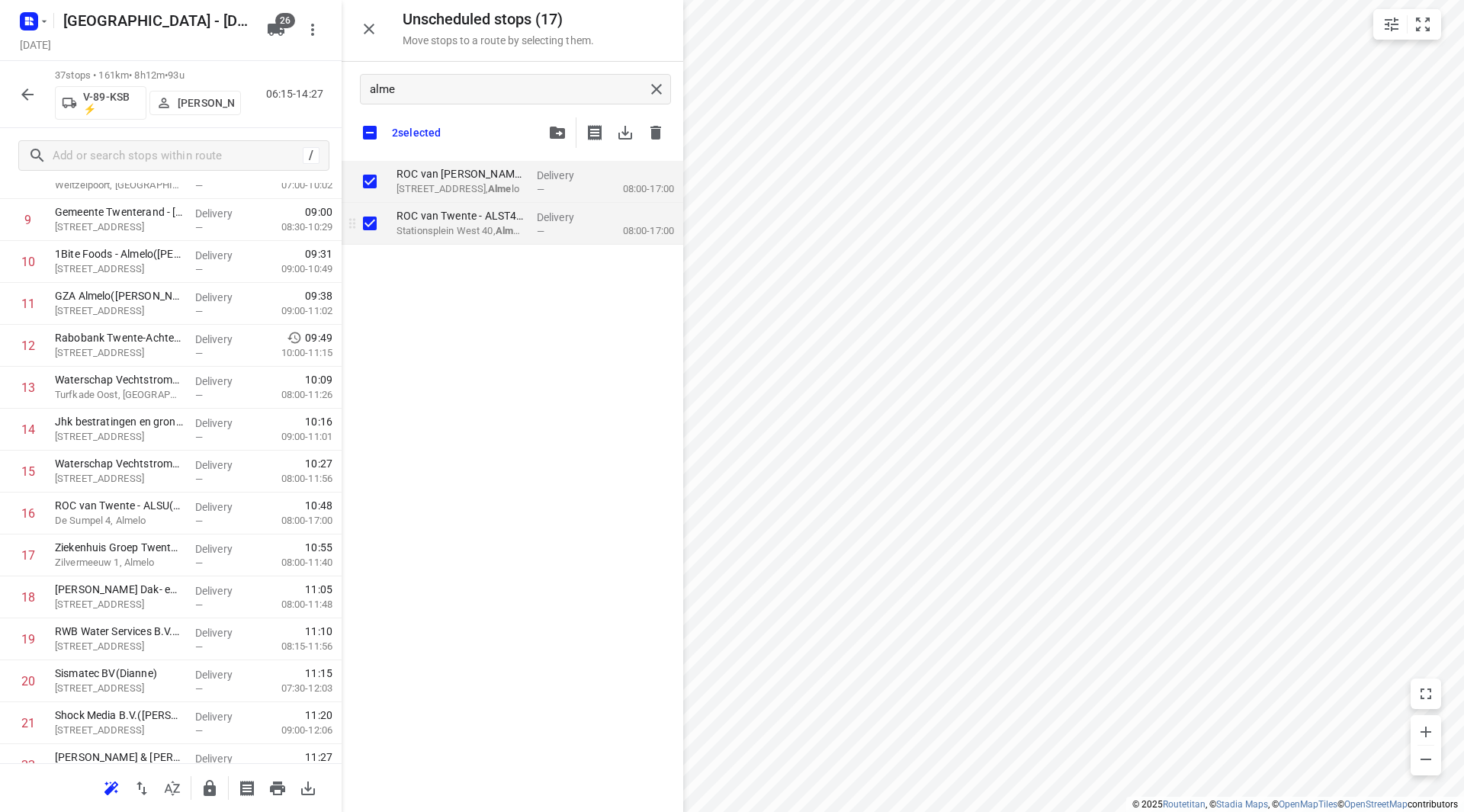
checkbox input "true"
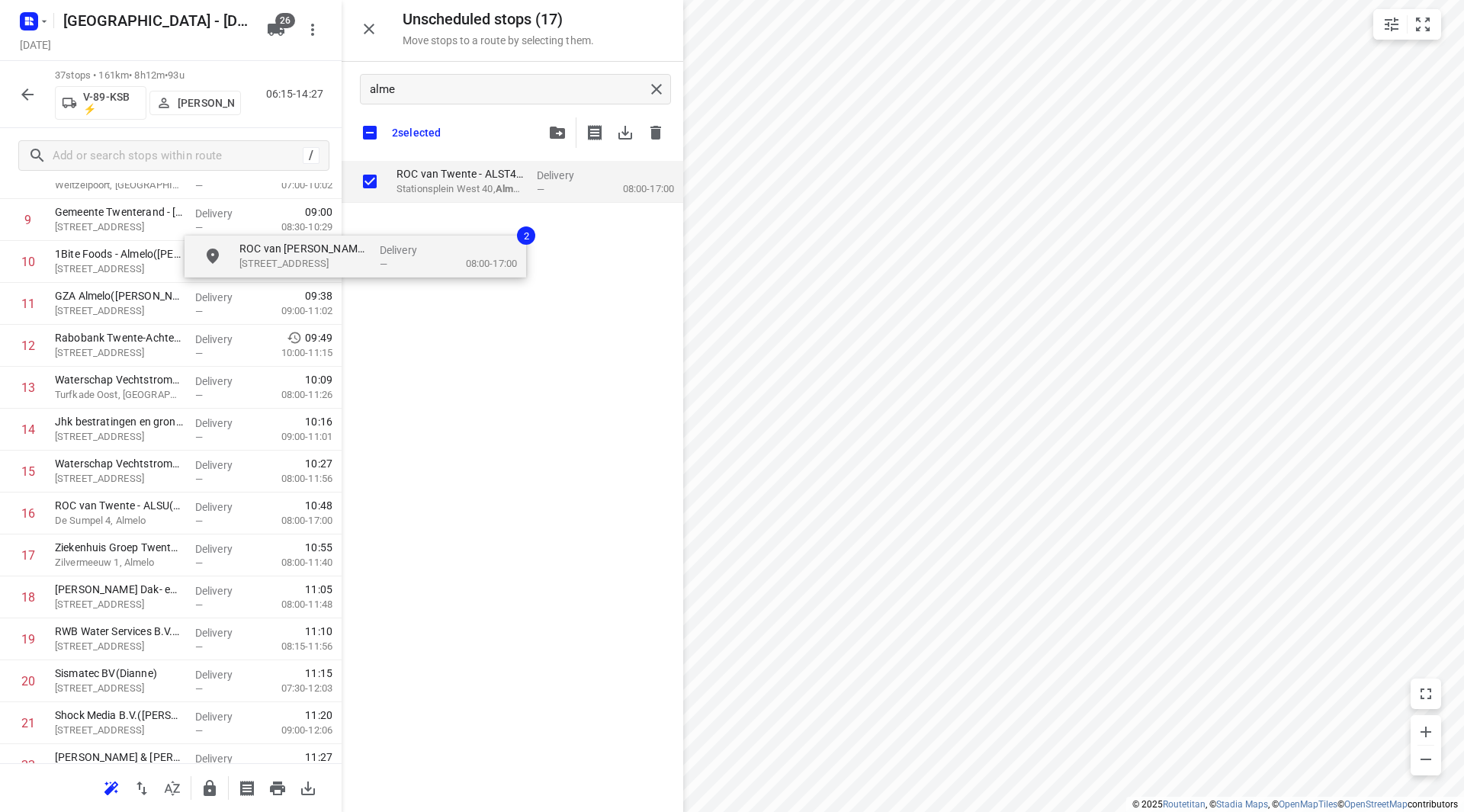
checkbox input "true"
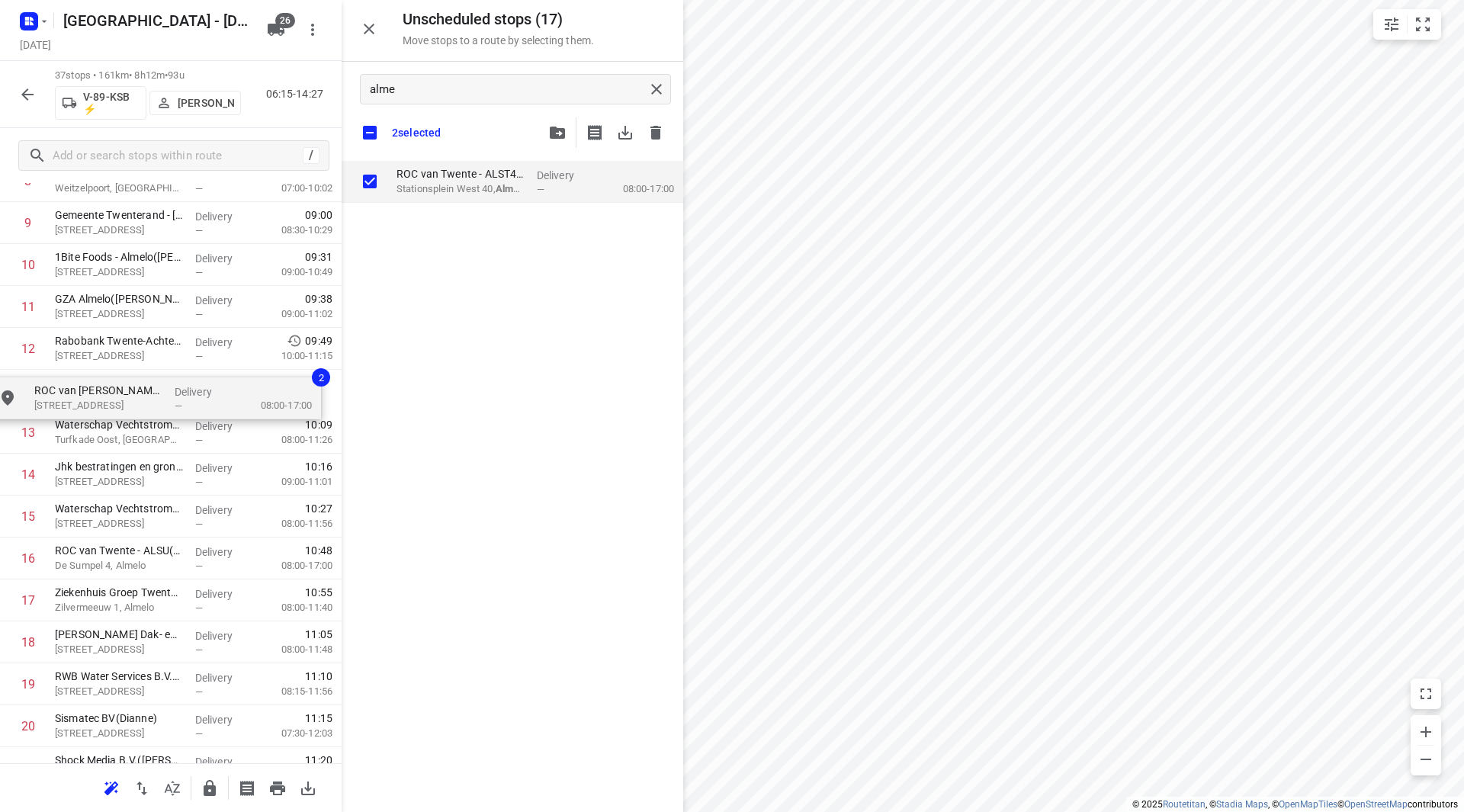
drag, startPoint x: 466, startPoint y: 171, endPoint x: 99, endPoint y: 388, distance: 426.4
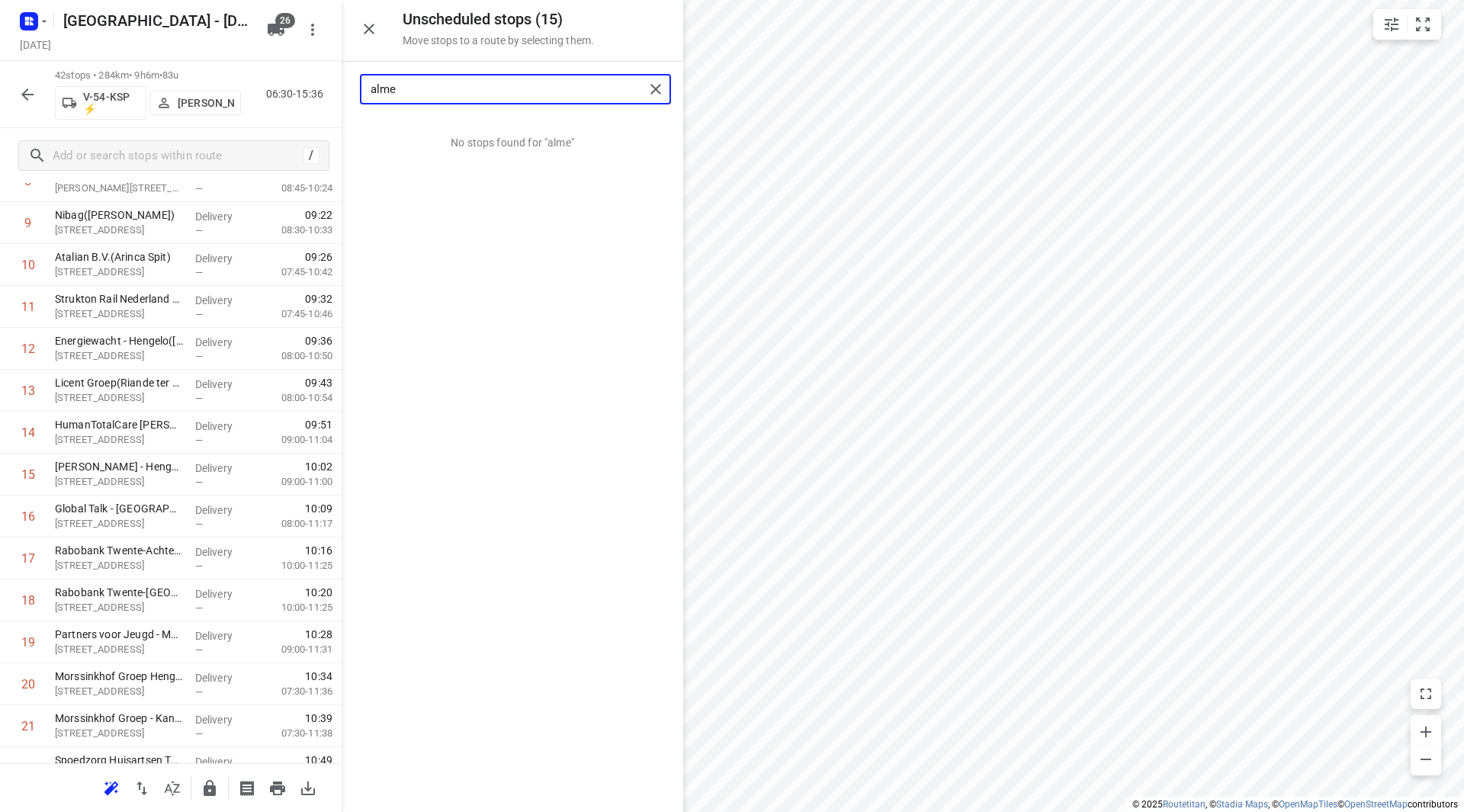
drag, startPoint x: 443, startPoint y: 88, endPoint x: 309, endPoint y: 90, distance: 134.0
click at [309, 90] on div "Unscheduled stops ( 15 ) Move stops to a route by selecting them. alme No stops…" at bounding box center [171, 406] width 342 height 812
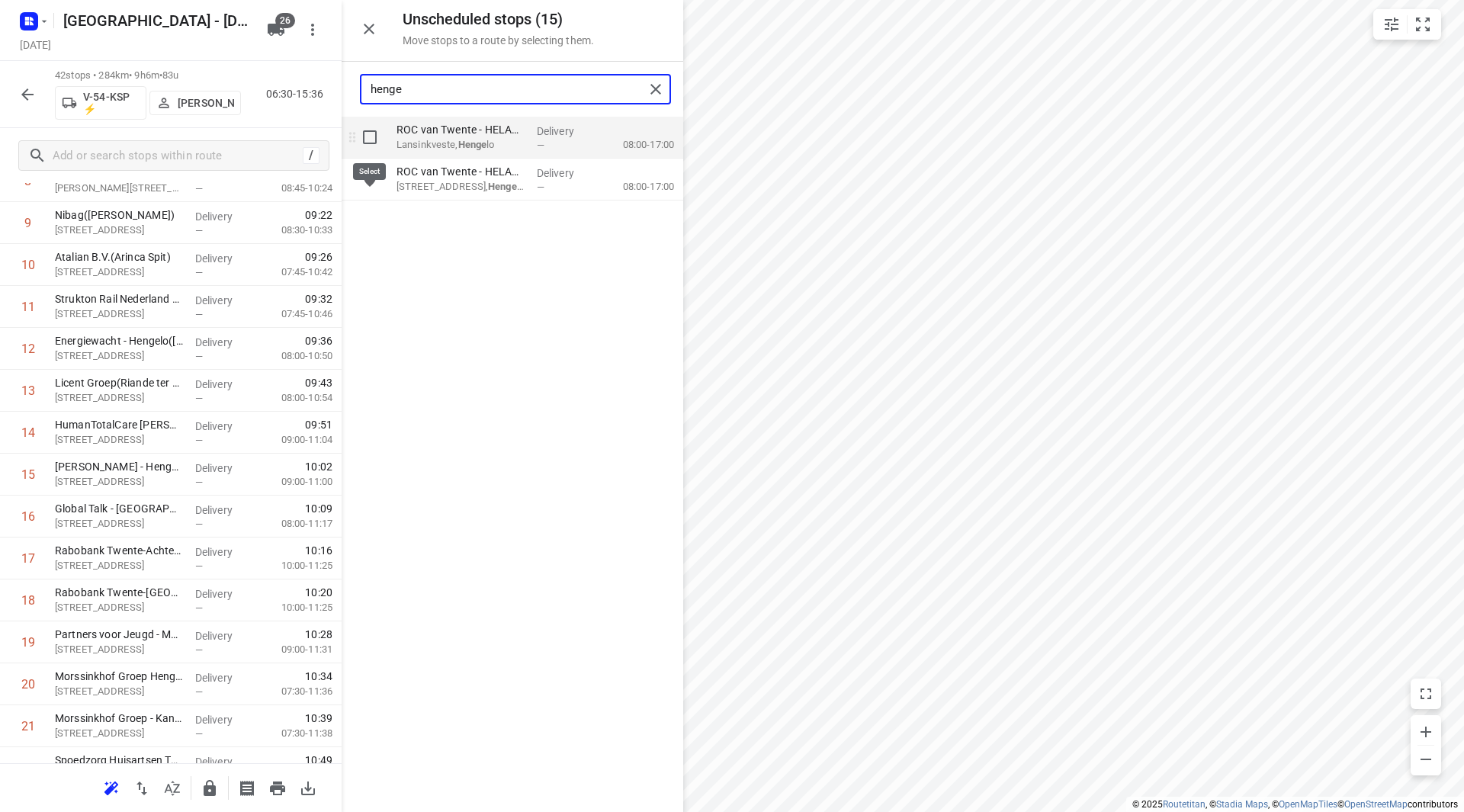
type input "henge"
click at [370, 132] on input "grid" at bounding box center [370, 137] width 30 height 30
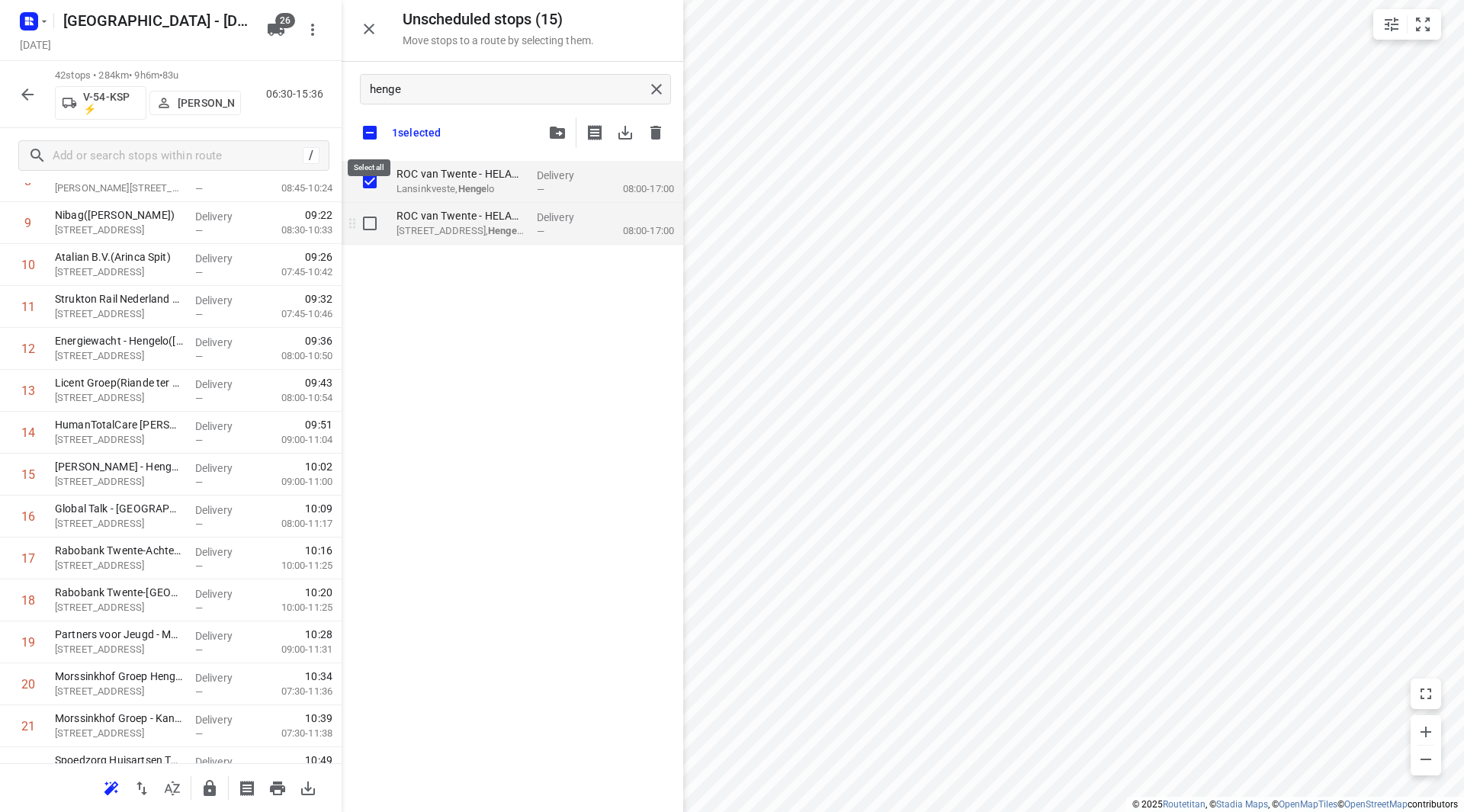
checkbox input "true"
click at [371, 227] on input "grid" at bounding box center [370, 223] width 30 height 30
checkbox input "true"
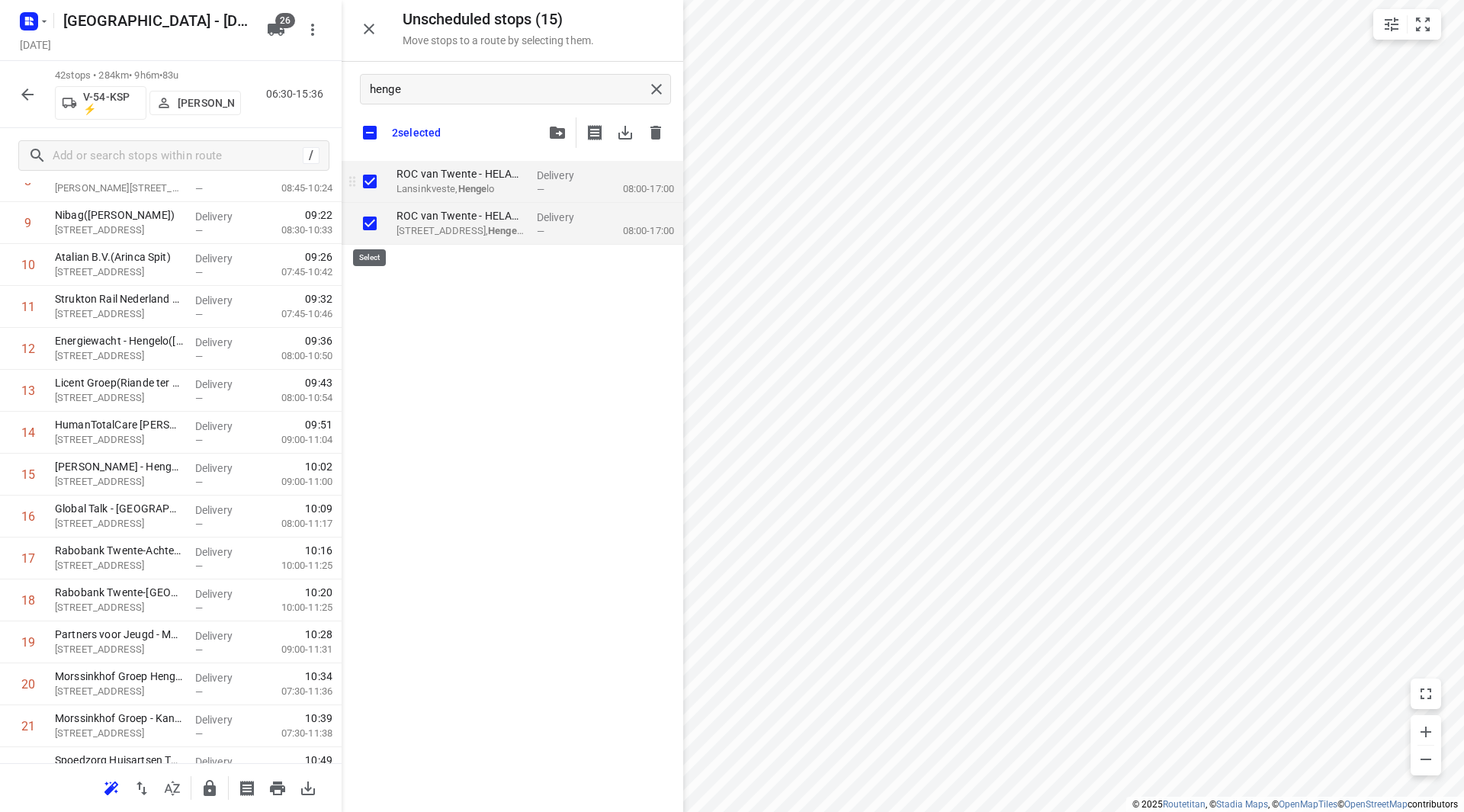
checkbox input "true"
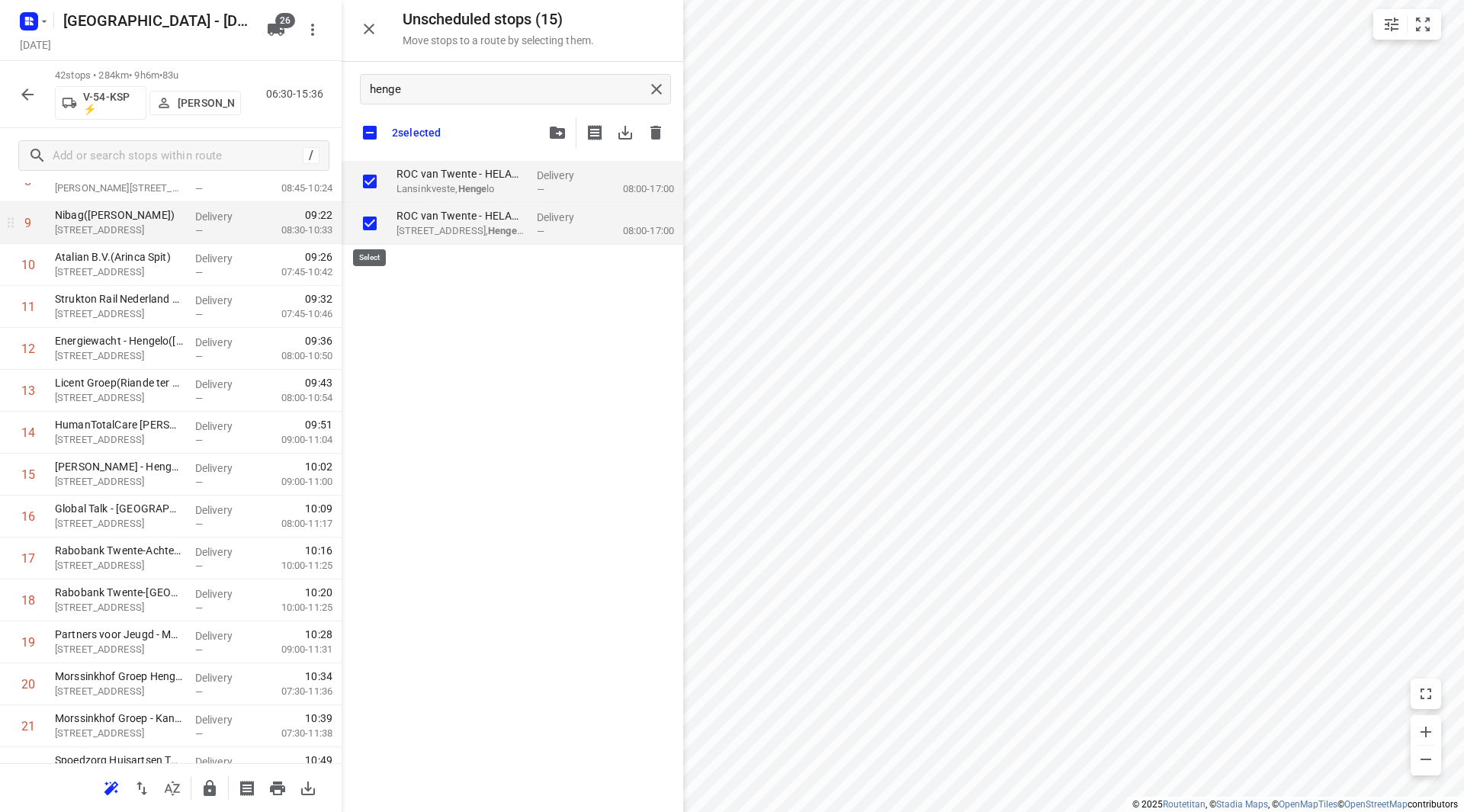
checkbox input "true"
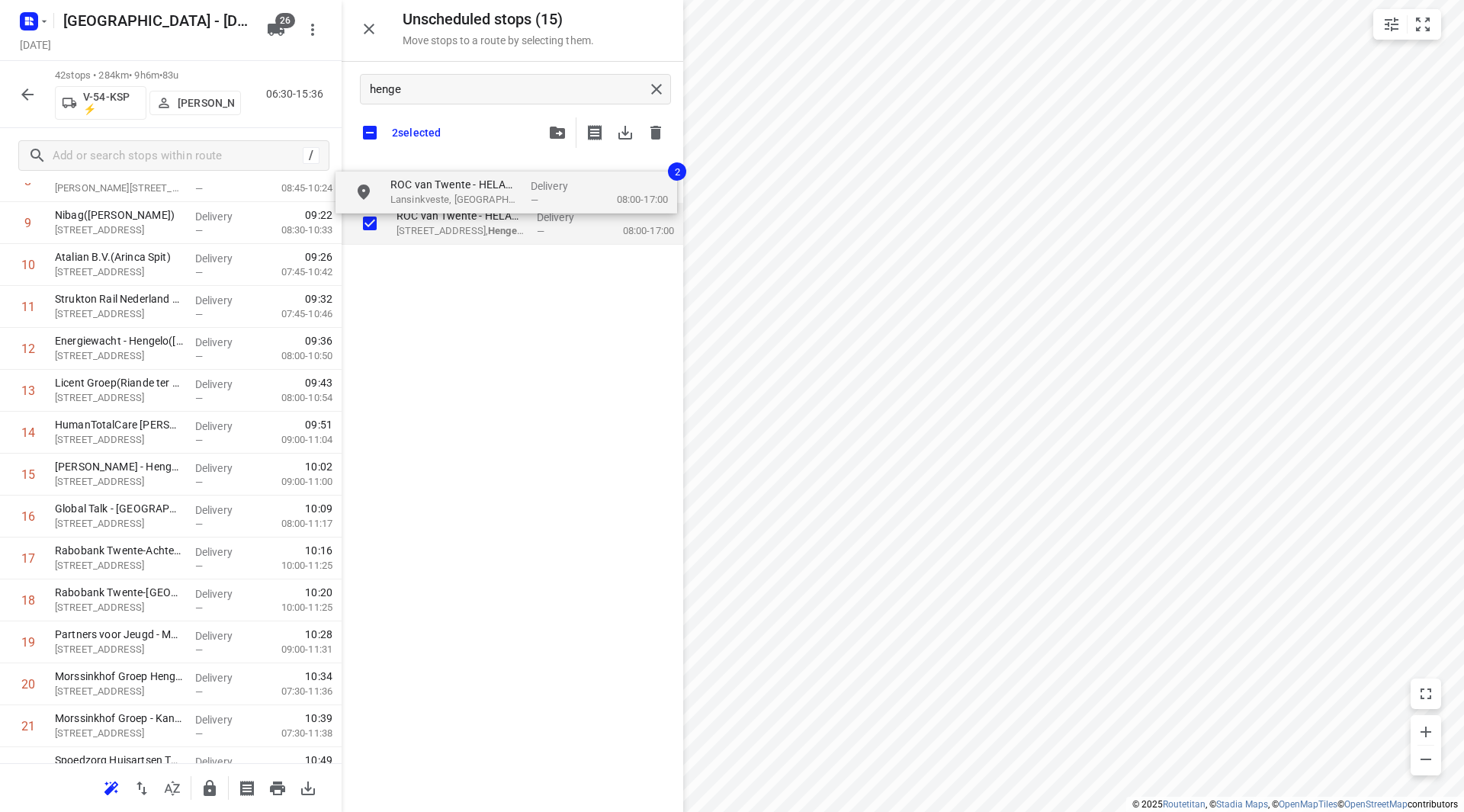
checkbox input "true"
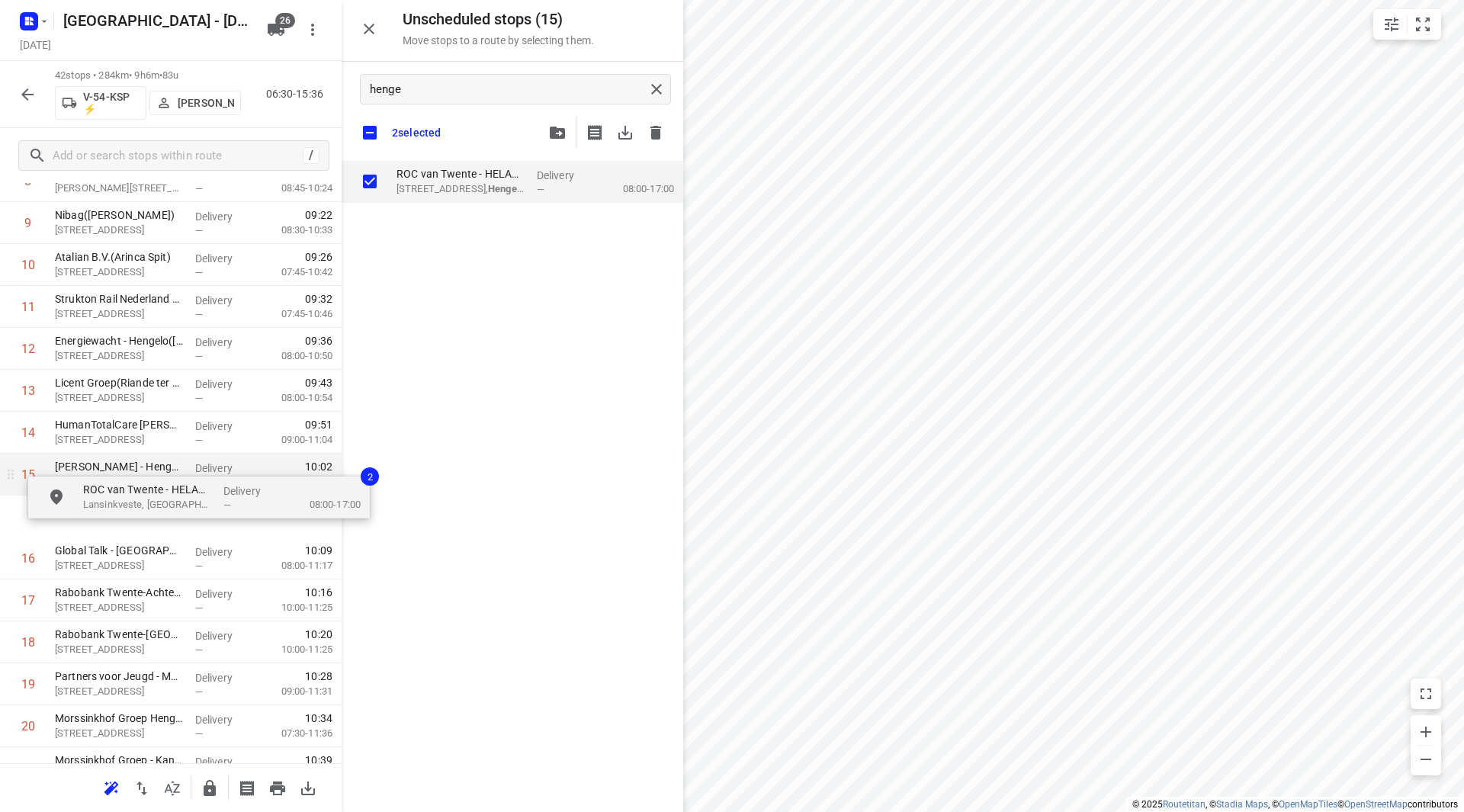
drag, startPoint x: 417, startPoint y: 190, endPoint x: 75, endPoint y: 497, distance: 459.6
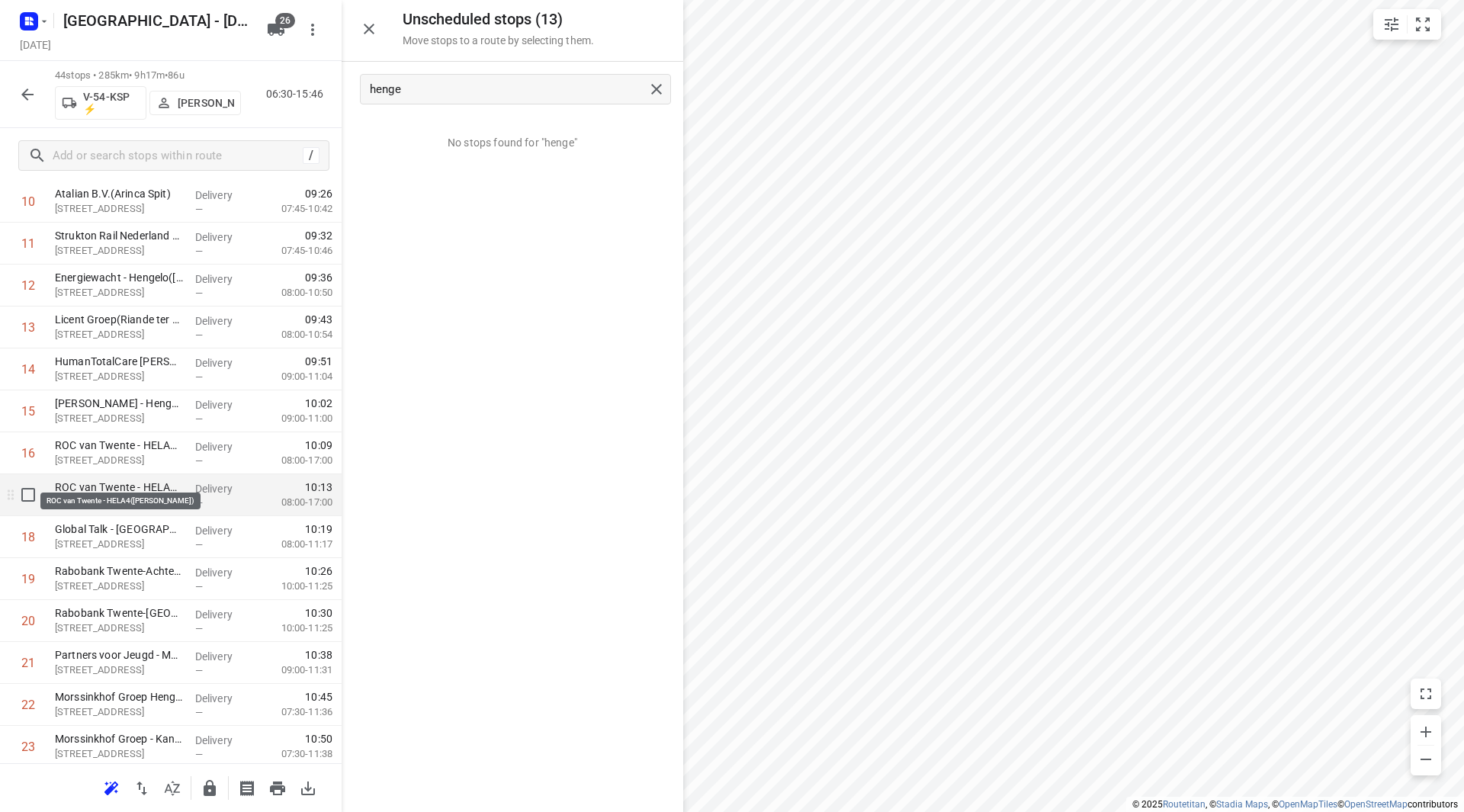
scroll to position [512, 0]
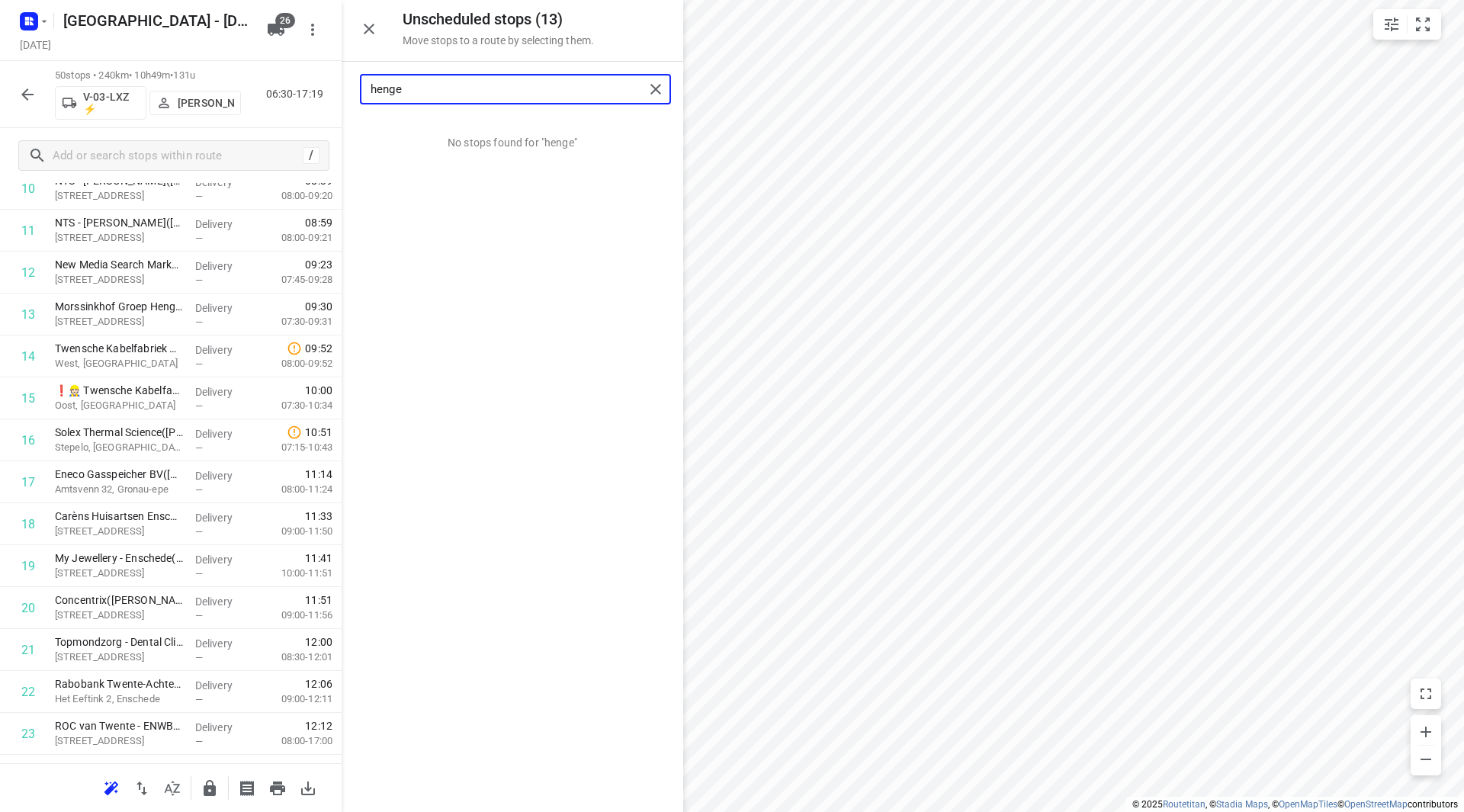
drag, startPoint x: 366, startPoint y: 88, endPoint x: 347, endPoint y: 88, distance: 19.0
click at [347, 88] on div "henge" at bounding box center [512, 89] width 342 height 55
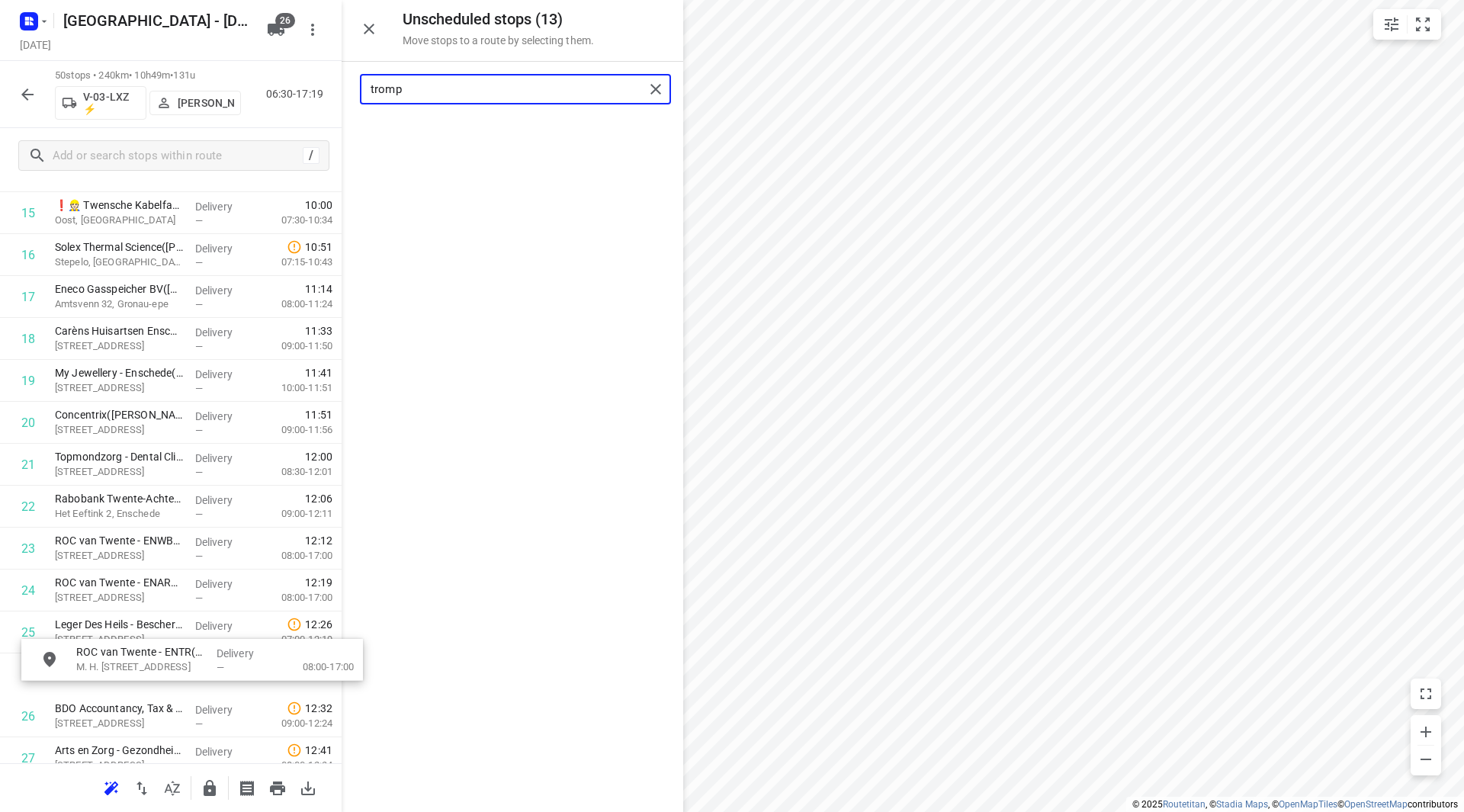
scroll to position [739, 0]
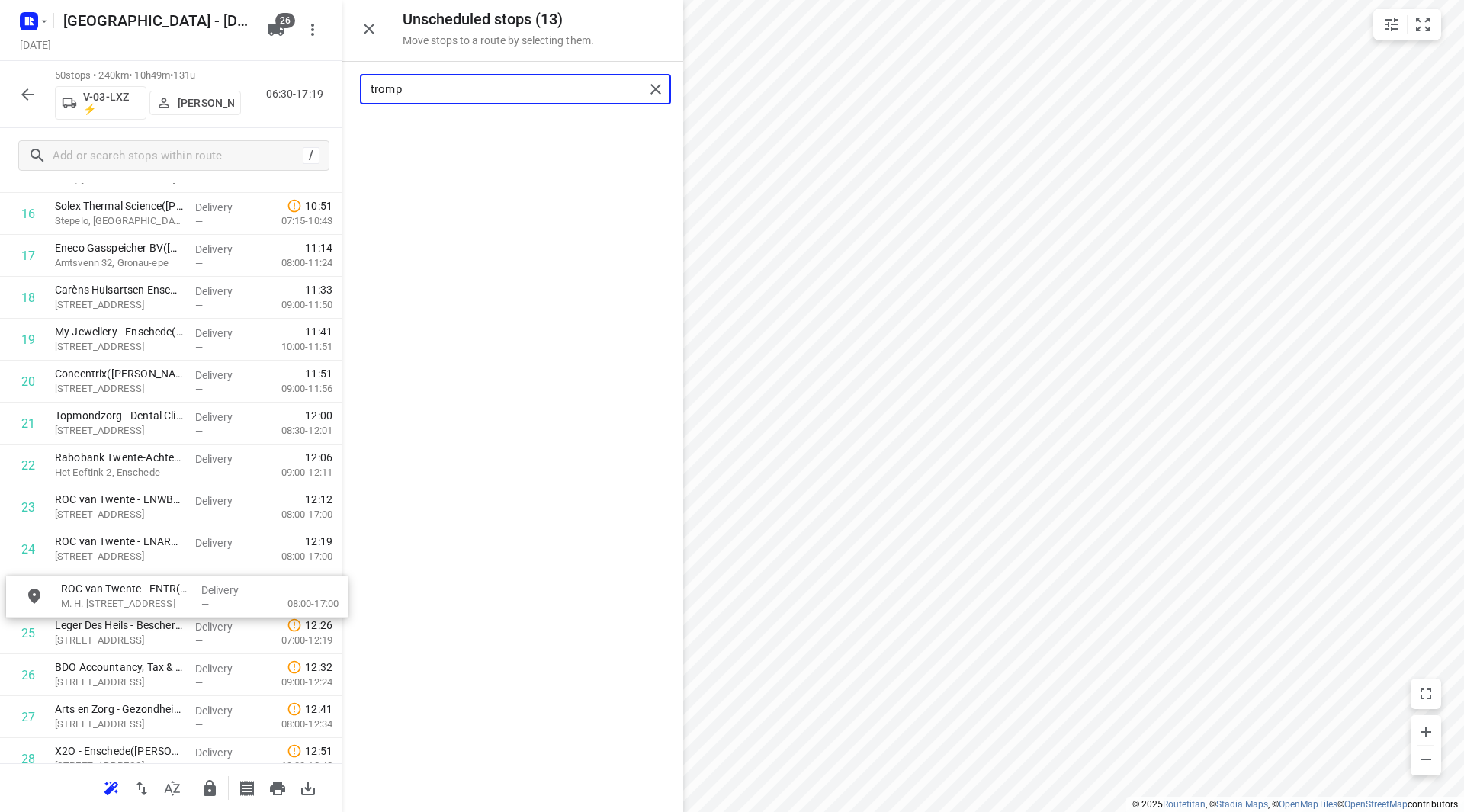
drag, startPoint x: 455, startPoint y: 140, endPoint x: 121, endPoint y: 598, distance: 566.9
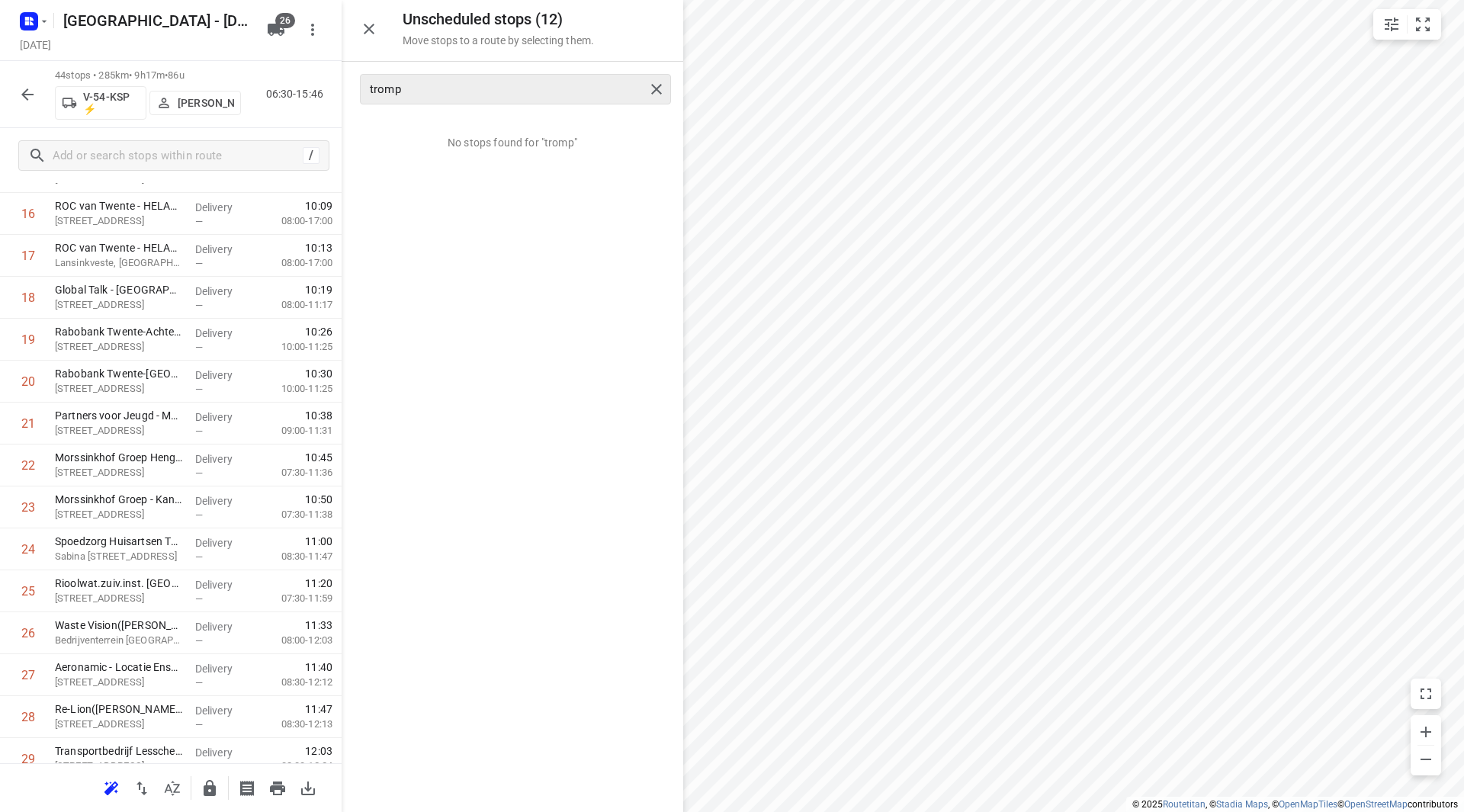
click at [426, 77] on div "tromp" at bounding box center [515, 89] width 311 height 30
drag, startPoint x: 413, startPoint y: 82, endPoint x: 347, endPoint y: 90, distance: 66.5
click at [332, 84] on div "Unscheduled stops ( 12 ) Move stops to a route by selecting them. tromp No stop…" at bounding box center [171, 406] width 342 height 812
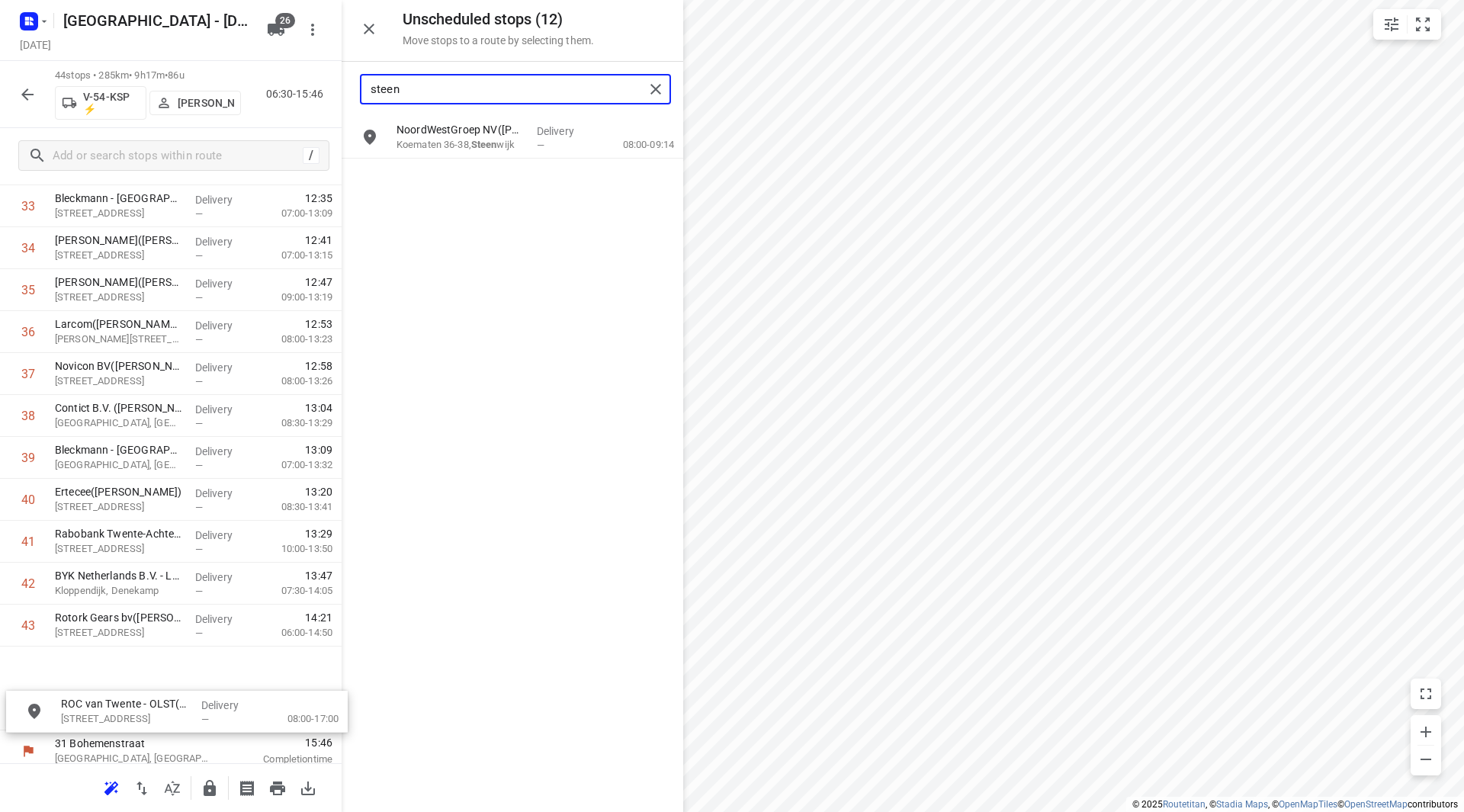
scroll to position [1477, 0]
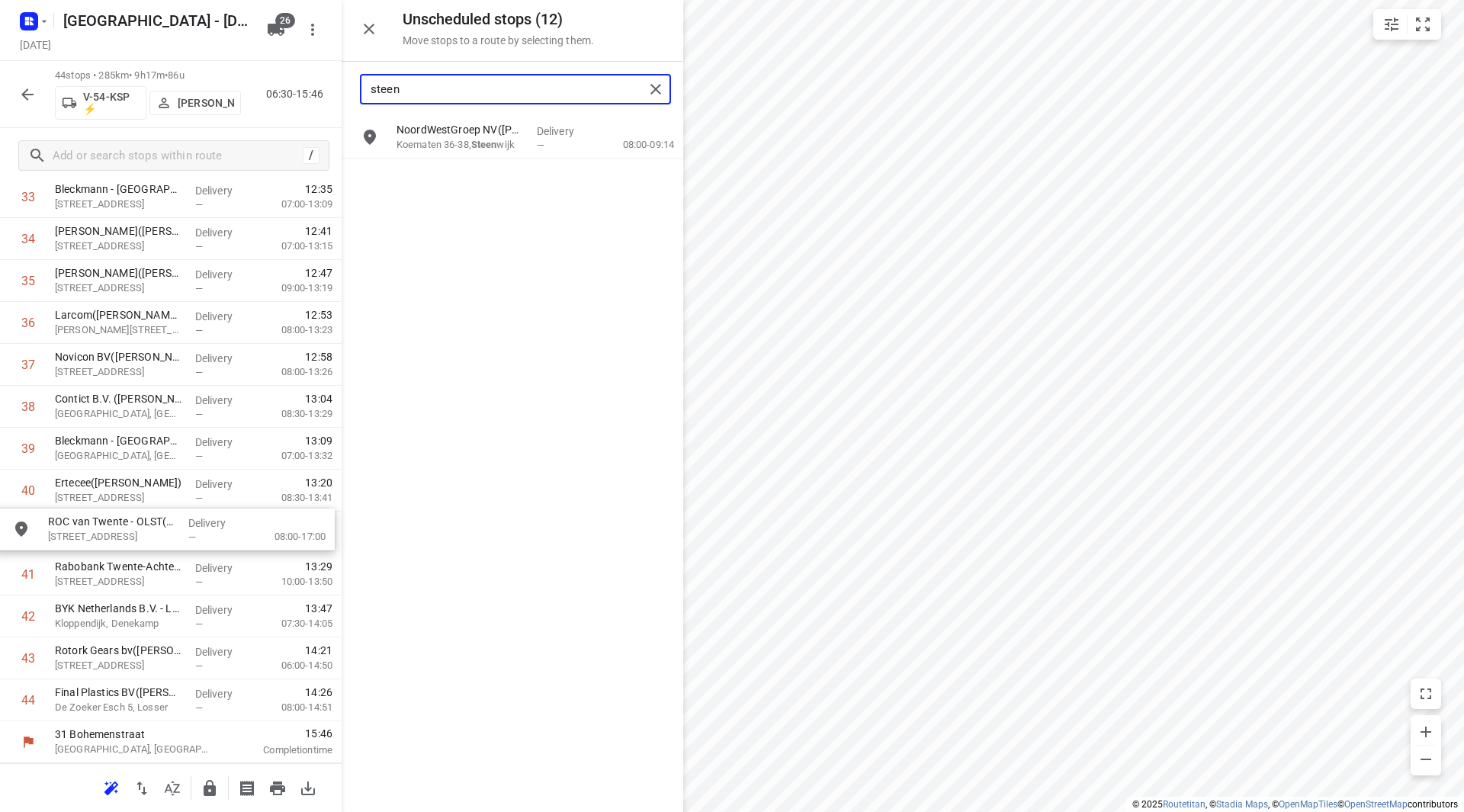
drag, startPoint x: 443, startPoint y: 139, endPoint x: 93, endPoint y: 531, distance: 525.5
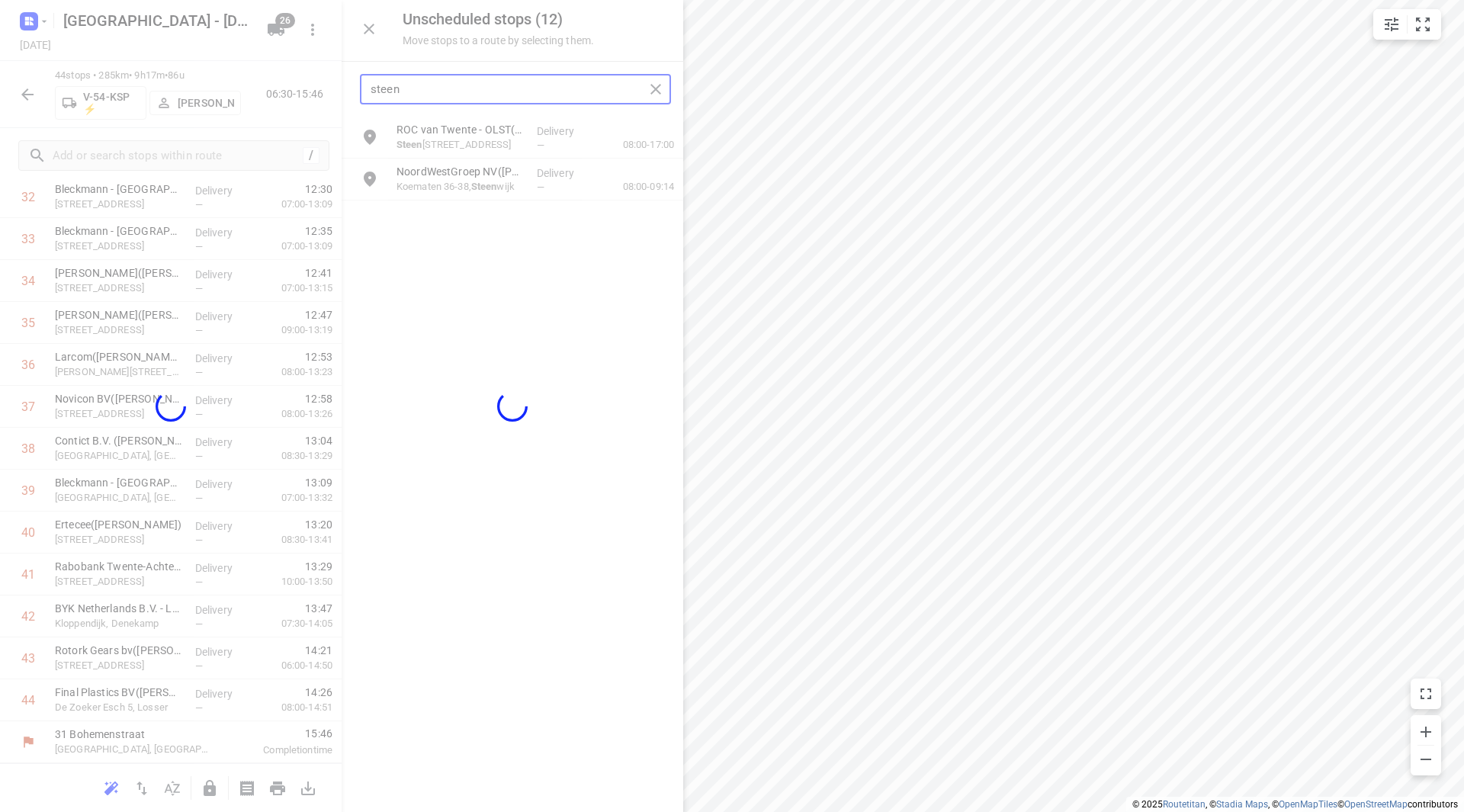
scroll to position [1427, 0]
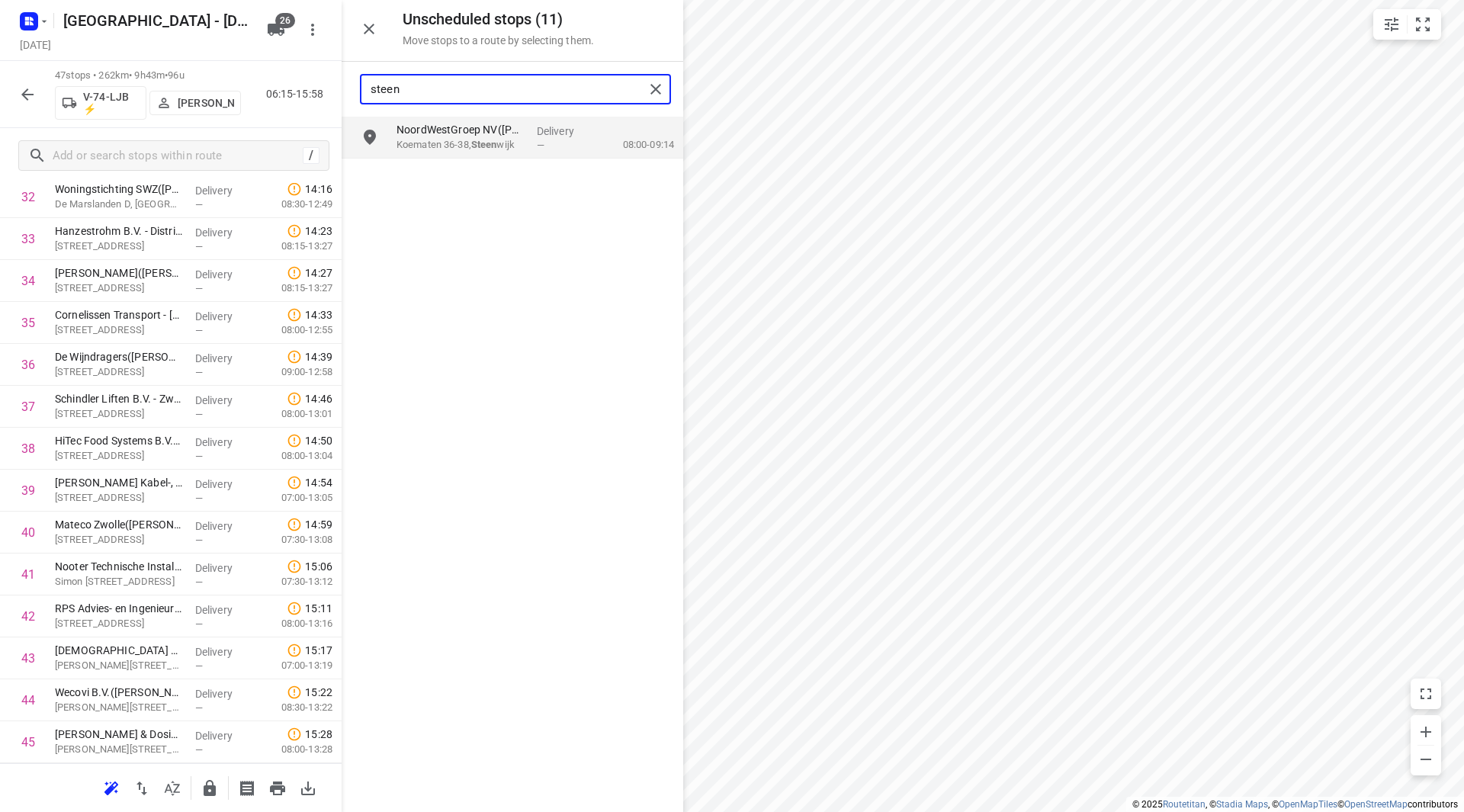
drag, startPoint x: 420, startPoint y: 88, endPoint x: 352, endPoint y: 82, distance: 68.3
click at [352, 82] on div "steen" at bounding box center [512, 89] width 342 height 55
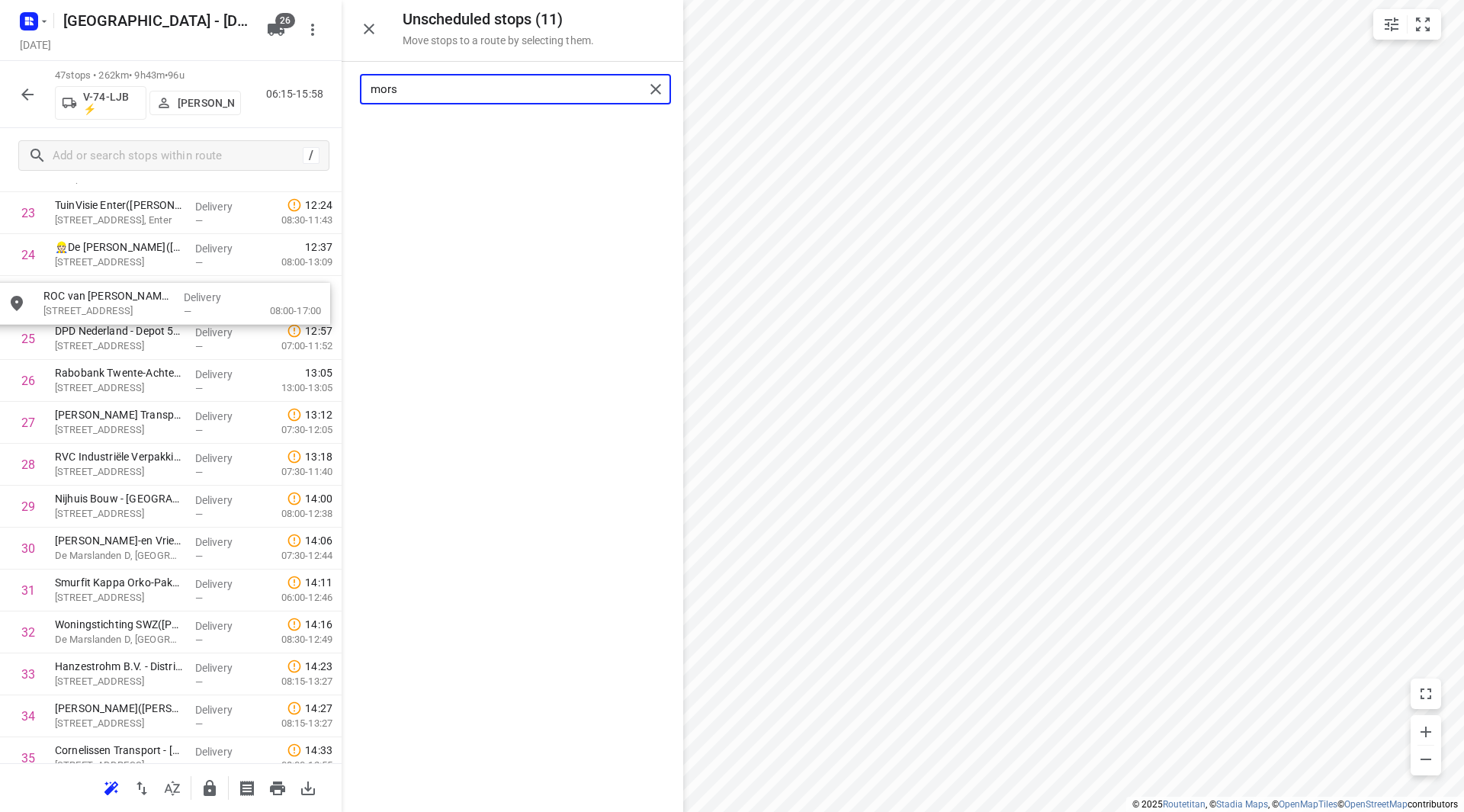
drag, startPoint x: 480, startPoint y: 155, endPoint x: 100, endPoint y: 343, distance: 424.0
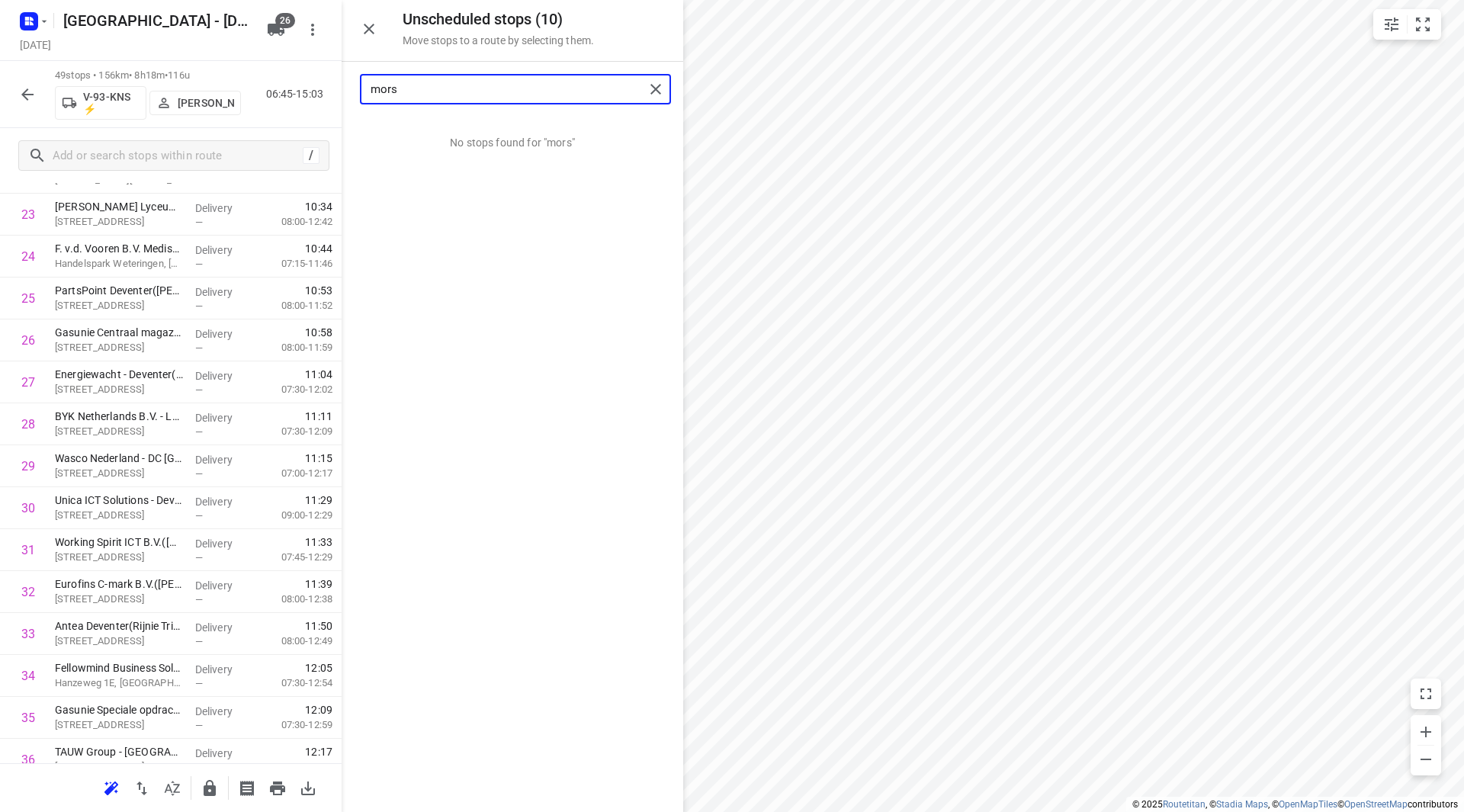
drag, startPoint x: 508, startPoint y: 92, endPoint x: 343, endPoint y: 97, distance: 165.1
click at [282, 89] on div "Unscheduled stops ( 10 ) Move stops to a route by selecting them. mors No stops…" at bounding box center [171, 406] width 342 height 812
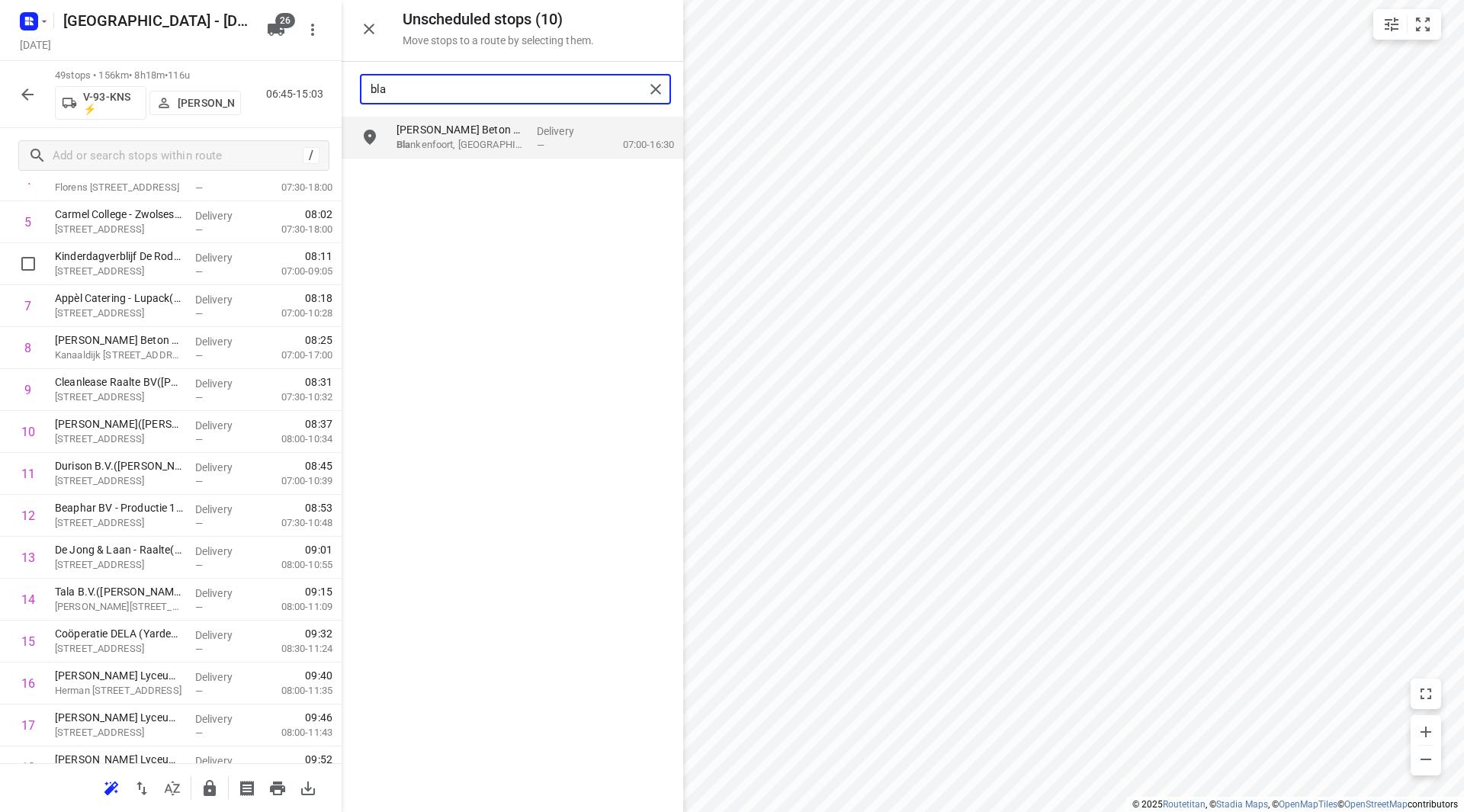
scroll to position [0, 0]
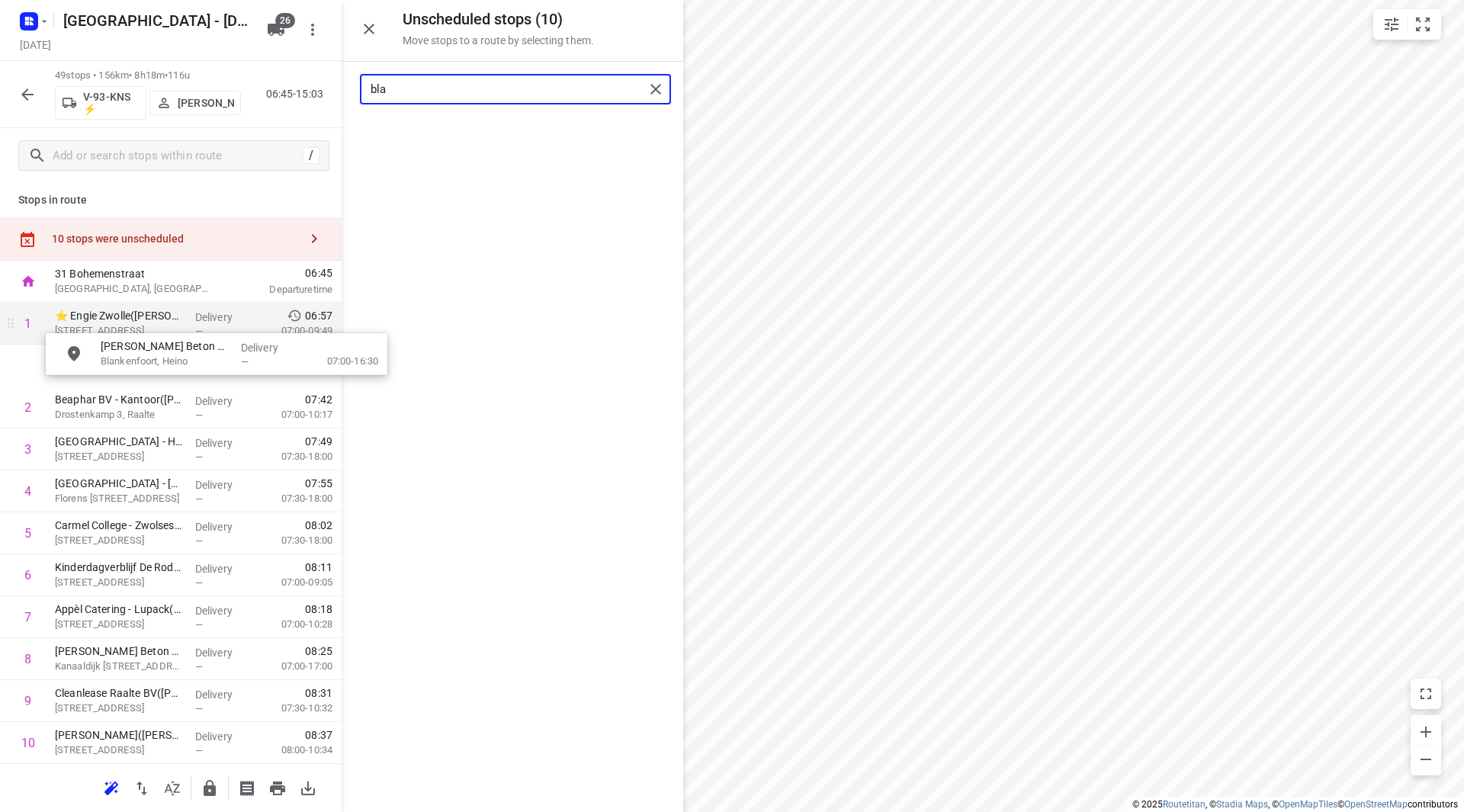
drag, startPoint x: 446, startPoint y: 121, endPoint x: 121, endPoint y: 344, distance: 394.1
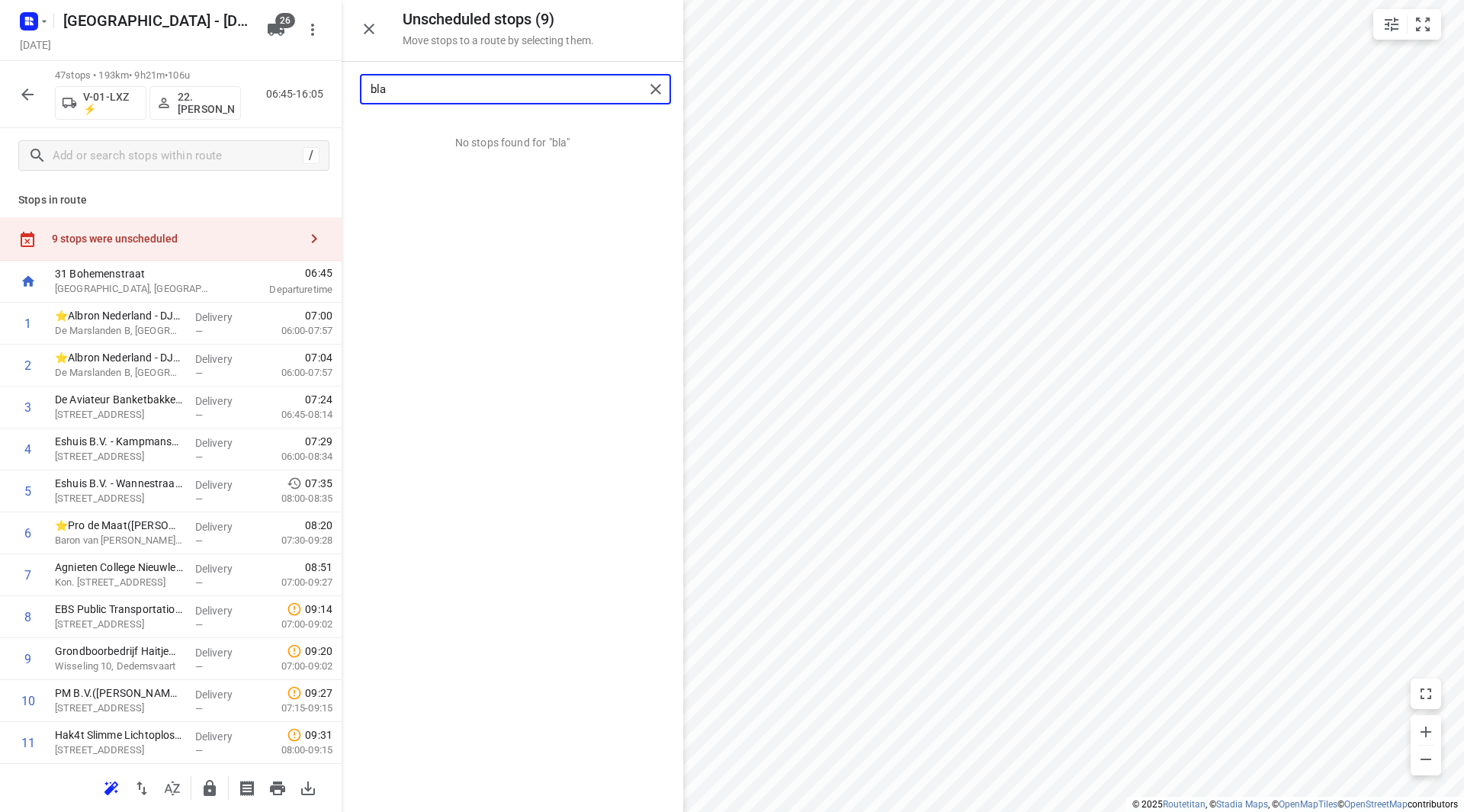
drag, startPoint x: 412, startPoint y: 81, endPoint x: 324, endPoint y: 94, distance: 89.0
click at [320, 90] on div "Unscheduled stops ( 9 ) Move stops to a route by selecting them. bla No stops f…" at bounding box center [171, 406] width 342 height 812
drag, startPoint x: 396, startPoint y: 91, endPoint x: 386, endPoint y: 90, distance: 10.0
click at [386, 90] on input "riew" at bounding box center [507, 90] width 274 height 24
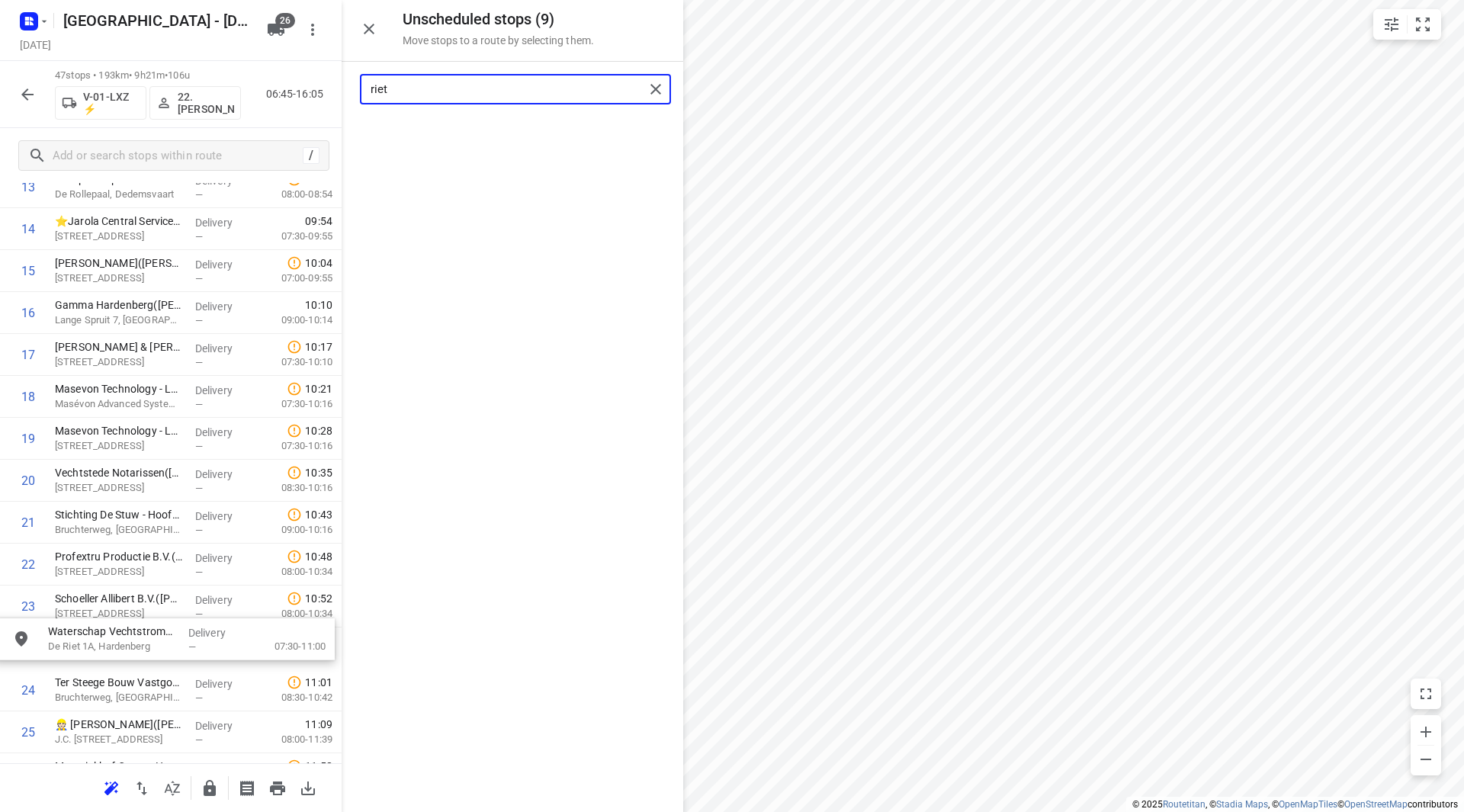
scroll to position [647, 0]
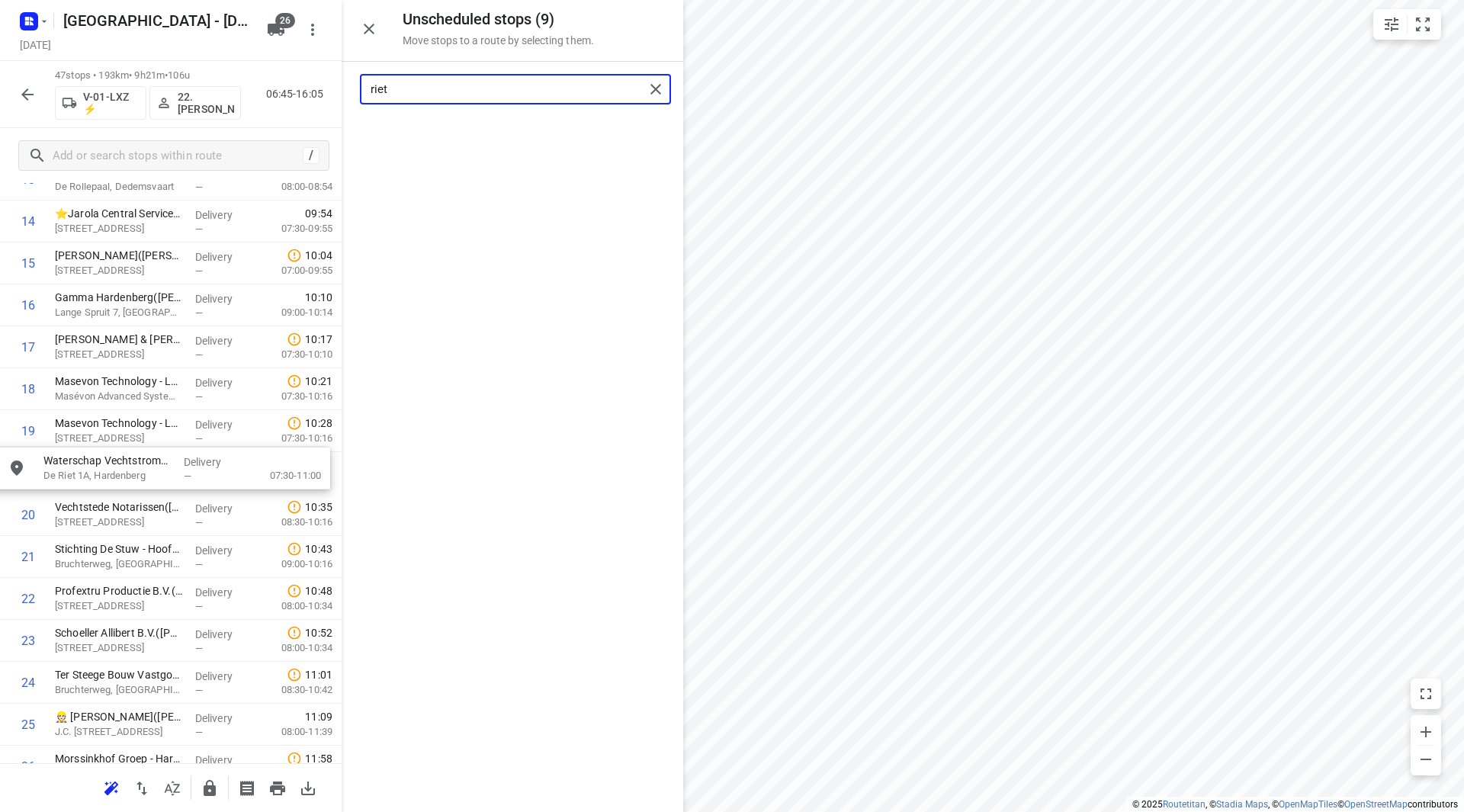
drag, startPoint x: 466, startPoint y: 136, endPoint x: 114, endPoint y: 469, distance: 484.6
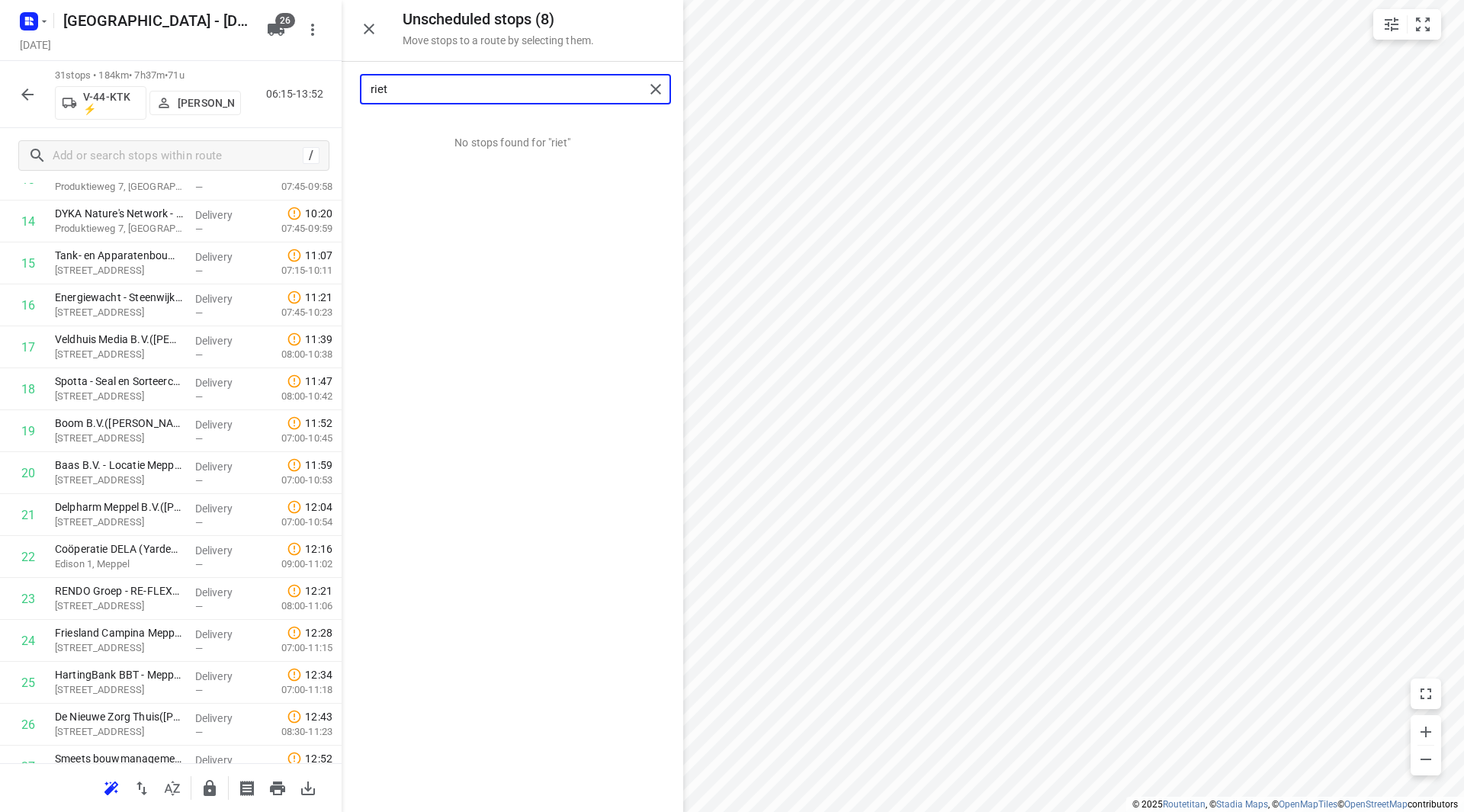
drag, startPoint x: 471, startPoint y: 84, endPoint x: 347, endPoint y: 94, distance: 124.4
click at [347, 94] on div "riet" at bounding box center [512, 89] width 342 height 55
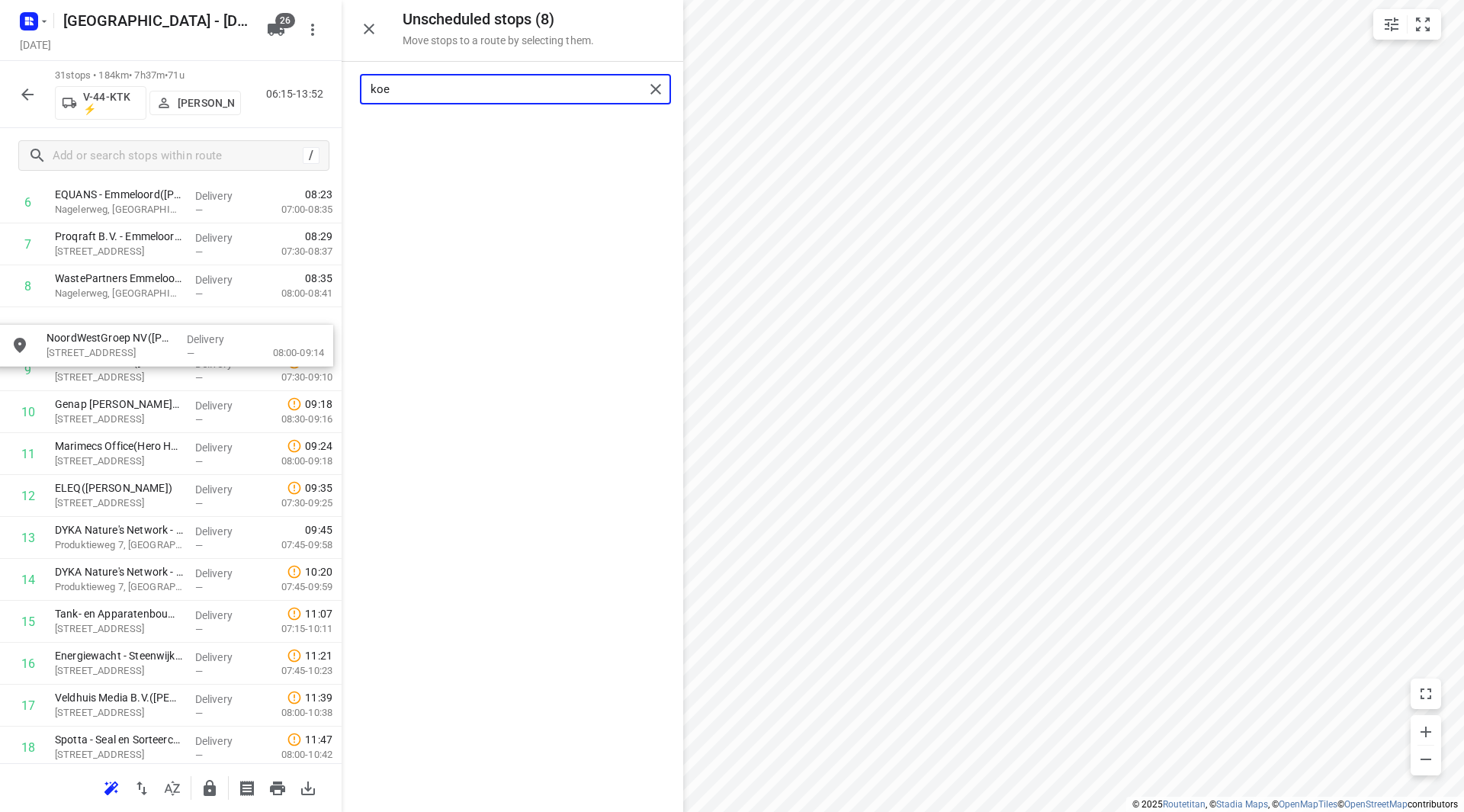
scroll to position [327, 0]
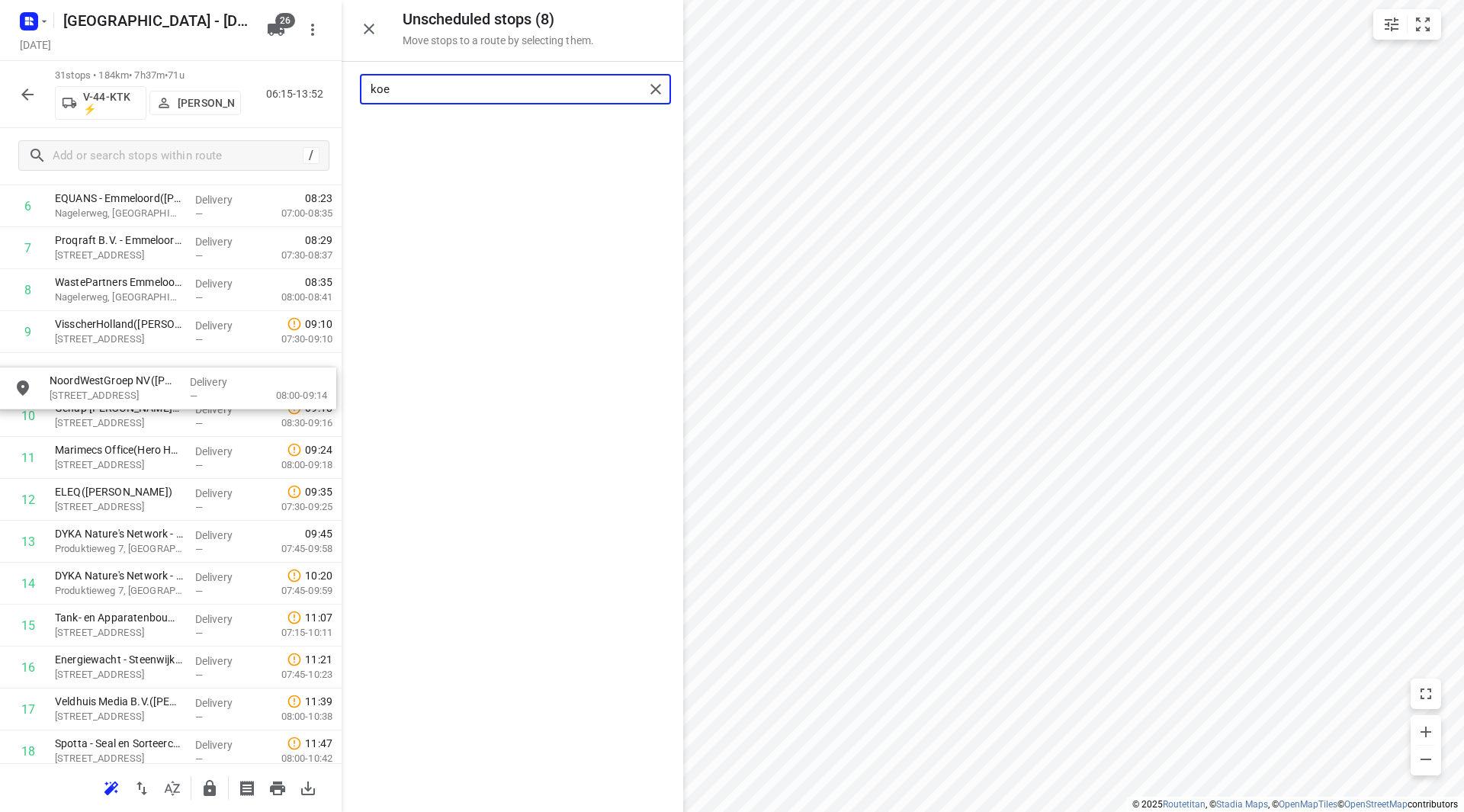
drag, startPoint x: 488, startPoint y: 141, endPoint x: 141, endPoint y: 397, distance: 431.2
drag, startPoint x: 469, startPoint y: 96, endPoint x: 309, endPoint y: 92, distance: 160.0
click at [309, 92] on div "Unscheduled stops ( 7 ) Move stops to a route by selecting them. koe No stops f…" at bounding box center [171, 406] width 342 height 812
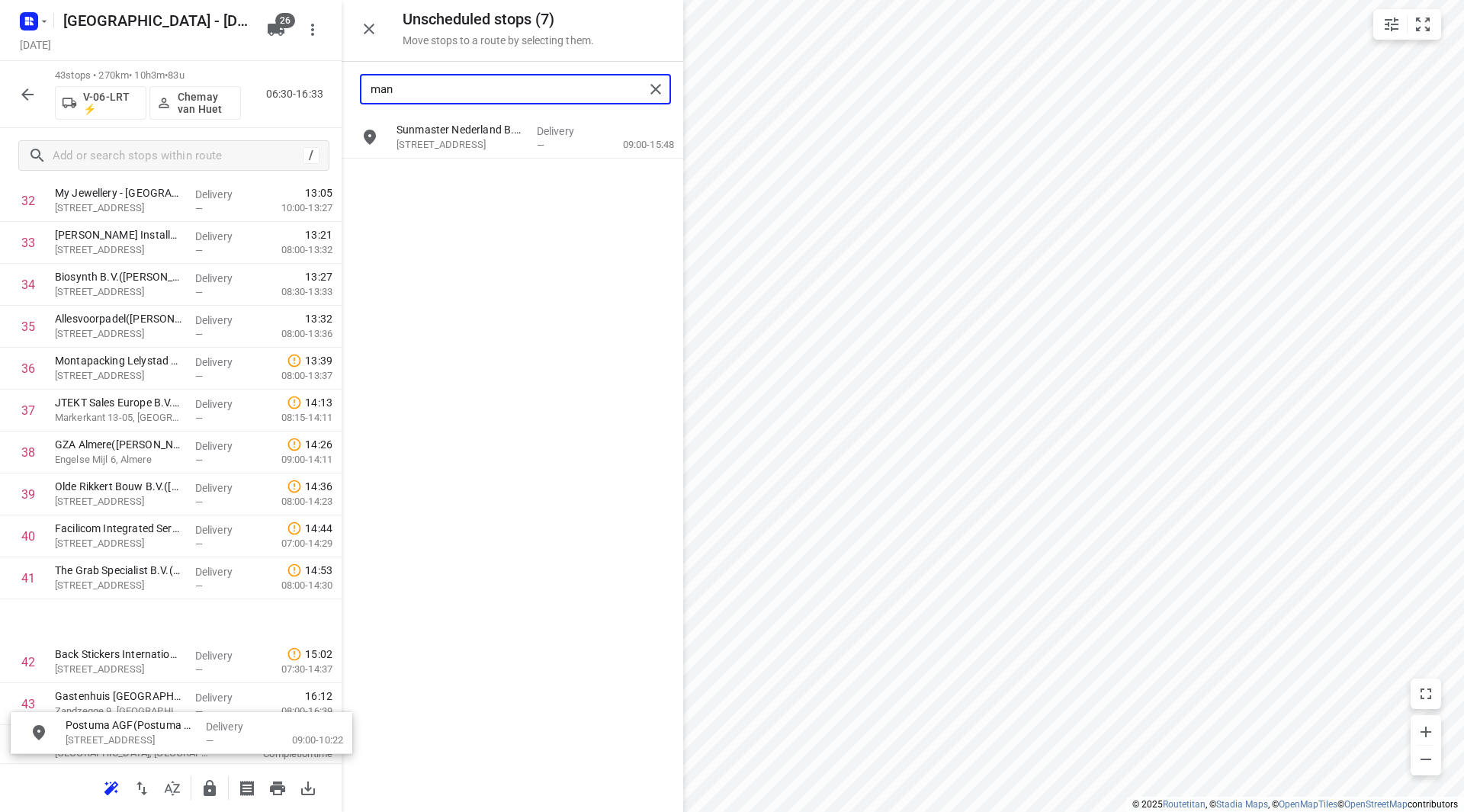
scroll to position [1438, 0]
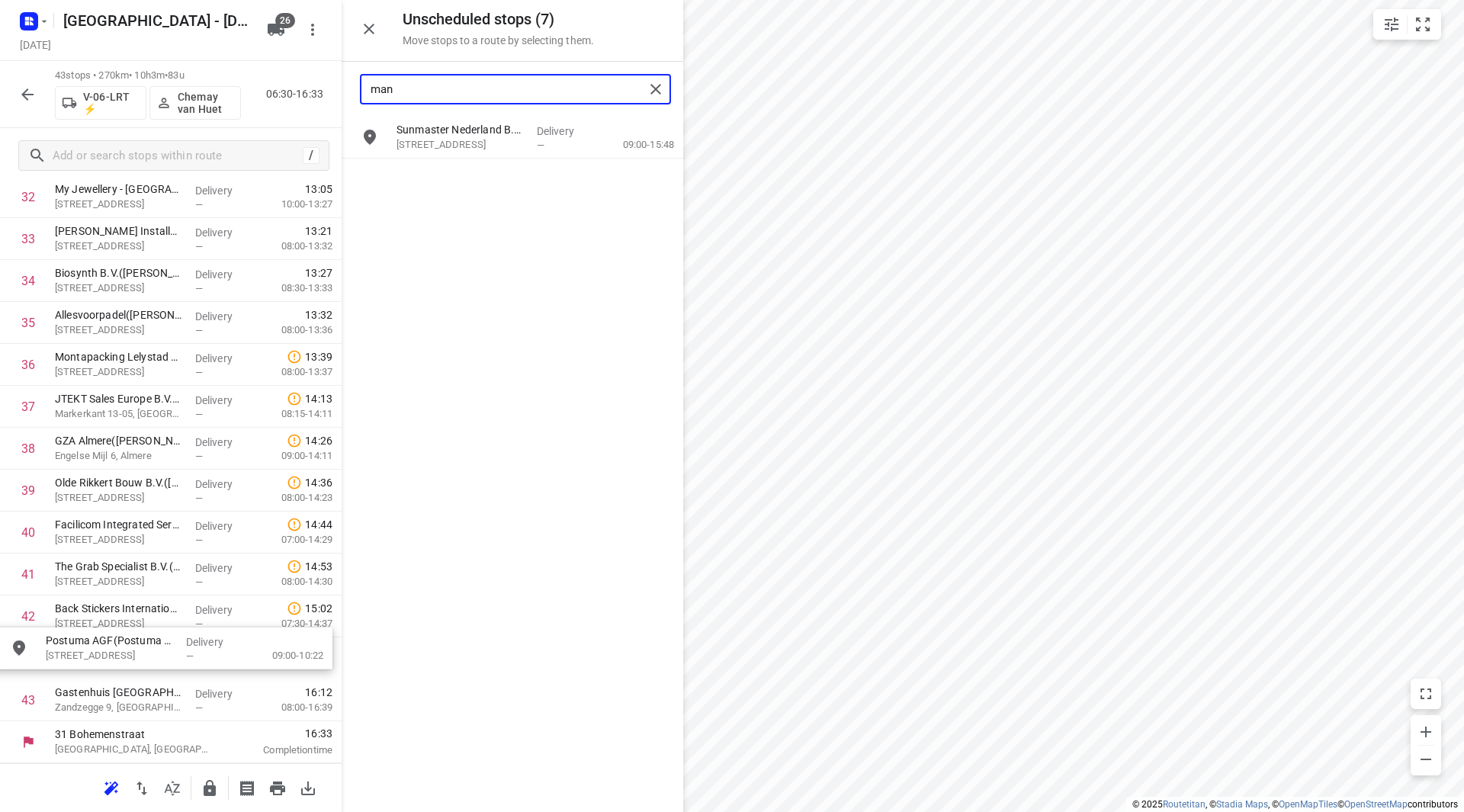
drag, startPoint x: 466, startPoint y: 190, endPoint x: 122, endPoint y: 652, distance: 576.0
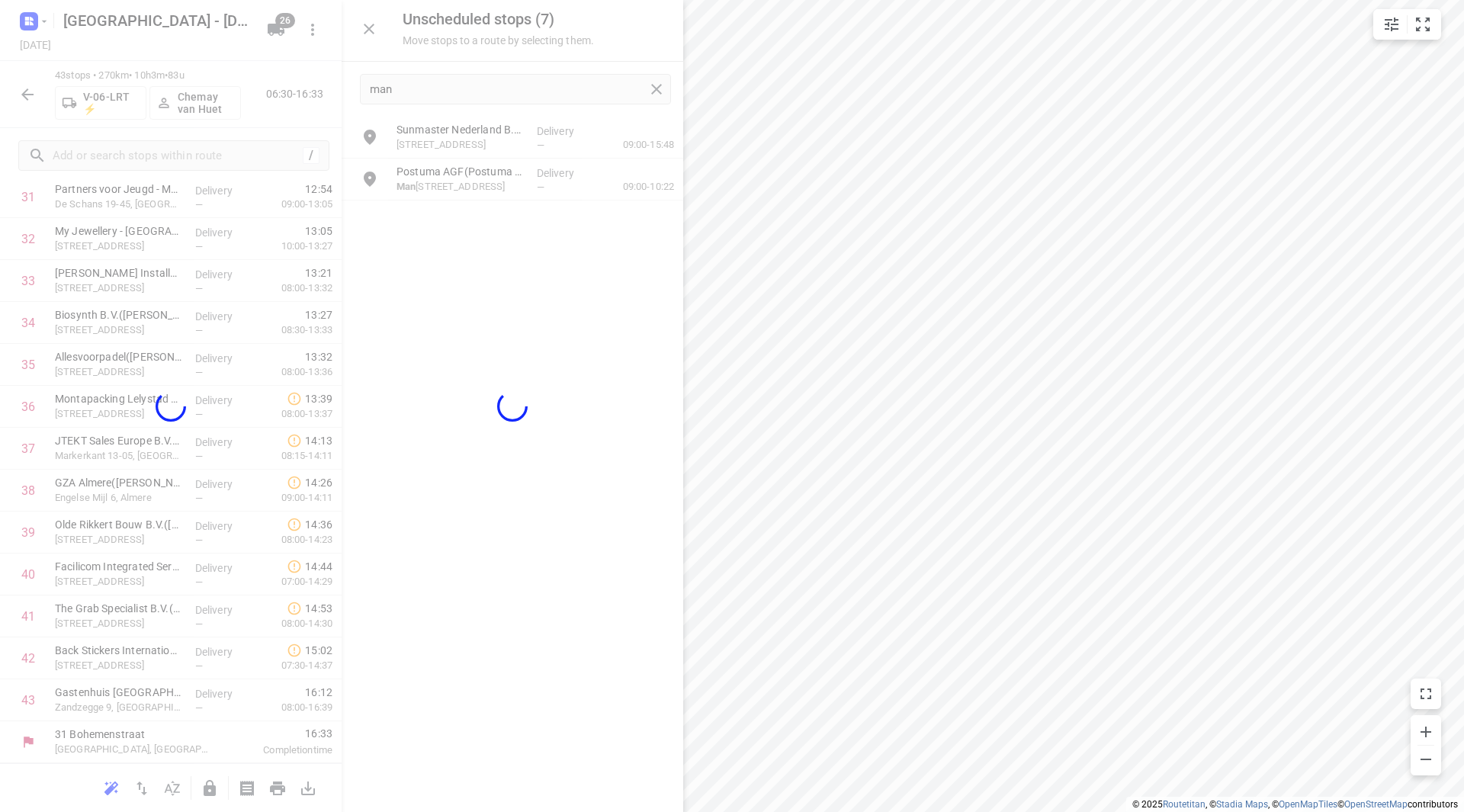
scroll to position [1385, 0]
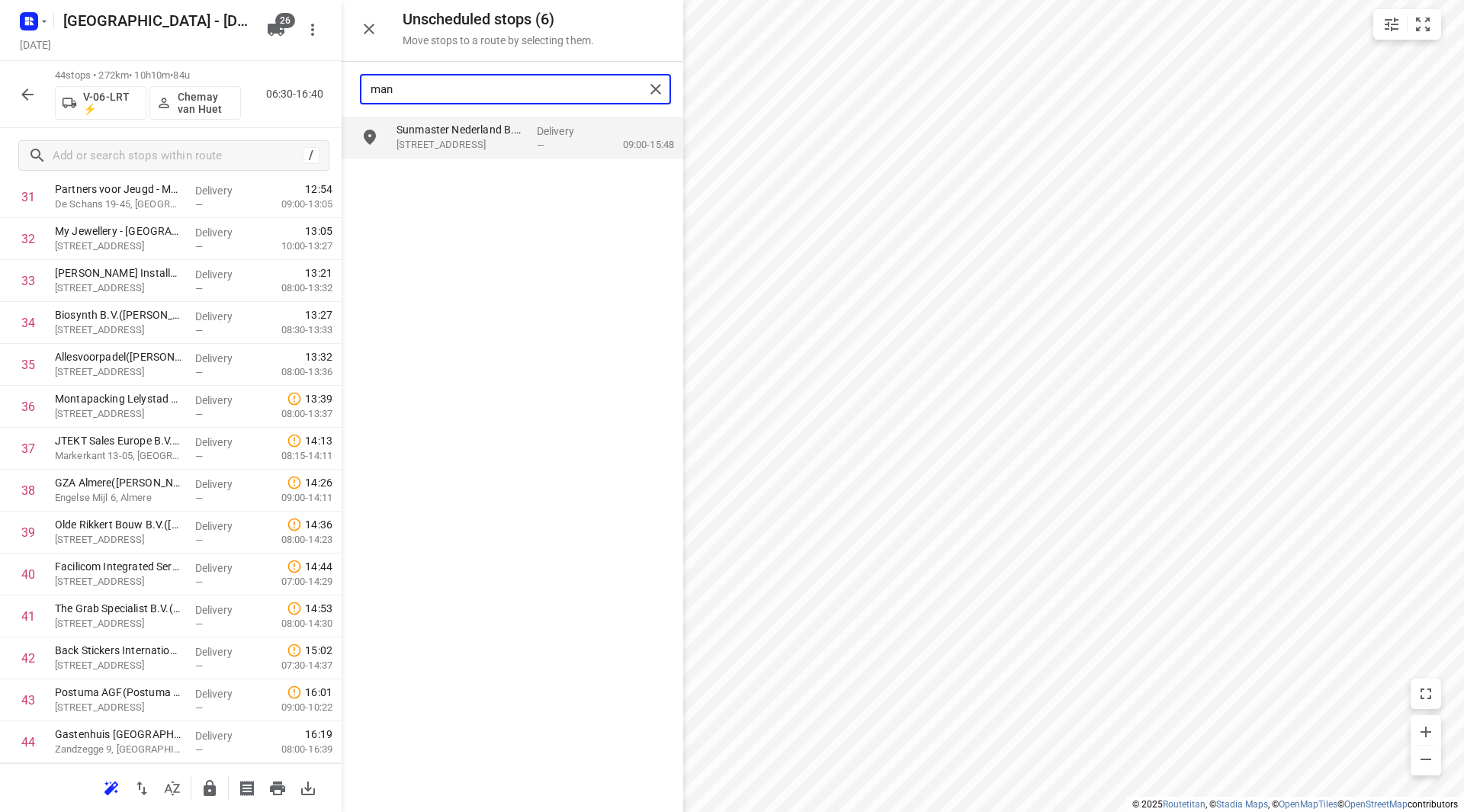
drag, startPoint x: 456, startPoint y: 85, endPoint x: 343, endPoint y: 94, distance: 113.4
click at [343, 94] on div "man" at bounding box center [512, 89] width 342 height 55
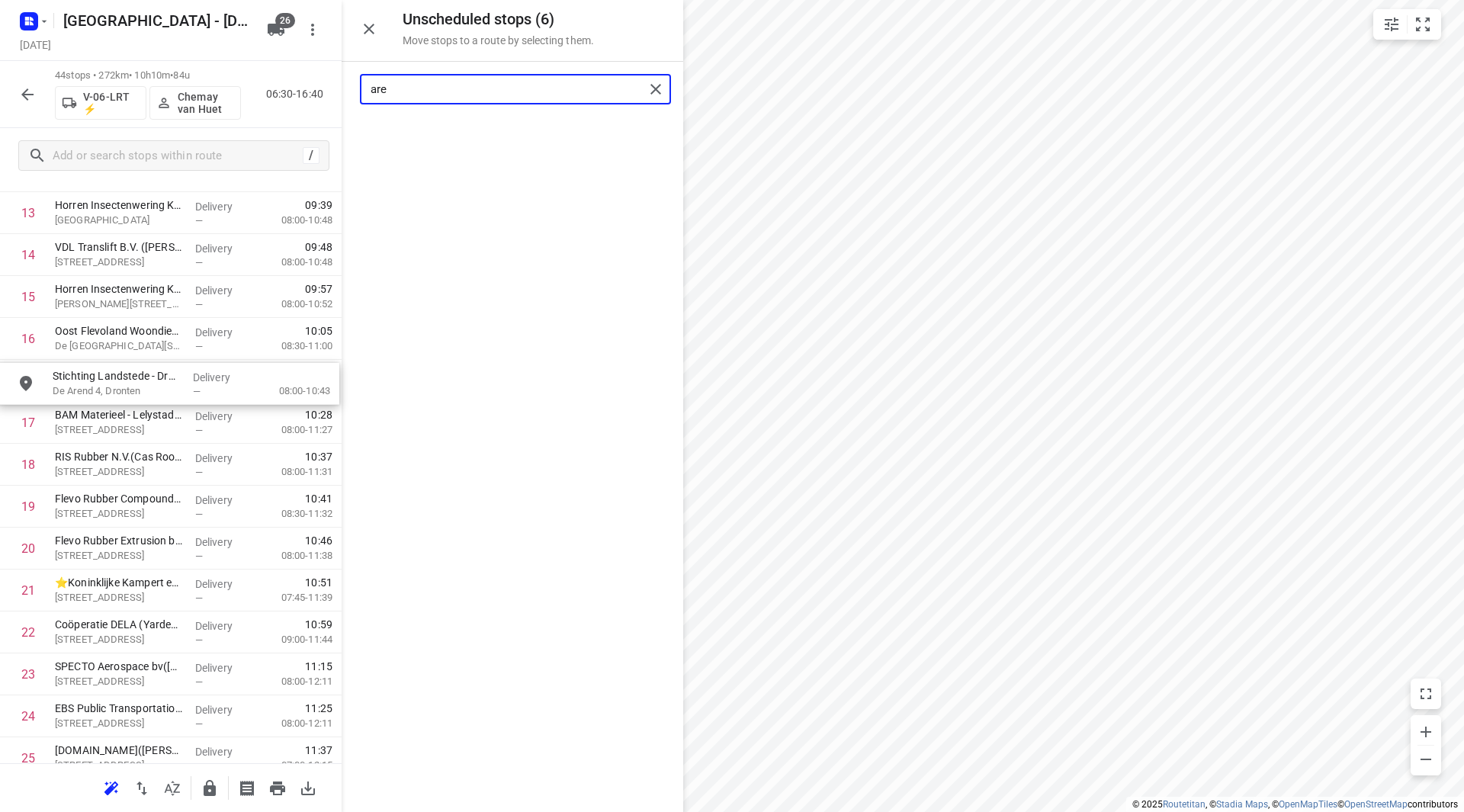
scroll to position [614, 0]
drag, startPoint x: 450, startPoint y: 144, endPoint x: 110, endPoint y: 388, distance: 418.5
drag, startPoint x: 411, startPoint y: 98, endPoint x: 353, endPoint y: 95, distance: 58.1
click at [353, 95] on div "are" at bounding box center [512, 89] width 342 height 55
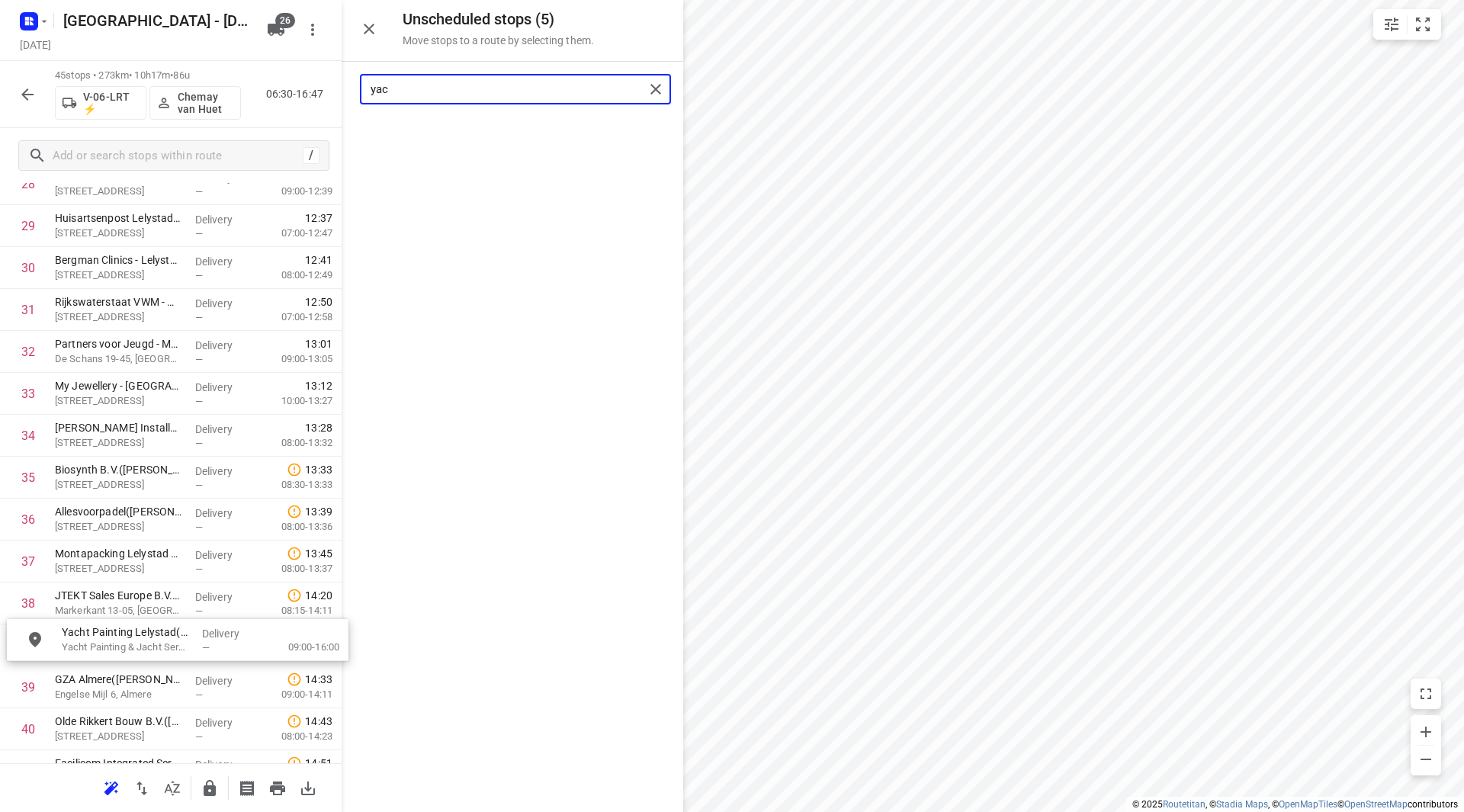
scroll to position [1289, 0]
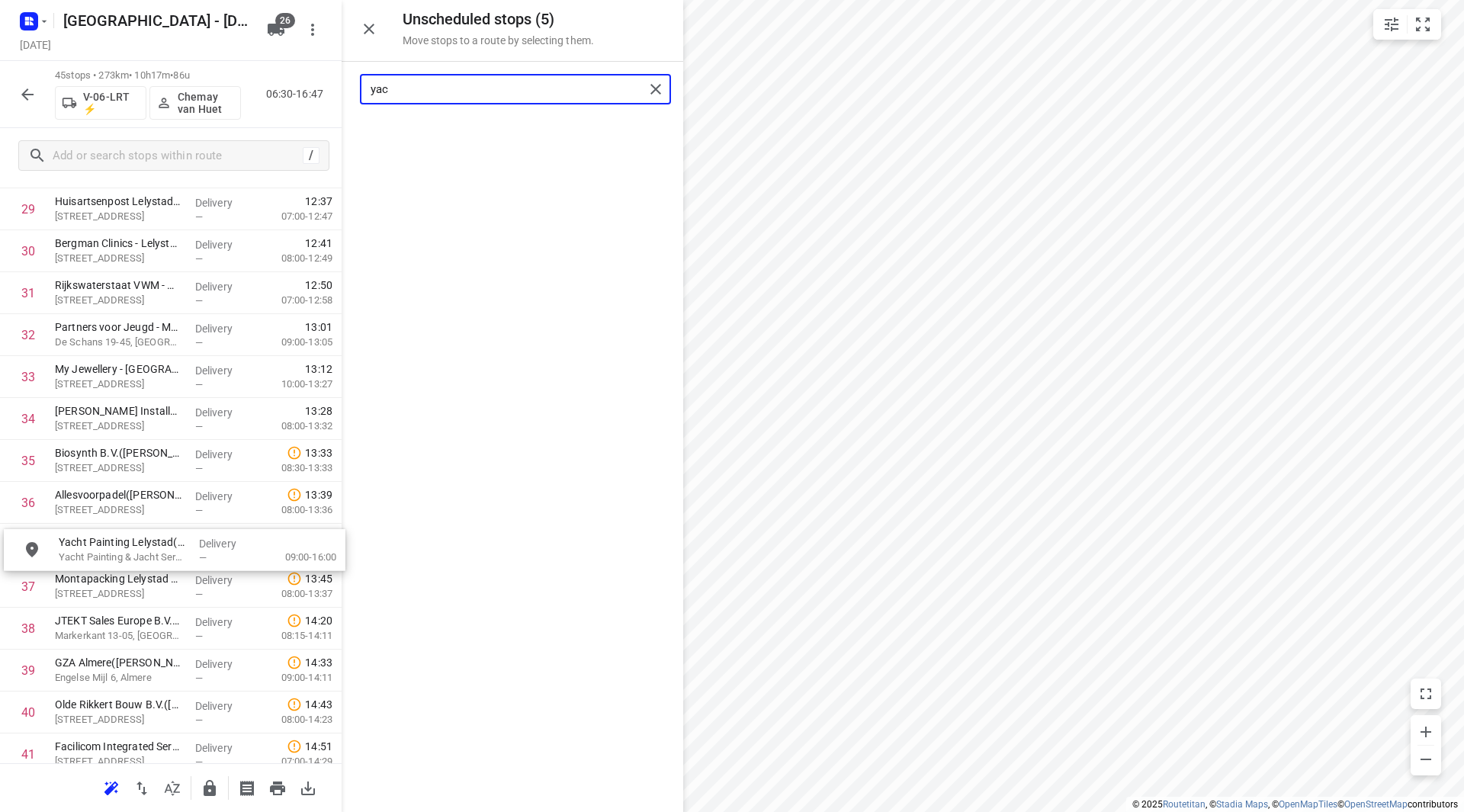
drag, startPoint x: 451, startPoint y: 132, endPoint x: 114, endPoint y: 552, distance: 538.5
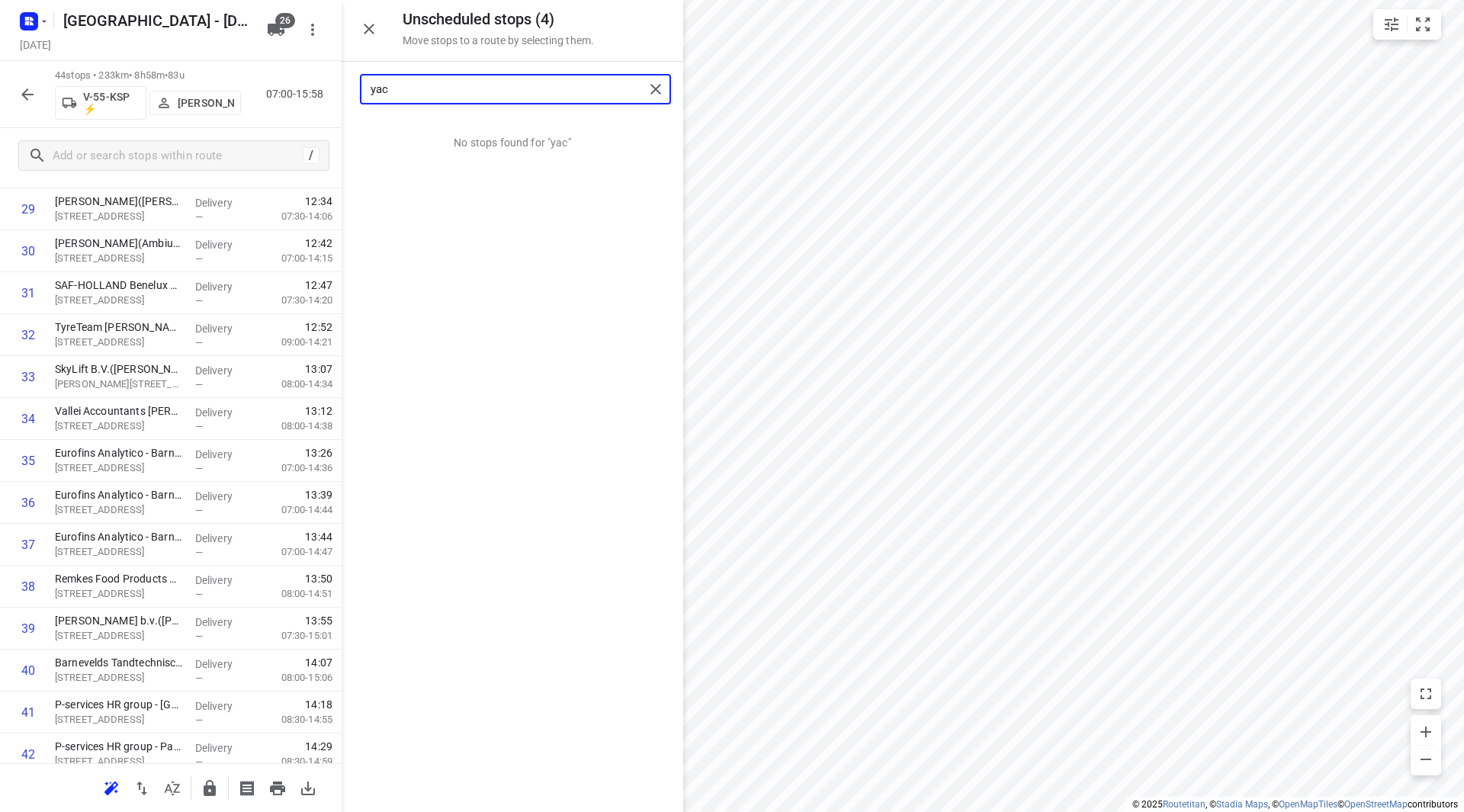
drag, startPoint x: 424, startPoint y: 90, endPoint x: 326, endPoint y: 94, distance: 98.1
click at [326, 94] on div "Unscheduled stops ( 4 ) Move stops to a route by selecting them. yac No stops f…" at bounding box center [171, 406] width 342 height 812
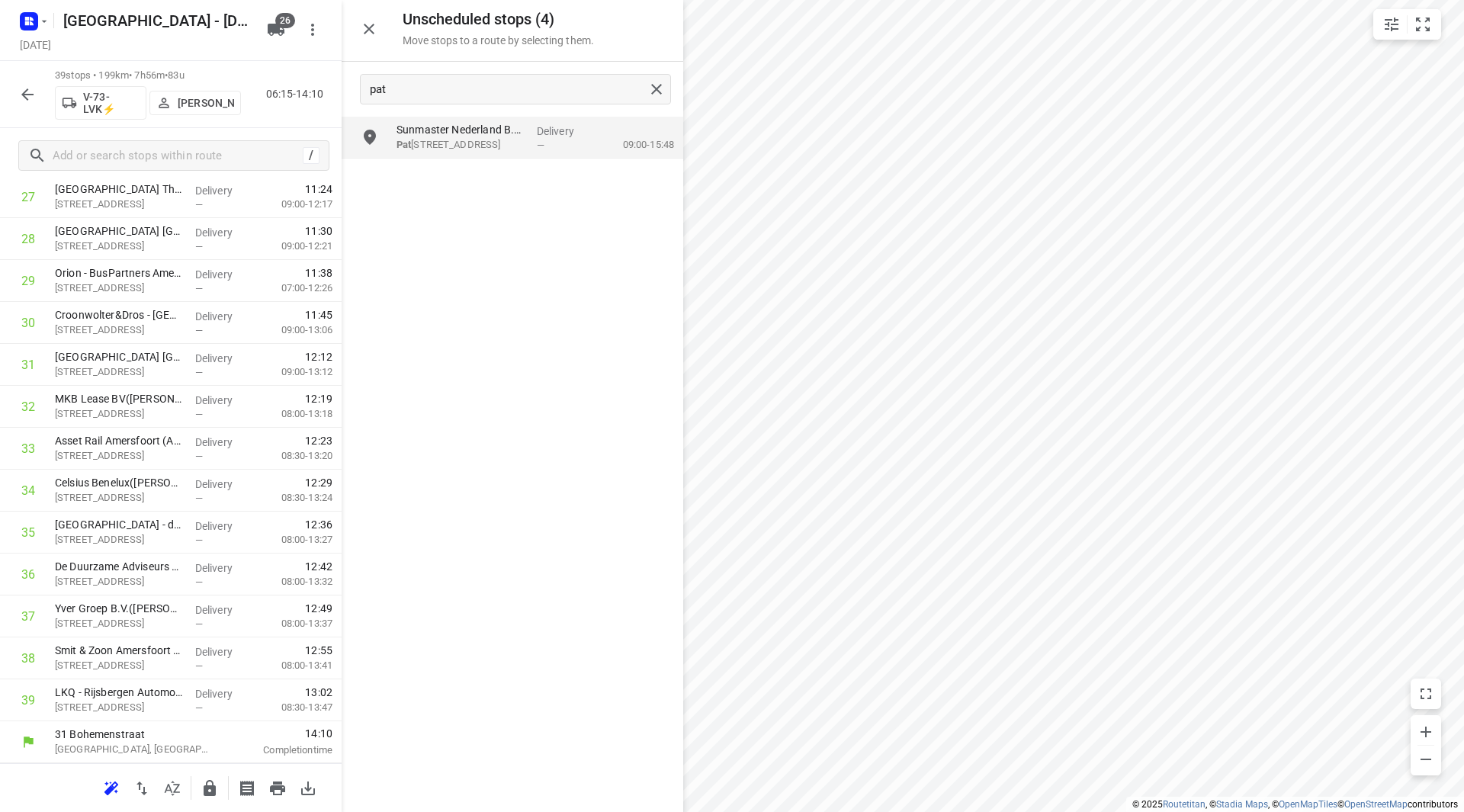
scroll to position [1217, 0]
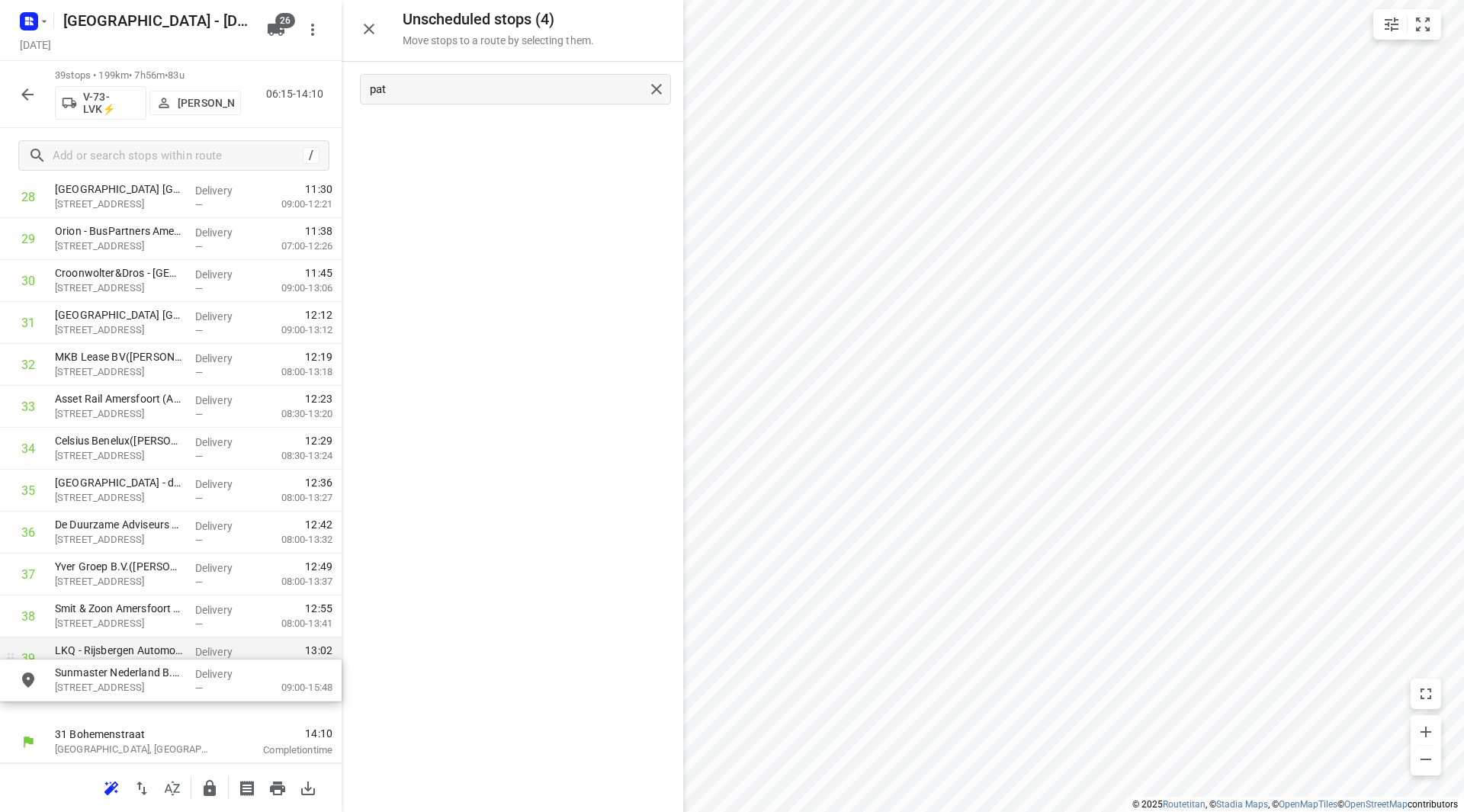
drag, startPoint x: 523, startPoint y: 128, endPoint x: 171, endPoint y: 672, distance: 648.0
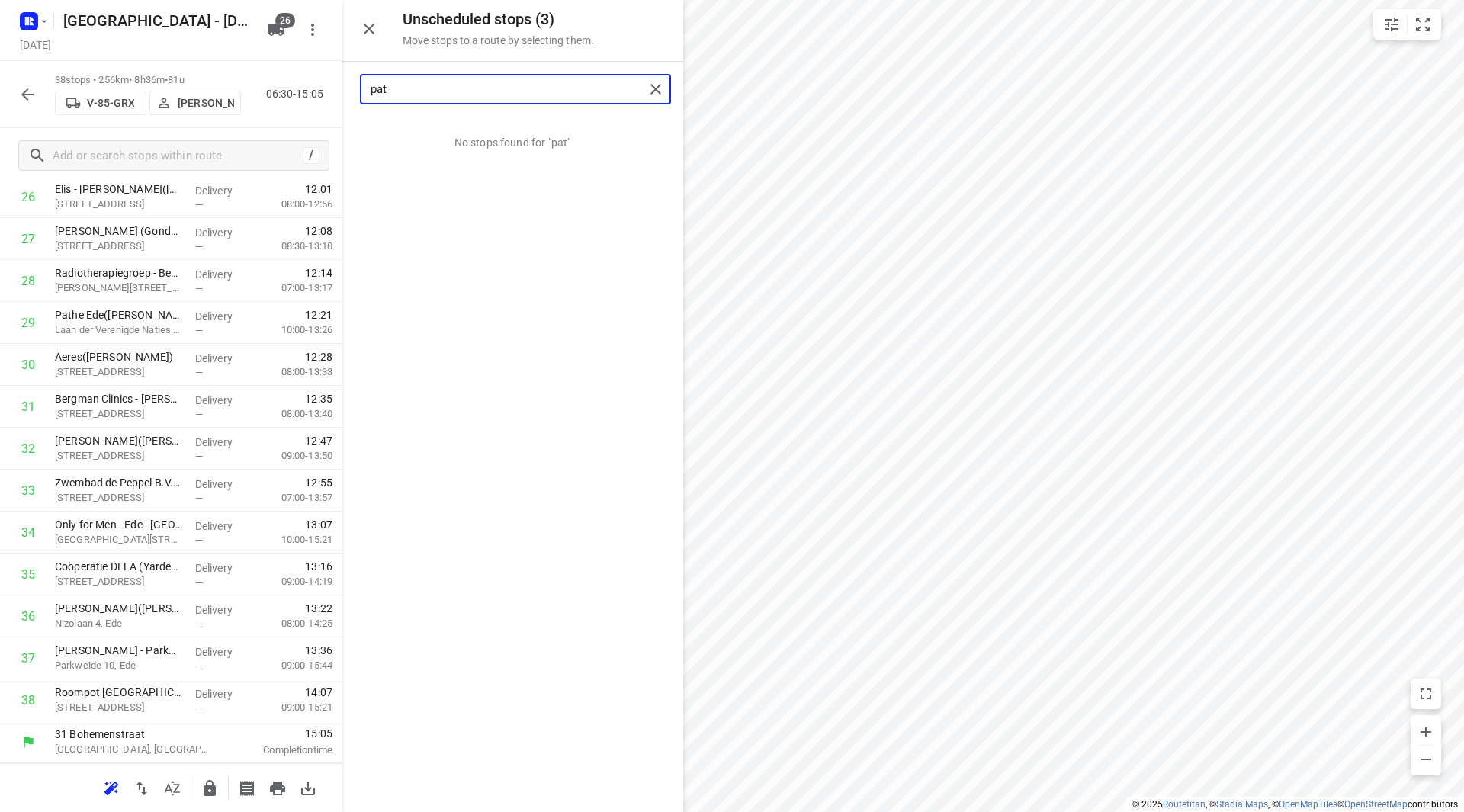
drag, startPoint x: 339, startPoint y: 89, endPoint x: 283, endPoint y: 94, distance: 56.2
click at [283, 94] on div "Unscheduled stops ( 3 ) Move stops to a route by selecting them. pat No stops f…" at bounding box center [171, 406] width 342 height 812
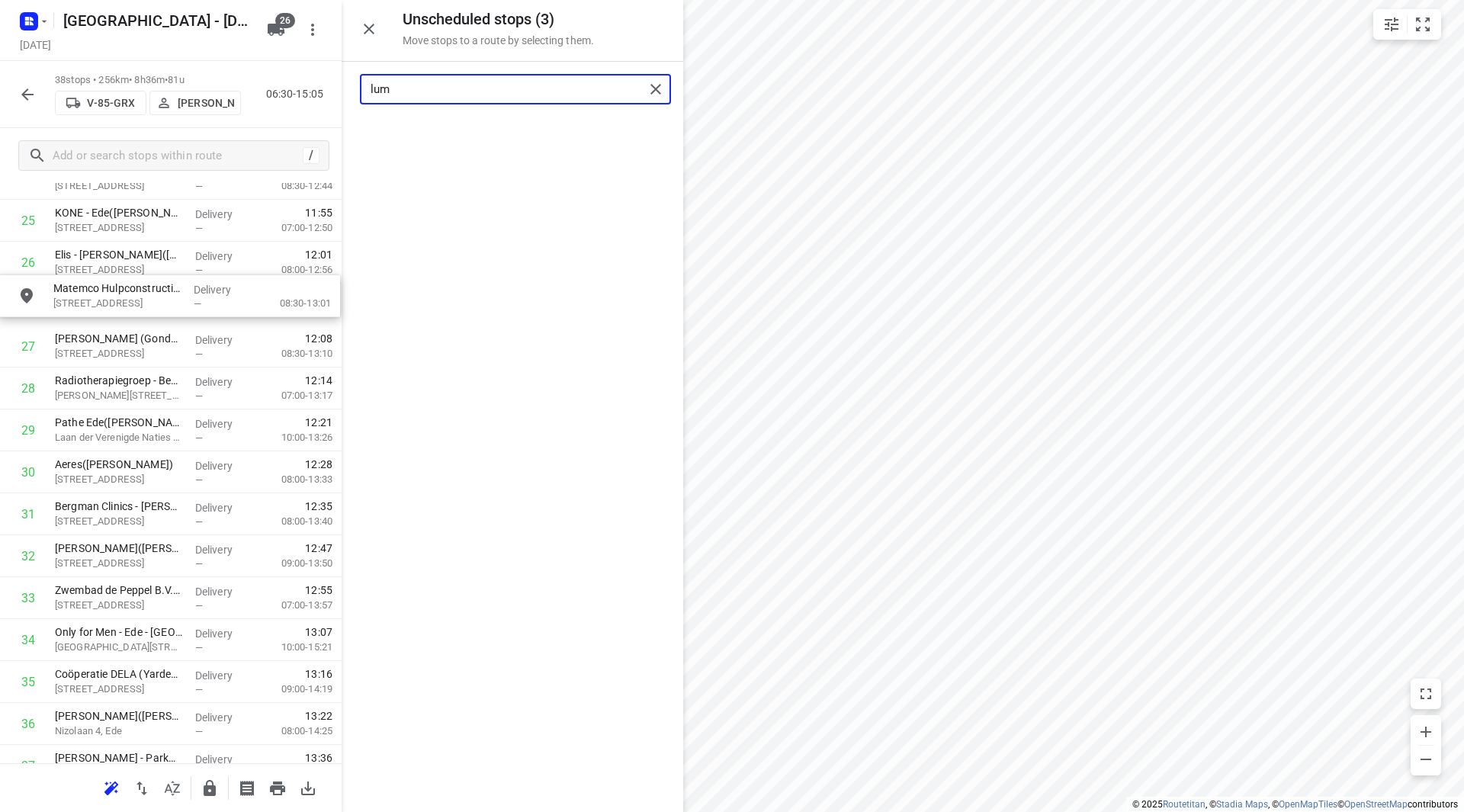
drag, startPoint x: 459, startPoint y: 152, endPoint x: 117, endPoint y: 315, distance: 378.9
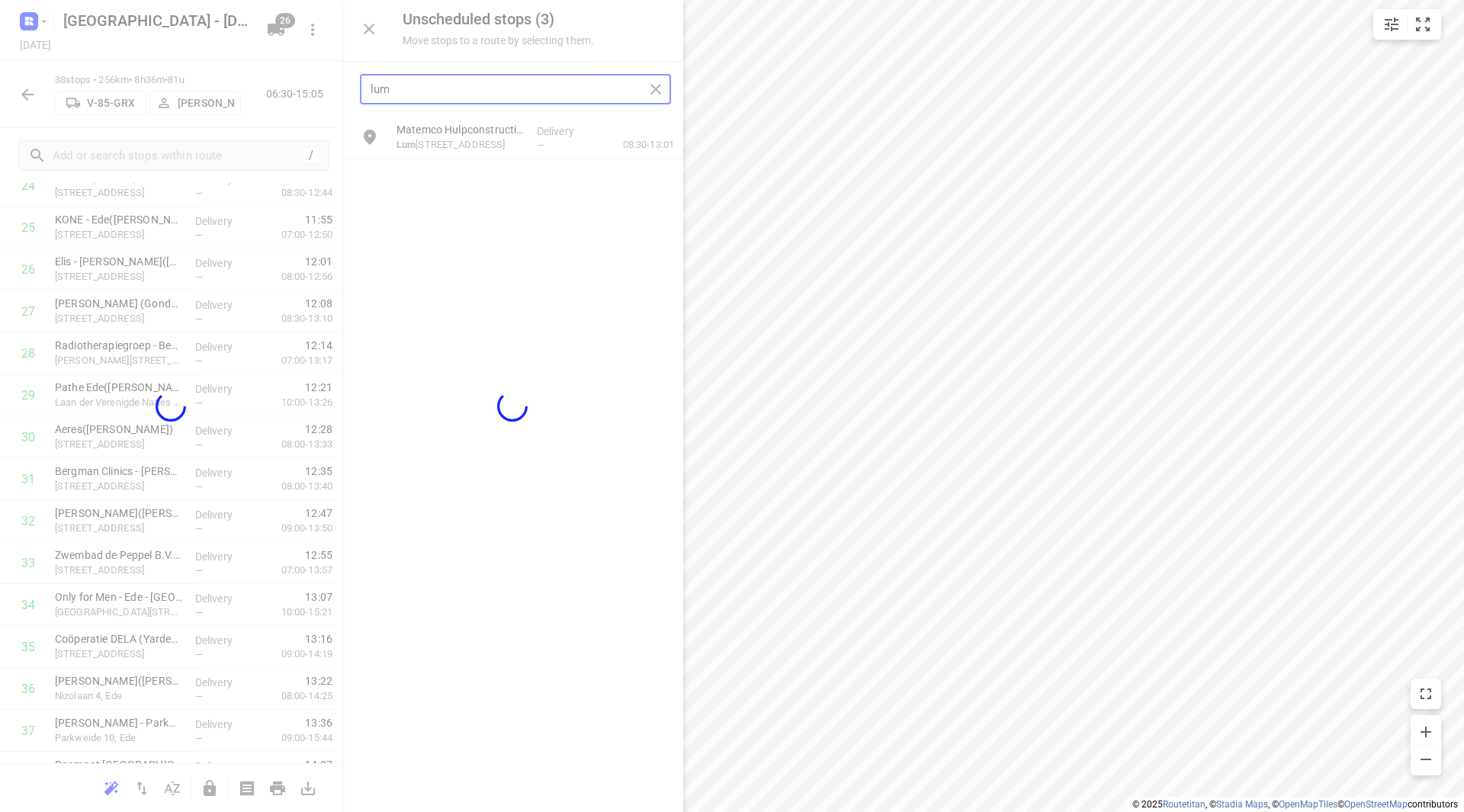
type input "lum"
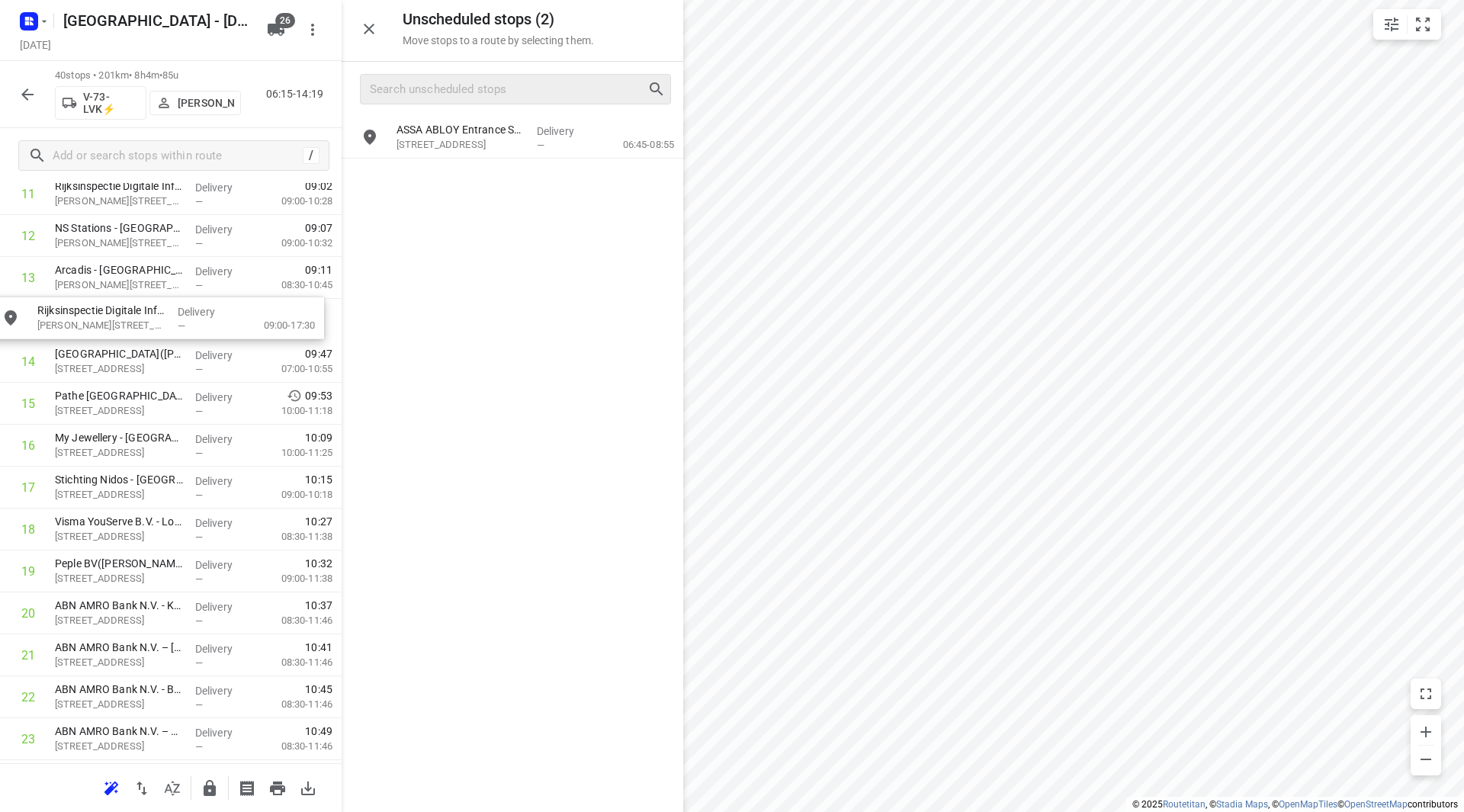
drag, startPoint x: 485, startPoint y: 174, endPoint x: 114, endPoint y: 326, distance: 400.9
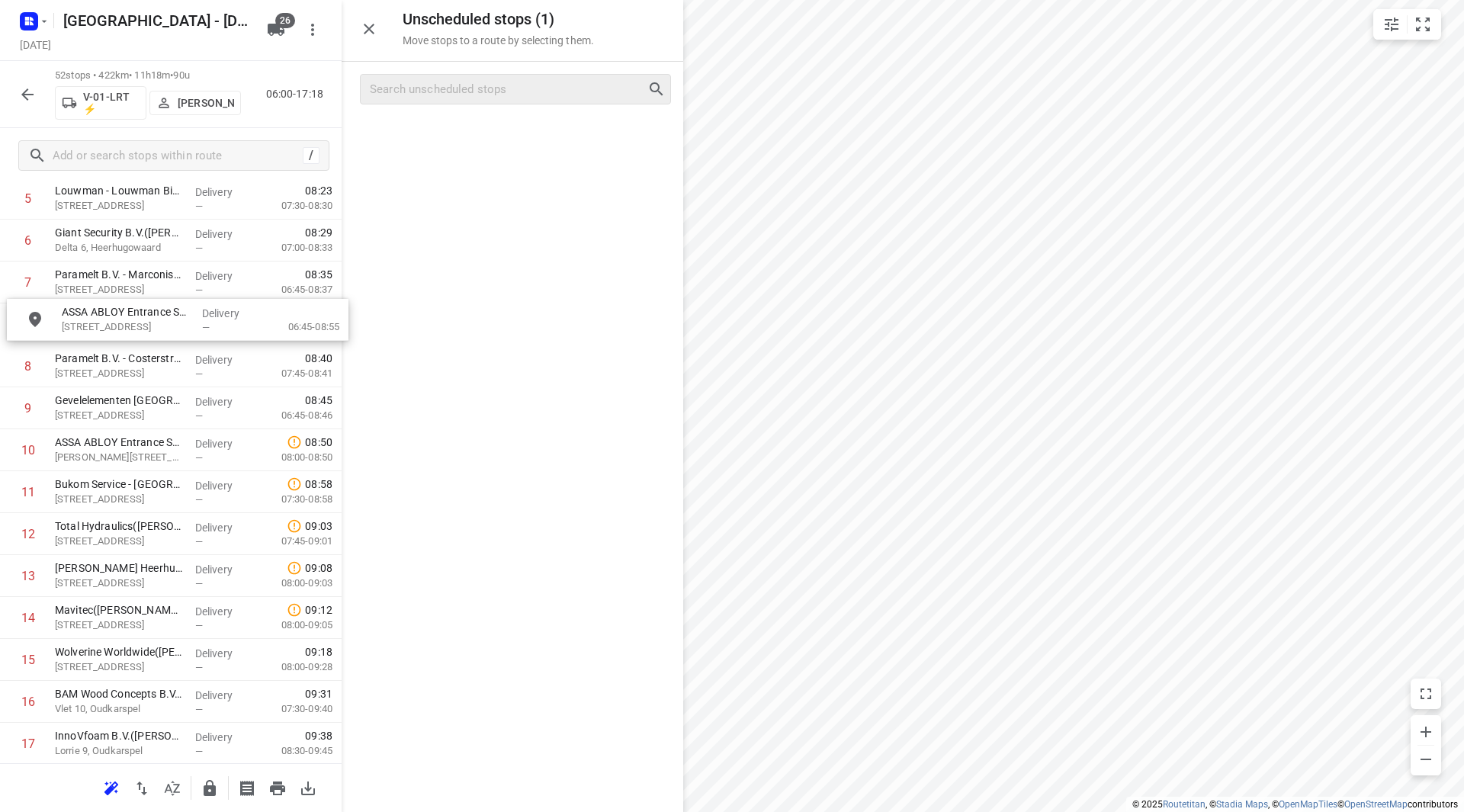
scroll to position [289, 0]
drag, startPoint x: 473, startPoint y: 135, endPoint x: 127, endPoint y: 343, distance: 403.7
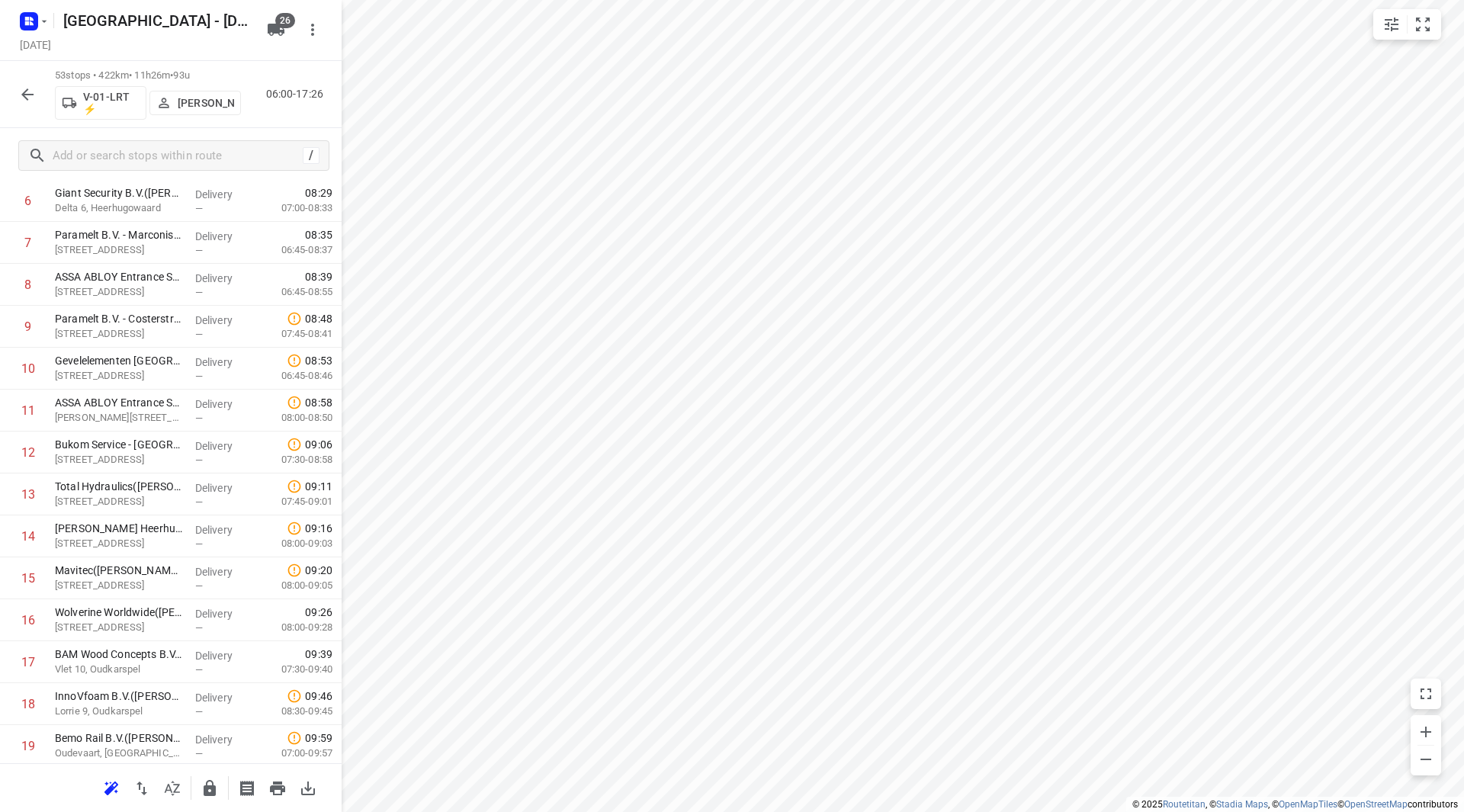
click at [28, 103] on button "button" at bounding box center [27, 94] width 30 height 30
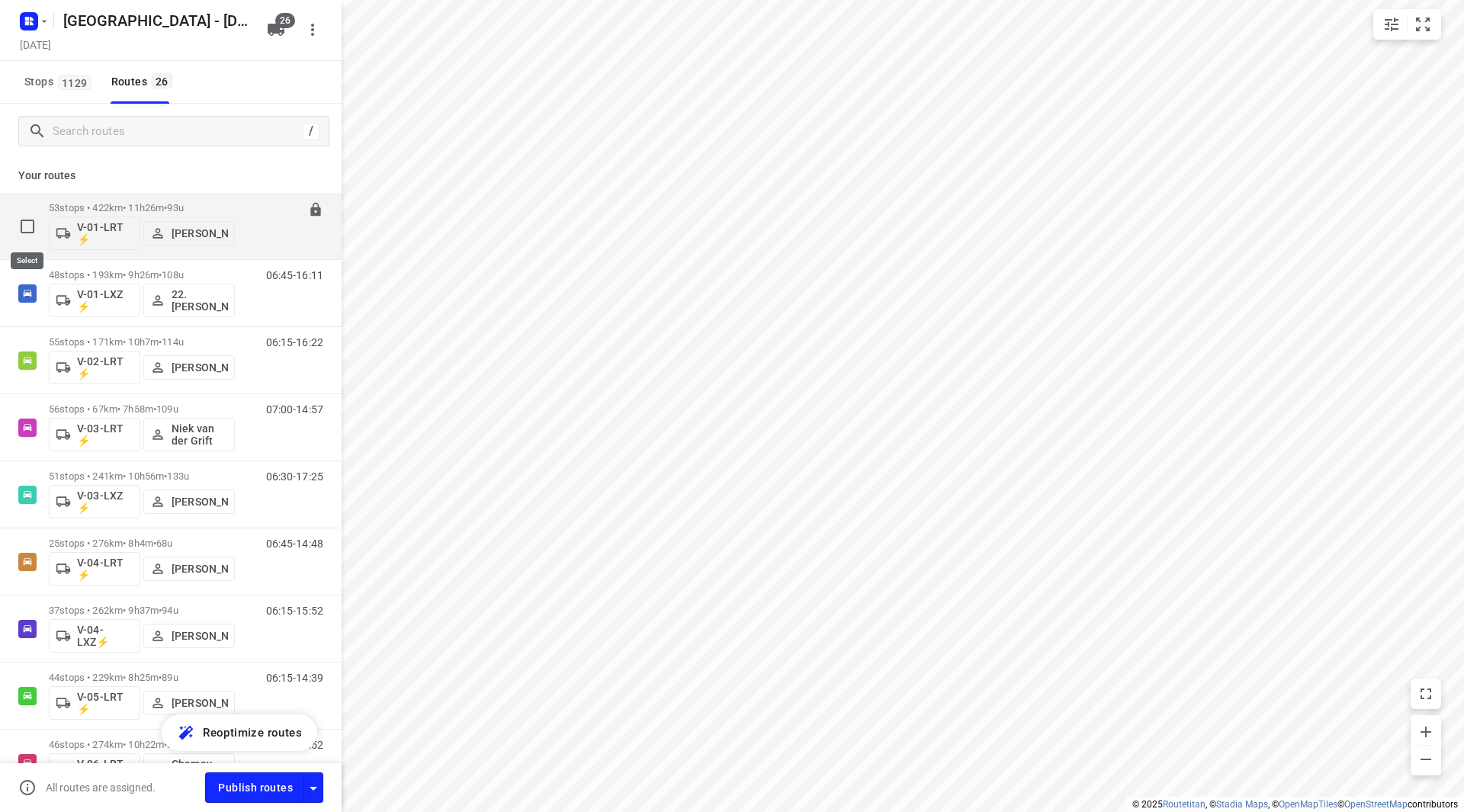
click at [27, 234] on input "checkbox" at bounding box center [27, 226] width 30 height 30
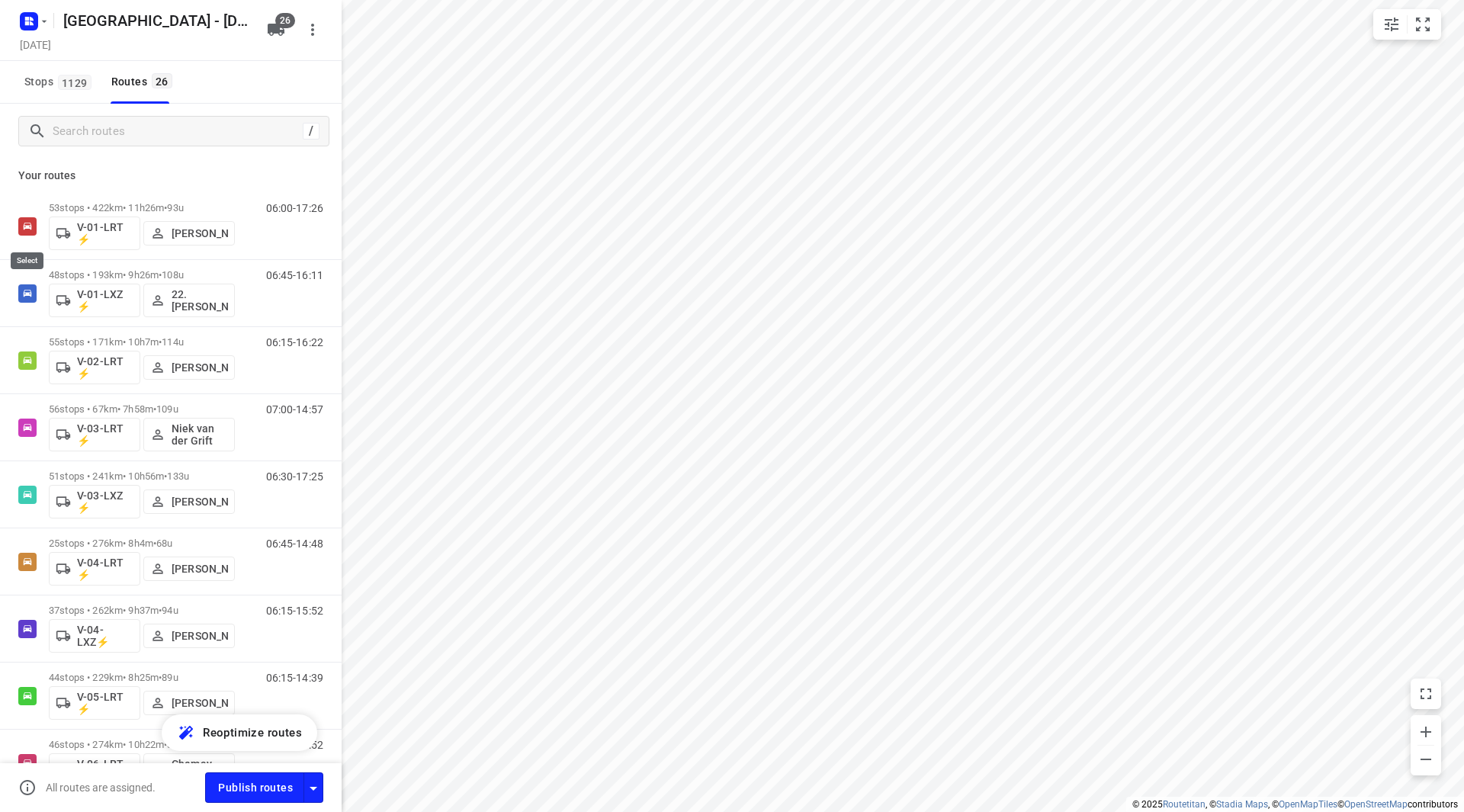
checkbox input "true"
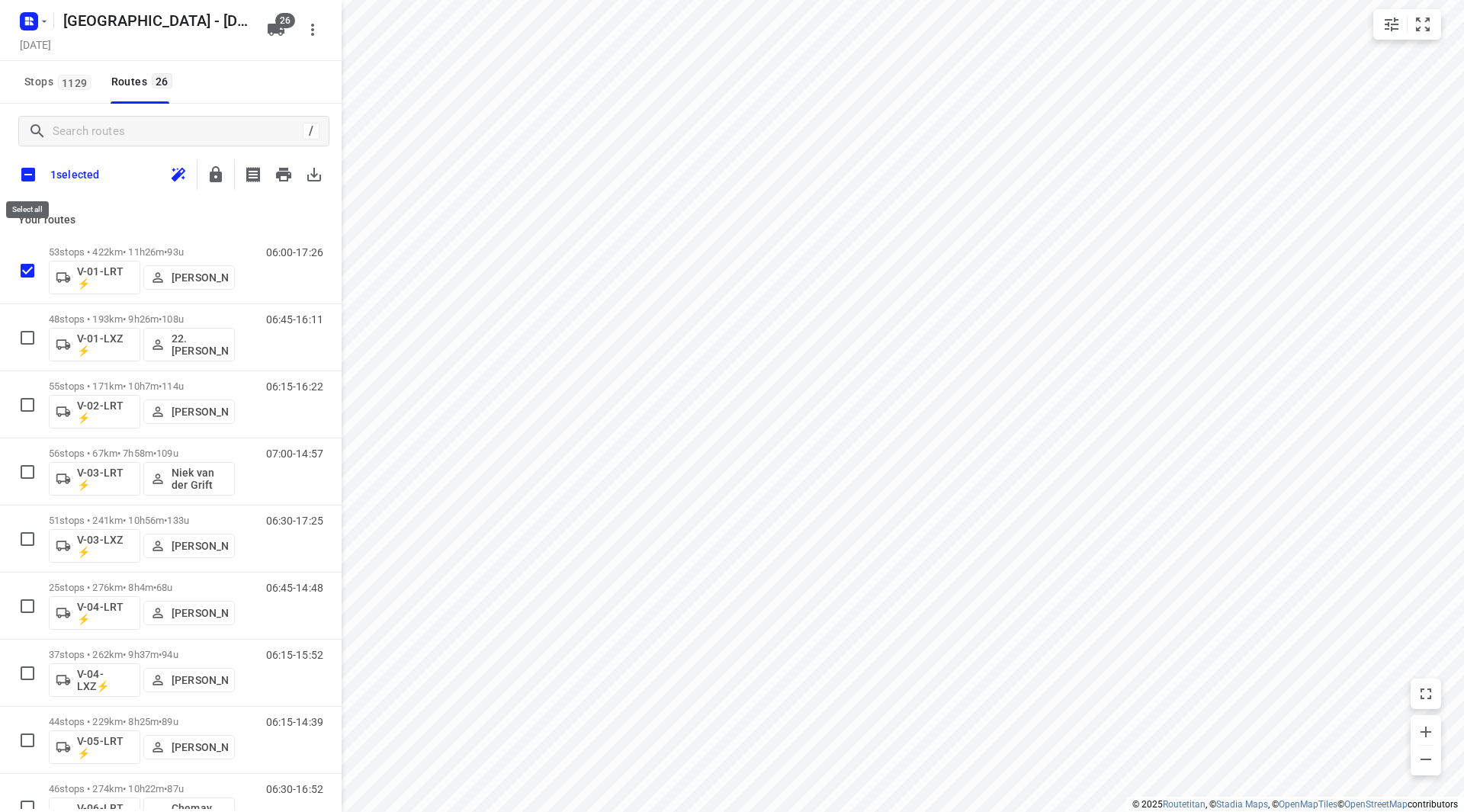
click at [29, 175] on input "checkbox" at bounding box center [28, 174] width 32 height 32
checkbox input "true"
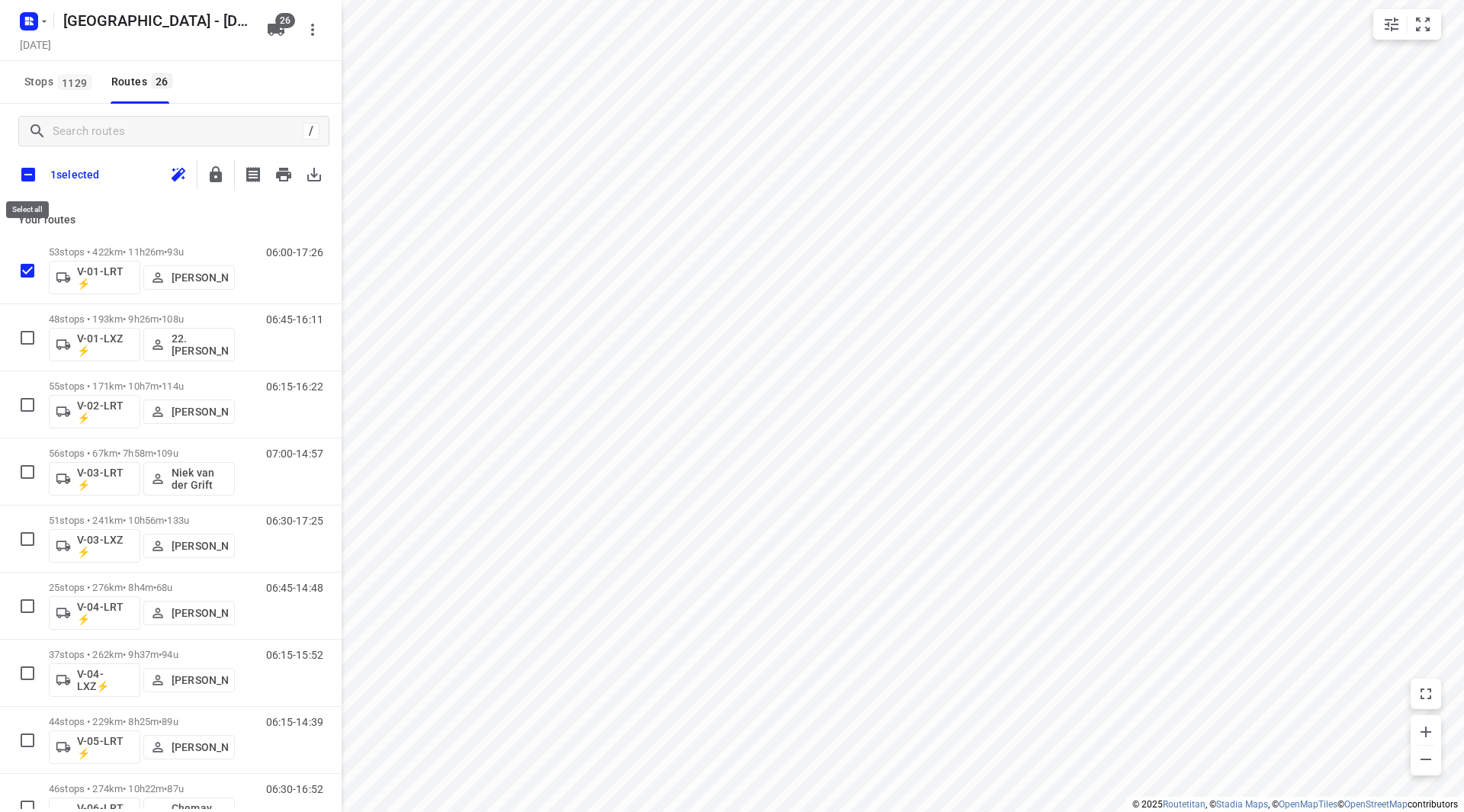
checkbox input "true"
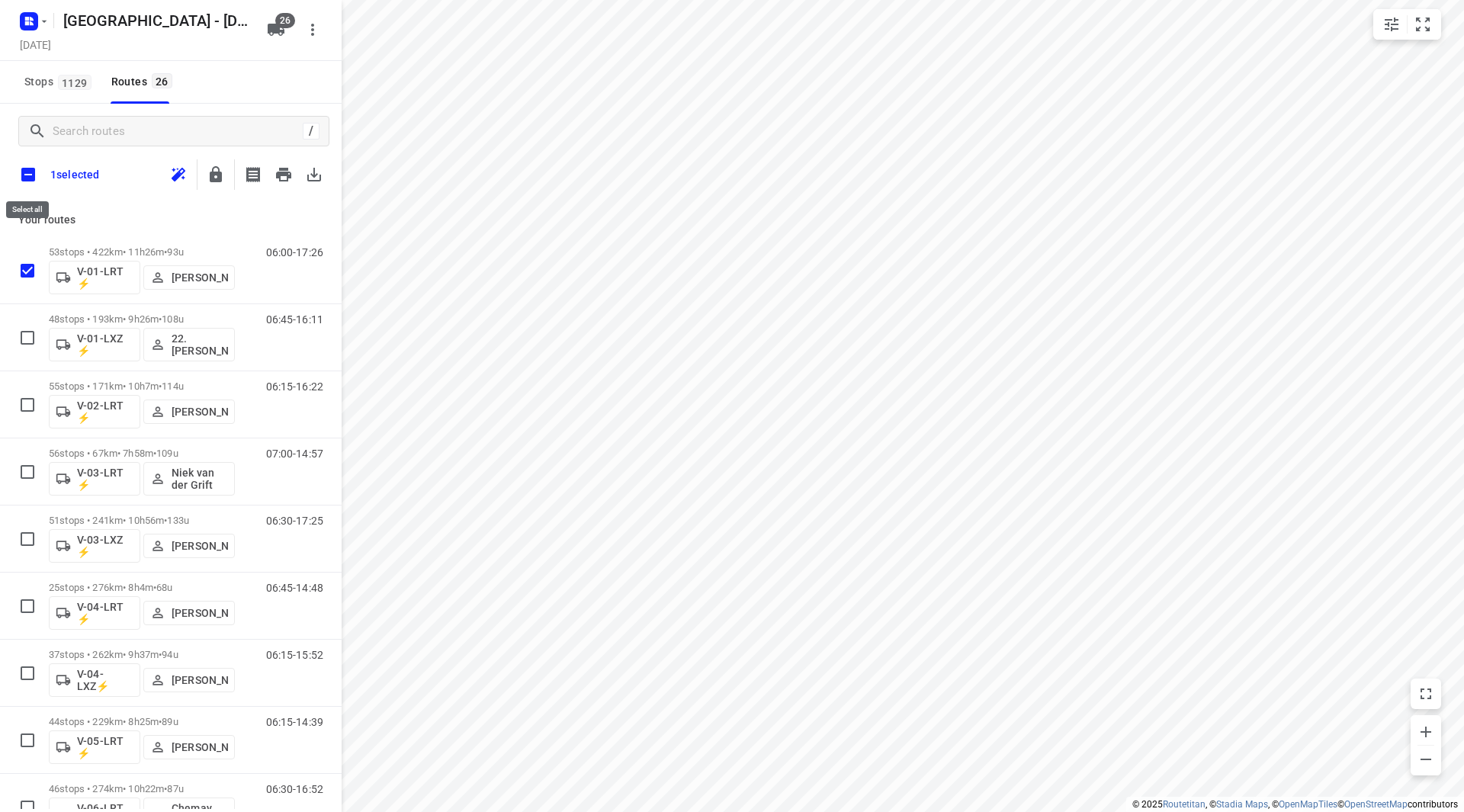
checkbox input "true"
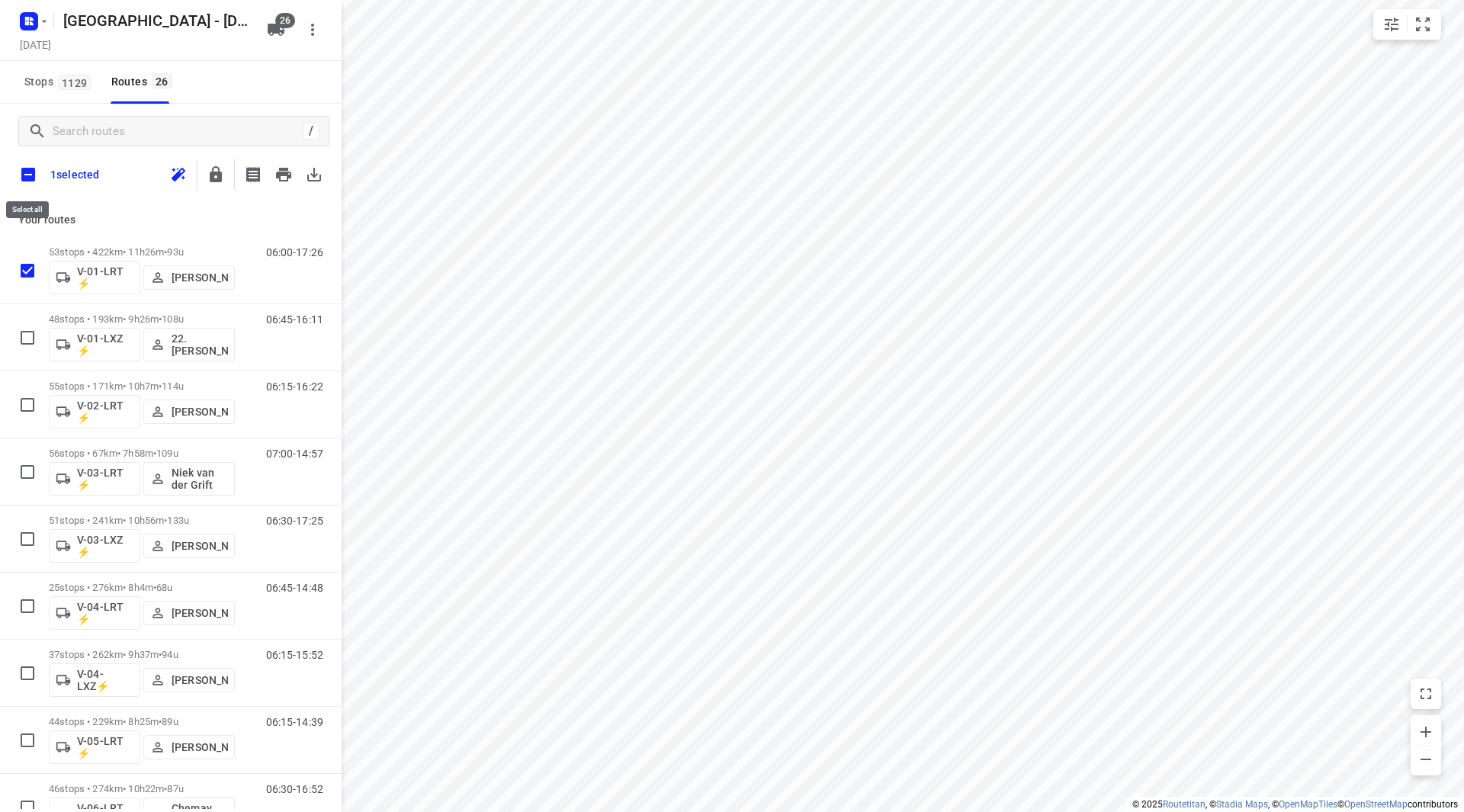
checkbox input "true"
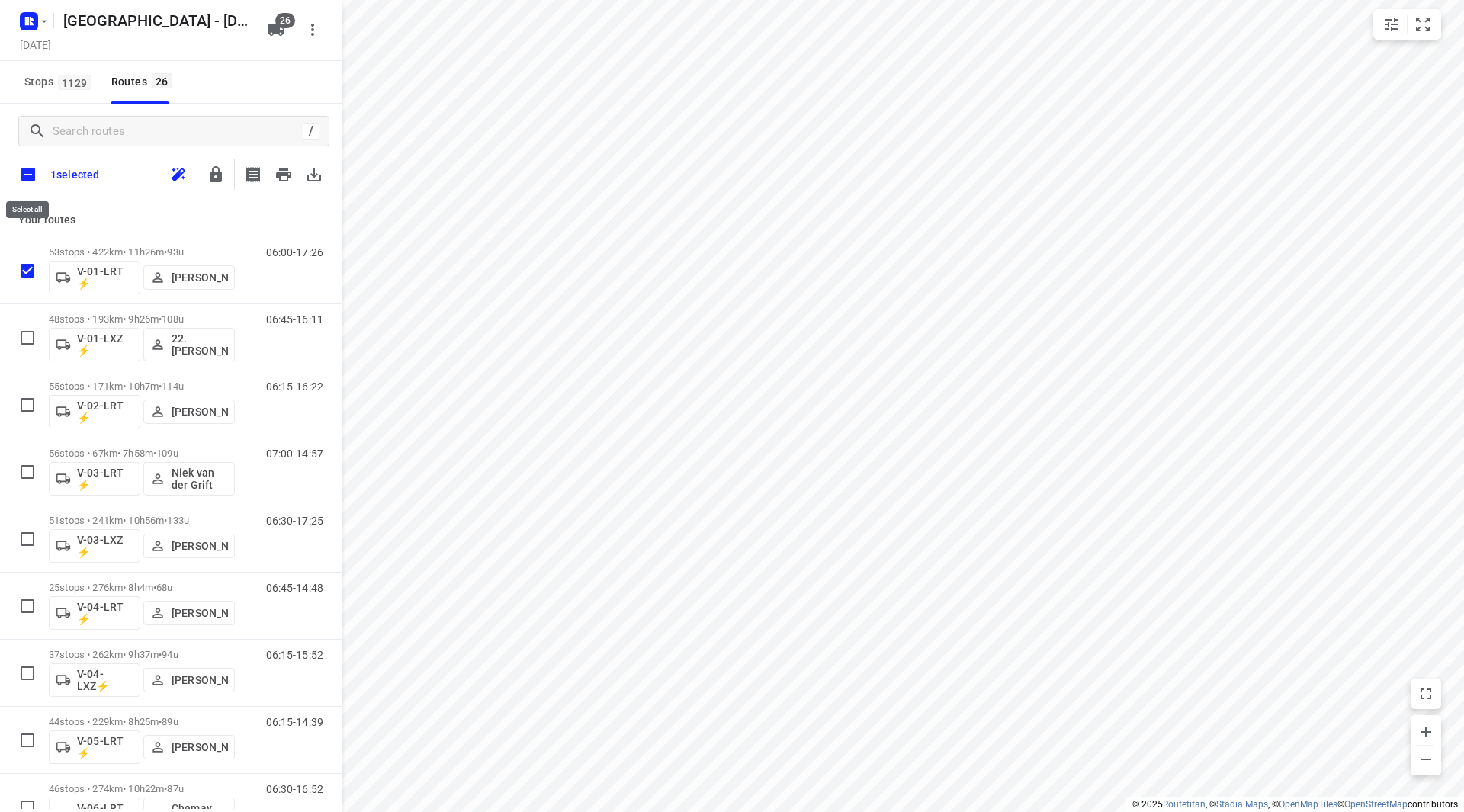
checkbox input "true"
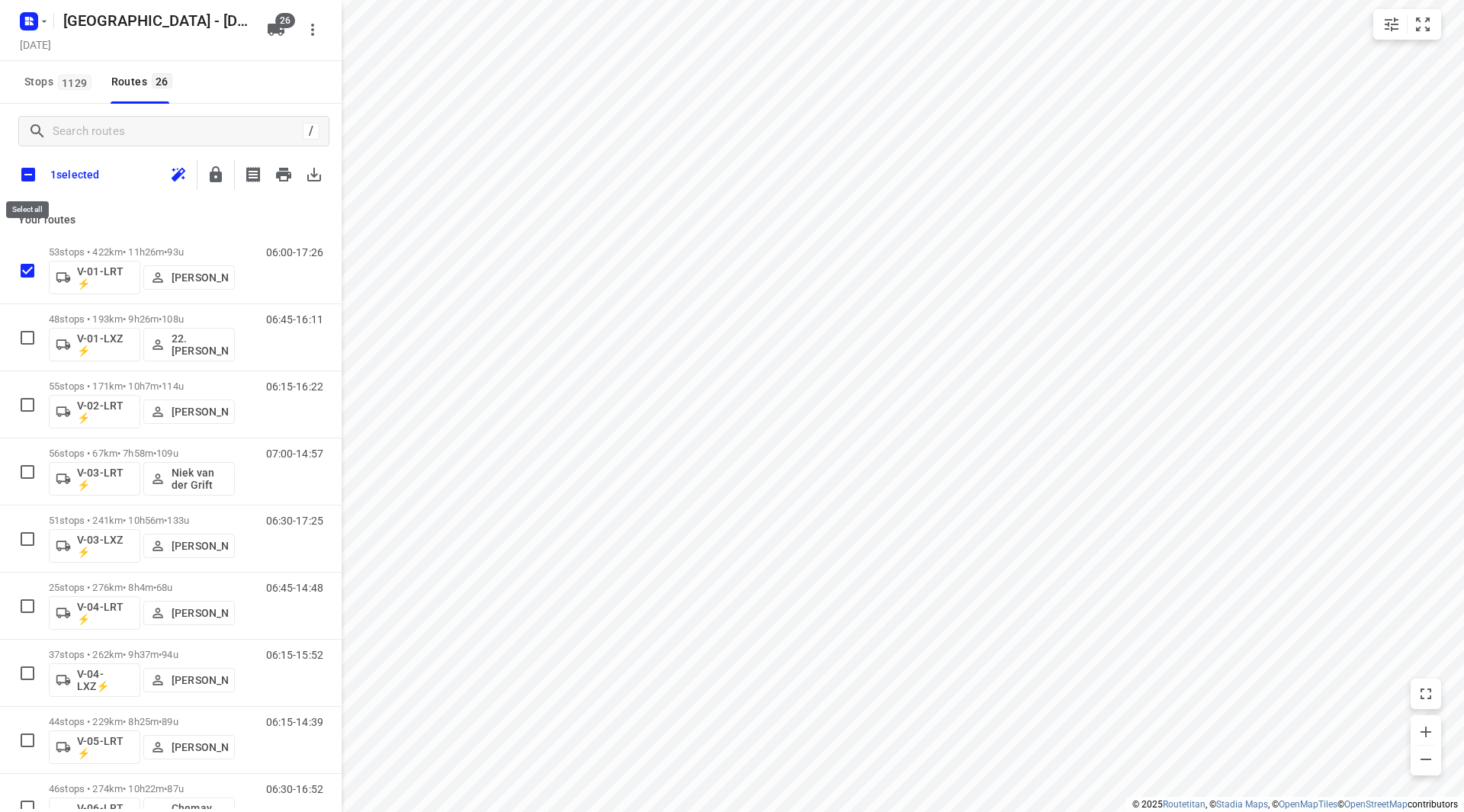
checkbox input "true"
click at [214, 177] on icon "button" at bounding box center [216, 174] width 18 height 18
click at [36, 175] on input "checkbox" at bounding box center [28, 174] width 32 height 32
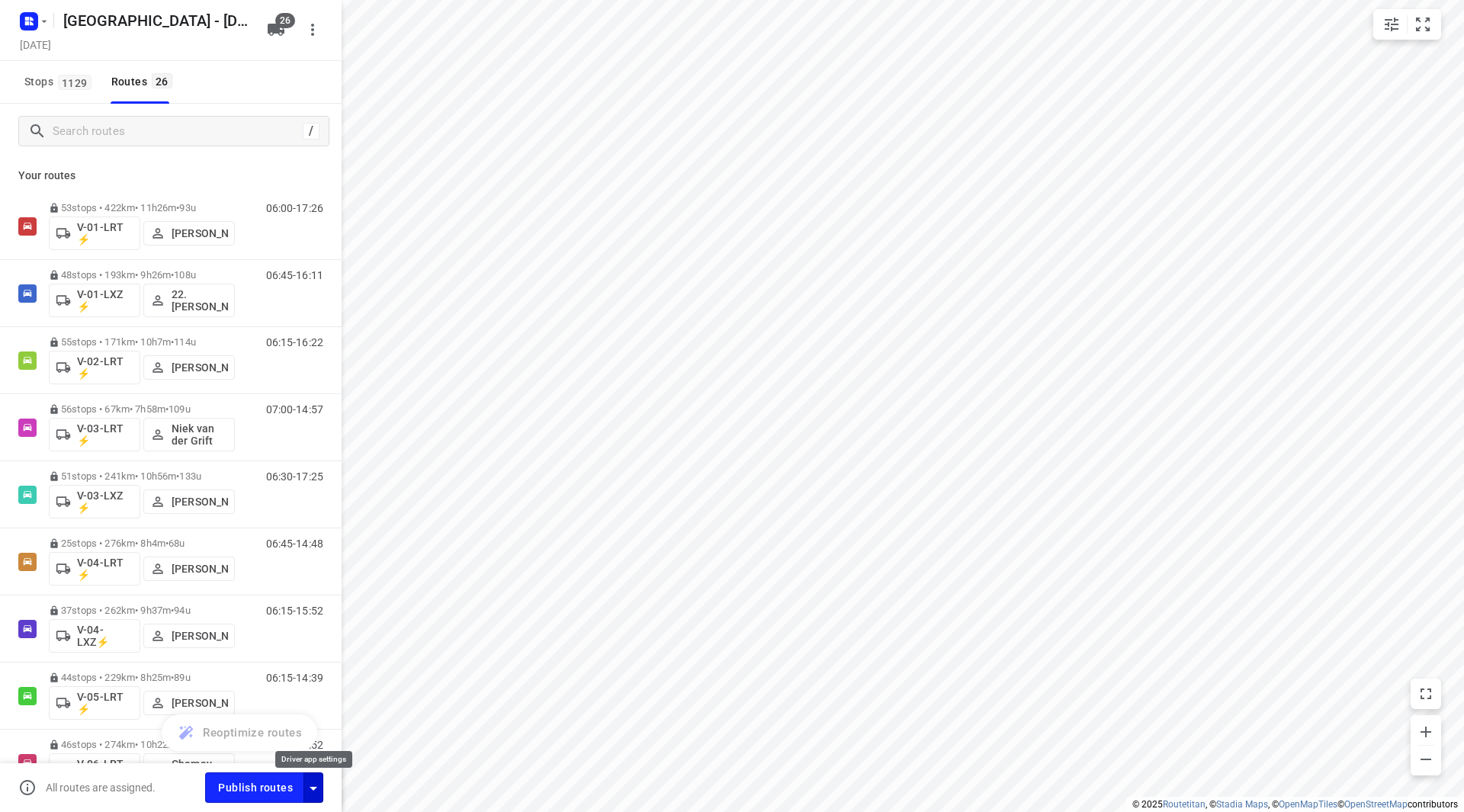
click at [312, 790] on icon "button" at bounding box center [313, 788] width 18 height 18
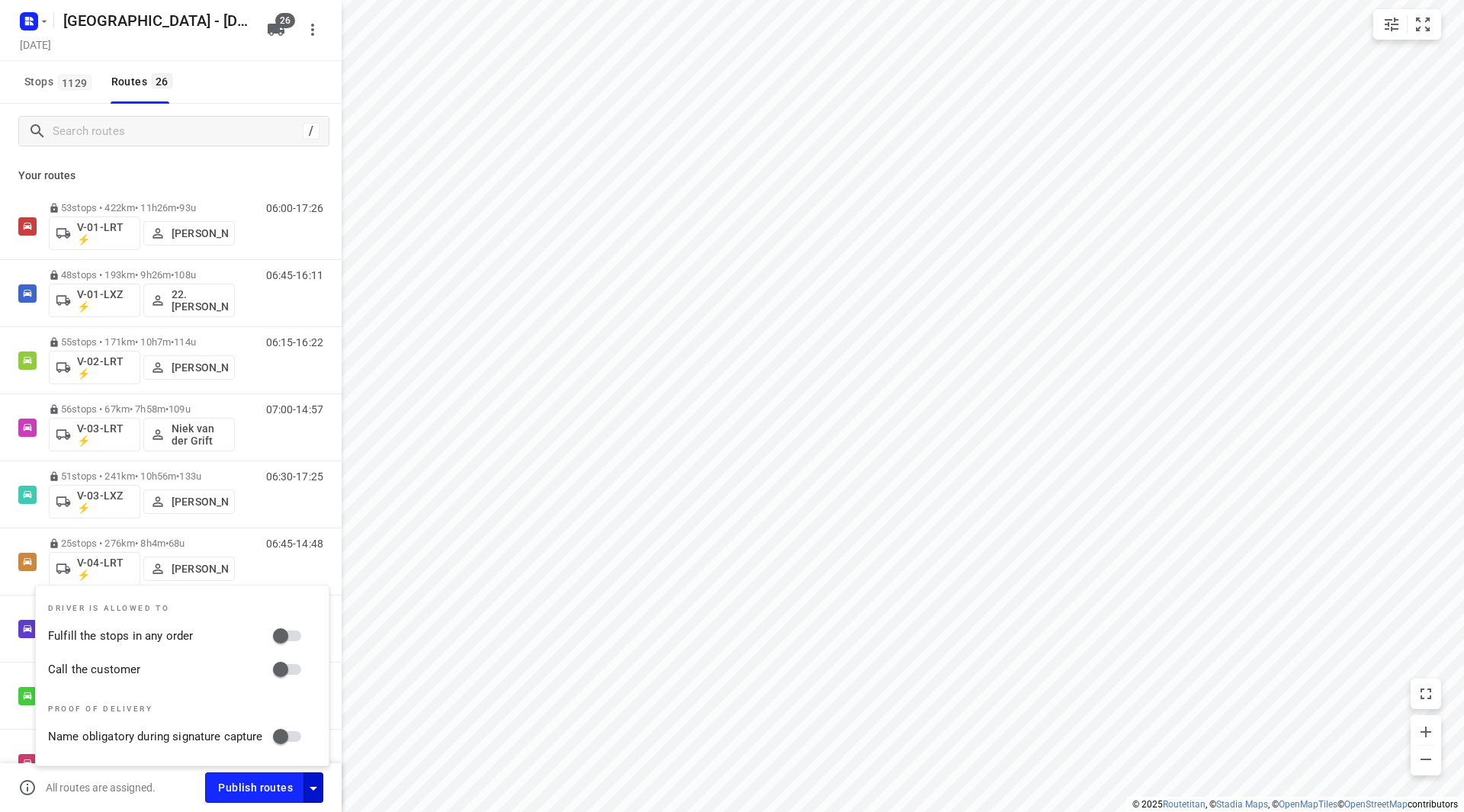
click at [285, 633] on input "Fulfill the stops in any order" at bounding box center [281, 636] width 87 height 29
checkbox input "true"
click at [281, 672] on input "Call the customer" at bounding box center [281, 669] width 87 height 29
checkbox input "true"
click at [249, 785] on span "Publish routes" at bounding box center [255, 788] width 75 height 19
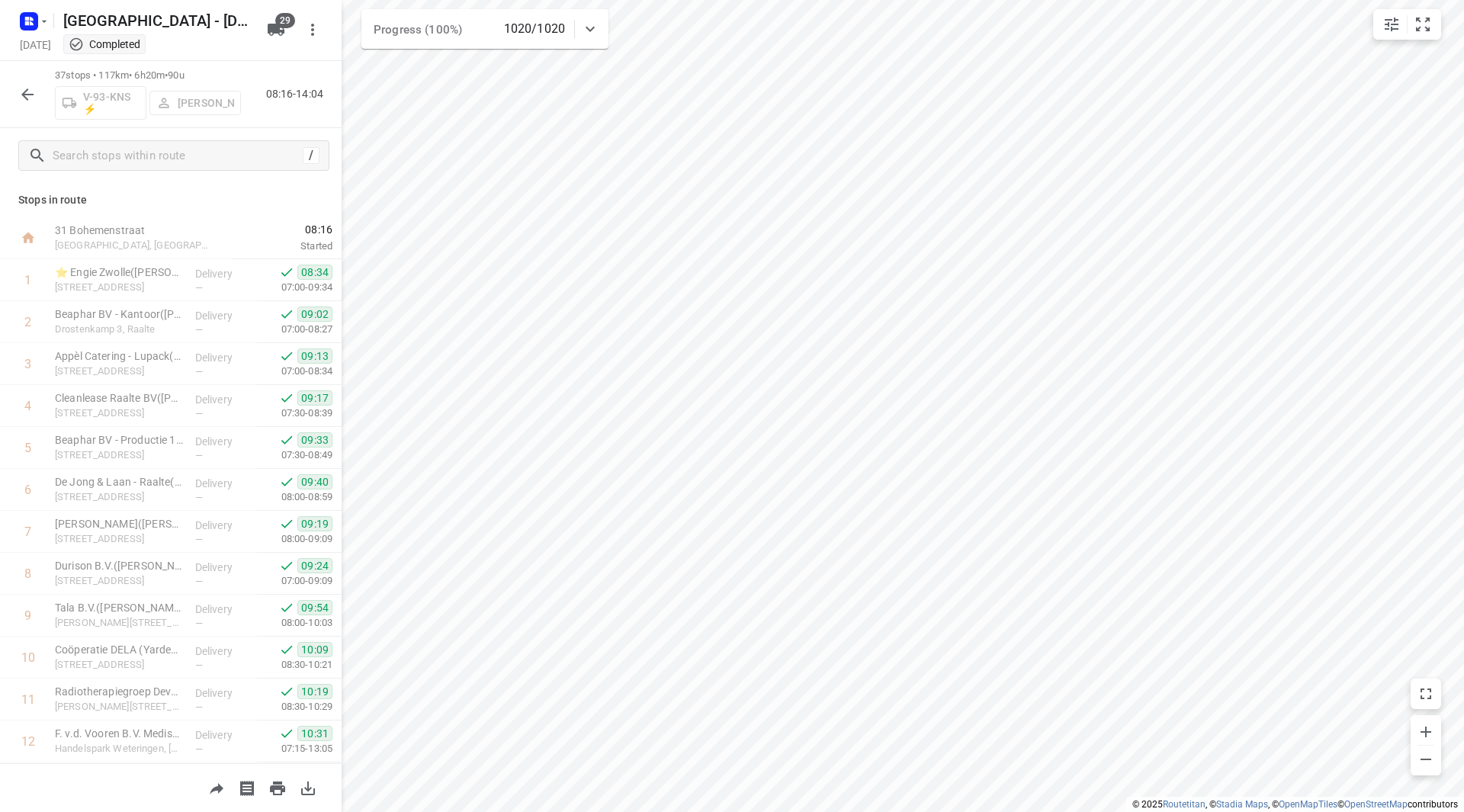
scroll to position [686, 0]
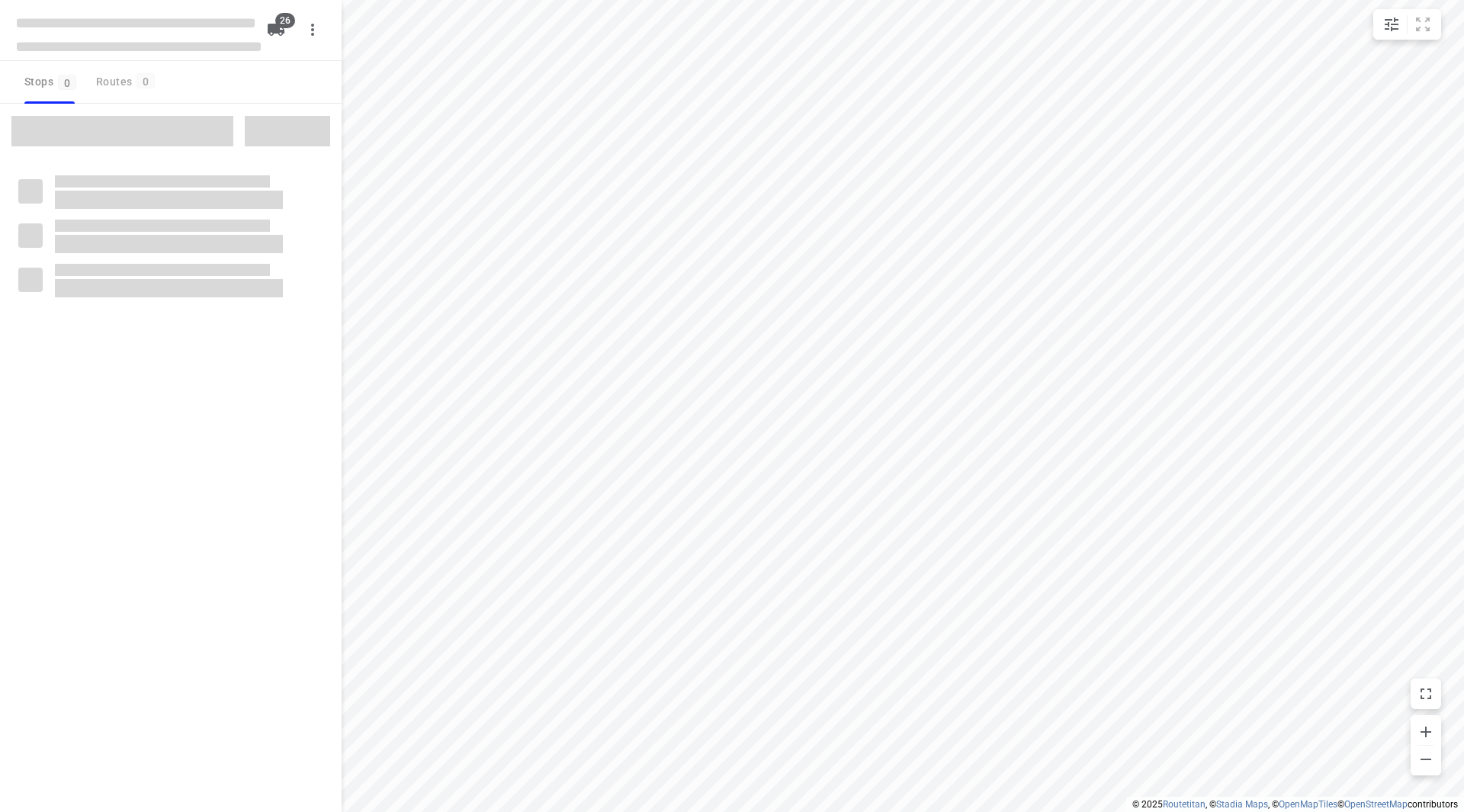
checkbox input "true"
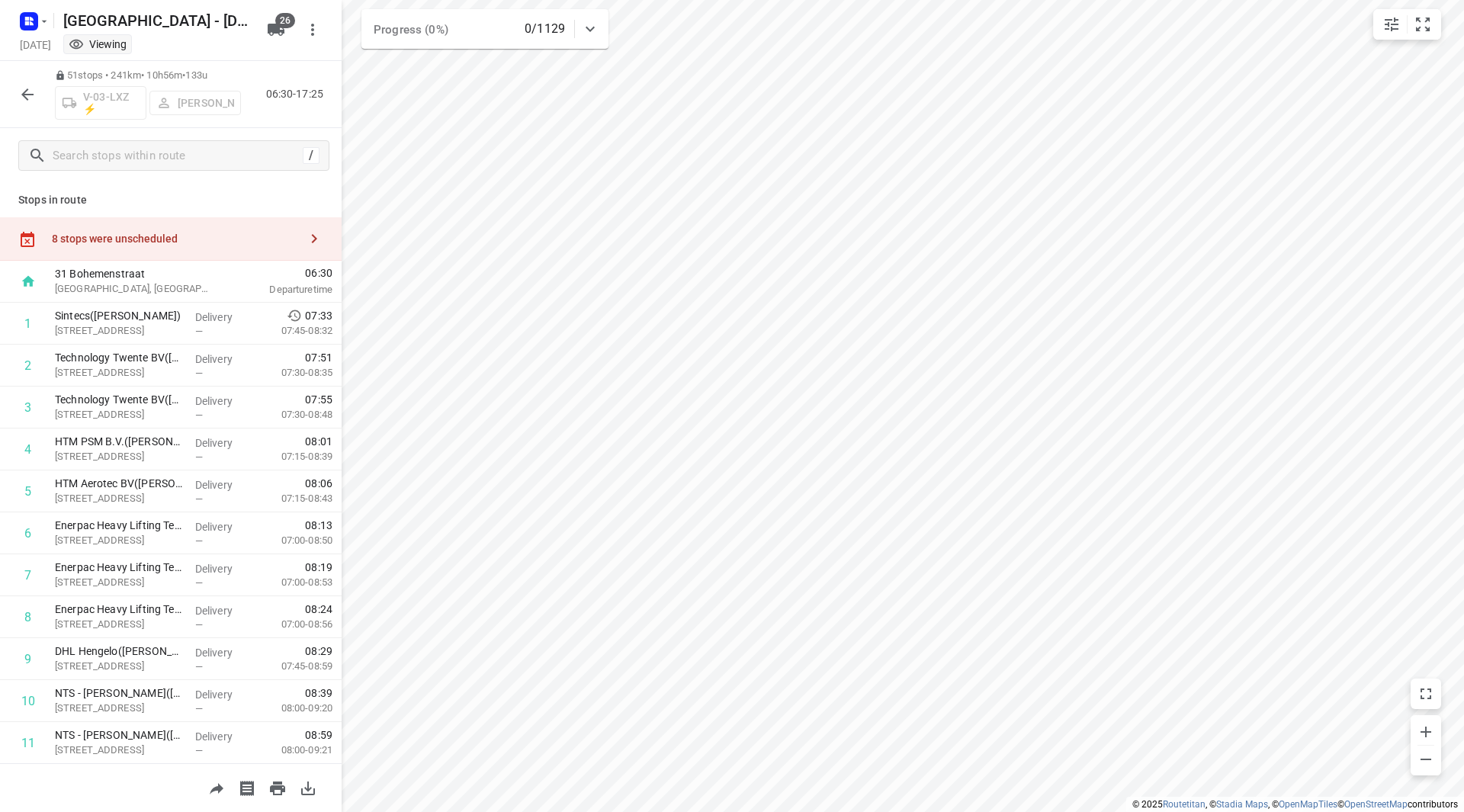
click at [142, 235] on div "8 stops were unscheduled" at bounding box center [175, 238] width 247 height 12
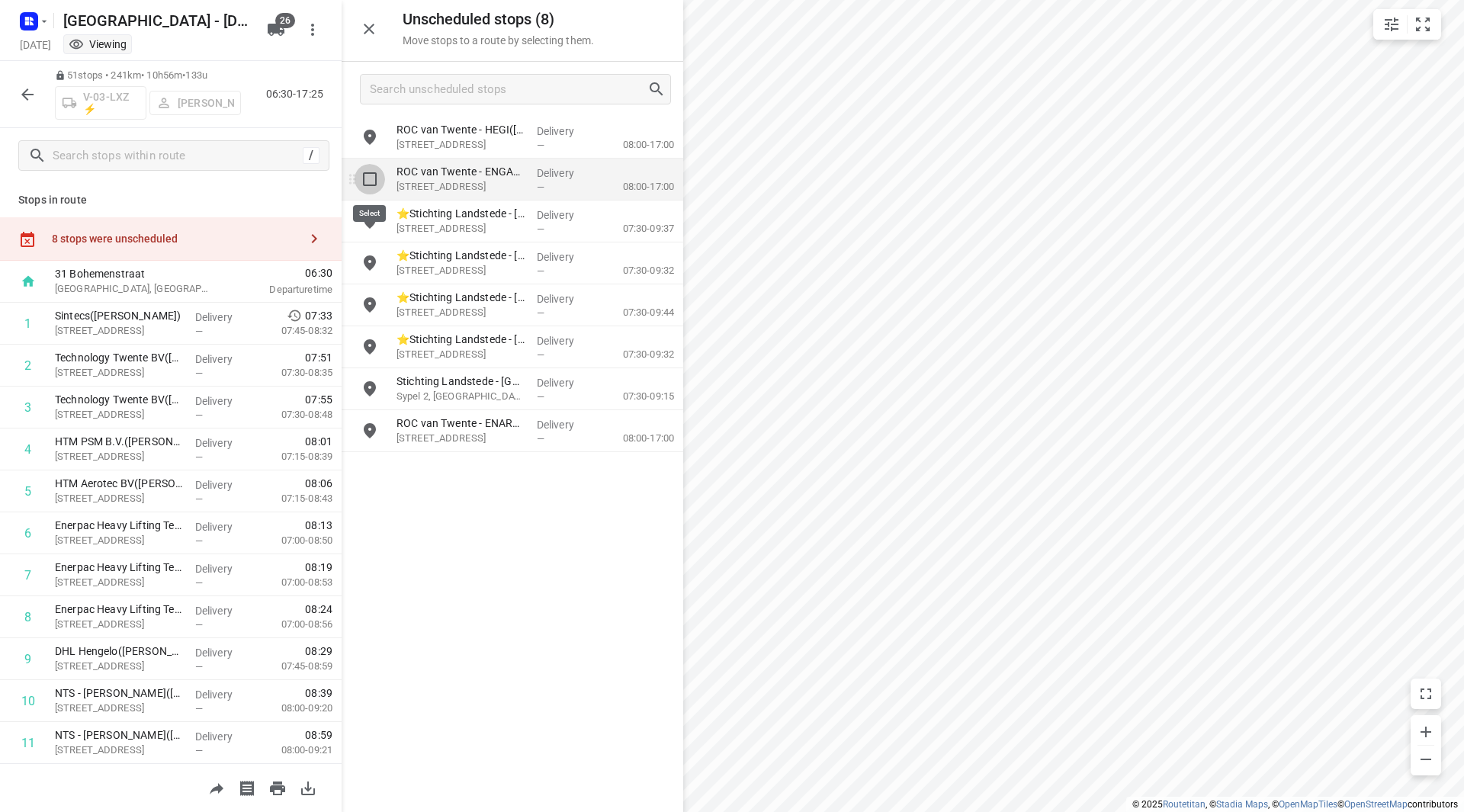
click at [370, 172] on input "grid" at bounding box center [370, 179] width 30 height 30
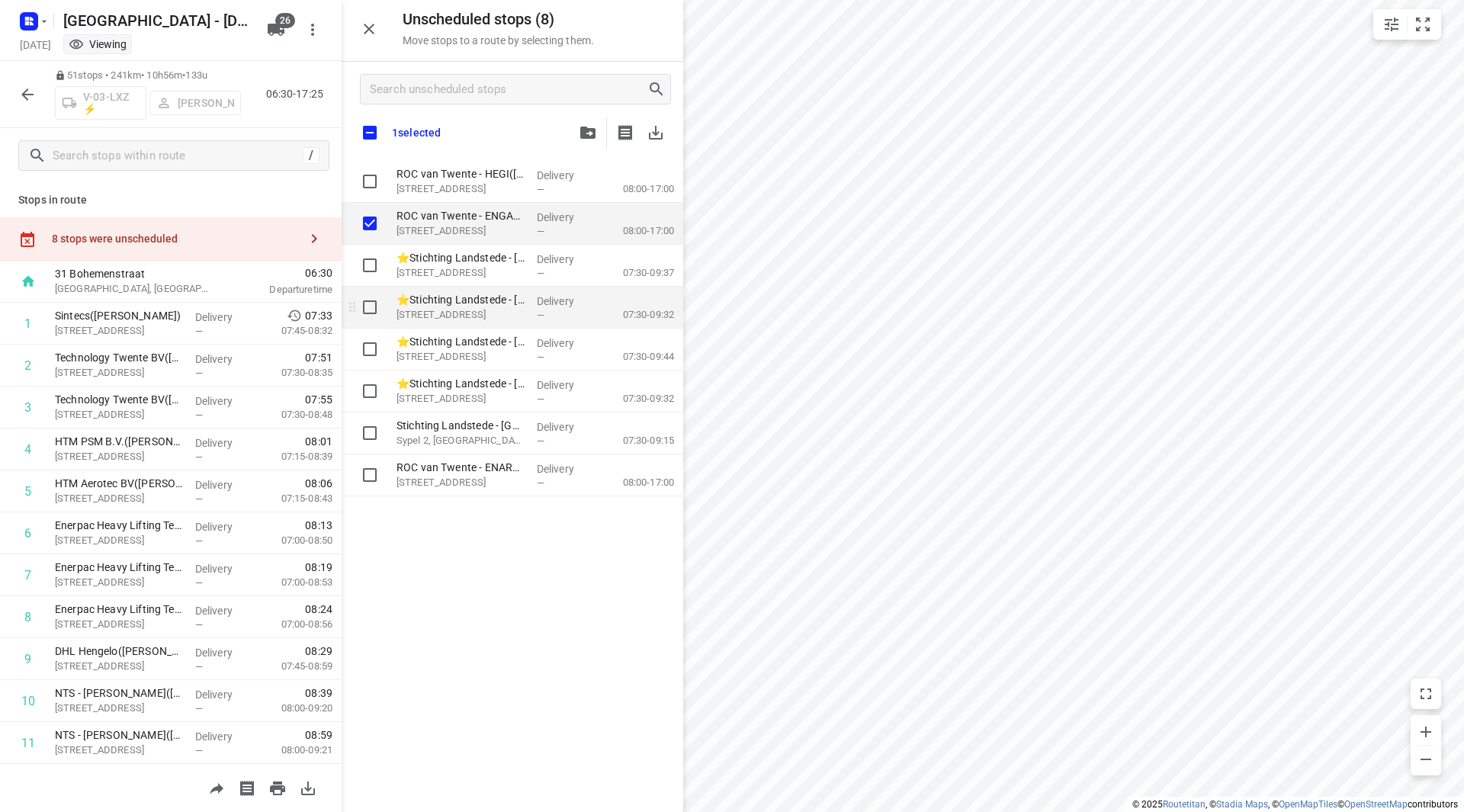
checkbox input "true"
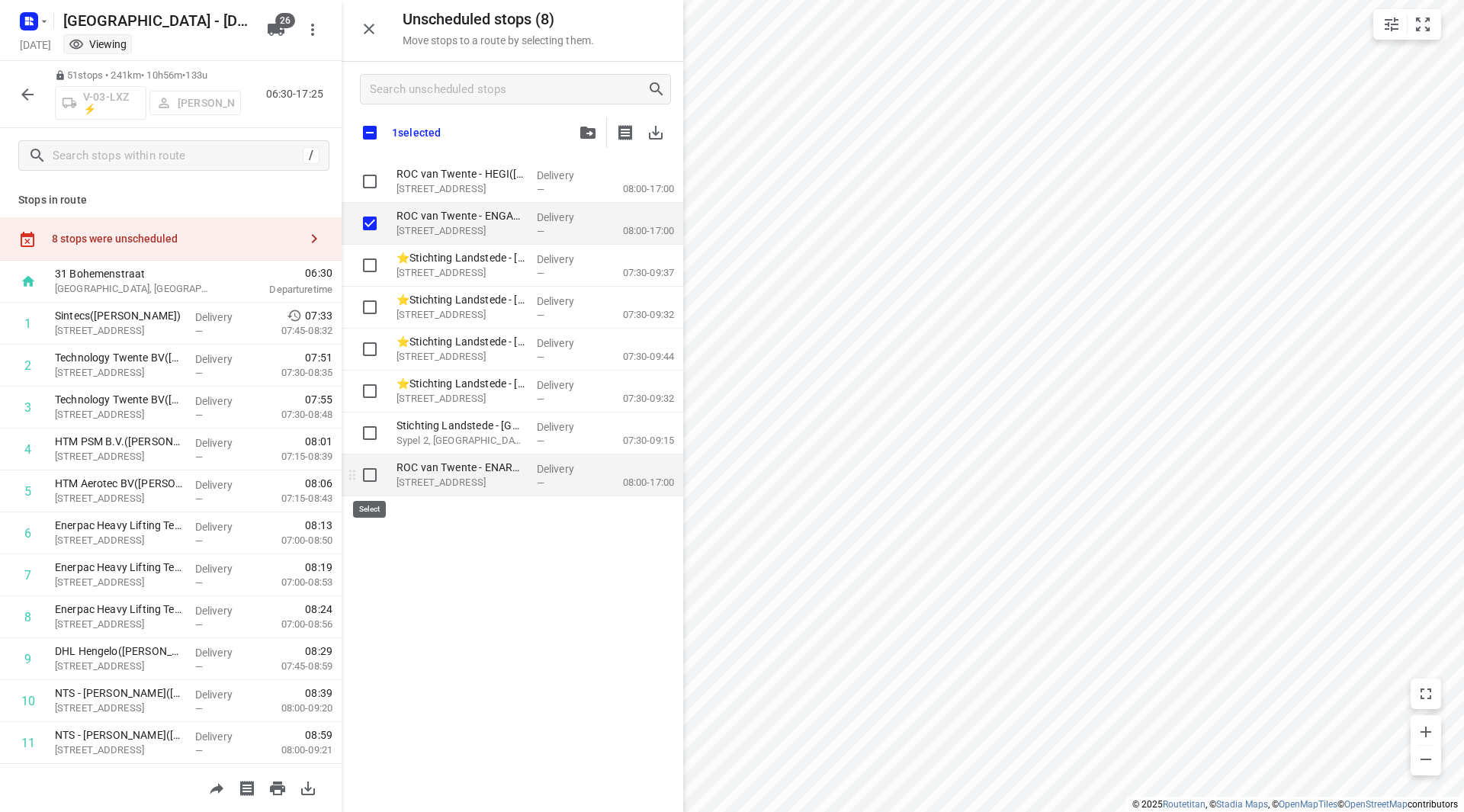
click at [358, 477] on input "grid" at bounding box center [370, 475] width 30 height 30
checkbox input "true"
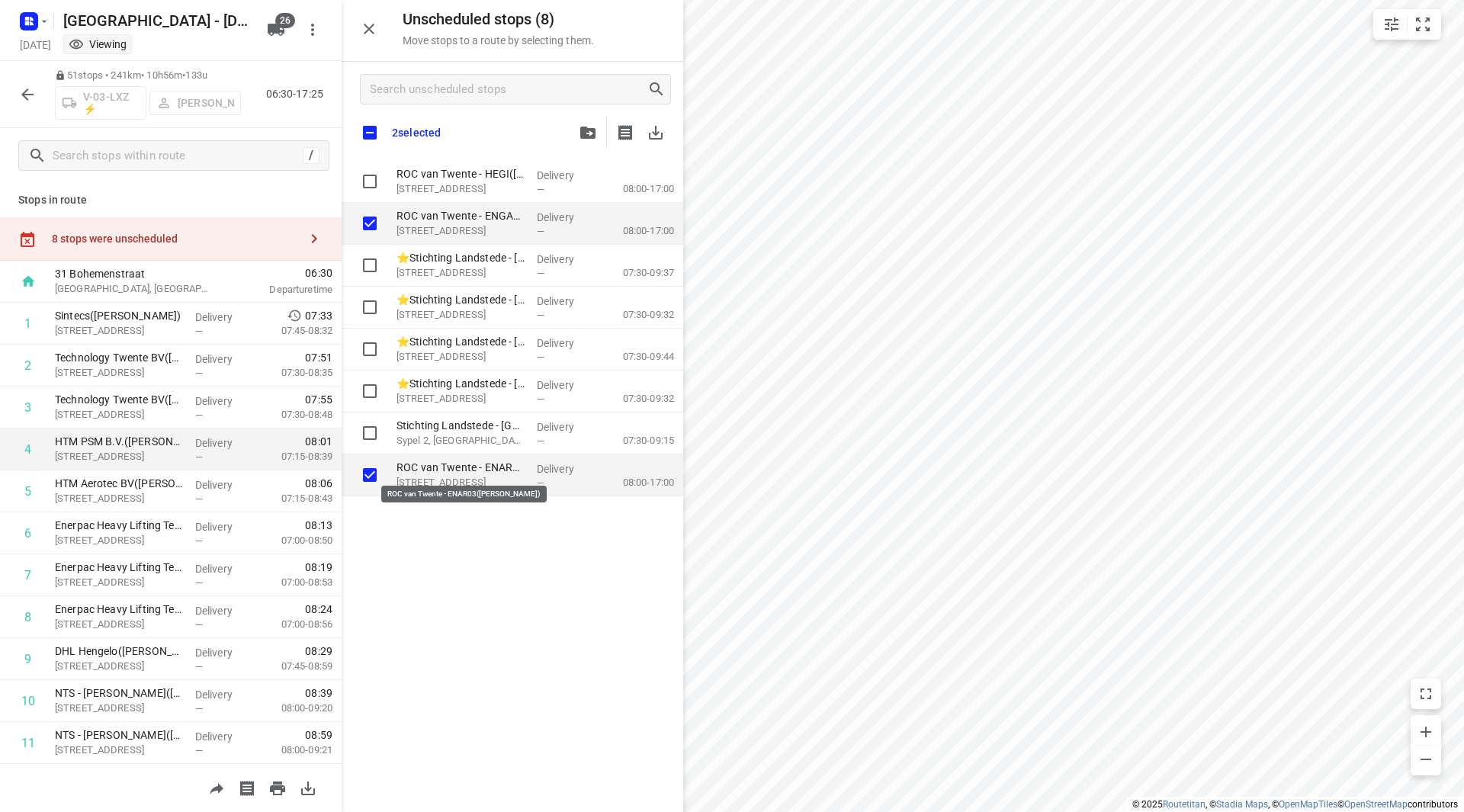
checkbox input "true"
click at [15, 93] on button "button" at bounding box center [27, 94] width 30 height 30
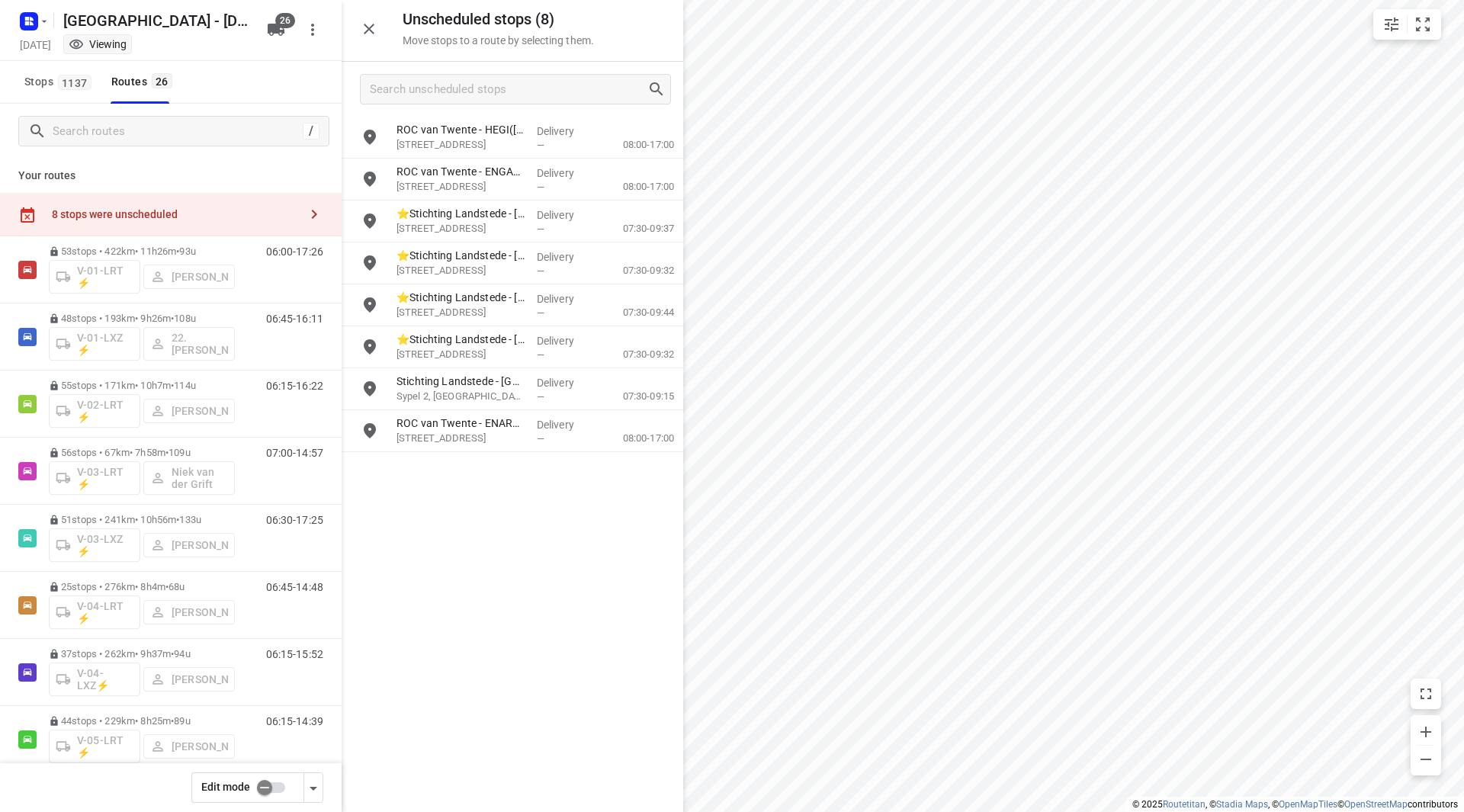
click at [269, 786] on input "checkbox" at bounding box center [265, 787] width 87 height 29
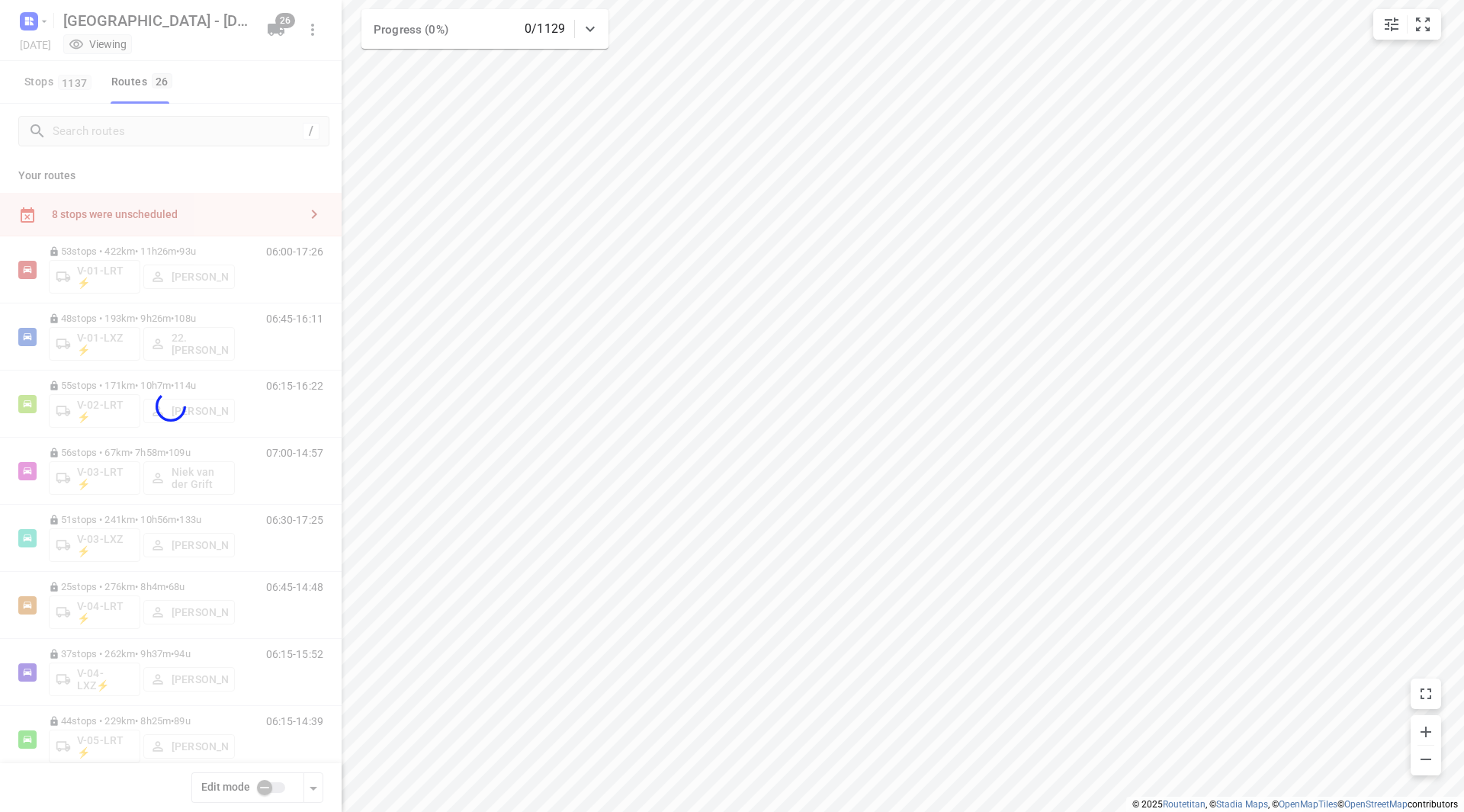
checkbox input "true"
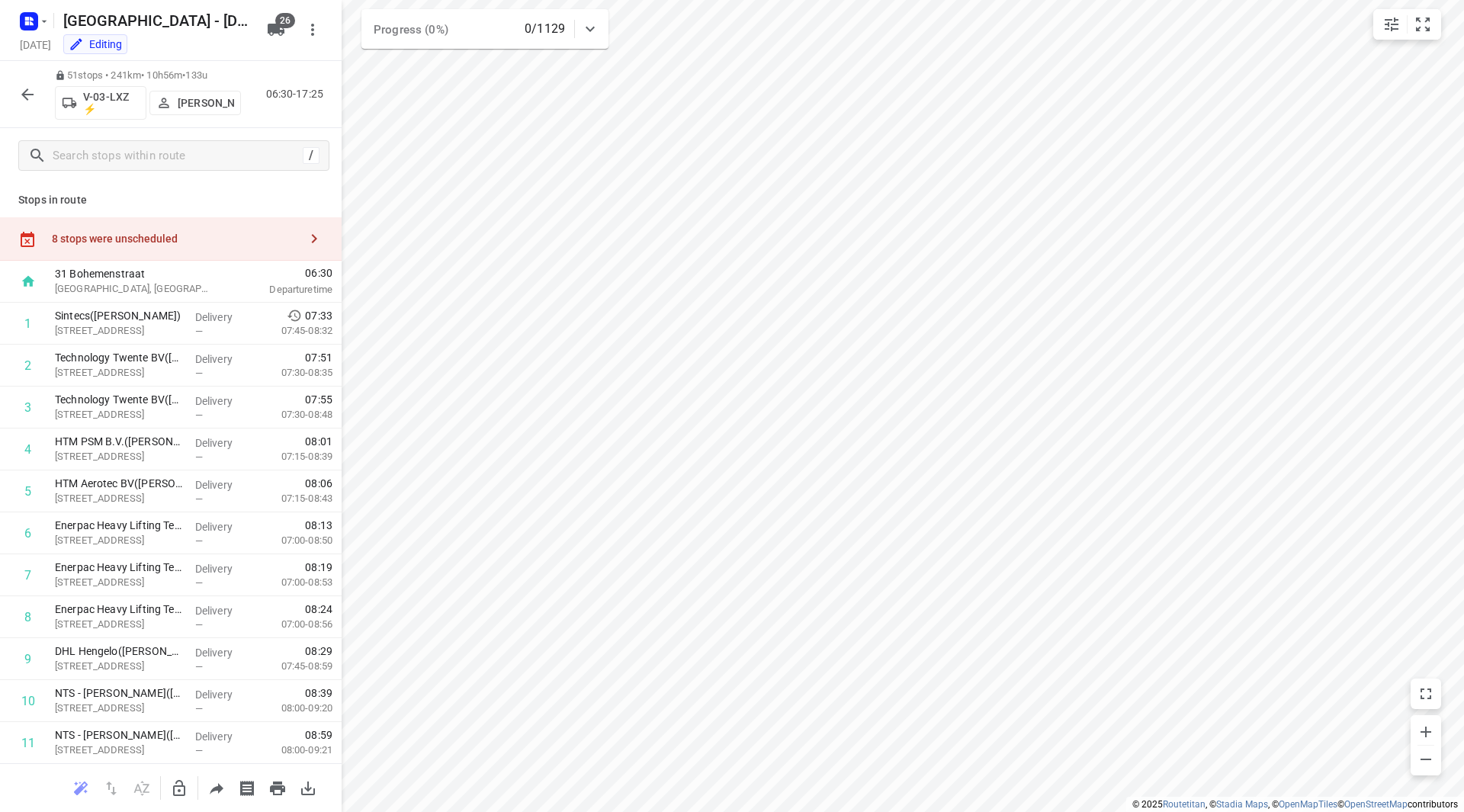
click at [249, 223] on div "8 stops were unscheduled" at bounding box center [171, 239] width 342 height 44
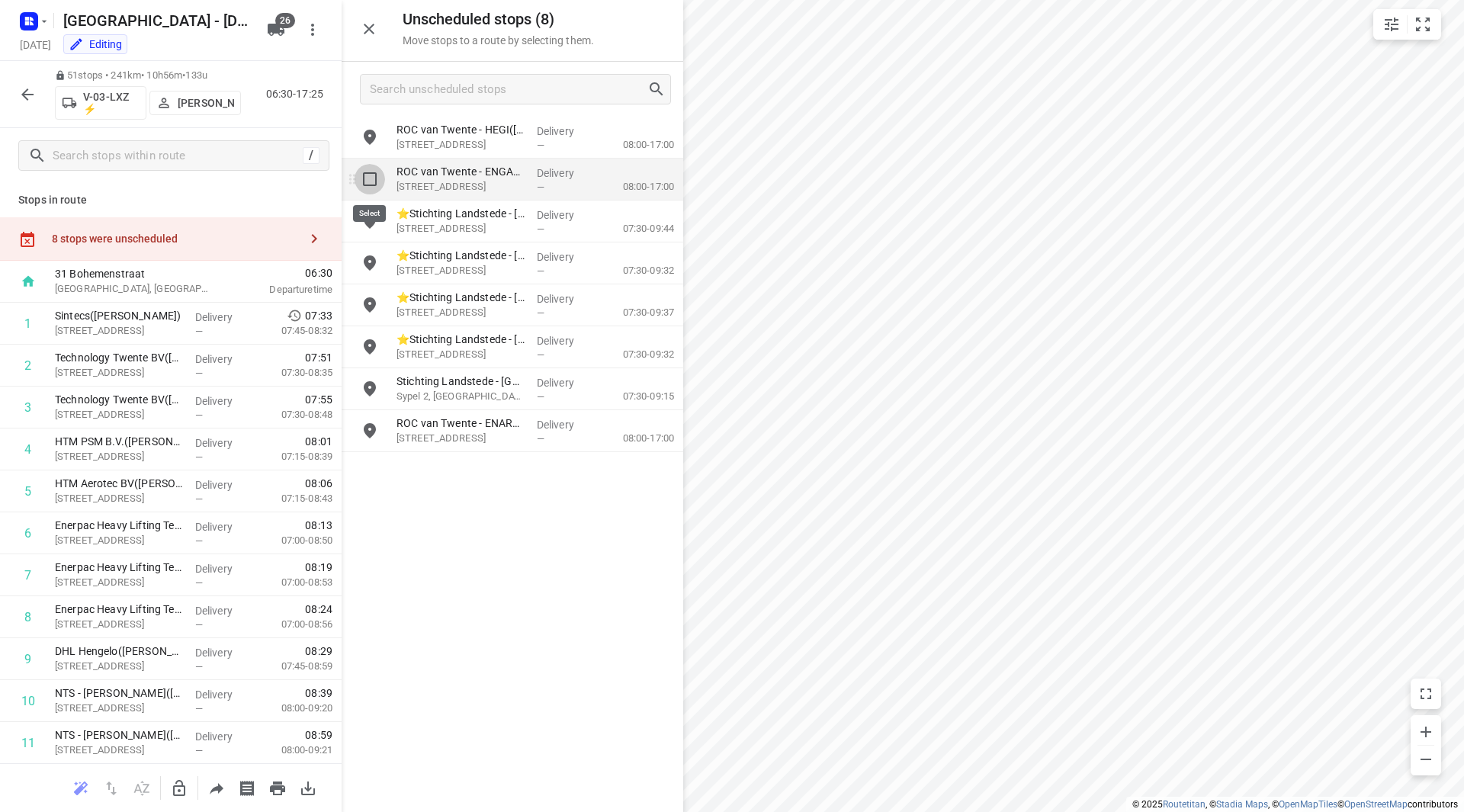
click at [359, 182] on input "grid" at bounding box center [370, 179] width 30 height 30
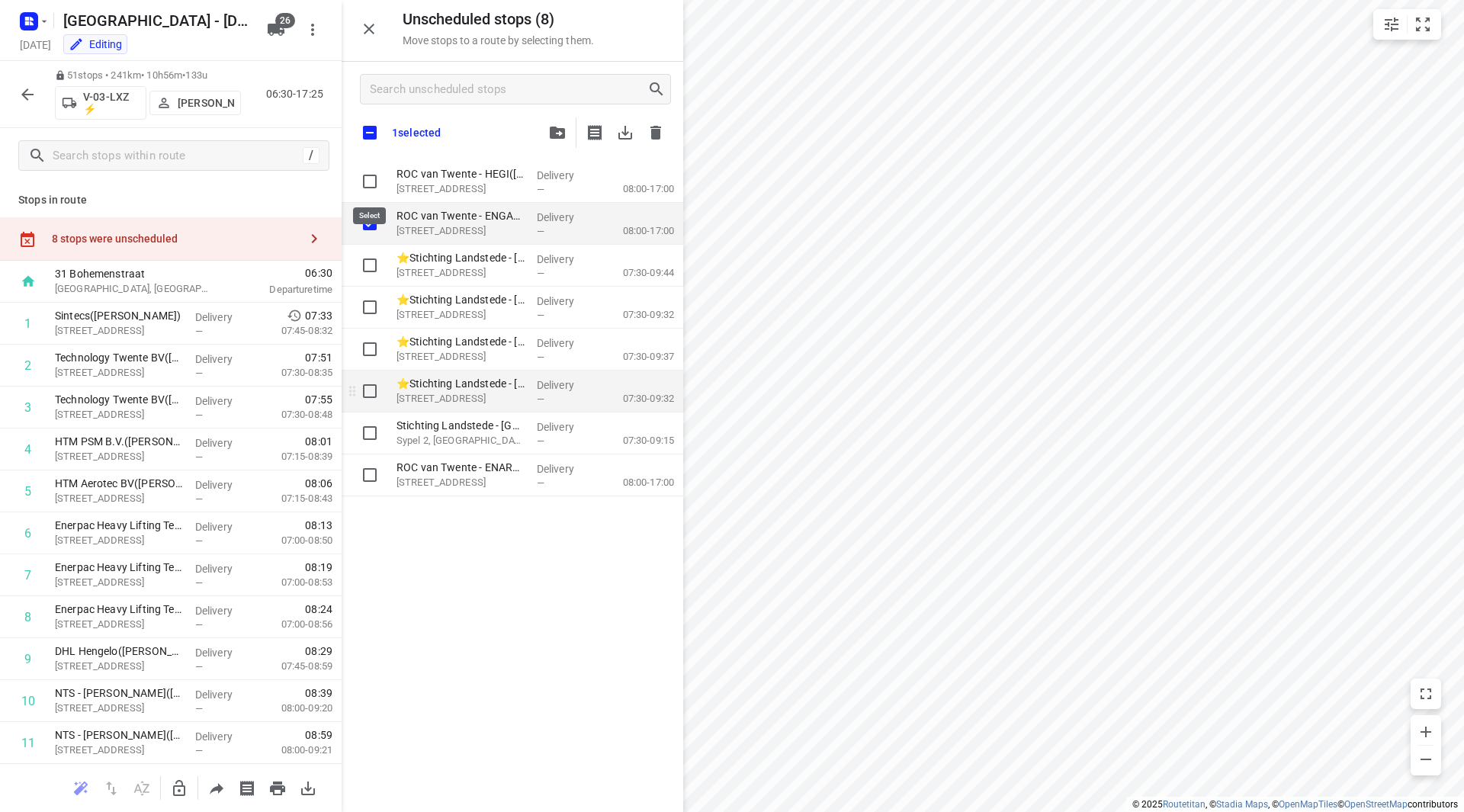
checkbox input "true"
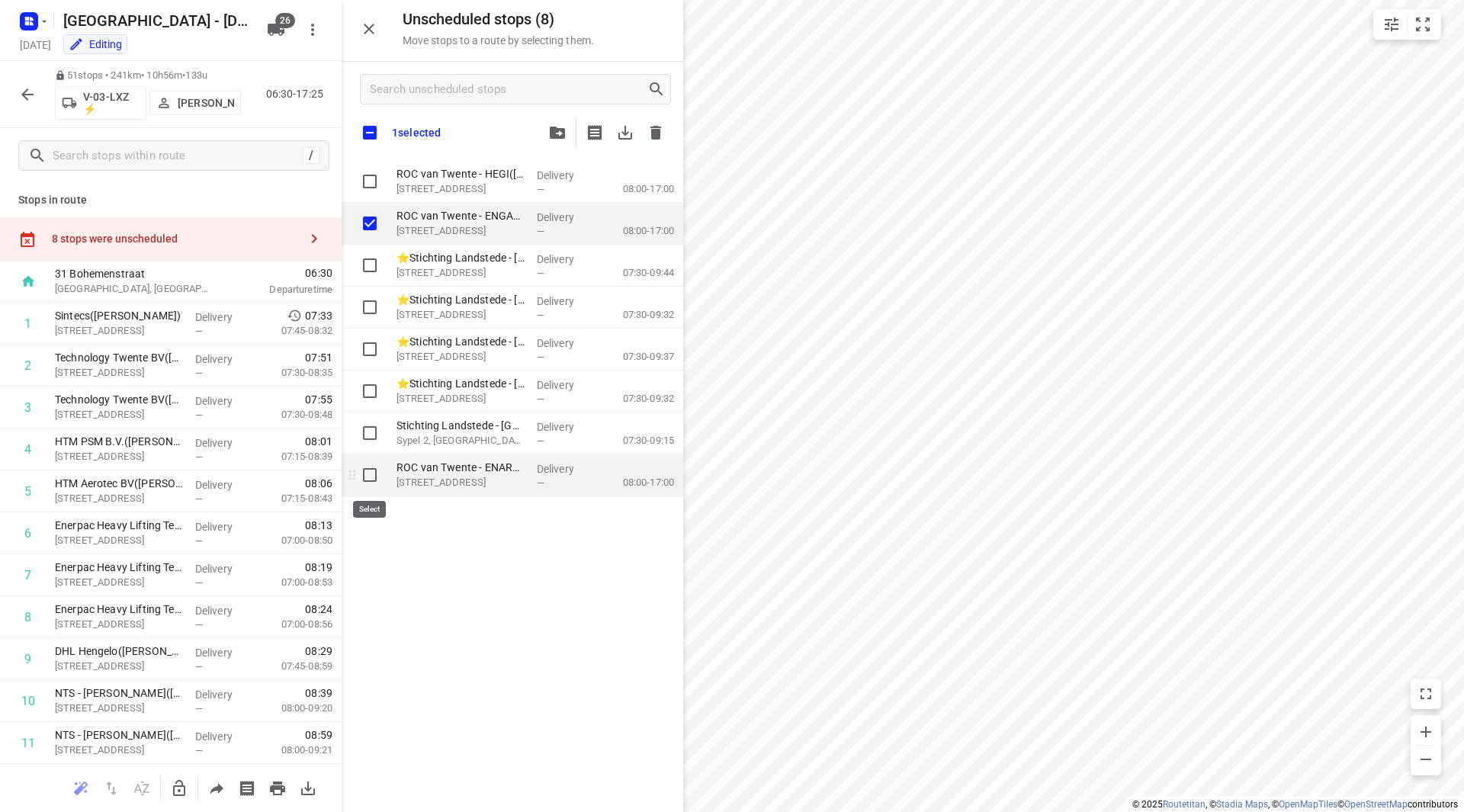
click at [366, 476] on input "grid" at bounding box center [370, 475] width 30 height 30
checkbox input "true"
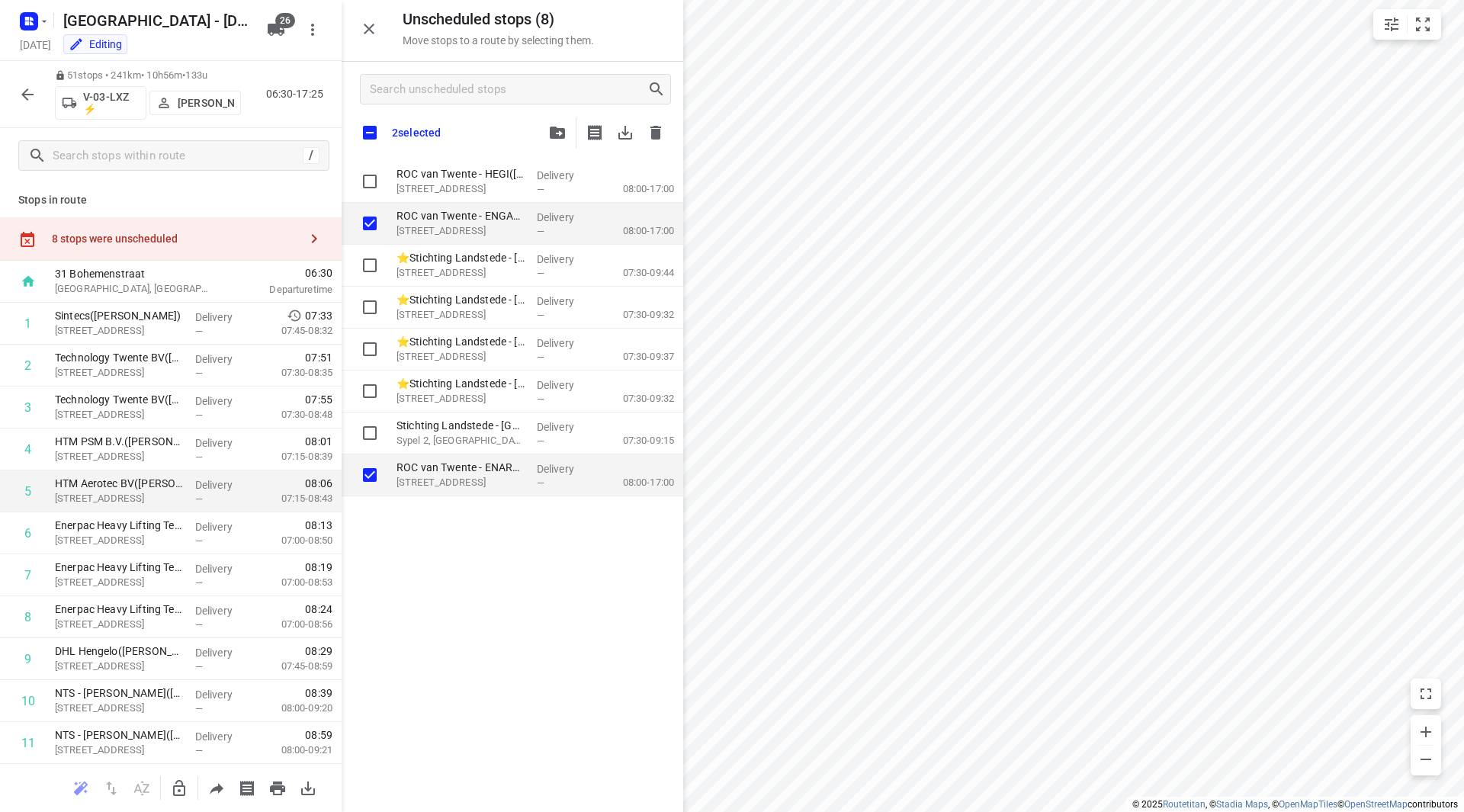
checkbox input "true"
click at [177, 788] on icon "button" at bounding box center [178, 788] width 18 height 18
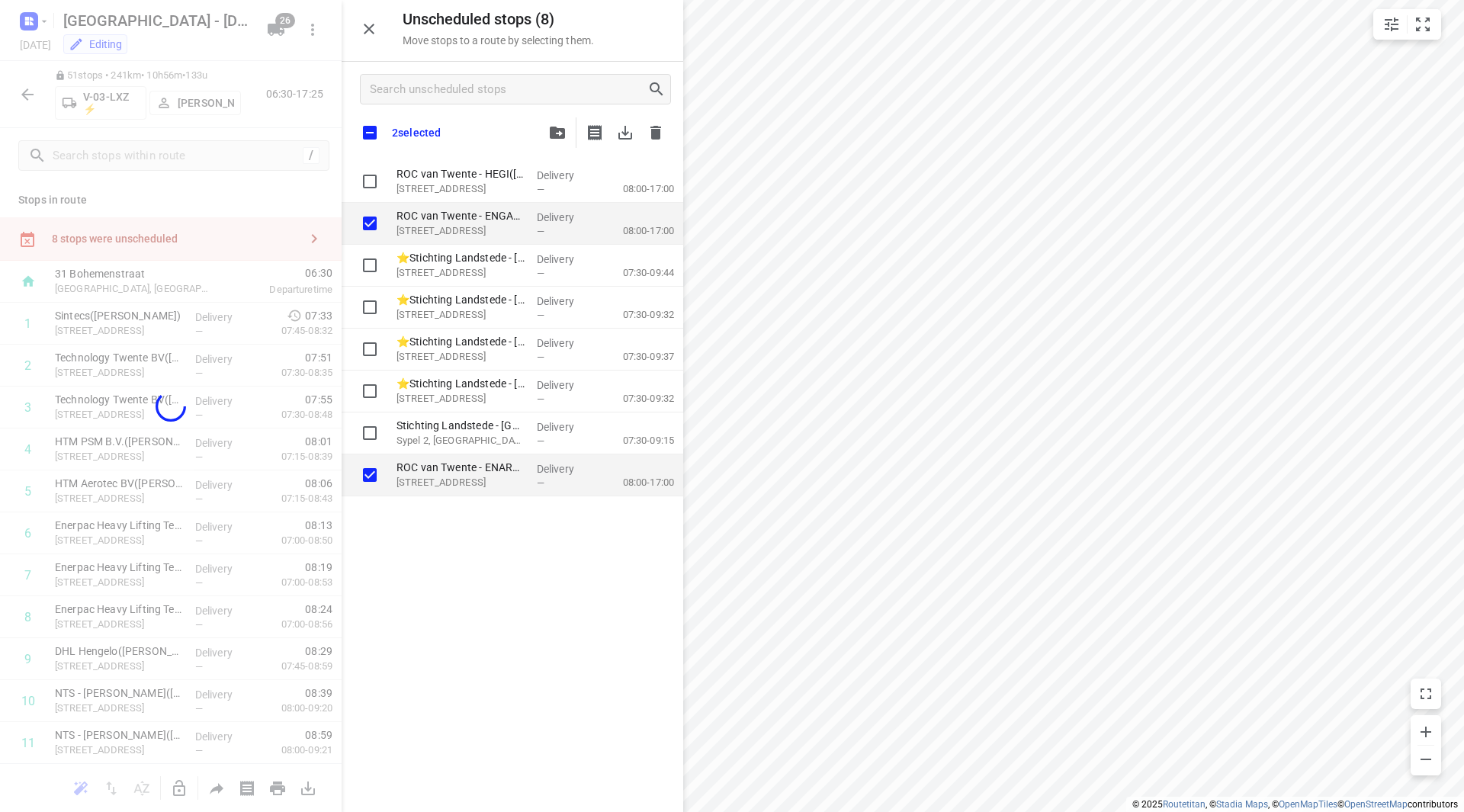
checkbox input "true"
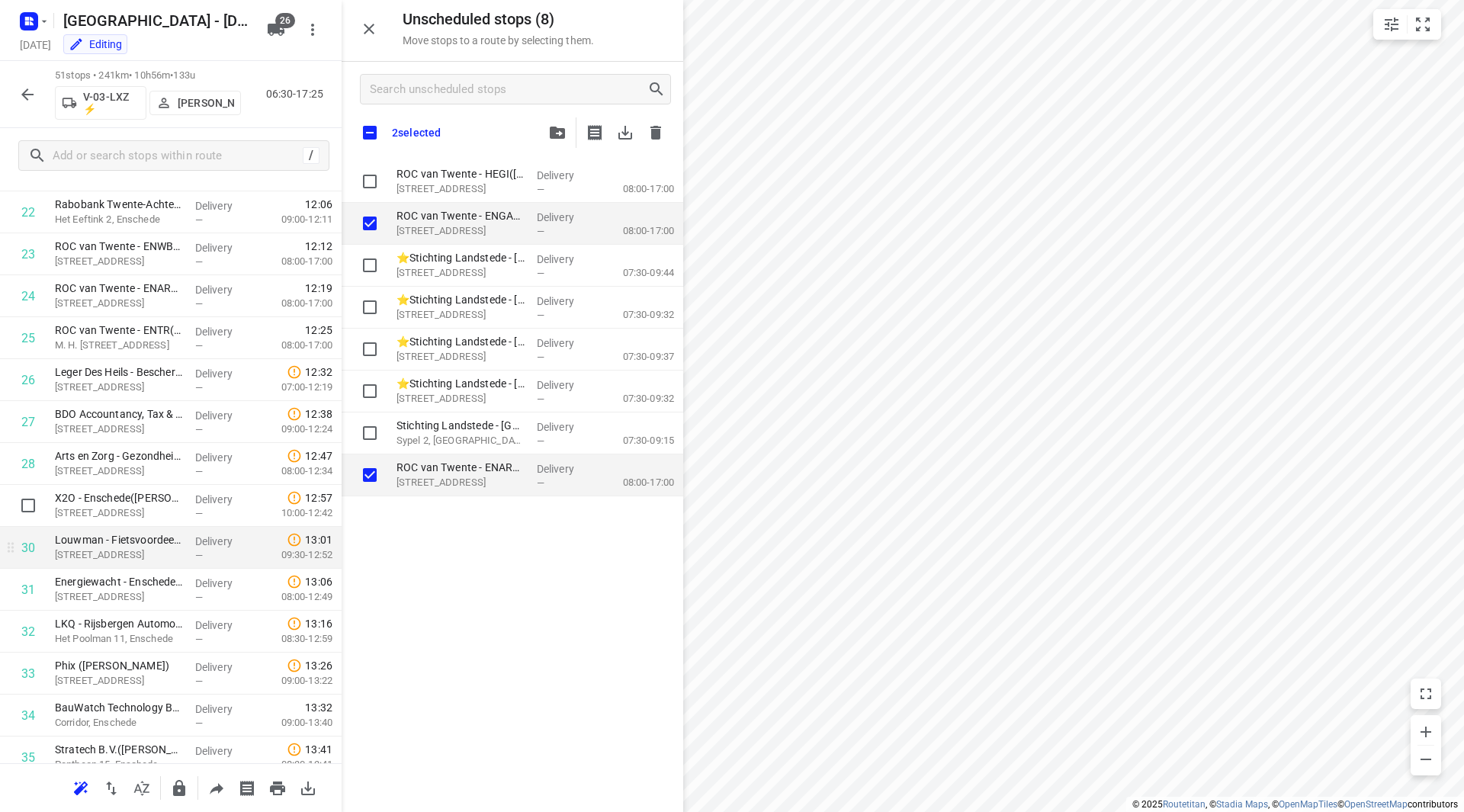
scroll to position [1067, 0]
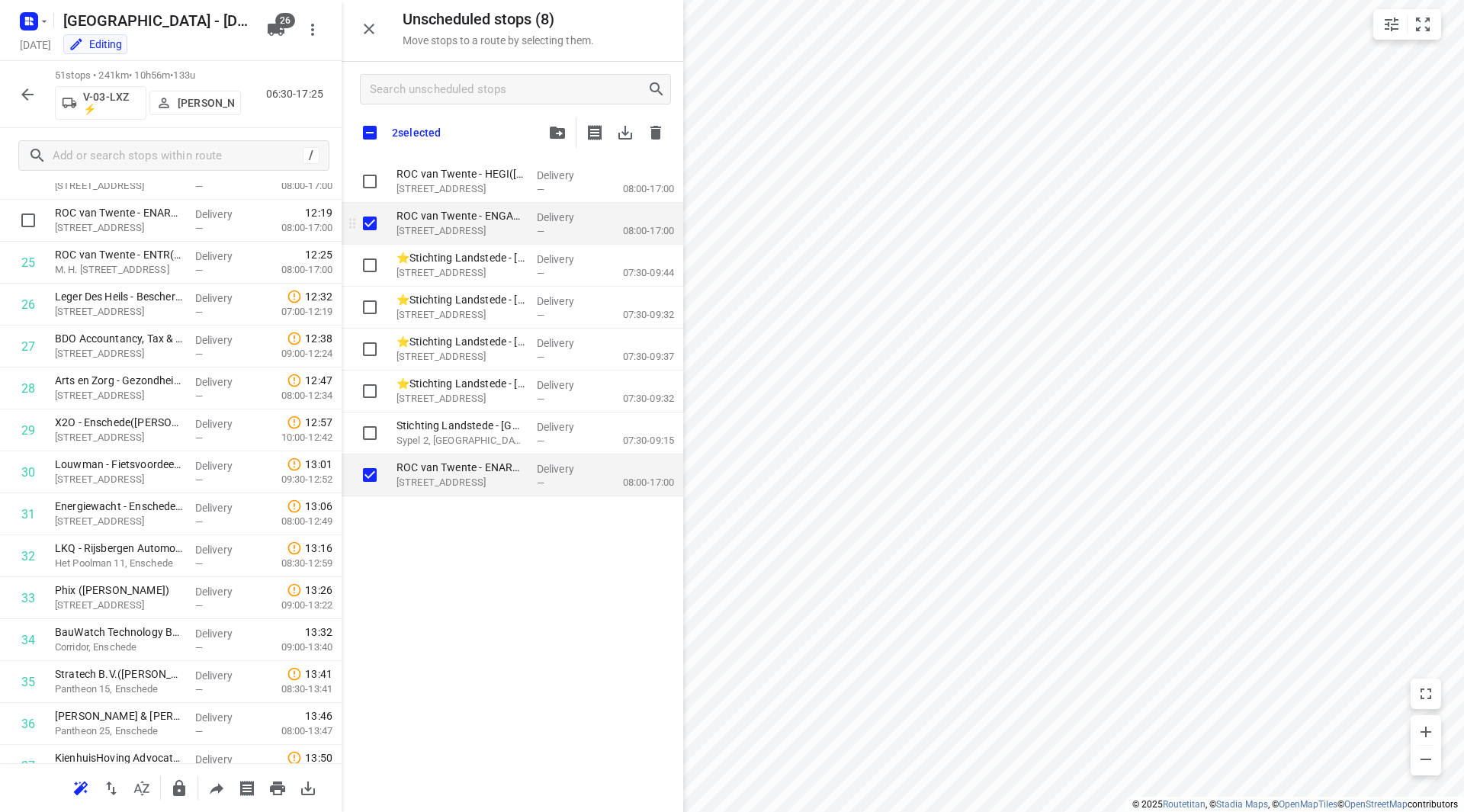
checkbox input "true"
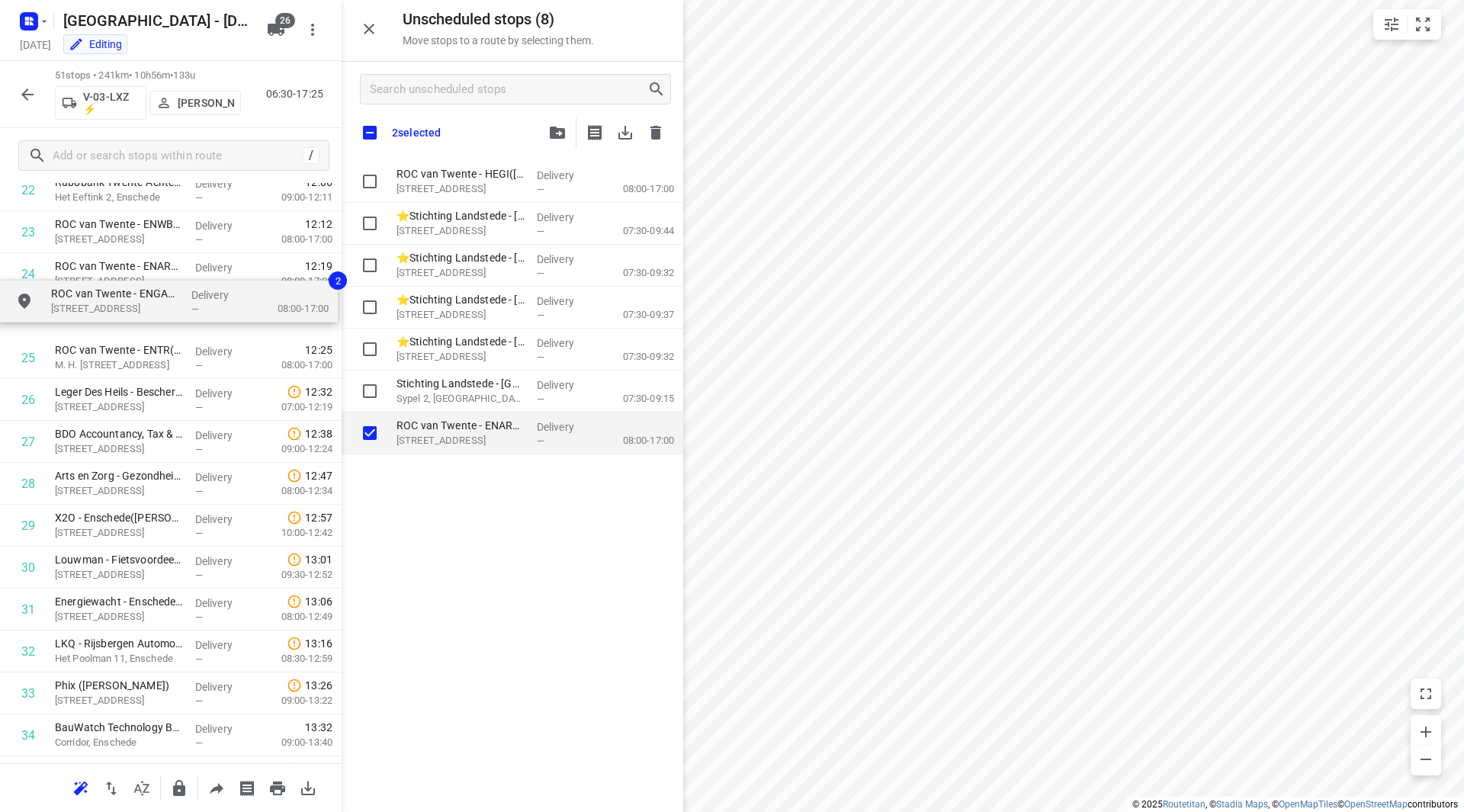
drag, startPoint x: 469, startPoint y: 226, endPoint x: 121, endPoint y: 322, distance: 361.0
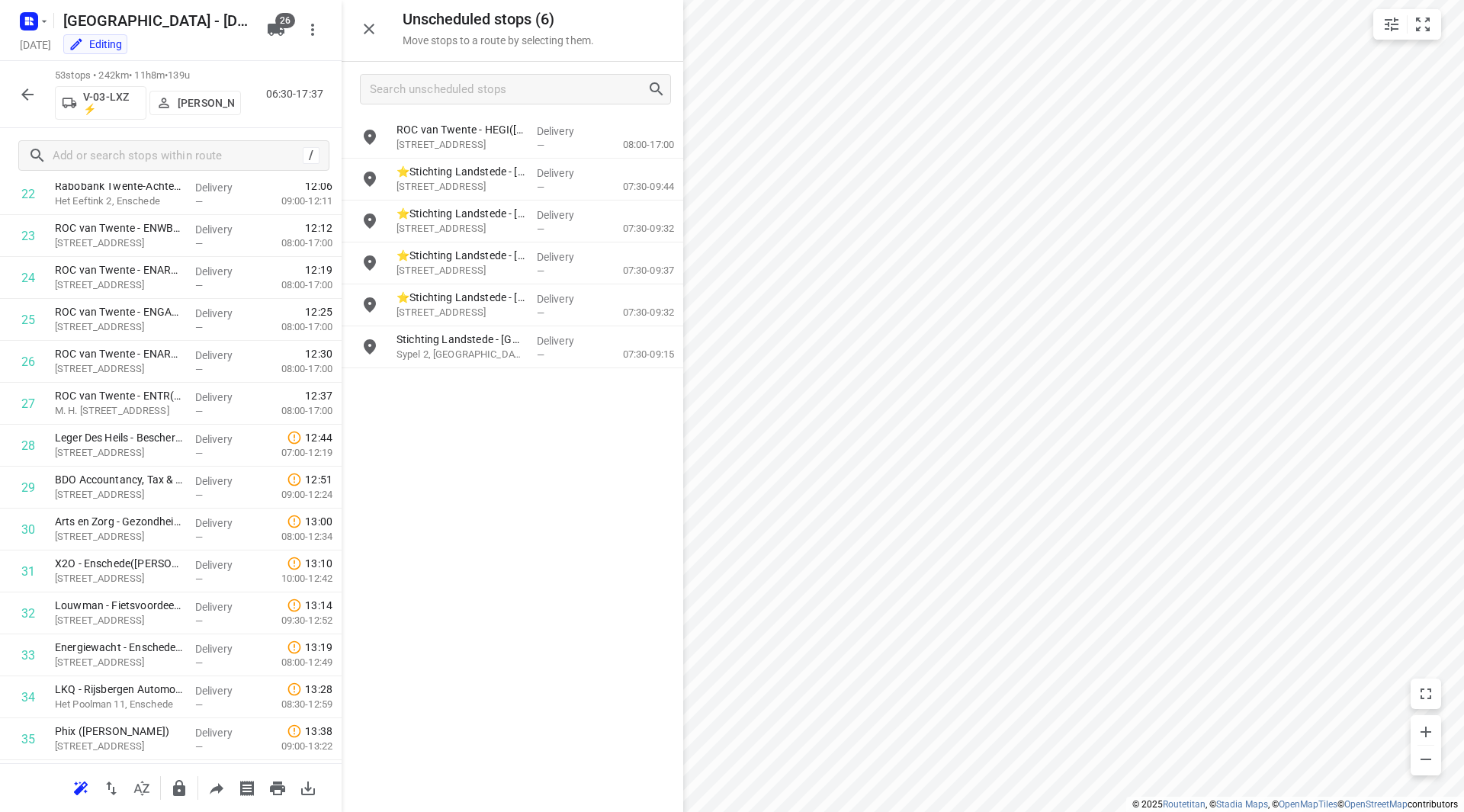
click at [22, 95] on icon "button" at bounding box center [27, 94] width 18 height 18
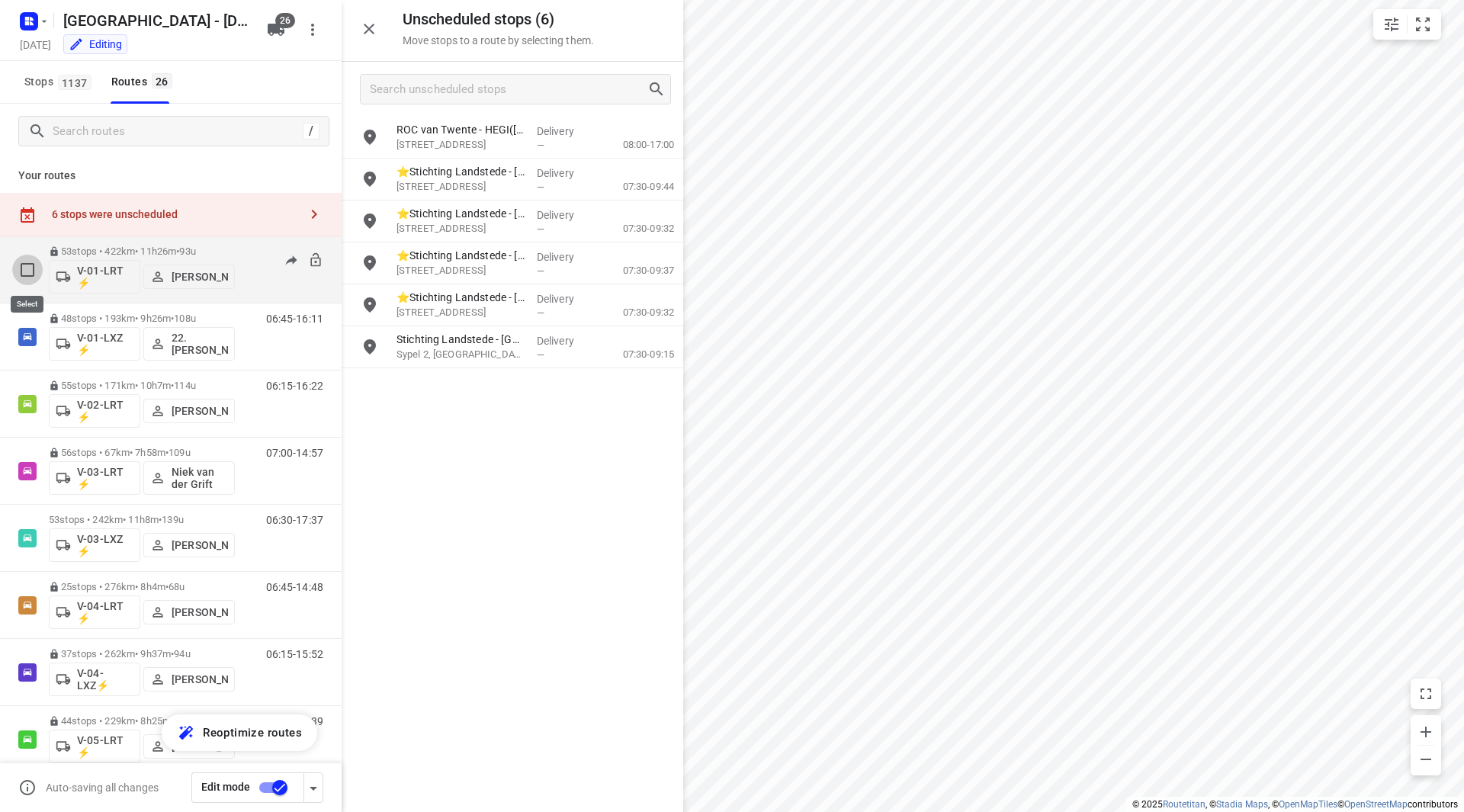
drag, startPoint x: 24, startPoint y: 267, endPoint x: 34, endPoint y: 239, distance: 29.7
click at [24, 266] on input "checkbox" at bounding box center [27, 270] width 30 height 30
checkbox input "true"
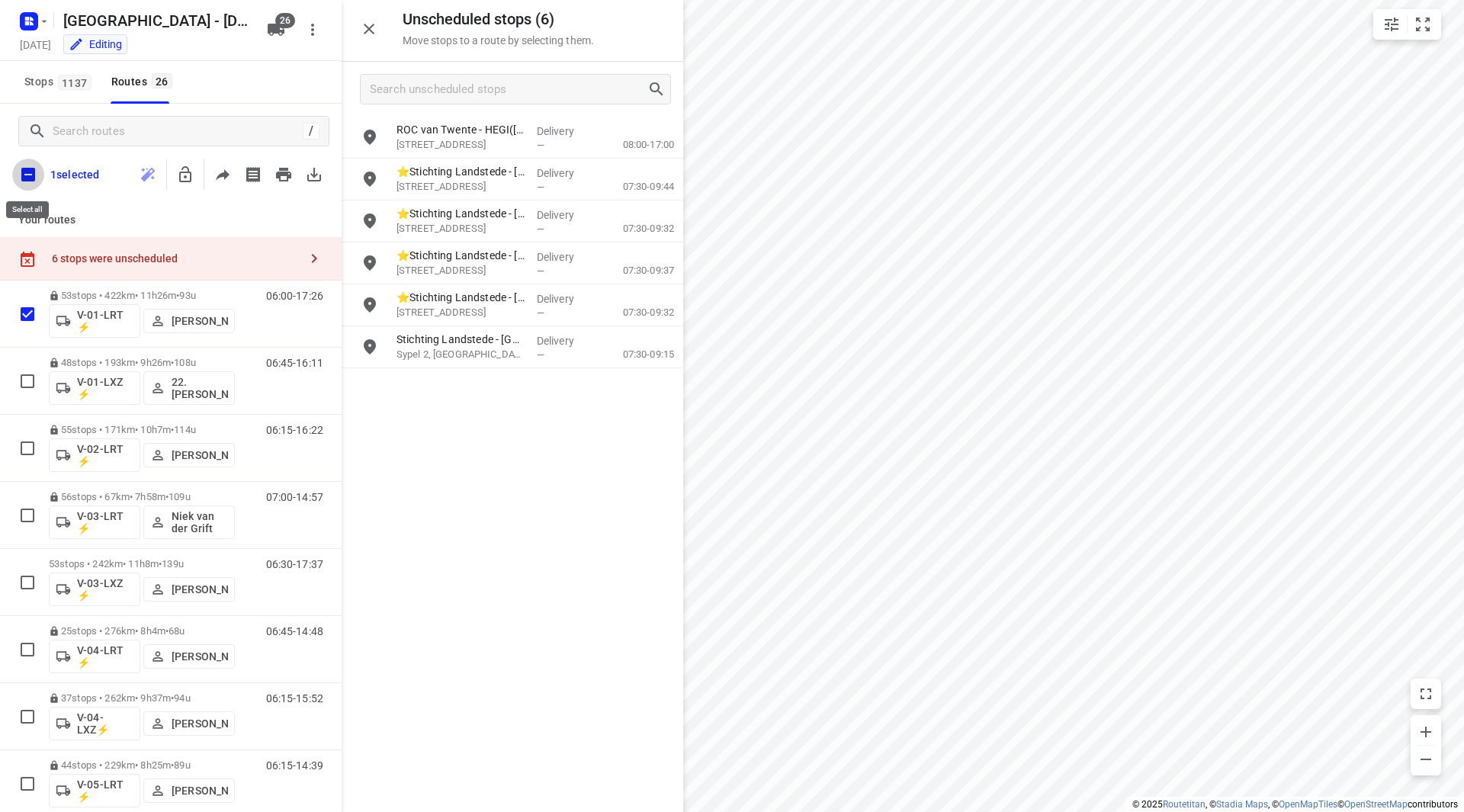
click at [29, 171] on input "checkbox" at bounding box center [28, 174] width 32 height 32
checkbox input "true"
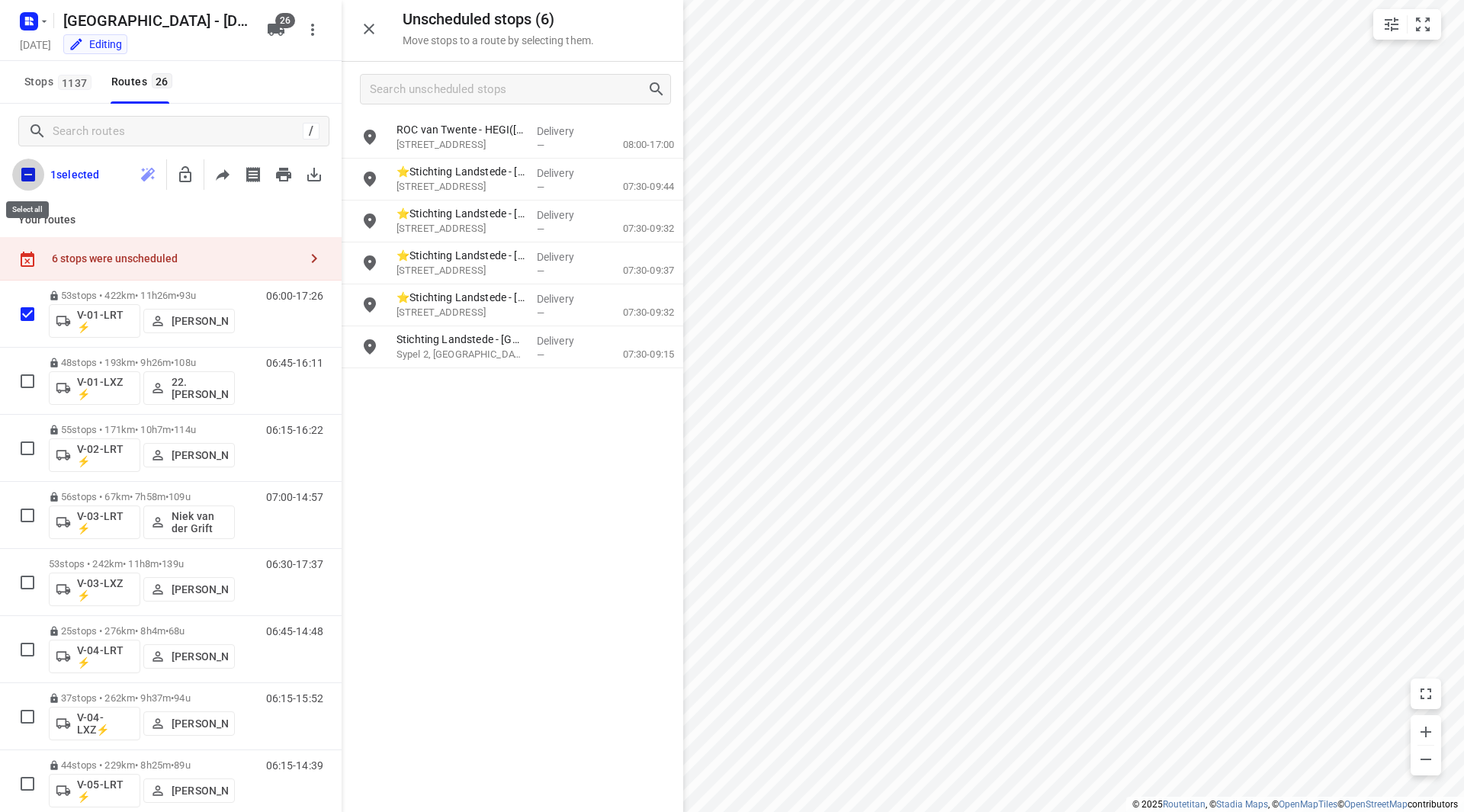
checkbox input "true"
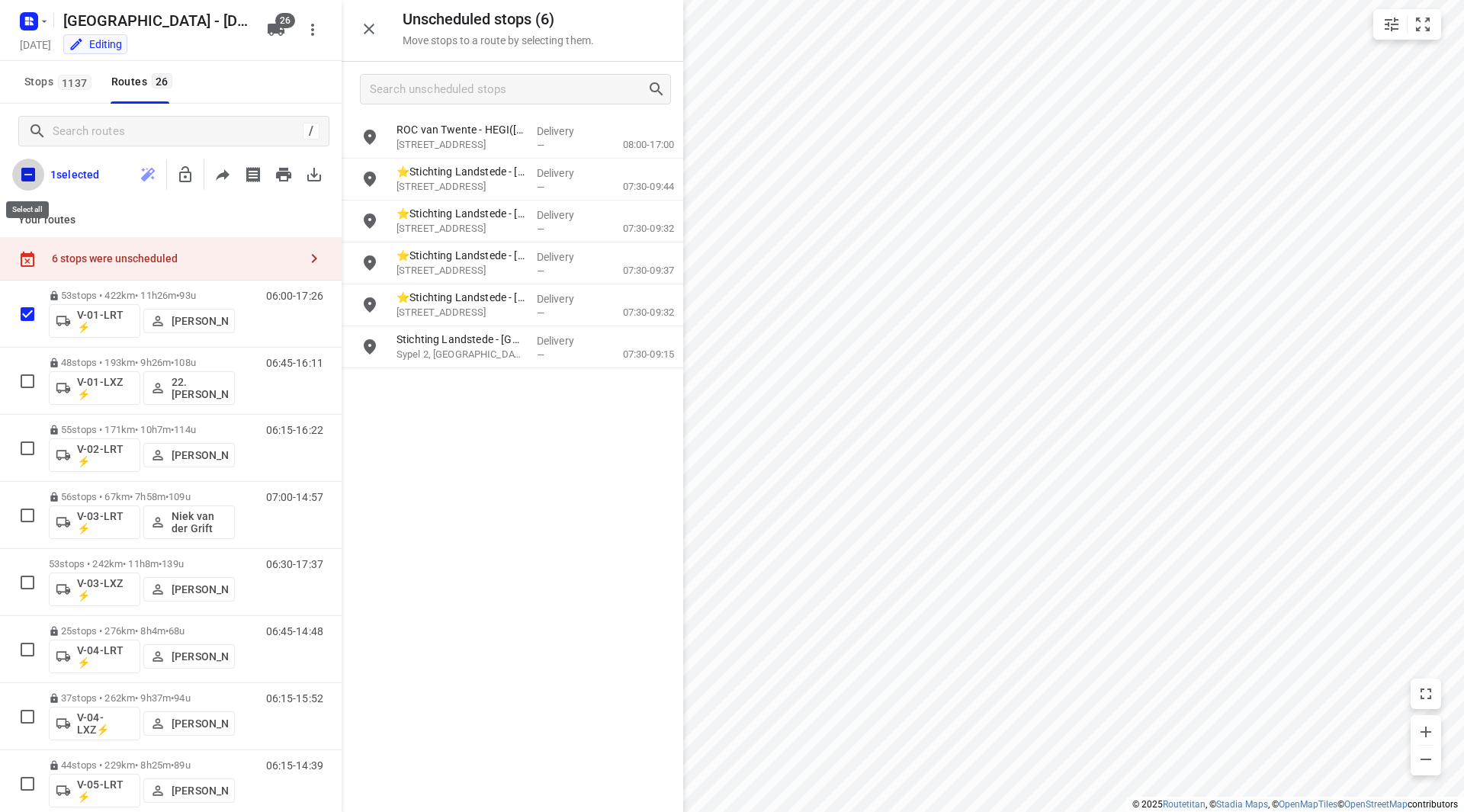
checkbox input "true"
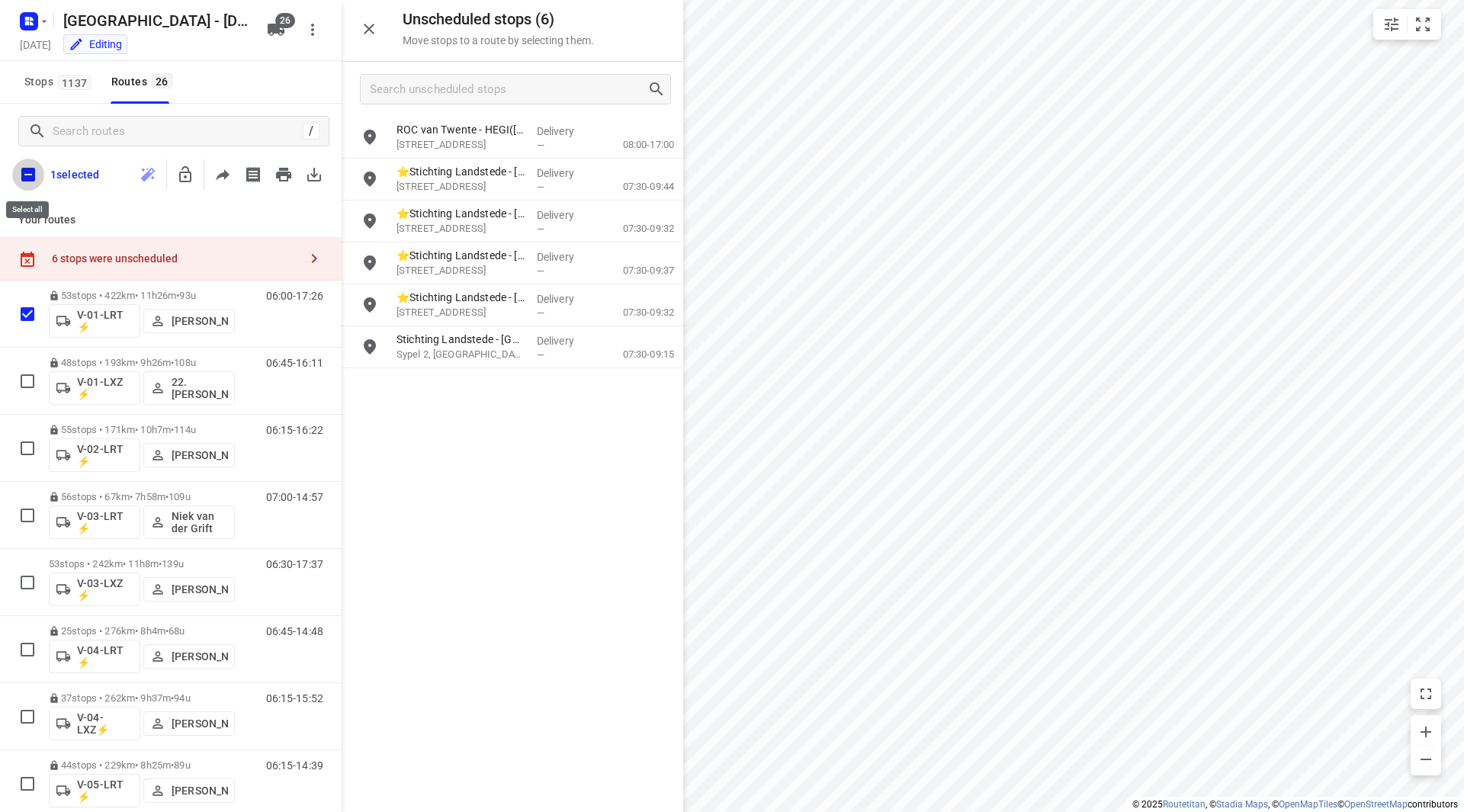
checkbox input "true"
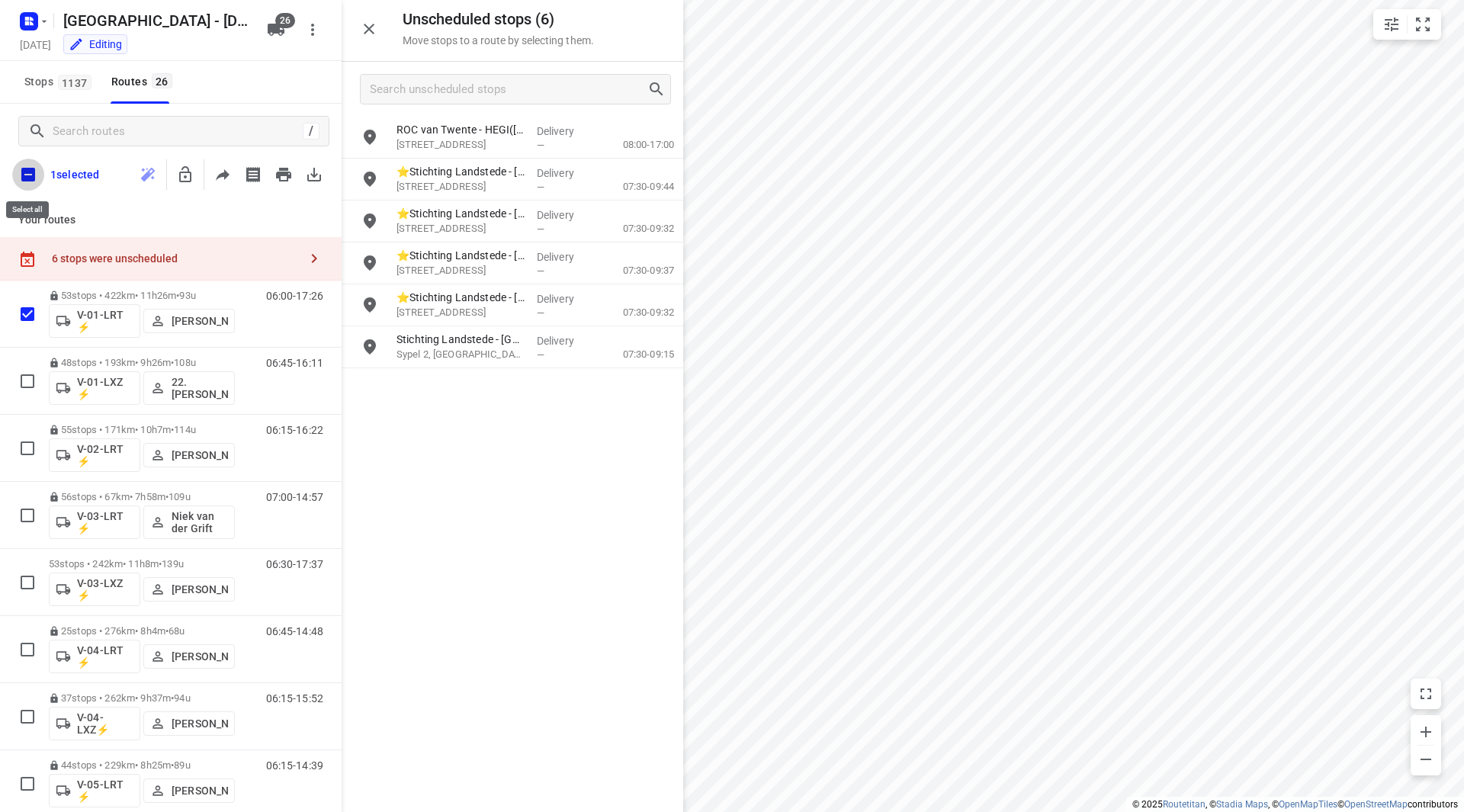
checkbox input "true"
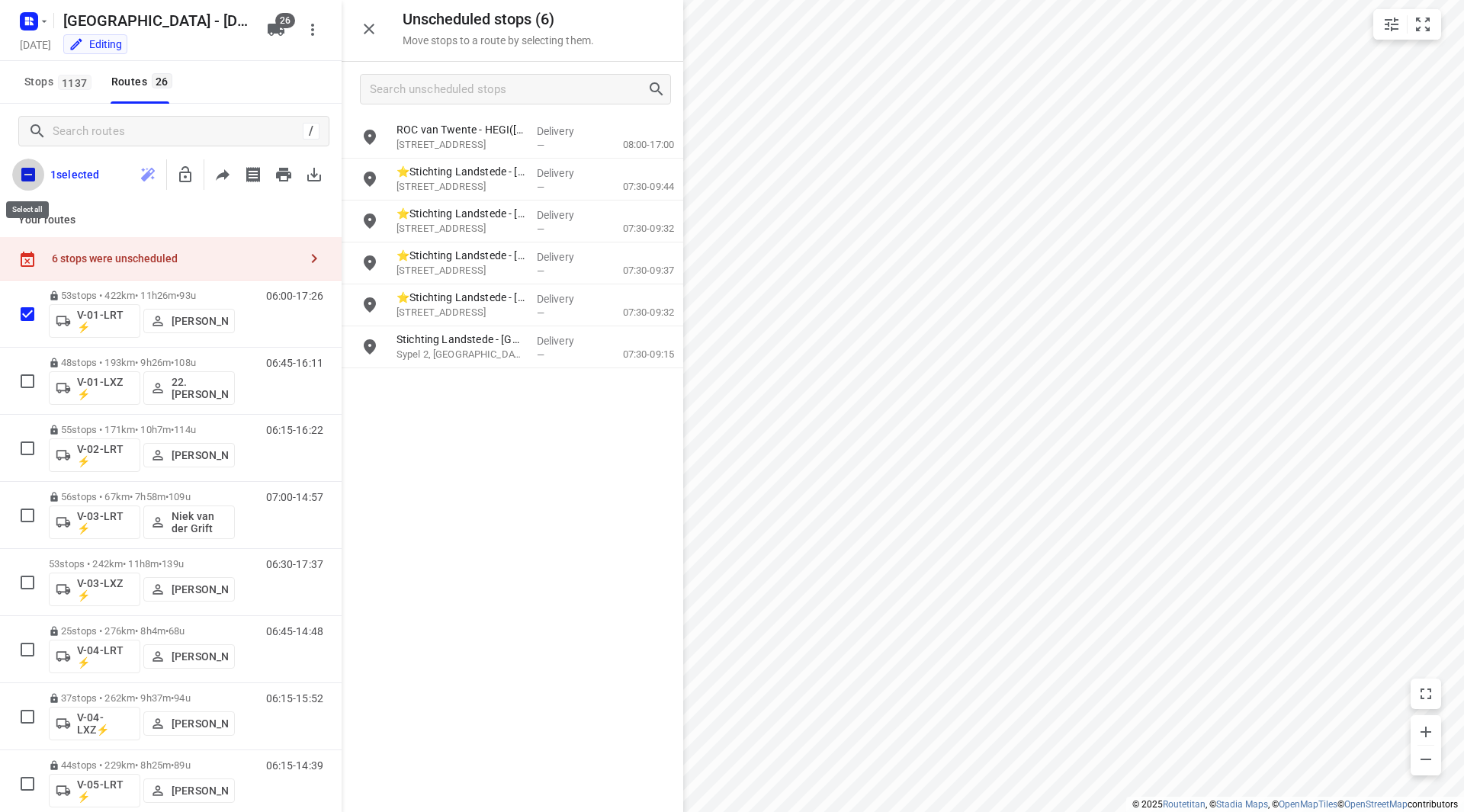
checkbox input "true"
click at [216, 177] on icon "button" at bounding box center [215, 174] width 12 height 16
click at [26, 175] on input "checkbox" at bounding box center [28, 174] width 32 height 32
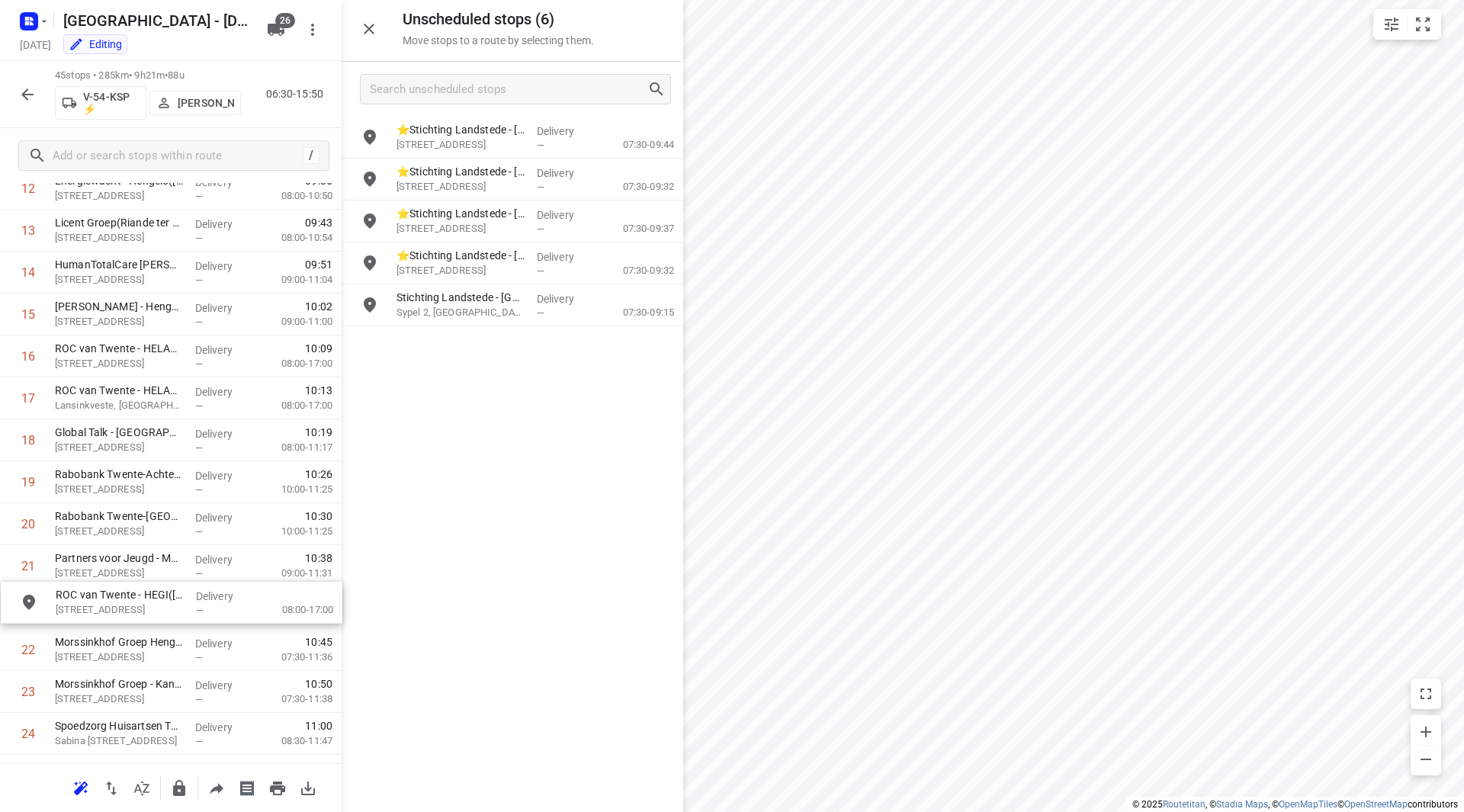
scroll to position [599, 0]
drag, startPoint x: 454, startPoint y: 137, endPoint x: 92, endPoint y: 404, distance: 449.8
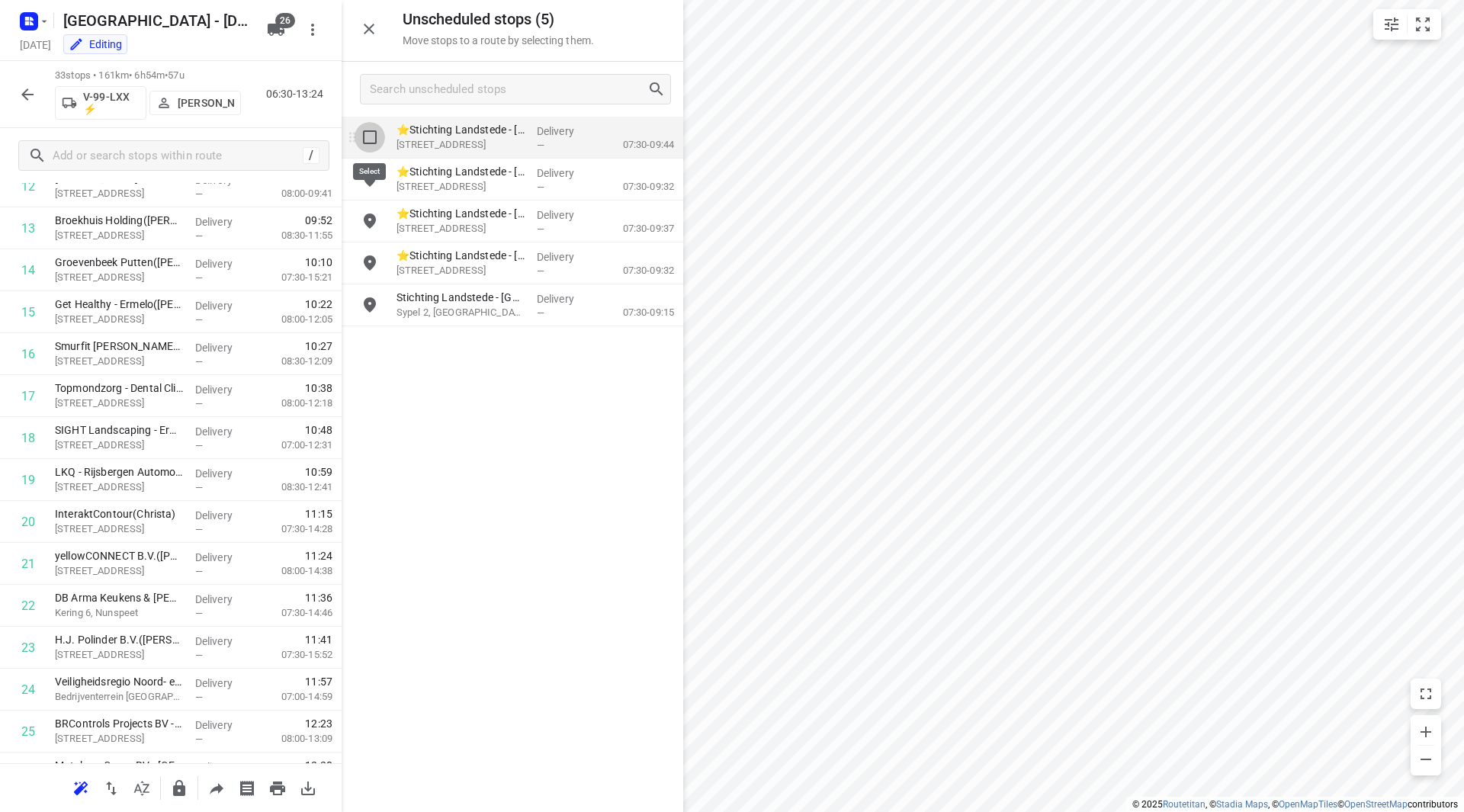
click at [370, 137] on input "grid" at bounding box center [370, 137] width 30 height 30
checkbox input "true"
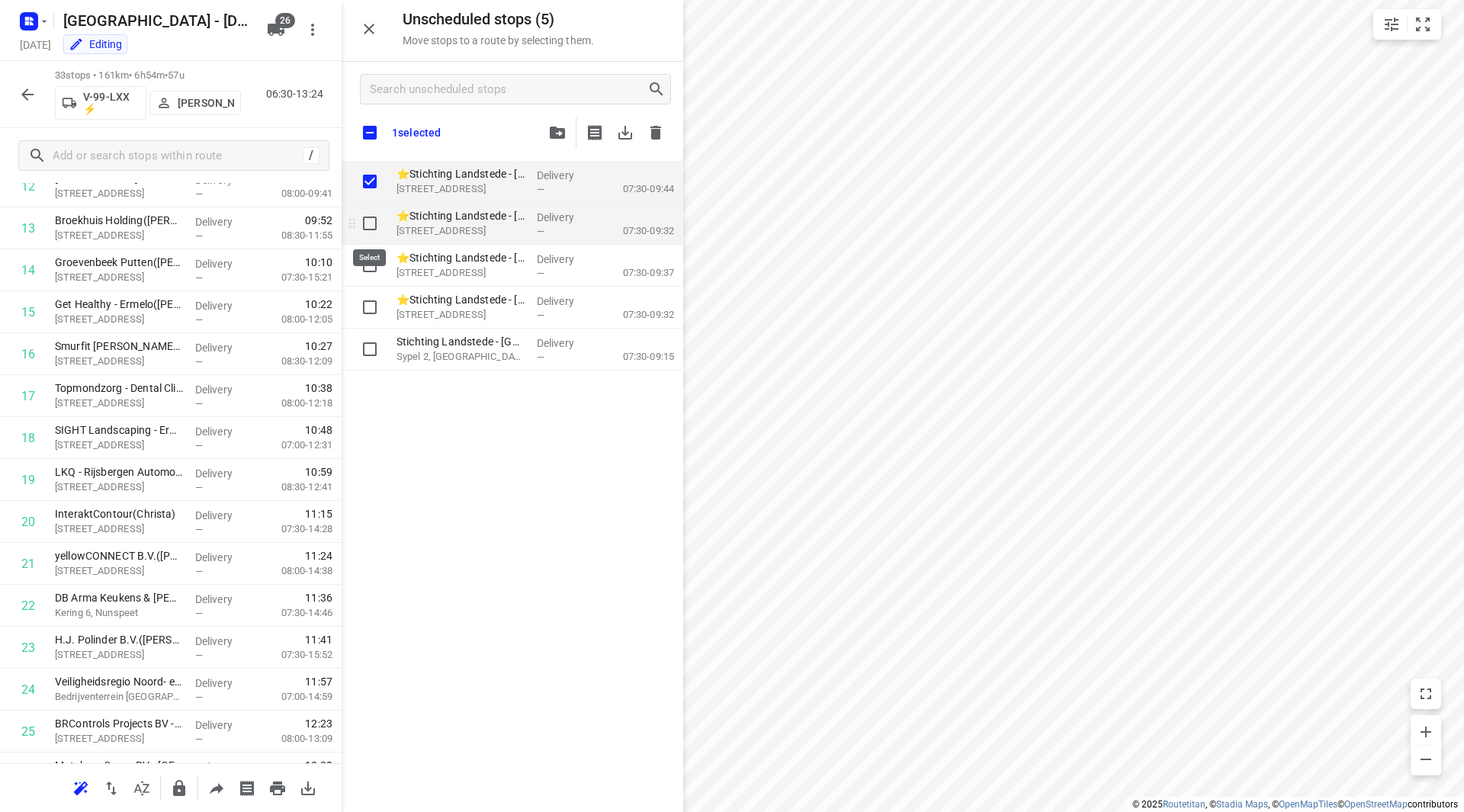
click at [369, 219] on input "grid" at bounding box center [370, 223] width 30 height 30
checkbox input "true"
click at [374, 271] on input "grid" at bounding box center [370, 265] width 30 height 30
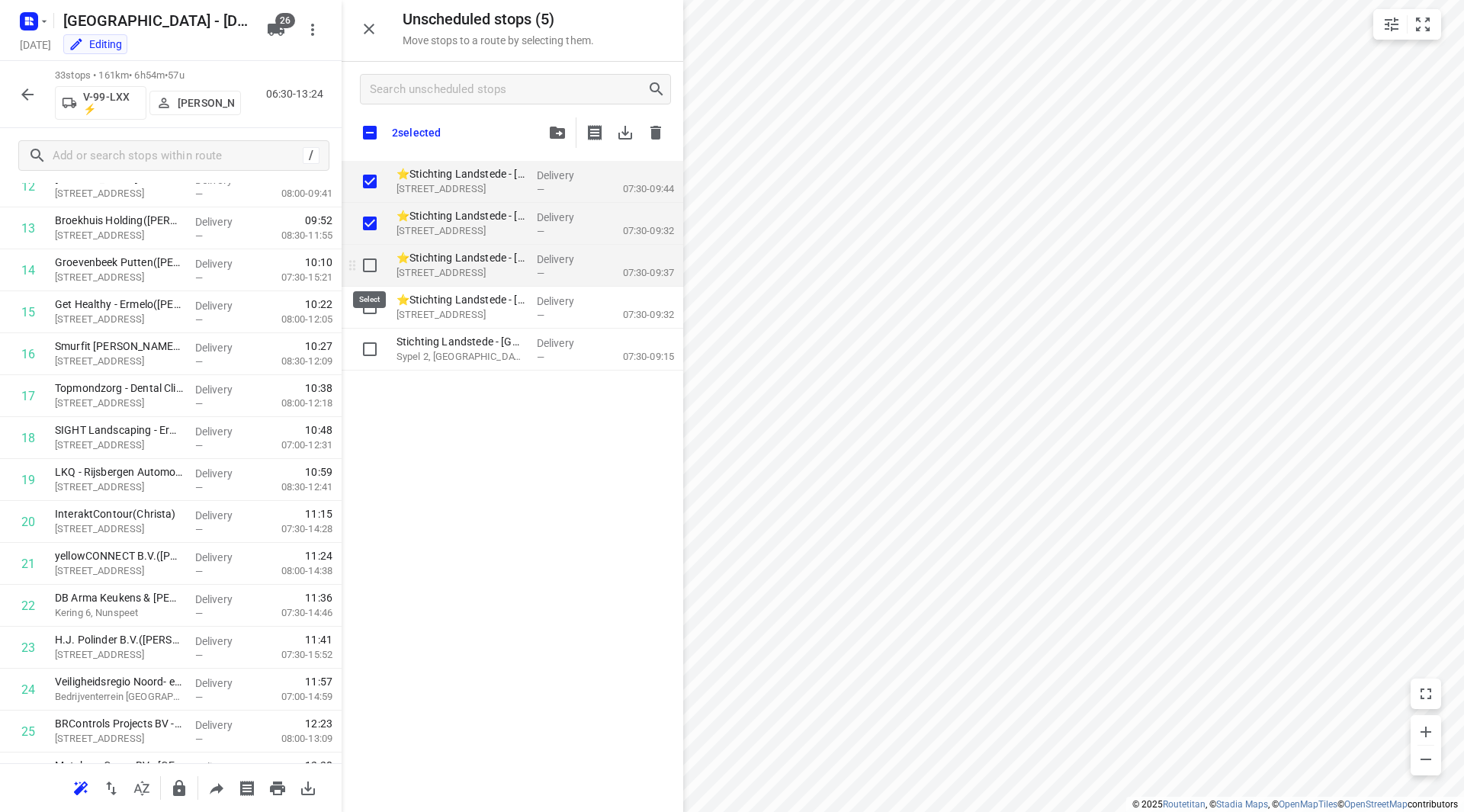
checkbox input "true"
click at [369, 297] on input "grid" at bounding box center [370, 307] width 30 height 30
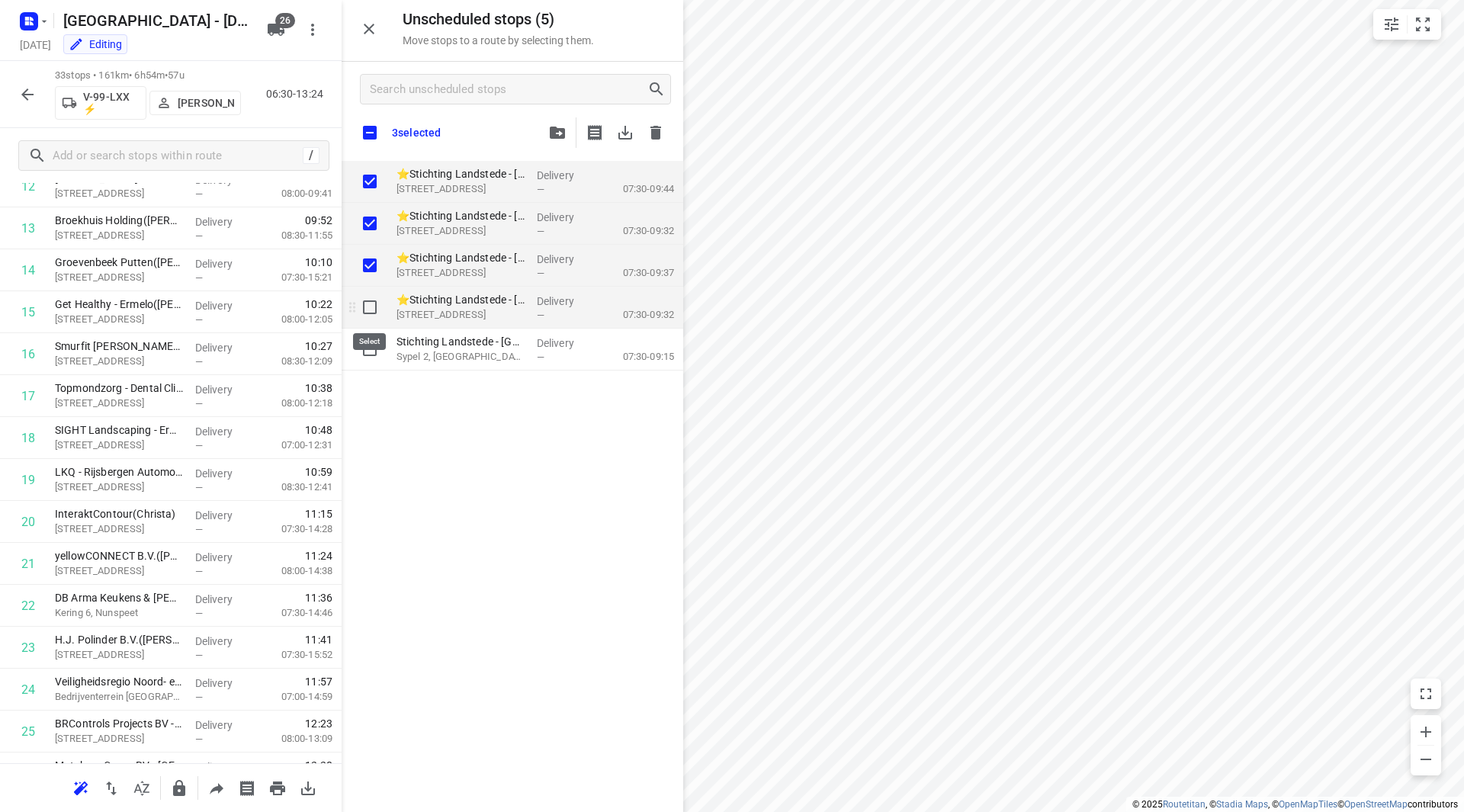
checkbox input "true"
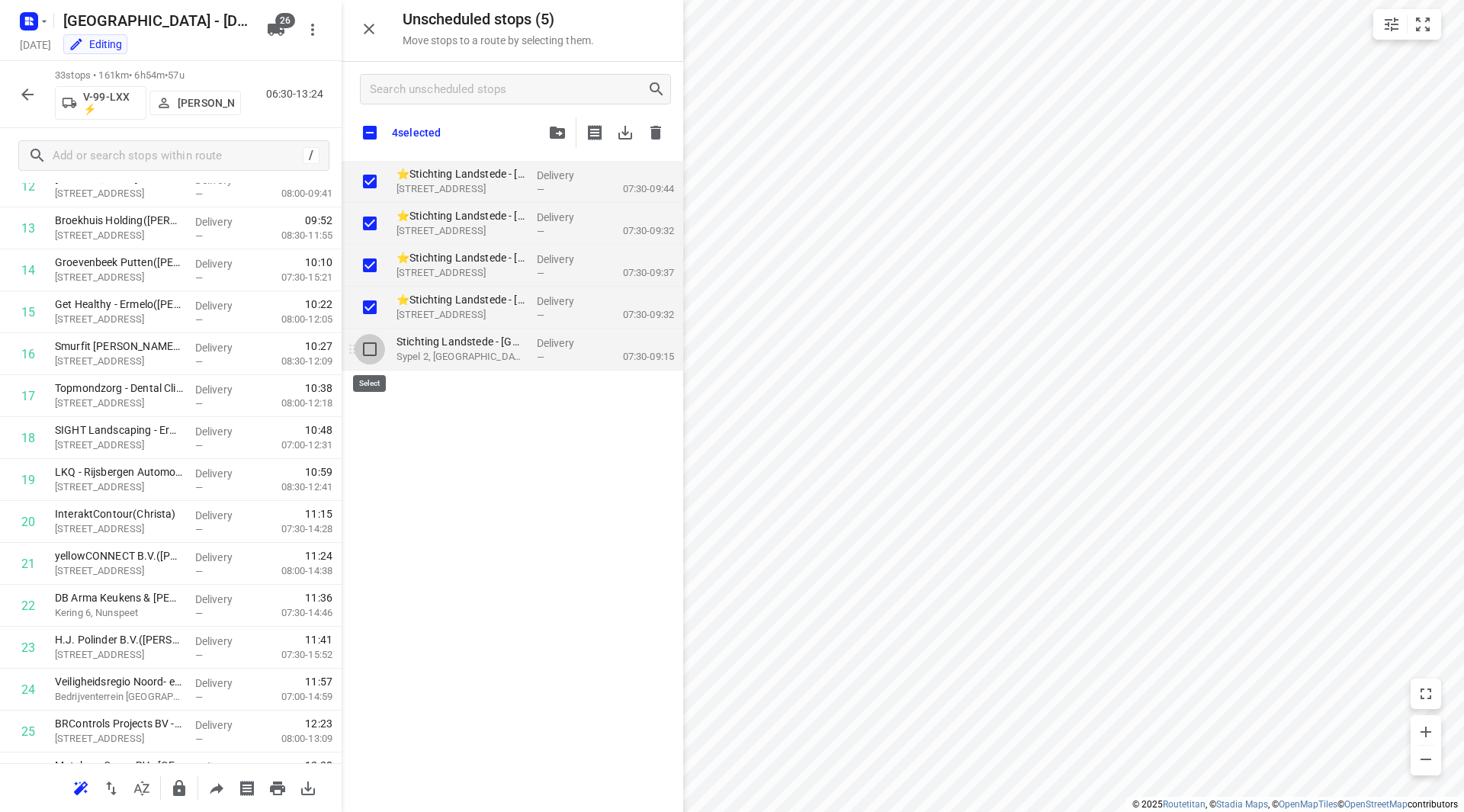
click at [360, 350] on input "grid" at bounding box center [370, 349] width 30 height 30
checkbox input "true"
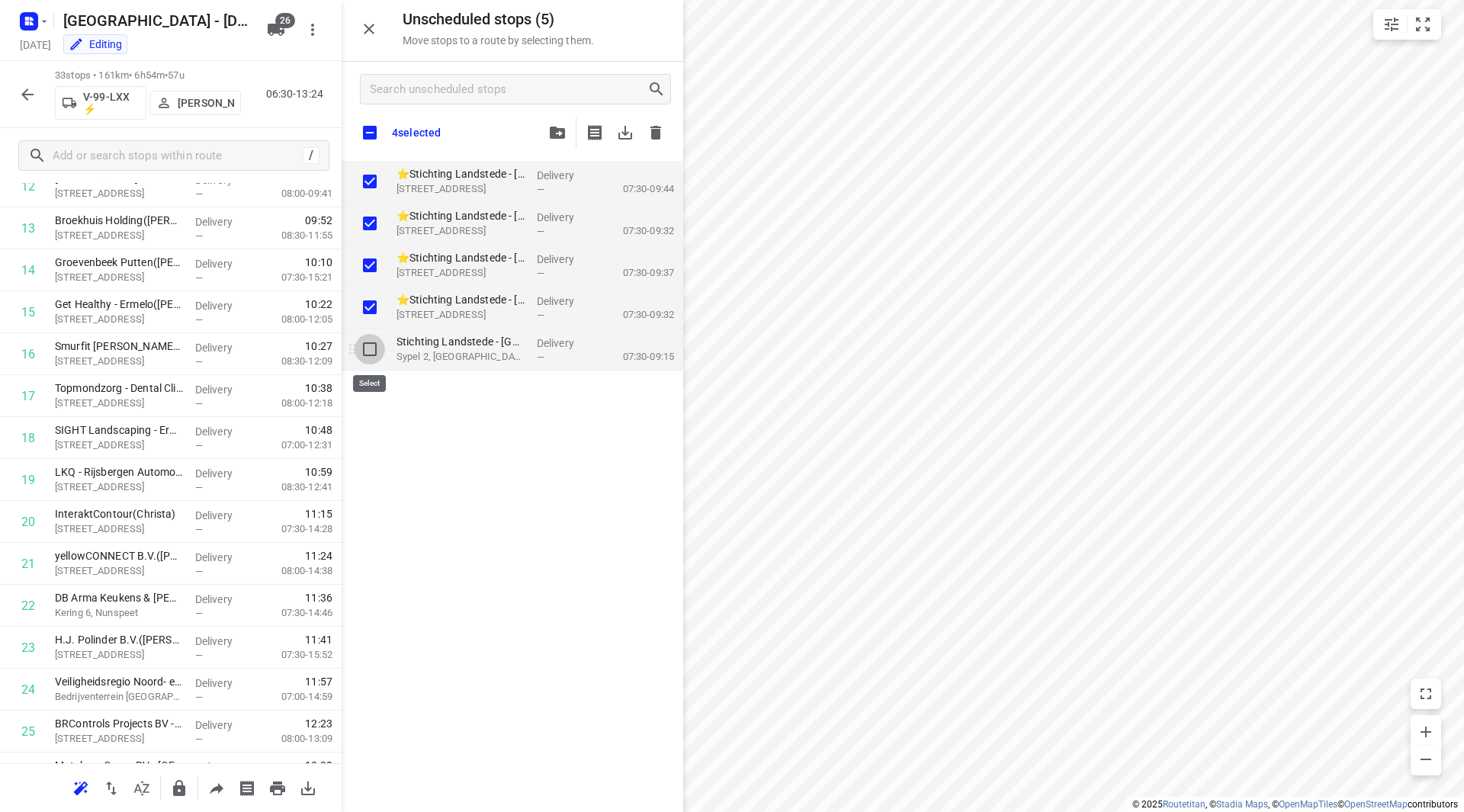
checkbox input "true"
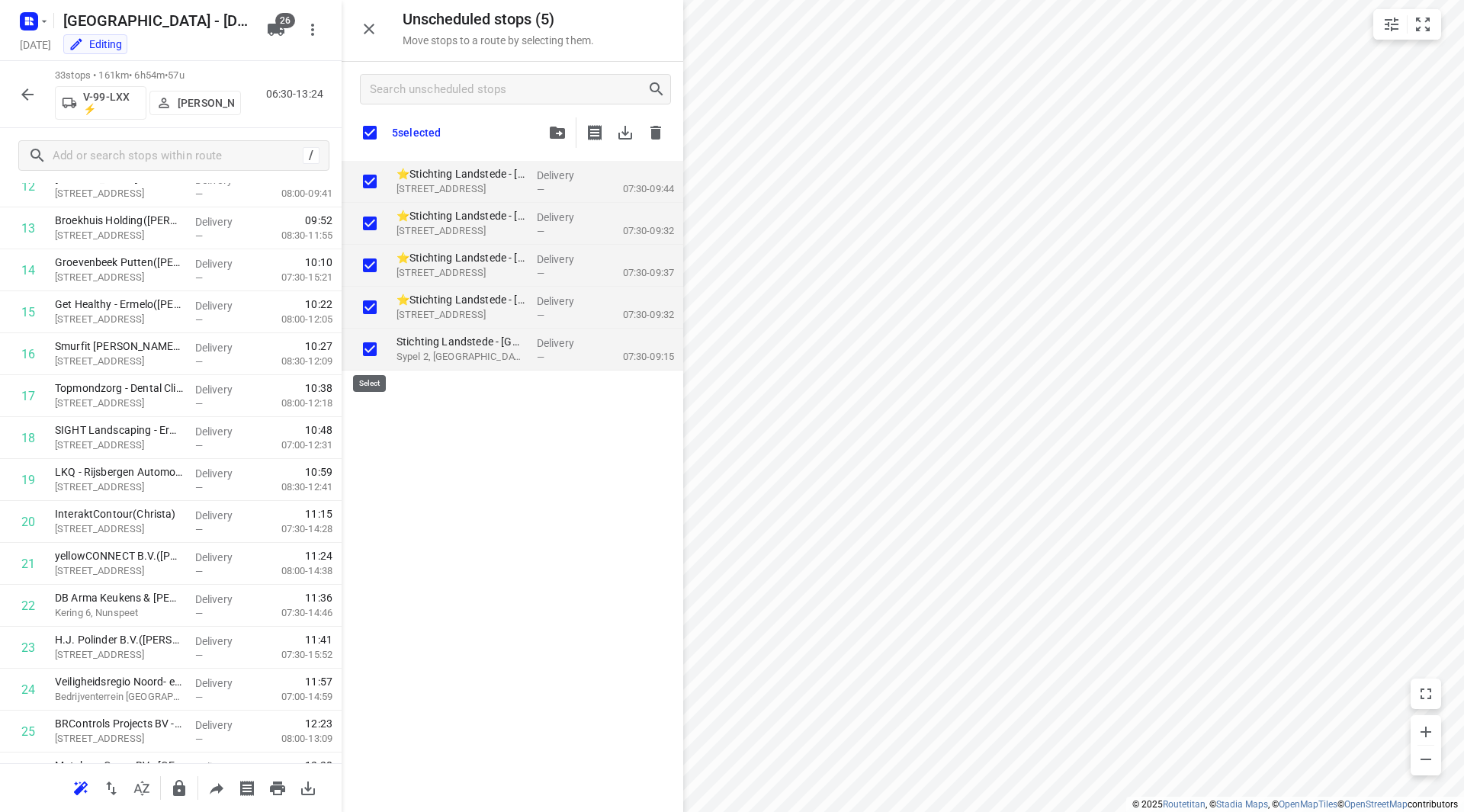
checkbox input "true"
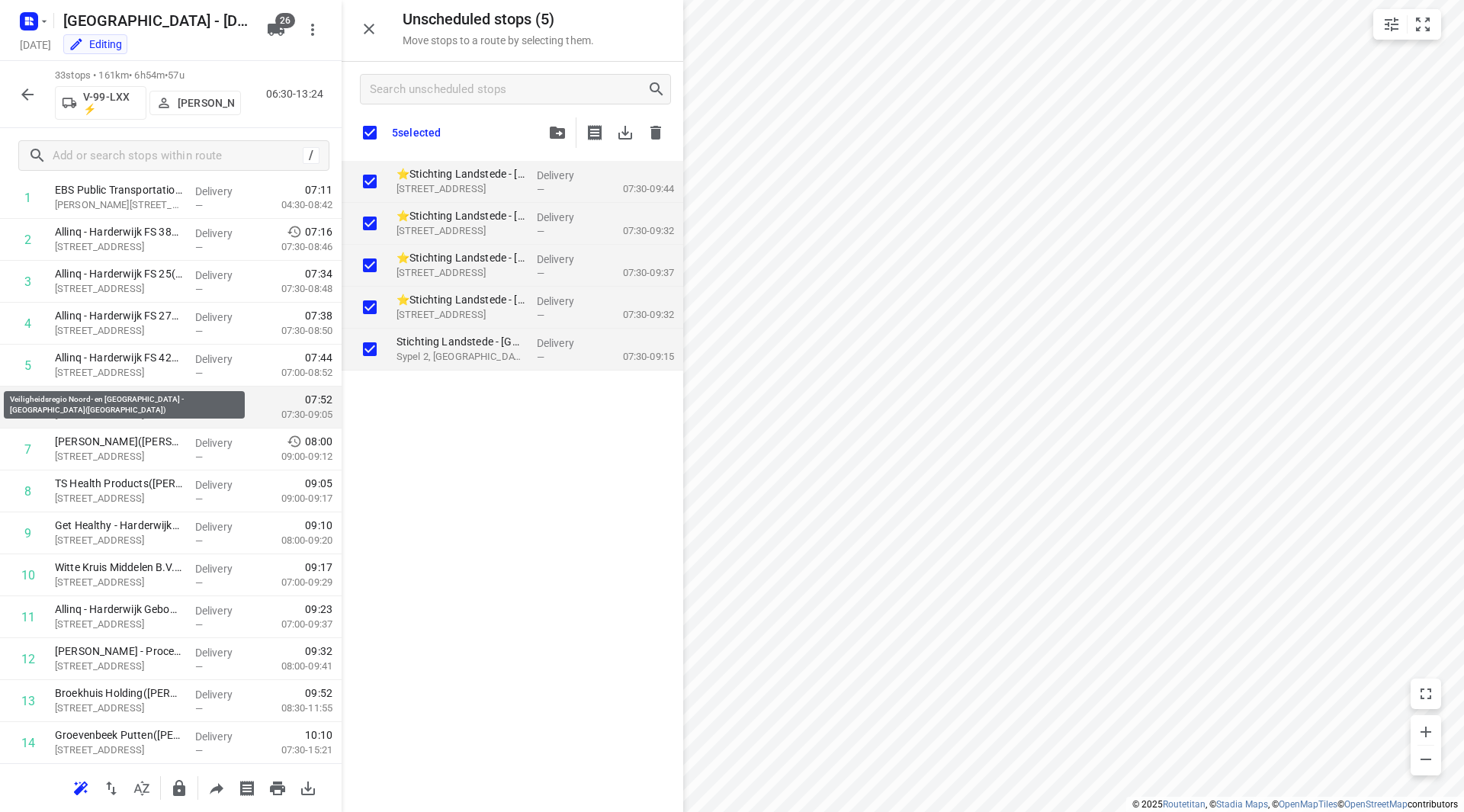
scroll to position [152, 0]
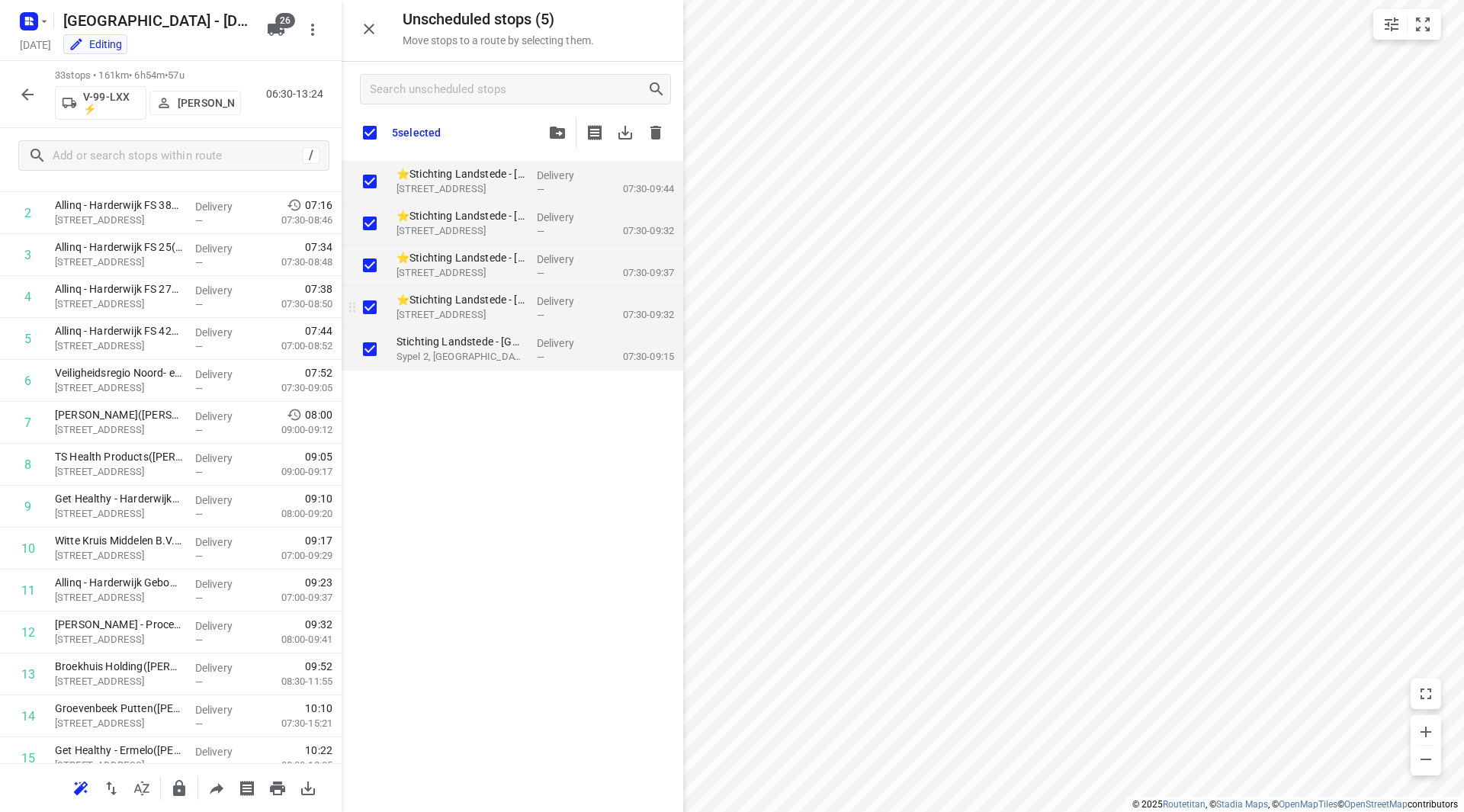
checkbox input "true"
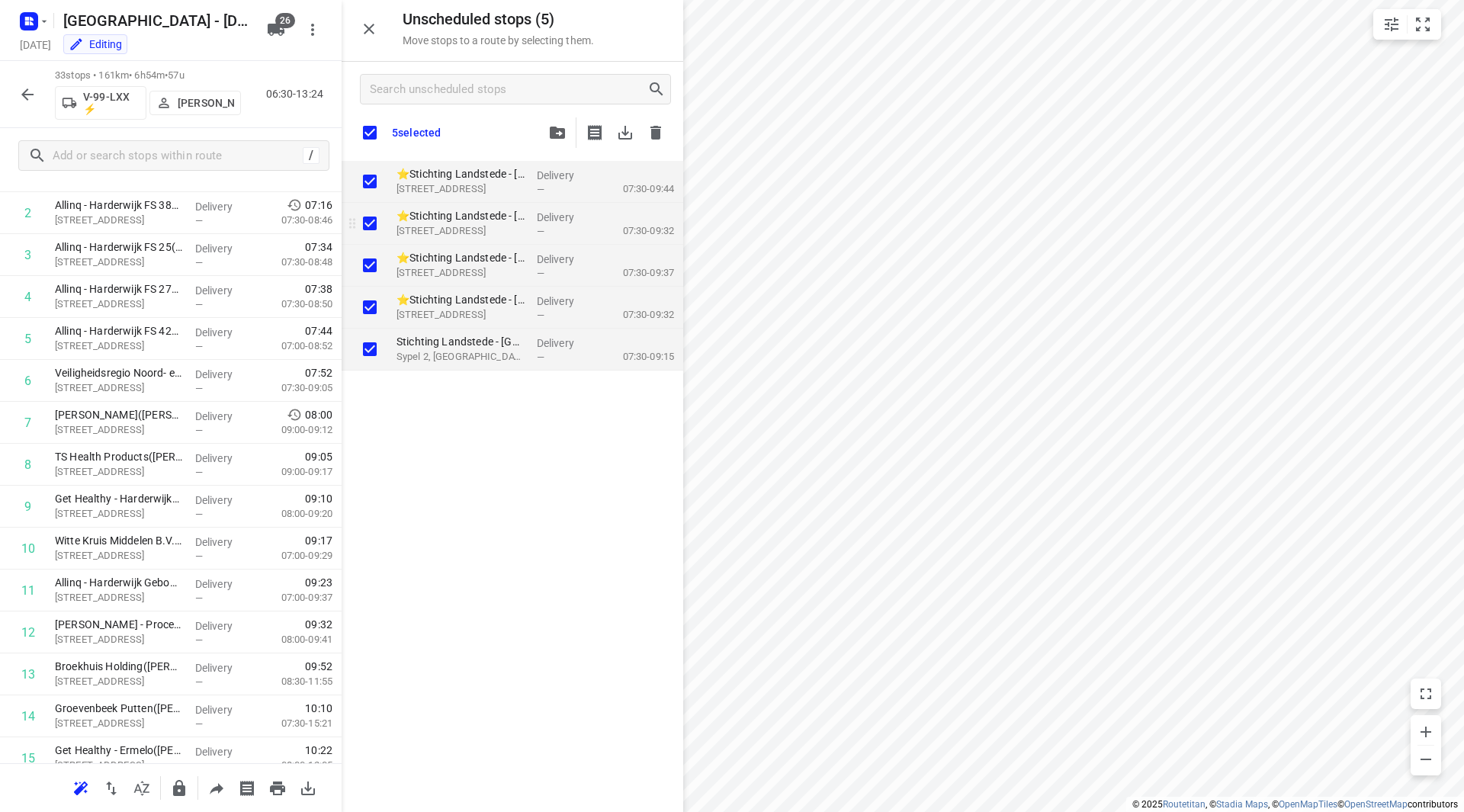
checkbox input "true"
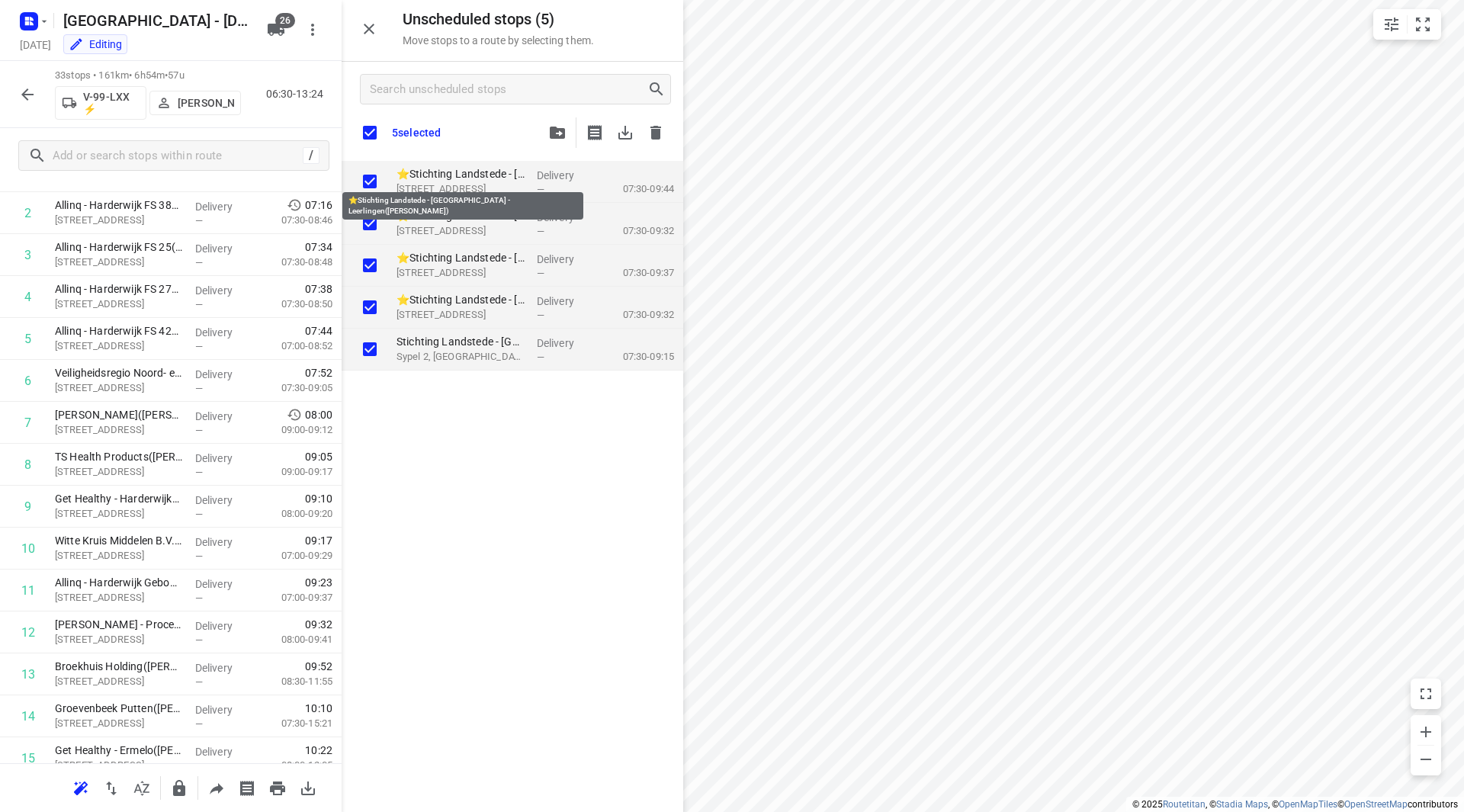
checkbox input "true"
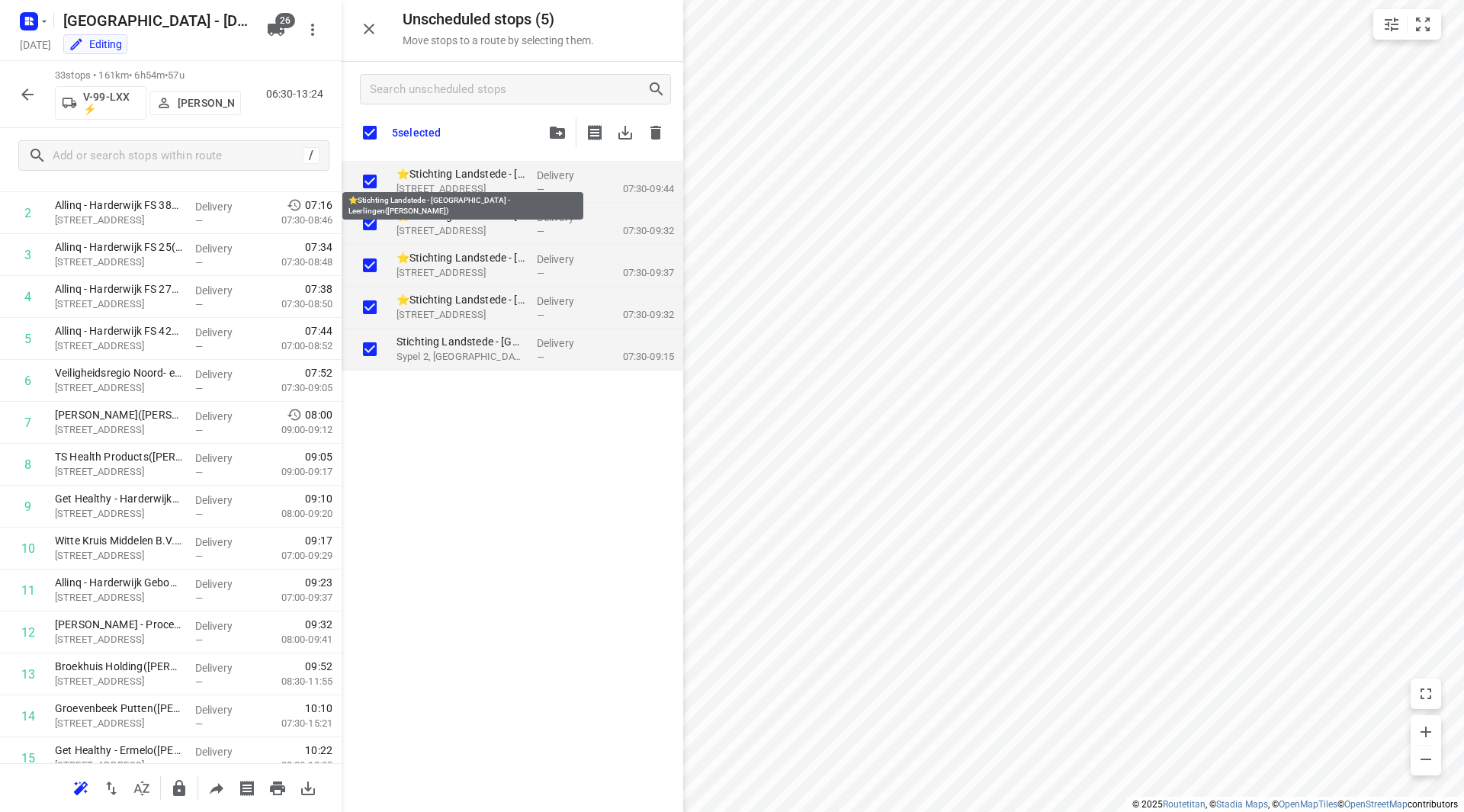
checkbox input "true"
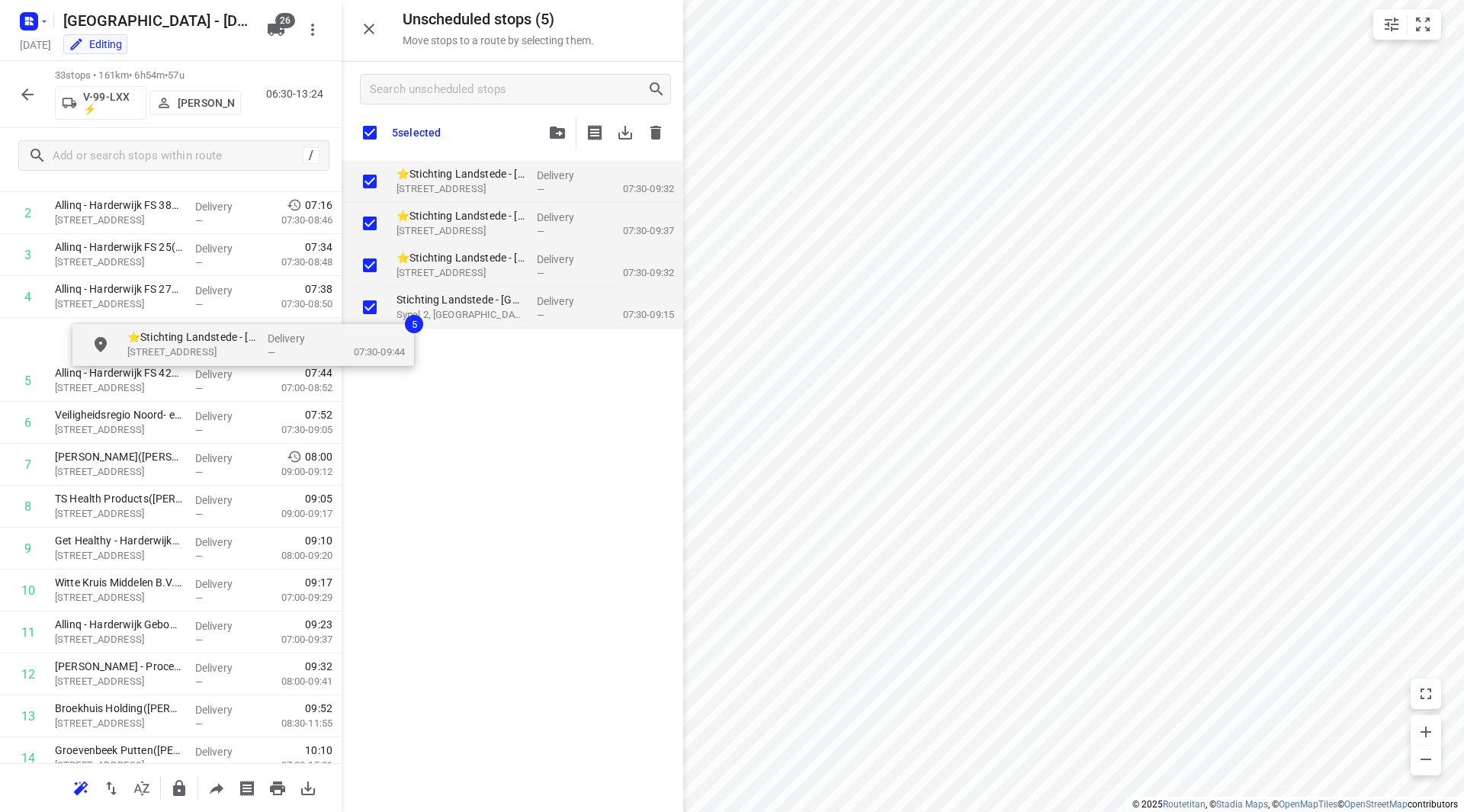
scroll to position [141, 0]
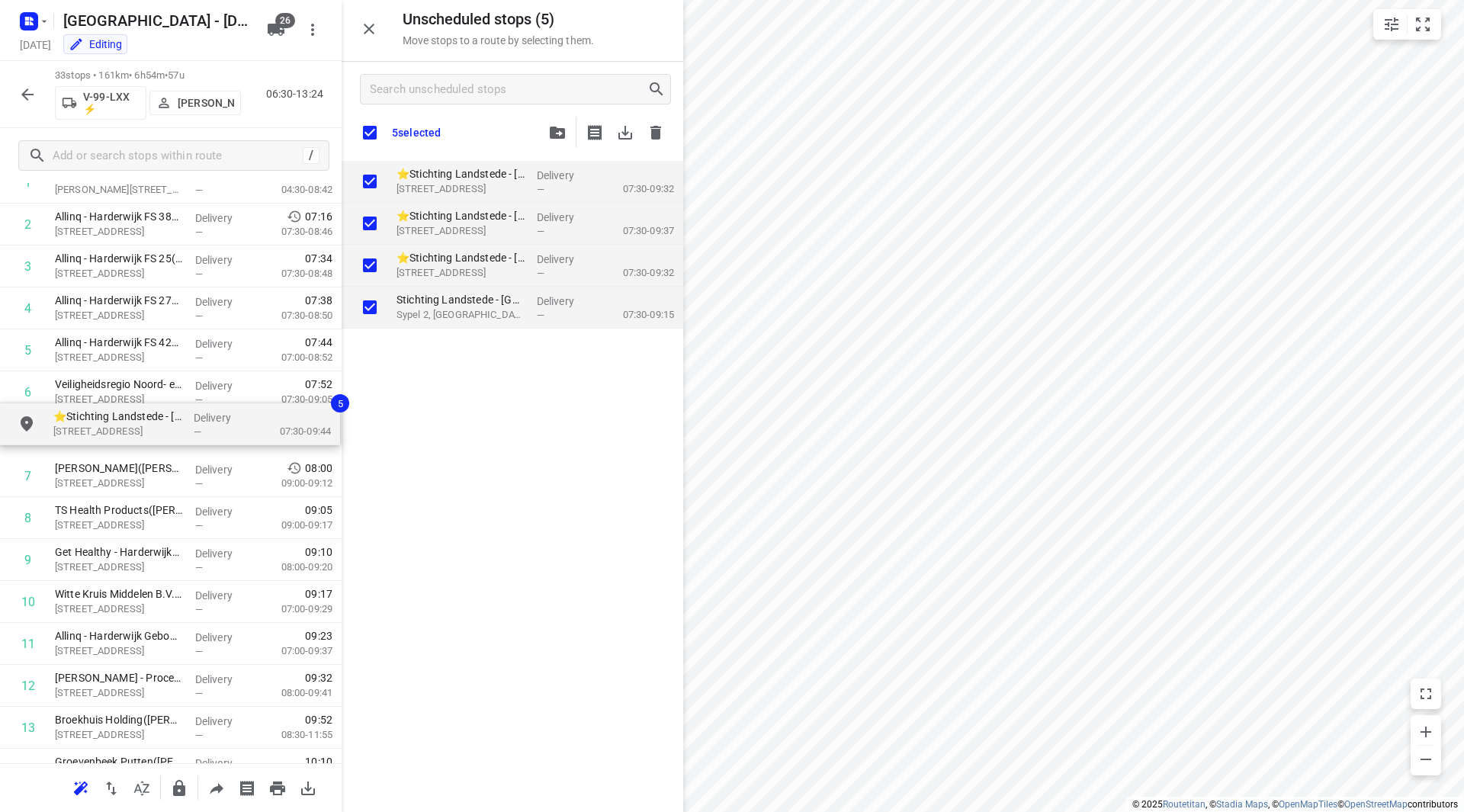
drag, startPoint x: 462, startPoint y: 179, endPoint x: 109, endPoint y: 423, distance: 429.1
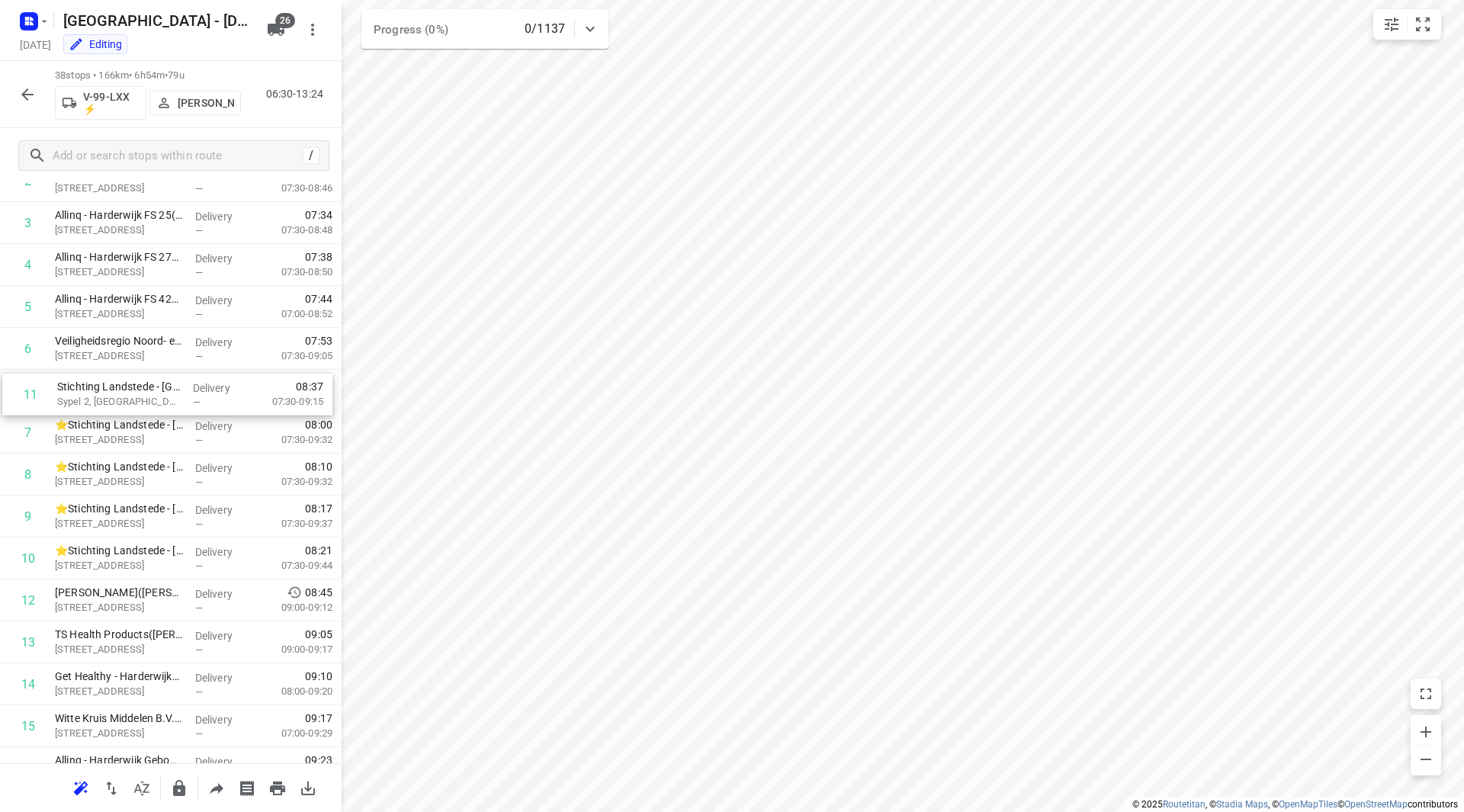
drag, startPoint x: 100, startPoint y: 569, endPoint x: 100, endPoint y: 395, distance: 174.0
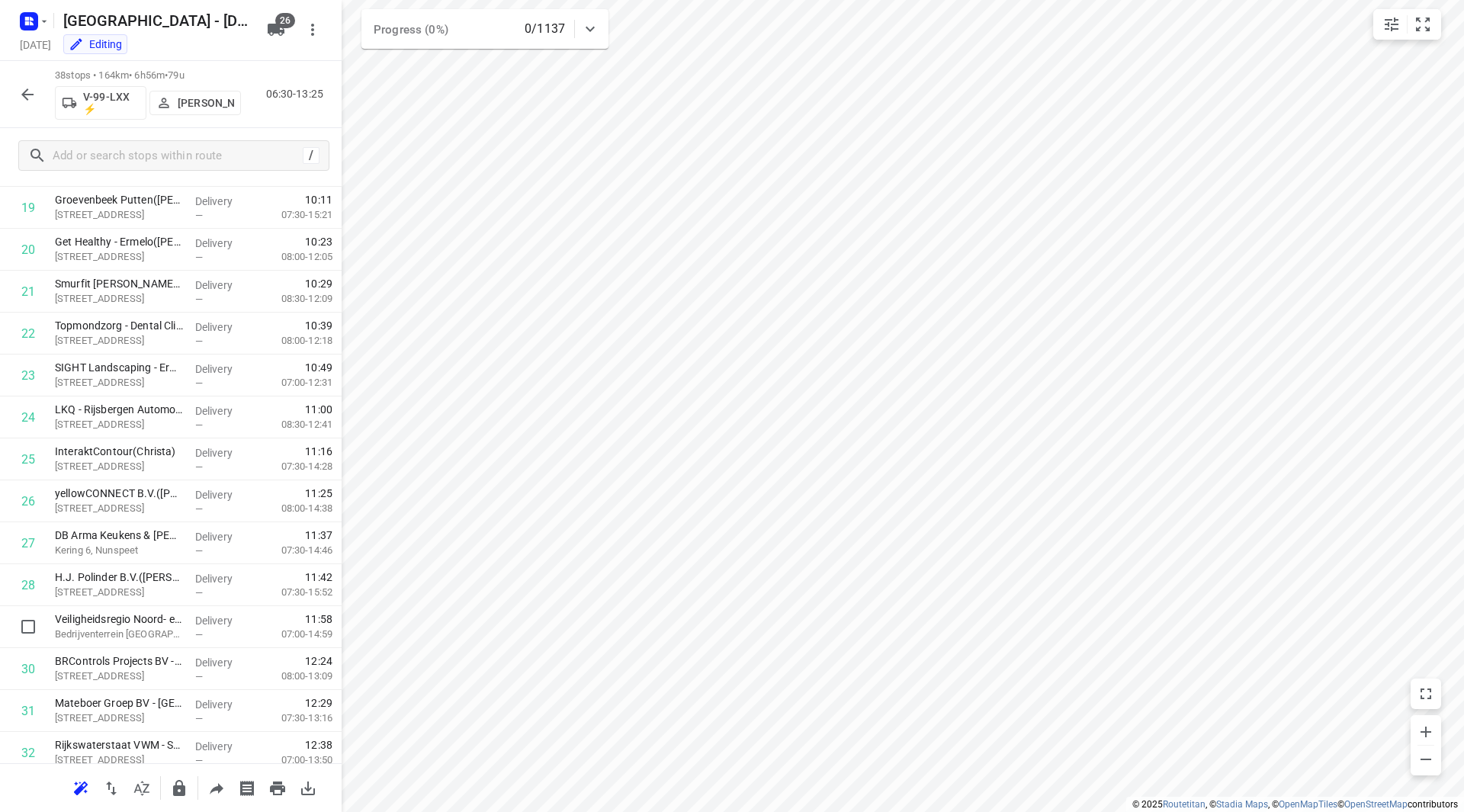
scroll to position [980, 0]
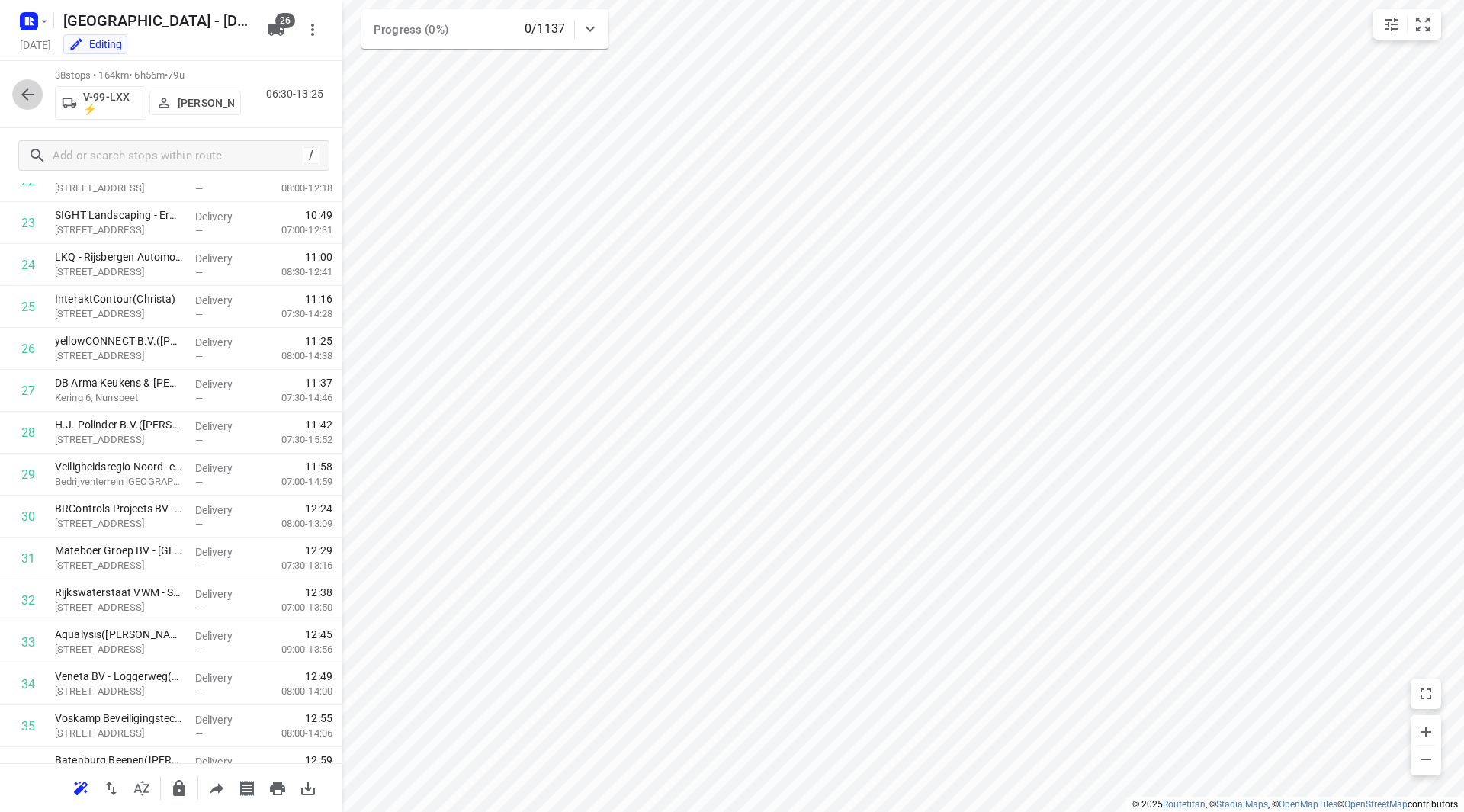
click at [18, 86] on icon "button" at bounding box center [27, 94] width 18 height 18
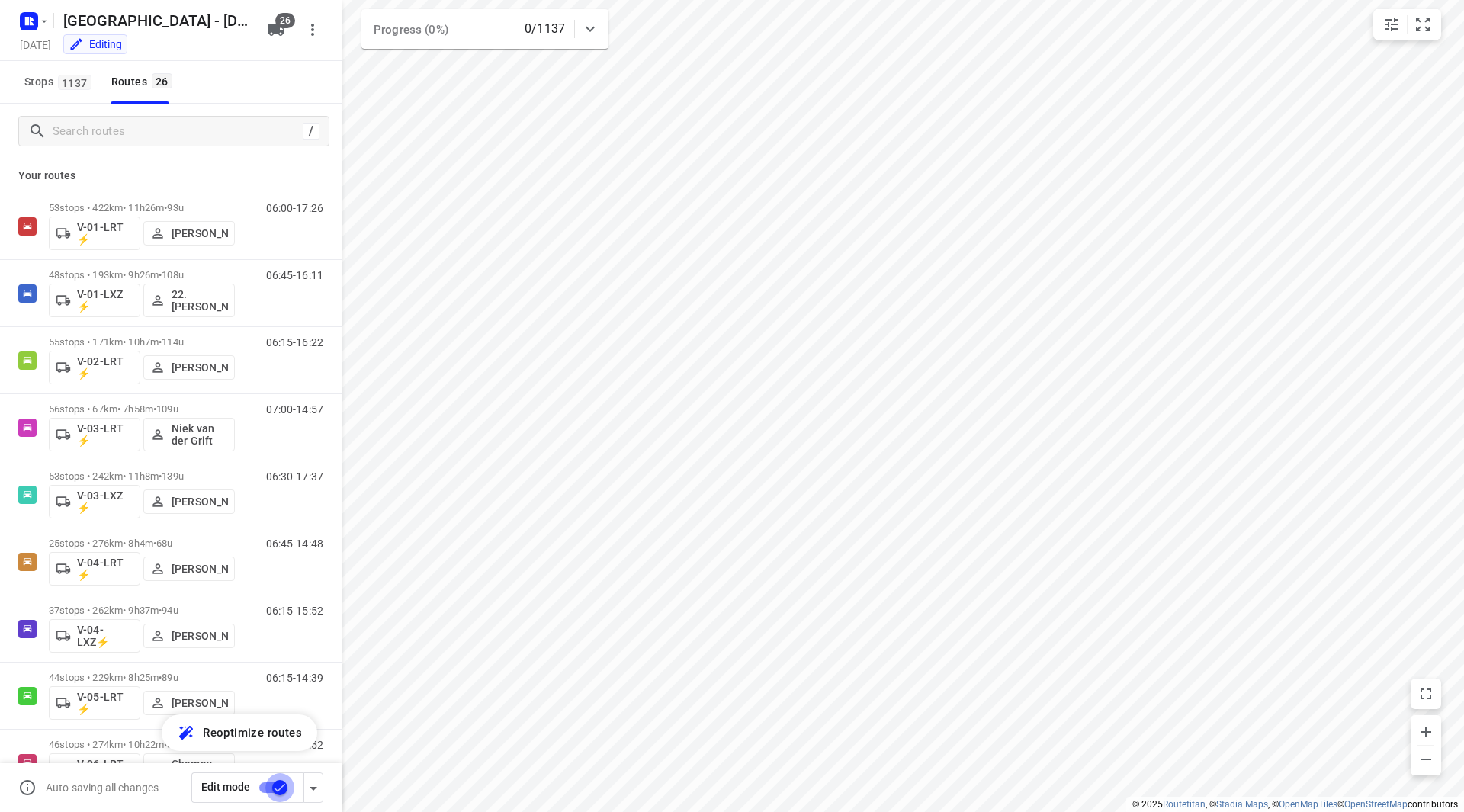
click at [276, 786] on input "checkbox" at bounding box center [280, 787] width 87 height 29
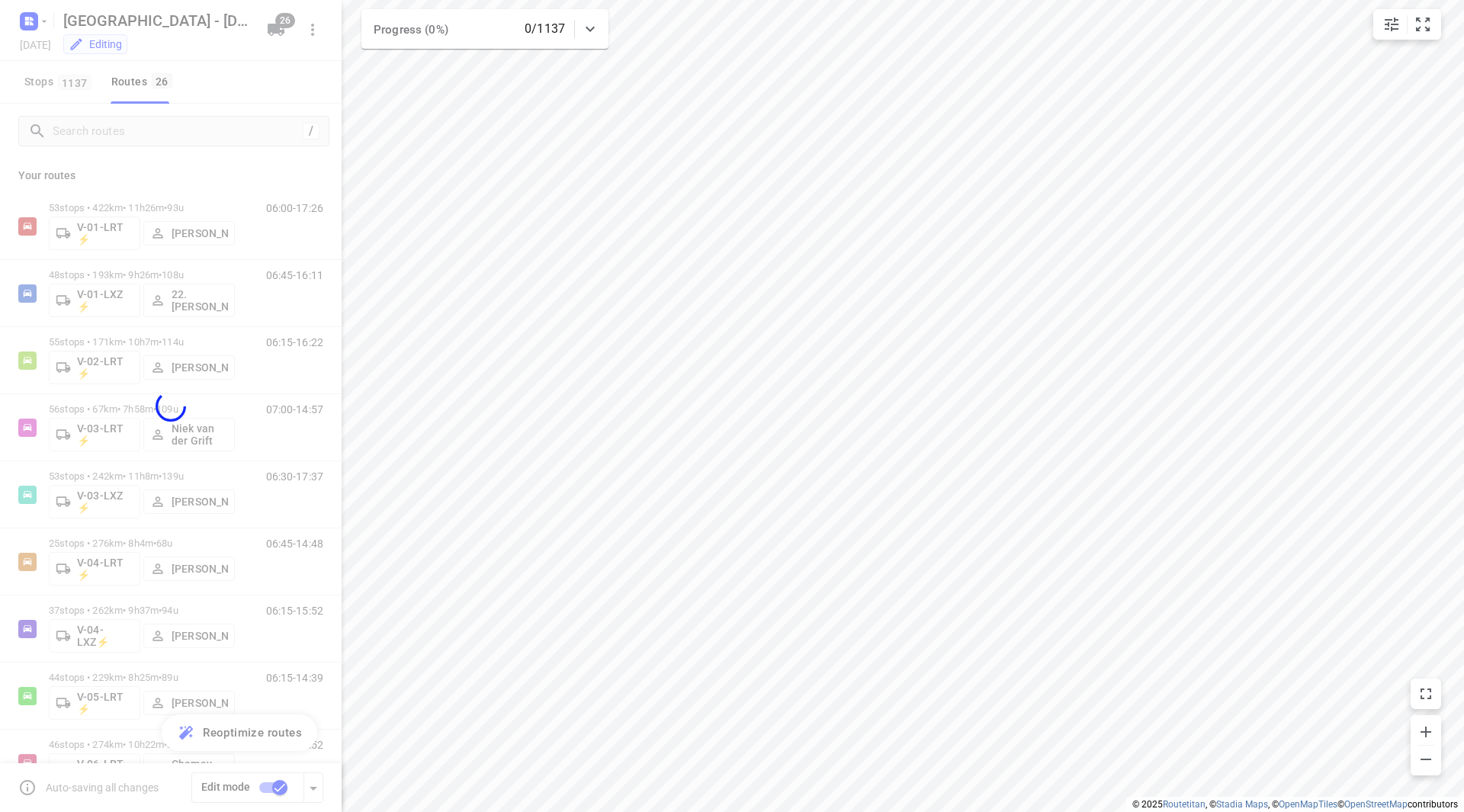
checkbox input "false"
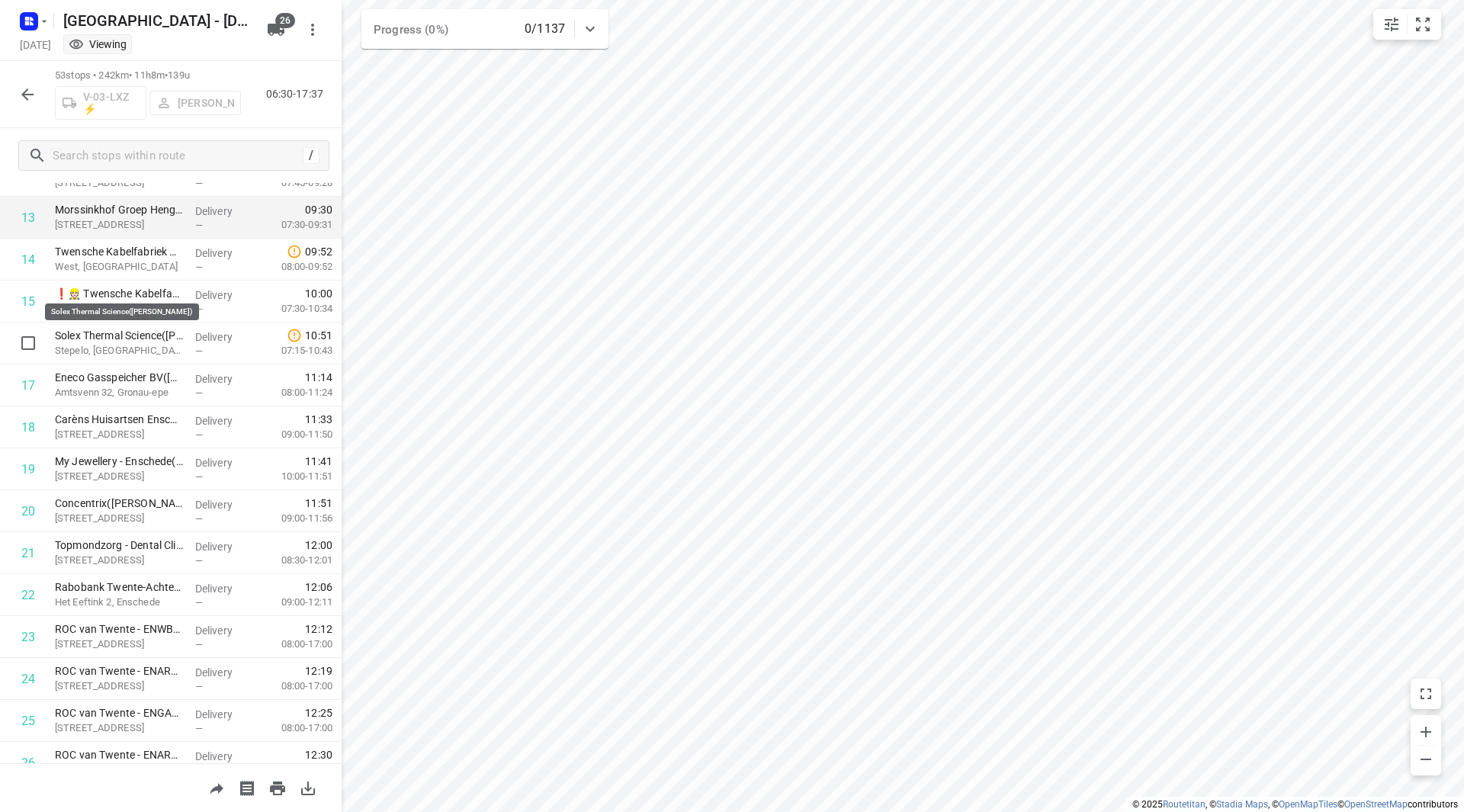
scroll to position [458, 0]
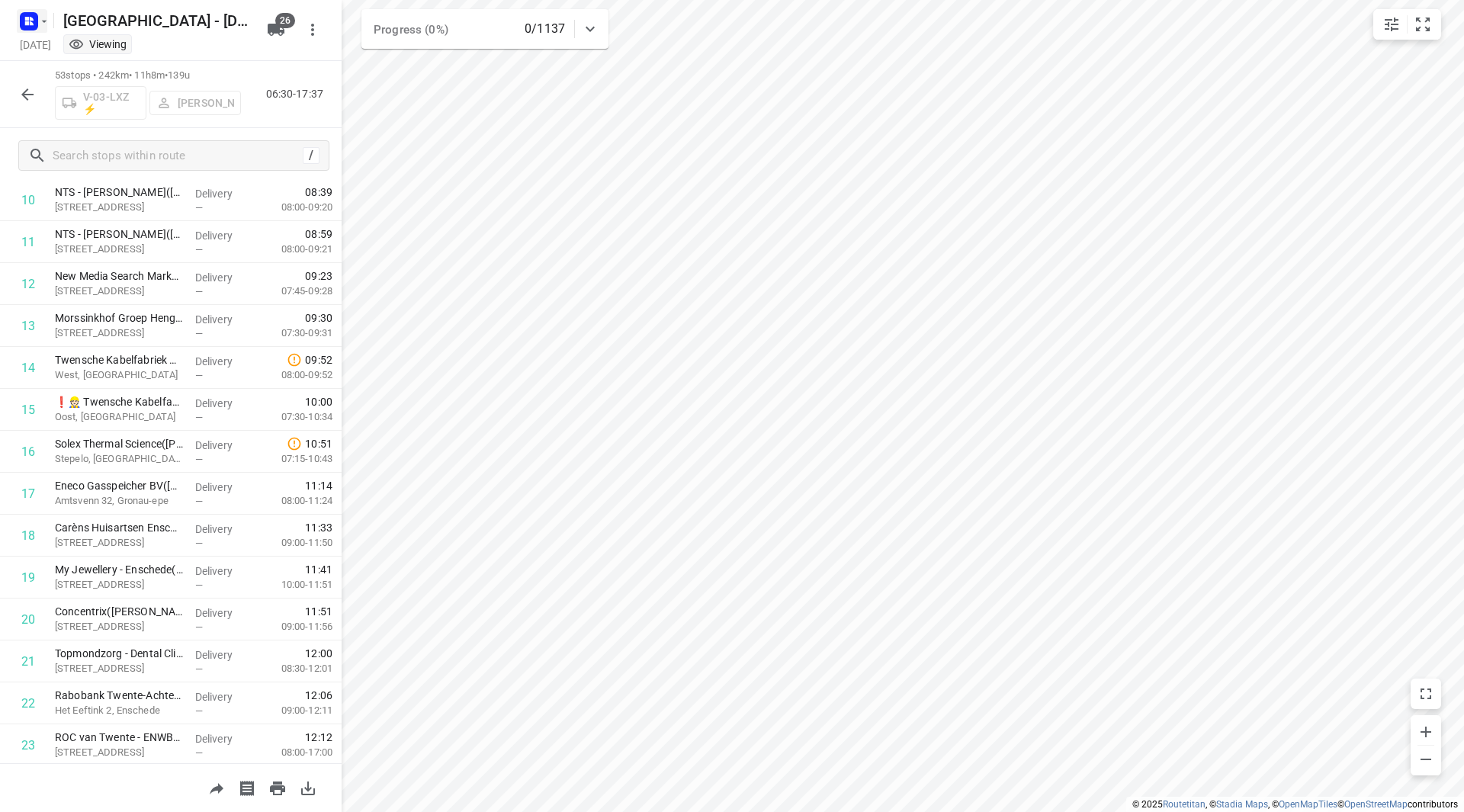
click at [48, 24] on icon "button" at bounding box center [44, 21] width 12 height 12
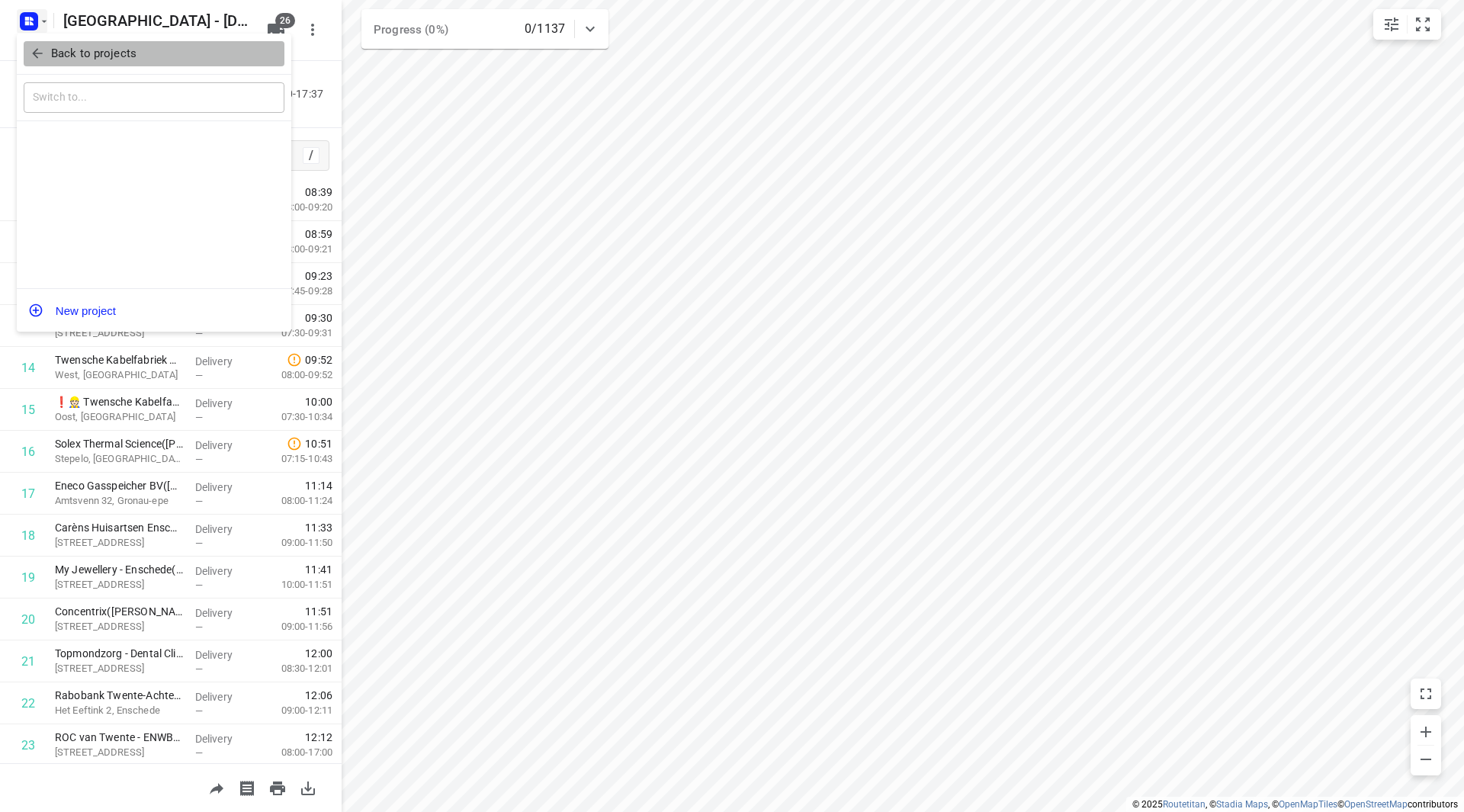
click at [58, 54] on p "Back to projects" at bounding box center [94, 54] width 86 height 17
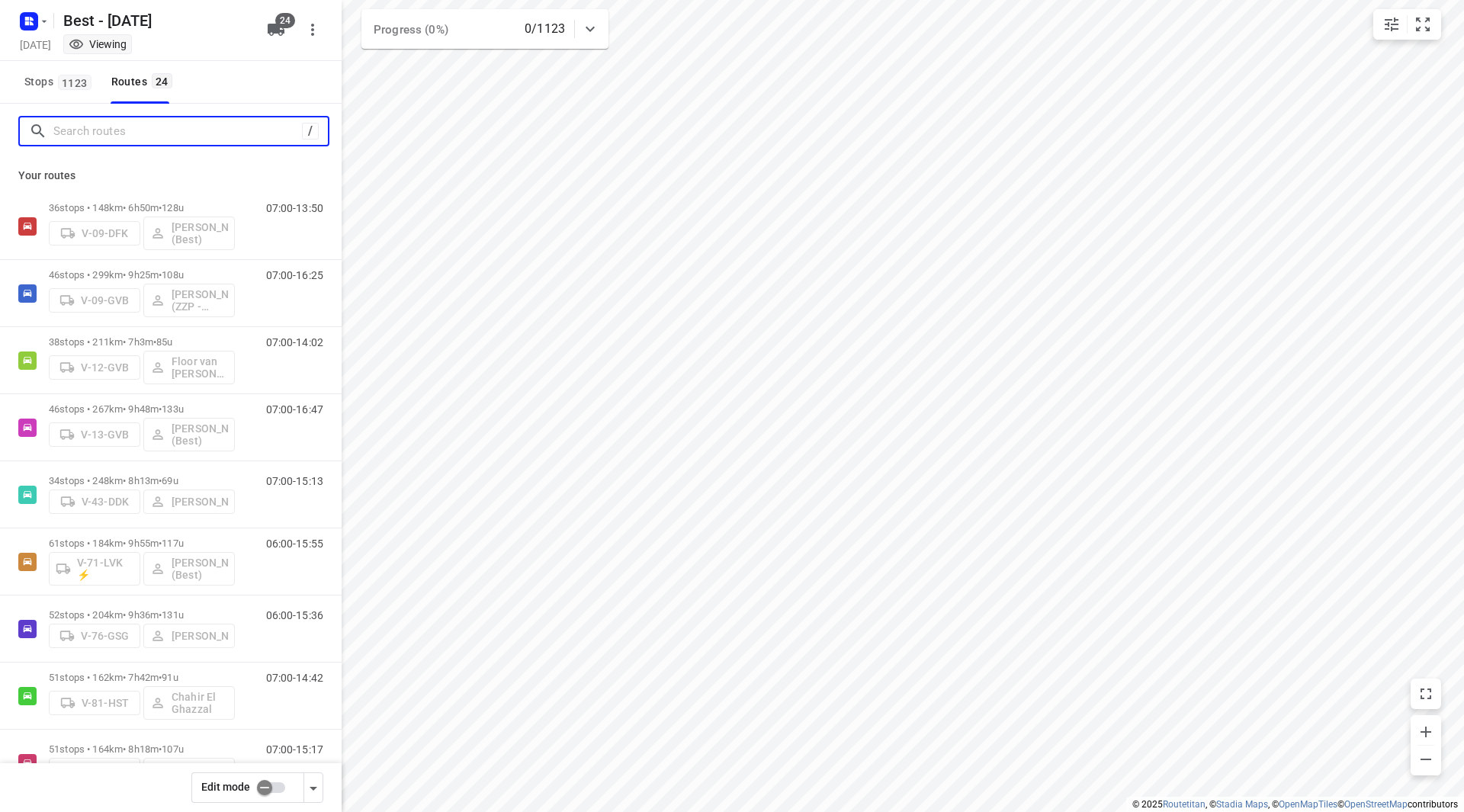
click at [135, 124] on input "Search routes" at bounding box center [177, 132] width 248 height 24
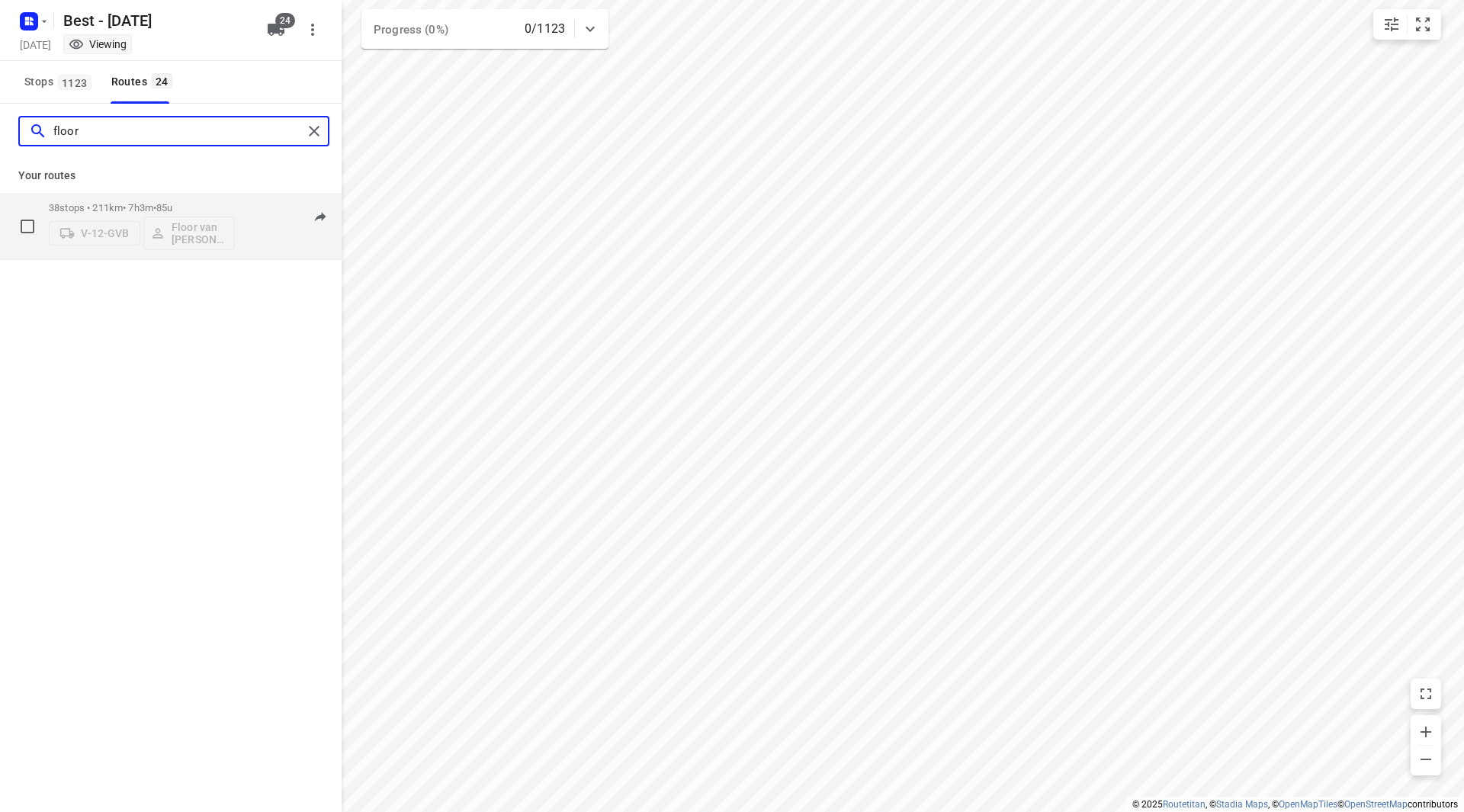
type input "floor"
click at [172, 202] on span "85u" at bounding box center [164, 208] width 16 height 11
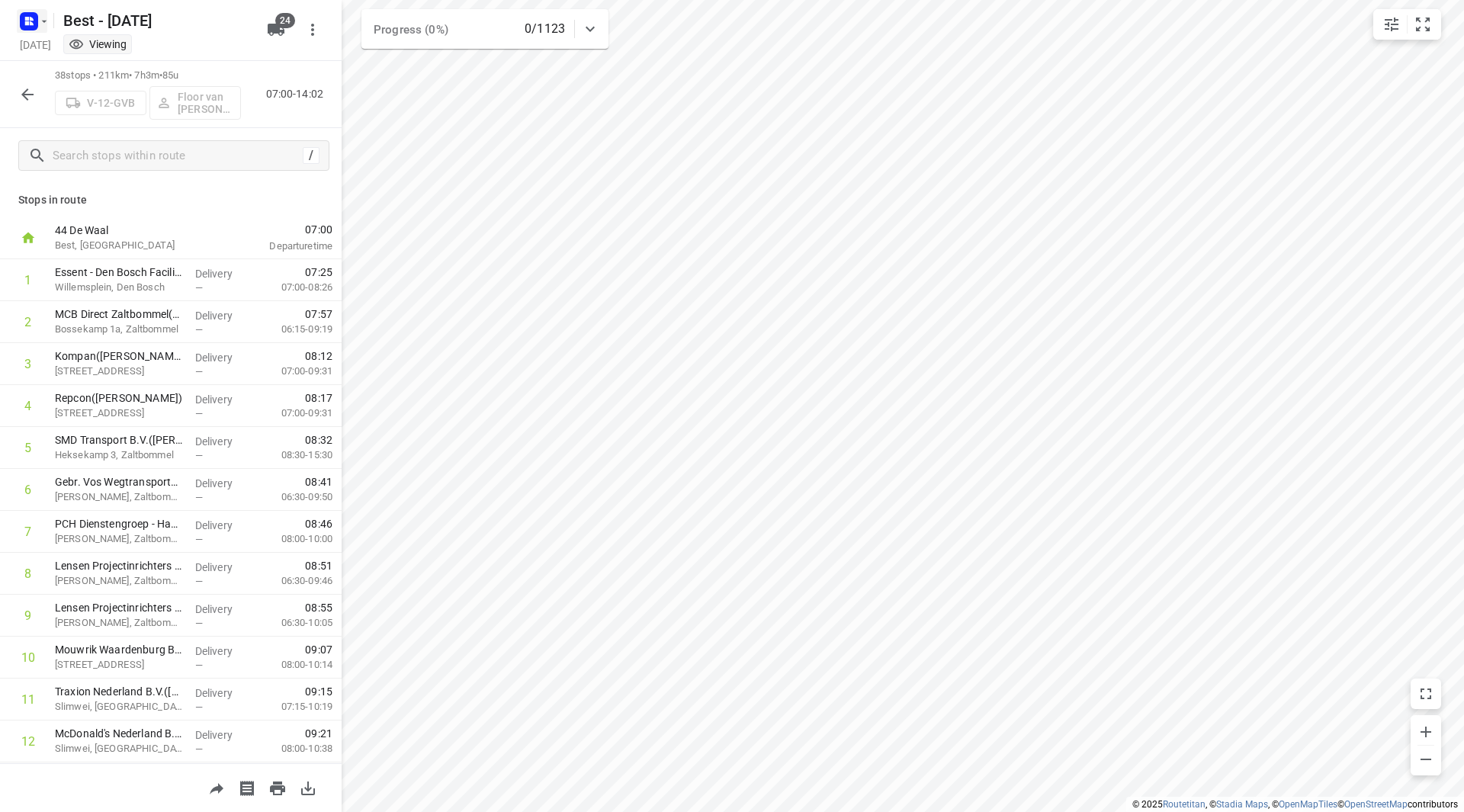
click at [47, 25] on icon "button" at bounding box center [44, 21] width 12 height 12
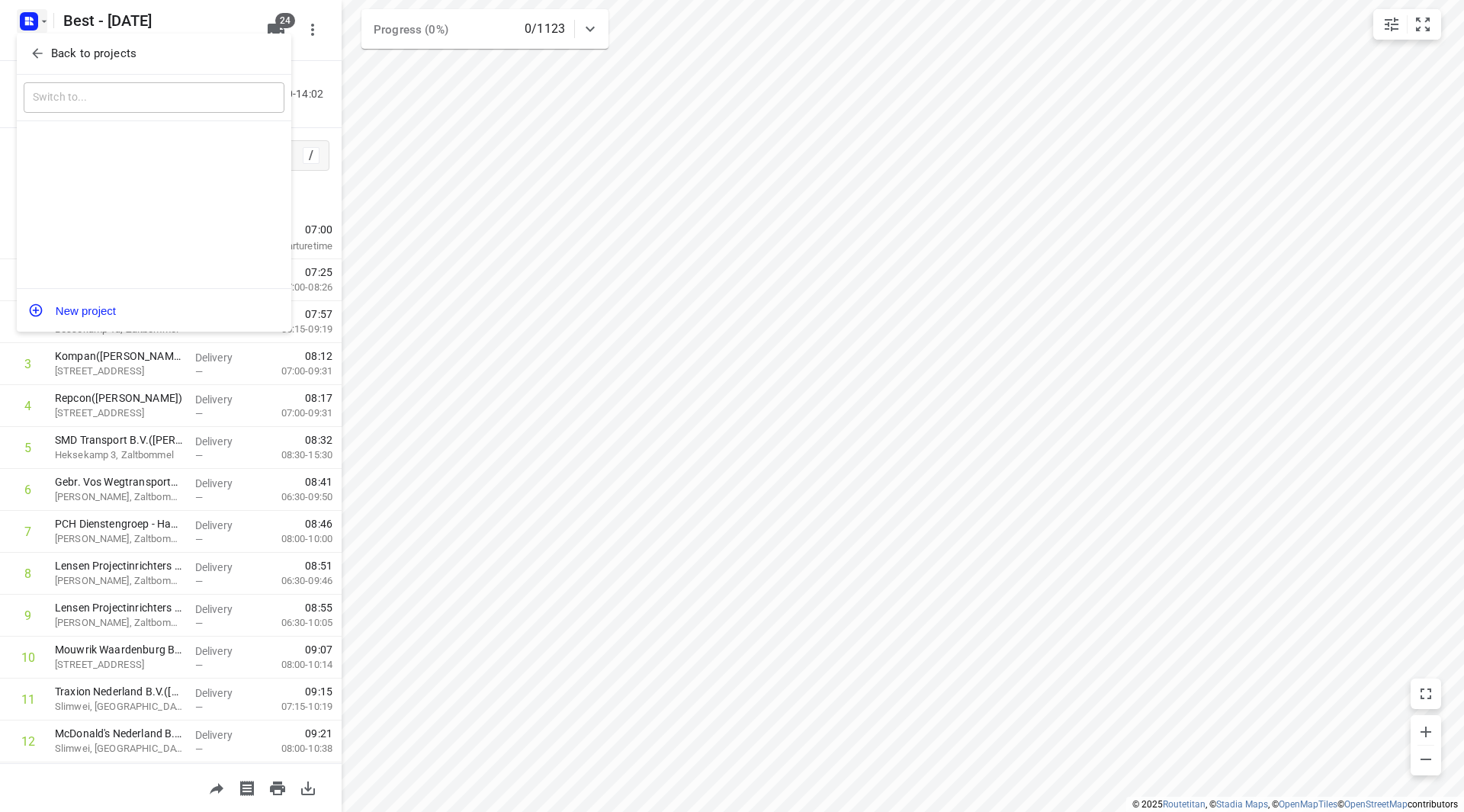
click at [57, 51] on p "Back to projects" at bounding box center [94, 54] width 86 height 17
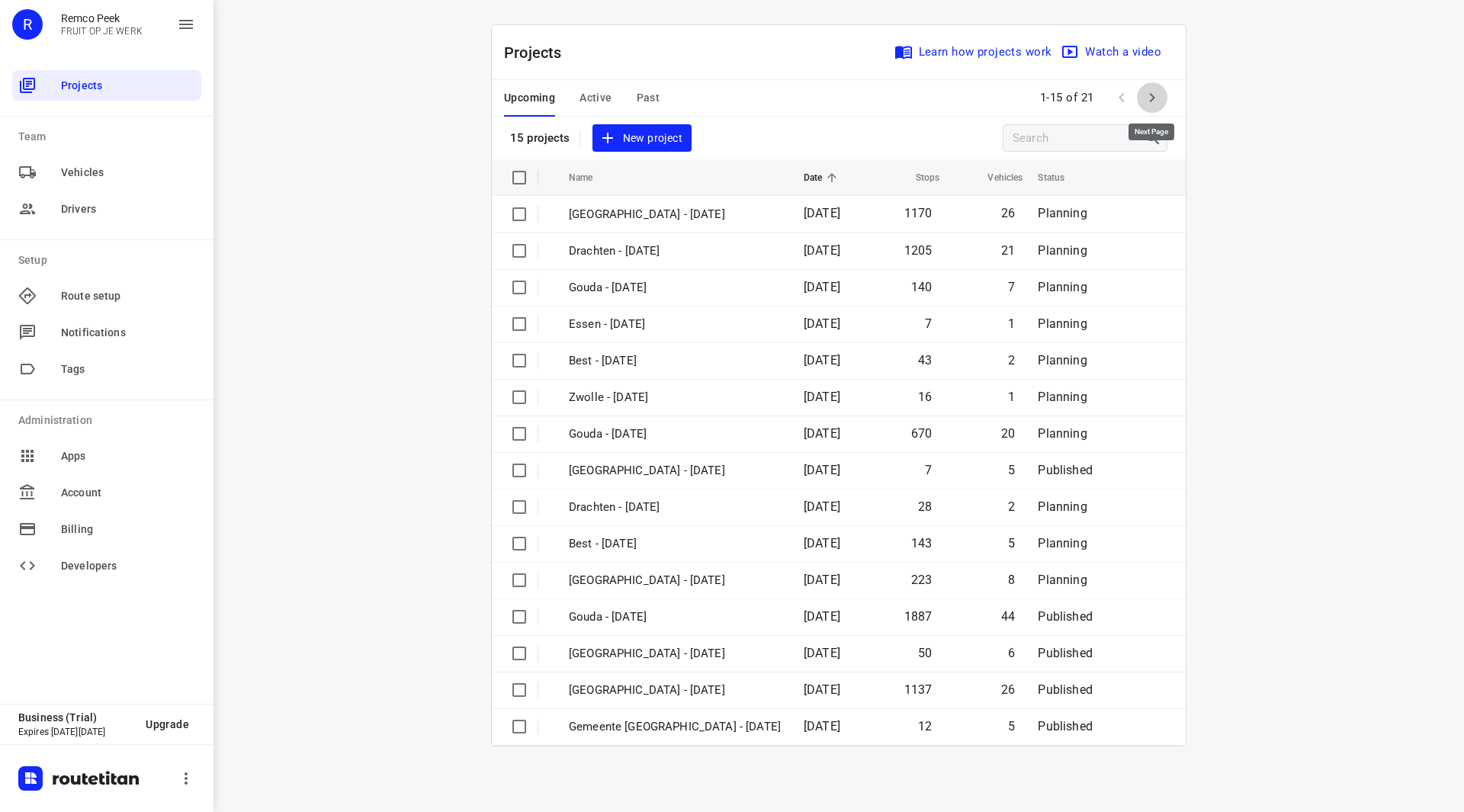
click at [1154, 102] on icon "button" at bounding box center [1152, 98] width 18 height 18
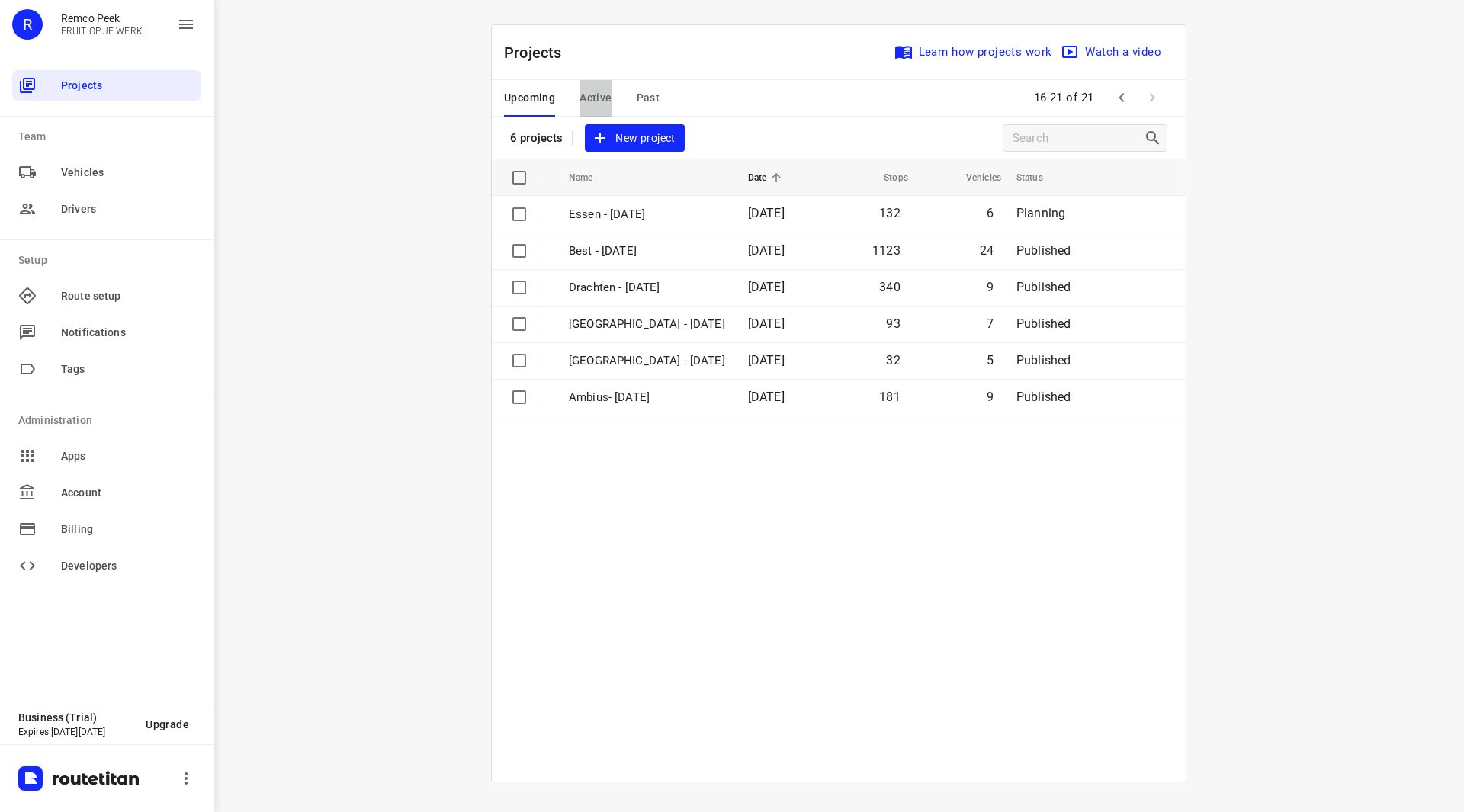
click at [596, 92] on span "Active" at bounding box center [596, 98] width 32 height 19
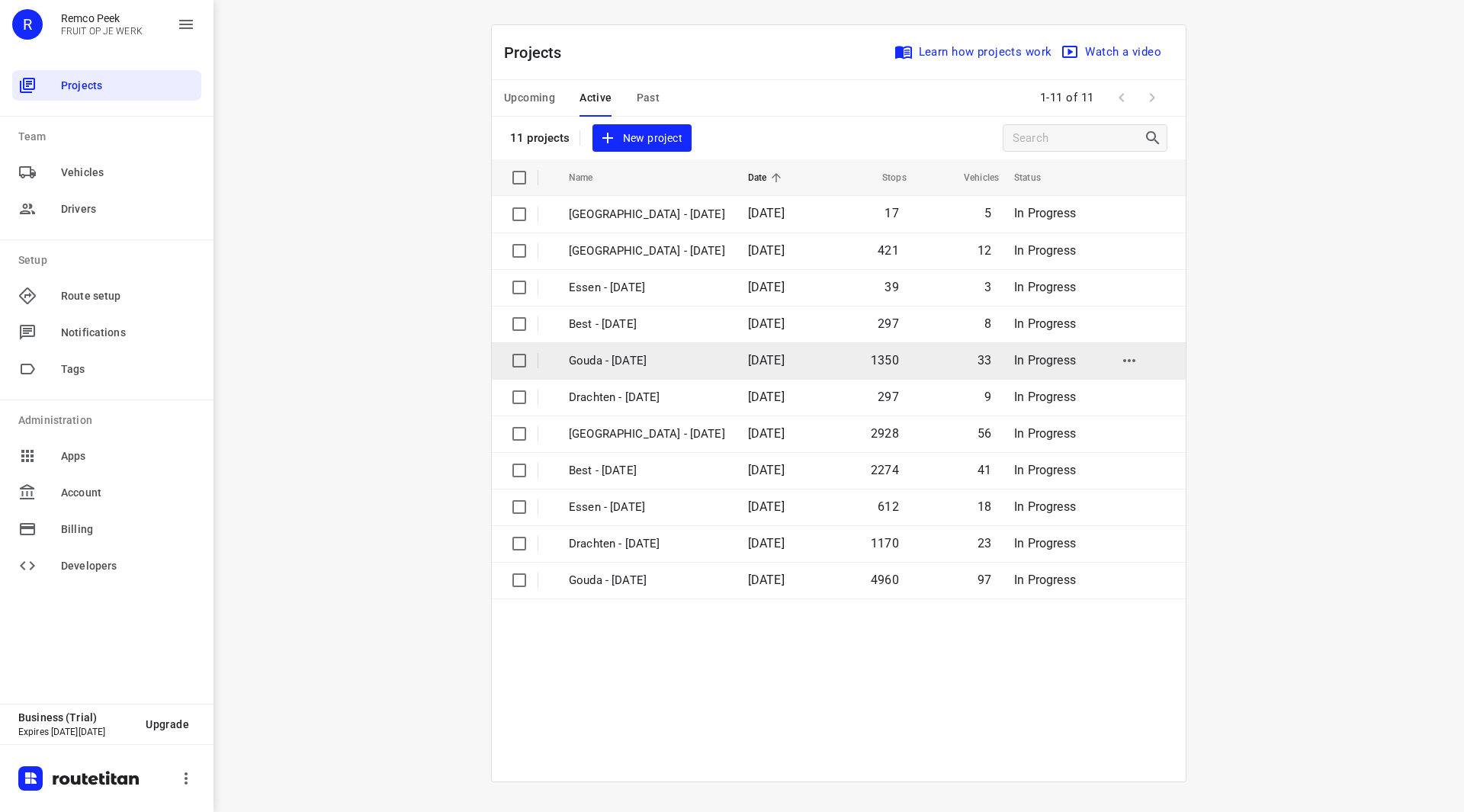
click at [631, 358] on p "Gouda - [DATE]" at bounding box center [646, 361] width 156 height 17
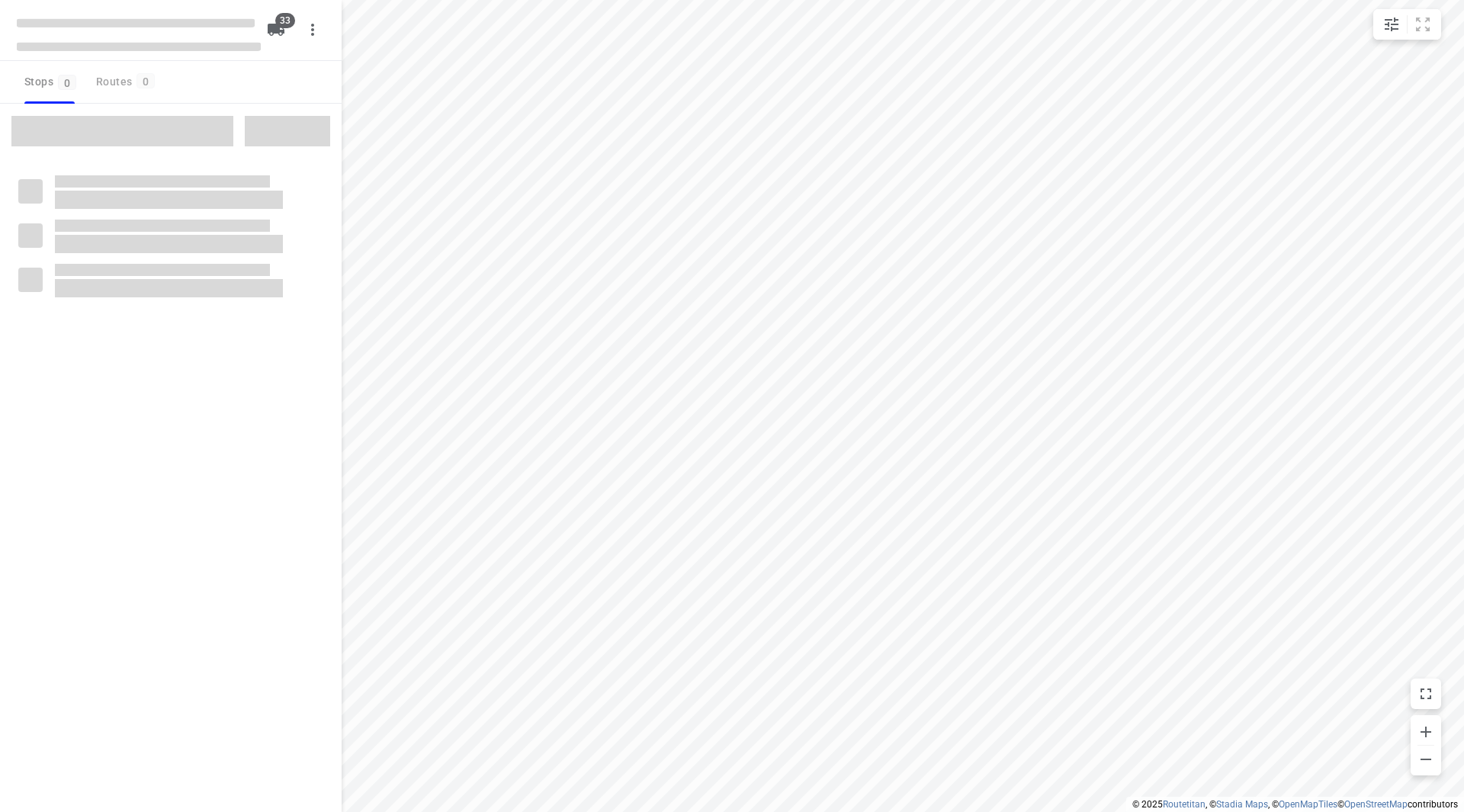
checkbox input "true"
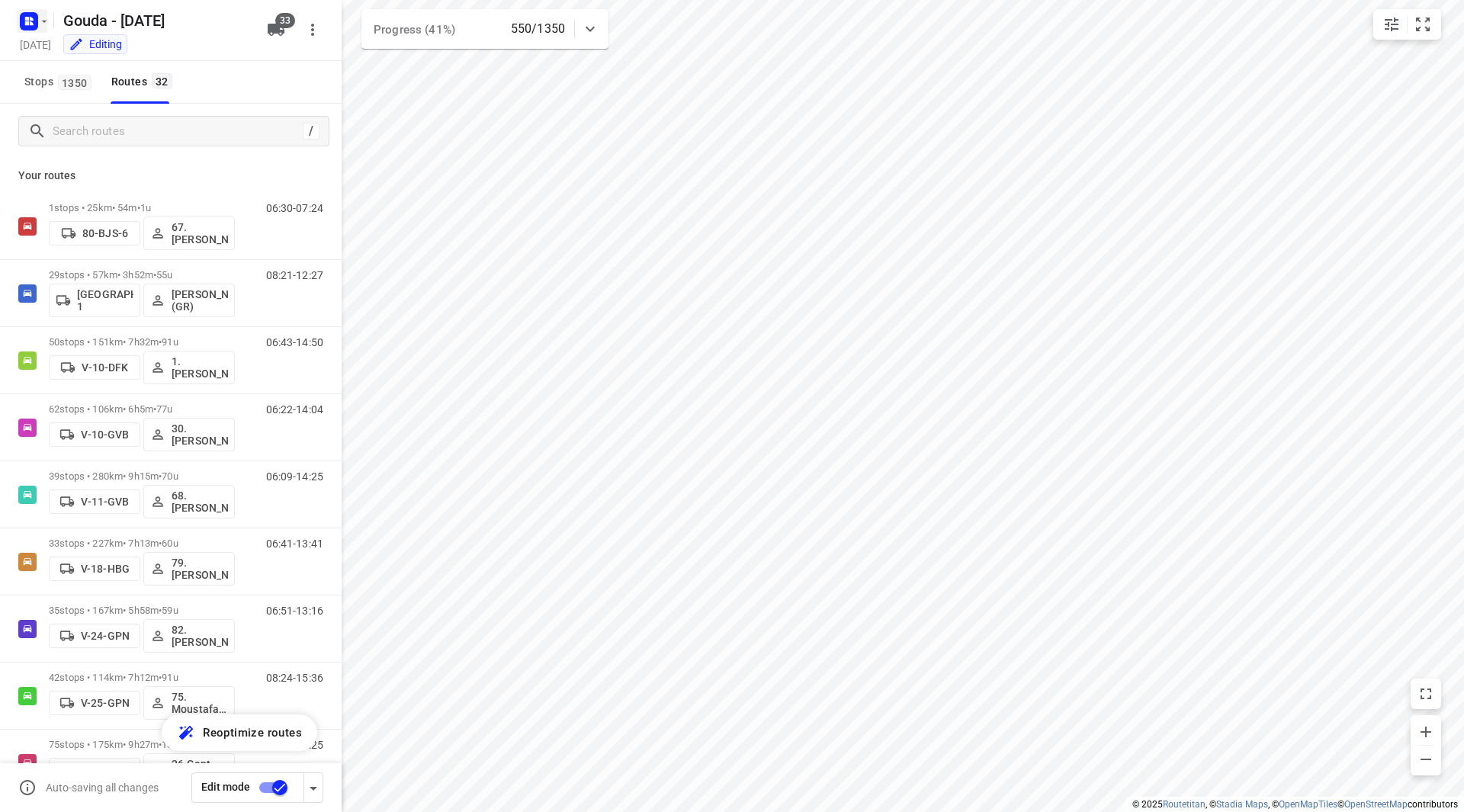
click at [41, 25] on icon "button" at bounding box center [44, 21] width 12 height 12
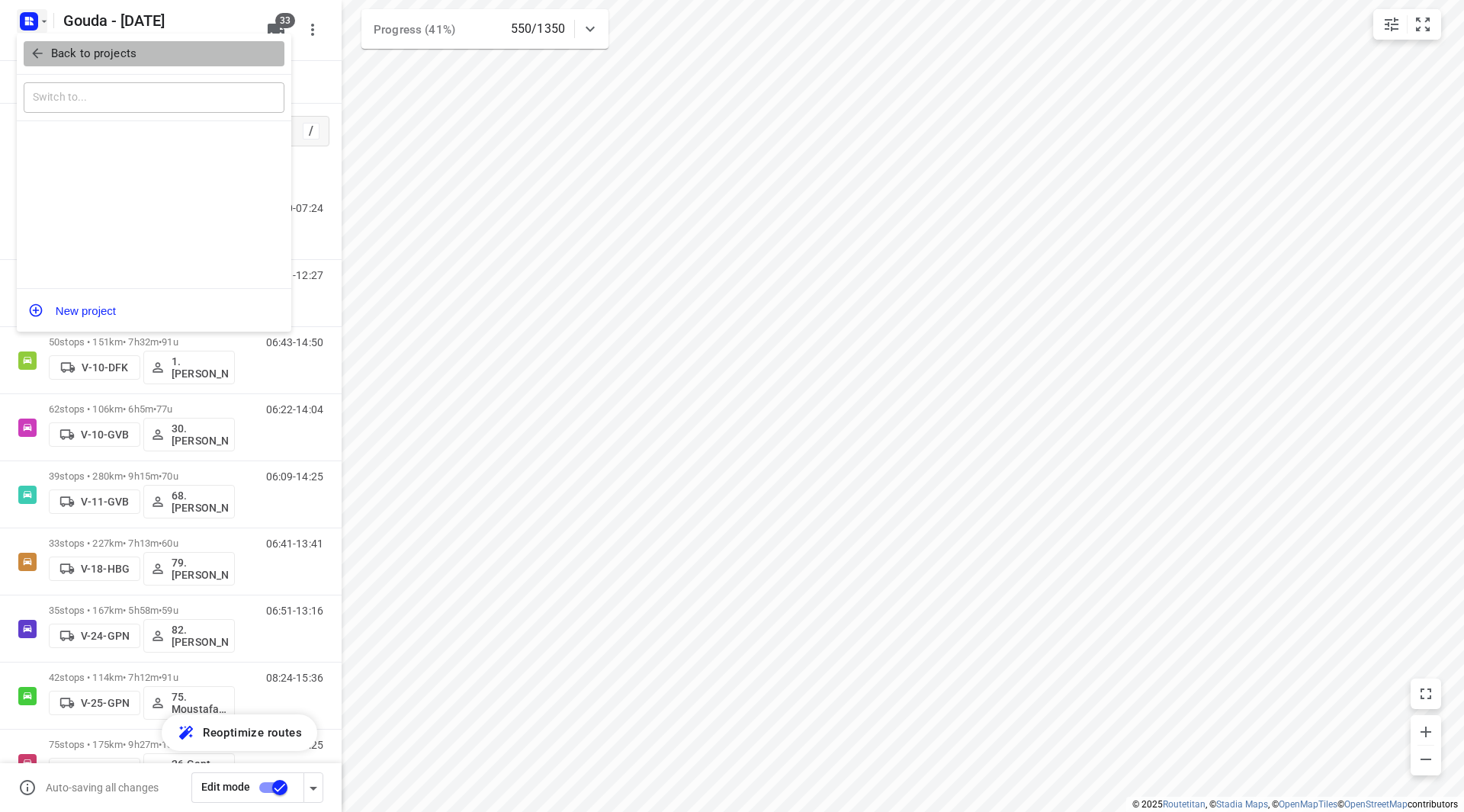
click at [52, 54] on p "Back to projects" at bounding box center [94, 54] width 86 height 17
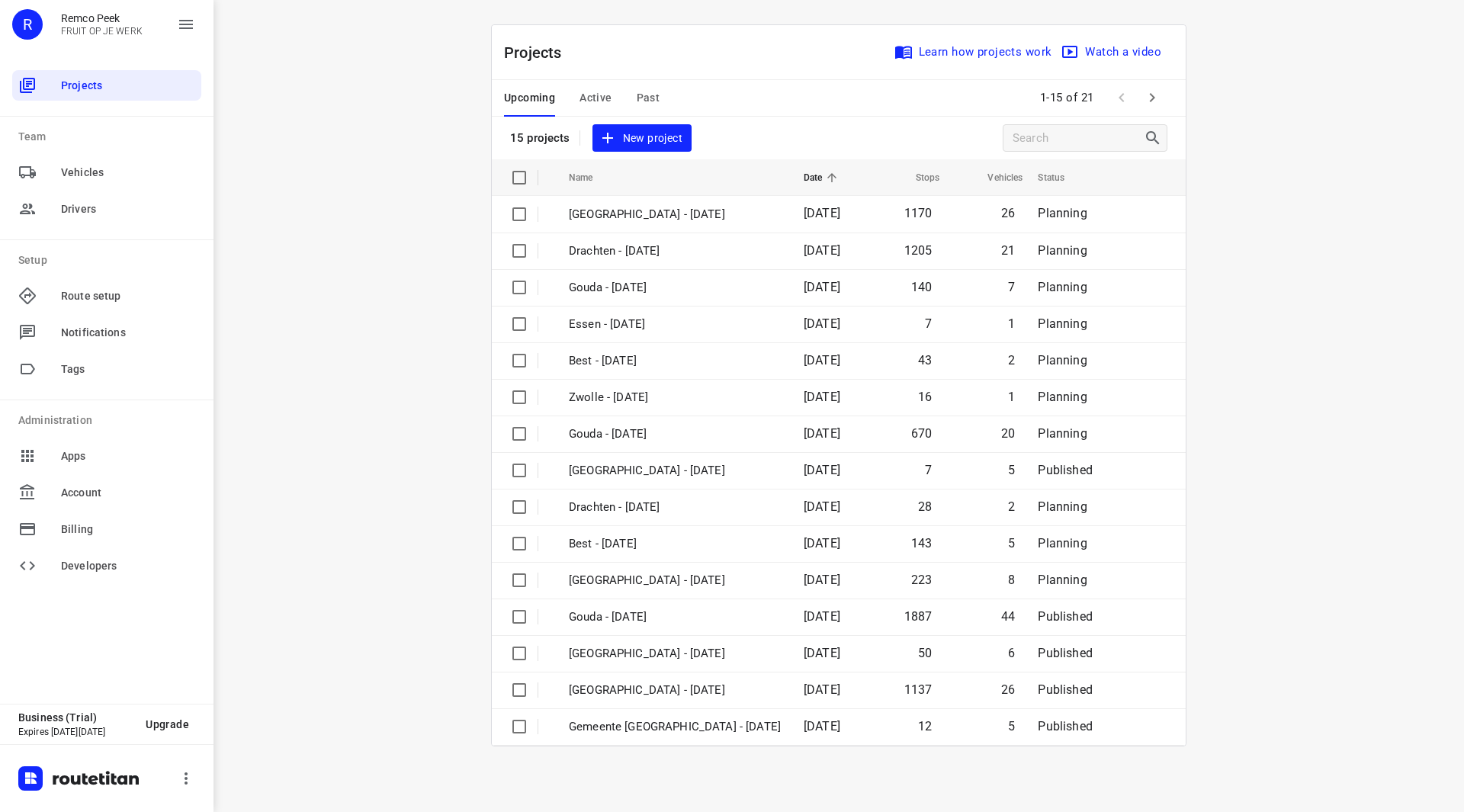
click at [588, 96] on span "Active" at bounding box center [596, 98] width 32 height 19
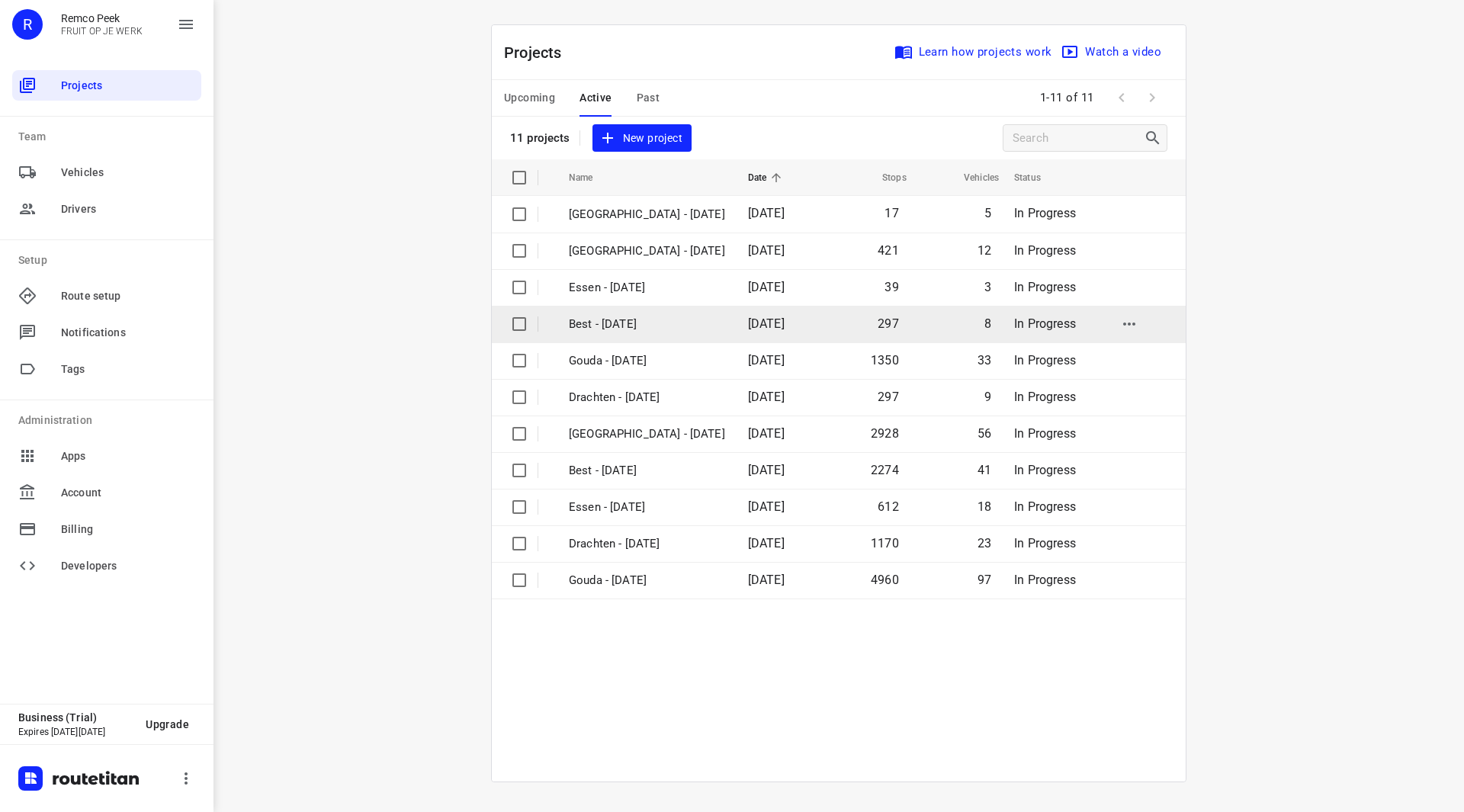
click at [629, 321] on p "Best - [DATE]" at bounding box center [646, 324] width 156 height 17
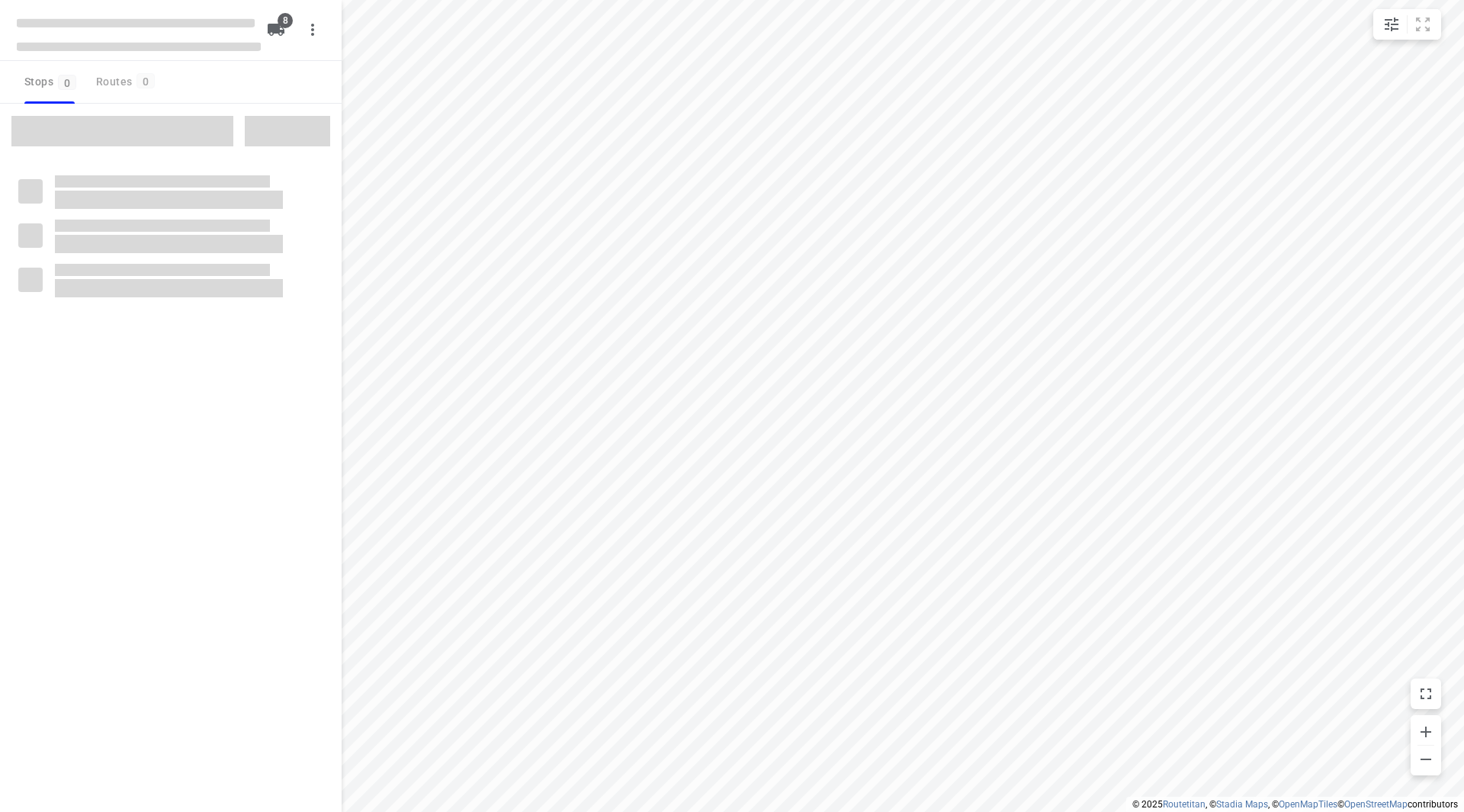
checkbox input "true"
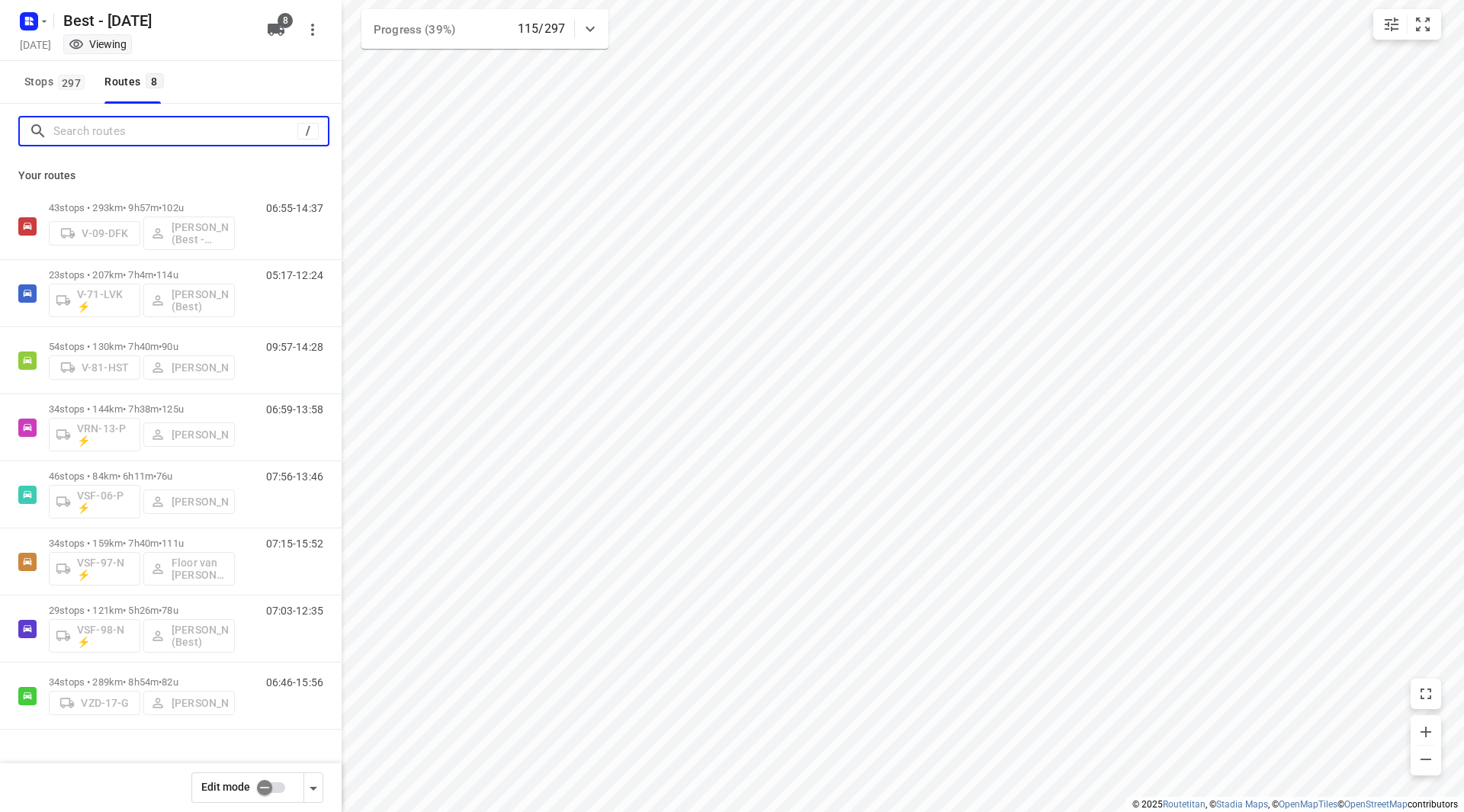
click at [152, 143] on input "Search routes" at bounding box center [175, 132] width 244 height 24
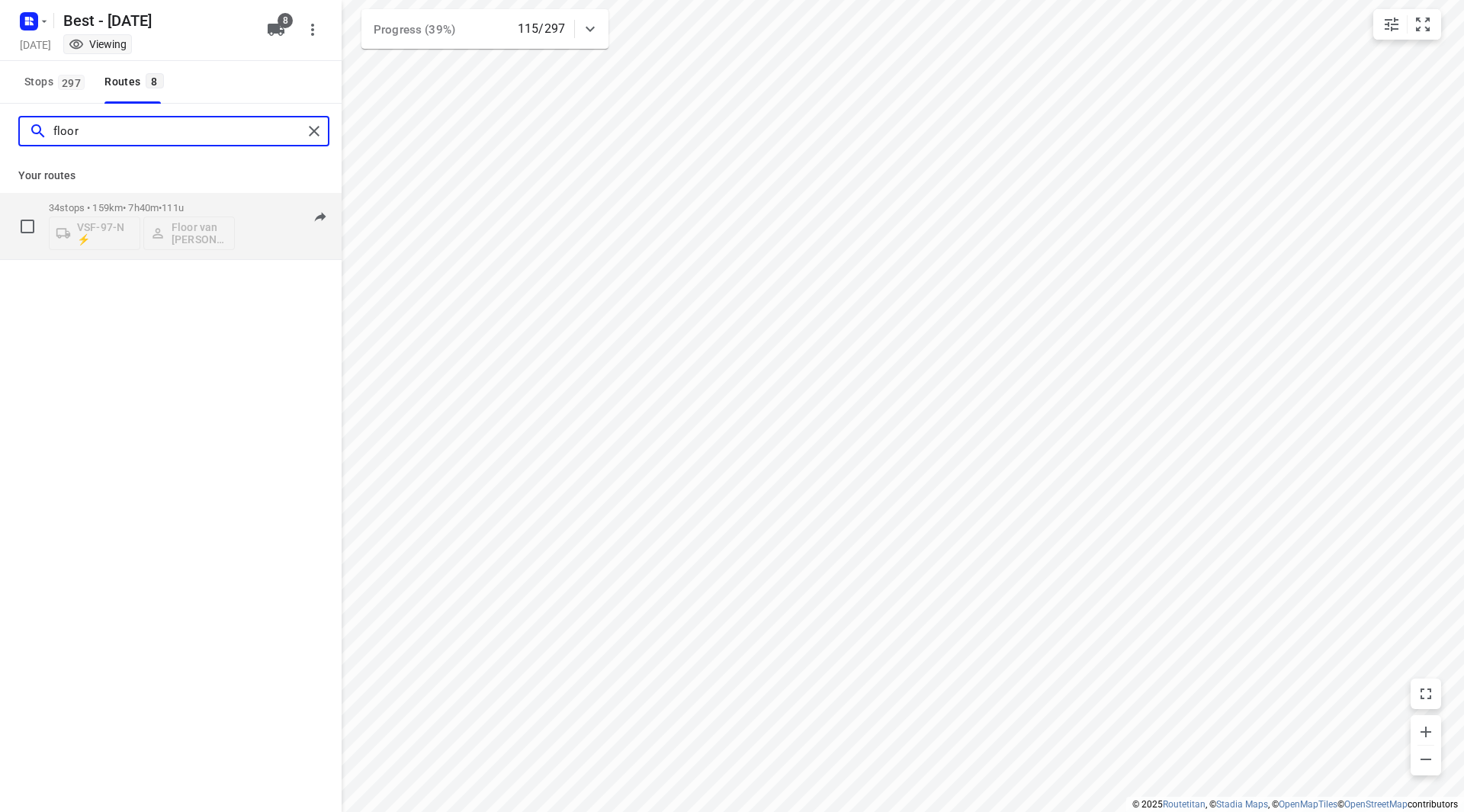
type input "floor"
click at [225, 197] on div "34 stops • 159km • 7h40m • 111u VSF-97-N ⚡ Floor van Donzel (Best)" at bounding box center [142, 226] width 186 height 63
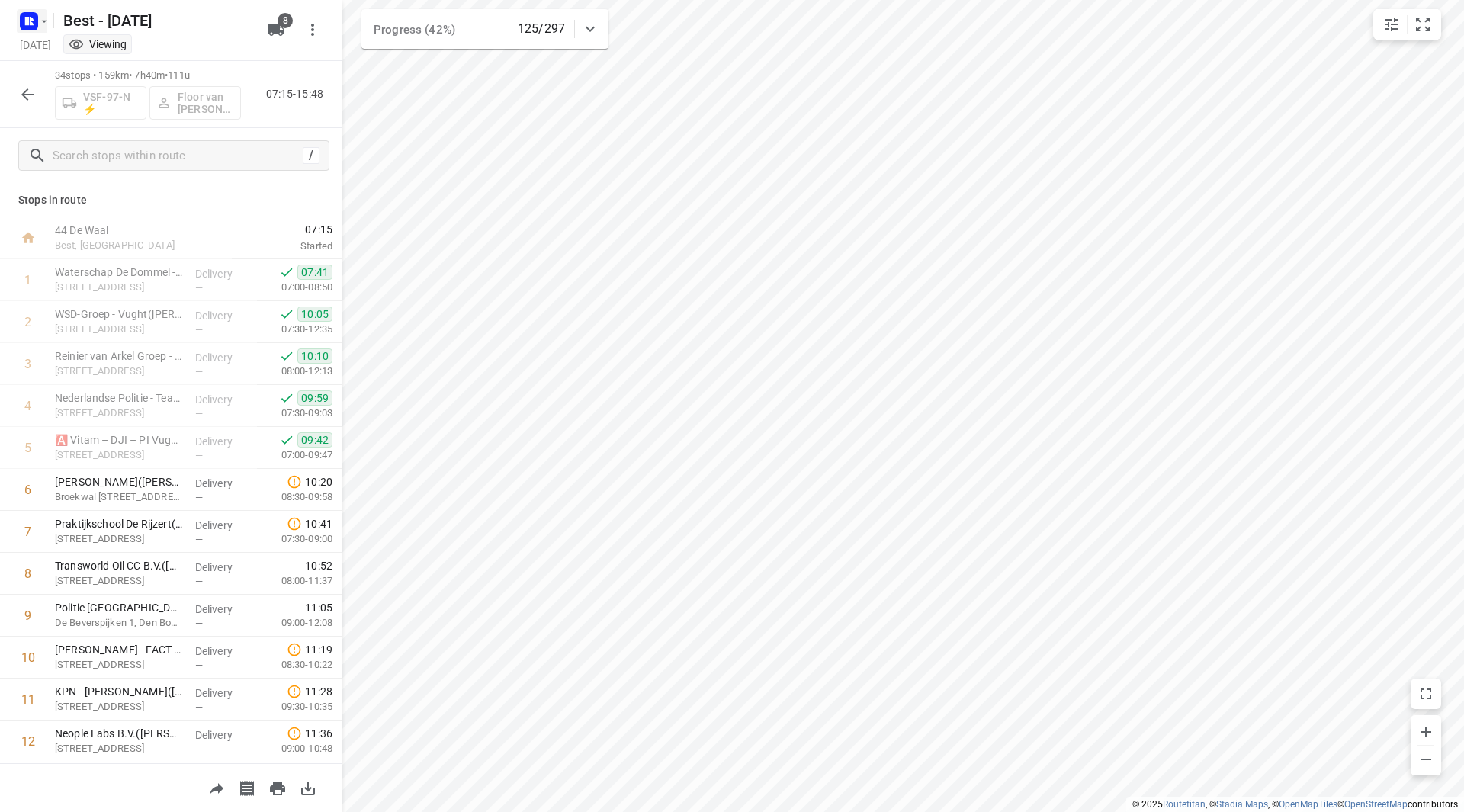
click at [43, 22] on icon "button" at bounding box center [44, 21] width 12 height 12
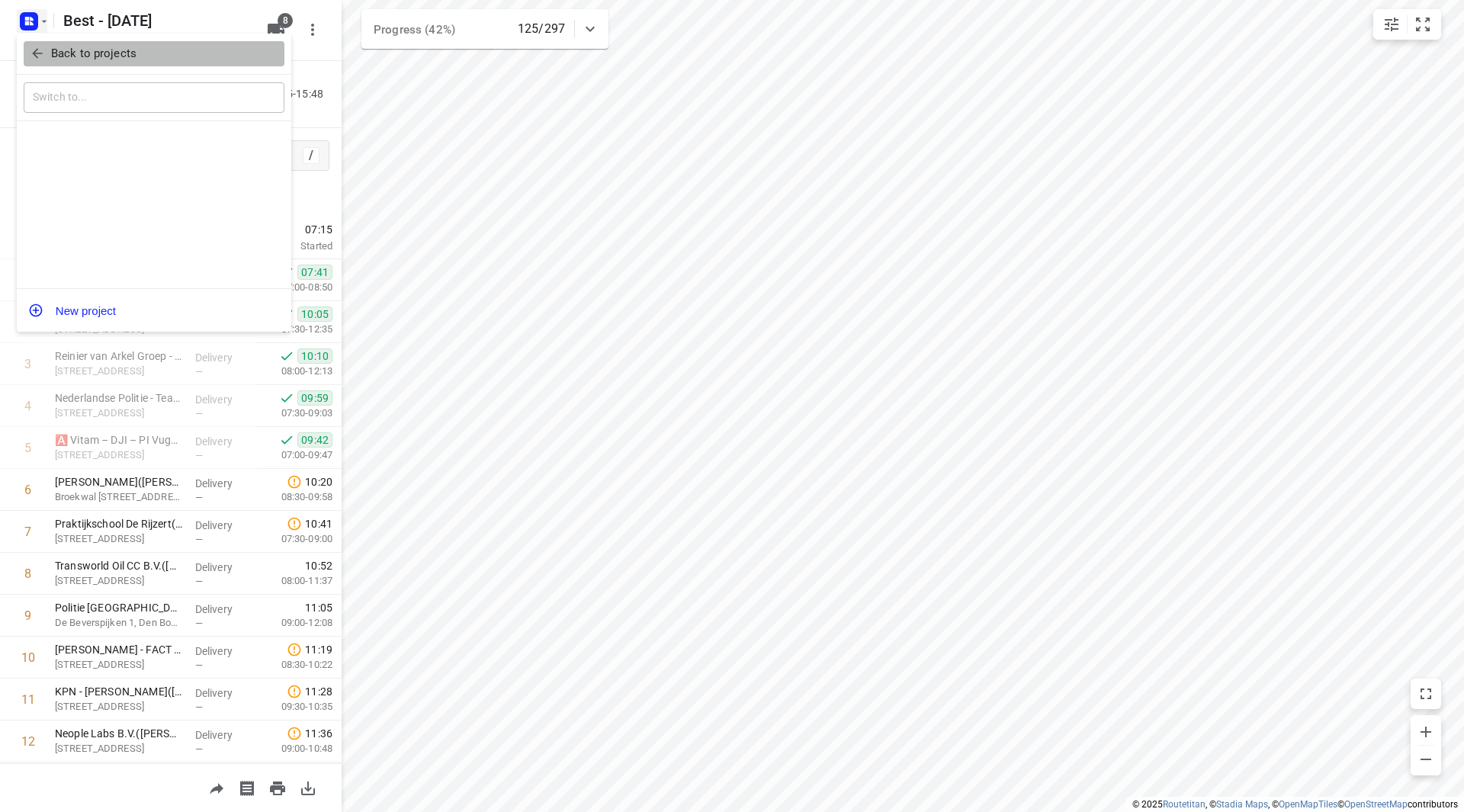
click at [54, 48] on p "Back to projects" at bounding box center [94, 54] width 86 height 17
